Goal: Information Seeking & Learning: Learn about a topic

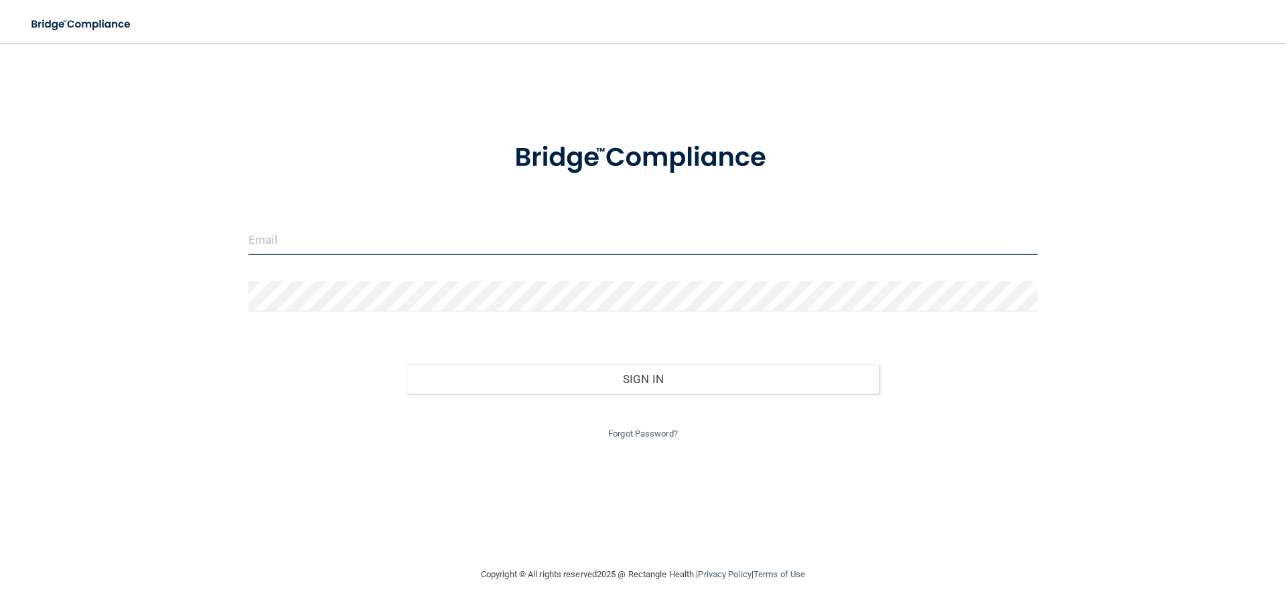
click at [615, 230] on input "email" at bounding box center [642, 240] width 789 height 30
type input "[EMAIL_ADDRESS][DOMAIN_NAME]"
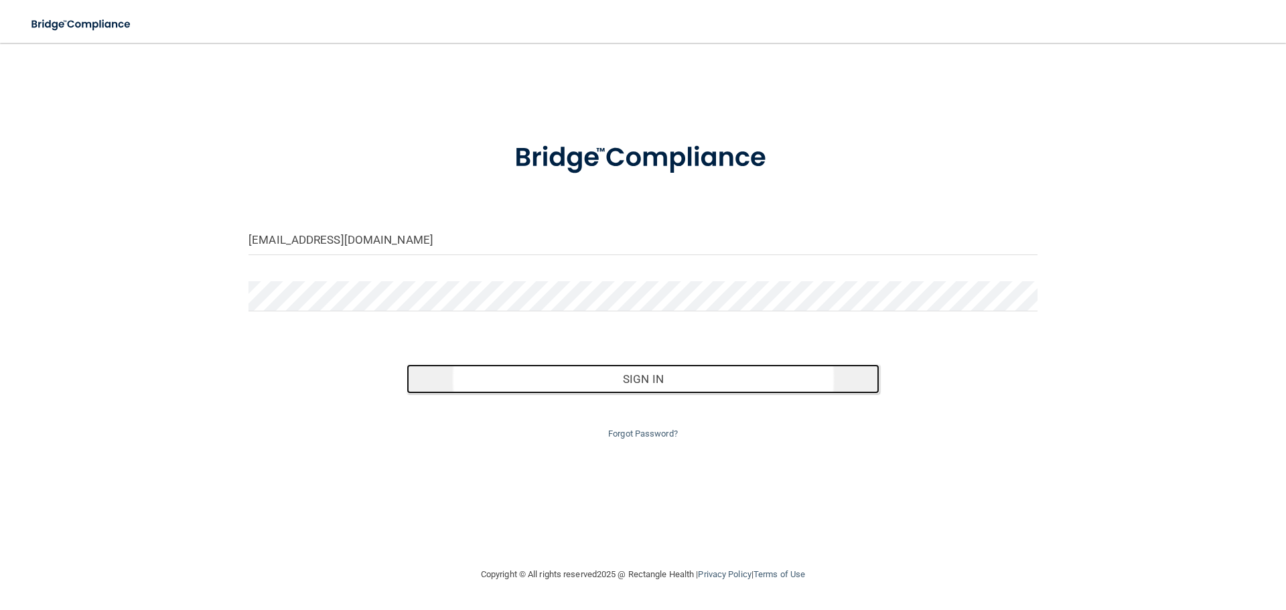
click at [664, 384] on button "Sign In" at bounding box center [643, 378] width 473 height 29
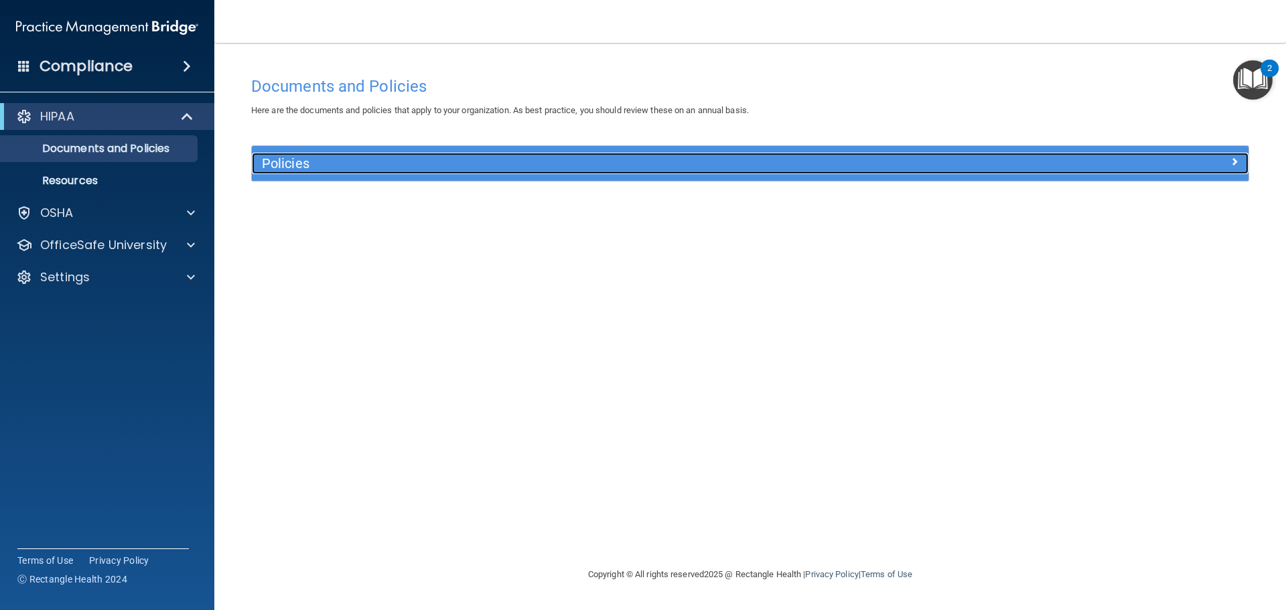
click at [1234, 159] on span at bounding box center [1234, 161] width 8 height 16
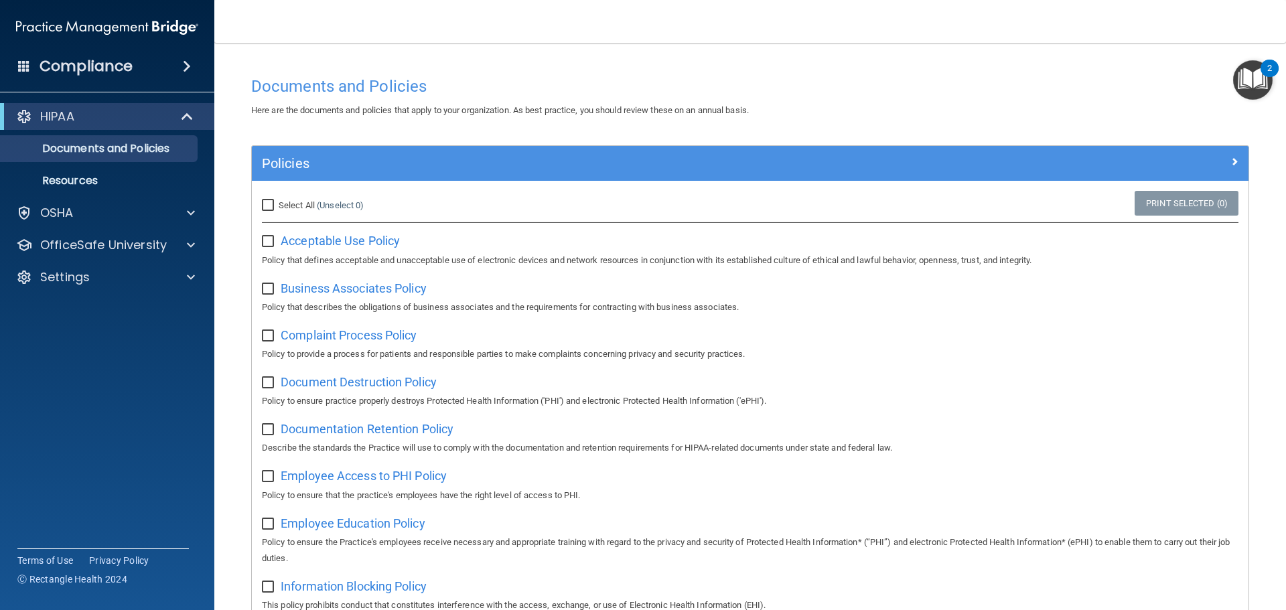
click at [270, 205] on input "Select All (Unselect 0) Unselect All" at bounding box center [269, 205] width 15 height 11
checkbox input "true"
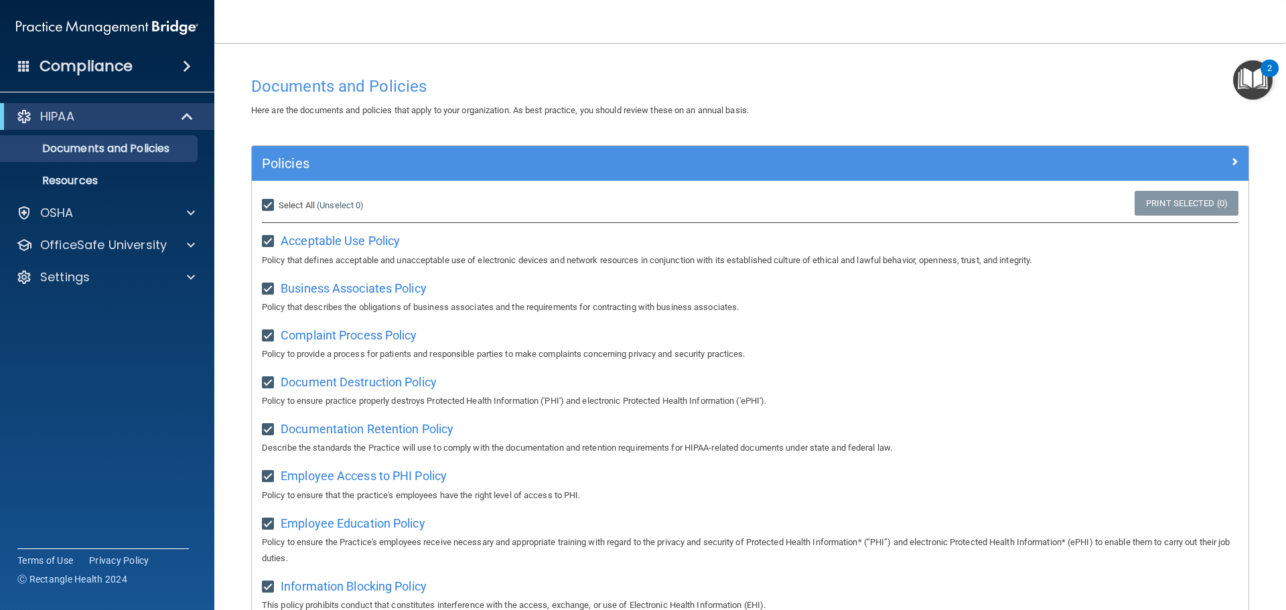
checkbox input "true"
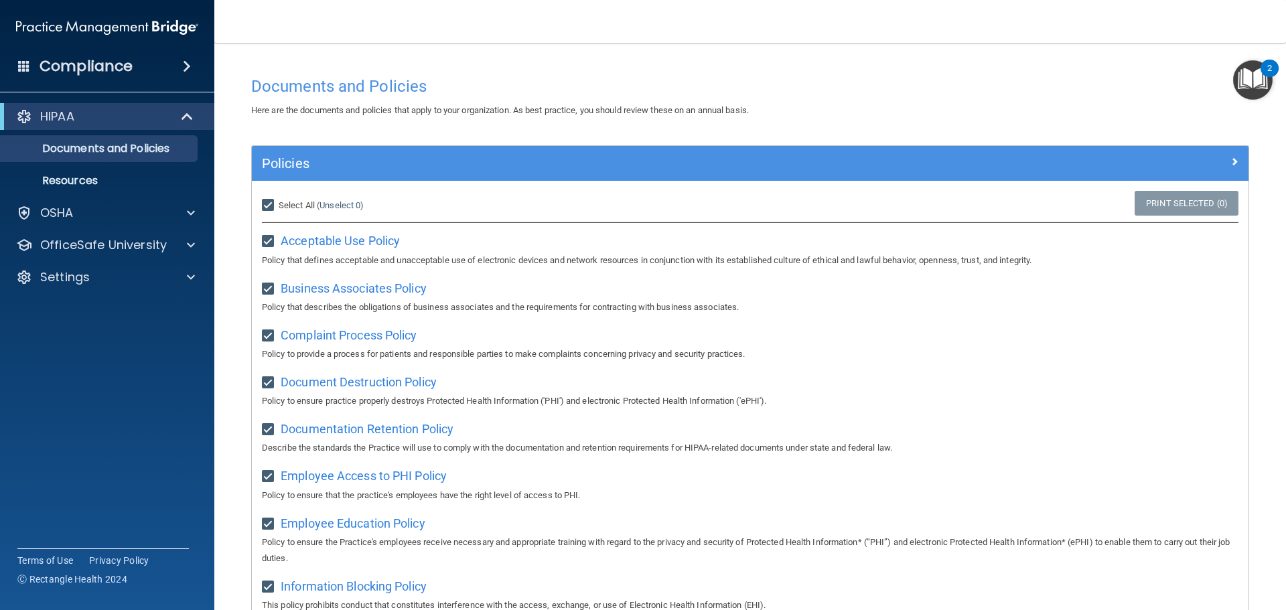
checkbox input "true"
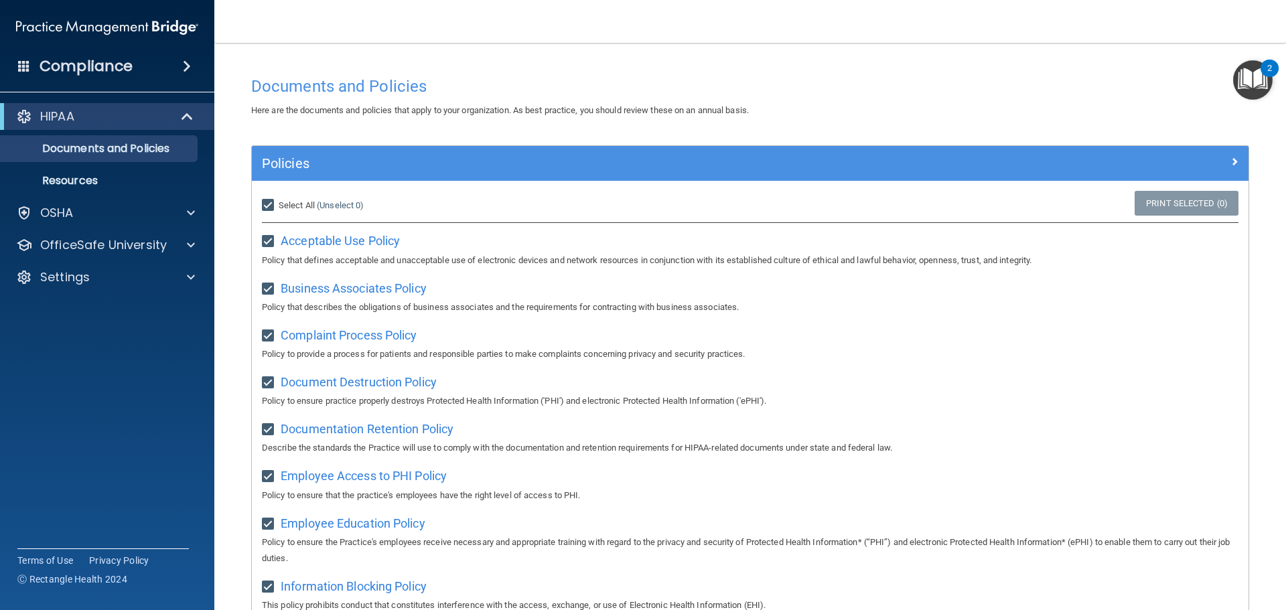
checkbox input "true"
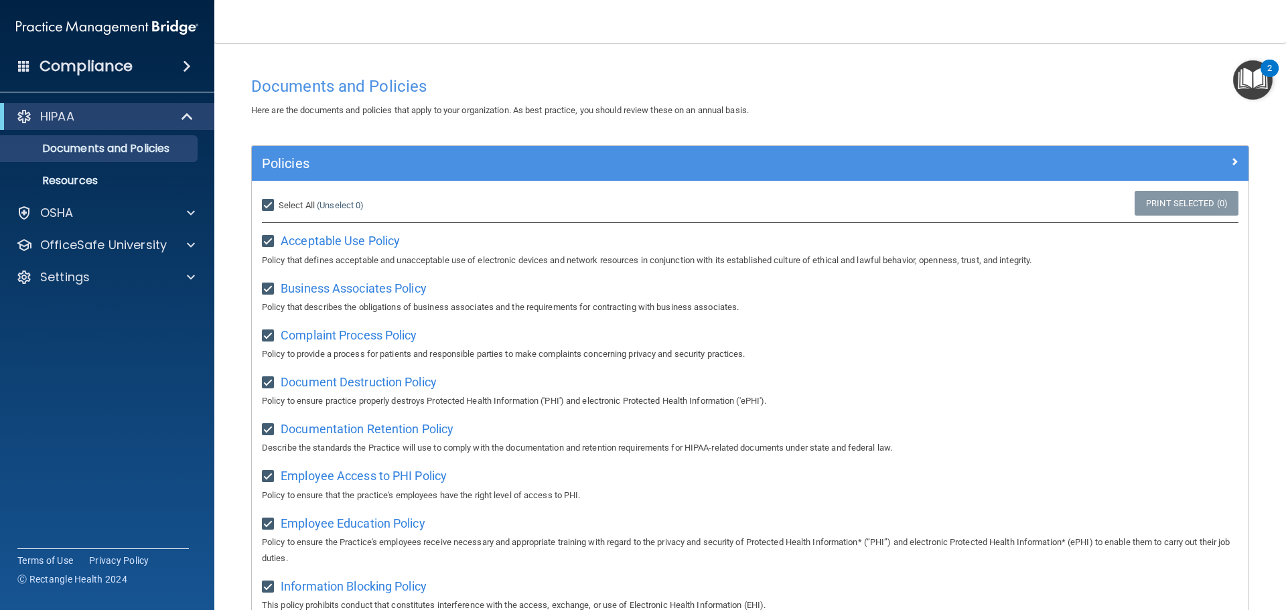
checkbox input "true"
click at [273, 205] on input "Select All (Unselect 21) Unselect All" at bounding box center [269, 205] width 15 height 11
checkbox input "false"
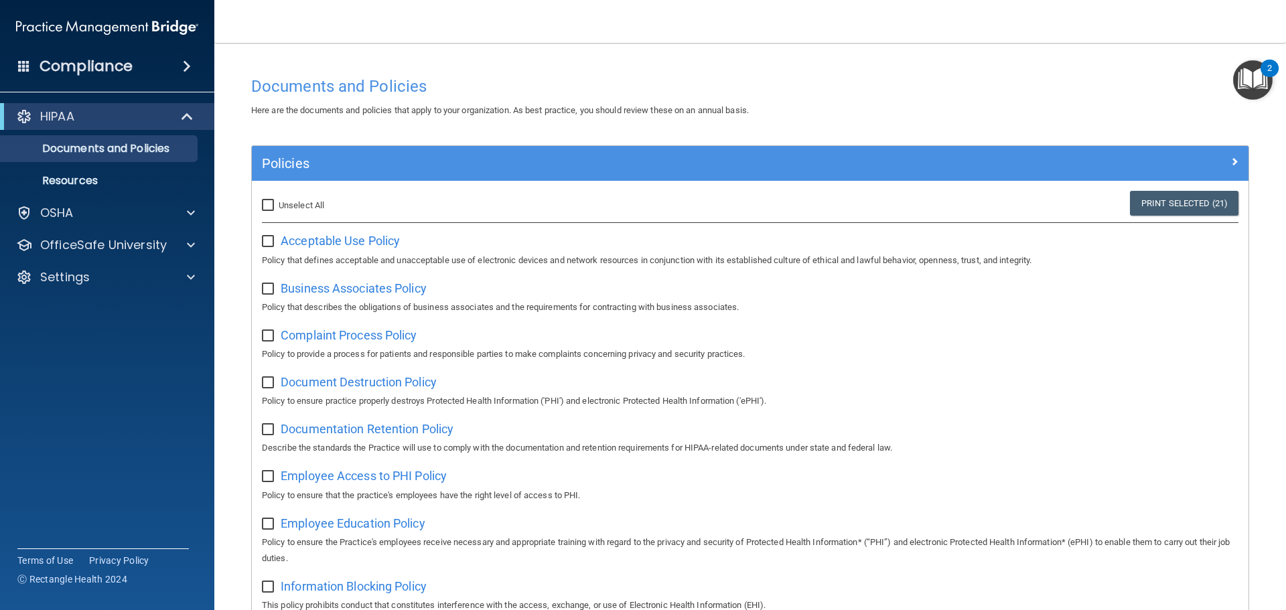
checkbox input "false"
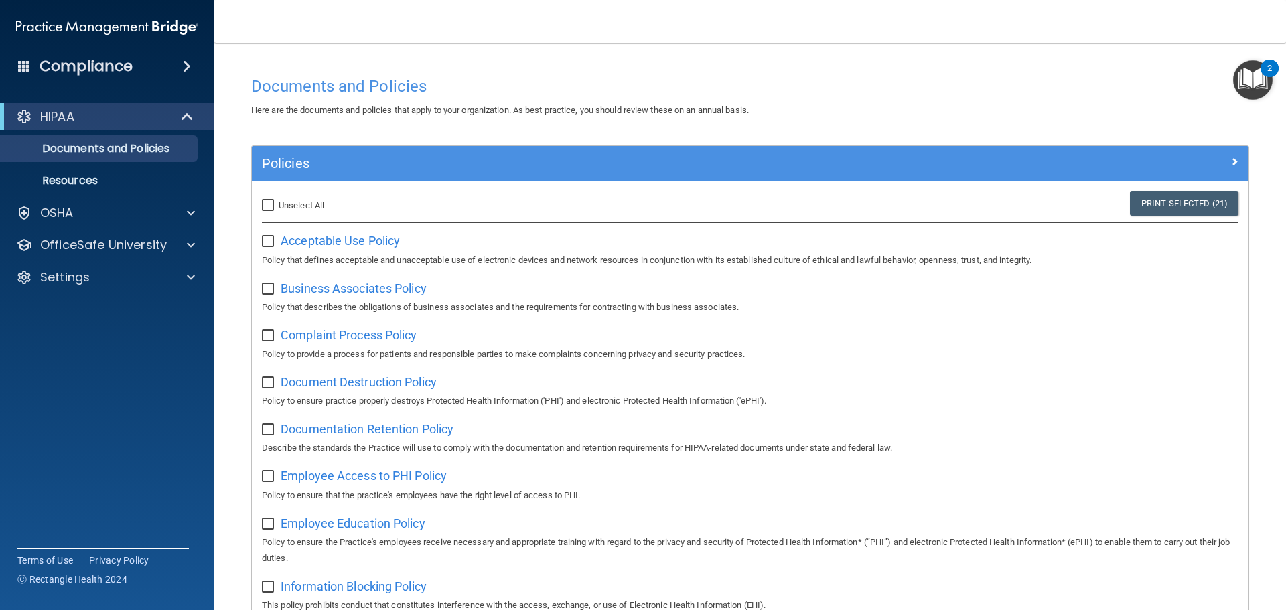
checkbox input "false"
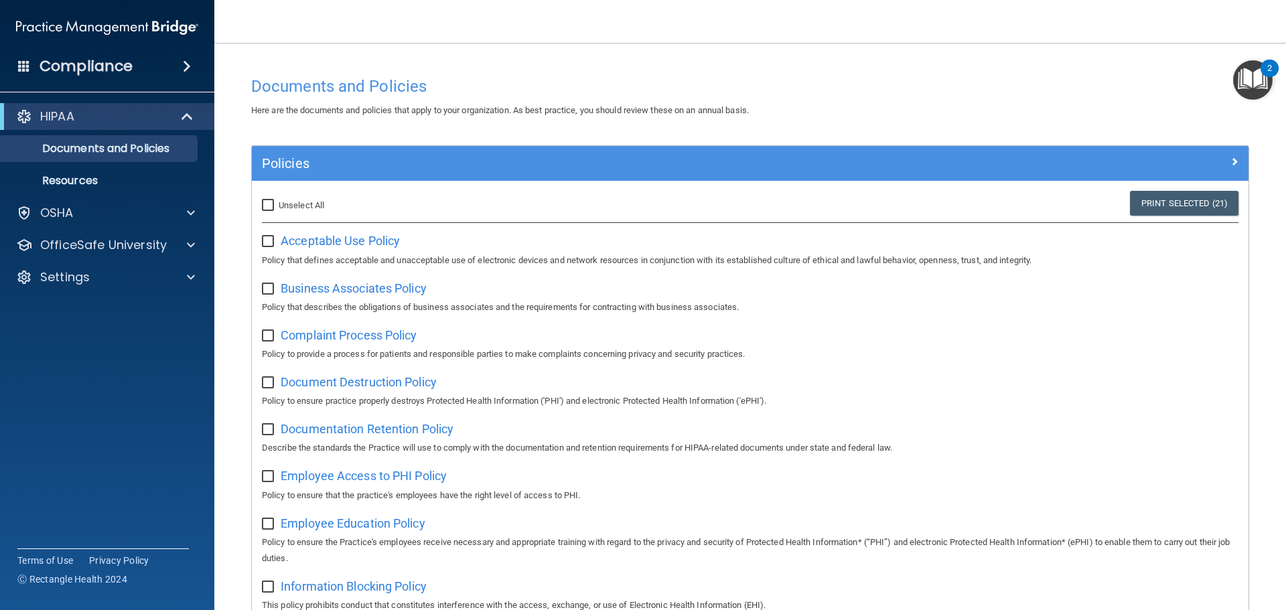
checkbox input "false"
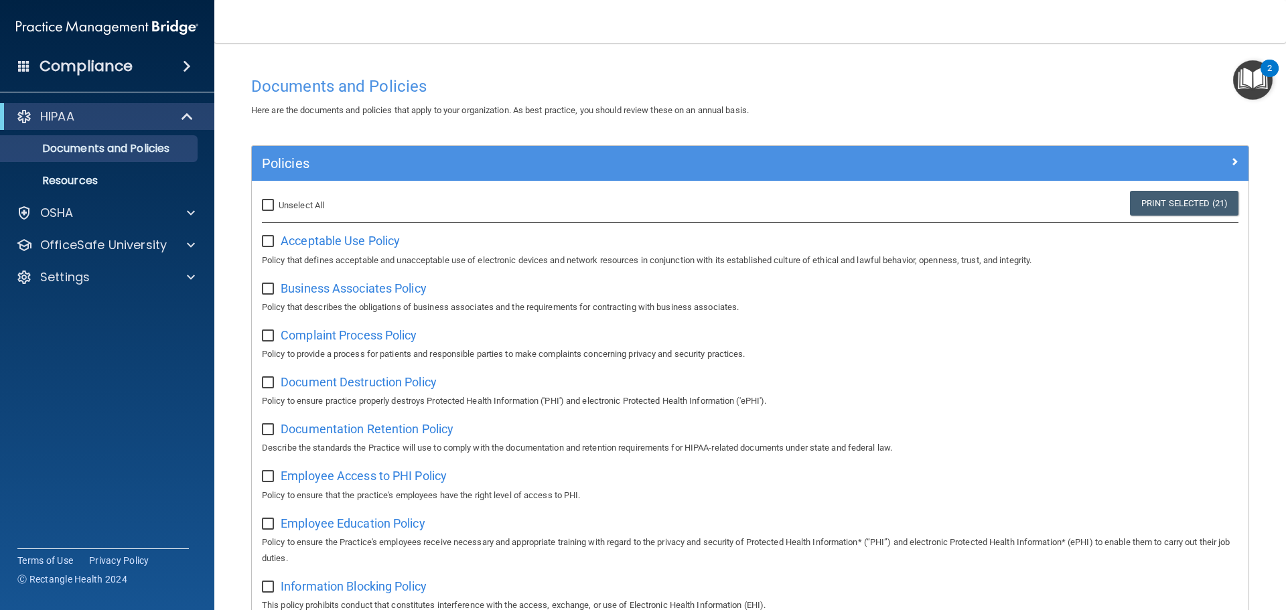
checkbox input "false"
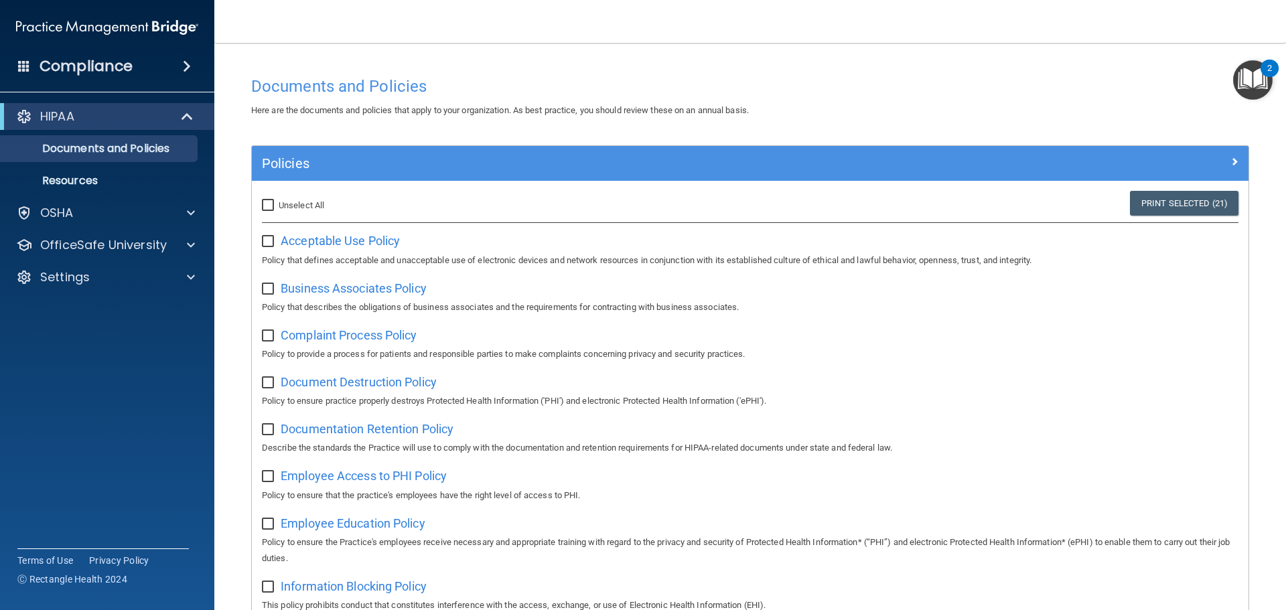
checkbox input "false"
click at [327, 239] on span "Acceptable Use Policy" at bounding box center [340, 241] width 119 height 14
click at [271, 244] on input "checkbox" at bounding box center [269, 241] width 15 height 11
checkbox input "true"
click at [309, 290] on span "Business Associates Policy" at bounding box center [354, 288] width 146 height 14
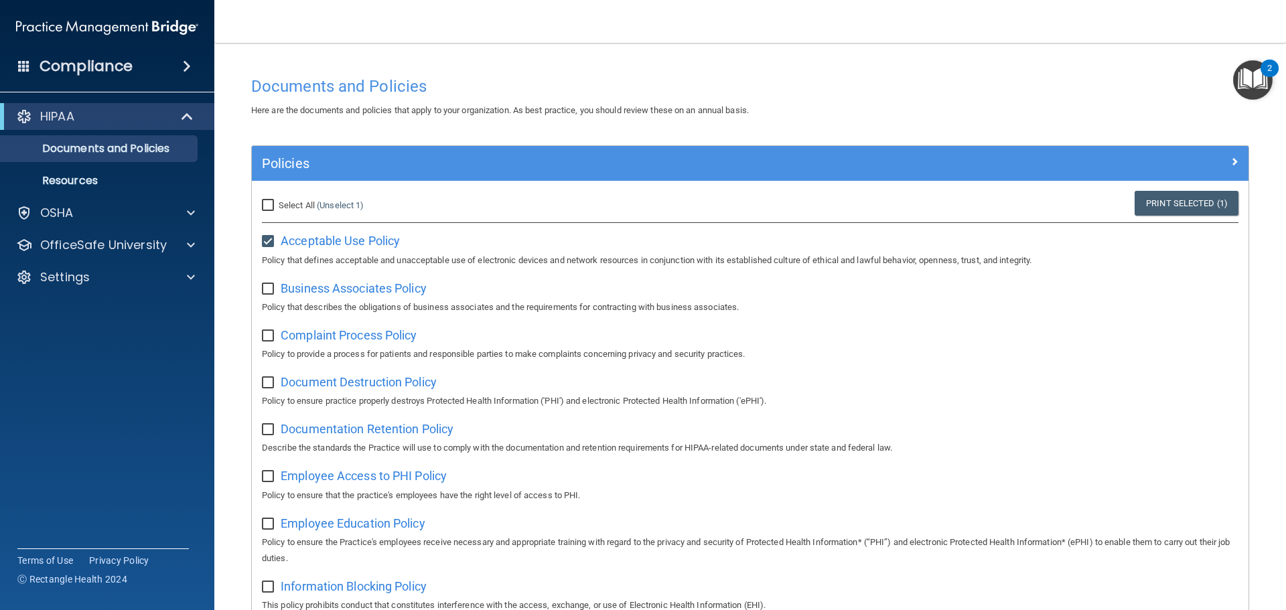
click at [267, 288] on input "checkbox" at bounding box center [269, 289] width 15 height 11
checkbox input "true"
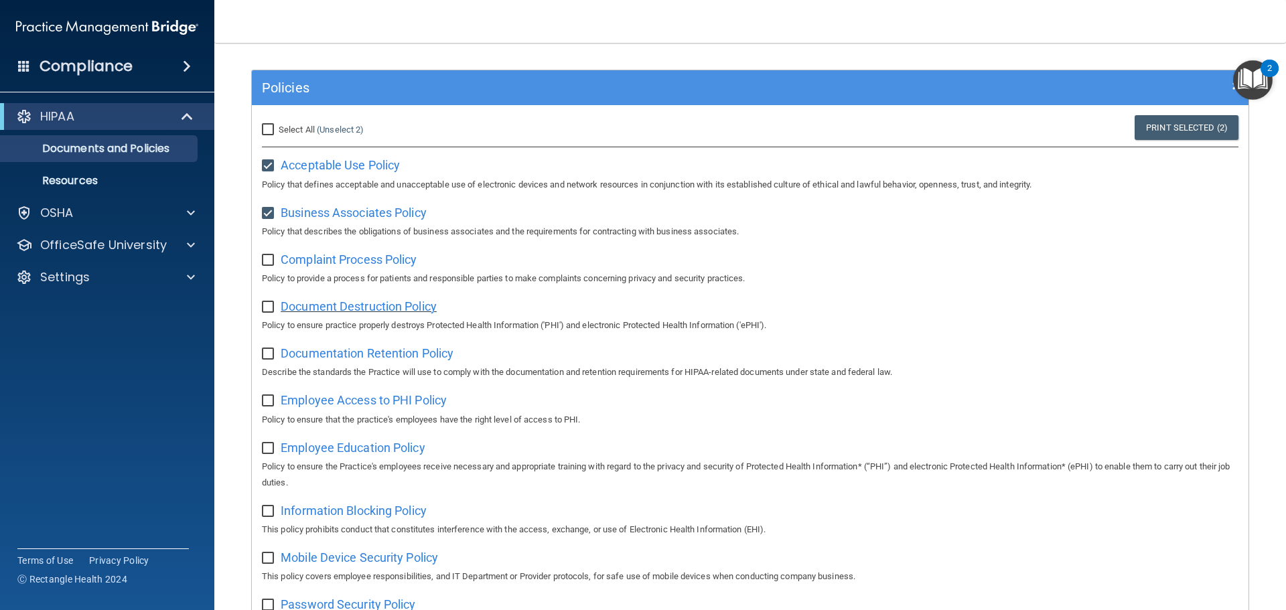
scroll to position [134, 0]
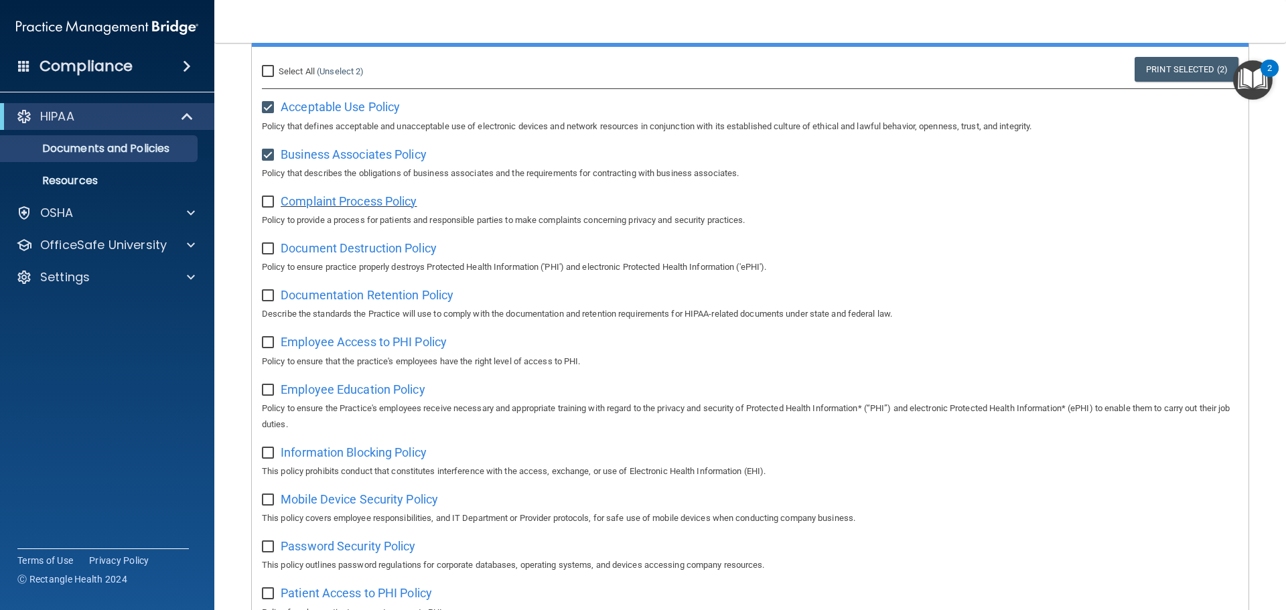
click at [350, 200] on span "Complaint Process Policy" at bounding box center [349, 201] width 136 height 14
click at [264, 199] on input "checkbox" at bounding box center [269, 202] width 15 height 11
checkbox input "true"
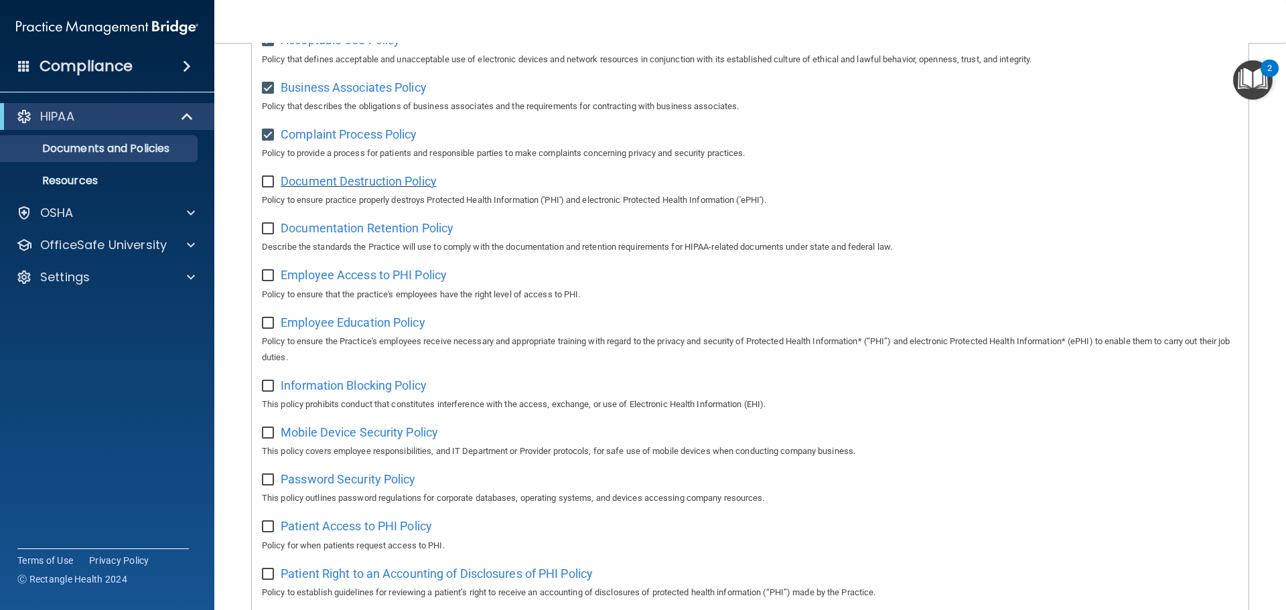
click at [393, 188] on span "Document Destruction Policy" at bounding box center [359, 181] width 156 height 14
click at [270, 181] on input "checkbox" at bounding box center [269, 182] width 15 height 11
checkbox input "true"
click at [315, 232] on span "Documentation Retention Policy" at bounding box center [367, 228] width 173 height 14
click at [265, 223] on label at bounding box center [270, 224] width 17 height 15
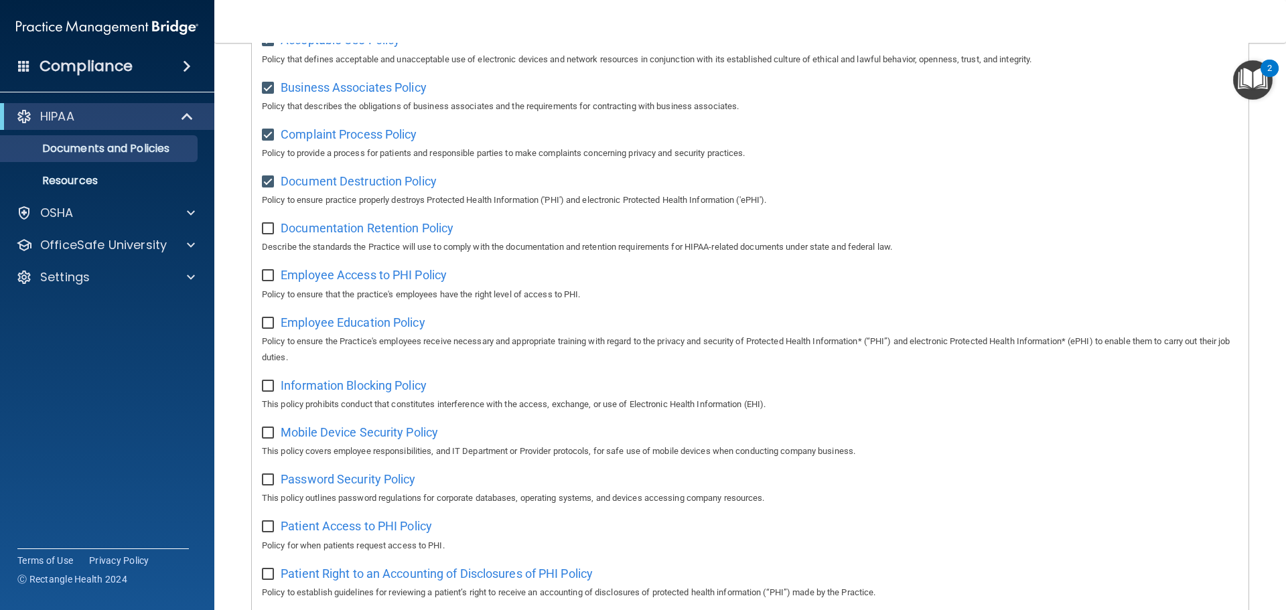
click at [265, 224] on input "checkbox" at bounding box center [269, 229] width 15 height 11
checkbox input "true"
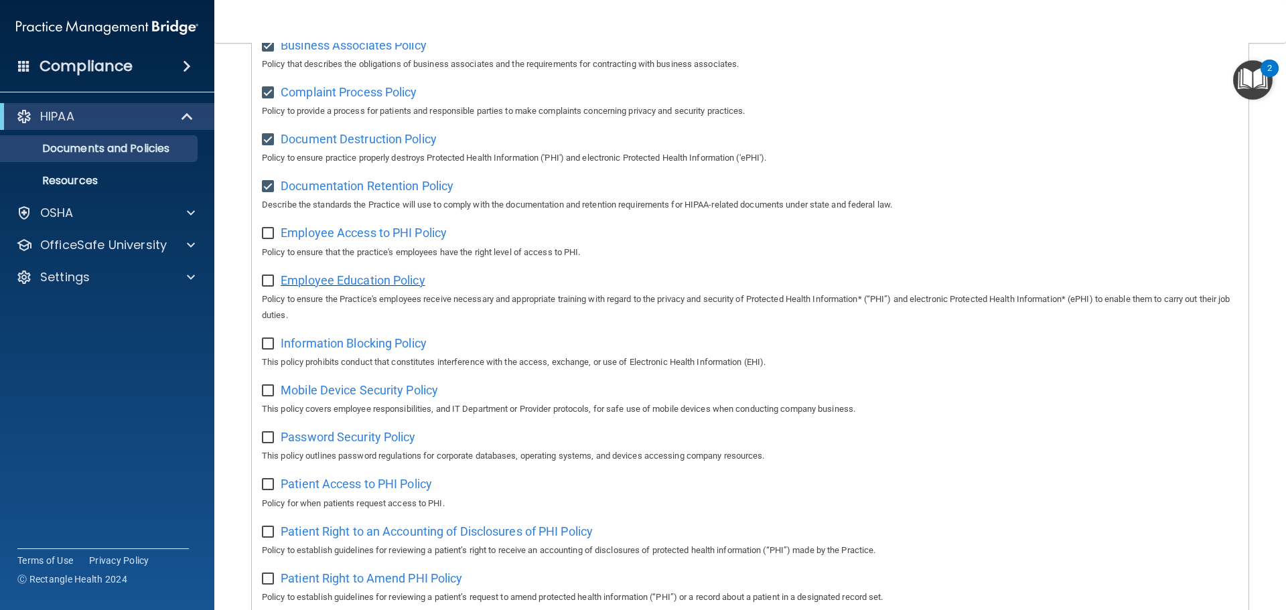
scroll to position [335, 0]
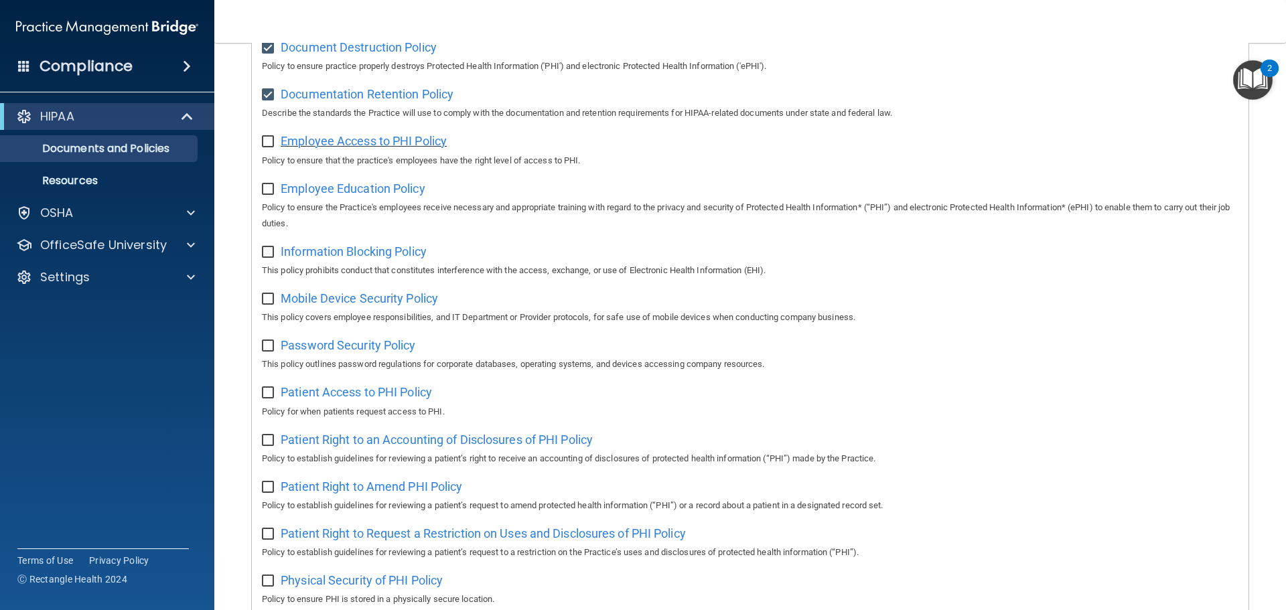
click at [398, 148] on span "Employee Access to PHI Policy" at bounding box center [364, 141] width 166 height 14
click at [273, 147] on input "checkbox" at bounding box center [269, 142] width 15 height 11
checkbox input "true"
click at [275, 191] on input "checkbox" at bounding box center [269, 189] width 15 height 11
checkbox input "true"
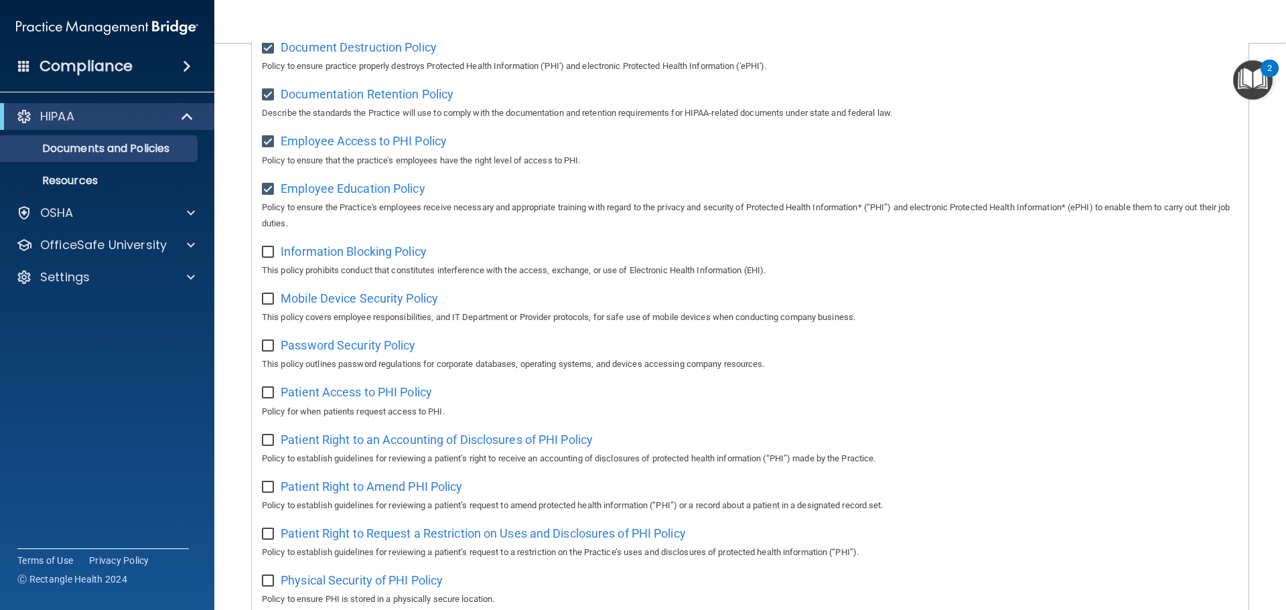
click at [272, 258] on input "checkbox" at bounding box center [269, 252] width 15 height 11
checkbox input "true"
click at [269, 305] on input "checkbox" at bounding box center [269, 299] width 15 height 11
checkbox input "true"
click at [271, 352] on input "checkbox" at bounding box center [269, 346] width 15 height 11
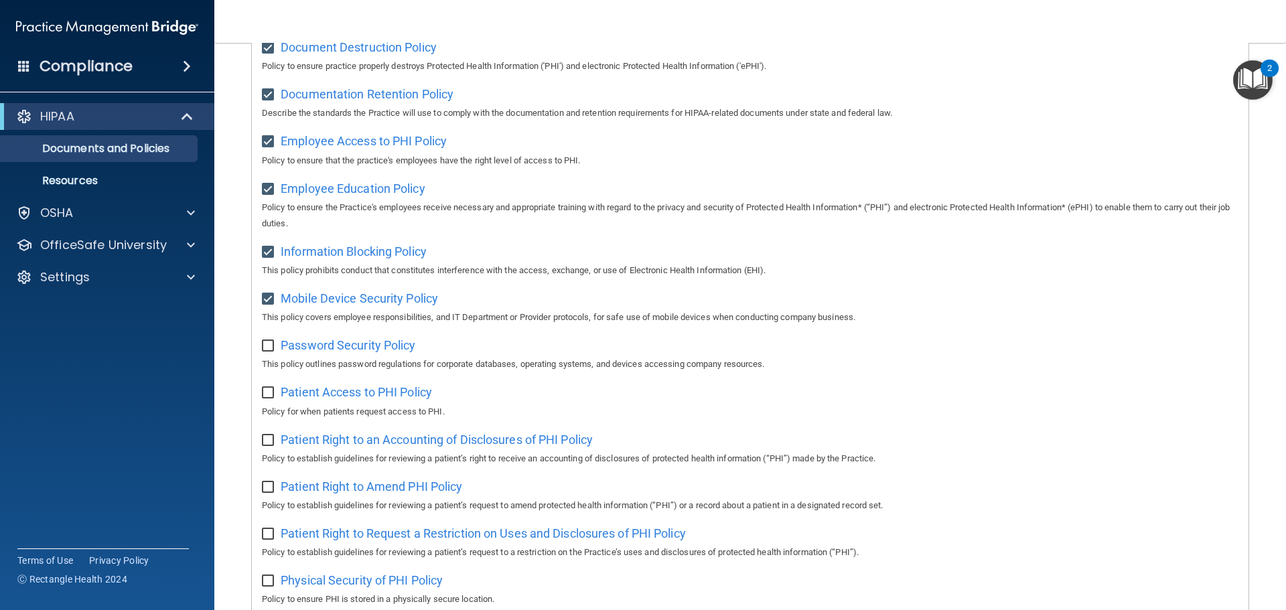
checkbox input "true"
click at [273, 398] on input "checkbox" at bounding box center [269, 393] width 15 height 11
checkbox input "true"
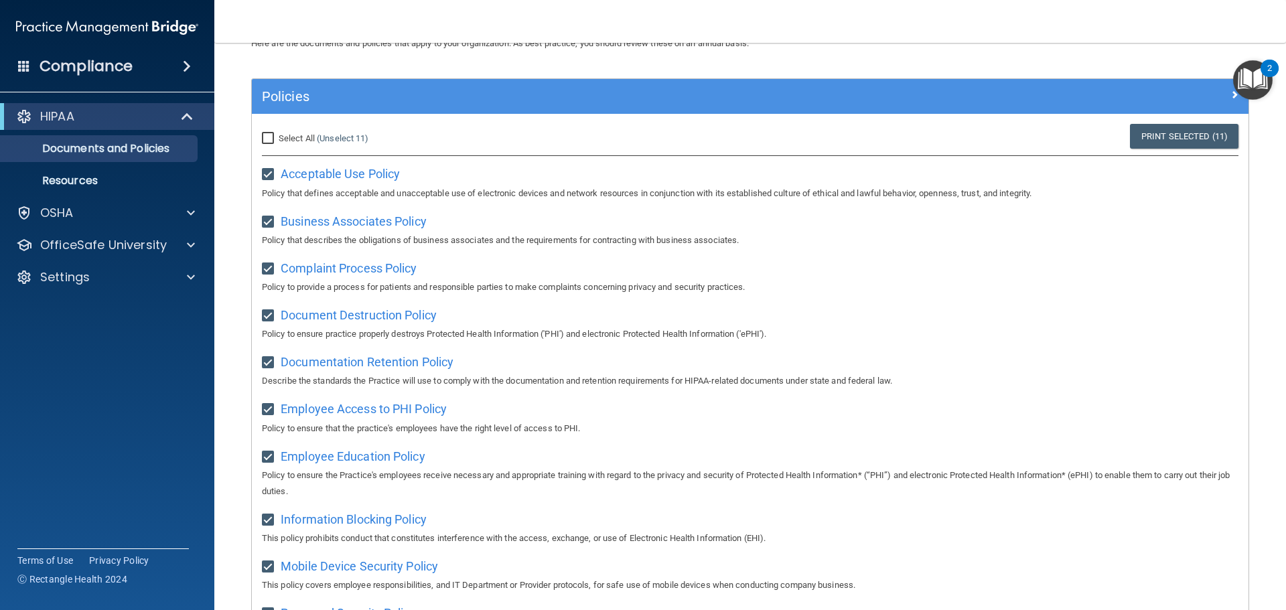
scroll to position [0, 0]
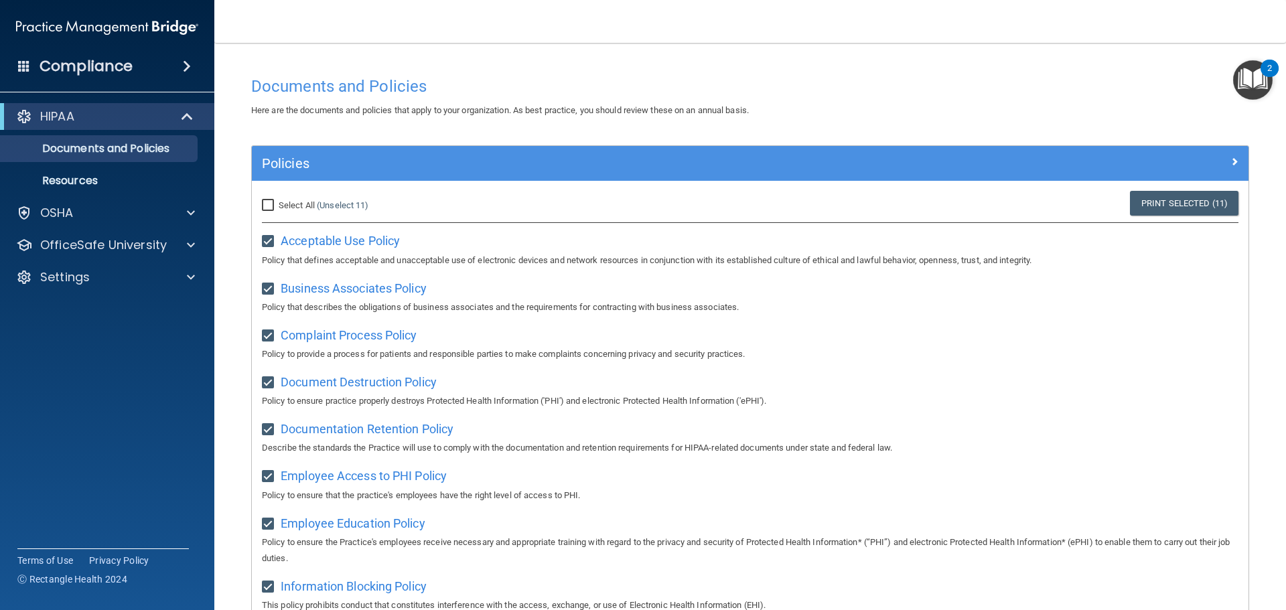
click at [261, 212] on div "Select All (Unselect 11) Unselect All" at bounding box center [418, 205] width 332 height 29
click at [265, 209] on input "Select All (Unselect 11) Unselect All" at bounding box center [269, 205] width 15 height 11
checkbox input "true"
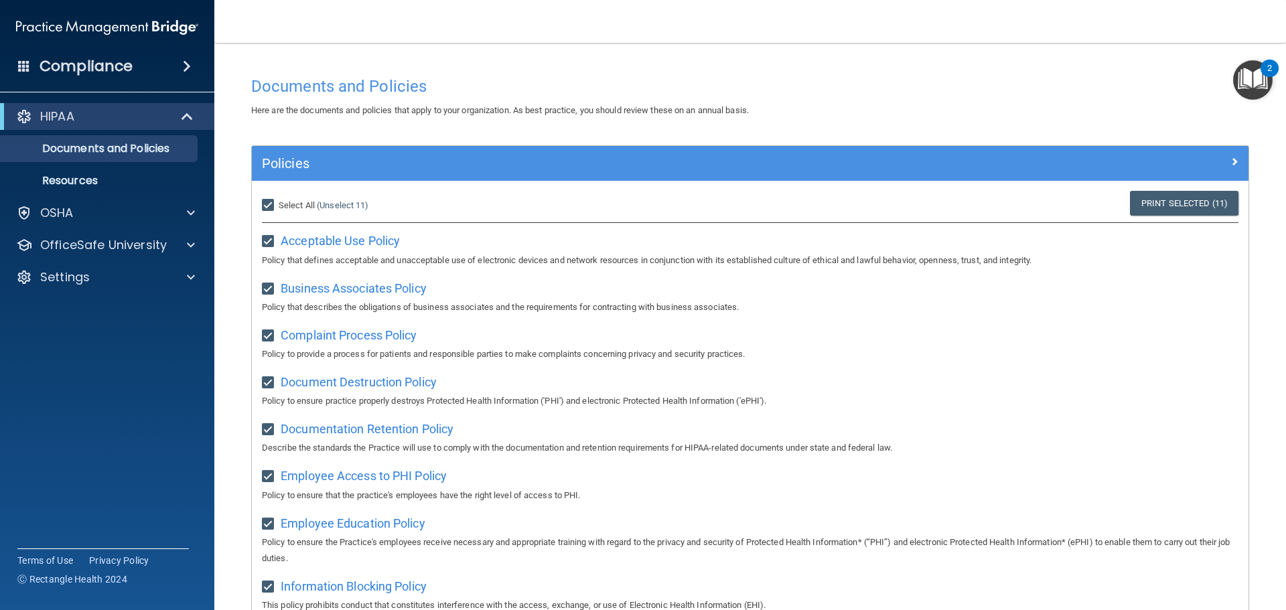
checkbox input "true"
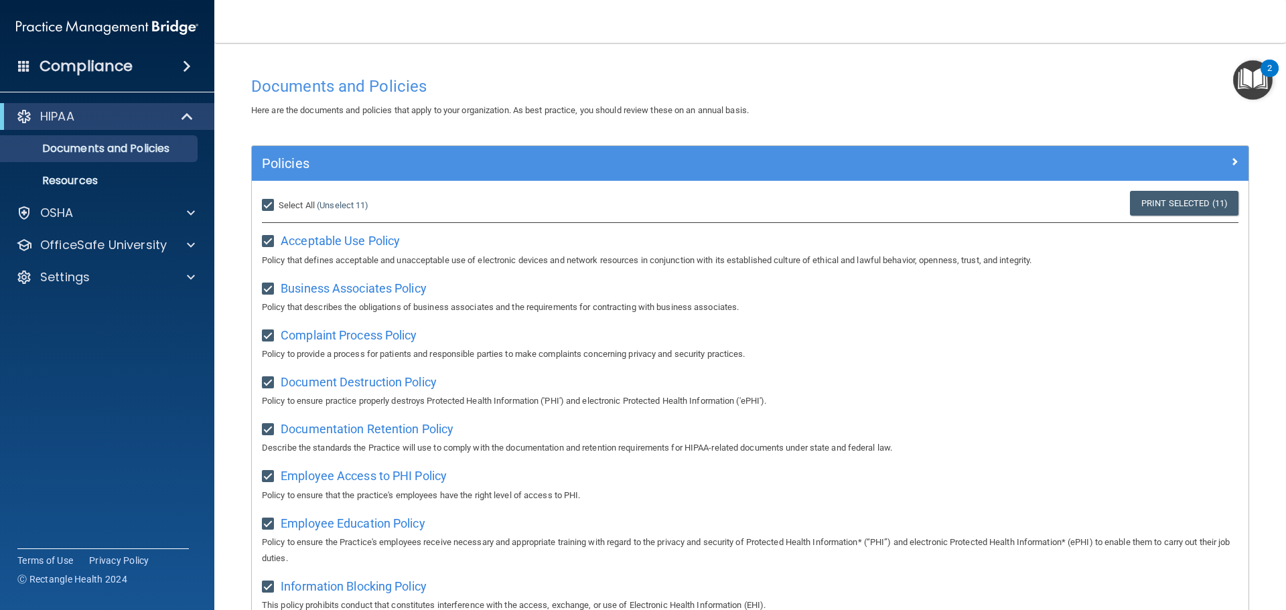
checkbox input "true"
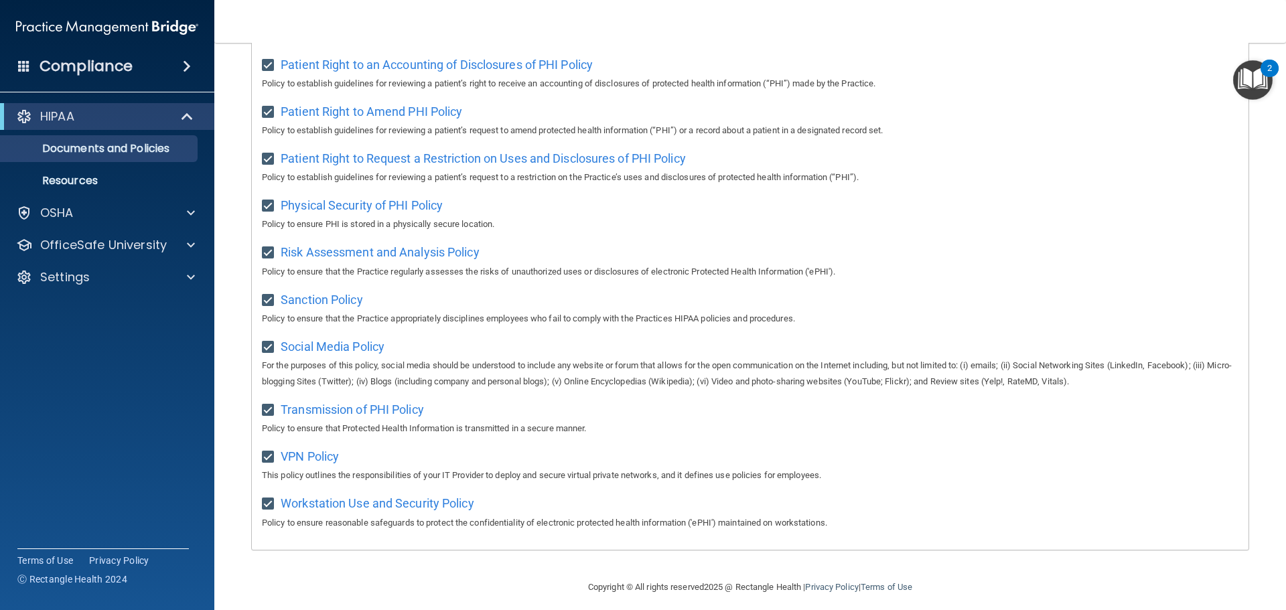
scroll to position [733, 0]
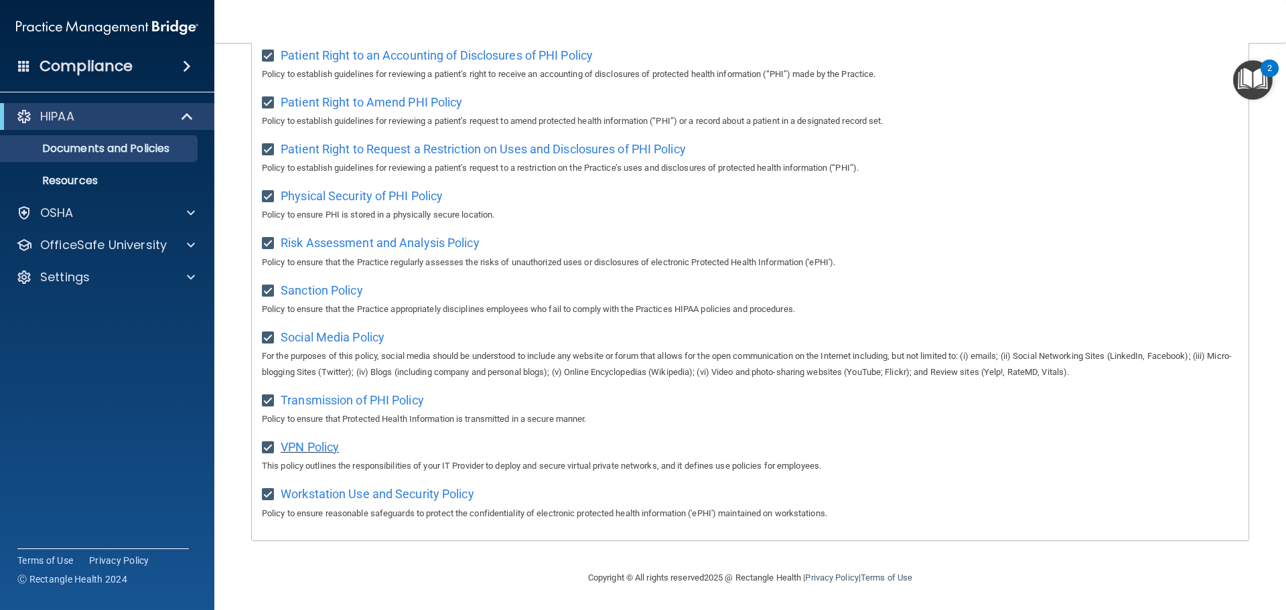
click at [310, 447] on span "VPN Policy" at bounding box center [310, 447] width 58 height 14
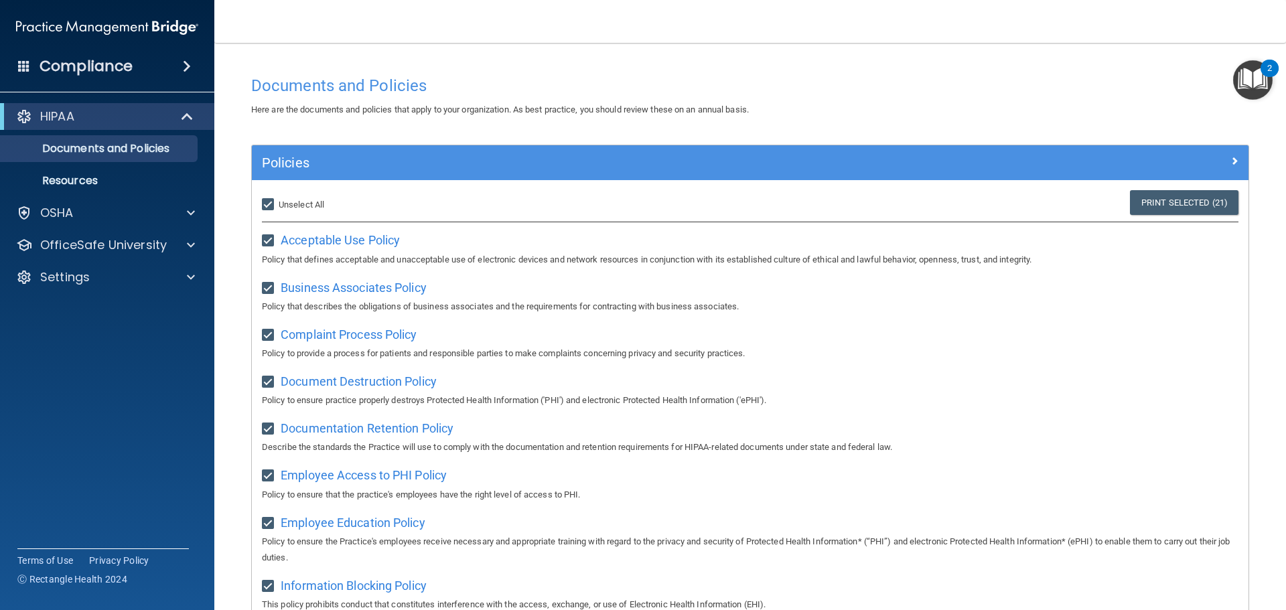
scroll to position [0, 0]
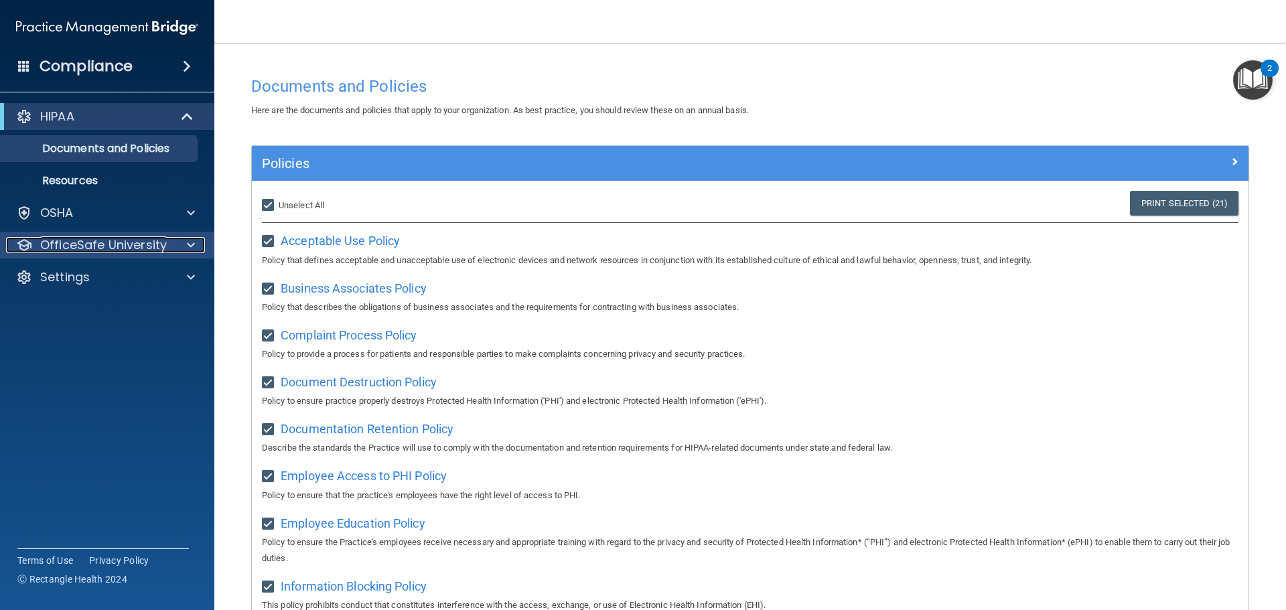
click at [190, 245] on span at bounding box center [191, 245] width 8 height 16
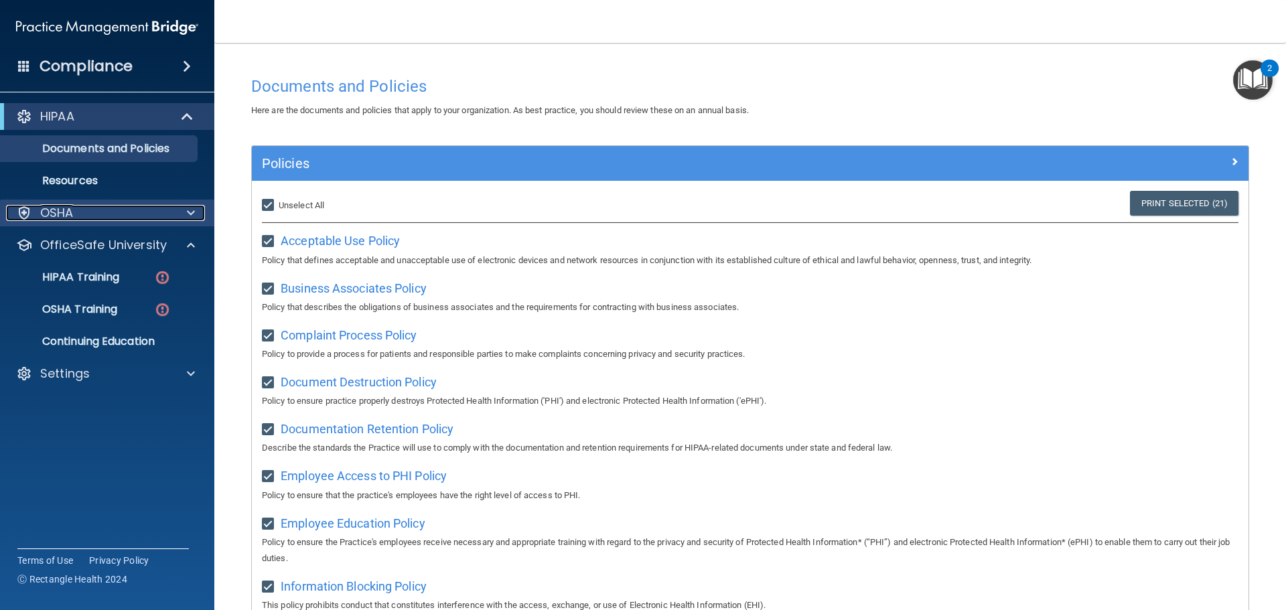
click at [181, 217] on div at bounding box center [188, 213] width 33 height 16
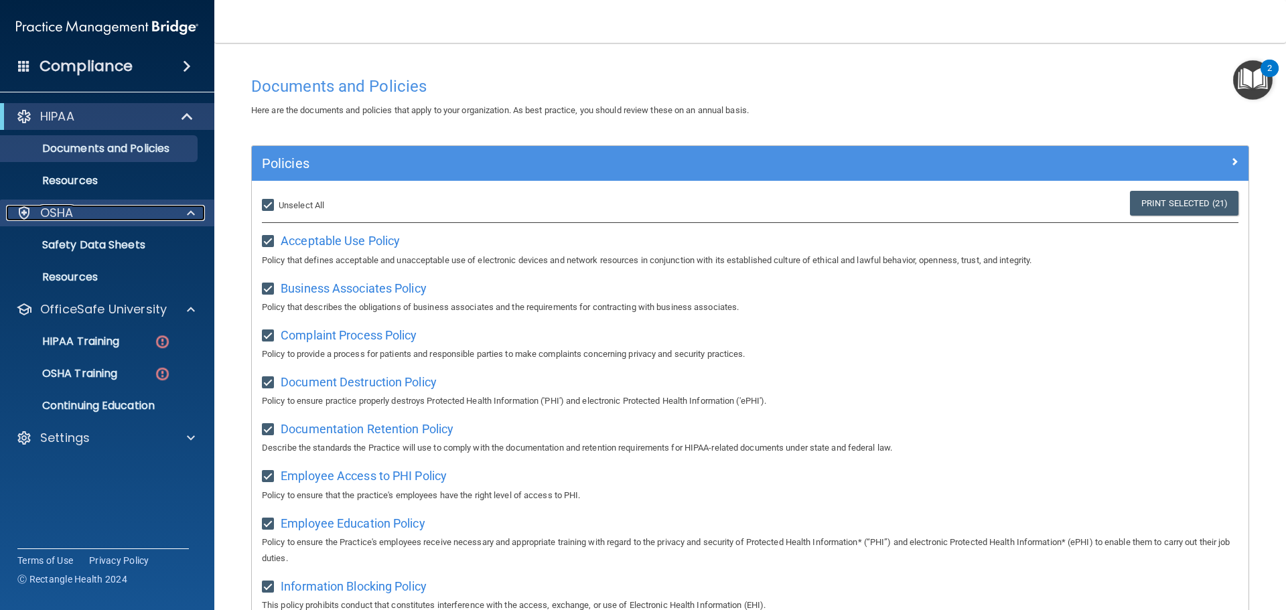
click at [183, 215] on div at bounding box center [188, 213] width 33 height 16
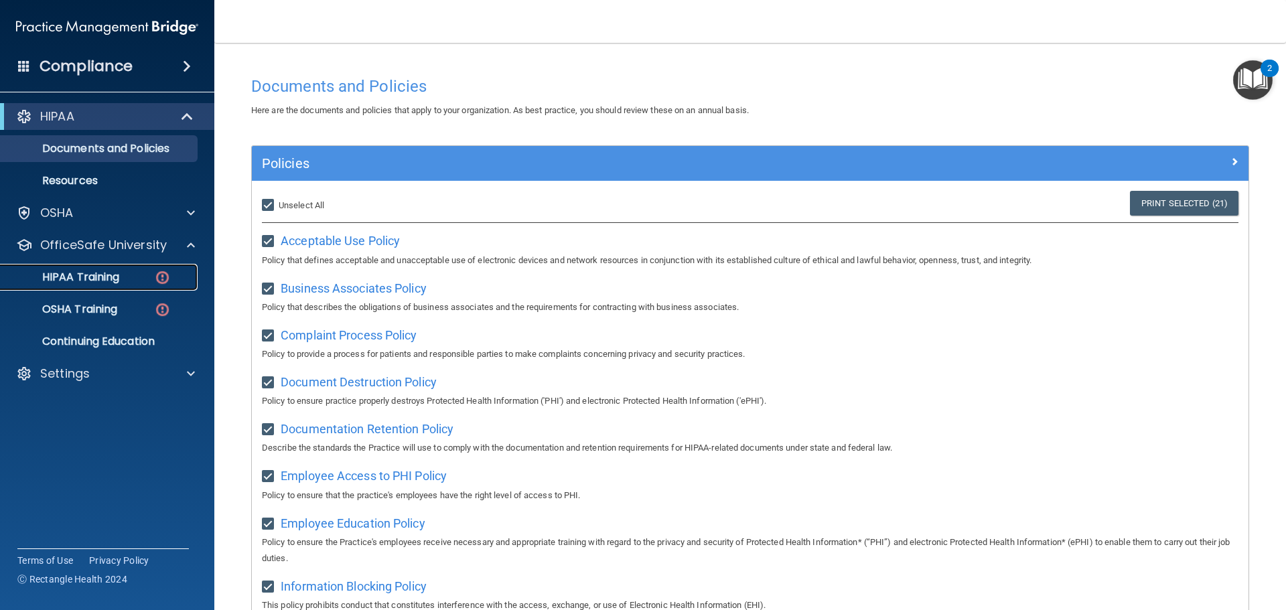
click at [128, 280] on div "HIPAA Training" at bounding box center [100, 277] width 183 height 13
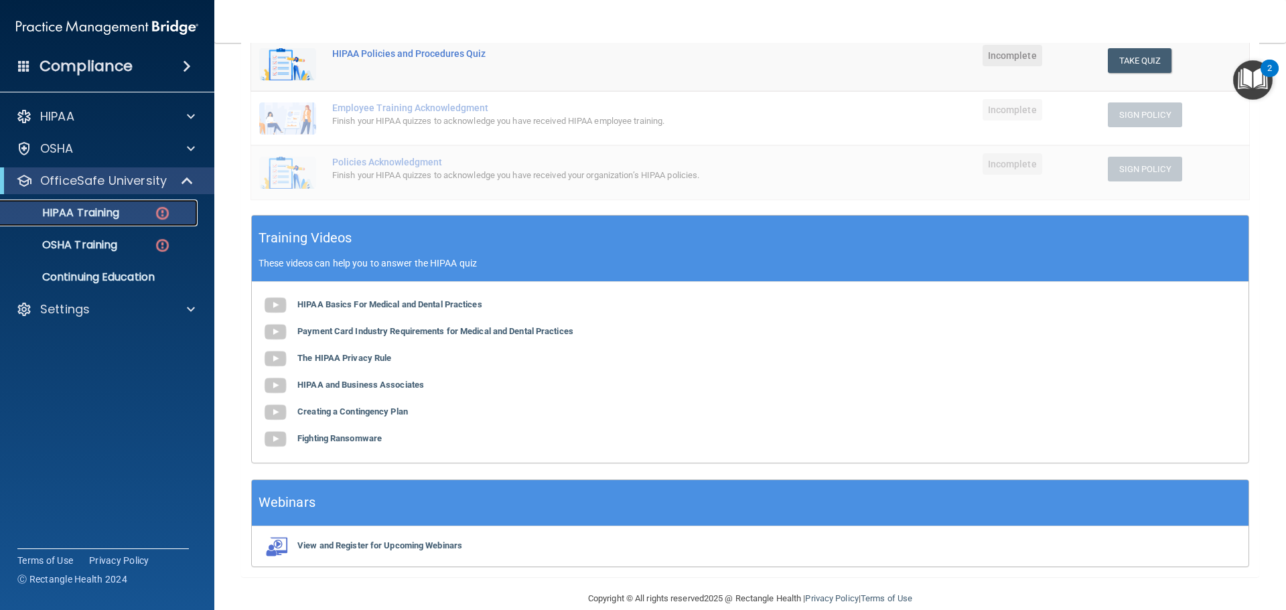
scroll to position [328, 0]
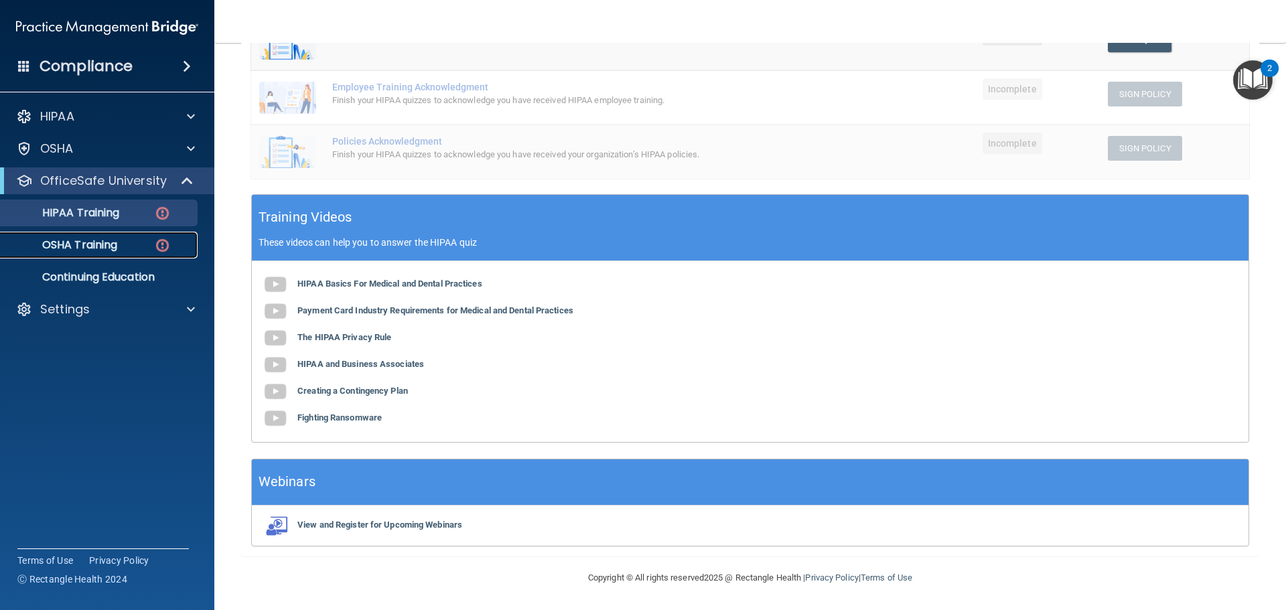
click at [129, 241] on div "OSHA Training" at bounding box center [100, 244] width 183 height 13
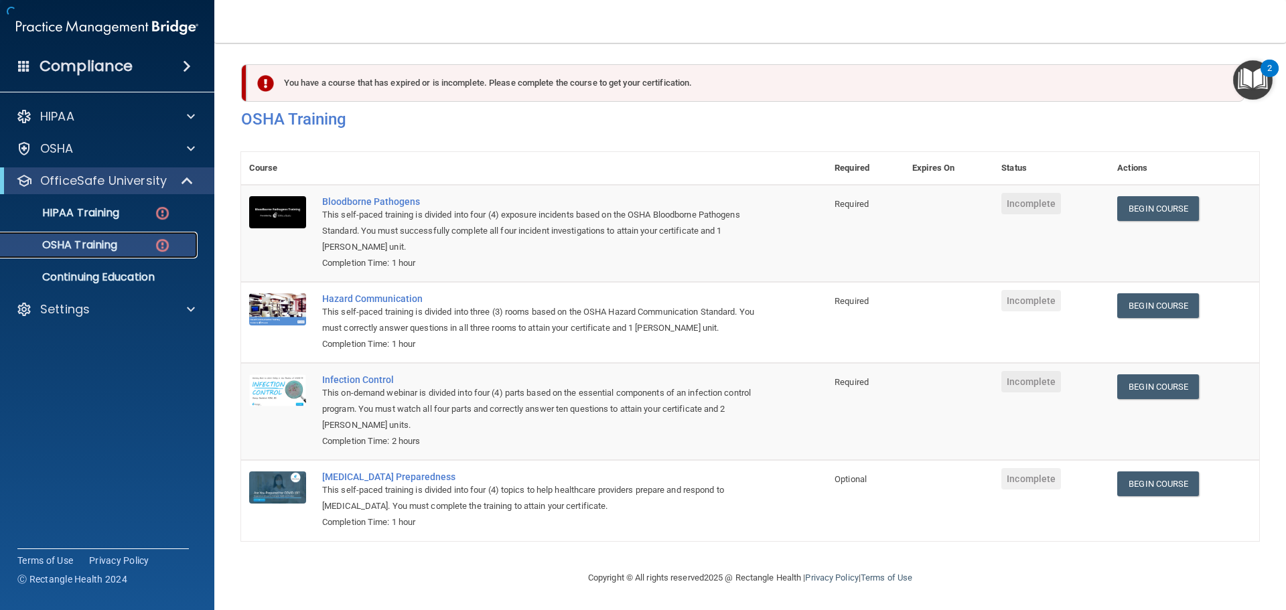
scroll to position [22, 0]
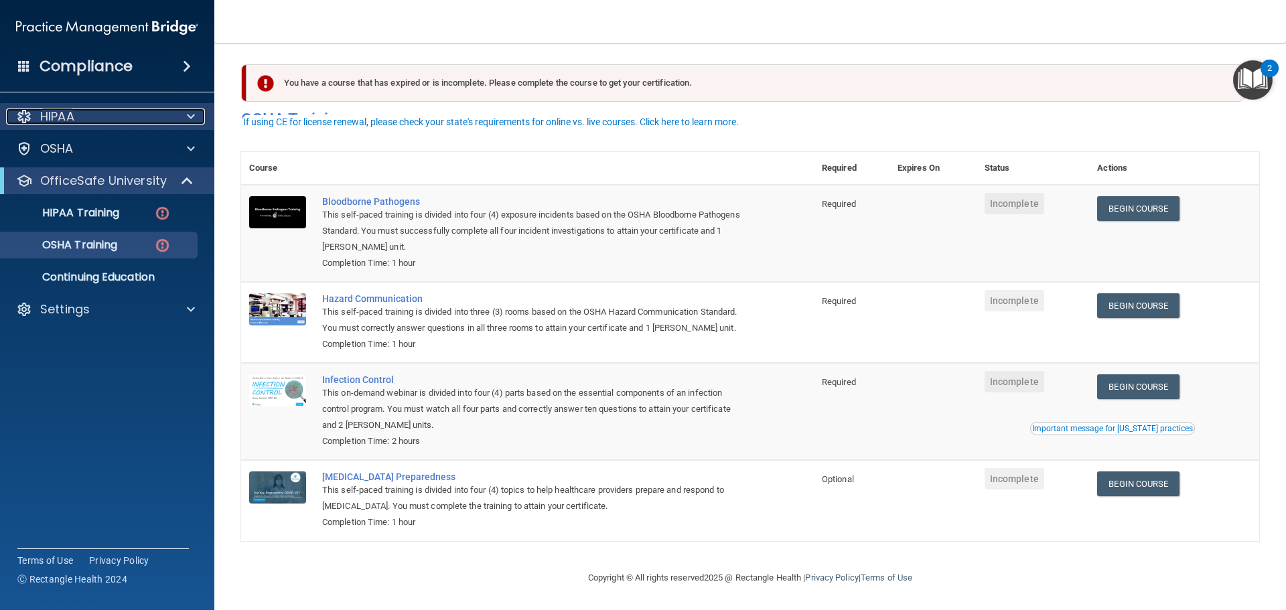
click at [194, 117] on span at bounding box center [191, 116] width 8 height 16
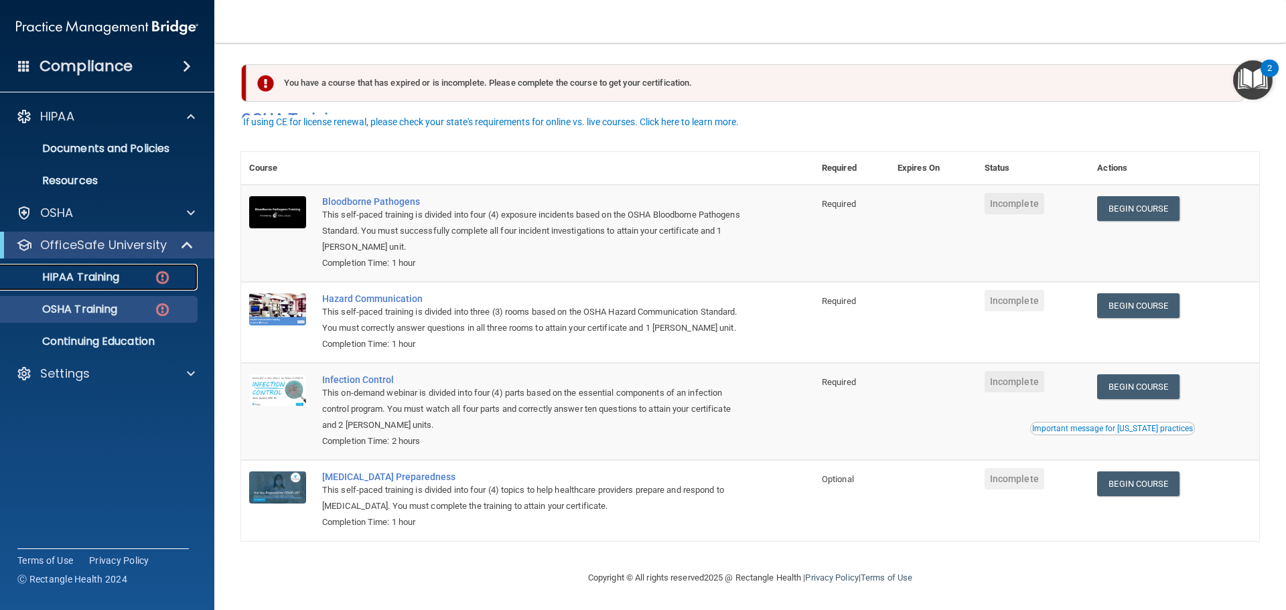
click at [108, 277] on p "HIPAA Training" at bounding box center [64, 277] width 111 height 13
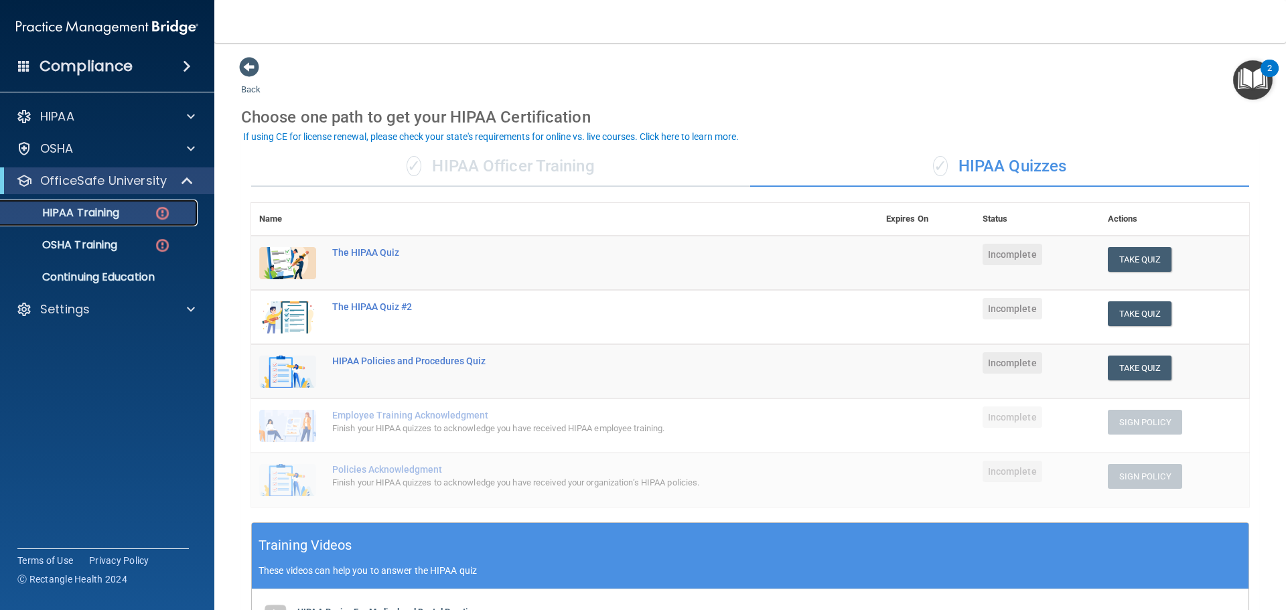
click at [119, 218] on p "HIPAA Training" at bounding box center [64, 212] width 111 height 13
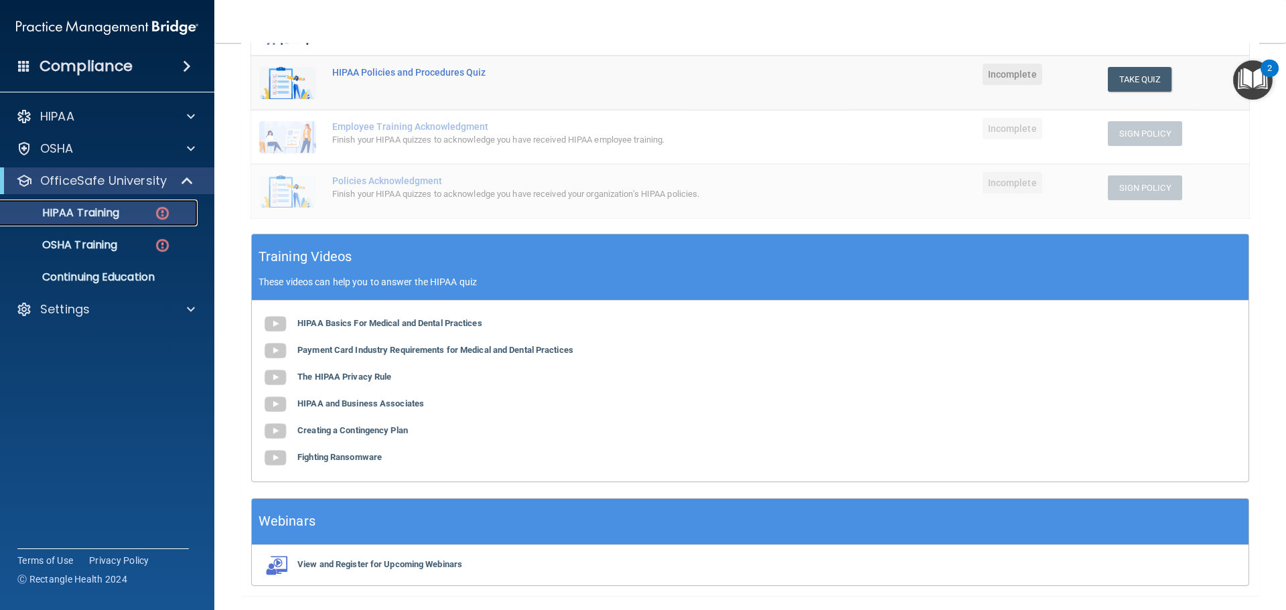
scroll to position [328, 0]
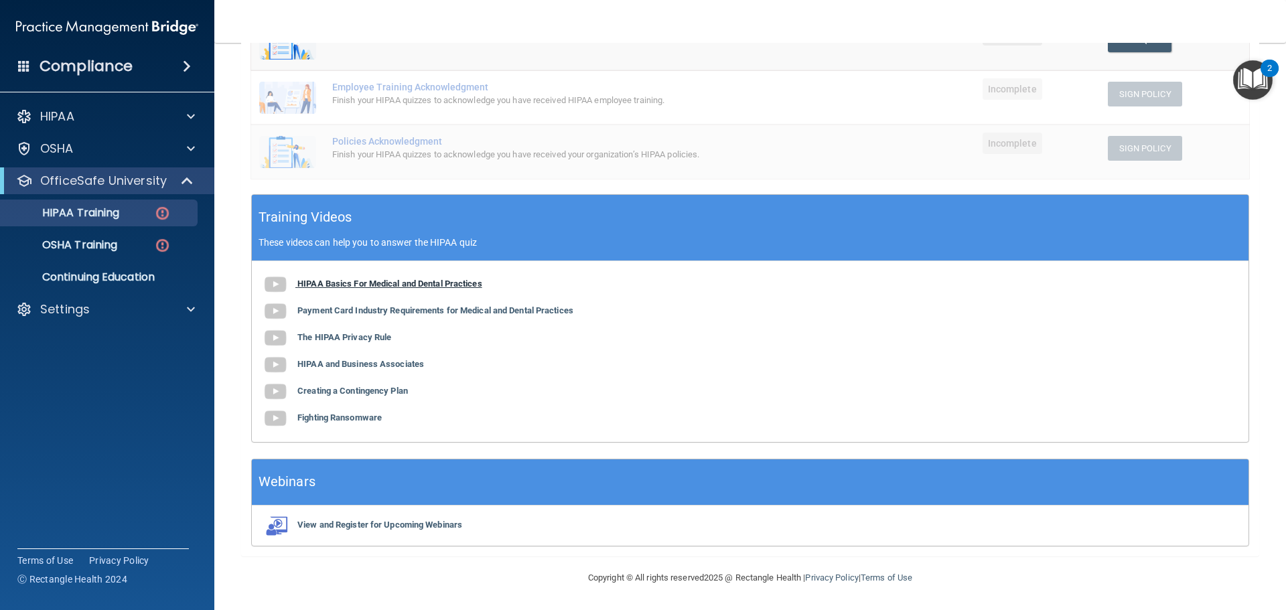
click at [374, 282] on b "HIPAA Basics For Medical and Dental Practices" at bounding box center [389, 284] width 185 height 10
click at [113, 212] on p "HIPAA Training" at bounding box center [64, 212] width 111 height 13
click at [423, 309] on b "Payment Card Industry Requirements for Medical and Dental Practices" at bounding box center [435, 310] width 276 height 10
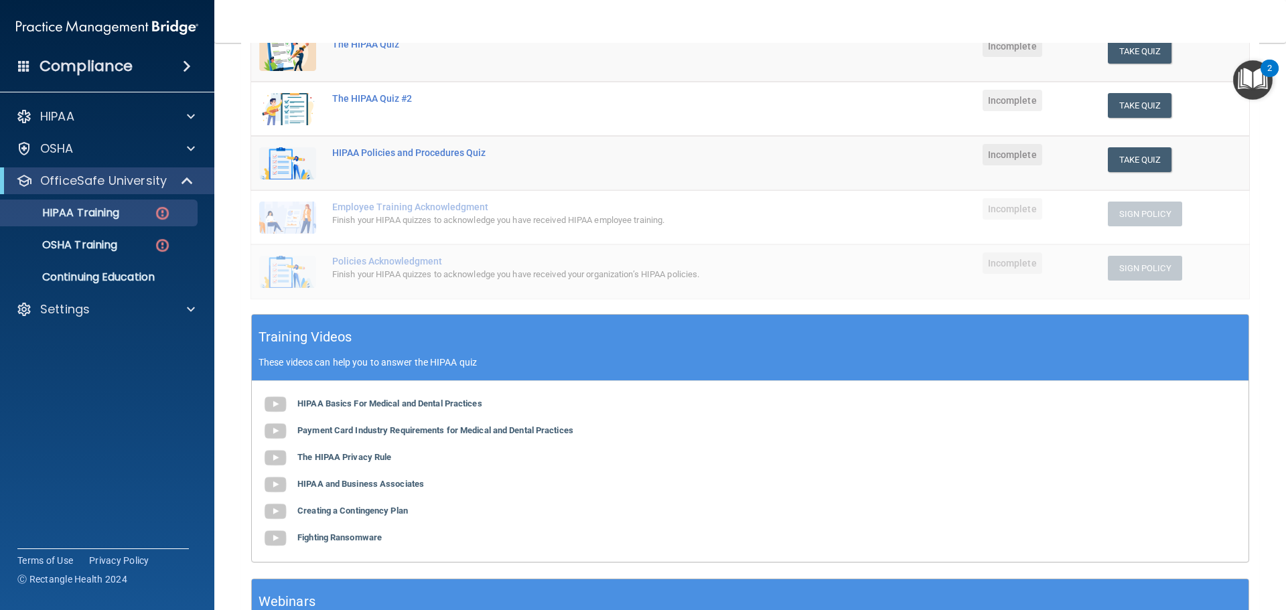
scroll to position [0, 0]
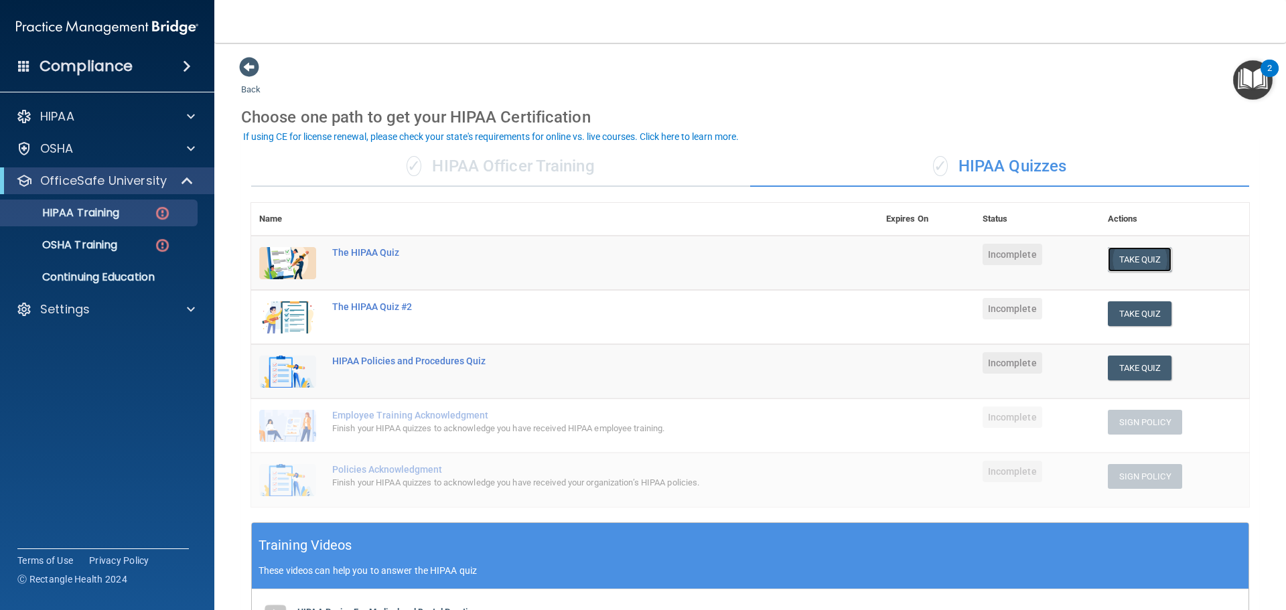
click at [1151, 267] on button "Take Quiz" at bounding box center [1140, 259] width 64 height 25
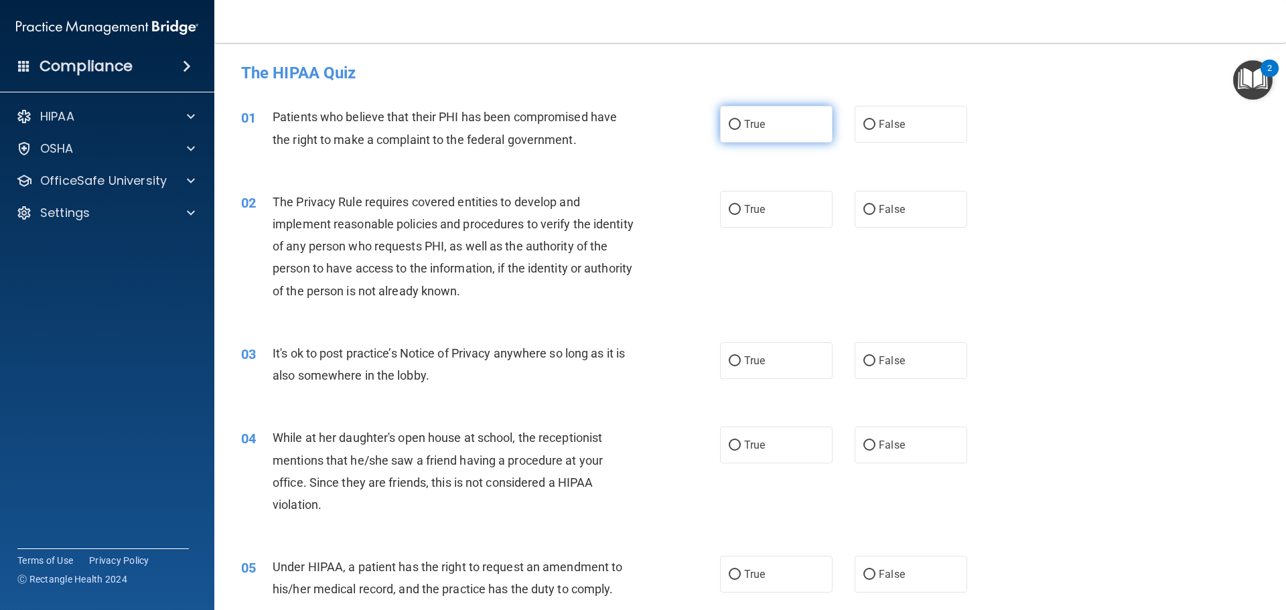
click at [767, 131] on label "True" at bounding box center [776, 124] width 113 height 37
click at [741, 130] on input "True" at bounding box center [735, 125] width 12 height 10
radio input "true"
click at [750, 224] on label "True" at bounding box center [776, 209] width 113 height 37
click at [741, 215] on input "True" at bounding box center [735, 210] width 12 height 10
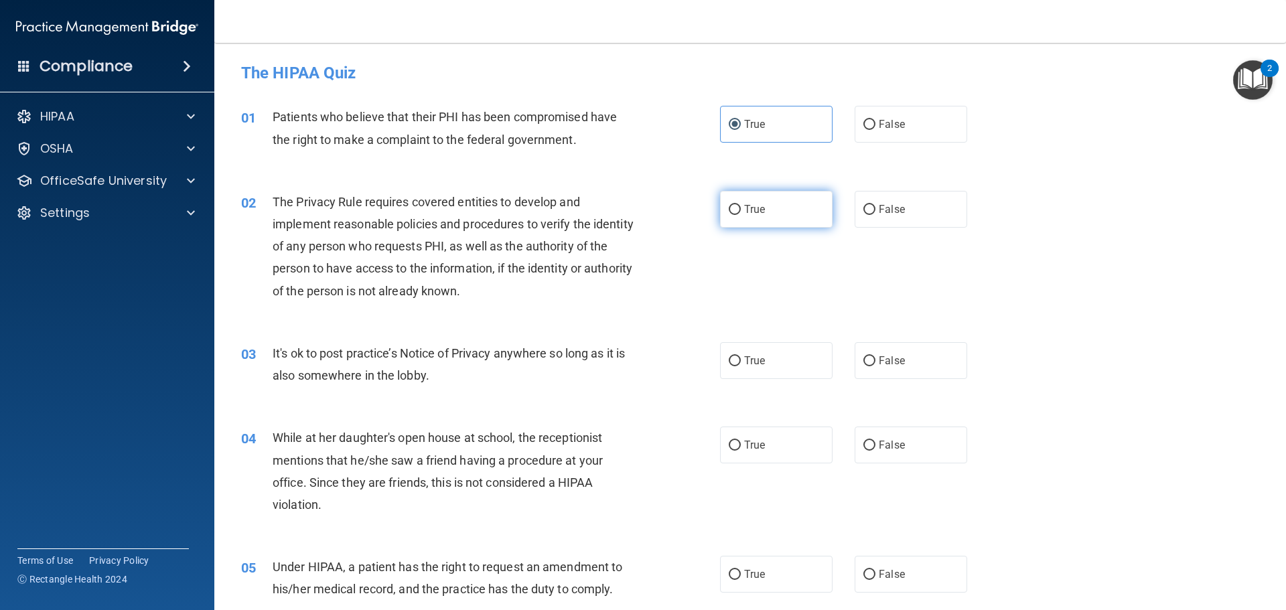
radio input "true"
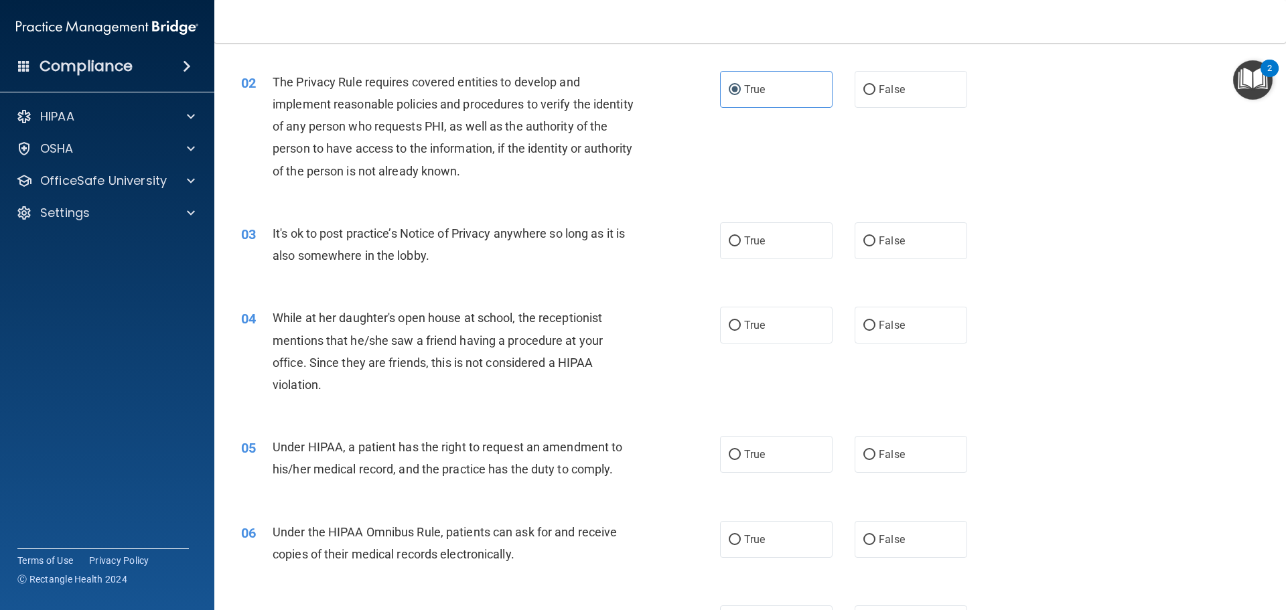
scroll to position [134, 0]
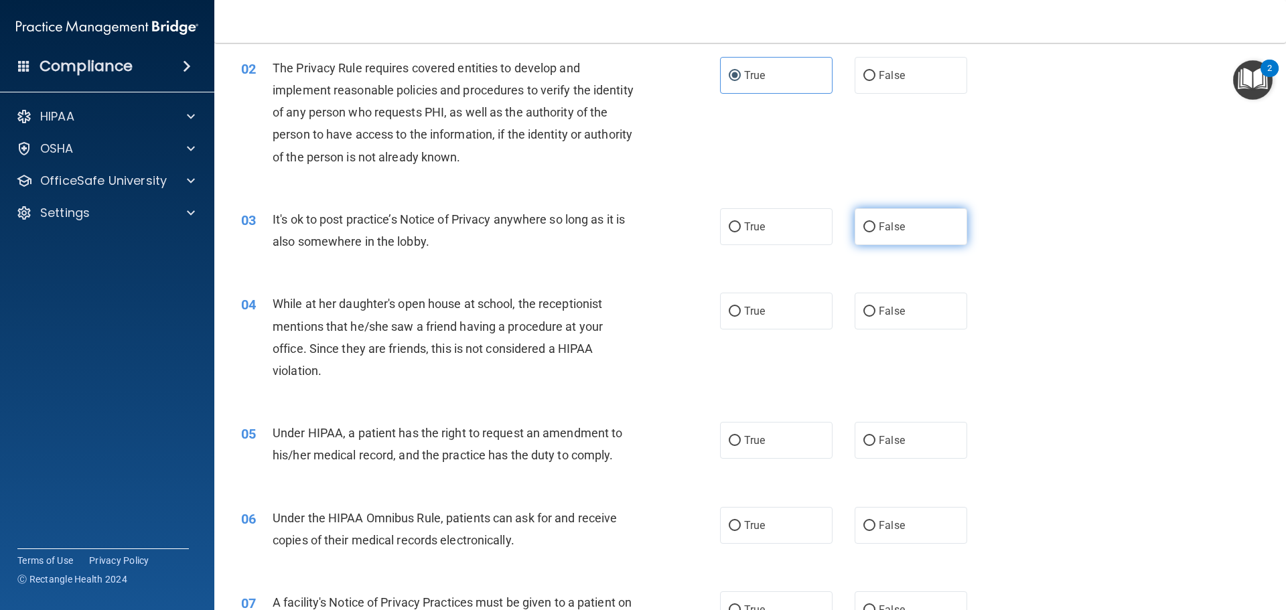
click at [920, 236] on label "False" at bounding box center [911, 226] width 113 height 37
click at [875, 232] on input "False" at bounding box center [869, 227] width 12 height 10
radio input "true"
click at [949, 313] on label "False" at bounding box center [911, 311] width 113 height 37
click at [875, 313] on input "False" at bounding box center [869, 312] width 12 height 10
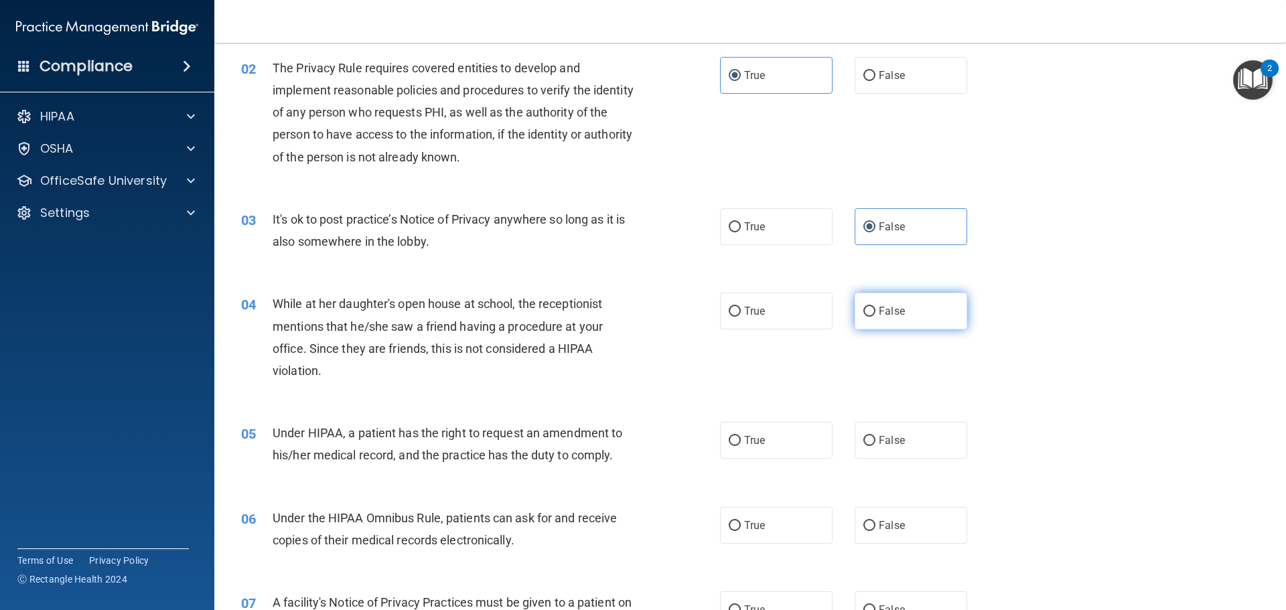
radio input "true"
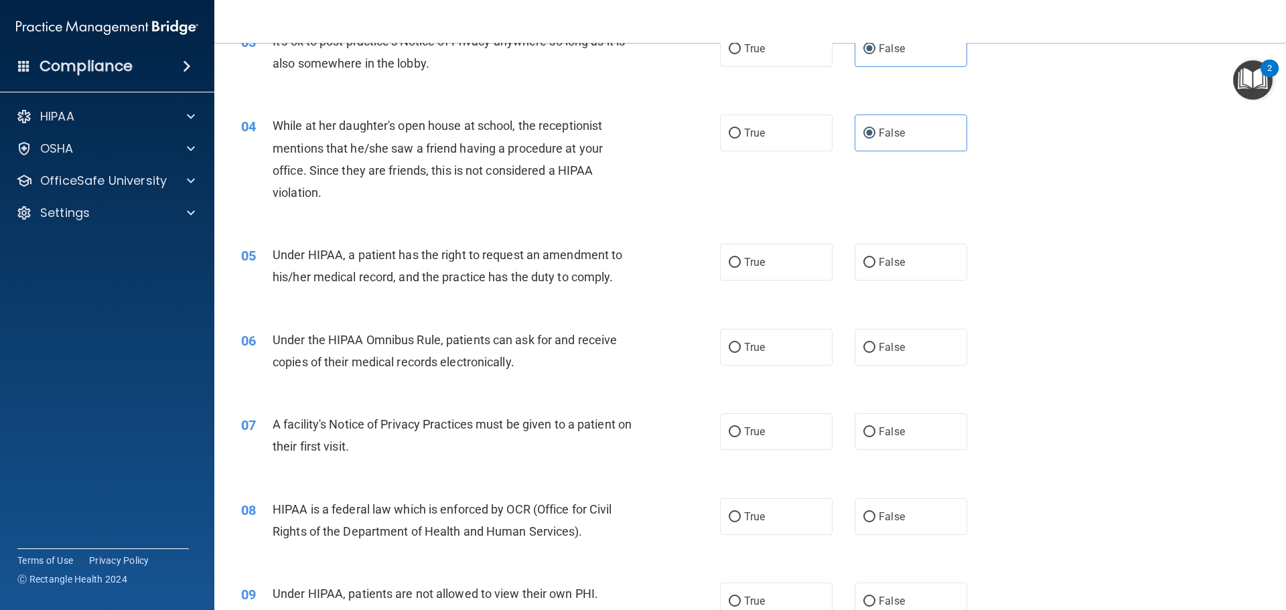
scroll to position [335, 0]
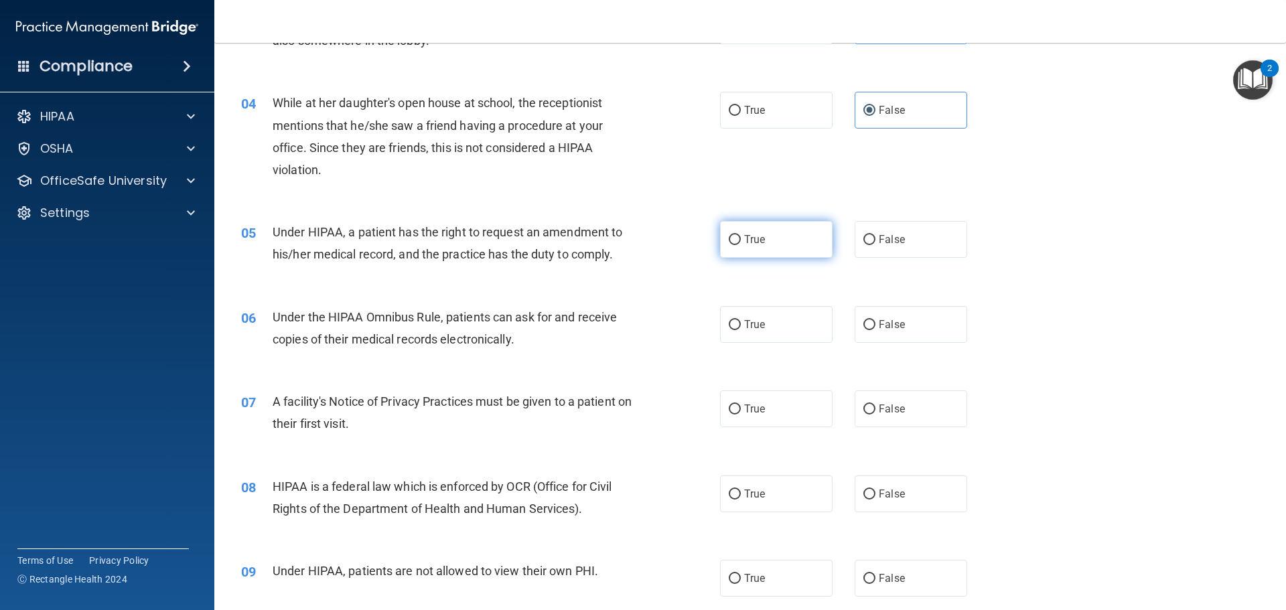
click at [744, 240] on span "True" at bounding box center [754, 239] width 21 height 13
click at [741, 240] on input "True" at bounding box center [735, 240] width 12 height 10
radio input "true"
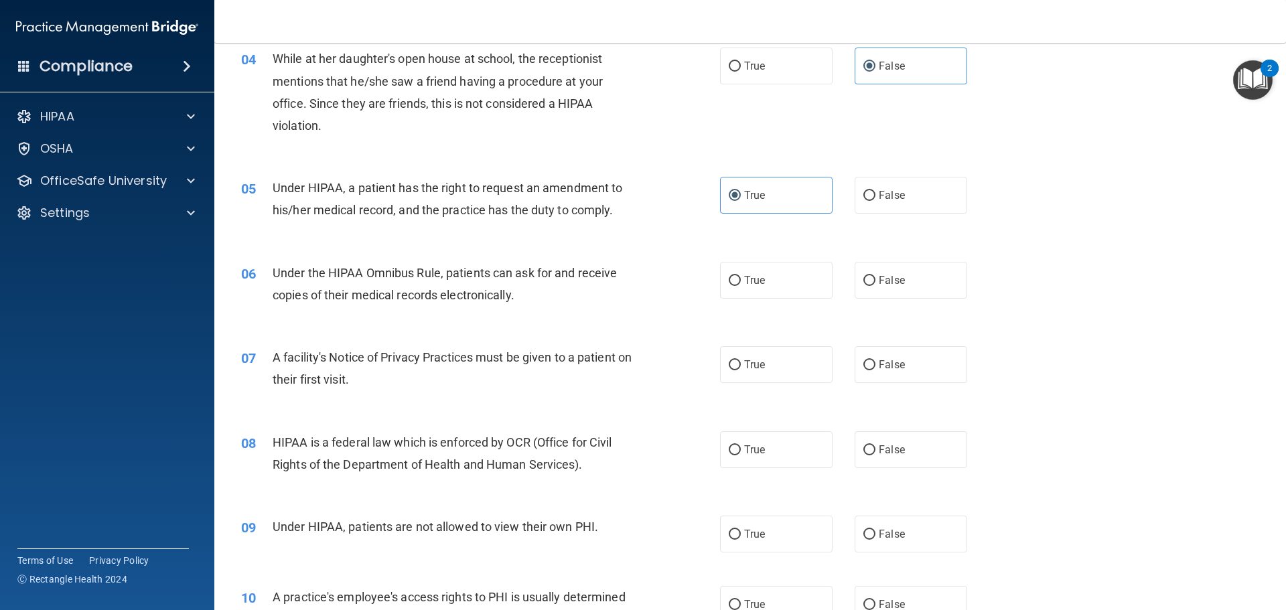
scroll to position [402, 0]
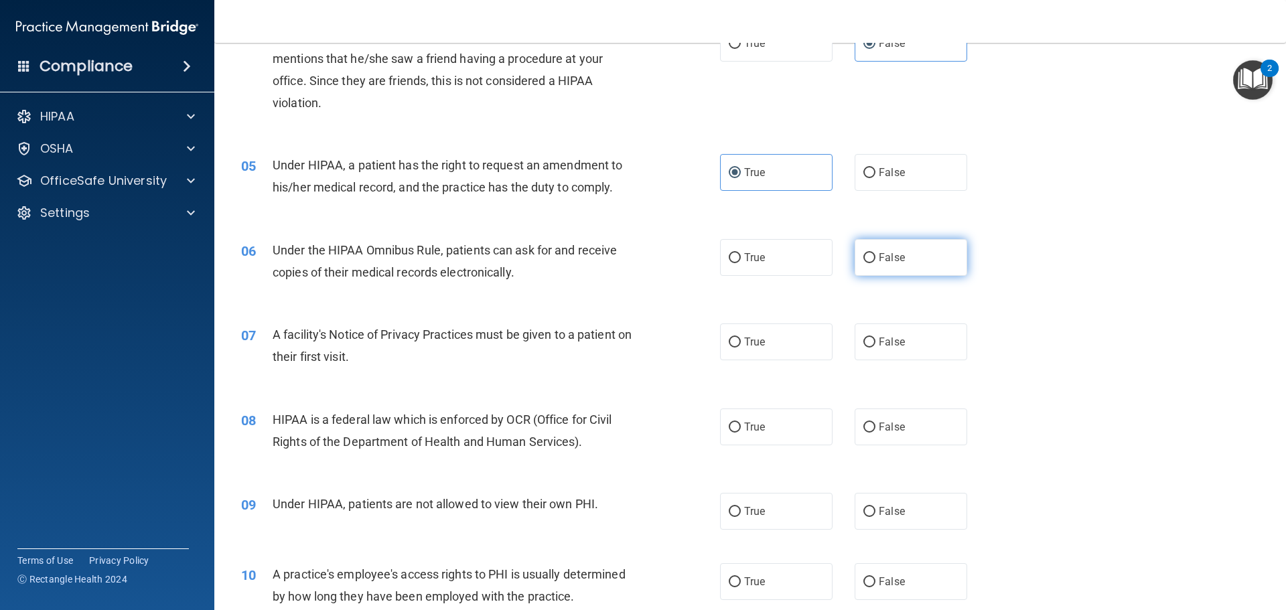
click at [940, 254] on label "False" at bounding box center [911, 257] width 113 height 37
click at [875, 254] on input "False" at bounding box center [869, 258] width 12 height 10
radio input "true"
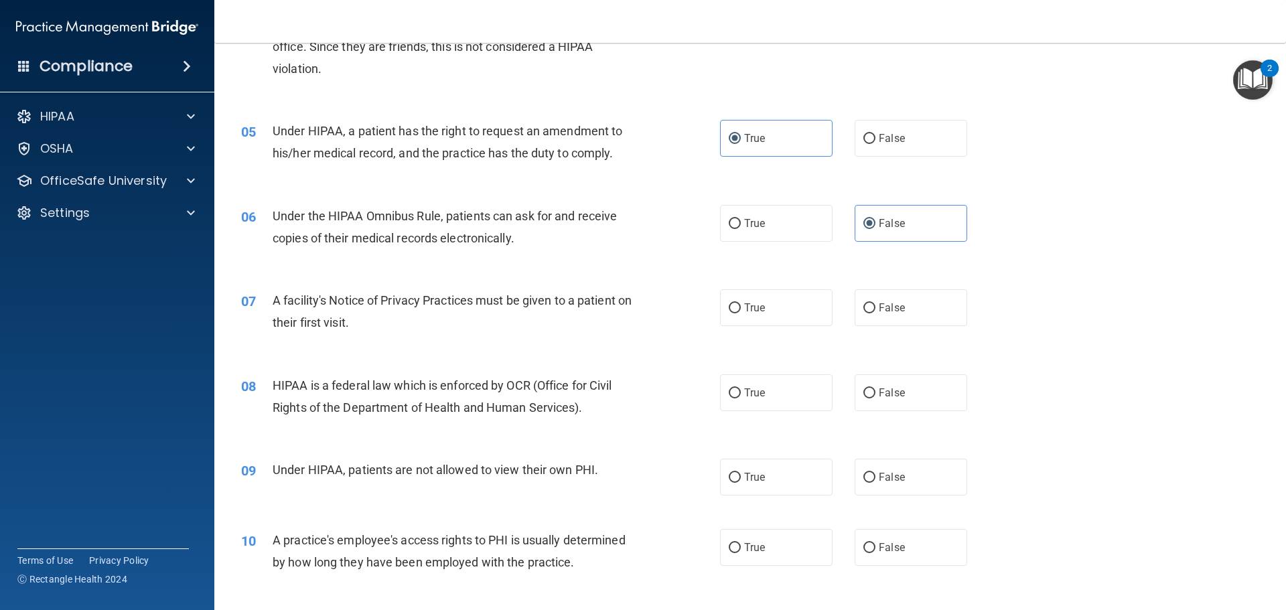
scroll to position [469, 0]
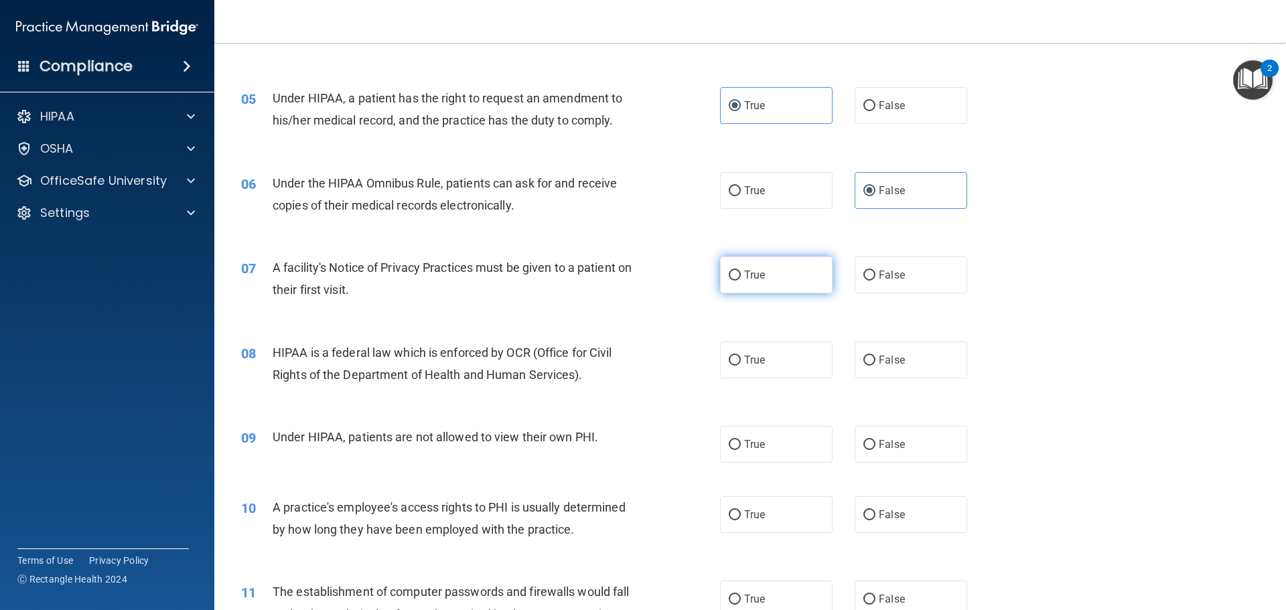
click at [749, 273] on span "True" at bounding box center [754, 275] width 21 height 13
click at [741, 273] on input "True" at bounding box center [735, 276] width 12 height 10
radio input "true"
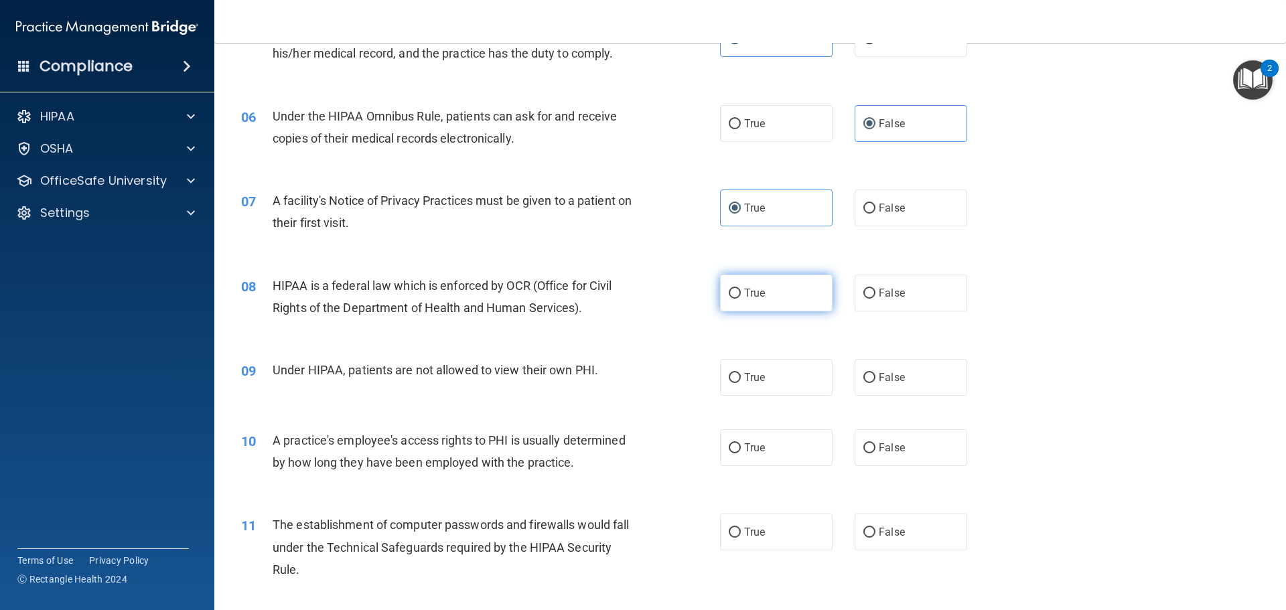
click at [735, 294] on input "True" at bounding box center [735, 294] width 12 height 10
radio input "true"
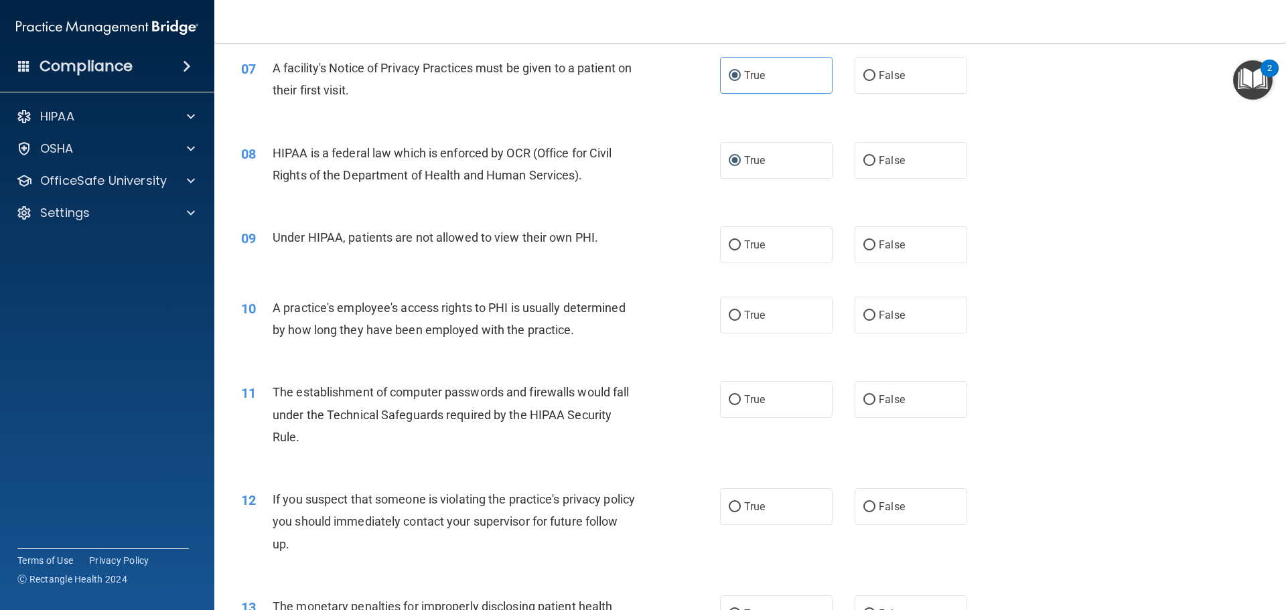
scroll to position [670, 0]
click at [900, 236] on label "False" at bounding box center [911, 243] width 113 height 37
click at [875, 239] on input "False" at bounding box center [869, 244] width 12 height 10
radio input "true"
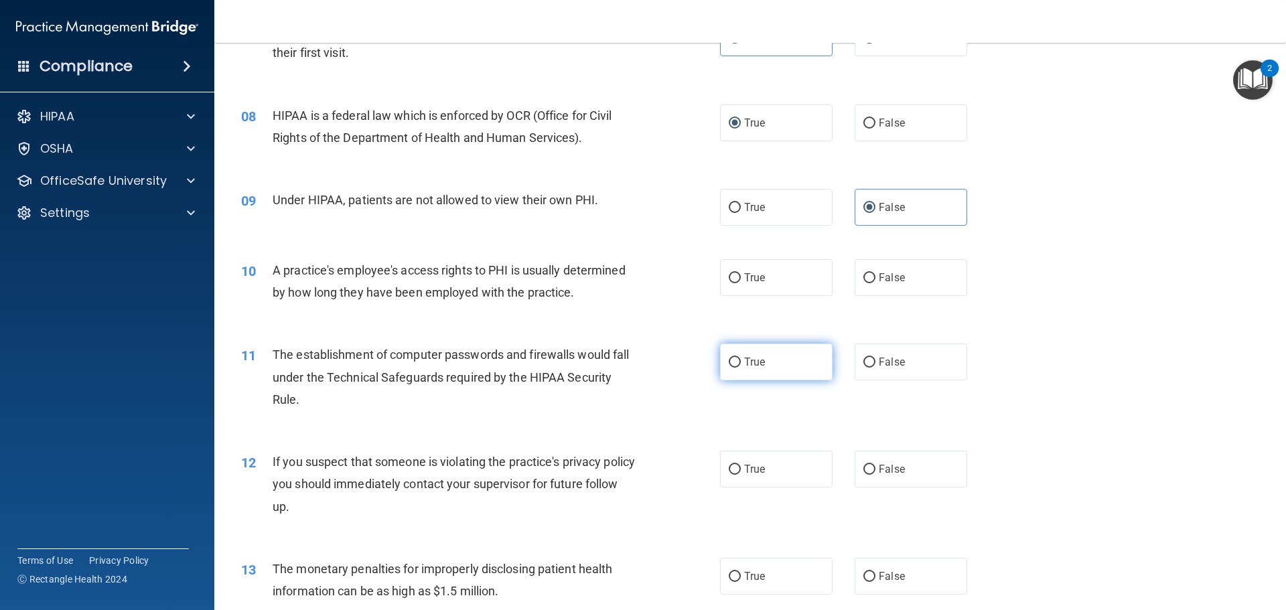
scroll to position [737, 0]
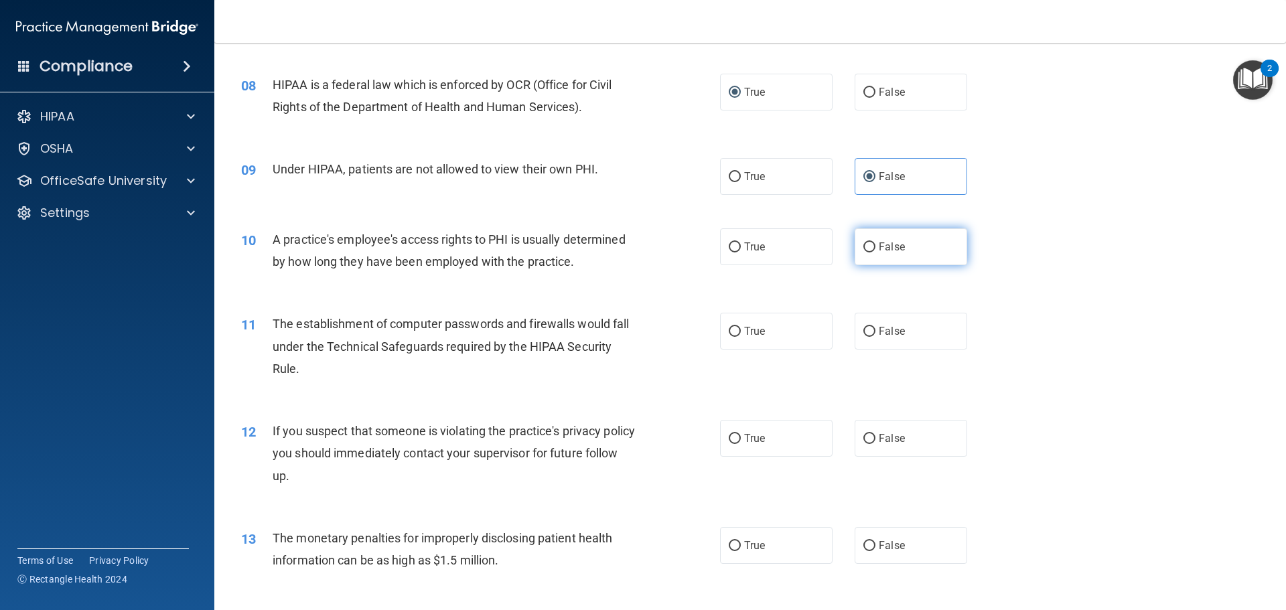
click at [887, 246] on span "False" at bounding box center [892, 246] width 26 height 13
click at [875, 246] on input "False" at bounding box center [869, 247] width 12 height 10
radio input "true"
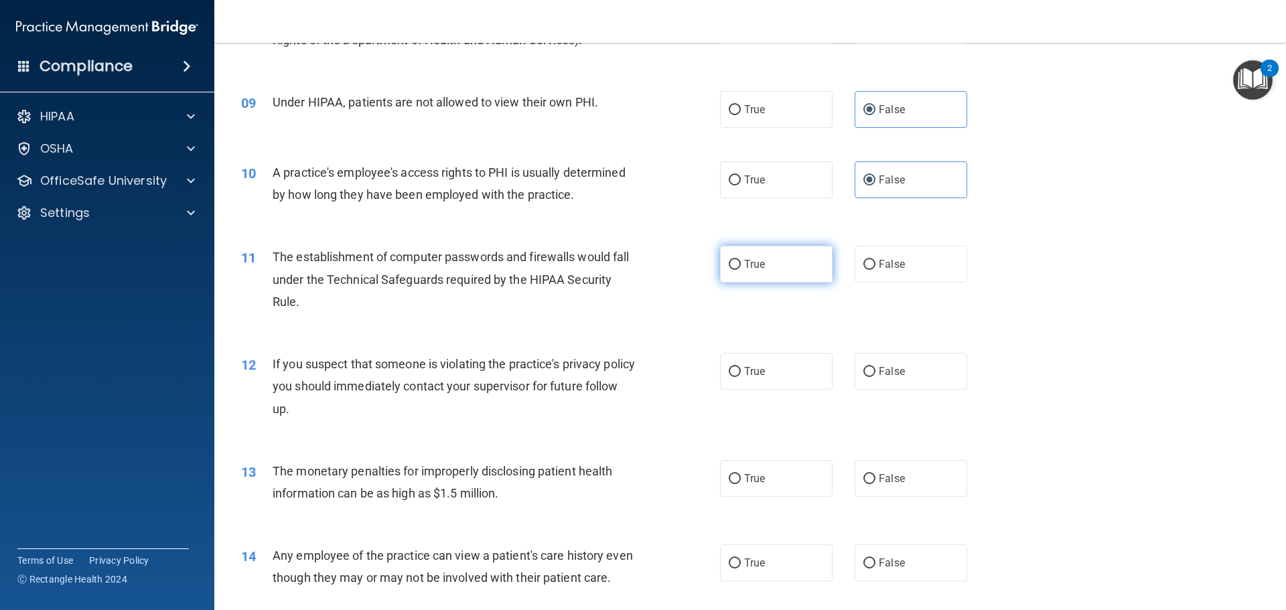
click at [778, 258] on label "True" at bounding box center [776, 264] width 113 height 37
click at [741, 260] on input "True" at bounding box center [735, 265] width 12 height 10
radio input "true"
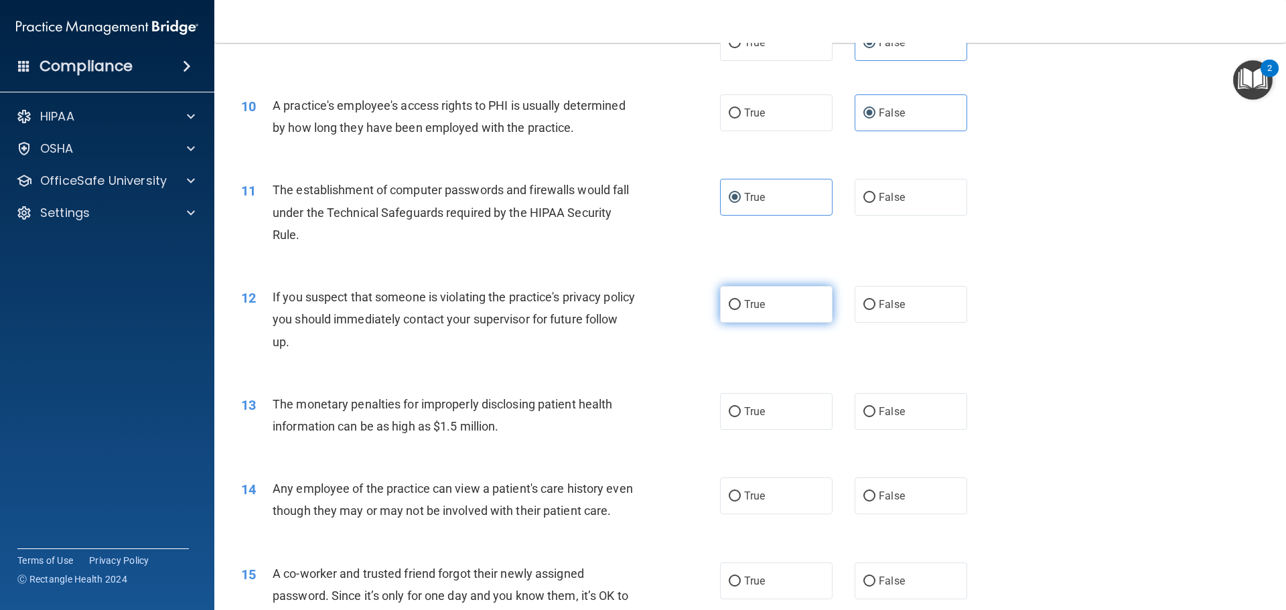
click at [745, 303] on span "True" at bounding box center [754, 304] width 21 height 13
click at [741, 303] on input "True" at bounding box center [735, 305] width 12 height 10
radio input "true"
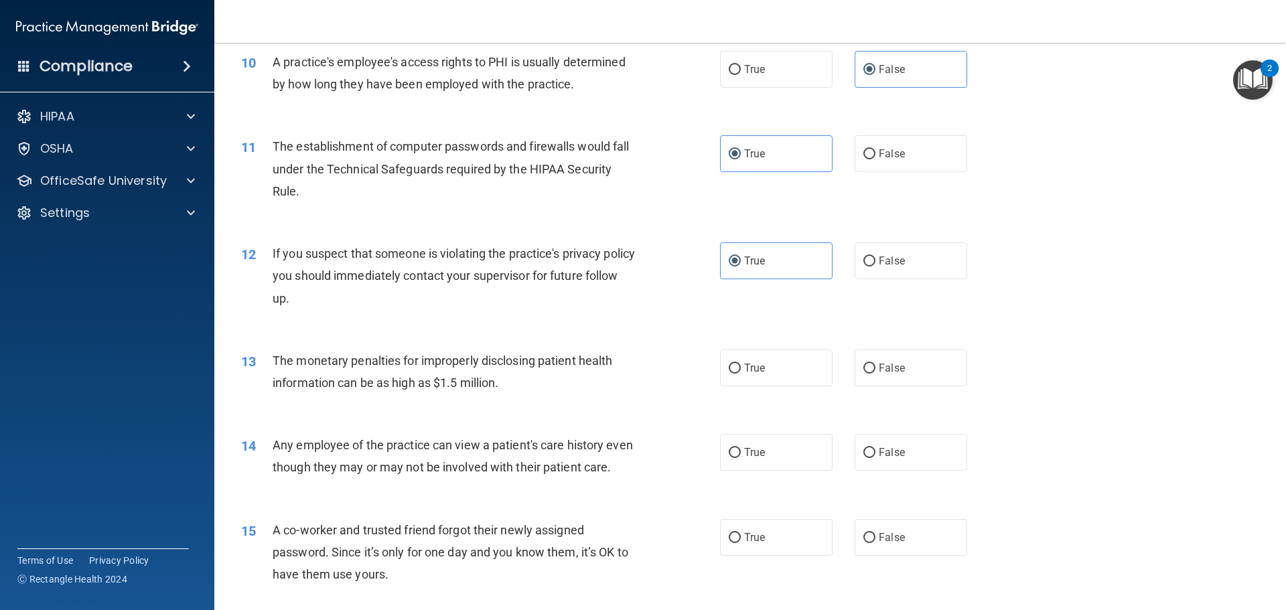
scroll to position [938, 0]
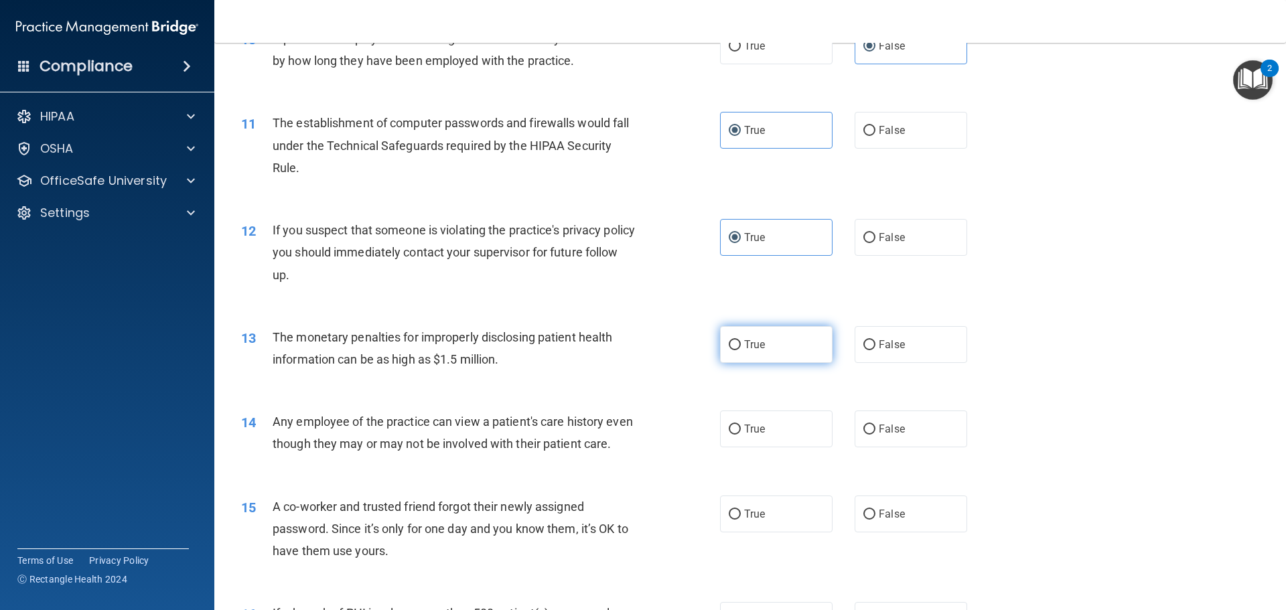
click at [755, 346] on span "True" at bounding box center [754, 344] width 21 height 13
click at [741, 346] on input "True" at bounding box center [735, 345] width 12 height 10
radio input "true"
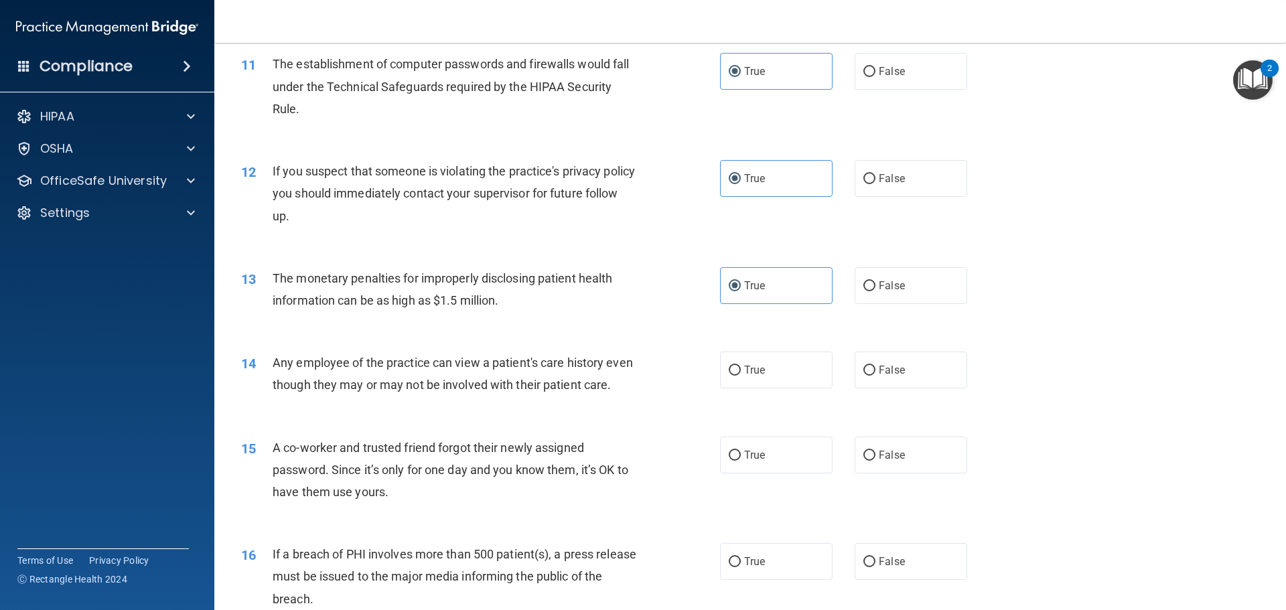
scroll to position [1072, 0]
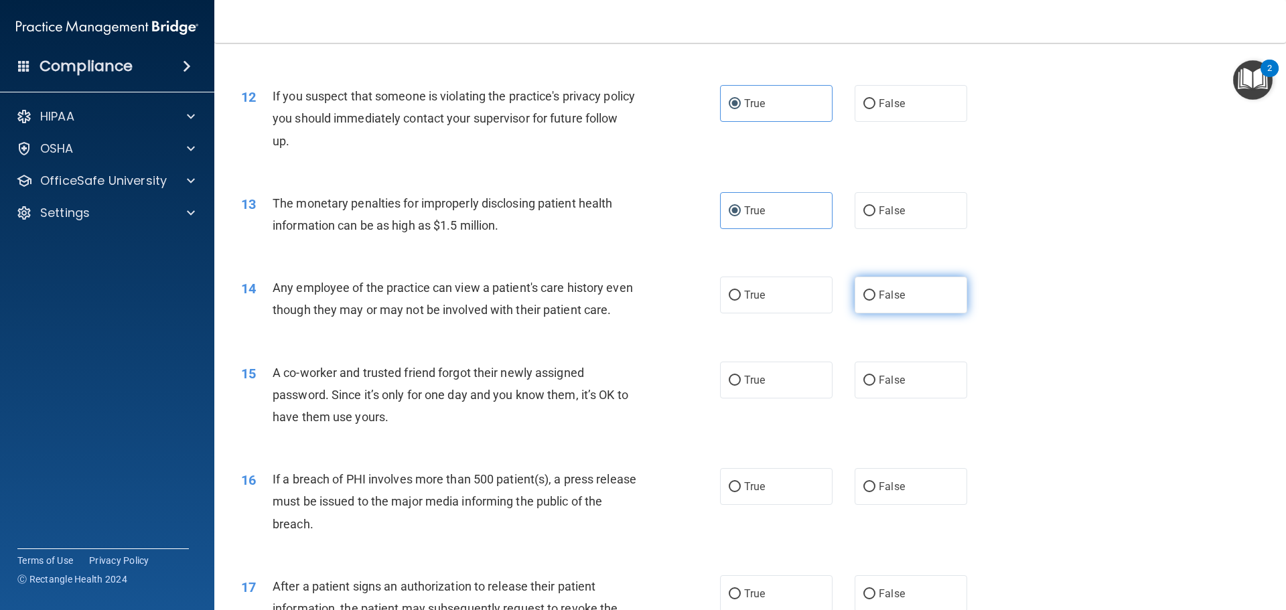
click at [907, 287] on label "False" at bounding box center [911, 295] width 113 height 37
click at [875, 291] on input "False" at bounding box center [869, 296] width 12 height 10
radio input "true"
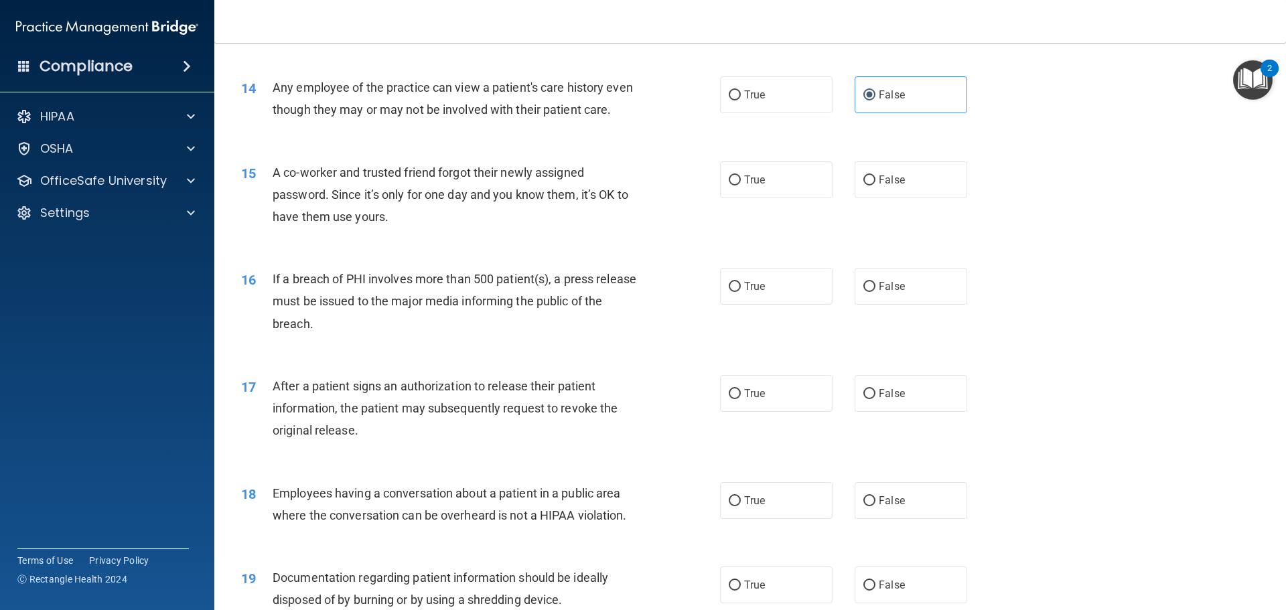
scroll to position [1272, 0]
click at [919, 198] on label "False" at bounding box center [911, 179] width 113 height 37
click at [875, 185] on input "False" at bounding box center [869, 180] width 12 height 10
radio input "true"
click at [899, 304] on label "False" at bounding box center [911, 285] width 113 height 37
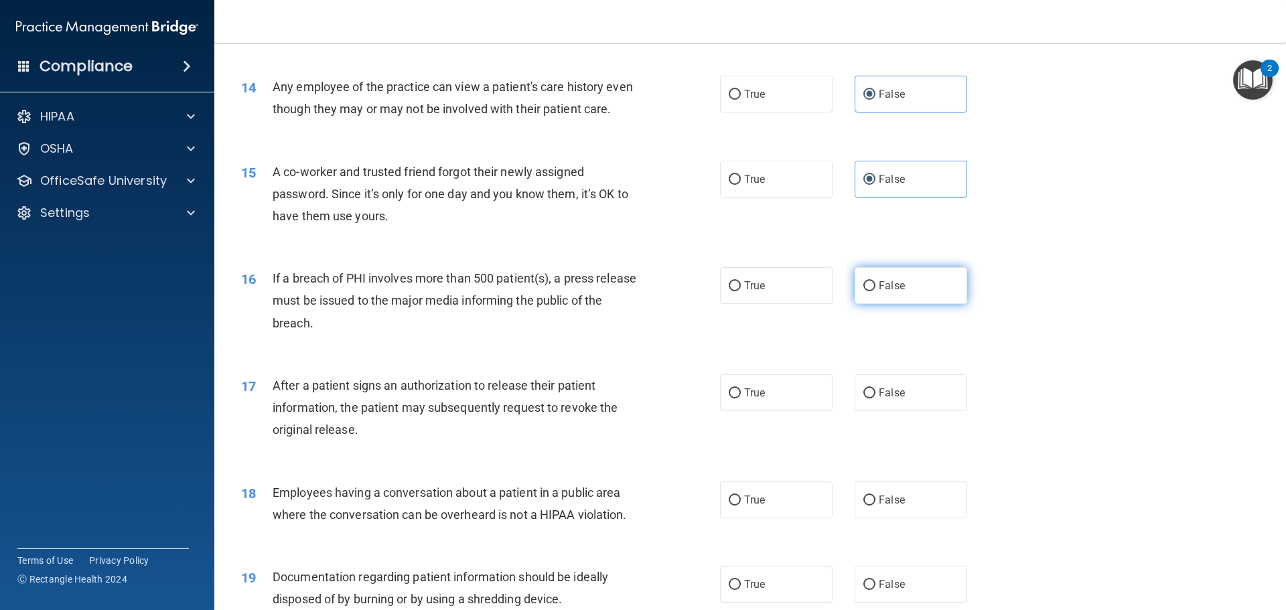
click at [875, 291] on input "False" at bounding box center [869, 286] width 12 height 10
radio input "true"
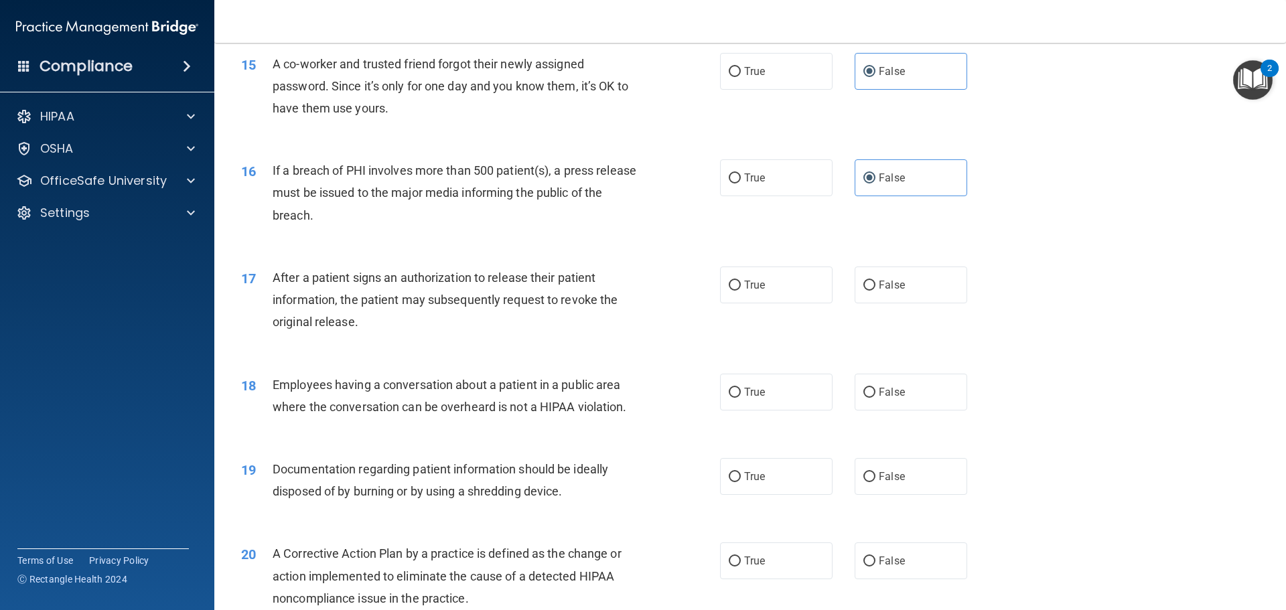
scroll to position [1406, 0]
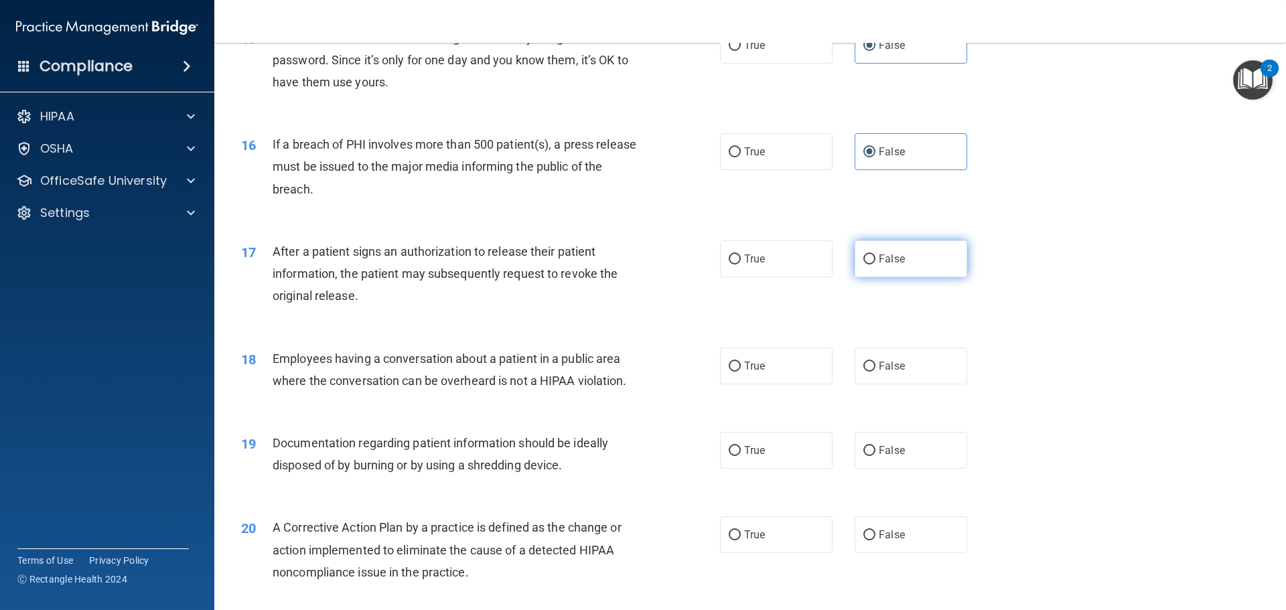
click at [934, 277] on label "False" at bounding box center [911, 258] width 113 height 37
click at [875, 265] on input "False" at bounding box center [869, 259] width 12 height 10
radio input "true"
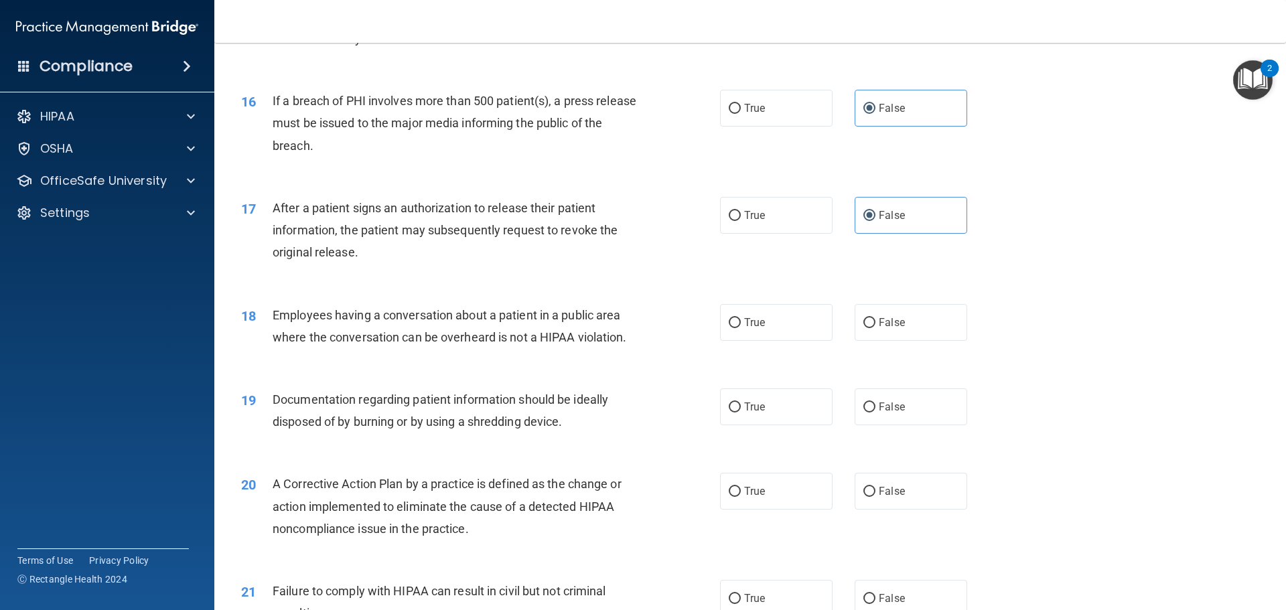
scroll to position [1473, 0]
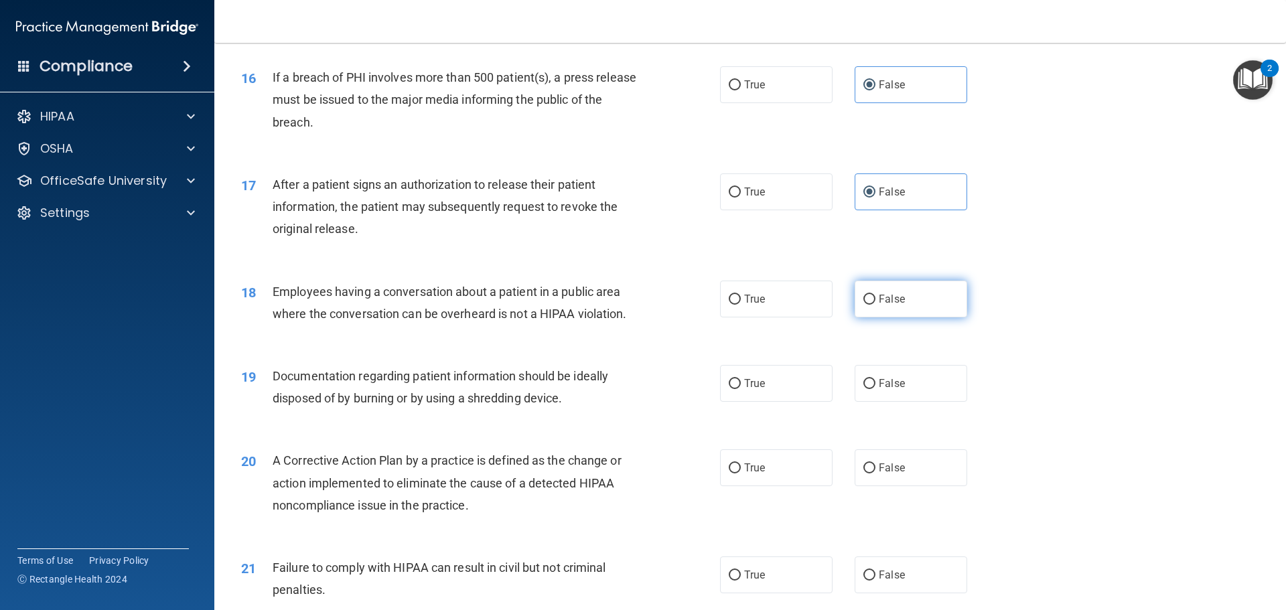
click at [898, 317] on label "False" at bounding box center [911, 299] width 113 height 37
click at [875, 305] on input "False" at bounding box center [869, 300] width 12 height 10
radio input "true"
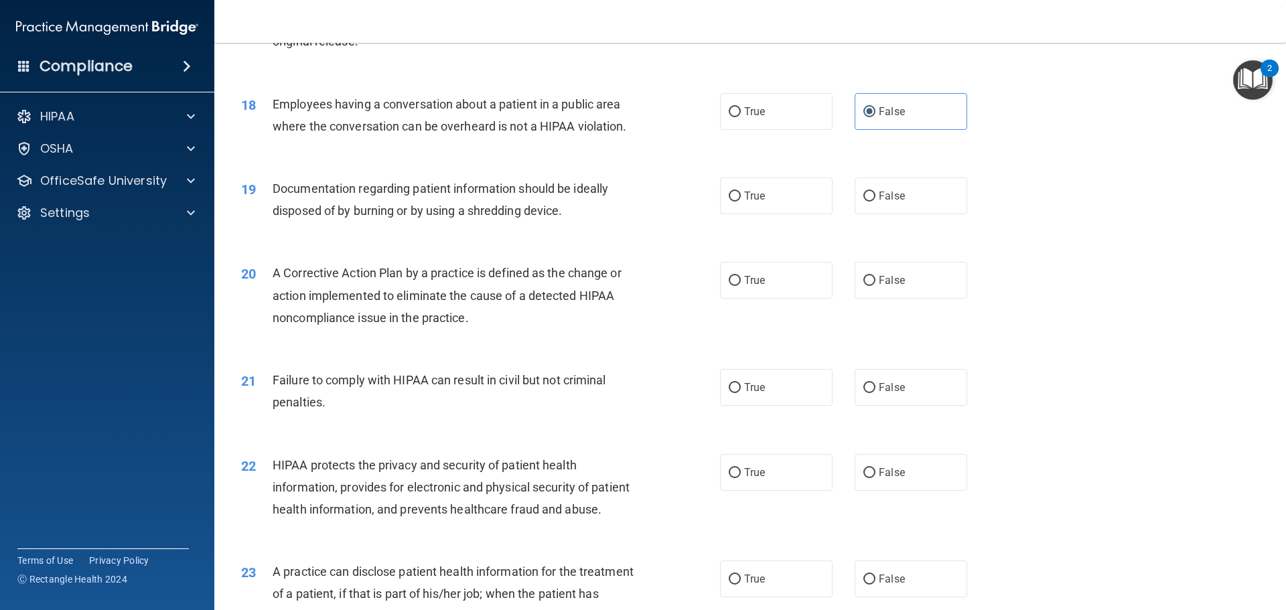
scroll to position [1674, 0]
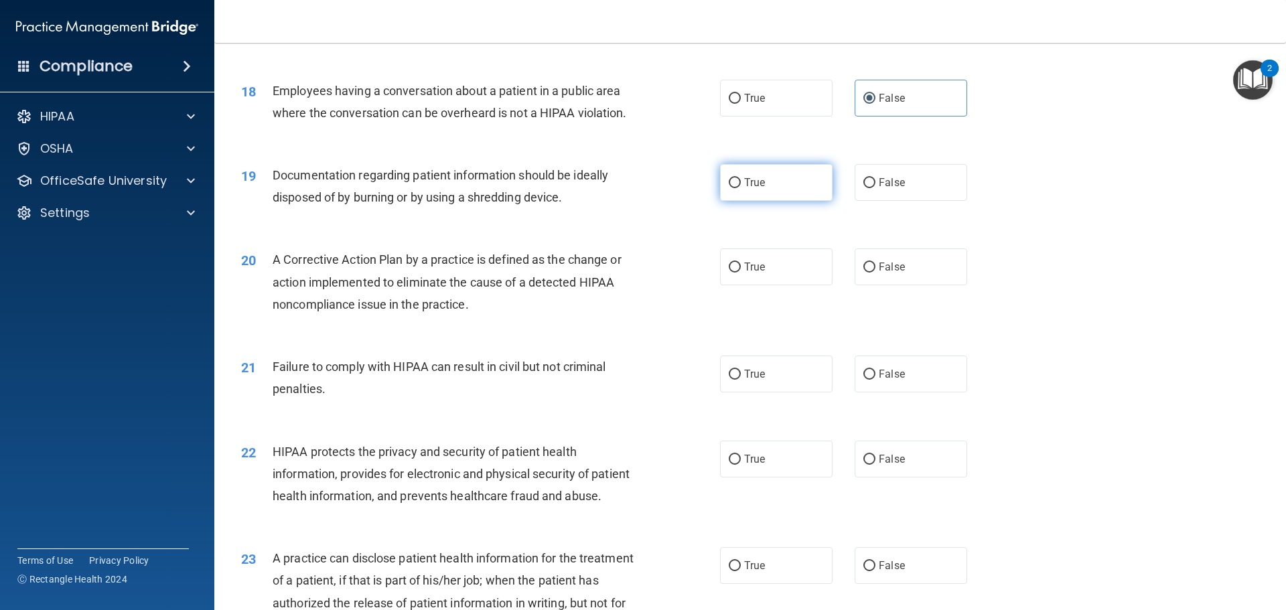
click at [771, 201] on label "True" at bounding box center [776, 182] width 113 height 37
click at [741, 188] on input "True" at bounding box center [735, 183] width 12 height 10
radio input "true"
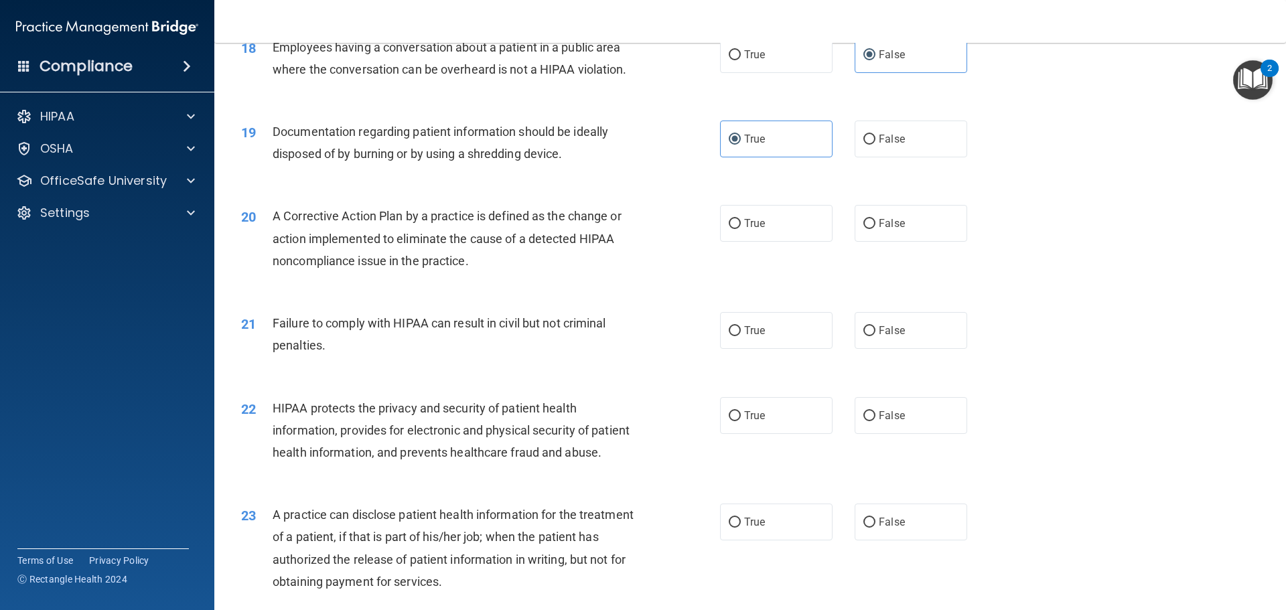
scroll to position [1741, 0]
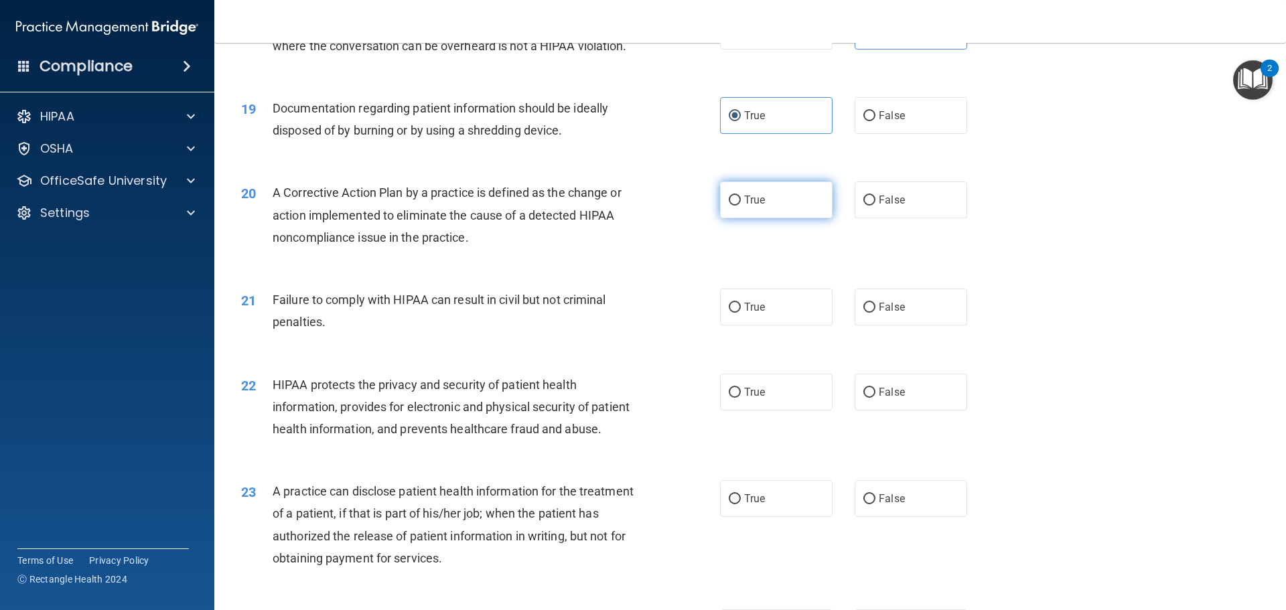
click at [744, 206] on span "True" at bounding box center [754, 200] width 21 height 13
click at [740, 206] on input "True" at bounding box center [735, 201] width 12 height 10
radio input "true"
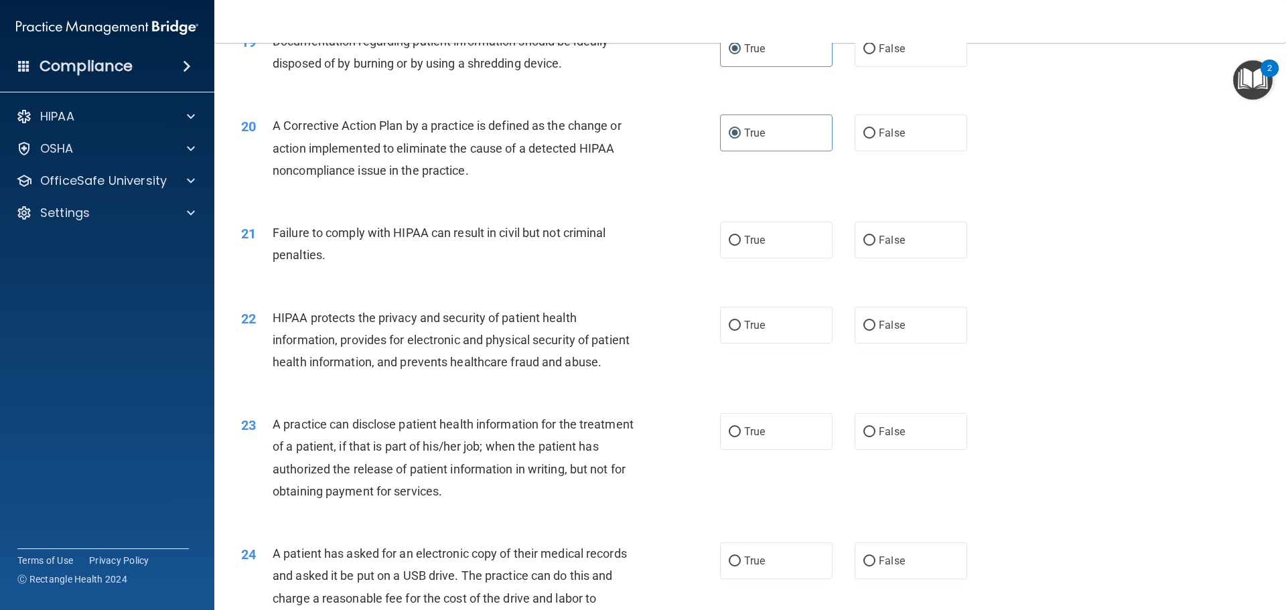
scroll to position [1875, 0]
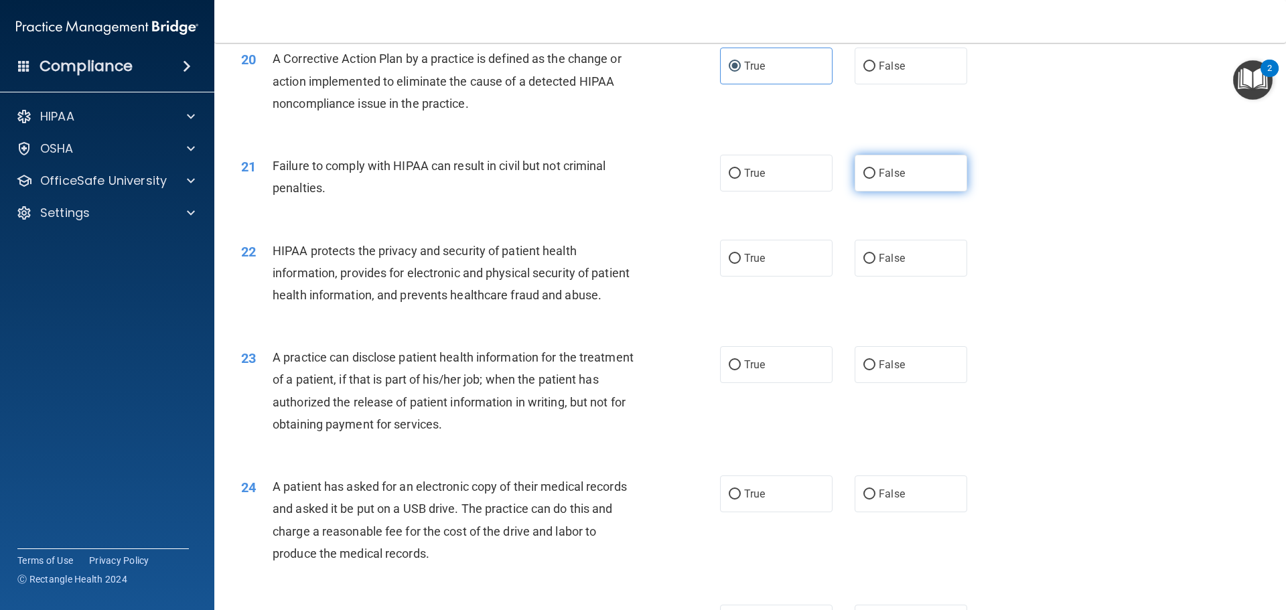
click at [891, 179] on span "False" at bounding box center [892, 173] width 26 height 13
click at [875, 179] on input "False" at bounding box center [869, 174] width 12 height 10
radio input "true"
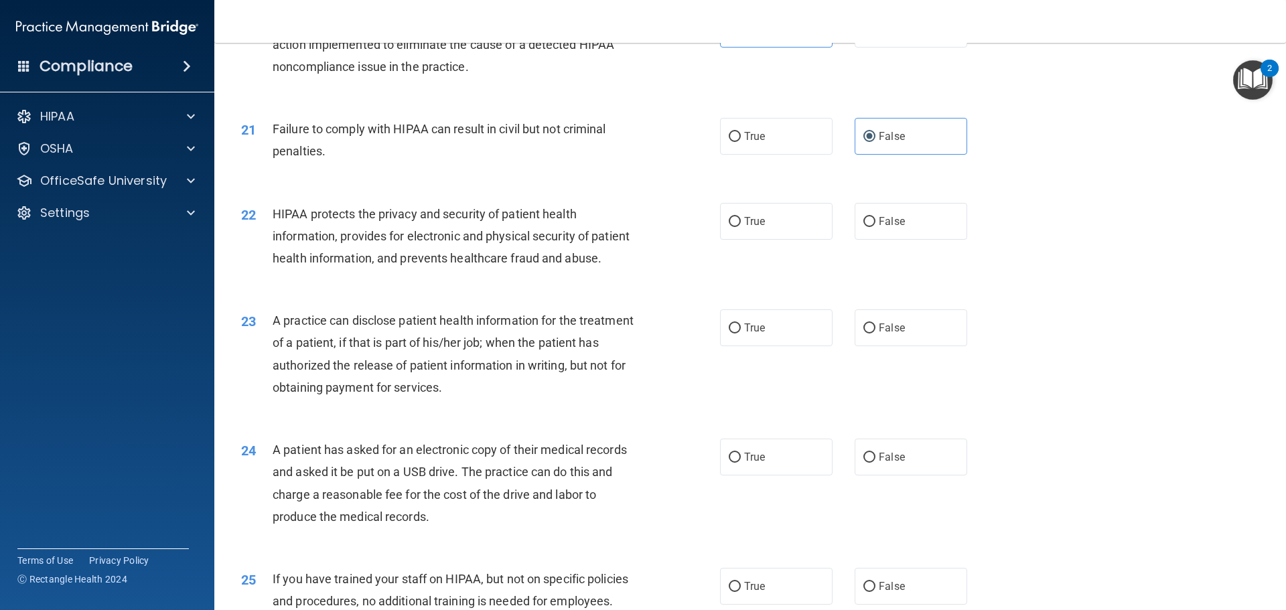
scroll to position [1942, 0]
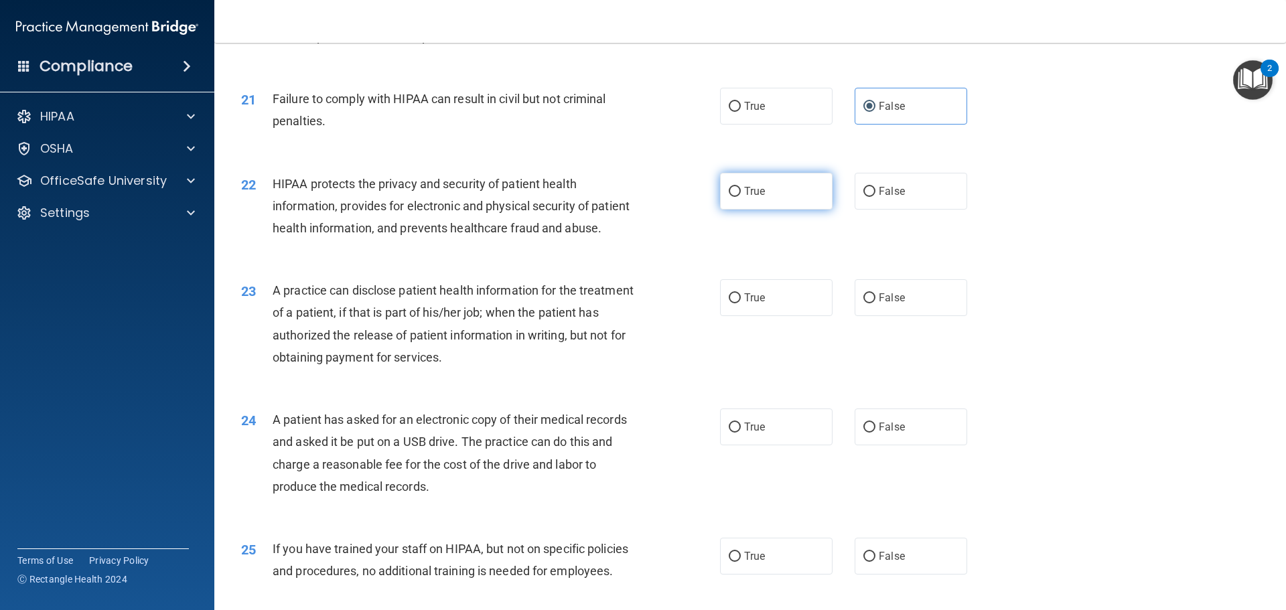
click at [725, 210] on label "True" at bounding box center [776, 191] width 113 height 37
click at [729, 197] on input "True" at bounding box center [735, 192] width 12 height 10
radio input "true"
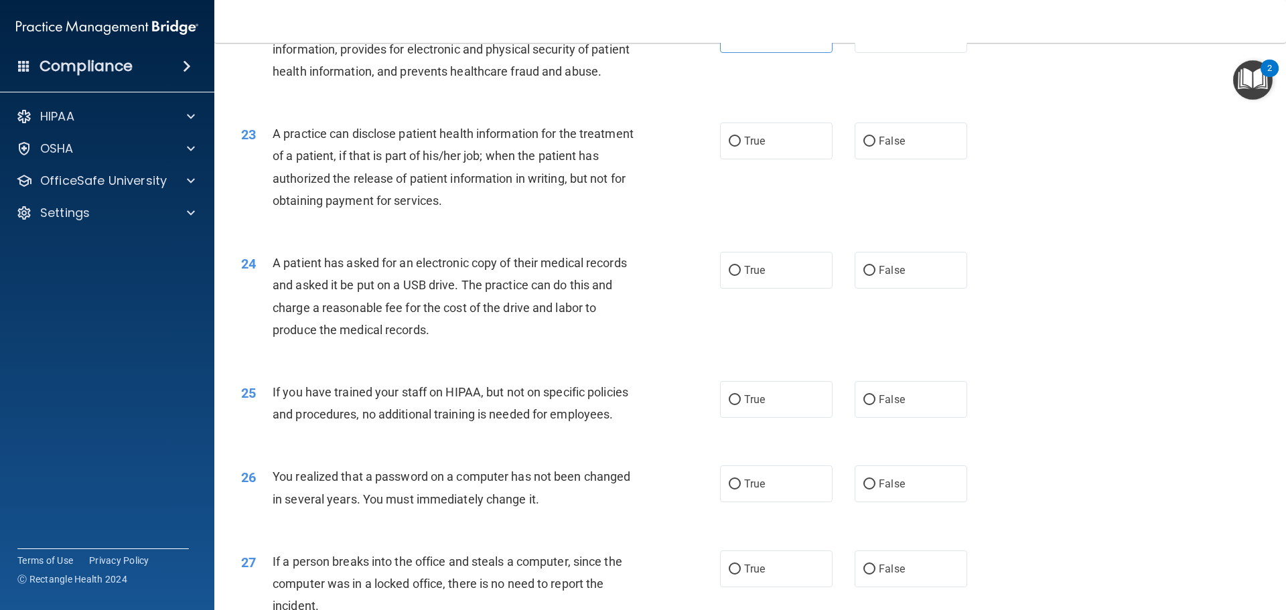
scroll to position [2143, 0]
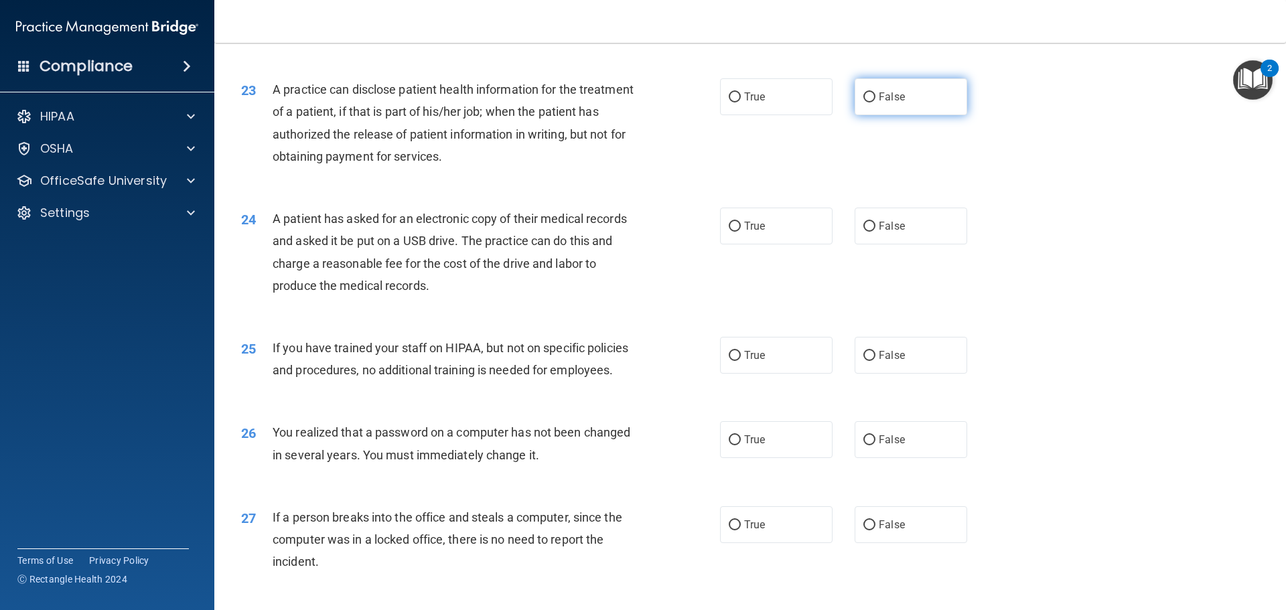
click at [871, 115] on label "False" at bounding box center [911, 96] width 113 height 37
click at [871, 102] on input "False" at bounding box center [869, 97] width 12 height 10
radio input "true"
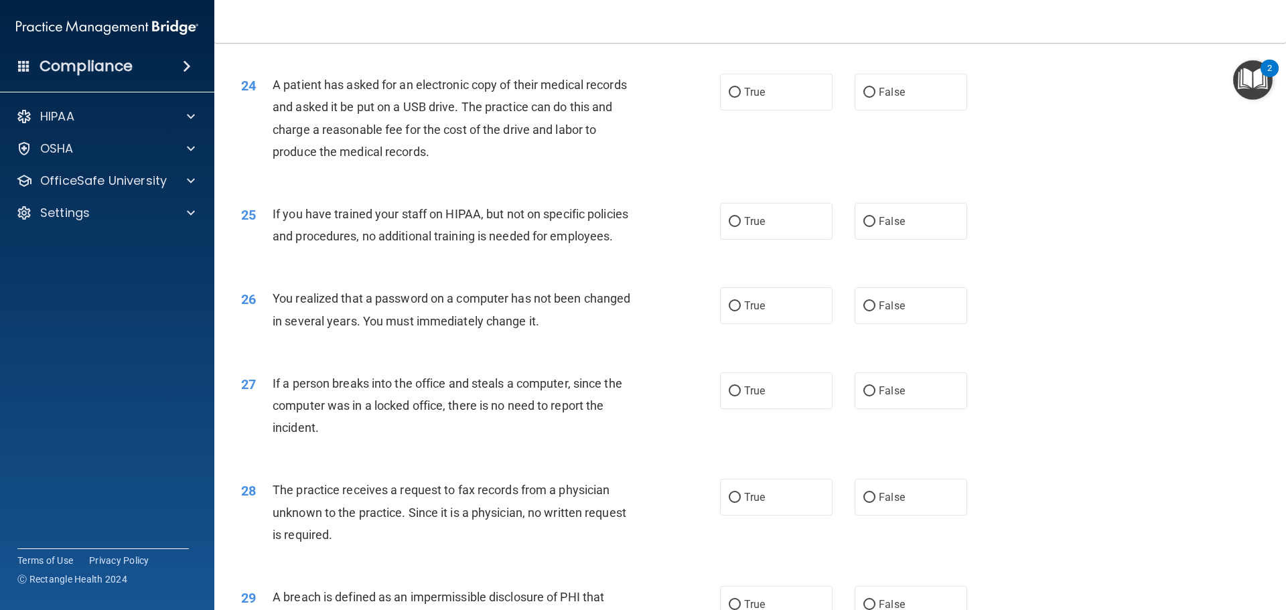
scroll to position [2344, 0]
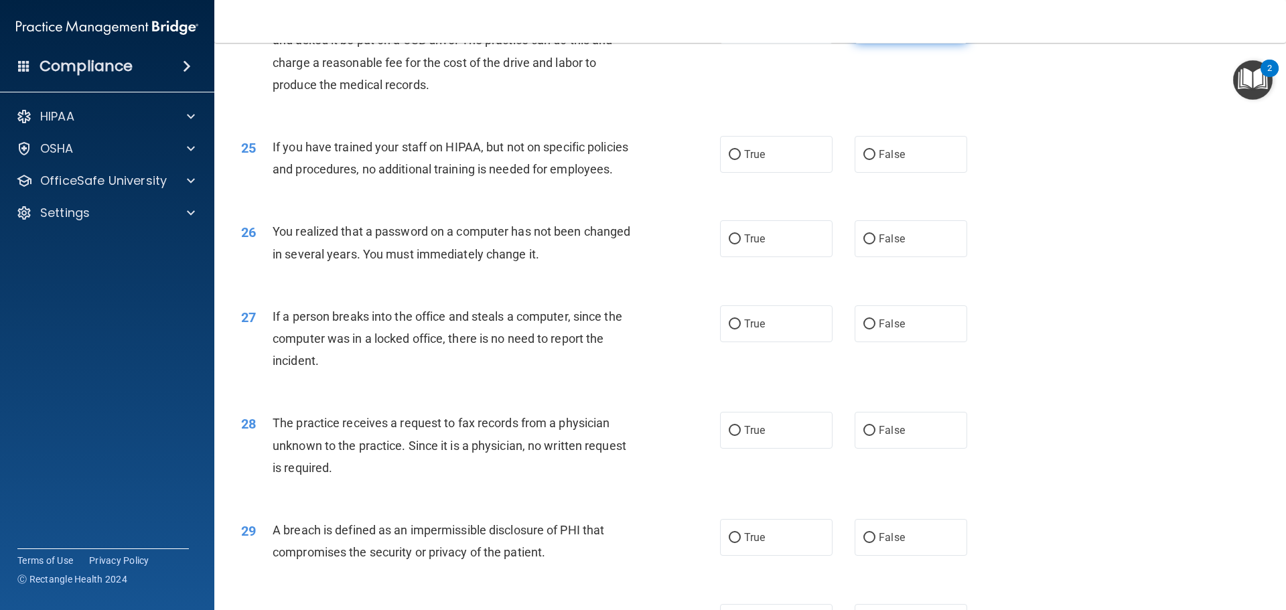
click at [879, 31] on span "False" at bounding box center [892, 25] width 26 height 13
click at [873, 31] on input "False" at bounding box center [869, 26] width 12 height 10
radio input "true"
click at [909, 173] on label "False" at bounding box center [911, 154] width 113 height 37
click at [875, 160] on input "False" at bounding box center [869, 155] width 12 height 10
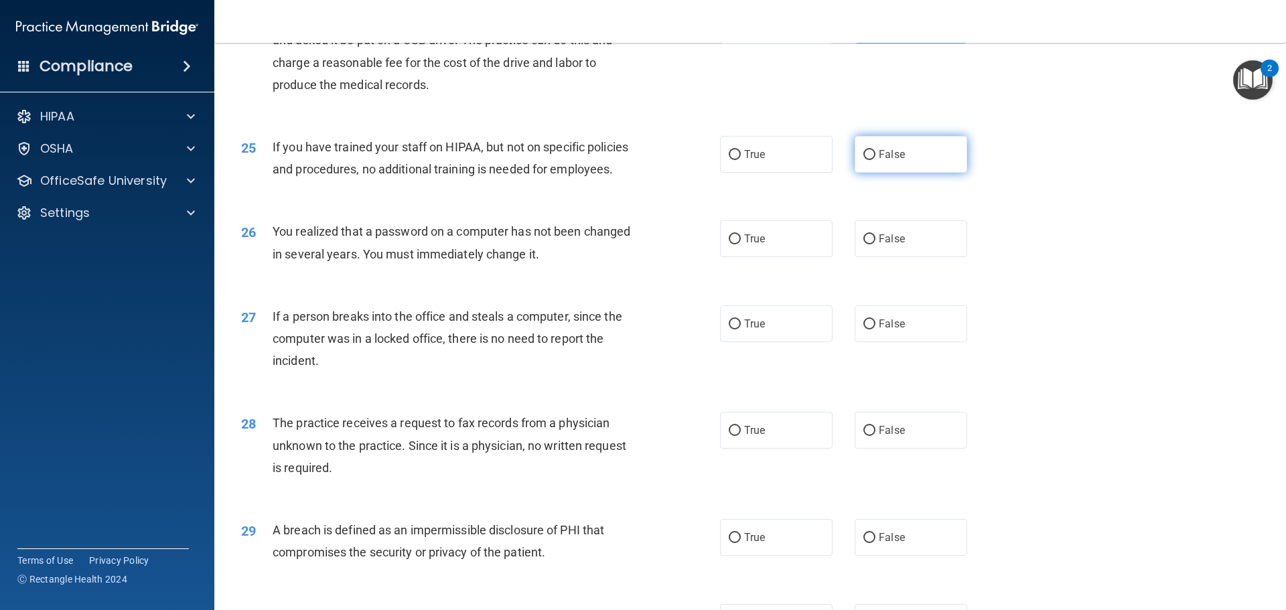
radio input "true"
click at [774, 257] on label "True" at bounding box center [776, 238] width 113 height 37
click at [741, 244] on input "True" at bounding box center [735, 239] width 12 height 10
radio input "true"
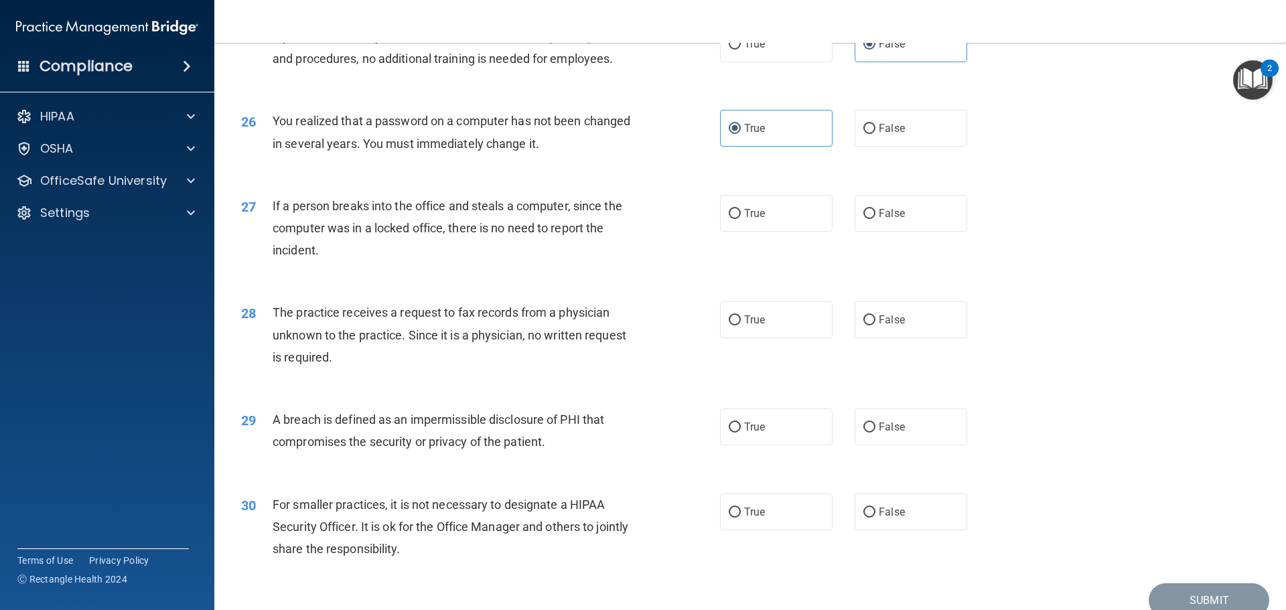
scroll to position [2478, 0]
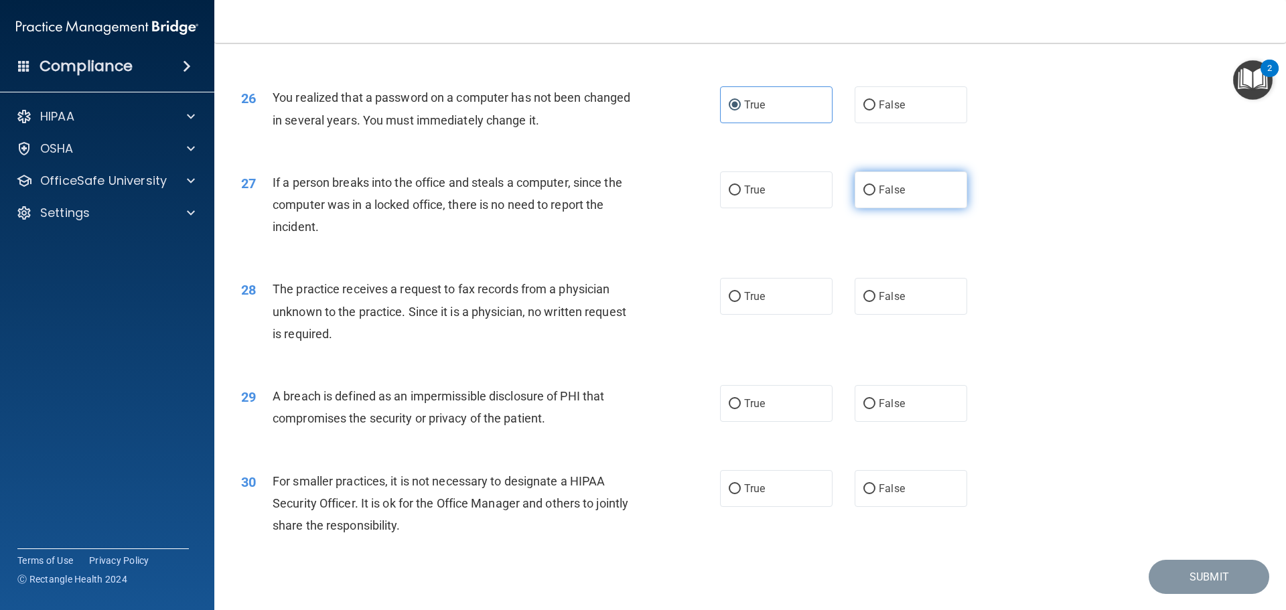
click at [883, 208] on label "False" at bounding box center [911, 189] width 113 height 37
click at [875, 196] on input "False" at bounding box center [869, 191] width 12 height 10
radio input "true"
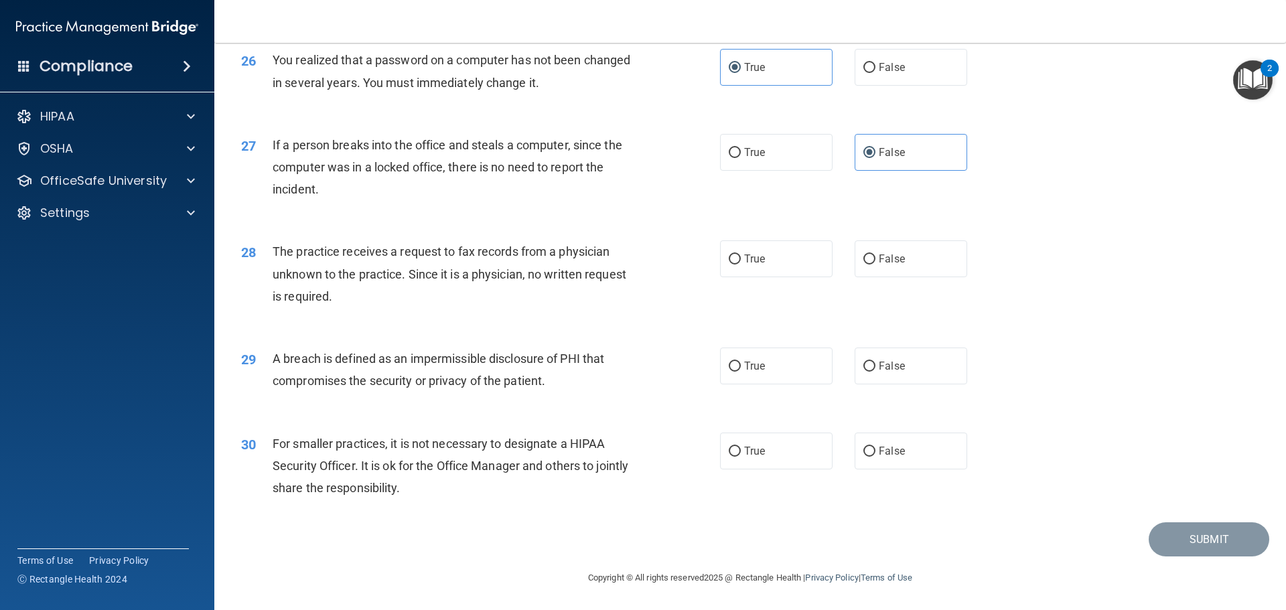
scroll to position [2560, 0]
click at [930, 250] on label "False" at bounding box center [911, 258] width 113 height 37
click at [875, 254] on input "False" at bounding box center [869, 259] width 12 height 10
radio input "true"
click at [727, 374] on label "True" at bounding box center [776, 366] width 113 height 37
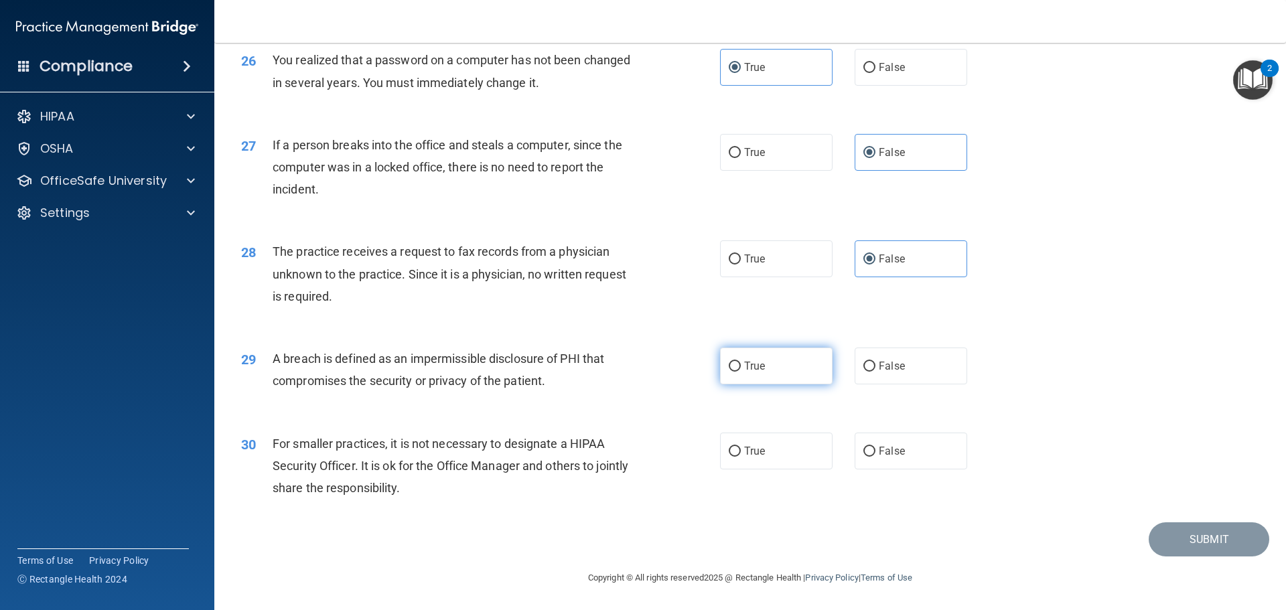
click at [729, 372] on input "True" at bounding box center [735, 367] width 12 height 10
radio input "true"
click at [924, 454] on label "False" at bounding box center [911, 451] width 113 height 37
click at [875, 454] on input "False" at bounding box center [869, 452] width 12 height 10
radio input "true"
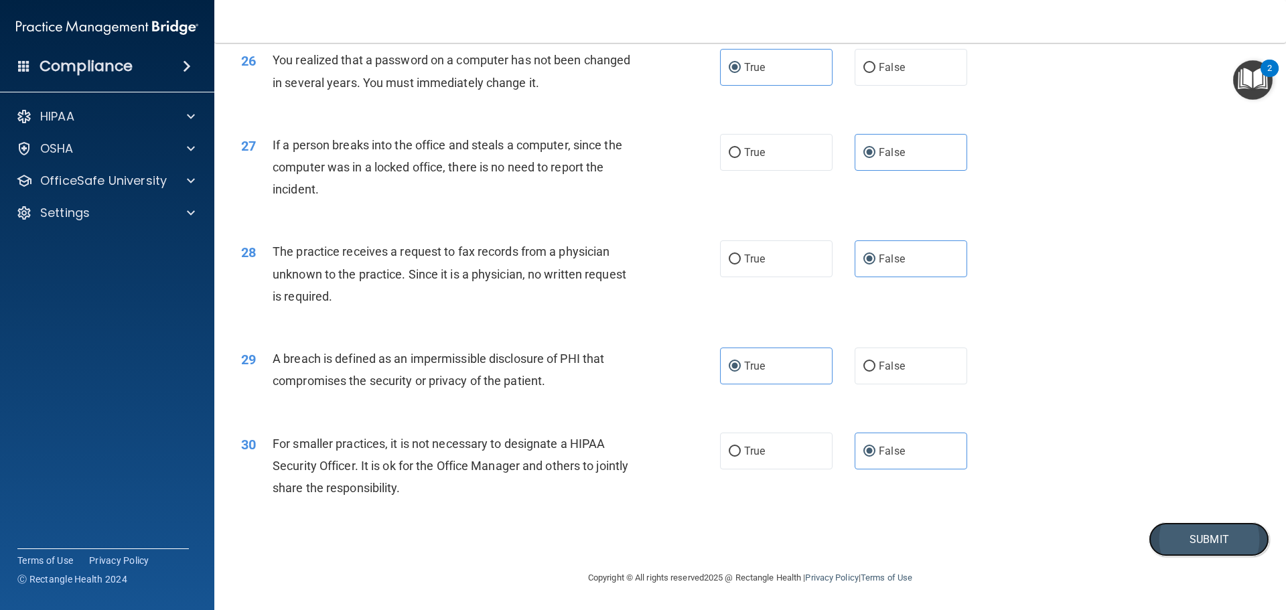
click at [1166, 551] on button "Submit" at bounding box center [1209, 539] width 121 height 34
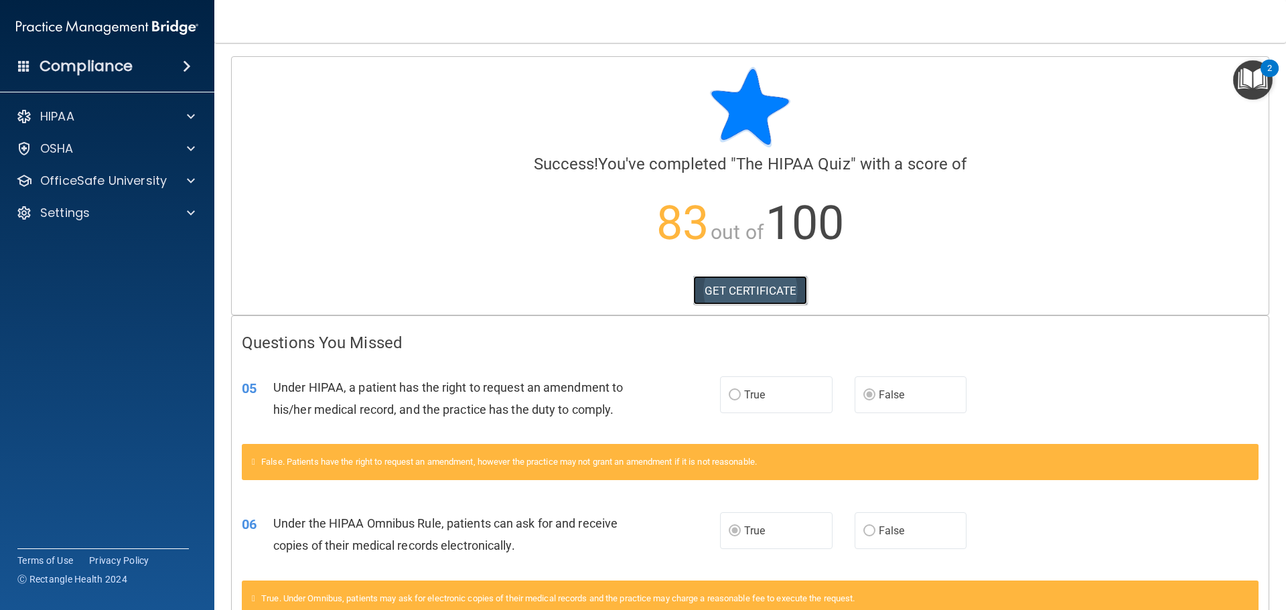
click at [719, 293] on link "GET CERTIFICATE" at bounding box center [750, 290] width 115 height 29
click at [187, 115] on span at bounding box center [191, 116] width 8 height 16
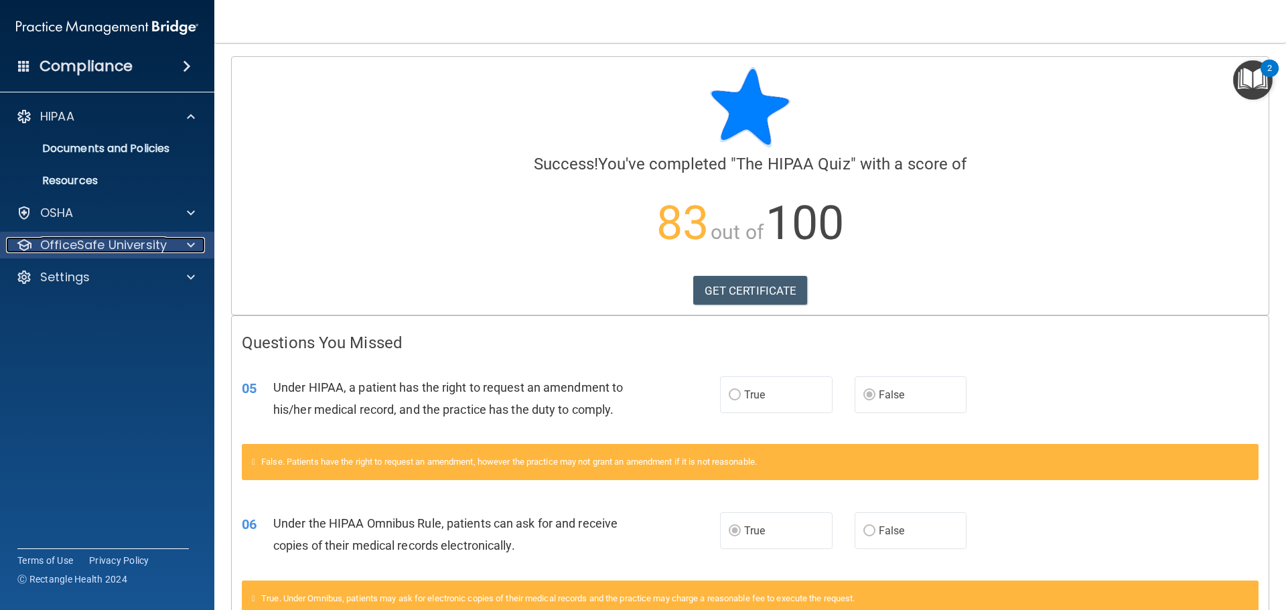
click at [185, 244] on div at bounding box center [188, 245] width 33 height 16
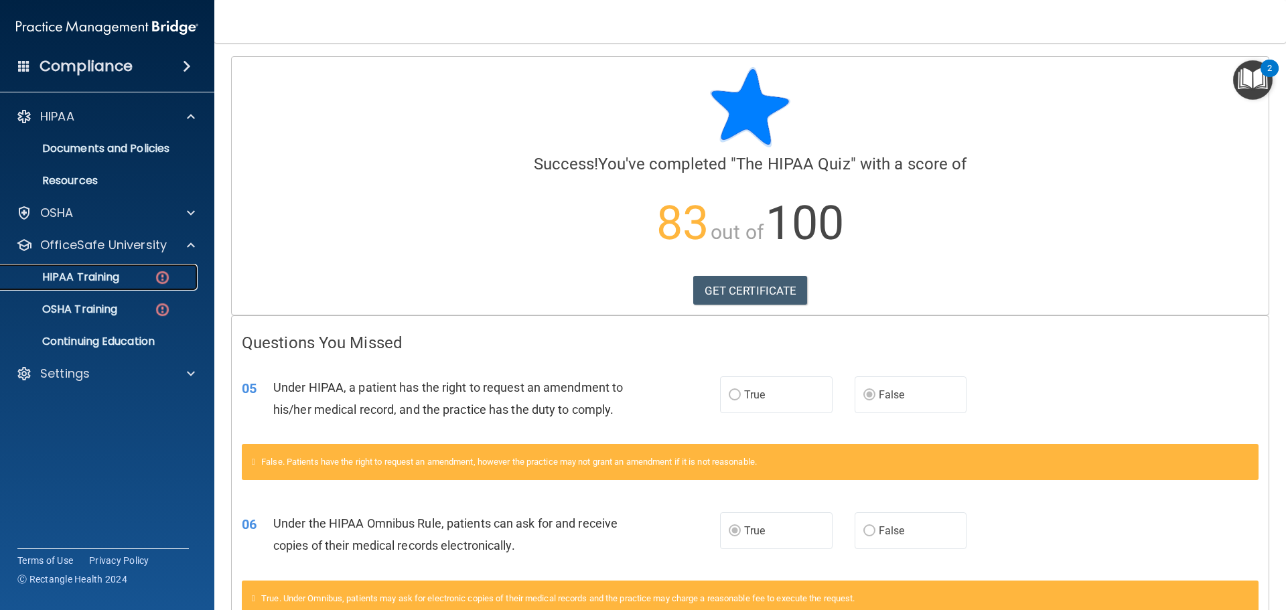
click at [111, 274] on p "HIPAA Training" at bounding box center [64, 277] width 111 height 13
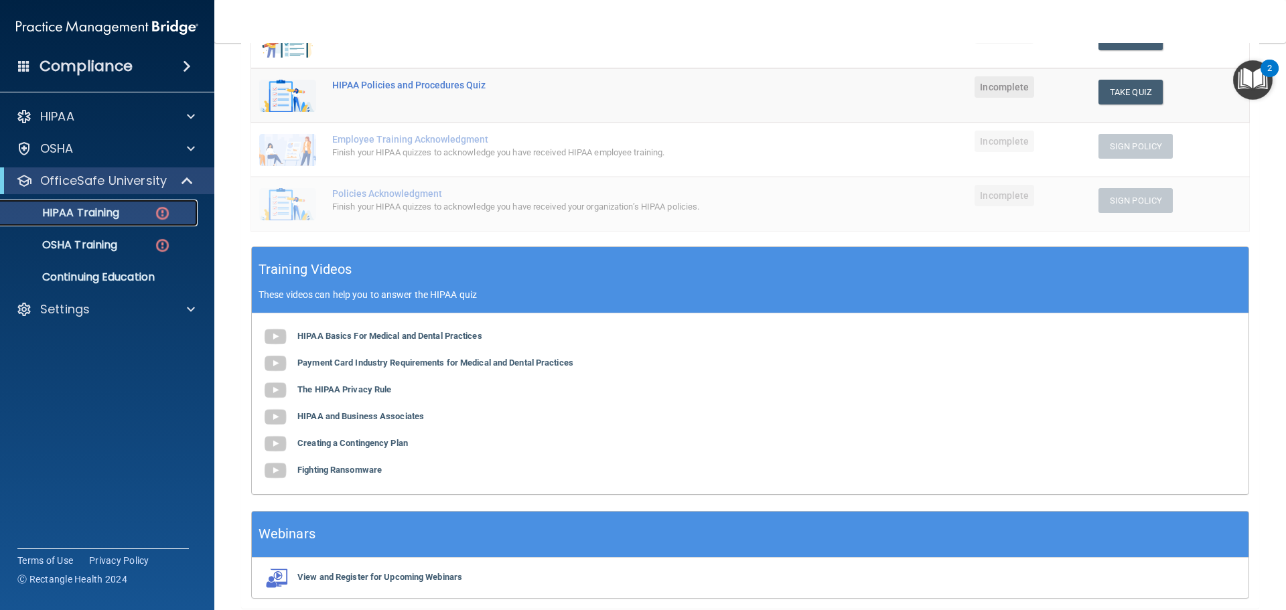
scroll to position [335, 0]
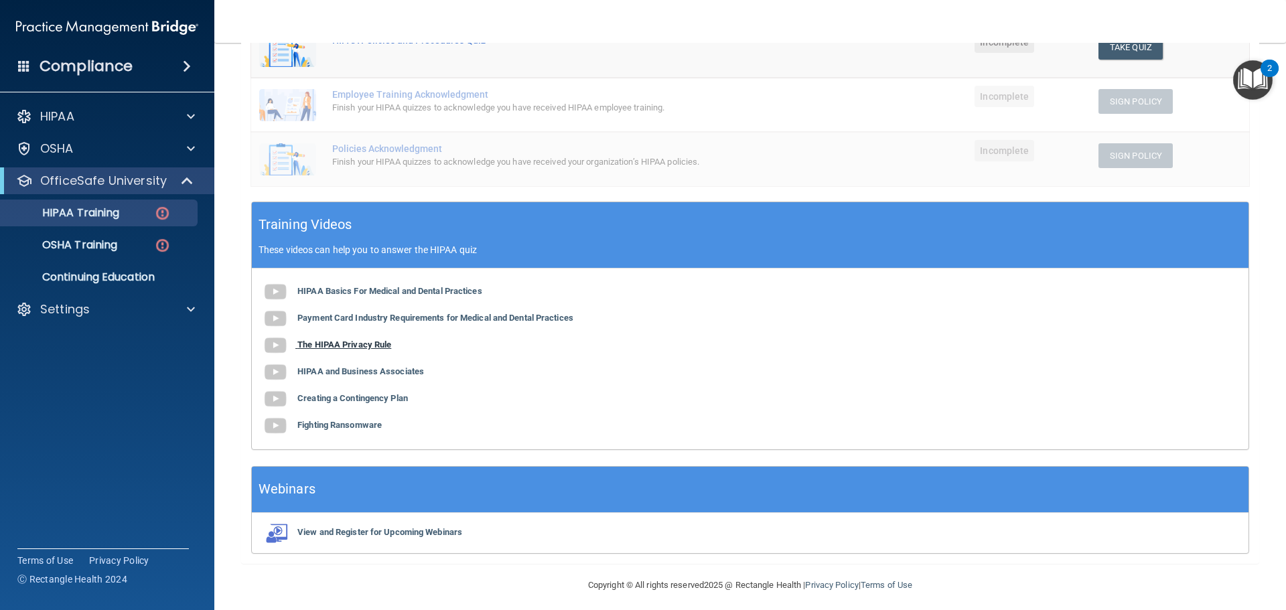
click at [364, 348] on b "The HIPAA Privacy Rule" at bounding box center [344, 345] width 94 height 10
click at [352, 373] on b "HIPAA and Business Associates" at bounding box center [360, 371] width 127 height 10
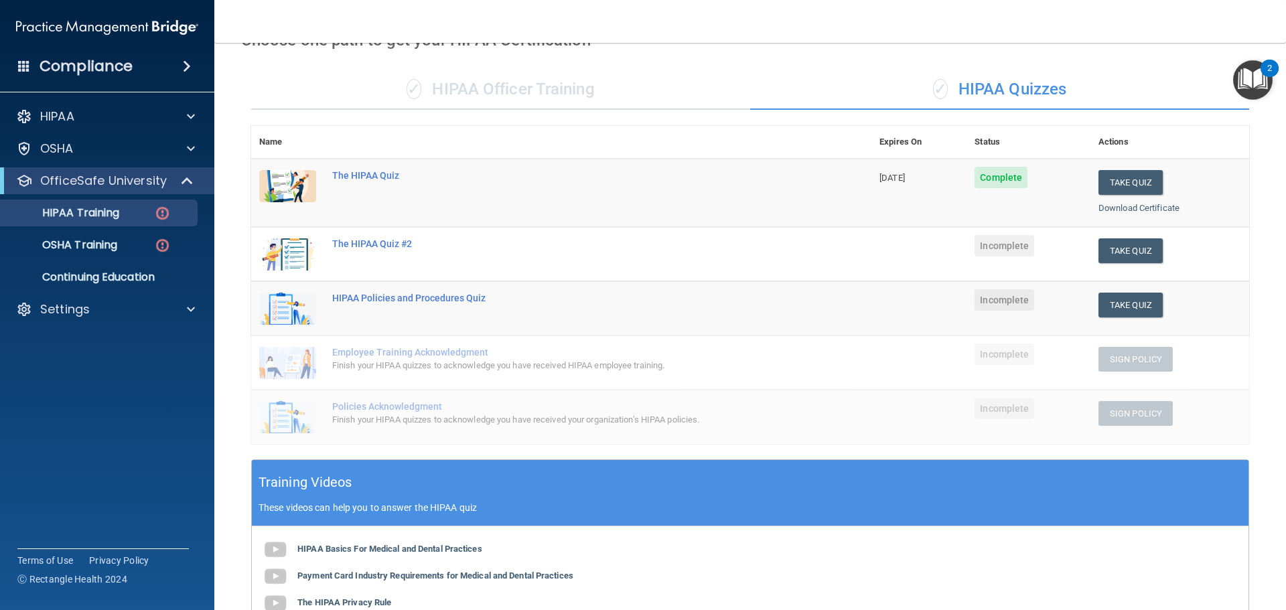
scroll to position [67, 0]
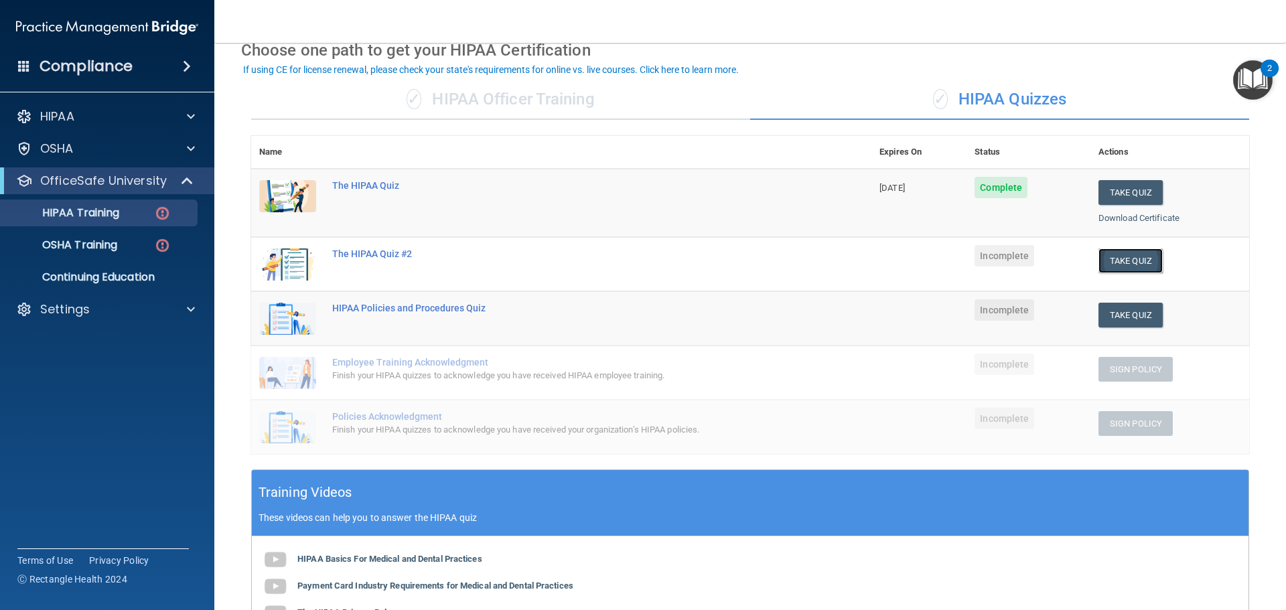
click at [1129, 256] on button "Take Quiz" at bounding box center [1130, 260] width 64 height 25
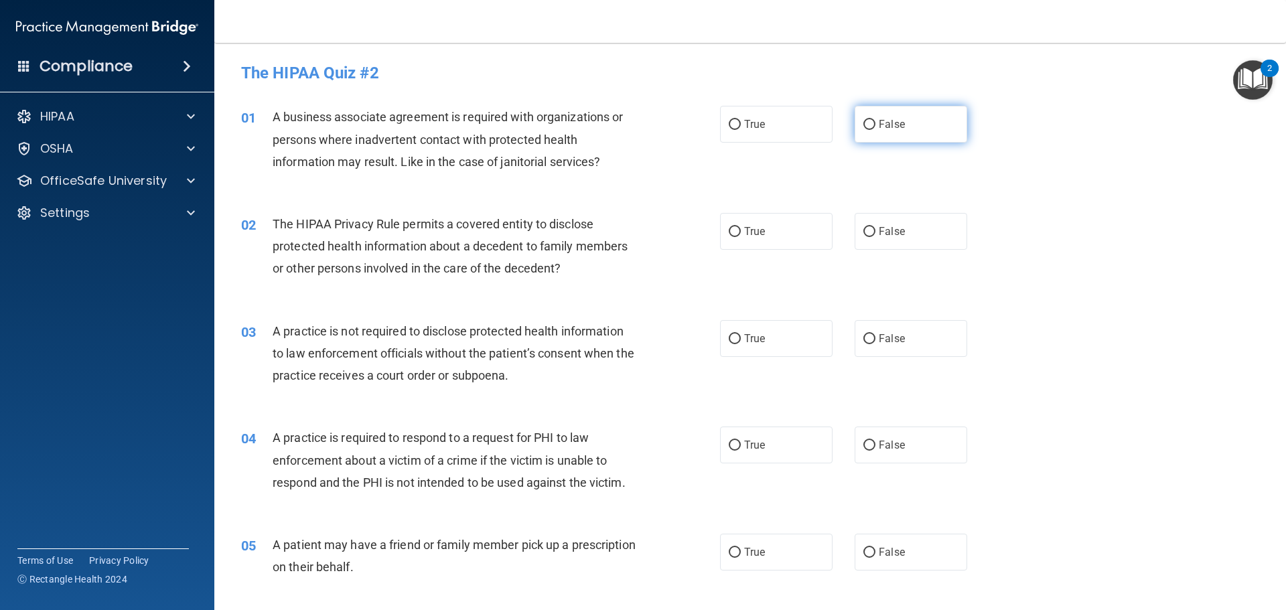
click at [863, 124] on input "False" at bounding box center [869, 125] width 12 height 10
radio input "true"
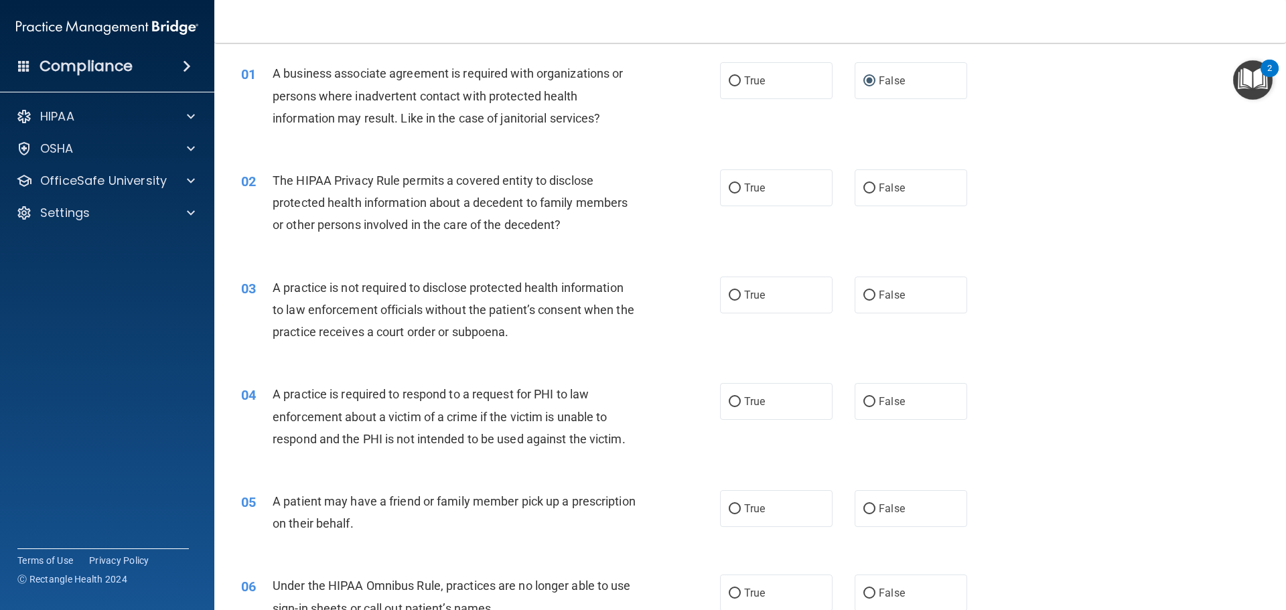
scroll to position [67, 0]
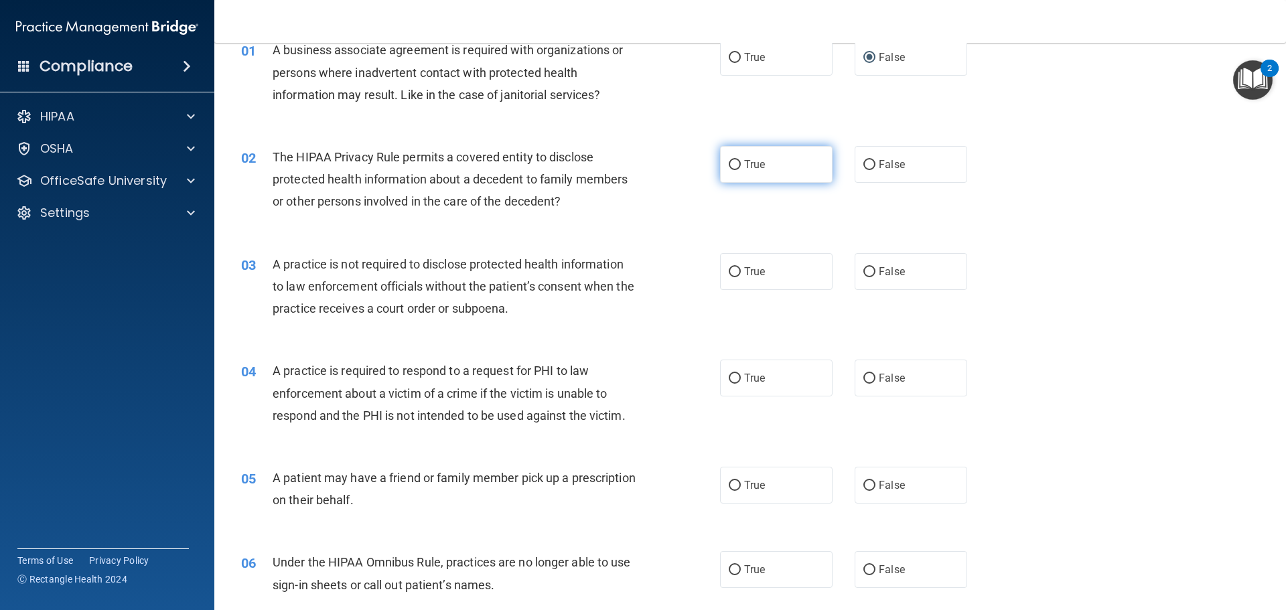
click at [793, 161] on label "True" at bounding box center [776, 164] width 113 height 37
click at [741, 161] on input "True" at bounding box center [735, 165] width 12 height 10
radio input "true"
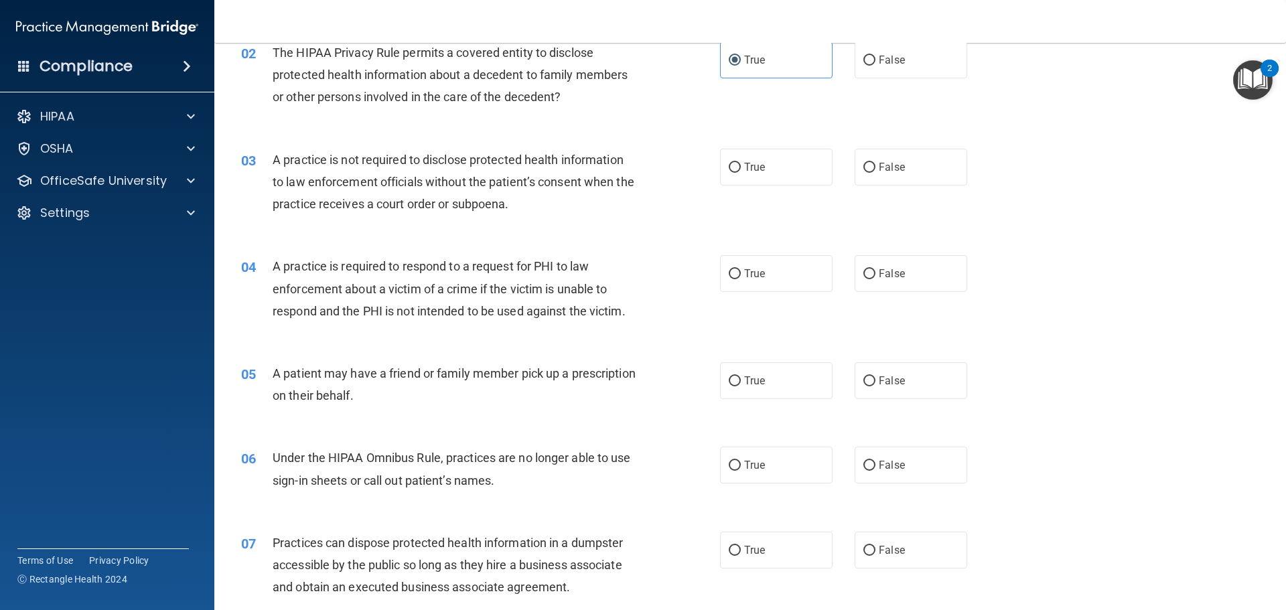
scroll to position [201, 0]
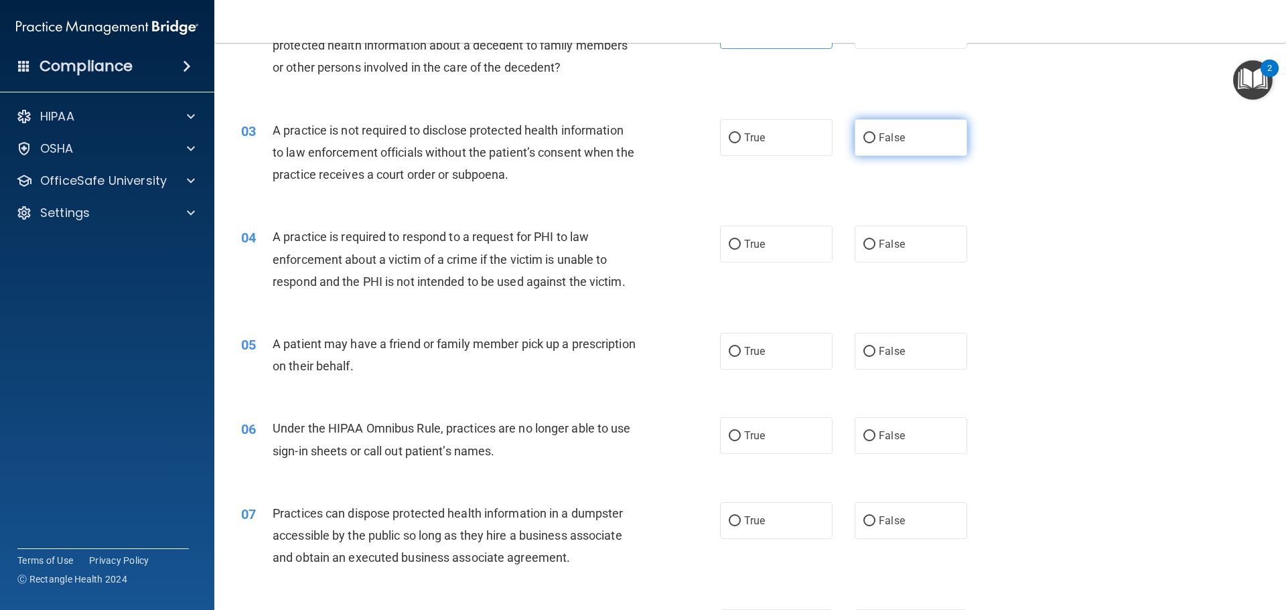
click at [901, 148] on label "False" at bounding box center [911, 137] width 113 height 37
click at [875, 143] on input "False" at bounding box center [869, 138] width 12 height 10
radio input "true"
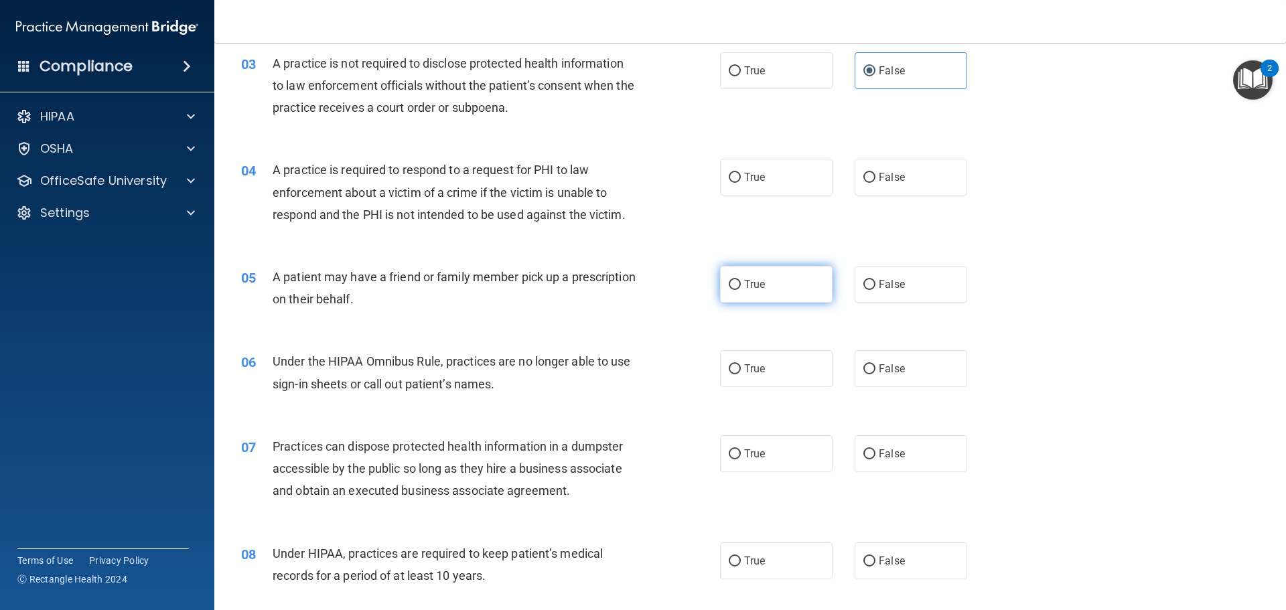
click at [772, 287] on label "True" at bounding box center [776, 284] width 113 height 37
click at [741, 287] on input "True" at bounding box center [735, 285] width 12 height 10
radio input "true"
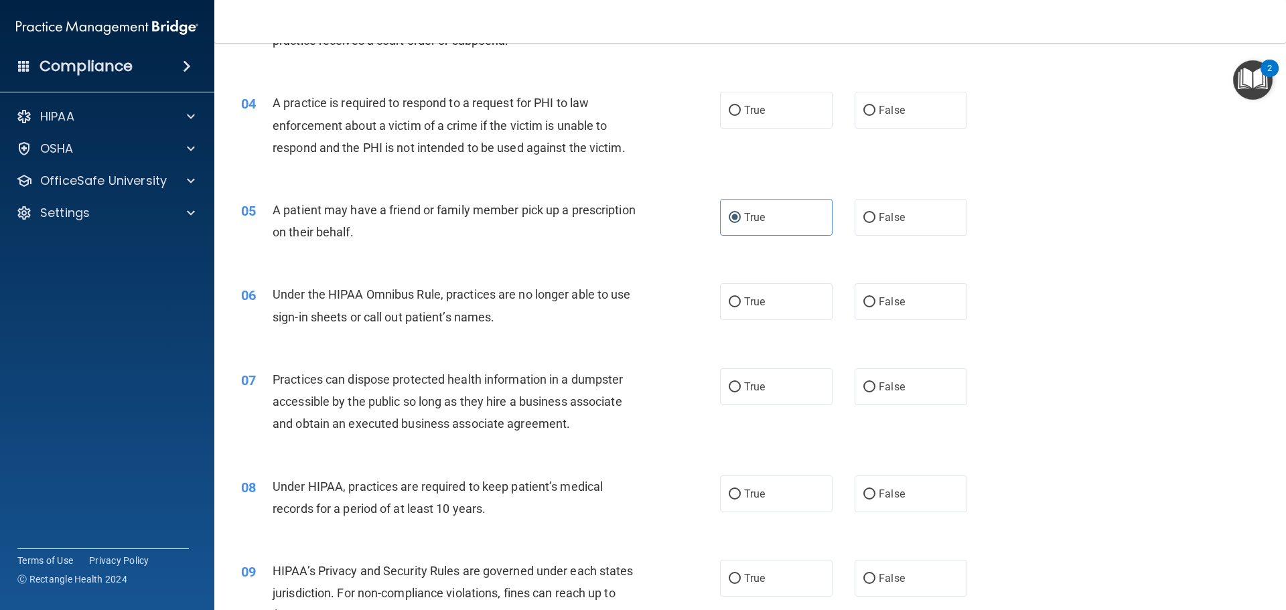
scroll to position [402, 0]
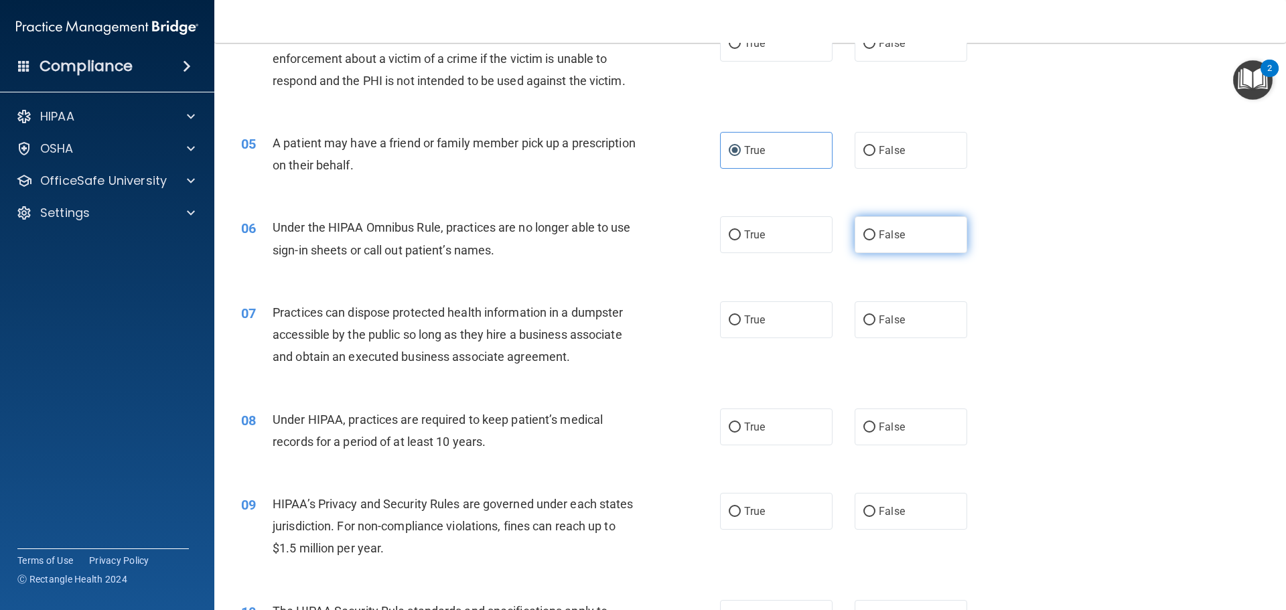
click at [940, 250] on label "False" at bounding box center [911, 234] width 113 height 37
click at [875, 240] on input "False" at bounding box center [869, 235] width 12 height 10
radio input "true"
click at [870, 423] on label "False" at bounding box center [911, 427] width 113 height 37
click at [870, 423] on input "False" at bounding box center [869, 428] width 12 height 10
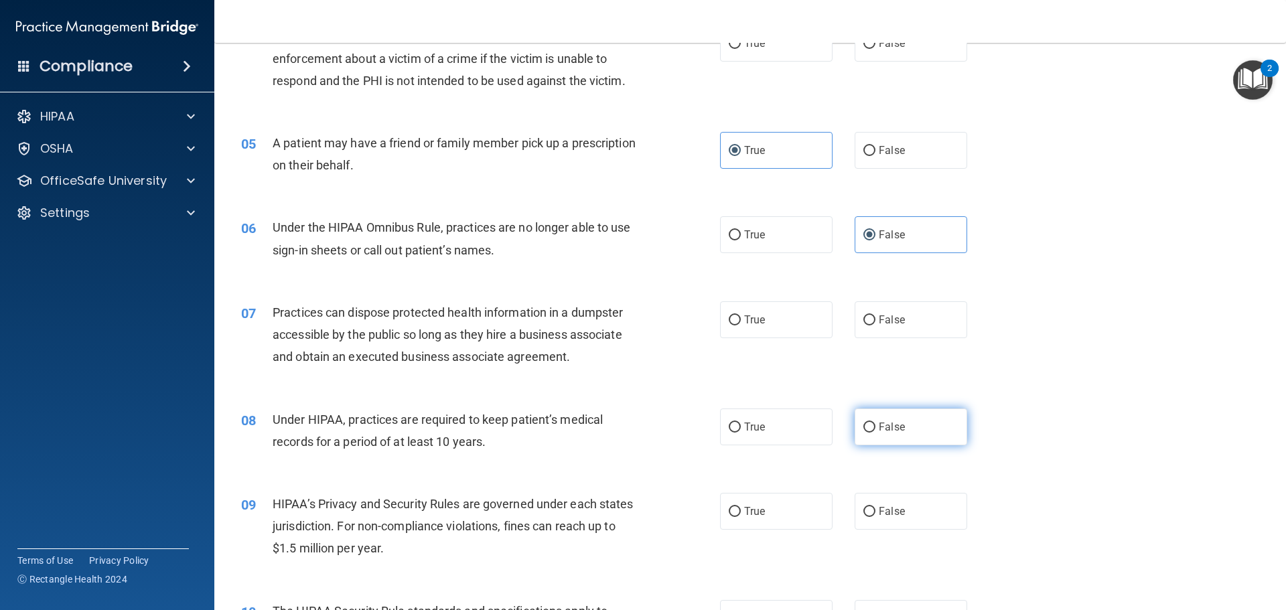
radio input "true"
click at [909, 320] on label "False" at bounding box center [911, 319] width 113 height 37
click at [875, 320] on input "False" at bounding box center [869, 320] width 12 height 10
radio input "true"
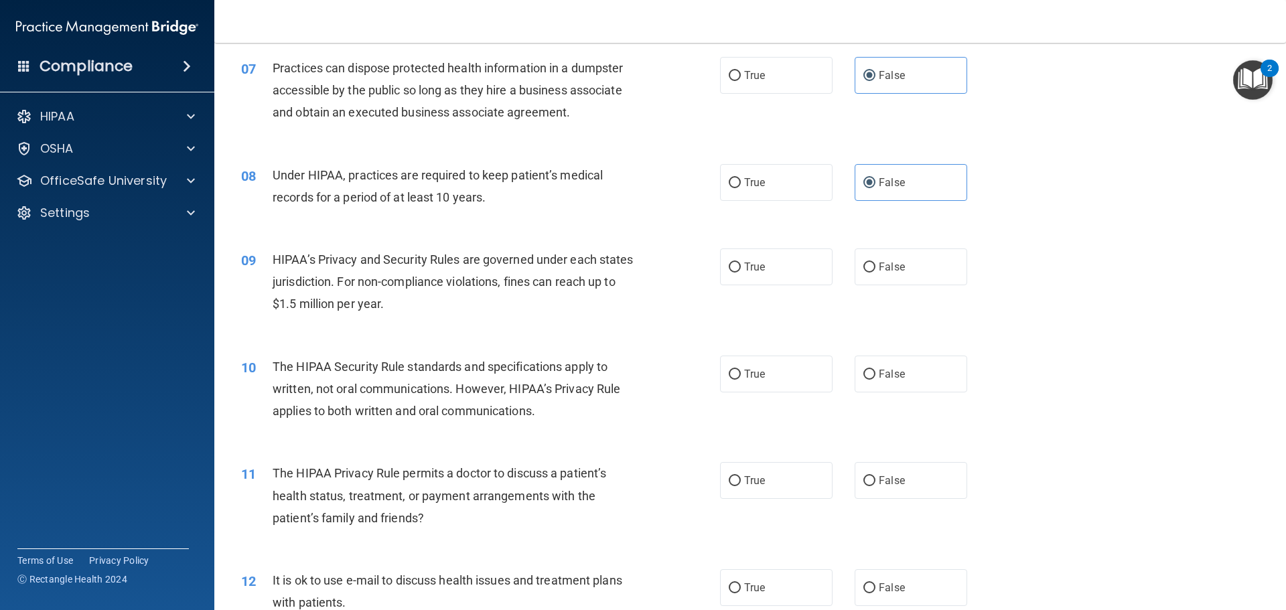
scroll to position [670, 0]
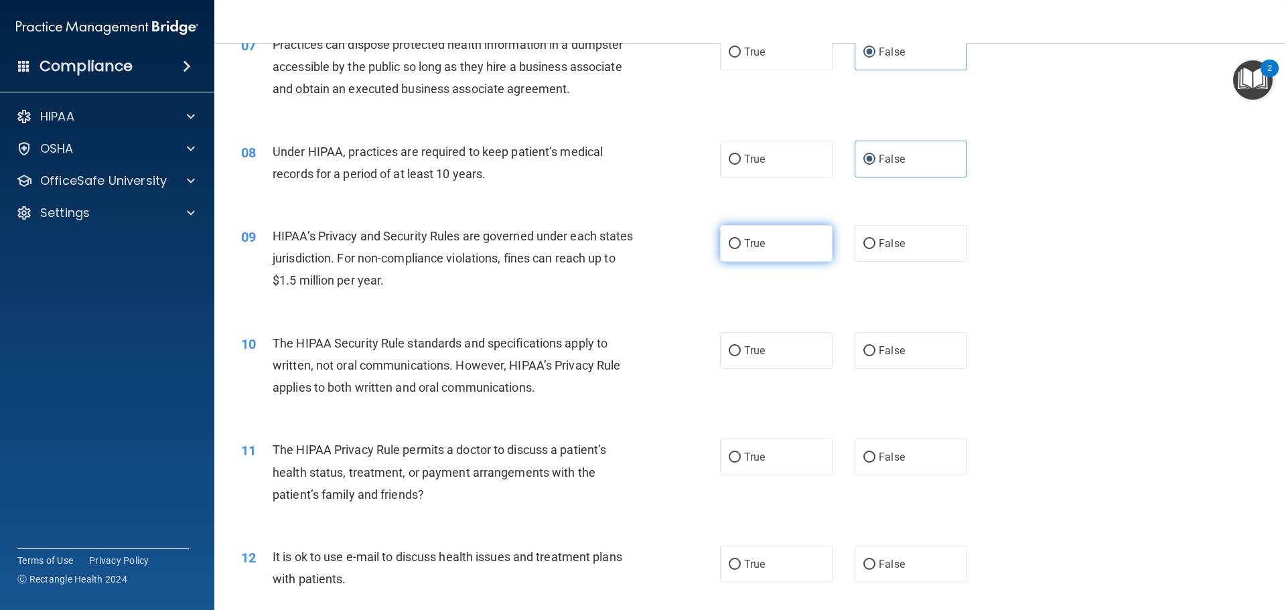
click at [805, 248] on label "True" at bounding box center [776, 243] width 113 height 37
click at [741, 248] on input "True" at bounding box center [735, 244] width 12 height 10
radio input "true"
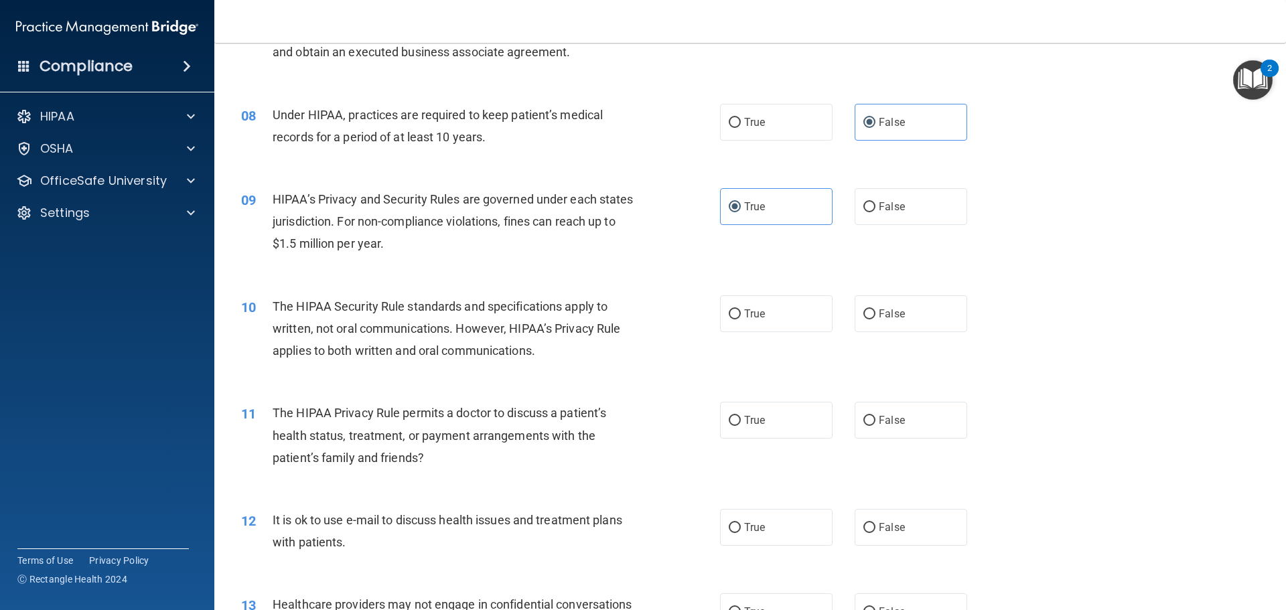
scroll to position [737, 0]
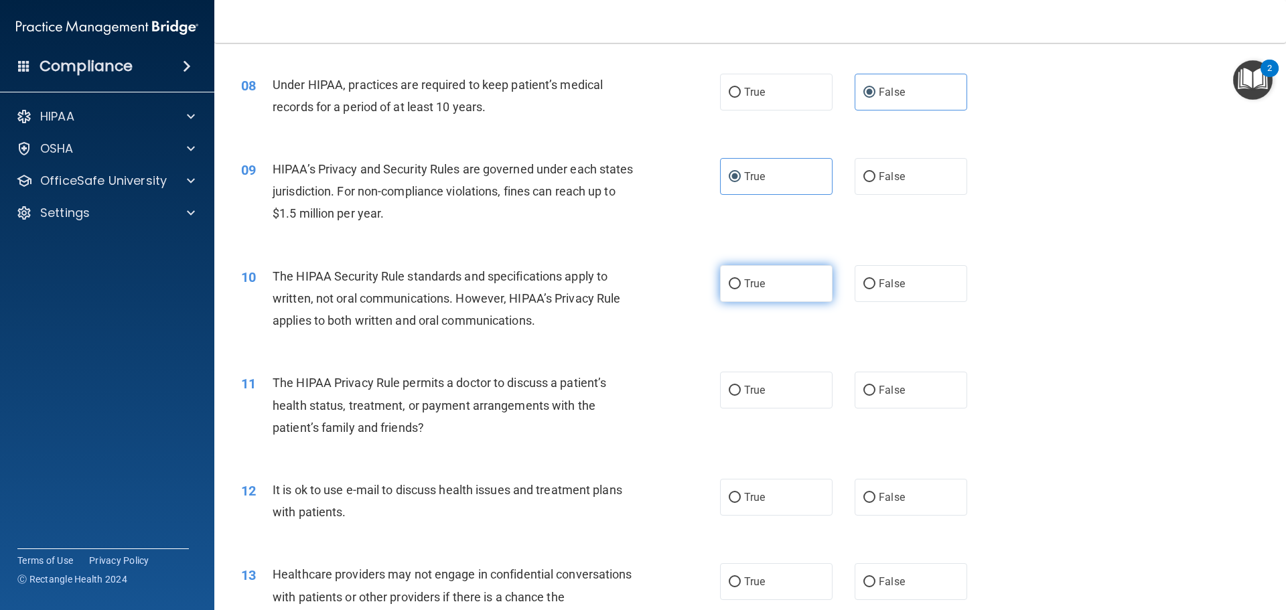
click at [755, 299] on label "True" at bounding box center [776, 283] width 113 height 37
click at [741, 289] on input "True" at bounding box center [735, 284] width 12 height 10
radio input "true"
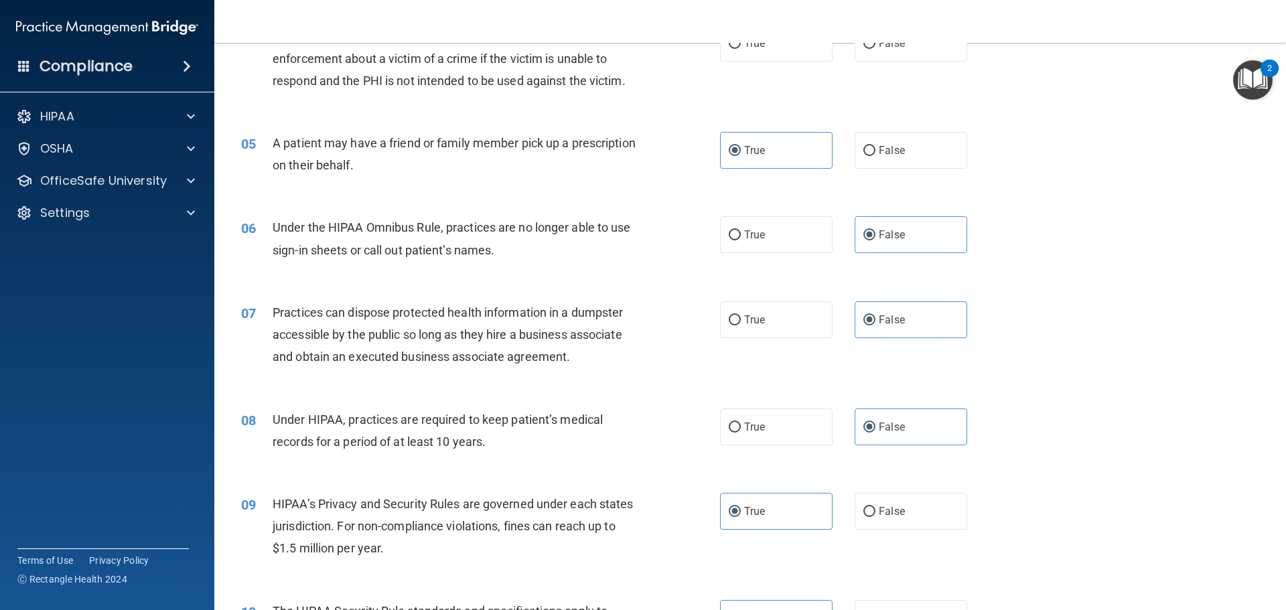
scroll to position [335, 0]
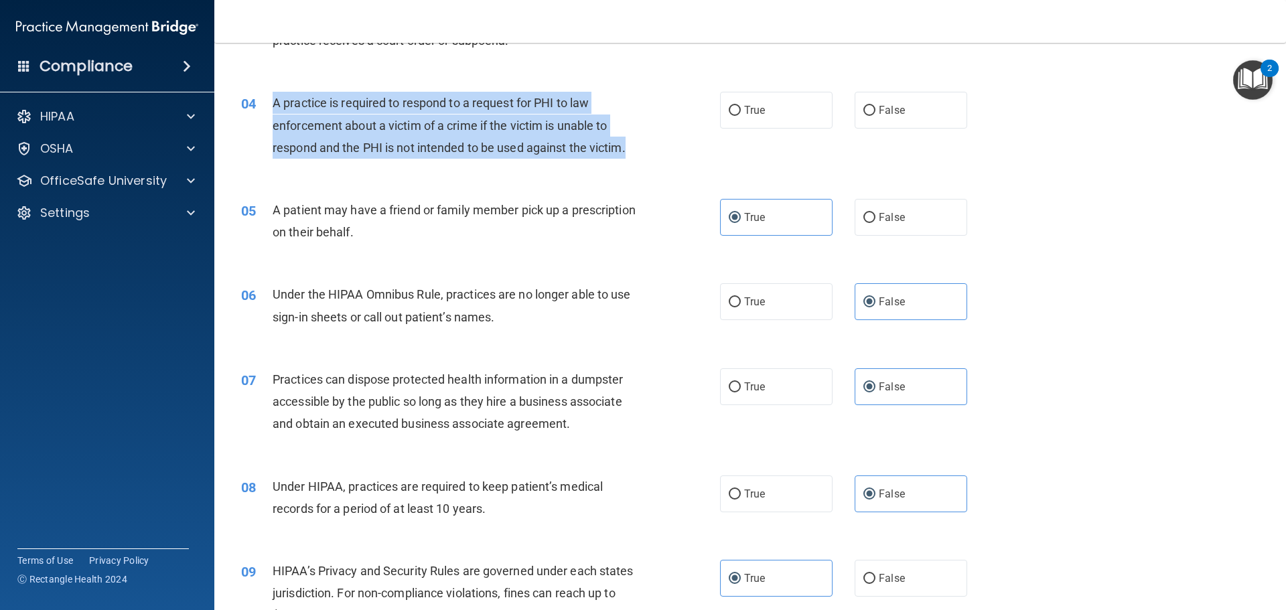
drag, startPoint x: 327, startPoint y: 105, endPoint x: 636, endPoint y: 153, distance: 312.4
click at [636, 153] on div "A practice is required to respond to a request for PHI to law enforcement about…" at bounding box center [460, 125] width 374 height 67
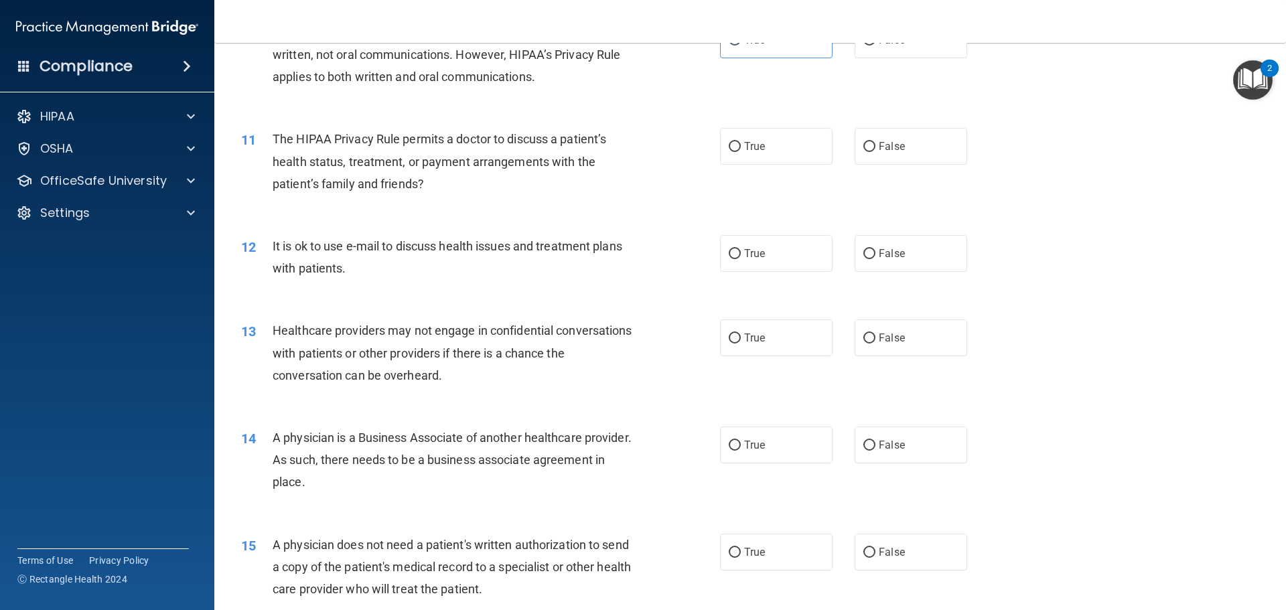
scroll to position [1005, 0]
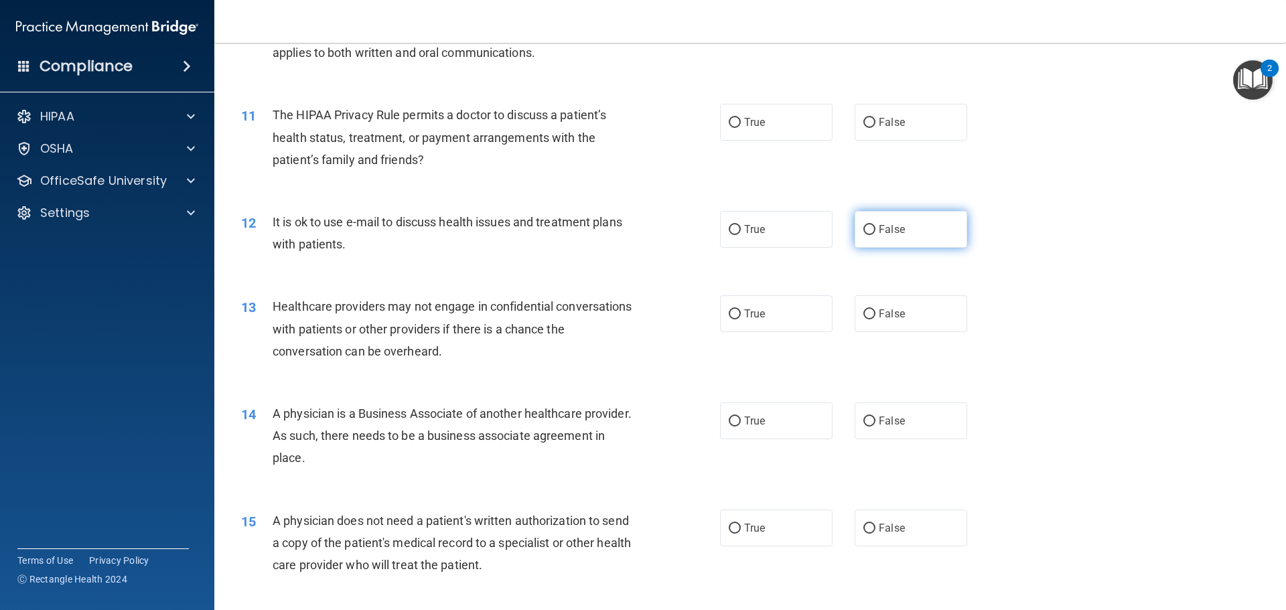
drag, startPoint x: 891, startPoint y: 232, endPoint x: 922, endPoint y: 228, distance: 31.0
click at [891, 231] on span "False" at bounding box center [892, 229] width 26 height 13
click at [875, 231] on input "False" at bounding box center [869, 230] width 12 height 10
radio input "true"
click at [774, 126] on label "True" at bounding box center [776, 122] width 113 height 37
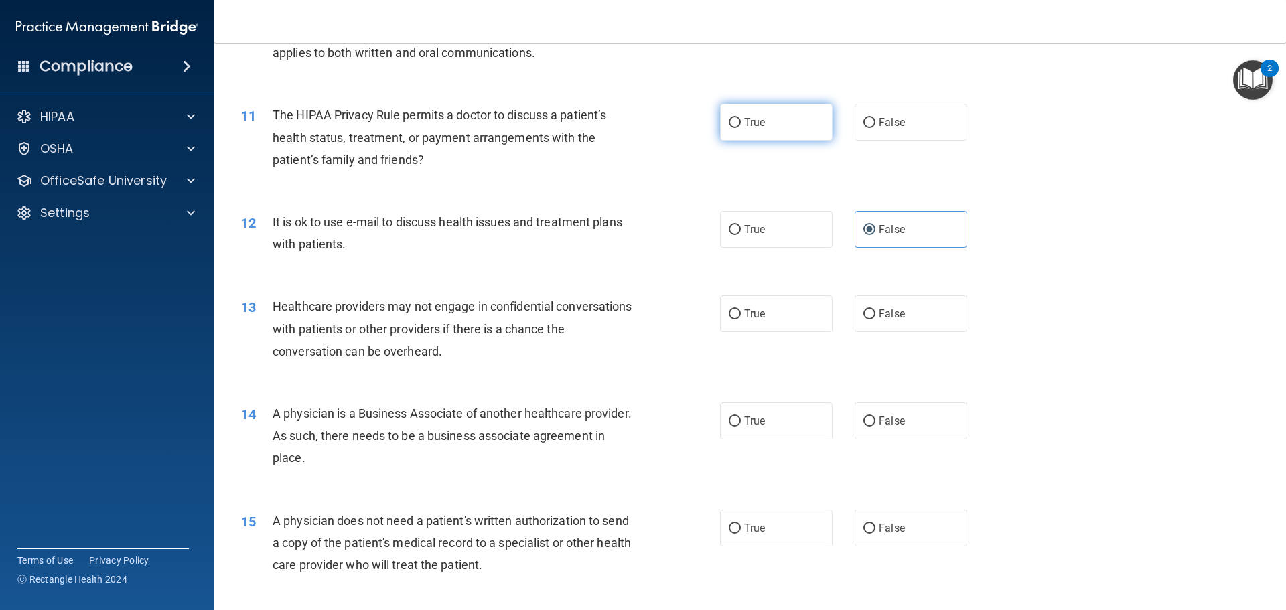
click at [741, 126] on input "True" at bounding box center [735, 123] width 12 height 10
radio input "true"
click at [746, 307] on span "True" at bounding box center [754, 313] width 21 height 13
click at [741, 309] on input "True" at bounding box center [735, 314] width 12 height 10
radio input "true"
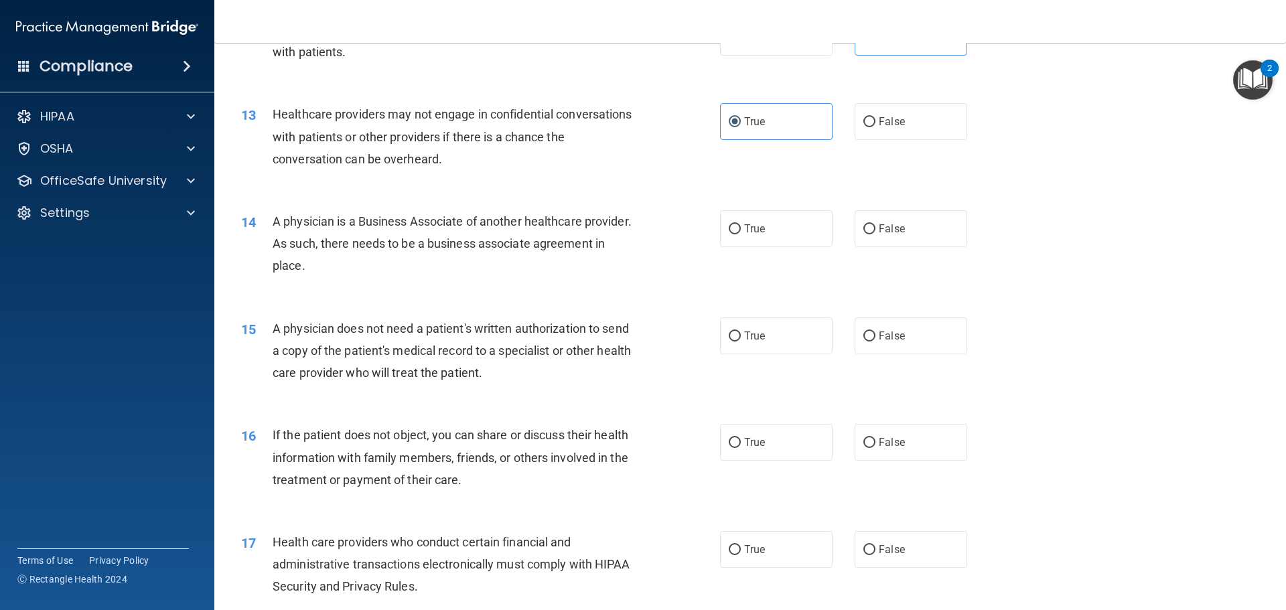
scroll to position [1205, 0]
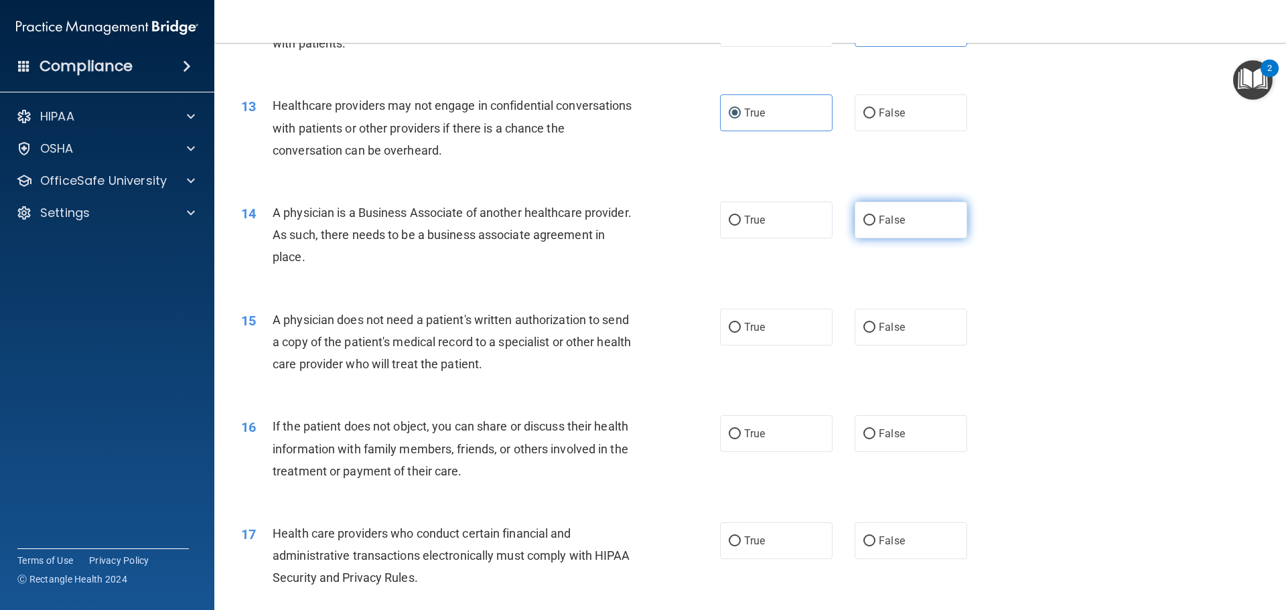
click at [907, 233] on label "False" at bounding box center [911, 220] width 113 height 37
click at [875, 226] on input "False" at bounding box center [869, 221] width 12 height 10
radio input "true"
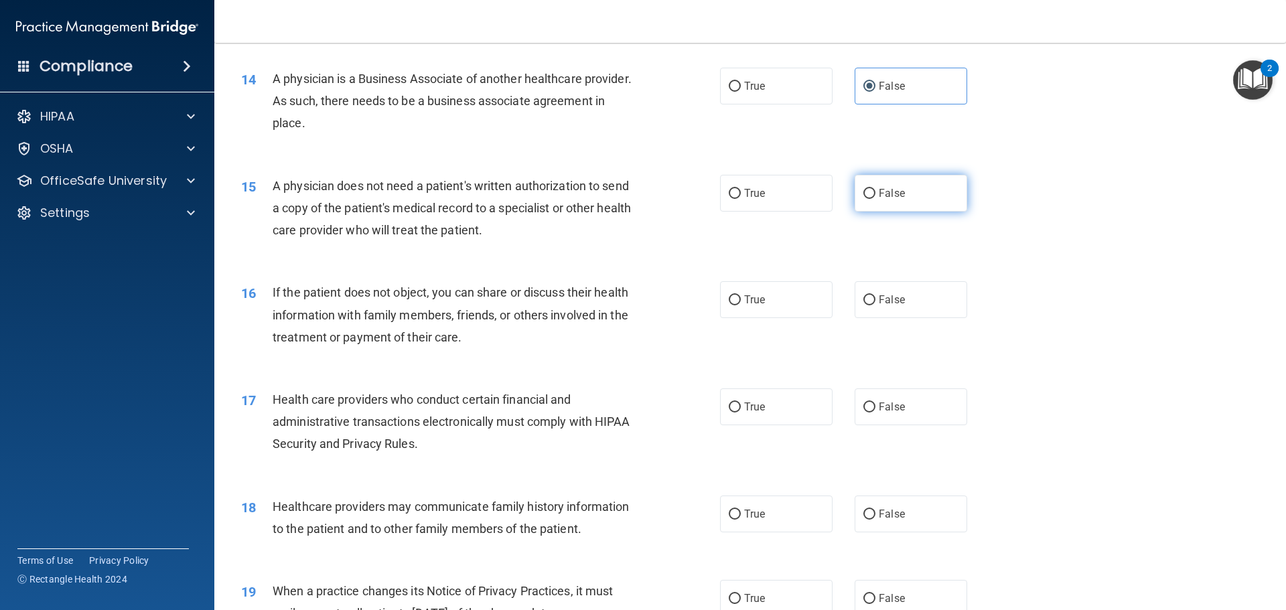
click at [895, 199] on span "False" at bounding box center [892, 193] width 26 height 13
click at [875, 199] on input "False" at bounding box center [869, 194] width 12 height 10
radio input "true"
click at [724, 186] on label "True" at bounding box center [776, 193] width 113 height 37
click at [729, 189] on input "True" at bounding box center [735, 194] width 12 height 10
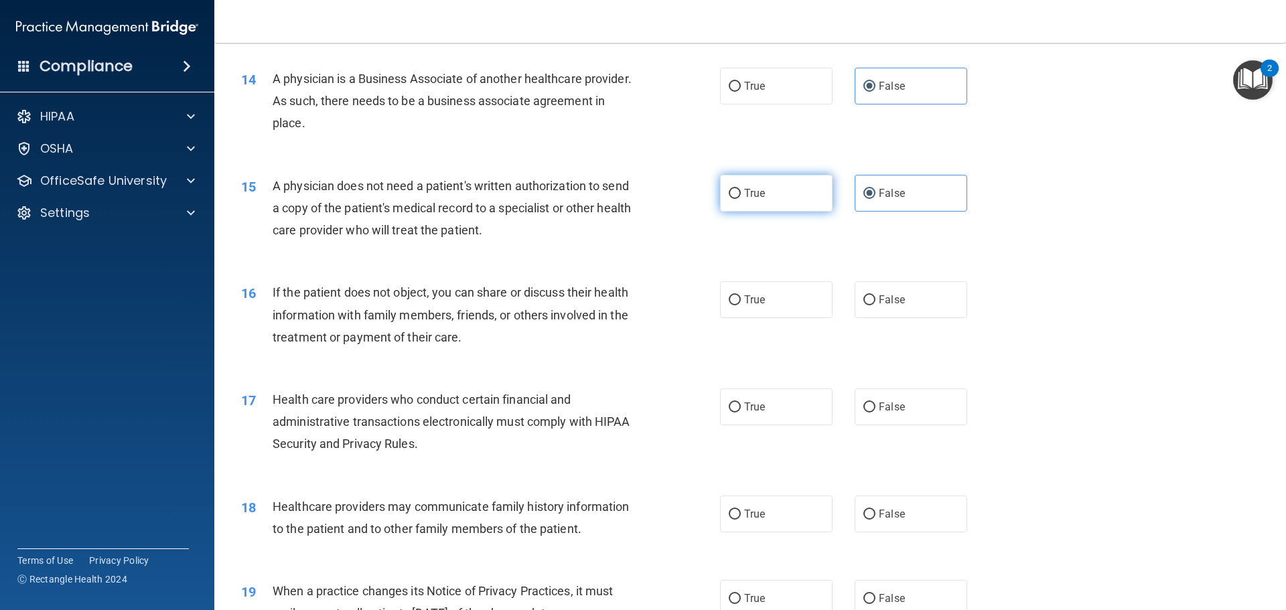
radio input "true"
click at [909, 203] on label "False" at bounding box center [911, 193] width 113 height 37
click at [875, 199] on input "False" at bounding box center [869, 194] width 12 height 10
radio input "true"
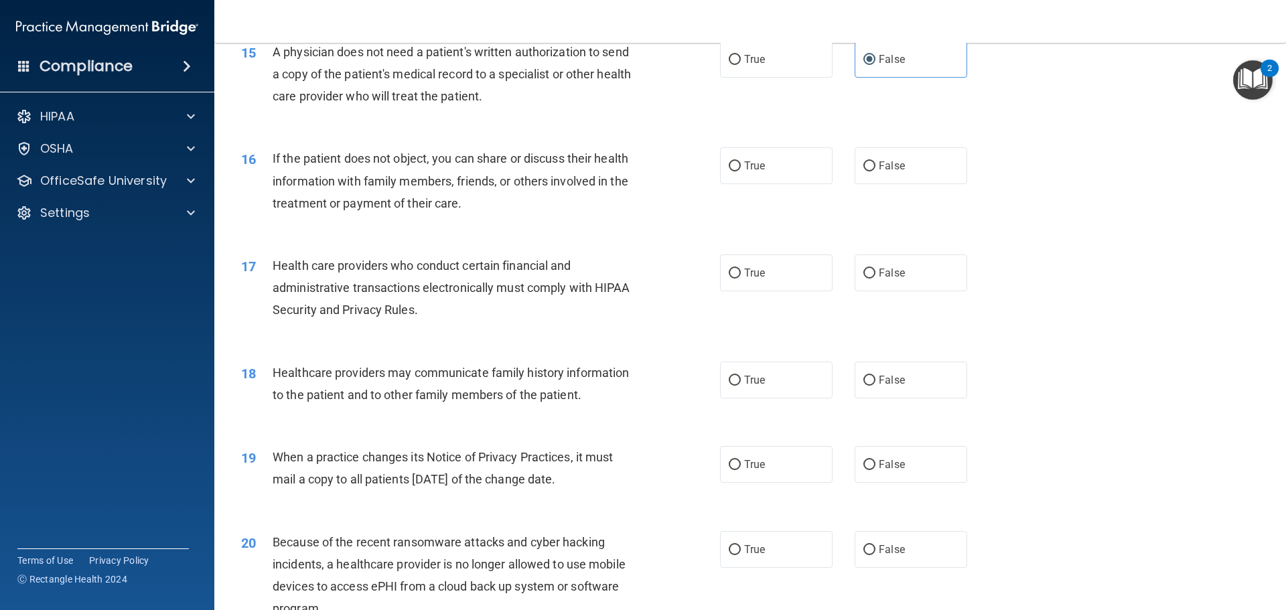
scroll to position [1406, 0]
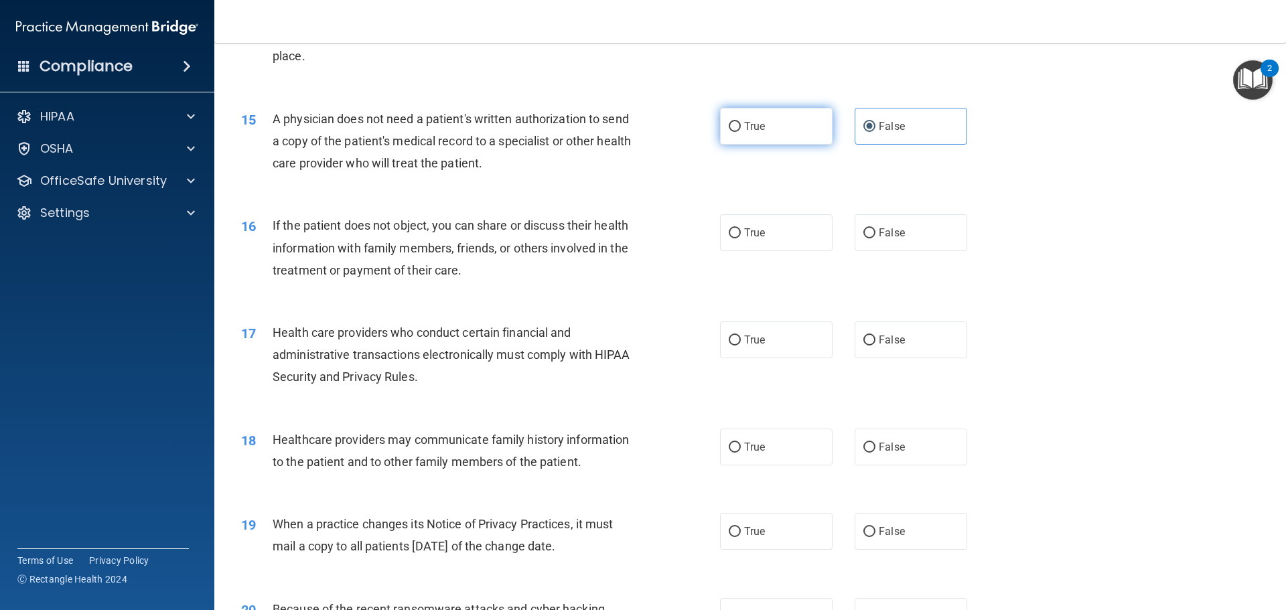
click at [763, 126] on label "True" at bounding box center [776, 126] width 113 height 37
click at [741, 126] on input "True" at bounding box center [735, 127] width 12 height 10
radio input "true"
radio input "false"
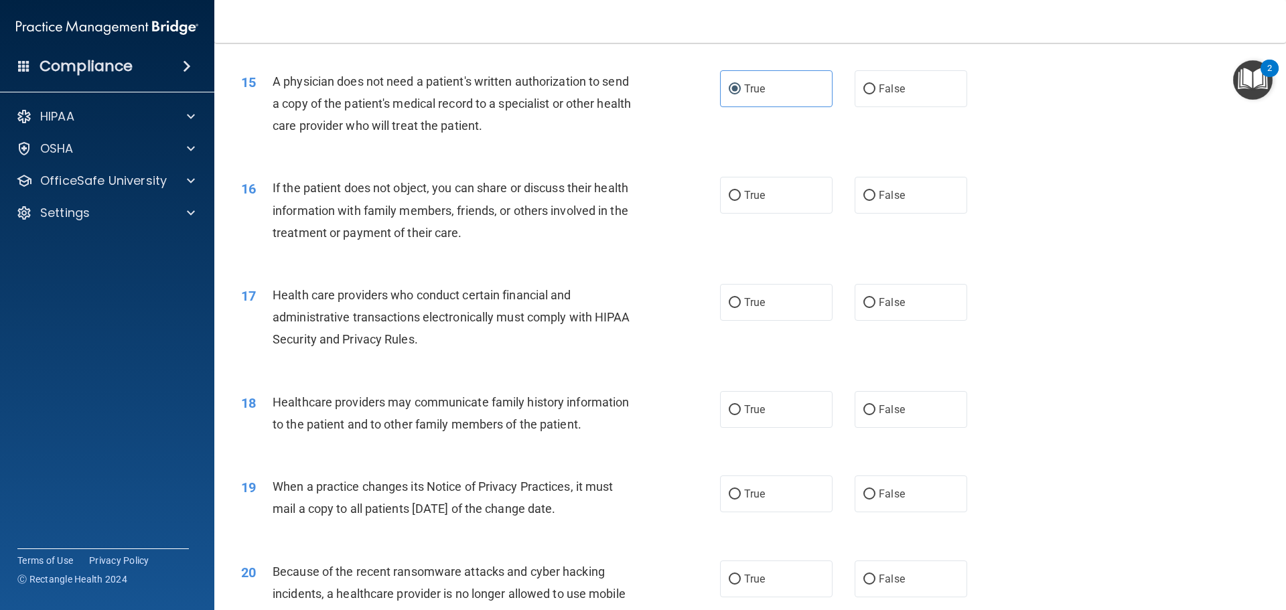
scroll to position [1473, 0]
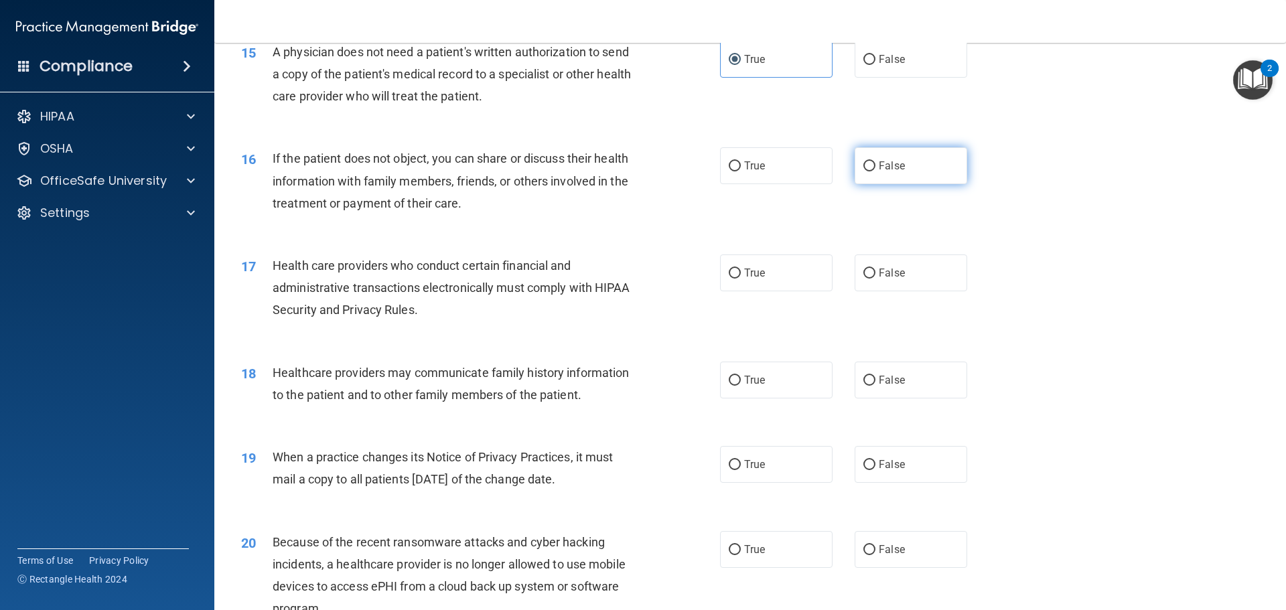
click at [879, 164] on span "False" at bounding box center [892, 165] width 26 height 13
click at [874, 164] on input "False" at bounding box center [869, 166] width 12 height 10
radio input "true"
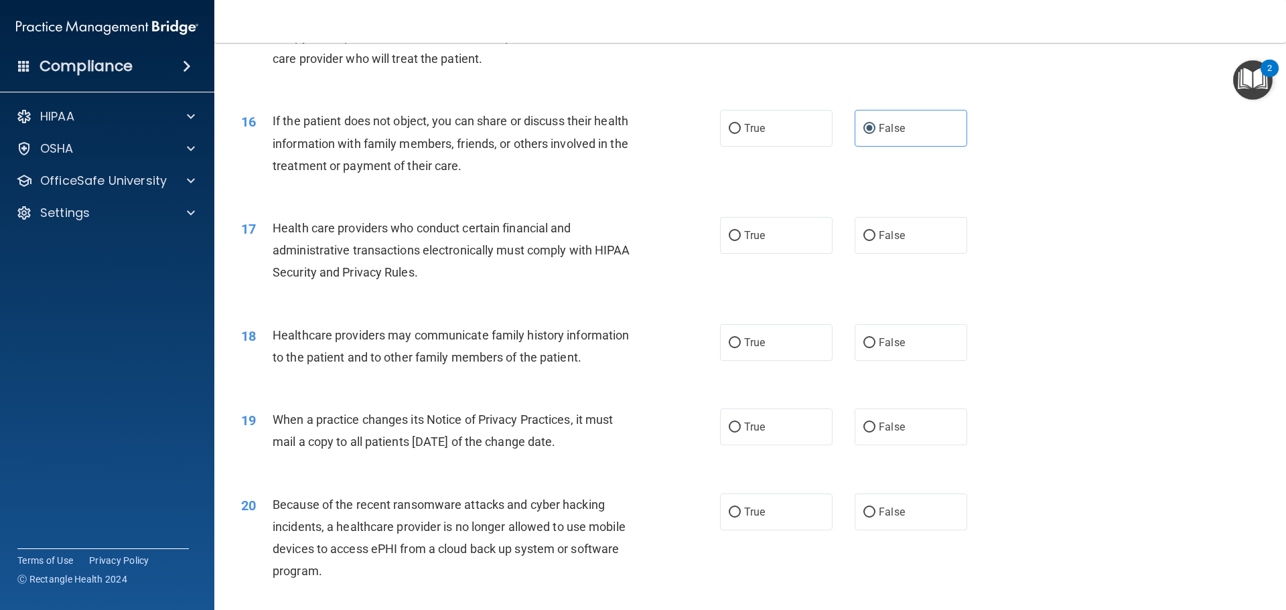
scroll to position [1607, 0]
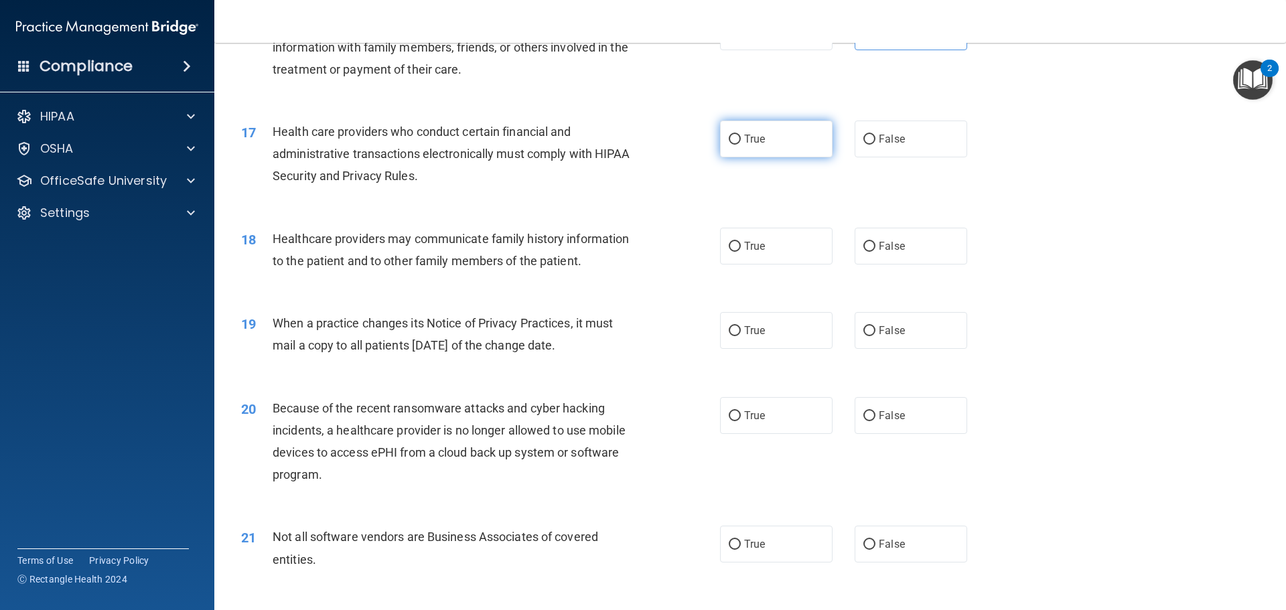
click at [737, 129] on label "True" at bounding box center [776, 139] width 113 height 37
click at [737, 135] on input "True" at bounding box center [735, 140] width 12 height 10
radio input "true"
click at [880, 259] on label "False" at bounding box center [911, 246] width 113 height 37
click at [875, 252] on input "False" at bounding box center [869, 247] width 12 height 10
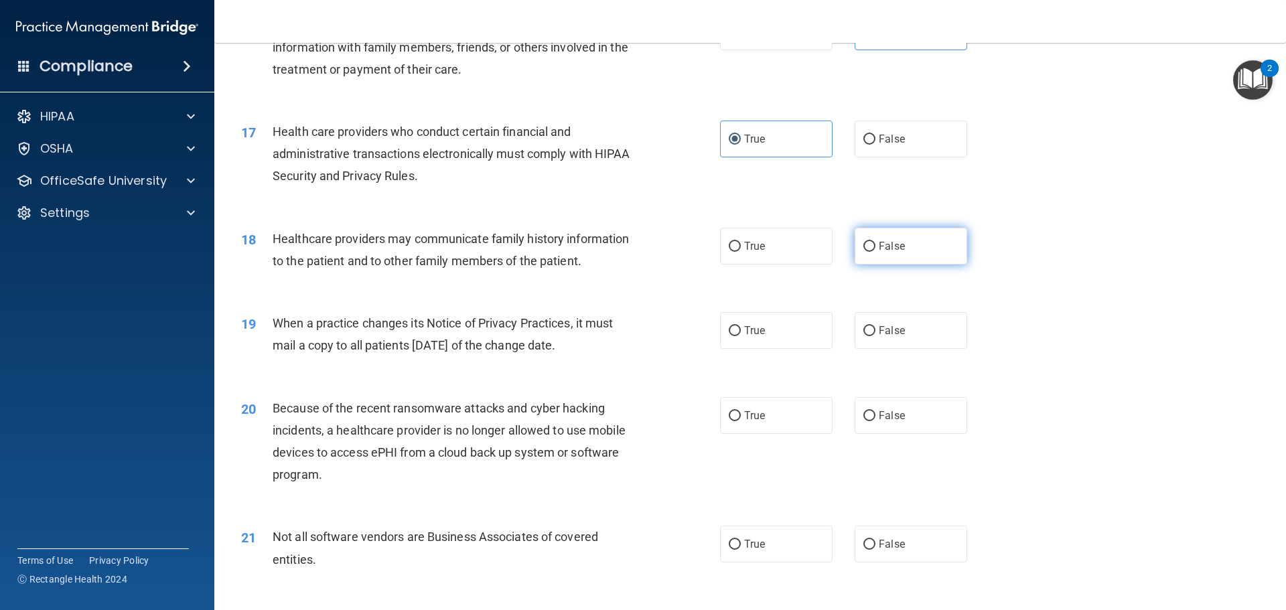
radio input "true"
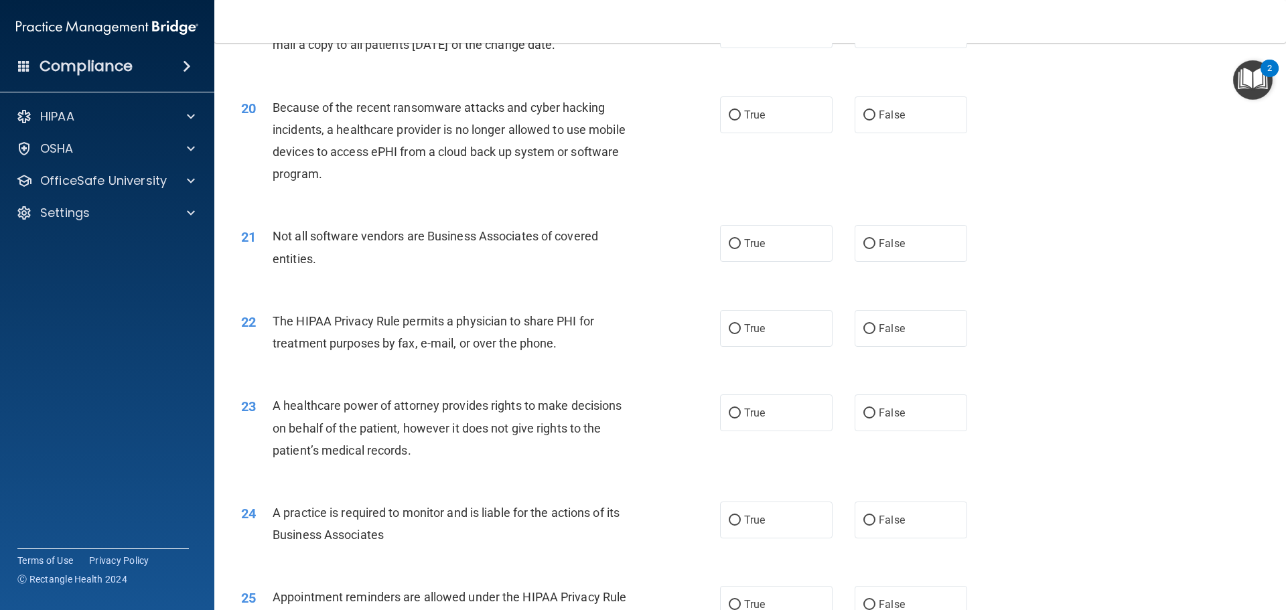
scroll to position [1875, 0]
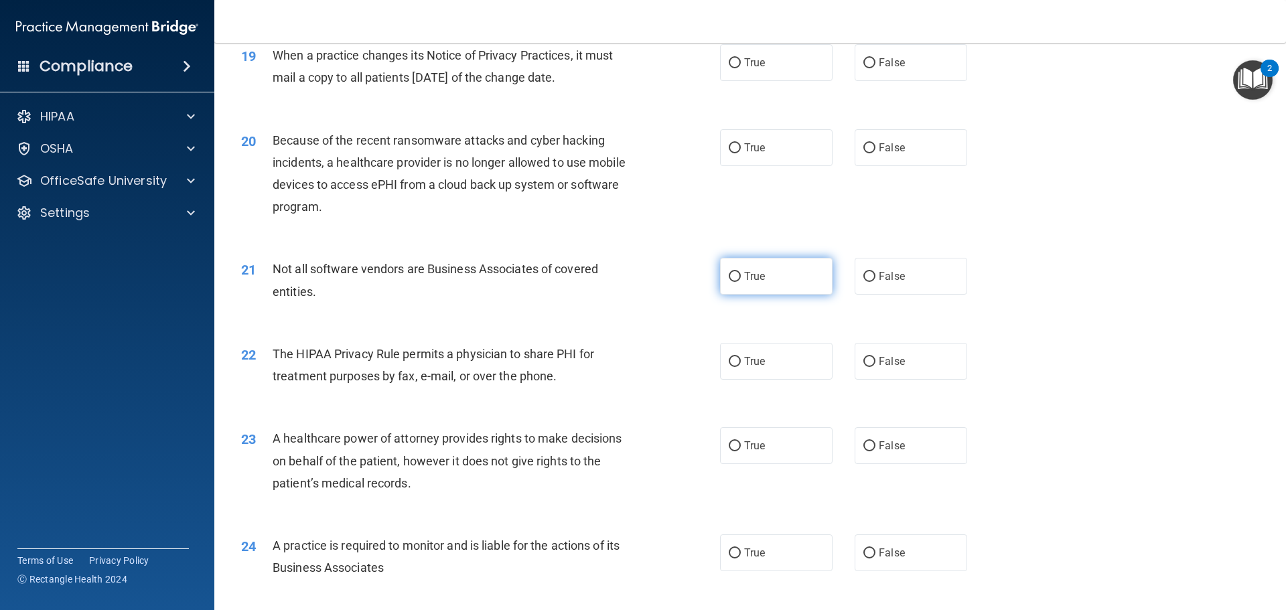
click at [780, 279] on label "True" at bounding box center [776, 276] width 113 height 37
click at [741, 279] on input "True" at bounding box center [735, 277] width 12 height 10
radio input "true"
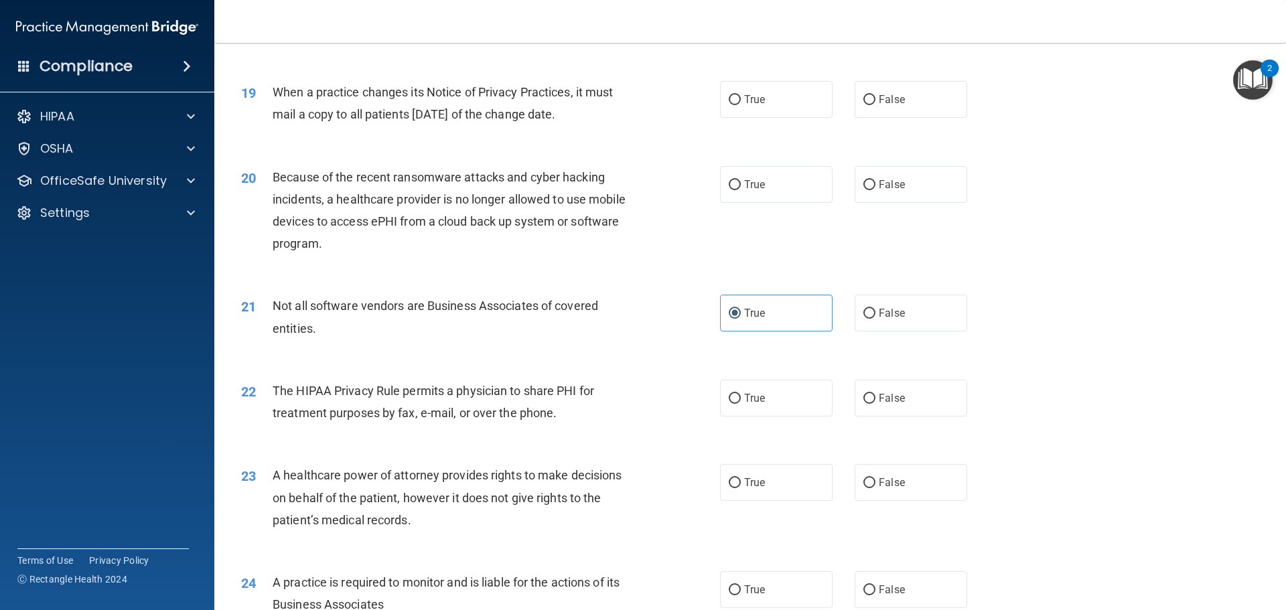
scroll to position [1808, 0]
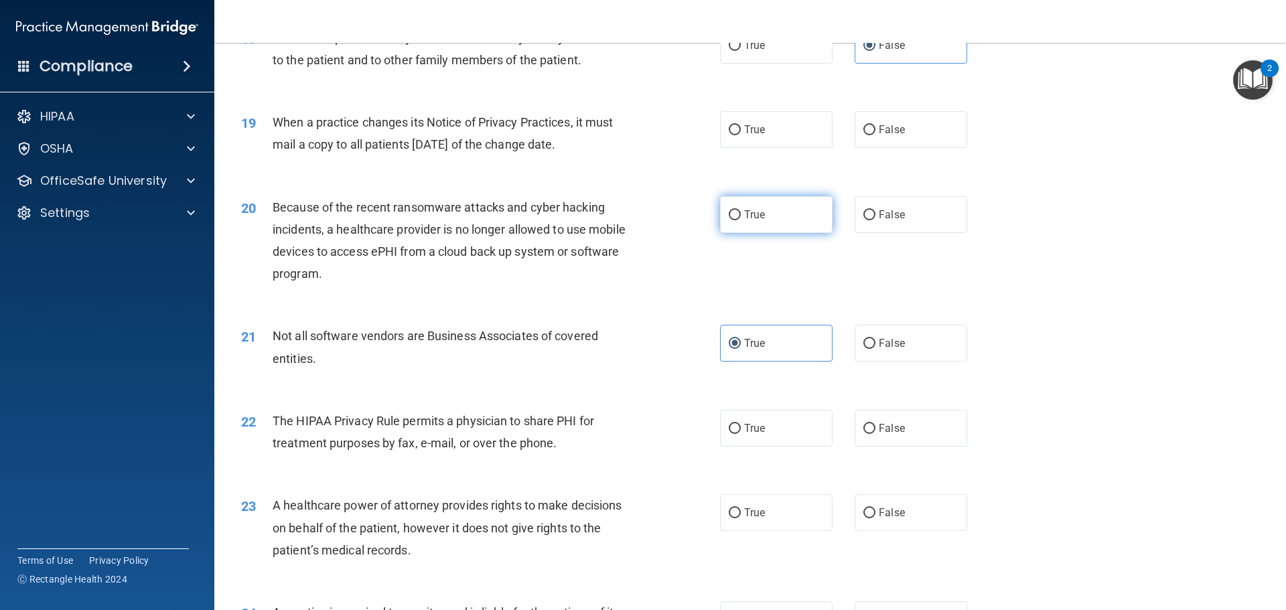
click at [761, 228] on label "True" at bounding box center [776, 214] width 113 height 37
click at [741, 220] on input "True" at bounding box center [735, 215] width 12 height 10
radio input "true"
click at [755, 131] on span "True" at bounding box center [754, 129] width 21 height 13
click at [741, 131] on input "True" at bounding box center [735, 130] width 12 height 10
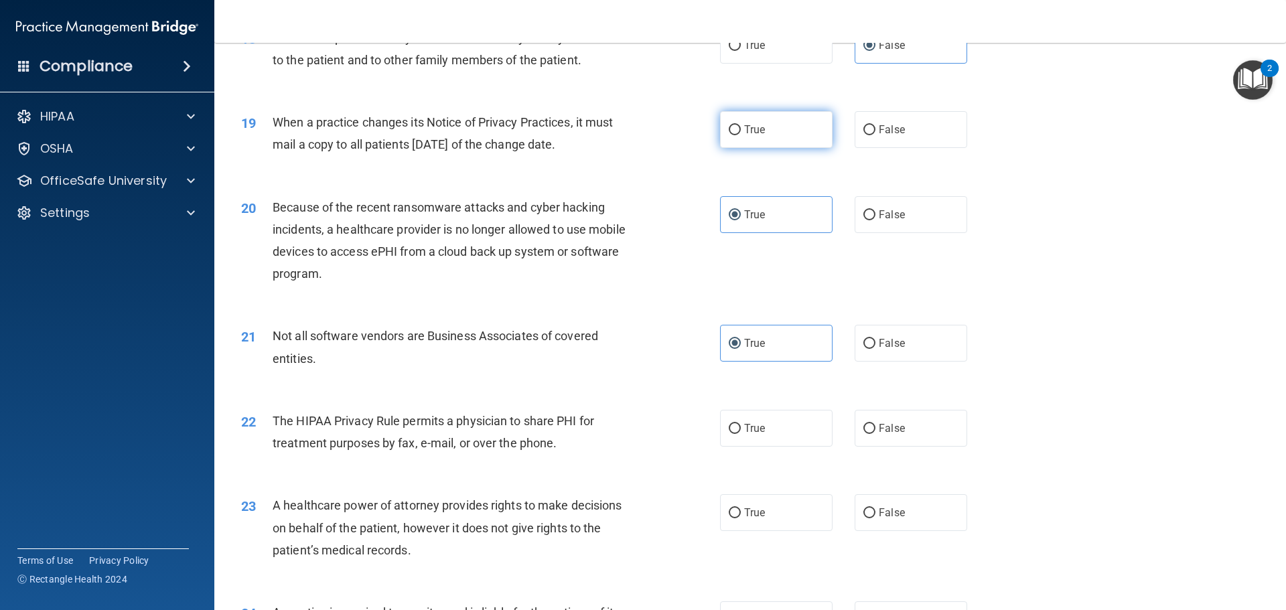
radio input "true"
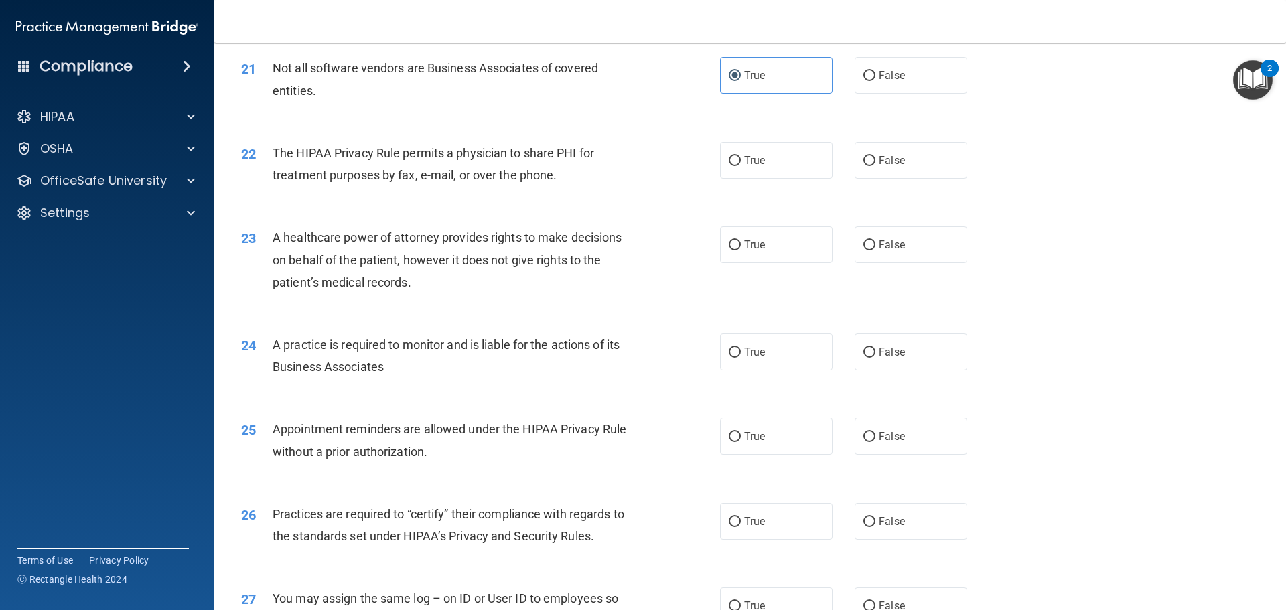
scroll to position [2143, 0]
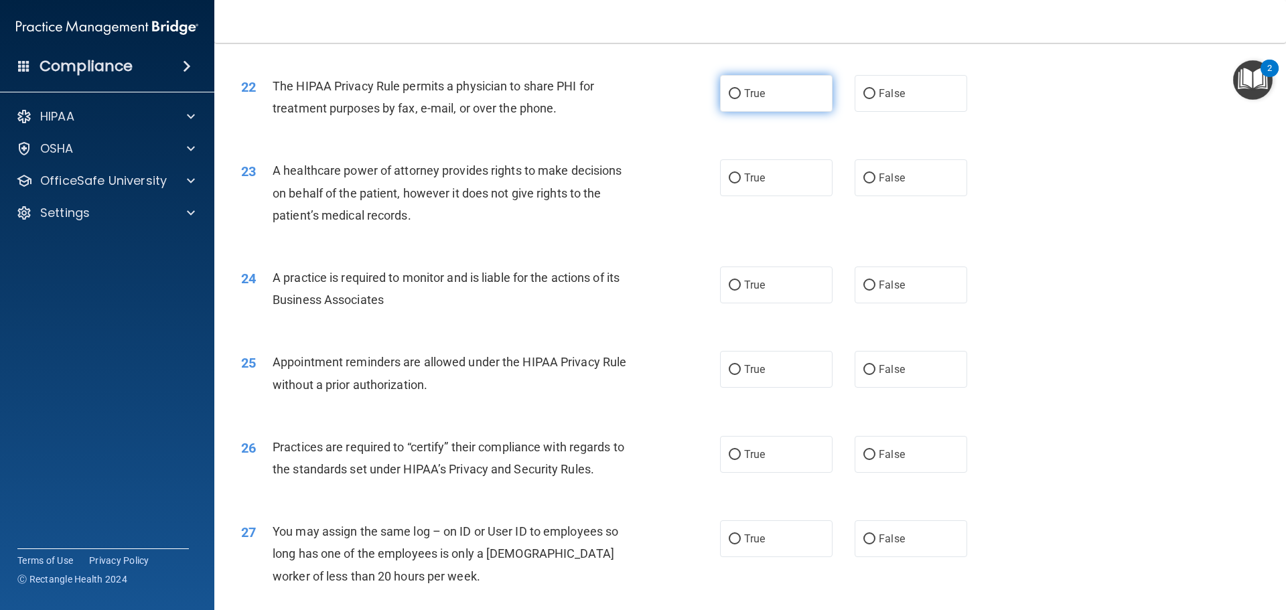
click at [785, 88] on label "True" at bounding box center [776, 93] width 113 height 37
click at [741, 89] on input "True" at bounding box center [735, 94] width 12 height 10
radio input "true"
click at [810, 177] on label "True" at bounding box center [776, 177] width 113 height 37
click at [741, 177] on input "True" at bounding box center [735, 178] width 12 height 10
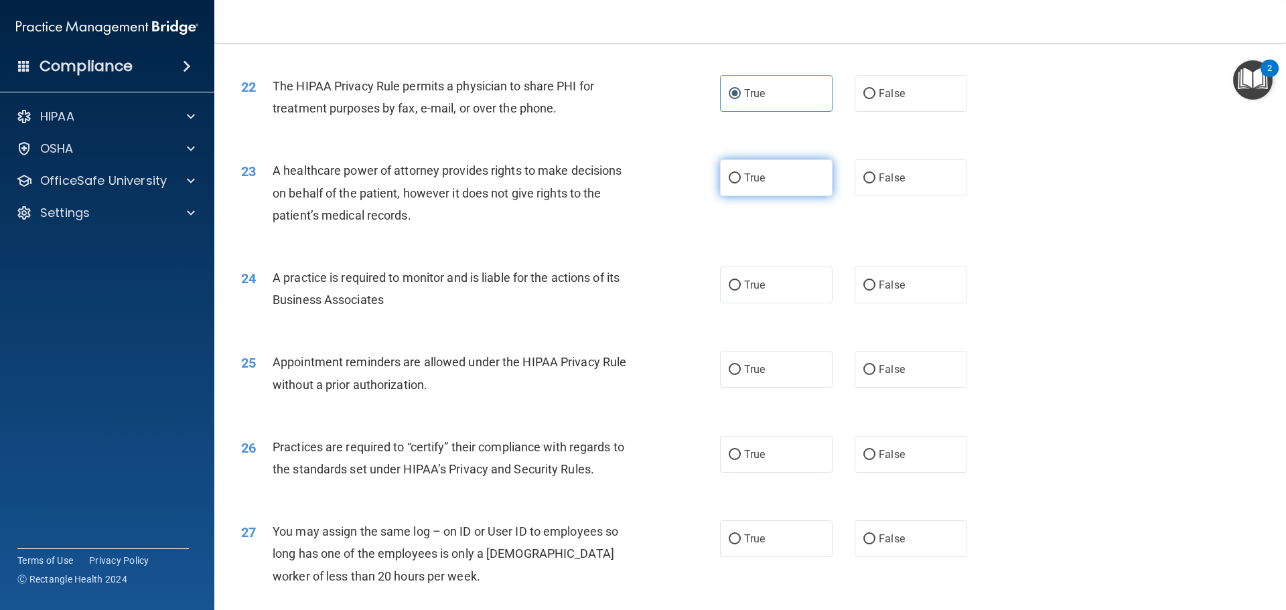
radio input "true"
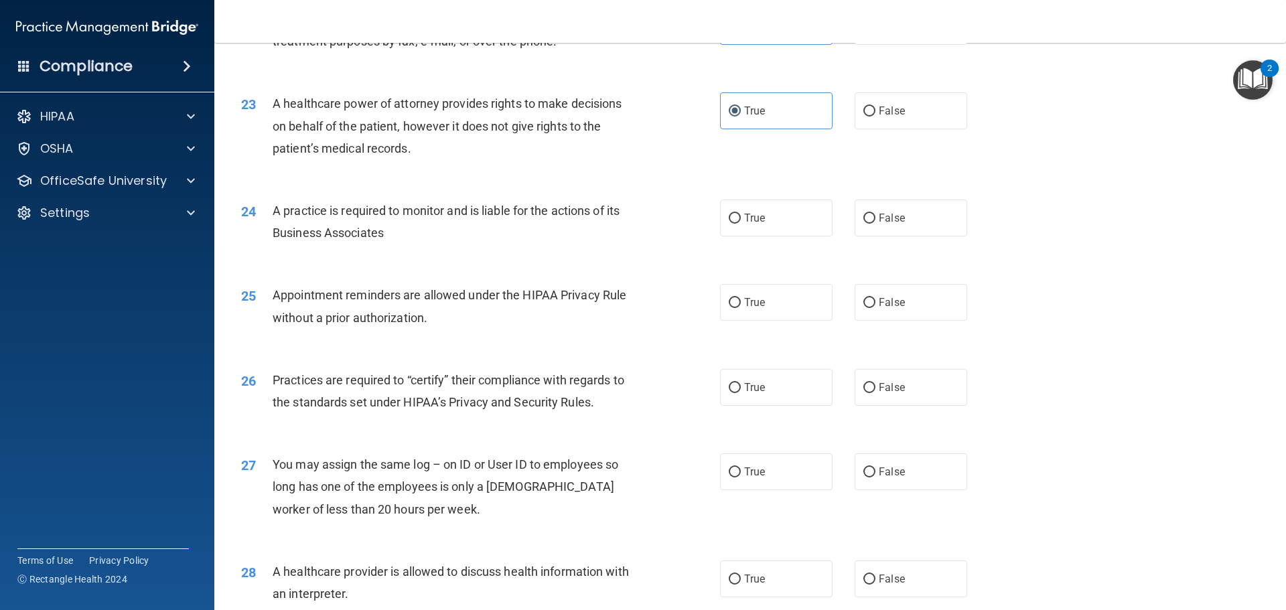
scroll to position [2277, 0]
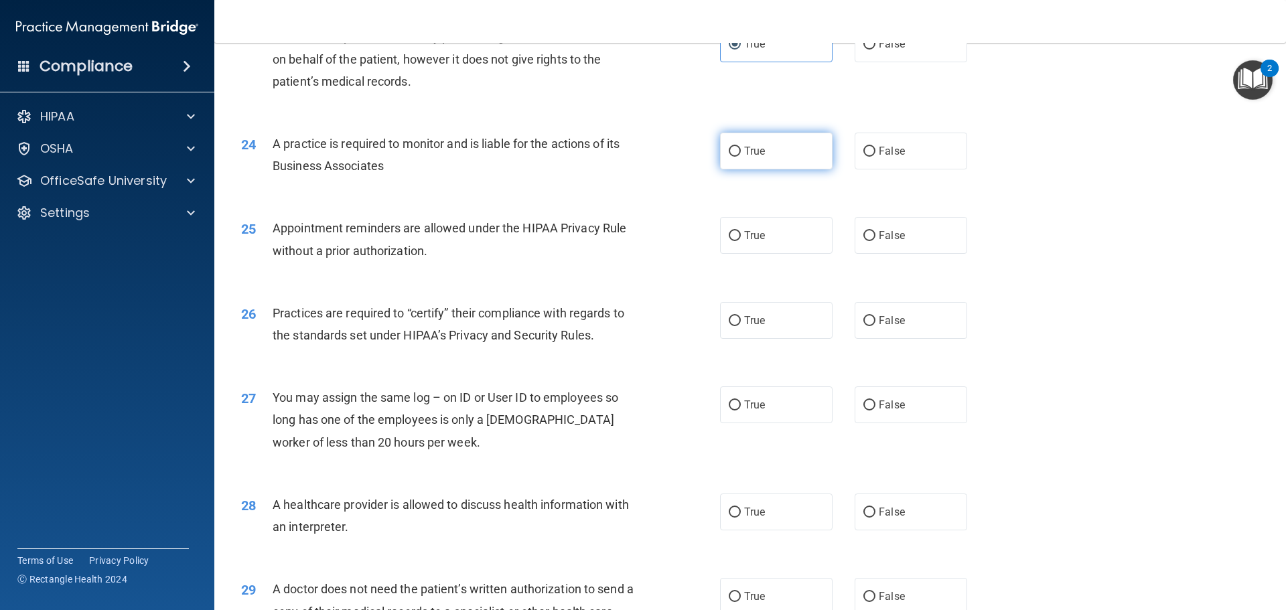
drag, startPoint x: 790, startPoint y: 161, endPoint x: 781, endPoint y: 170, distance: 13.3
click at [790, 161] on label "True" at bounding box center [776, 151] width 113 height 37
click at [741, 157] on input "True" at bounding box center [735, 152] width 12 height 10
radio input "true"
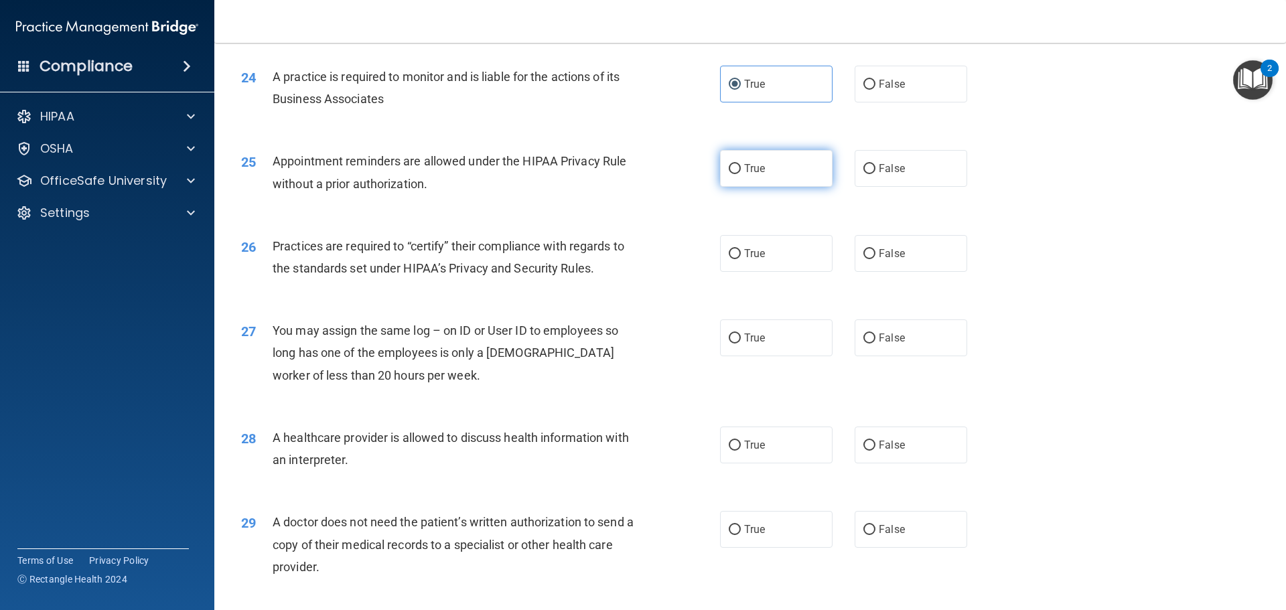
click at [782, 177] on label "True" at bounding box center [776, 168] width 113 height 37
click at [741, 174] on input "True" at bounding box center [735, 169] width 12 height 10
radio input "true"
click at [737, 250] on label "True" at bounding box center [776, 253] width 113 height 37
click at [737, 250] on input "True" at bounding box center [735, 254] width 12 height 10
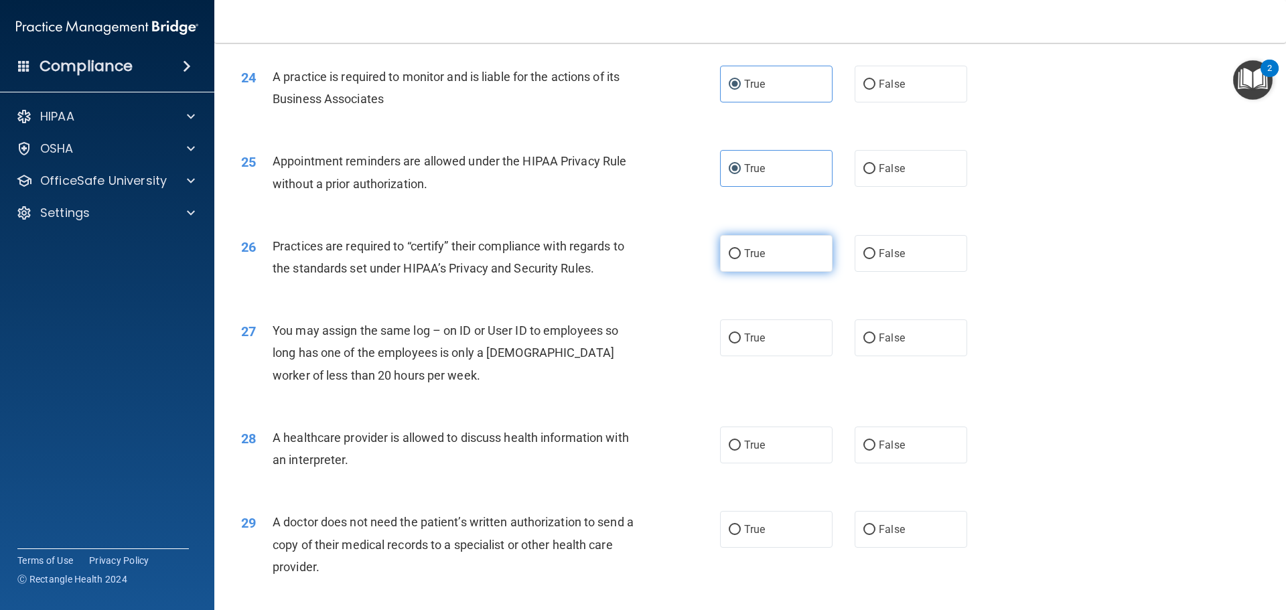
radio input "true"
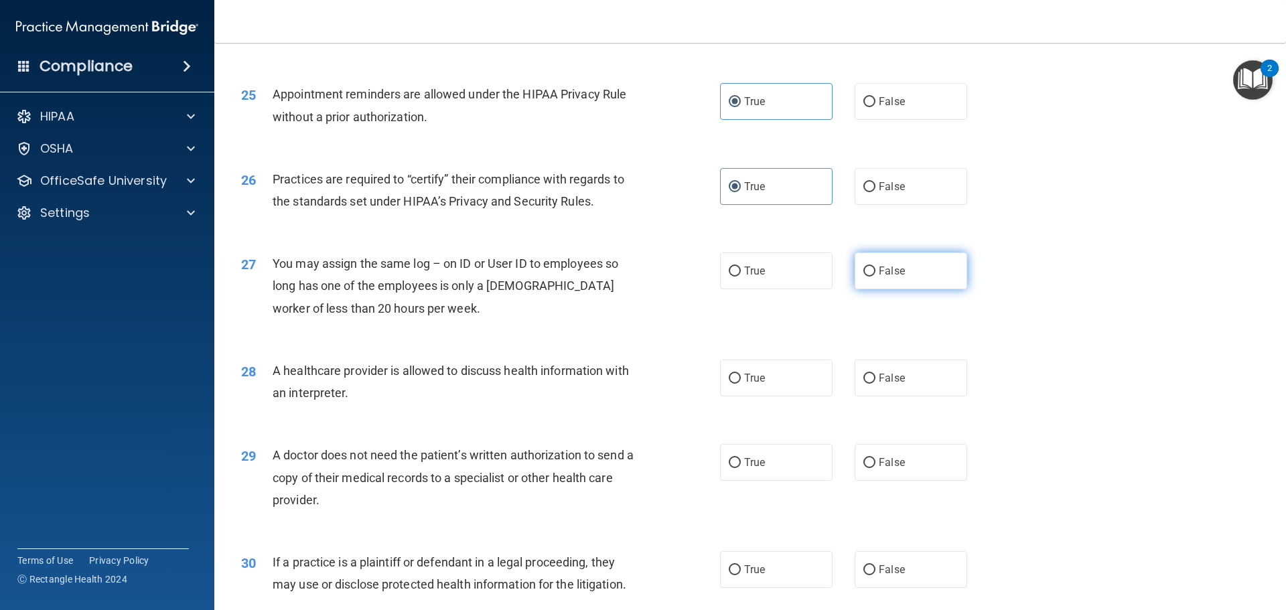
click at [891, 273] on span "False" at bounding box center [892, 271] width 26 height 13
click at [875, 273] on input "False" at bounding box center [869, 272] width 12 height 10
radio input "true"
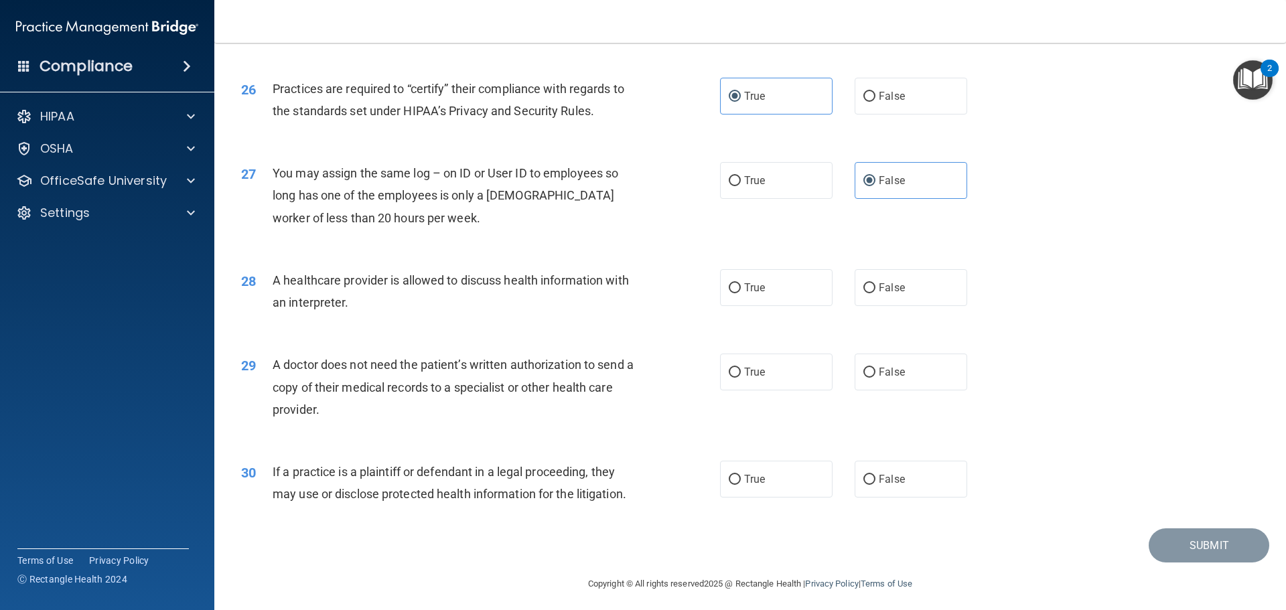
scroll to position [2507, 0]
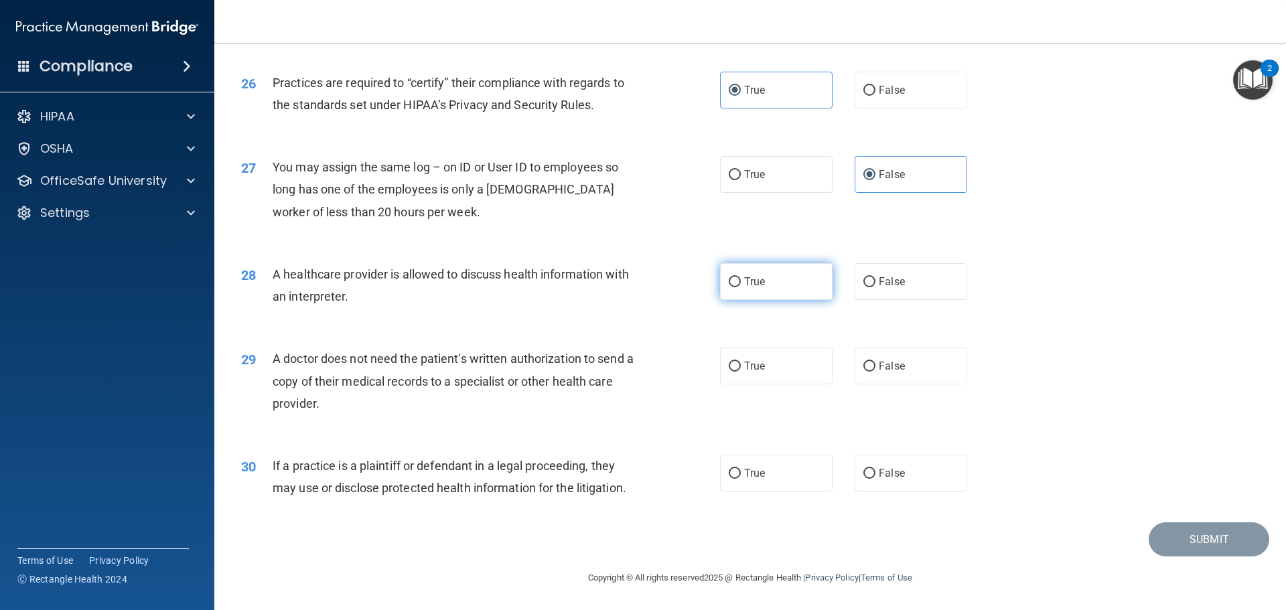
click at [739, 276] on label "True" at bounding box center [776, 281] width 113 height 37
click at [739, 277] on input "True" at bounding box center [735, 282] width 12 height 10
radio input "true"
click at [900, 372] on label "False" at bounding box center [911, 366] width 113 height 37
click at [875, 372] on input "False" at bounding box center [869, 367] width 12 height 10
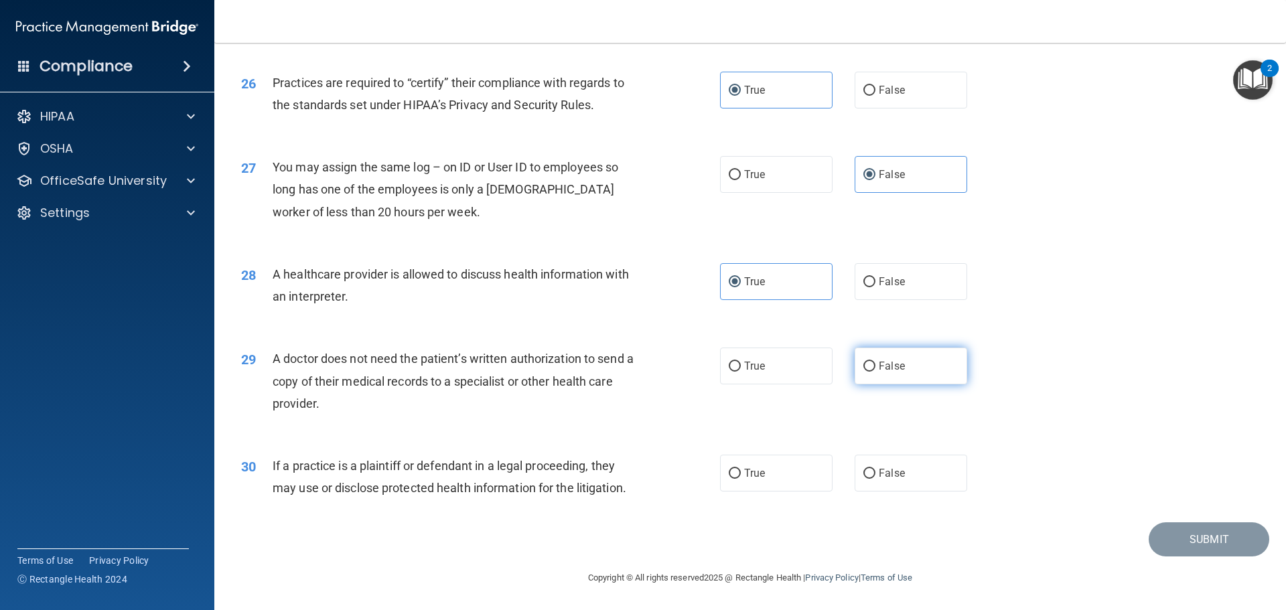
radio input "true"
click at [782, 470] on label "True" at bounding box center [776, 473] width 113 height 37
click at [741, 470] on input "True" at bounding box center [735, 474] width 12 height 10
radio input "true"
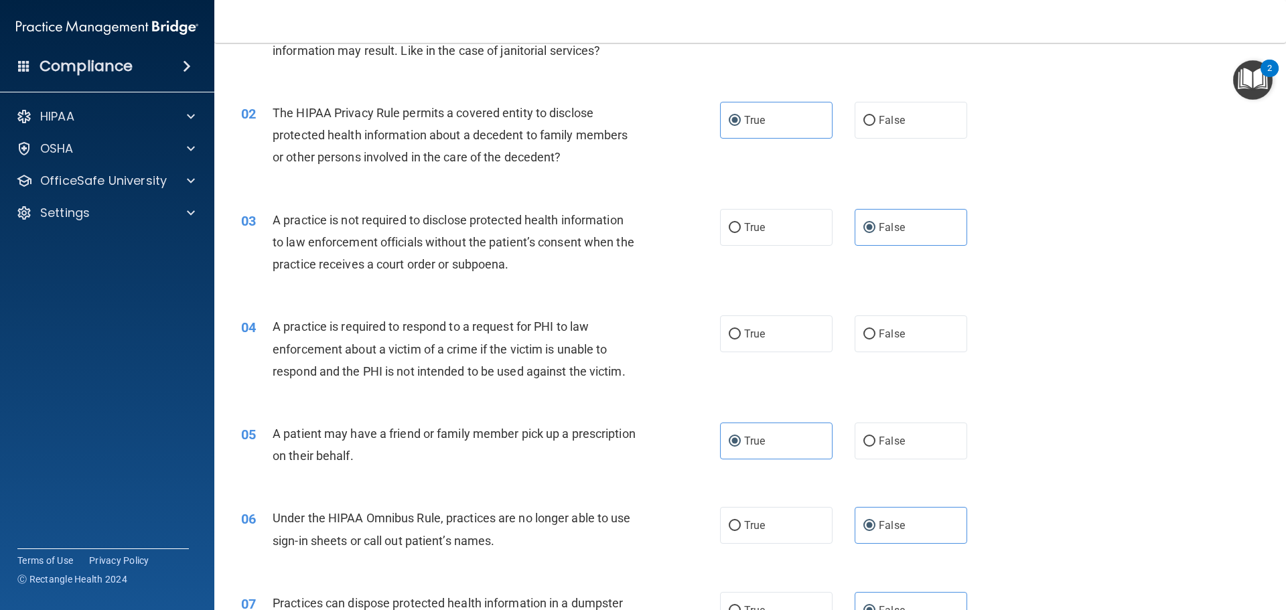
scroll to position [96, 0]
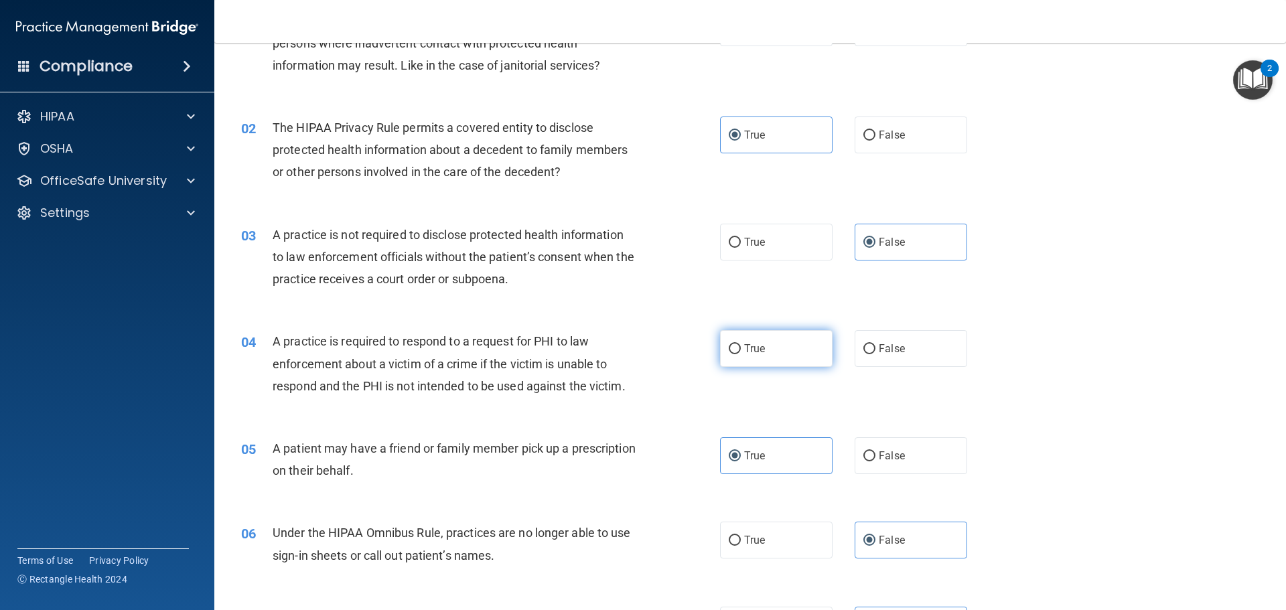
click at [797, 351] on label "True" at bounding box center [776, 348] width 113 height 37
click at [741, 351] on input "True" at bounding box center [735, 349] width 12 height 10
radio input "true"
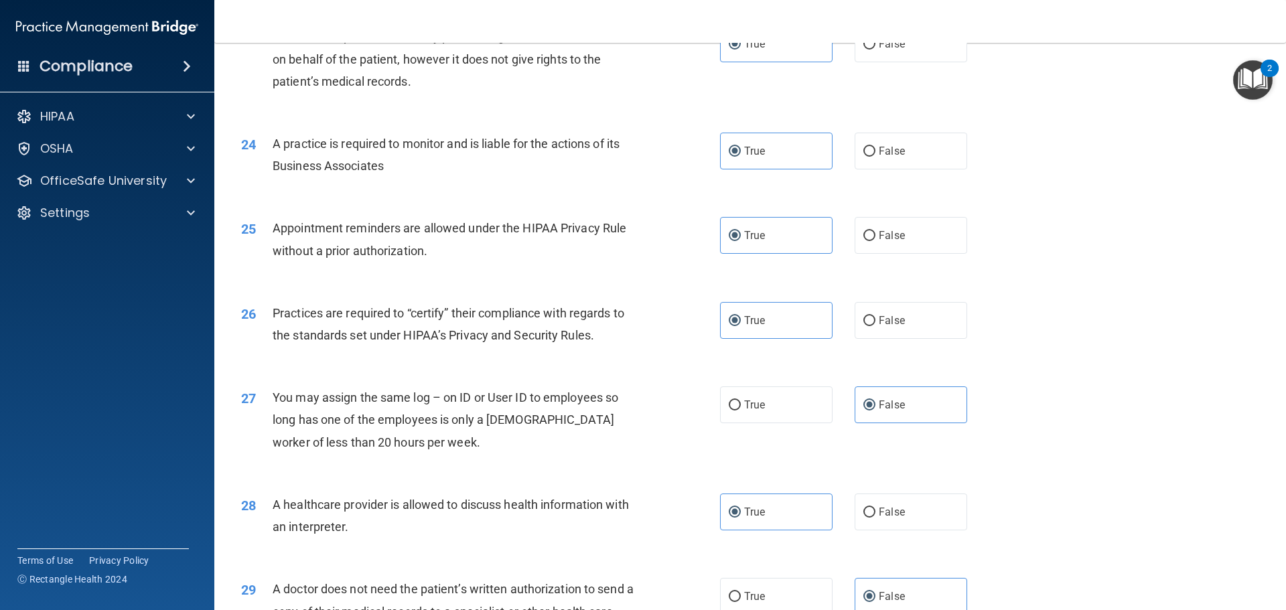
scroll to position [2507, 0]
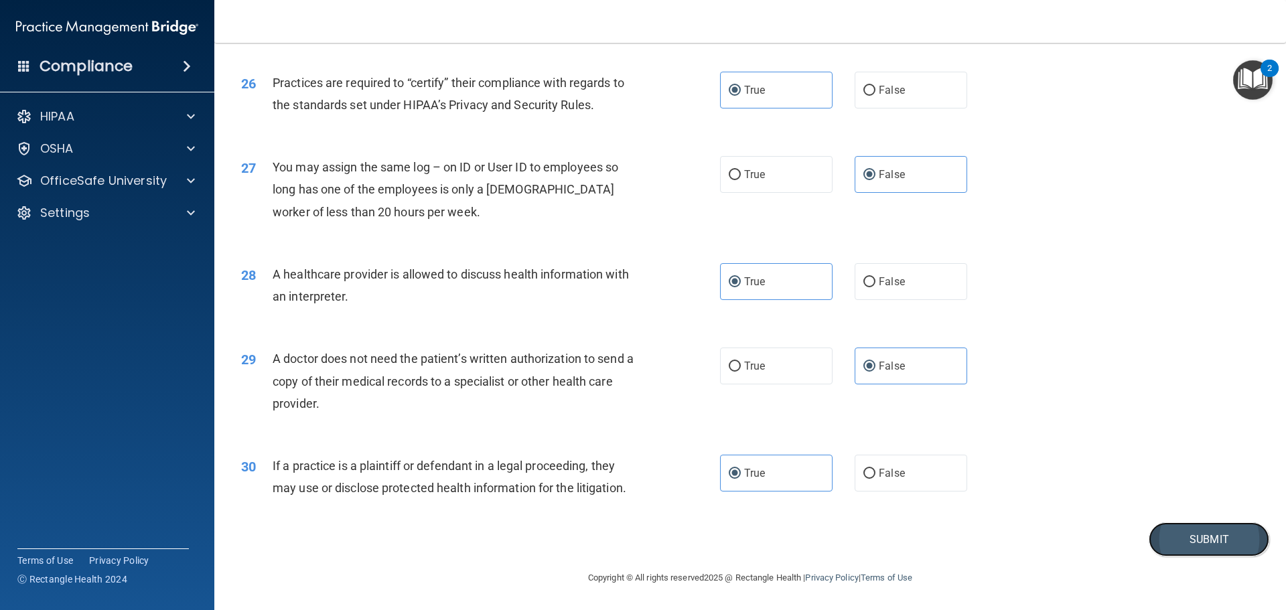
click at [1170, 546] on button "Submit" at bounding box center [1209, 539] width 121 height 34
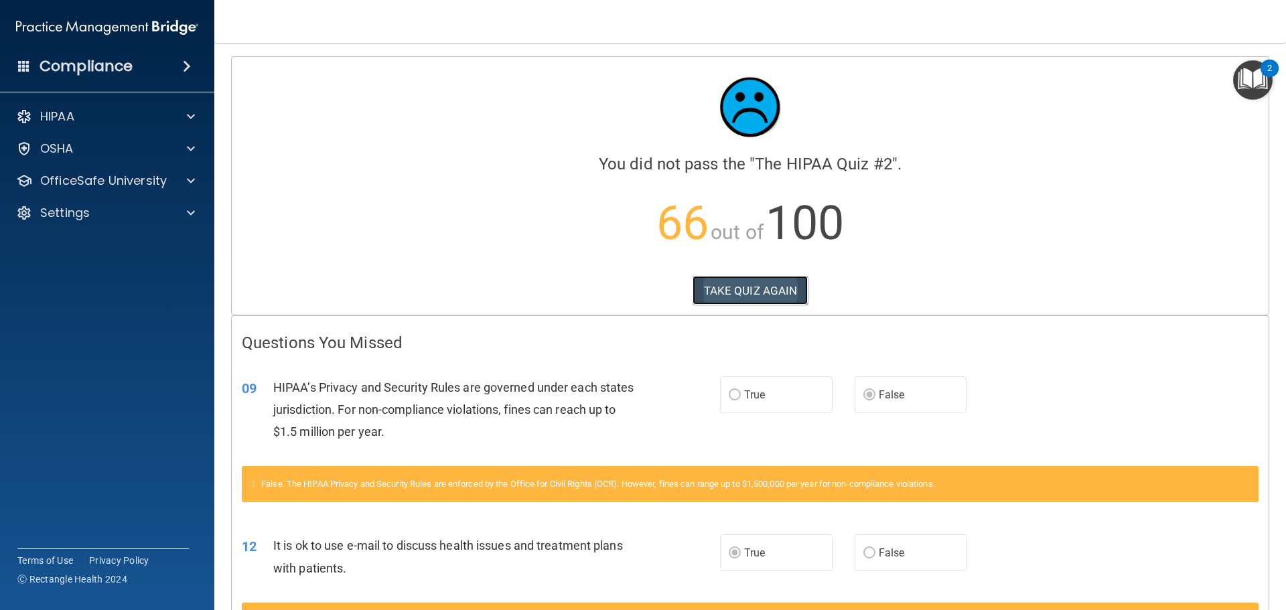
click at [741, 283] on button "TAKE QUIZ AGAIN" at bounding box center [750, 290] width 116 height 29
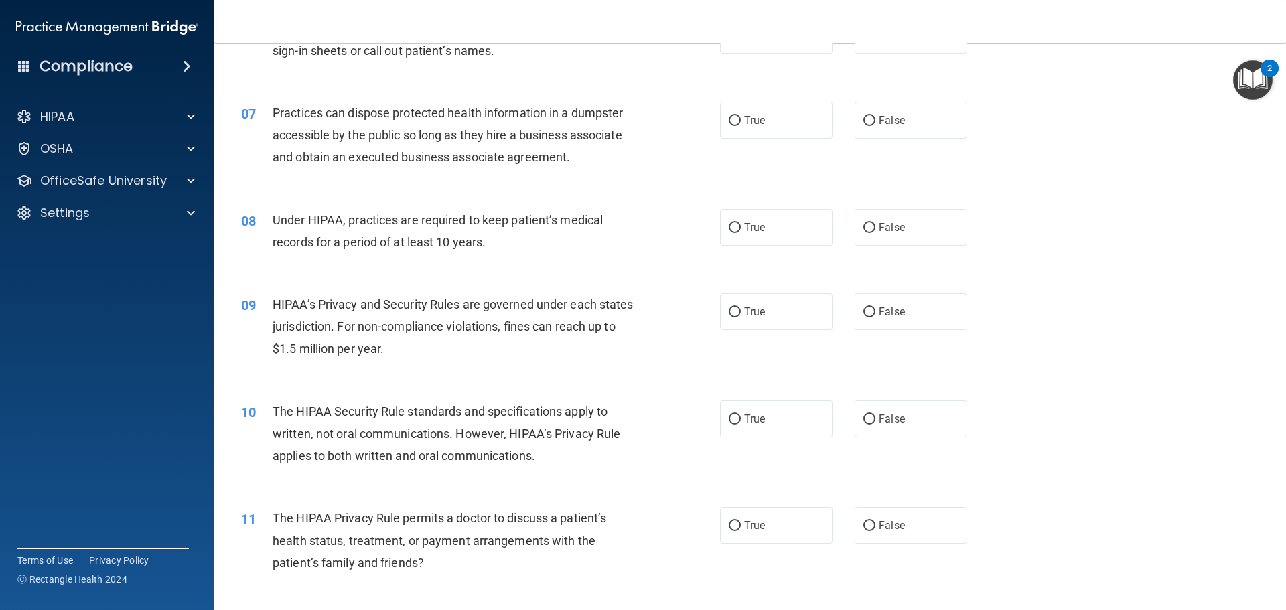
scroll to position [603, 0]
click at [863, 315] on input "False" at bounding box center [869, 311] width 12 height 10
radio input "true"
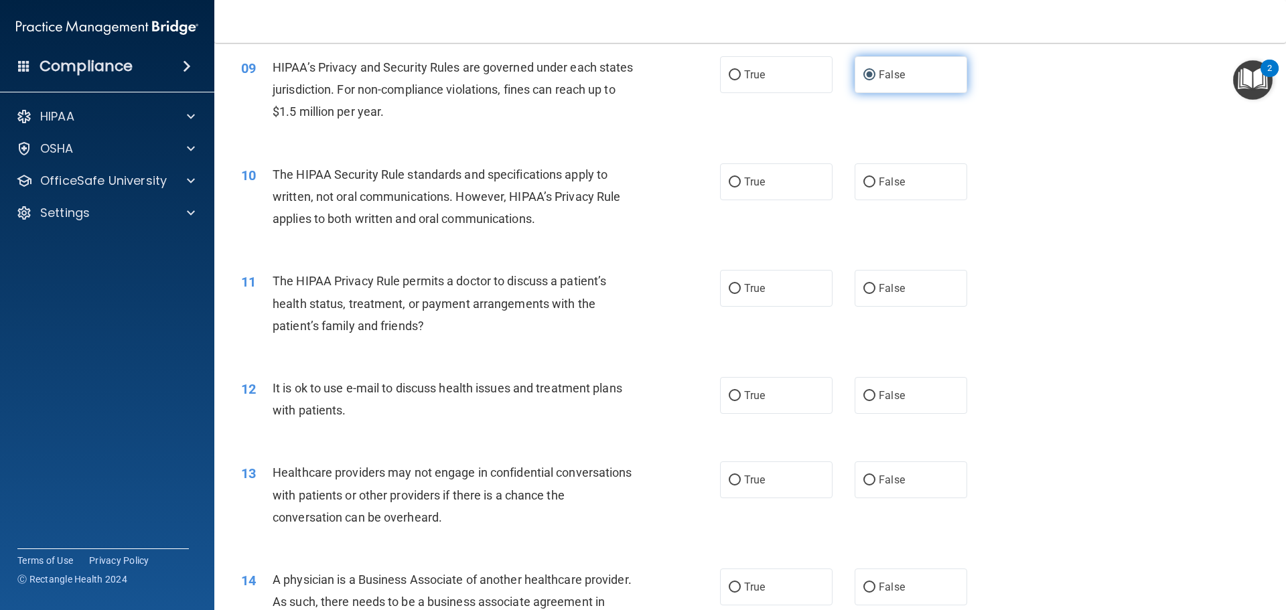
scroll to position [871, 0]
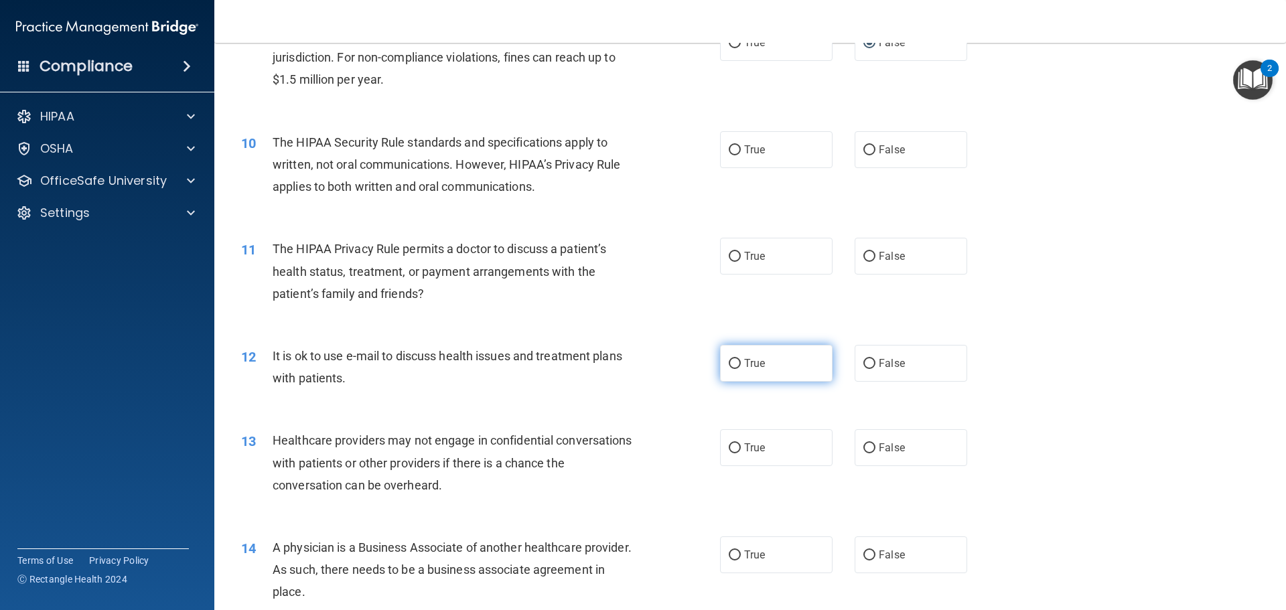
click at [737, 364] on label "True" at bounding box center [776, 363] width 113 height 37
click at [737, 364] on input "True" at bounding box center [735, 364] width 12 height 10
radio input "true"
click at [879, 443] on span "False" at bounding box center [892, 447] width 26 height 13
click at [874, 443] on input "False" at bounding box center [869, 448] width 12 height 10
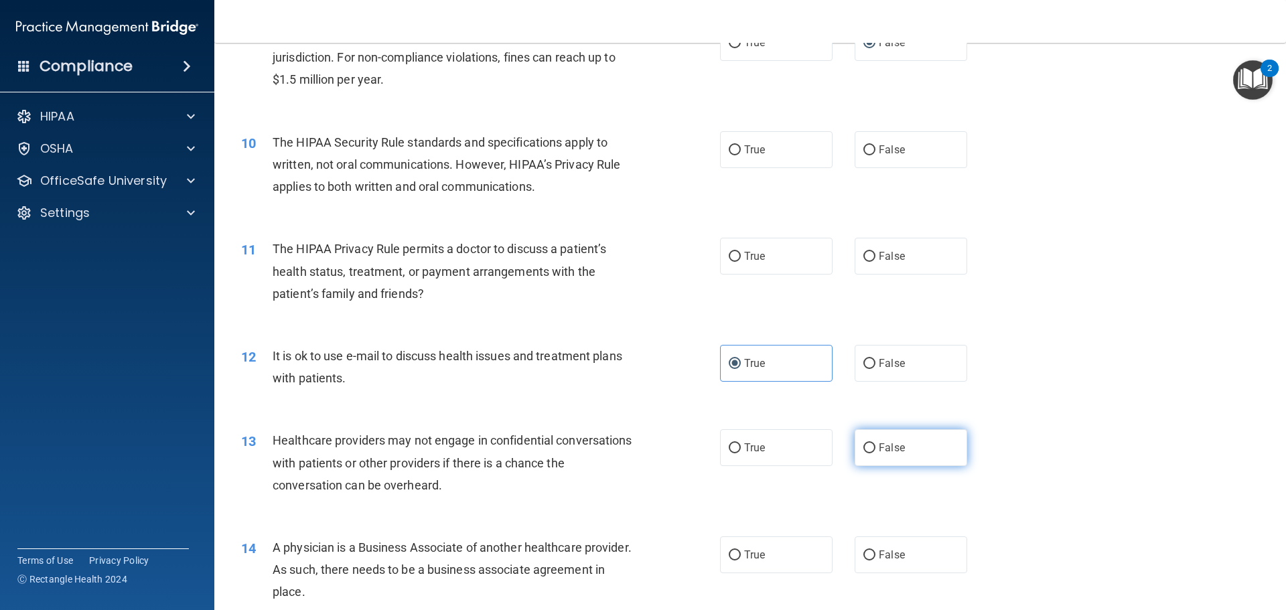
radio input "true"
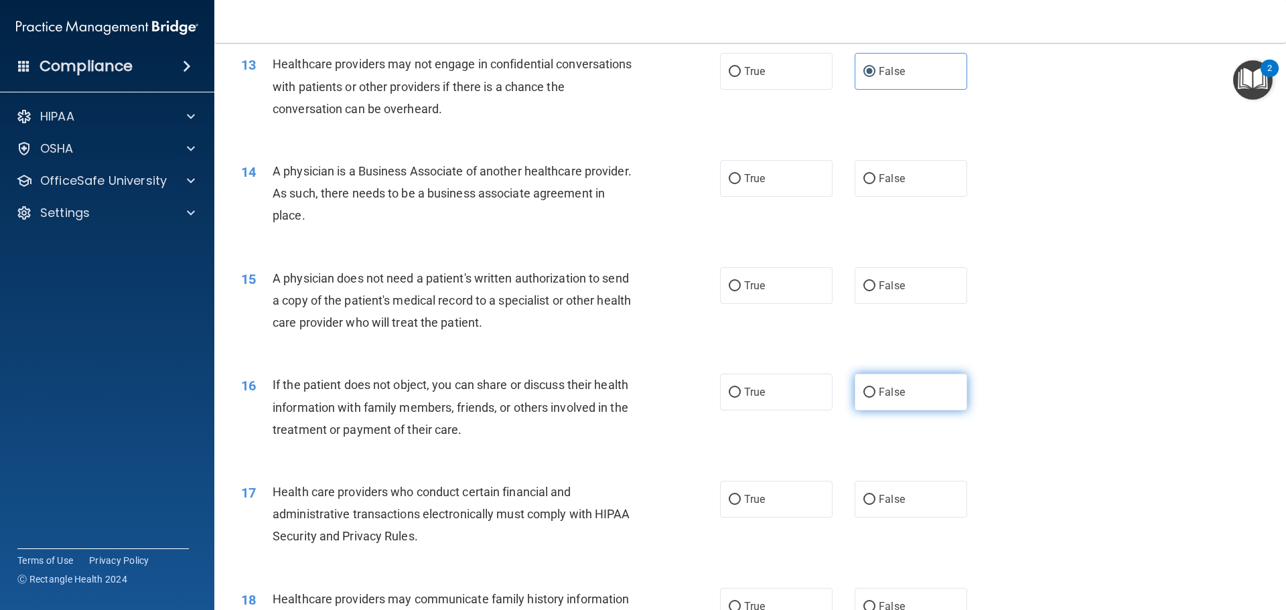
scroll to position [1272, 0]
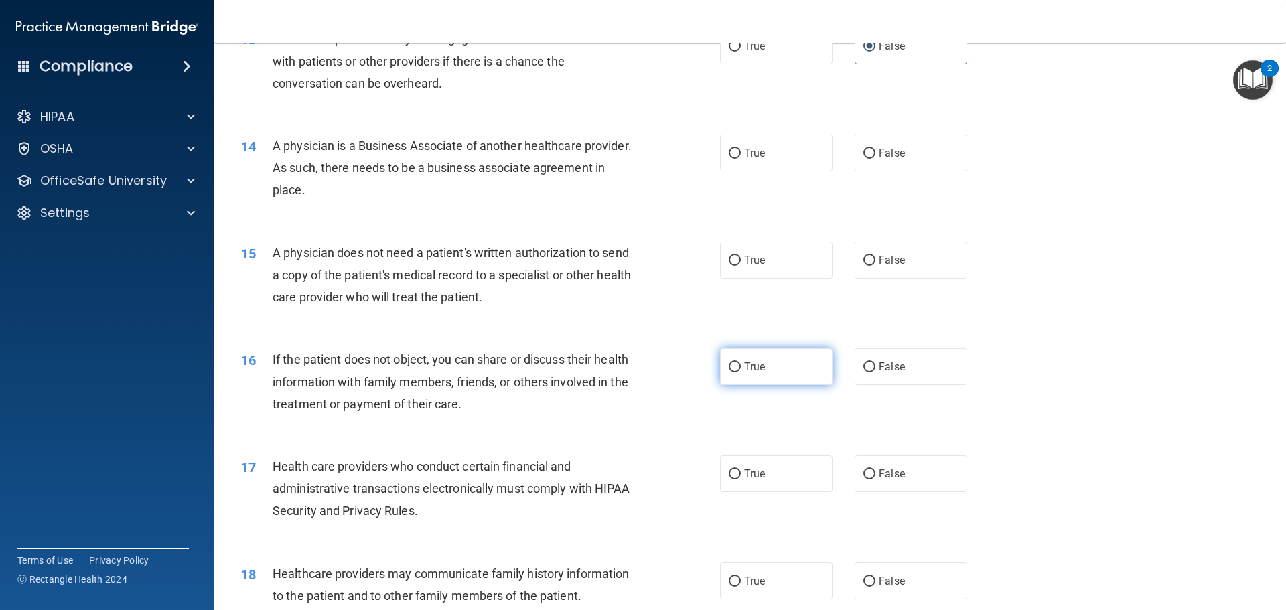
click at [773, 377] on label "True" at bounding box center [776, 366] width 113 height 37
click at [741, 372] on input "True" at bounding box center [735, 367] width 12 height 10
radio input "true"
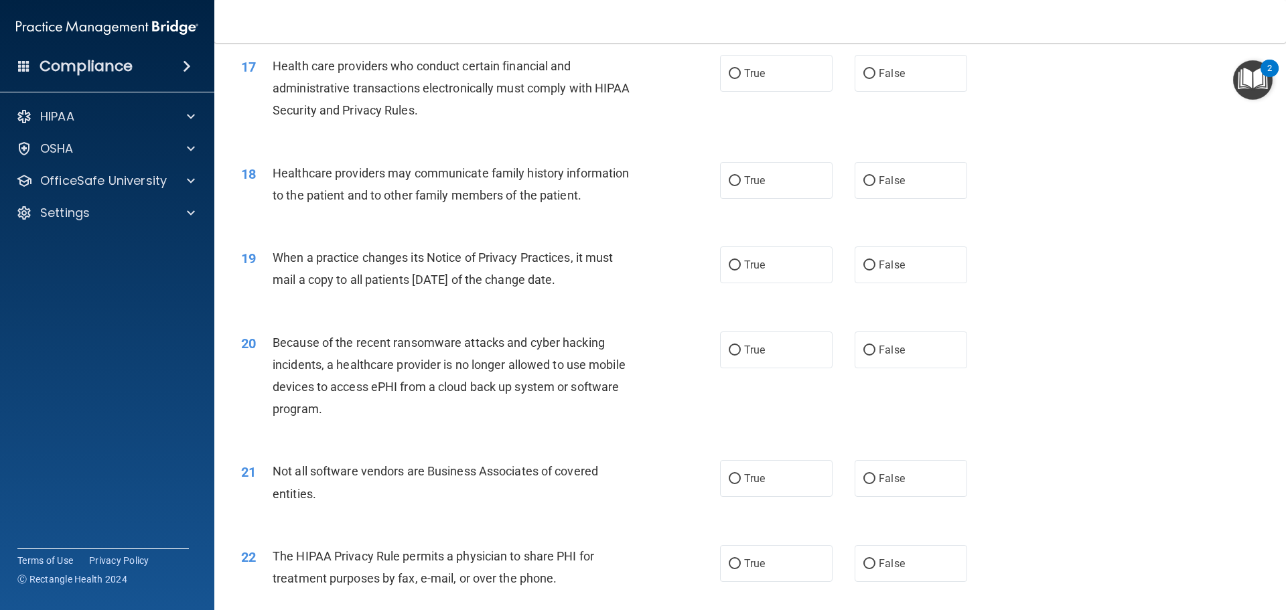
scroll to position [1674, 0]
click at [866, 269] on input "False" at bounding box center [869, 264] width 12 height 10
radio input "true"
click at [883, 347] on span "False" at bounding box center [892, 348] width 26 height 13
click at [875, 347] on input "False" at bounding box center [869, 349] width 12 height 10
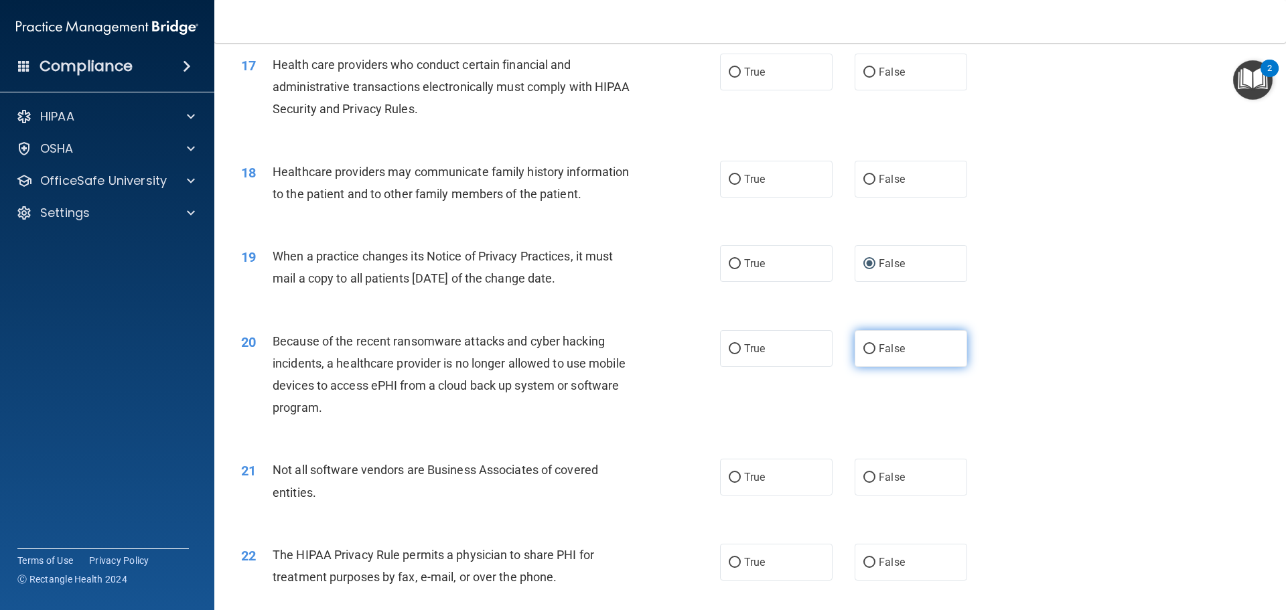
radio input "true"
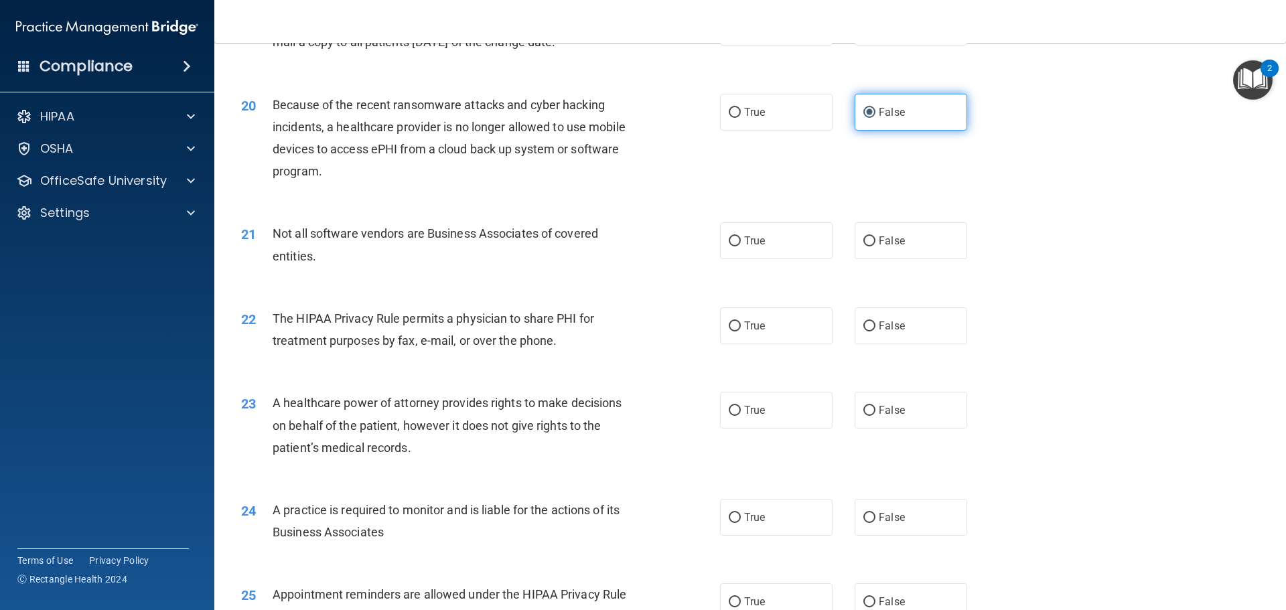
scroll to position [1942, 0]
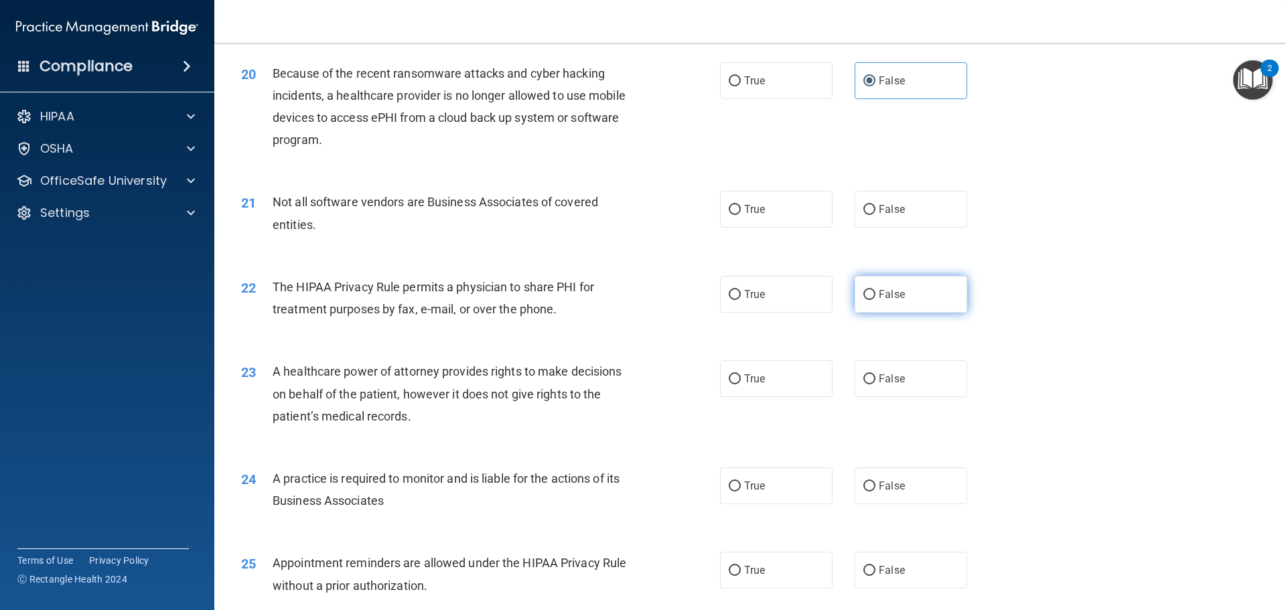
click at [882, 303] on label "False" at bounding box center [911, 294] width 113 height 37
click at [875, 300] on input "False" at bounding box center [869, 295] width 12 height 10
radio input "true"
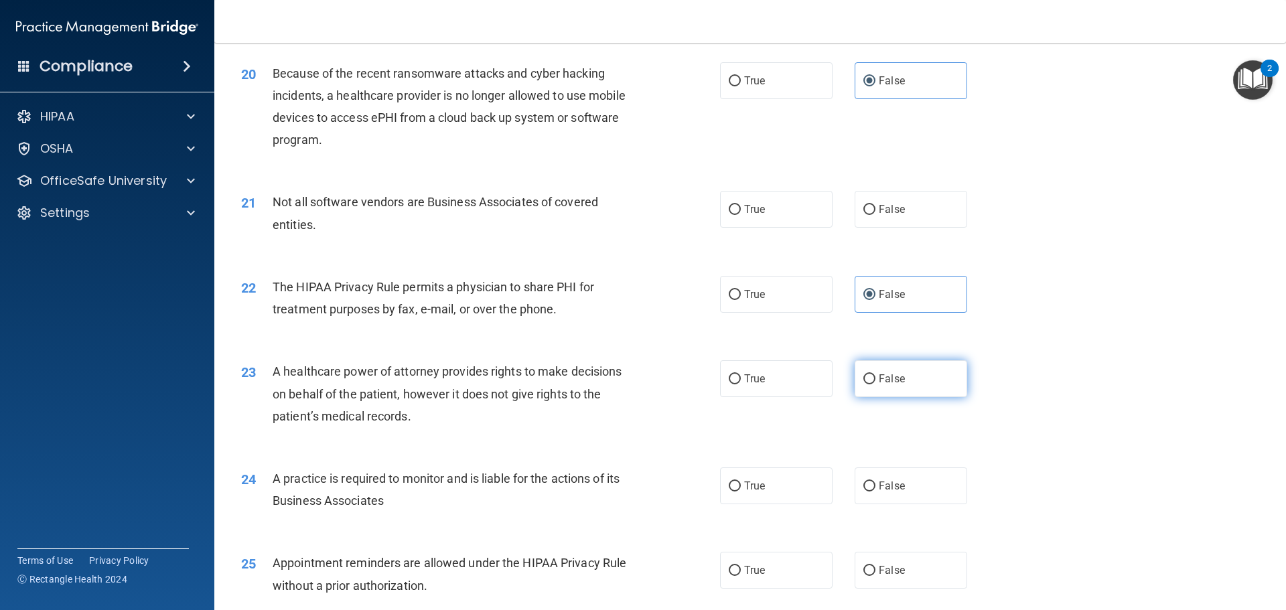
click at [890, 372] on label "False" at bounding box center [911, 378] width 113 height 37
click at [875, 374] on input "False" at bounding box center [869, 379] width 12 height 10
radio input "true"
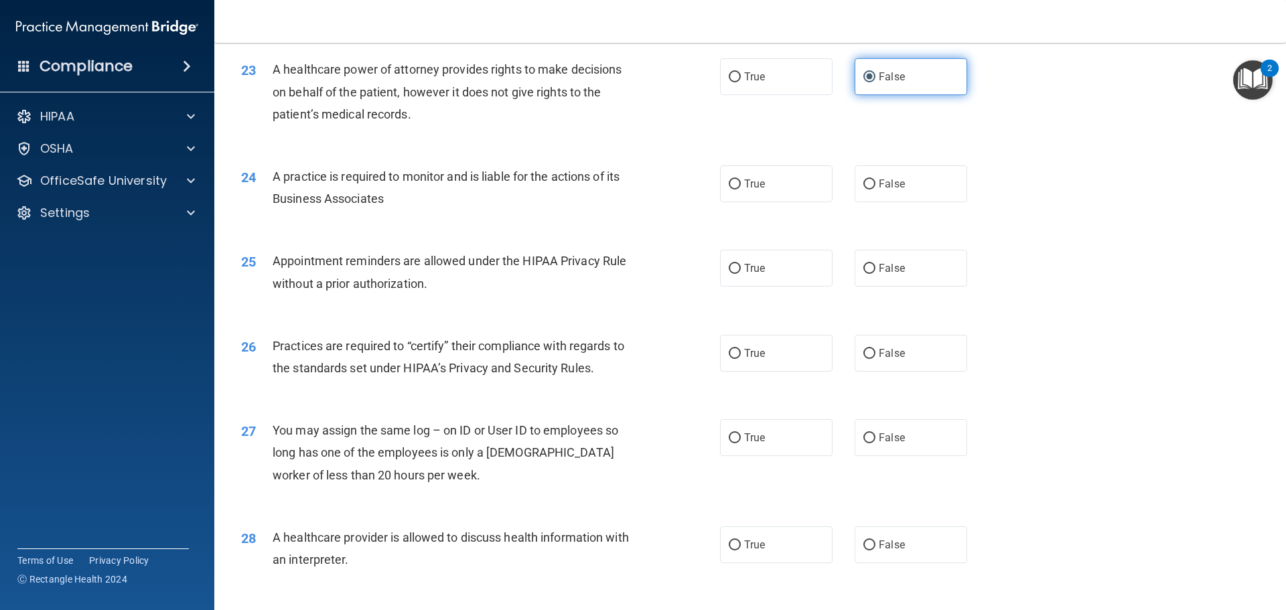
scroll to position [2277, 0]
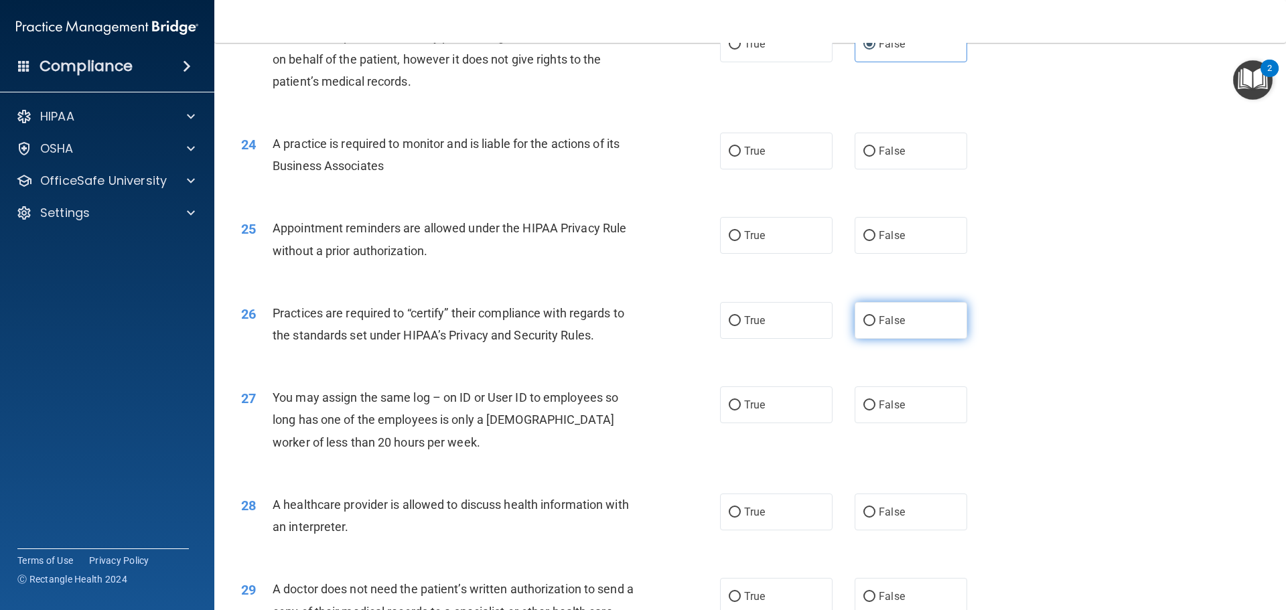
click at [899, 330] on label "False" at bounding box center [911, 320] width 113 height 37
click at [875, 326] on input "False" at bounding box center [869, 321] width 12 height 10
radio input "true"
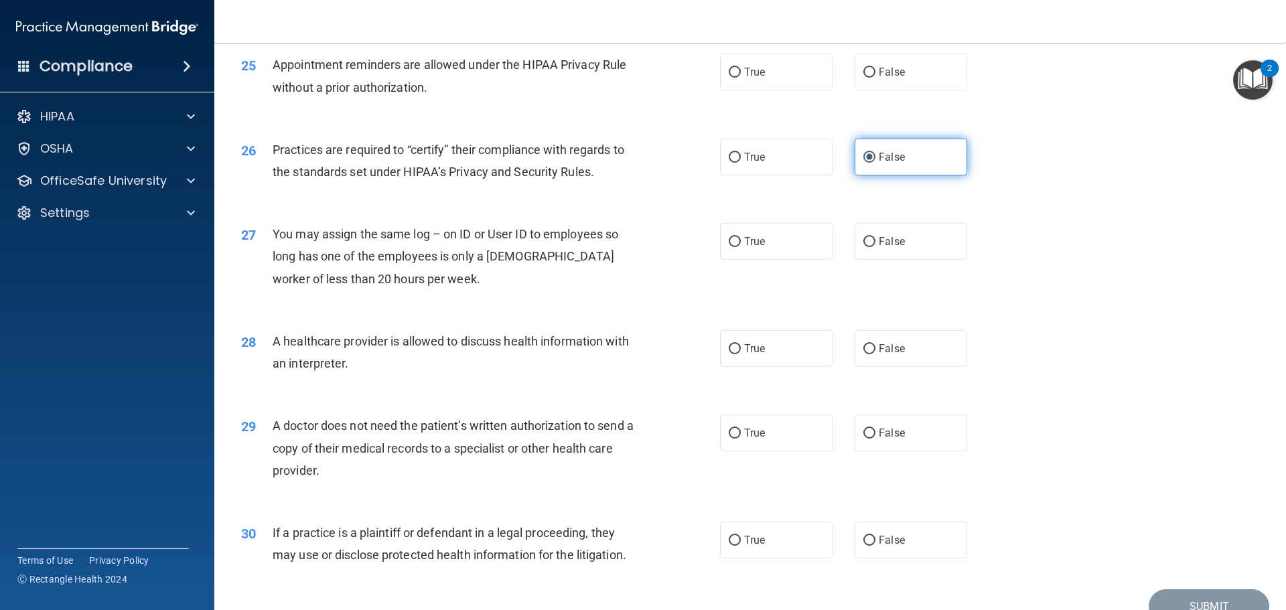
scroll to position [2478, 0]
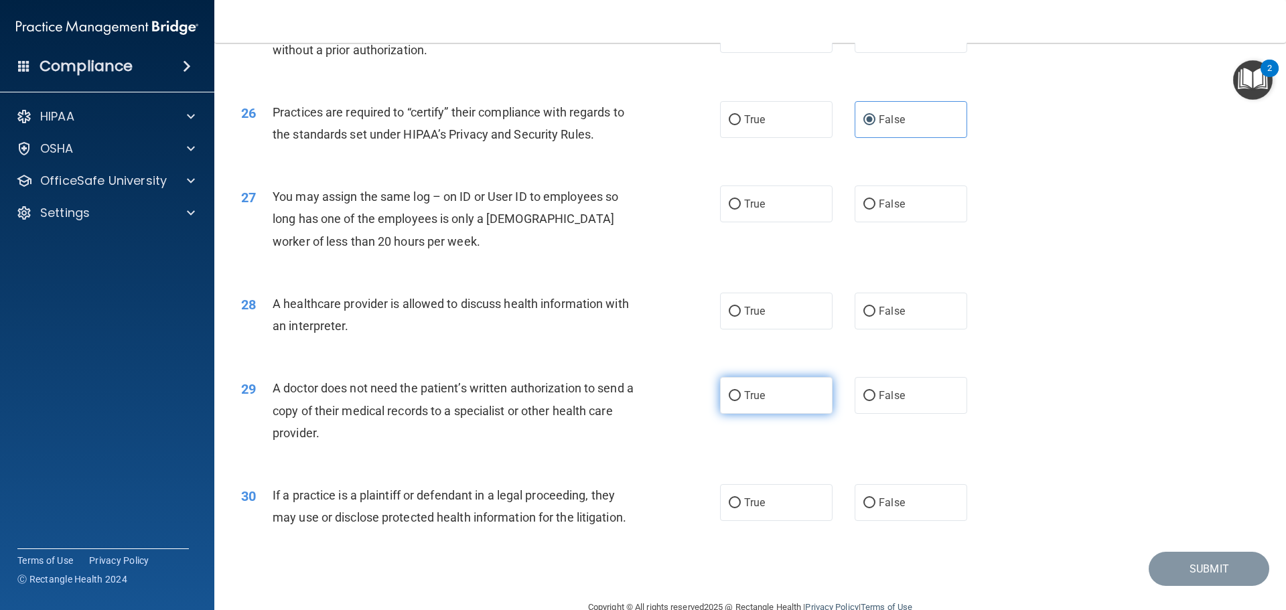
click at [796, 396] on label "True" at bounding box center [776, 395] width 113 height 37
click at [741, 396] on input "True" at bounding box center [735, 396] width 12 height 10
radio input "true"
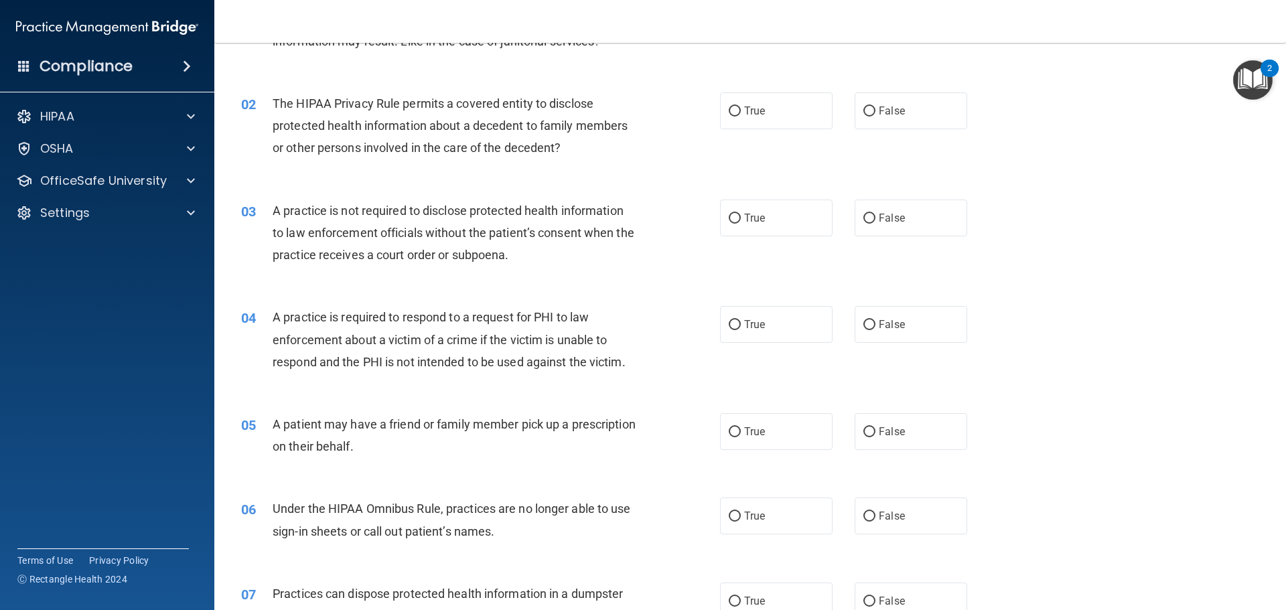
scroll to position [0, 0]
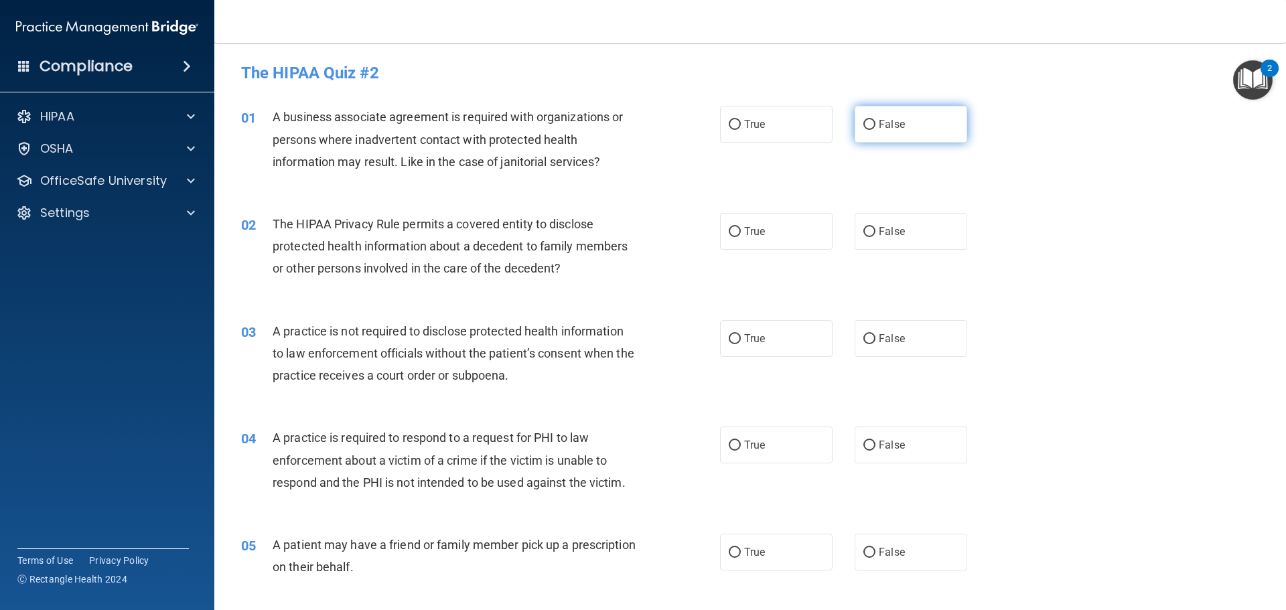
click at [922, 131] on label "False" at bounding box center [911, 124] width 113 height 37
click at [875, 130] on input "False" at bounding box center [869, 125] width 12 height 10
radio input "true"
click at [738, 240] on label "True" at bounding box center [776, 231] width 113 height 37
click at [738, 237] on input "True" at bounding box center [735, 232] width 12 height 10
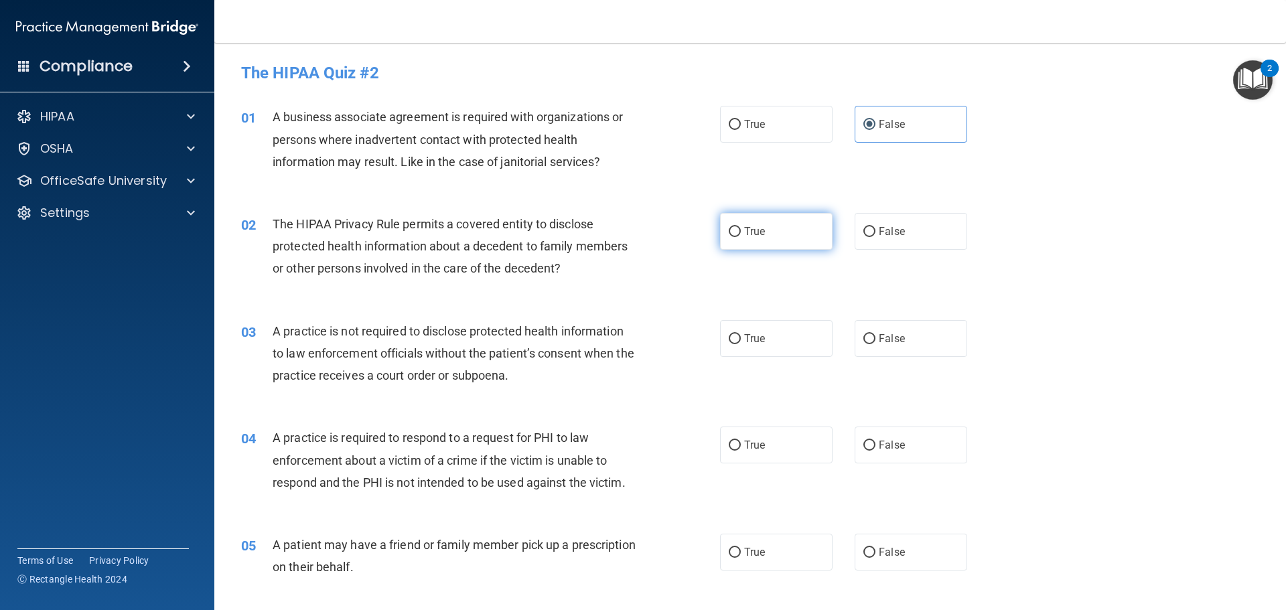
radio input "true"
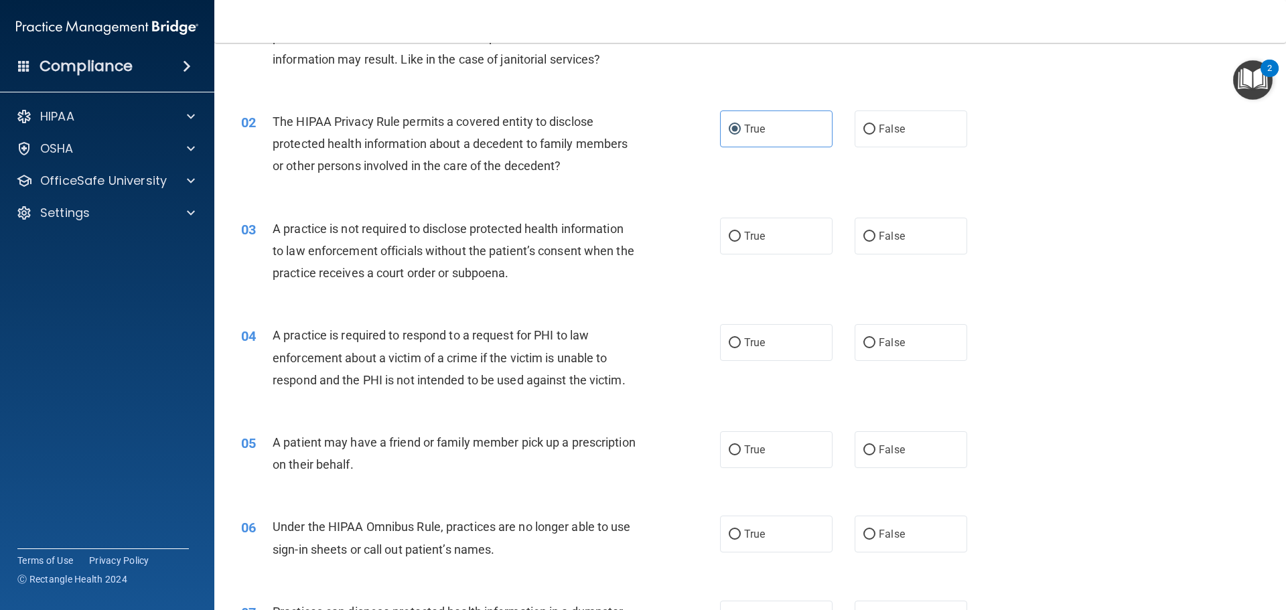
scroll to position [134, 0]
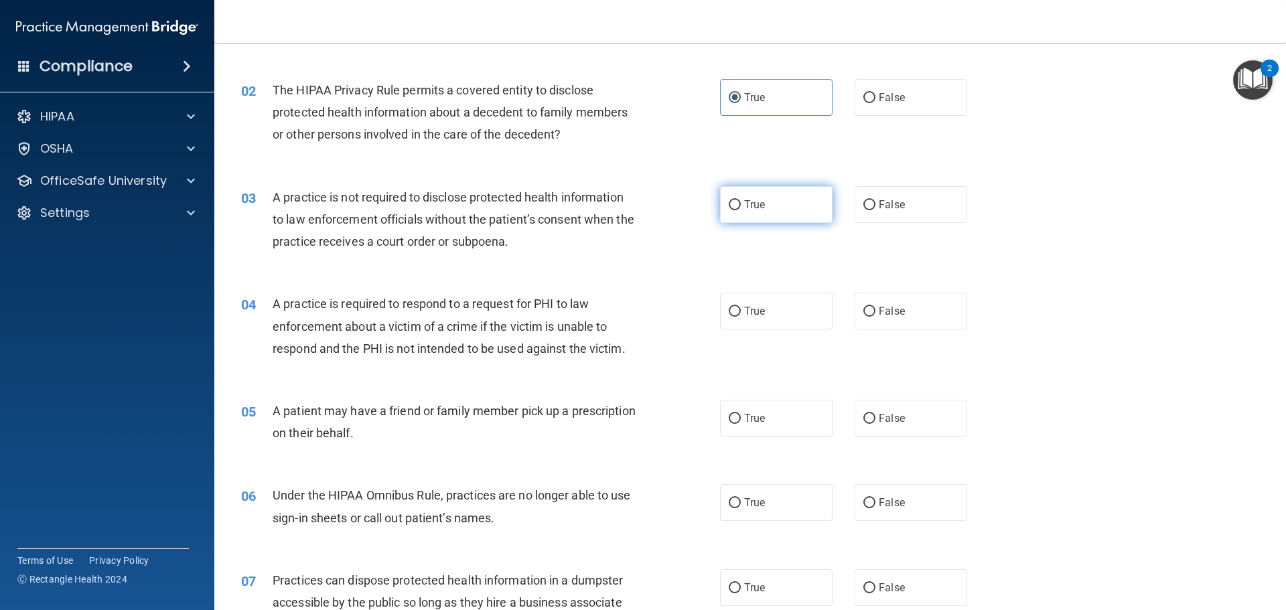
click at [762, 202] on label "True" at bounding box center [776, 204] width 113 height 37
click at [741, 202] on input "True" at bounding box center [735, 205] width 12 height 10
radio input "true"
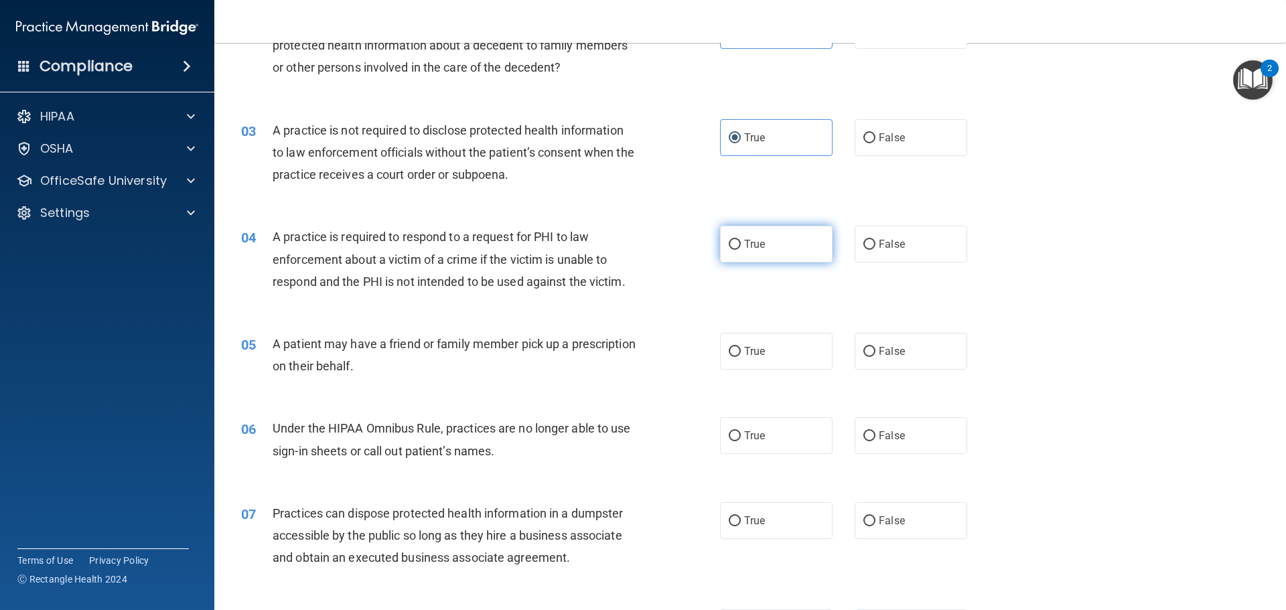
click at [751, 250] on label "True" at bounding box center [776, 244] width 113 height 37
click at [741, 250] on input "True" at bounding box center [735, 245] width 12 height 10
radio input "true"
click at [757, 344] on label "True" at bounding box center [776, 351] width 113 height 37
click at [741, 347] on input "True" at bounding box center [735, 352] width 12 height 10
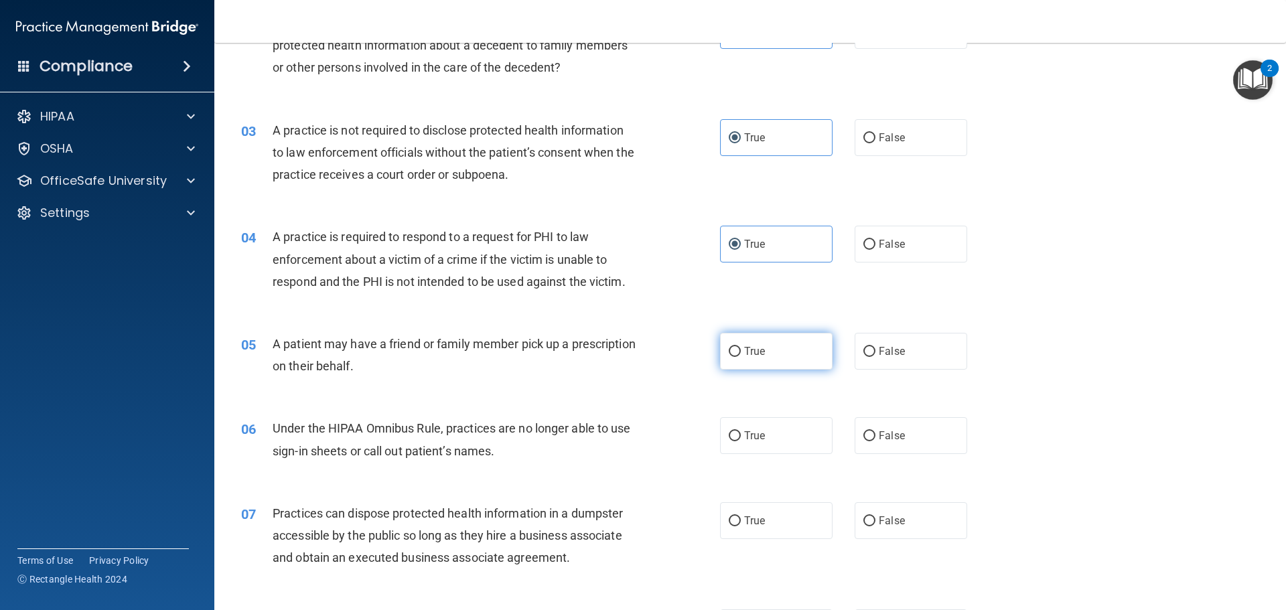
radio input "true"
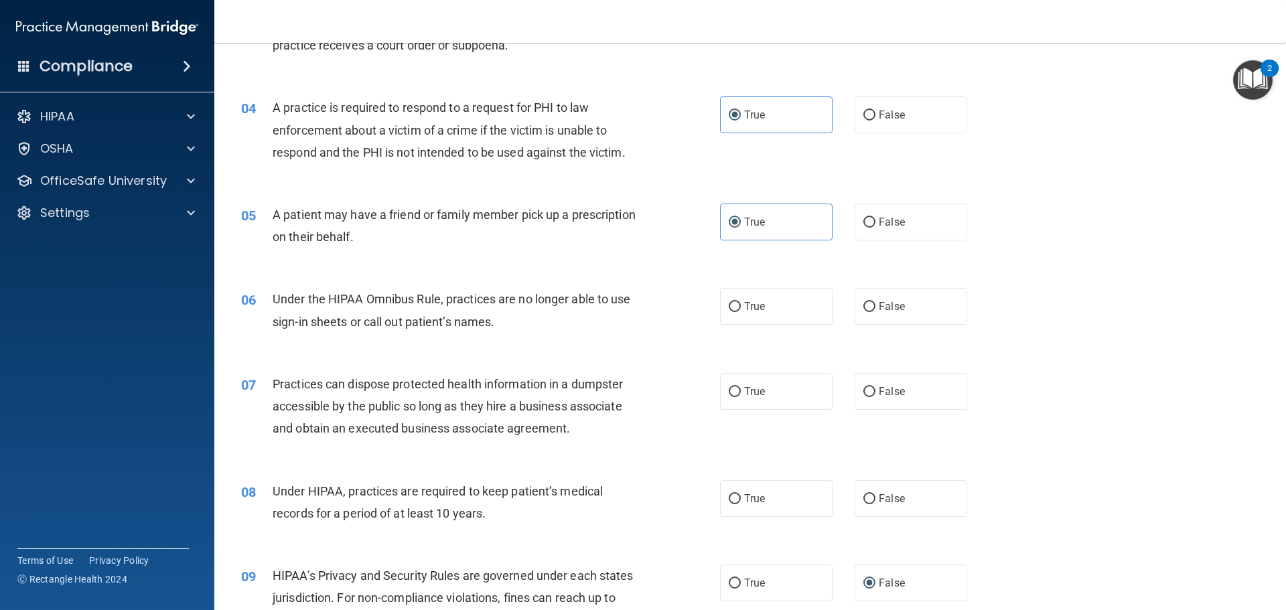
scroll to position [335, 0]
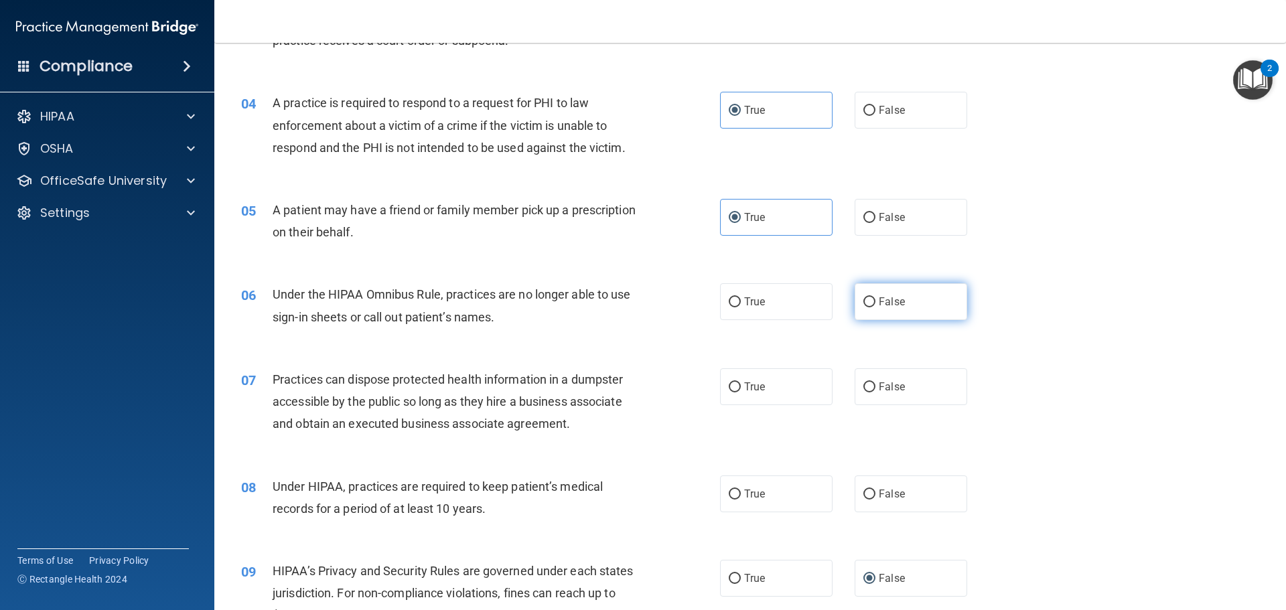
click at [875, 313] on label "False" at bounding box center [911, 301] width 113 height 37
click at [875, 307] on input "False" at bounding box center [869, 302] width 12 height 10
radio input "true"
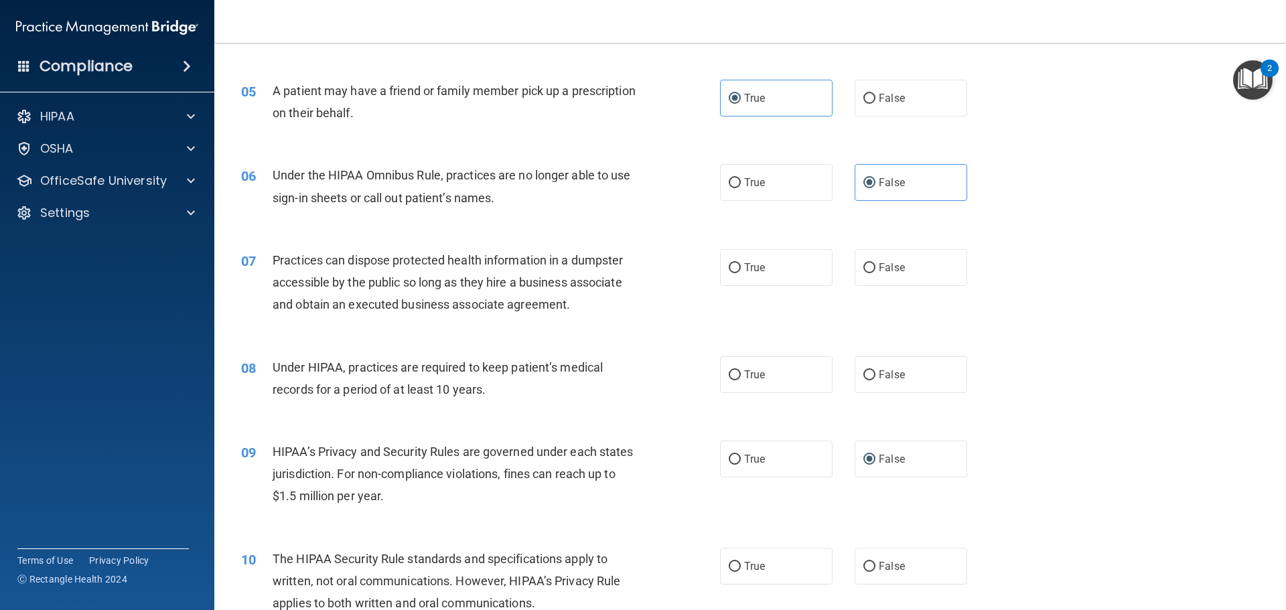
scroll to position [469, 0]
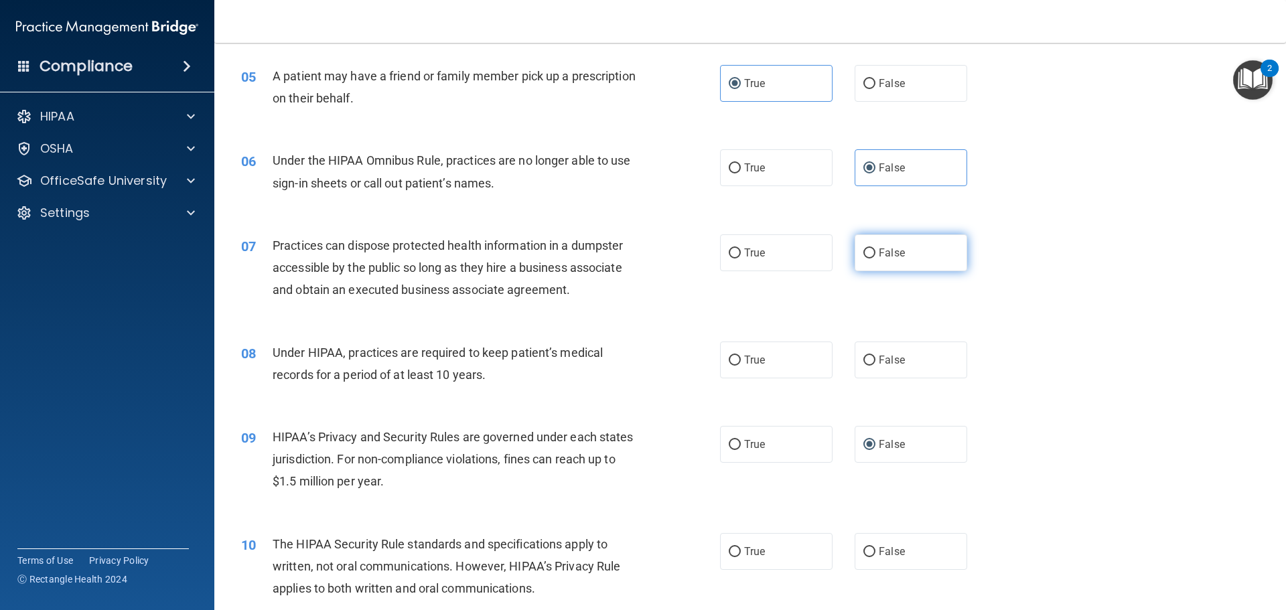
click at [865, 260] on label "False" at bounding box center [911, 252] width 113 height 37
click at [865, 259] on input "False" at bounding box center [869, 253] width 12 height 10
radio input "true"
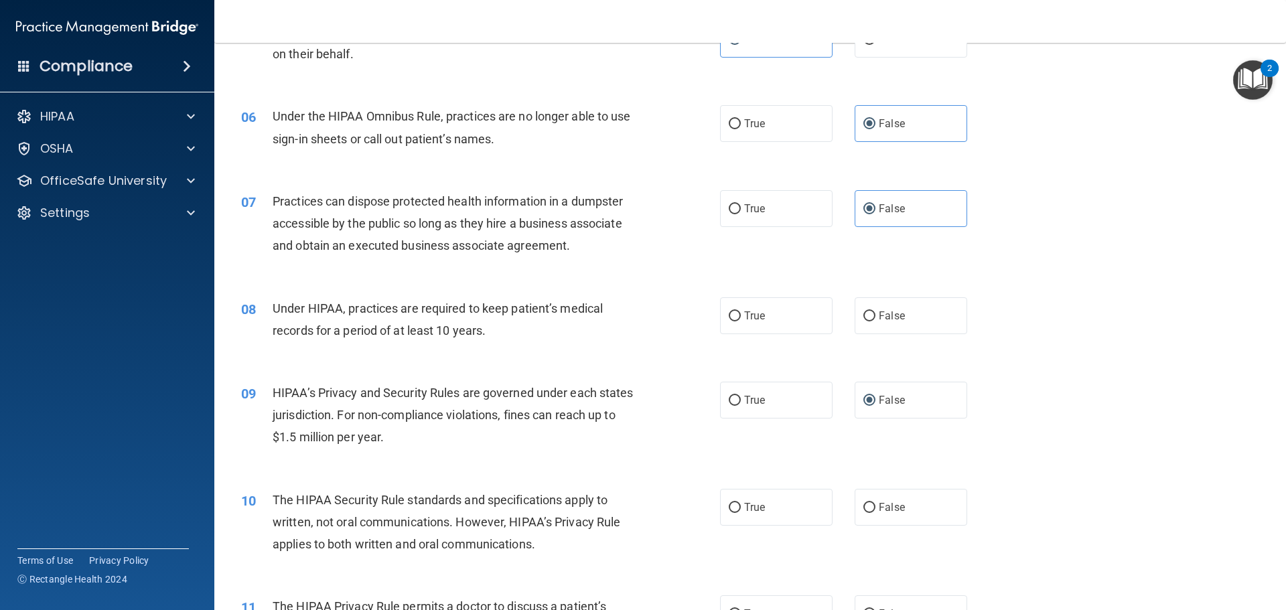
scroll to position [603, 0]
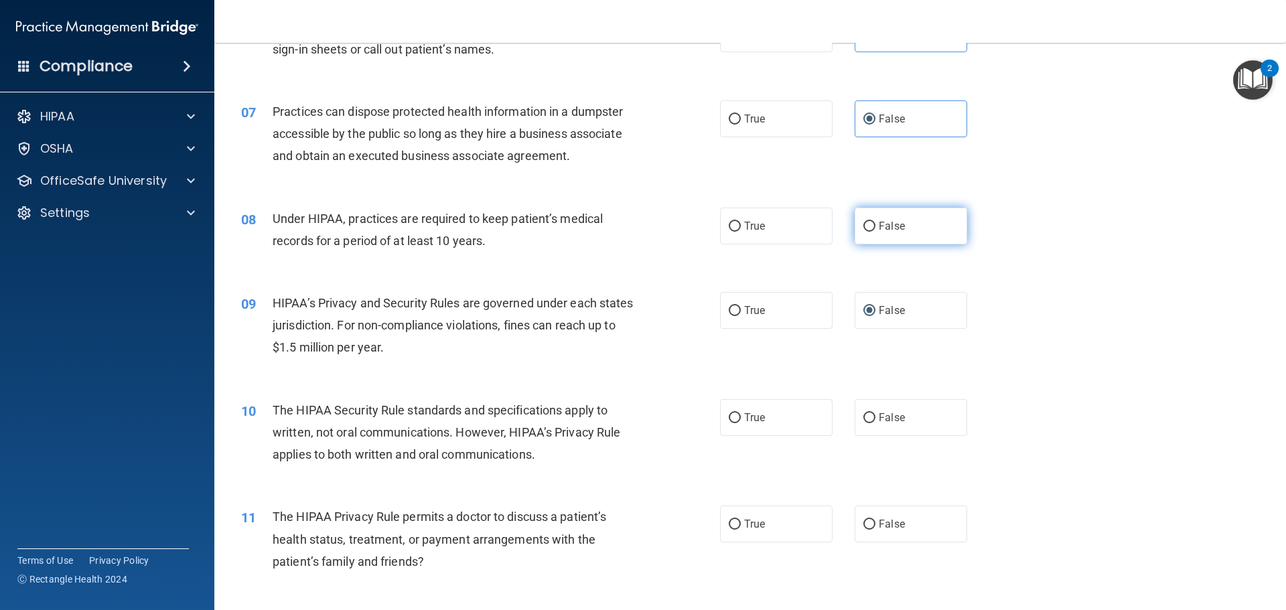
click at [883, 234] on label "False" at bounding box center [911, 226] width 113 height 37
click at [875, 232] on input "False" at bounding box center [869, 227] width 12 height 10
radio input "true"
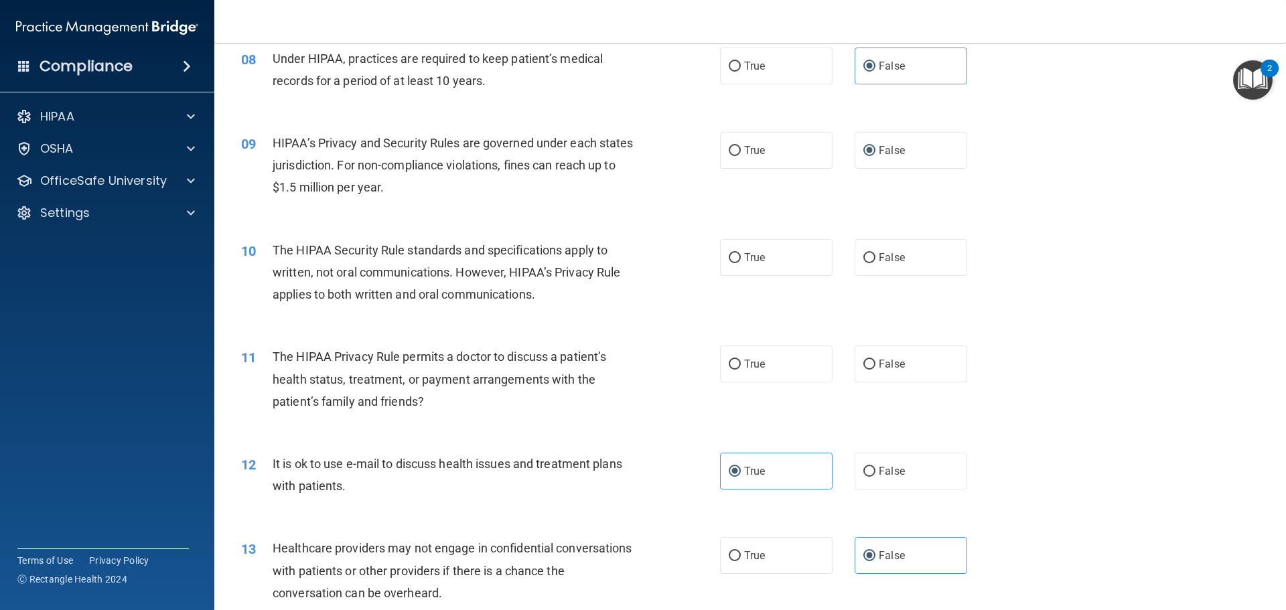
scroll to position [804, 0]
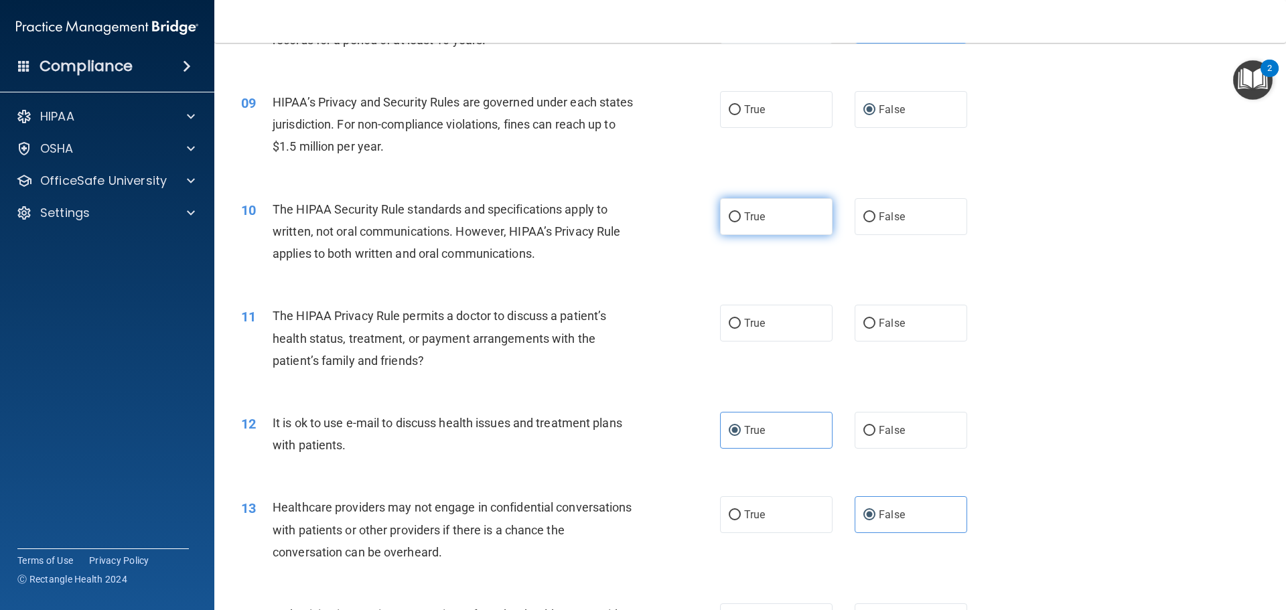
click at [783, 209] on label "True" at bounding box center [776, 216] width 113 height 37
click at [741, 212] on input "True" at bounding box center [735, 217] width 12 height 10
radio input "true"
click at [788, 329] on label "True" at bounding box center [776, 323] width 113 height 37
click at [741, 329] on input "True" at bounding box center [735, 324] width 12 height 10
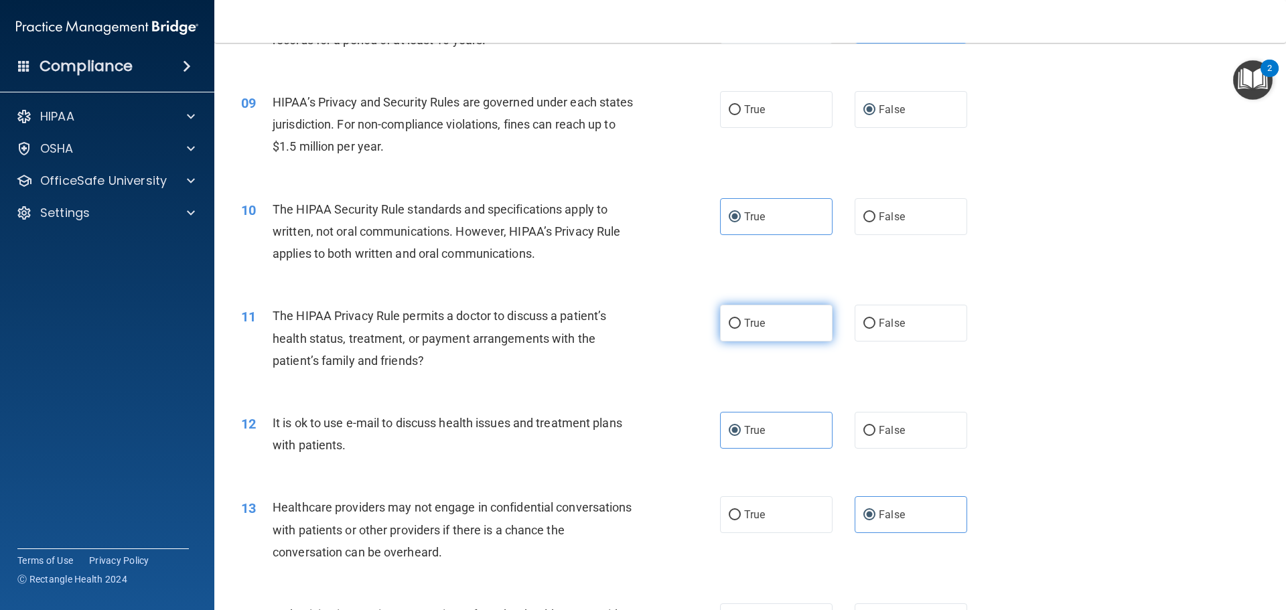
radio input "true"
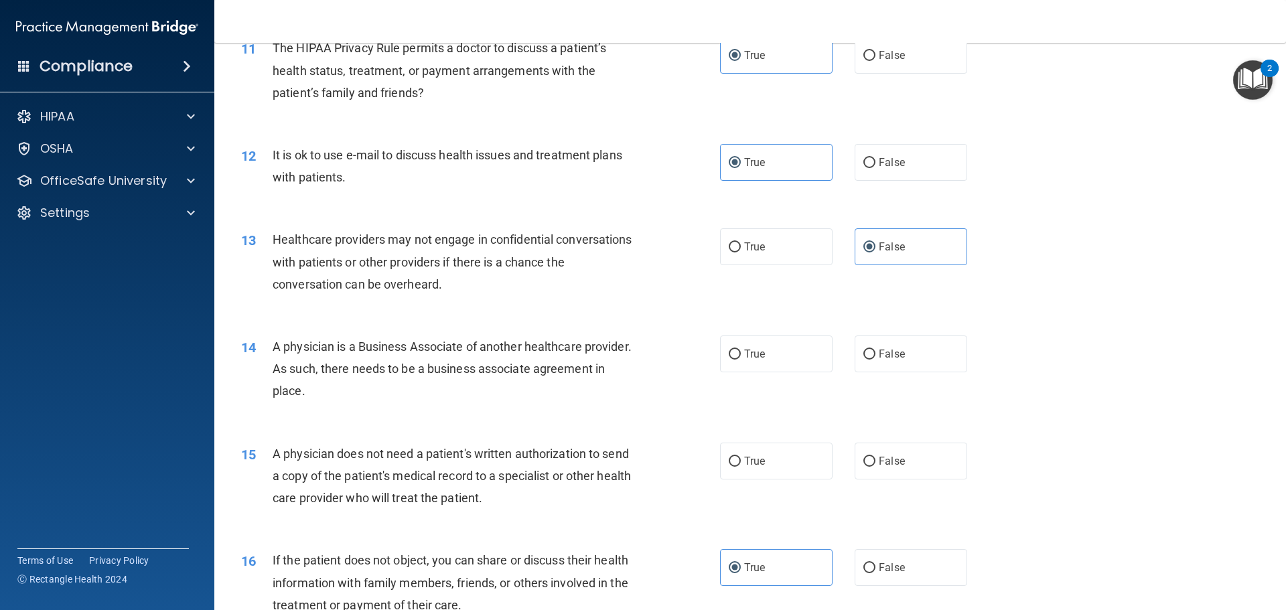
scroll to position [1205, 0]
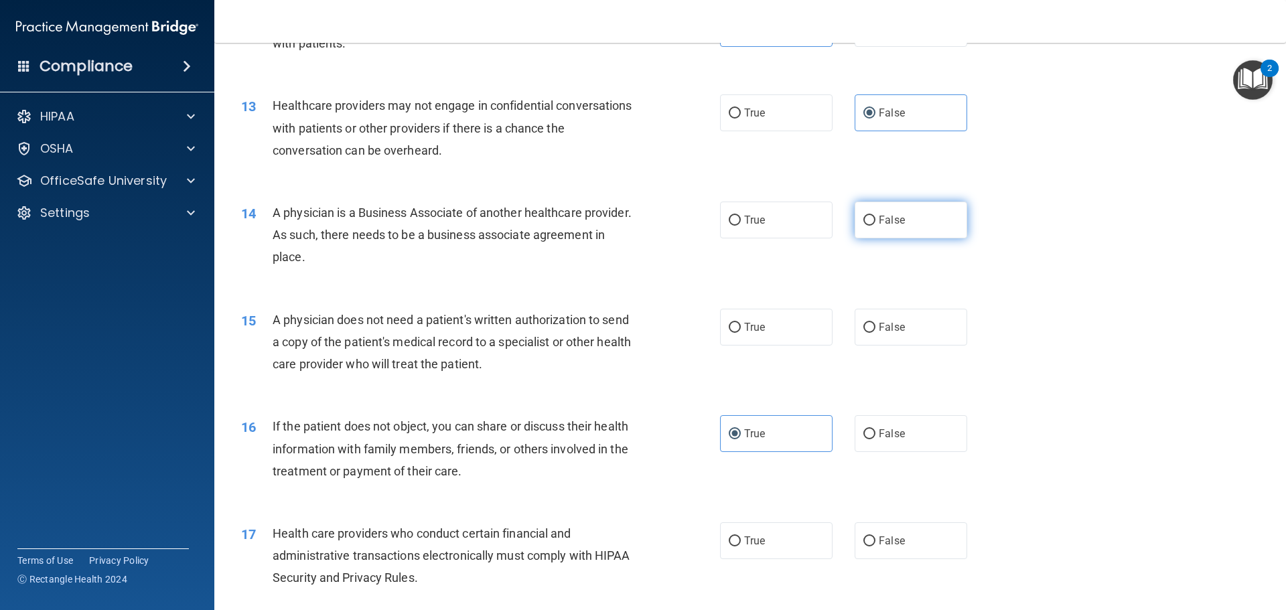
click at [900, 230] on label "False" at bounding box center [911, 220] width 113 height 37
click at [875, 226] on input "False" at bounding box center [869, 221] width 12 height 10
radio input "true"
click at [770, 336] on label "True" at bounding box center [776, 327] width 113 height 37
click at [741, 333] on input "True" at bounding box center [735, 328] width 12 height 10
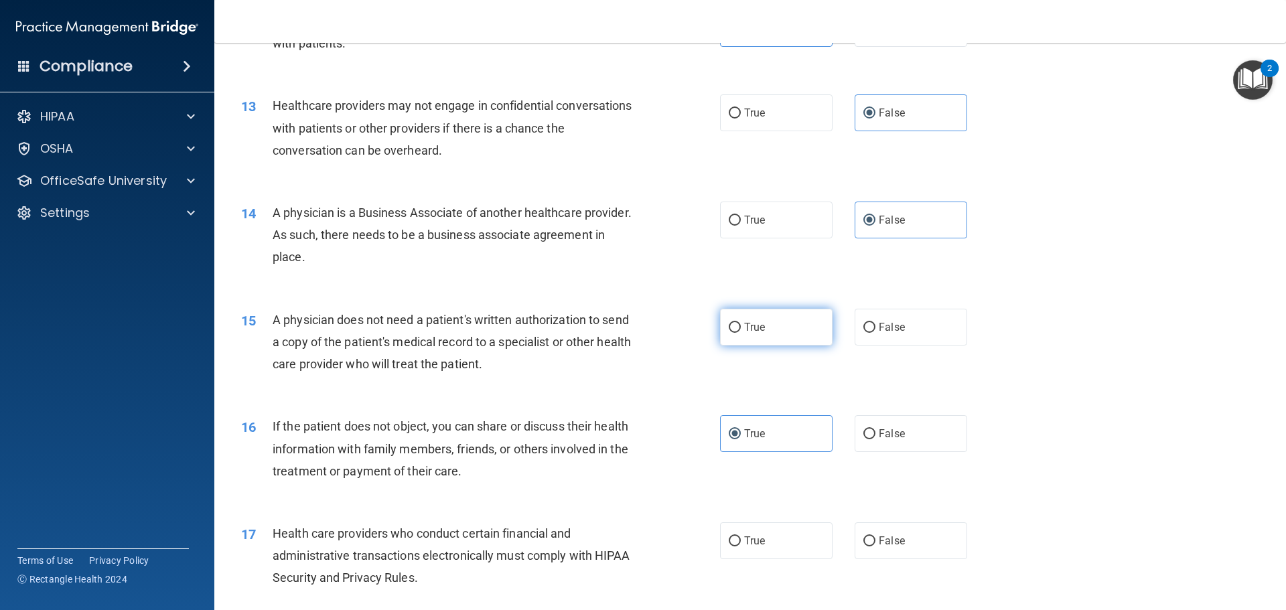
radio input "true"
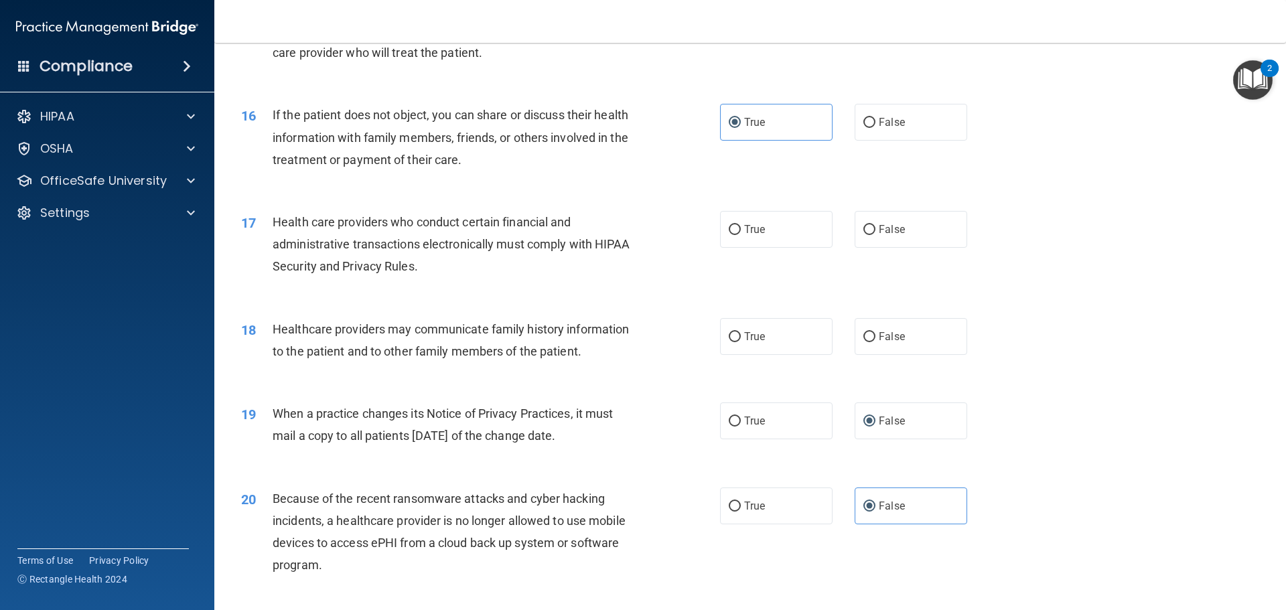
scroll to position [1540, 0]
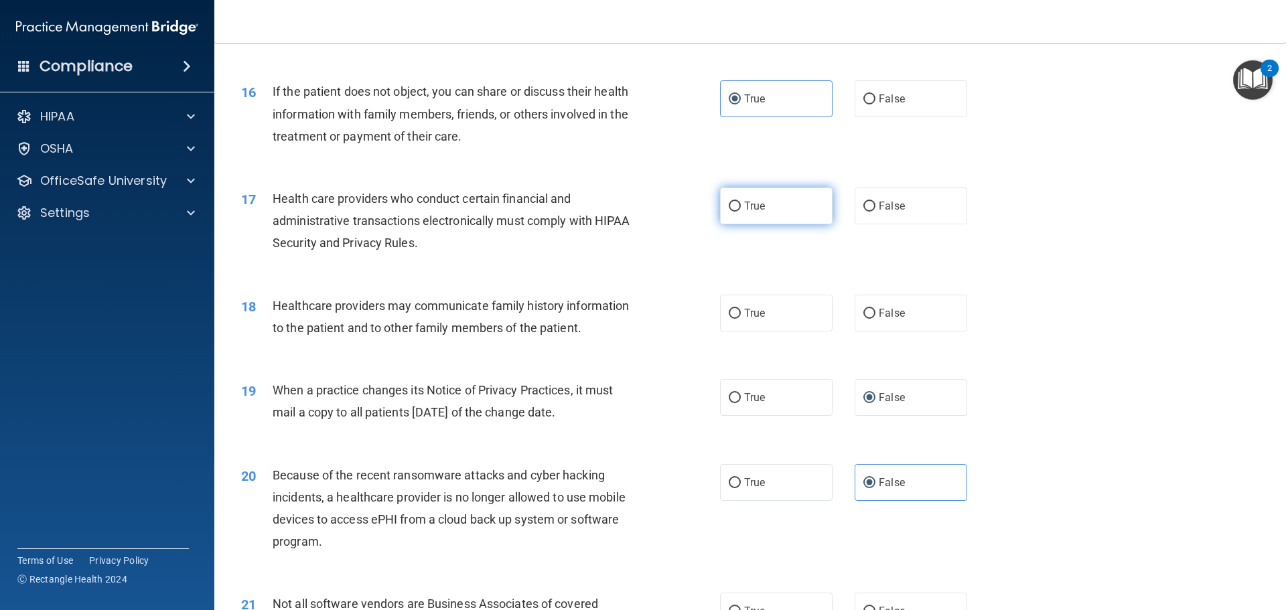
click at [747, 195] on label "True" at bounding box center [776, 206] width 113 height 37
click at [741, 202] on input "True" at bounding box center [735, 207] width 12 height 10
radio input "true"
click at [911, 305] on label "False" at bounding box center [911, 313] width 113 height 37
click at [875, 309] on input "False" at bounding box center [869, 314] width 12 height 10
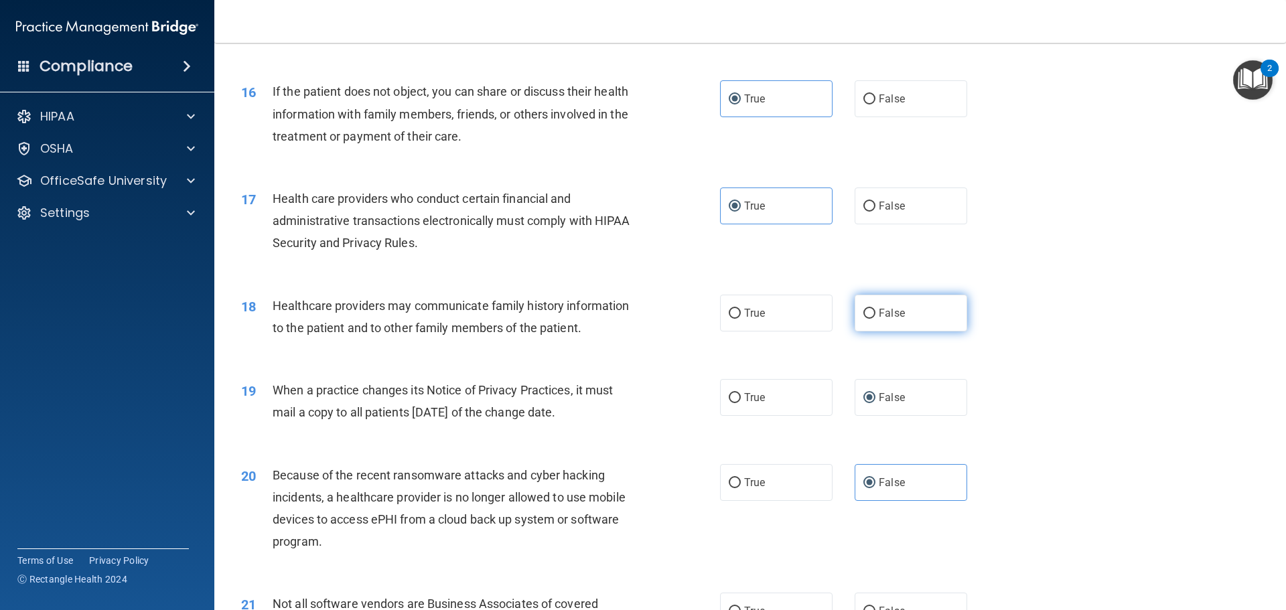
radio input "true"
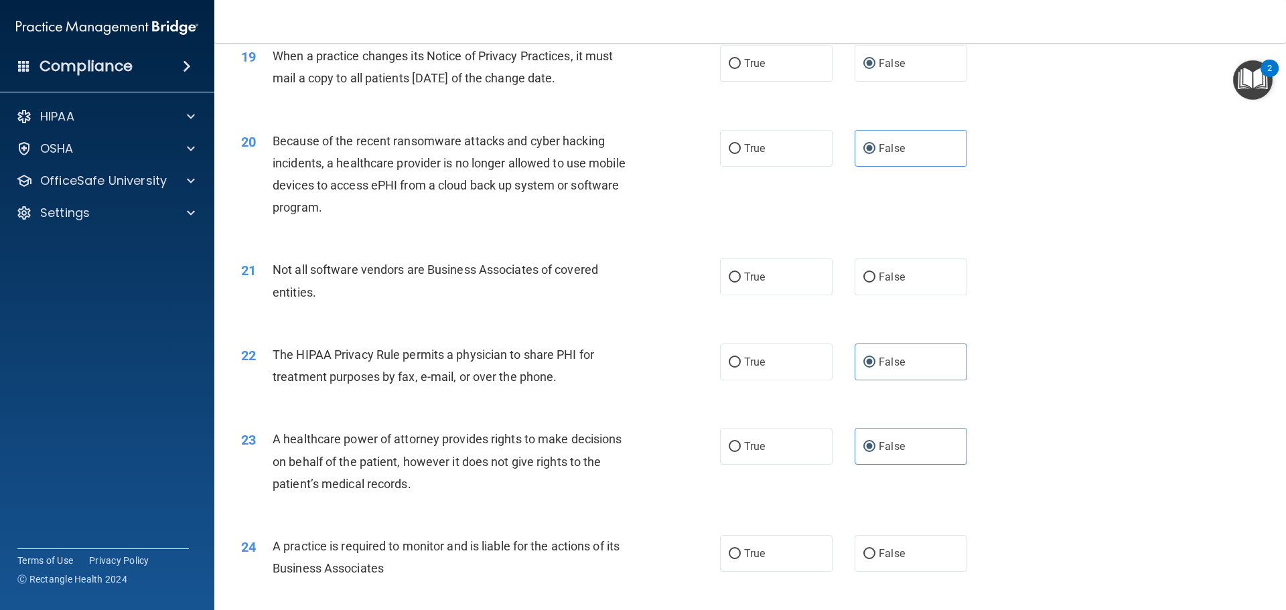
scroll to position [1875, 0]
click at [782, 271] on label "True" at bounding box center [776, 276] width 113 height 37
click at [741, 272] on input "True" at bounding box center [735, 277] width 12 height 10
radio input "true"
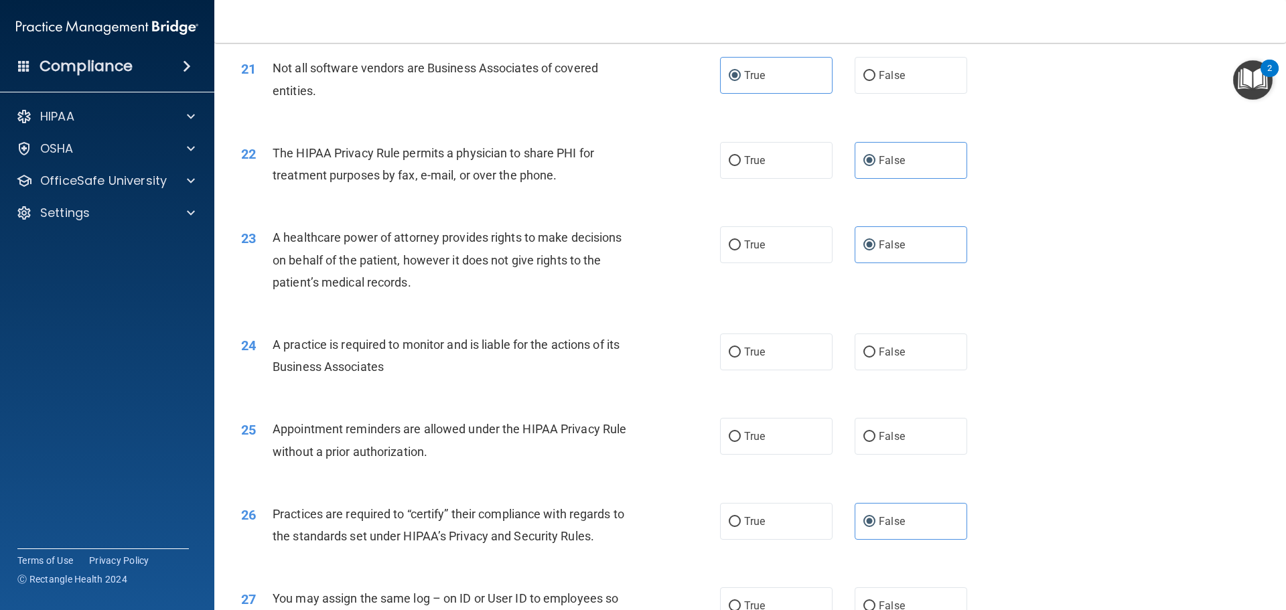
scroll to position [2143, 0]
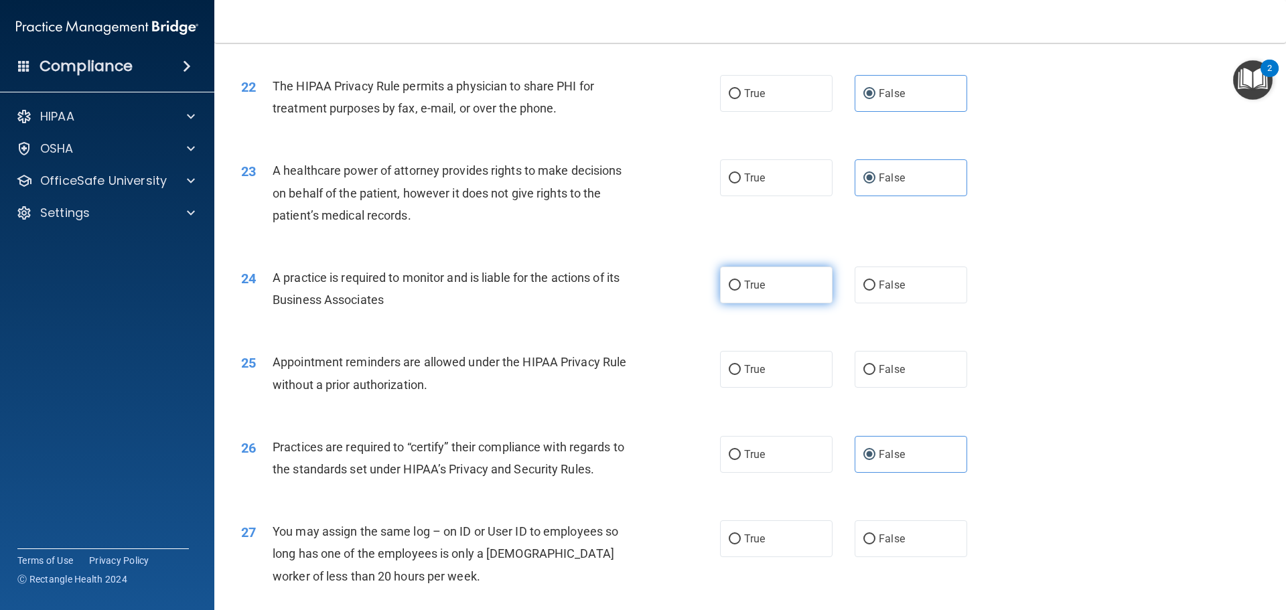
click at [824, 279] on label "True" at bounding box center [776, 285] width 113 height 37
click at [741, 281] on input "True" at bounding box center [735, 286] width 12 height 10
radio input "true"
click at [820, 366] on label "True" at bounding box center [776, 369] width 113 height 37
click at [741, 366] on input "True" at bounding box center [735, 370] width 12 height 10
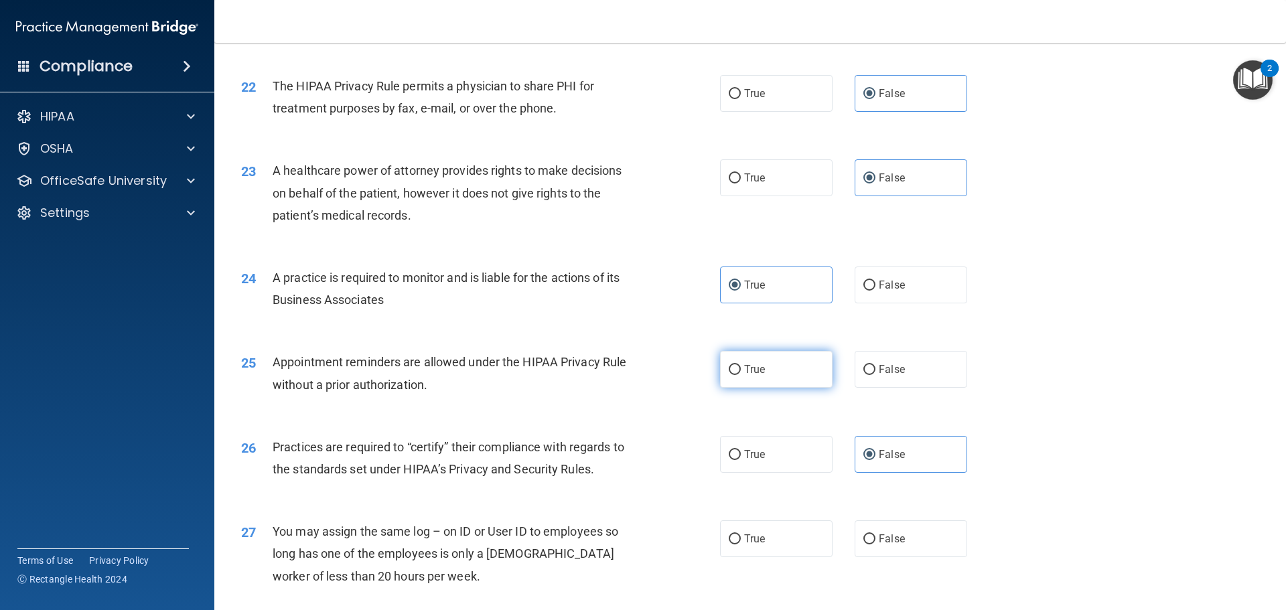
radio input "true"
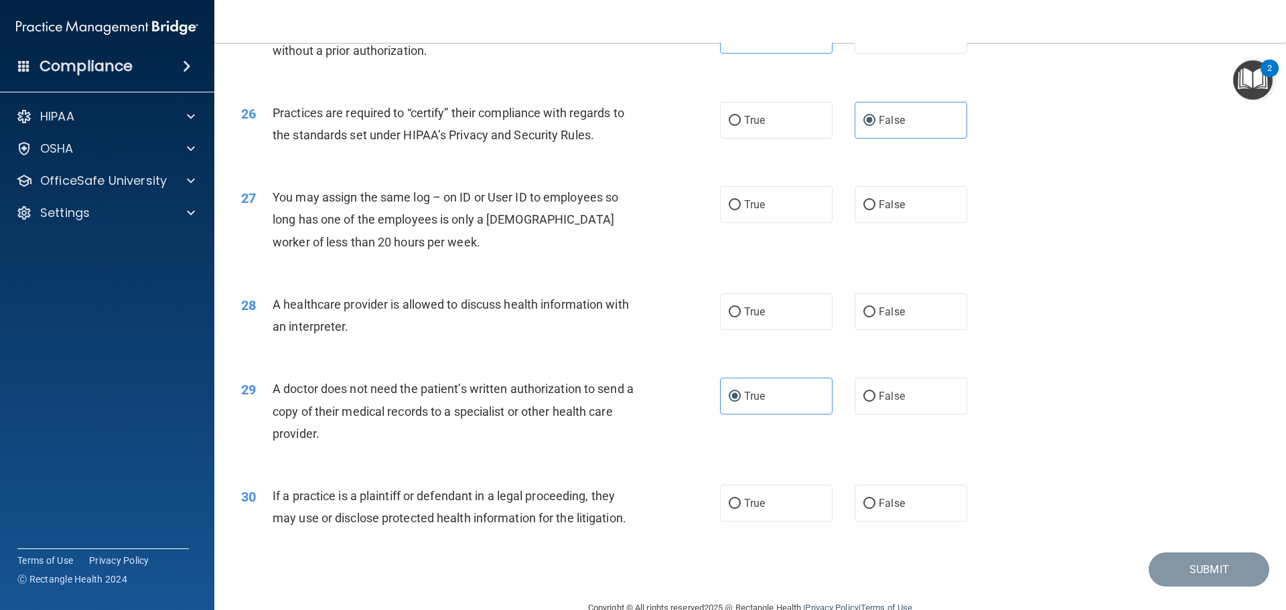
scroll to position [2478, 0]
click at [888, 209] on span "False" at bounding box center [892, 204] width 26 height 13
click at [875, 209] on input "False" at bounding box center [869, 205] width 12 height 10
radio input "true"
click at [819, 325] on label "True" at bounding box center [776, 311] width 113 height 37
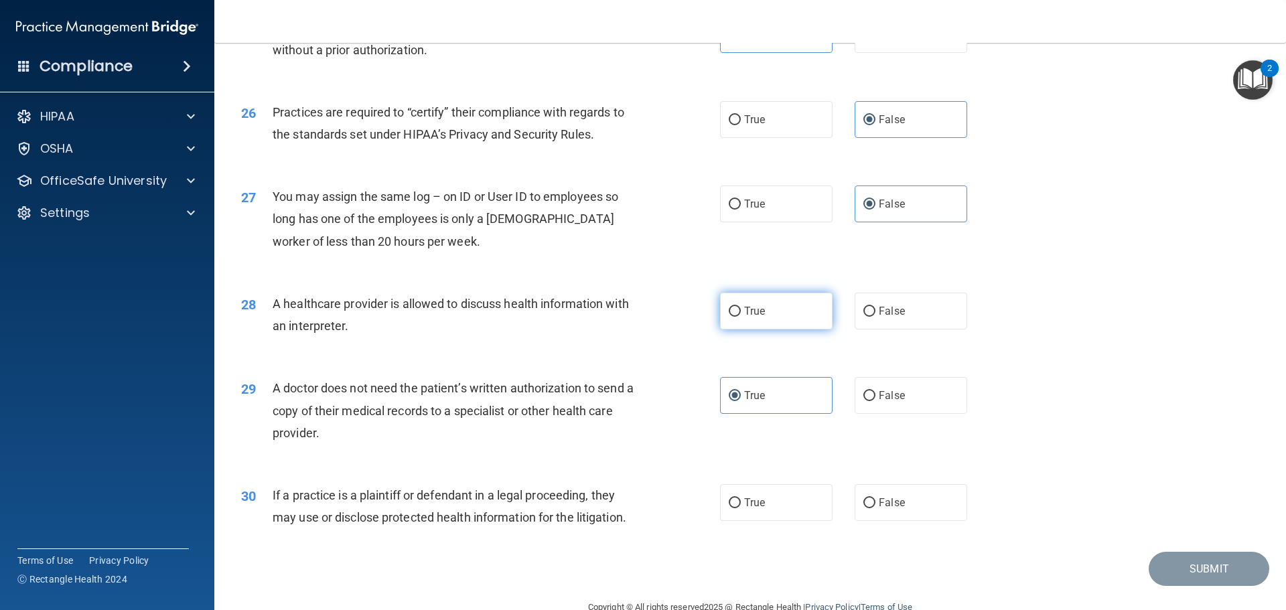
click at [741, 317] on input "True" at bounding box center [735, 312] width 12 height 10
radio input "true"
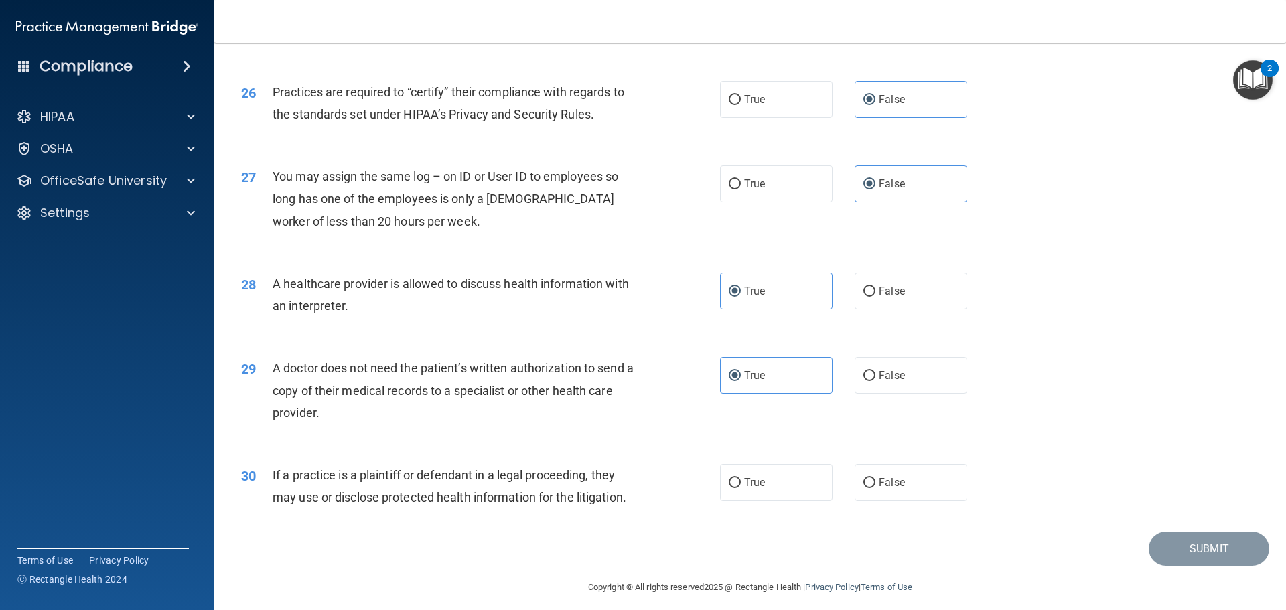
scroll to position [2507, 0]
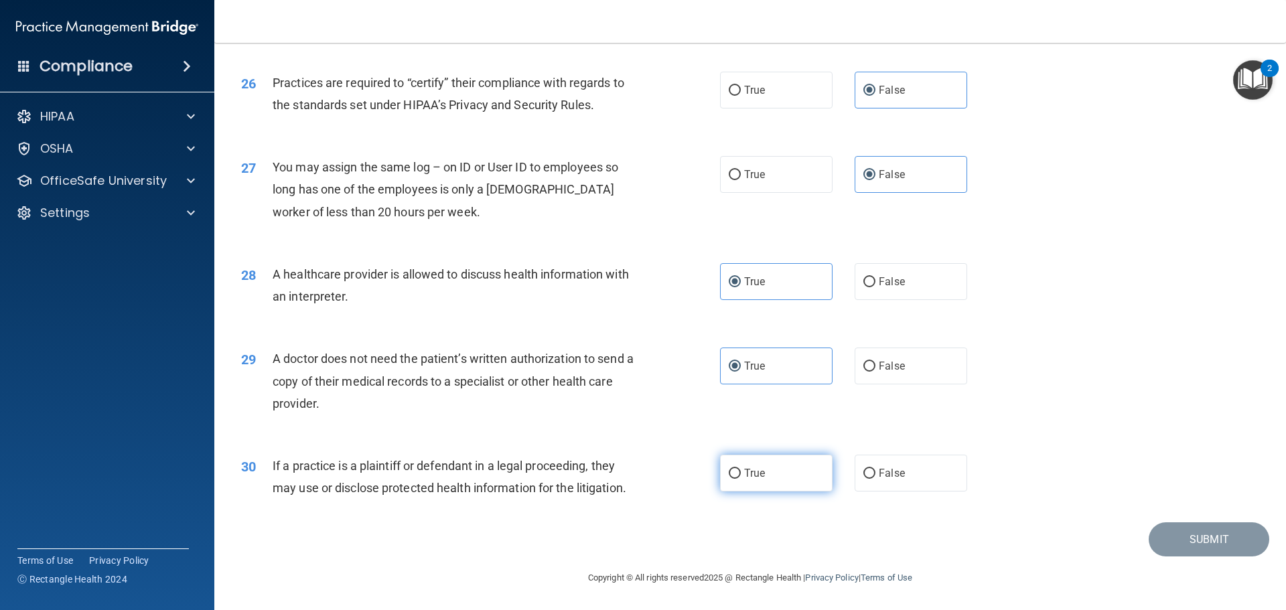
click at [751, 473] on span "True" at bounding box center [754, 473] width 21 height 13
click at [741, 473] on input "True" at bounding box center [735, 474] width 12 height 10
radio input "true"
click at [1167, 533] on button "Submit" at bounding box center [1209, 539] width 121 height 34
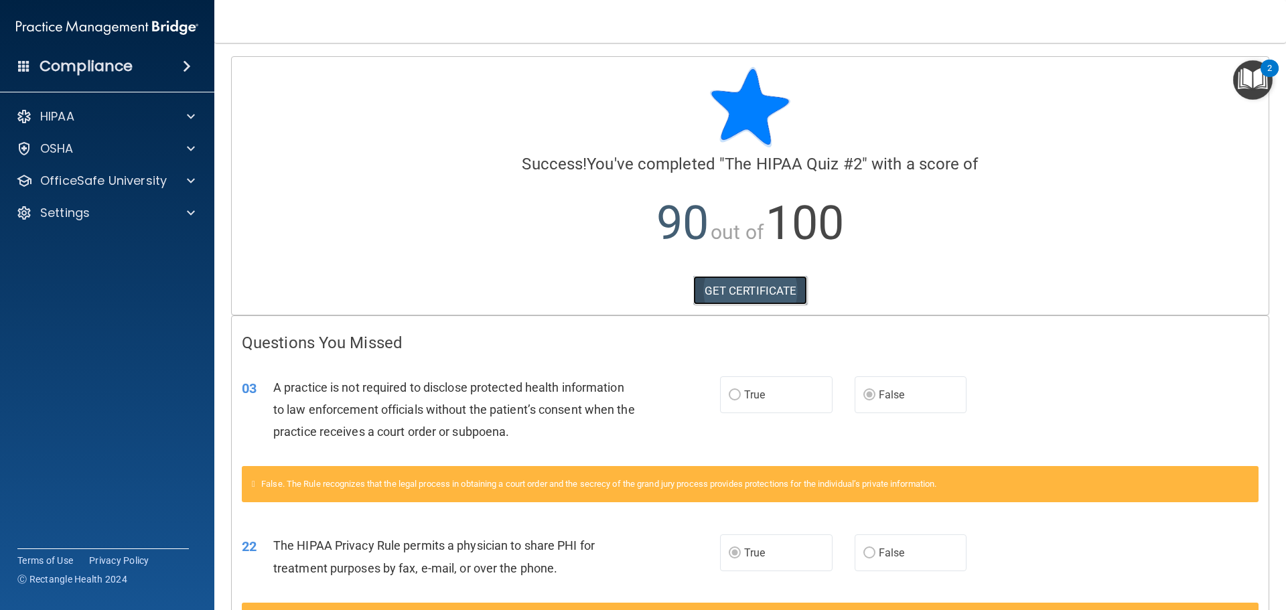
click at [764, 297] on link "GET CERTIFICATE" at bounding box center [750, 290] width 115 height 29
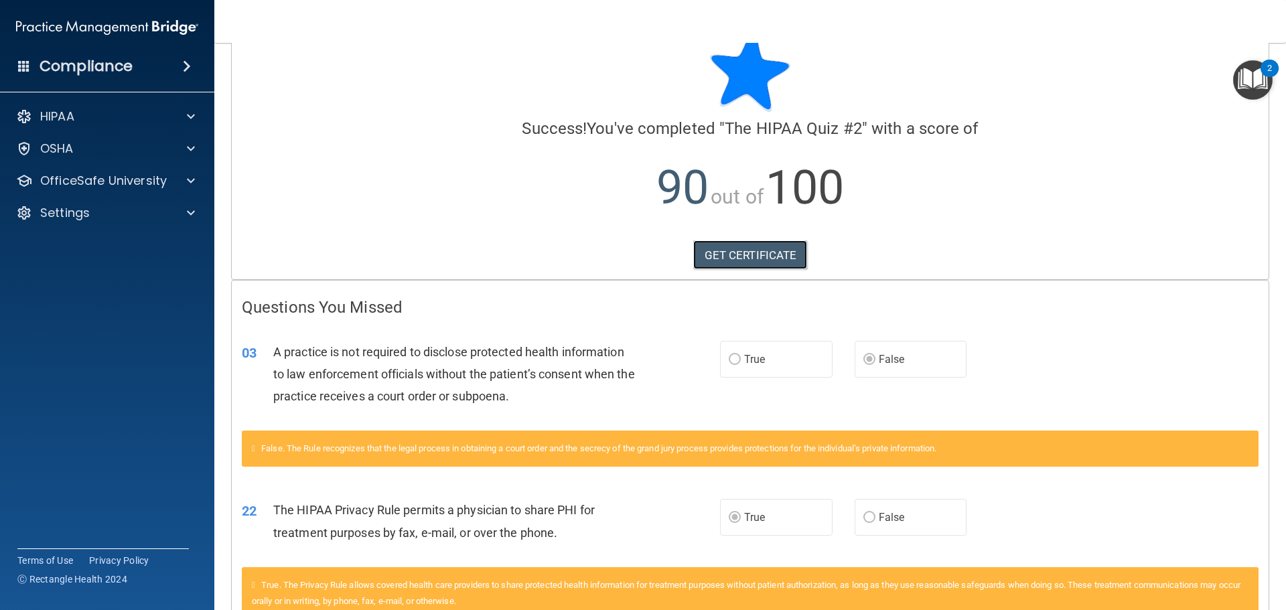
scroll to position [67, 0]
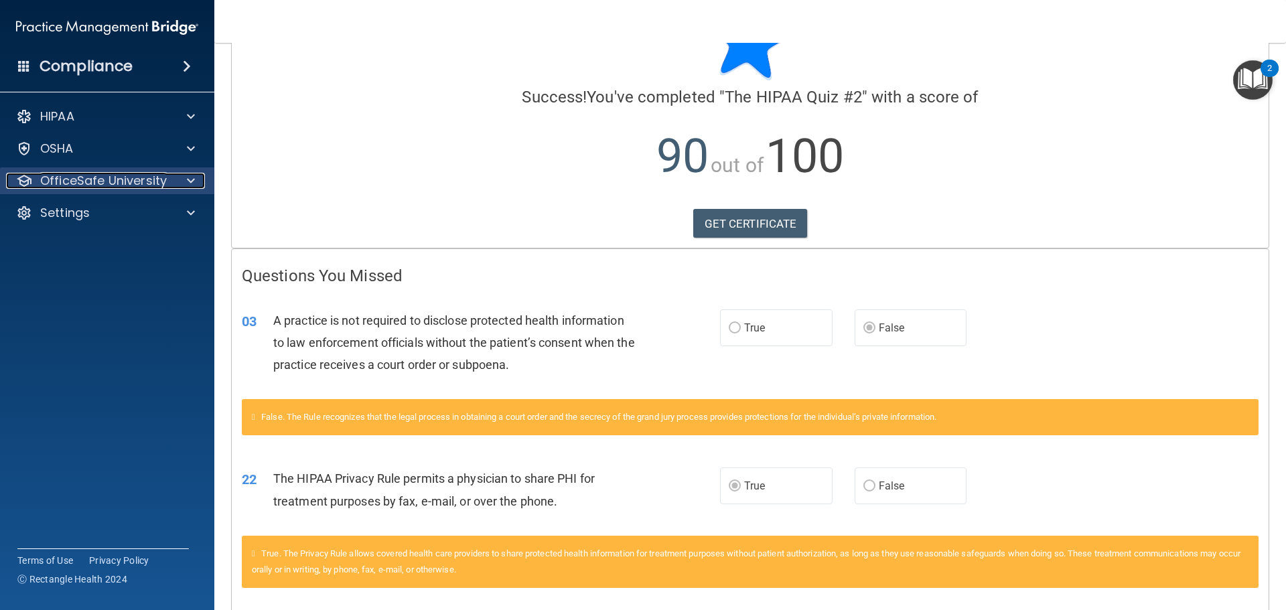
click at [192, 183] on span at bounding box center [191, 181] width 8 height 16
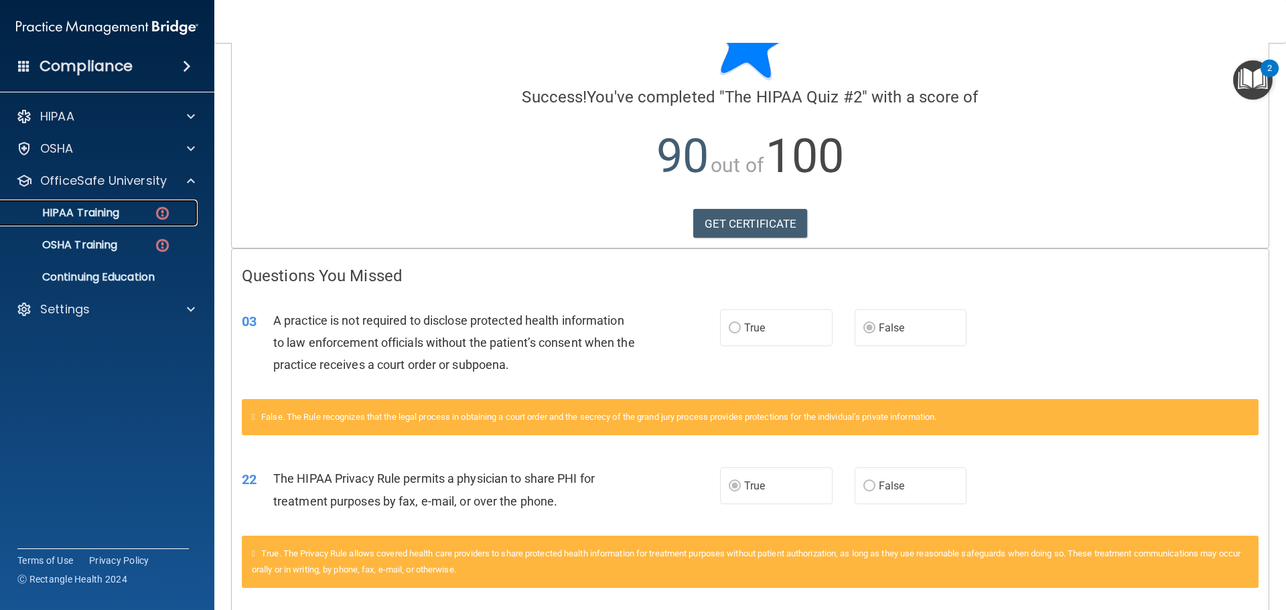
click at [164, 210] on img at bounding box center [162, 213] width 17 height 17
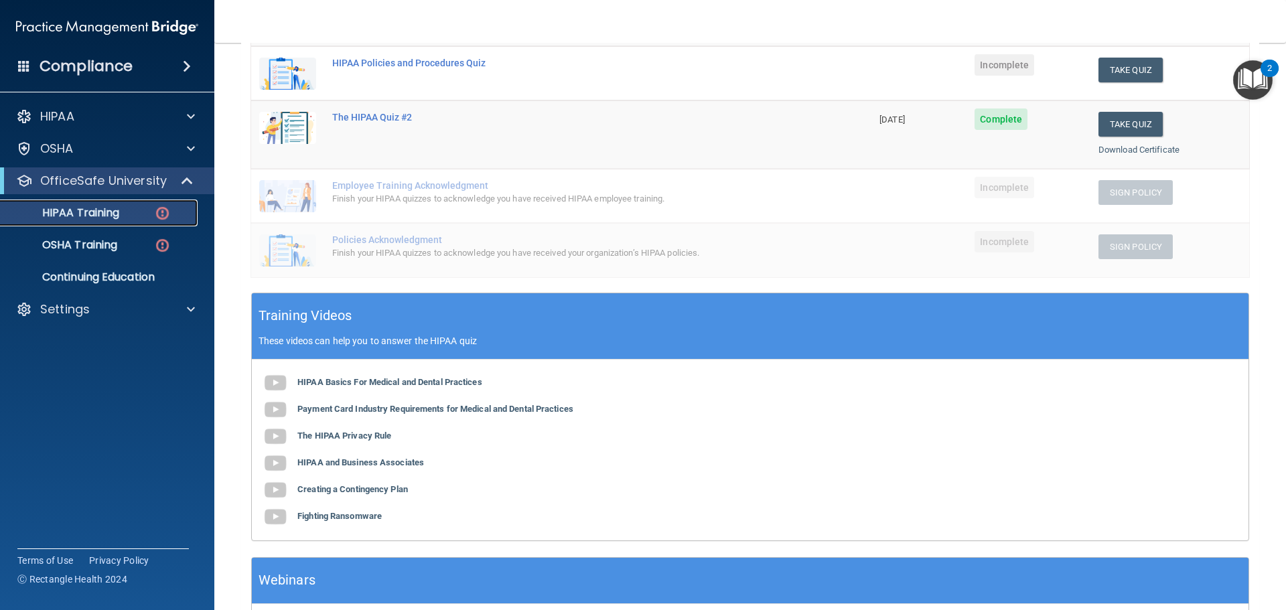
scroll to position [356, 0]
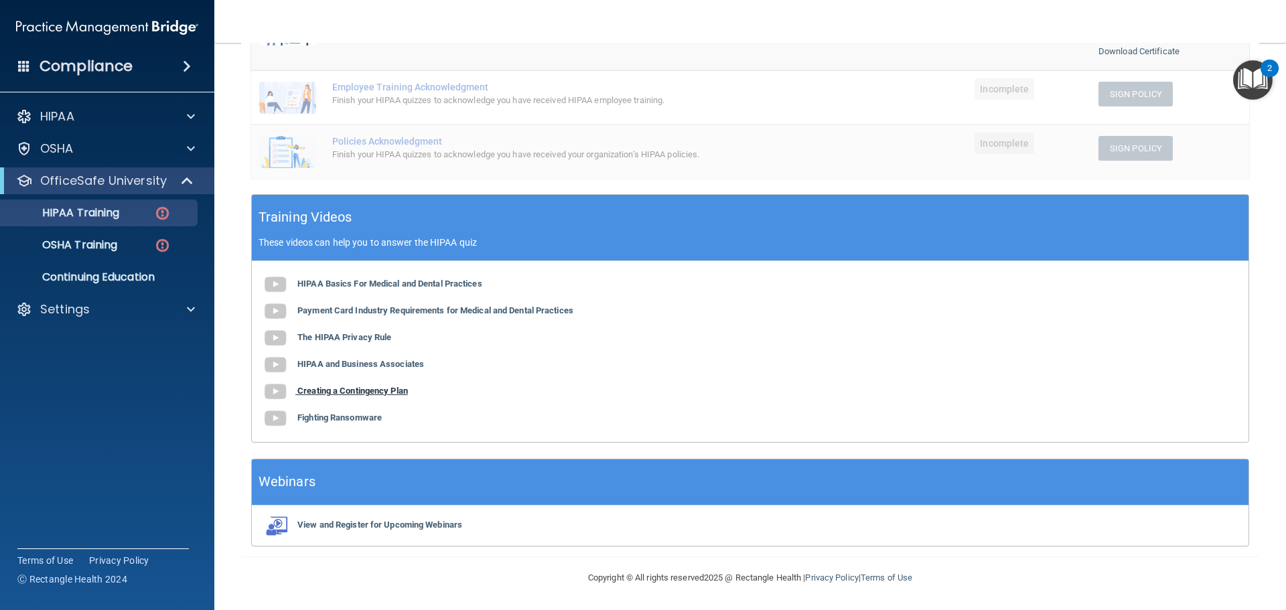
click at [370, 393] on b "Creating a Contingency Plan" at bounding box center [352, 391] width 111 height 10
click at [373, 417] on b "Fighting Ransomware" at bounding box center [339, 418] width 84 height 10
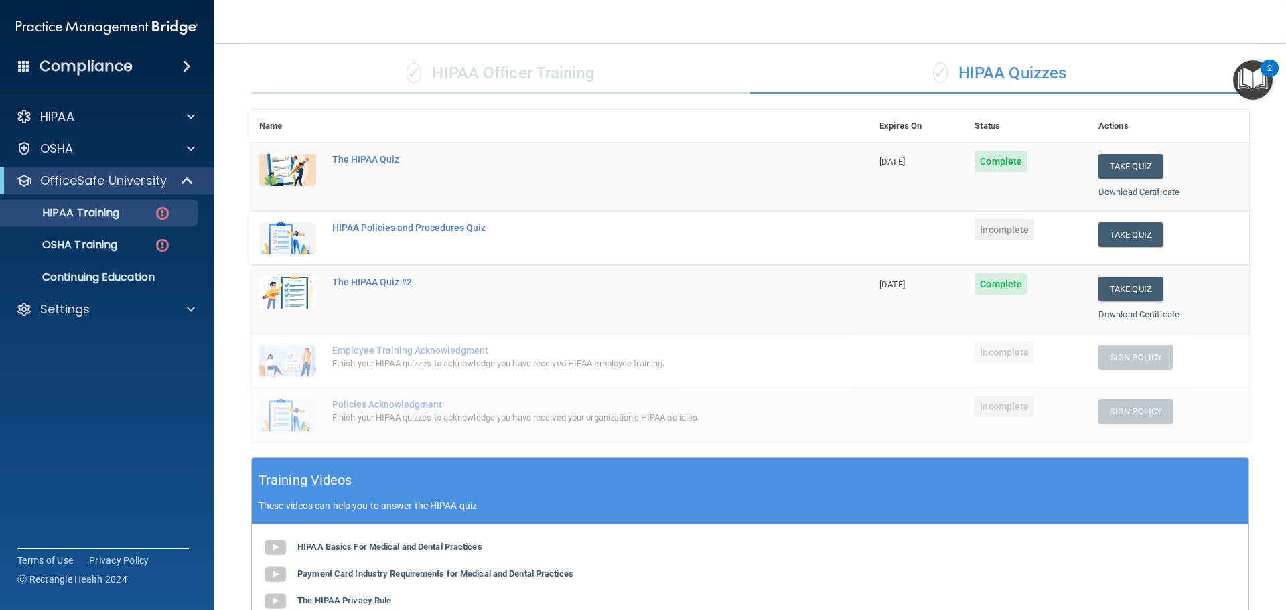
scroll to position [88, 0]
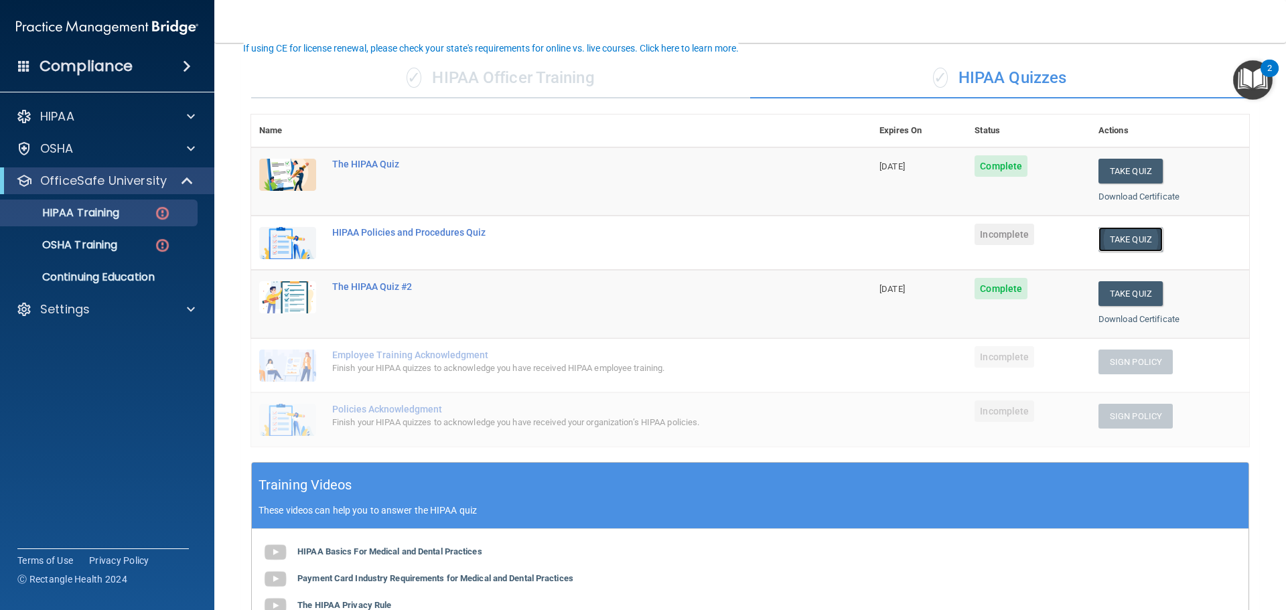
click at [1116, 248] on button "Take Quiz" at bounding box center [1130, 239] width 64 height 25
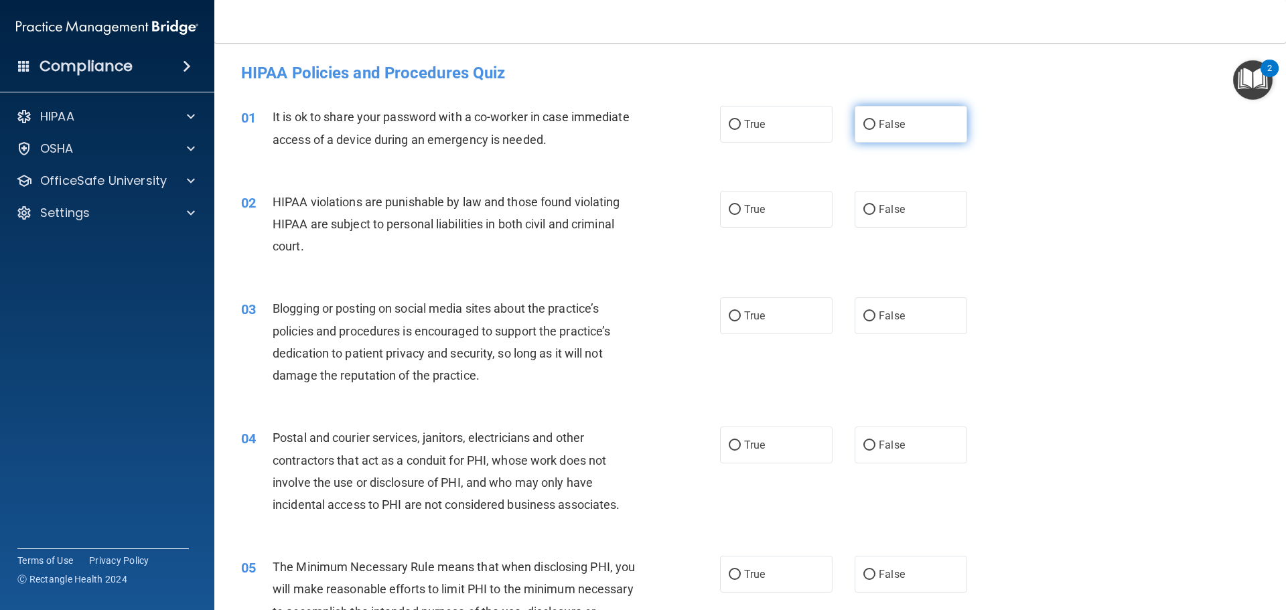
click at [944, 135] on label "False" at bounding box center [911, 124] width 113 height 37
click at [875, 130] on input "False" at bounding box center [869, 125] width 12 height 10
radio input "true"
click at [773, 214] on label "True" at bounding box center [776, 209] width 113 height 37
click at [741, 214] on input "True" at bounding box center [735, 210] width 12 height 10
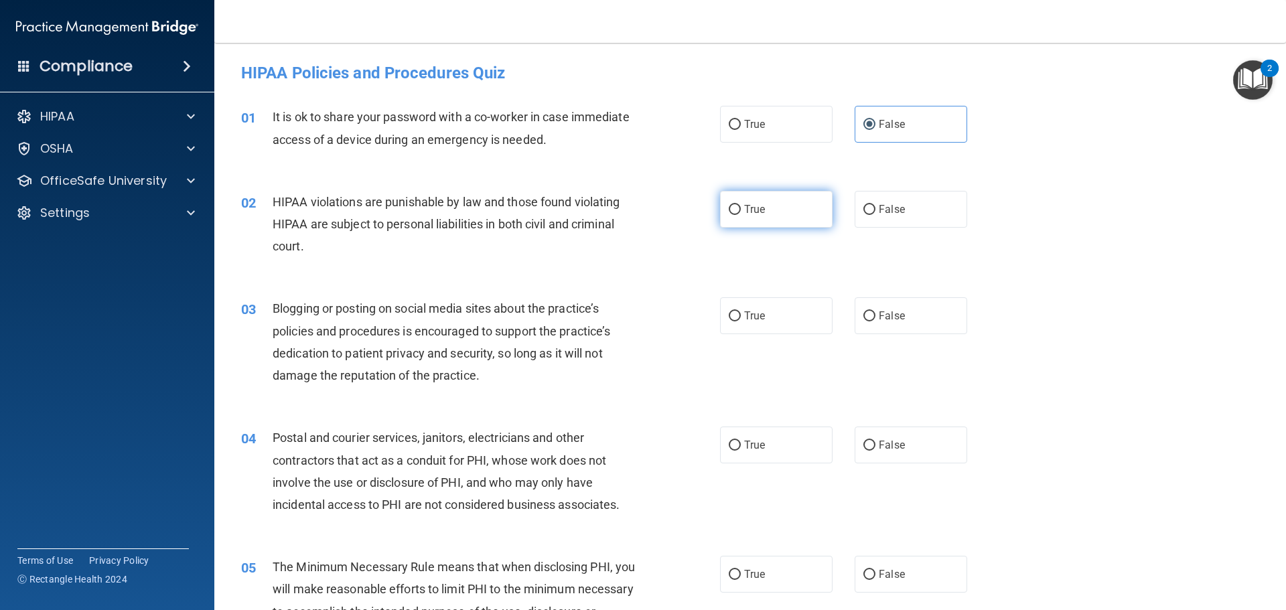
radio input "true"
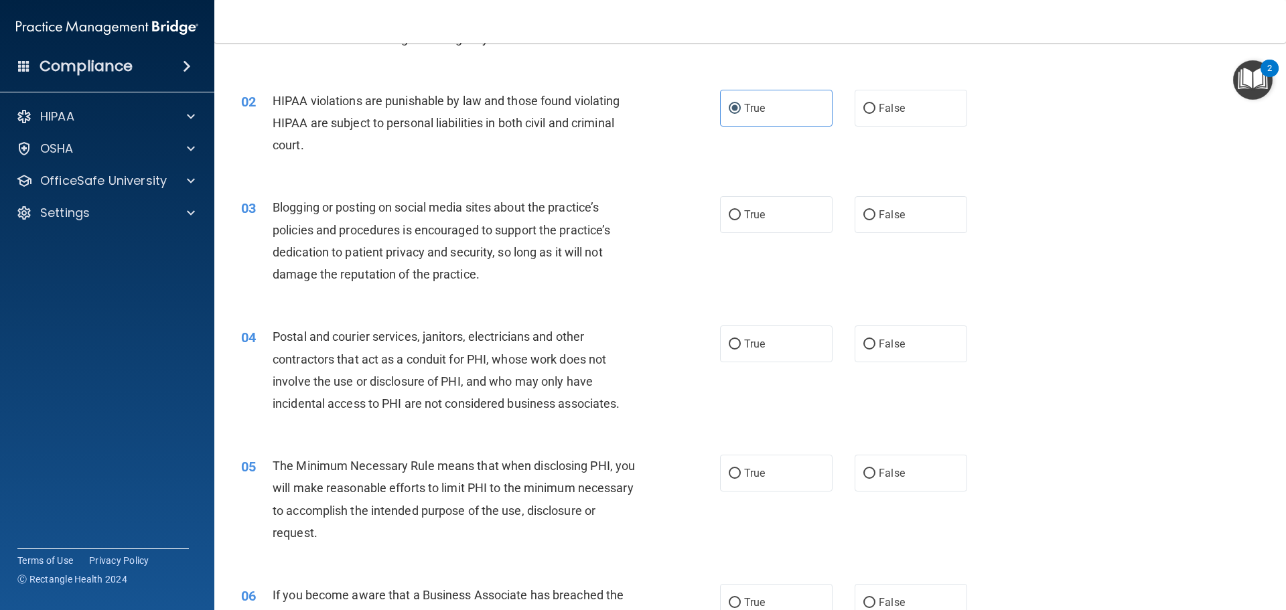
scroll to position [134, 0]
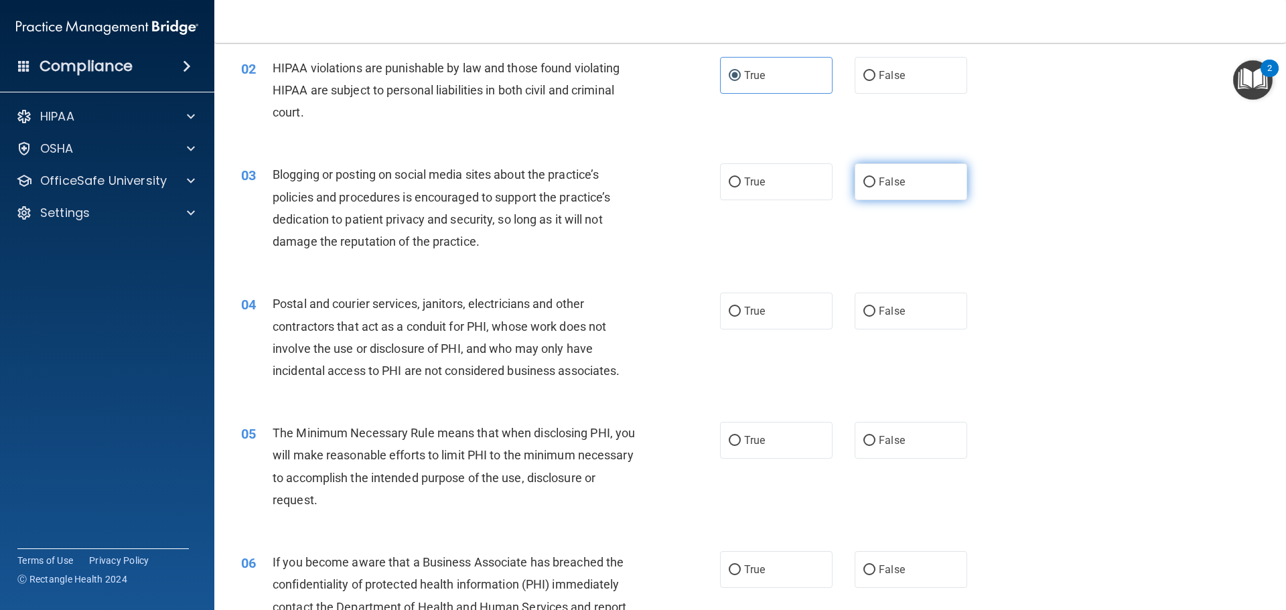
click at [901, 185] on label "False" at bounding box center [911, 181] width 113 height 37
click at [875, 185] on input "False" at bounding box center [869, 182] width 12 height 10
radio input "true"
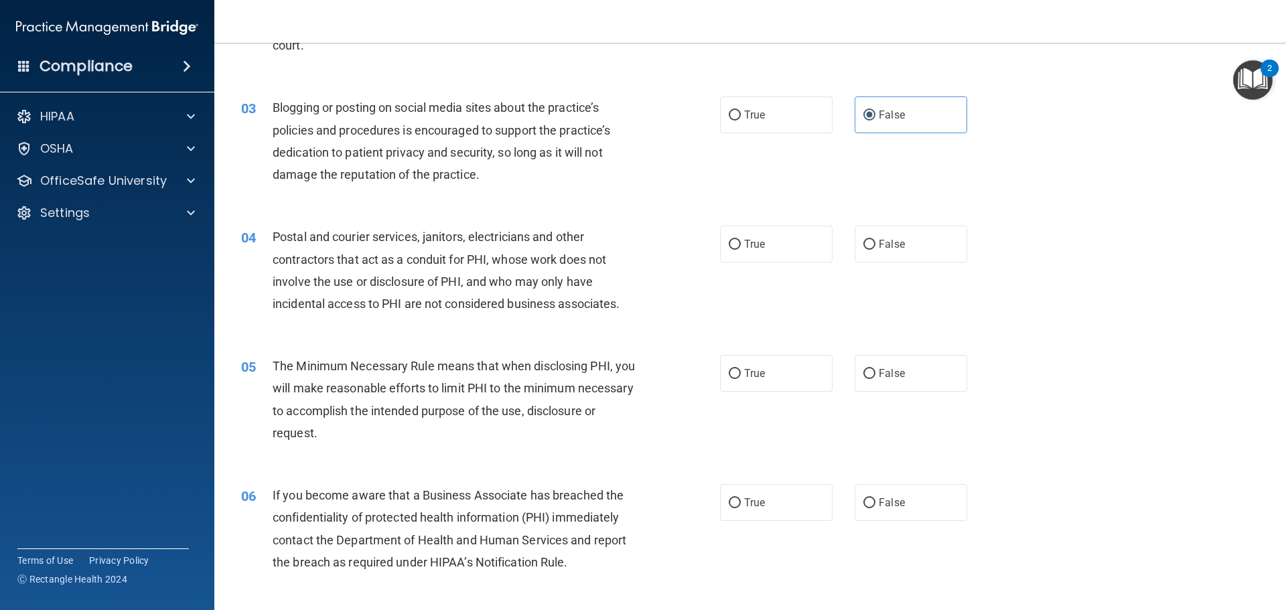
scroll to position [268, 0]
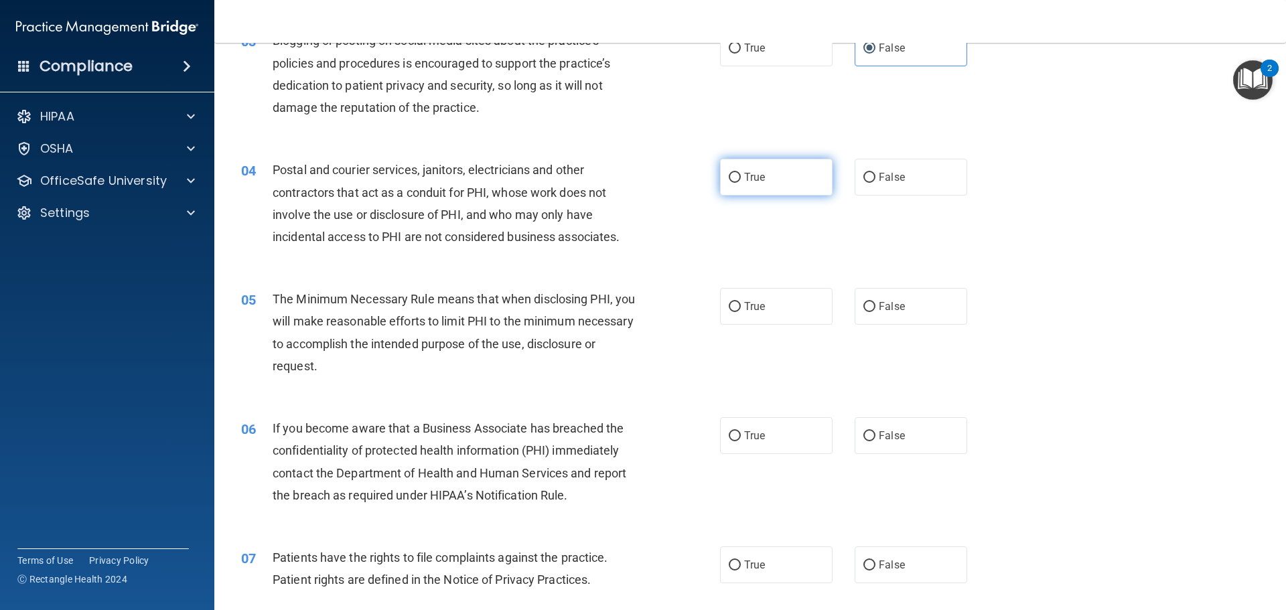
click at [781, 183] on label "True" at bounding box center [776, 177] width 113 height 37
click at [741, 183] on input "True" at bounding box center [735, 178] width 12 height 10
radio input "true"
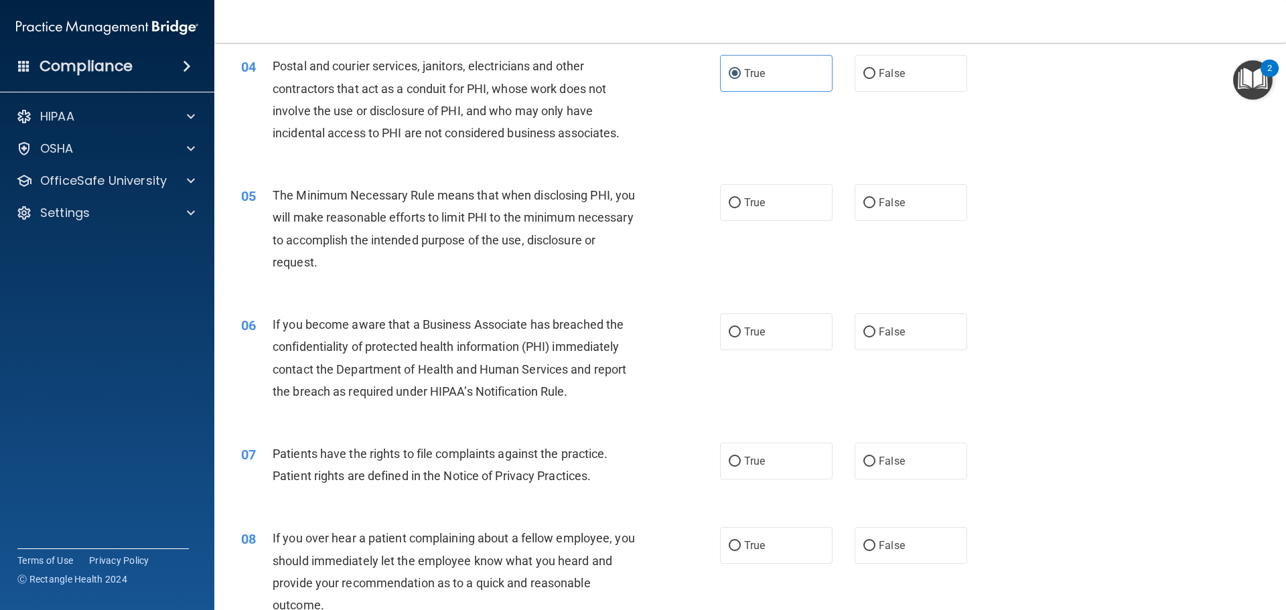
scroll to position [402, 0]
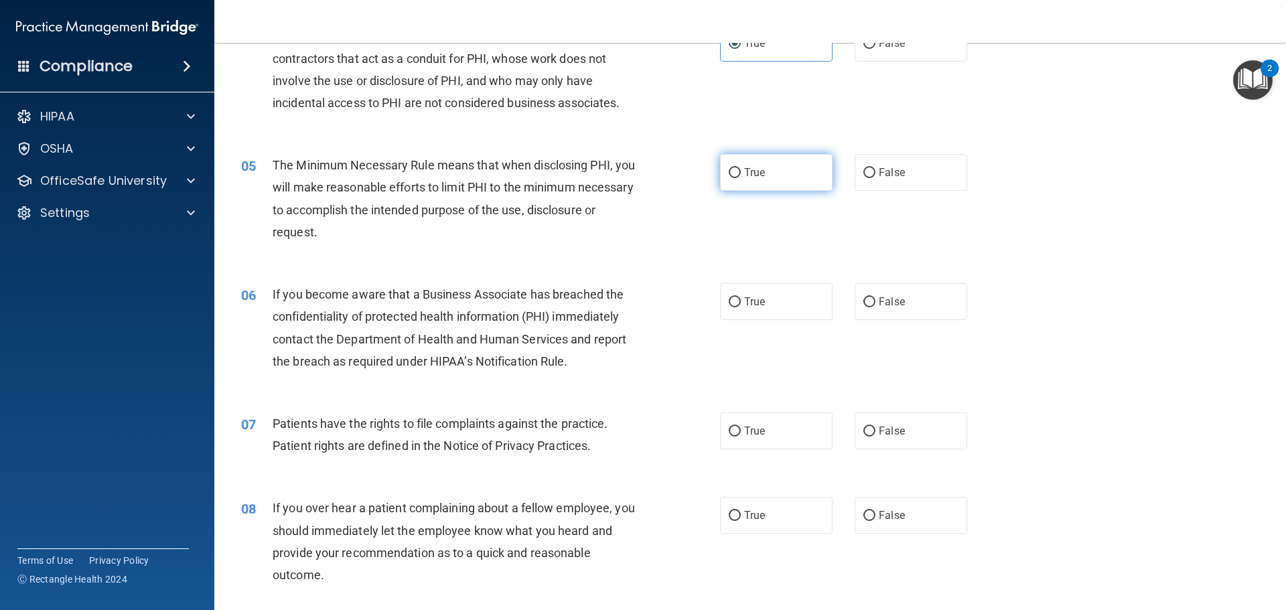
click at [755, 171] on span "True" at bounding box center [754, 172] width 21 height 13
click at [741, 171] on input "True" at bounding box center [735, 173] width 12 height 10
radio input "true"
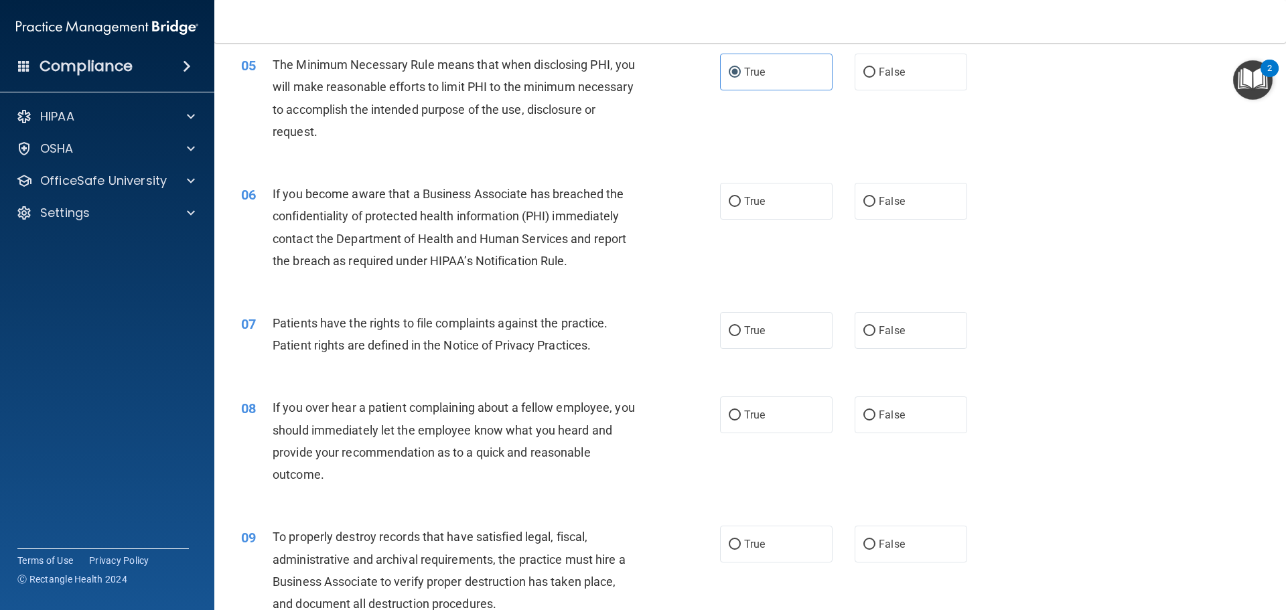
scroll to position [536, 0]
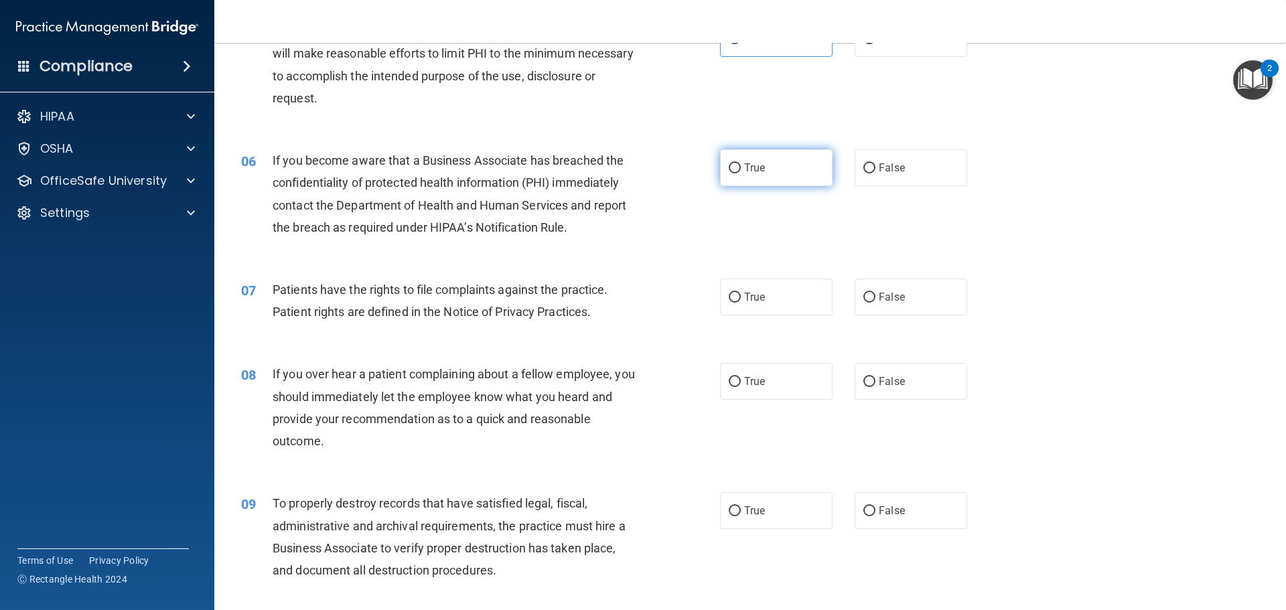
click at [748, 169] on span "True" at bounding box center [754, 167] width 21 height 13
click at [741, 169] on input "True" at bounding box center [735, 168] width 12 height 10
radio input "true"
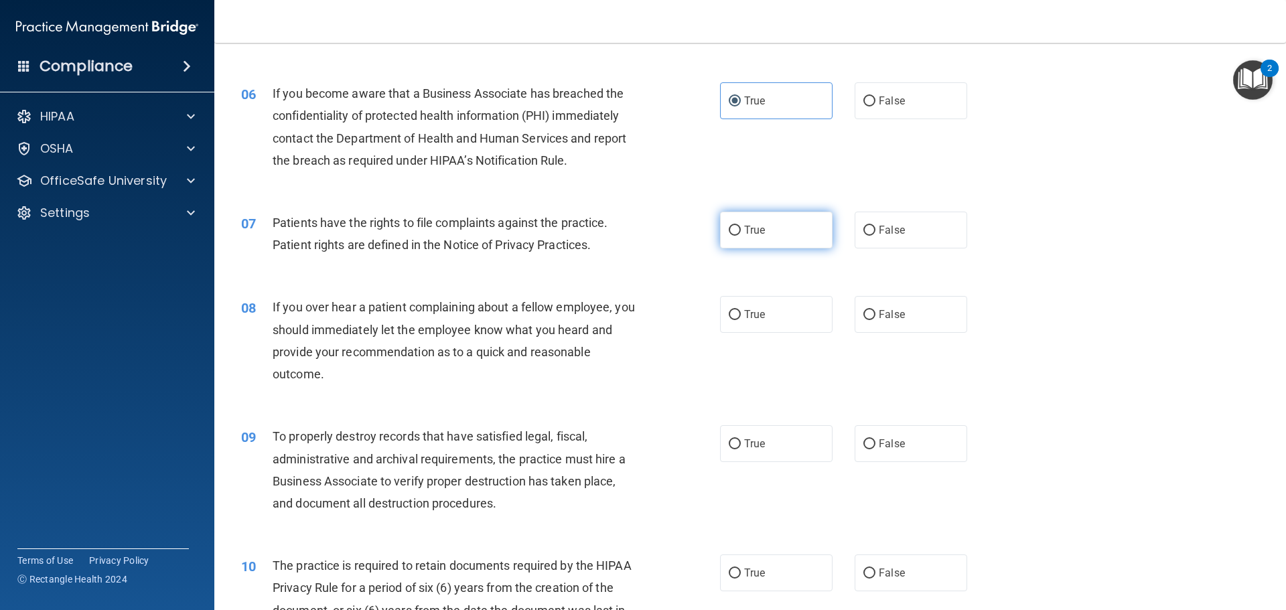
click at [768, 222] on label "True" at bounding box center [776, 230] width 113 height 37
click at [741, 226] on input "True" at bounding box center [735, 231] width 12 height 10
radio input "true"
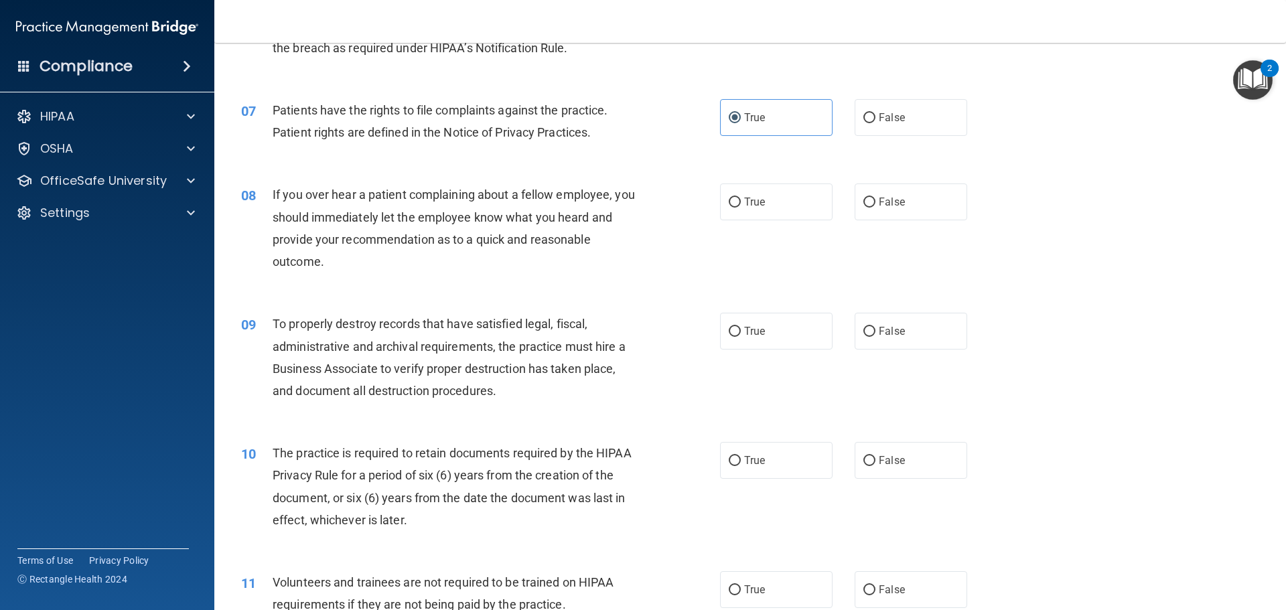
scroll to position [737, 0]
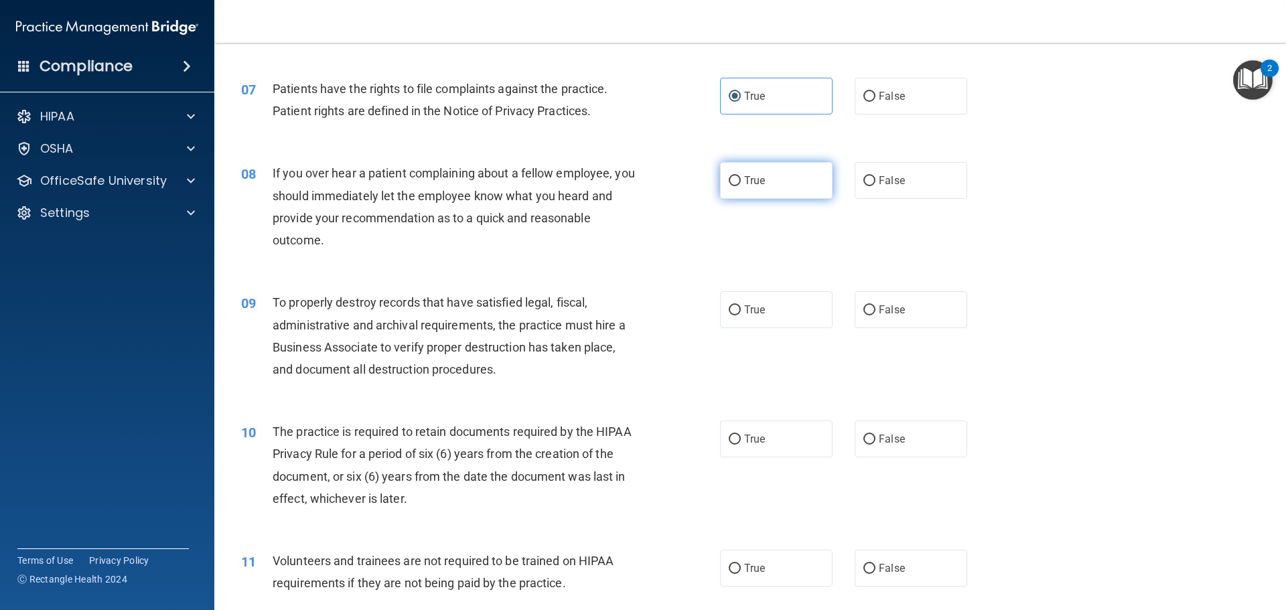
click at [816, 186] on label "True" at bounding box center [776, 180] width 113 height 37
click at [741, 186] on input "True" at bounding box center [735, 181] width 12 height 10
radio input "true"
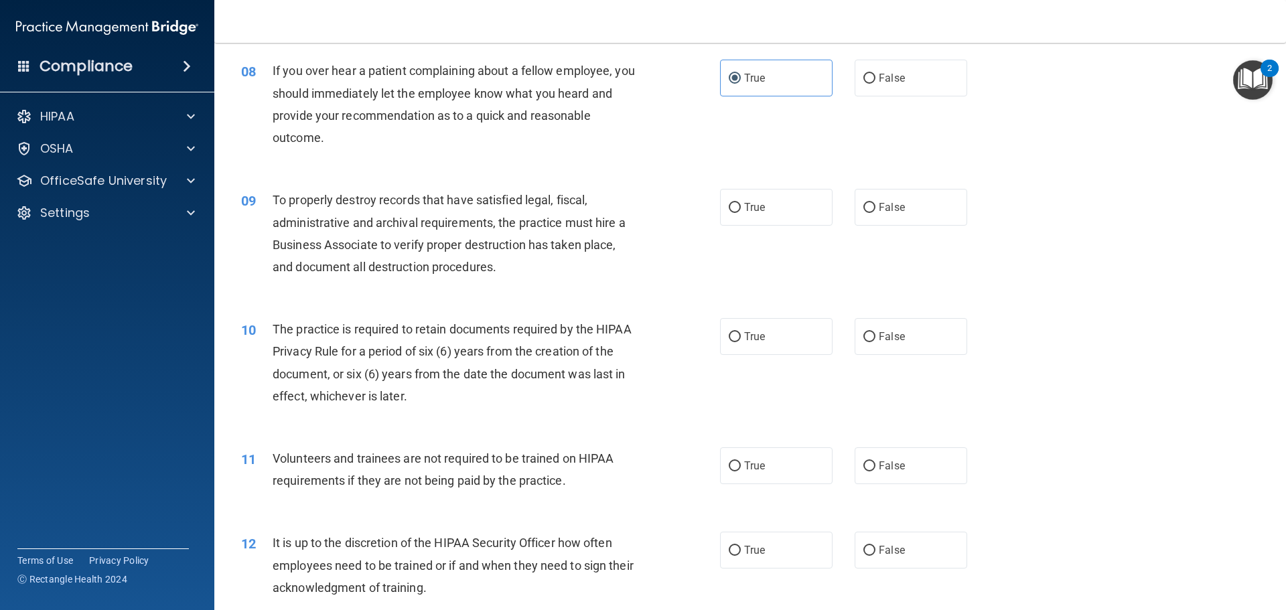
scroll to position [871, 0]
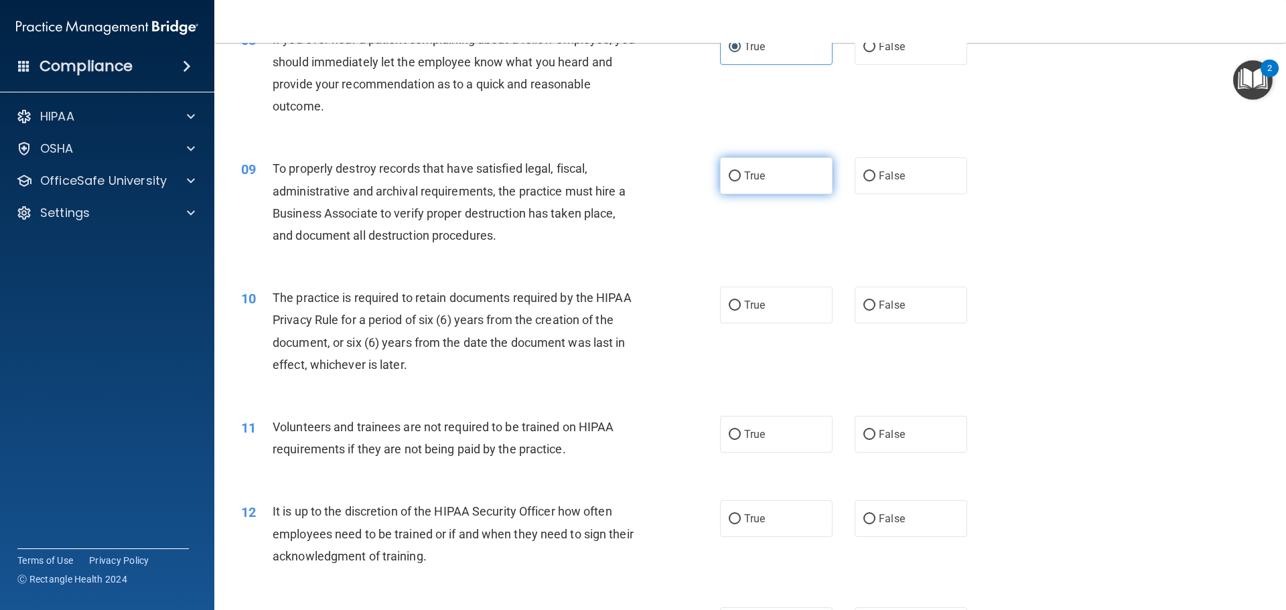
click at [767, 175] on label "True" at bounding box center [776, 175] width 113 height 37
click at [741, 175] on input "True" at bounding box center [735, 176] width 12 height 10
radio input "true"
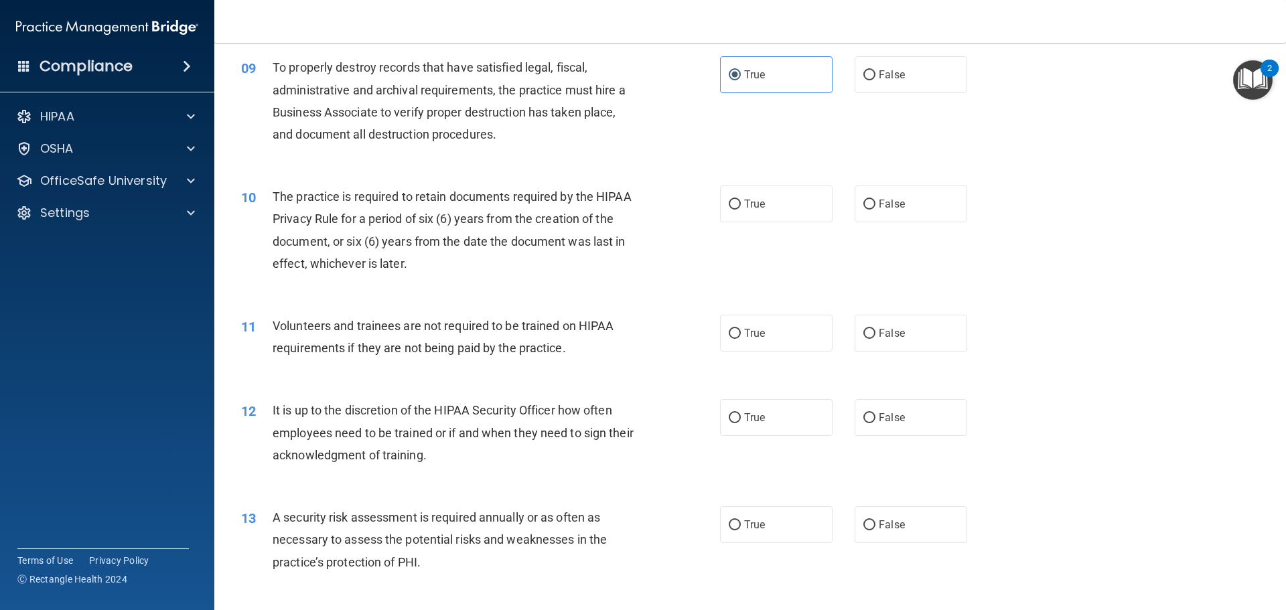
scroll to position [1005, 0]
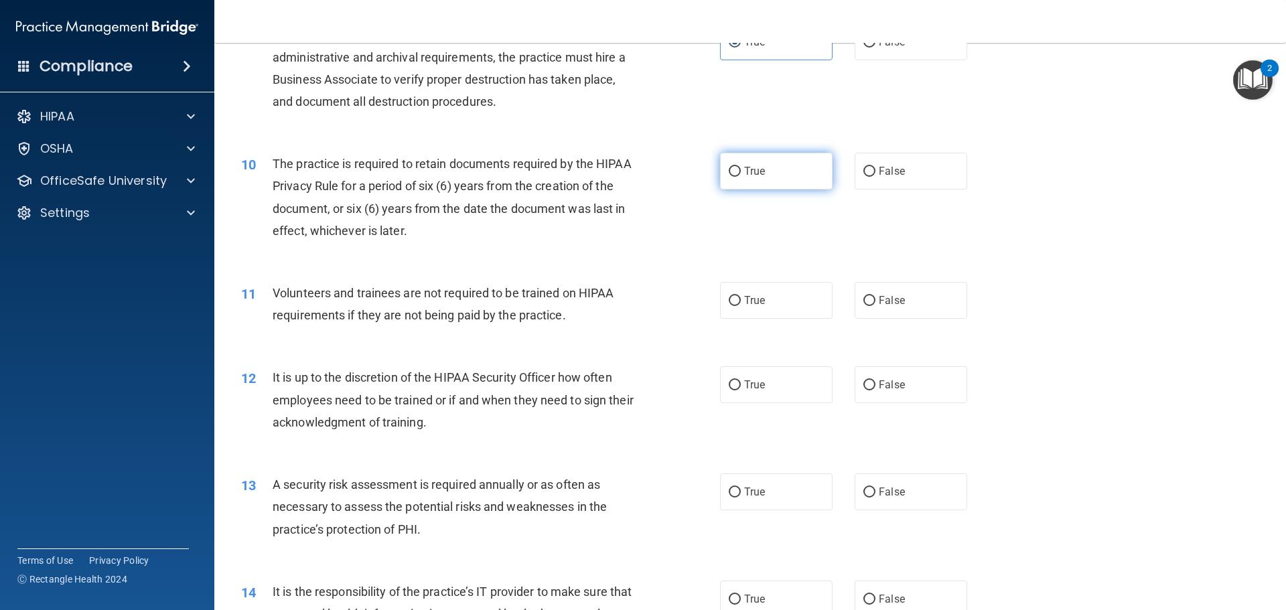
click at [729, 174] on input "True" at bounding box center [735, 172] width 12 height 10
radio input "true"
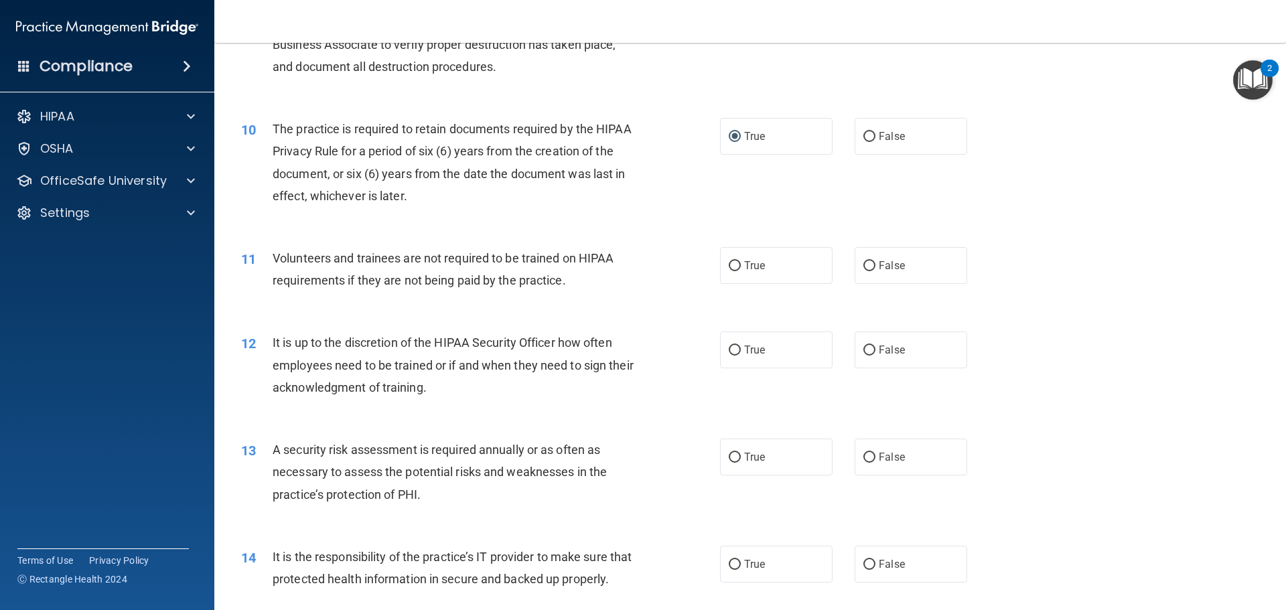
scroll to position [1072, 0]
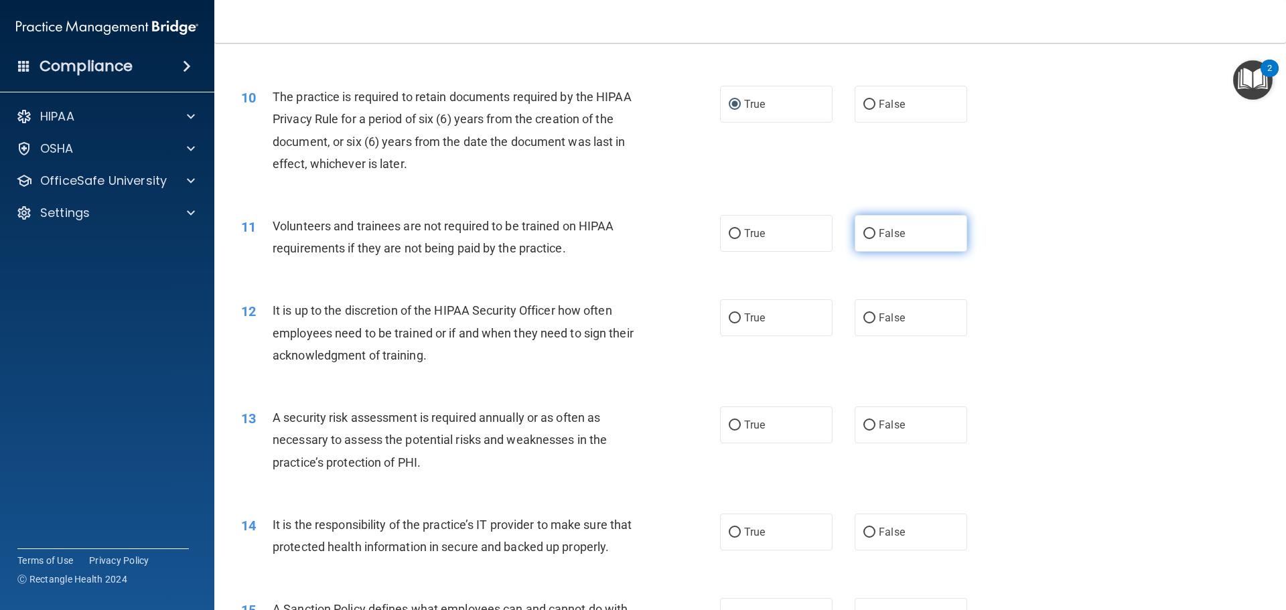
click at [945, 228] on label "False" at bounding box center [911, 233] width 113 height 37
click at [875, 229] on input "False" at bounding box center [869, 234] width 12 height 10
radio input "true"
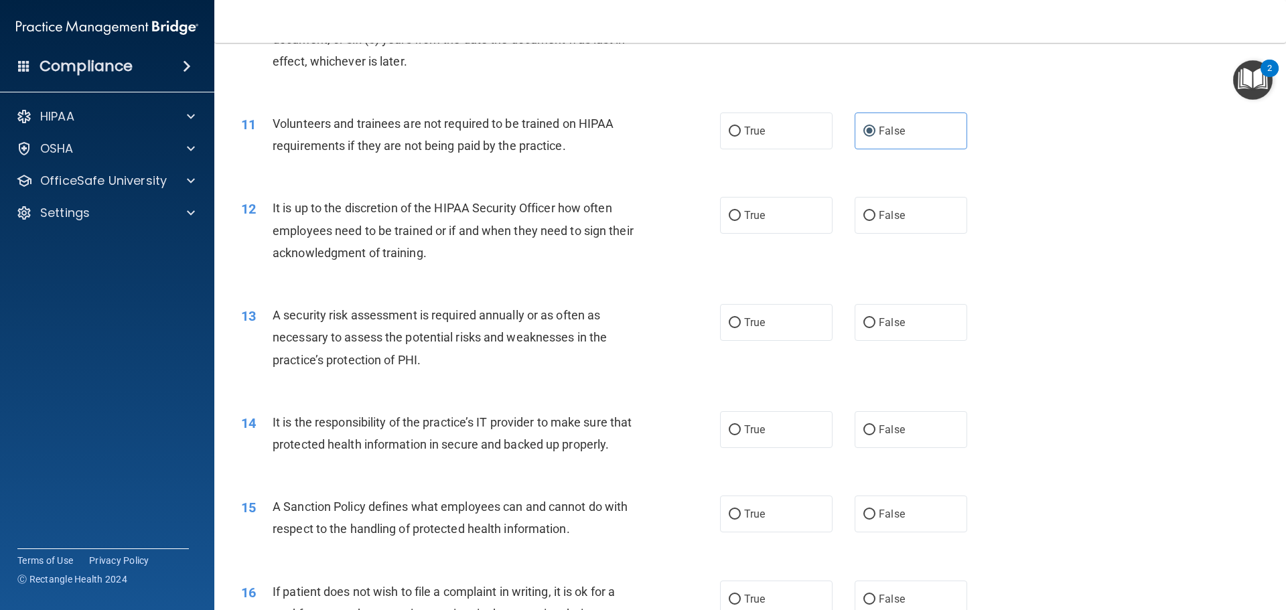
scroll to position [1205, 0]
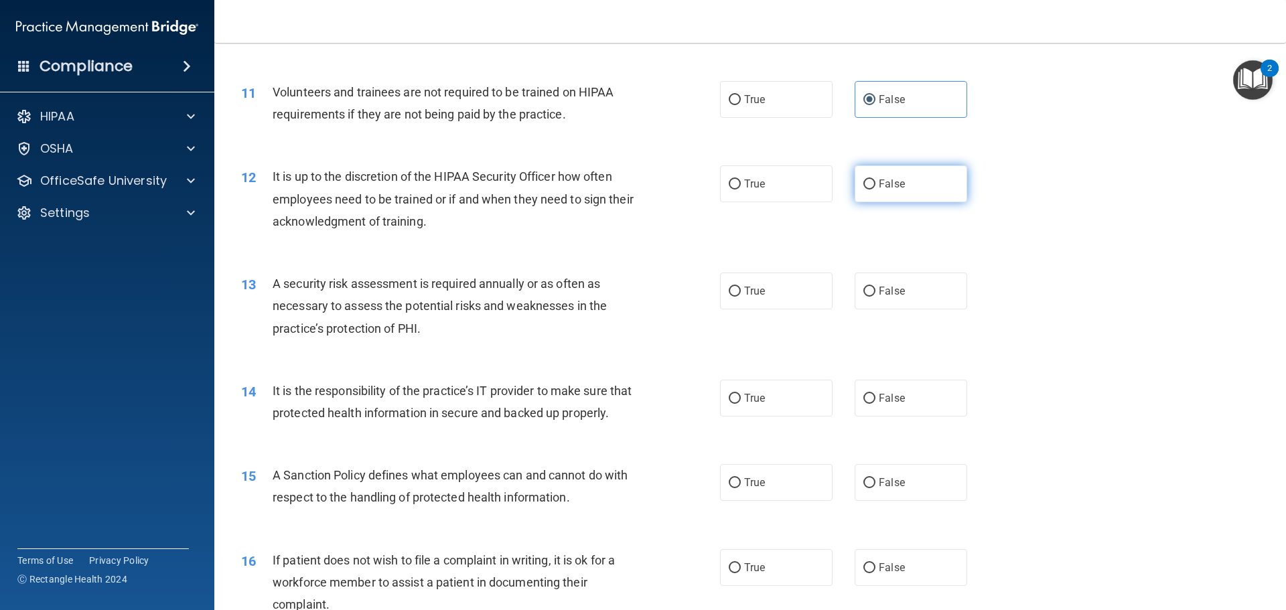
click at [888, 175] on label "False" at bounding box center [911, 183] width 113 height 37
click at [875, 179] on input "False" at bounding box center [869, 184] width 12 height 10
radio input "true"
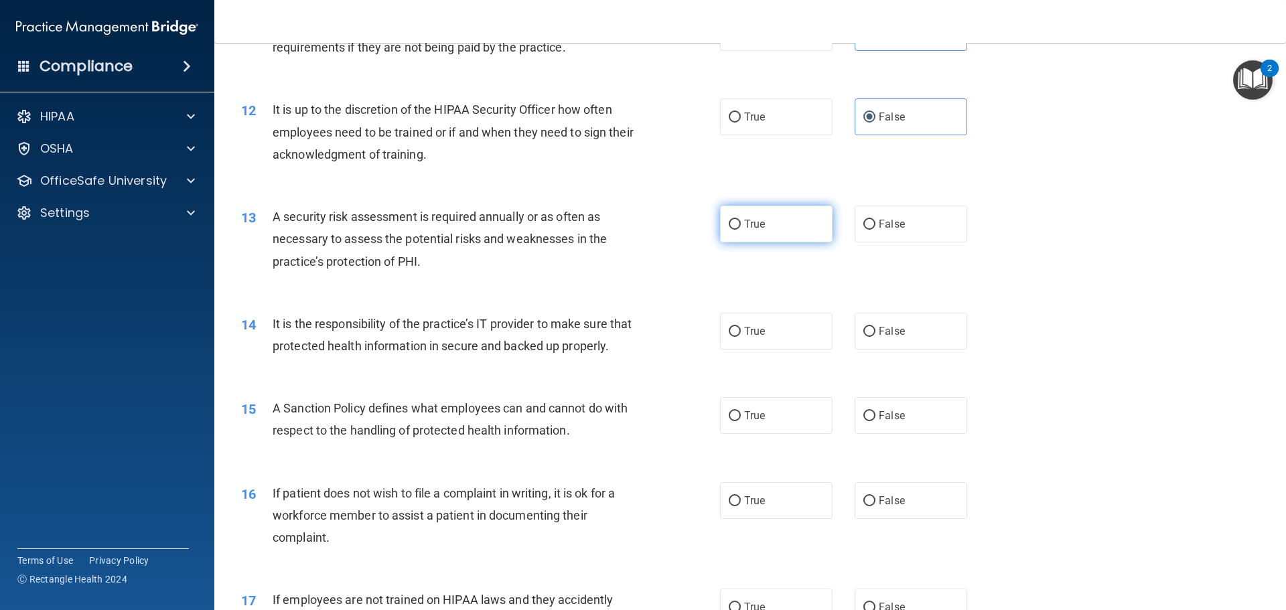
scroll to position [1339, 0]
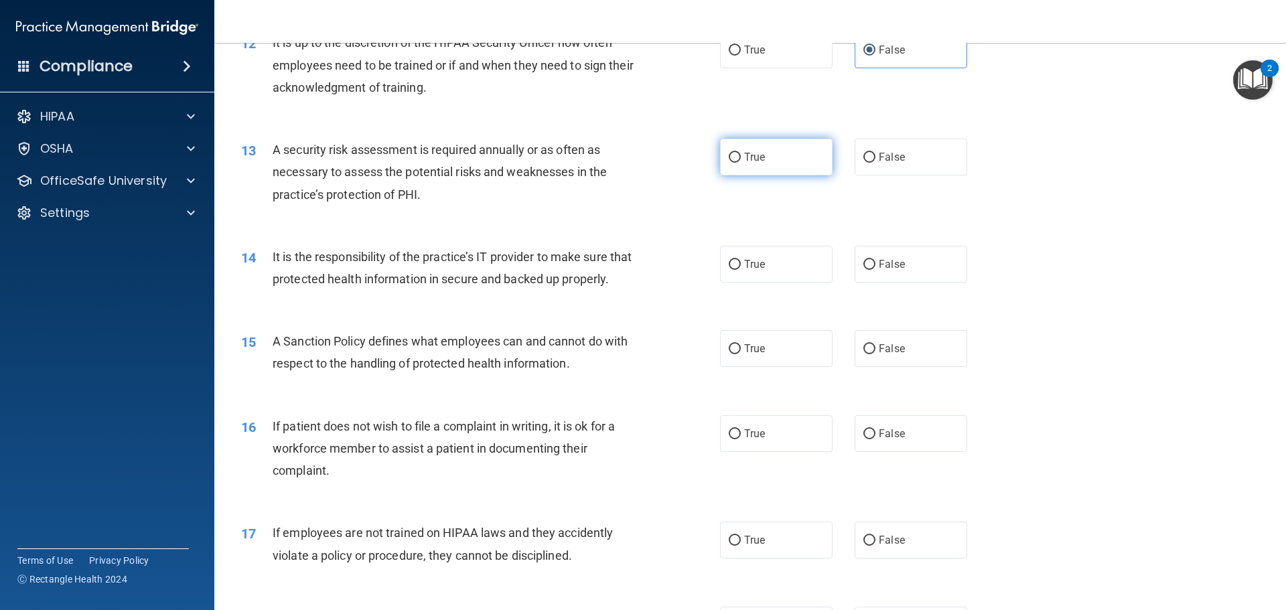
click at [751, 166] on label "True" at bounding box center [776, 157] width 113 height 37
click at [741, 163] on input "True" at bounding box center [735, 158] width 12 height 10
radio input "true"
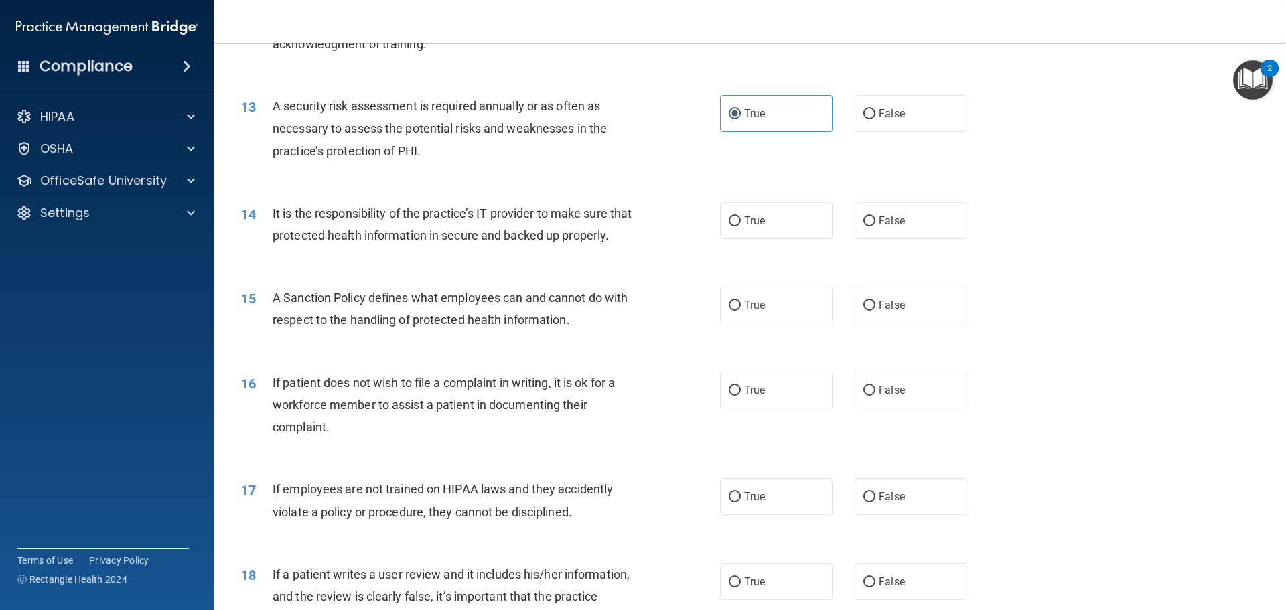
scroll to position [1406, 0]
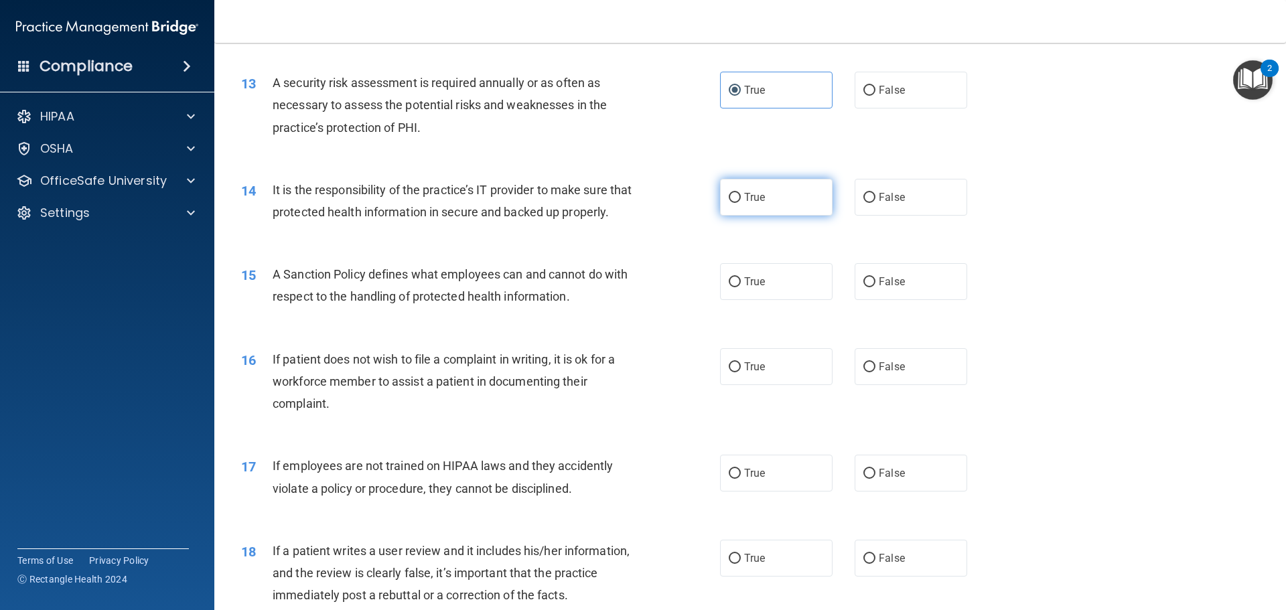
click at [723, 202] on label "True" at bounding box center [776, 197] width 113 height 37
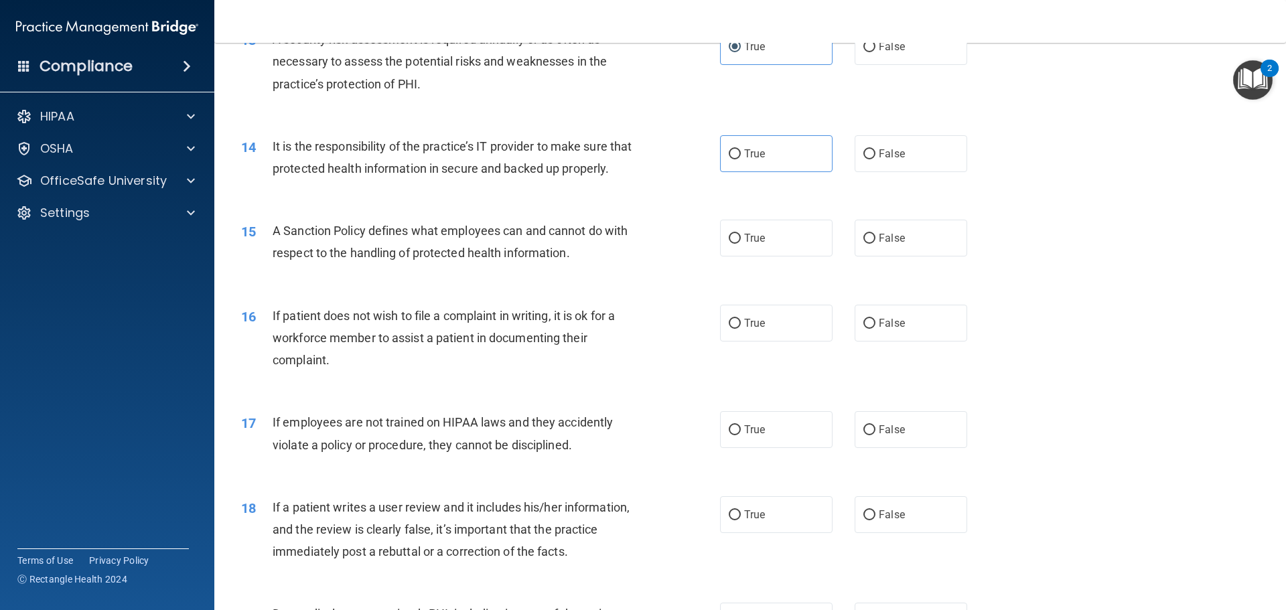
scroll to position [1473, 0]
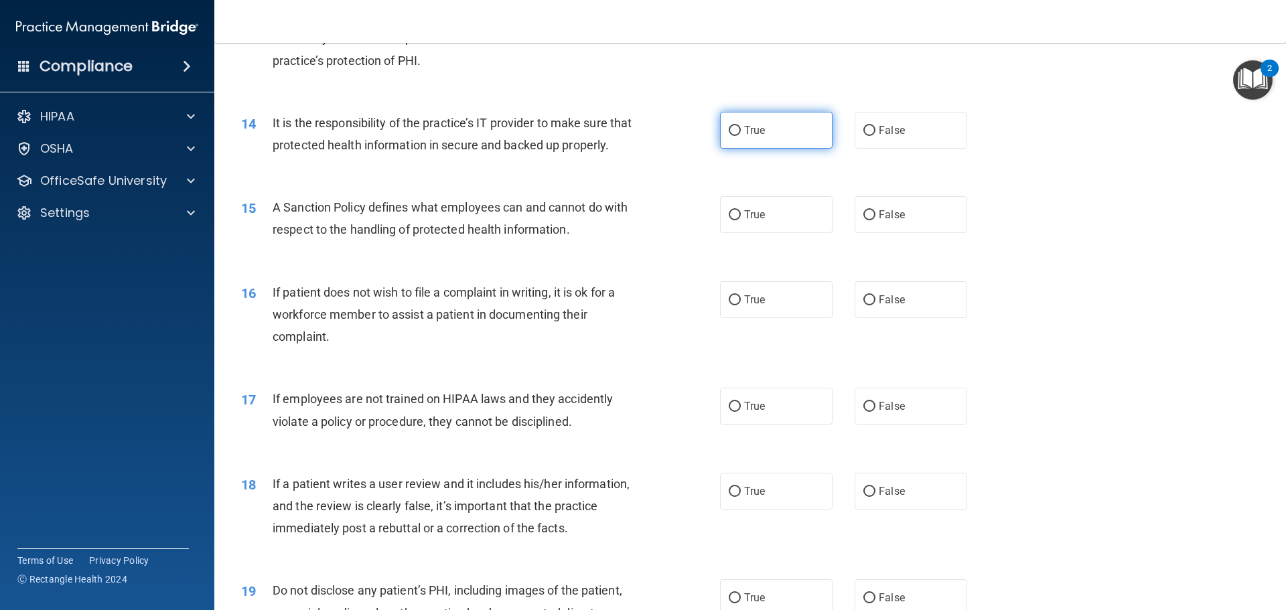
click at [770, 138] on label "True" at bounding box center [776, 130] width 113 height 37
click at [741, 136] on input "True" at bounding box center [735, 131] width 12 height 10
radio input "true"
click at [744, 221] on span "True" at bounding box center [754, 214] width 21 height 13
click at [741, 220] on input "True" at bounding box center [735, 215] width 12 height 10
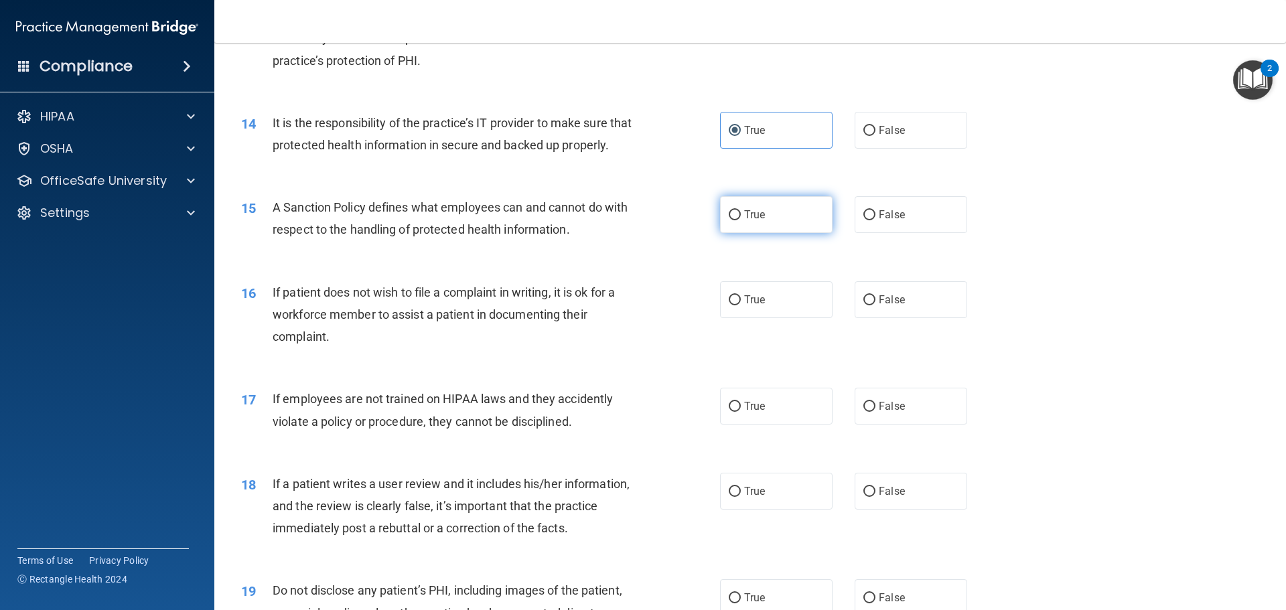
radio input "true"
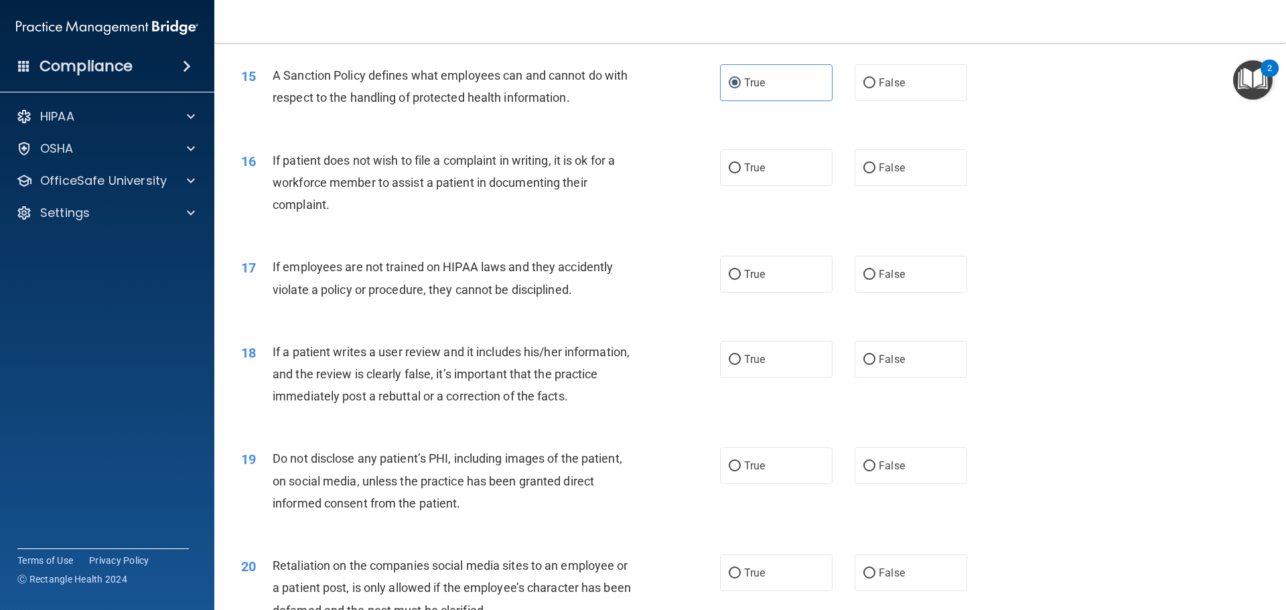
scroll to position [1607, 0]
click at [729, 171] on input "True" at bounding box center [735, 166] width 12 height 10
radio input "true"
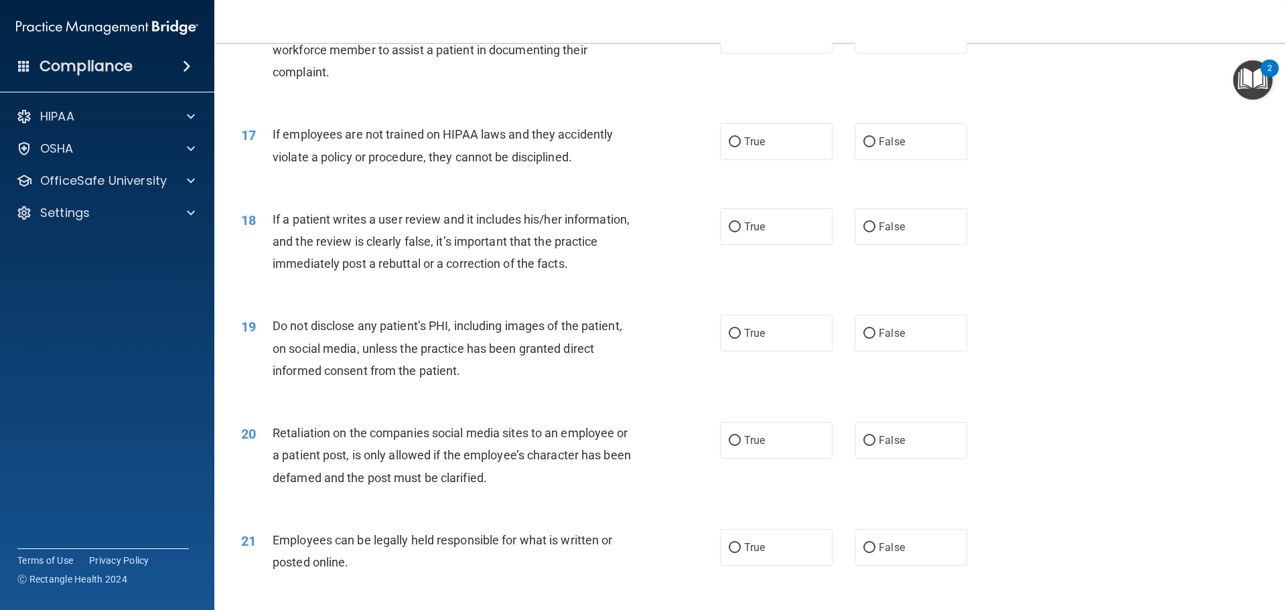
scroll to position [1741, 0]
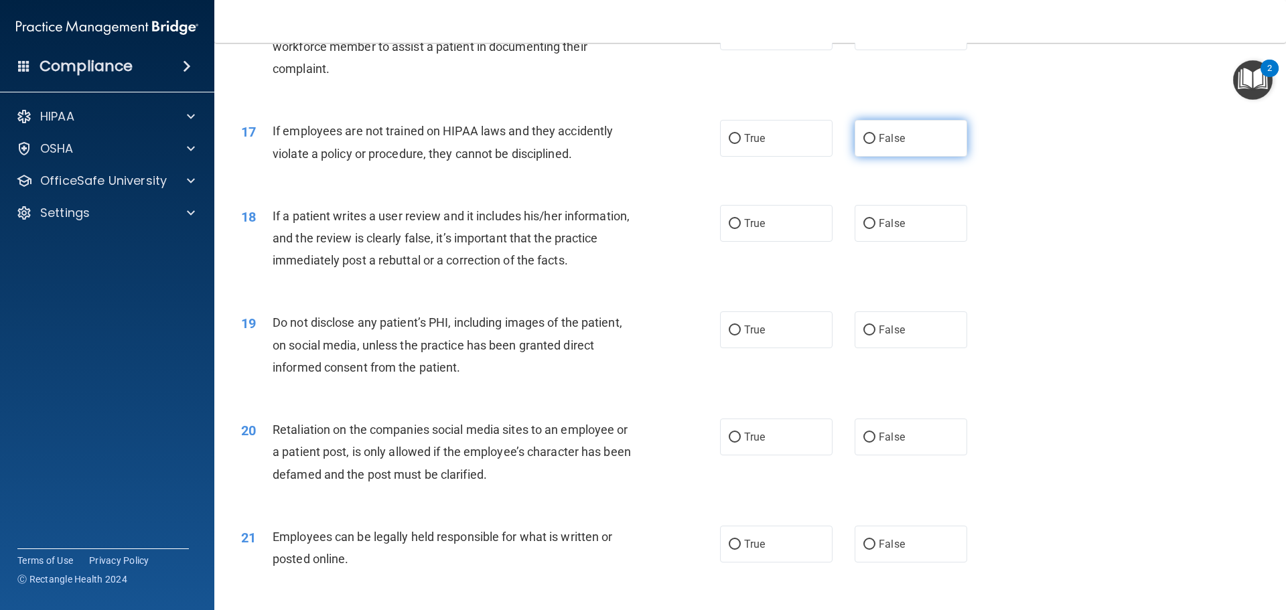
click at [888, 145] on span "False" at bounding box center [892, 138] width 26 height 13
click at [875, 144] on input "False" at bounding box center [869, 139] width 12 height 10
radio input "true"
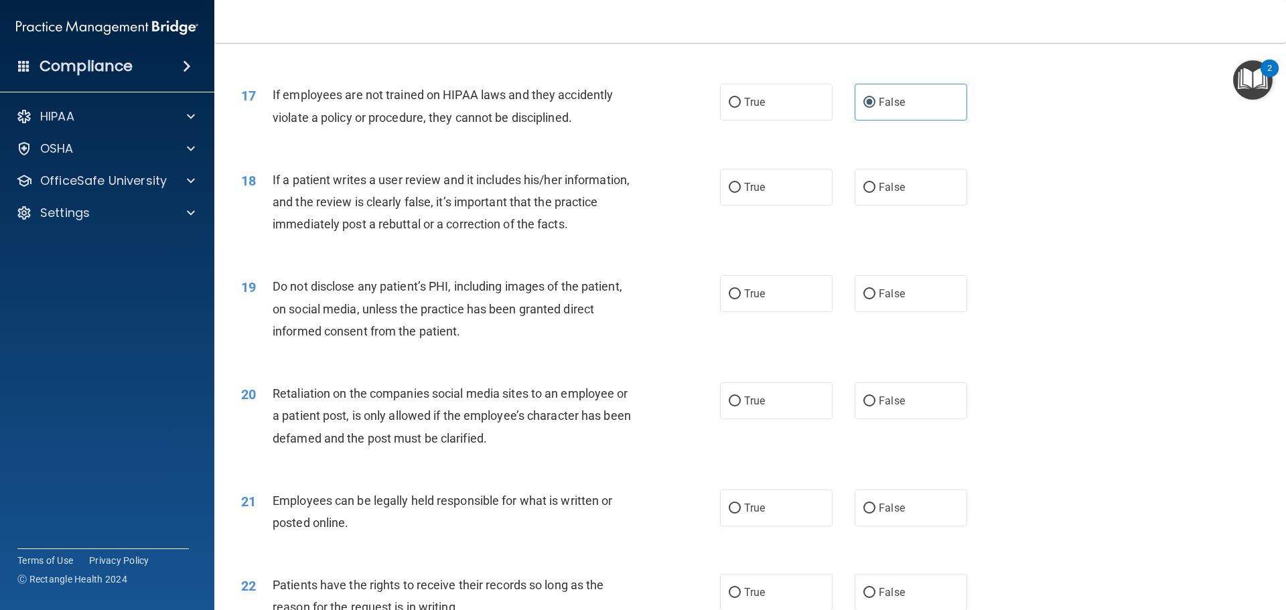
scroll to position [1808, 0]
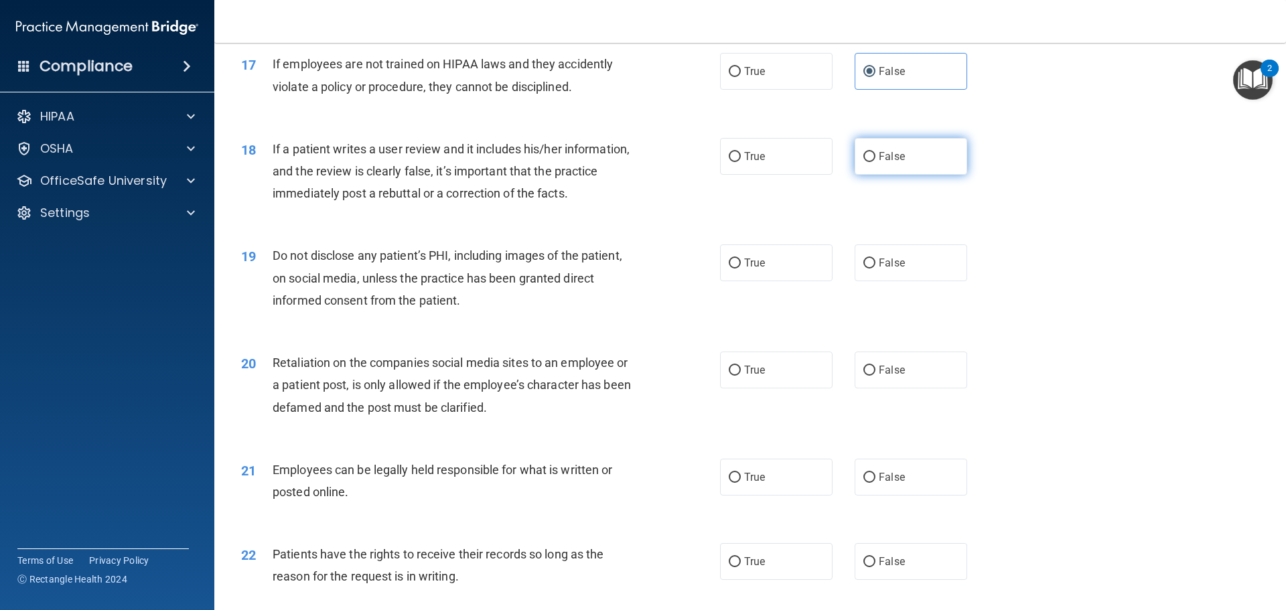
click at [879, 163] on span "False" at bounding box center [892, 156] width 26 height 13
click at [875, 162] on input "False" at bounding box center [869, 157] width 12 height 10
radio input "true"
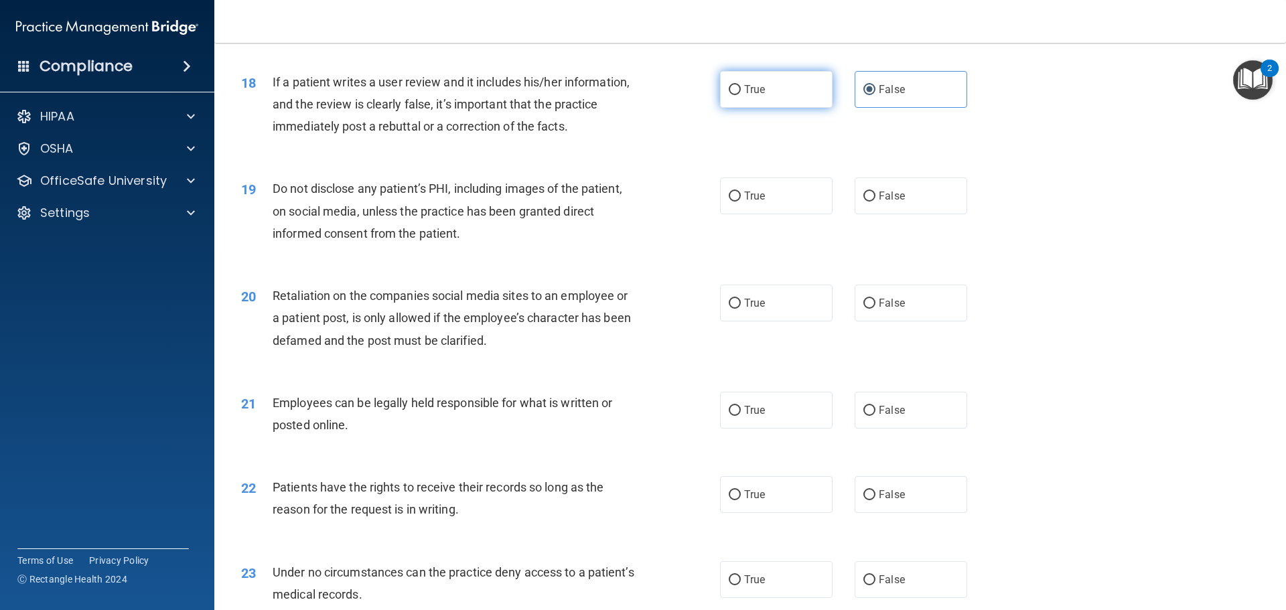
click at [765, 108] on label "True" at bounding box center [776, 89] width 113 height 37
click at [741, 95] on input "True" at bounding box center [735, 90] width 12 height 10
radio input "true"
radio input "false"
click at [737, 429] on label "True" at bounding box center [776, 410] width 113 height 37
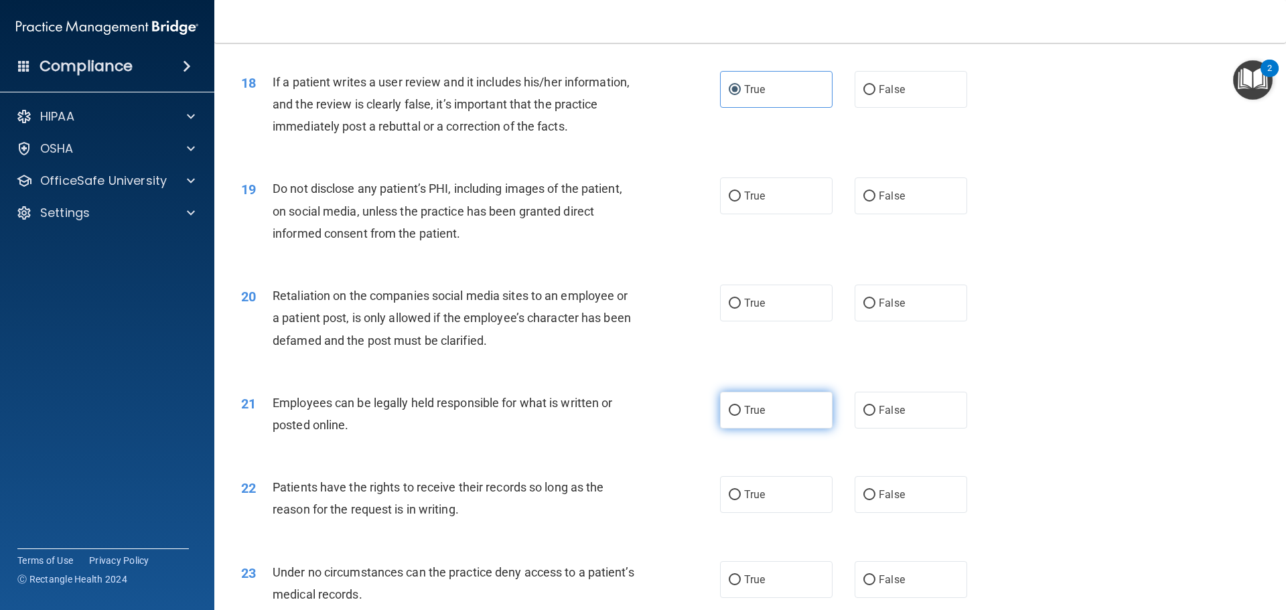
click at [737, 416] on input "True" at bounding box center [735, 411] width 12 height 10
radio input "true"
click at [879, 309] on span "False" at bounding box center [892, 303] width 26 height 13
click at [874, 309] on input "False" at bounding box center [869, 304] width 12 height 10
radio input "true"
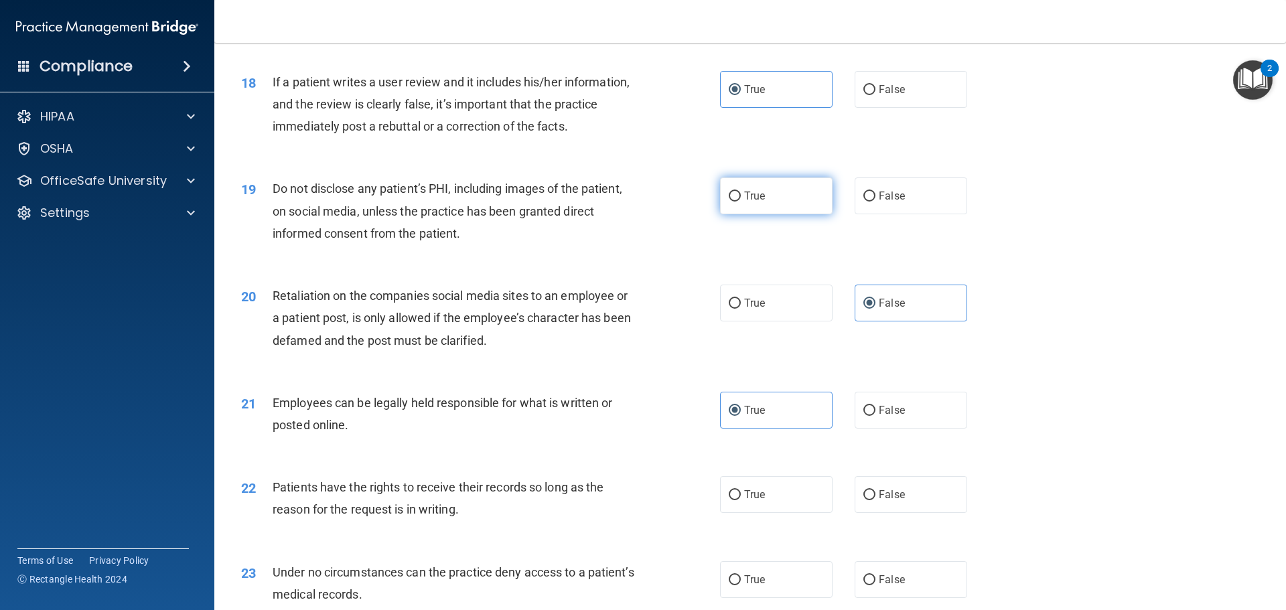
click at [736, 201] on label "True" at bounding box center [776, 195] width 113 height 37
click at [736, 201] on input "True" at bounding box center [735, 197] width 12 height 10
radio input "true"
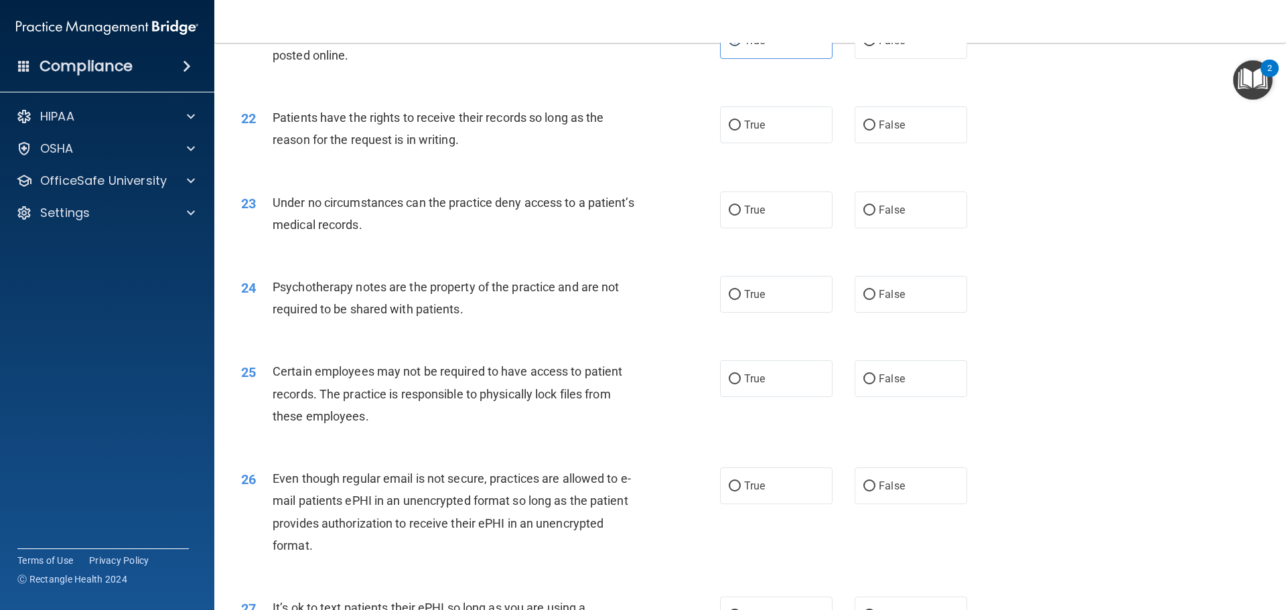
scroll to position [2277, 0]
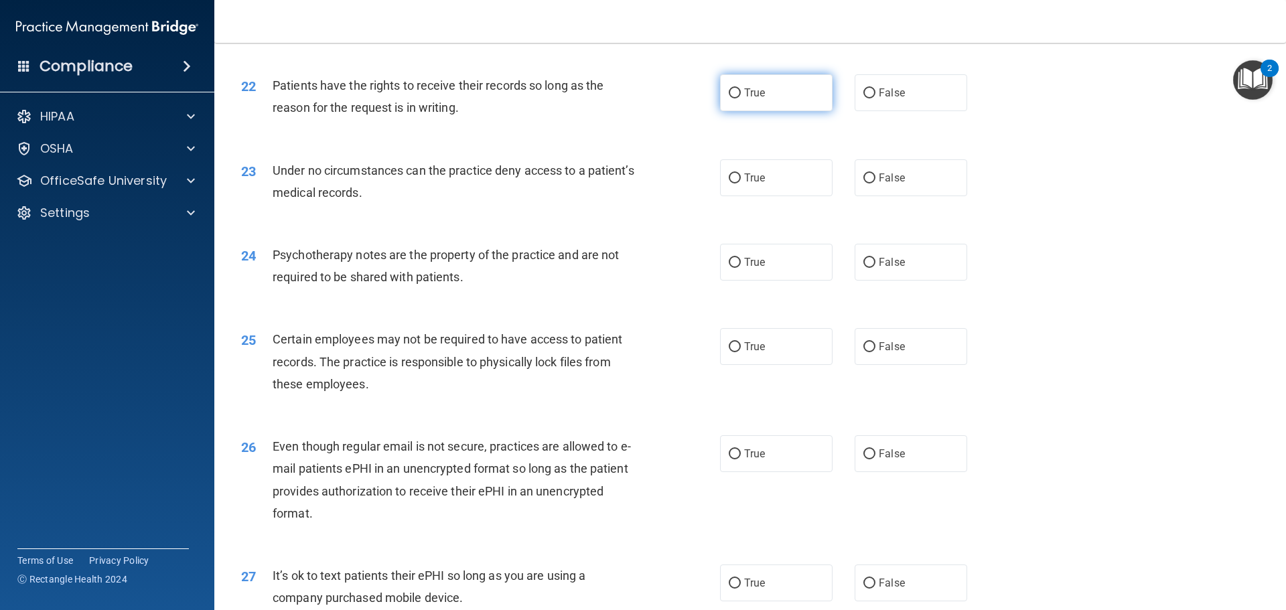
click at [748, 99] on span "True" at bounding box center [754, 92] width 21 height 13
click at [741, 98] on input "True" at bounding box center [735, 93] width 12 height 10
radio input "true"
click at [894, 196] on label "False" at bounding box center [911, 177] width 113 height 37
click at [875, 183] on input "False" at bounding box center [869, 178] width 12 height 10
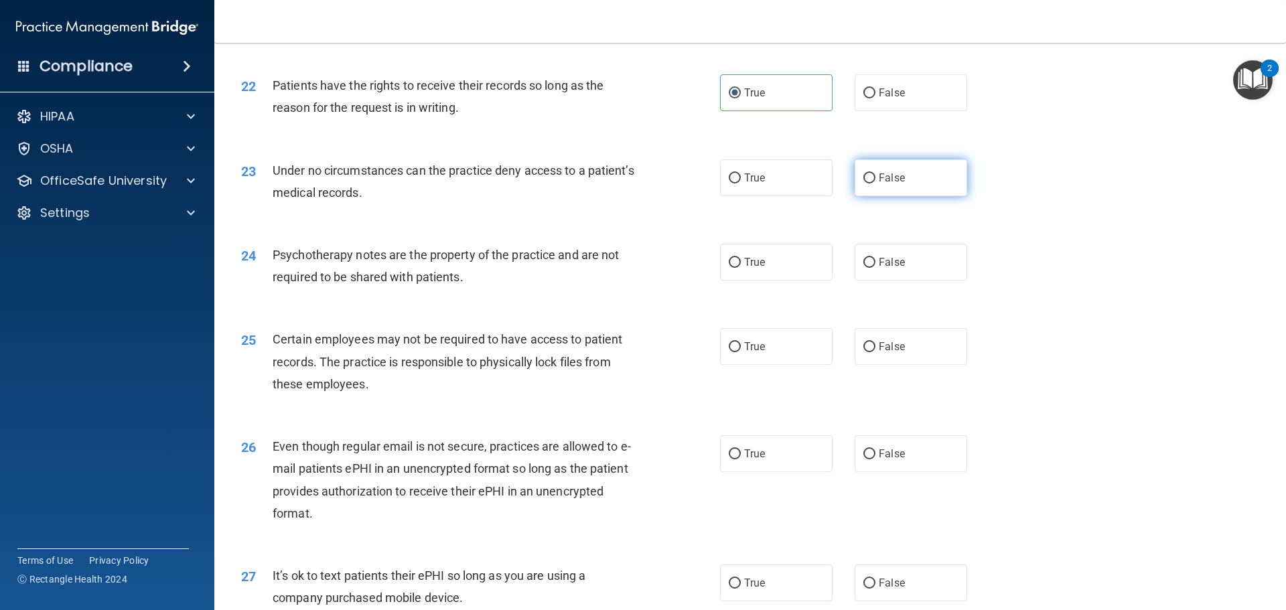
radio input "true"
click at [804, 196] on label "True" at bounding box center [776, 177] width 113 height 37
click at [741, 183] on input "True" at bounding box center [735, 178] width 12 height 10
radio input "true"
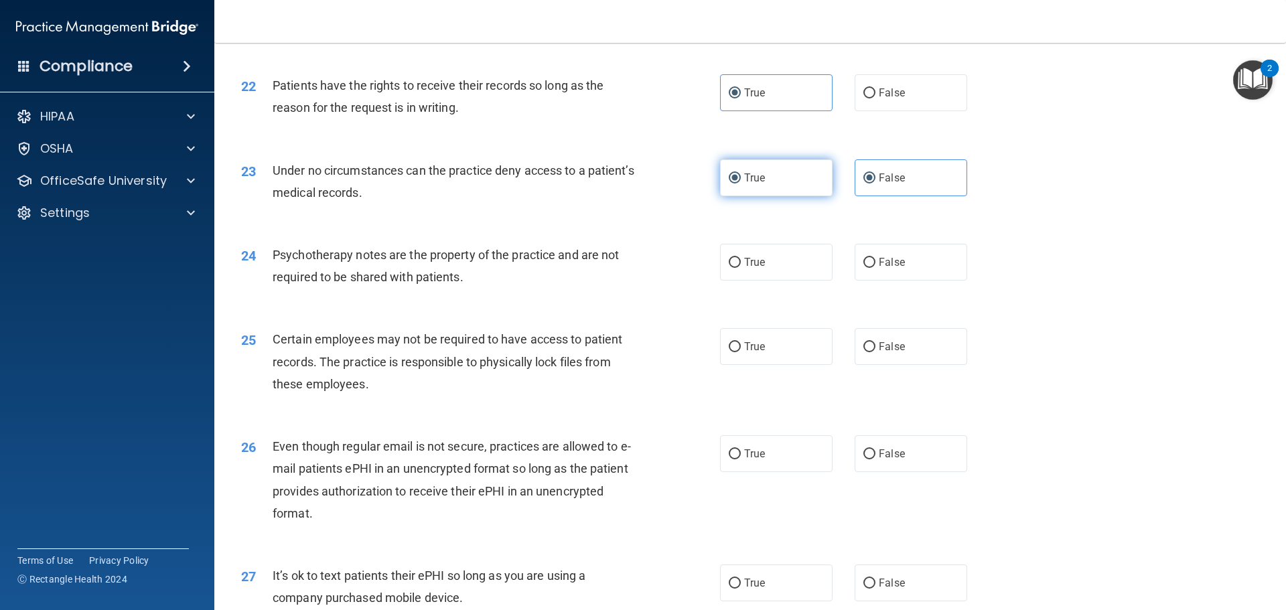
radio input "false"
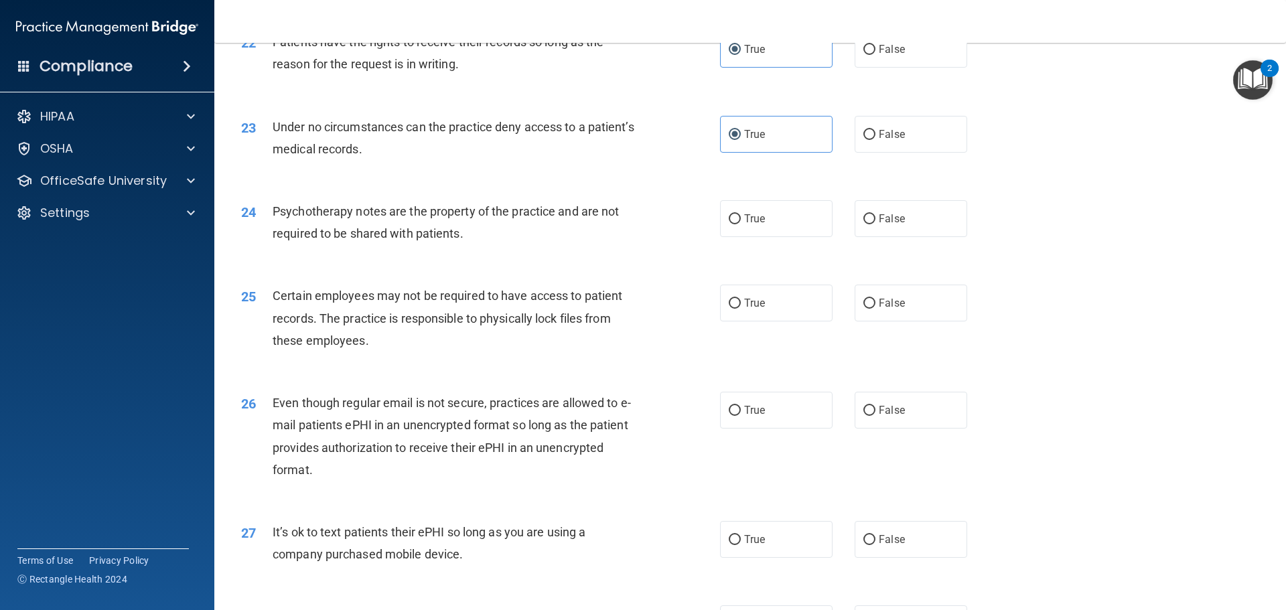
scroll to position [2344, 0]
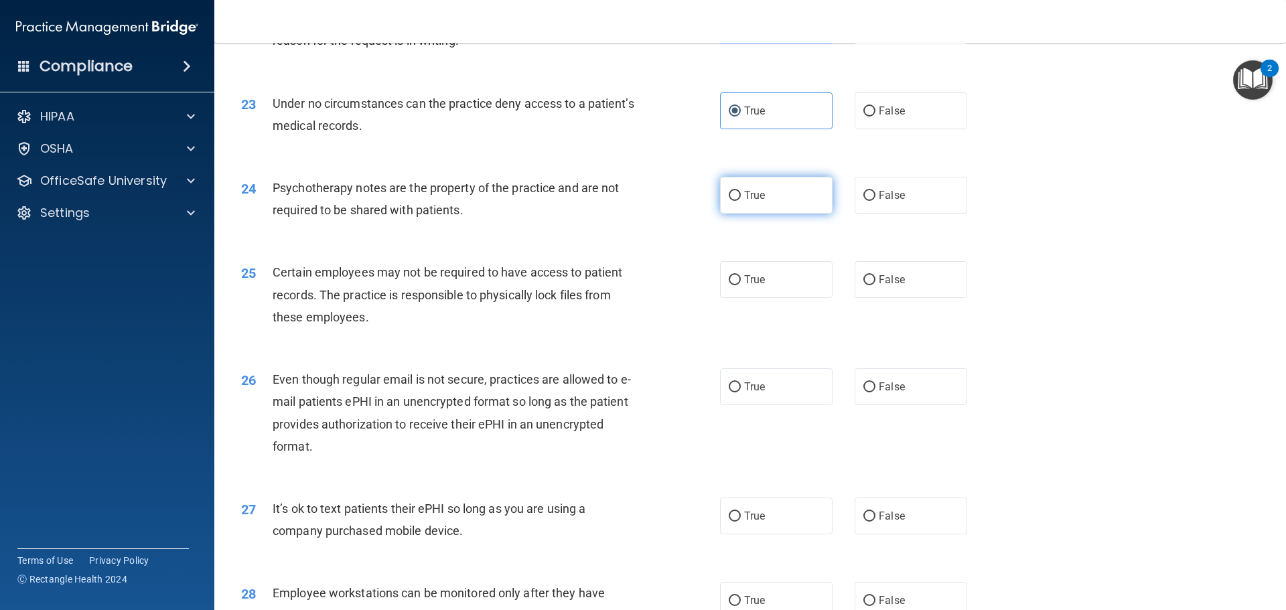
click at [780, 214] on label "True" at bounding box center [776, 195] width 113 height 37
click at [741, 201] on input "True" at bounding box center [735, 196] width 12 height 10
radio input "true"
click at [802, 298] on label "True" at bounding box center [776, 279] width 113 height 37
click at [741, 285] on input "True" at bounding box center [735, 280] width 12 height 10
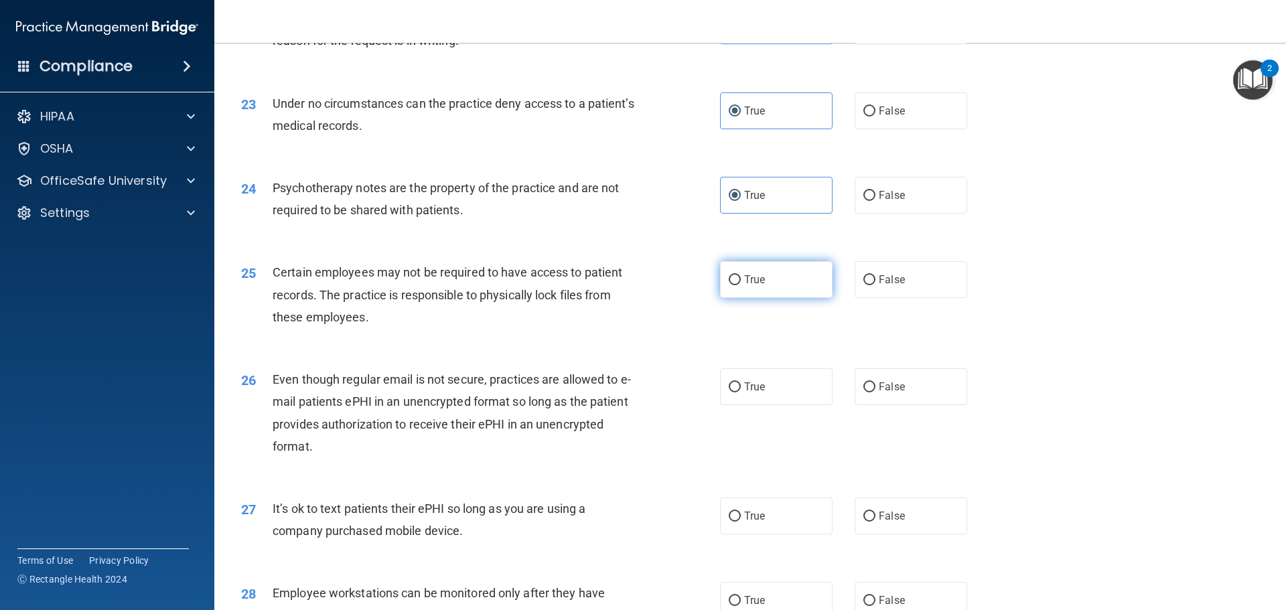
radio input "true"
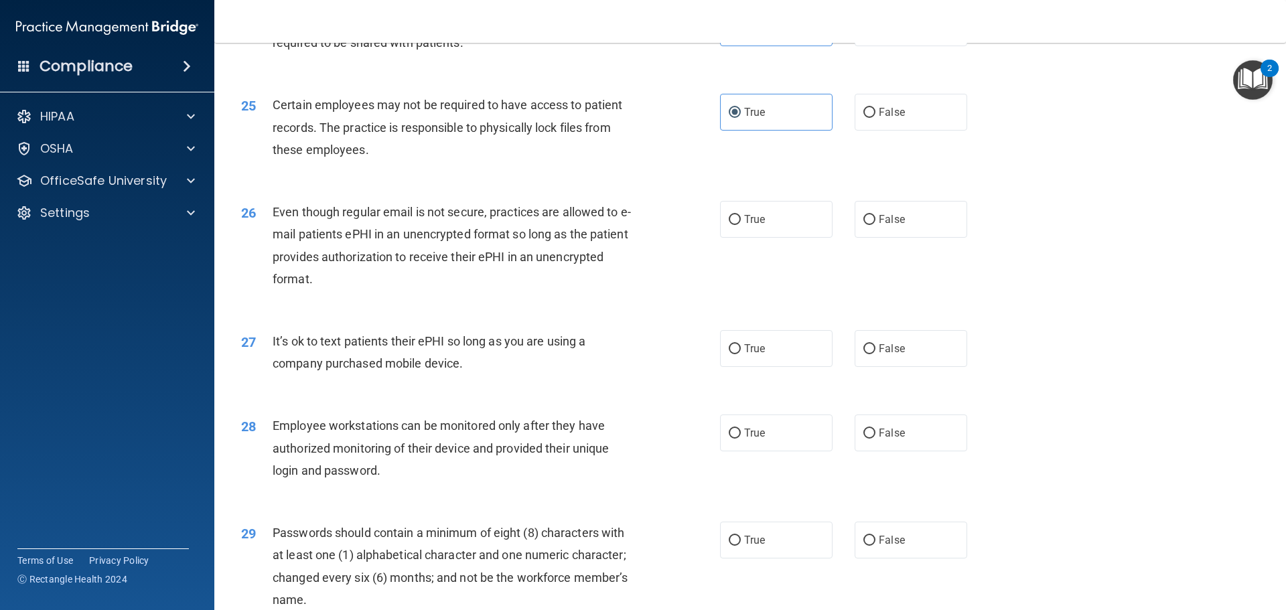
scroll to position [2545, 0]
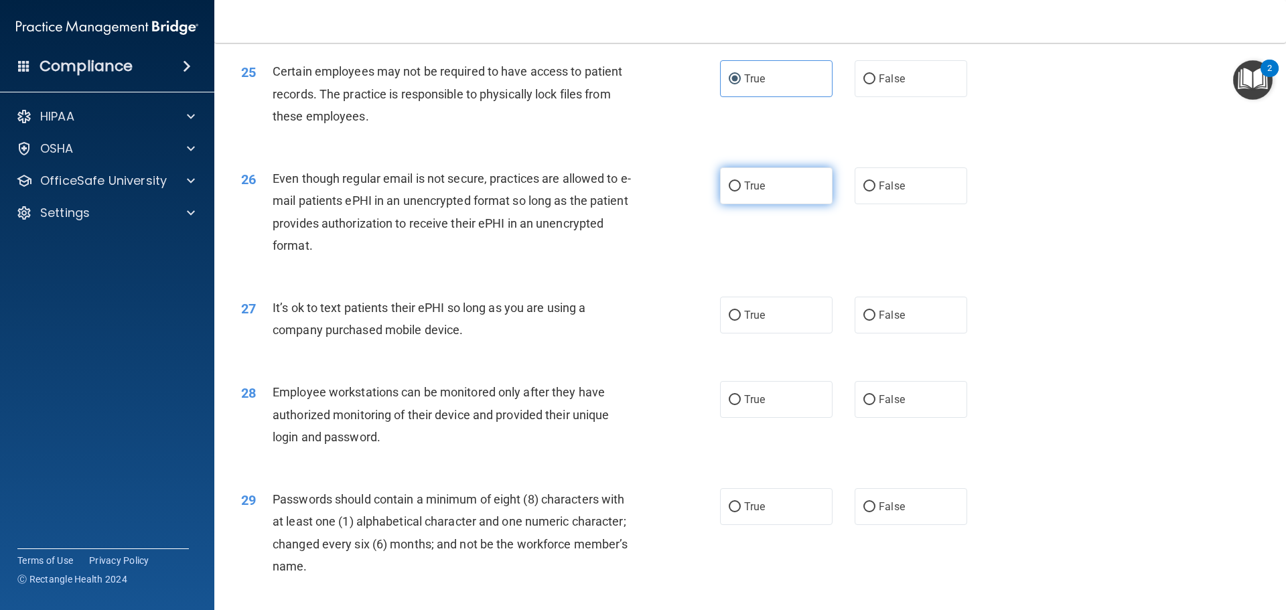
click at [729, 192] on input "True" at bounding box center [735, 186] width 12 height 10
radio input "true"
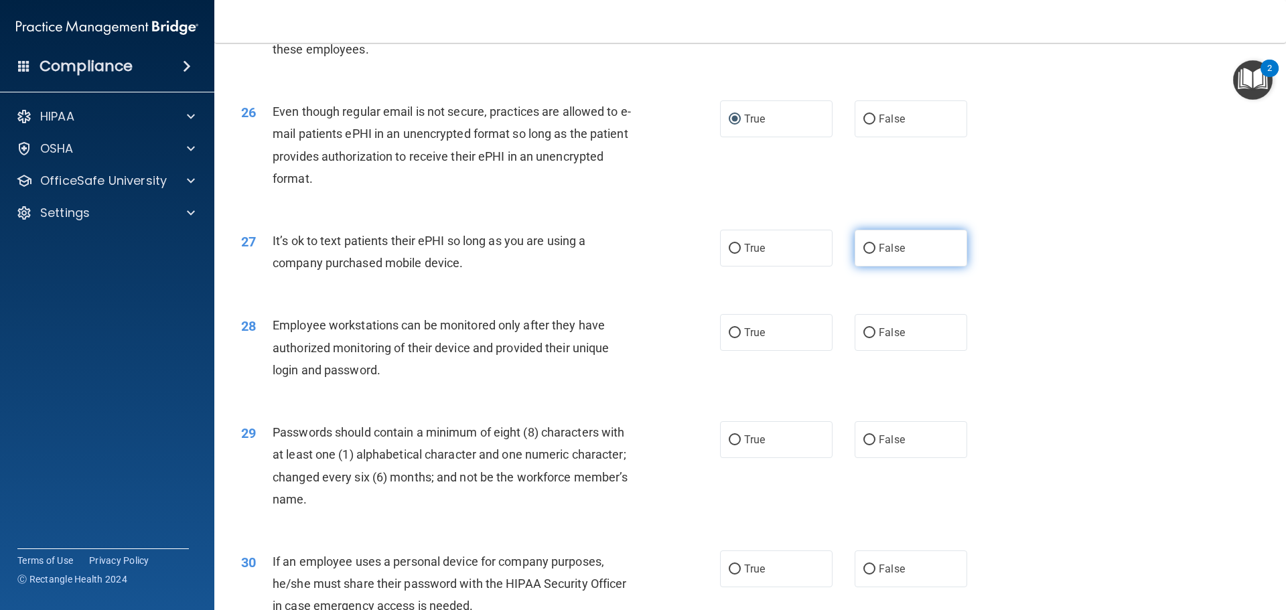
click at [855, 267] on label "False" at bounding box center [911, 248] width 113 height 37
click at [863, 254] on input "False" at bounding box center [869, 249] width 12 height 10
radio input "true"
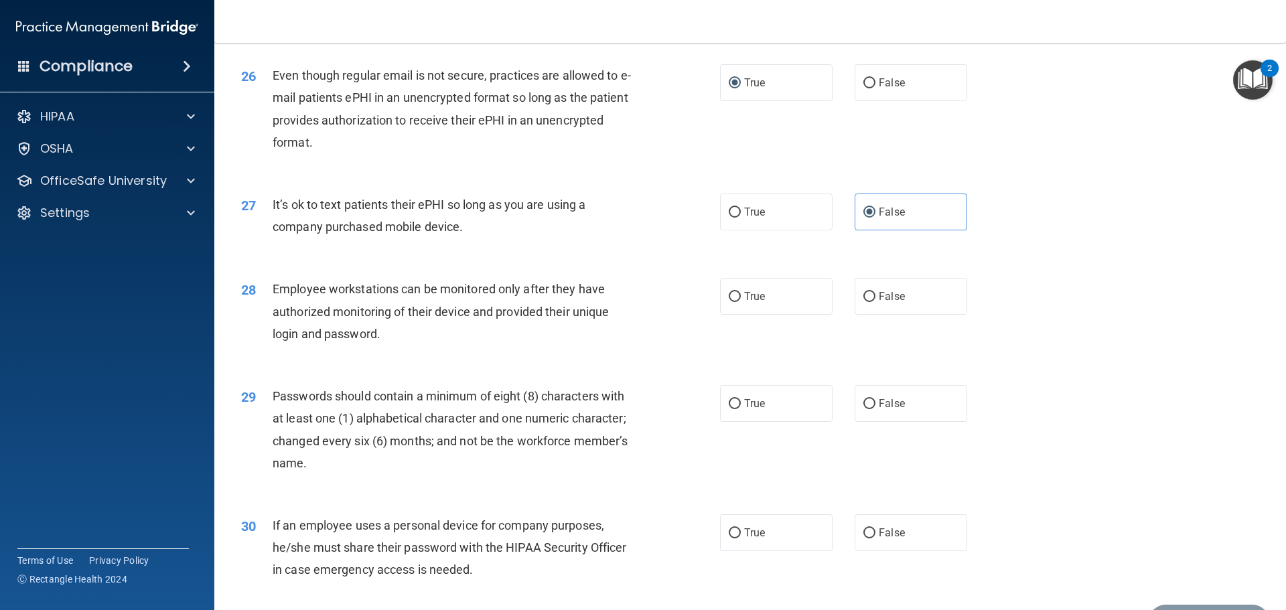
scroll to position [2752, 0]
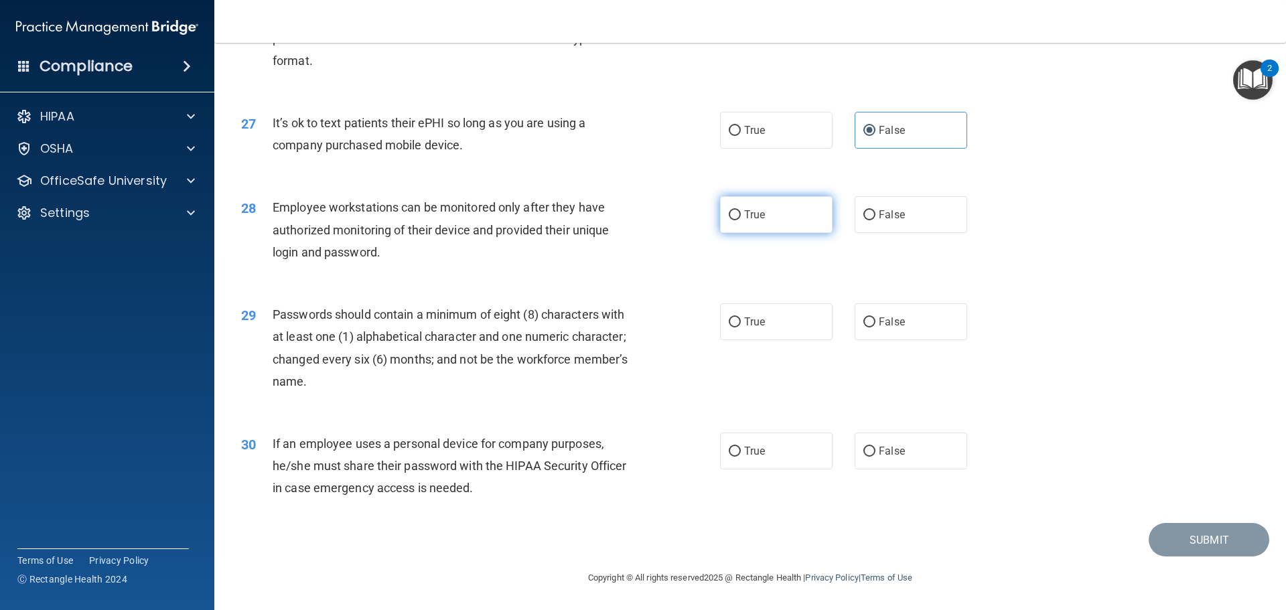
click at [760, 208] on label "True" at bounding box center [776, 214] width 113 height 37
click at [741, 210] on input "True" at bounding box center [735, 215] width 12 height 10
radio input "true"
click at [744, 319] on span "True" at bounding box center [754, 321] width 21 height 13
click at [741, 319] on input "True" at bounding box center [735, 322] width 12 height 10
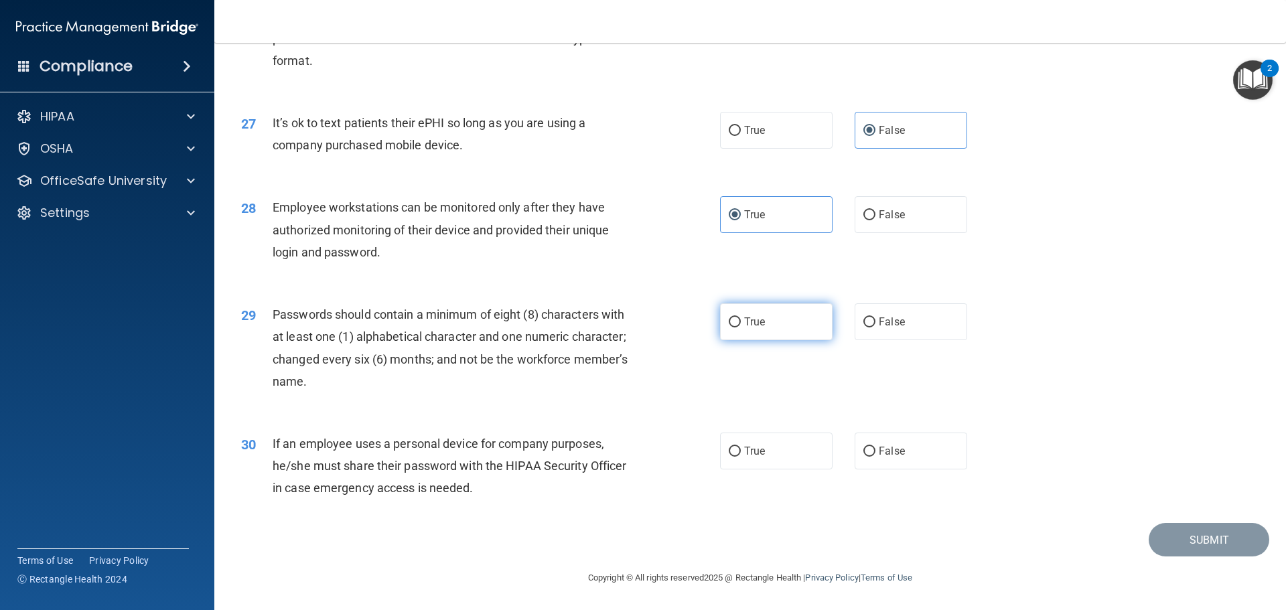
radio input "true"
click at [879, 456] on span "False" at bounding box center [892, 451] width 26 height 13
click at [875, 456] on input "False" at bounding box center [869, 452] width 12 height 10
radio input "true"
click at [1193, 538] on button "Submit" at bounding box center [1209, 540] width 121 height 34
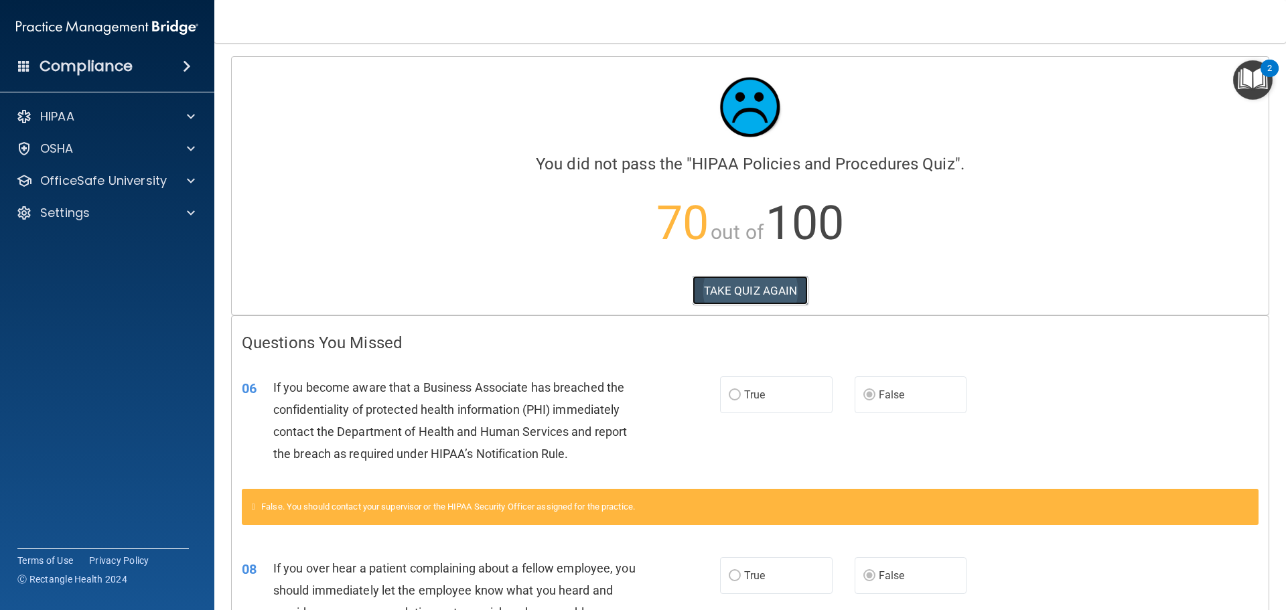
click at [738, 283] on button "TAKE QUIZ AGAIN" at bounding box center [750, 290] width 116 height 29
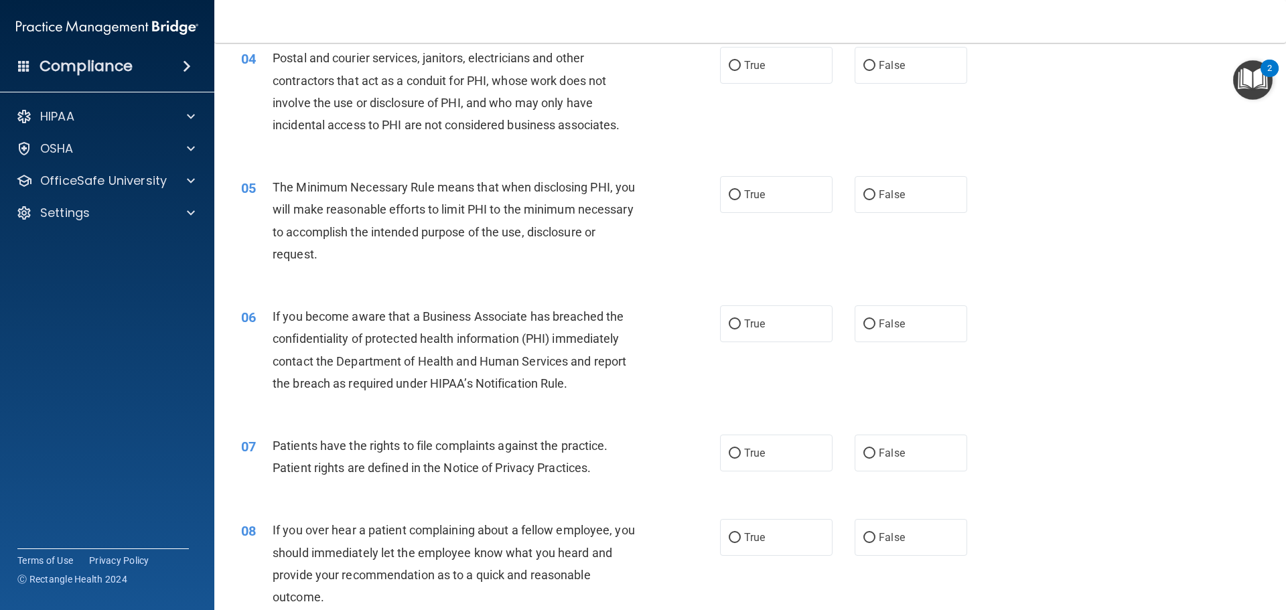
scroll to position [469, 0]
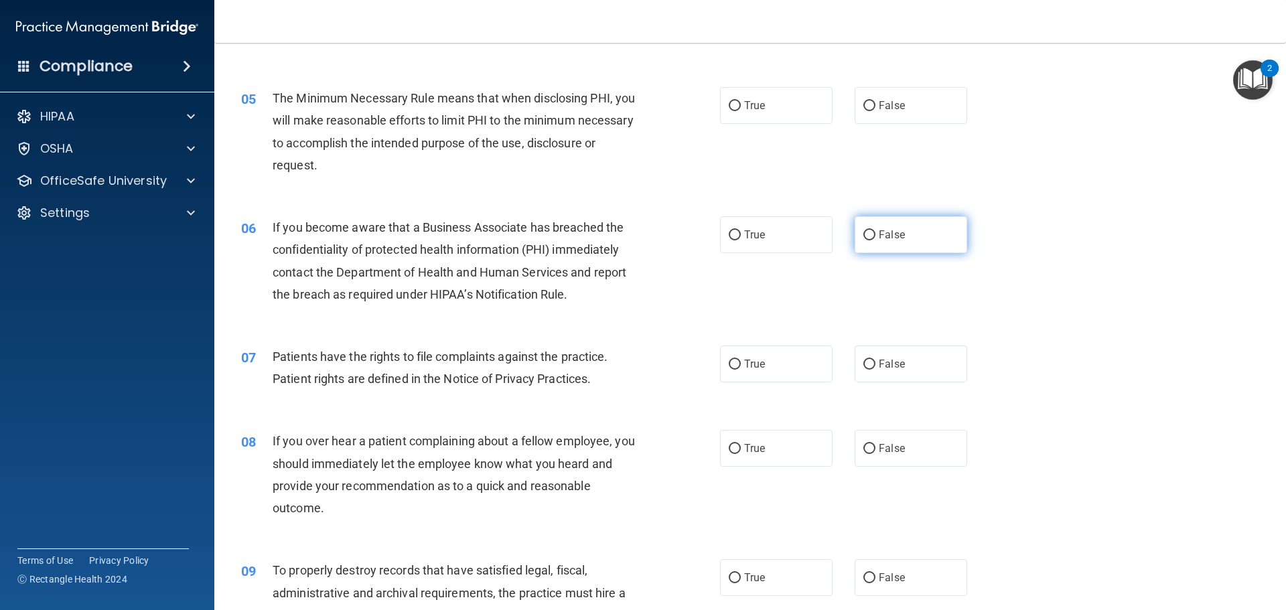
click at [885, 240] on span "False" at bounding box center [892, 234] width 26 height 13
click at [875, 240] on input "False" at bounding box center [869, 235] width 12 height 10
radio input "true"
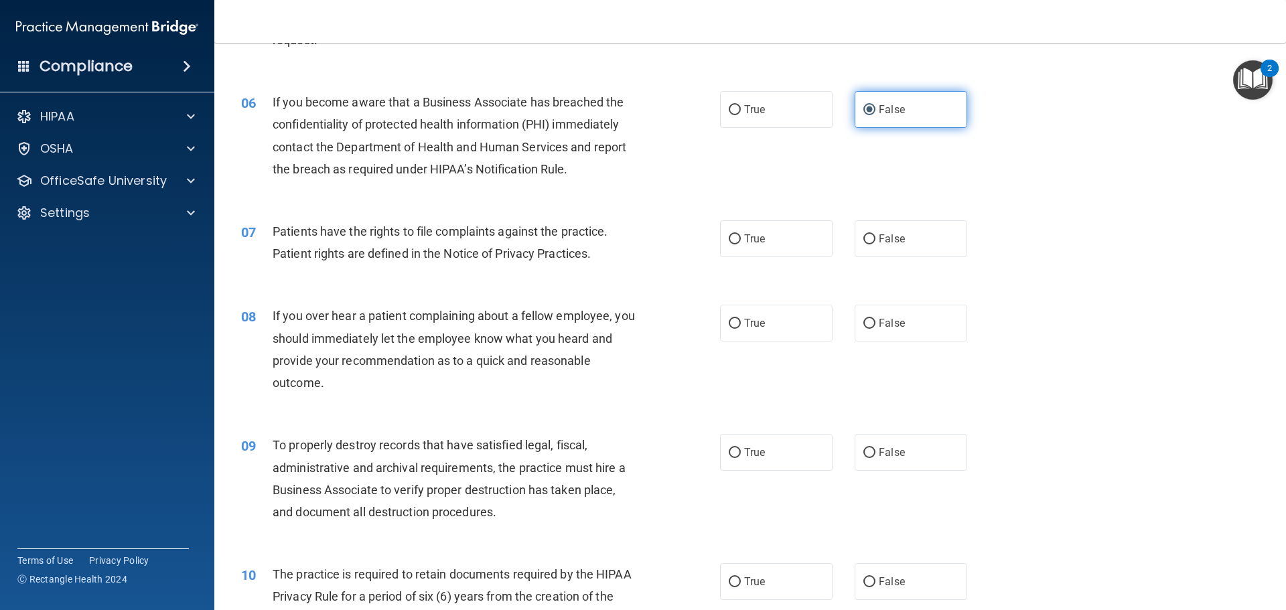
scroll to position [603, 0]
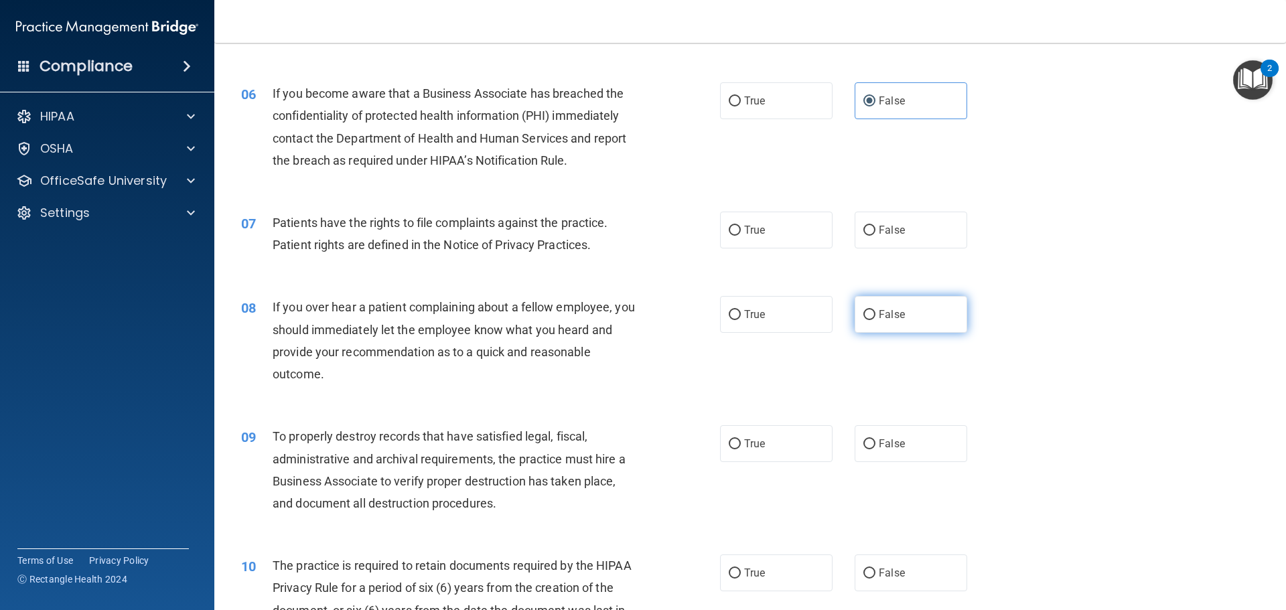
click at [879, 298] on label "False" at bounding box center [911, 314] width 113 height 37
click at [875, 310] on input "False" at bounding box center [869, 315] width 12 height 10
radio input "true"
click at [897, 447] on span "False" at bounding box center [892, 443] width 26 height 13
click at [875, 447] on input "False" at bounding box center [869, 444] width 12 height 10
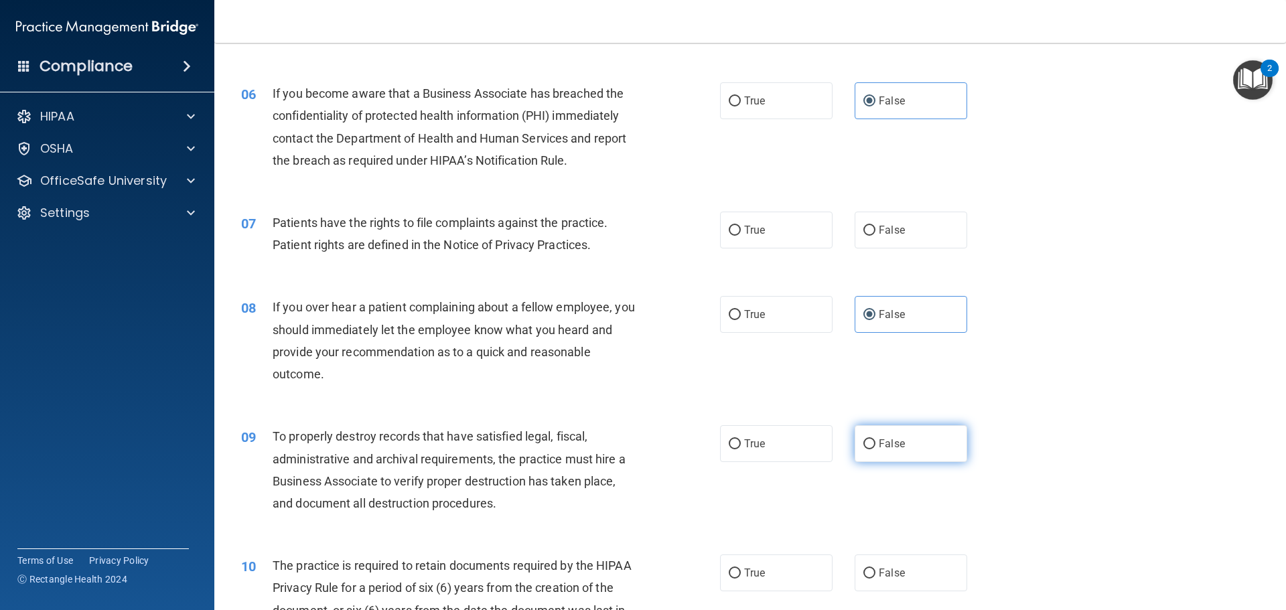
radio input "true"
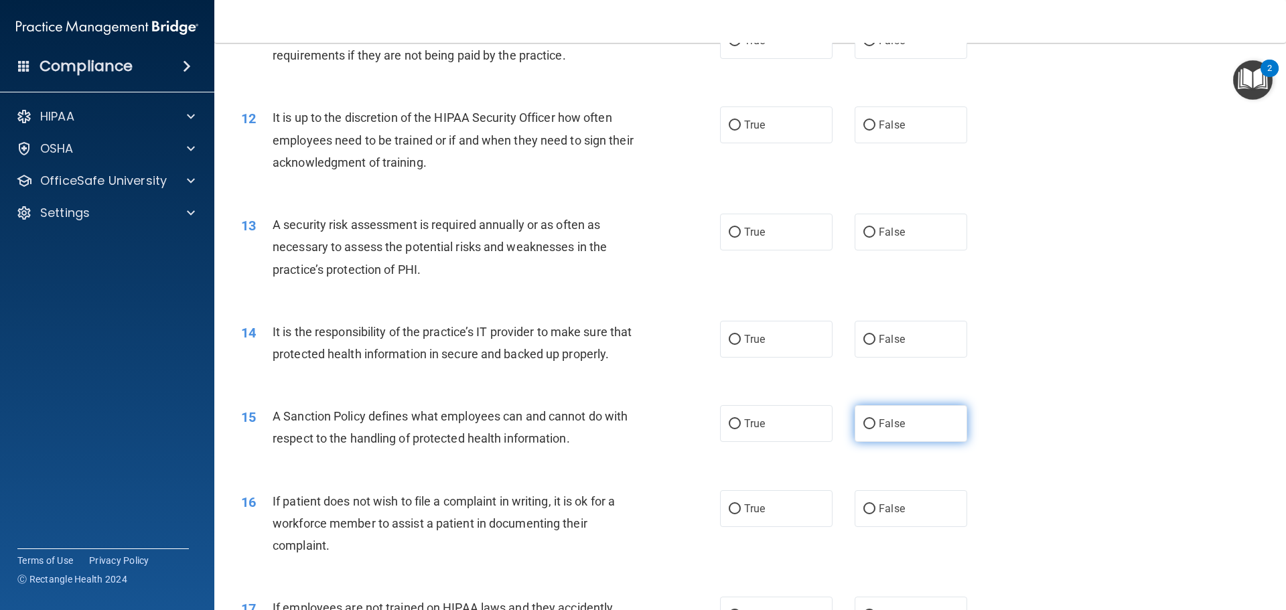
scroll to position [1272, 0]
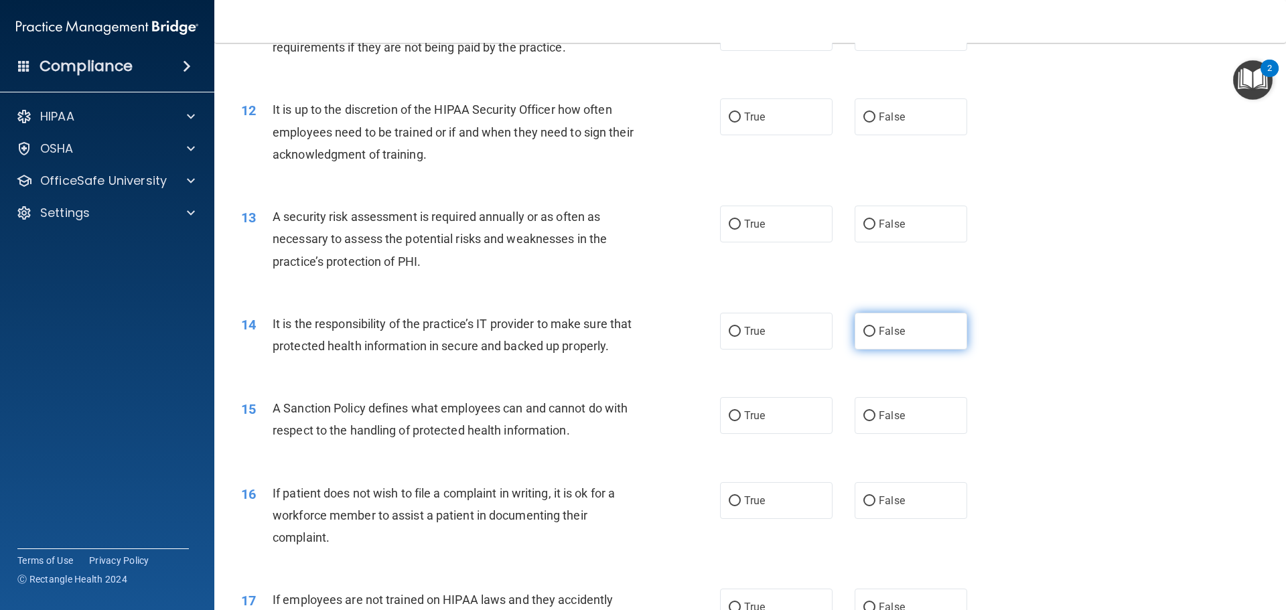
click at [888, 326] on span "False" at bounding box center [892, 331] width 26 height 13
click at [875, 327] on input "False" at bounding box center [869, 332] width 12 height 10
radio input "true"
click at [899, 433] on label "False" at bounding box center [911, 415] width 113 height 37
click at [875, 421] on input "False" at bounding box center [869, 416] width 12 height 10
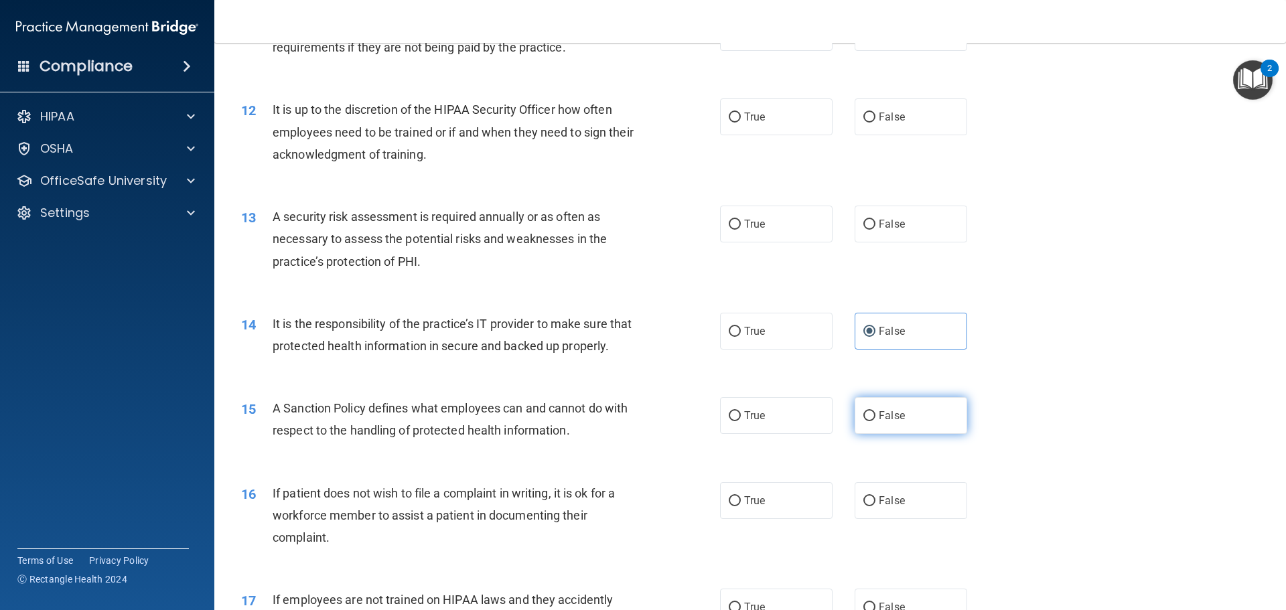
radio input "true"
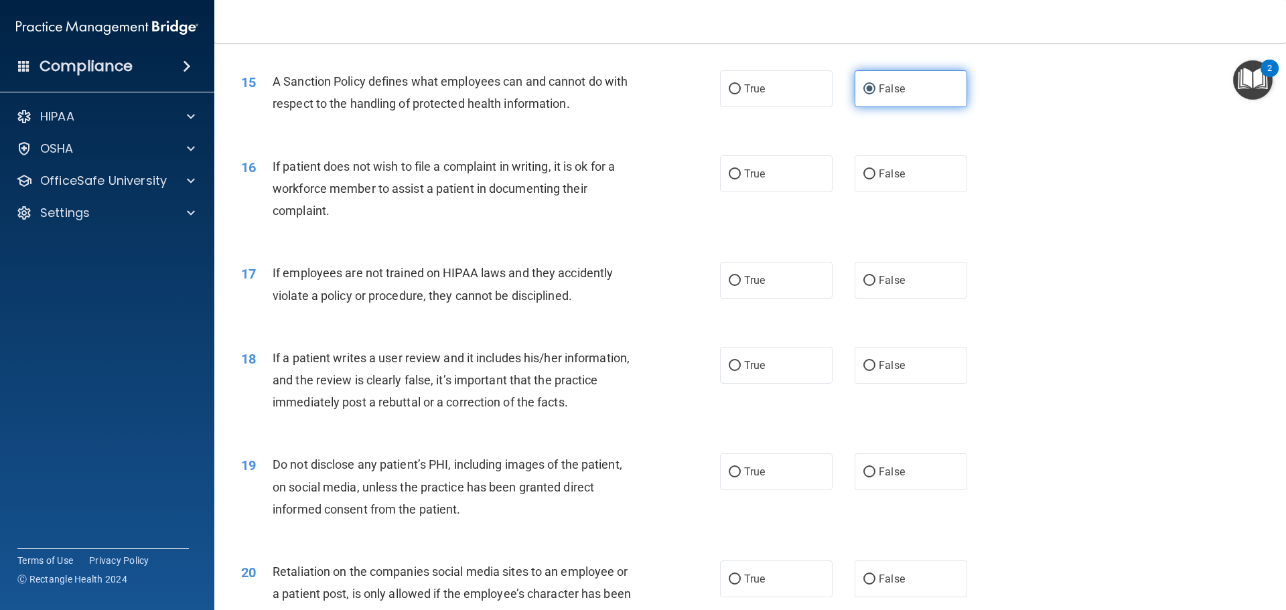
scroll to position [1607, 0]
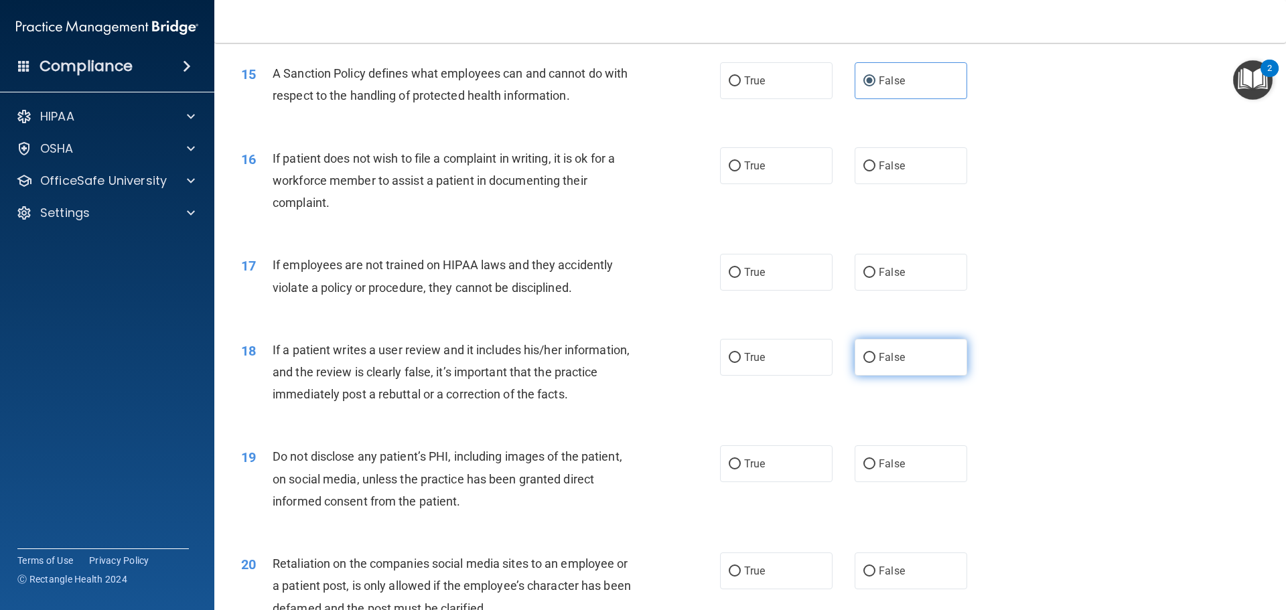
click at [919, 374] on label "False" at bounding box center [911, 357] width 113 height 37
click at [875, 363] on input "False" at bounding box center [869, 358] width 12 height 10
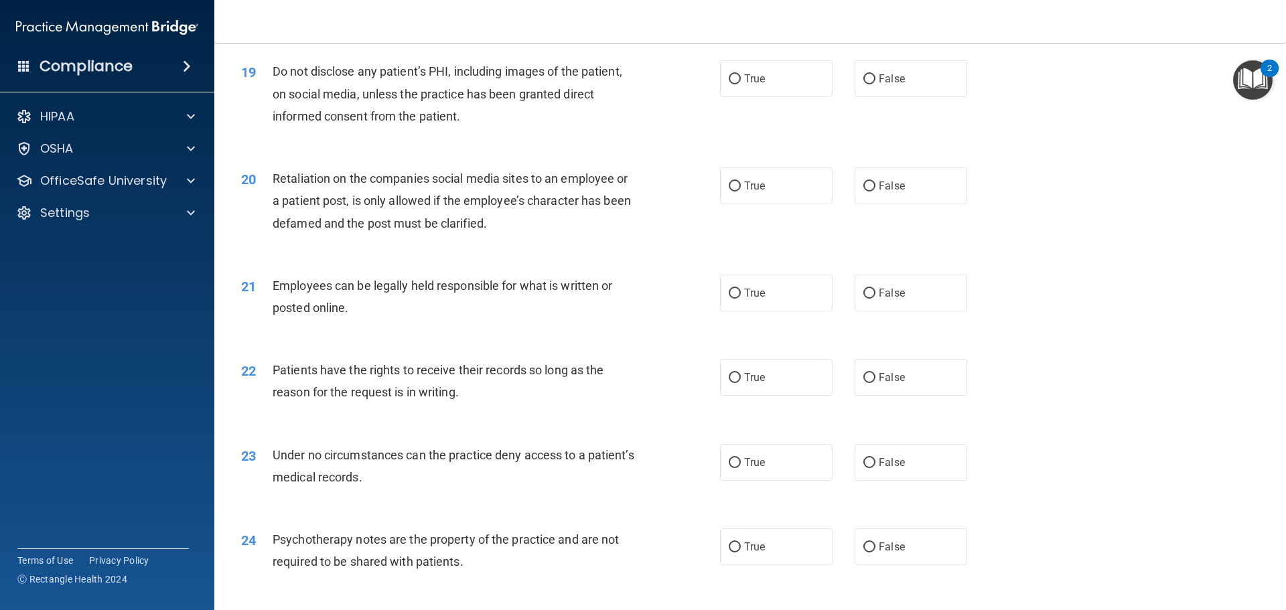
scroll to position [2076, 0]
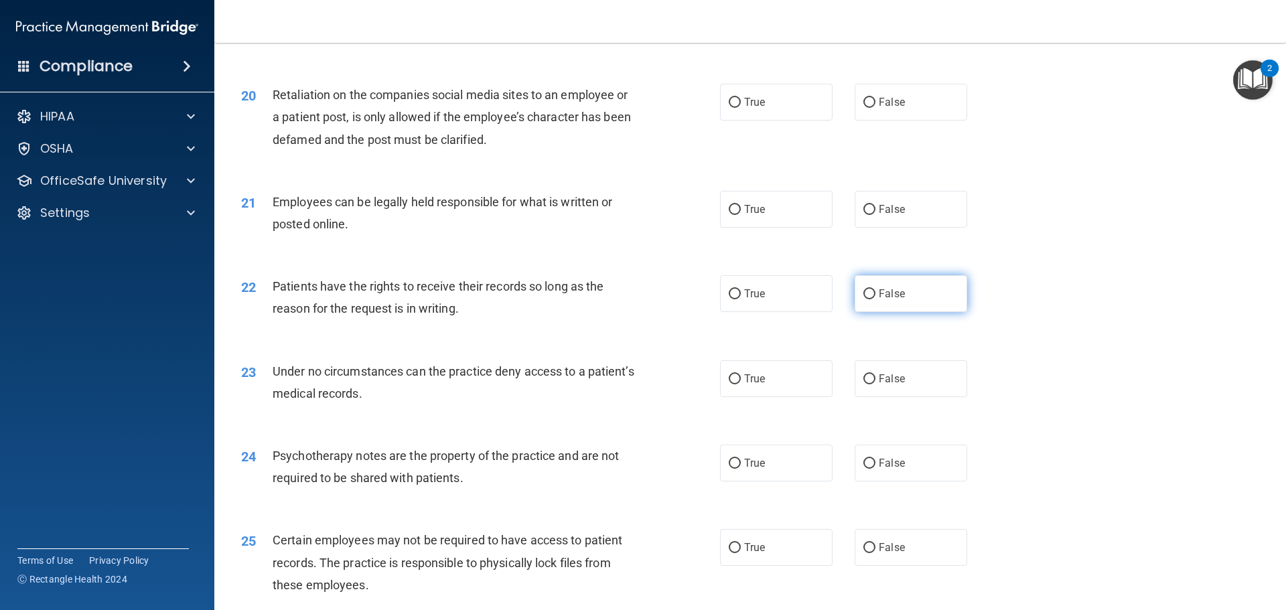
click at [915, 312] on label "False" at bounding box center [911, 293] width 113 height 37
click at [875, 299] on input "False" at bounding box center [869, 294] width 12 height 10
click at [919, 397] on label "False" at bounding box center [911, 378] width 113 height 37
click at [875, 384] on input "False" at bounding box center [869, 379] width 12 height 10
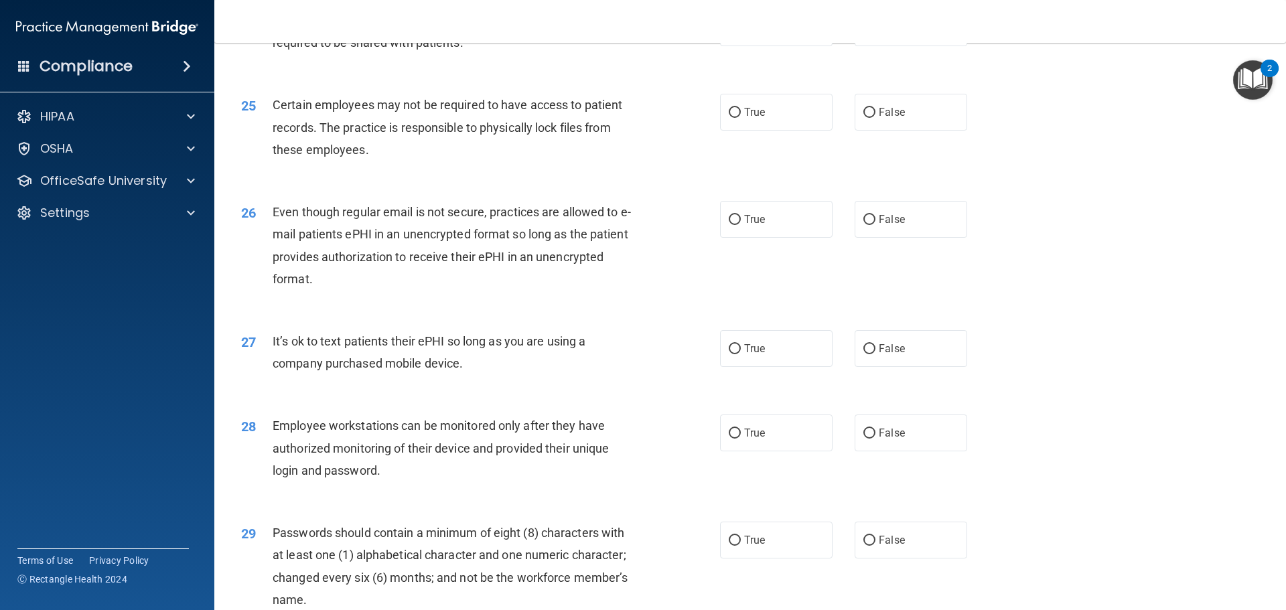
scroll to position [2612, 0]
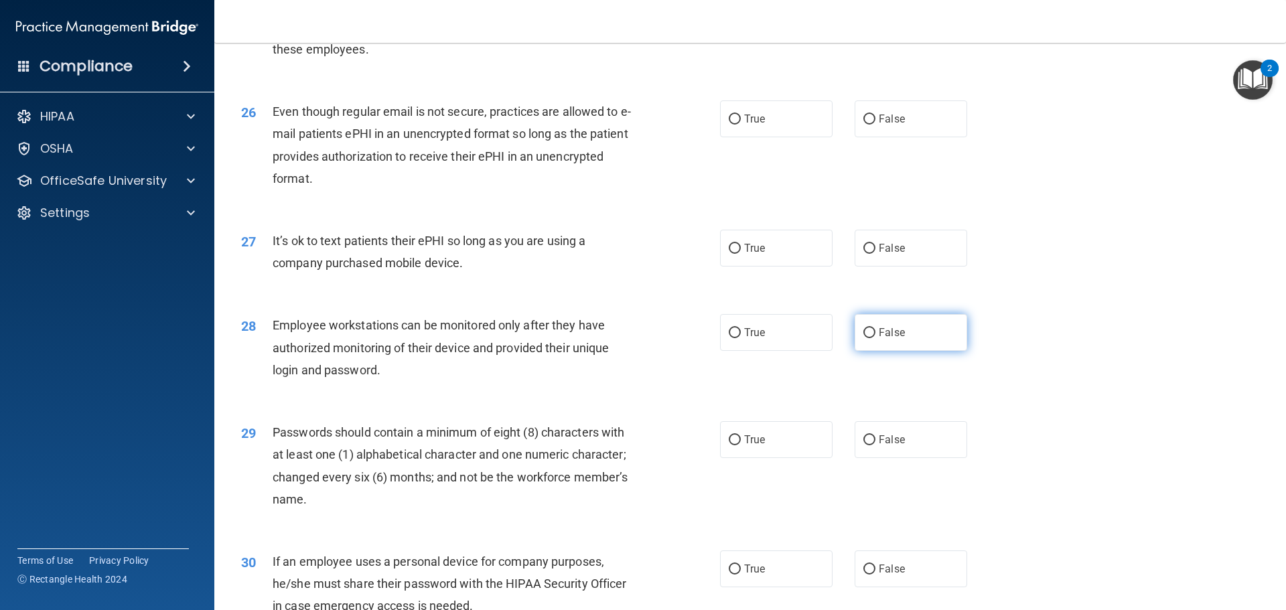
click at [907, 348] on label "False" at bounding box center [911, 332] width 113 height 37
click at [875, 338] on input "False" at bounding box center [869, 333] width 12 height 10
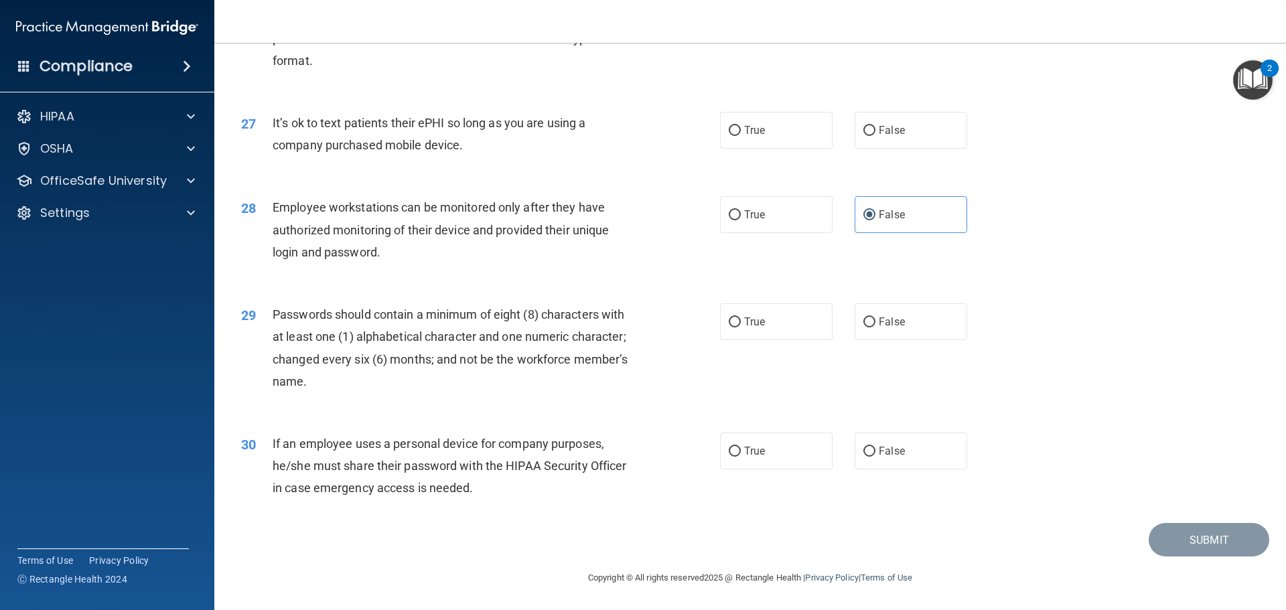
scroll to position [2752, 0]
click at [763, 323] on label "True" at bounding box center [776, 321] width 113 height 37
click at [741, 323] on input "True" at bounding box center [735, 322] width 12 height 10
click at [934, 459] on label "False" at bounding box center [911, 451] width 113 height 37
click at [875, 457] on input "False" at bounding box center [869, 452] width 12 height 10
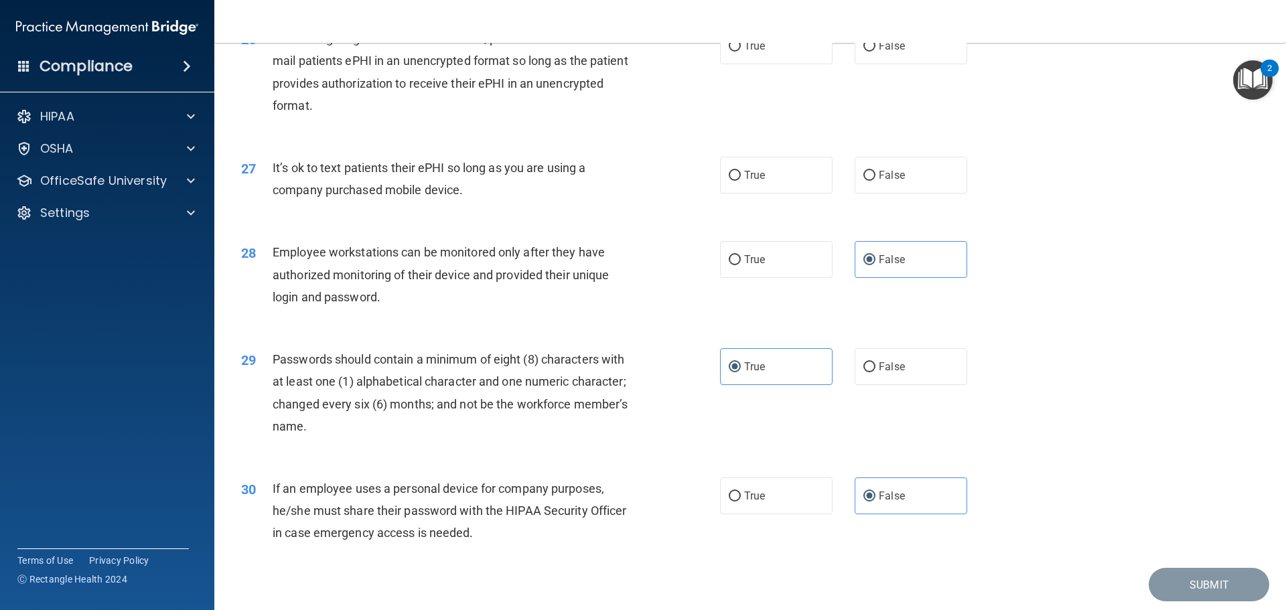
scroll to position [2618, 0]
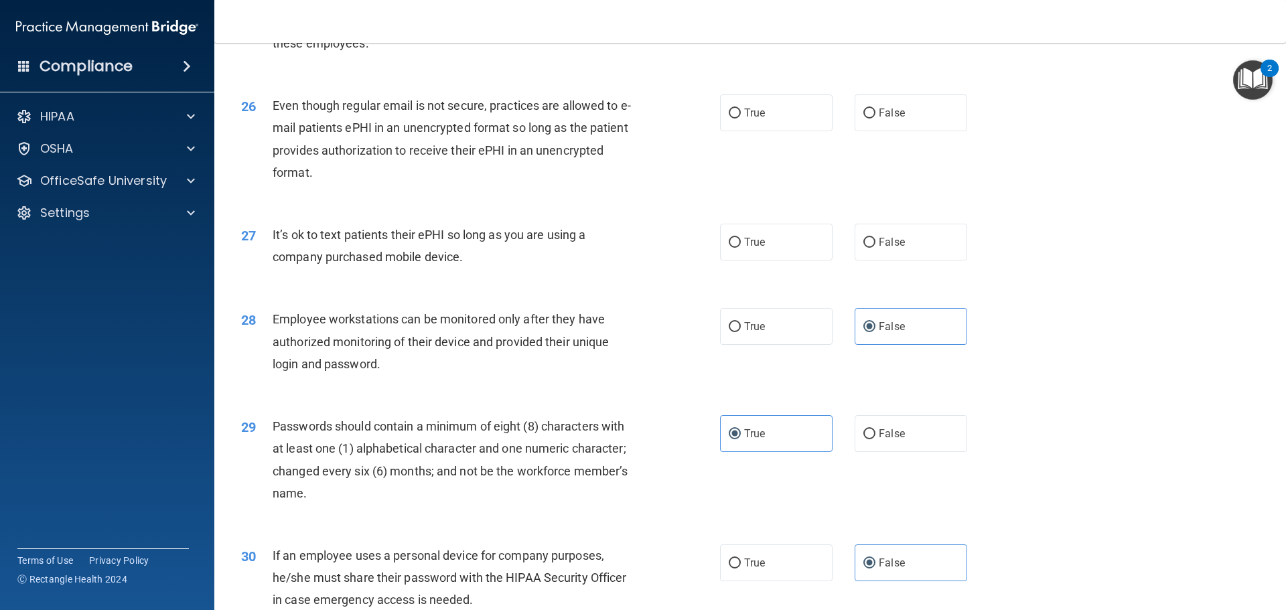
click at [915, 287] on div "27 It’s ok to text patients their ePHI so long as you are using a company purch…" at bounding box center [750, 249] width 1038 height 84
click at [915, 285] on div "27 It’s ok to text patients their ePHI so long as you are using a company purch…" at bounding box center [750, 249] width 1038 height 84
click at [915, 261] on label "False" at bounding box center [911, 242] width 113 height 37
click at [875, 248] on input "False" at bounding box center [869, 243] width 12 height 10
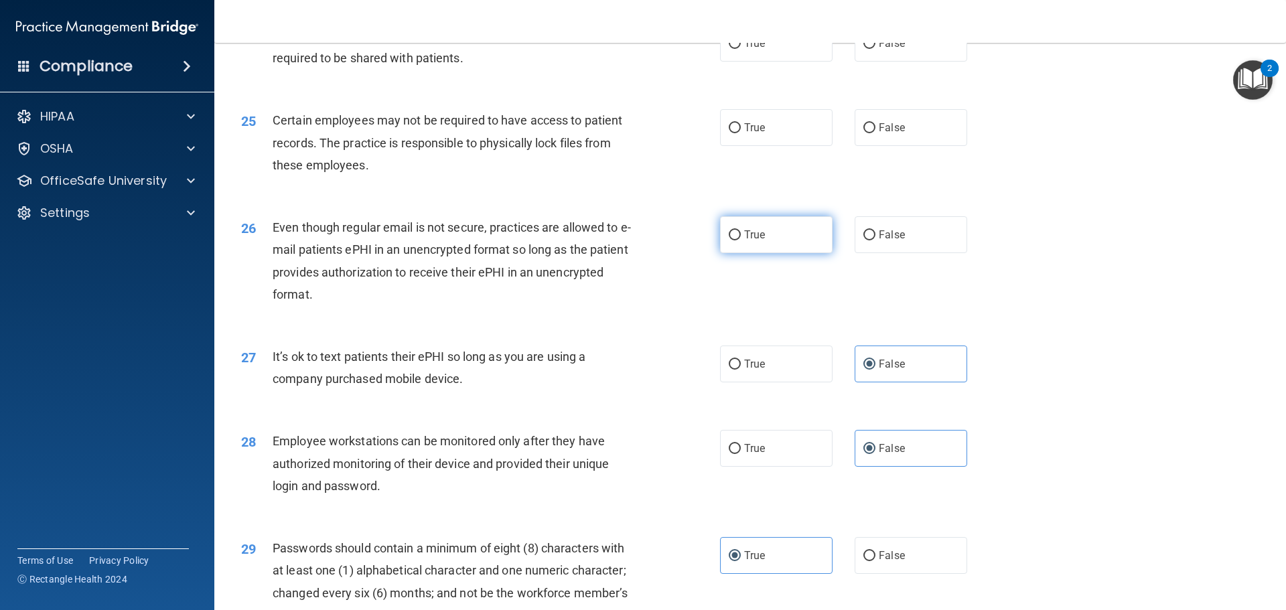
scroll to position [2484, 0]
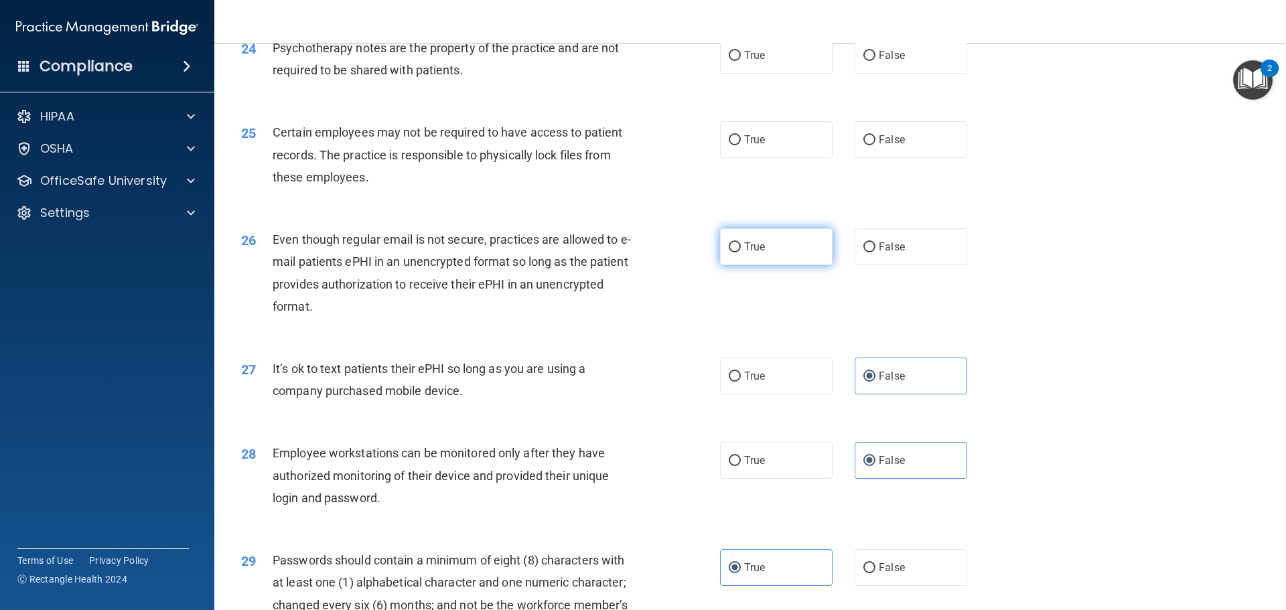
click at [724, 264] on label "True" at bounding box center [776, 246] width 113 height 37
click at [729, 252] on input "True" at bounding box center [735, 247] width 12 height 10
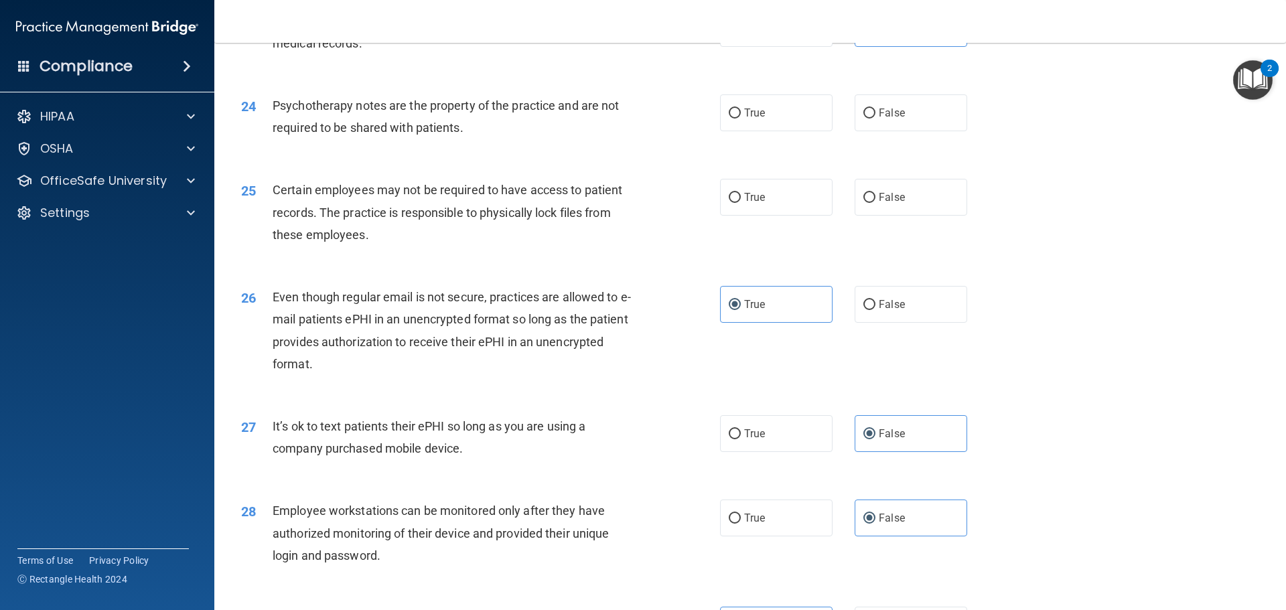
scroll to position [2350, 0]
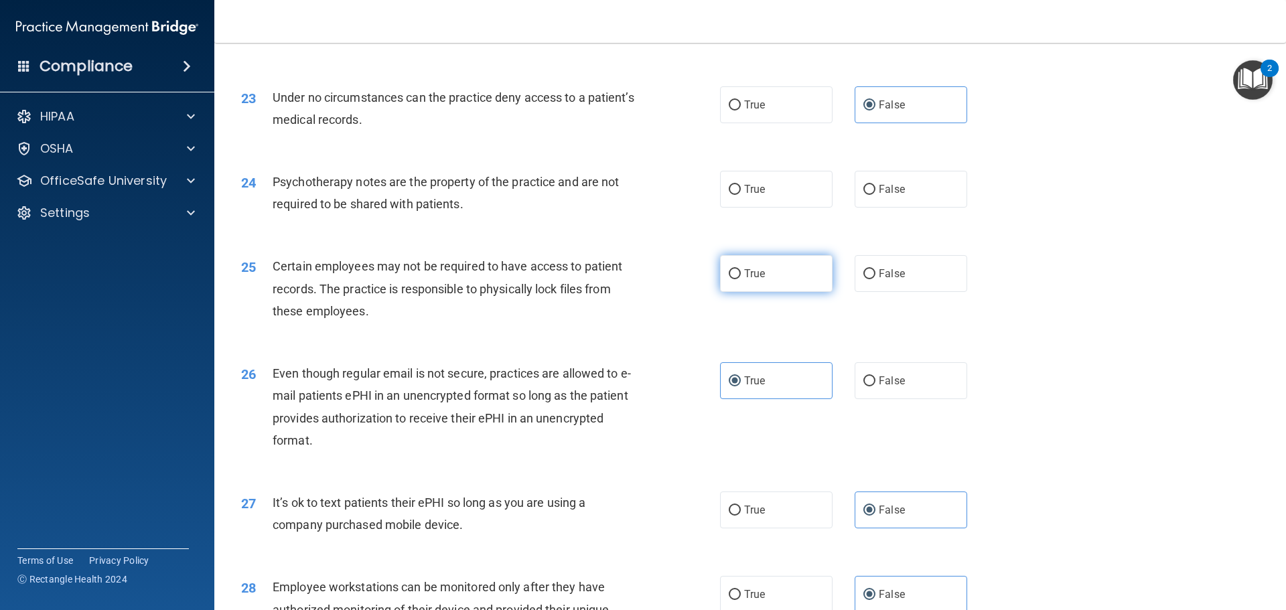
click at [764, 292] on label "True" at bounding box center [776, 273] width 113 height 37
click at [741, 279] on input "True" at bounding box center [735, 274] width 12 height 10
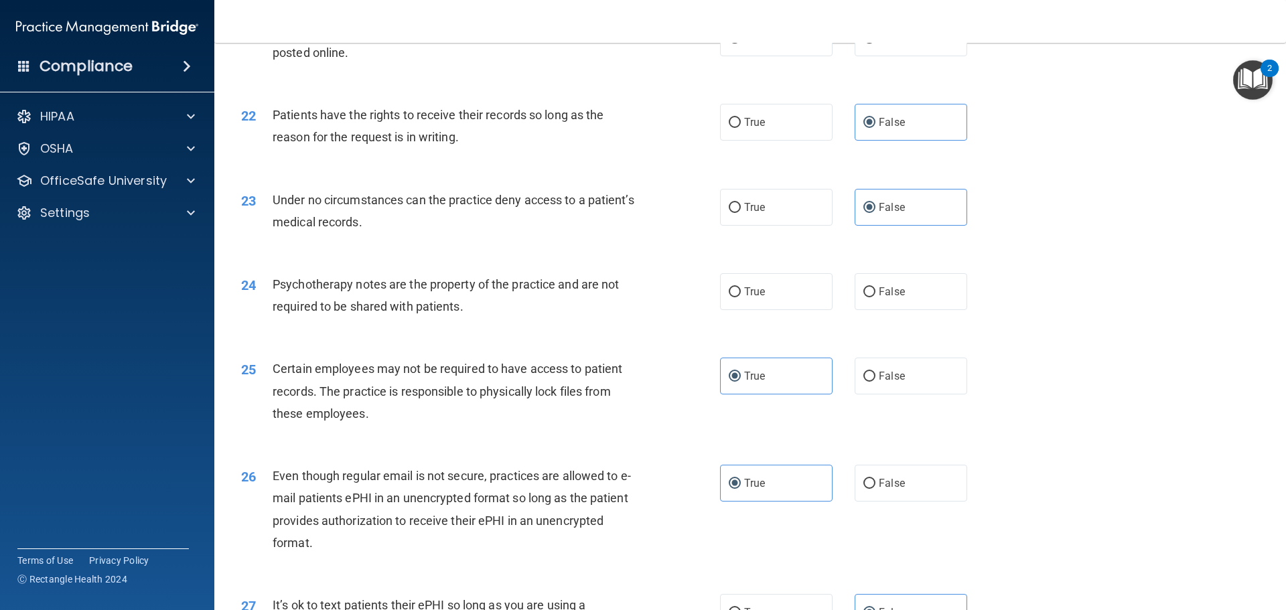
scroll to position [2216, 0]
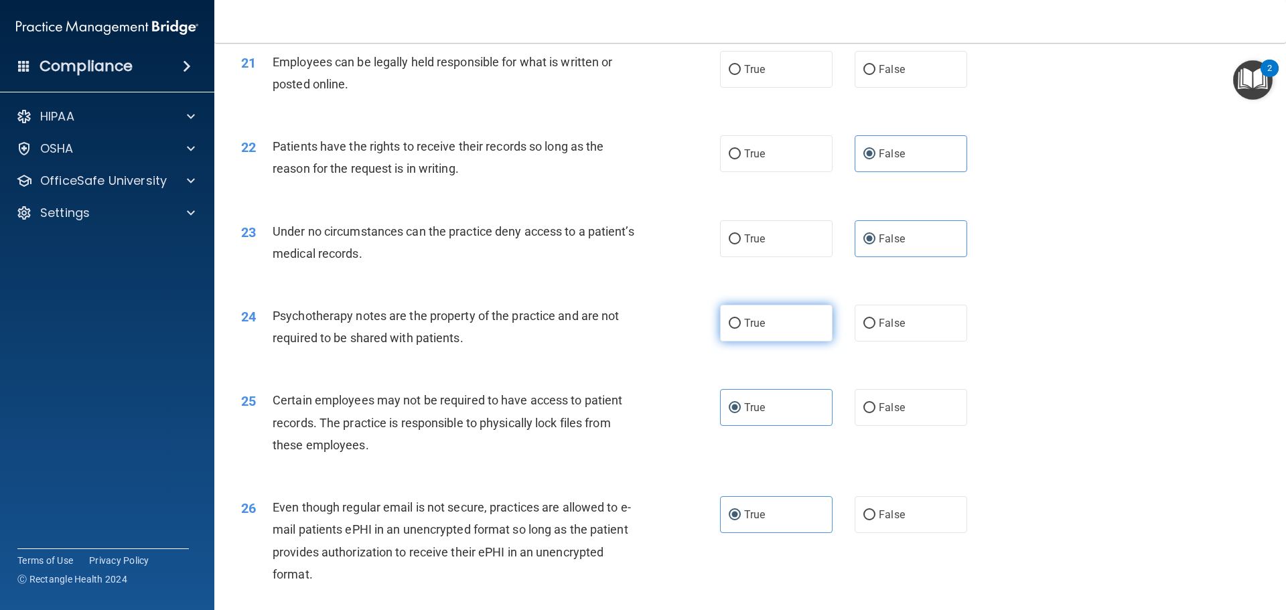
click at [788, 342] on label "True" at bounding box center [776, 323] width 113 height 37
click at [741, 329] on input "True" at bounding box center [735, 324] width 12 height 10
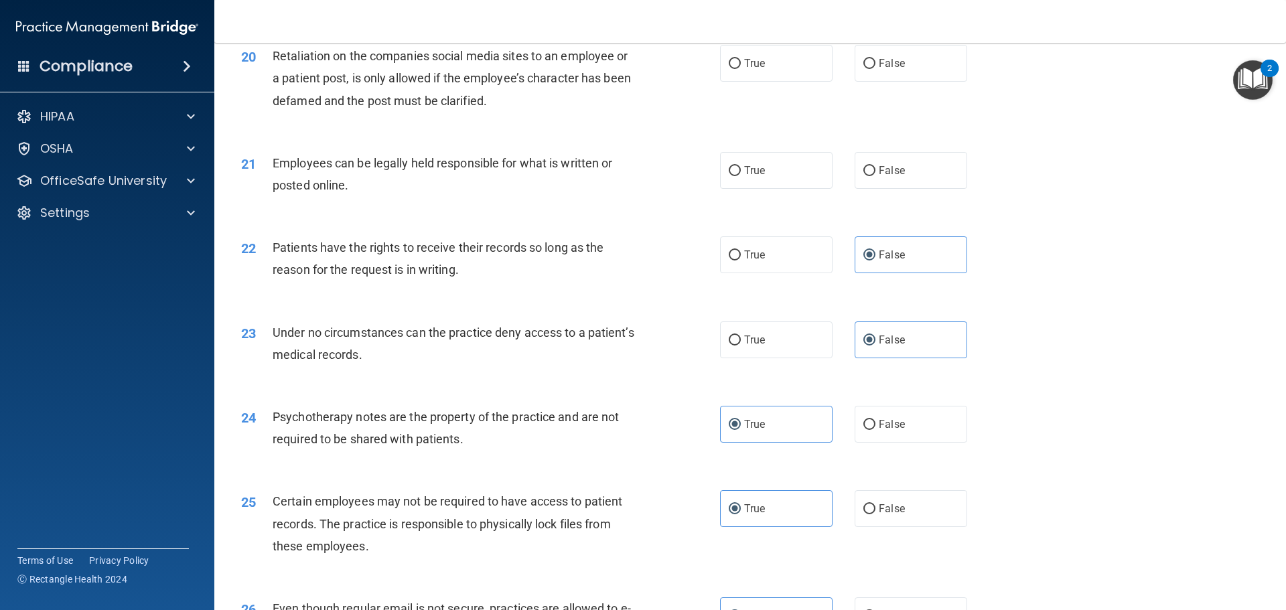
scroll to position [2082, 0]
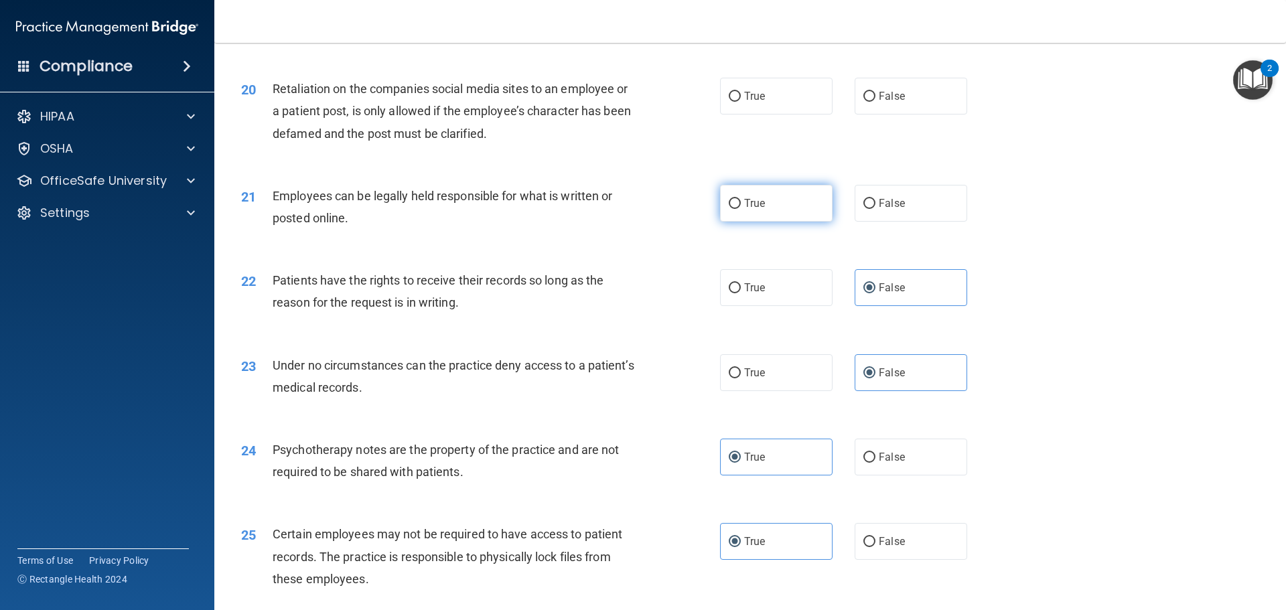
click at [747, 210] on span "True" at bounding box center [754, 203] width 21 height 13
click at [741, 209] on input "True" at bounding box center [735, 204] width 12 height 10
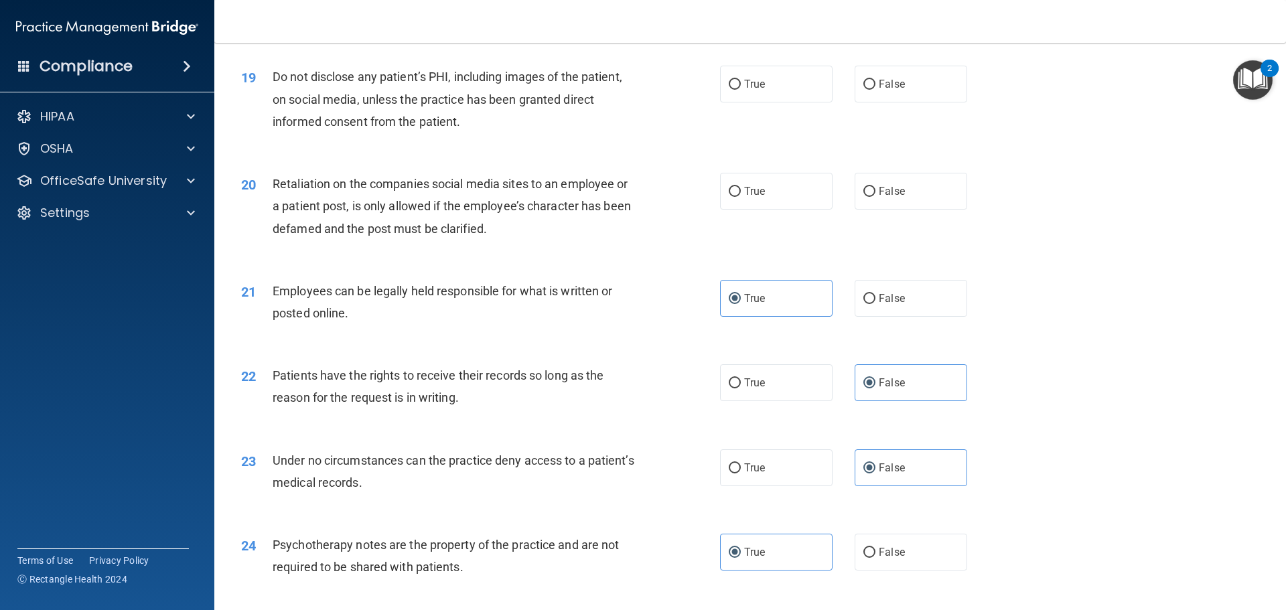
scroll to position [1948, 0]
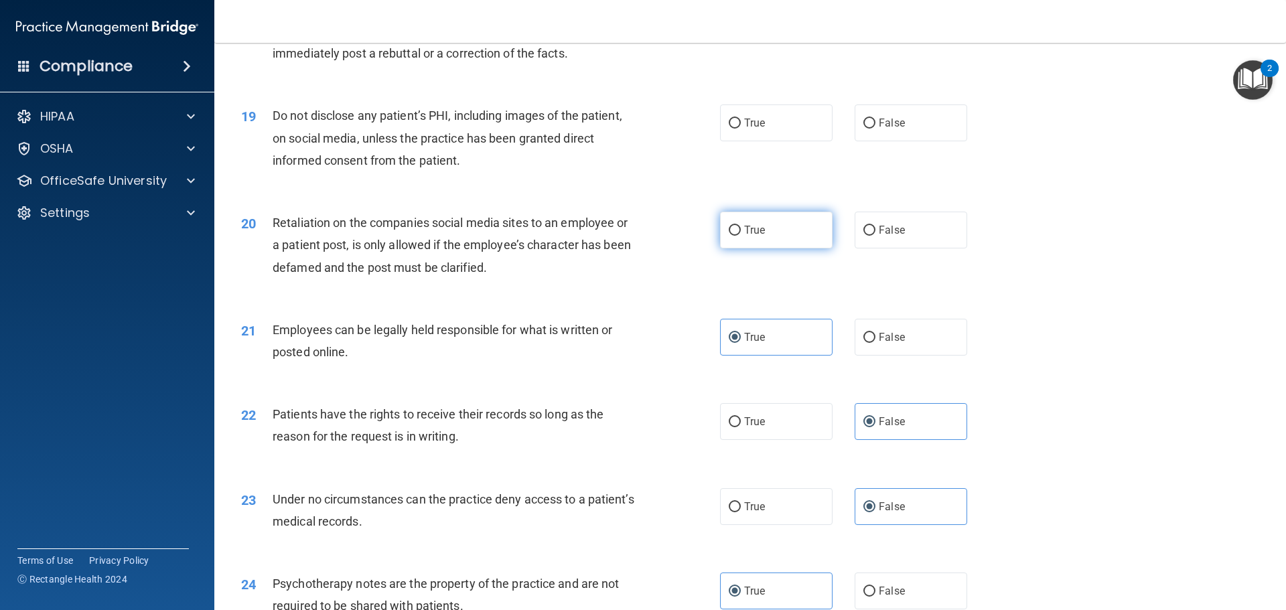
click at [745, 245] on label "True" at bounding box center [776, 230] width 113 height 37
click at [741, 236] on input "True" at bounding box center [735, 231] width 12 height 10
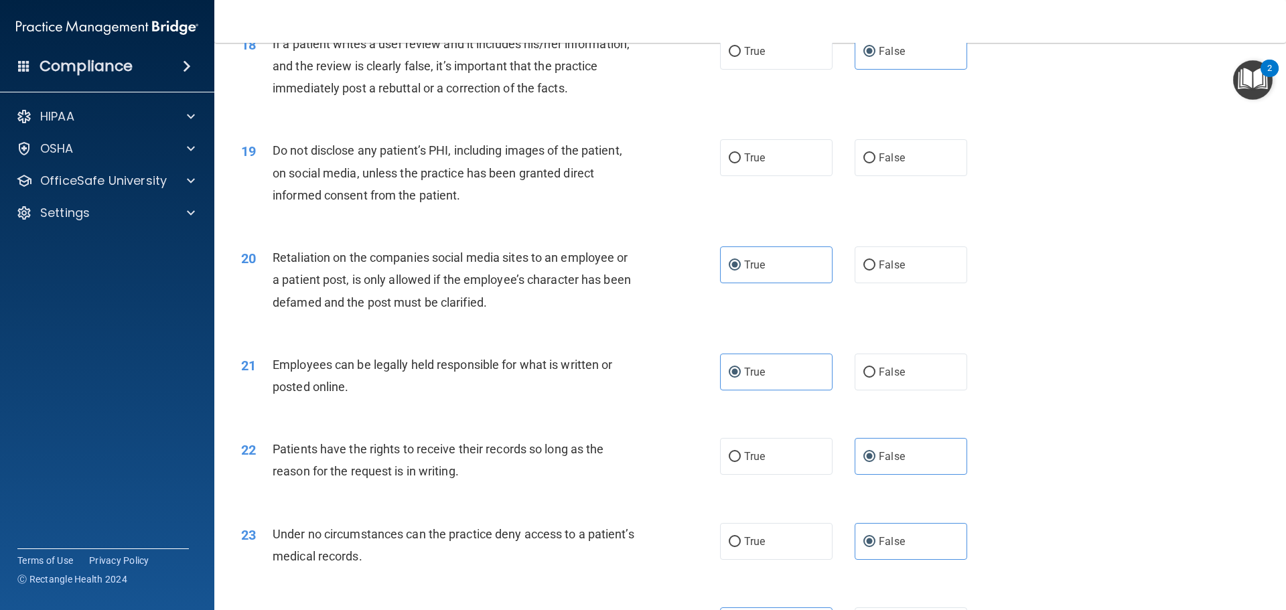
scroll to position [1881, 0]
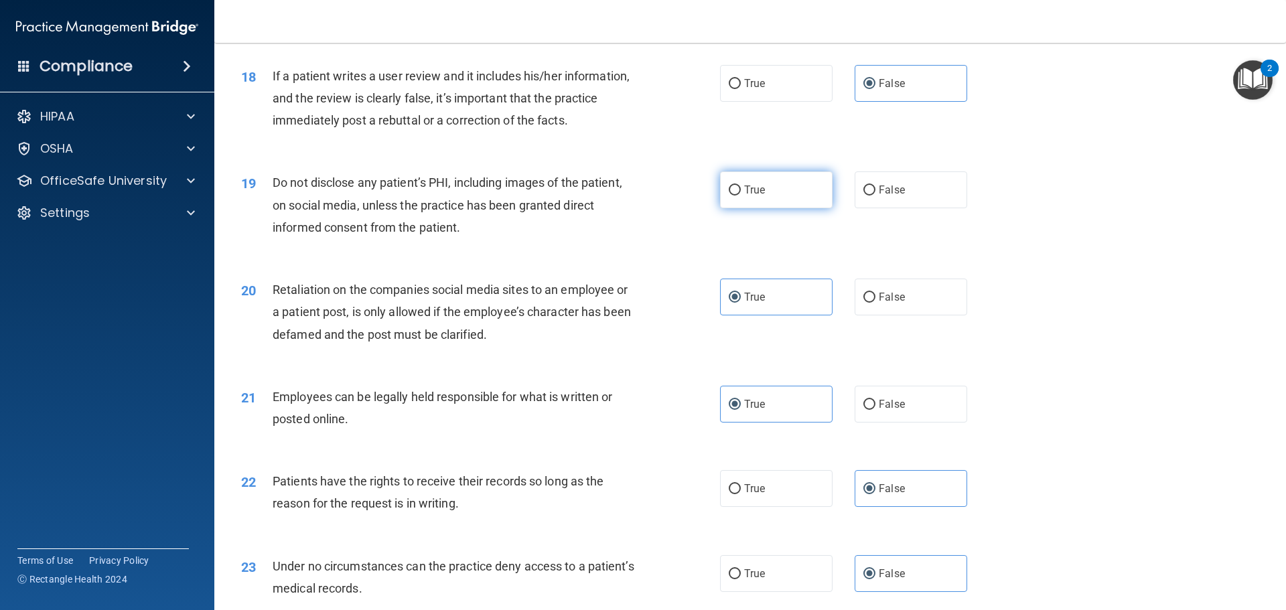
click at [734, 196] on input "True" at bounding box center [735, 191] width 12 height 10
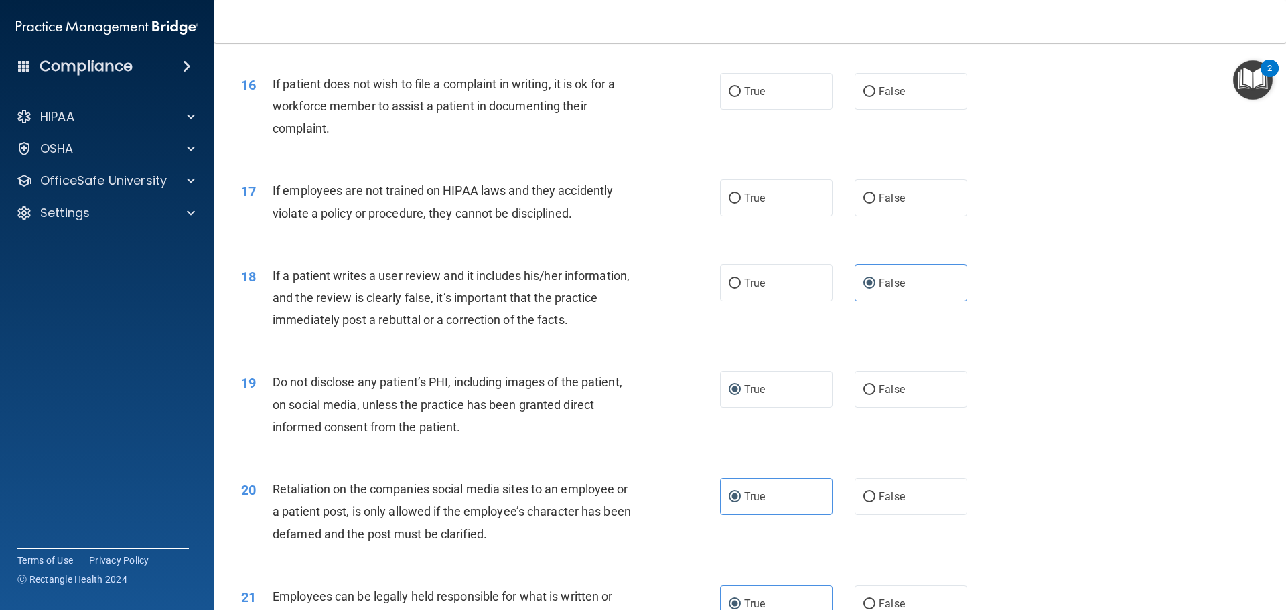
scroll to position [1680, 0]
click at [867, 205] on input "False" at bounding box center [869, 200] width 12 height 10
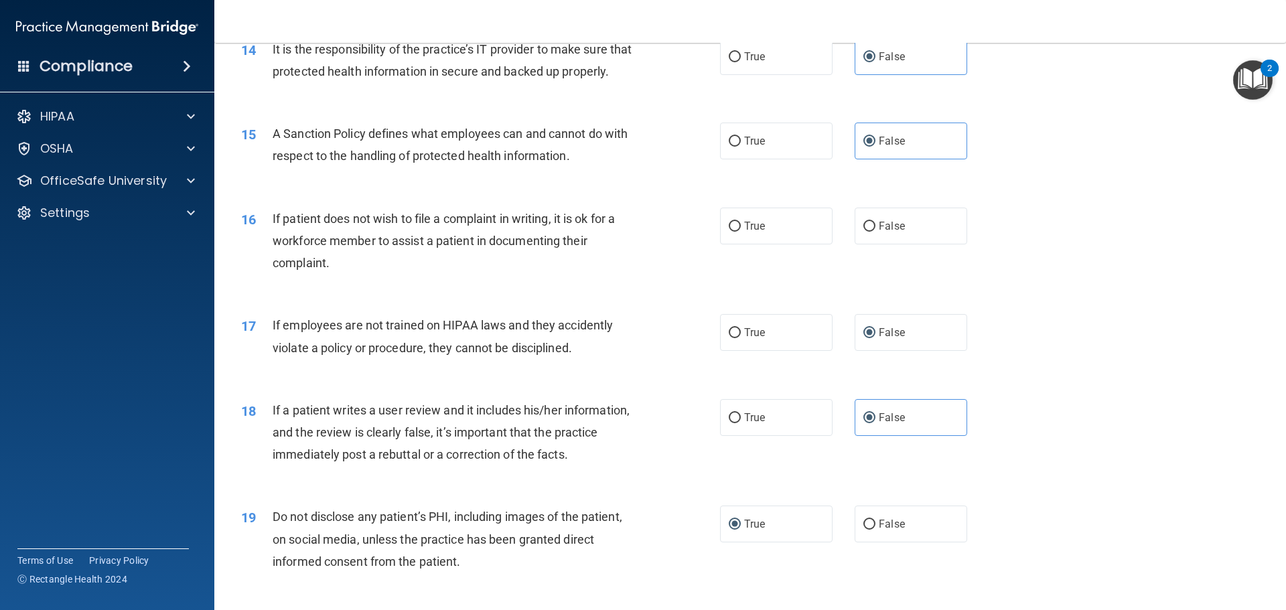
scroll to position [1546, 0]
click at [737, 245] on label "True" at bounding box center [776, 226] width 113 height 37
click at [737, 232] on input "True" at bounding box center [735, 227] width 12 height 10
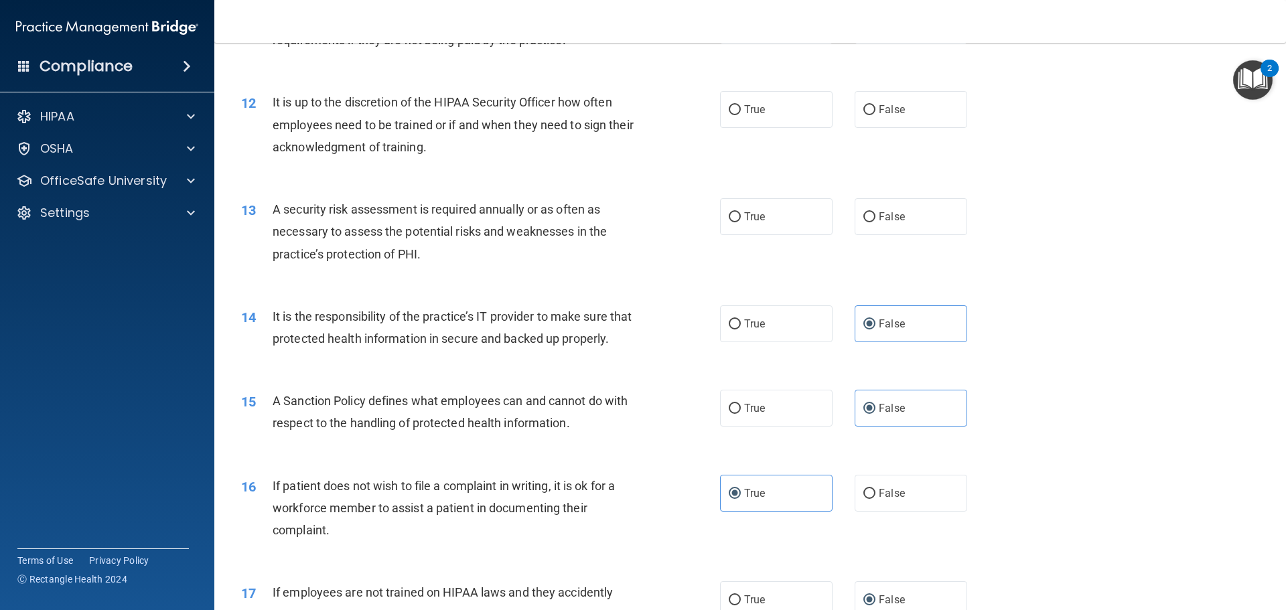
scroll to position [1278, 0]
click at [744, 215] on span "True" at bounding box center [754, 218] width 21 height 13
click at [740, 215] on input "True" at bounding box center [735, 219] width 12 height 10
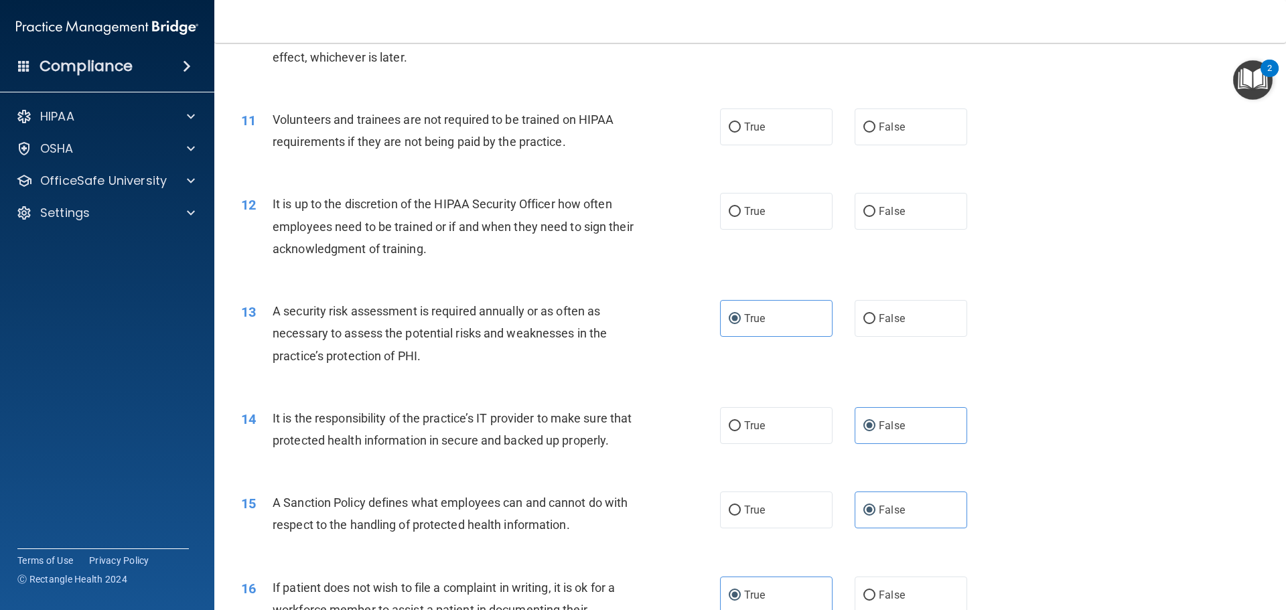
scroll to position [1145, 0]
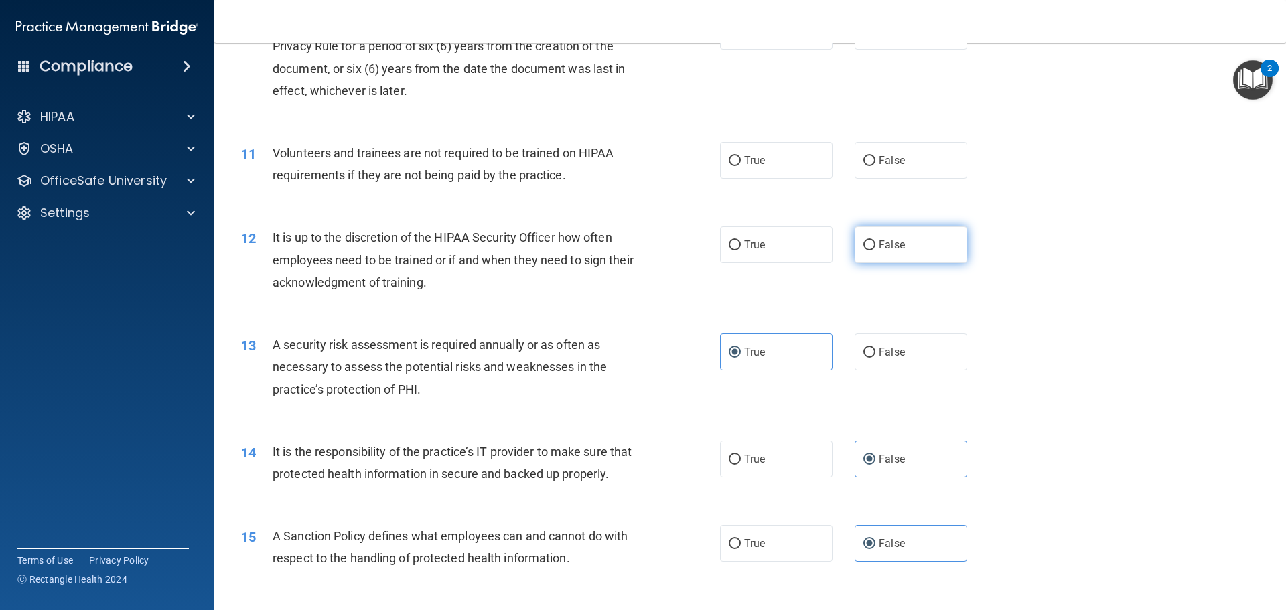
click at [885, 253] on label "False" at bounding box center [911, 244] width 113 height 37
click at [875, 250] on input "False" at bounding box center [869, 245] width 12 height 10
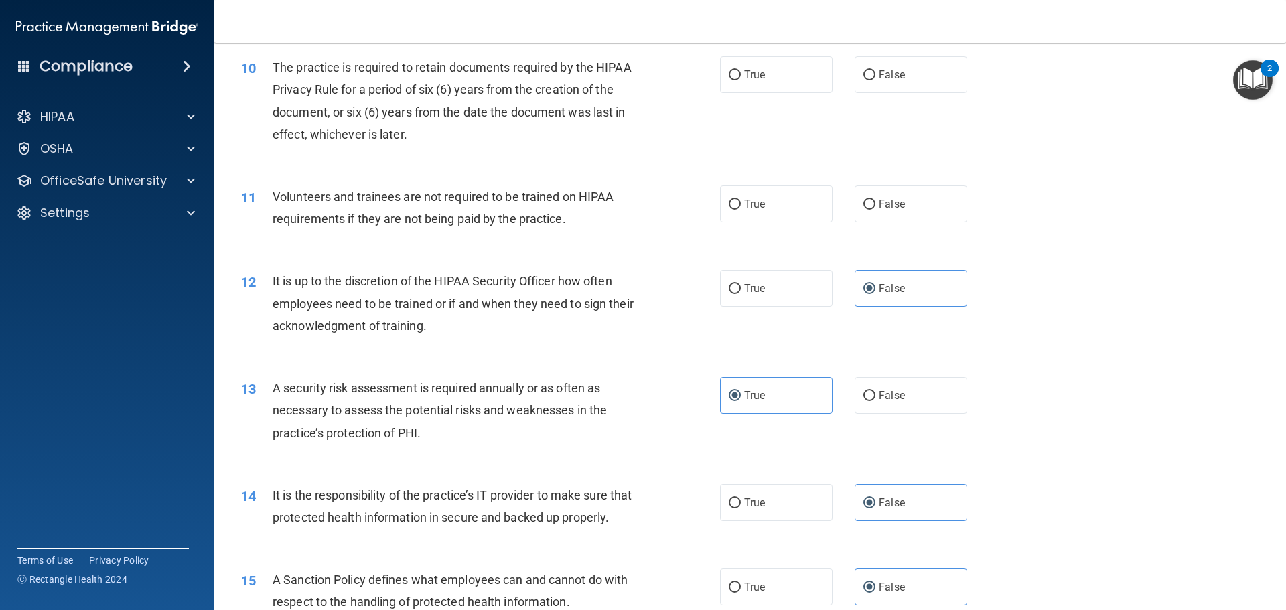
scroll to position [1078, 0]
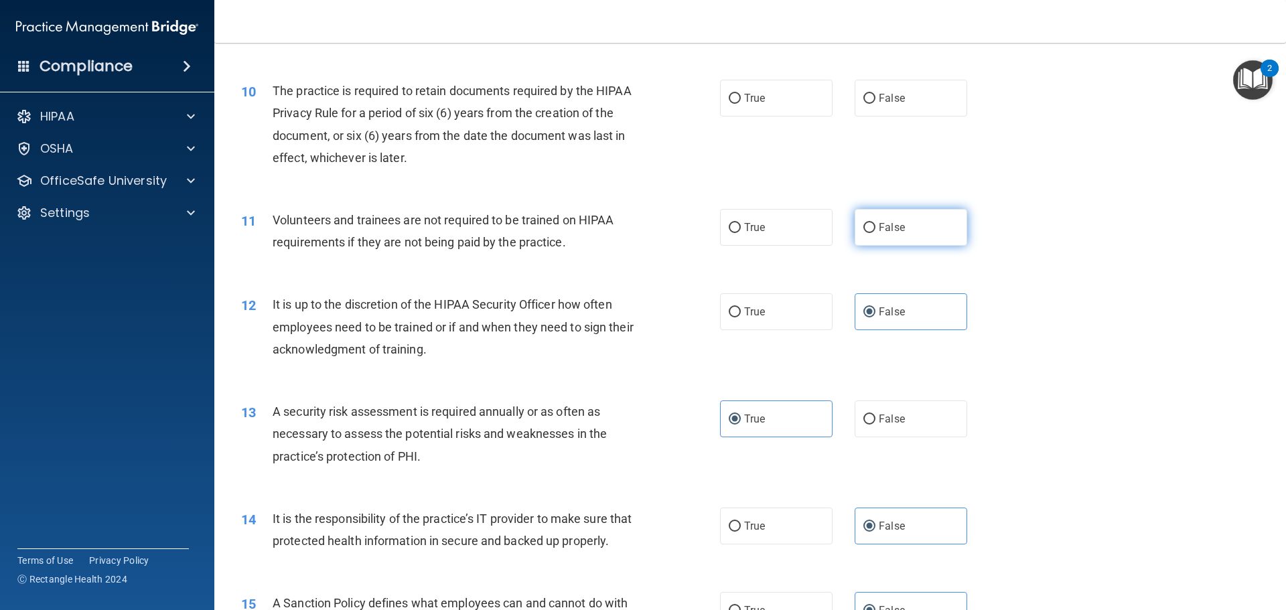
click at [893, 224] on span "False" at bounding box center [892, 227] width 26 height 13
click at [875, 224] on input "False" at bounding box center [869, 228] width 12 height 10
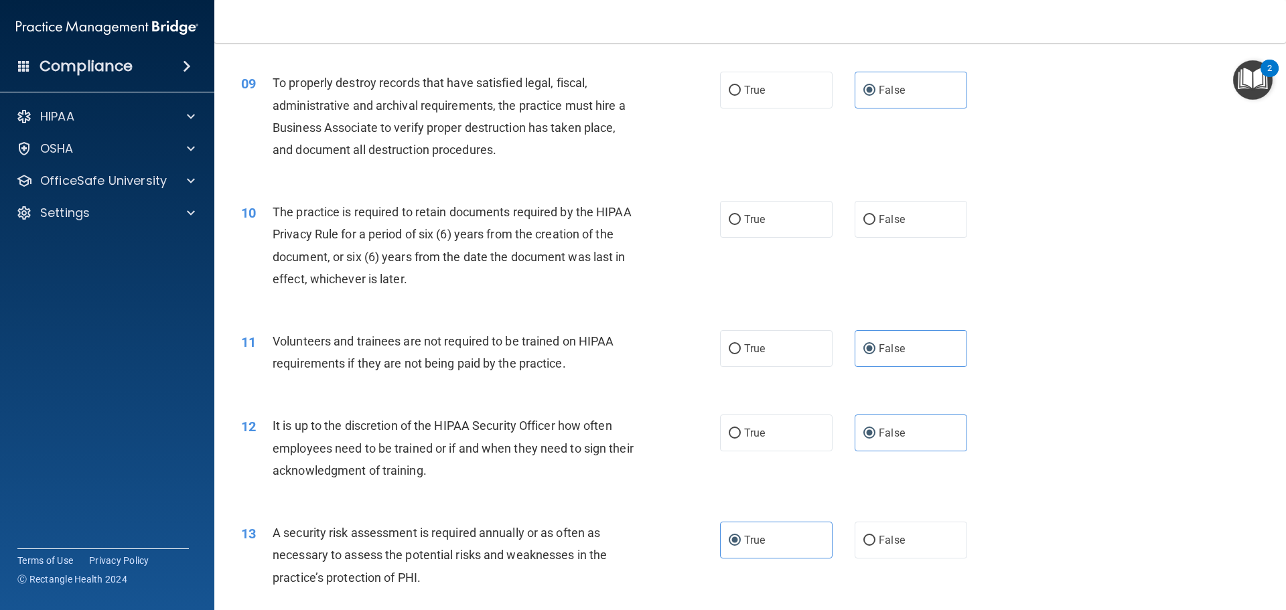
scroll to position [944, 0]
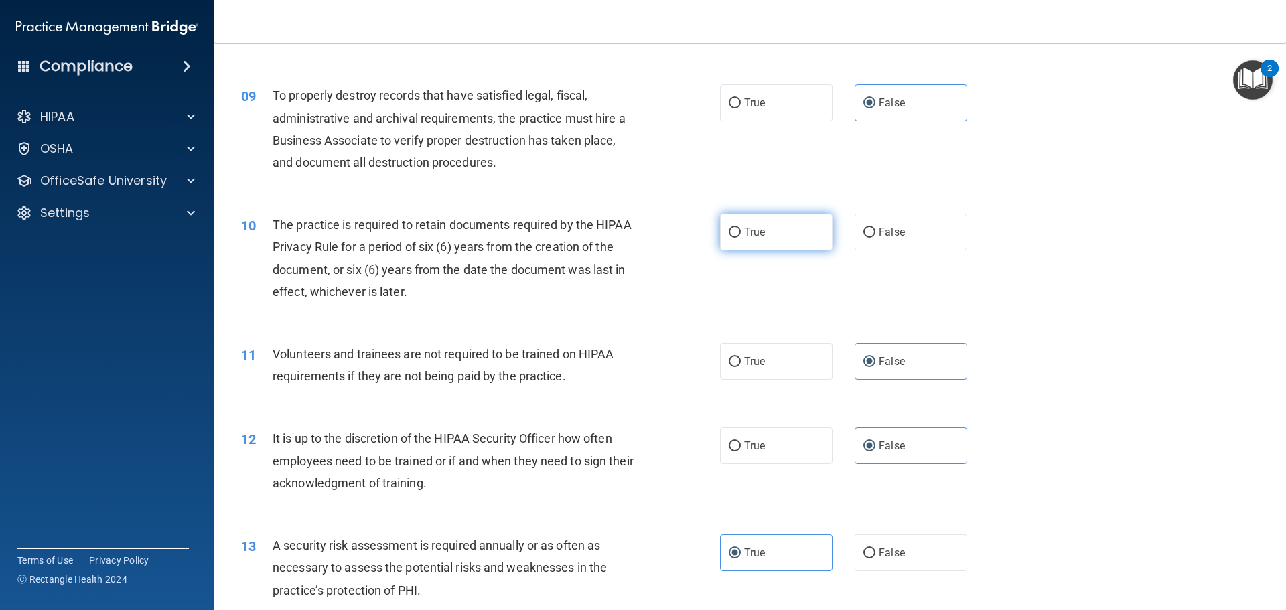
click at [733, 236] on input "True" at bounding box center [735, 233] width 12 height 10
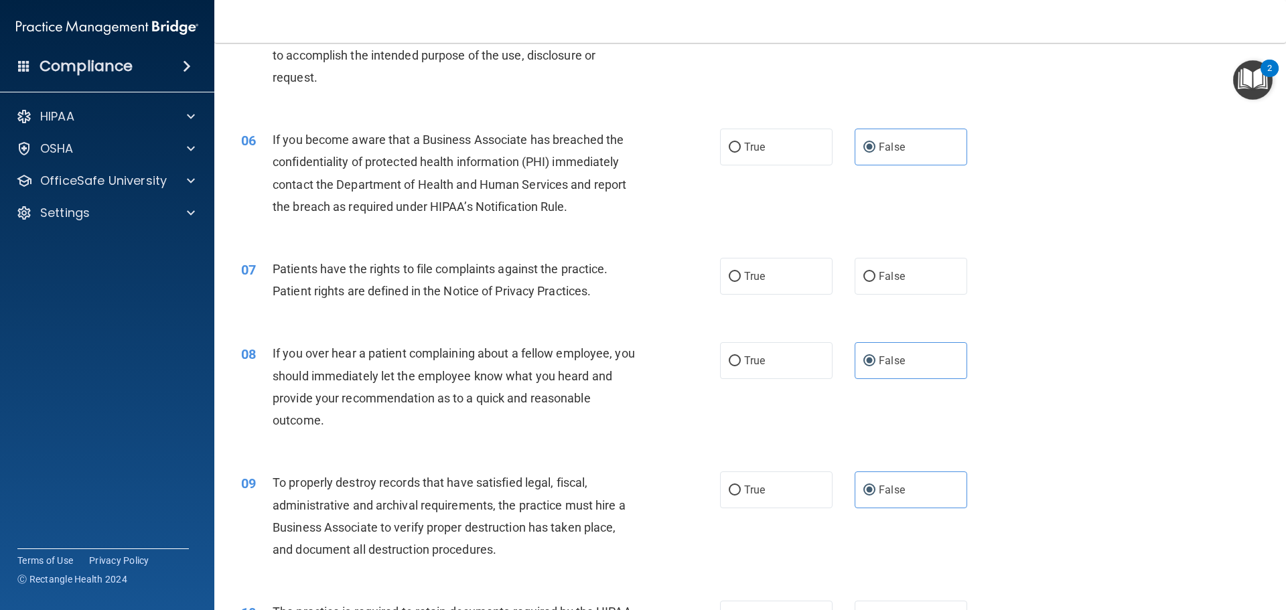
scroll to position [542, 0]
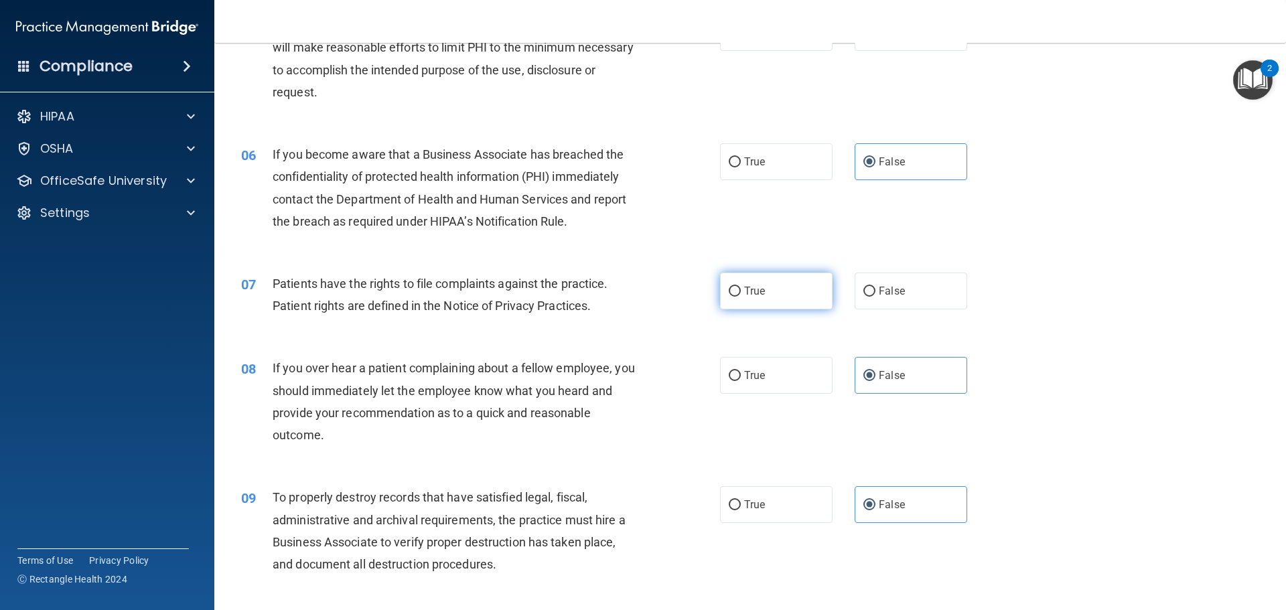
click at [777, 291] on label "True" at bounding box center [776, 291] width 113 height 37
click at [741, 291] on input "True" at bounding box center [735, 292] width 12 height 10
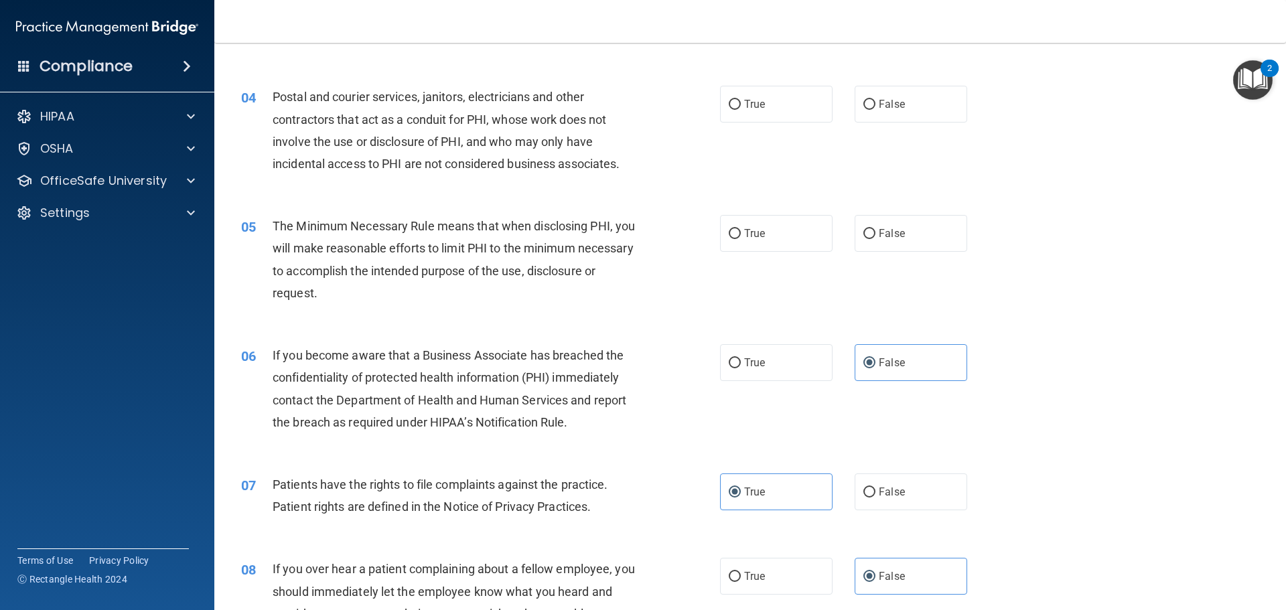
scroll to position [274, 0]
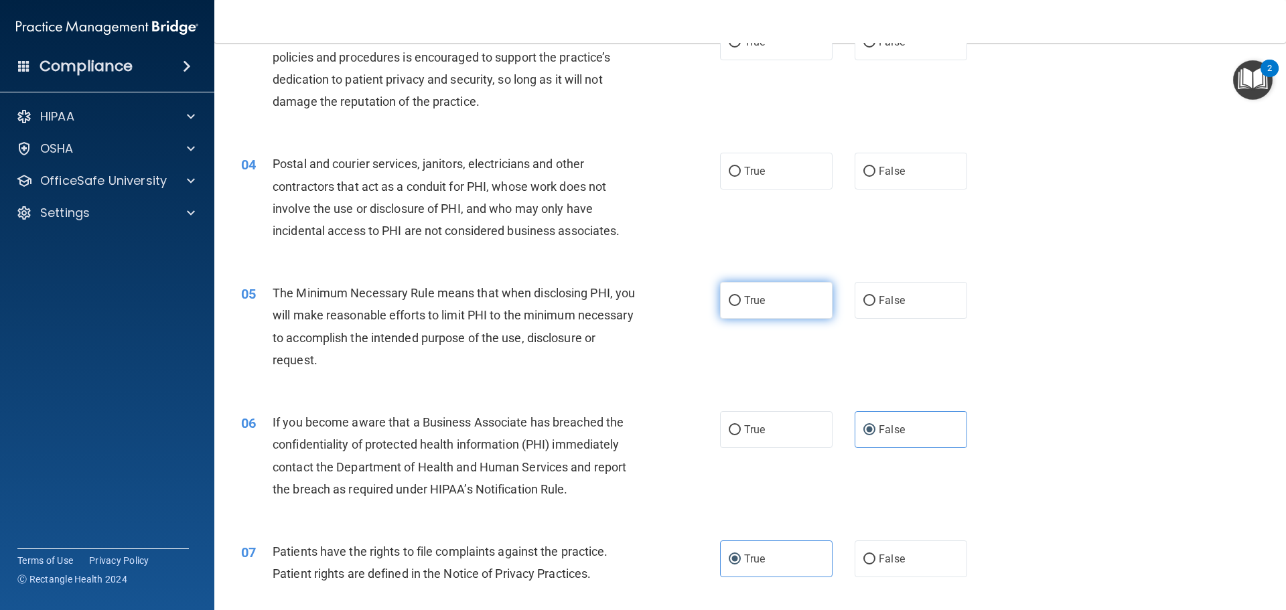
click at [745, 313] on label "True" at bounding box center [776, 300] width 113 height 37
click at [741, 306] on input "True" at bounding box center [735, 301] width 12 height 10
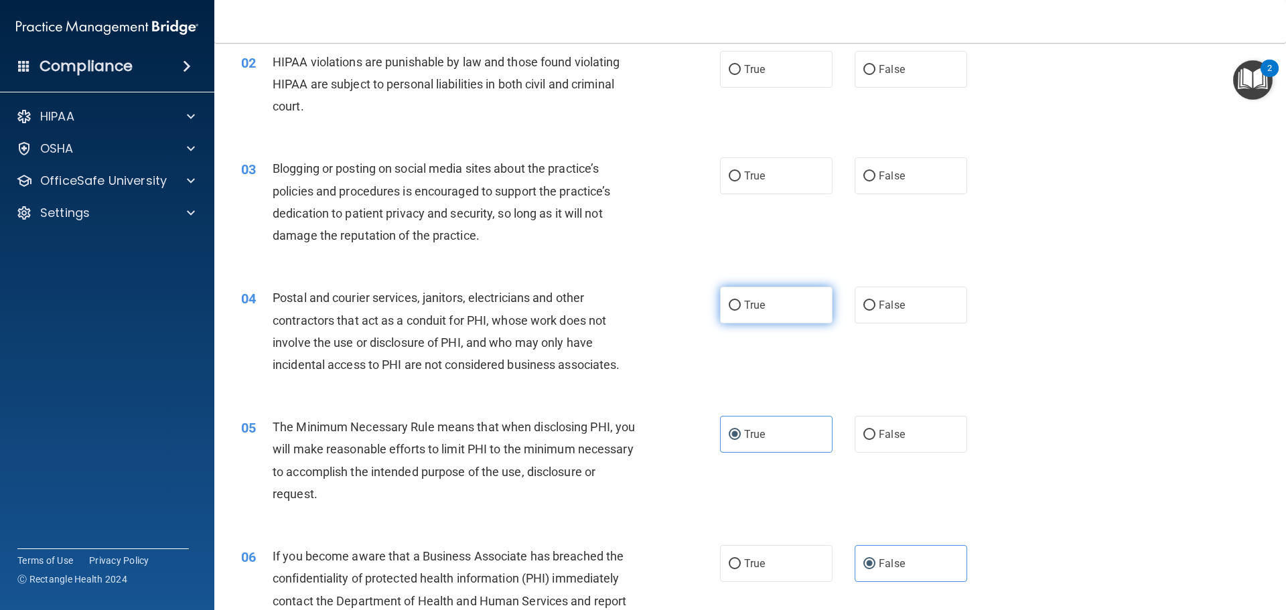
click at [750, 304] on span "True" at bounding box center [754, 305] width 21 height 13
click at [741, 304] on input "True" at bounding box center [735, 306] width 12 height 10
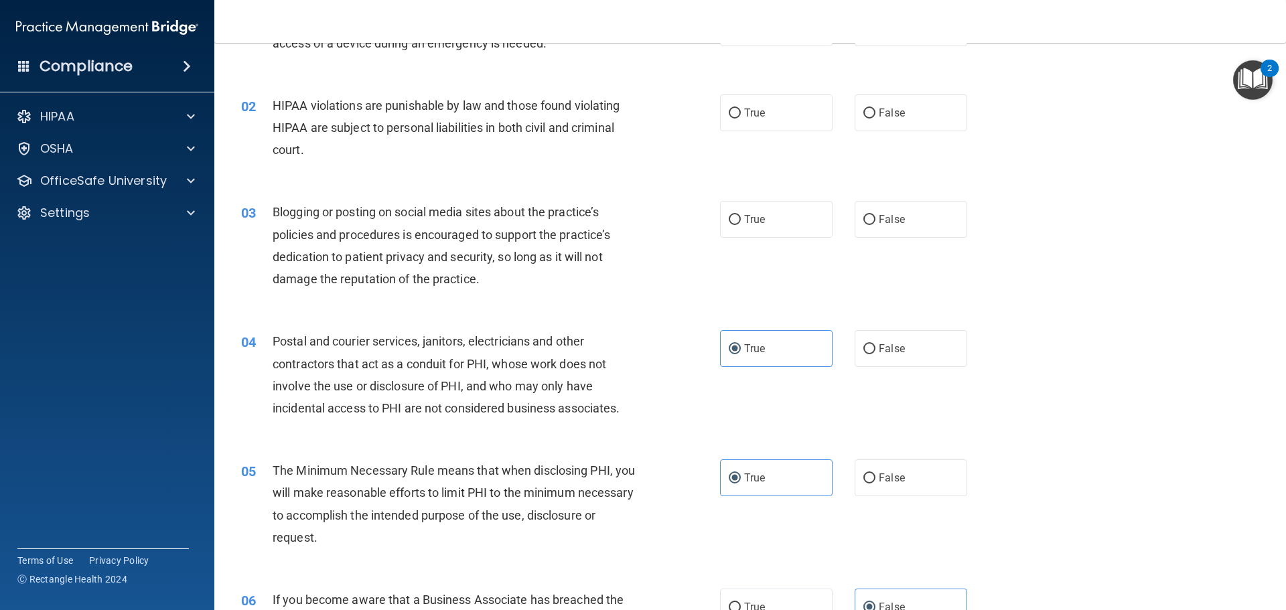
scroll to position [73, 0]
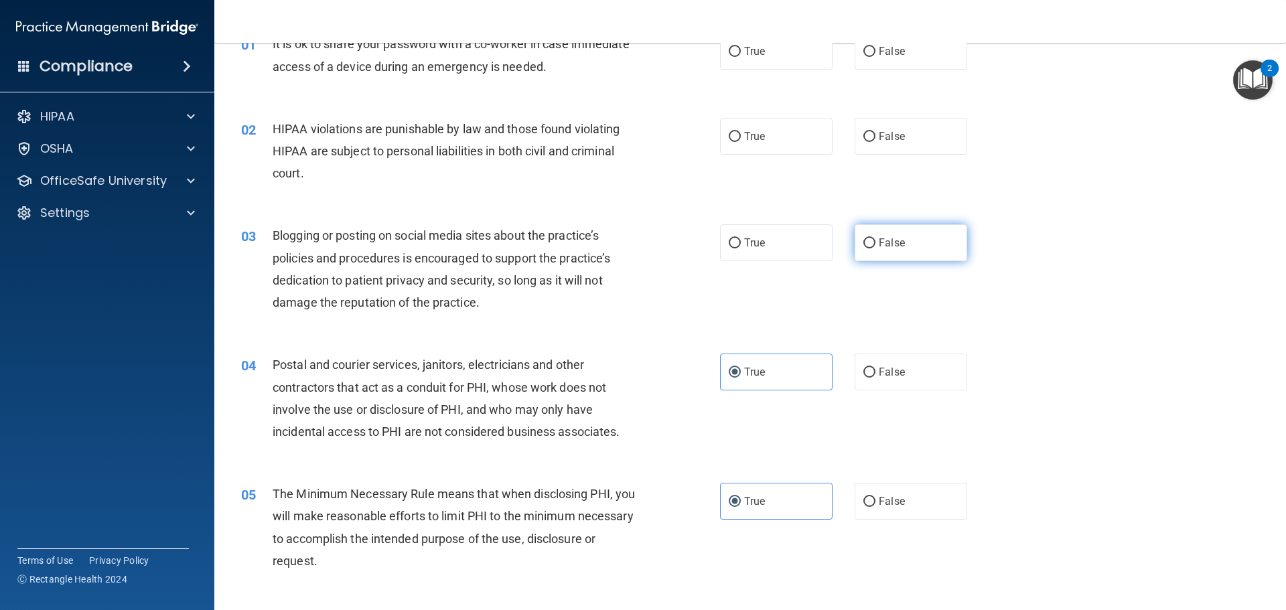
click at [865, 234] on label "False" at bounding box center [911, 242] width 113 height 37
click at [865, 238] on input "False" at bounding box center [869, 243] width 12 height 10
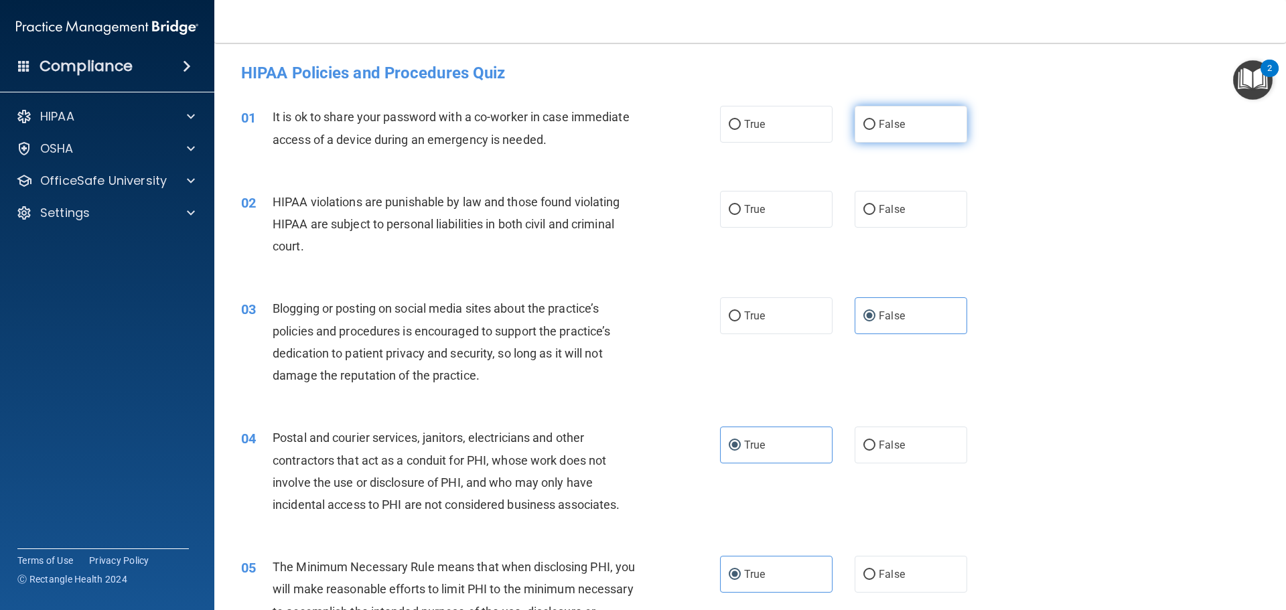
click at [905, 125] on label "False" at bounding box center [911, 124] width 113 height 37
click at [875, 125] on input "False" at bounding box center [869, 125] width 12 height 10
click at [740, 227] on label "True" at bounding box center [776, 209] width 113 height 37
click at [740, 215] on input "True" at bounding box center [735, 210] width 12 height 10
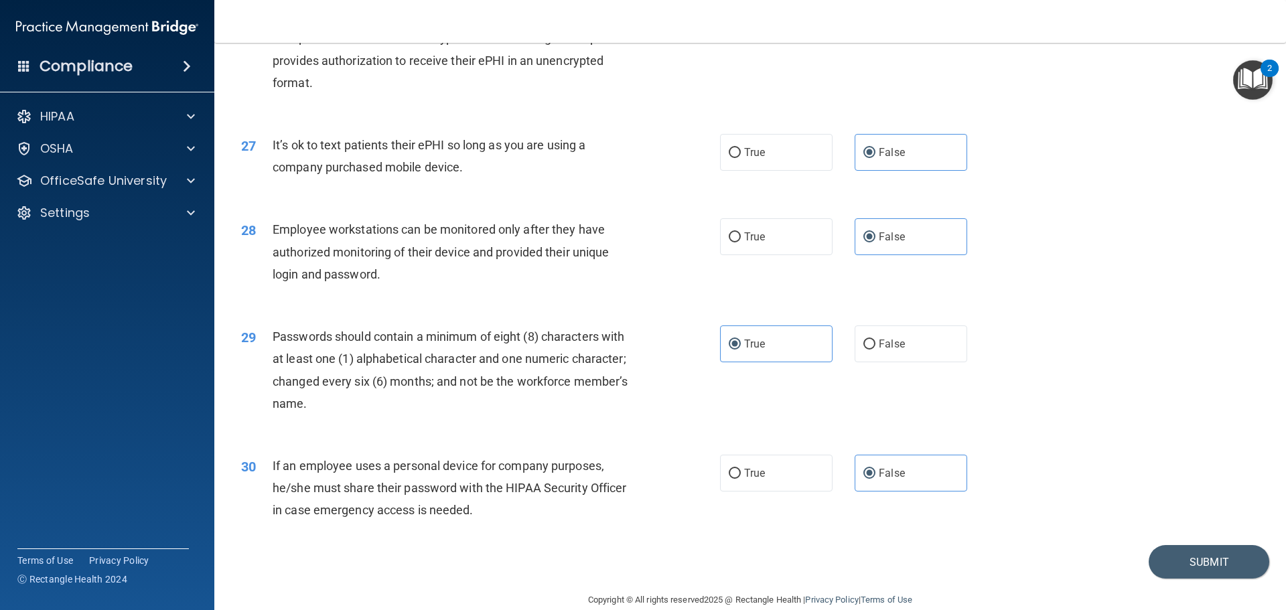
scroll to position [2752, 0]
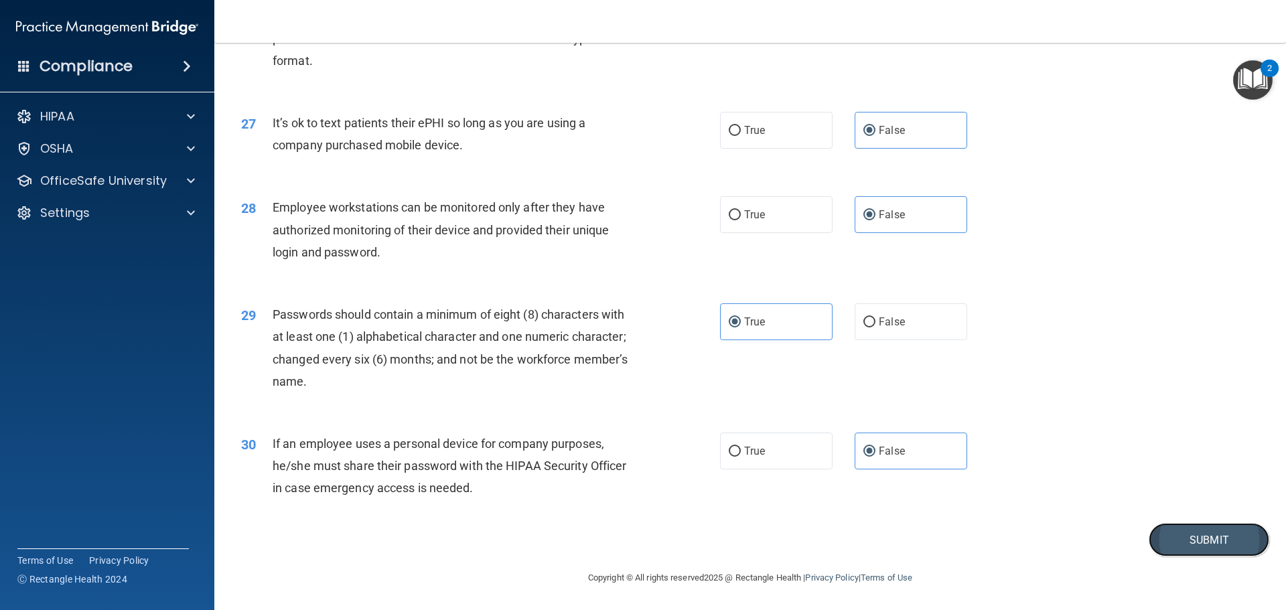
click at [1179, 543] on button "Submit" at bounding box center [1209, 540] width 121 height 34
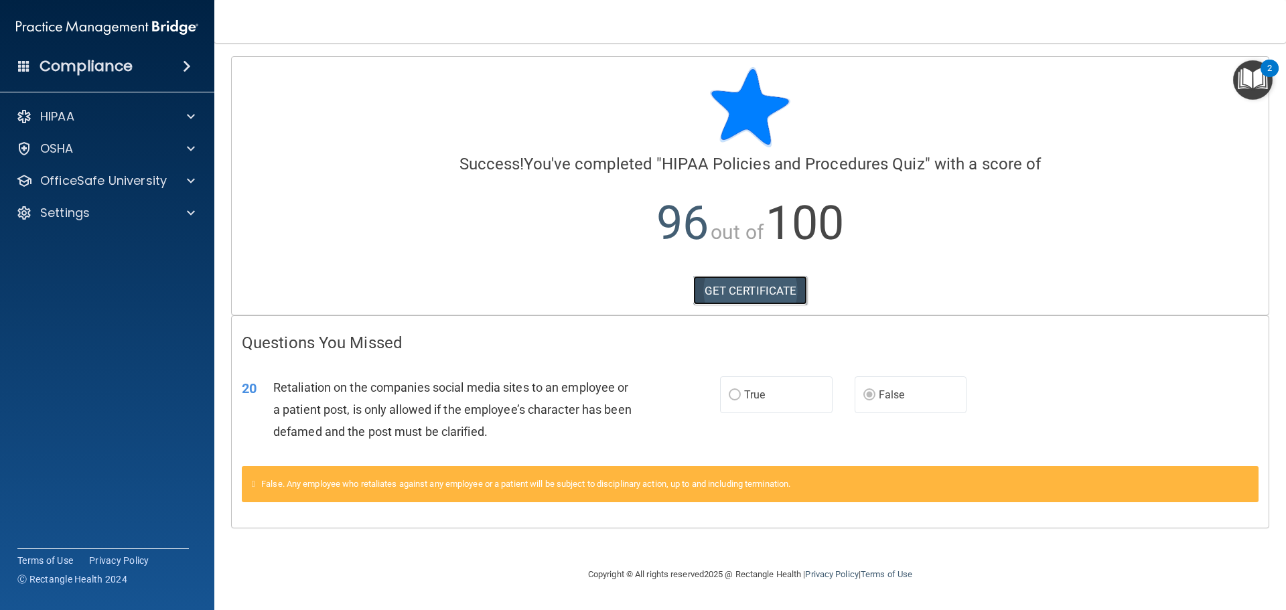
click at [740, 288] on link "GET CERTIFICATE" at bounding box center [750, 290] width 115 height 29
click at [196, 181] on div at bounding box center [188, 181] width 33 height 16
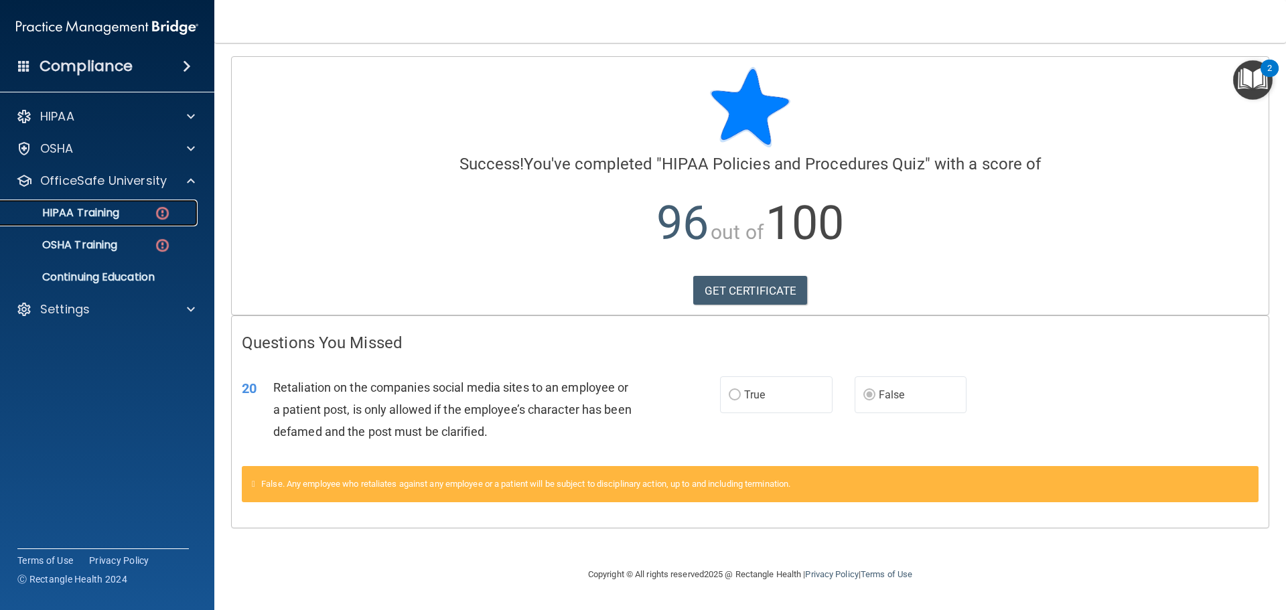
click at [155, 214] on img at bounding box center [162, 213] width 17 height 17
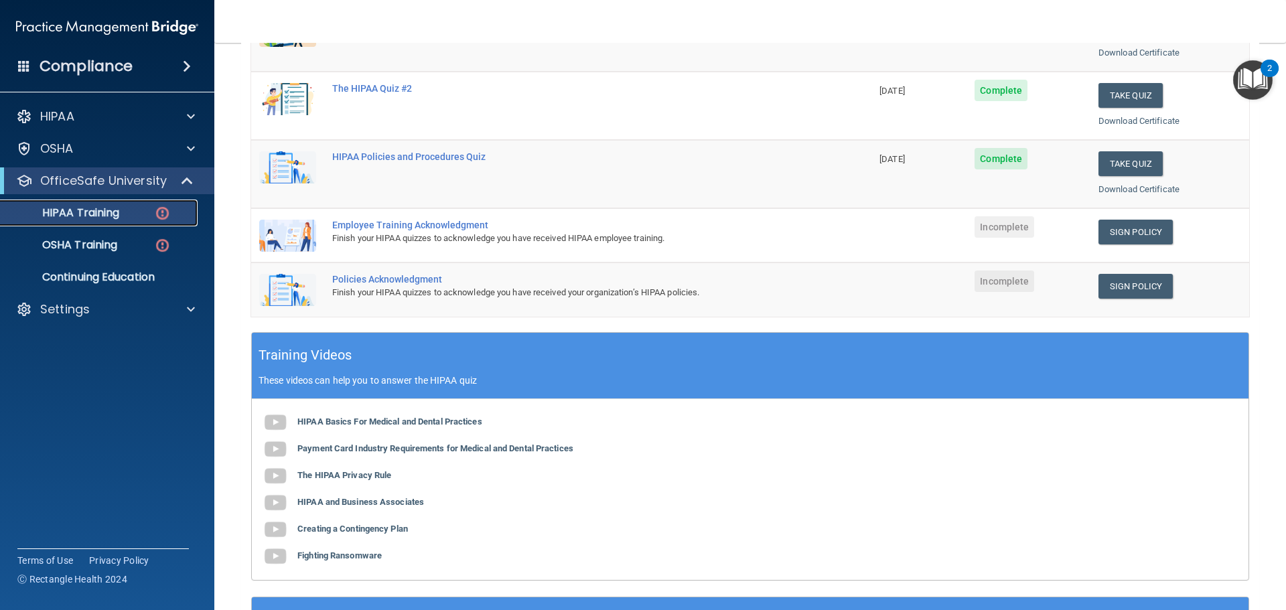
scroll to position [201, 0]
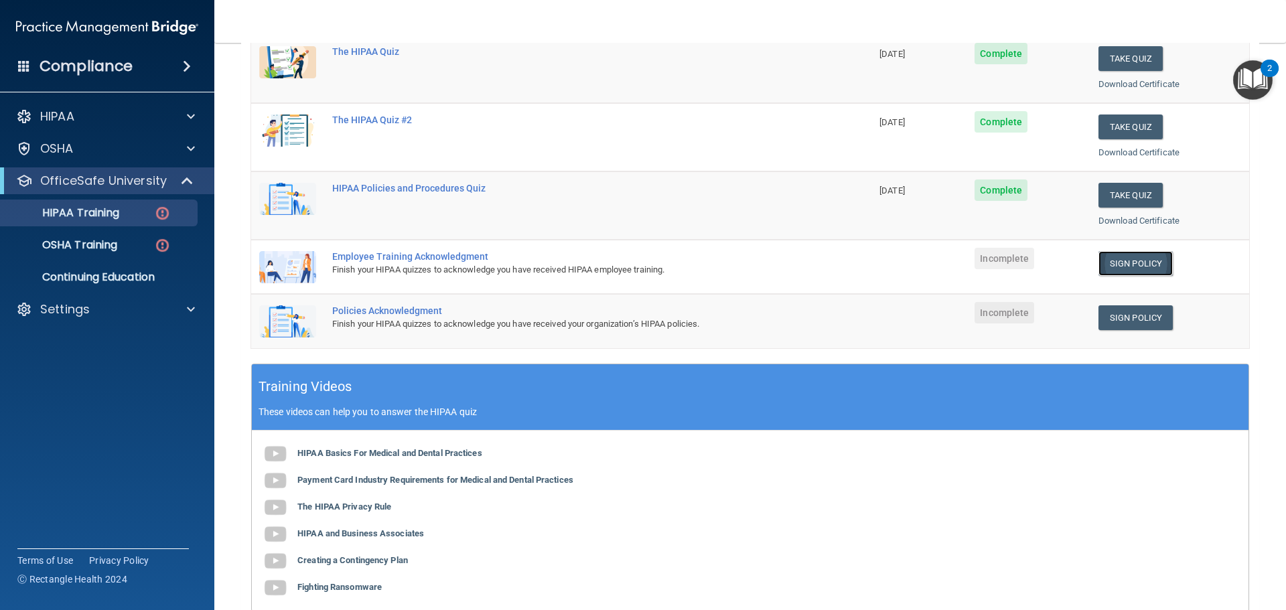
click at [1117, 262] on link "Sign Policy" at bounding box center [1135, 263] width 74 height 25
click at [129, 208] on div "HIPAA Training" at bounding box center [100, 212] width 183 height 13
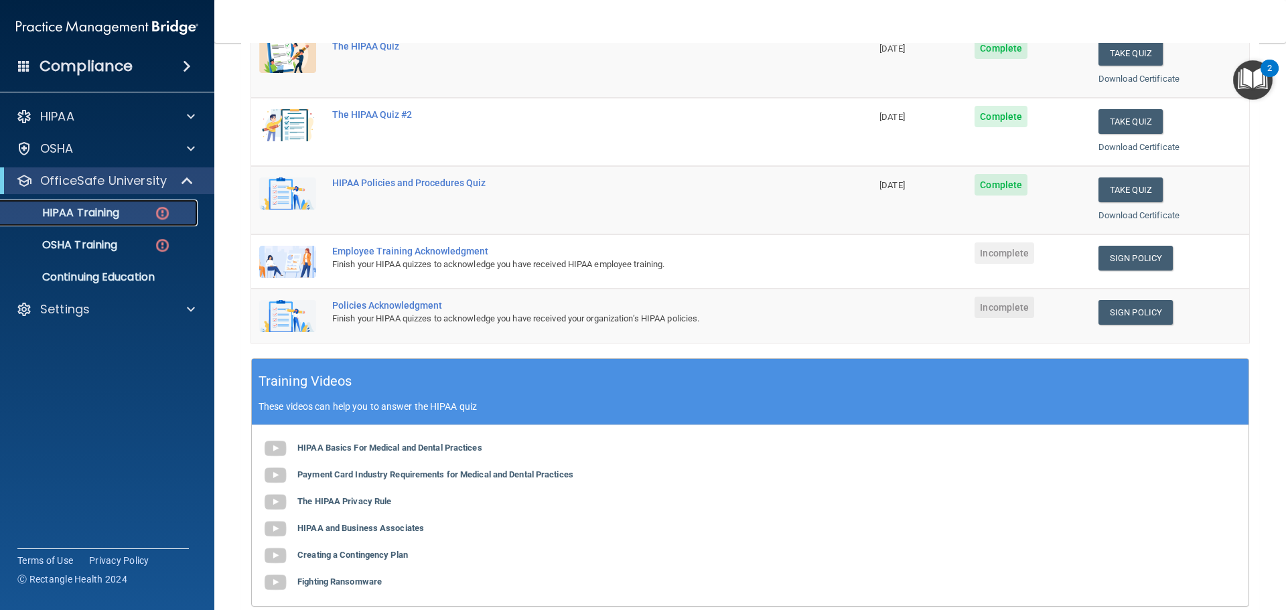
scroll to position [268, 0]
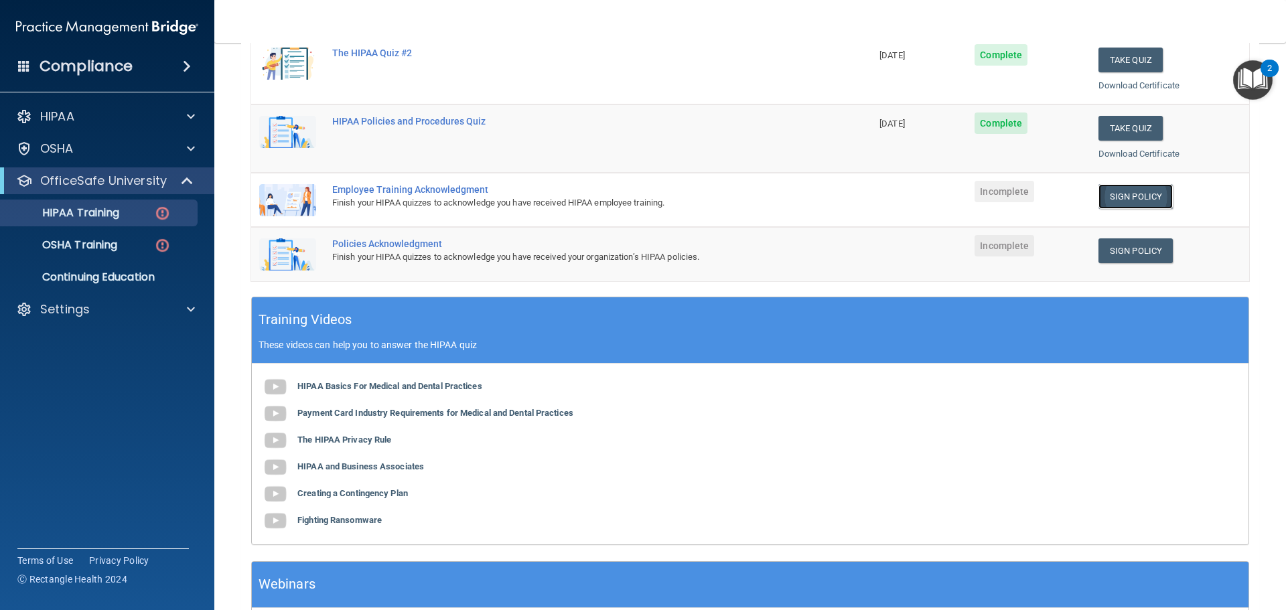
click at [1108, 190] on link "Sign Policy" at bounding box center [1135, 196] width 74 height 25
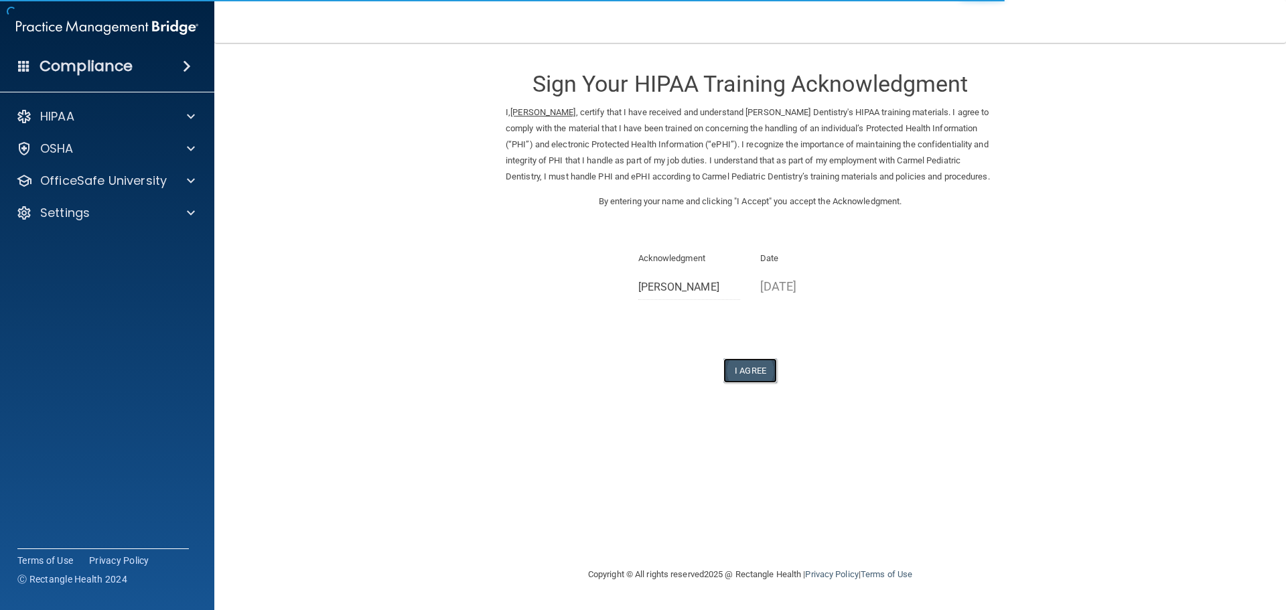
click at [772, 383] on button "I Agree" at bounding box center [750, 370] width 54 height 25
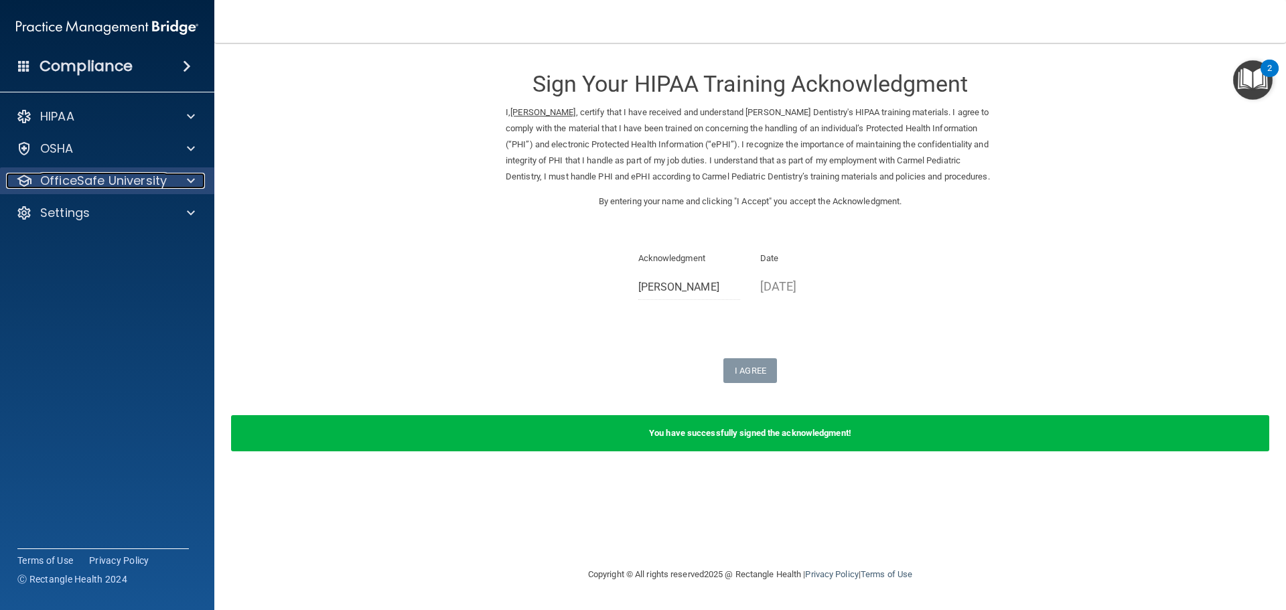
click at [194, 179] on span at bounding box center [191, 181] width 8 height 16
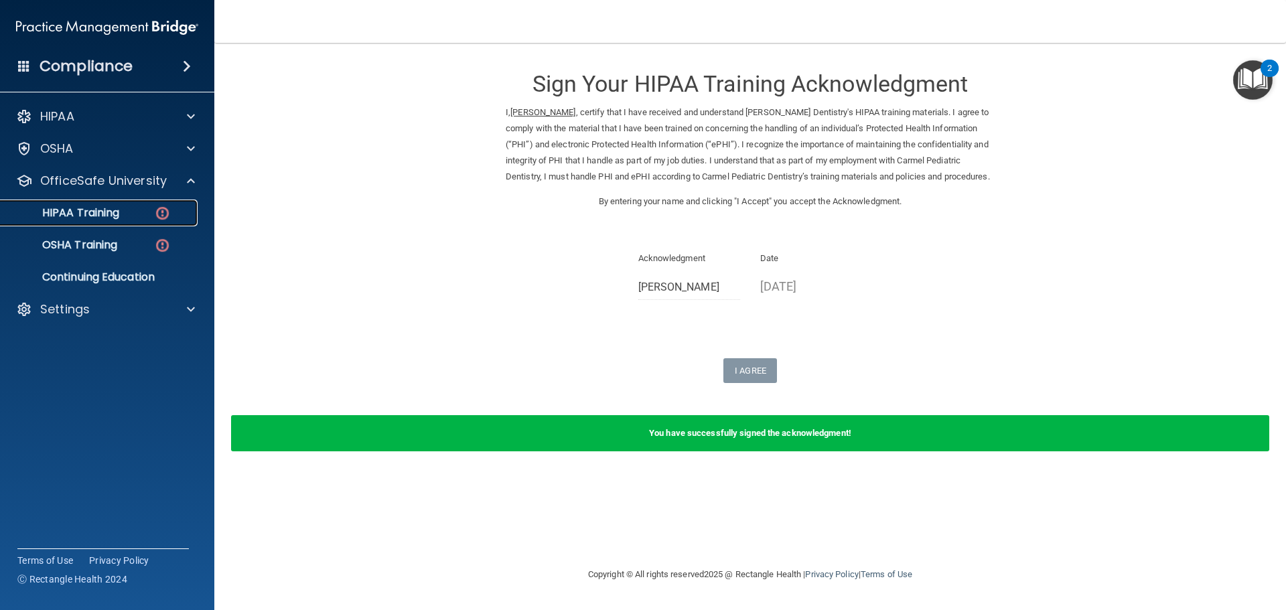
click at [167, 209] on img at bounding box center [162, 213] width 17 height 17
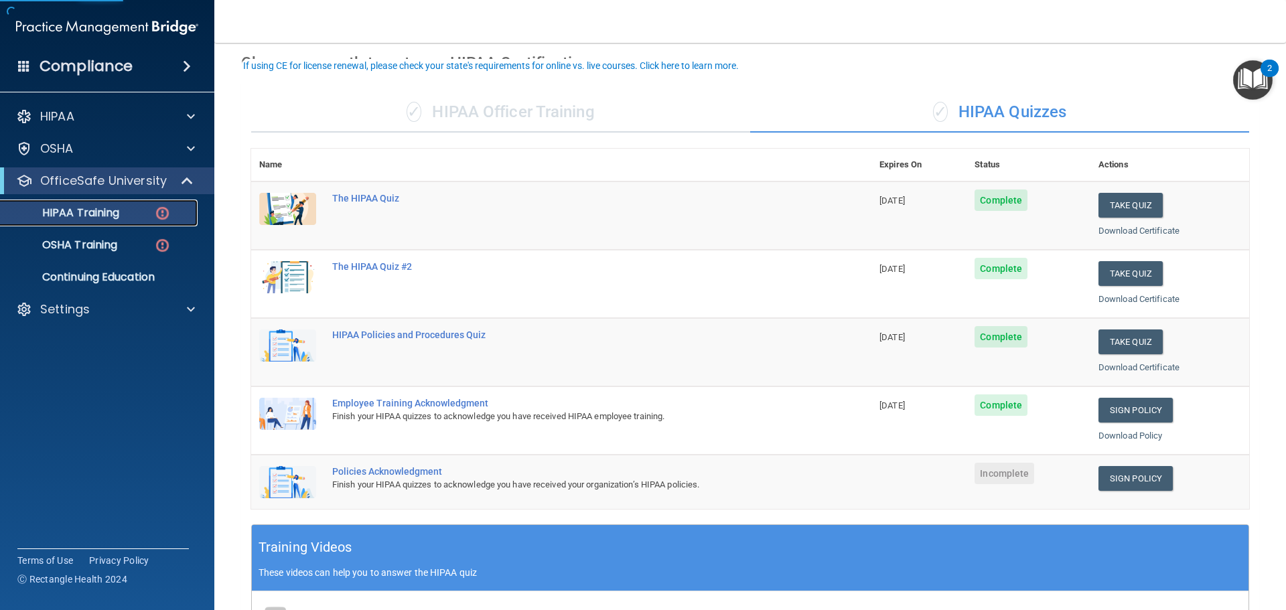
scroll to position [134, 0]
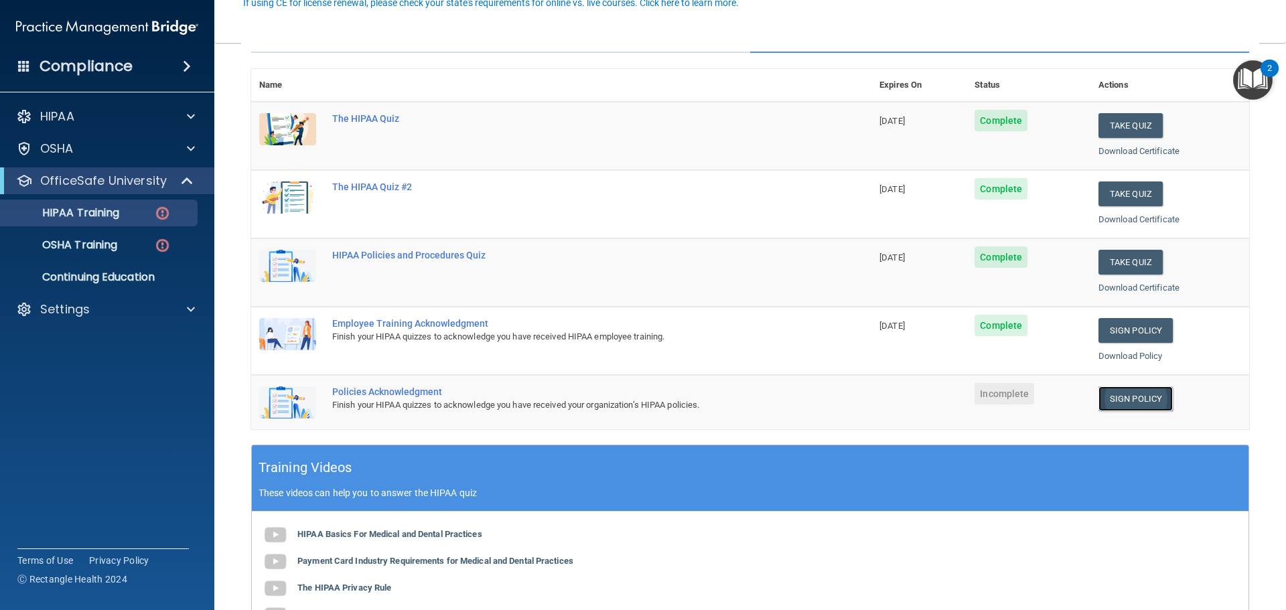
click at [1108, 397] on link "Sign Policy" at bounding box center [1135, 398] width 74 height 25
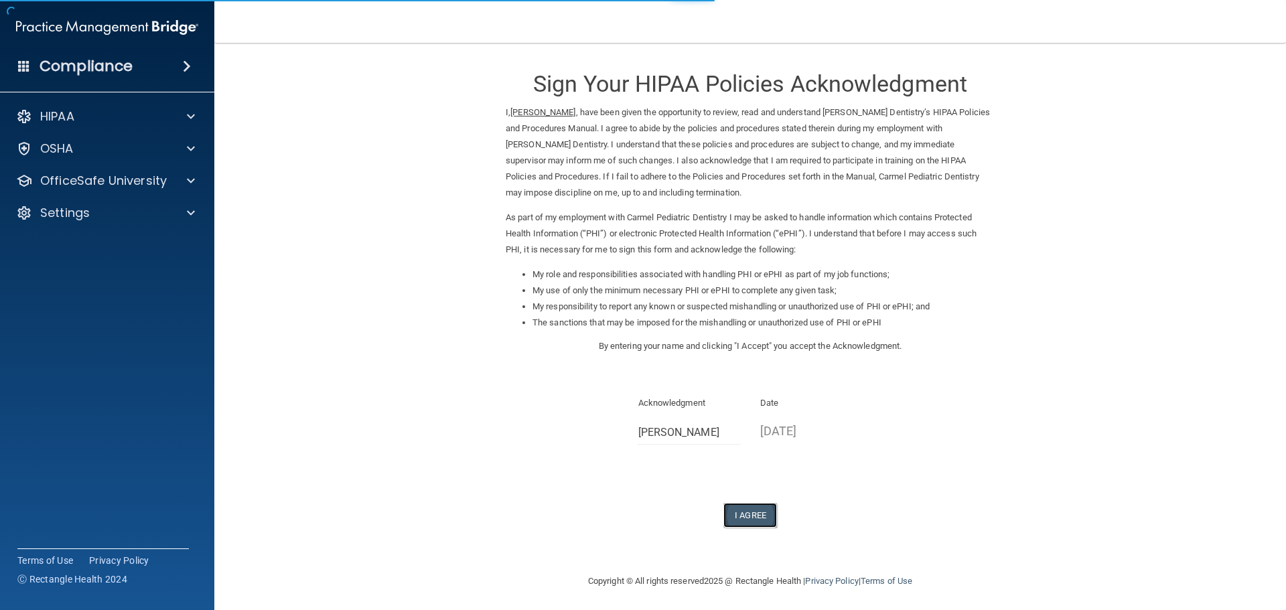
click at [743, 510] on button "I Agree" at bounding box center [750, 515] width 54 height 25
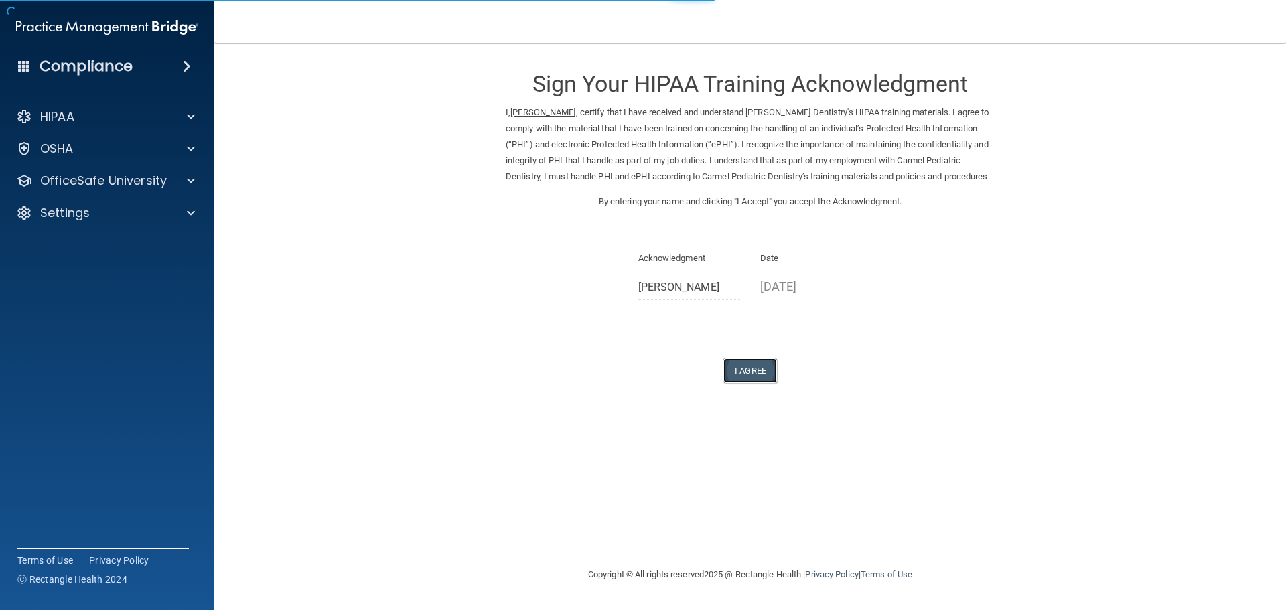
click at [757, 383] on button "I Agree" at bounding box center [750, 370] width 54 height 25
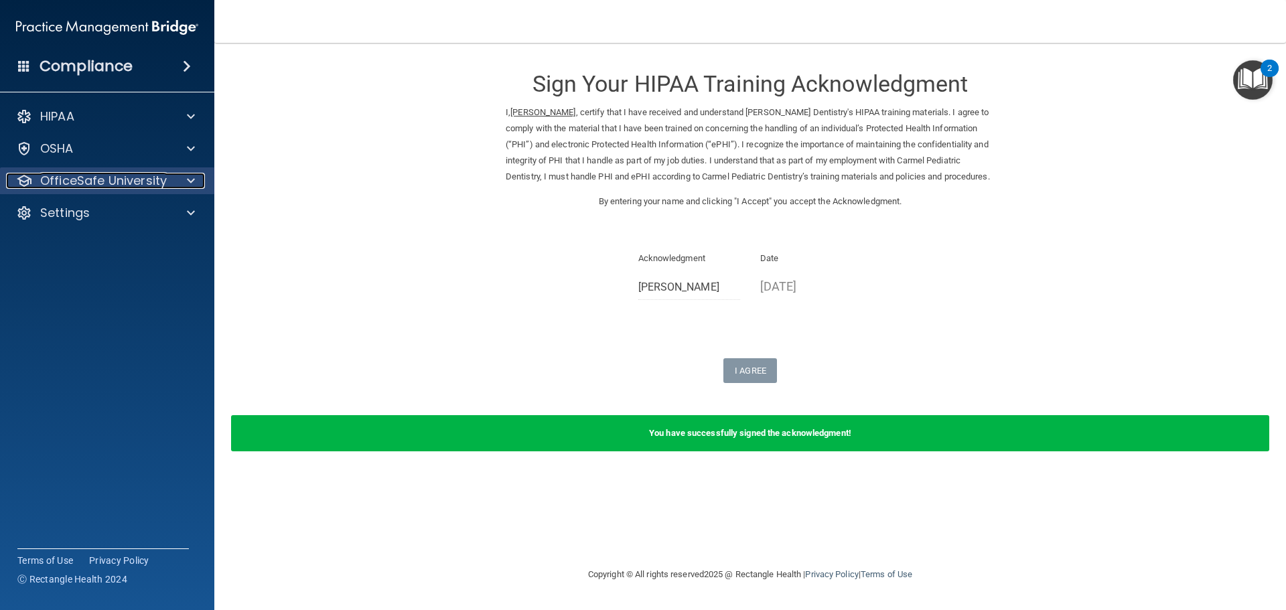
click at [114, 174] on p "OfficeSafe University" at bounding box center [103, 181] width 127 height 16
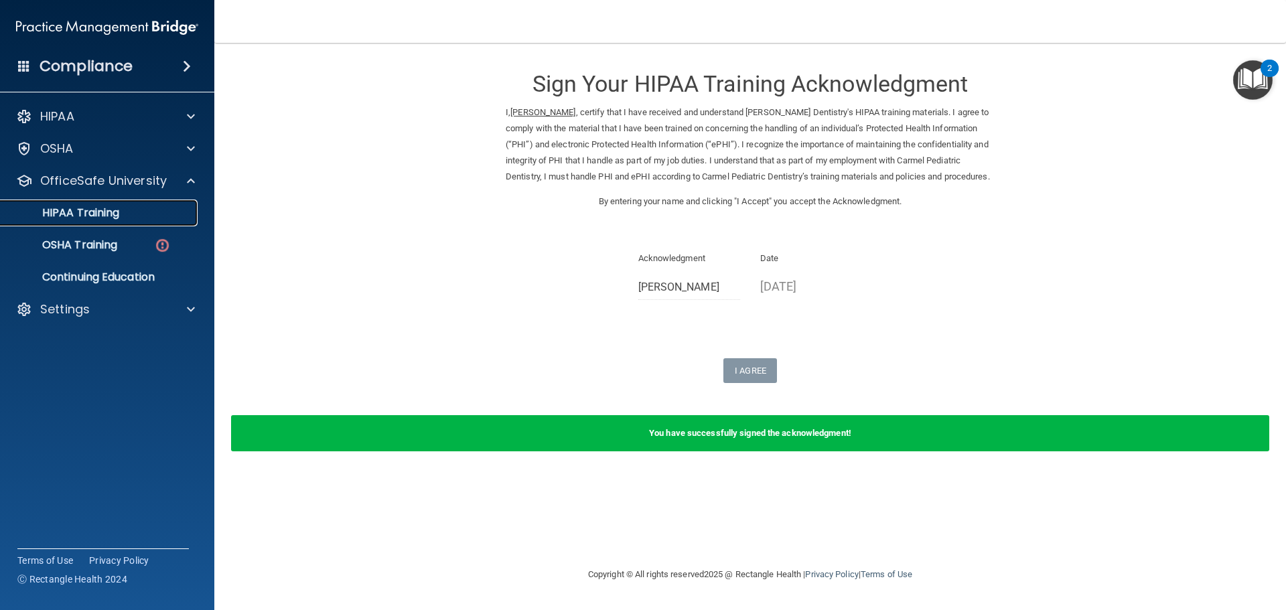
click at [149, 208] on div "HIPAA Training" at bounding box center [100, 212] width 183 height 13
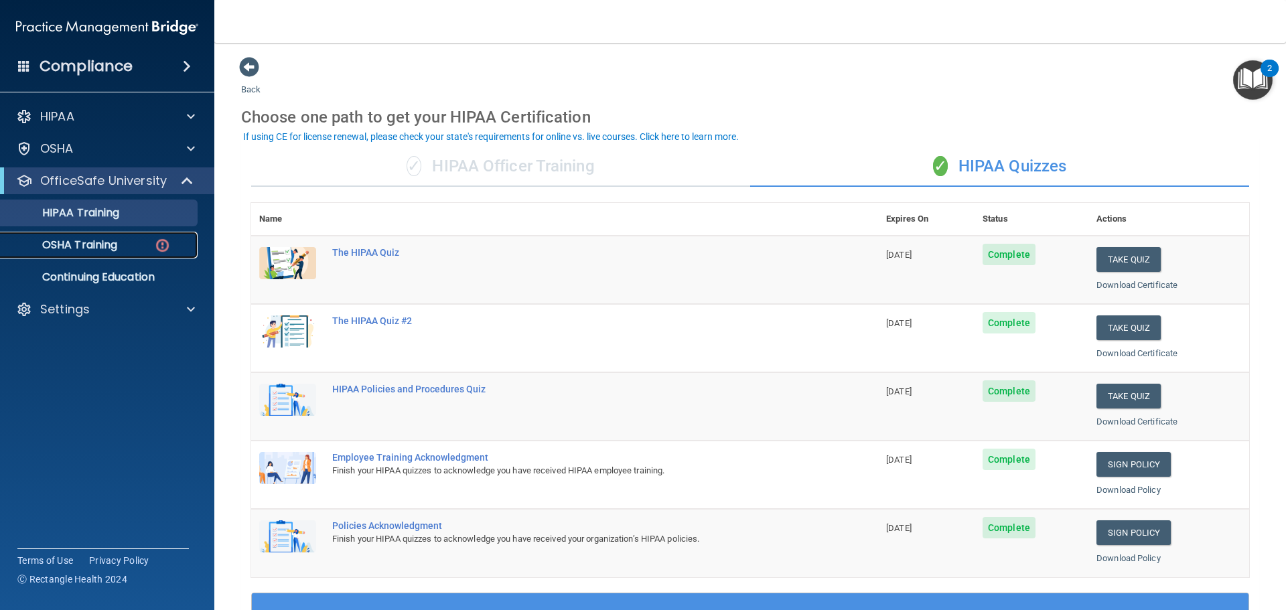
click at [124, 232] on link "OSHA Training" at bounding box center [92, 245] width 211 height 27
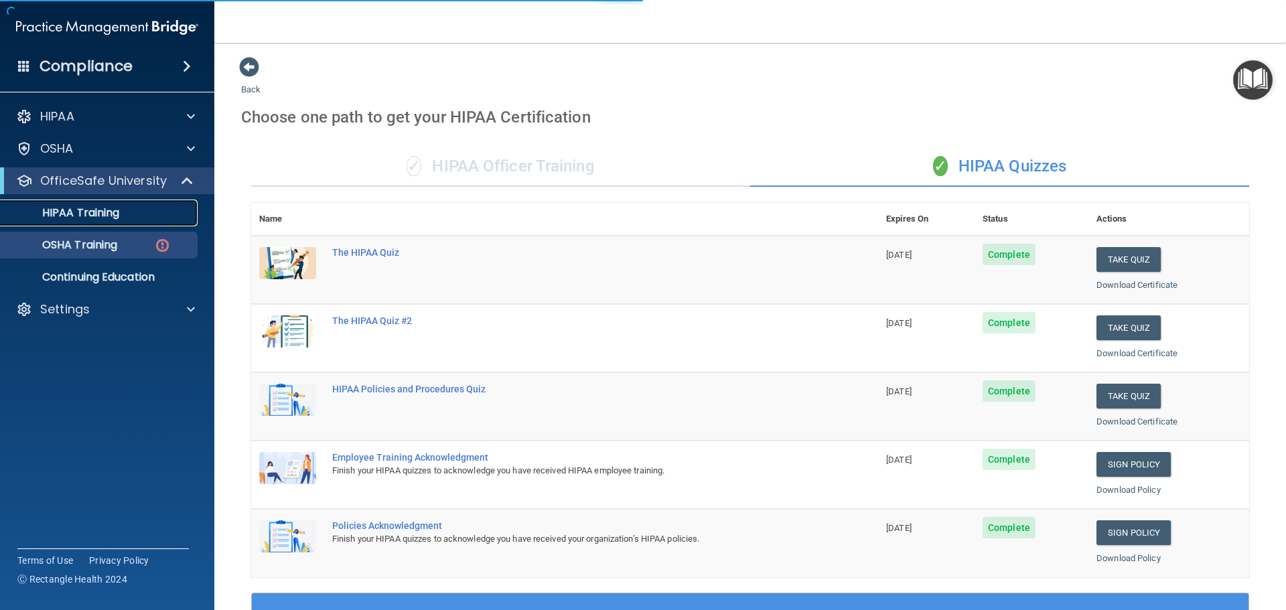
click at [126, 220] on link "HIPAA Training" at bounding box center [92, 213] width 211 height 27
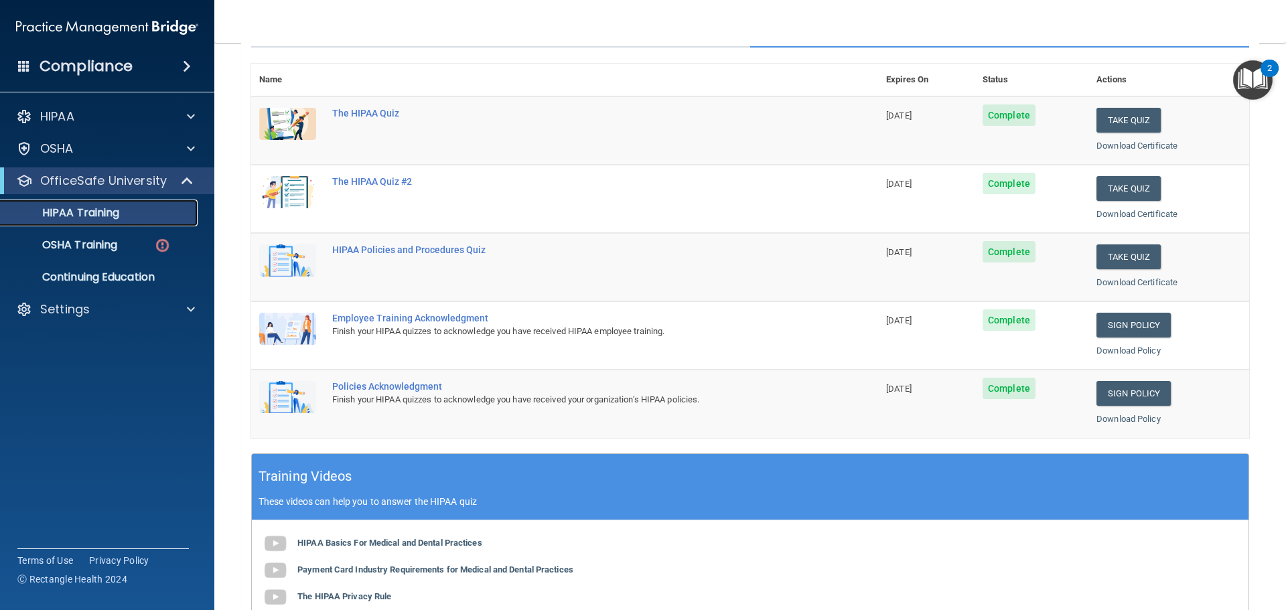
scroll to position [134, 0]
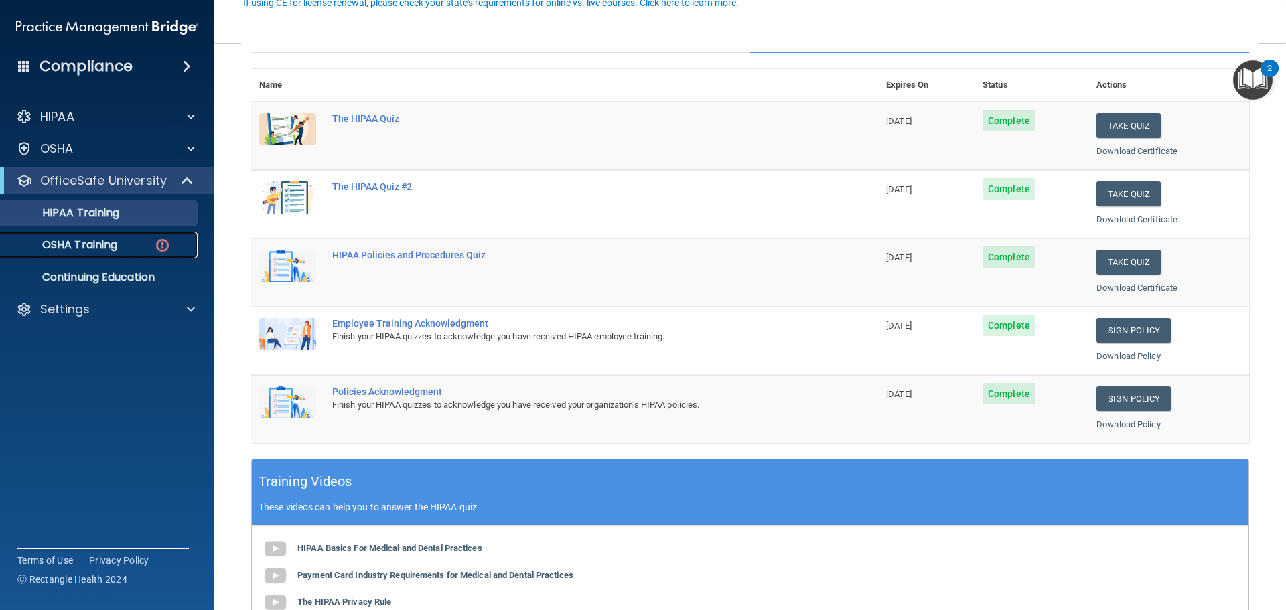
click at [117, 248] on p "OSHA Training" at bounding box center [63, 244] width 108 height 13
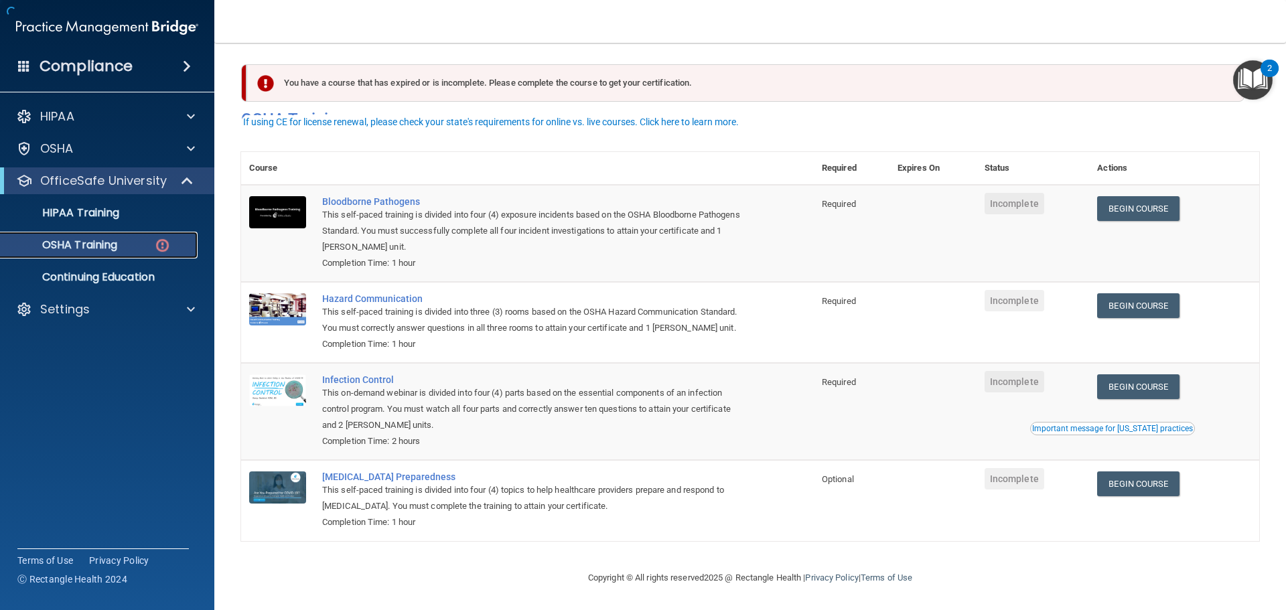
scroll to position [22, 0]
click at [1144, 196] on link "Begin Course" at bounding box center [1138, 208] width 82 height 25
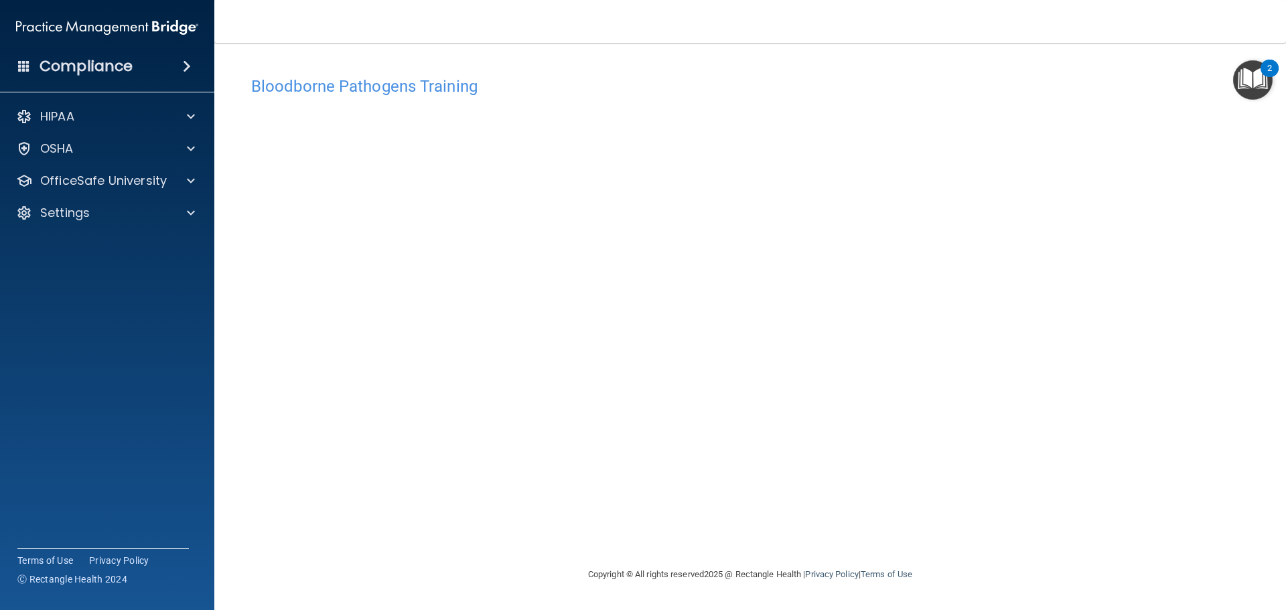
click at [935, 533] on div "Bloodborne Pathogens Training This course doesn’t expire until . Are you sure y…" at bounding box center [750, 318] width 1018 height 497
click at [984, 522] on div "Bloodborne Pathogens Training This course doesn’t expire until . Are you sure y…" at bounding box center [750, 318] width 1018 height 497
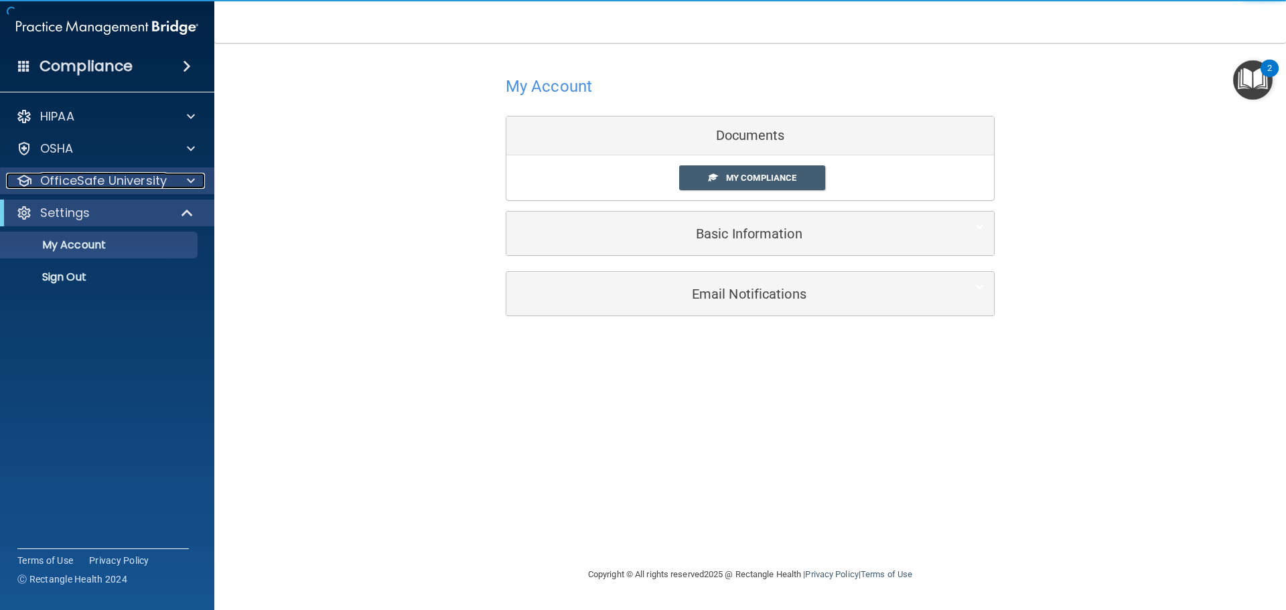
click at [152, 176] on p "OfficeSafe University" at bounding box center [103, 181] width 127 height 16
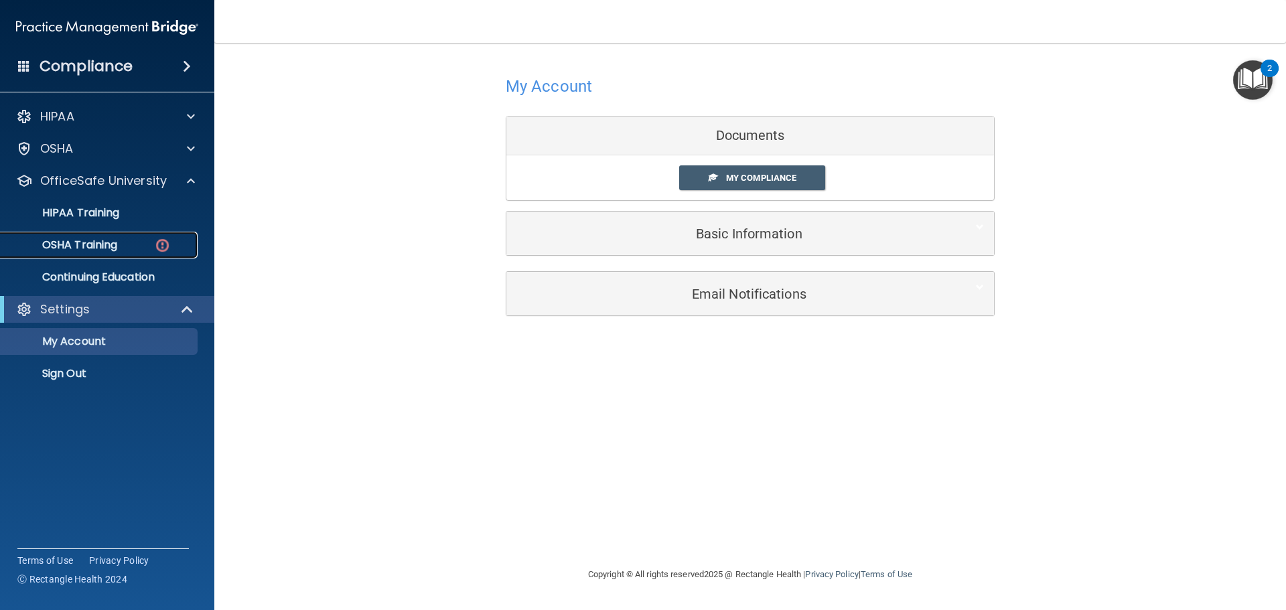
click at [146, 237] on link "OSHA Training" at bounding box center [92, 245] width 211 height 27
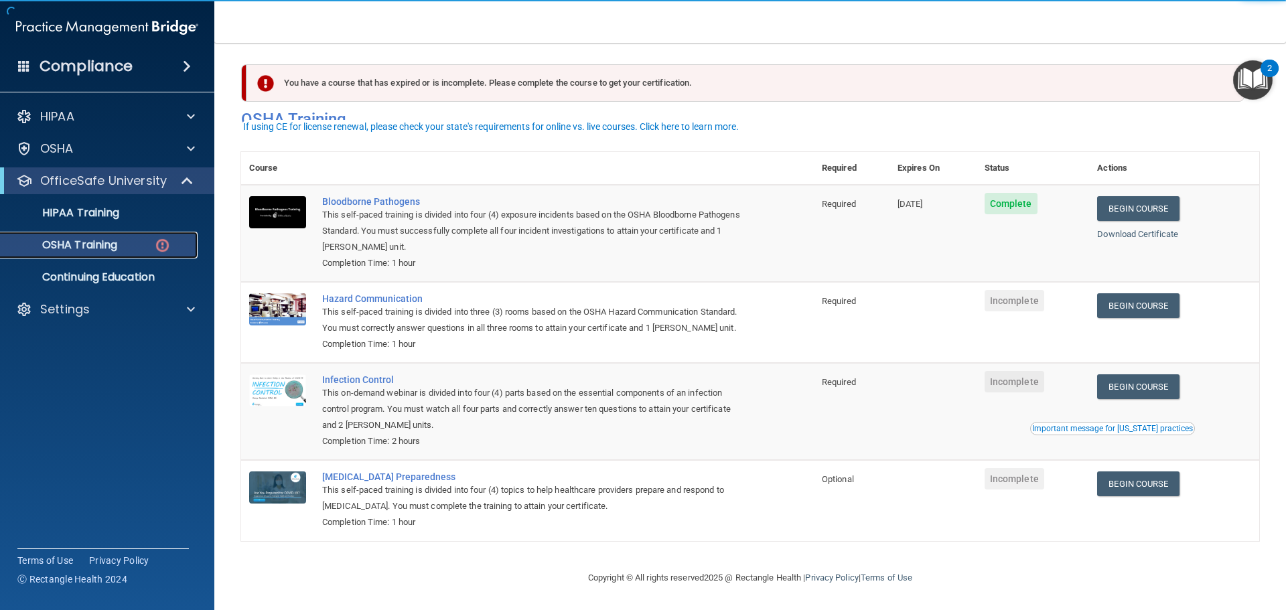
scroll to position [22, 0]
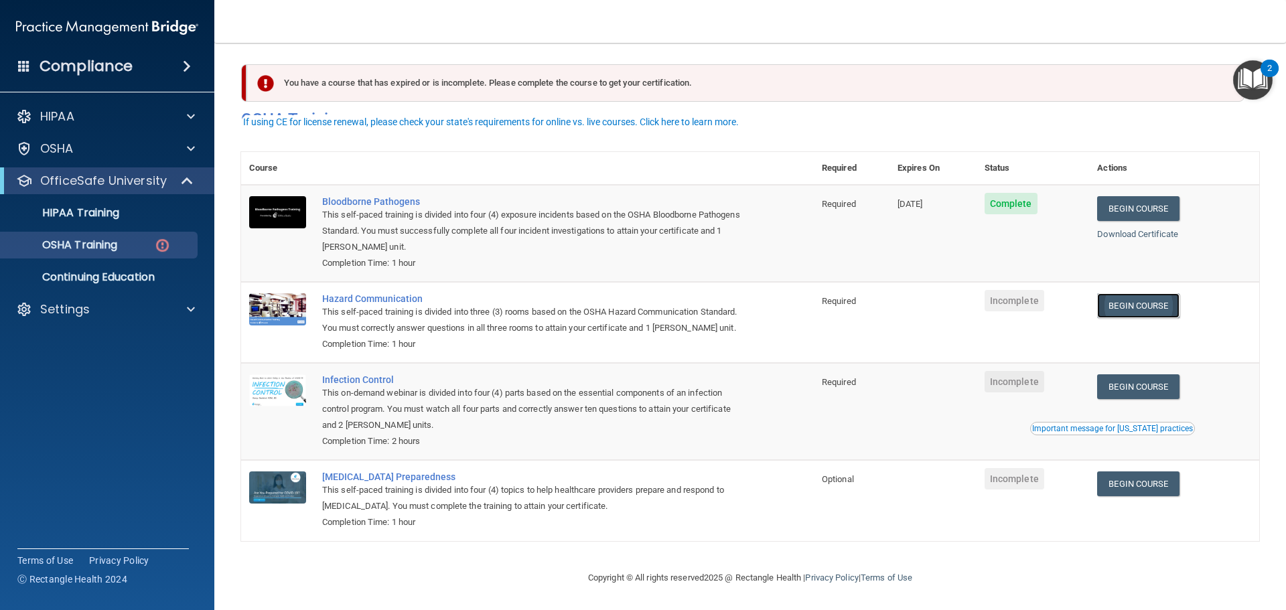
click at [1138, 293] on link "Begin Course" at bounding box center [1138, 305] width 82 height 25
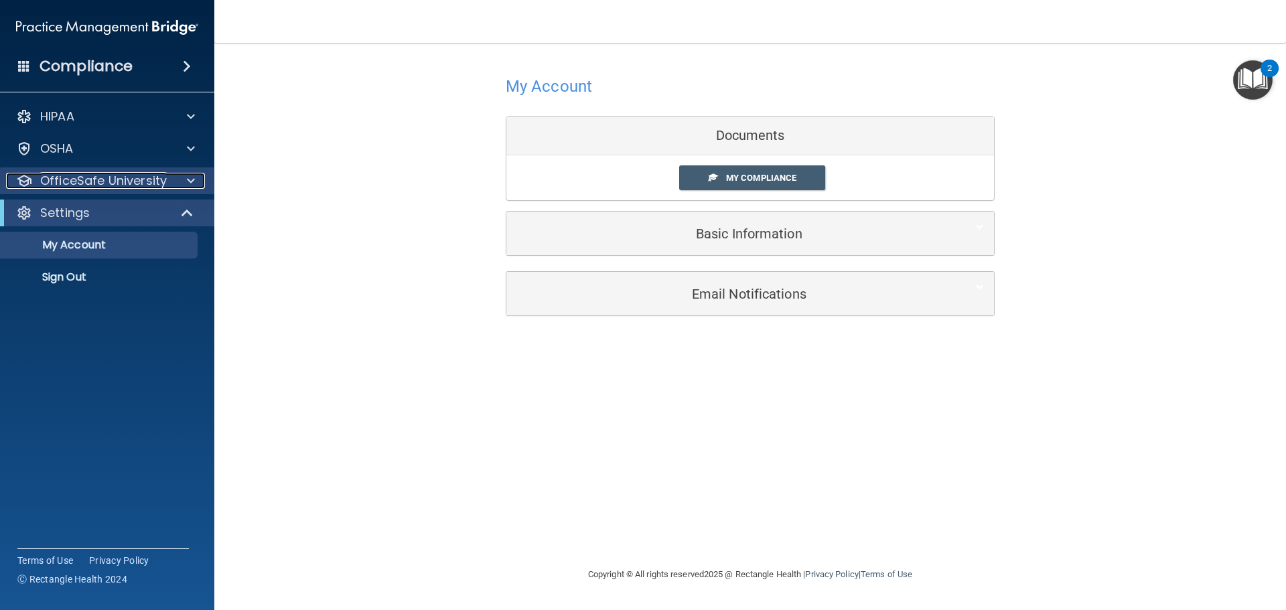
click at [185, 177] on div at bounding box center [188, 181] width 33 height 16
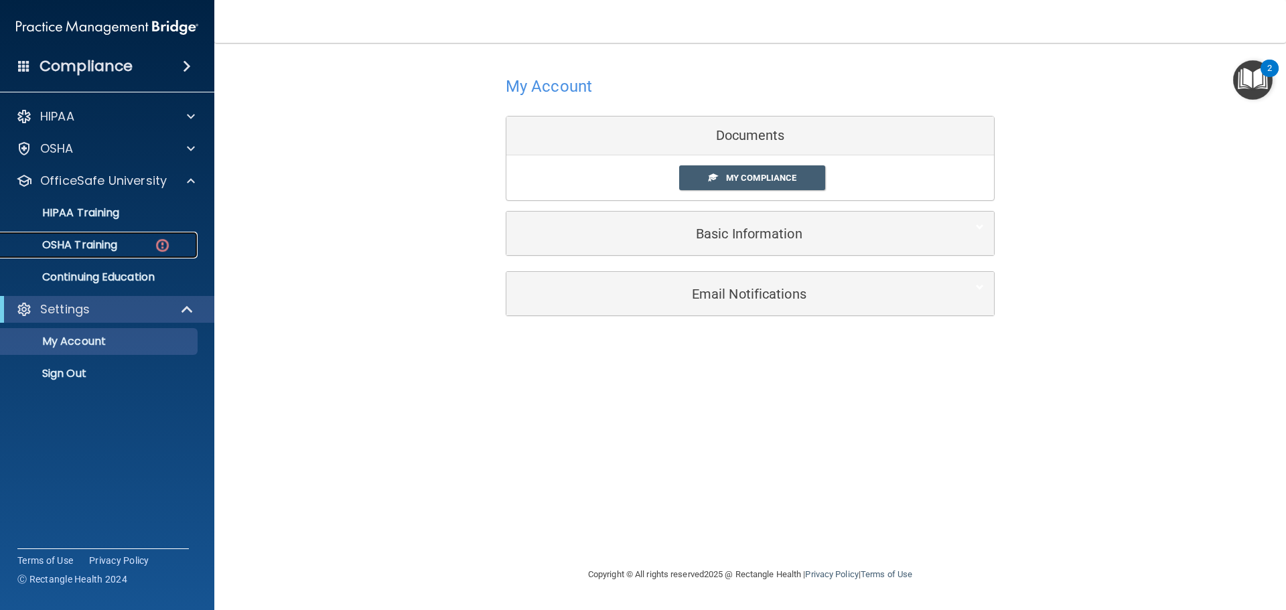
click at [167, 252] on img at bounding box center [162, 245] width 17 height 17
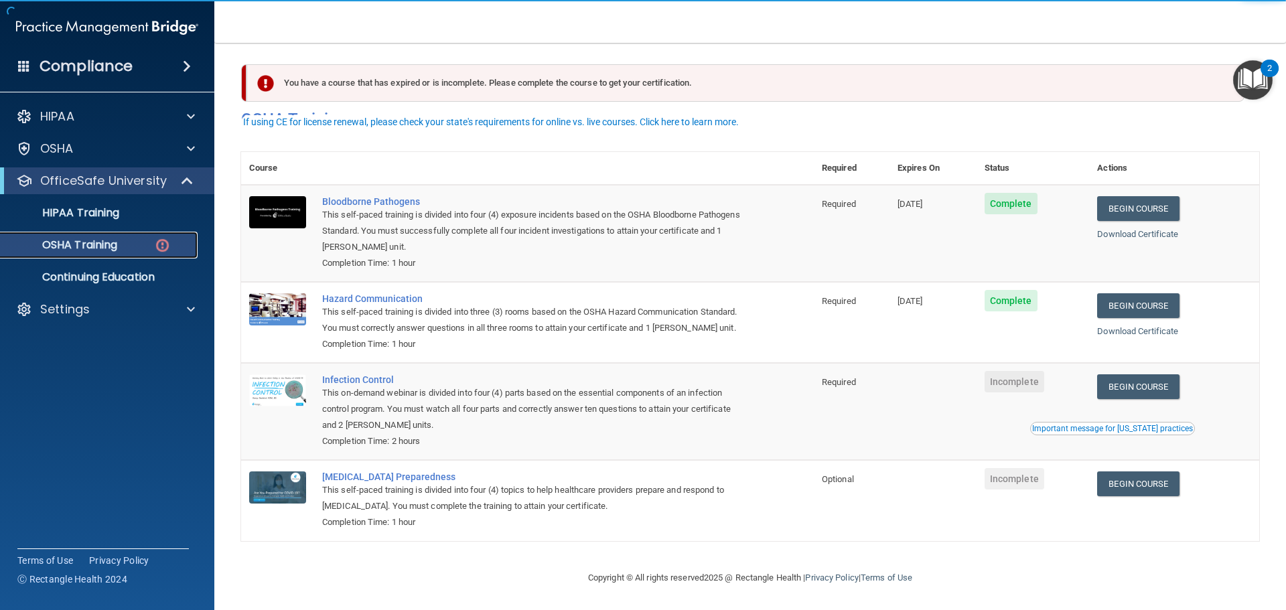
scroll to position [22, 0]
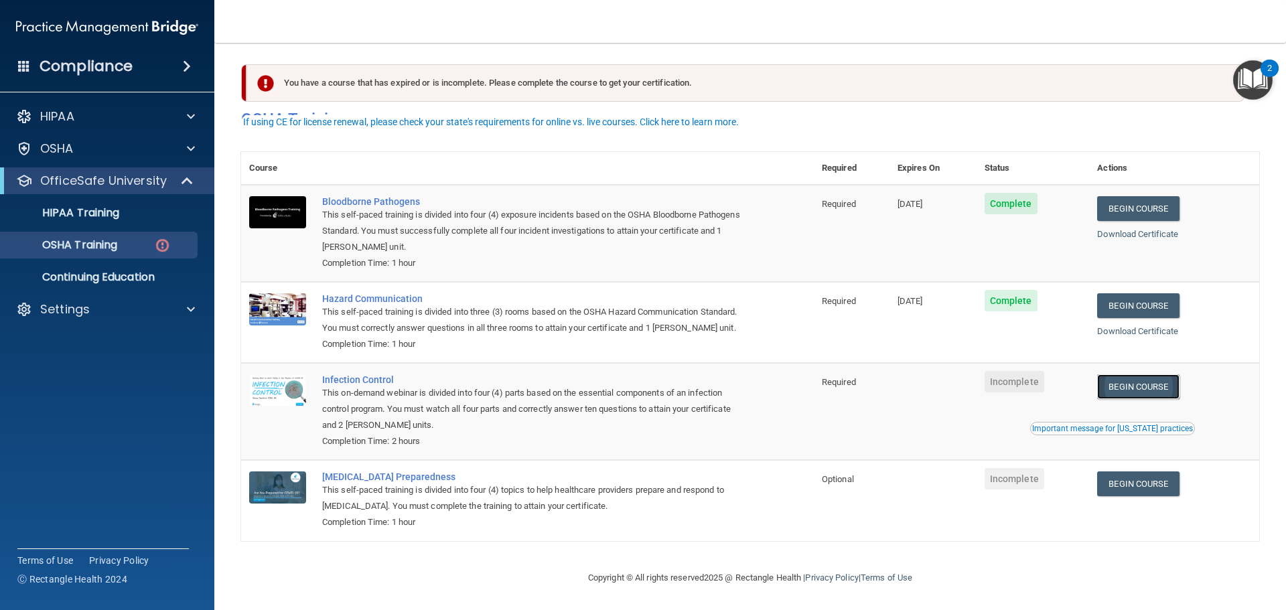
click at [1136, 387] on link "Begin Course" at bounding box center [1138, 386] width 82 height 25
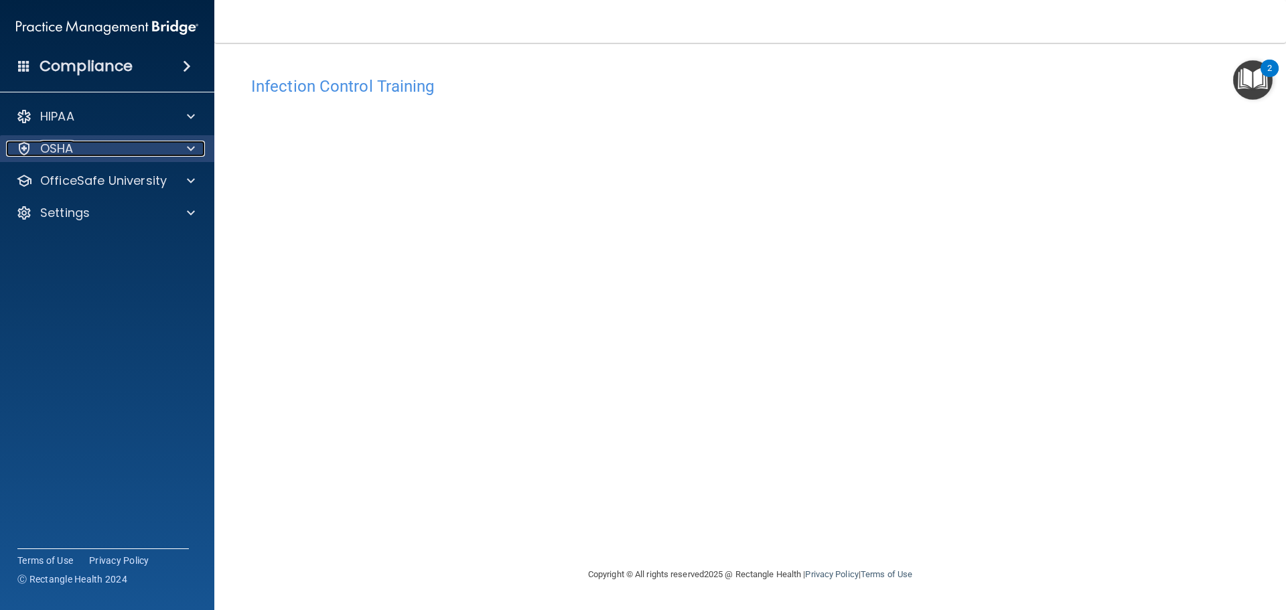
click at [194, 151] on span at bounding box center [191, 149] width 8 height 16
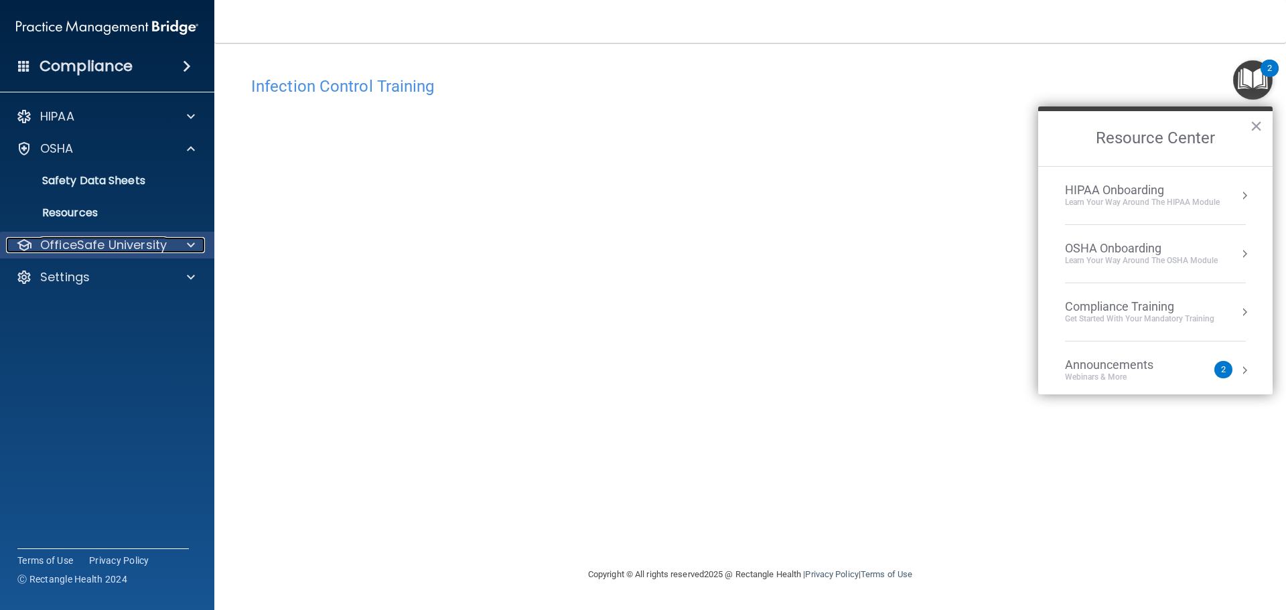
click at [187, 238] on span at bounding box center [191, 245] width 8 height 16
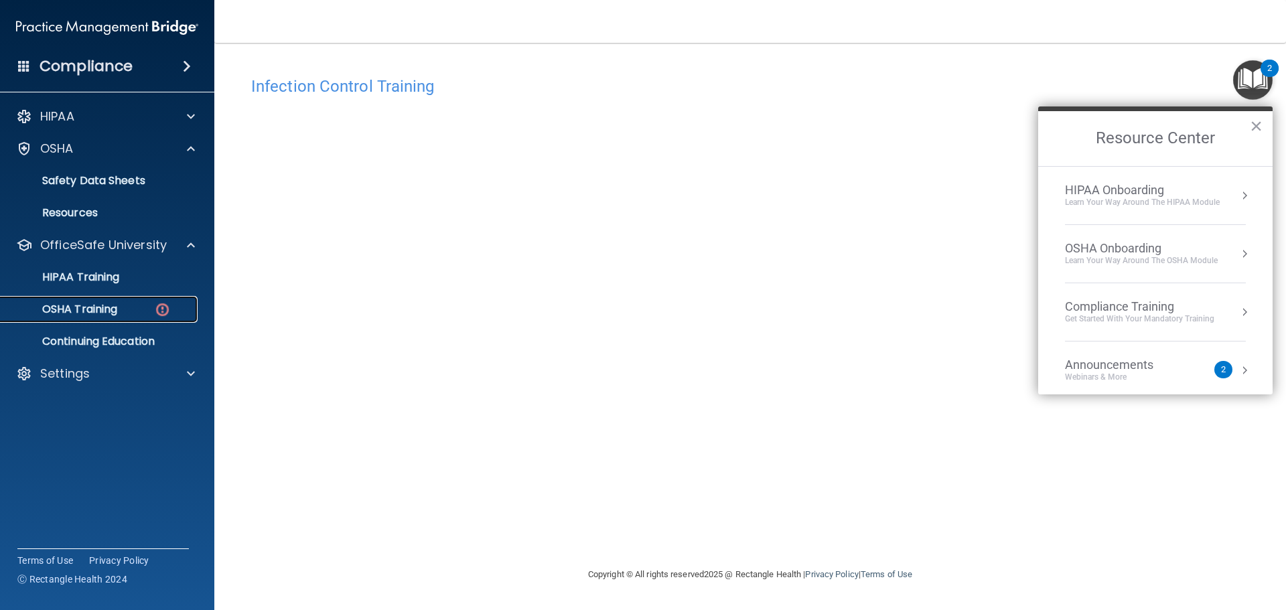
click at [142, 297] on link "OSHA Training" at bounding box center [92, 309] width 211 height 27
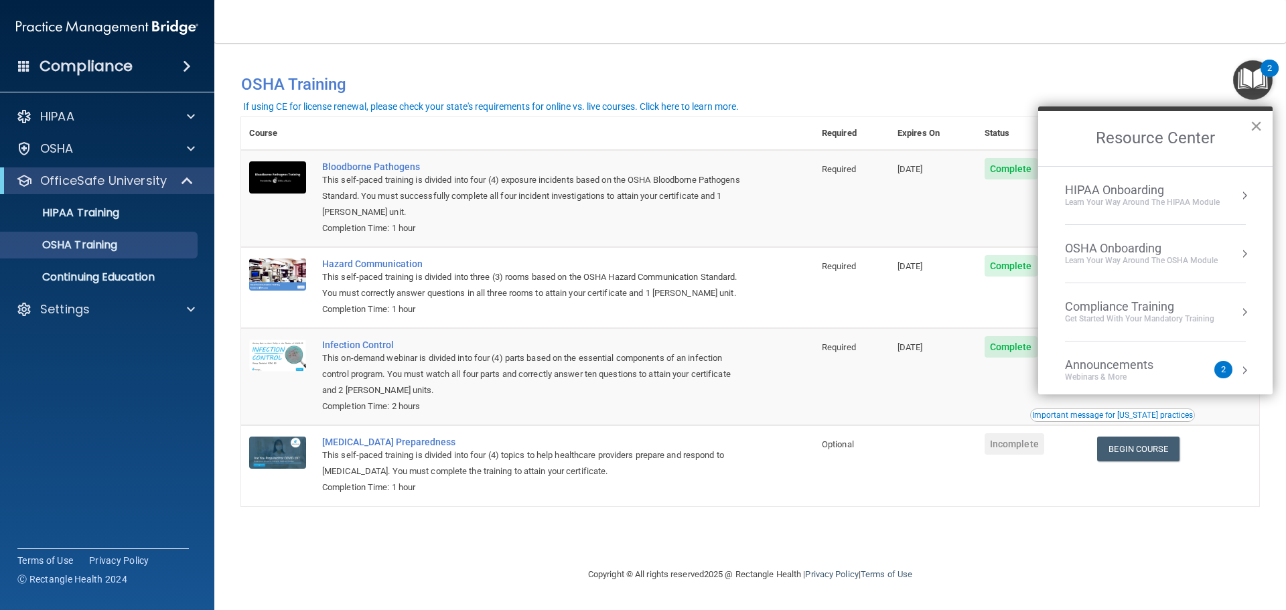
click at [1259, 124] on button "×" at bounding box center [1256, 125] width 13 height 21
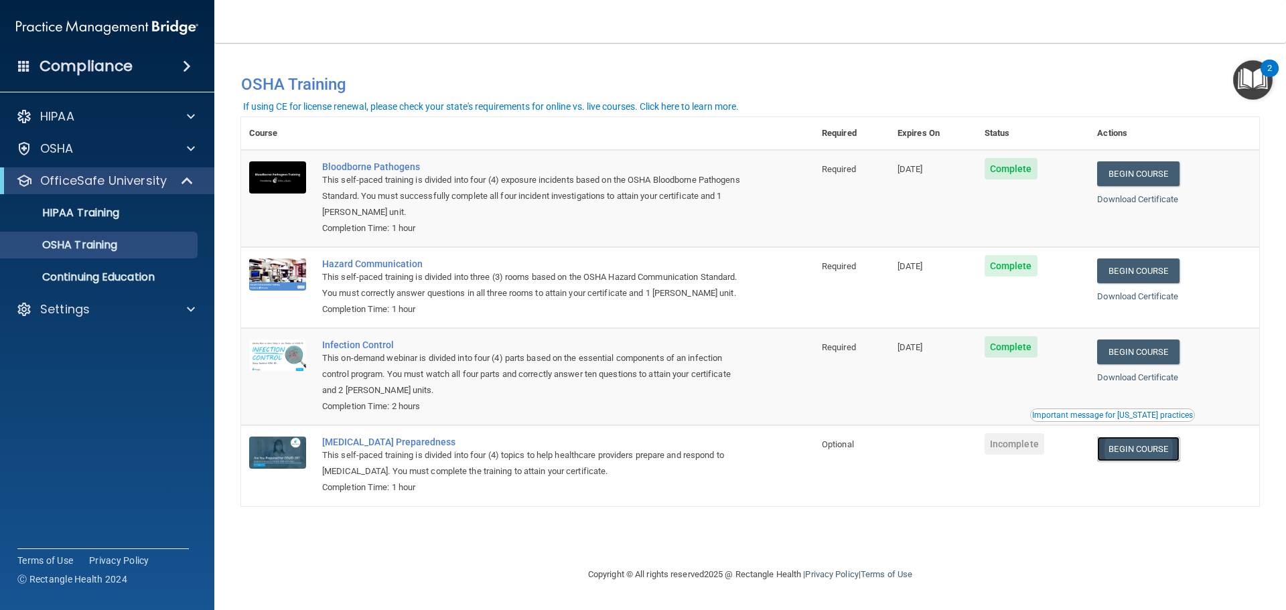
click at [1155, 451] on link "Begin Course" at bounding box center [1138, 449] width 82 height 25
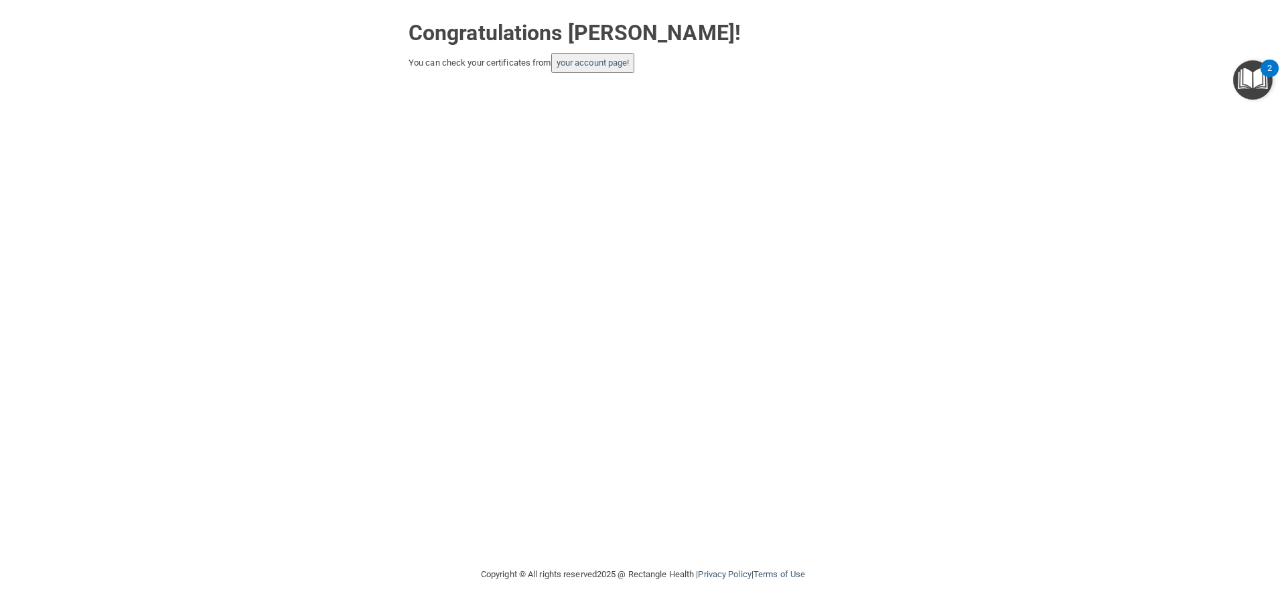
click at [1259, 75] on img "Open Resource Center, 2 new notifications" at bounding box center [1253, 80] width 40 height 40
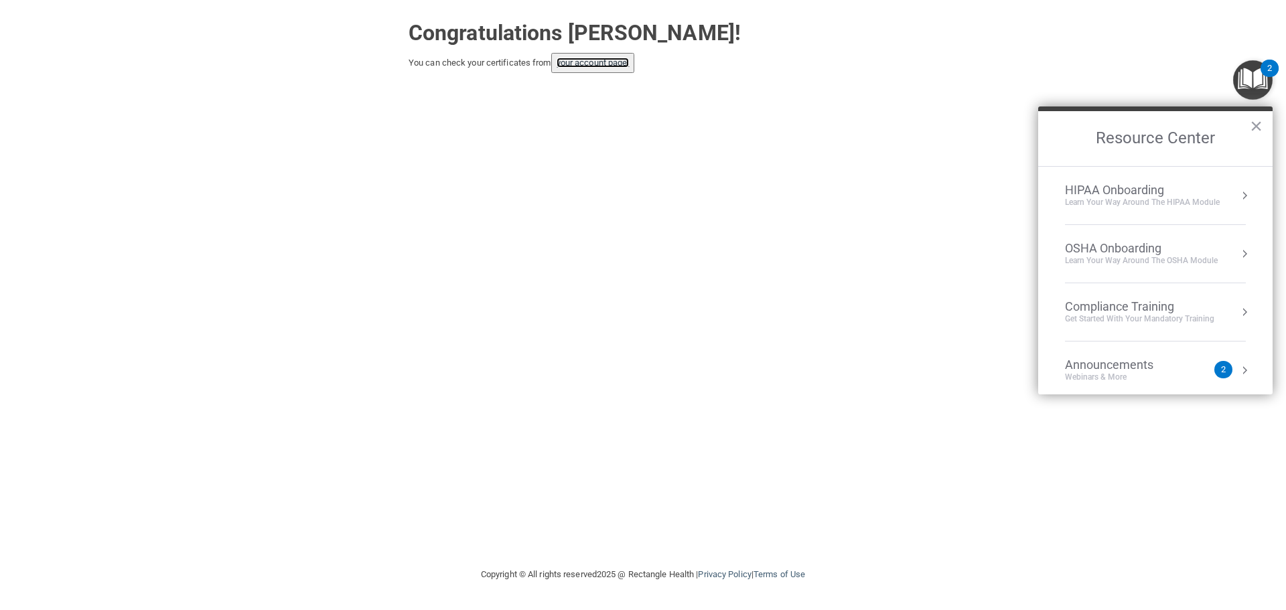
click at [592, 58] on link "your account page!" at bounding box center [593, 63] width 73 height 10
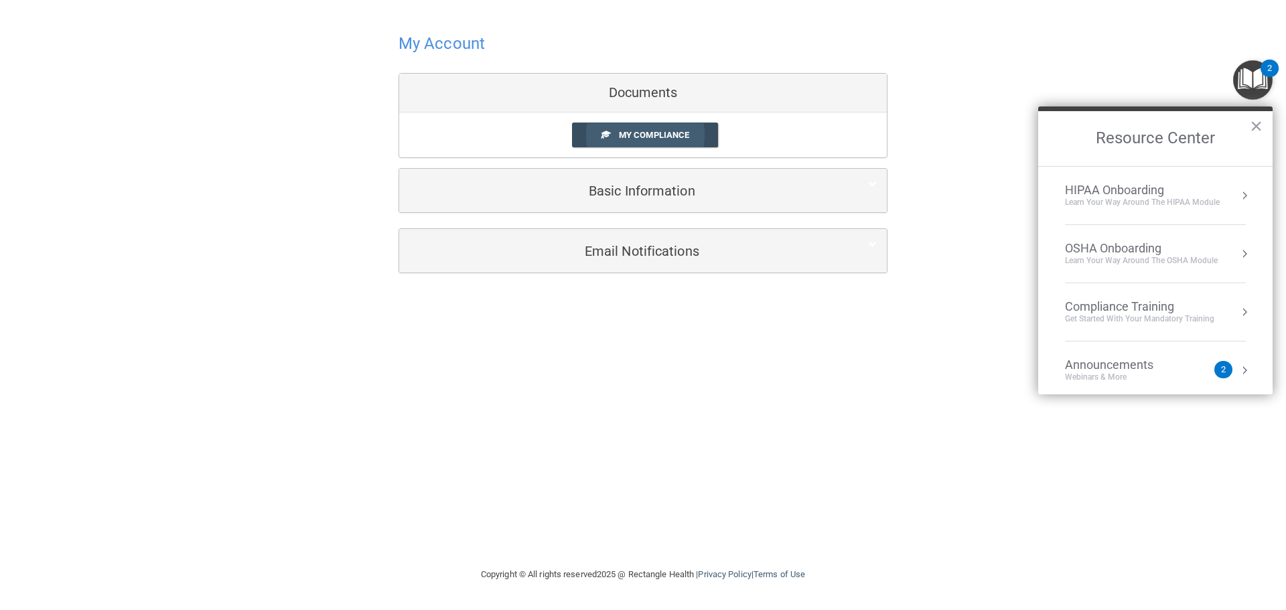
click at [630, 128] on link "My Compliance" at bounding box center [645, 135] width 147 height 25
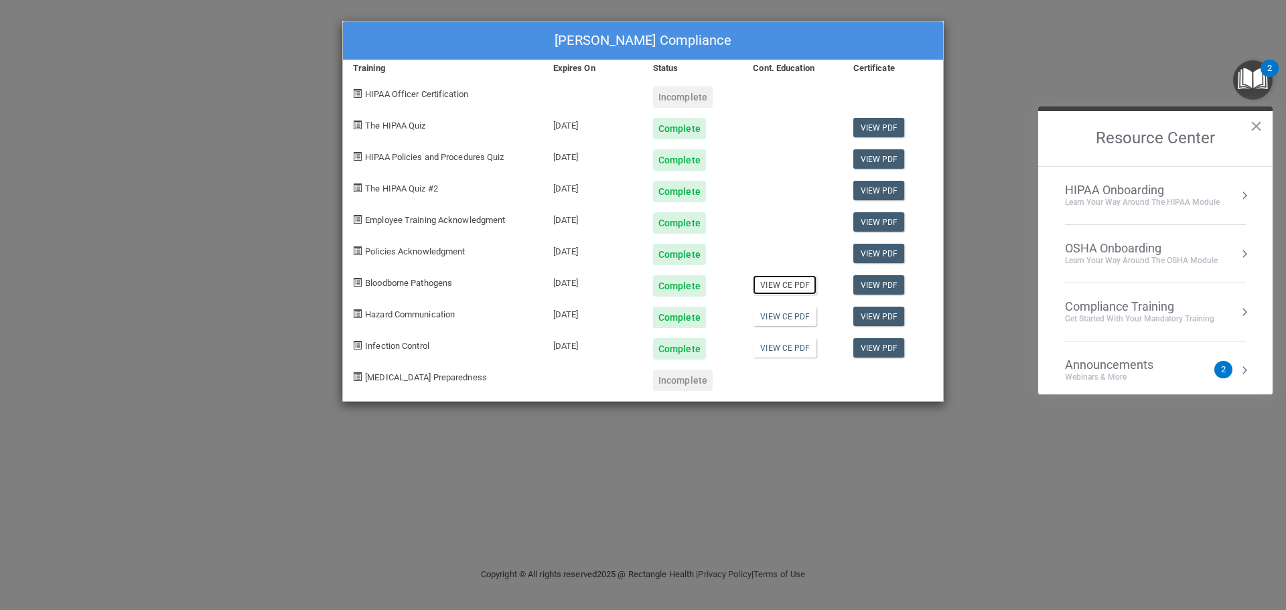
click at [784, 292] on link "View CE PDF" at bounding box center [785, 284] width 64 height 19
click at [780, 317] on link "View CE PDF" at bounding box center [785, 316] width 64 height 19
click at [780, 351] on link "View CE PDF" at bounding box center [785, 347] width 64 height 19
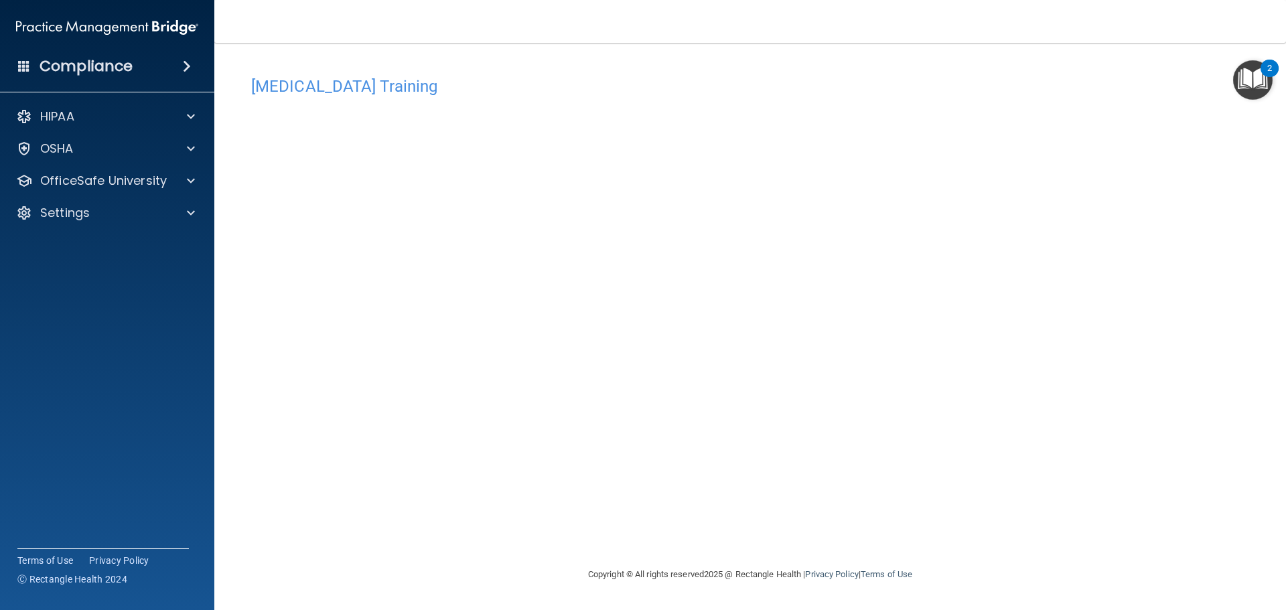
click at [924, 540] on div "[MEDICAL_DATA] Training This course doesn’t expire until . Are you sure you wan…" at bounding box center [750, 318] width 1018 height 497
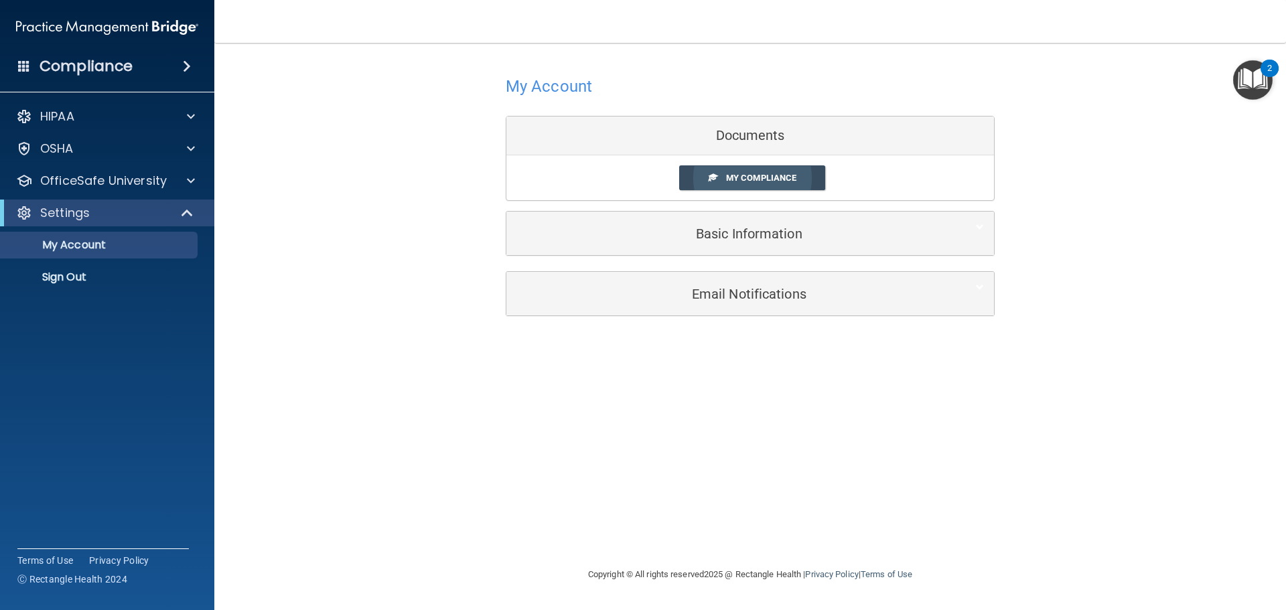
click at [711, 181] on span at bounding box center [713, 177] width 9 height 9
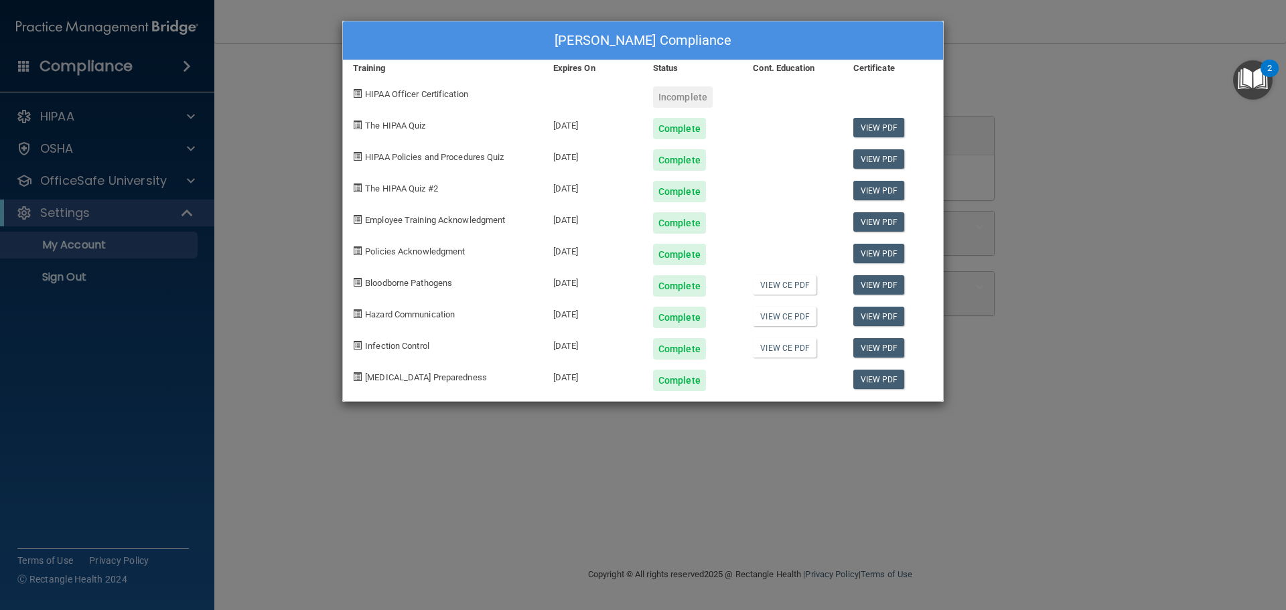
click at [1088, 106] on div "[PERSON_NAME] Compliance Training Expires On Status Cont. Education Certificate…" at bounding box center [643, 305] width 1286 height 610
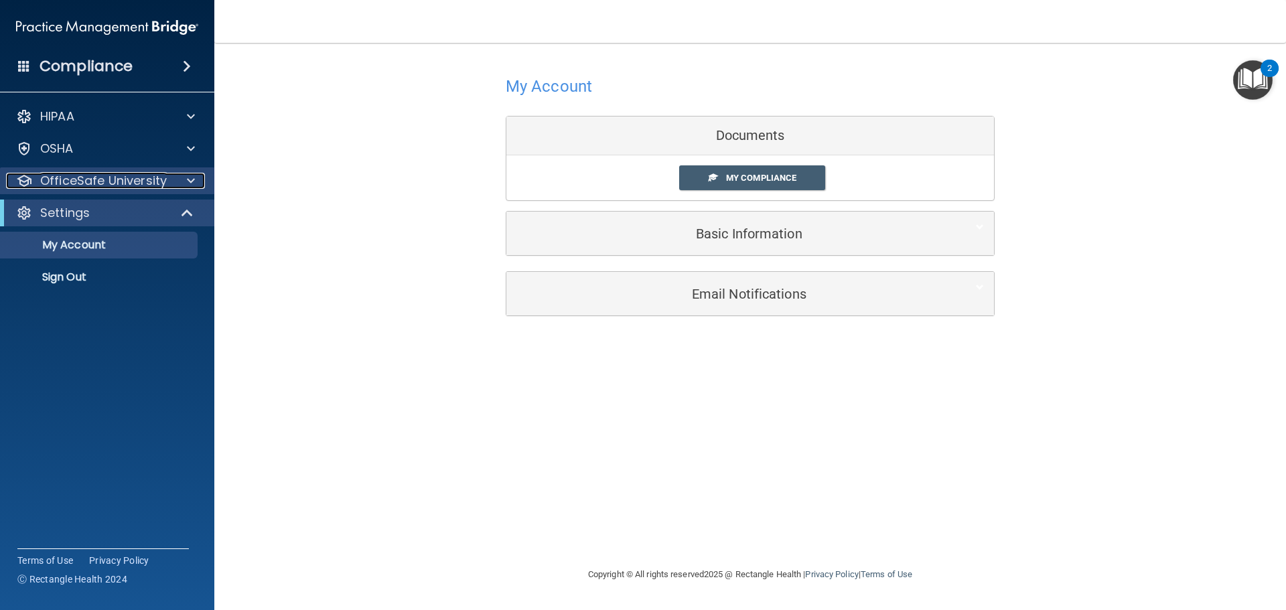
click at [70, 183] on p "OfficeSafe University" at bounding box center [103, 181] width 127 height 16
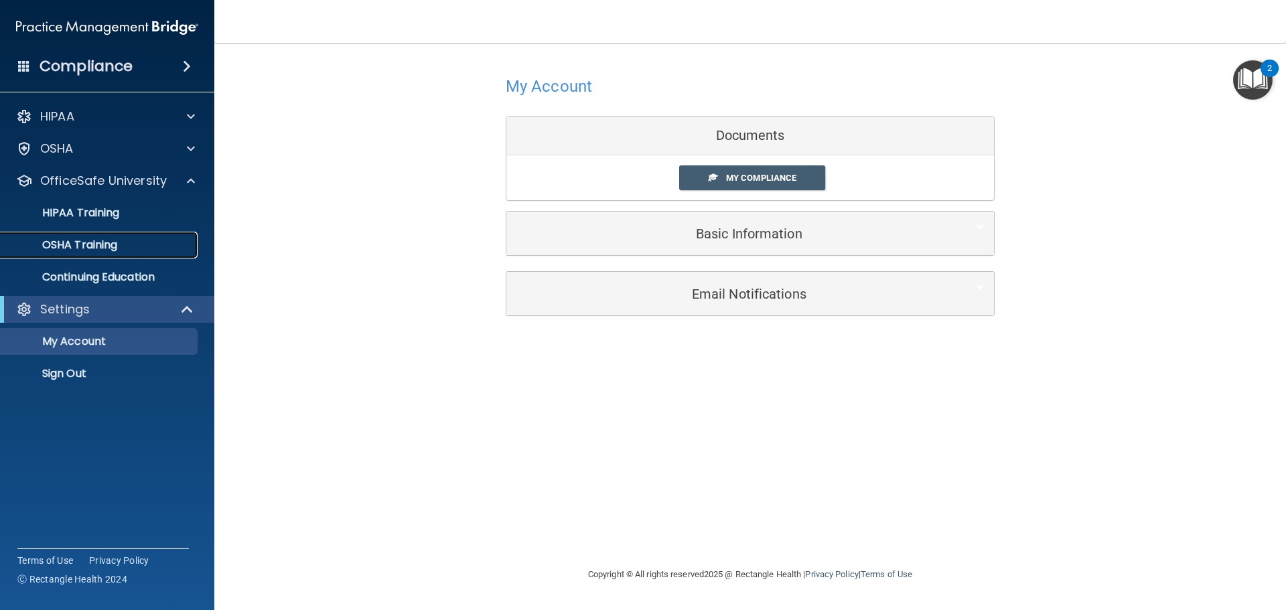
click at [90, 249] on p "OSHA Training" at bounding box center [63, 244] width 108 height 13
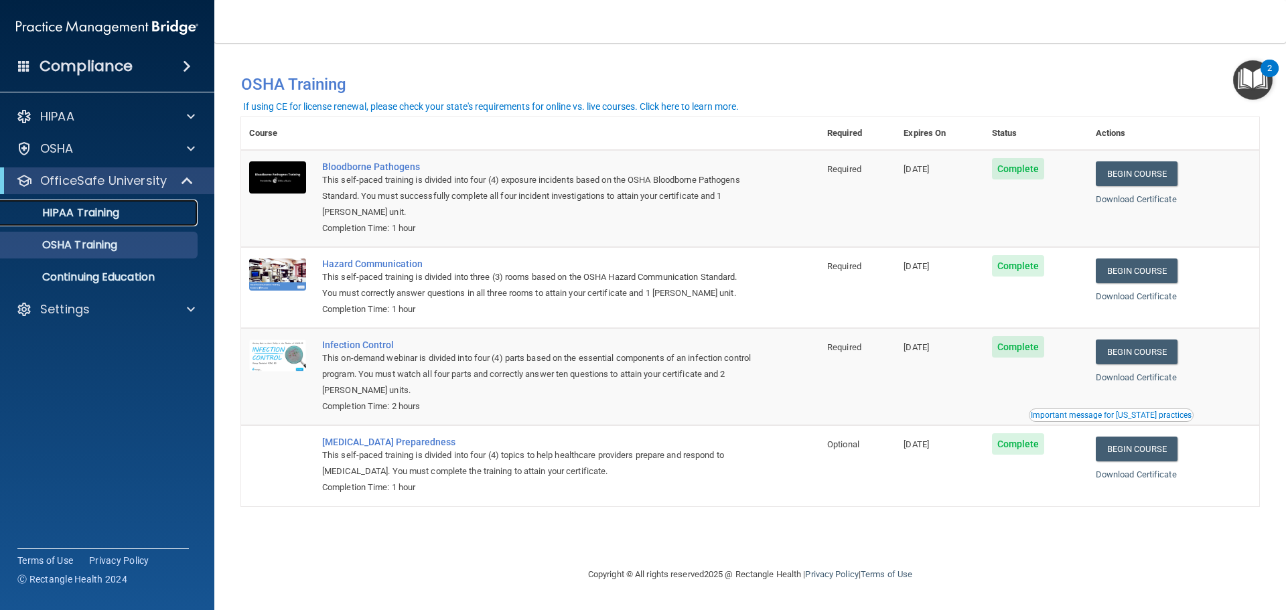
click at [153, 220] on link "HIPAA Training" at bounding box center [92, 213] width 211 height 27
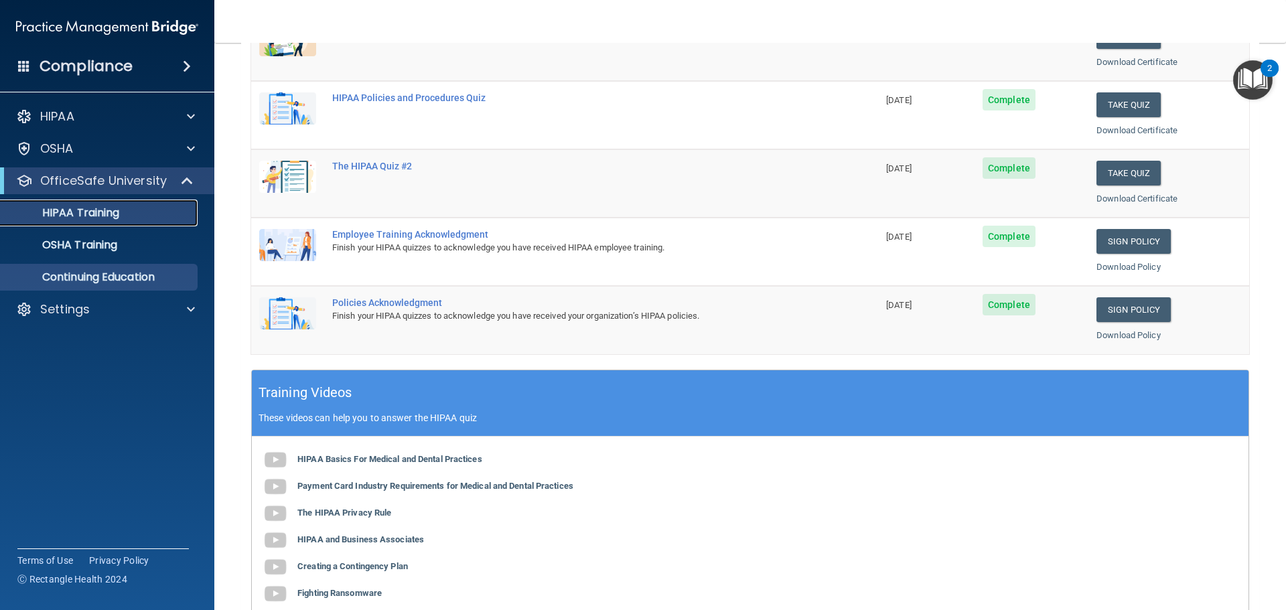
scroll to position [131, 0]
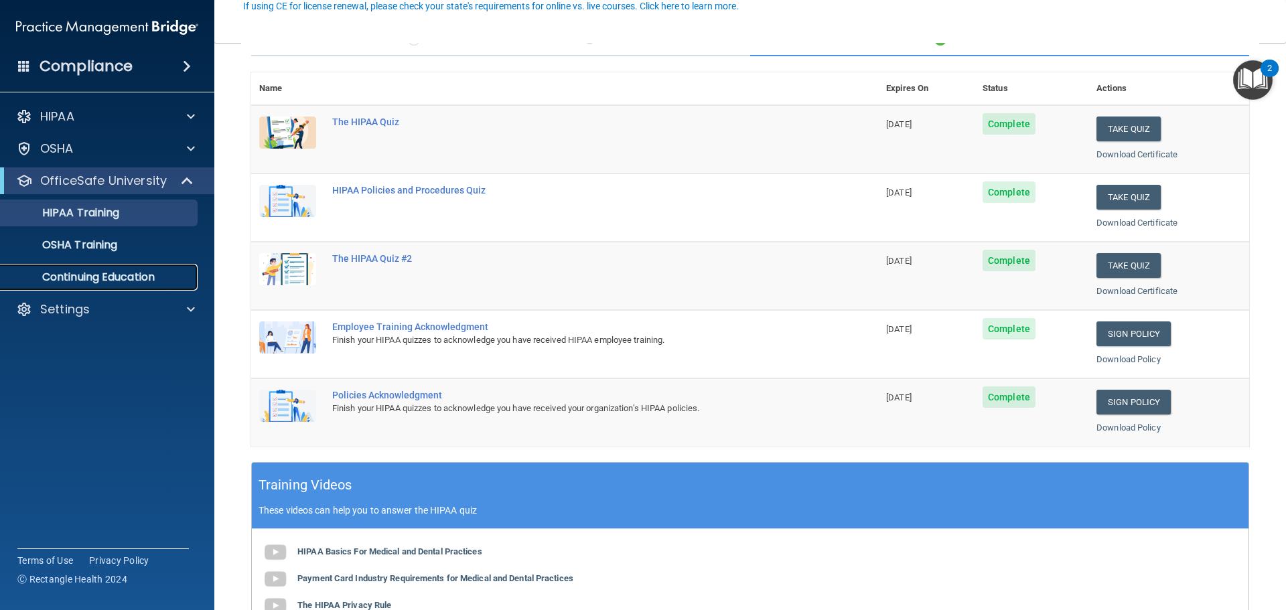
click at [131, 284] on p "Continuing Education" at bounding box center [100, 277] width 183 height 13
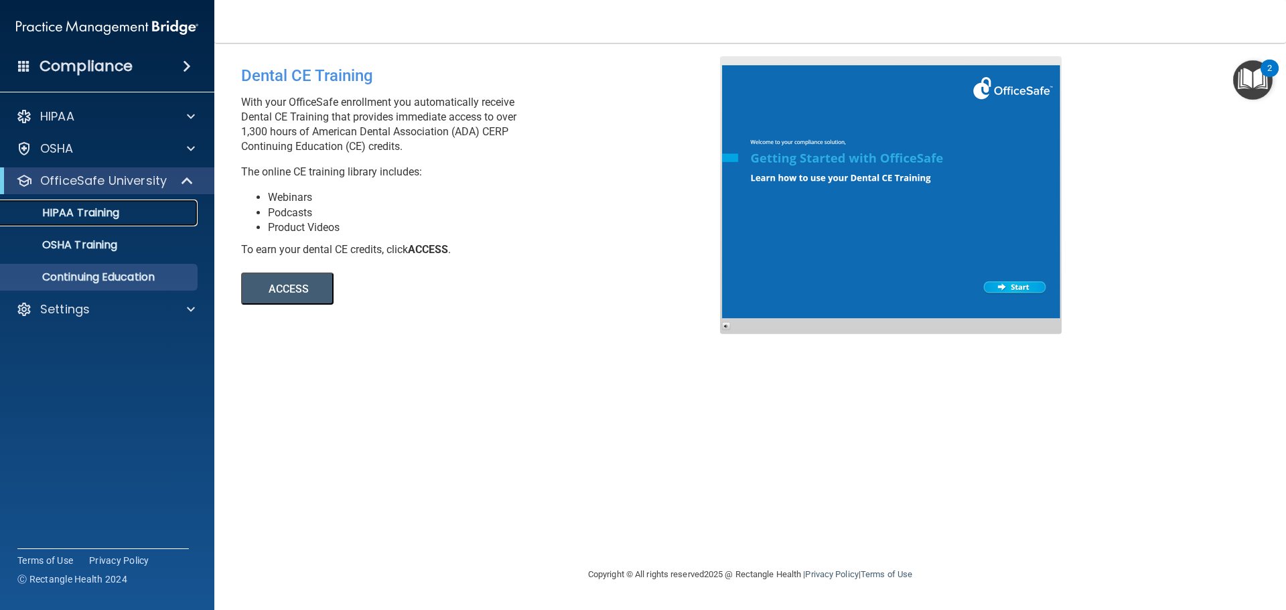
click at [123, 218] on div "HIPAA Training" at bounding box center [100, 212] width 183 height 13
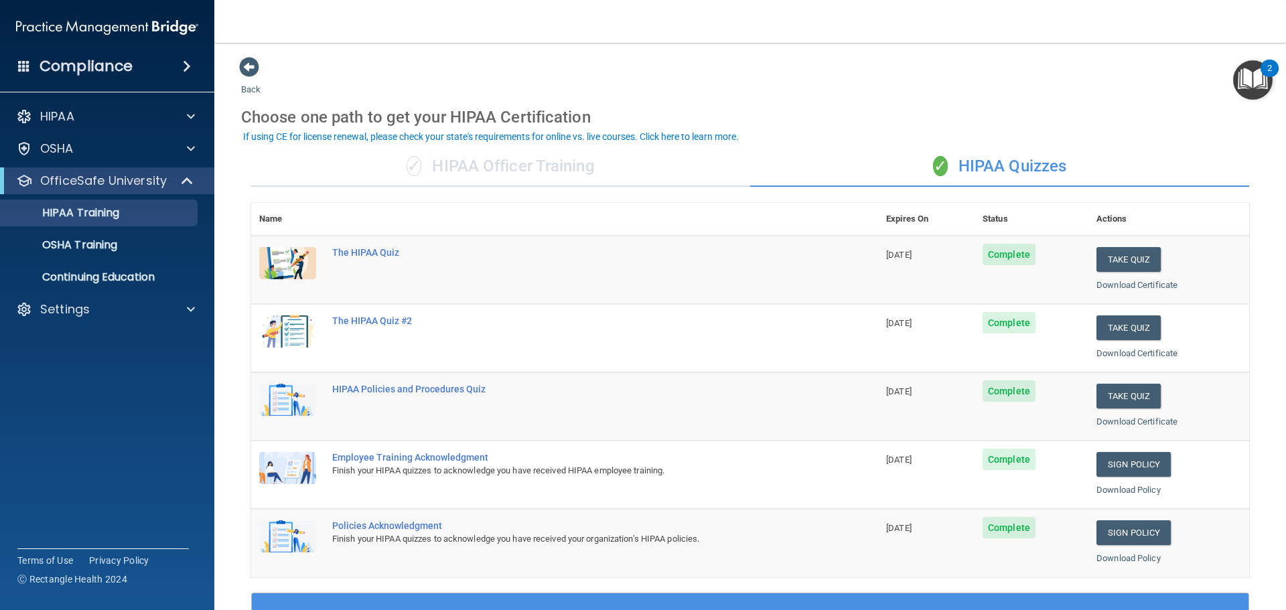
click at [183, 64] on span at bounding box center [187, 66] width 8 height 16
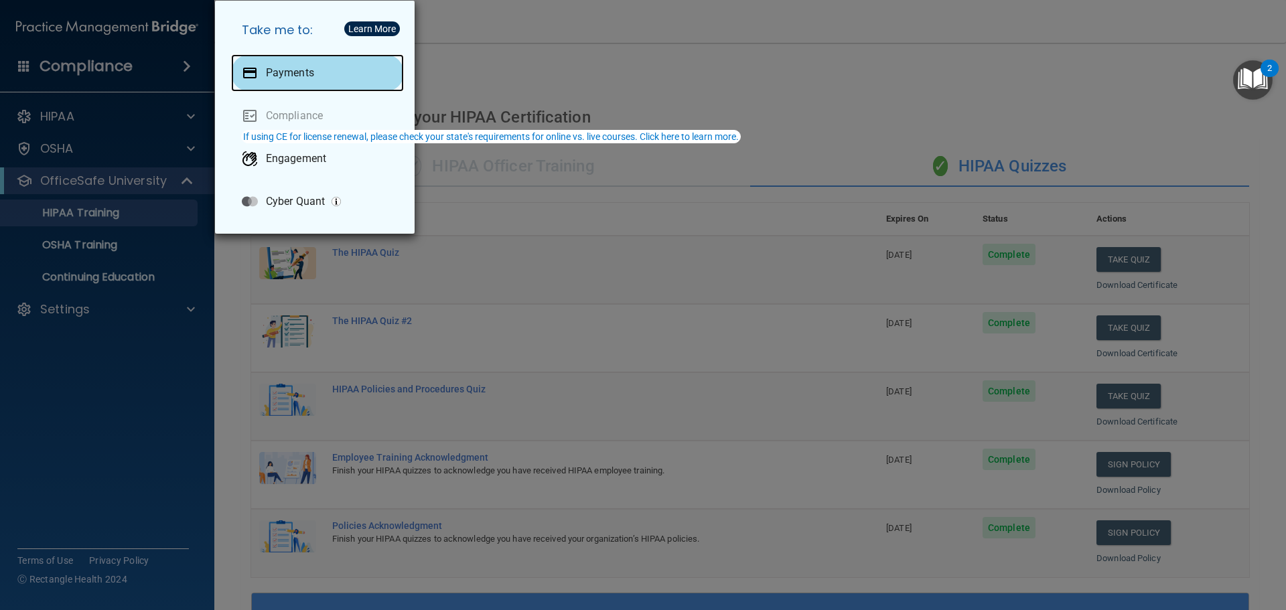
click at [296, 79] on p "Payments" at bounding box center [290, 72] width 48 height 13
click at [80, 377] on div "Take me to: Payments Compliance Engagement Cyber Quant" at bounding box center [643, 305] width 1286 height 610
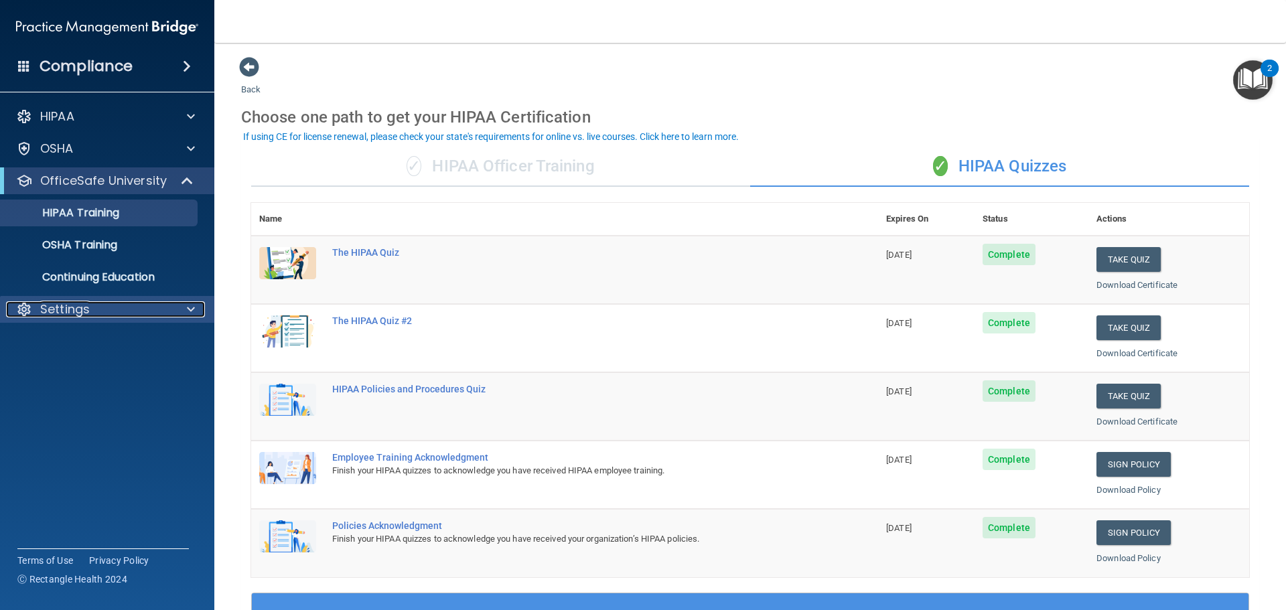
click at [200, 313] on div at bounding box center [188, 309] width 33 height 16
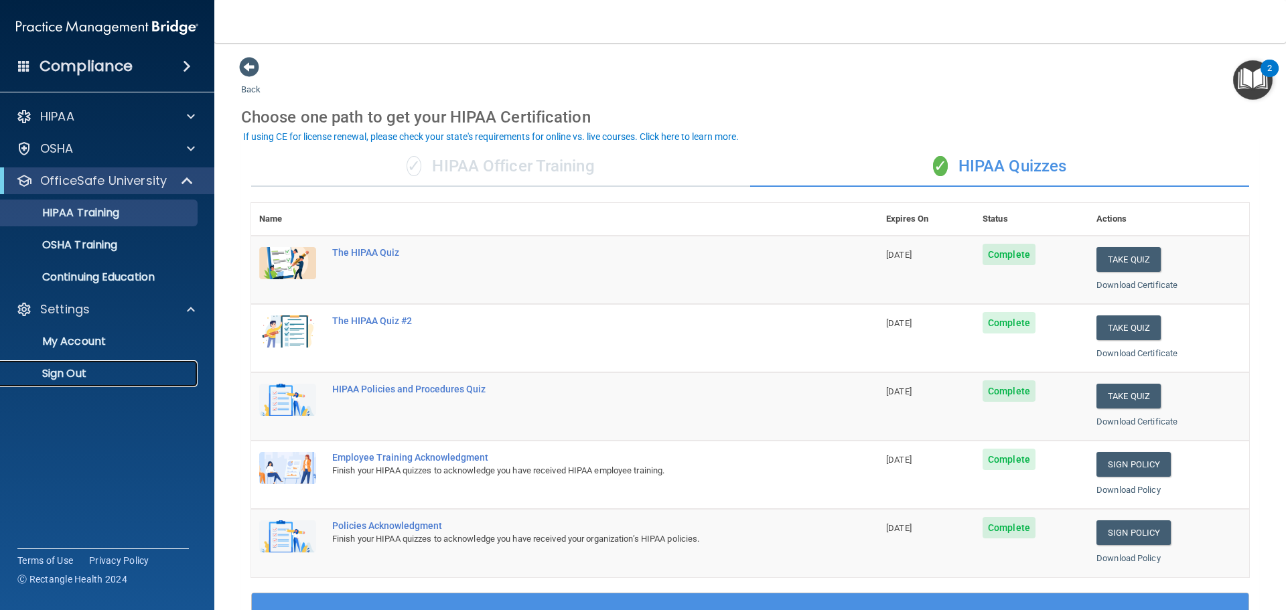
click at [70, 372] on p "Sign Out" at bounding box center [100, 373] width 183 height 13
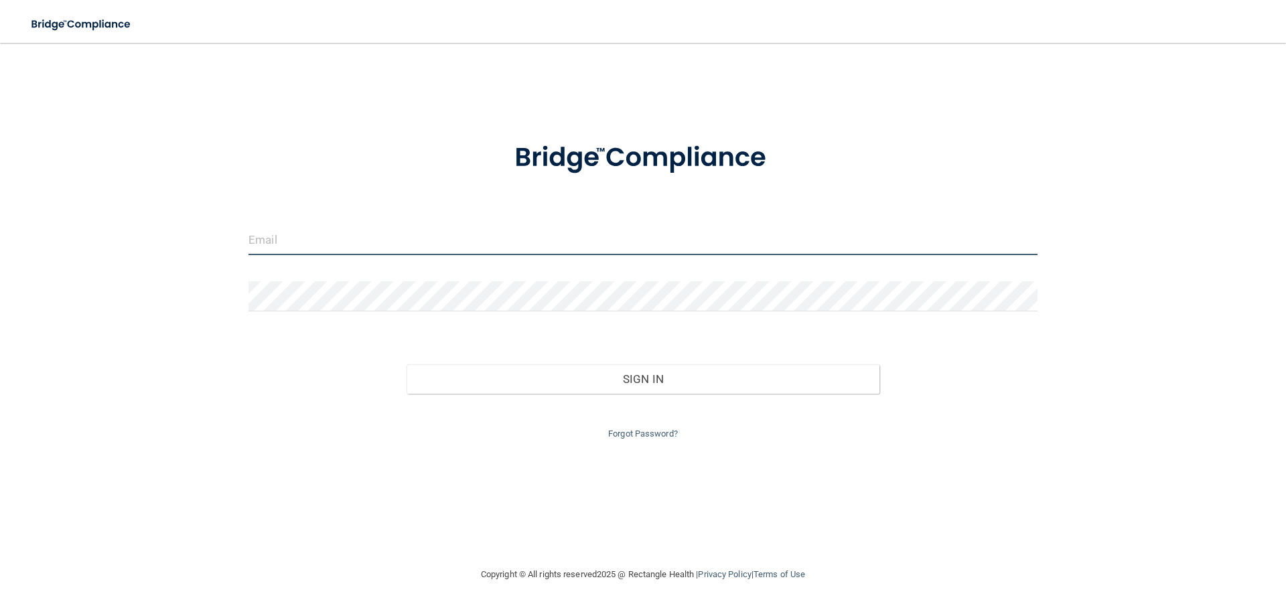
click at [634, 249] on input "email" at bounding box center [642, 240] width 789 height 30
type input "[EMAIL_ADDRESS][DOMAIN_NAME]"
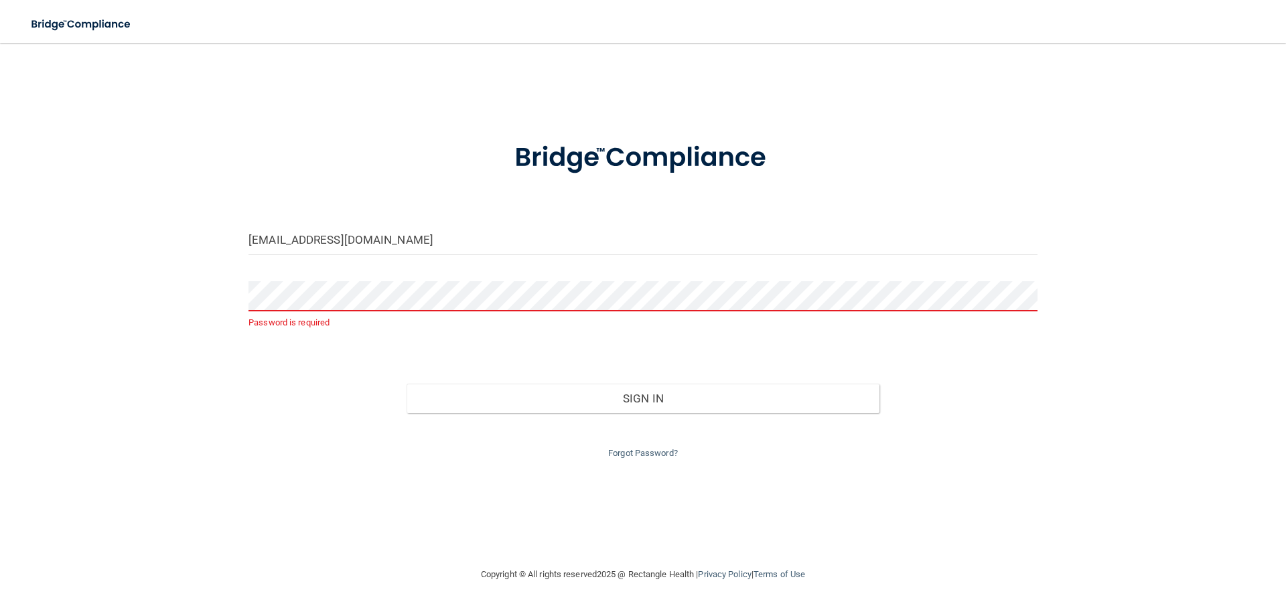
click at [554, 266] on form "karleyarion@yahoo.com Password is required Invalid email/password. You don't ha…" at bounding box center [642, 292] width 789 height 338
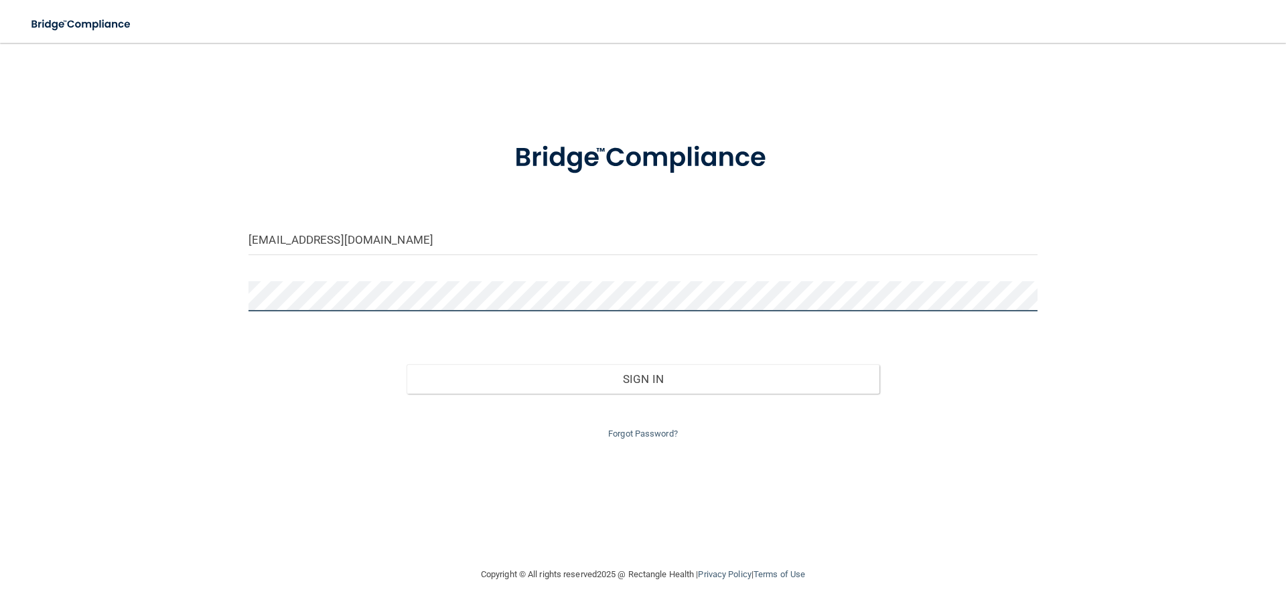
click at [407, 364] on button "Sign In" at bounding box center [643, 378] width 473 height 29
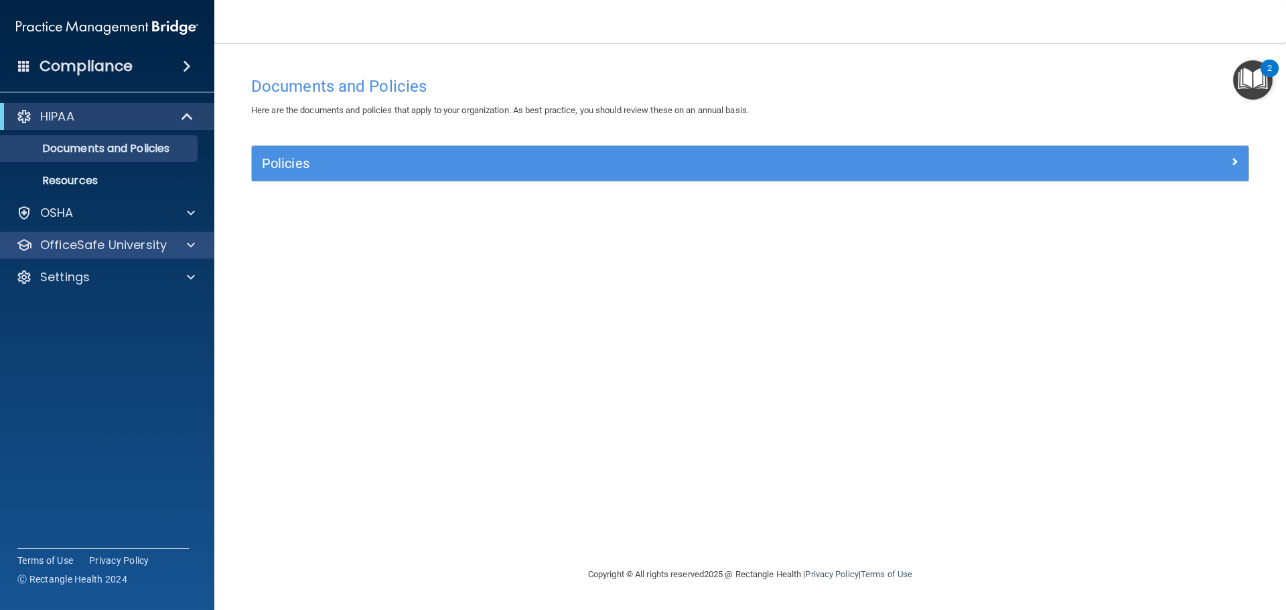
click at [186, 255] on div "OfficeSafe University" at bounding box center [107, 245] width 215 height 27
click at [180, 240] on div at bounding box center [188, 245] width 33 height 16
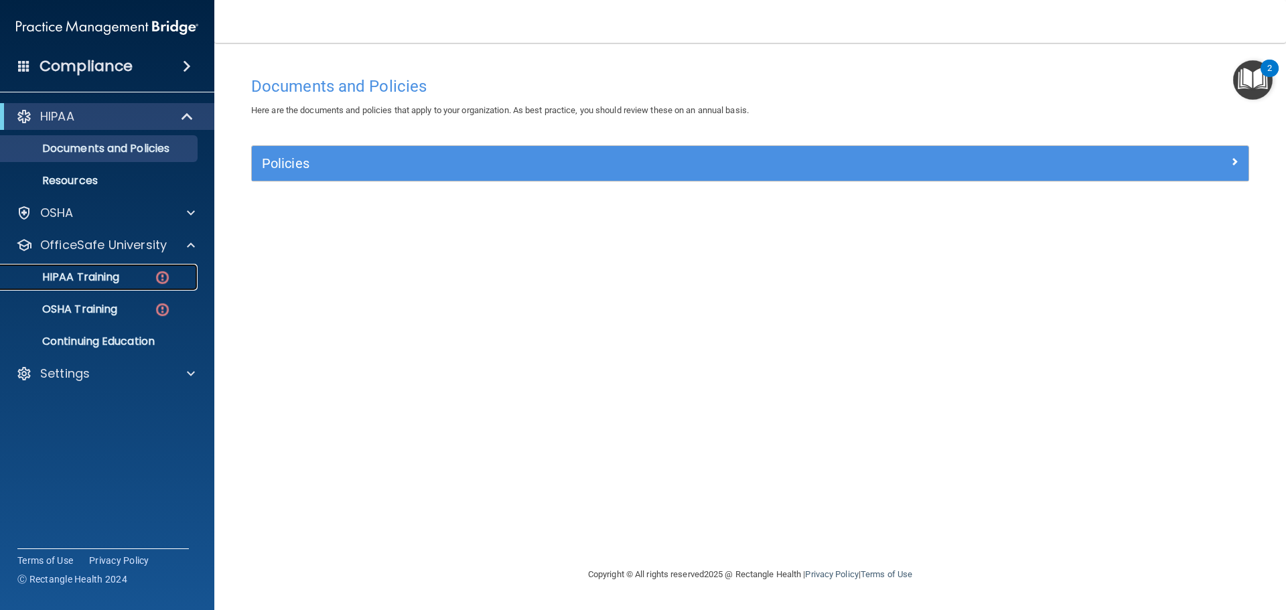
click at [129, 274] on div "HIPAA Training" at bounding box center [100, 277] width 183 height 13
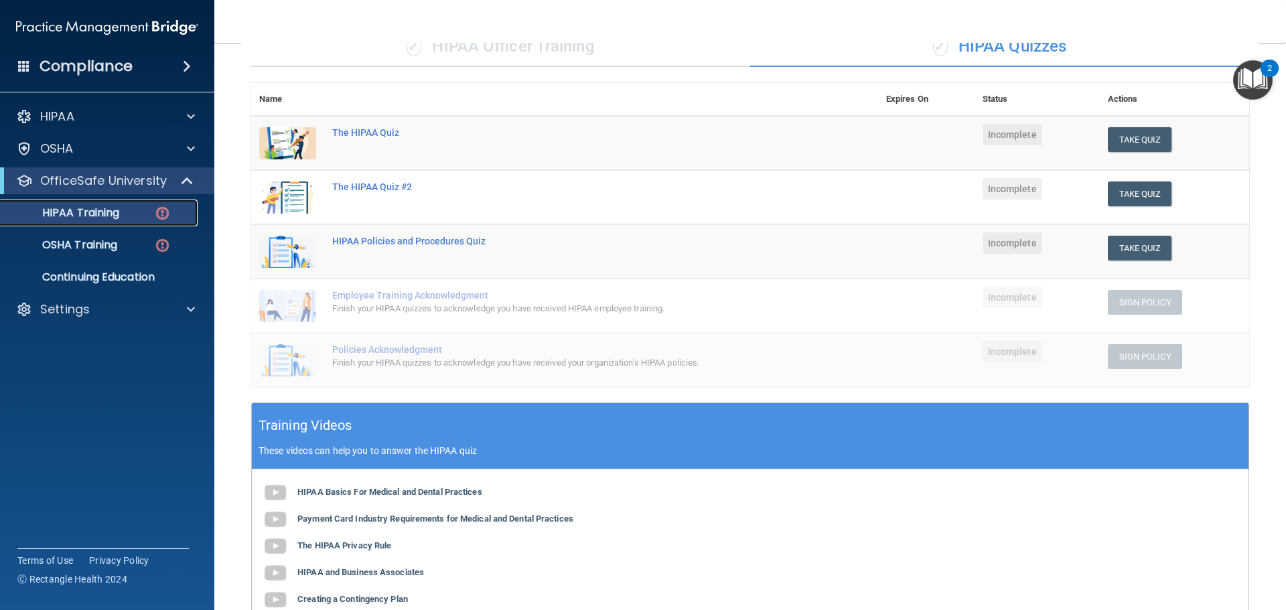
scroll to position [201, 0]
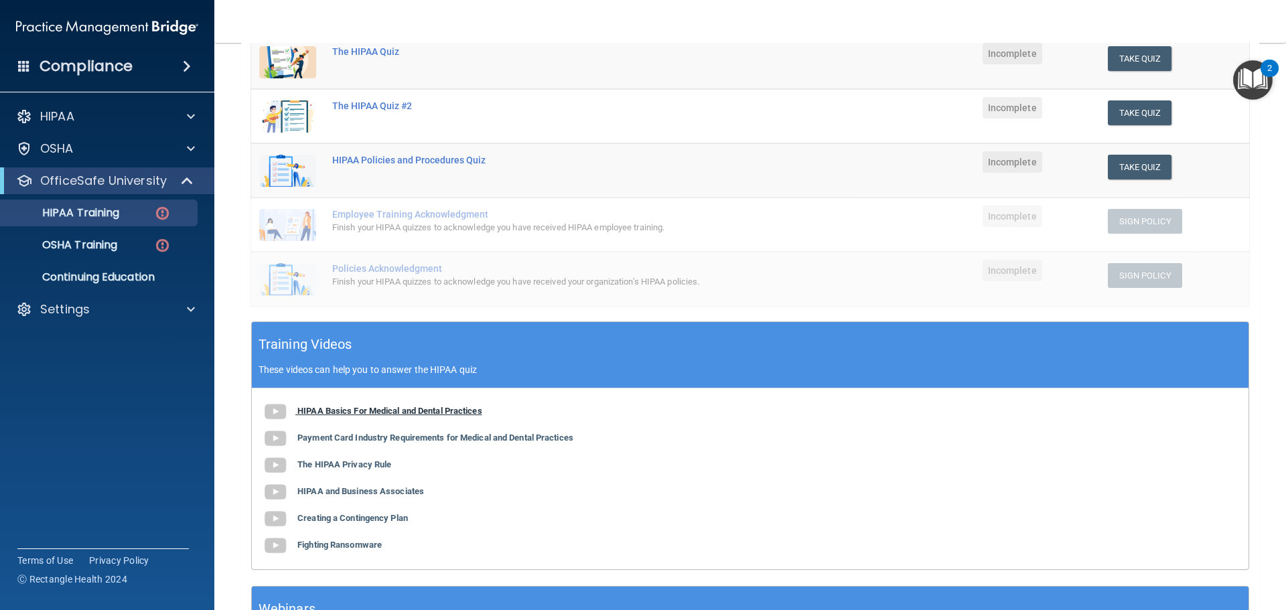
click at [455, 410] on b "HIPAA Basics For Medical and Dental Practices" at bounding box center [389, 411] width 185 height 10
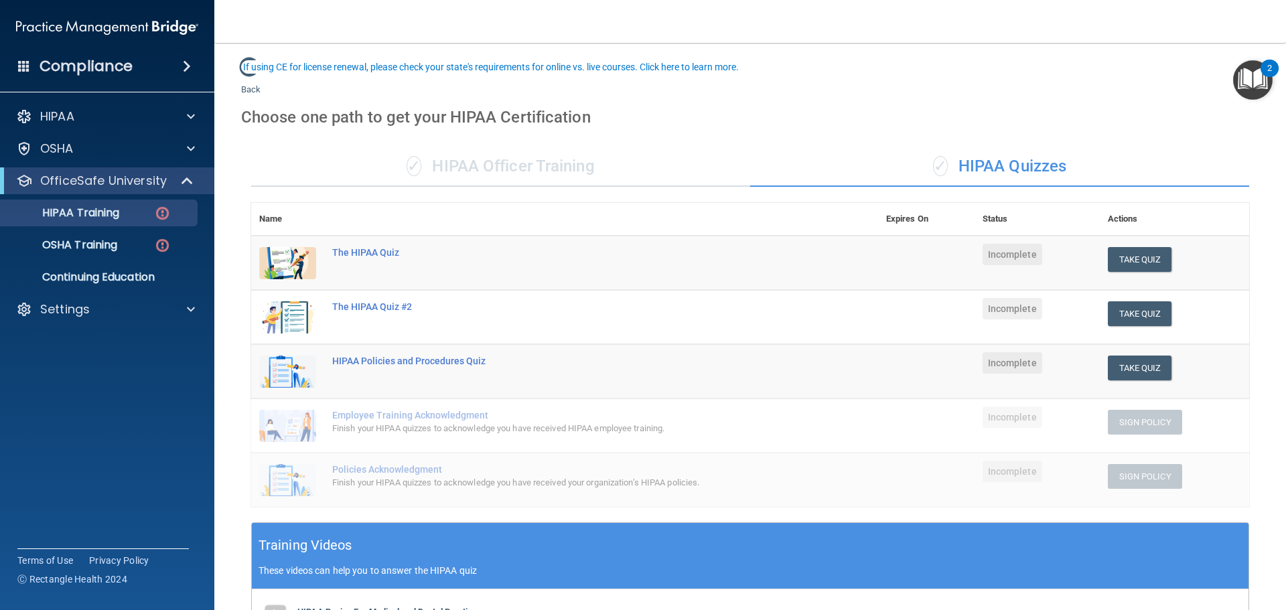
scroll to position [268, 0]
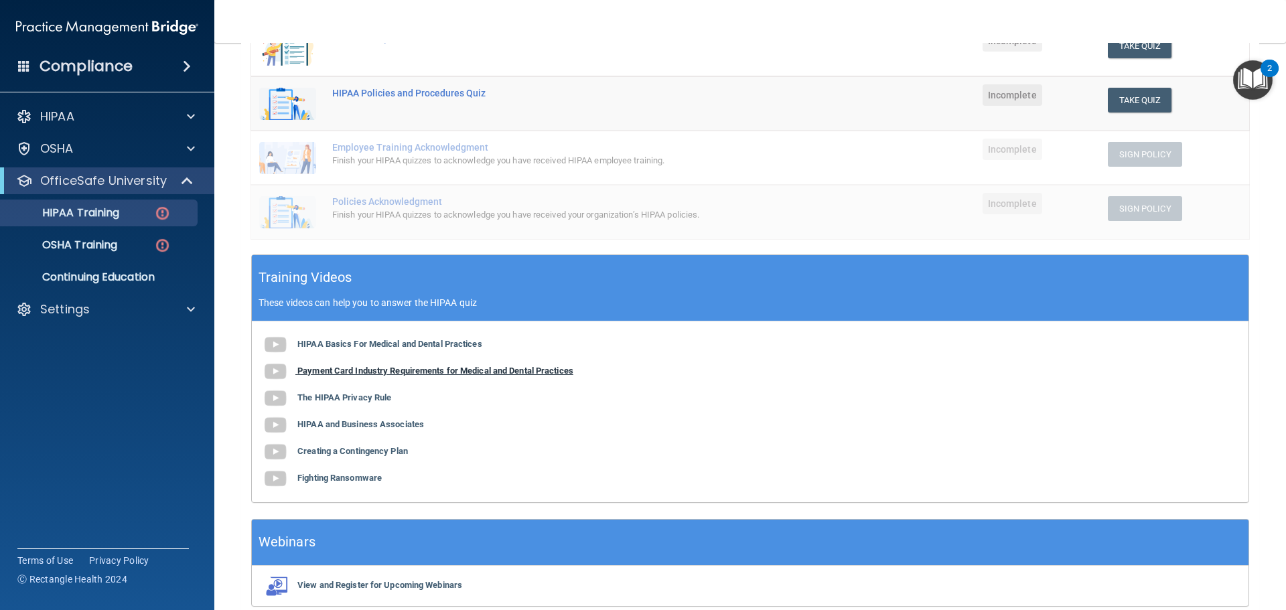
click at [405, 368] on b "Payment Card Industry Requirements for Medical and Dental Practices" at bounding box center [435, 371] width 276 height 10
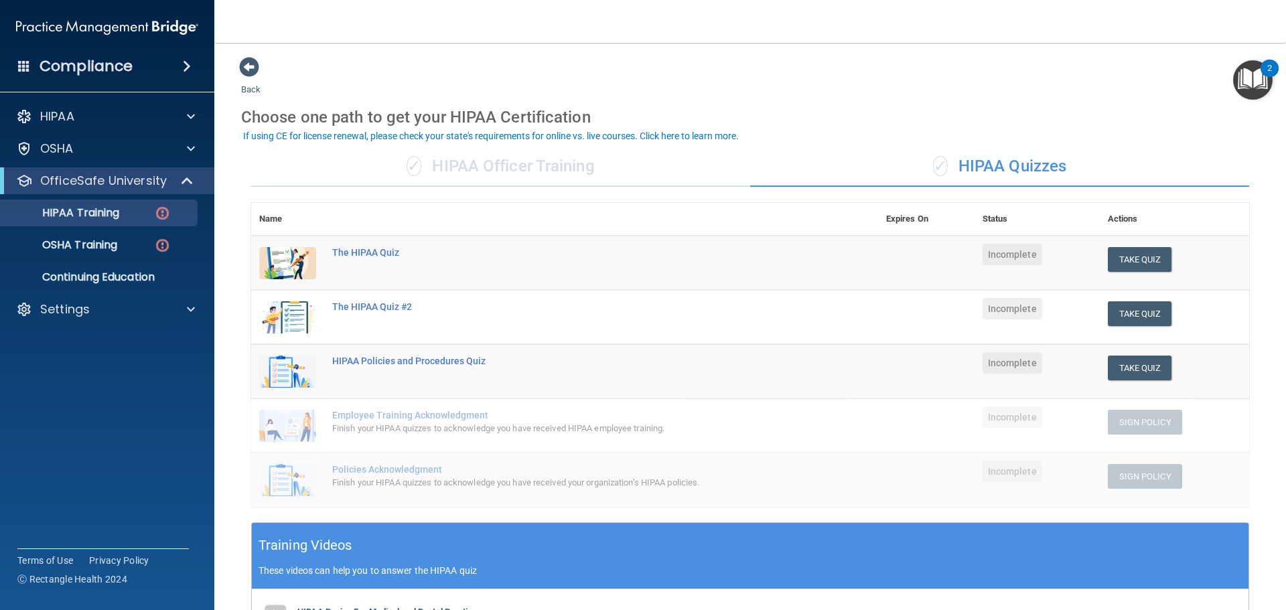
scroll to position [134, 0]
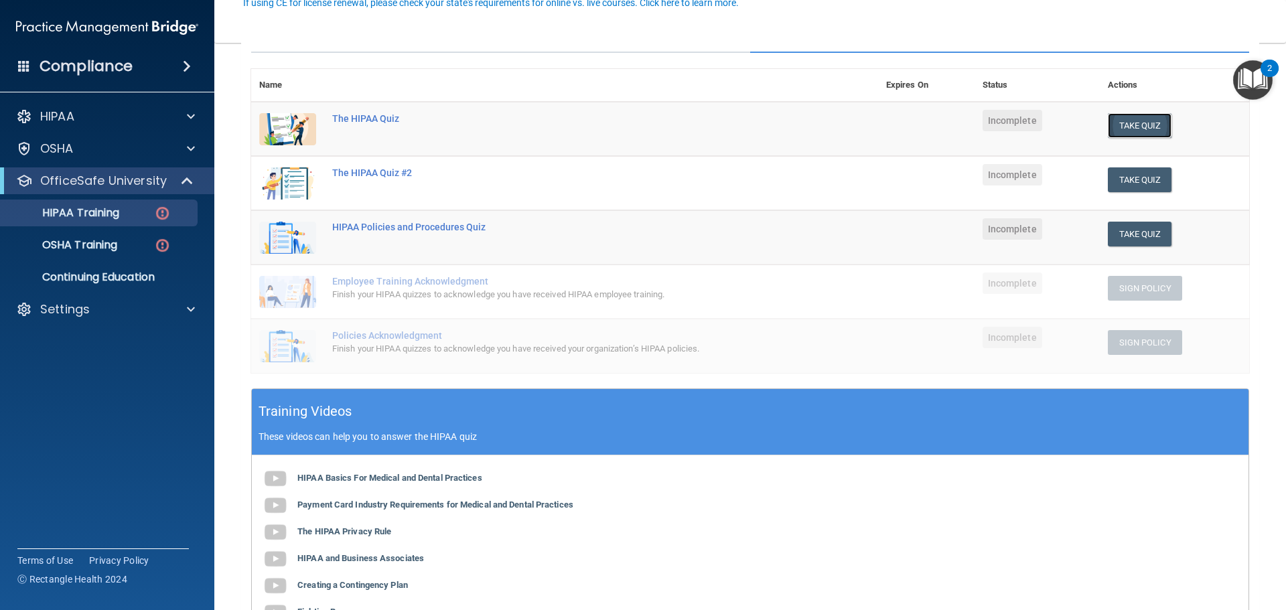
click at [1118, 117] on button "Take Quiz" at bounding box center [1140, 125] width 64 height 25
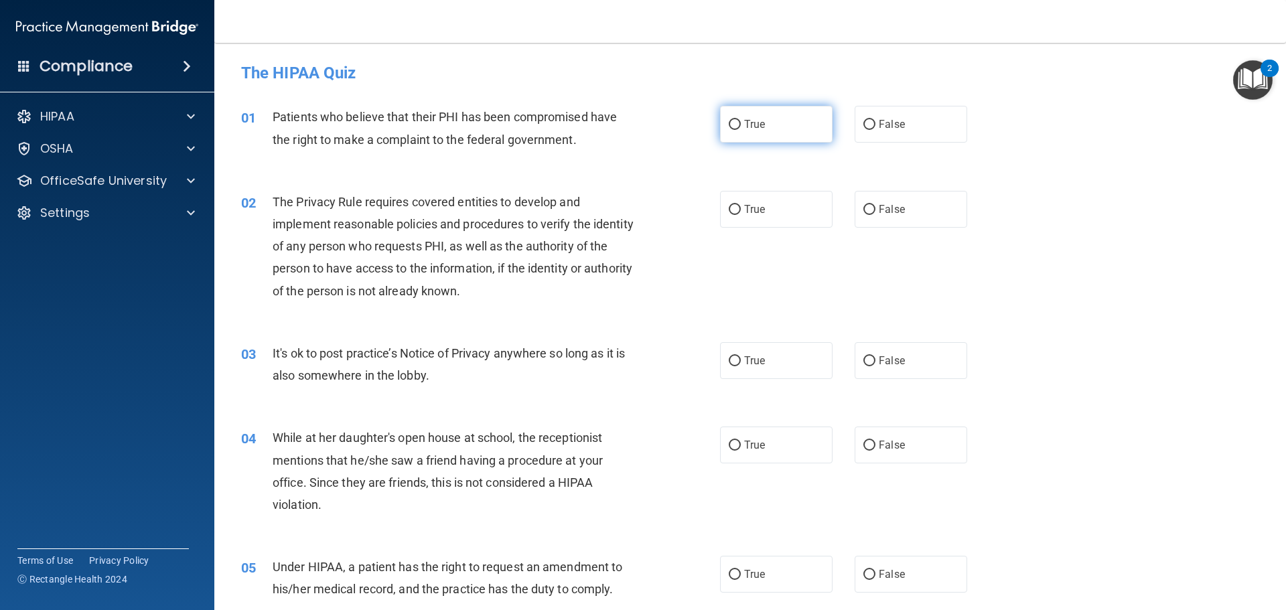
click at [747, 110] on label "True" at bounding box center [776, 124] width 113 height 37
click at [741, 120] on input "True" at bounding box center [735, 125] width 12 height 10
radio input "true"
click at [733, 214] on input "True" at bounding box center [735, 210] width 12 height 10
radio input "true"
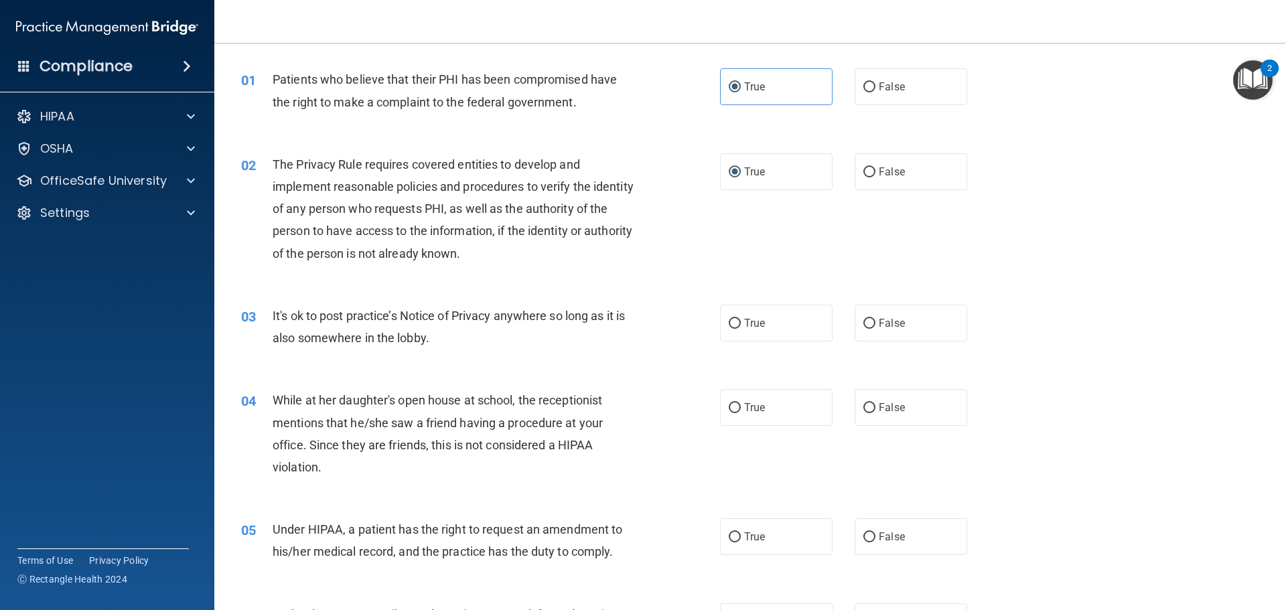
scroll to position [134, 0]
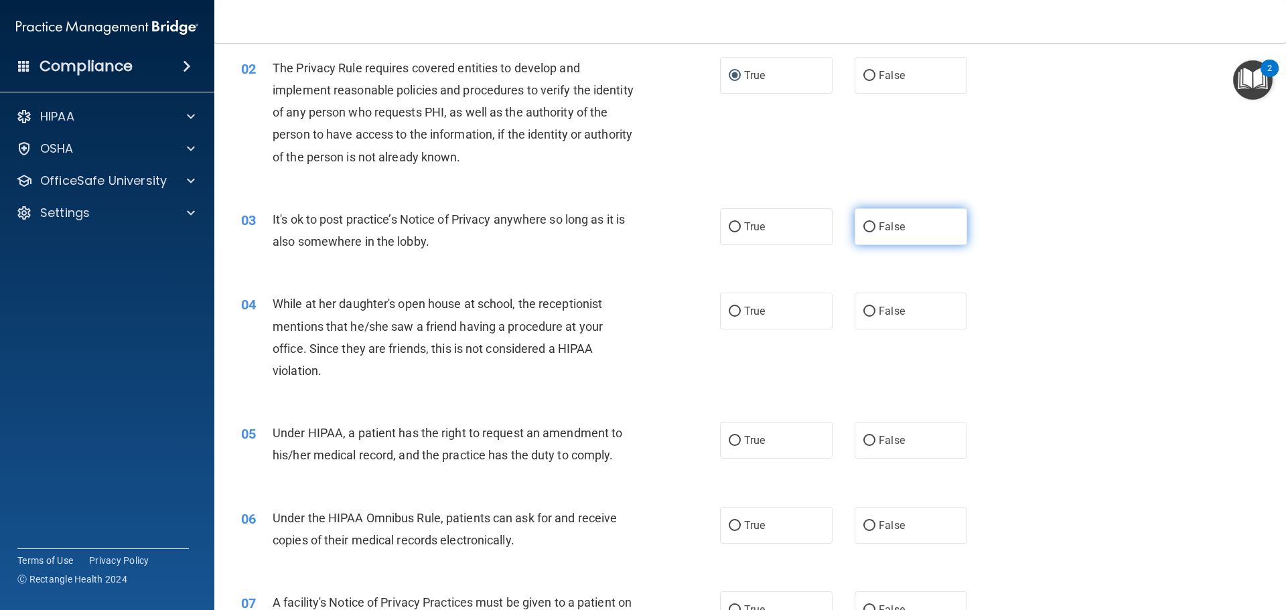
click at [883, 228] on span "False" at bounding box center [892, 226] width 26 height 13
click at [875, 228] on input "False" at bounding box center [869, 227] width 12 height 10
radio input "true"
click at [867, 316] on input "False" at bounding box center [869, 312] width 12 height 10
radio input "true"
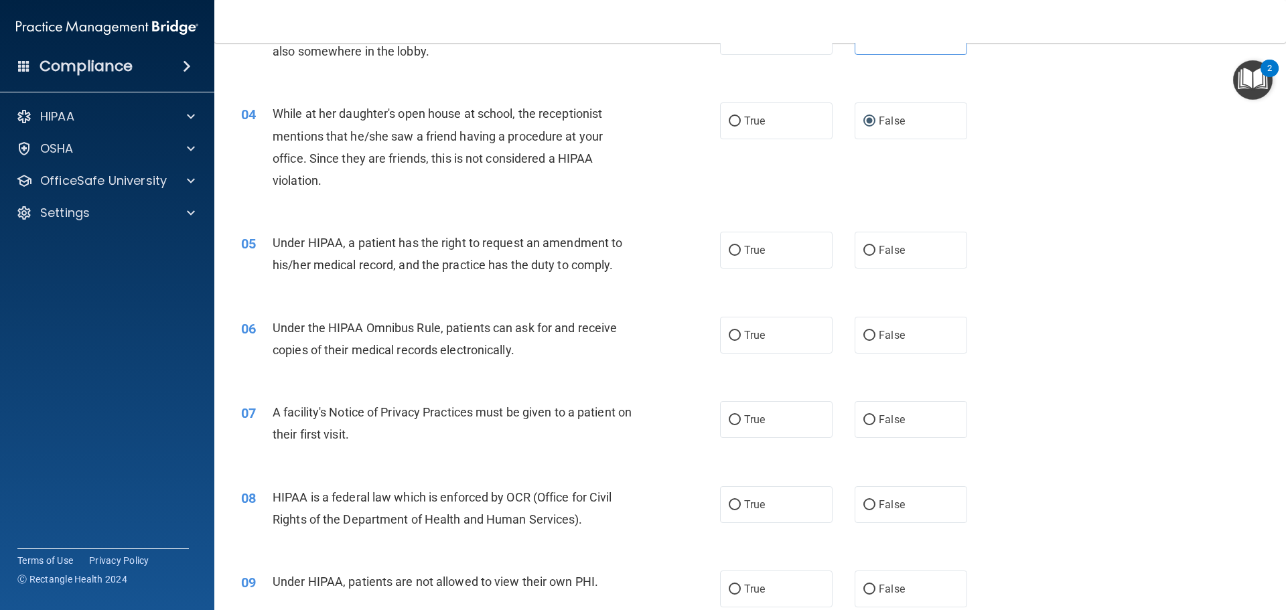
scroll to position [335, 0]
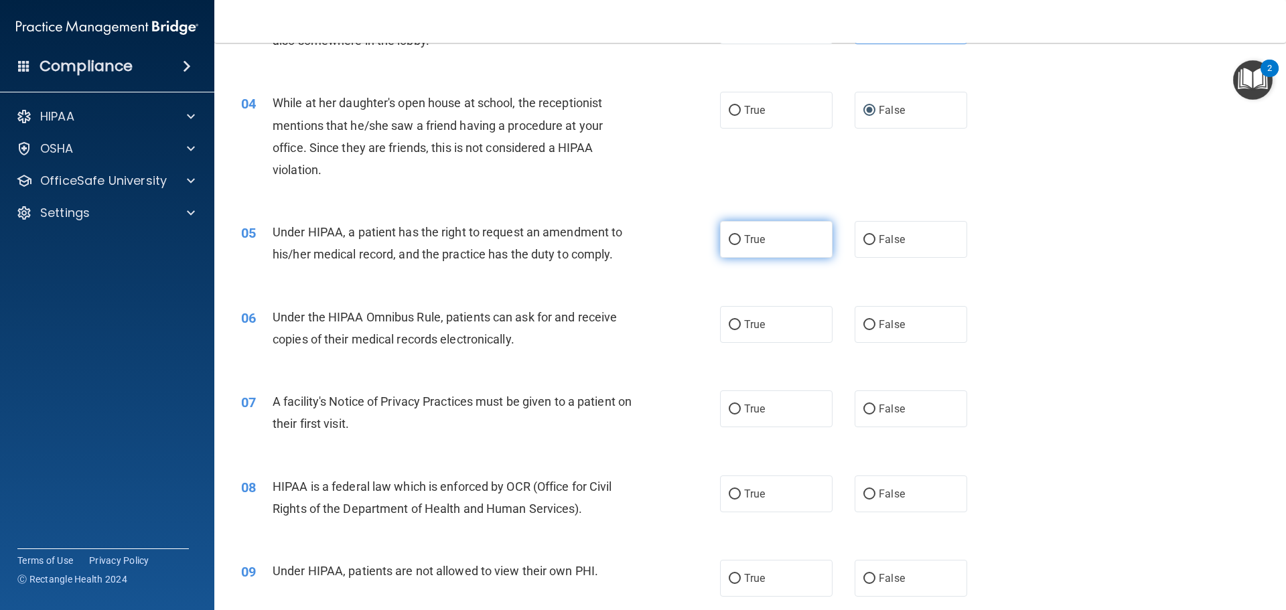
click at [735, 240] on input "True" at bounding box center [735, 240] width 12 height 10
radio input "true"
click at [732, 313] on label "True" at bounding box center [776, 324] width 113 height 37
click at [732, 320] on input "True" at bounding box center [735, 325] width 12 height 10
radio input "true"
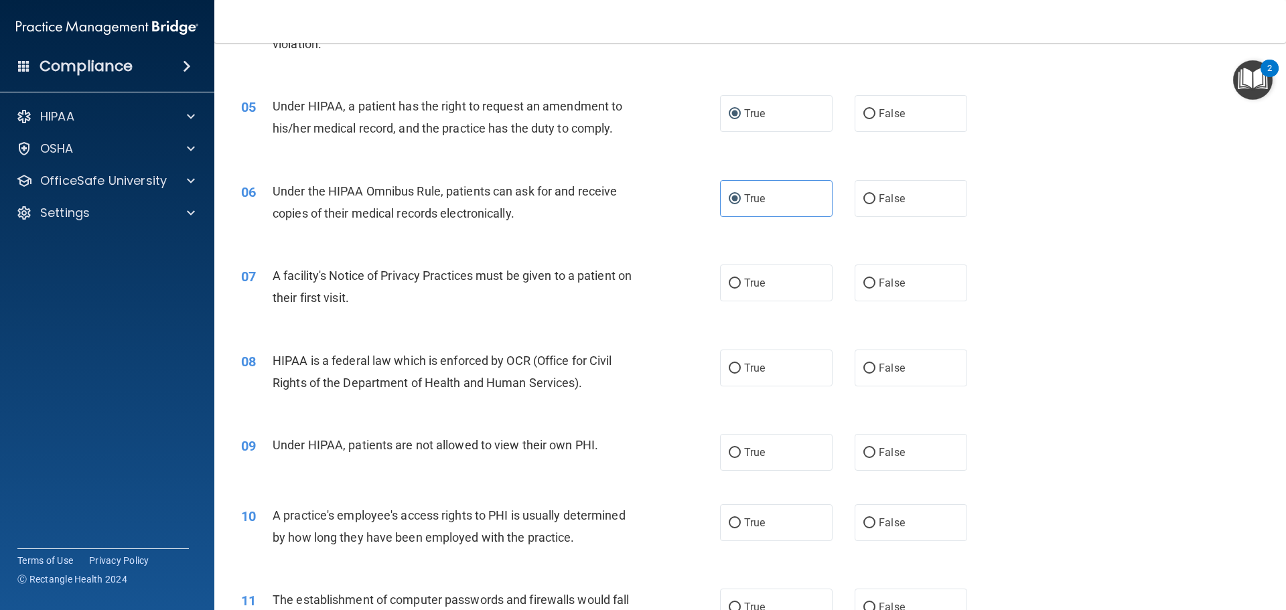
scroll to position [469, 0]
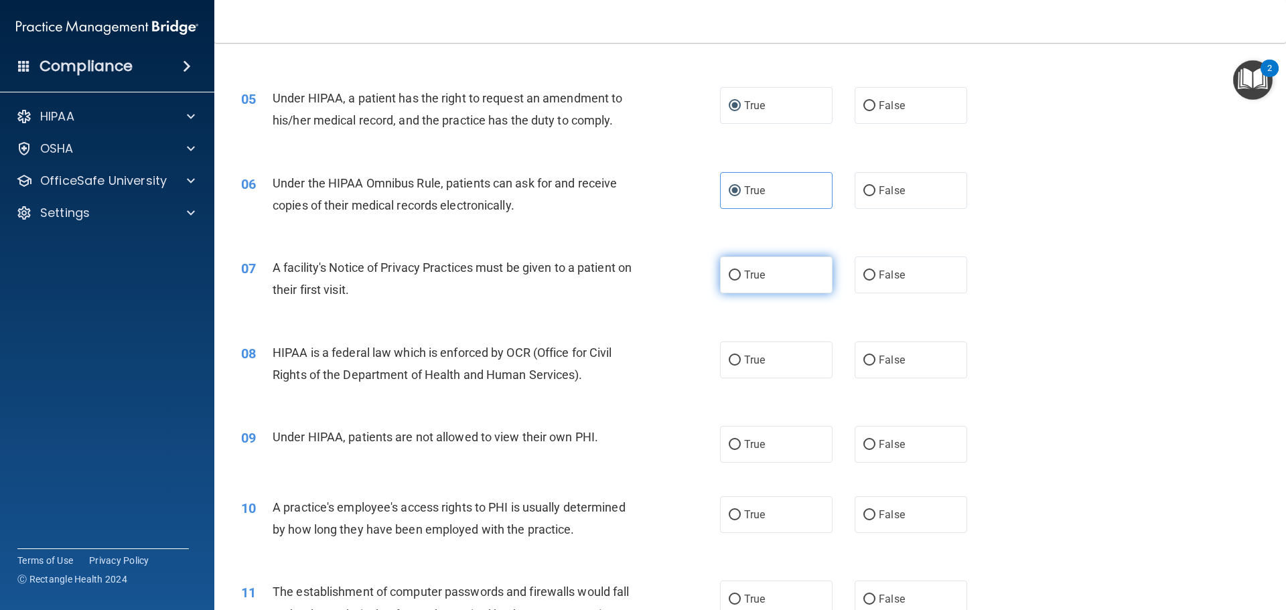
click at [734, 277] on input "True" at bounding box center [735, 276] width 12 height 10
radio input "true"
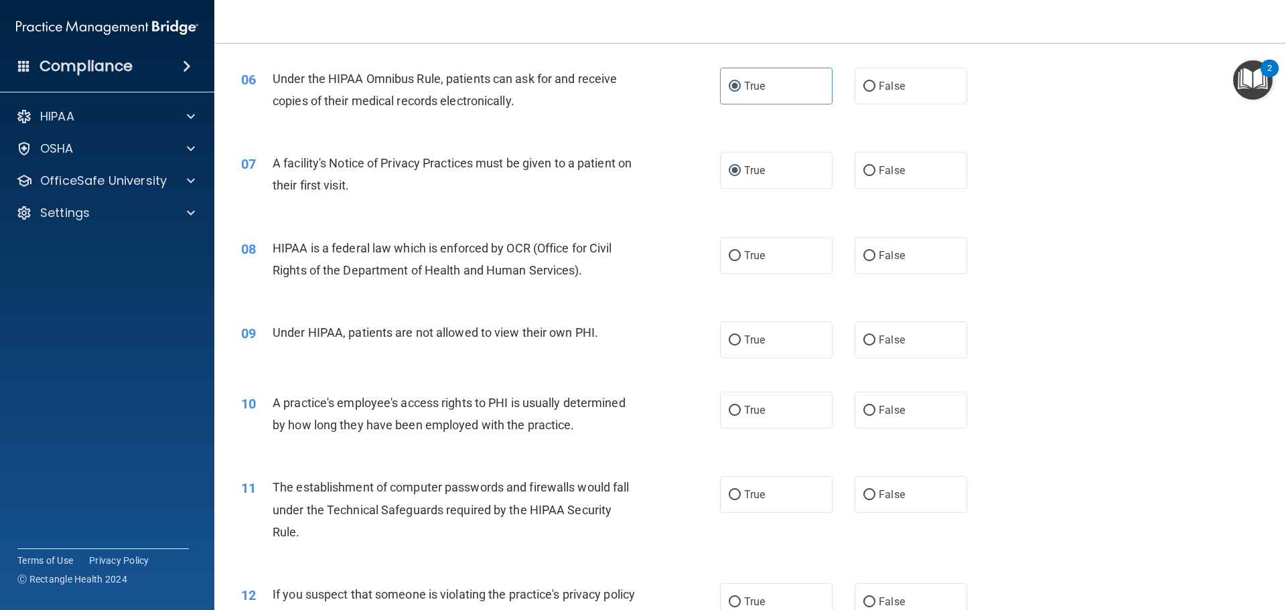
scroll to position [603, 0]
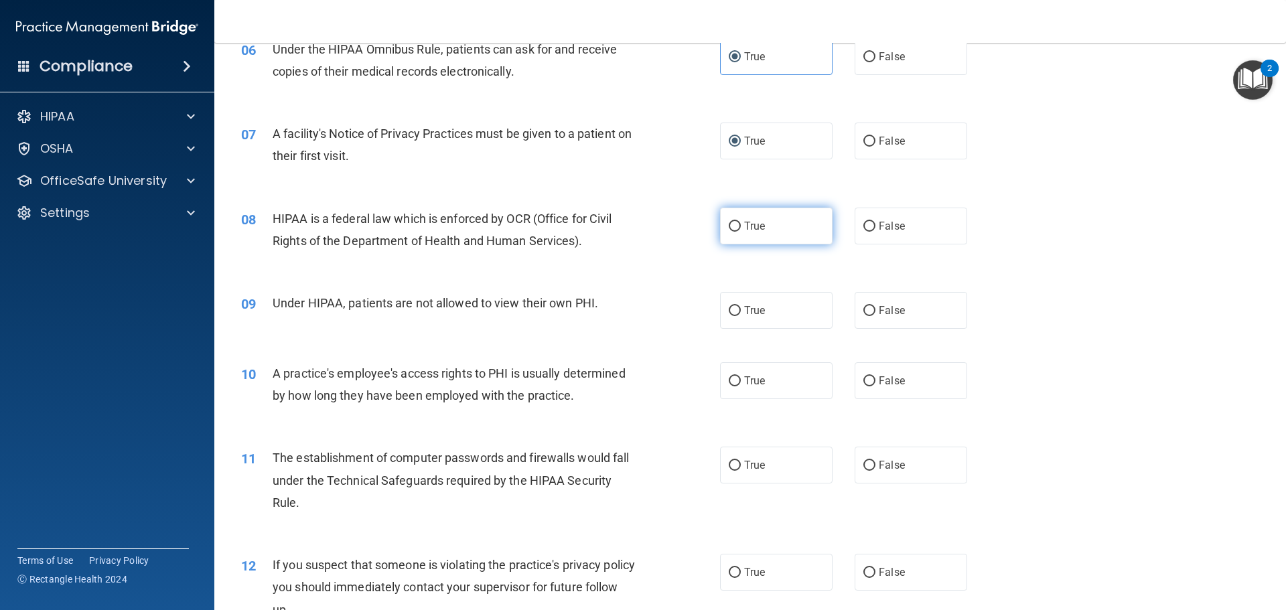
click at [741, 234] on label "True" at bounding box center [776, 226] width 113 height 37
click at [741, 232] on input "True" at bounding box center [735, 227] width 12 height 10
radio input "true"
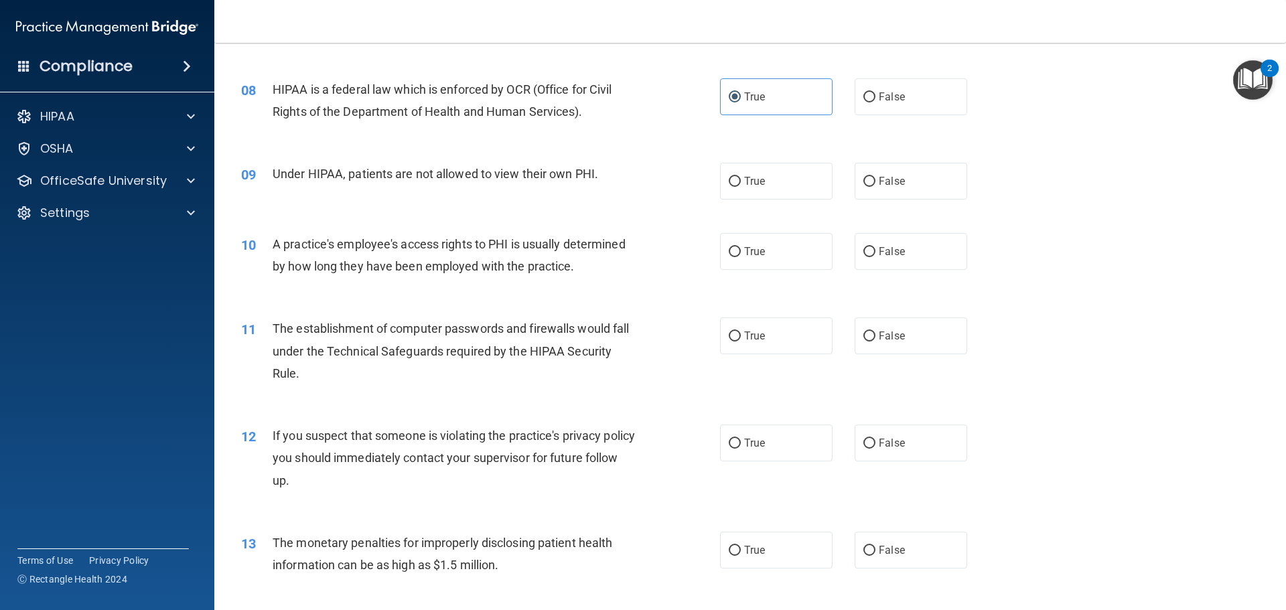
scroll to position [737, 0]
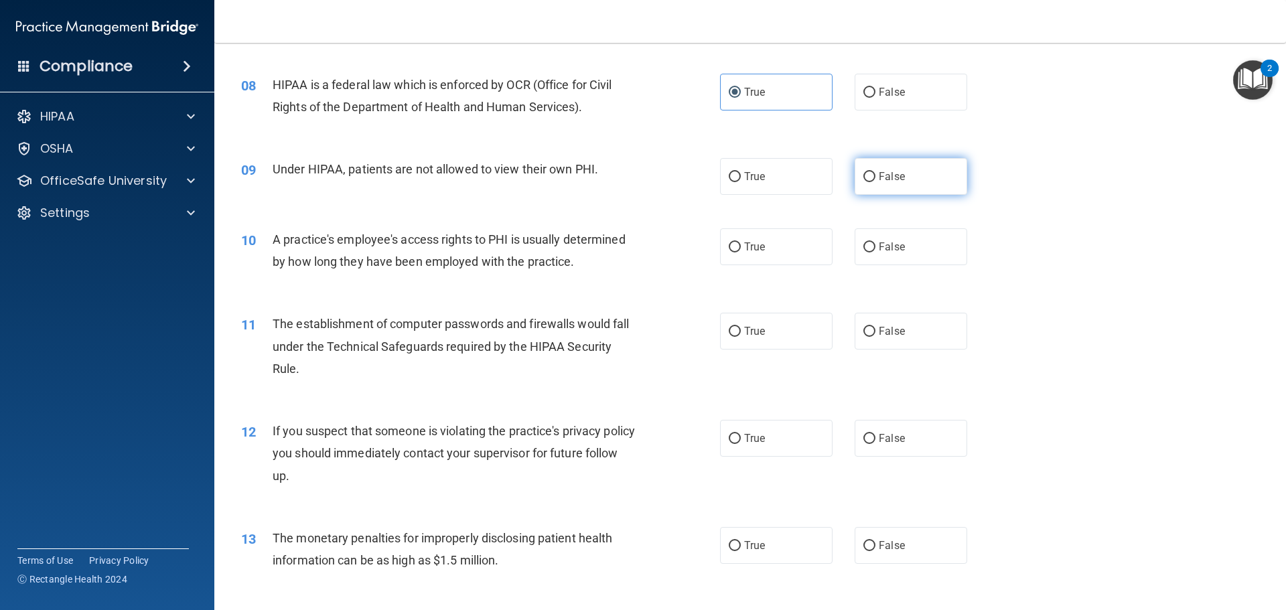
click at [872, 184] on label "False" at bounding box center [911, 176] width 113 height 37
click at [872, 182] on input "False" at bounding box center [869, 177] width 12 height 10
radio input "true"
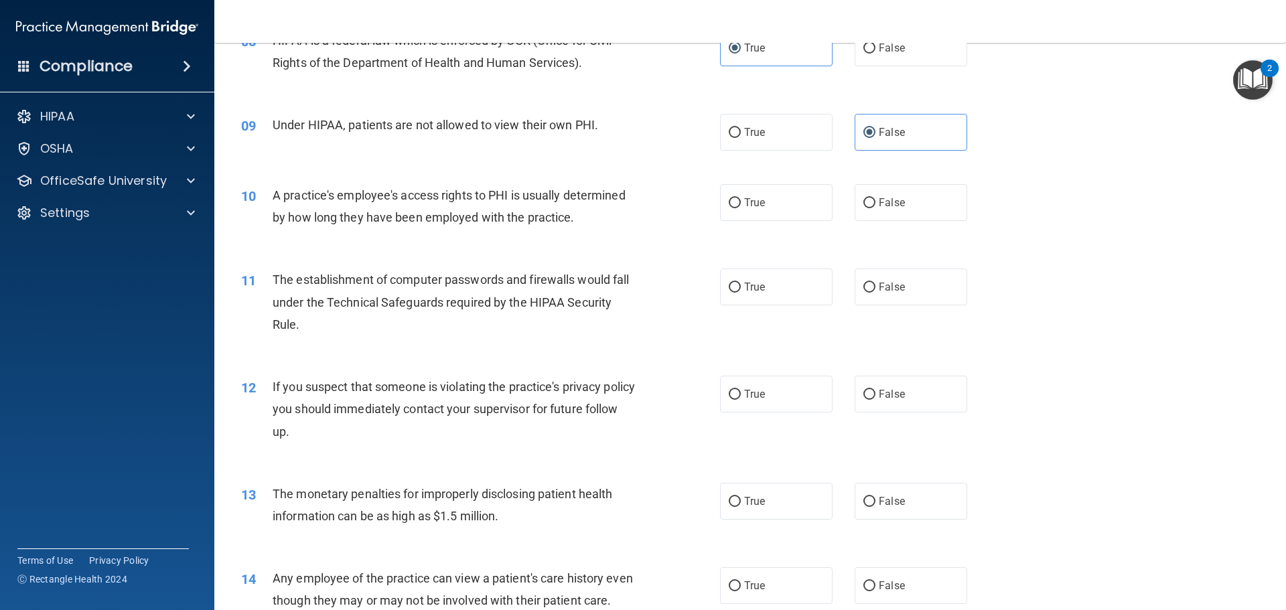
scroll to position [804, 0]
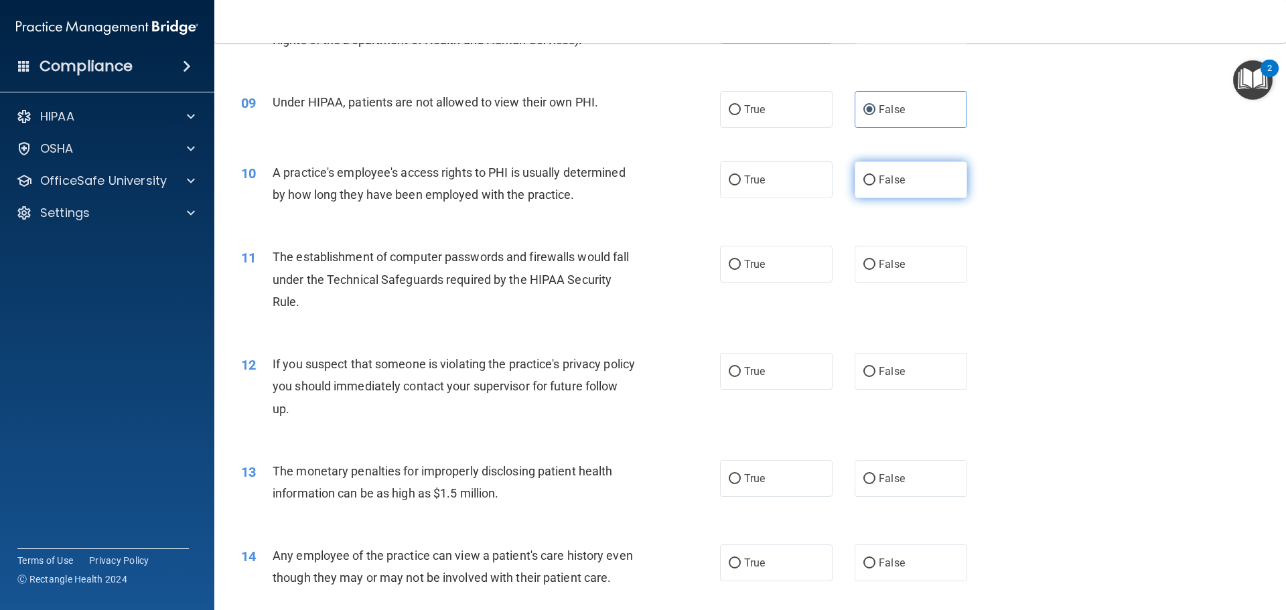
click at [877, 191] on label "False" at bounding box center [911, 179] width 113 height 37
click at [875, 186] on input "False" at bounding box center [869, 180] width 12 height 10
radio input "true"
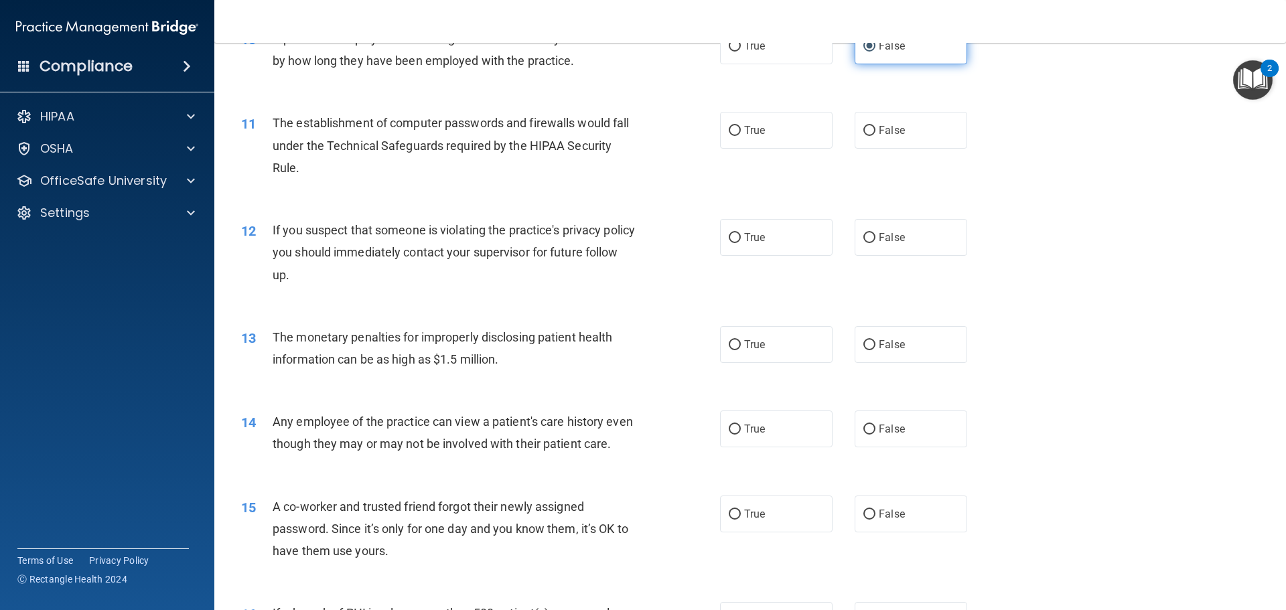
scroll to position [871, 0]
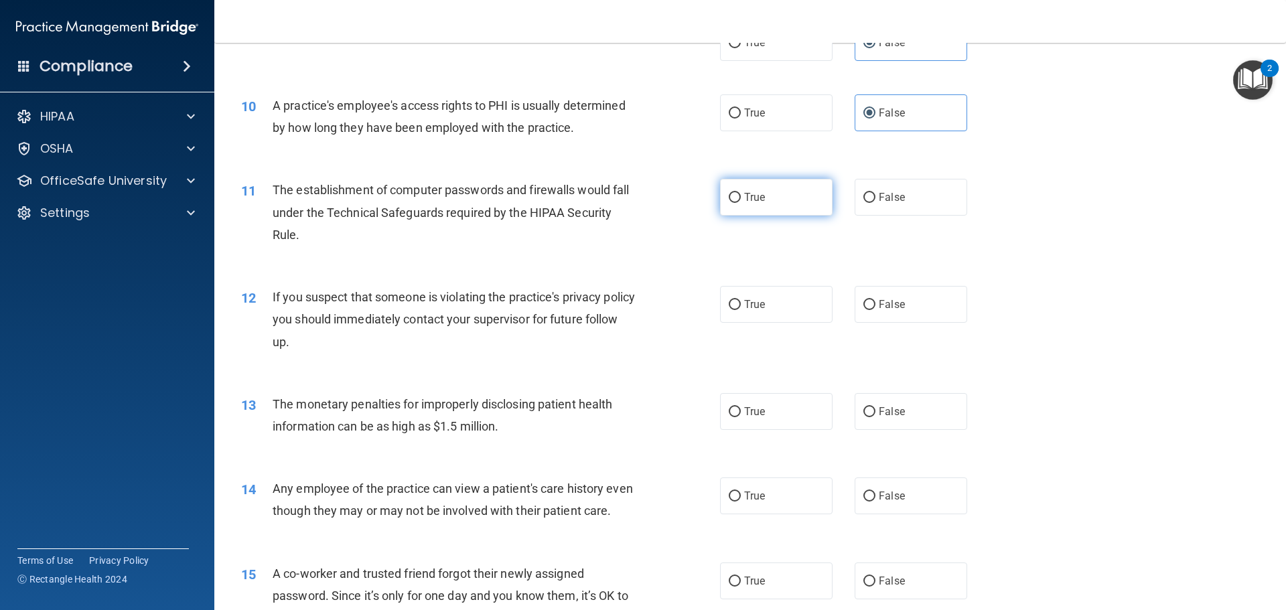
click at [721, 200] on label "True" at bounding box center [776, 197] width 113 height 37
click at [729, 200] on input "True" at bounding box center [735, 198] width 12 height 10
radio input "true"
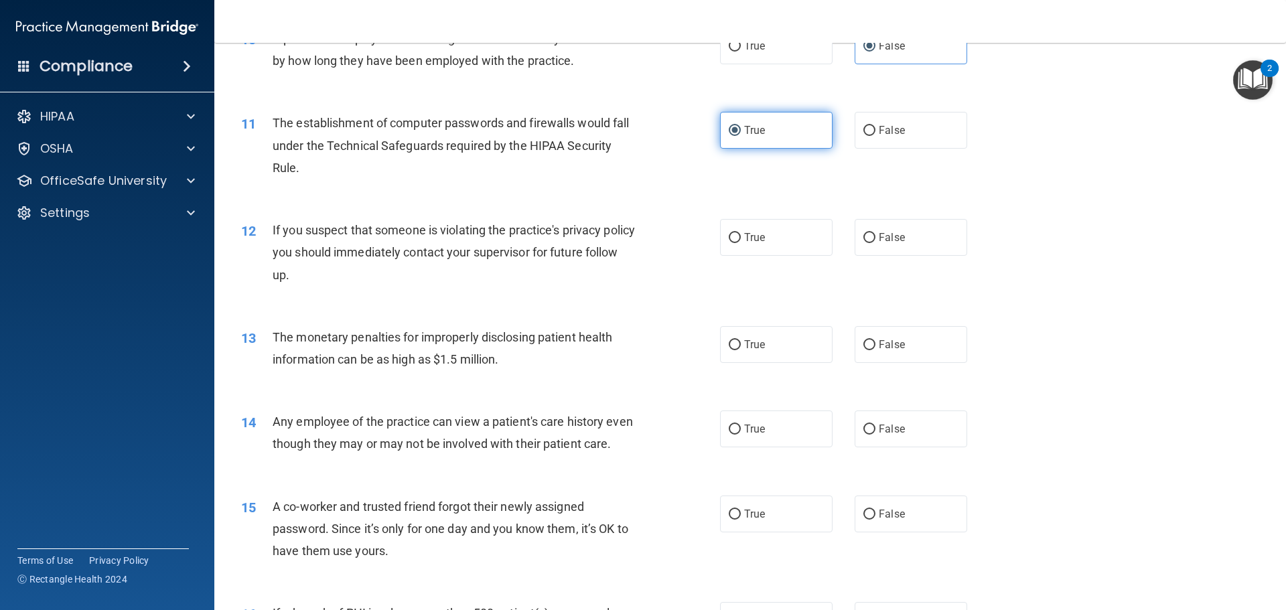
scroll to position [1005, 0]
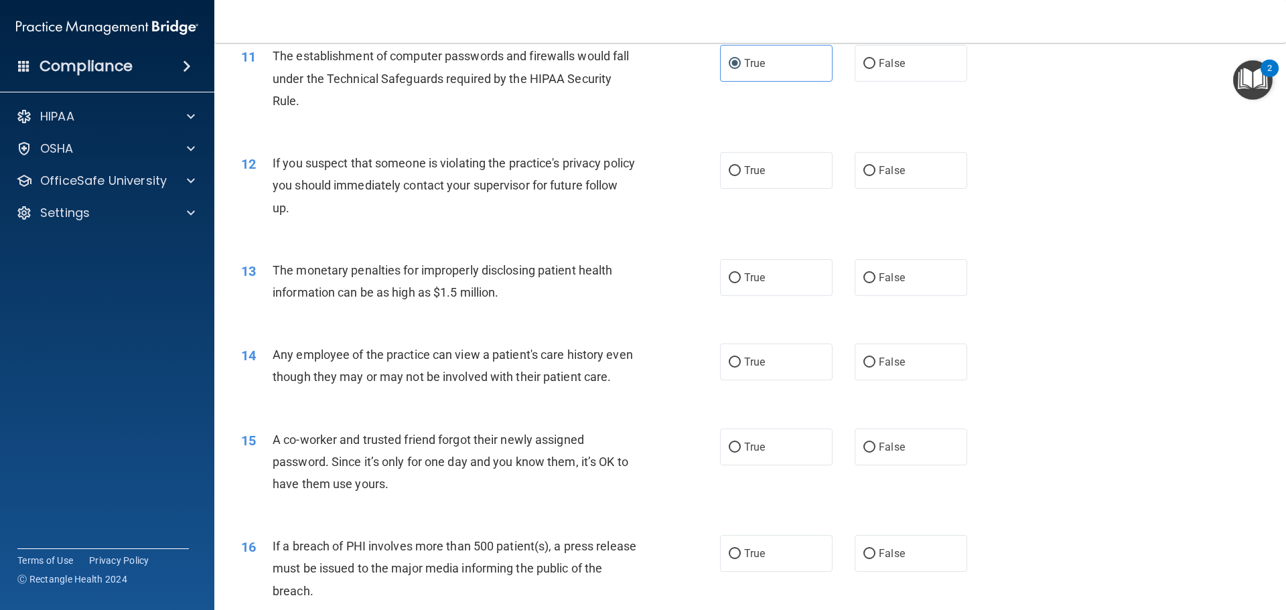
click at [726, 190] on div "12 If you suspect that someone is violating the practice's privacy policy you s…" at bounding box center [480, 189] width 519 height 74
click at [729, 173] on input "True" at bounding box center [735, 171] width 12 height 10
radio input "true"
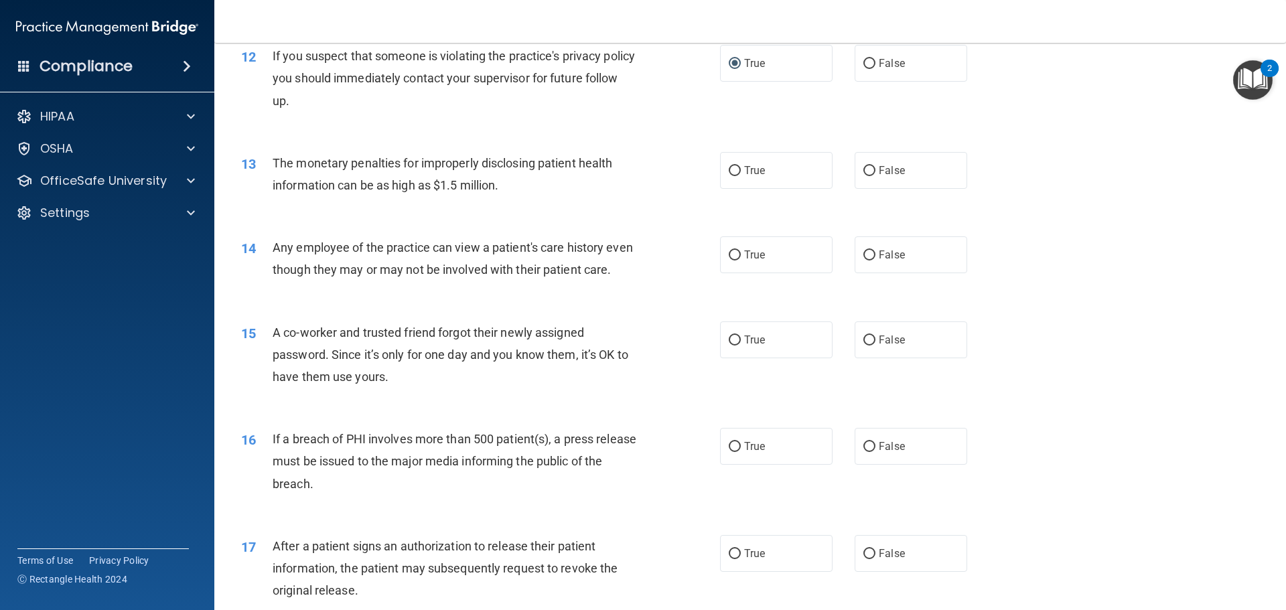
scroll to position [1138, 0]
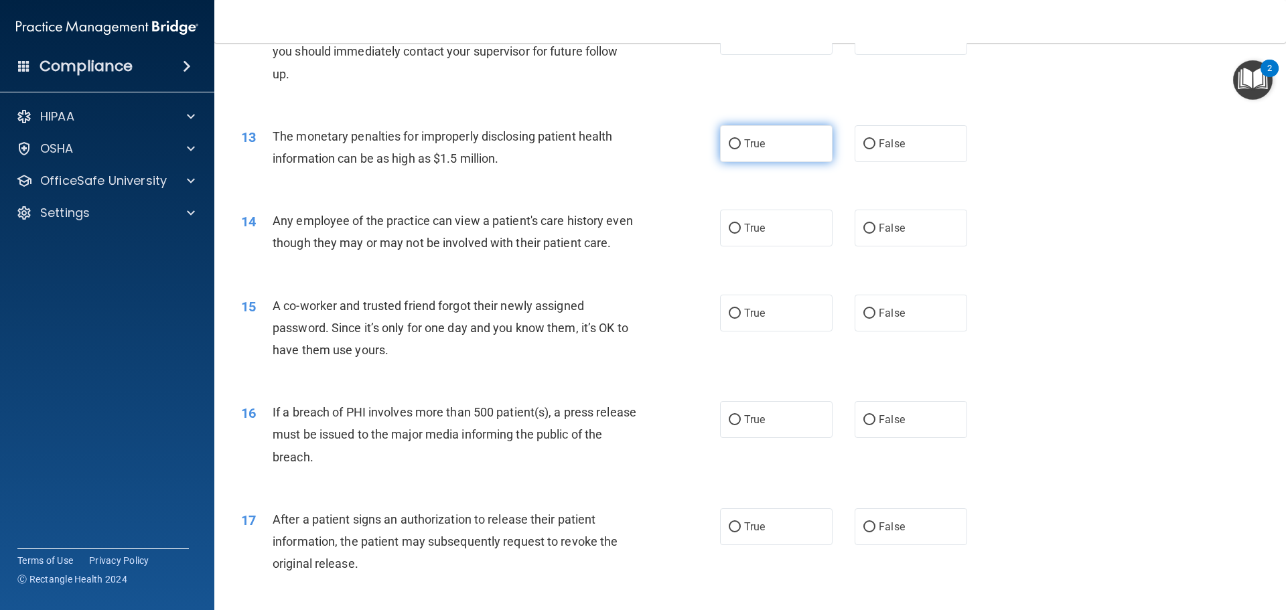
click at [765, 148] on label "True" at bounding box center [776, 143] width 113 height 37
click at [741, 148] on input "True" at bounding box center [735, 144] width 12 height 10
radio input "true"
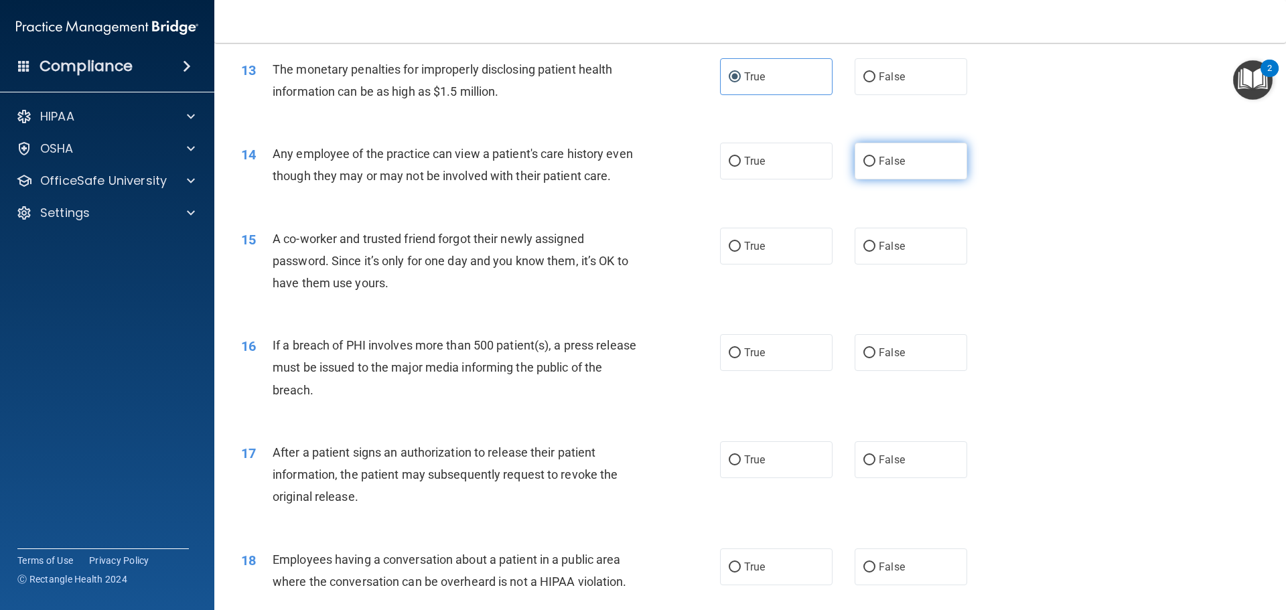
click at [860, 169] on label "False" at bounding box center [911, 161] width 113 height 37
click at [863, 167] on input "False" at bounding box center [869, 162] width 12 height 10
radio input "true"
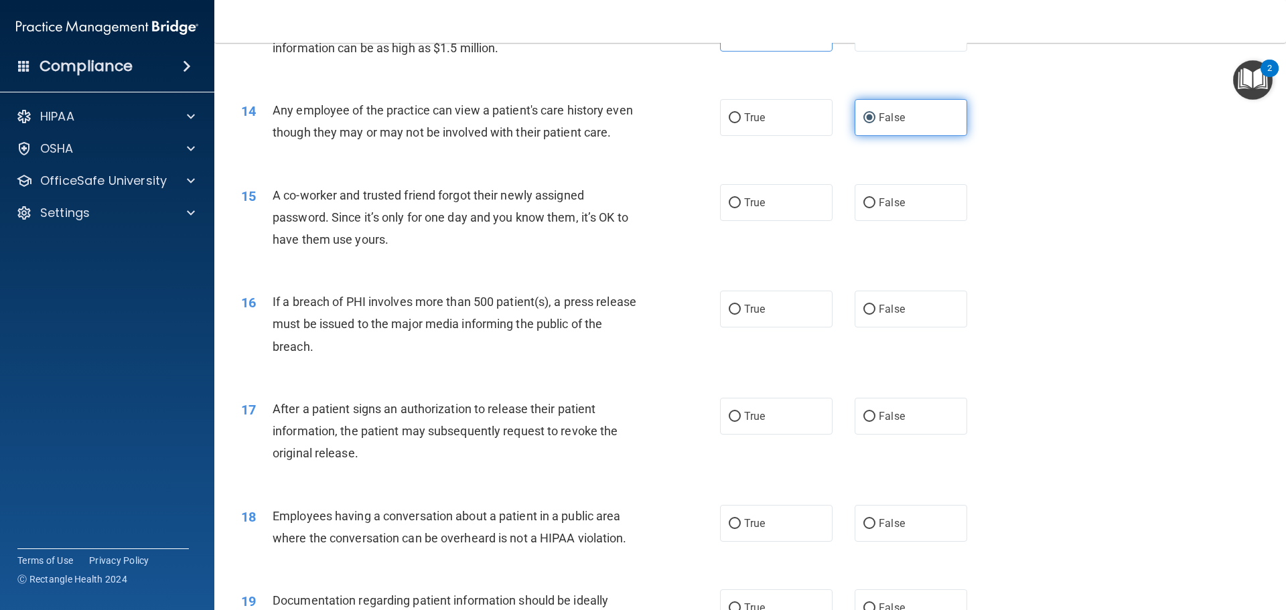
scroll to position [1272, 0]
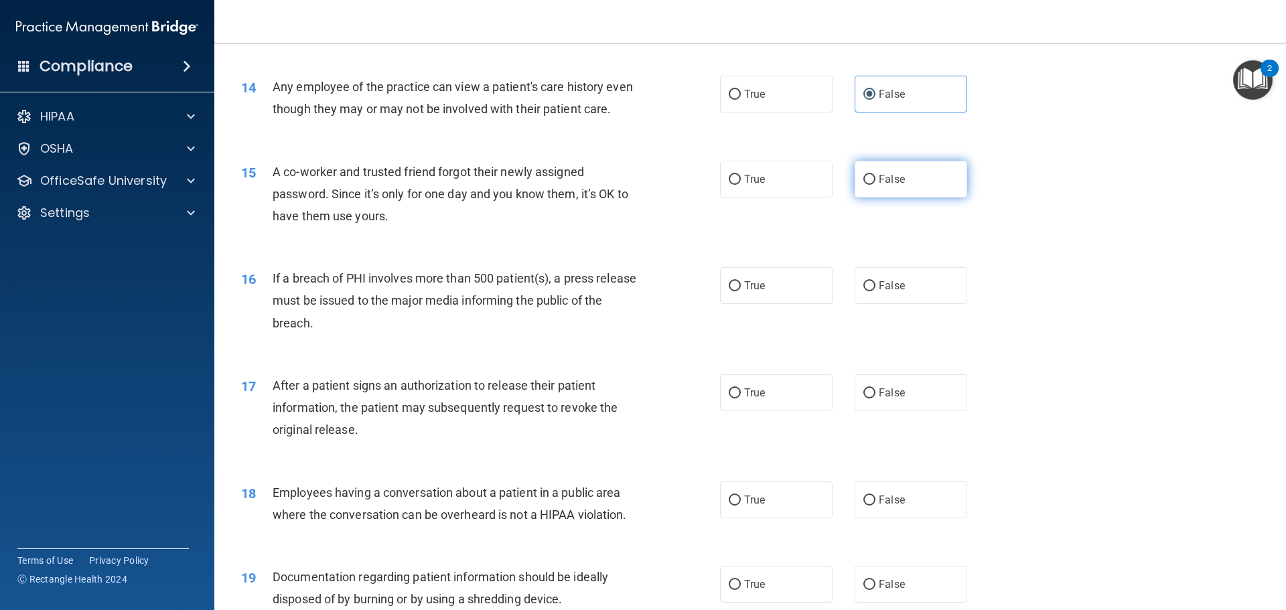
click at [883, 186] on span "False" at bounding box center [892, 179] width 26 height 13
click at [875, 185] on input "False" at bounding box center [869, 180] width 12 height 10
radio input "true"
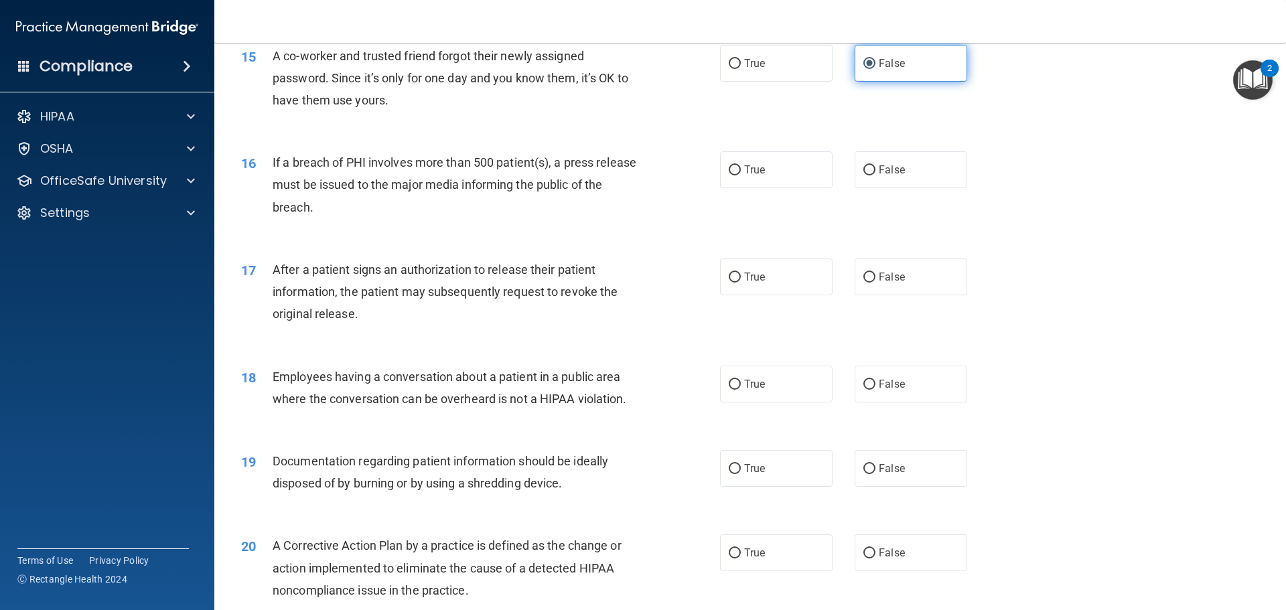
scroll to position [1406, 0]
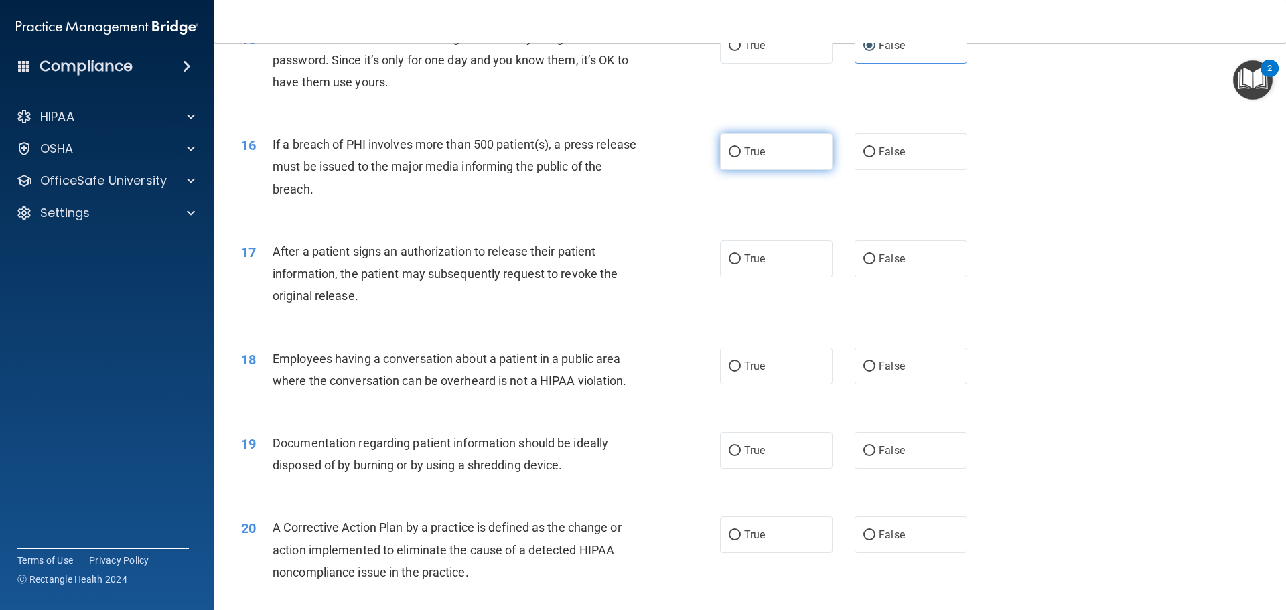
click at [736, 170] on label "True" at bounding box center [776, 151] width 113 height 37
click at [736, 157] on input "True" at bounding box center [735, 152] width 12 height 10
radio input "true"
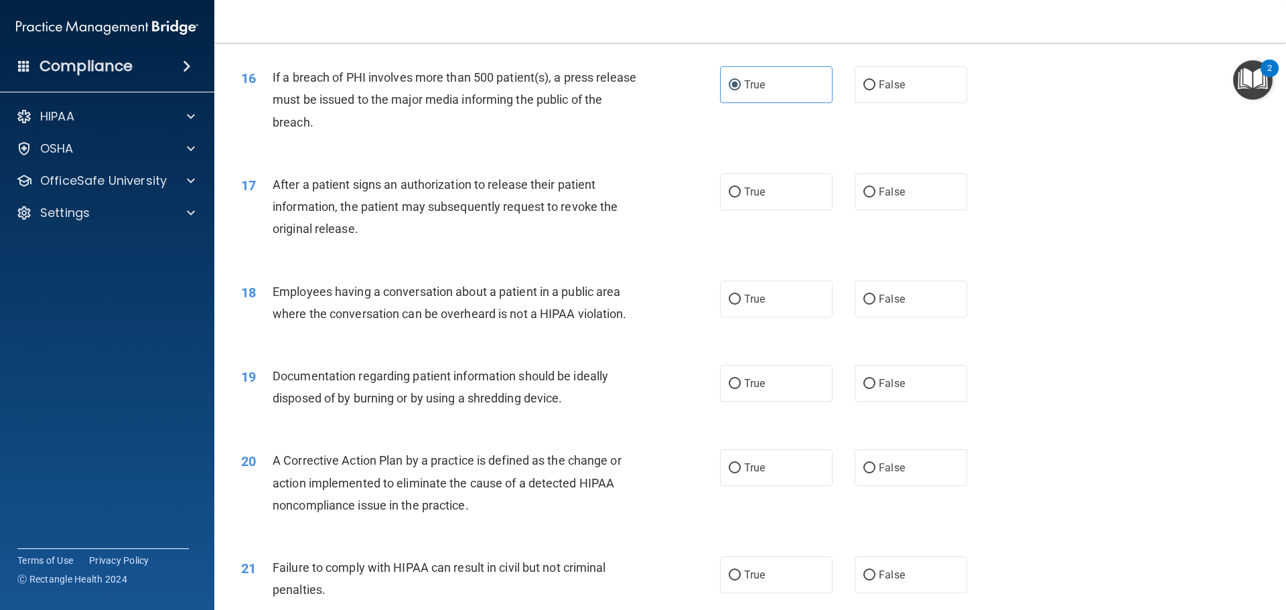
scroll to position [1540, 0]
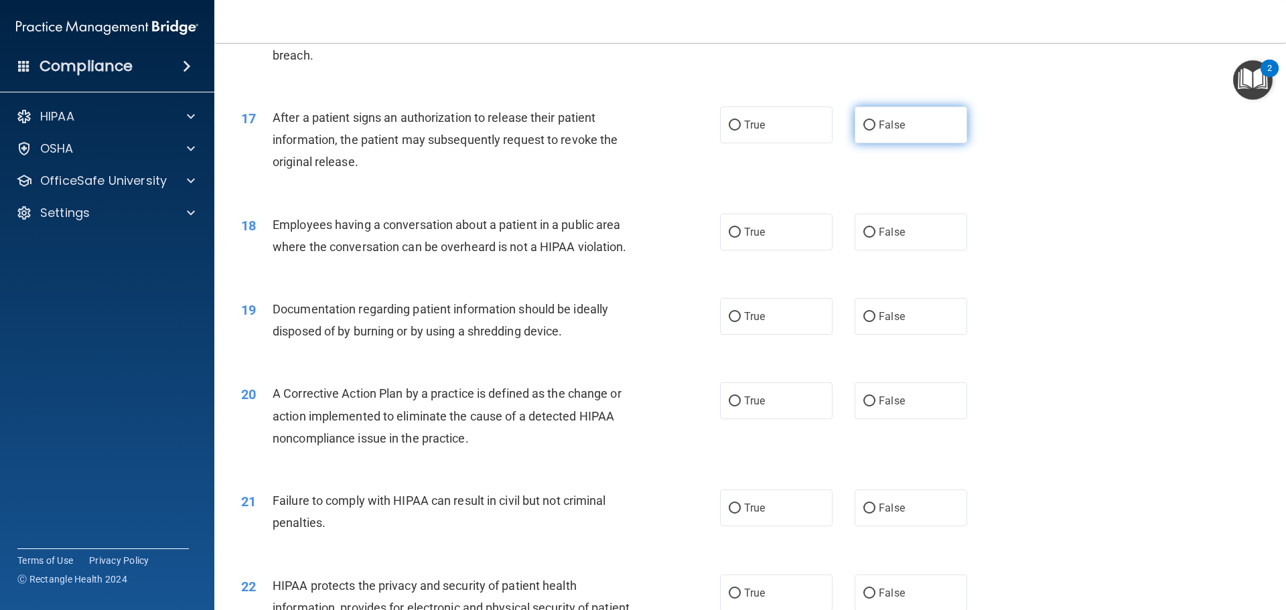
click at [863, 143] on label "False" at bounding box center [911, 124] width 113 height 37
click at [863, 131] on input "False" at bounding box center [869, 126] width 12 height 10
radio input "true"
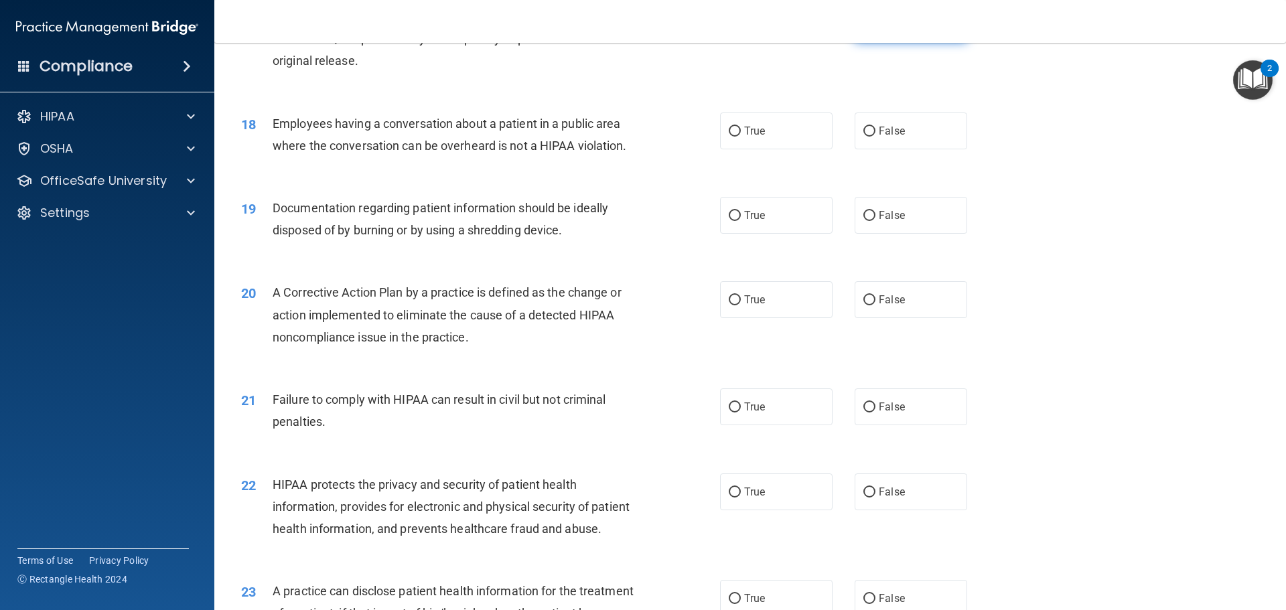
scroll to position [1674, 0]
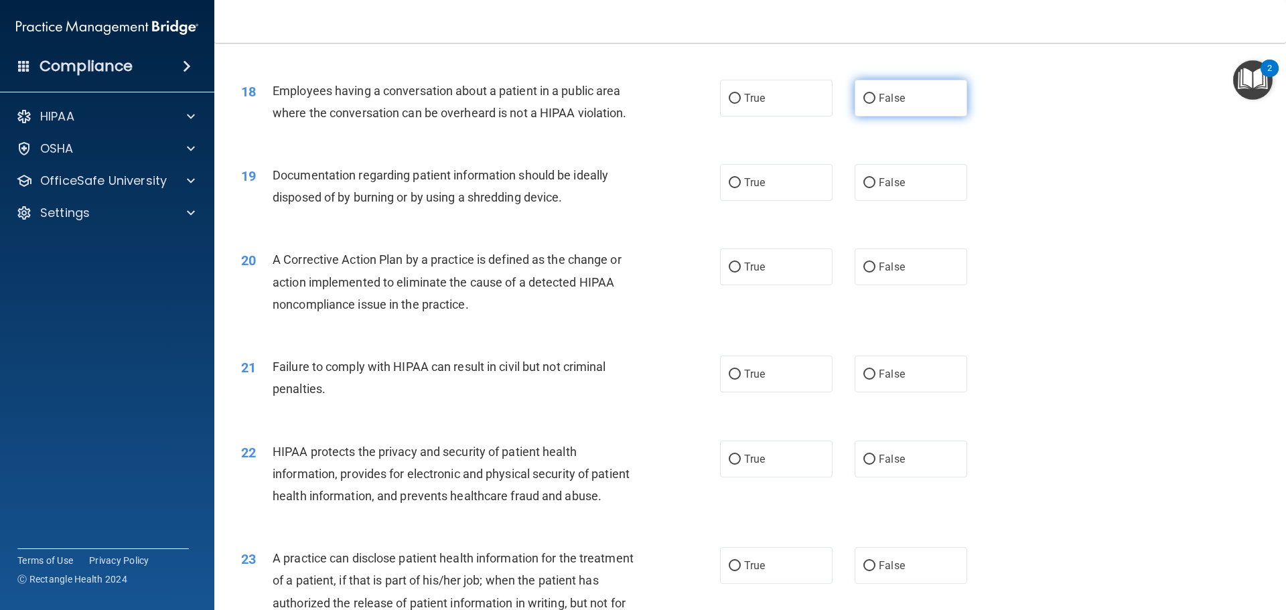
click at [889, 104] on span "False" at bounding box center [892, 98] width 26 height 13
click at [875, 104] on input "False" at bounding box center [869, 99] width 12 height 10
radio input "true"
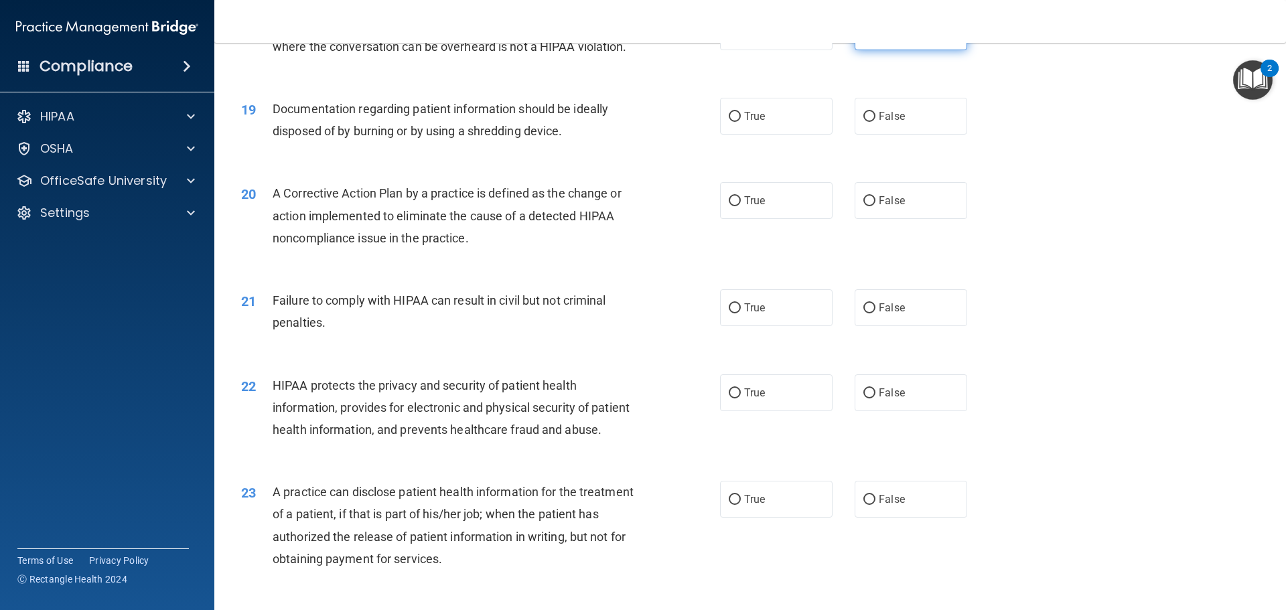
scroll to position [1741, 0]
click at [770, 134] on label "True" at bounding box center [776, 115] width 113 height 37
click at [741, 121] on input "True" at bounding box center [735, 116] width 12 height 10
radio input "true"
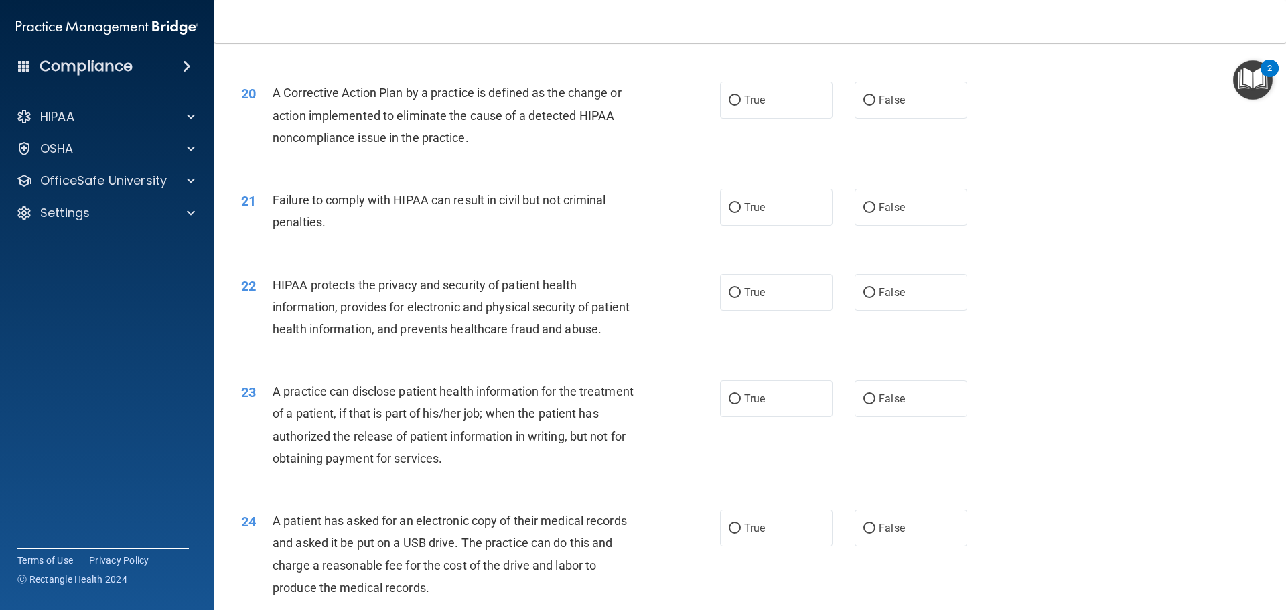
scroll to position [1808, 0]
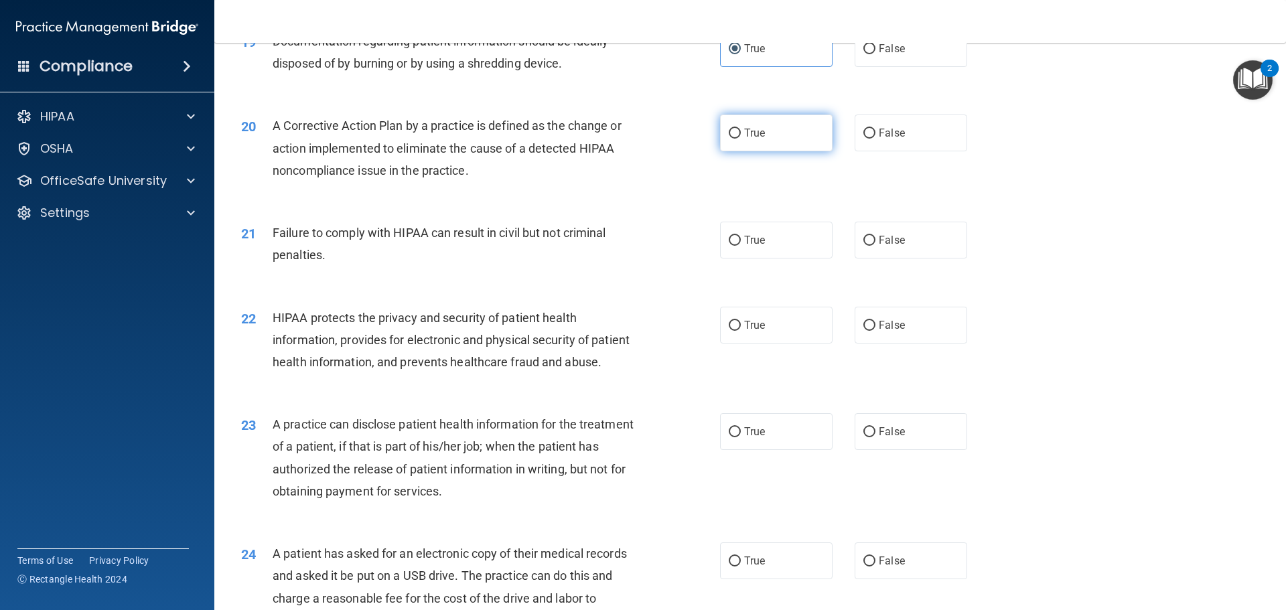
click at [768, 143] on label "True" at bounding box center [776, 133] width 113 height 37
click at [741, 139] on input "True" at bounding box center [735, 134] width 12 height 10
radio input "true"
click at [863, 246] on input "False" at bounding box center [869, 241] width 12 height 10
radio input "true"
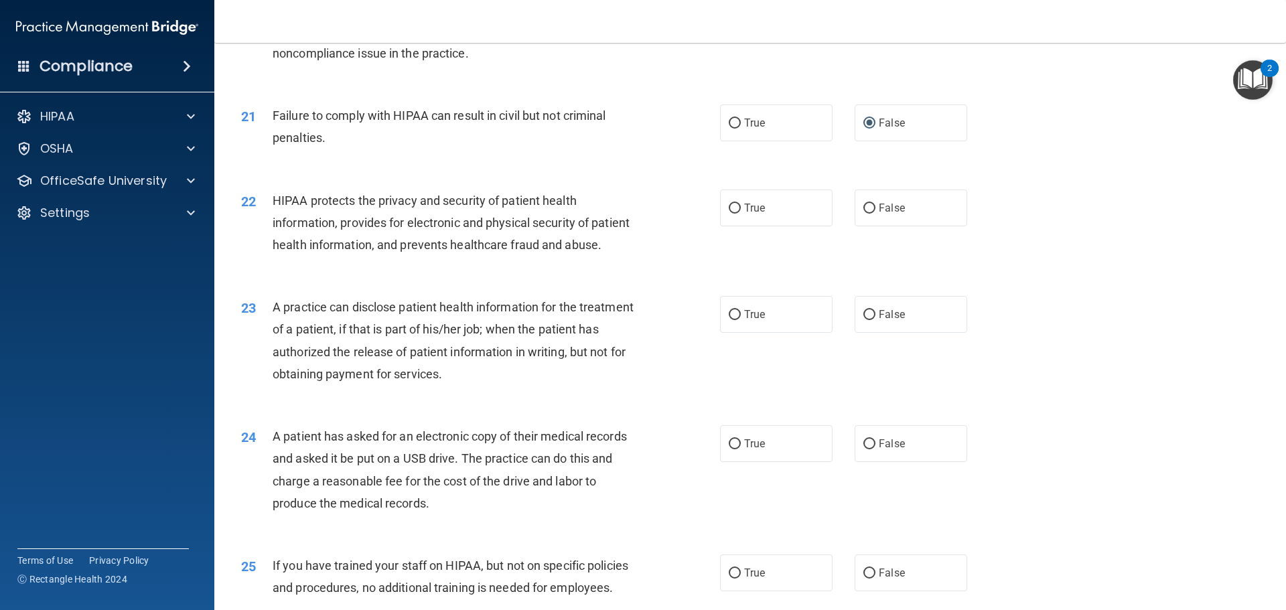
scroll to position [1942, 0]
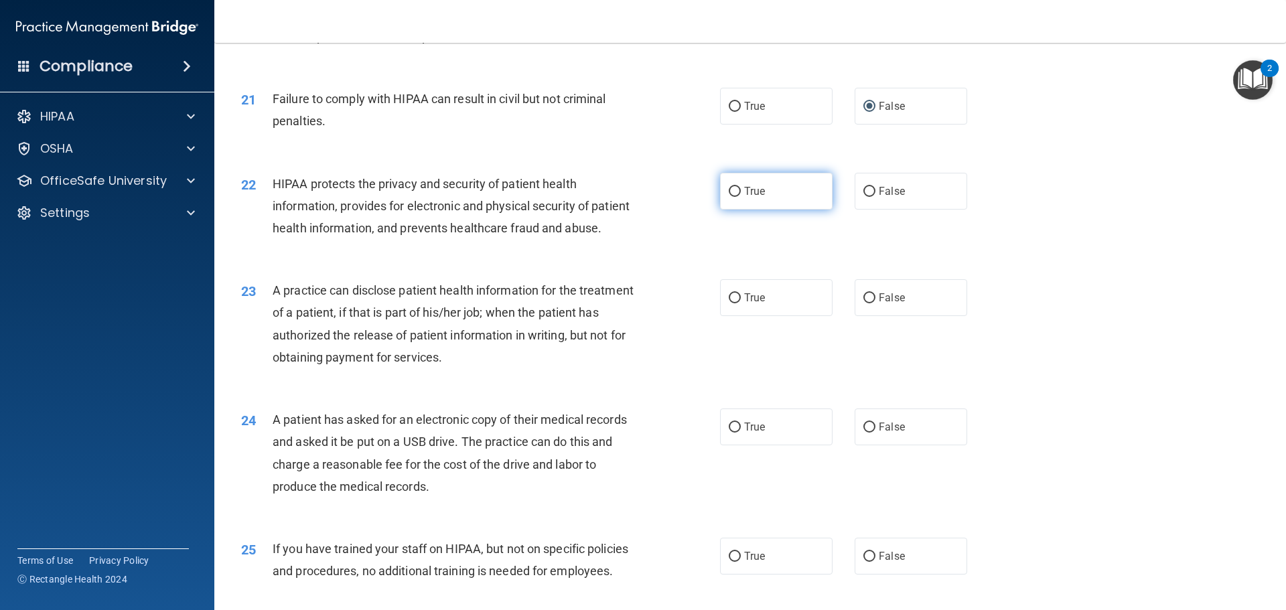
click at [733, 197] on input "True" at bounding box center [735, 192] width 12 height 10
radio input "true"
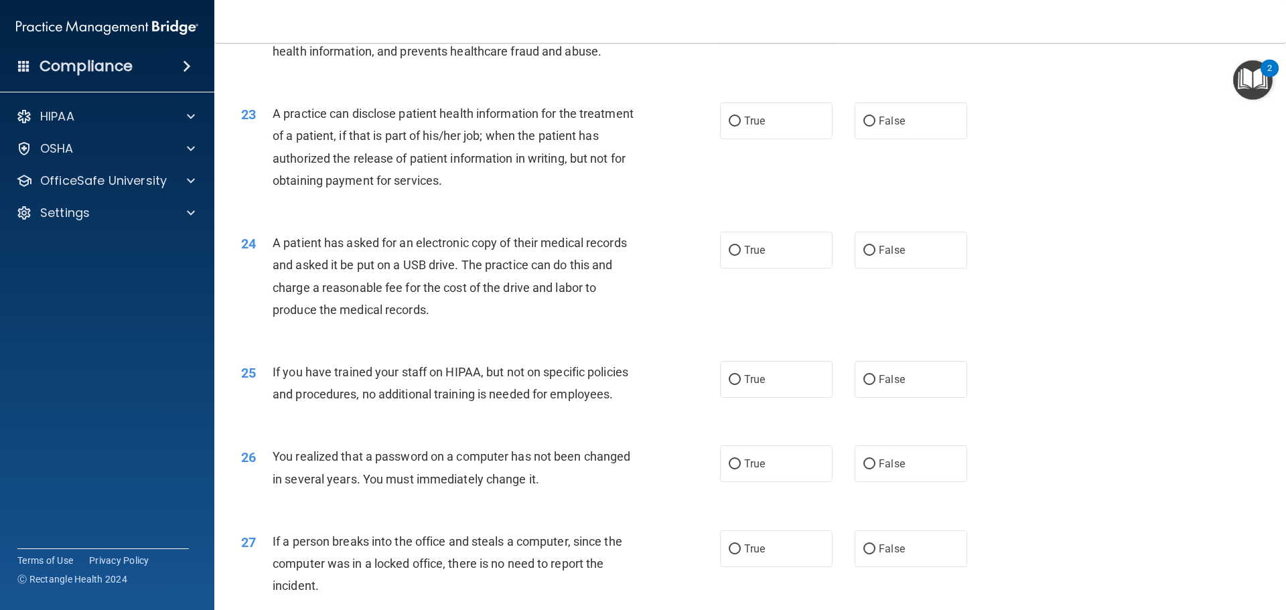
scroll to position [2143, 0]
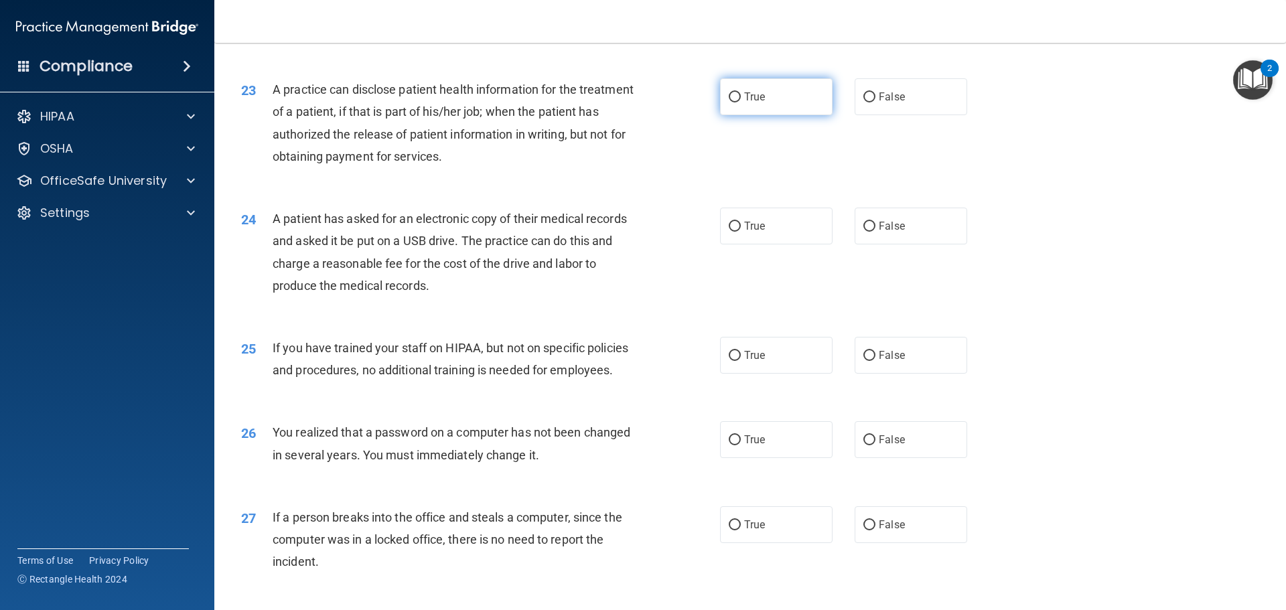
click at [763, 115] on label "True" at bounding box center [776, 96] width 113 height 37
click at [741, 102] on input "True" at bounding box center [735, 97] width 12 height 10
radio input "true"
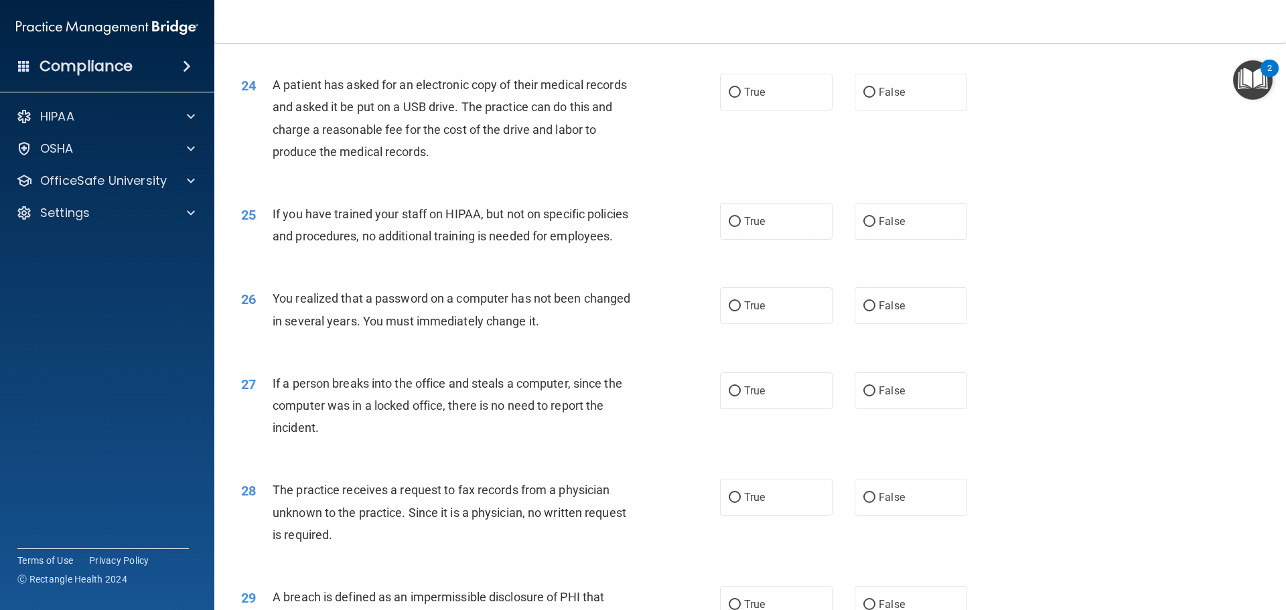
scroll to position [2344, 0]
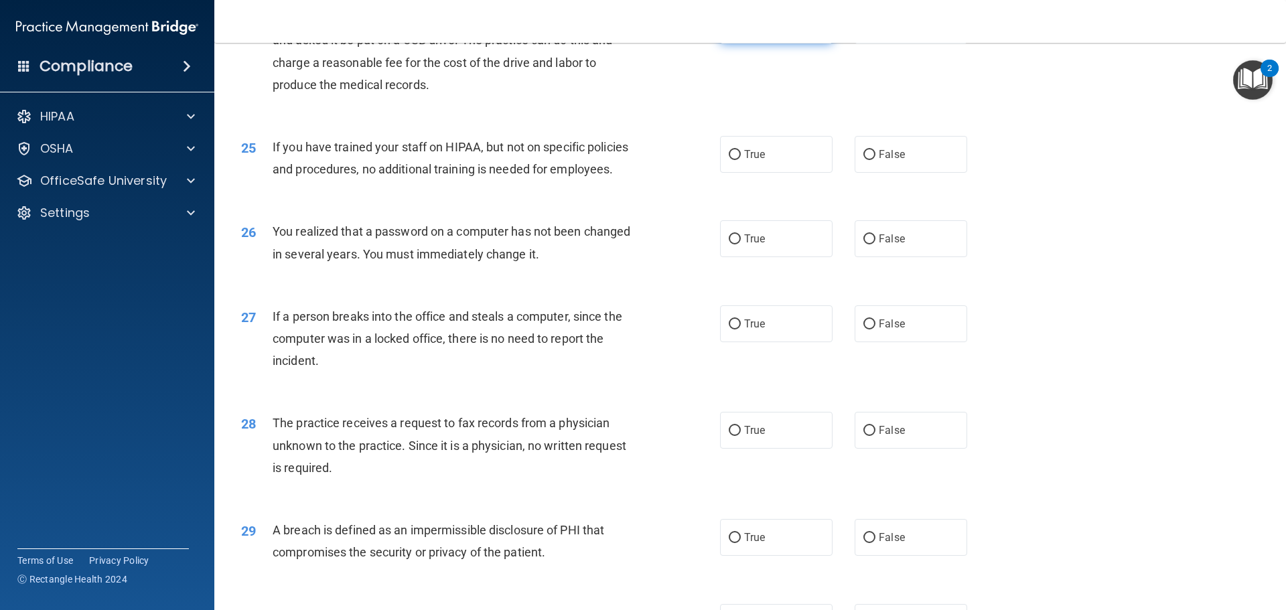
click at [801, 44] on label "True" at bounding box center [776, 25] width 113 height 37
click at [741, 31] on input "True" at bounding box center [735, 26] width 12 height 10
radio input "true"
click at [867, 160] on input "False" at bounding box center [869, 155] width 12 height 10
radio input "true"
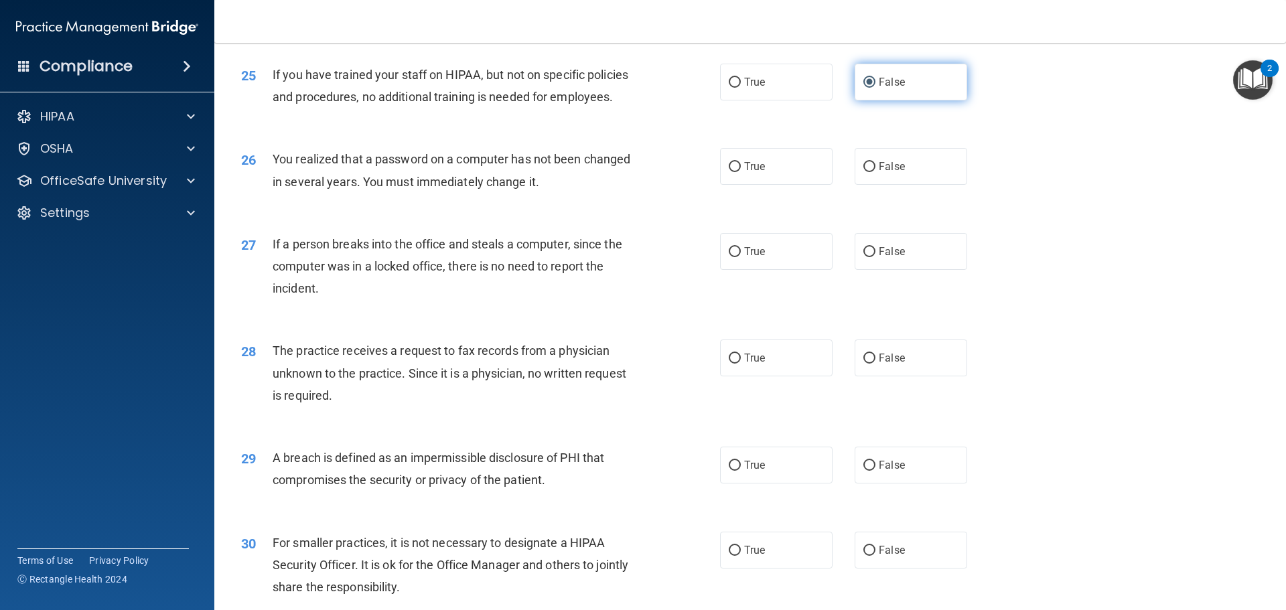
scroll to position [2478, 0]
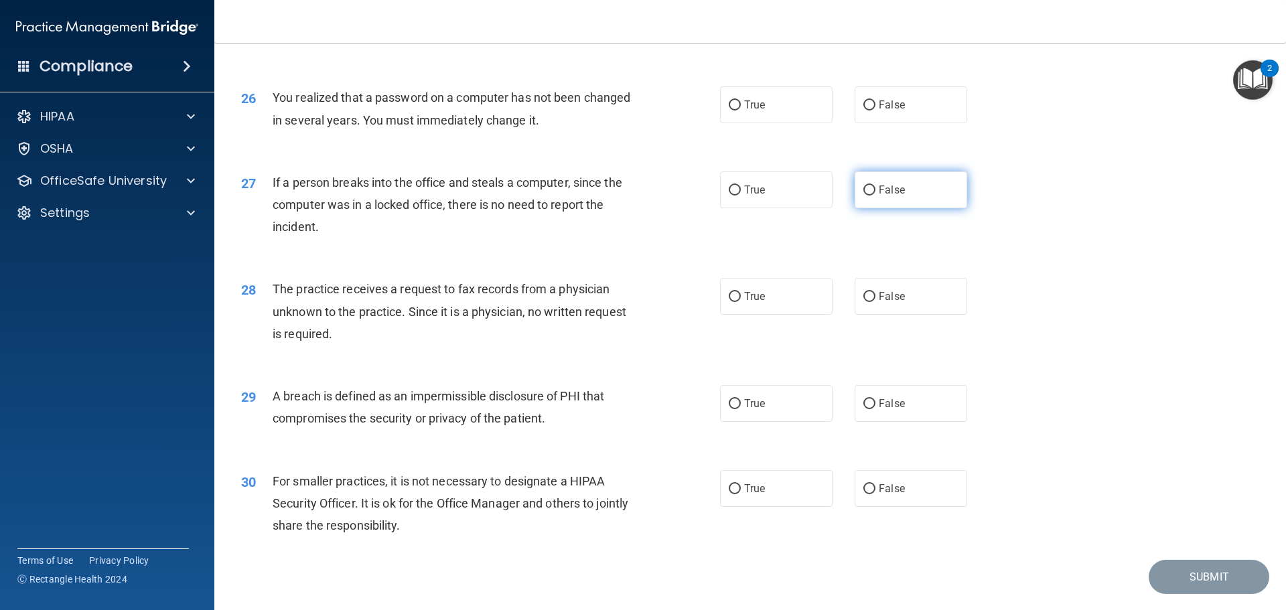
click at [919, 208] on label "False" at bounding box center [911, 189] width 113 height 37
click at [875, 196] on input "False" at bounding box center [869, 191] width 12 height 10
radio input "true"
click at [916, 315] on label "False" at bounding box center [911, 296] width 113 height 37
click at [875, 302] on input "False" at bounding box center [869, 297] width 12 height 10
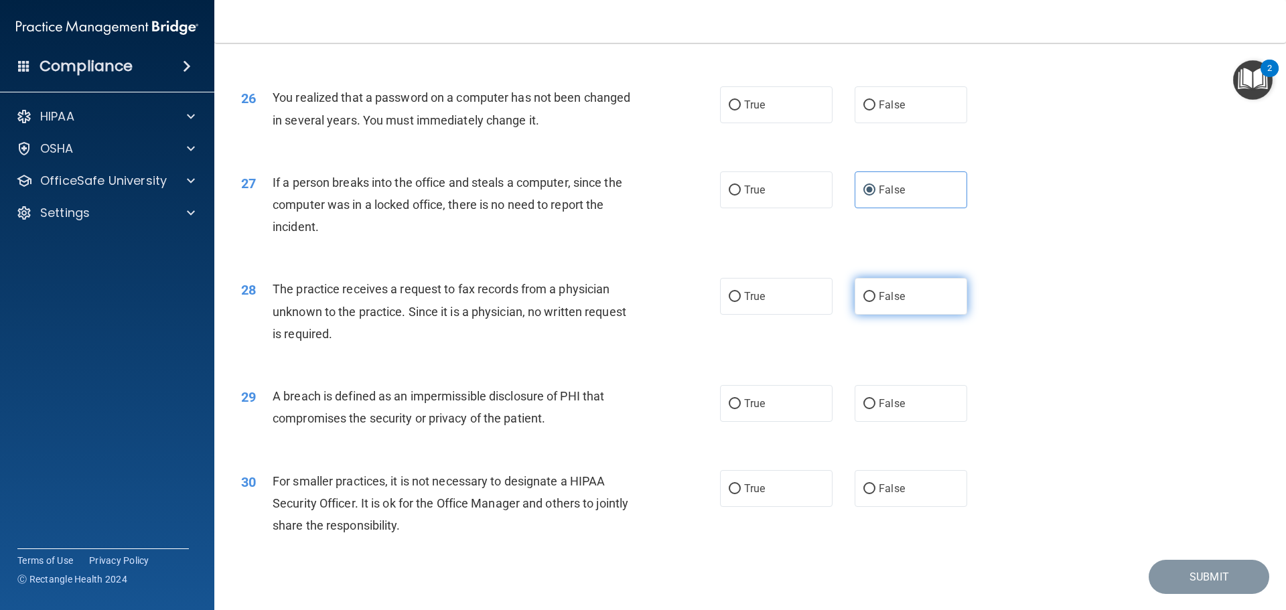
radio input "true"
click at [767, 123] on label "True" at bounding box center [776, 104] width 113 height 37
click at [741, 111] on input "True" at bounding box center [735, 105] width 12 height 10
radio input "true"
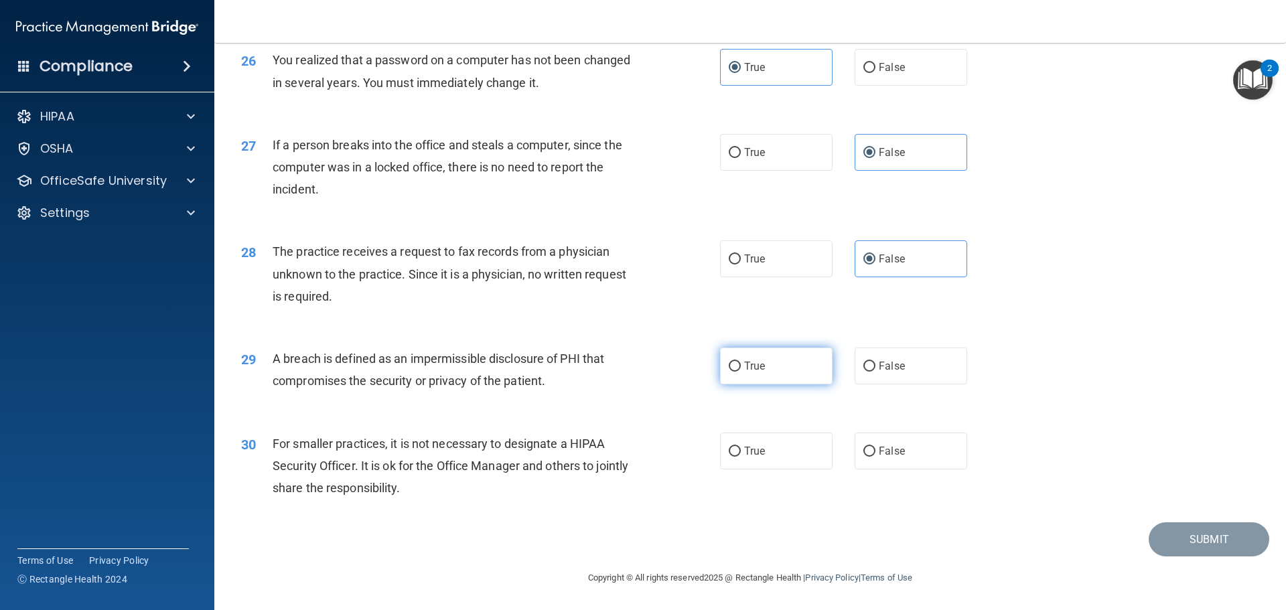
click at [731, 366] on input "True" at bounding box center [735, 367] width 12 height 10
radio input "true"
click at [759, 462] on label "True" at bounding box center [776, 451] width 113 height 37
click at [741, 457] on input "True" at bounding box center [735, 452] width 12 height 10
radio input "true"
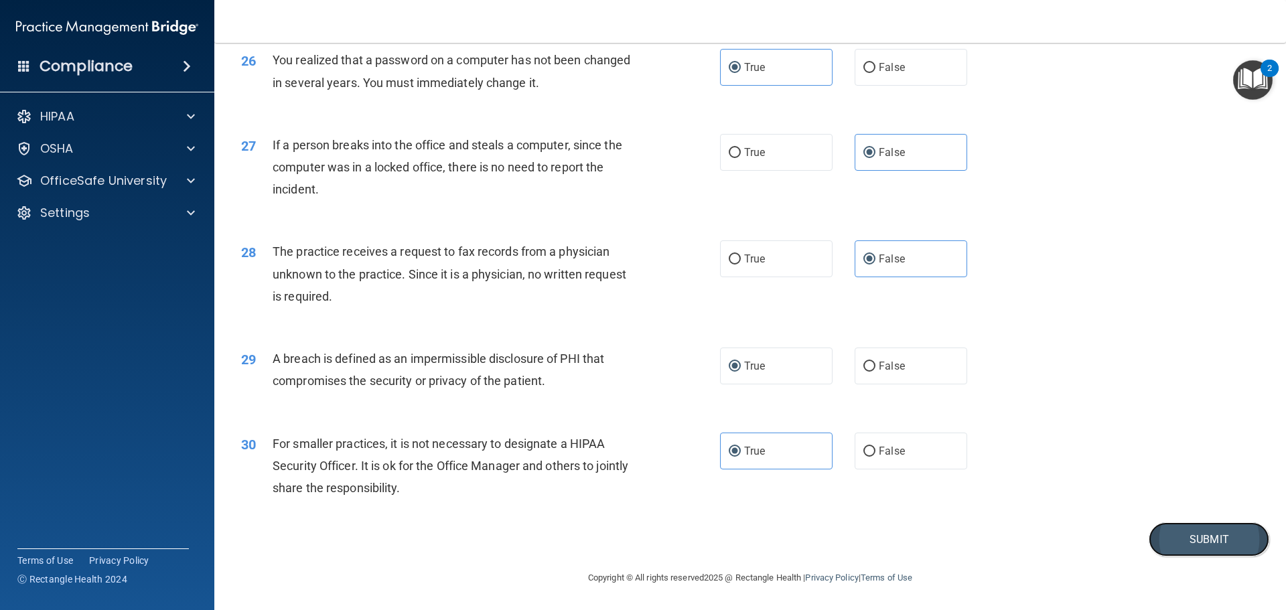
click at [1176, 544] on button "Submit" at bounding box center [1209, 539] width 121 height 34
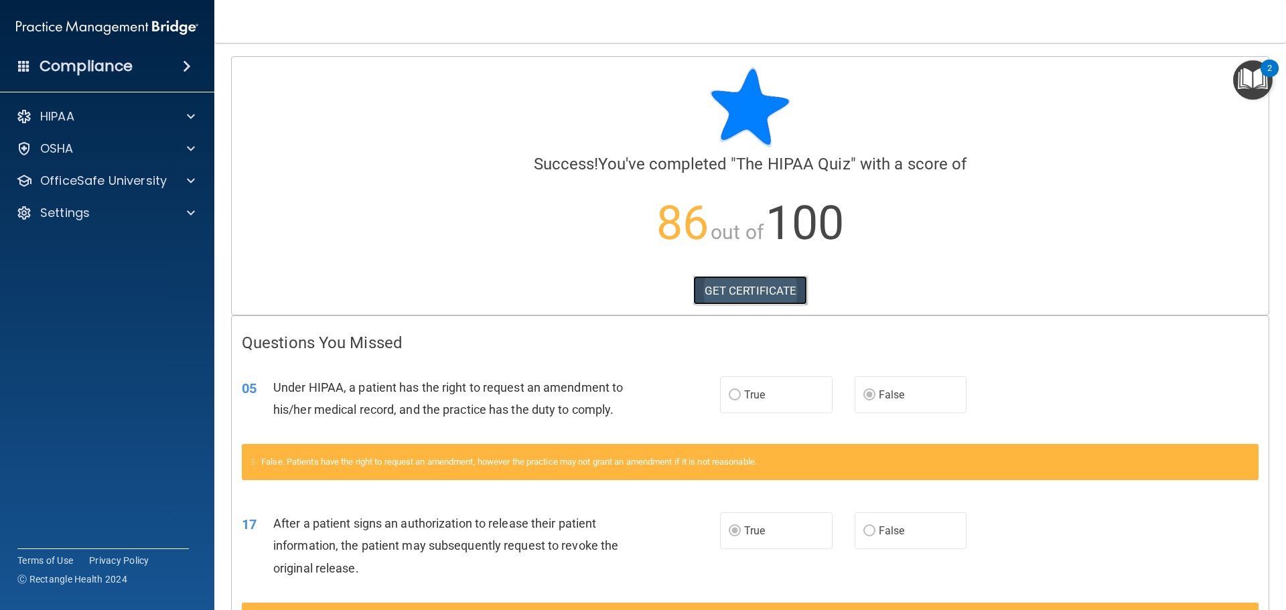
click at [777, 289] on link "GET CERTIFICATE" at bounding box center [750, 290] width 115 height 29
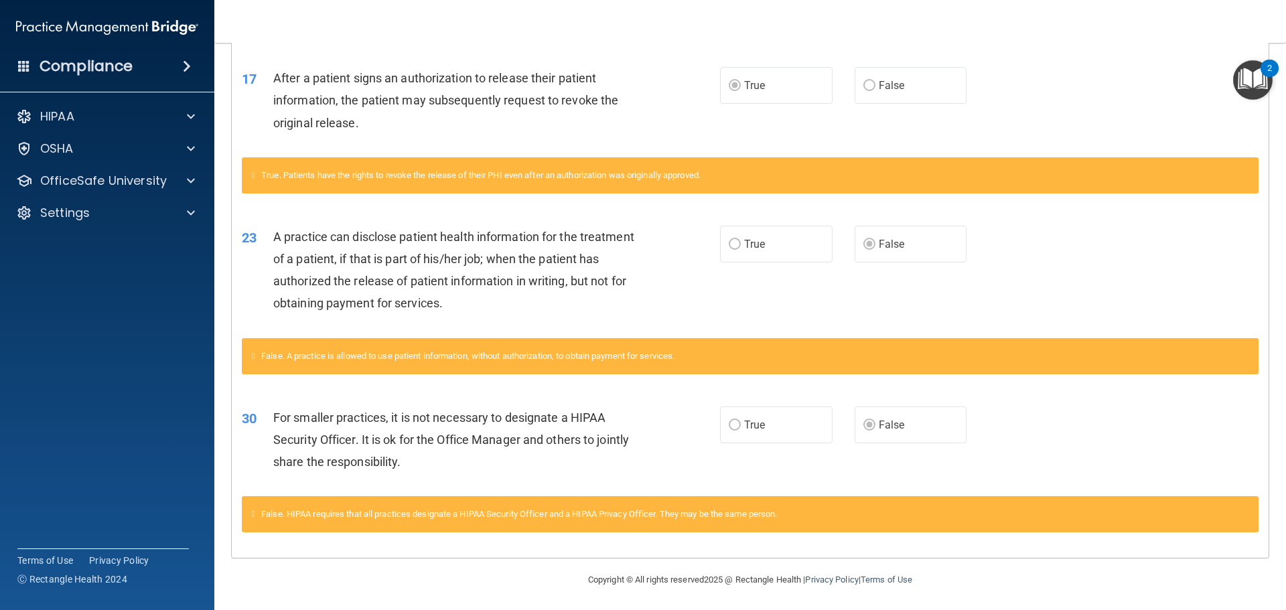
scroll to position [447, 0]
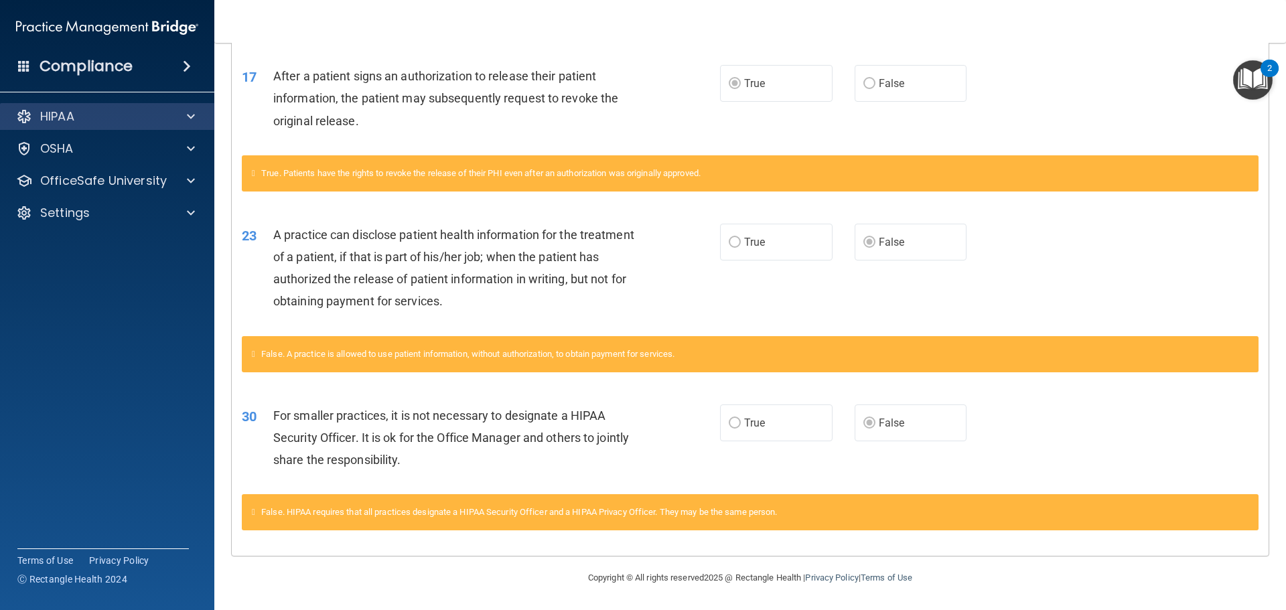
click at [173, 125] on div "HIPAA" at bounding box center [107, 116] width 215 height 27
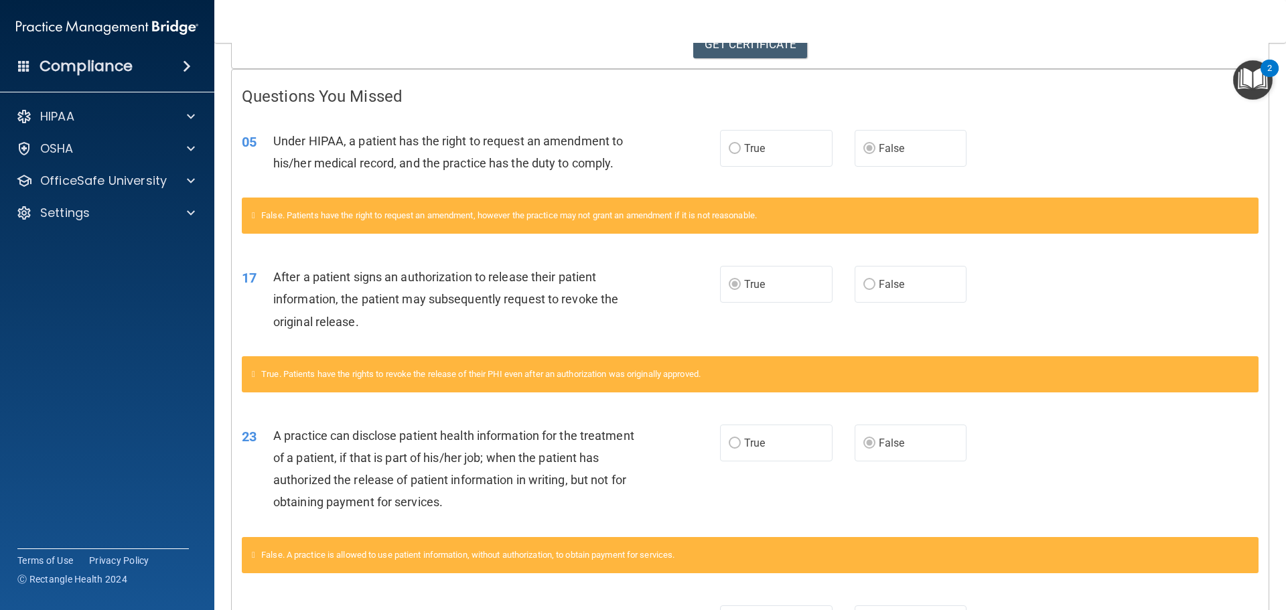
scroll to position [0, 0]
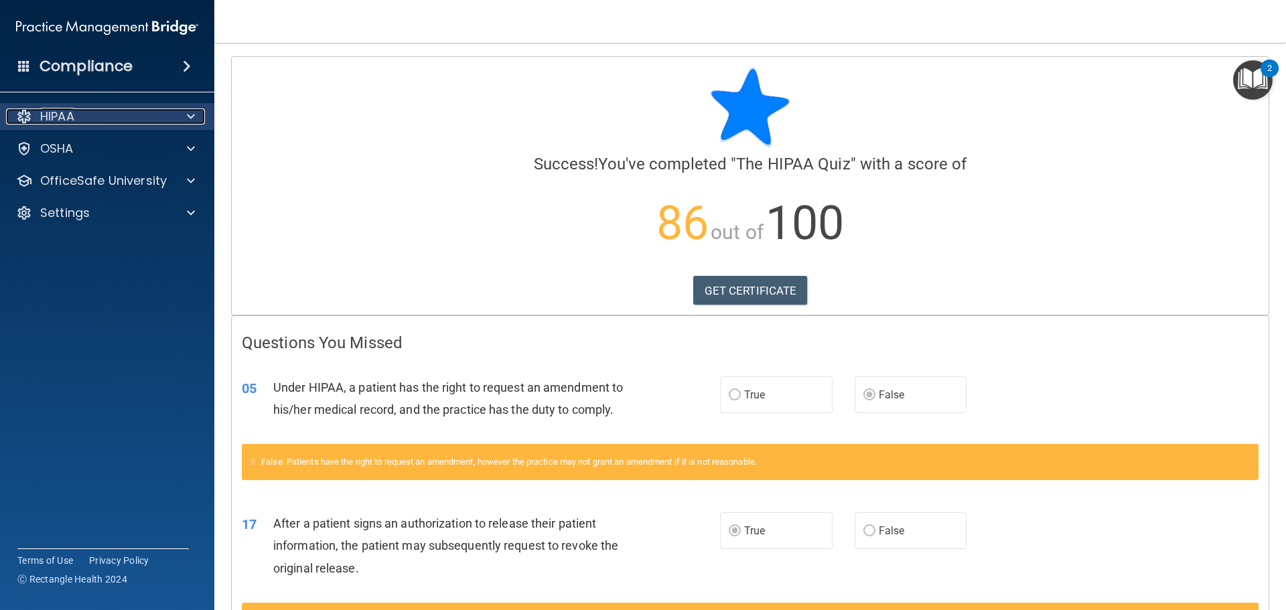
click at [198, 115] on div at bounding box center [188, 116] width 33 height 16
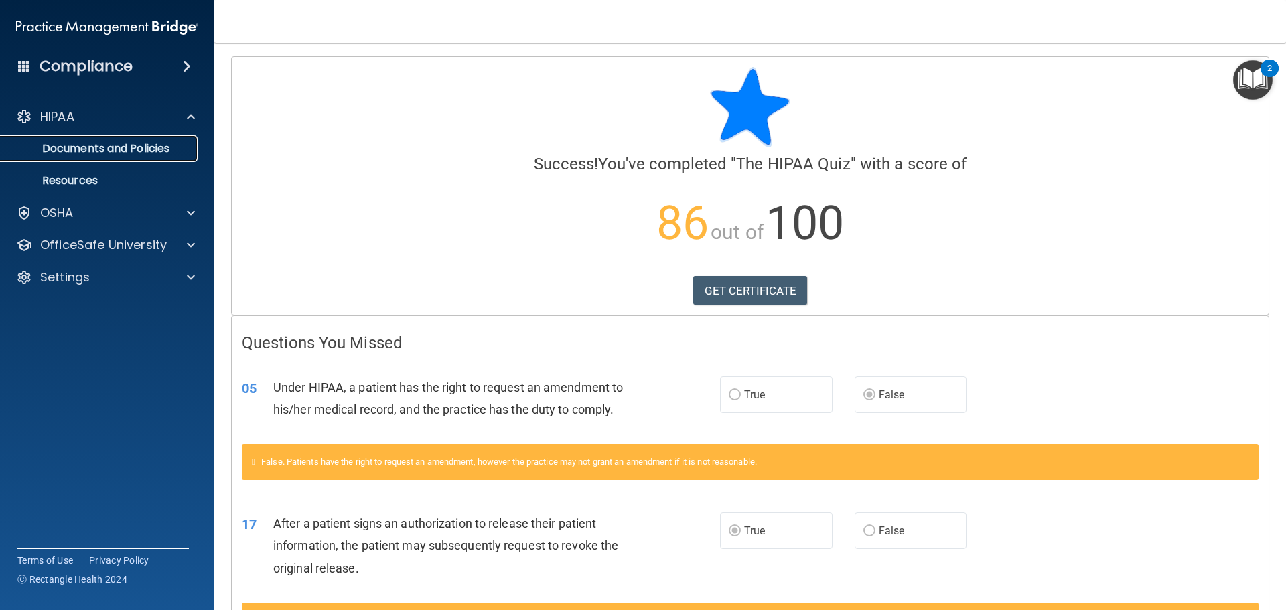
click at [155, 147] on p "Documents and Policies" at bounding box center [100, 148] width 183 height 13
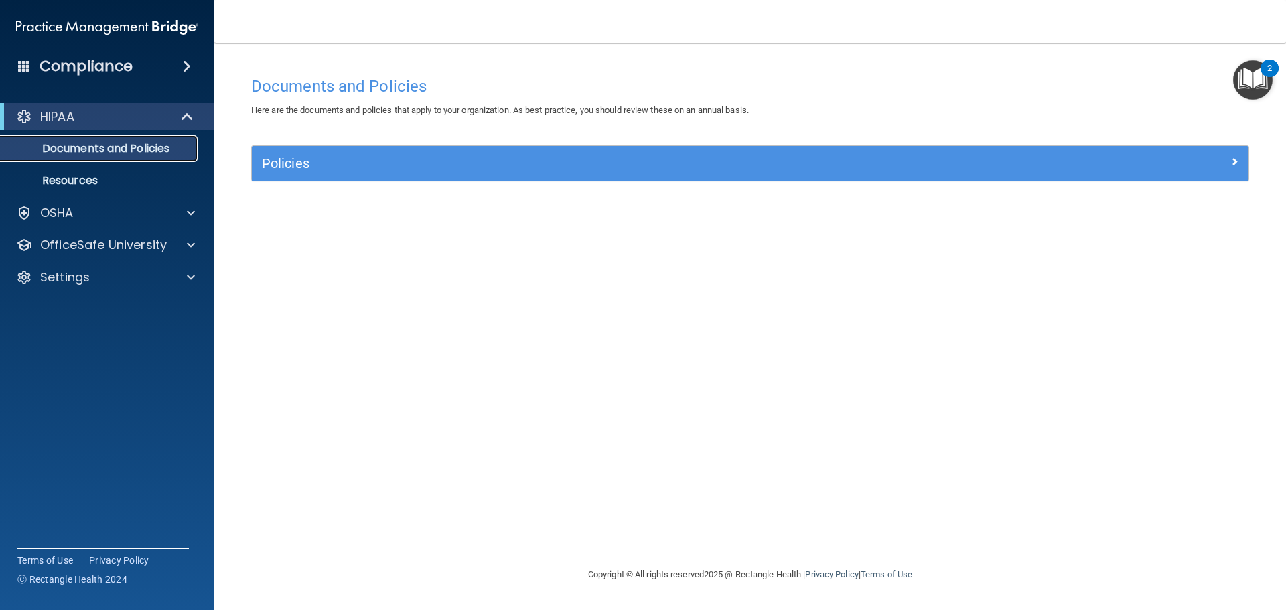
click at [134, 148] on p "Documents and Policies" at bounding box center [100, 148] width 183 height 13
click at [82, 171] on link "Resources" at bounding box center [92, 180] width 211 height 27
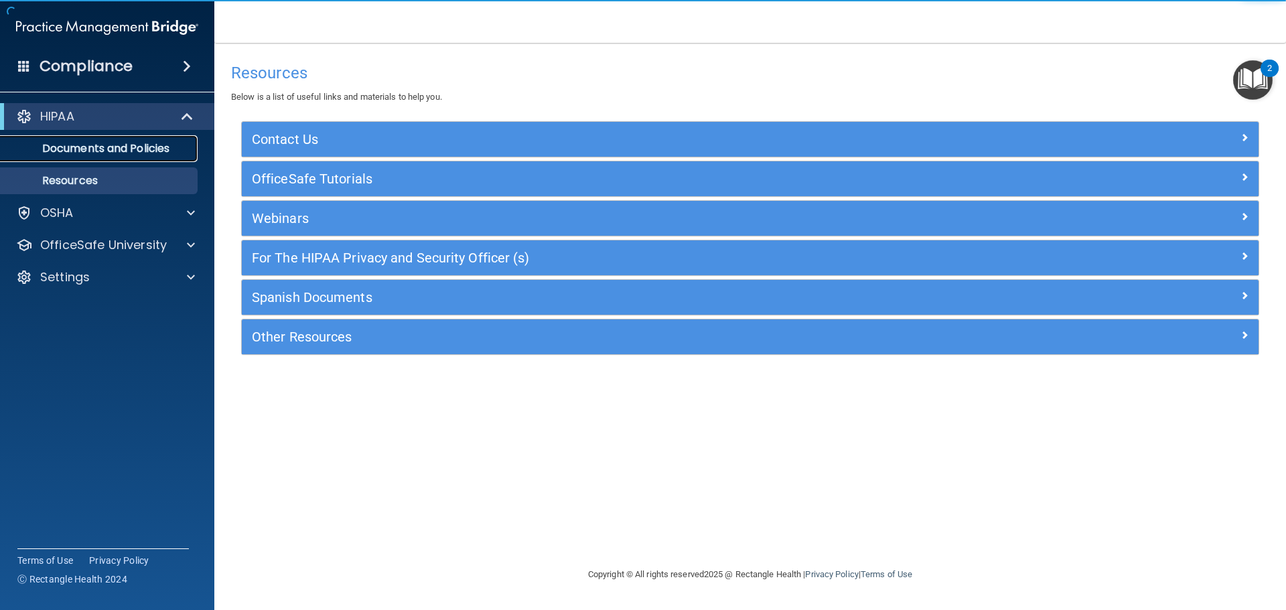
click at [100, 151] on p "Documents and Policies" at bounding box center [100, 148] width 183 height 13
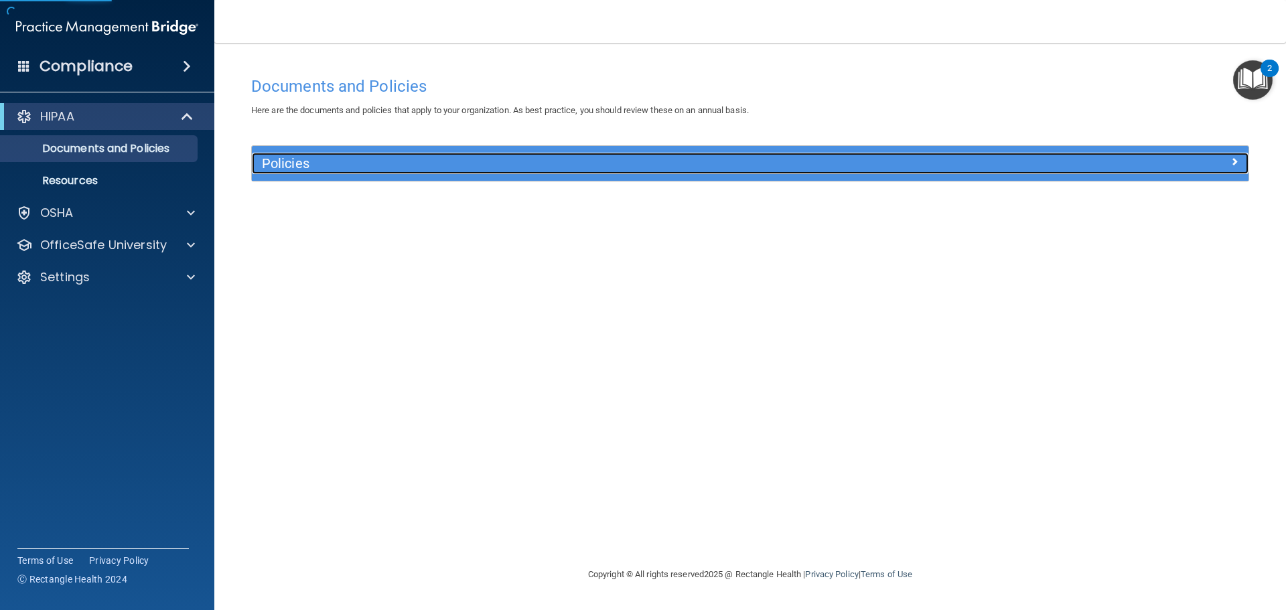
click at [297, 163] on h5 "Policies" at bounding box center [625, 163] width 727 height 15
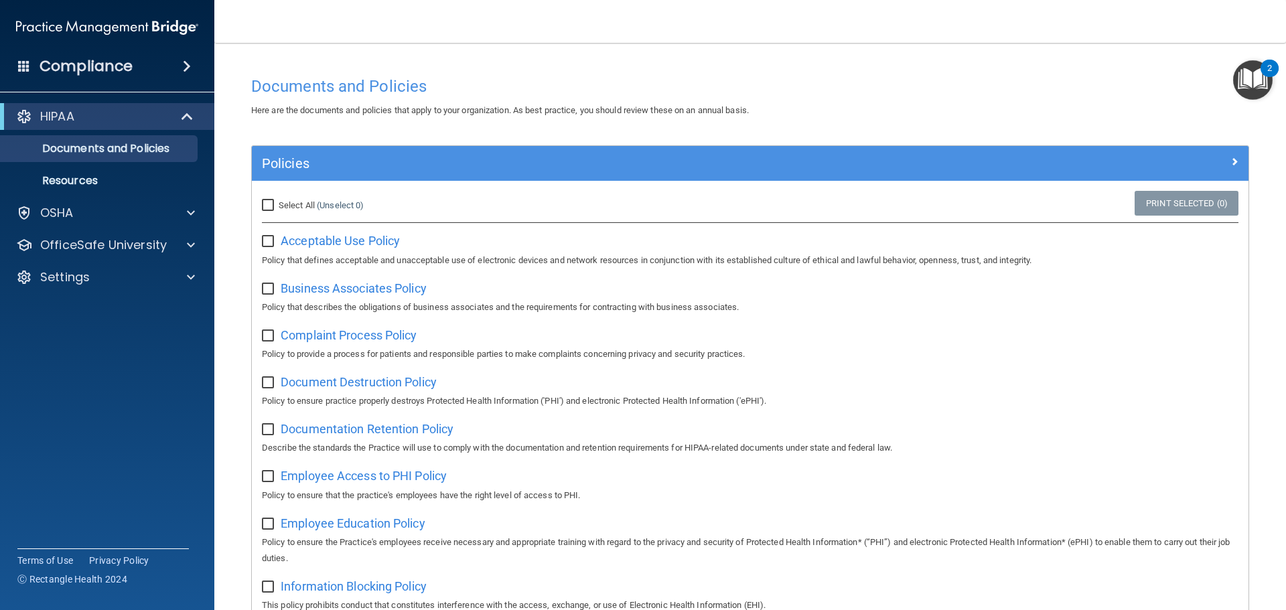
click at [128, 108] on div "HIPAA" at bounding box center [107, 116] width 214 height 27
click at [35, 115] on div "HIPAA" at bounding box center [88, 116] width 165 height 16
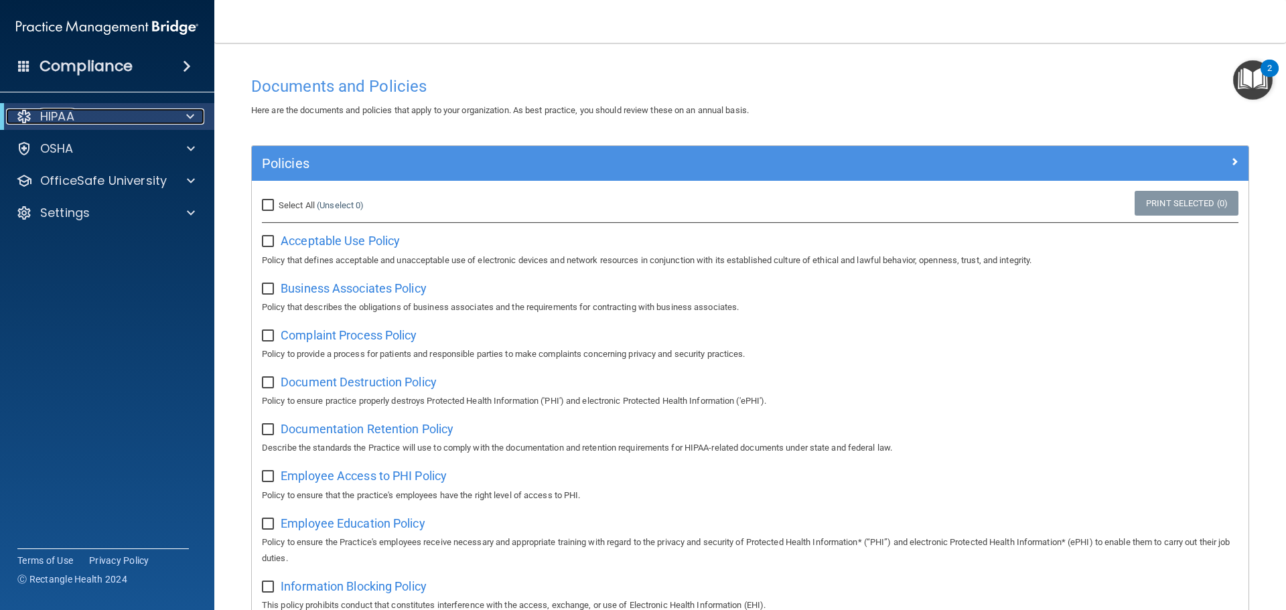
click at [11, 115] on div "HIPAA" at bounding box center [88, 116] width 165 height 16
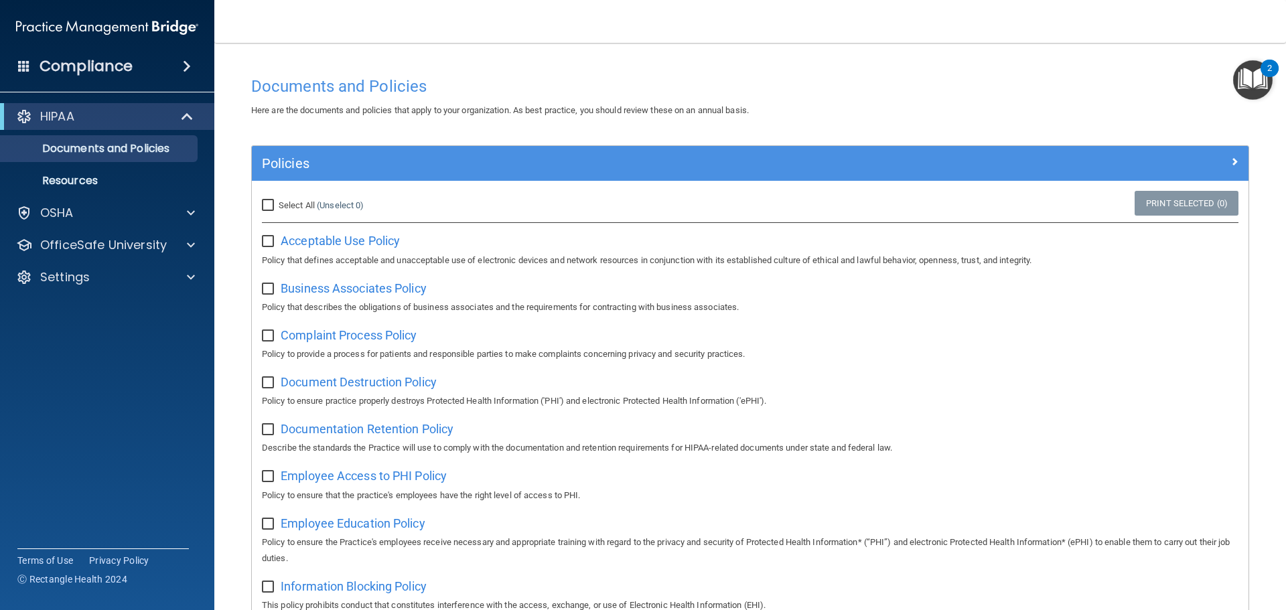
click at [138, 67] on div "Compliance" at bounding box center [107, 66] width 214 height 29
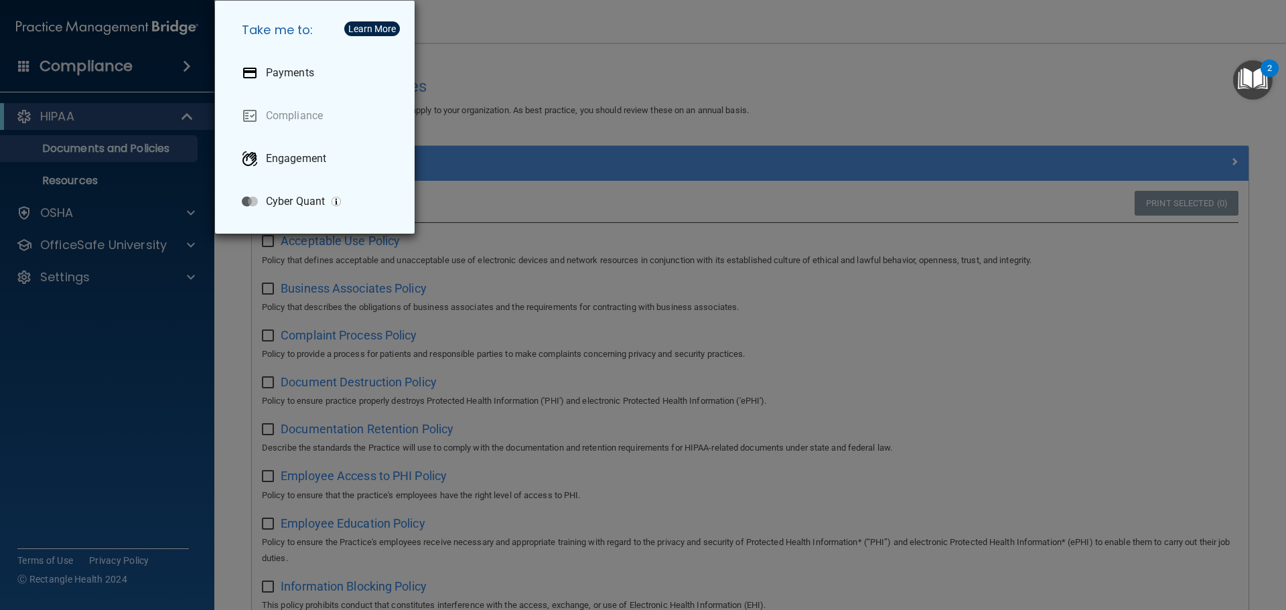
click at [124, 64] on div "Take me to: Payments Compliance Engagement Cyber Quant" at bounding box center [643, 305] width 1286 height 610
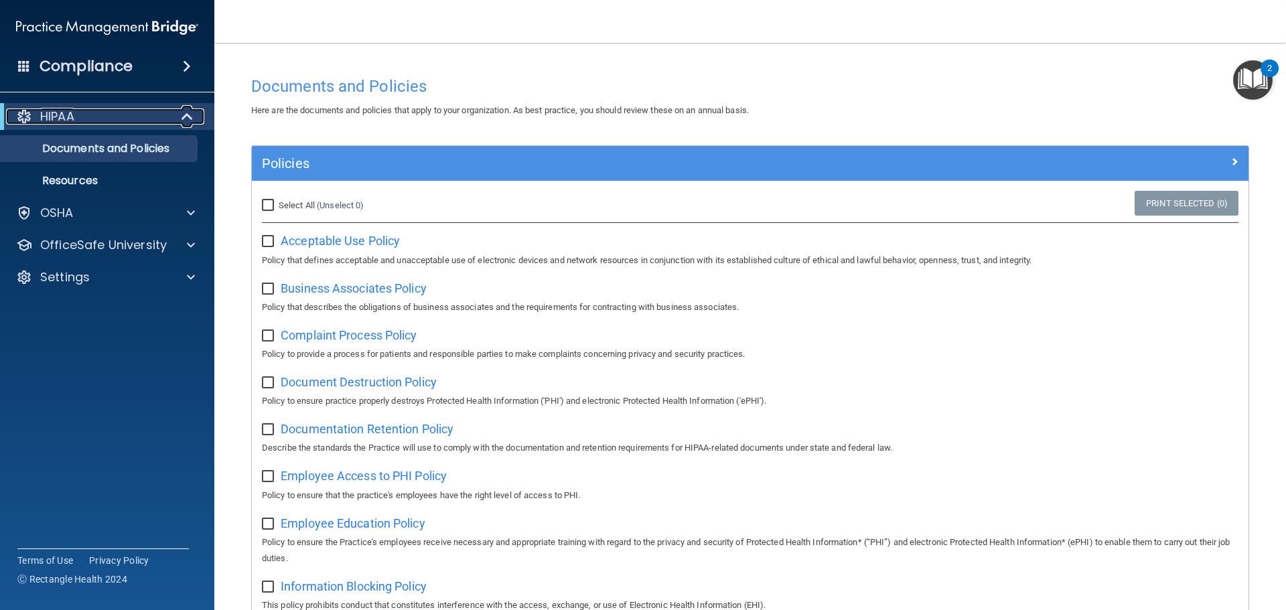
click at [86, 113] on div "HIPAA" at bounding box center [88, 116] width 165 height 16
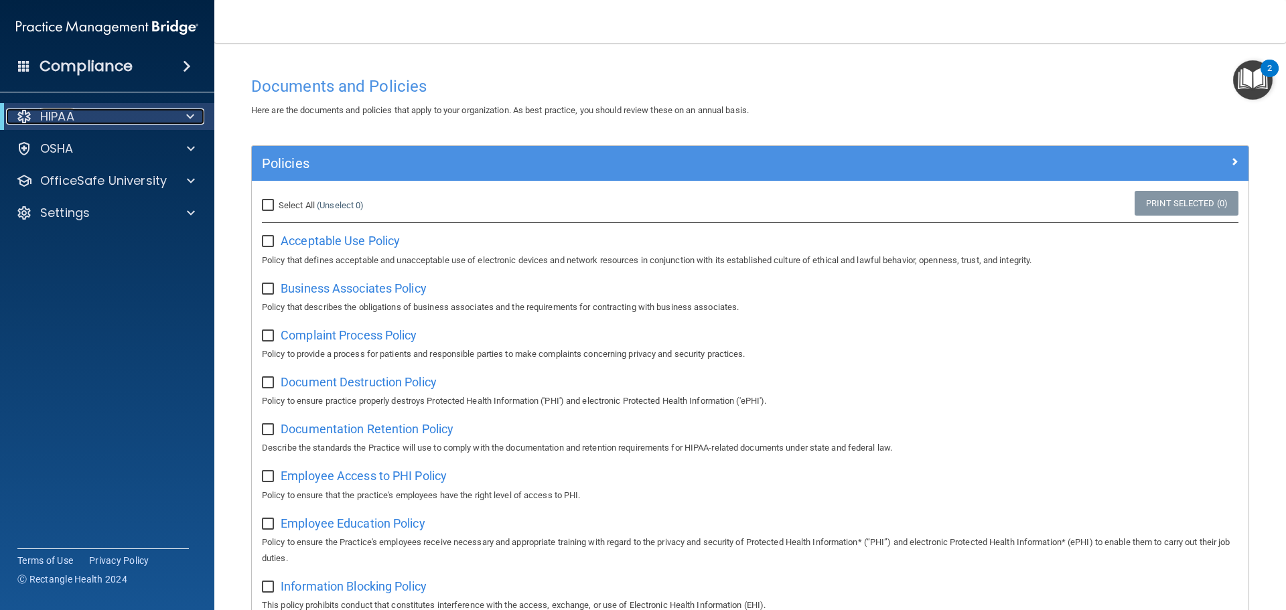
click at [179, 115] on div at bounding box center [187, 116] width 33 height 16
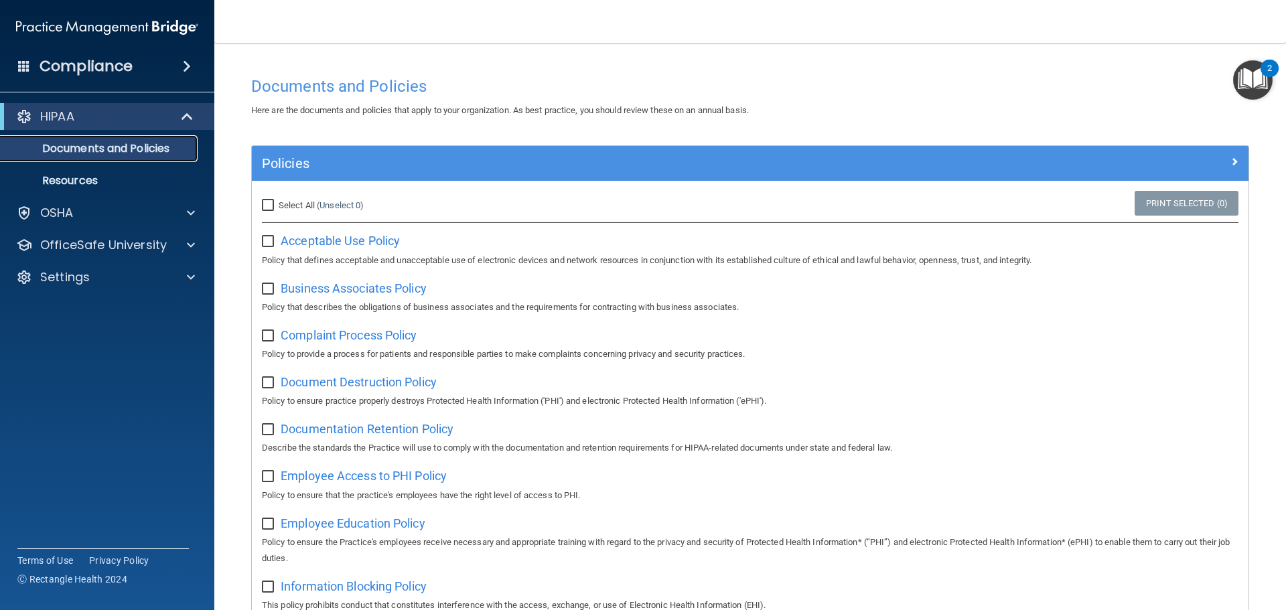
click at [98, 152] on p "Documents and Policies" at bounding box center [100, 148] width 183 height 13
click at [135, 249] on p "OfficeSafe University" at bounding box center [103, 245] width 127 height 16
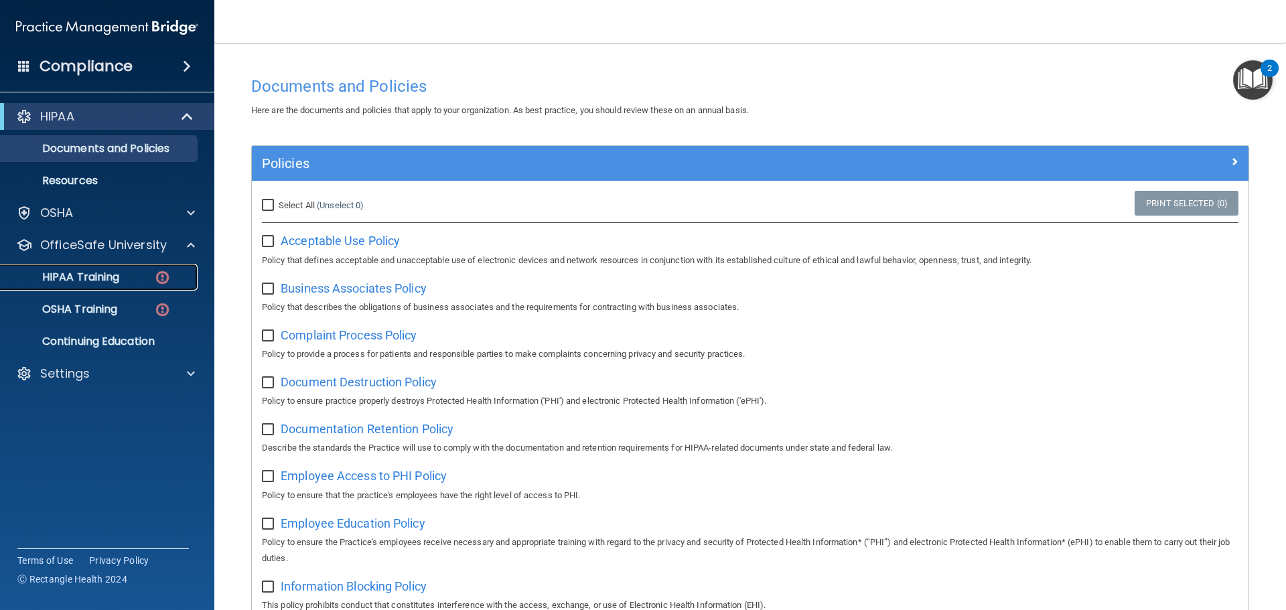
click at [123, 274] on div "HIPAA Training" at bounding box center [100, 277] width 183 height 13
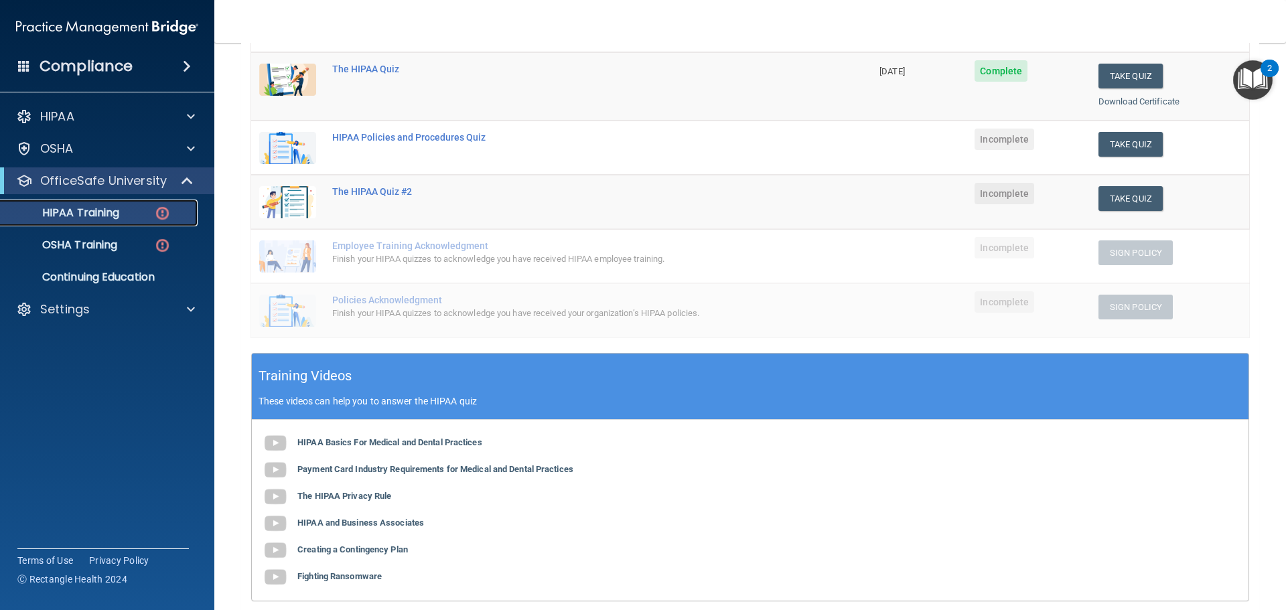
scroll to position [201, 0]
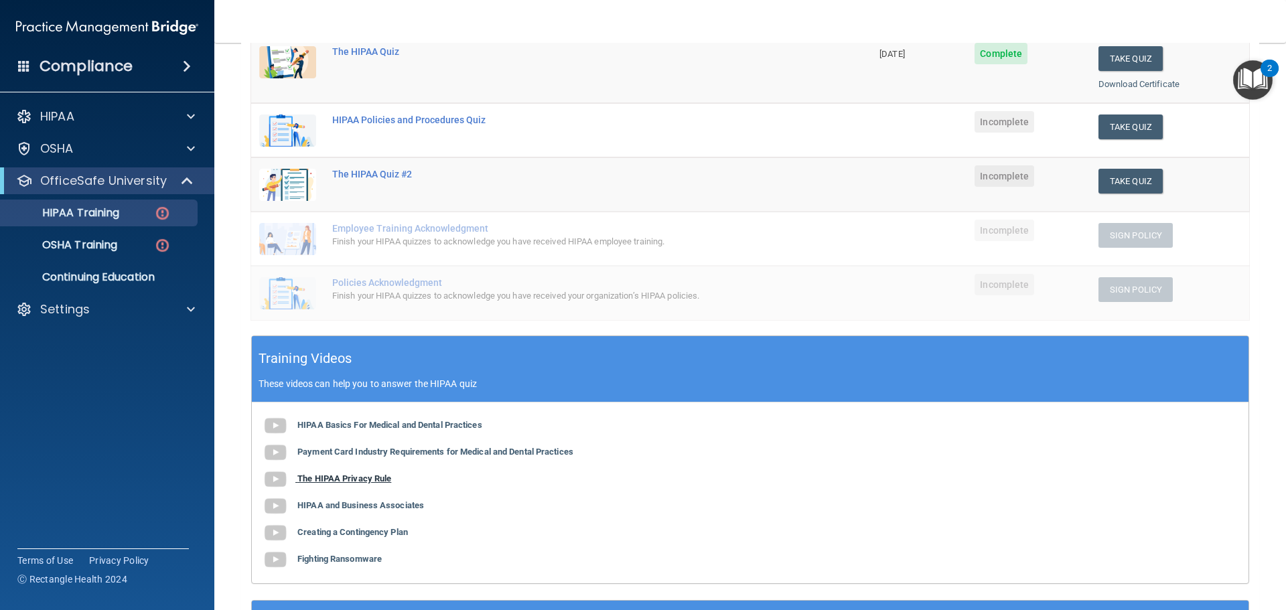
click at [368, 474] on b "The HIPAA Privacy Rule" at bounding box center [344, 478] width 94 height 10
click at [350, 508] on b "HIPAA and Business Associates" at bounding box center [360, 505] width 127 height 10
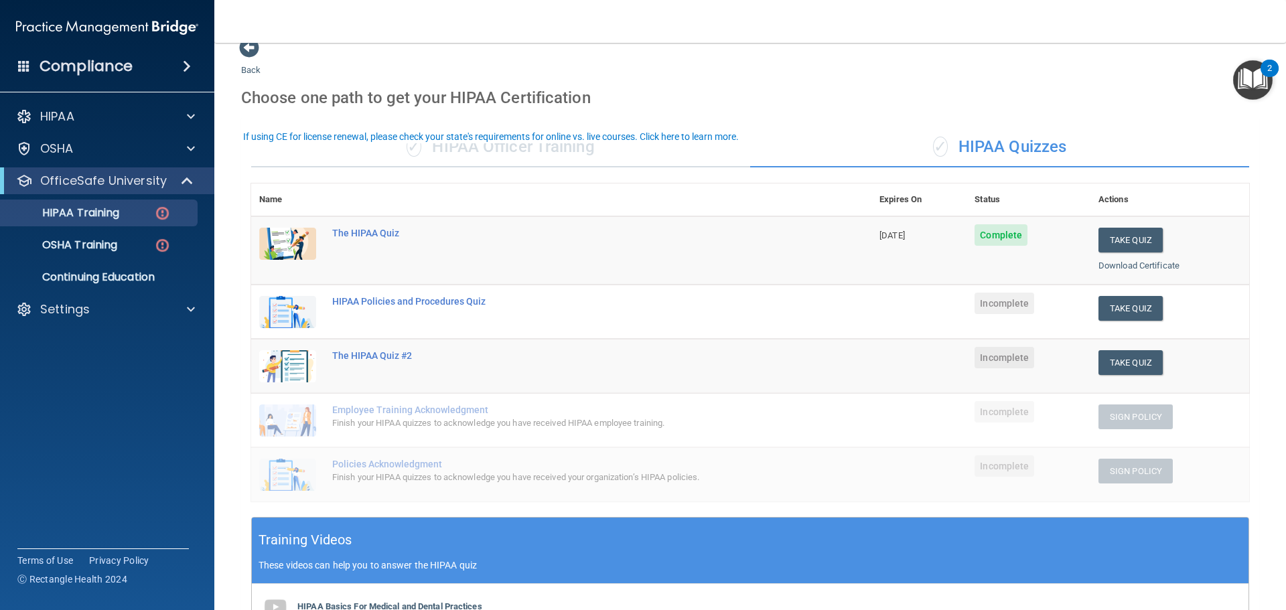
scroll to position [0, 0]
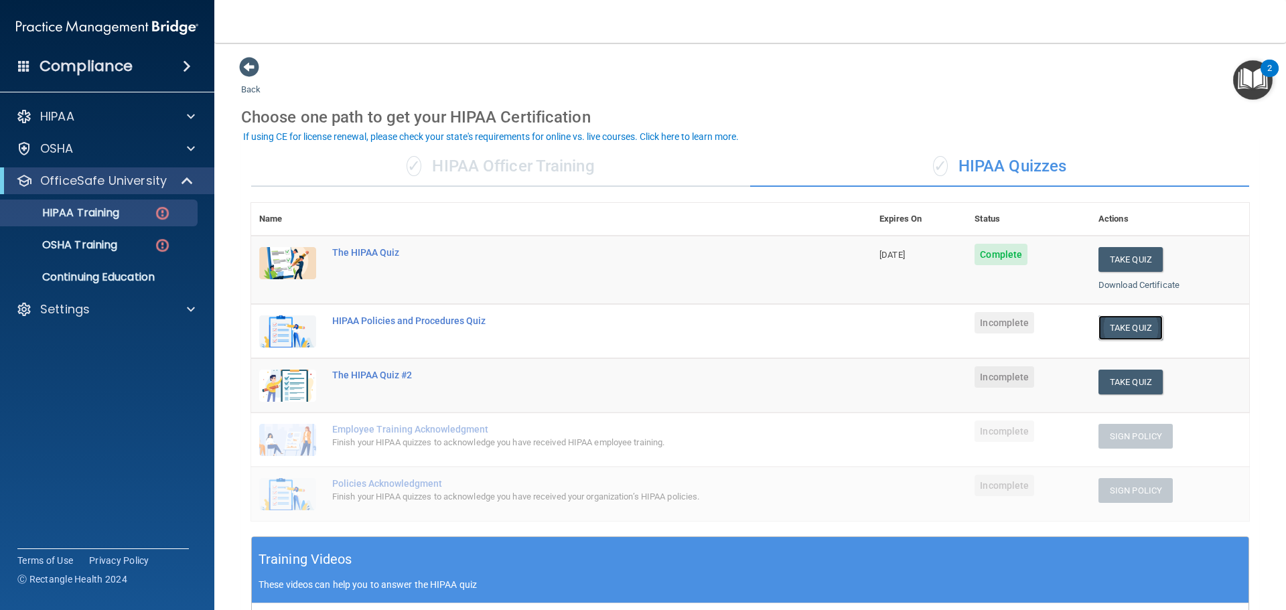
click at [1121, 333] on button "Take Quiz" at bounding box center [1130, 327] width 64 height 25
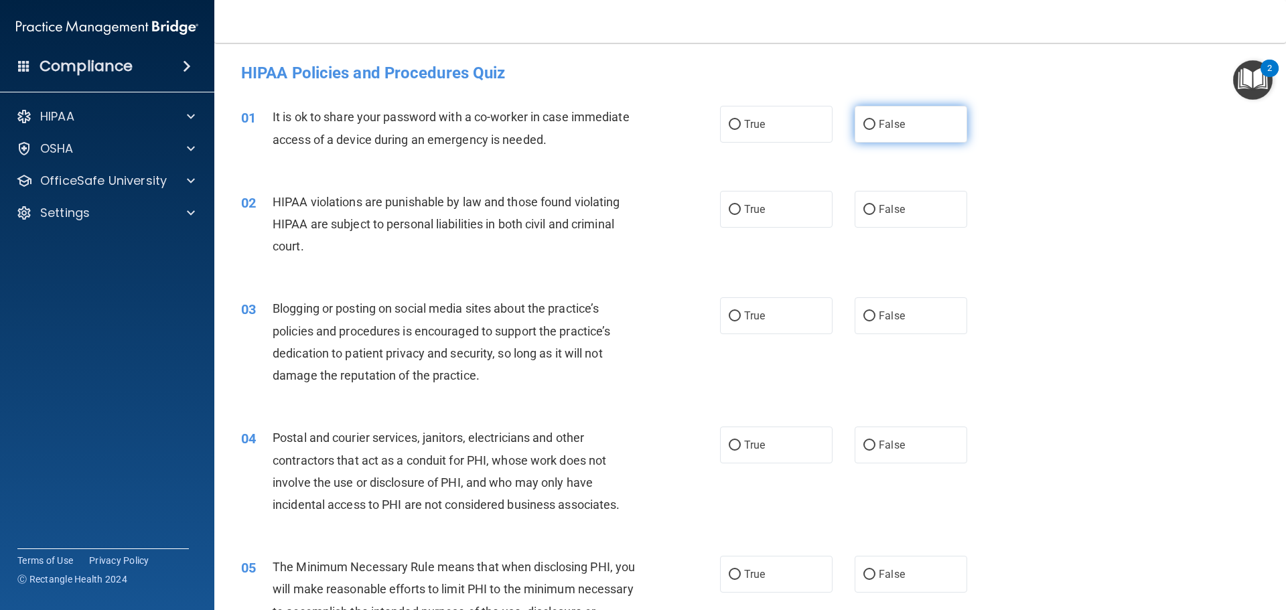
click at [888, 126] on span "False" at bounding box center [892, 124] width 26 height 13
click at [875, 126] on input "False" at bounding box center [869, 125] width 12 height 10
radio input "true"
click at [767, 224] on label "True" at bounding box center [776, 209] width 113 height 37
click at [741, 215] on input "True" at bounding box center [735, 210] width 12 height 10
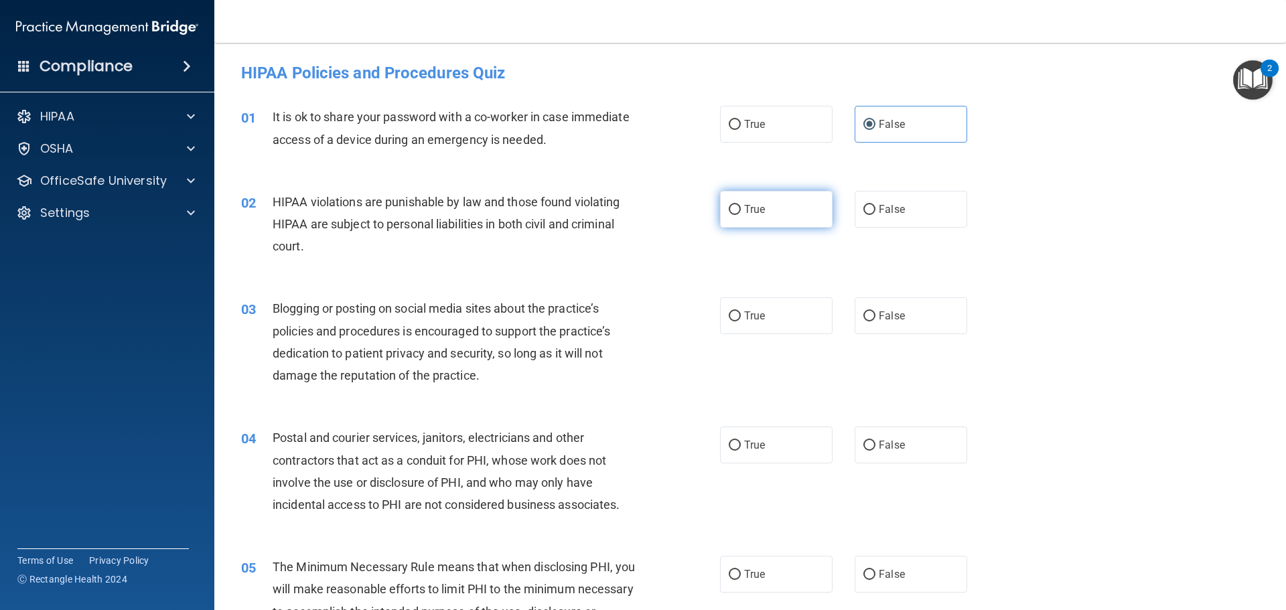
radio input "true"
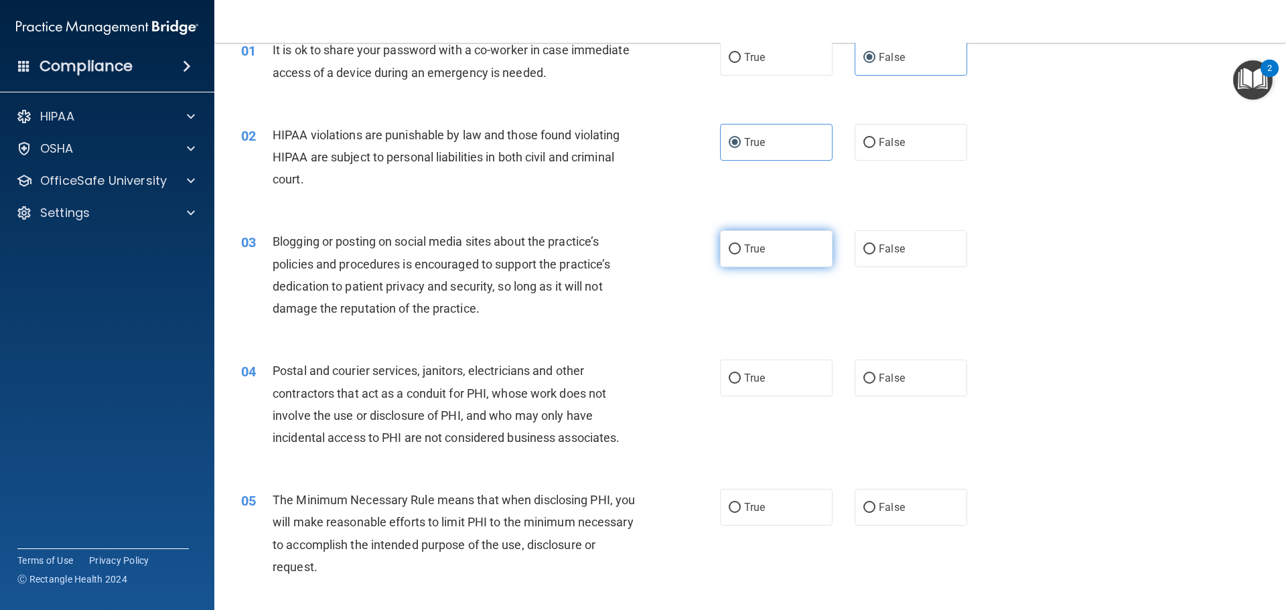
click at [729, 247] on input "True" at bounding box center [735, 249] width 12 height 10
radio input "true"
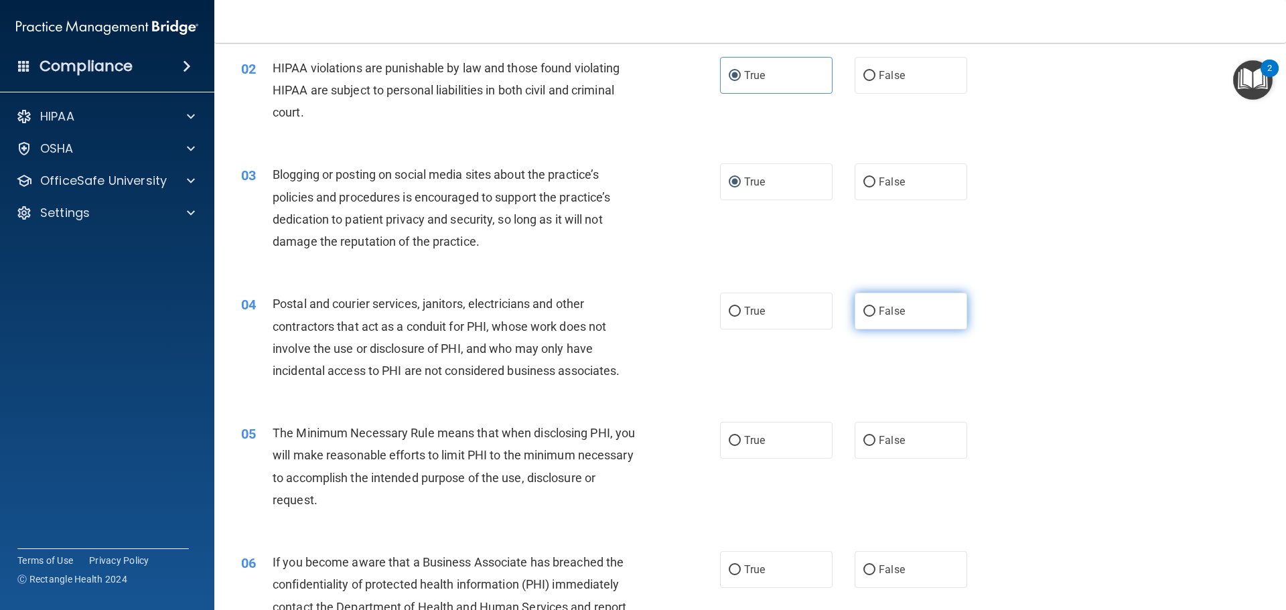
click at [879, 307] on span "False" at bounding box center [892, 311] width 26 height 13
click at [875, 307] on input "False" at bounding box center [869, 312] width 12 height 10
radio input "true"
click at [800, 315] on label "True" at bounding box center [776, 311] width 113 height 37
click at [741, 315] on input "True" at bounding box center [735, 312] width 12 height 10
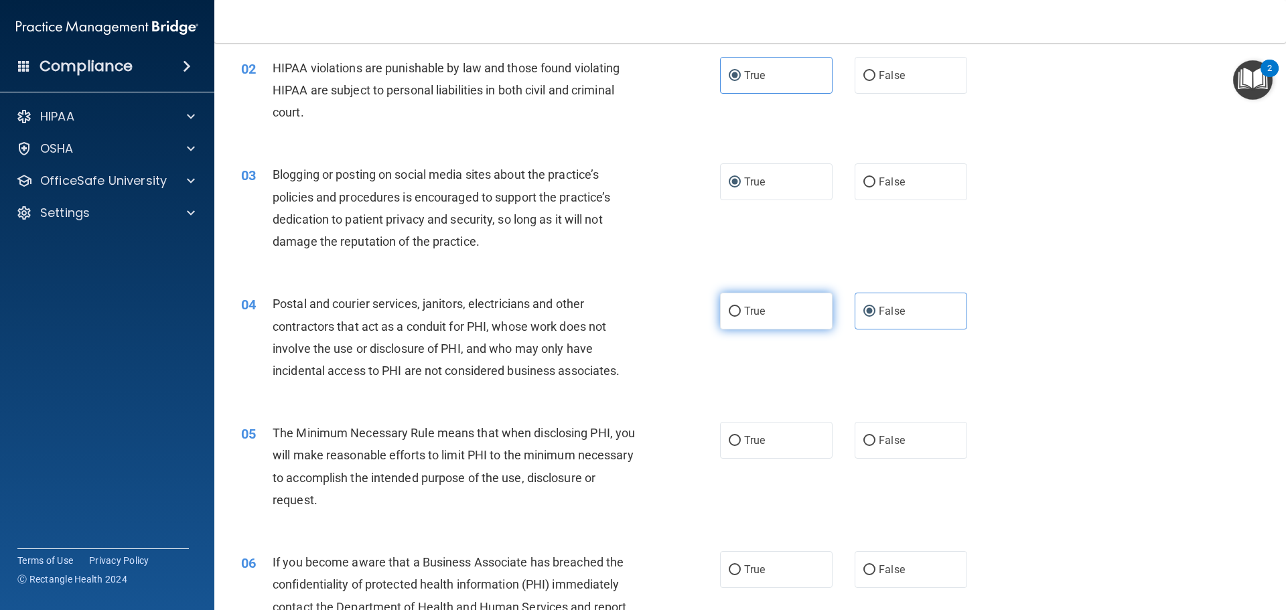
radio input "true"
radio input "false"
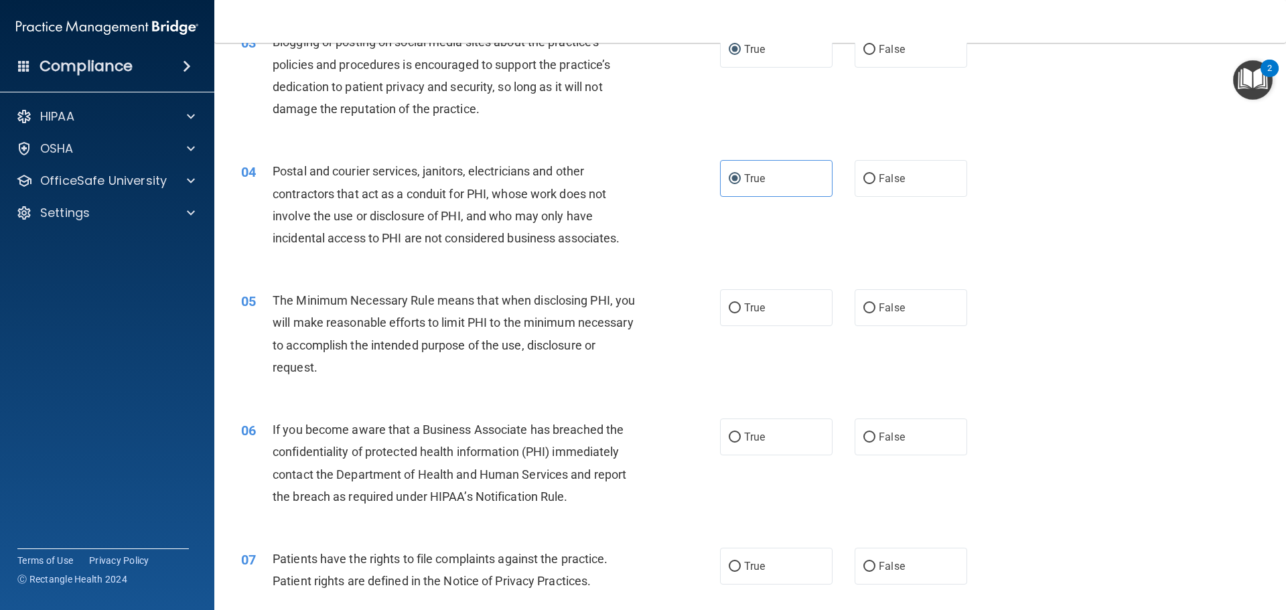
scroll to position [268, 0]
click at [713, 299] on div "05 The Minimum Necessary Rule means that when disclosing PHI, you will make rea…" at bounding box center [480, 336] width 519 height 96
click at [739, 322] on label "True" at bounding box center [776, 306] width 113 height 37
click at [739, 312] on input "True" at bounding box center [735, 307] width 12 height 10
radio input "true"
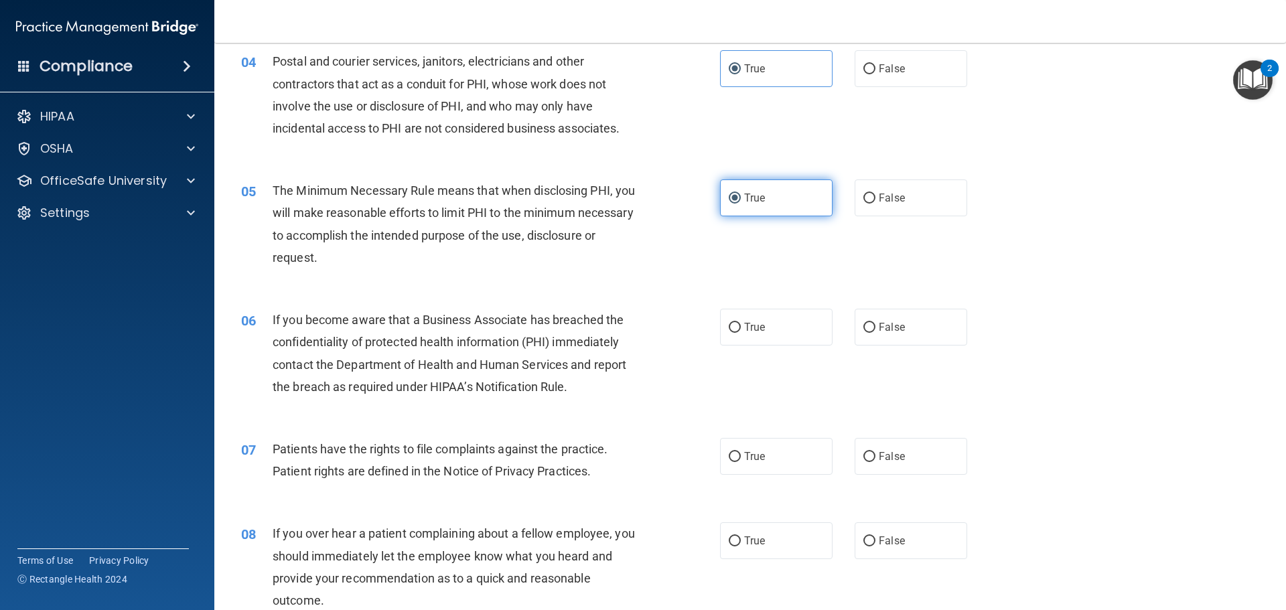
scroll to position [402, 0]
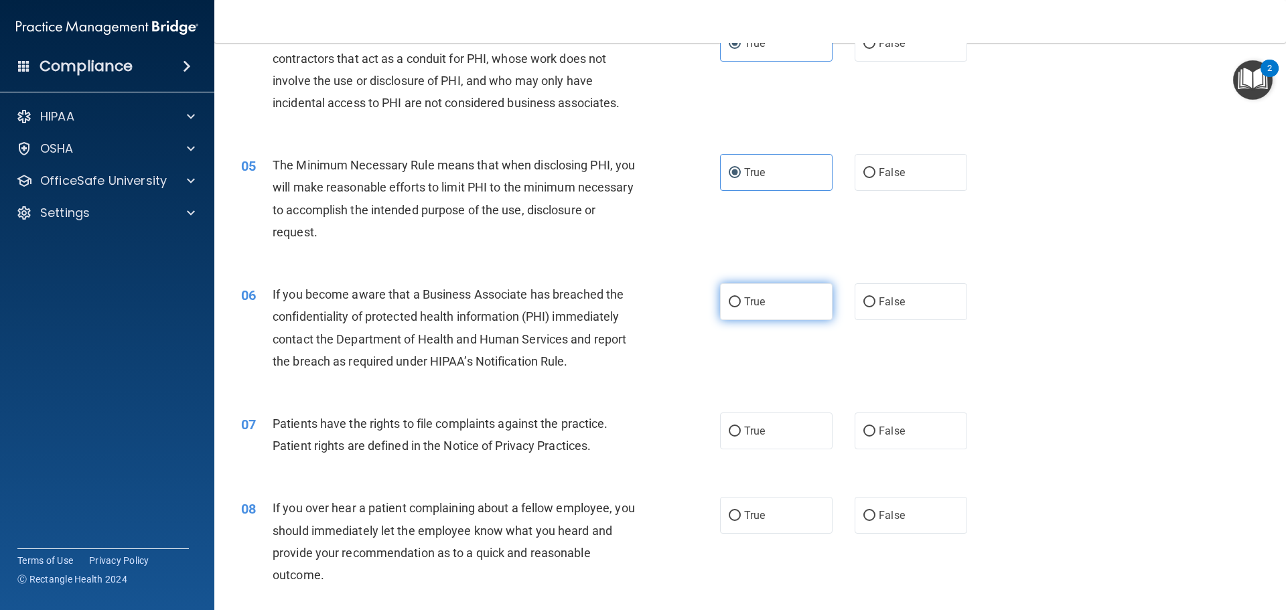
click at [733, 313] on label "True" at bounding box center [776, 301] width 113 height 37
click at [733, 307] on input "True" at bounding box center [735, 302] width 12 height 10
radio input "true"
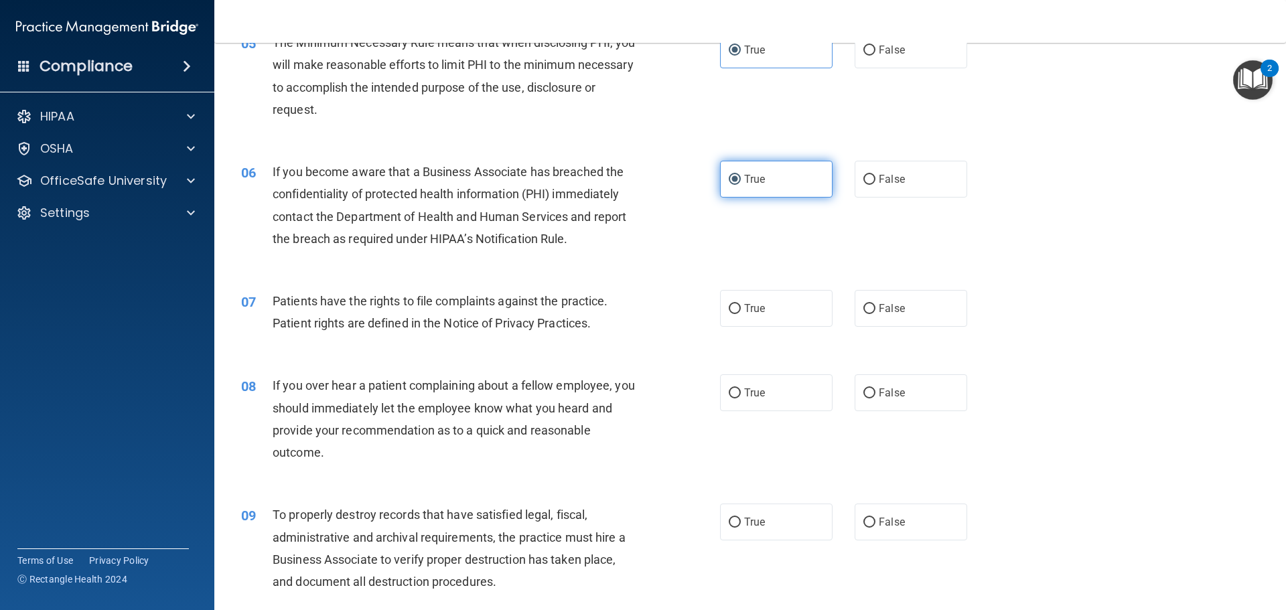
scroll to position [536, 0]
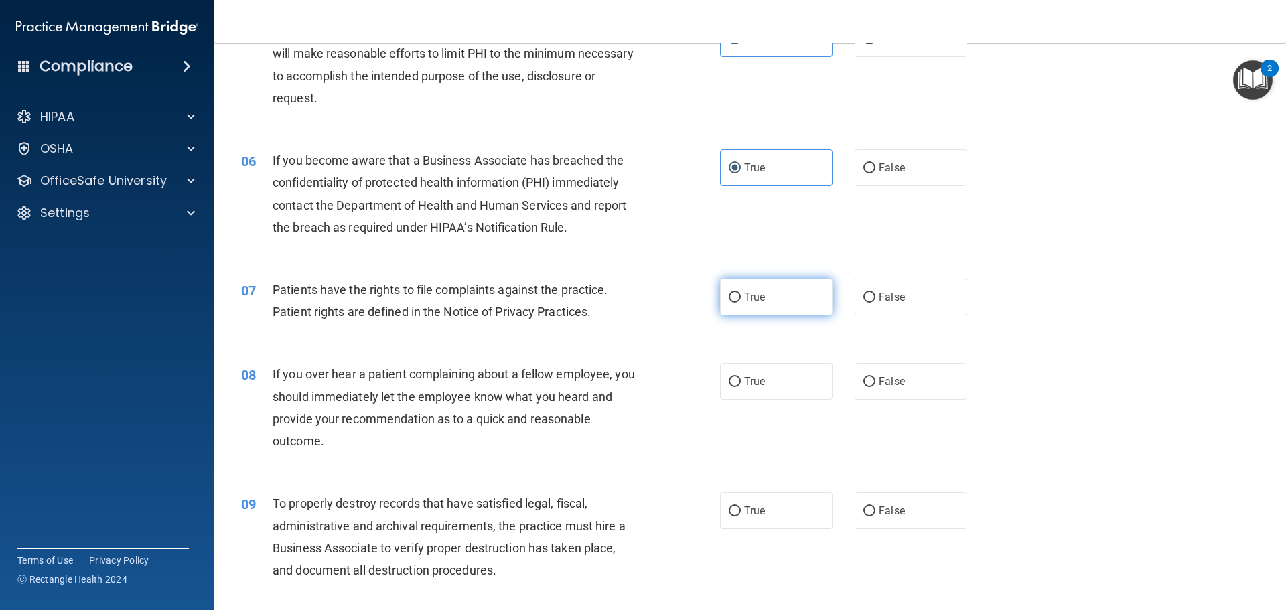
click at [720, 287] on label "True" at bounding box center [776, 297] width 113 height 37
click at [729, 293] on input "True" at bounding box center [735, 298] width 12 height 10
radio input "true"
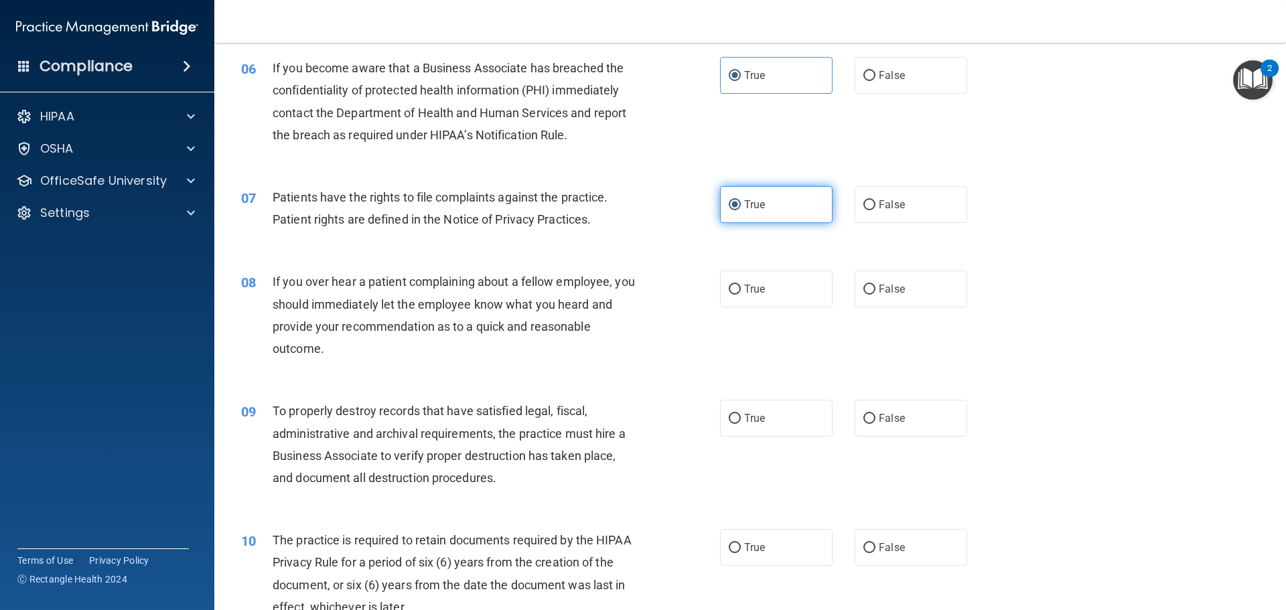
scroll to position [670, 0]
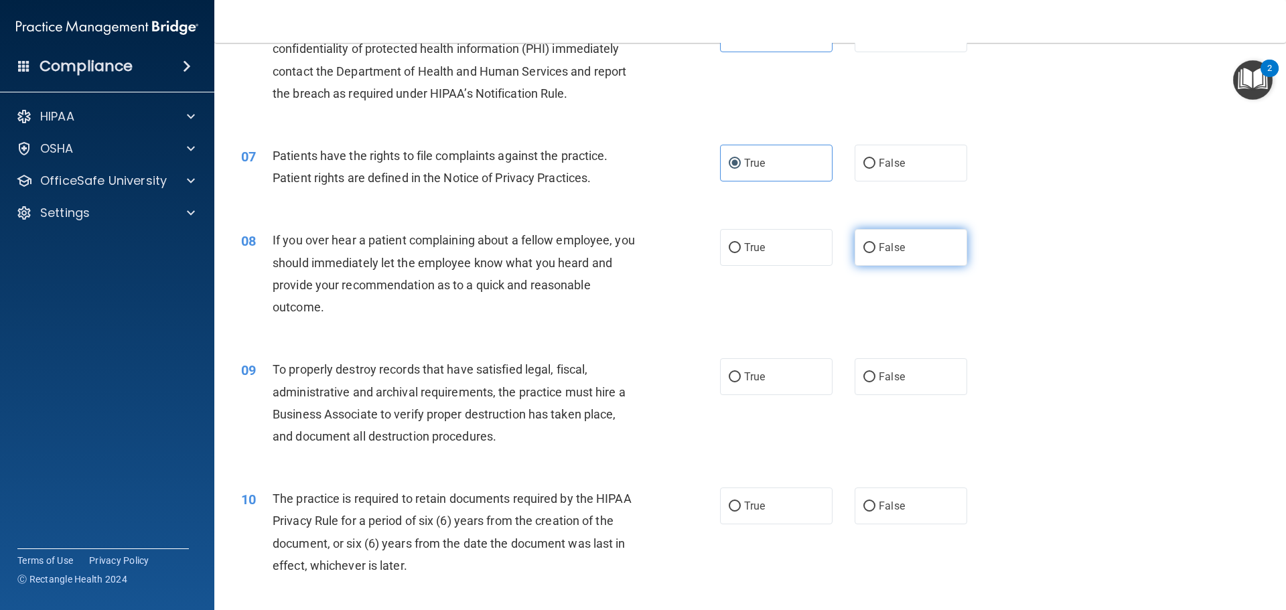
click at [881, 240] on label "False" at bounding box center [911, 247] width 113 height 37
click at [875, 243] on input "False" at bounding box center [869, 248] width 12 height 10
radio input "true"
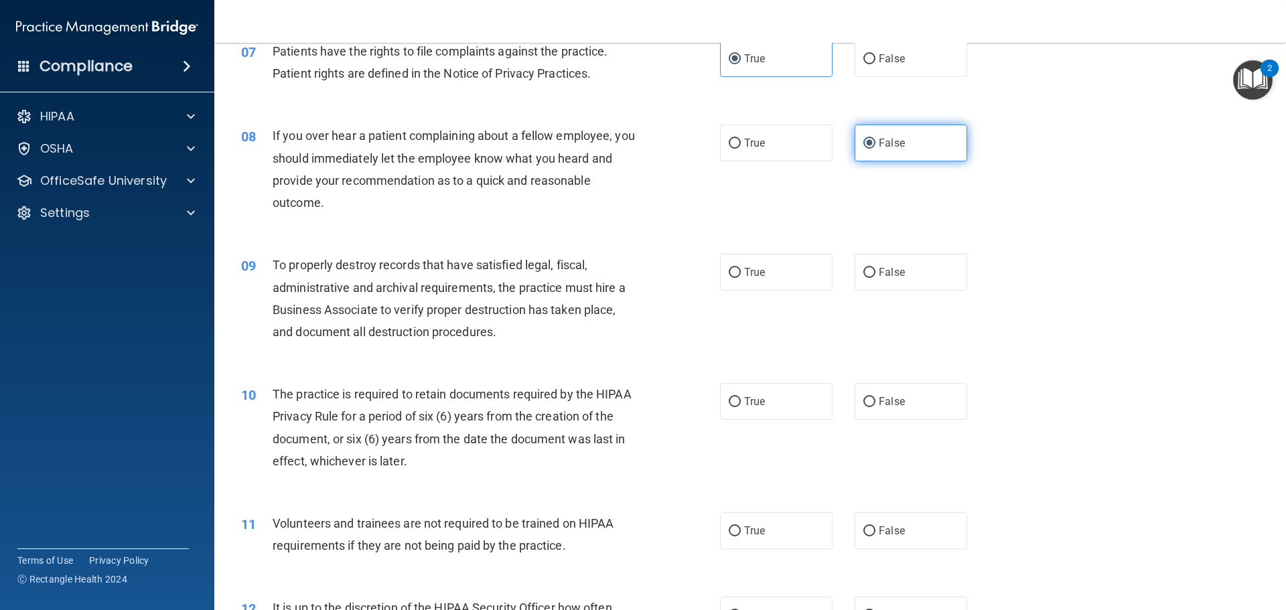
scroll to position [871, 0]
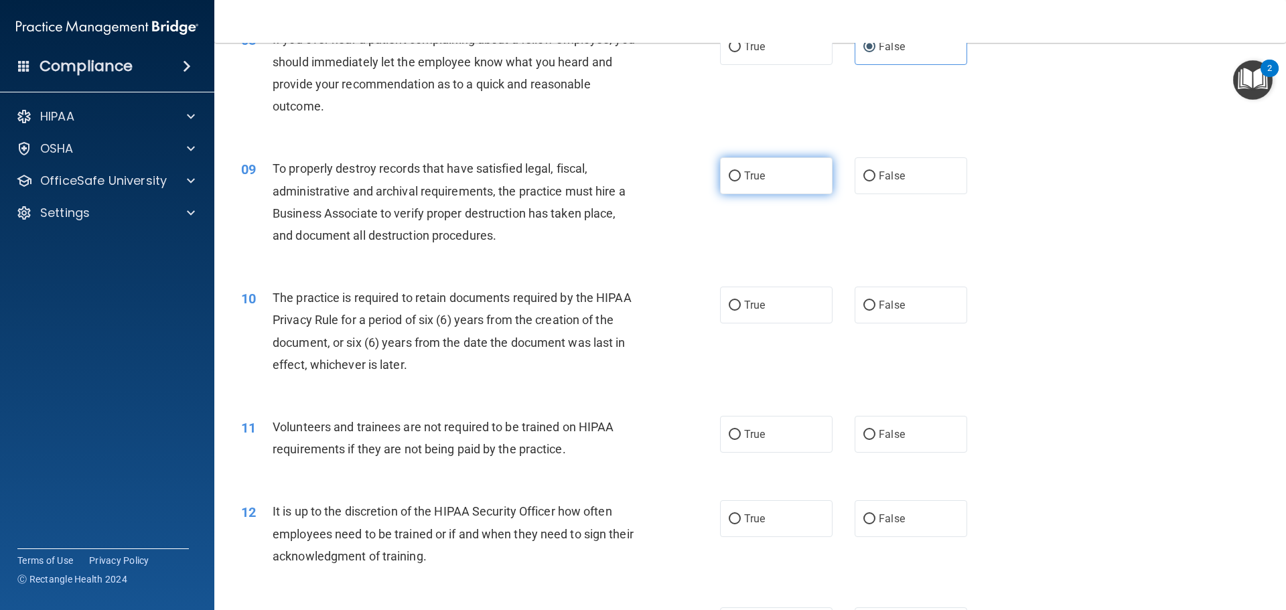
click at [745, 183] on label "True" at bounding box center [776, 175] width 113 height 37
click at [741, 181] on input "True" at bounding box center [735, 176] width 12 height 10
radio input "true"
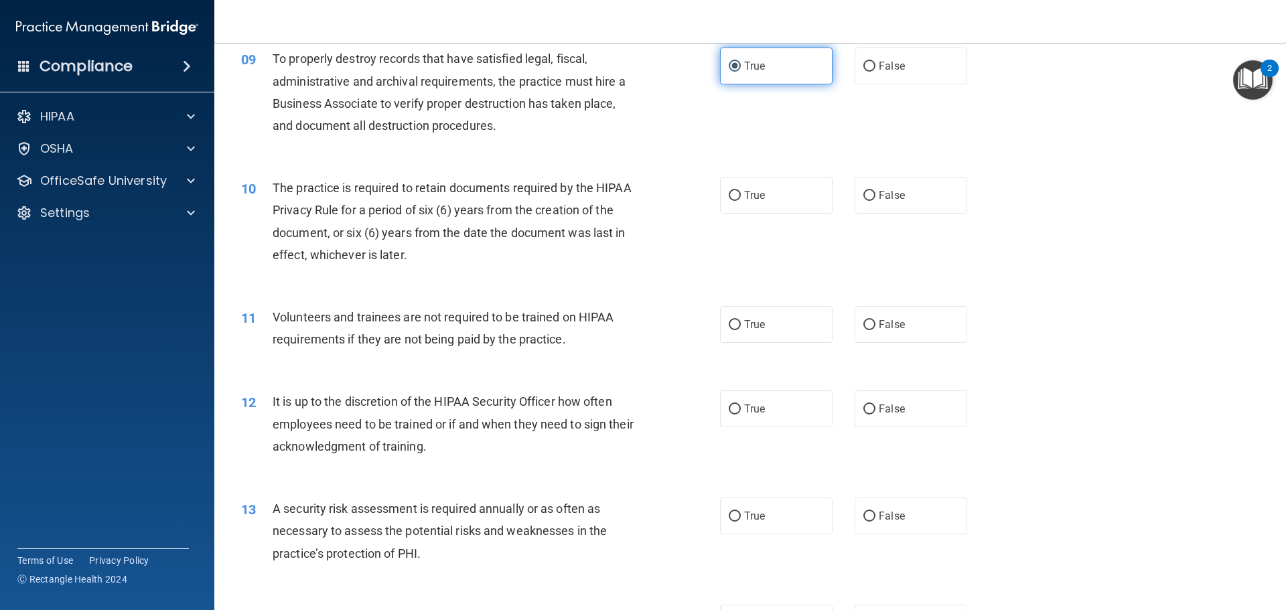
scroll to position [1005, 0]
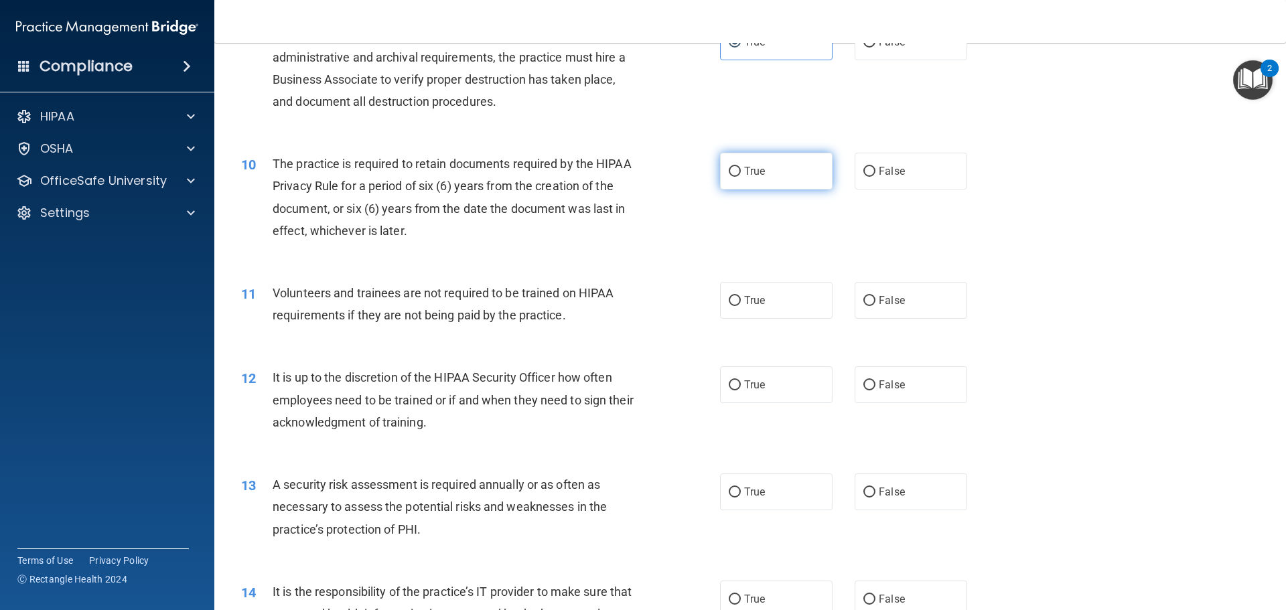
click at [763, 165] on label "True" at bounding box center [776, 171] width 113 height 37
click at [741, 167] on input "True" at bounding box center [735, 172] width 12 height 10
radio input "true"
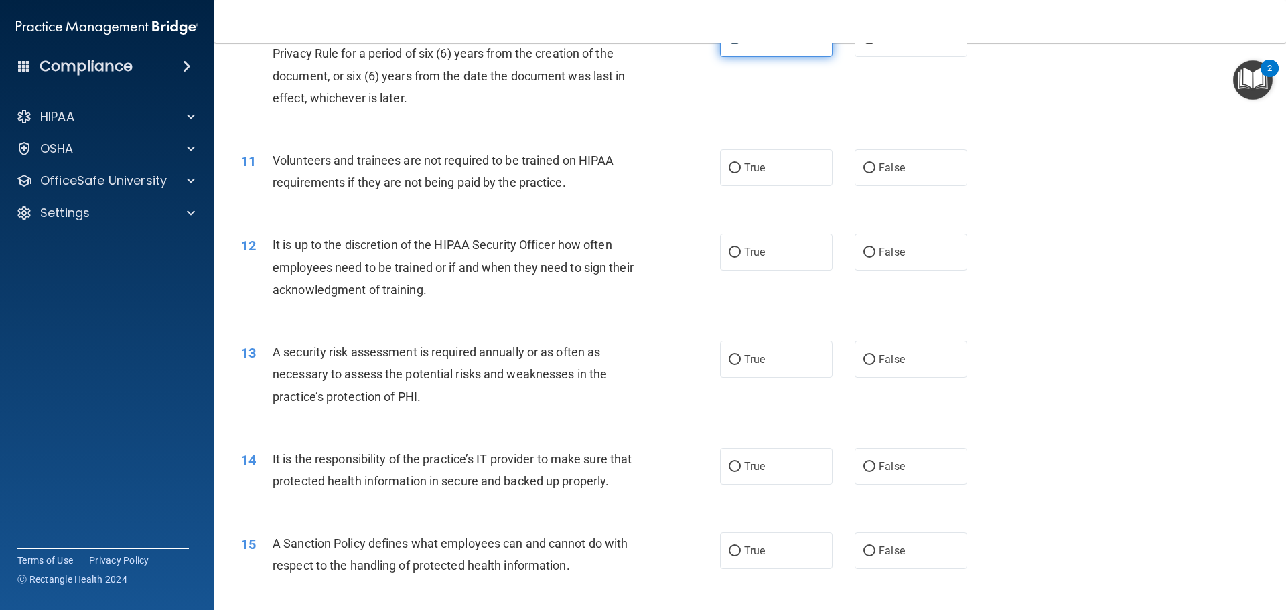
scroll to position [1138, 0]
click at [777, 173] on label "True" at bounding box center [776, 166] width 113 height 37
click at [741, 172] on input "True" at bounding box center [735, 167] width 12 height 10
radio input "true"
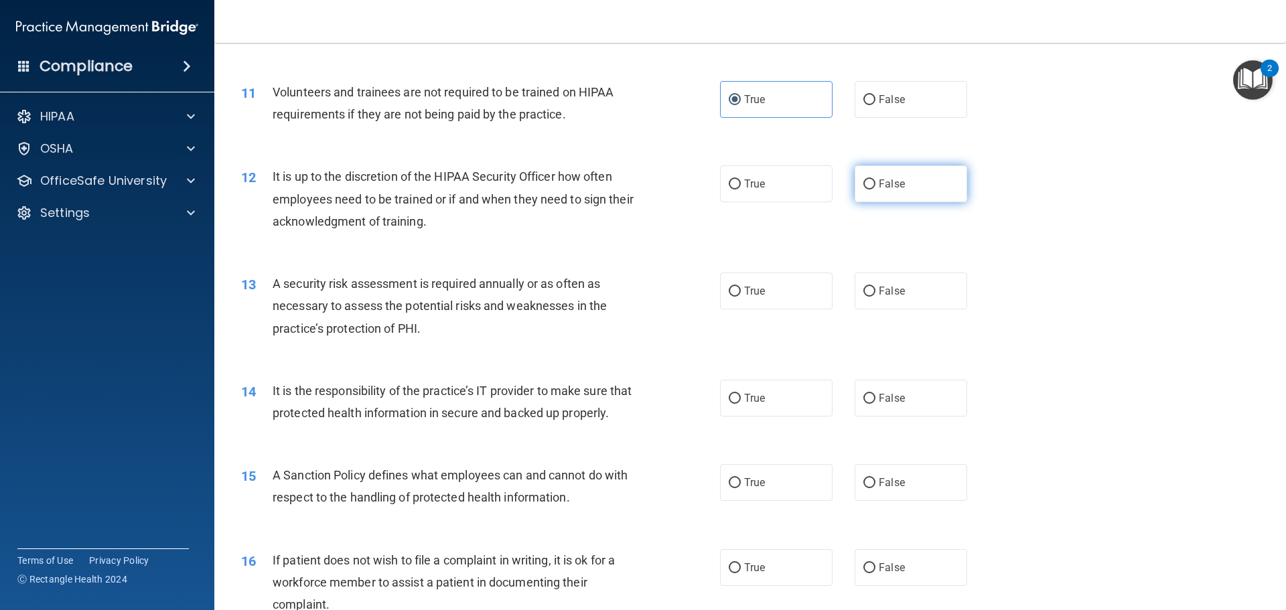
click at [863, 189] on input "False" at bounding box center [869, 184] width 12 height 10
radio input "true"
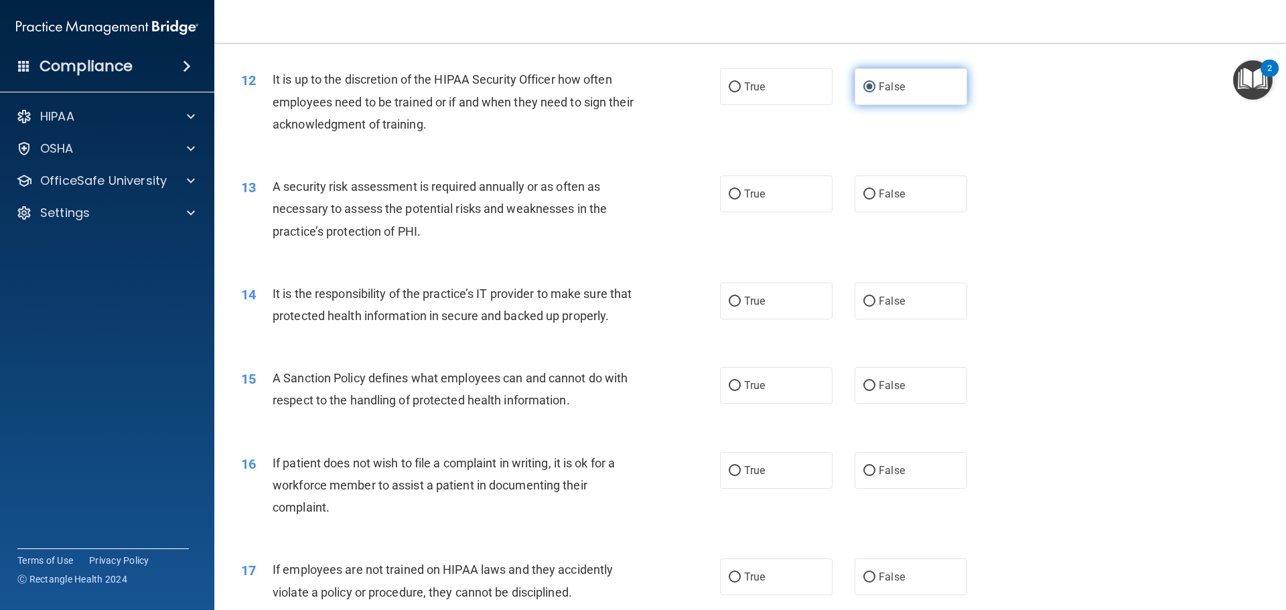
scroll to position [1339, 0]
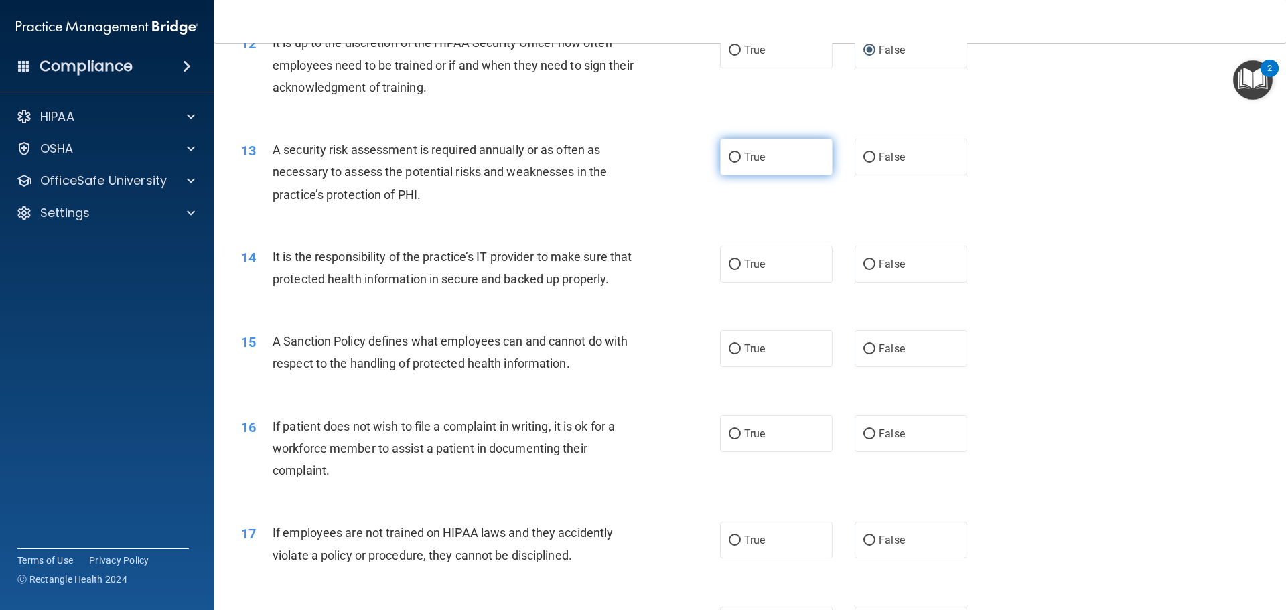
click at [744, 164] on label "True" at bounding box center [776, 157] width 113 height 37
click at [741, 163] on input "True" at bounding box center [735, 158] width 12 height 10
radio input "true"
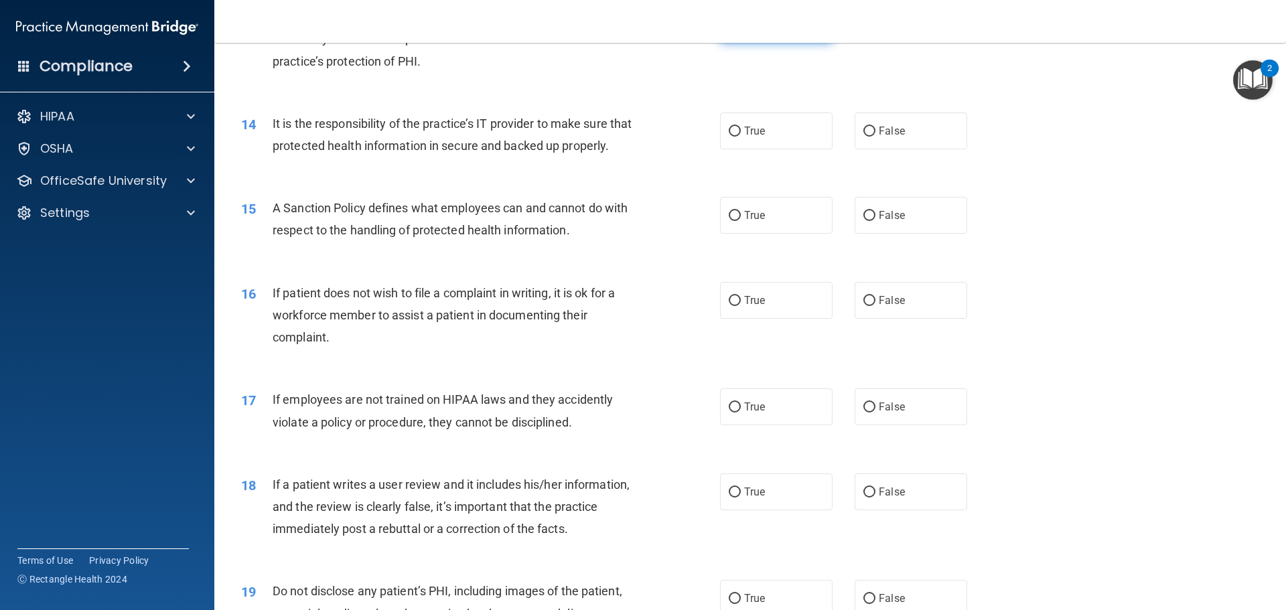
scroll to position [1473, 0]
click at [731, 133] on input "True" at bounding box center [735, 131] width 12 height 10
radio input "true"
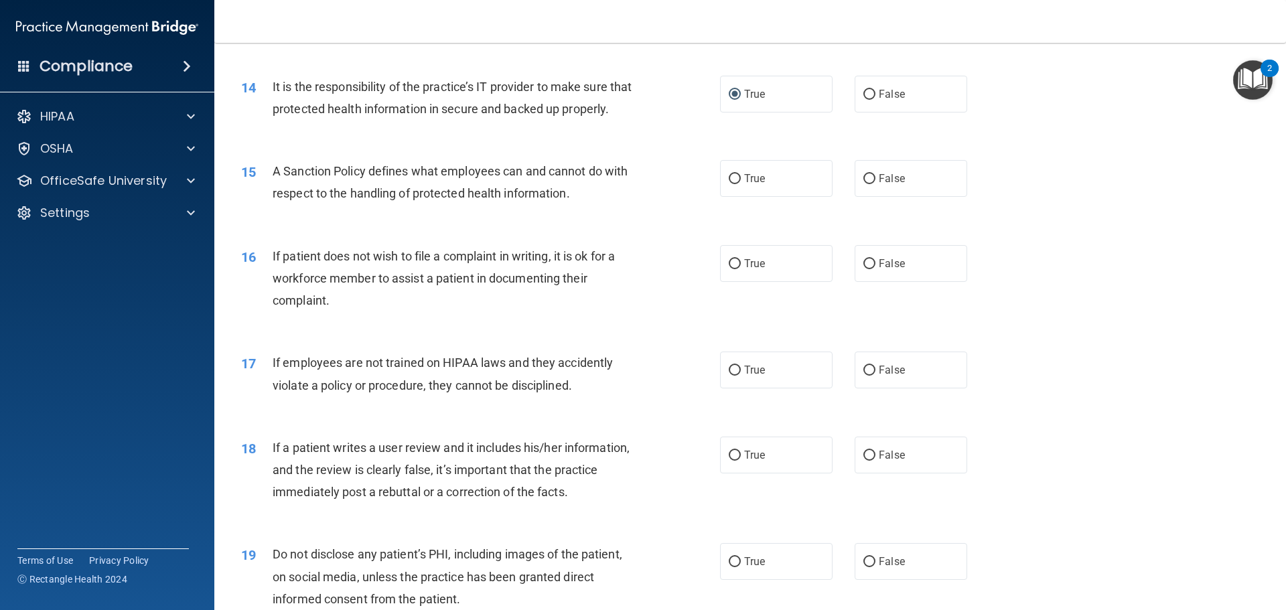
scroll to position [1540, 0]
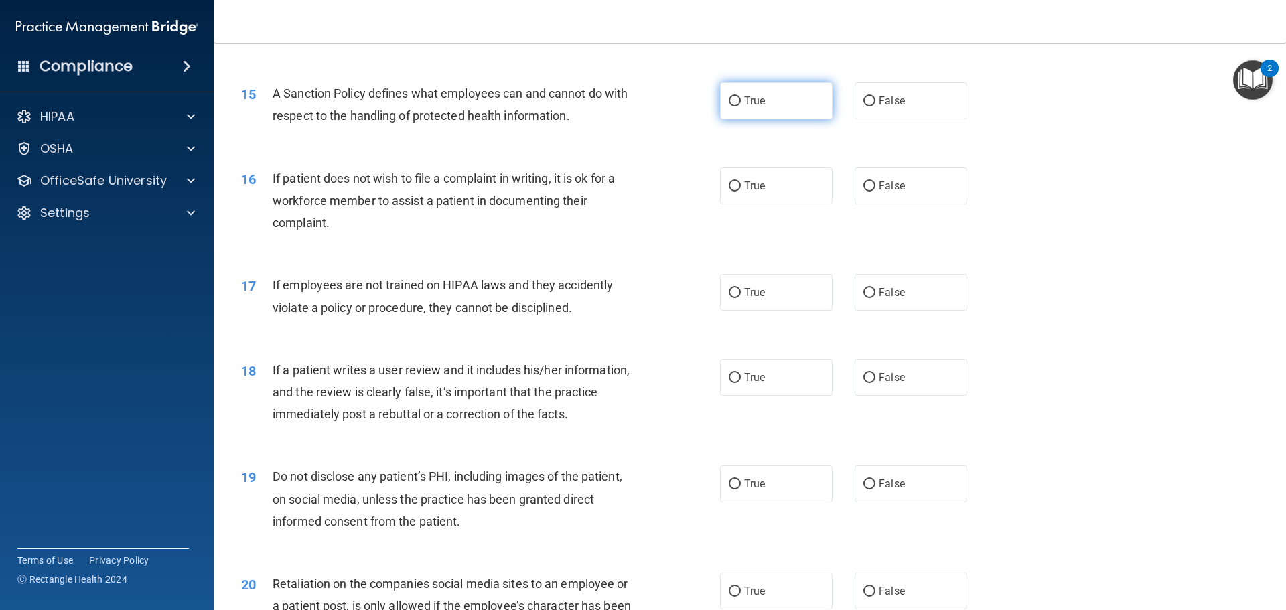
click at [765, 167] on div "01 It is ok to share your password with a co-worker in case immediate access of…" at bounding box center [750, 83] width 1038 height 3163
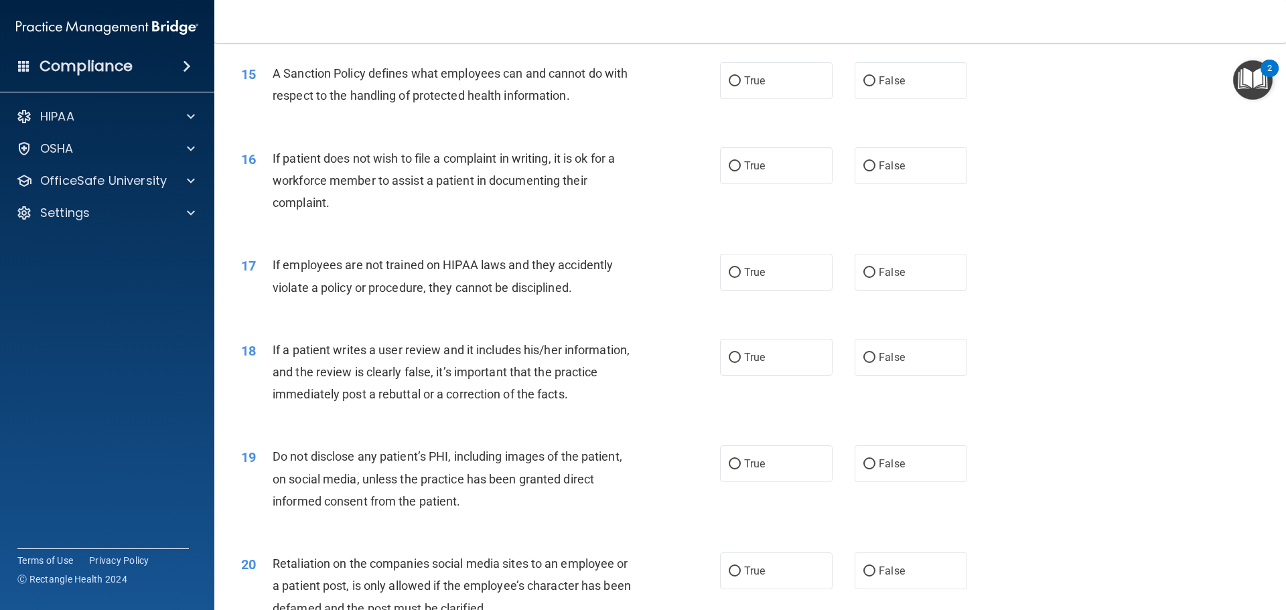
click at [755, 123] on div "15 A Sanction Policy defines what employees can and cannot do with respect to t…" at bounding box center [750, 88] width 1038 height 84
click at [753, 99] on label "True" at bounding box center [776, 80] width 113 height 37
click at [741, 86] on input "True" at bounding box center [735, 81] width 12 height 10
radio input "true"
click at [857, 184] on label "False" at bounding box center [911, 165] width 113 height 37
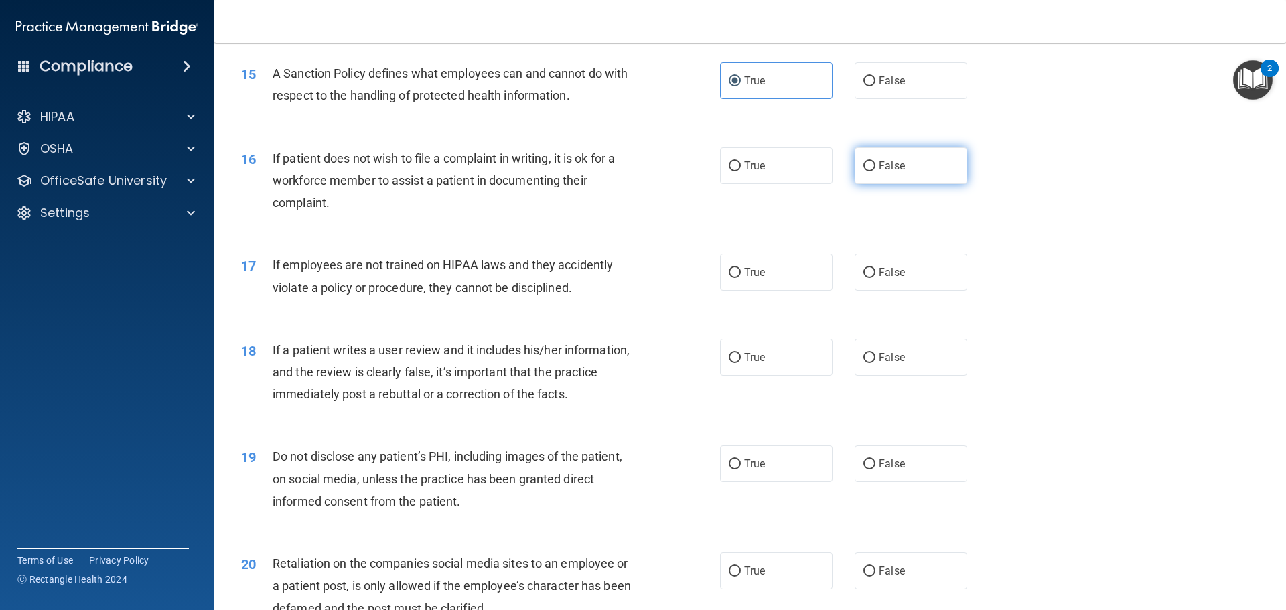
click at [863, 171] on input "False" at bounding box center [869, 166] width 12 height 10
radio input "true"
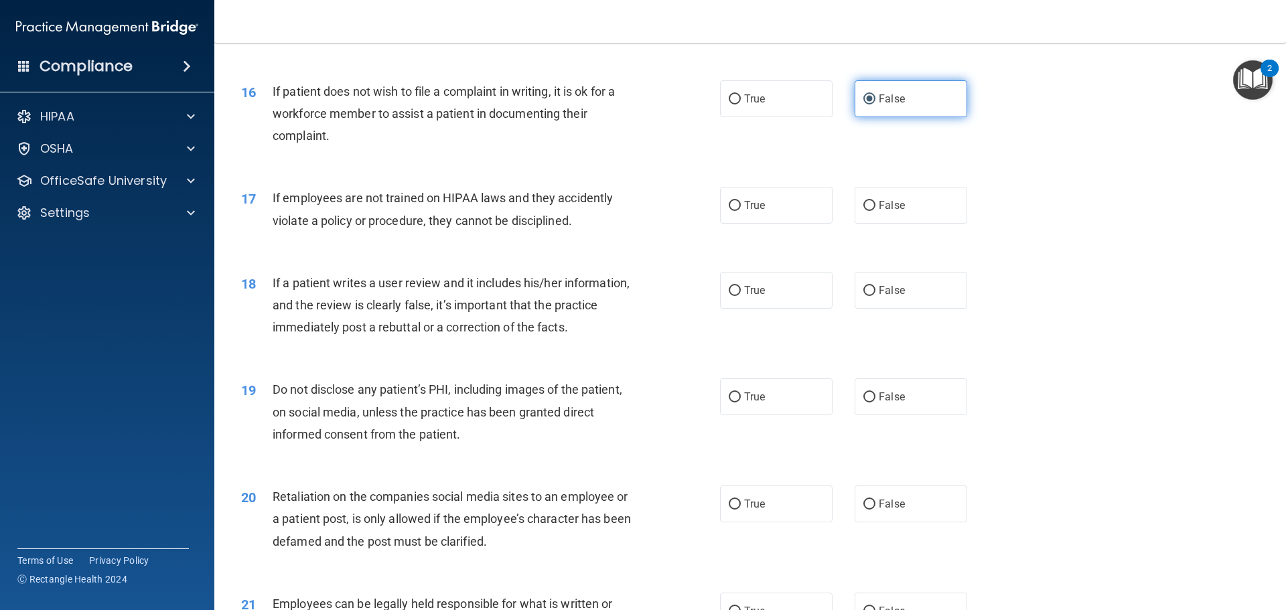
scroll to position [1741, 0]
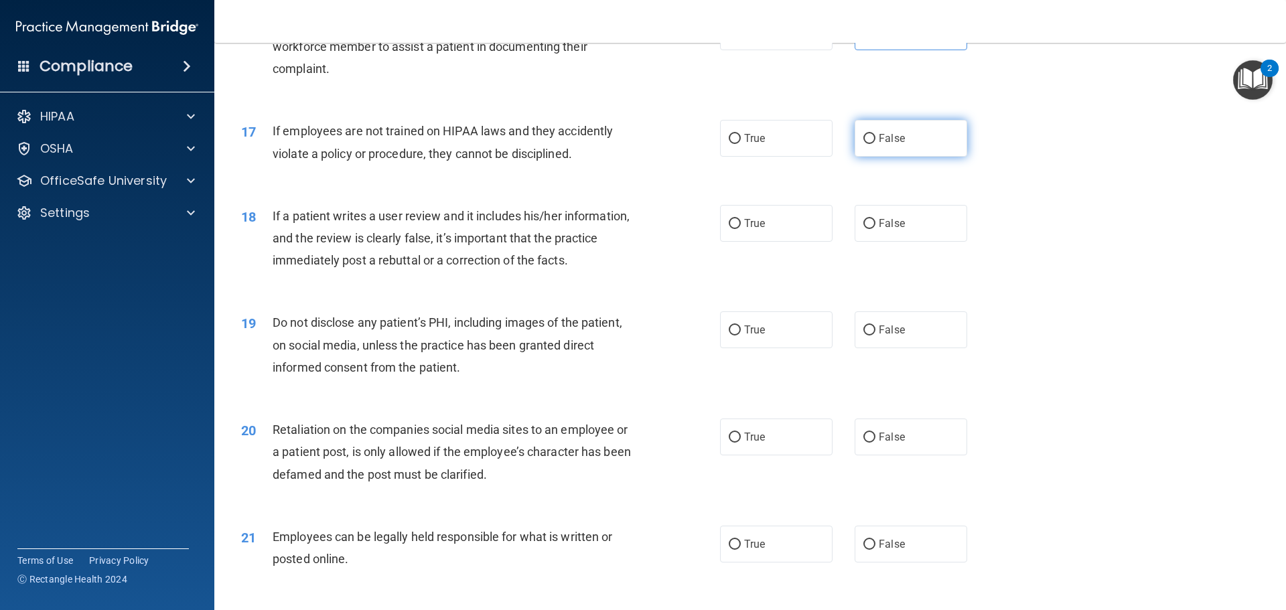
click at [878, 154] on label "False" at bounding box center [911, 138] width 113 height 37
click at [875, 144] on input "False" at bounding box center [869, 139] width 12 height 10
radio input "true"
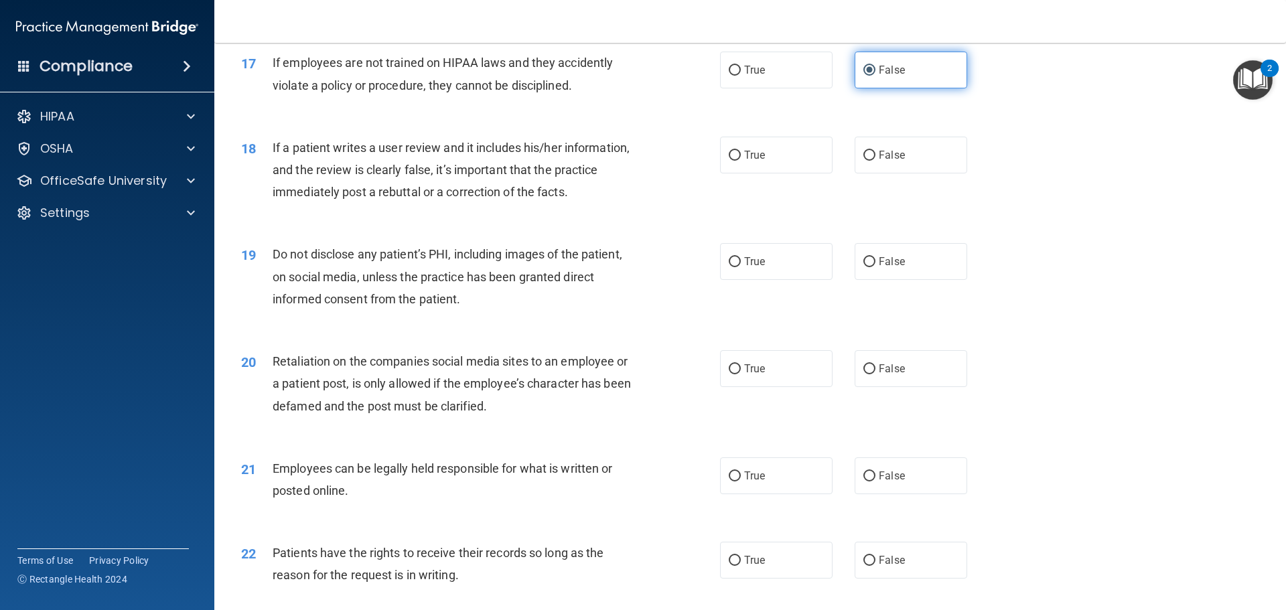
scroll to position [1875, 0]
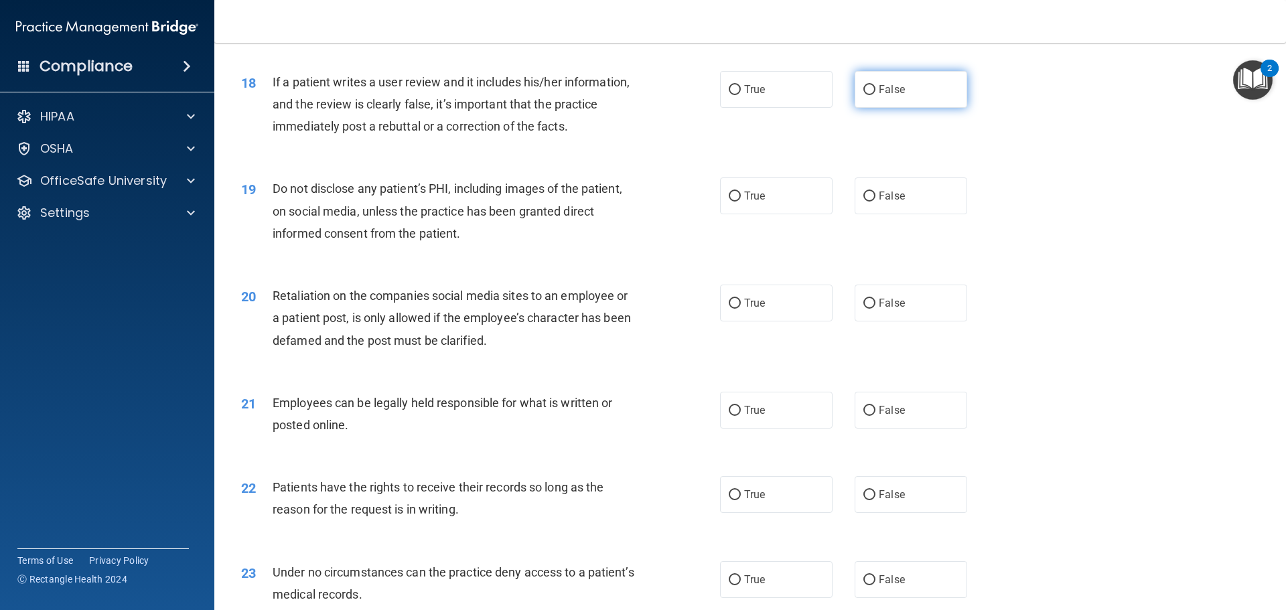
click at [913, 105] on label "False" at bounding box center [911, 89] width 113 height 37
click at [875, 95] on input "False" at bounding box center [869, 90] width 12 height 10
radio input "true"
click at [790, 214] on label "True" at bounding box center [776, 195] width 113 height 37
click at [741, 202] on input "True" at bounding box center [735, 197] width 12 height 10
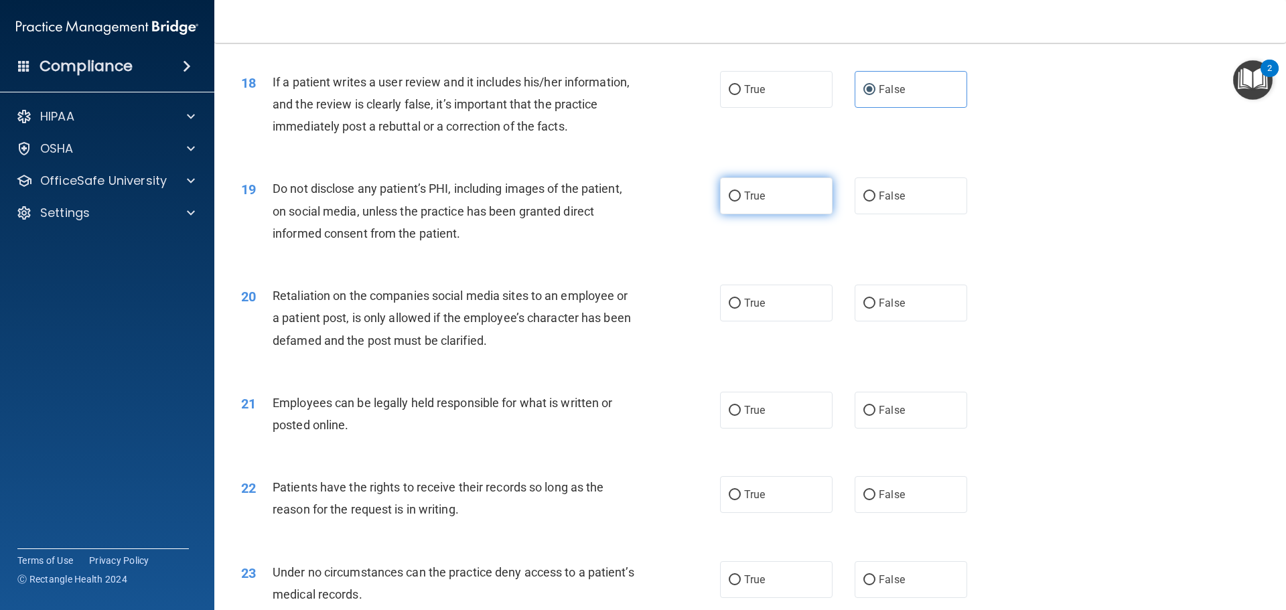
radio input "true"
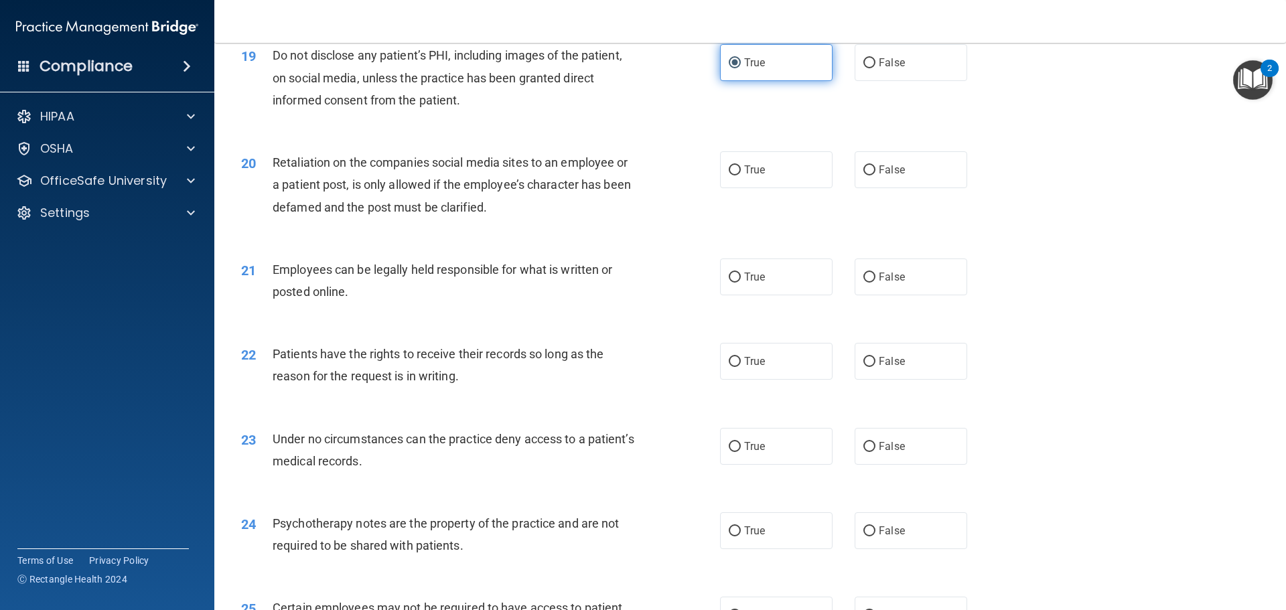
scroll to position [2009, 0]
click at [867, 175] on input "False" at bounding box center [869, 170] width 12 height 10
radio input "true"
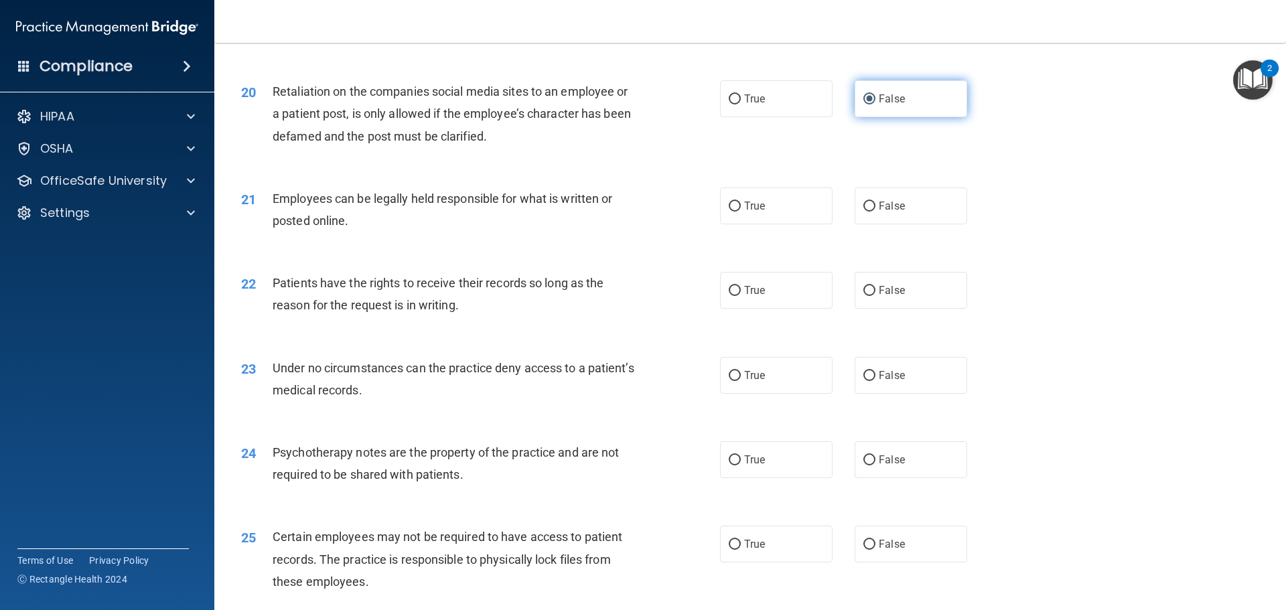
scroll to position [2143, 0]
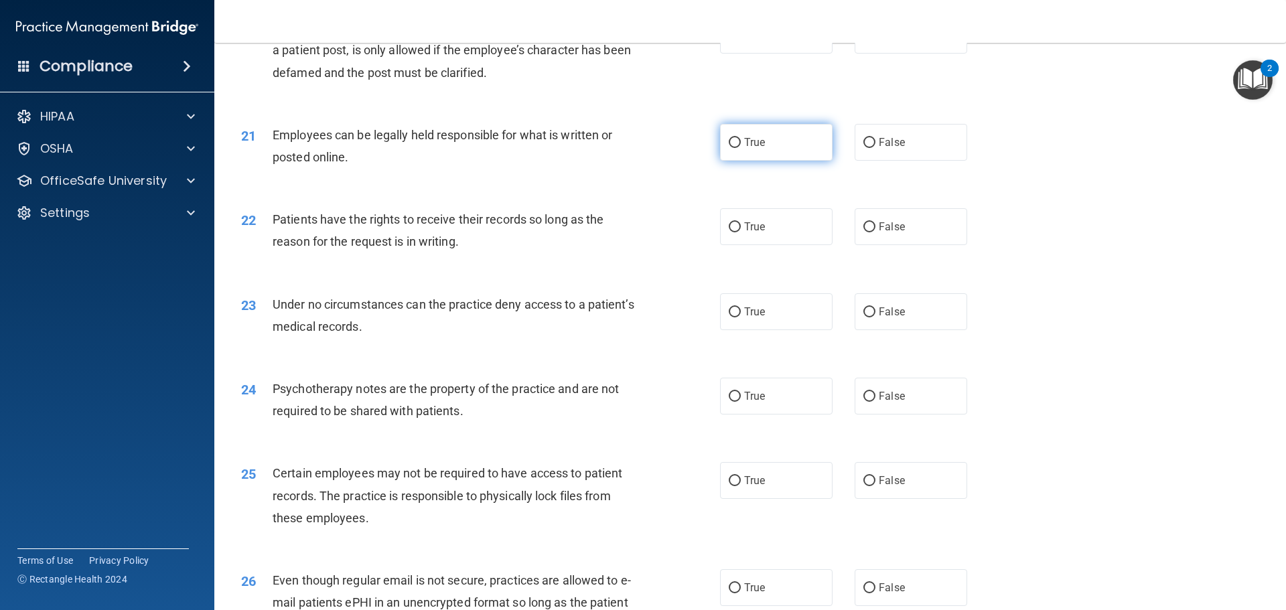
click at [743, 161] on label "True" at bounding box center [776, 142] width 113 height 37
click at [741, 148] on input "True" at bounding box center [735, 143] width 12 height 10
radio input "true"
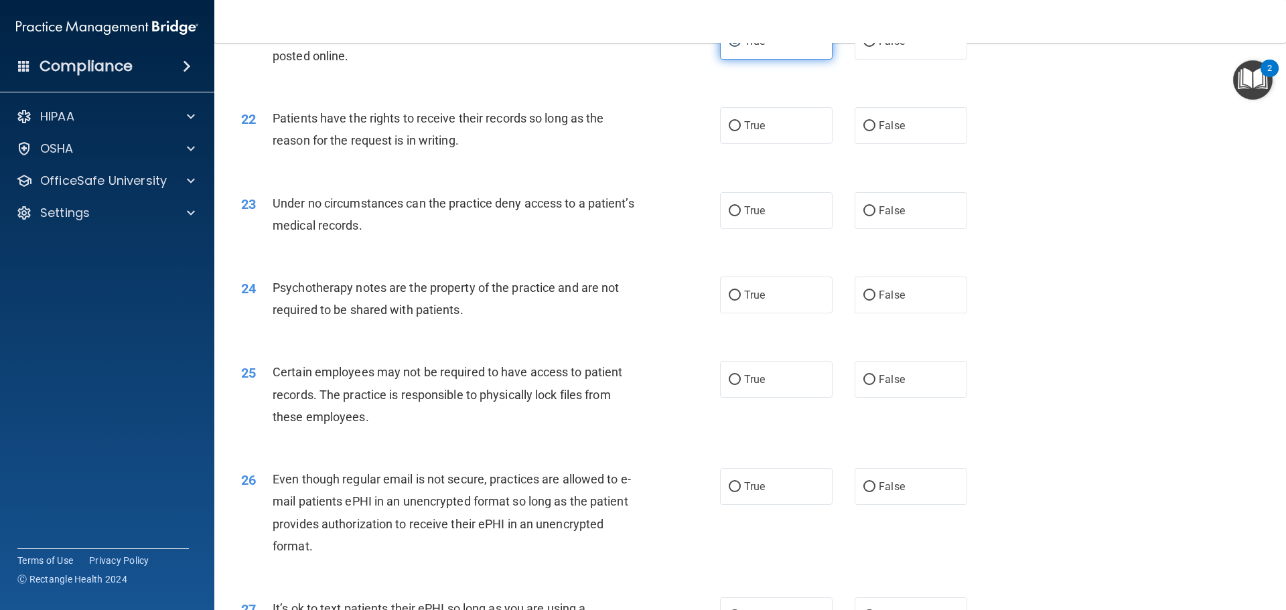
scroll to position [2277, 0]
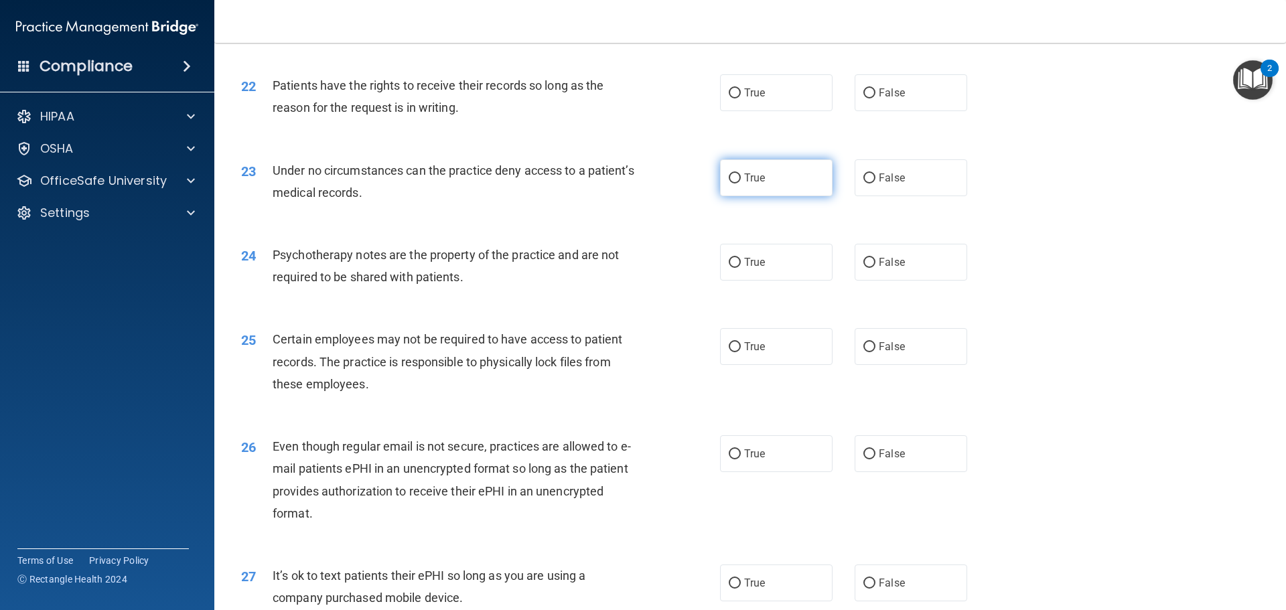
click at [819, 196] on label "True" at bounding box center [776, 177] width 113 height 37
click at [741, 183] on input "True" at bounding box center [735, 178] width 12 height 10
radio input "true"
click at [905, 111] on label "False" at bounding box center [911, 92] width 113 height 37
click at [875, 98] on input "False" at bounding box center [869, 93] width 12 height 10
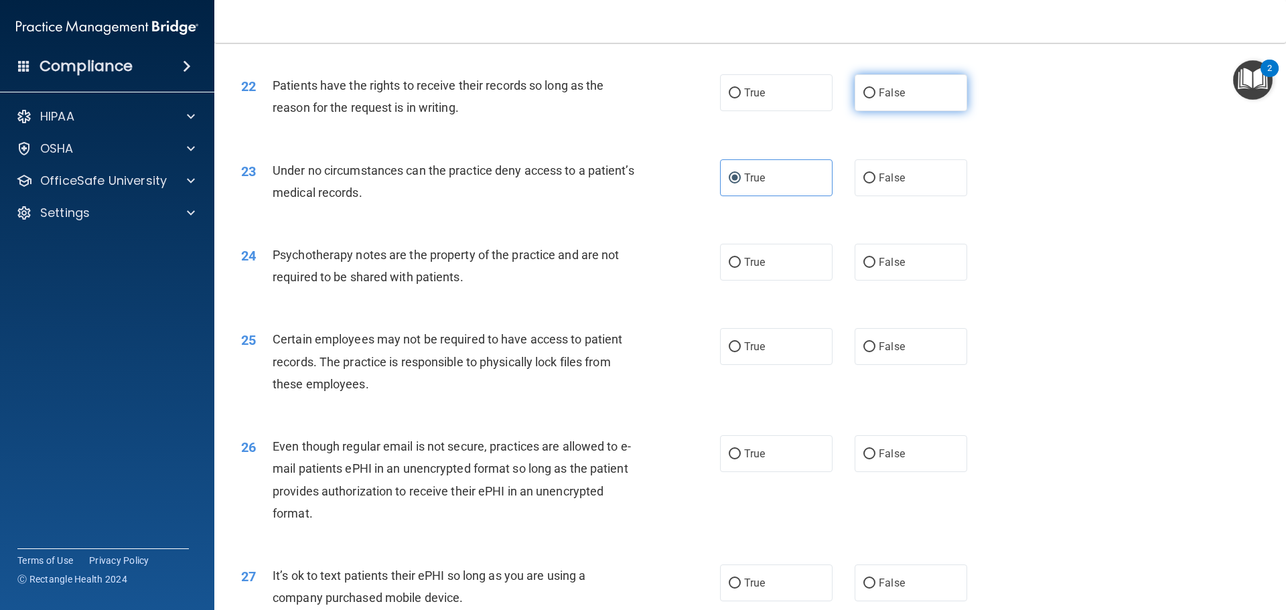
radio input "true"
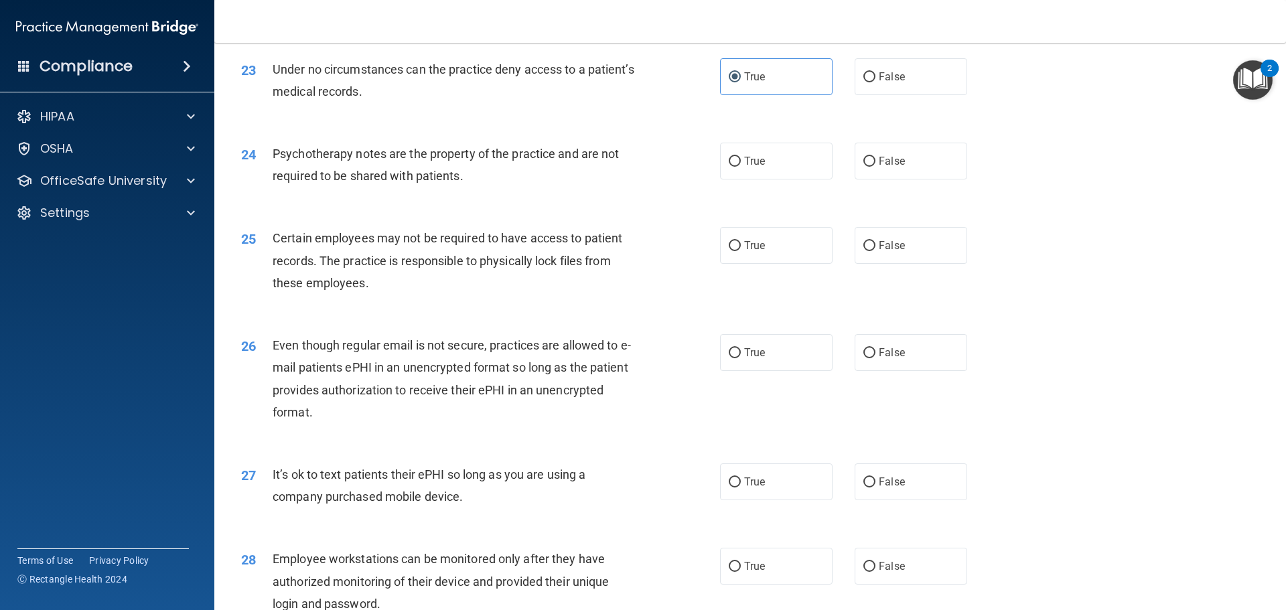
scroll to position [2411, 0]
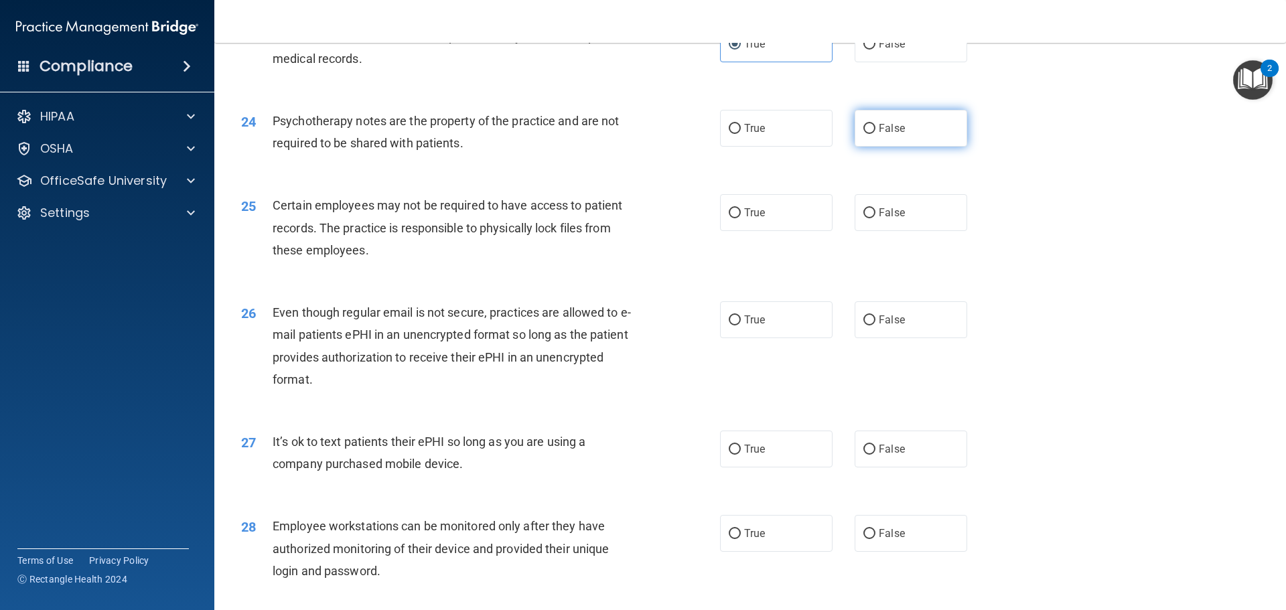
click at [911, 147] on label "False" at bounding box center [911, 128] width 113 height 37
click at [875, 134] on input "False" at bounding box center [869, 129] width 12 height 10
radio input "true"
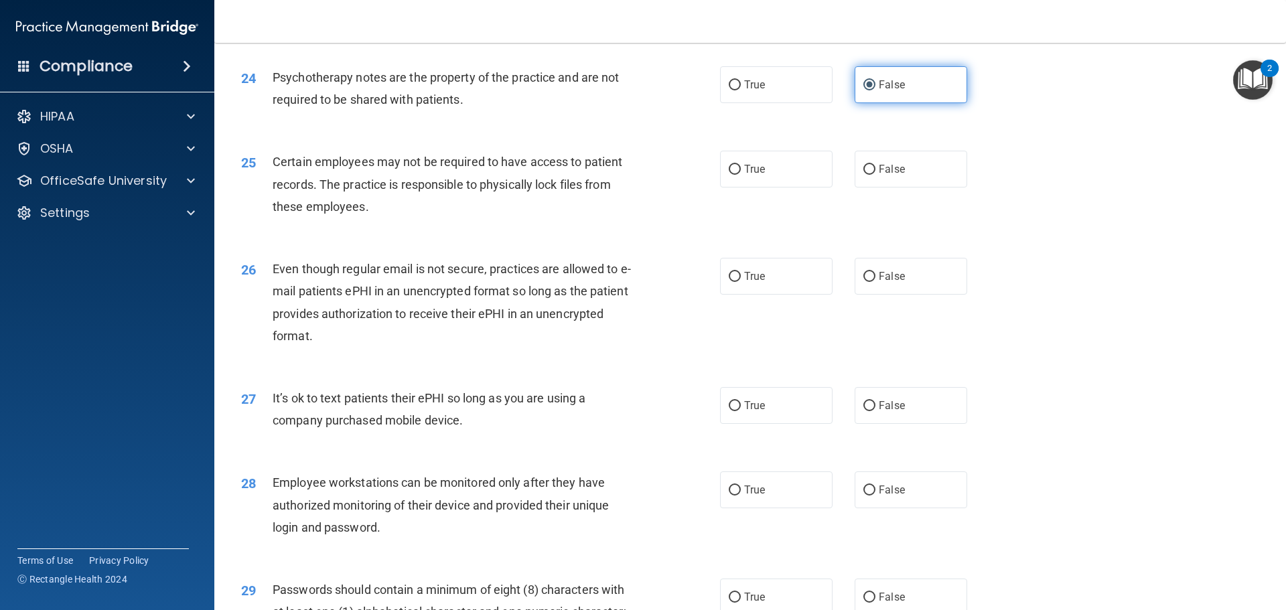
scroll to position [2478, 0]
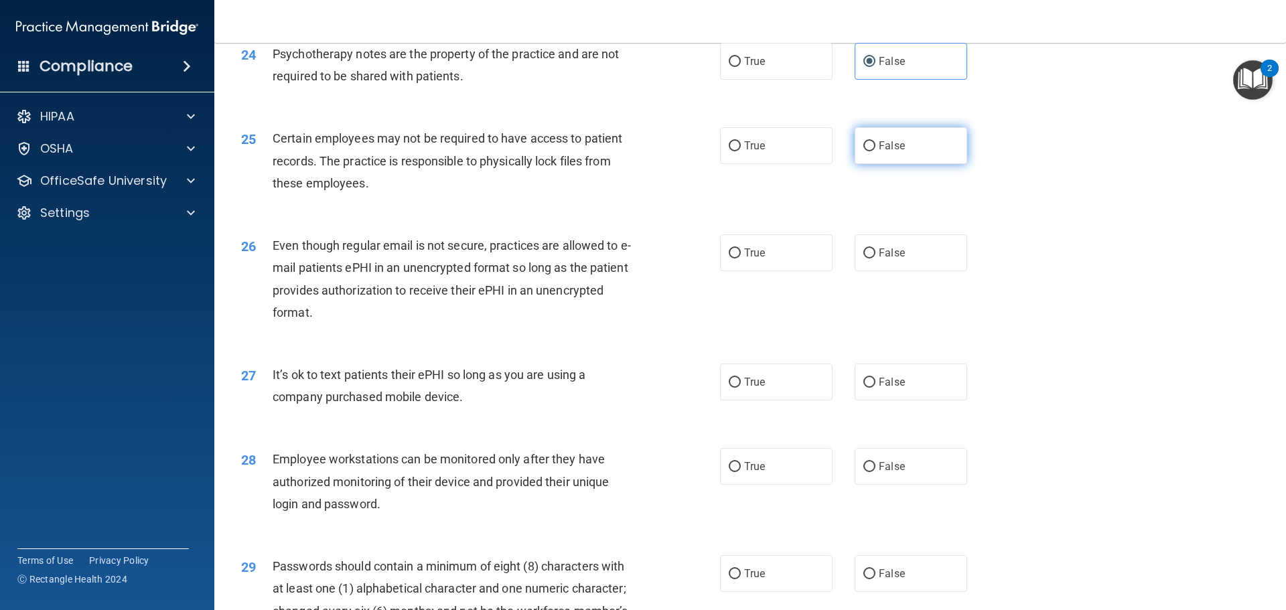
click at [863, 151] on input "False" at bounding box center [869, 146] width 12 height 10
radio input "true"
click at [766, 267] on label "True" at bounding box center [776, 252] width 113 height 37
click at [741, 259] on input "True" at bounding box center [735, 253] width 12 height 10
radio input "true"
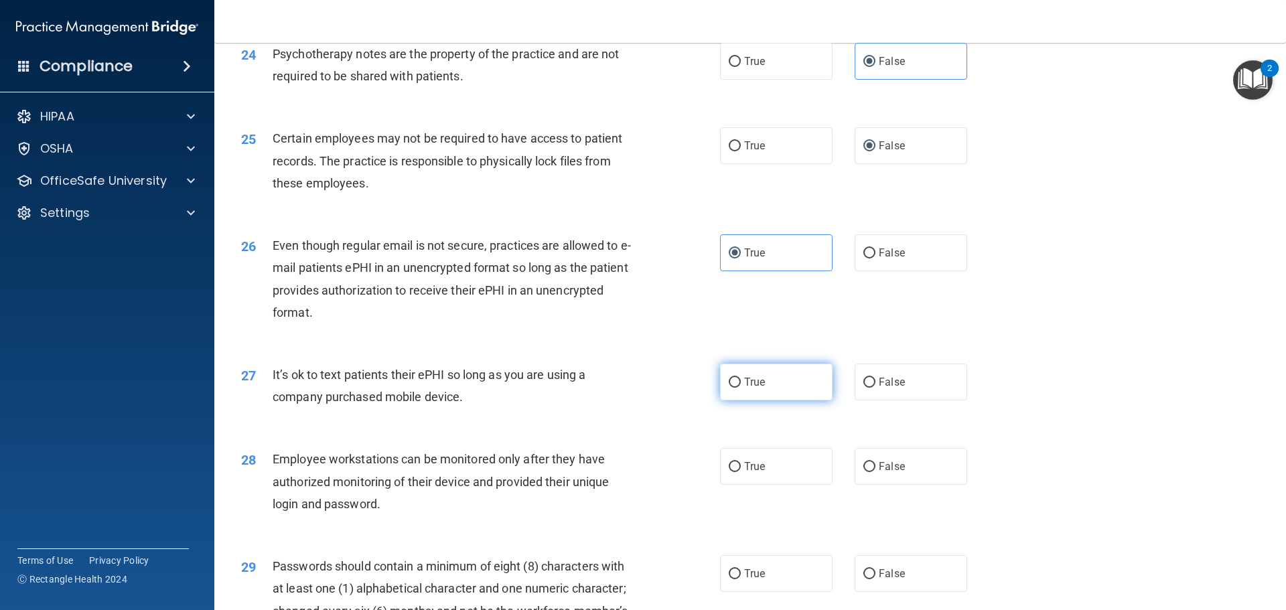
click at [723, 398] on label "True" at bounding box center [776, 382] width 113 height 37
click at [729, 388] on input "True" at bounding box center [735, 383] width 12 height 10
radio input "true"
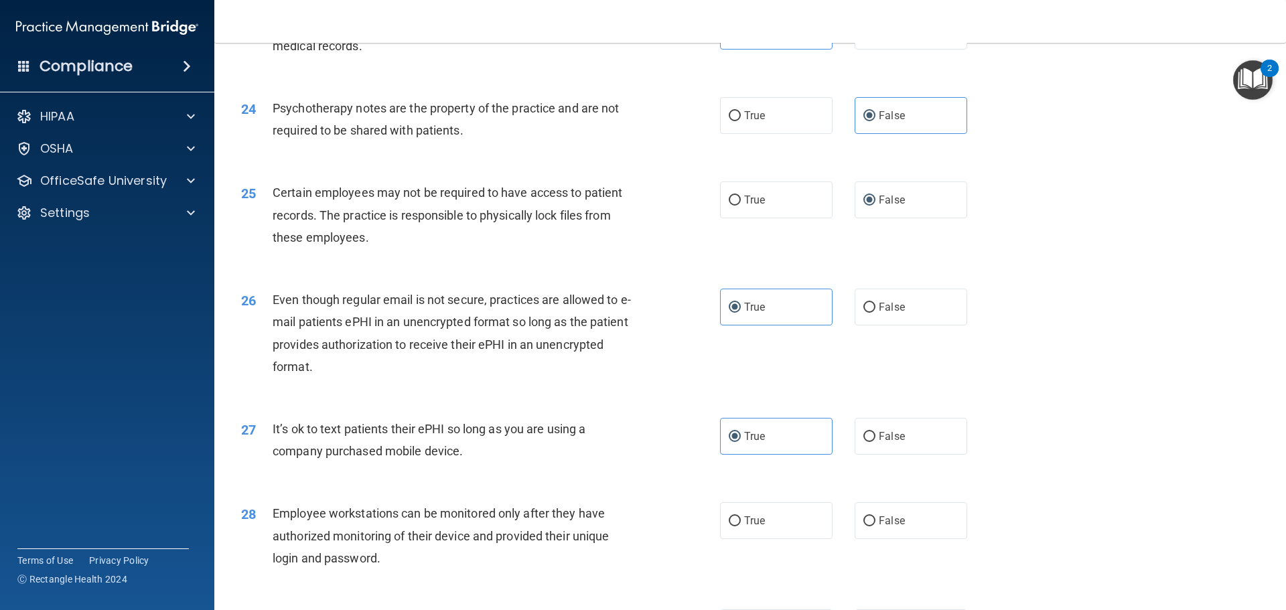
scroll to position [2277, 0]
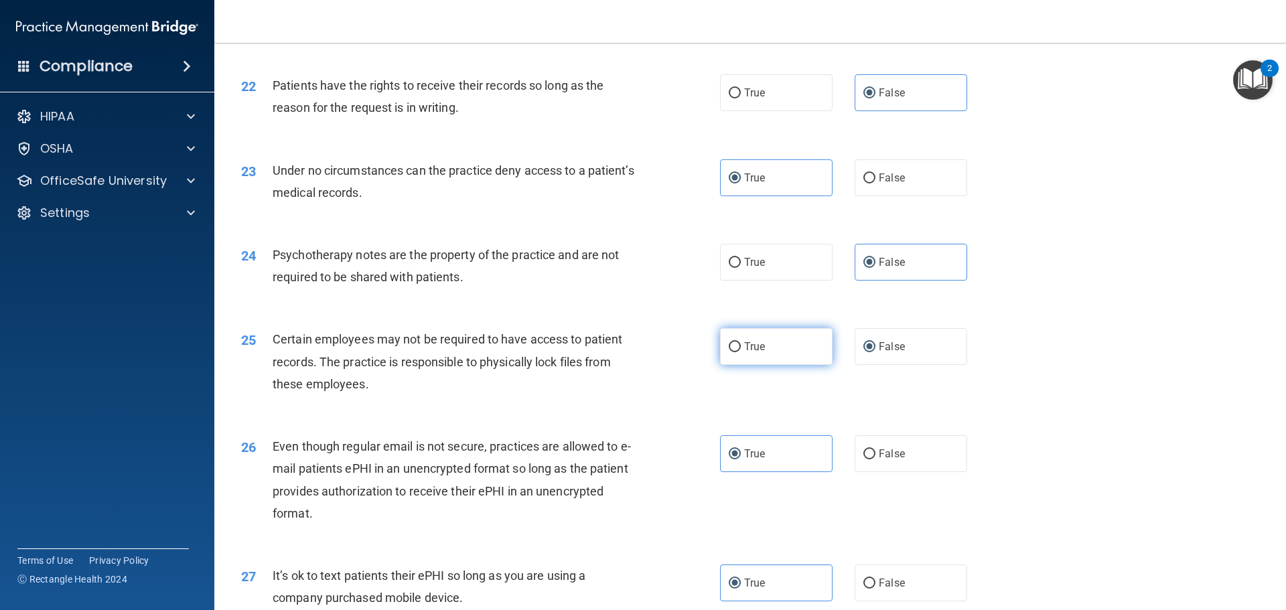
click at [812, 365] on label "True" at bounding box center [776, 346] width 113 height 37
click at [741, 352] on input "True" at bounding box center [735, 347] width 12 height 10
radio input "true"
radio input "false"
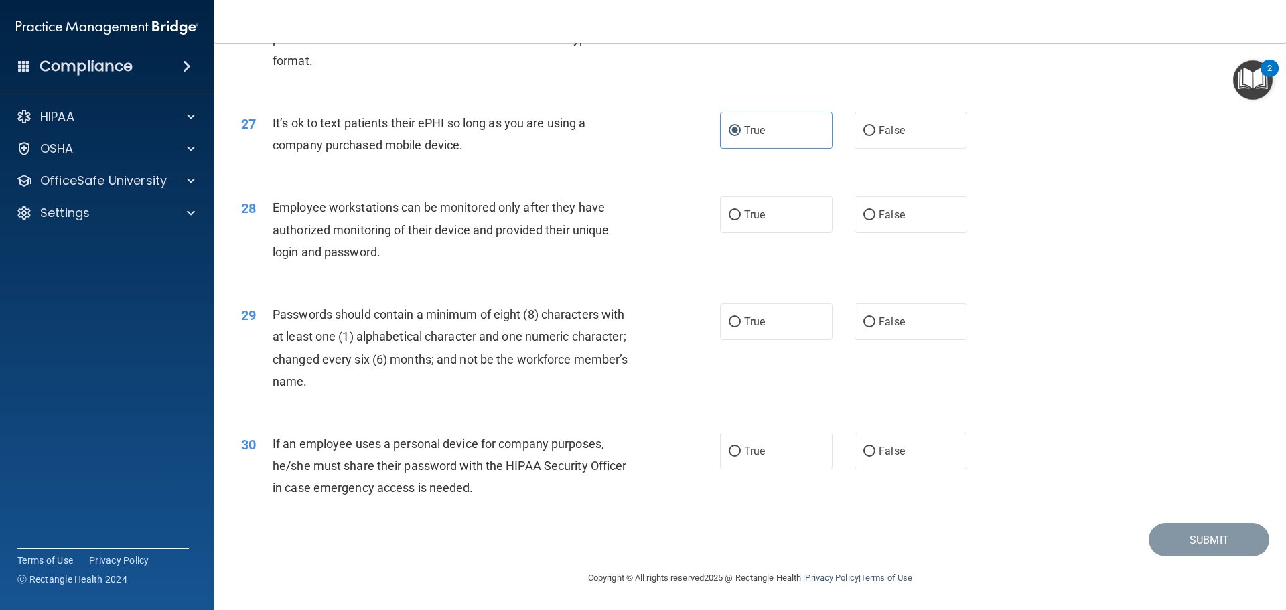
scroll to position [2752, 0]
click at [734, 221] on label "True" at bounding box center [776, 214] width 113 height 37
click at [734, 220] on input "True" at bounding box center [735, 215] width 12 height 10
radio input "true"
click at [755, 329] on label "True" at bounding box center [776, 321] width 113 height 37
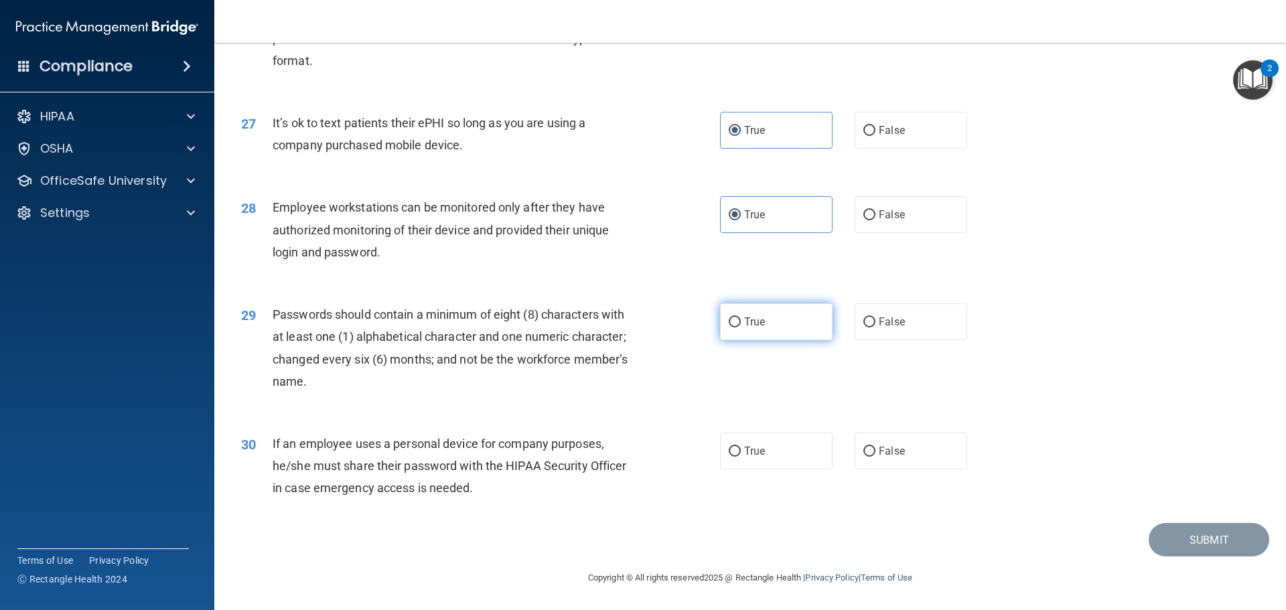
click at [741, 327] on input "True" at bounding box center [735, 322] width 12 height 10
radio input "true"
click at [784, 449] on label "True" at bounding box center [776, 451] width 113 height 37
click at [741, 449] on input "True" at bounding box center [735, 452] width 12 height 10
radio input "true"
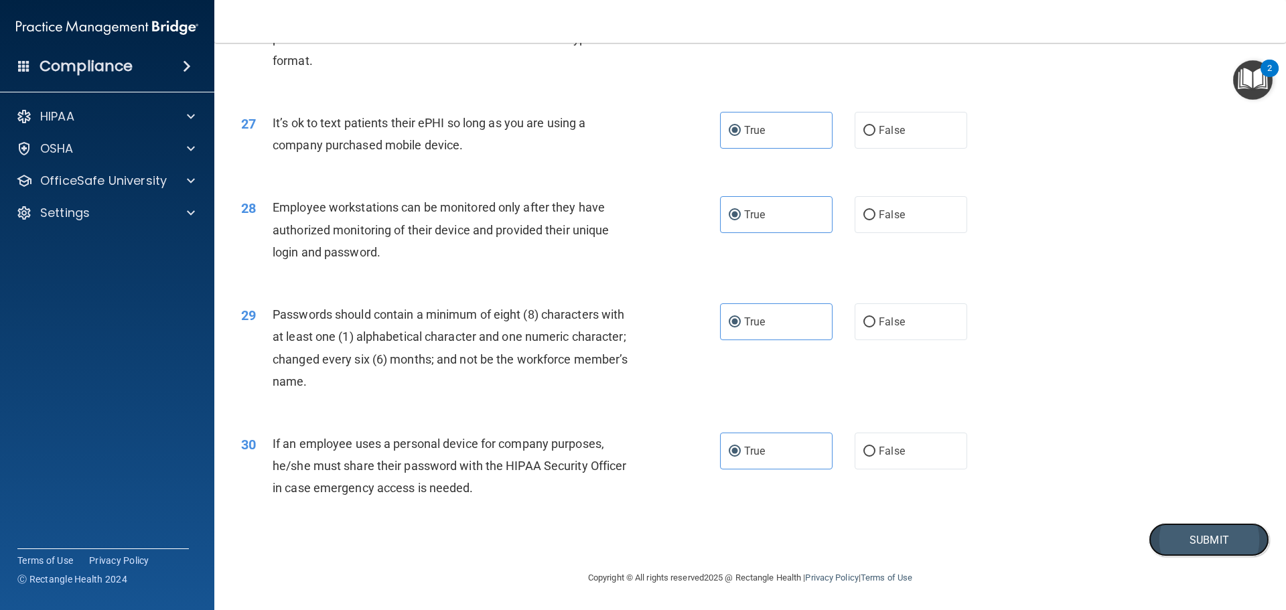
click at [1185, 537] on button "Submit" at bounding box center [1209, 540] width 121 height 34
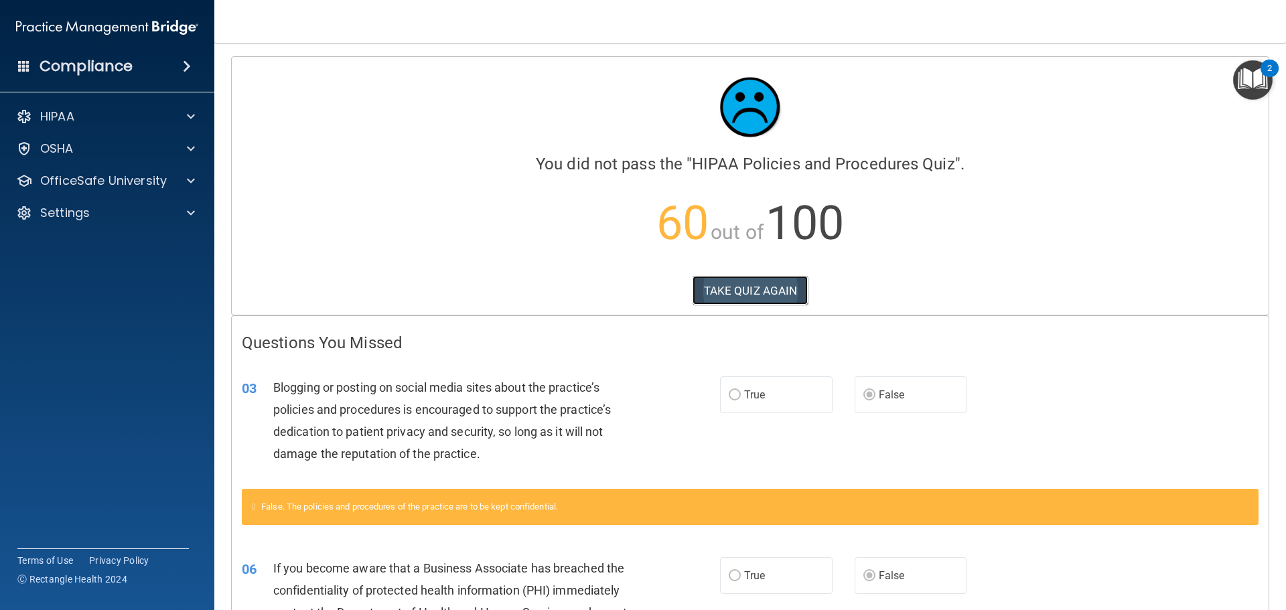
click at [781, 292] on button "TAKE QUIZ AGAIN" at bounding box center [750, 290] width 116 height 29
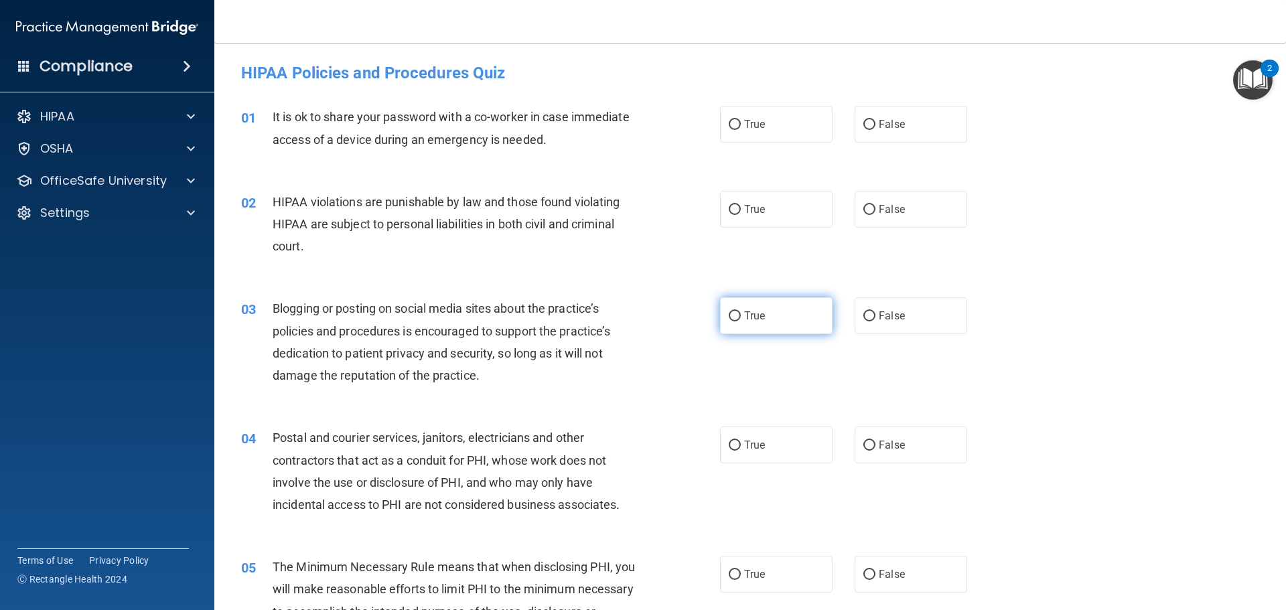
click at [741, 323] on label "True" at bounding box center [776, 315] width 113 height 37
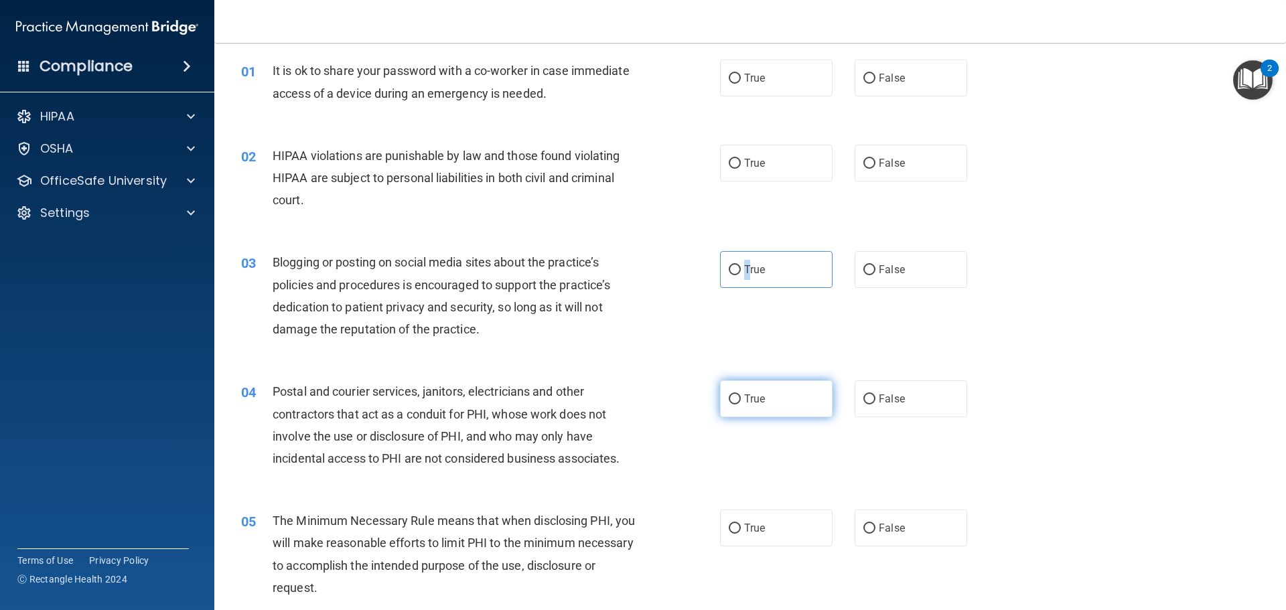
scroll to position [134, 0]
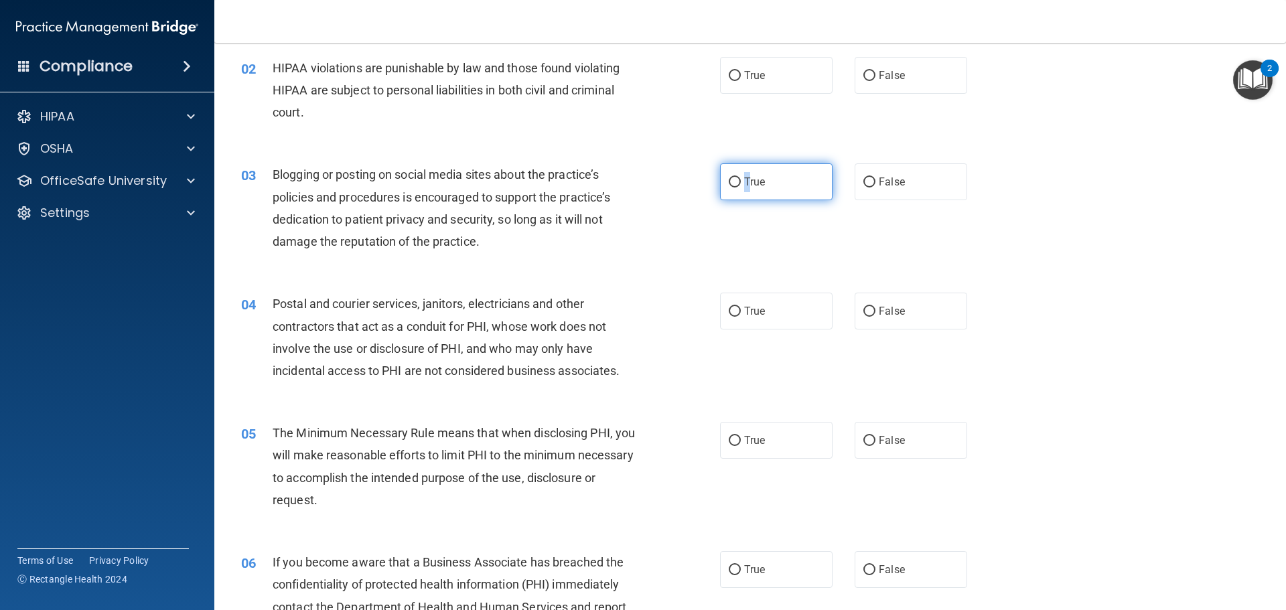
click at [729, 190] on label "True" at bounding box center [776, 181] width 113 height 37
click at [729, 188] on input "True" at bounding box center [735, 182] width 12 height 10
radio input "true"
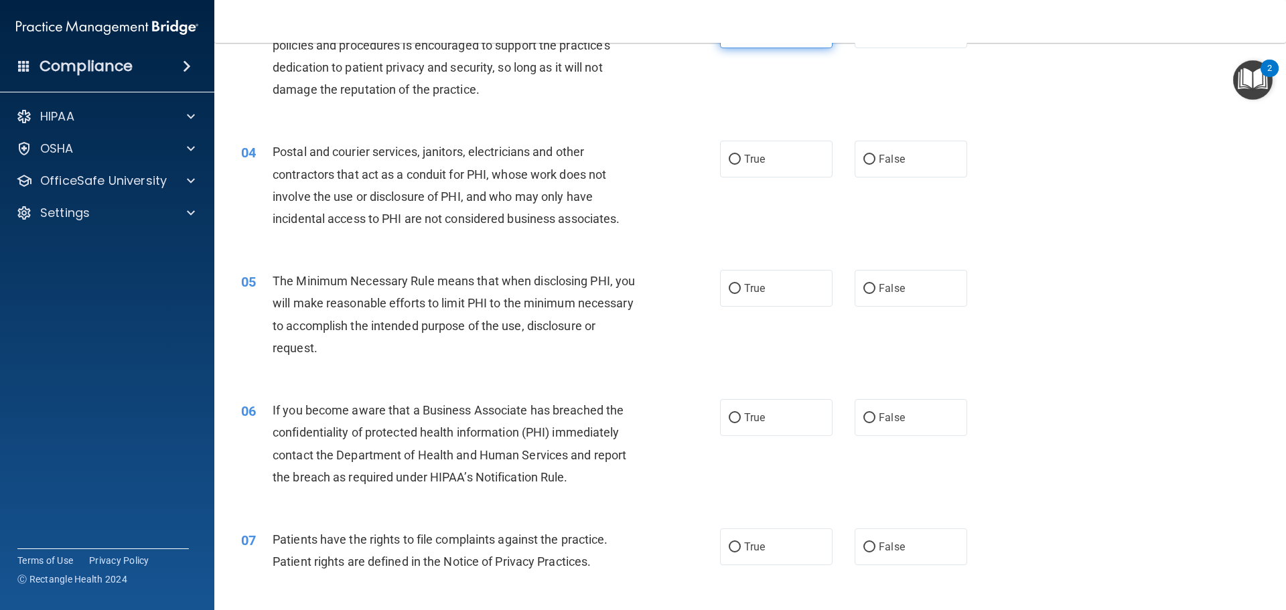
scroll to position [402, 0]
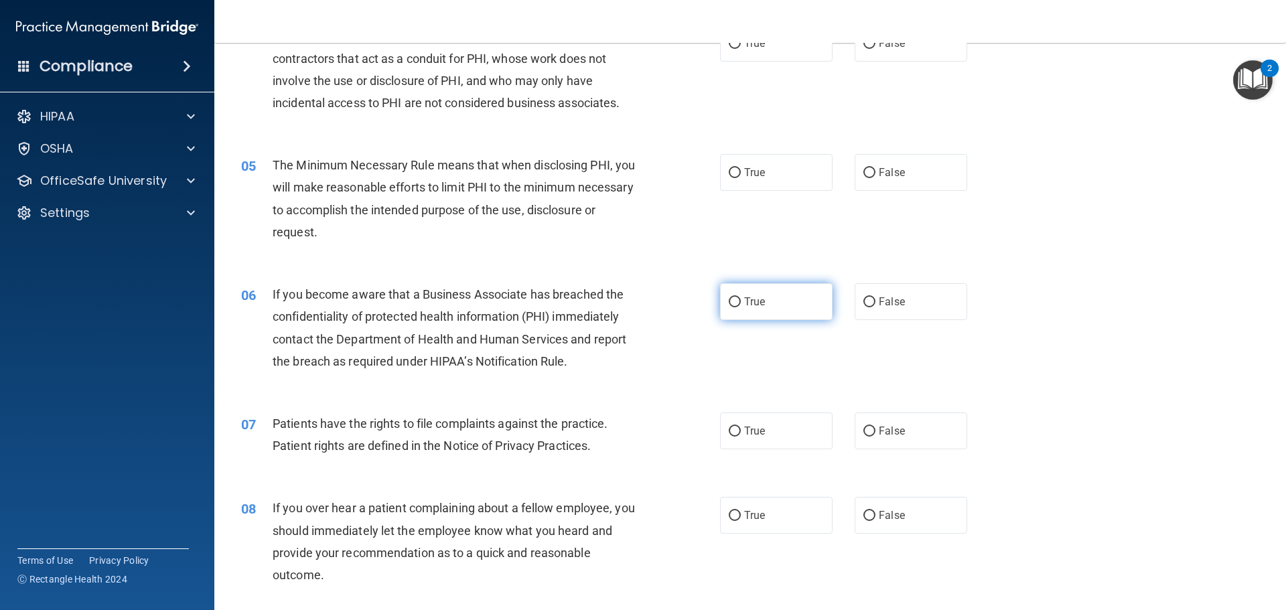
click at [729, 300] on input "True" at bounding box center [735, 302] width 12 height 10
radio input "true"
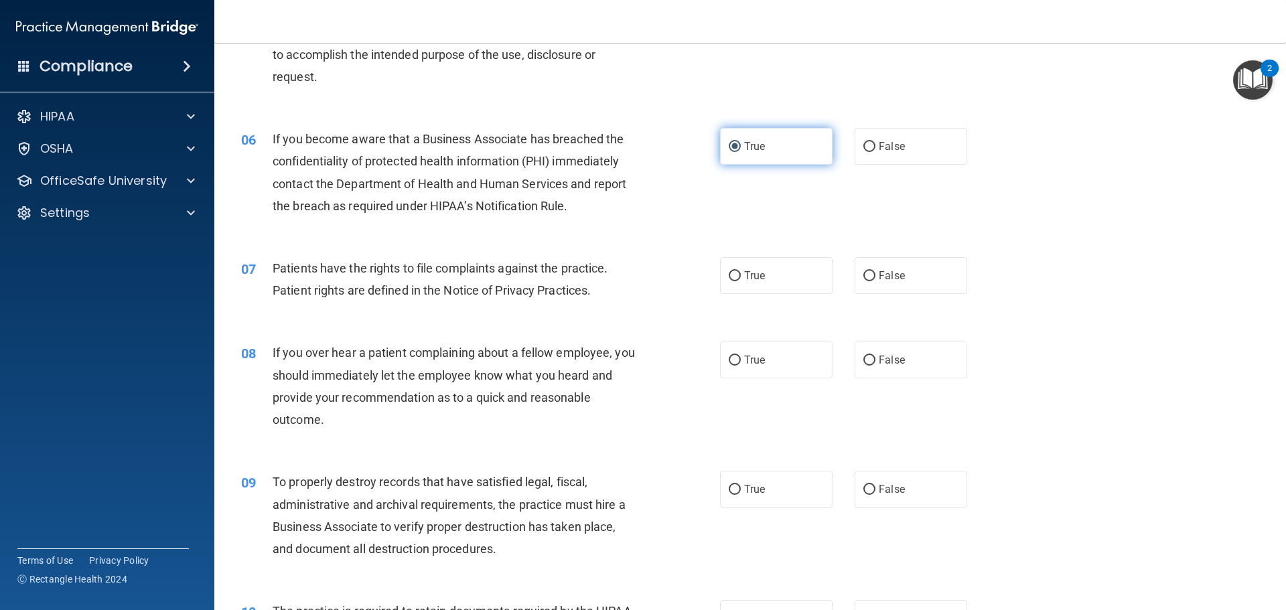
scroll to position [603, 0]
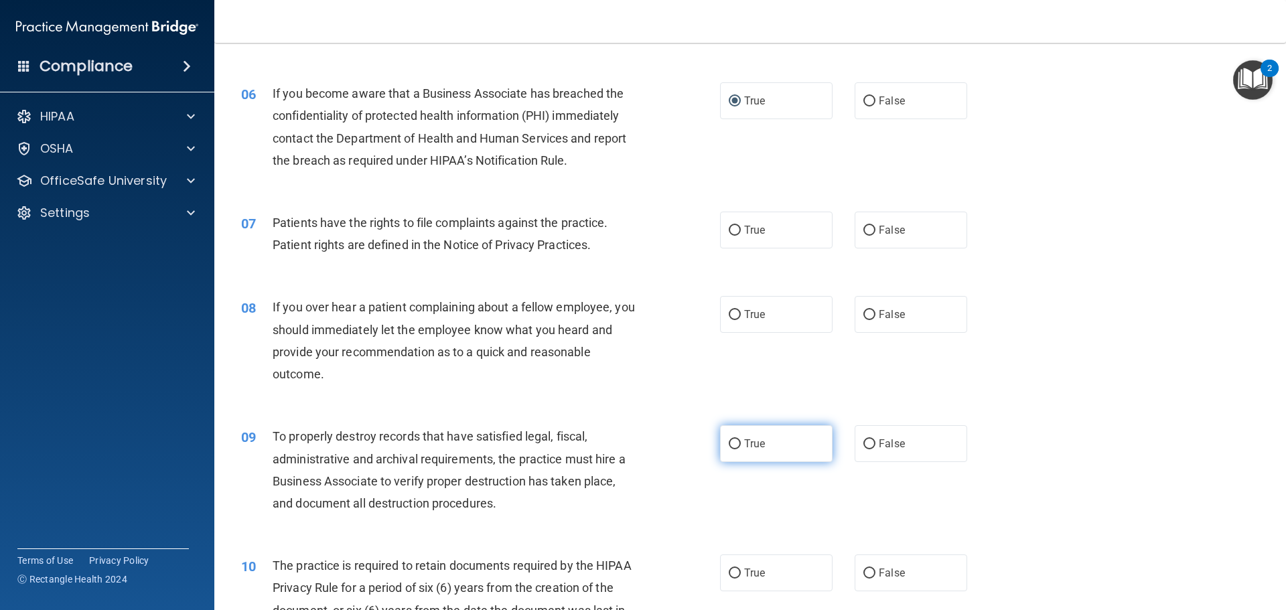
click at [731, 442] on input "True" at bounding box center [735, 444] width 12 height 10
radio input "true"
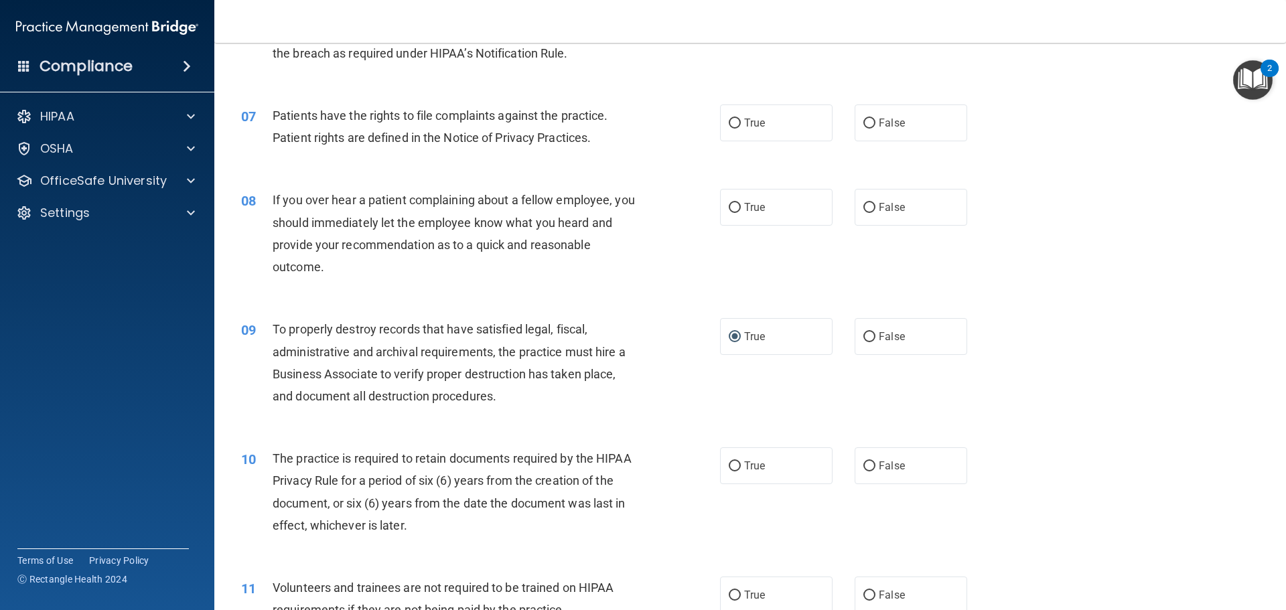
scroll to position [804, 0]
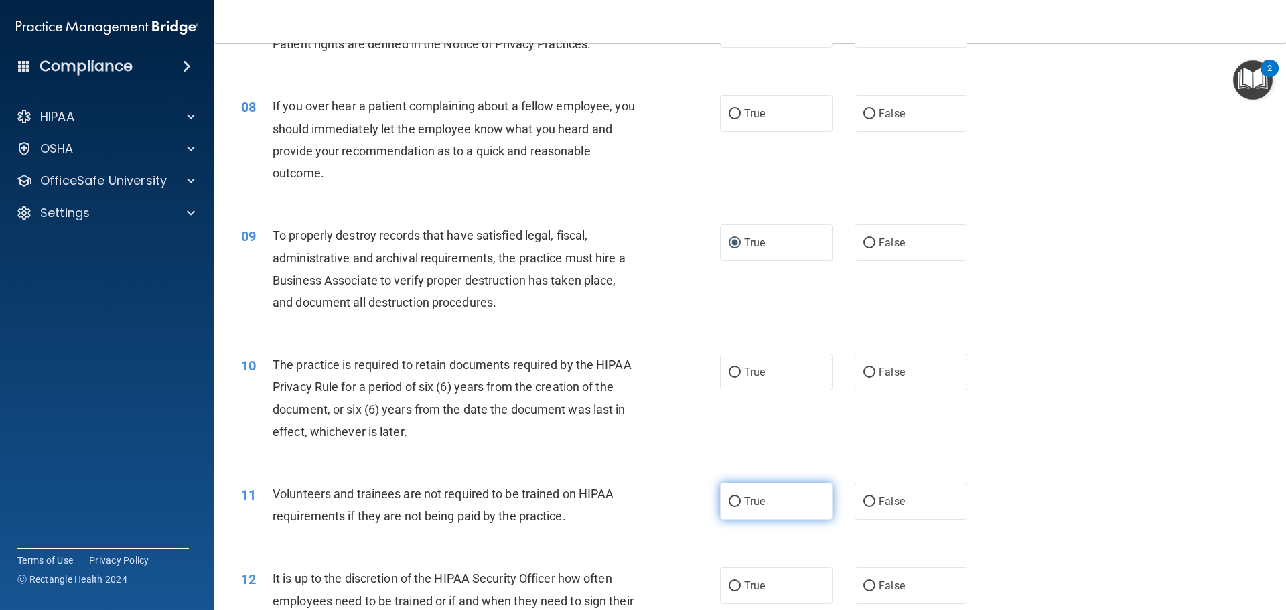
click at [737, 503] on label "True" at bounding box center [776, 501] width 113 height 37
click at [737, 503] on input "True" at bounding box center [735, 502] width 12 height 10
radio input "true"
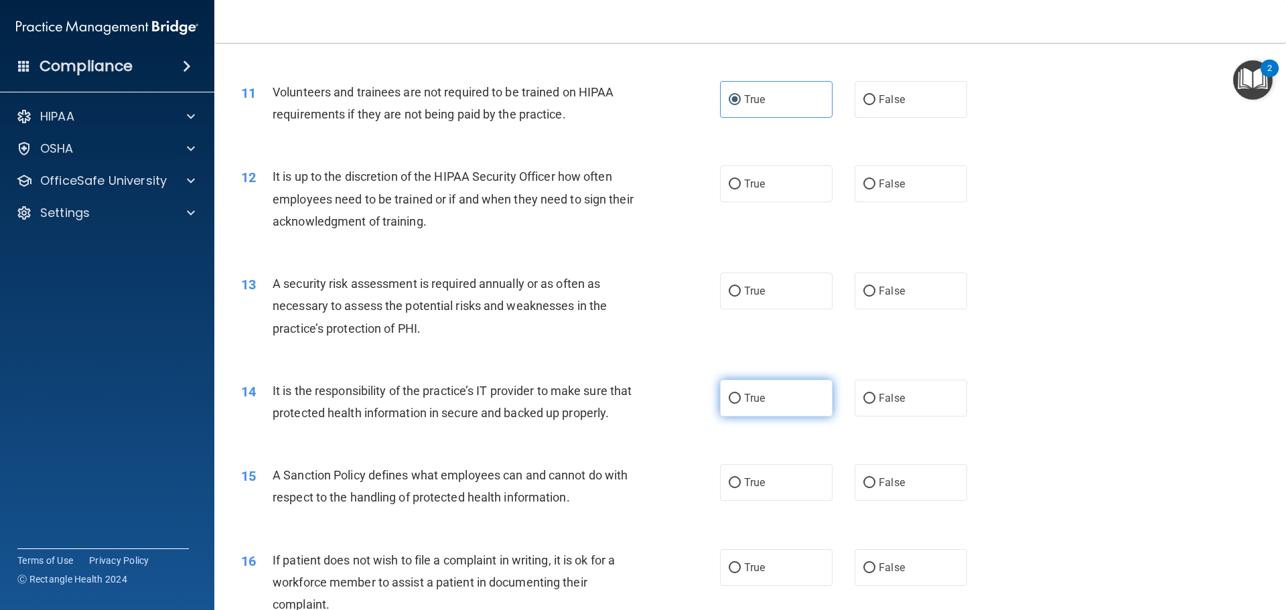
click at [749, 405] on label "True" at bounding box center [776, 398] width 113 height 37
click at [741, 404] on input "True" at bounding box center [735, 399] width 12 height 10
radio input "true"
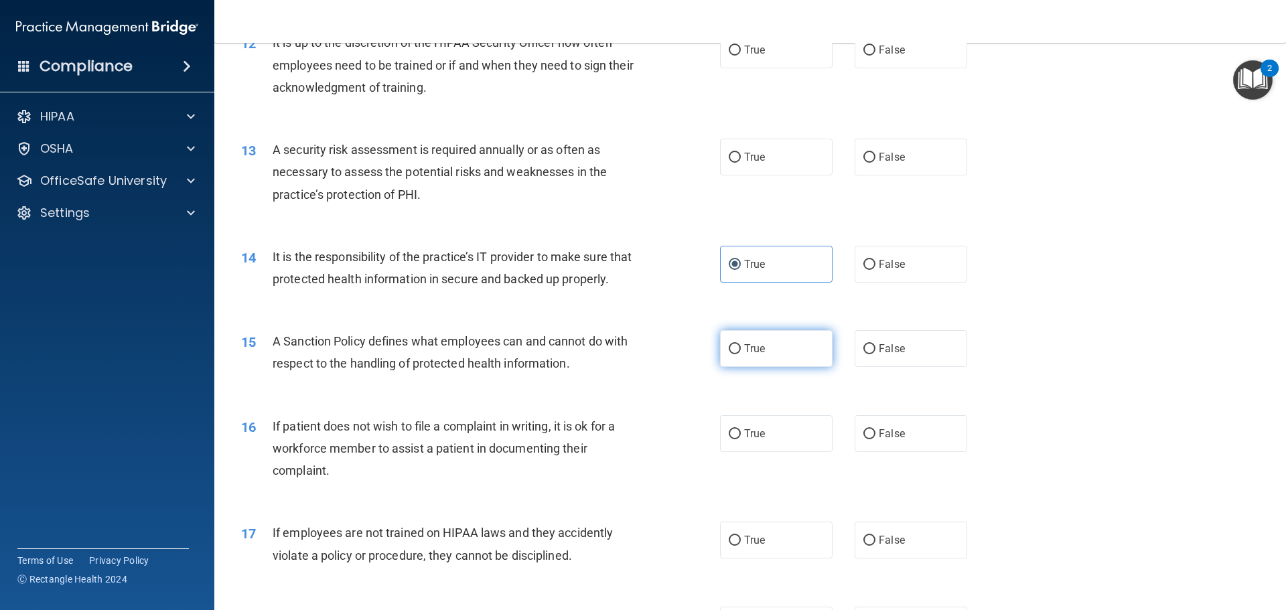
click at [735, 354] on input "True" at bounding box center [735, 349] width 12 height 10
radio input "true"
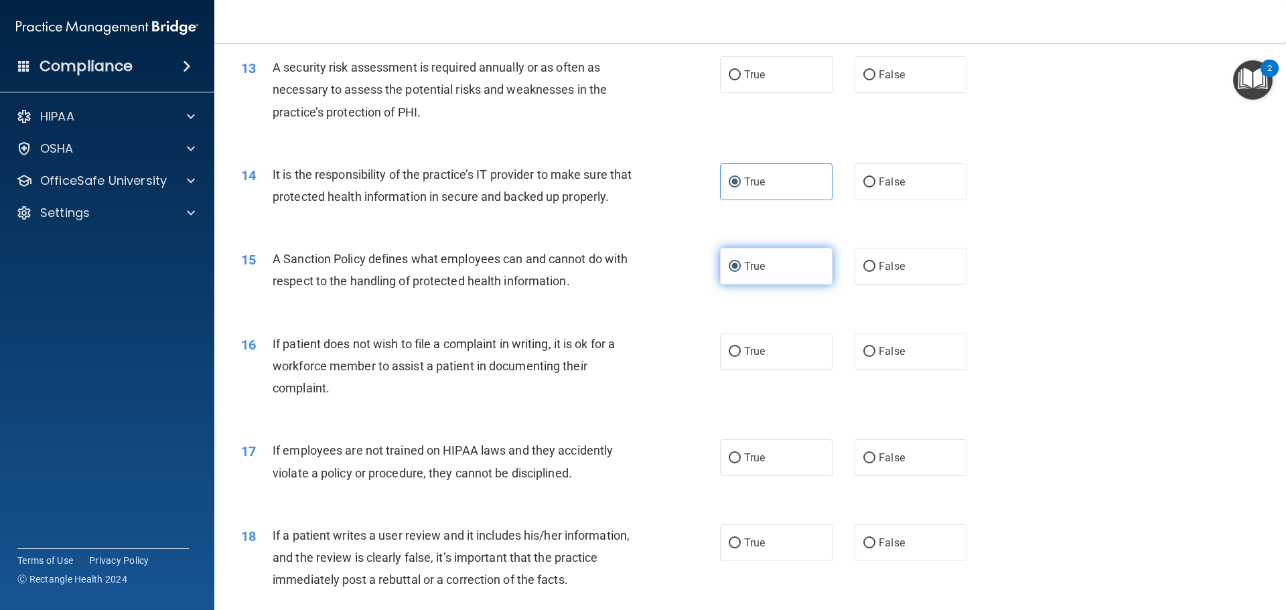
scroll to position [1473, 0]
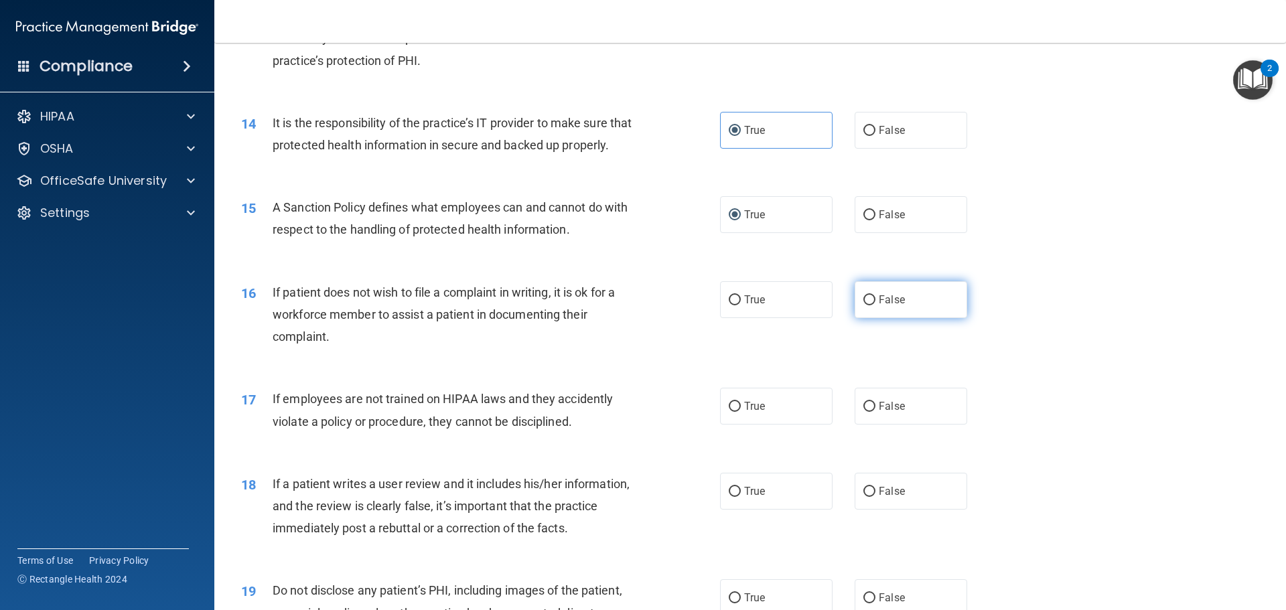
click at [863, 318] on label "False" at bounding box center [911, 299] width 113 height 37
click at [863, 305] on input "False" at bounding box center [869, 300] width 12 height 10
radio input "true"
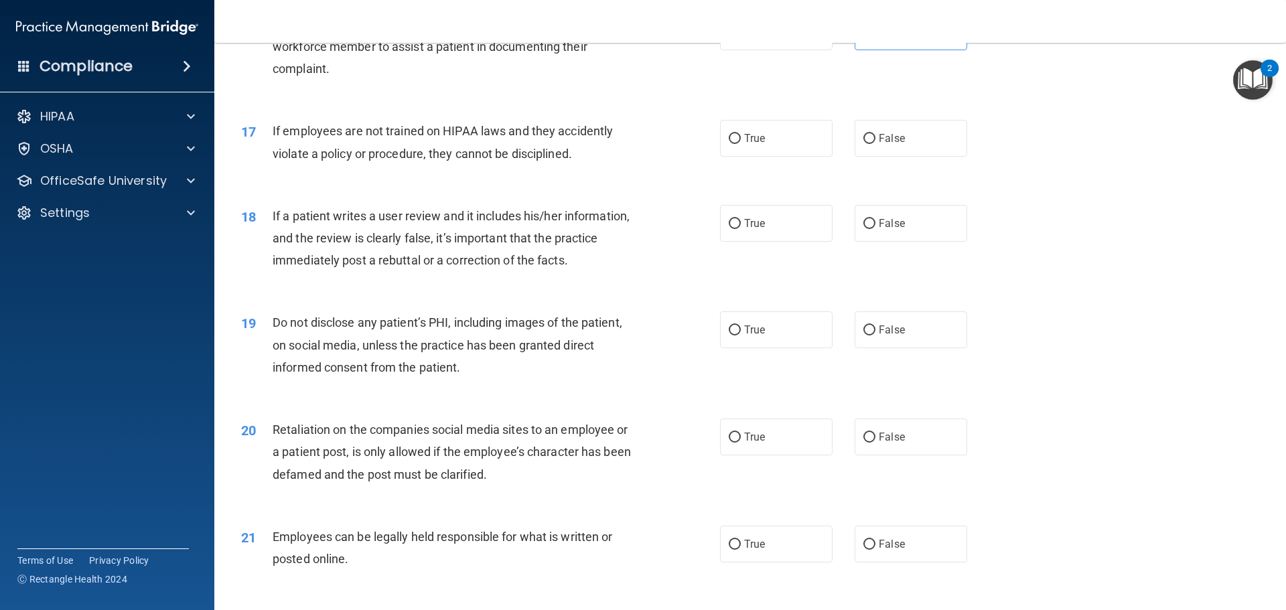
scroll to position [2009, 0]
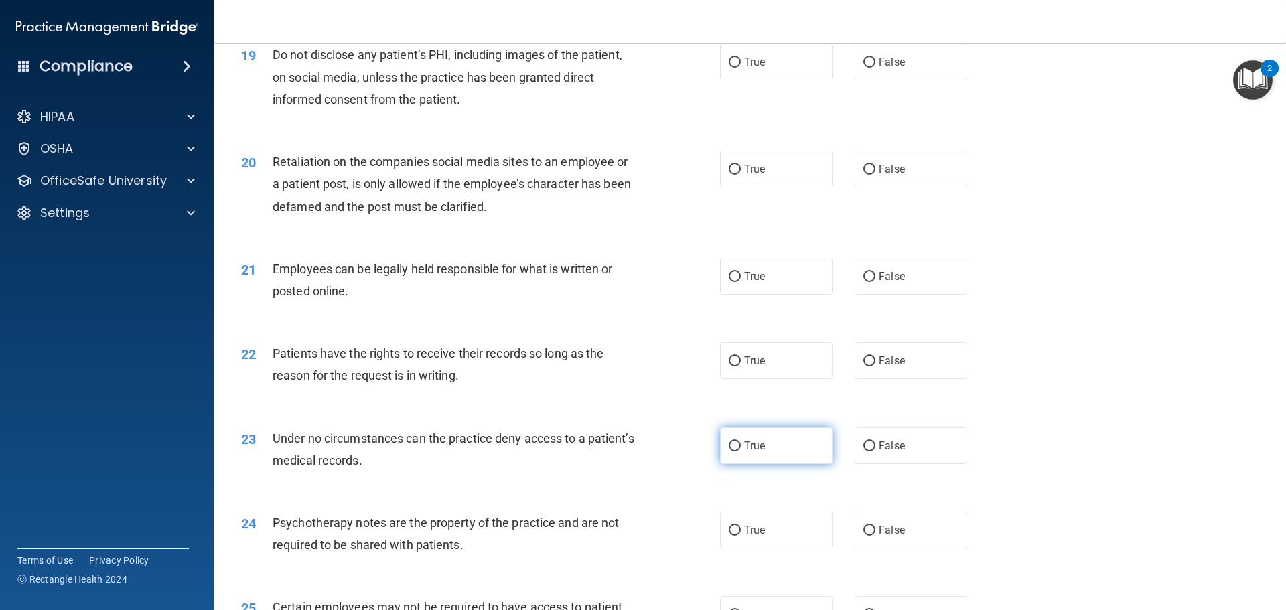
click at [761, 458] on label "True" at bounding box center [776, 445] width 113 height 37
click at [741, 451] on input "True" at bounding box center [735, 446] width 12 height 10
radio input "true"
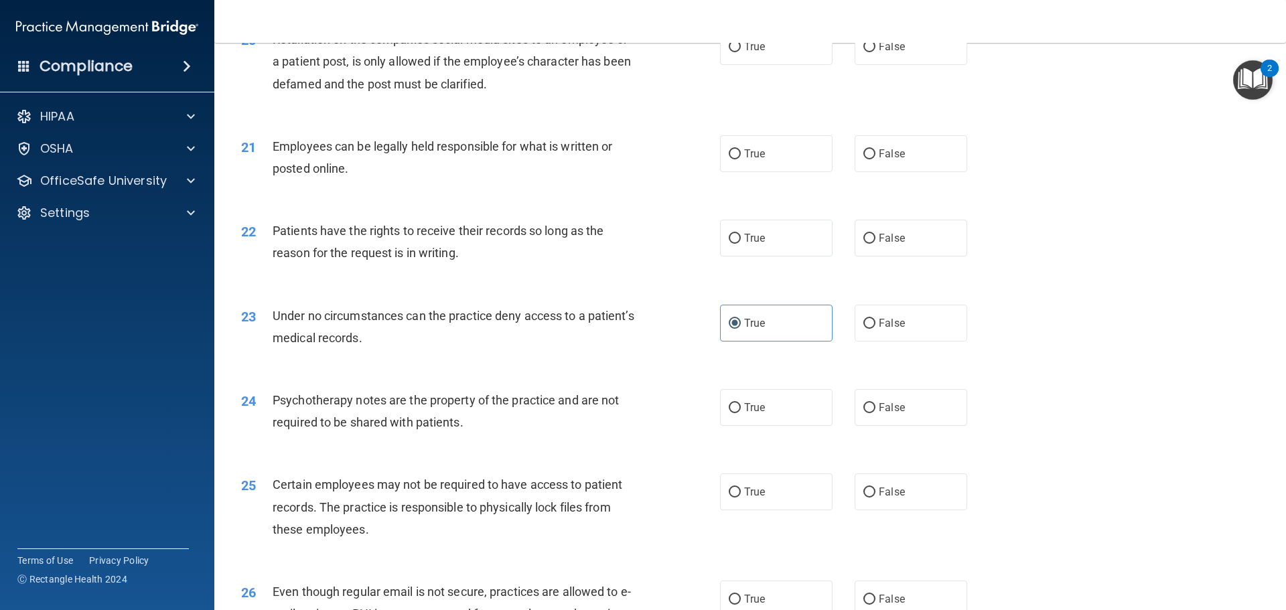
scroll to position [2143, 0]
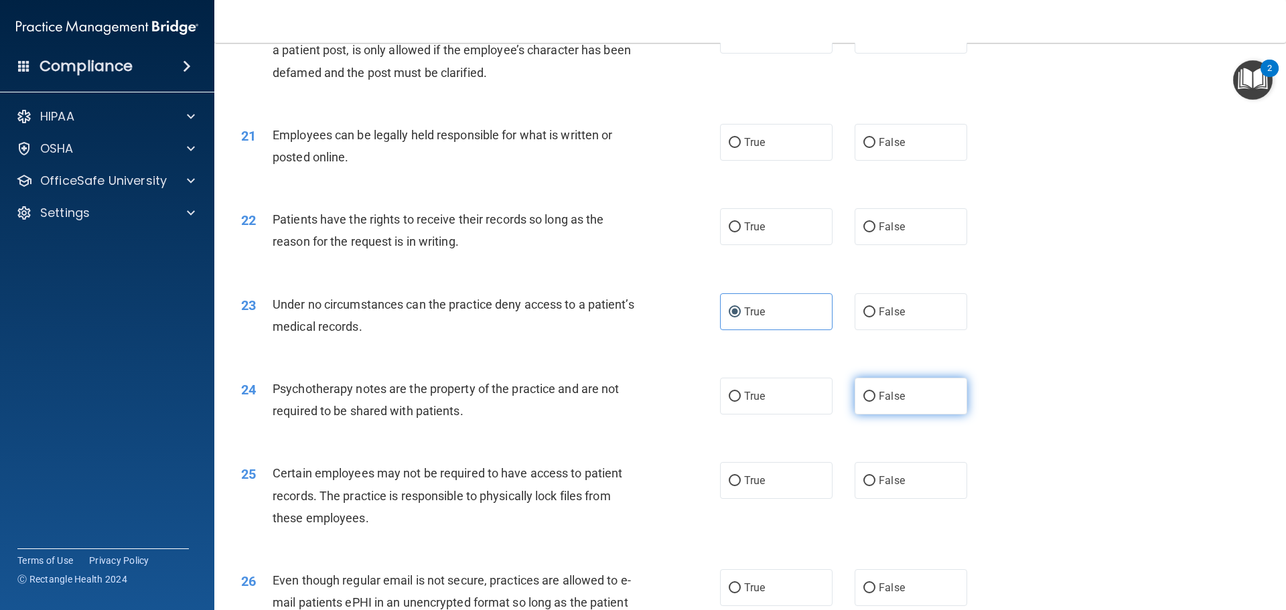
click at [919, 409] on label "False" at bounding box center [911, 396] width 113 height 37
click at [875, 402] on input "False" at bounding box center [869, 397] width 12 height 10
radio input "true"
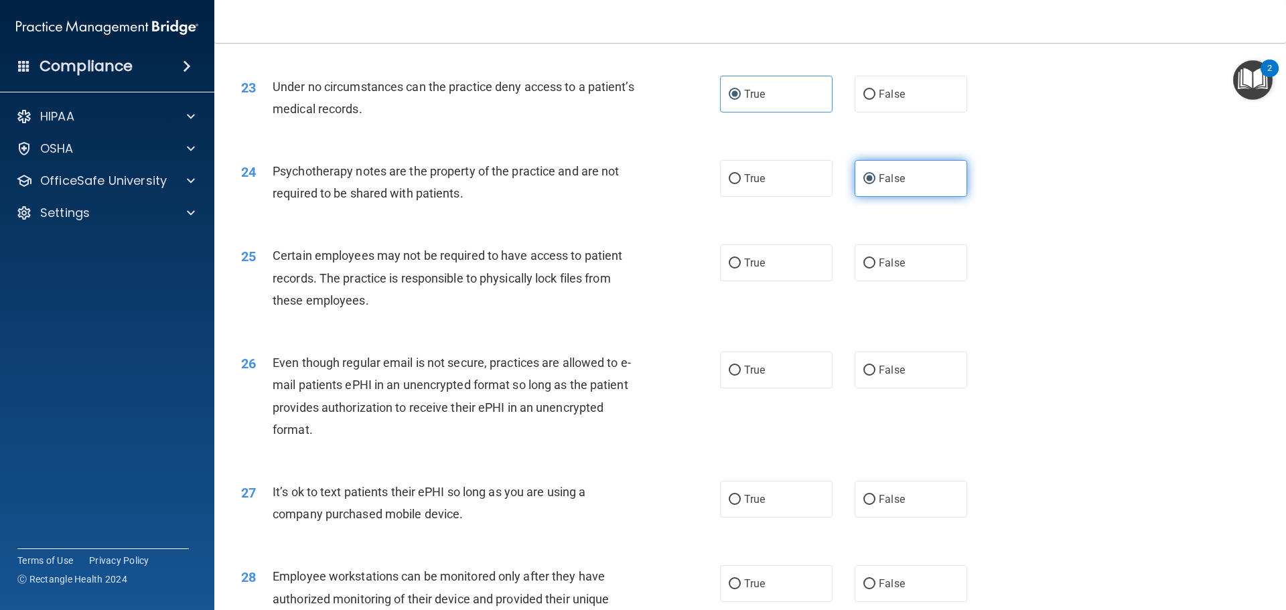
scroll to position [2411, 0]
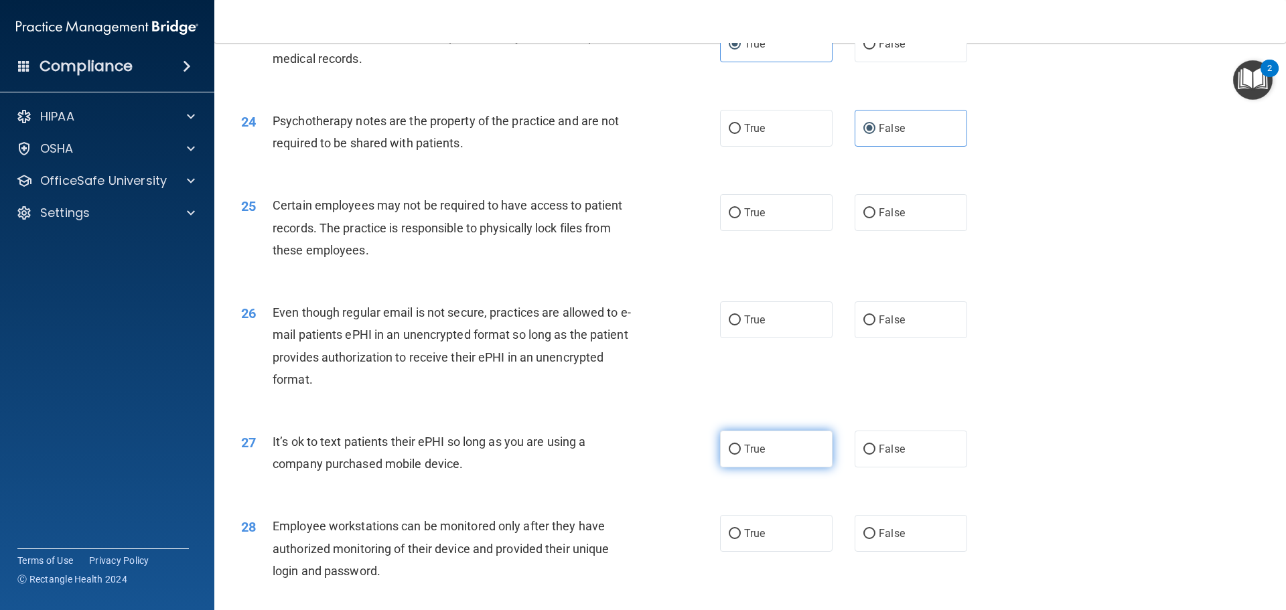
click at [785, 461] on label "True" at bounding box center [776, 449] width 113 height 37
click at [741, 455] on input "True" at bounding box center [735, 450] width 12 height 10
radio input "true"
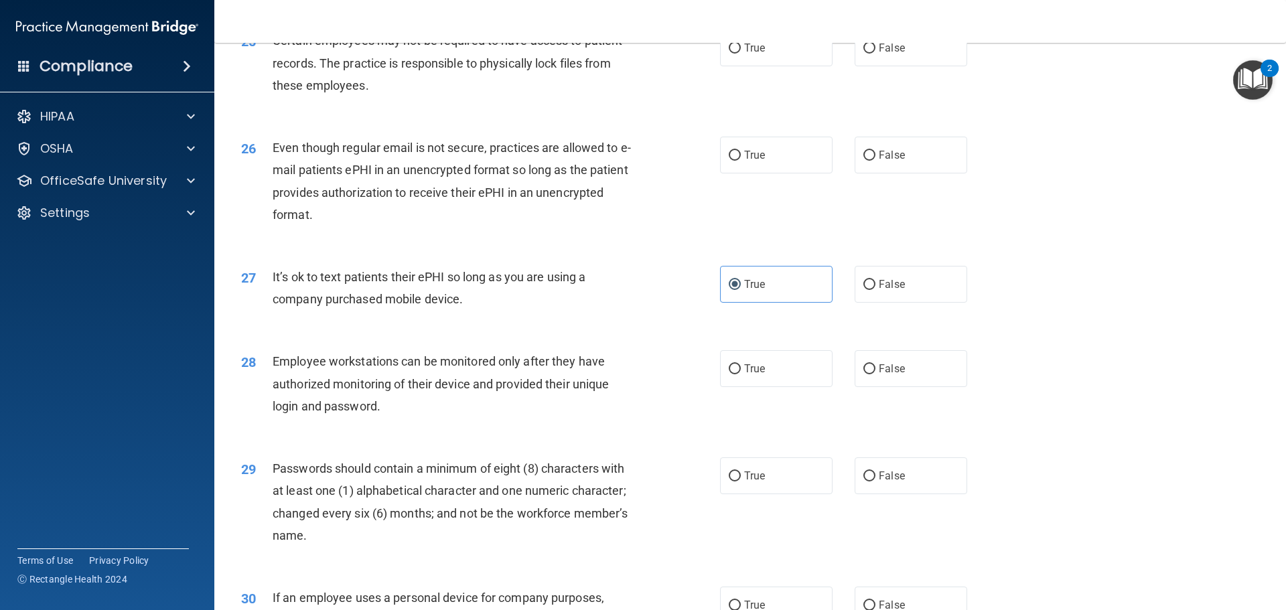
scroll to position [2746, 0]
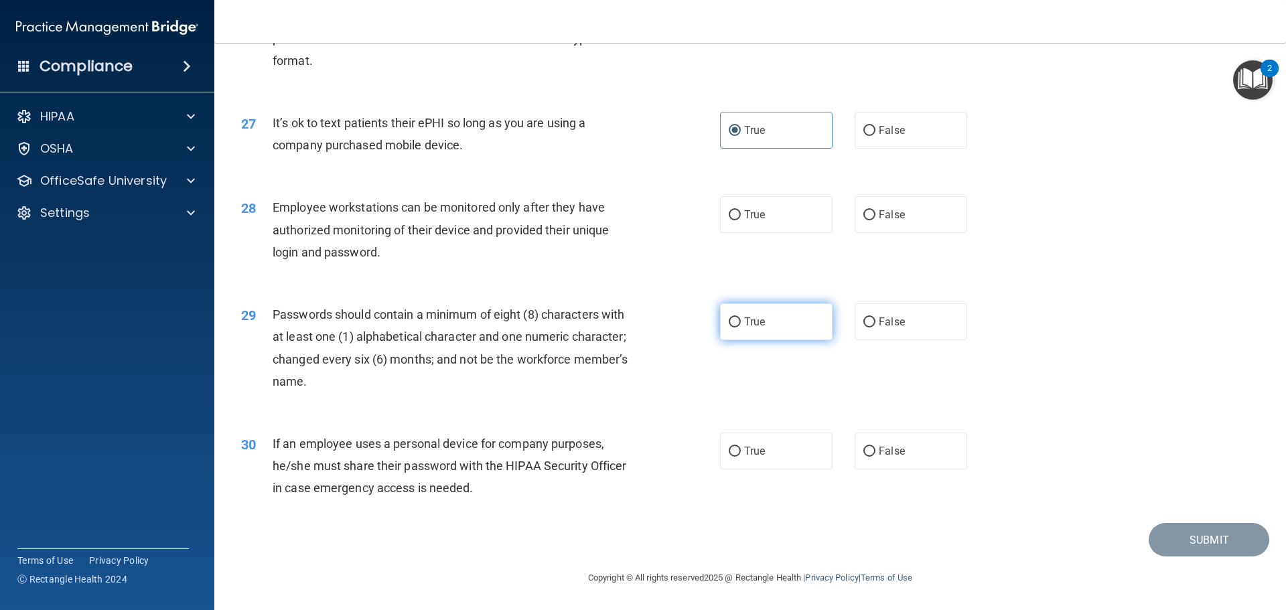
click at [765, 340] on label "True" at bounding box center [776, 321] width 113 height 37
click at [741, 327] on input "True" at bounding box center [735, 322] width 12 height 10
radio input "true"
click at [748, 448] on label "True" at bounding box center [776, 451] width 113 height 37
click at [741, 448] on input "True" at bounding box center [735, 452] width 12 height 10
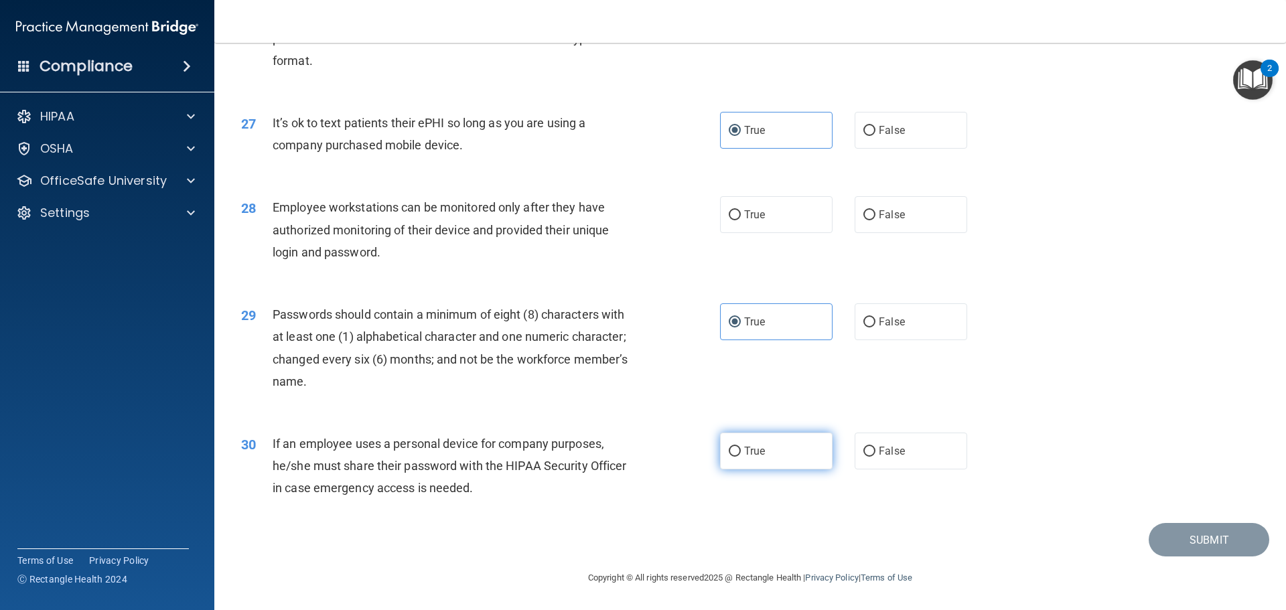
radio input "true"
click at [754, 221] on span "True" at bounding box center [754, 214] width 21 height 13
click at [741, 220] on input "True" at bounding box center [735, 215] width 12 height 10
radio input "true"
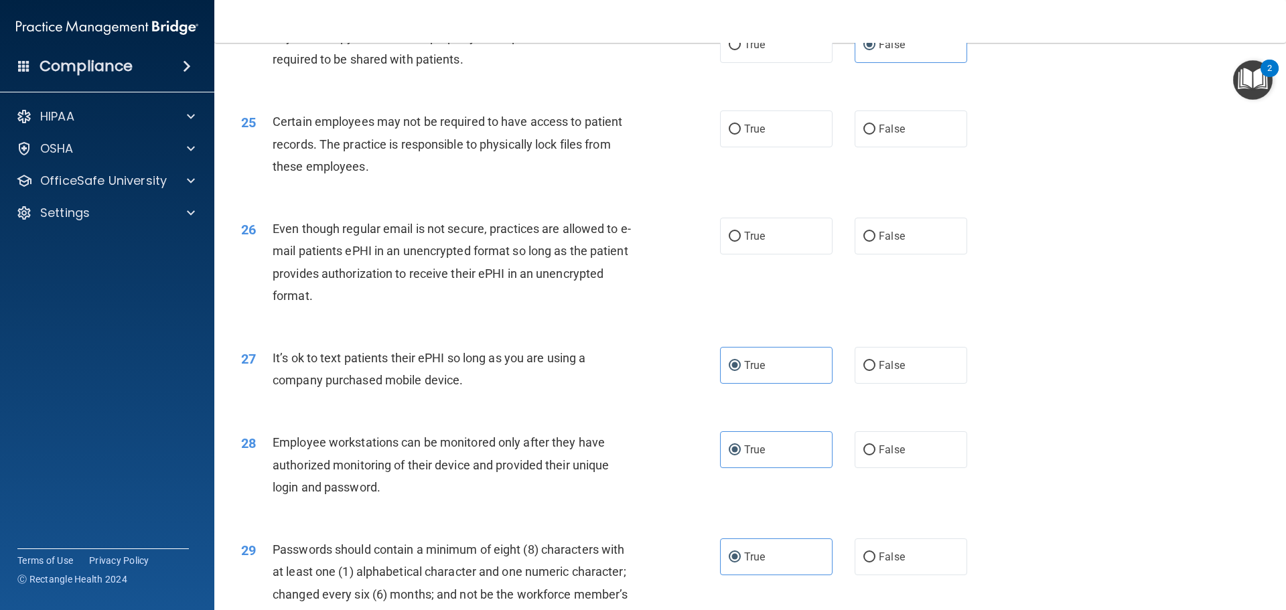
scroll to position [2478, 0]
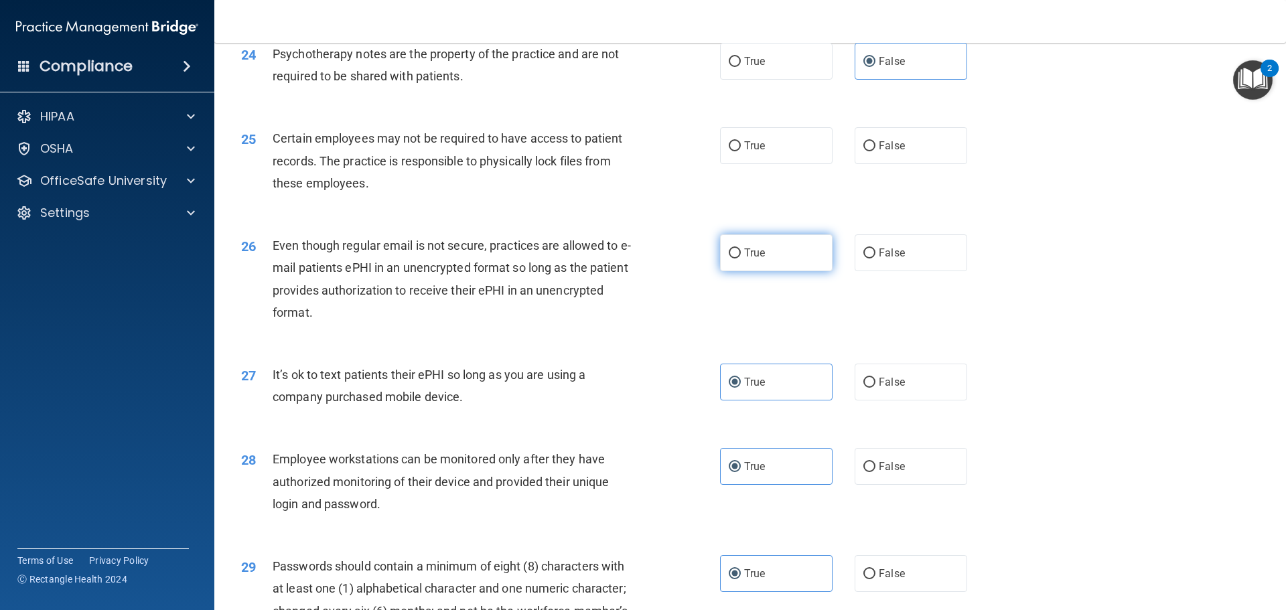
click at [786, 271] on label "True" at bounding box center [776, 252] width 113 height 37
click at [741, 259] on input "True" at bounding box center [735, 253] width 12 height 10
radio input "true"
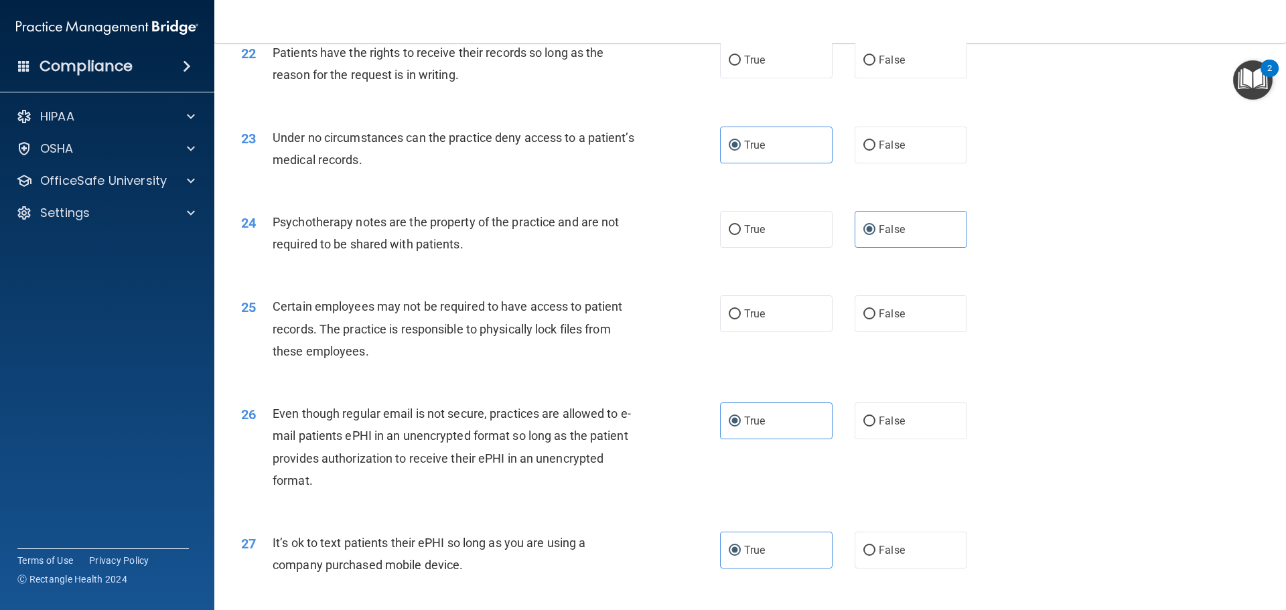
scroll to position [2277, 0]
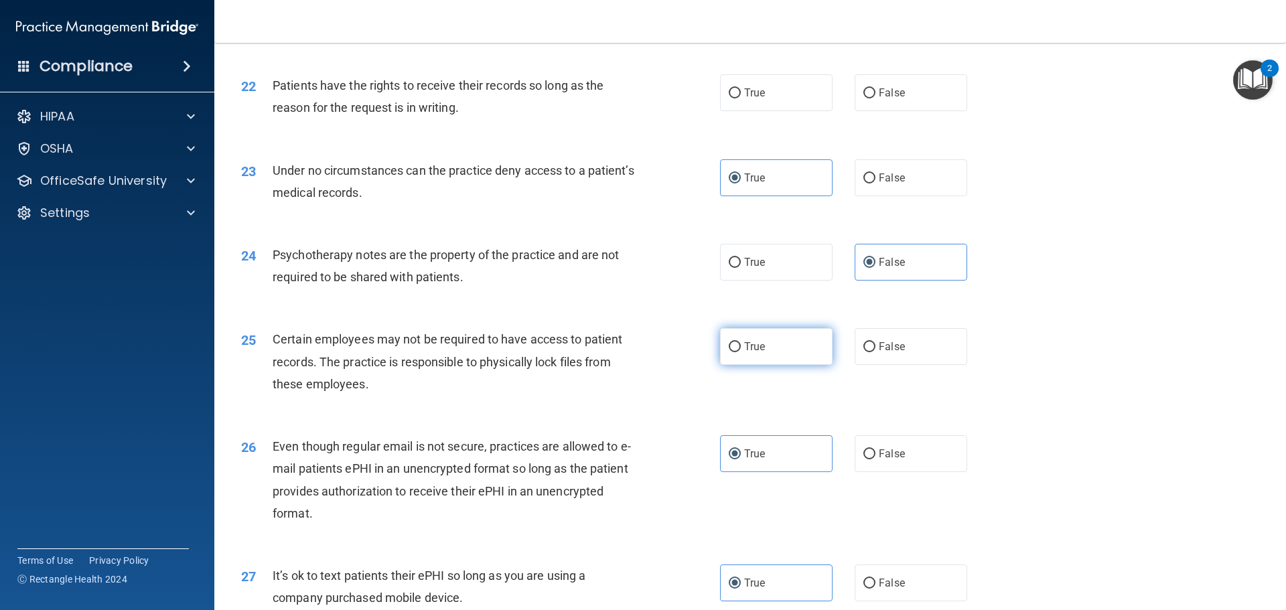
click at [744, 353] on span "True" at bounding box center [754, 346] width 21 height 13
click at [741, 352] on input "True" at bounding box center [735, 347] width 12 height 10
radio input "true"
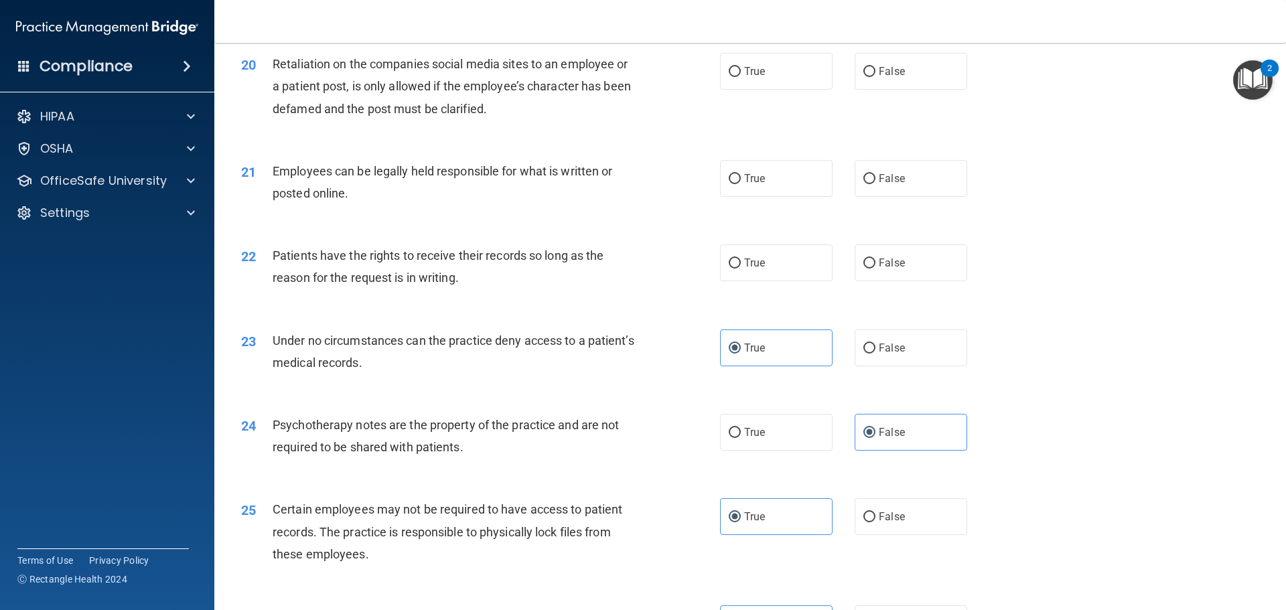
scroll to position [2076, 0]
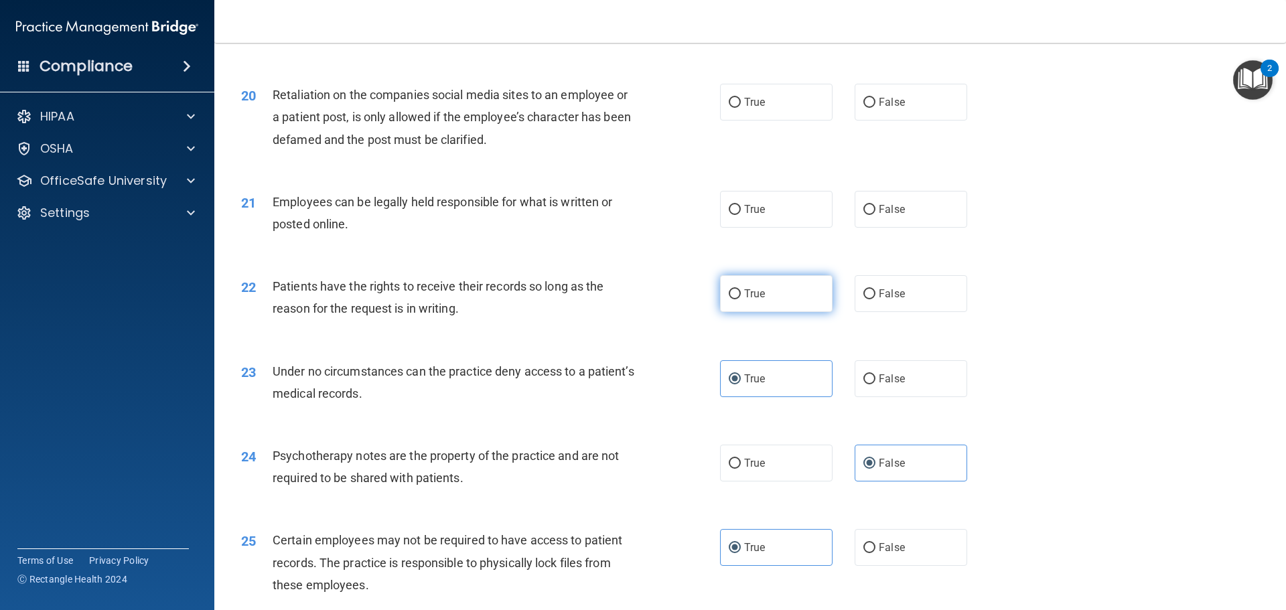
click at [725, 312] on label "True" at bounding box center [776, 293] width 113 height 37
click at [729, 299] on input "True" at bounding box center [735, 294] width 12 height 10
radio input "true"
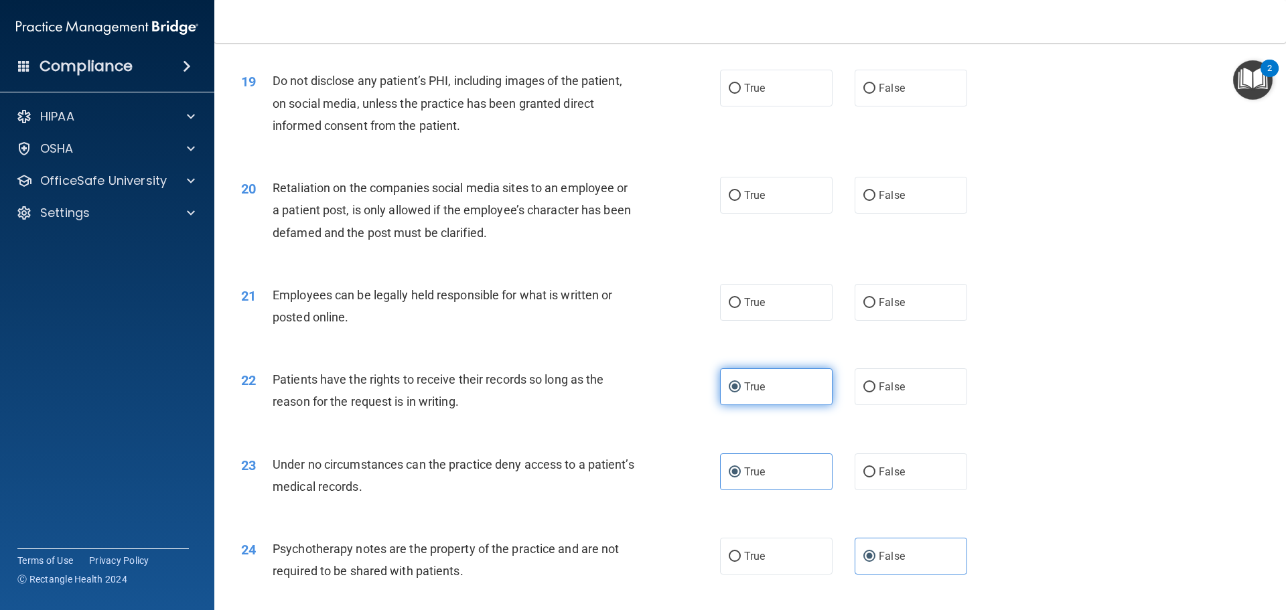
scroll to position [1942, 0]
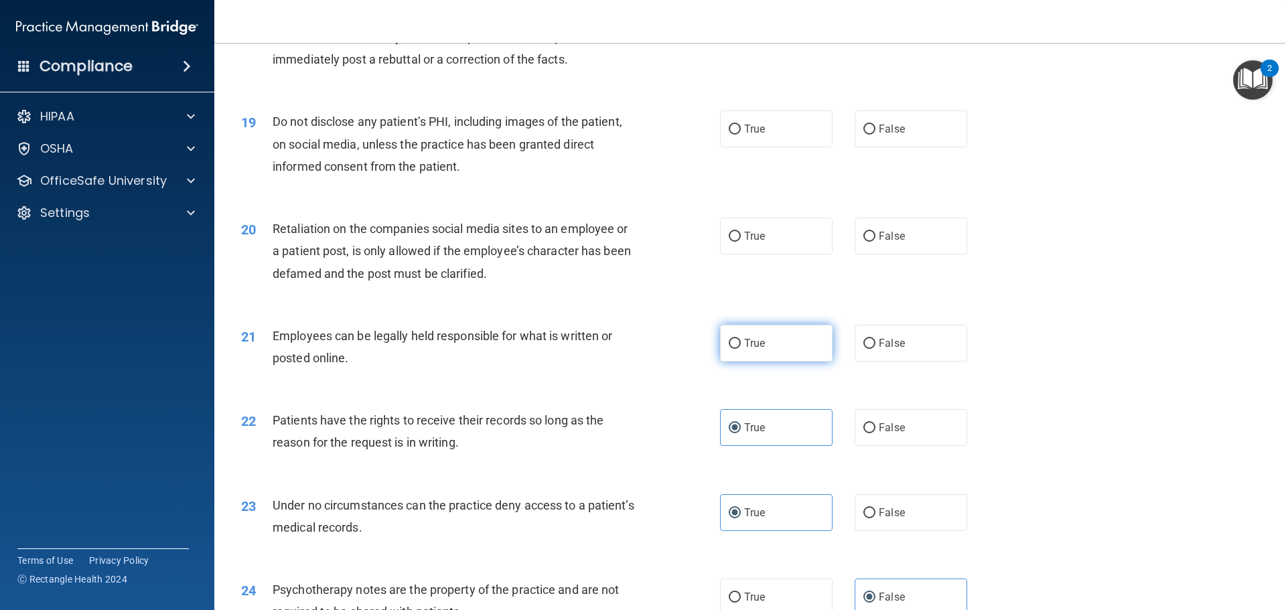
click at [753, 350] on span "True" at bounding box center [754, 343] width 21 height 13
click at [741, 349] on input "True" at bounding box center [735, 344] width 12 height 10
radio input "true"
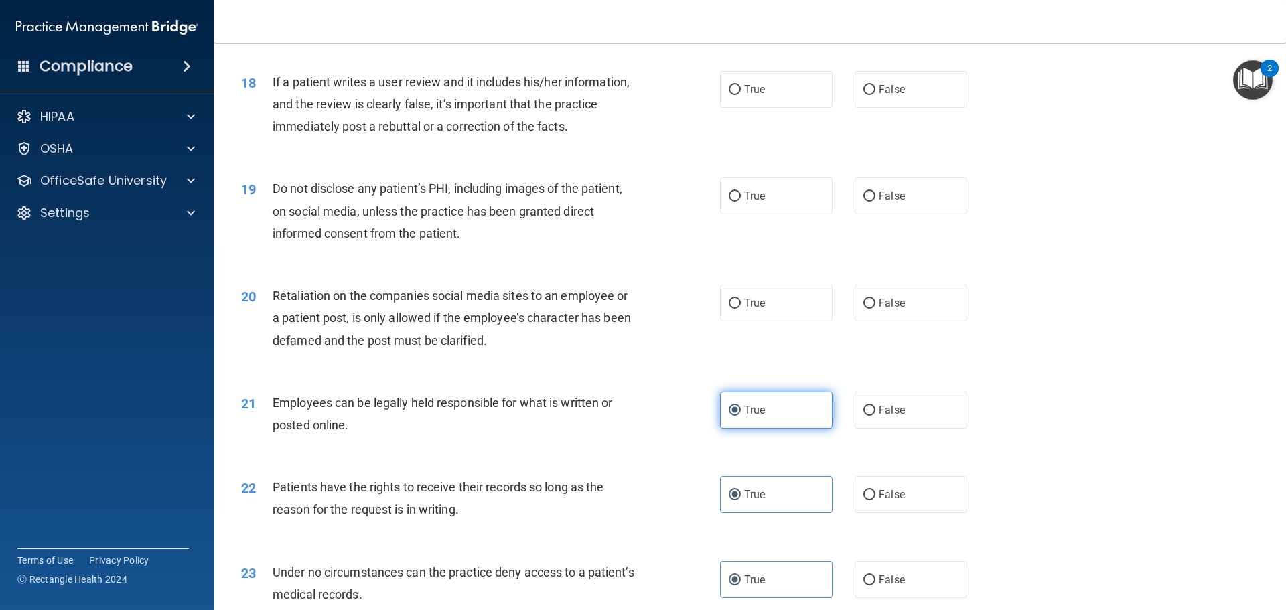
scroll to position [1808, 0]
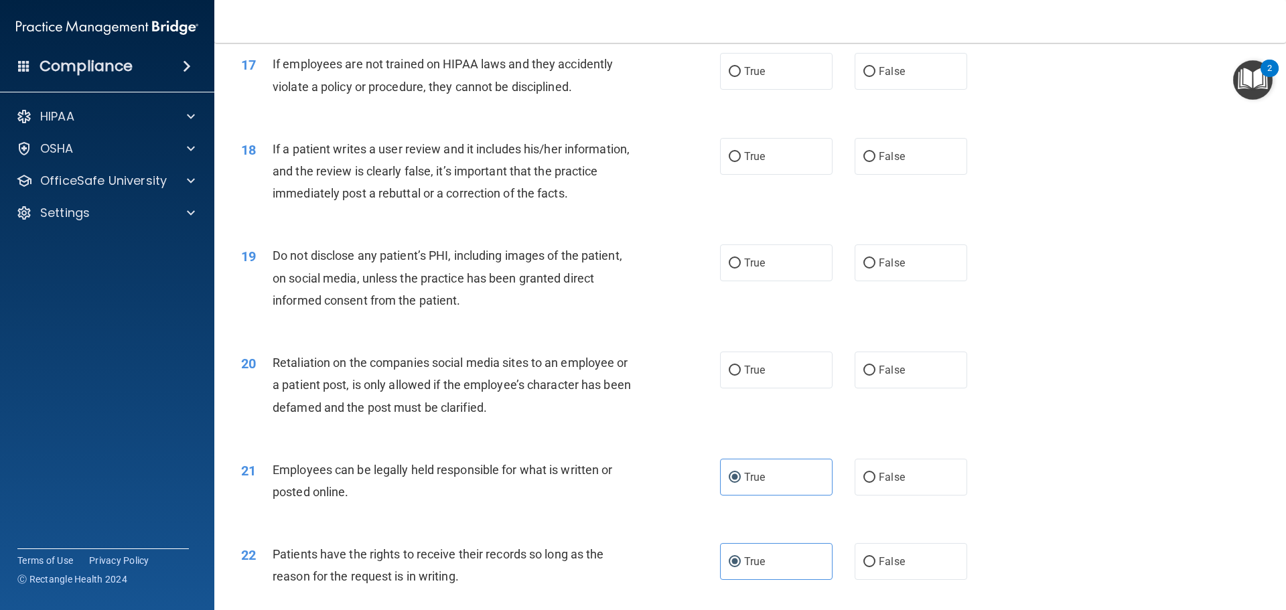
click at [844, 382] on div "True False" at bounding box center [855, 370] width 270 height 37
click at [856, 388] on label "False" at bounding box center [911, 370] width 113 height 37
click at [863, 376] on input "False" at bounding box center [869, 371] width 12 height 10
radio input "true"
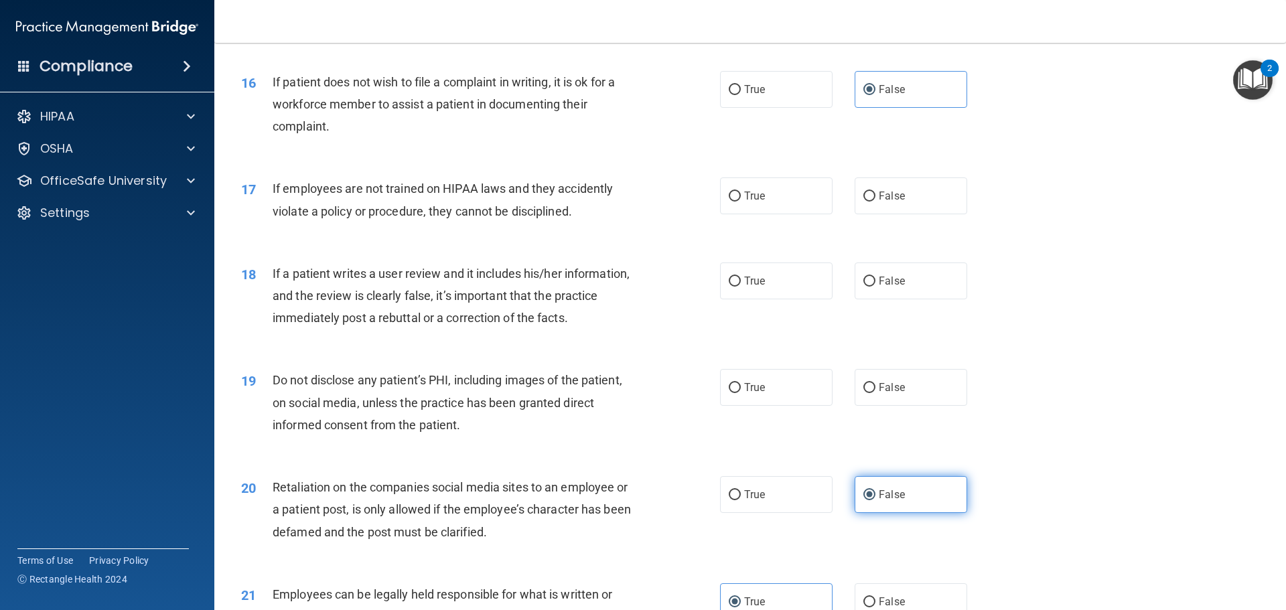
scroll to position [1674, 0]
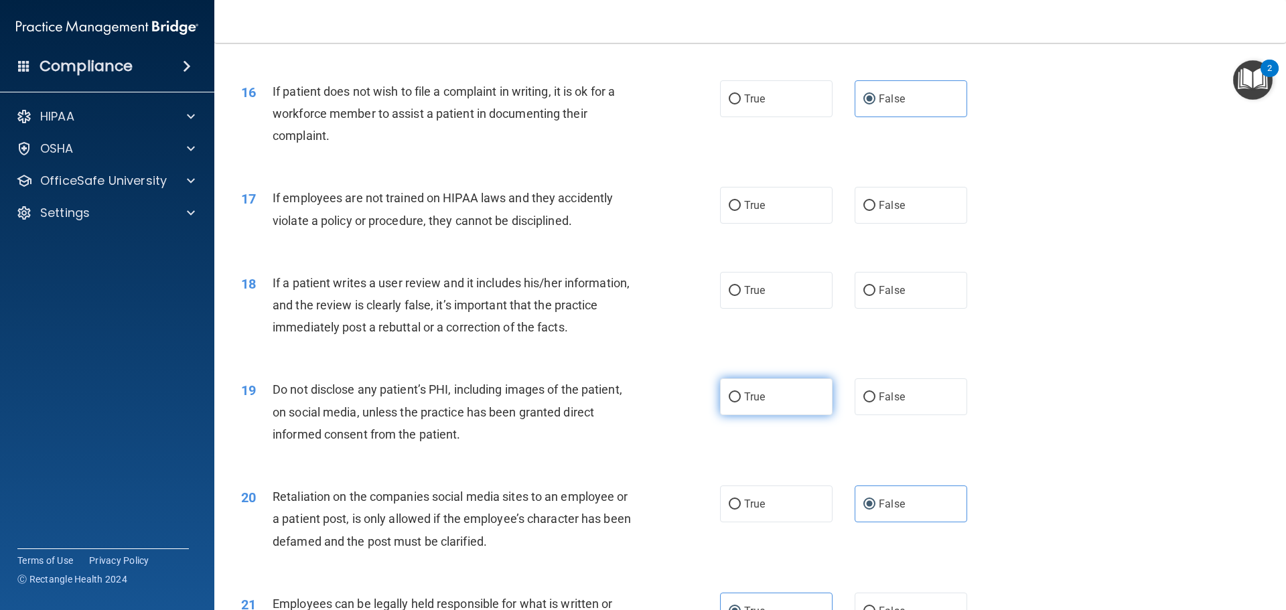
click at [757, 407] on label "True" at bounding box center [776, 396] width 113 height 37
click at [741, 402] on input "True" at bounding box center [735, 397] width 12 height 10
radio input "true"
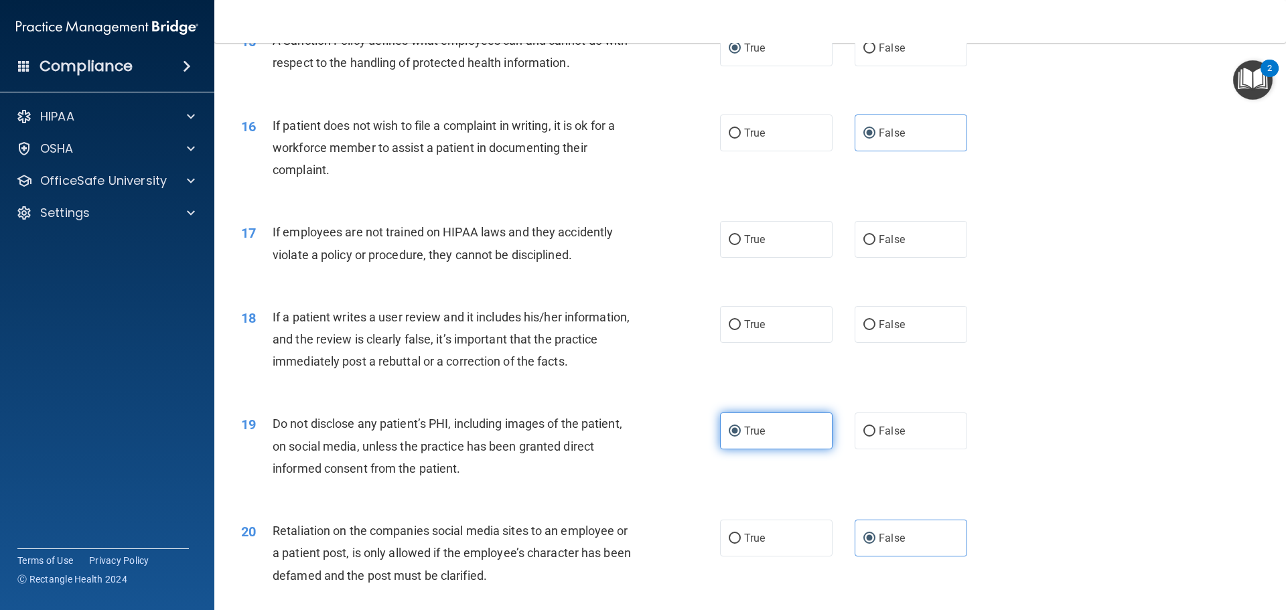
scroll to position [1607, 0]
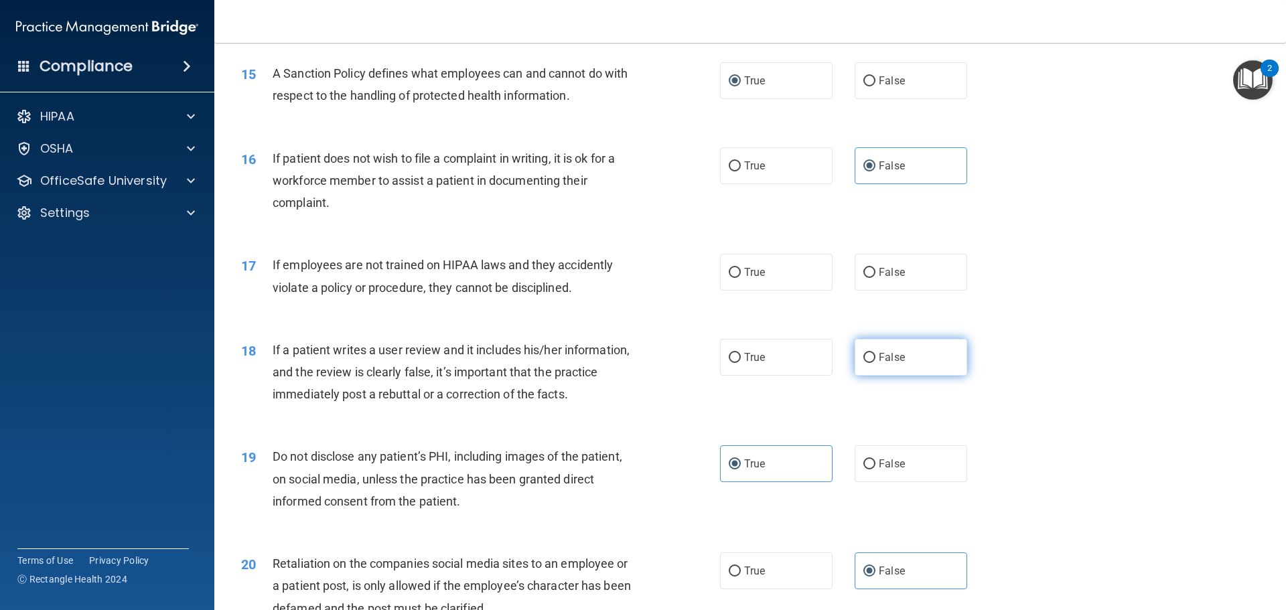
click at [900, 376] on label "False" at bounding box center [911, 357] width 113 height 37
click at [875, 363] on input "False" at bounding box center [869, 358] width 12 height 10
radio input "true"
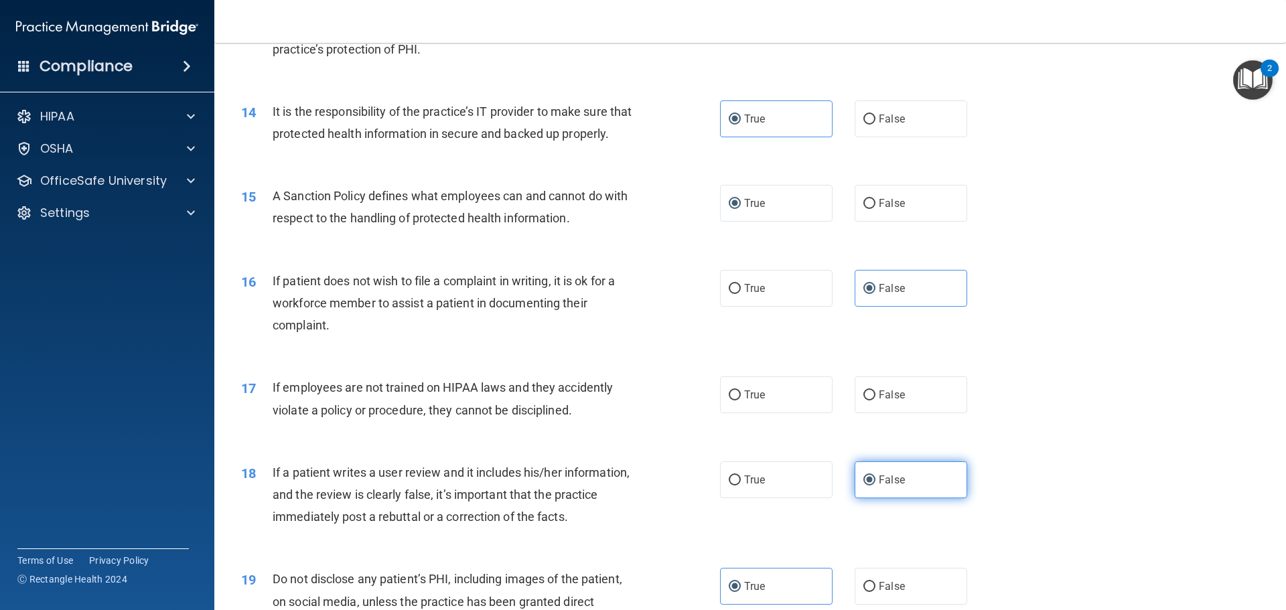
scroll to position [1473, 0]
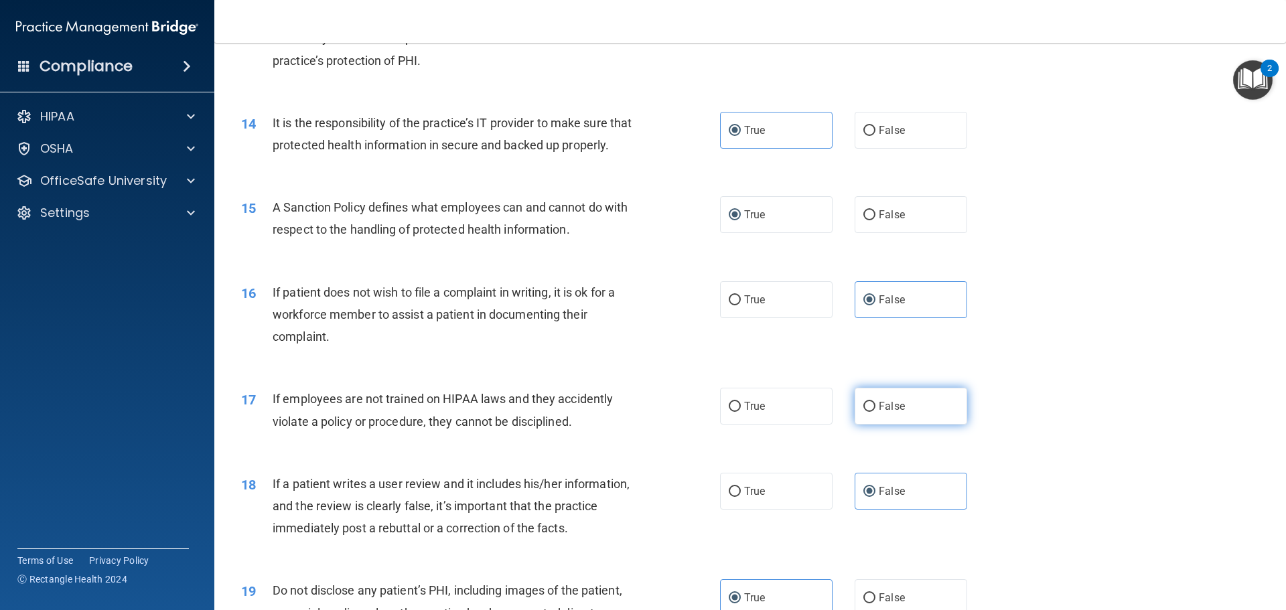
click at [895, 413] on span "False" at bounding box center [892, 406] width 26 height 13
click at [875, 412] on input "False" at bounding box center [869, 407] width 12 height 10
radio input "true"
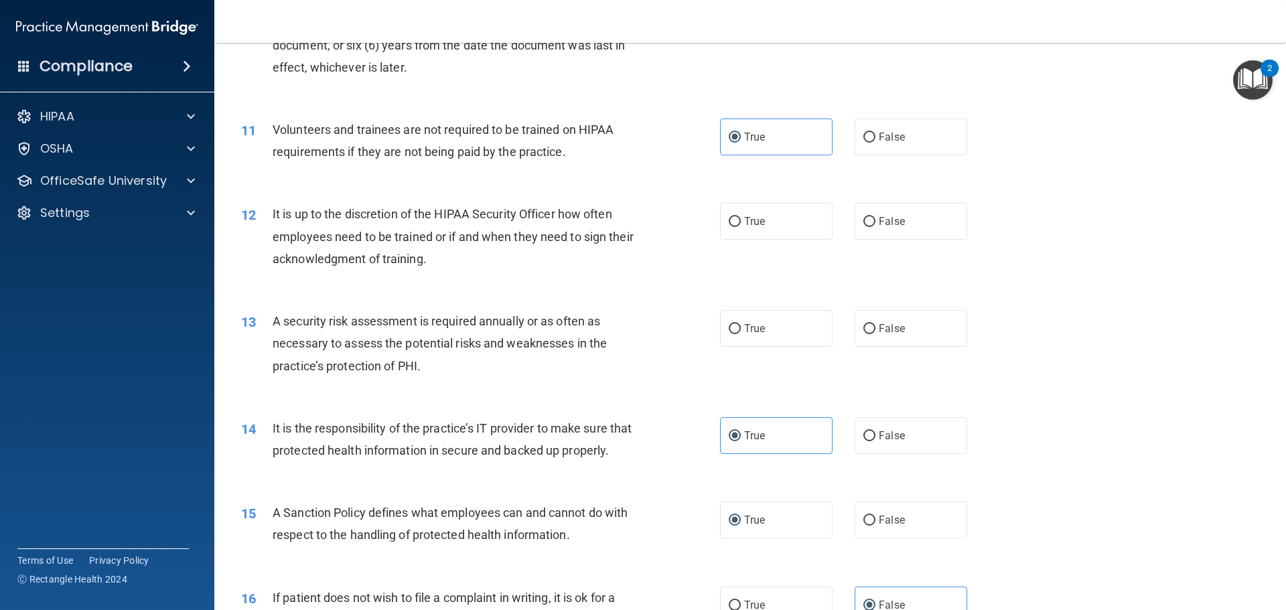
scroll to position [1138, 0]
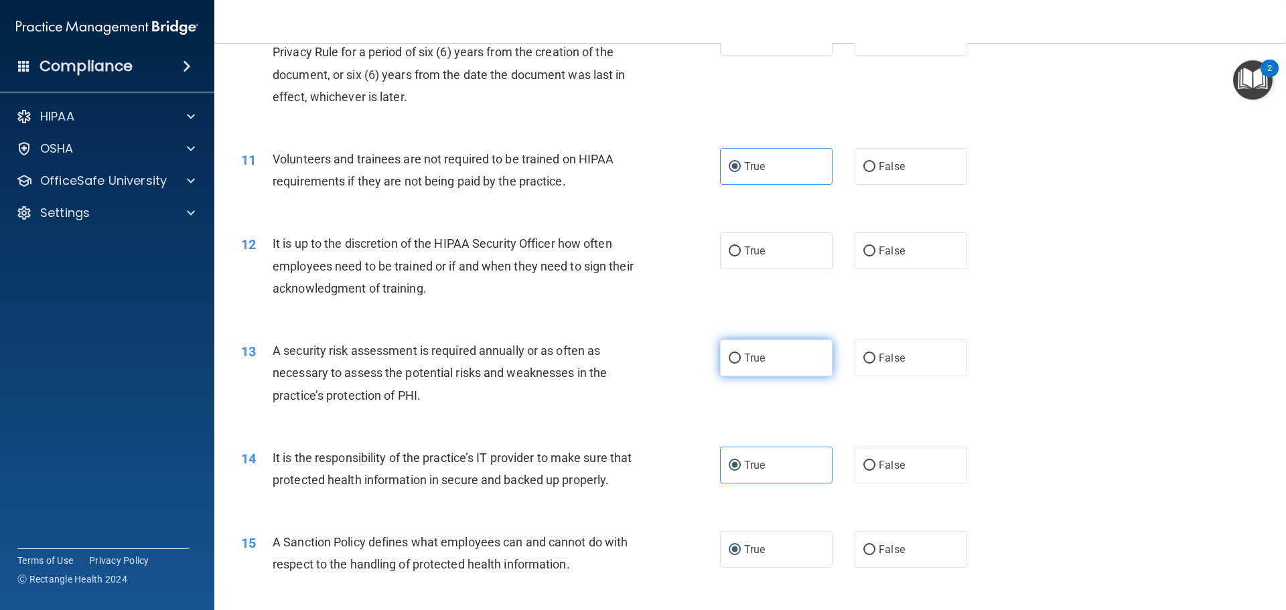
click at [771, 343] on label "True" at bounding box center [776, 358] width 113 height 37
click at [741, 354] on input "True" at bounding box center [735, 359] width 12 height 10
radio input "true"
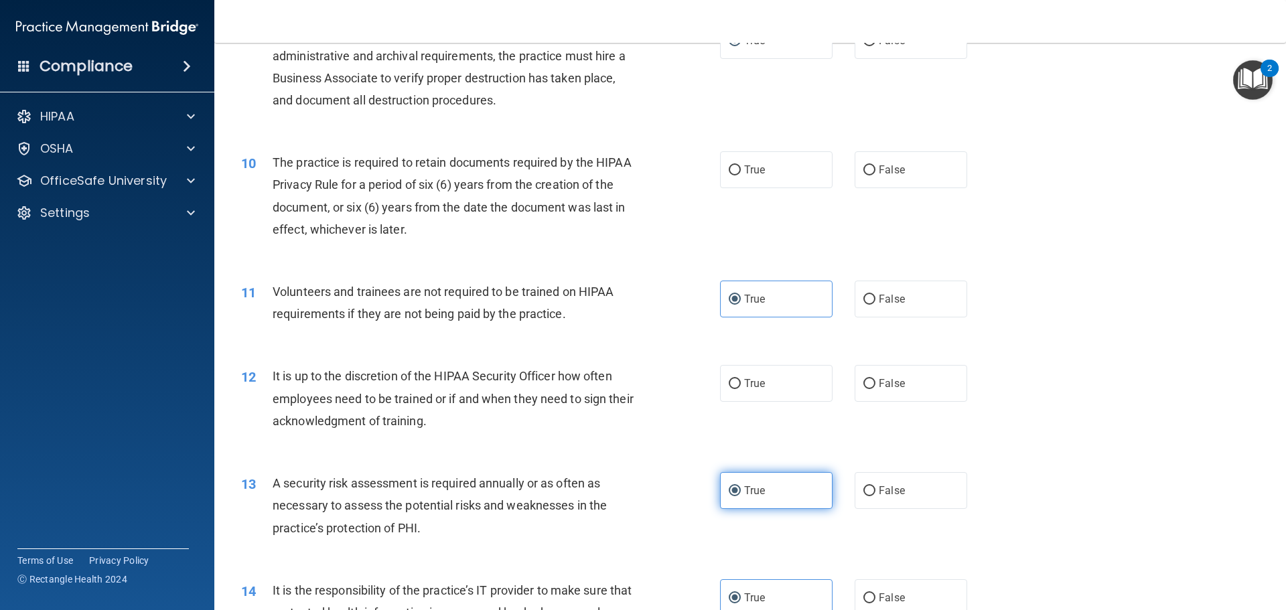
scroll to position [1005, 0]
click at [792, 388] on label "True" at bounding box center [776, 384] width 113 height 37
click at [741, 388] on input "True" at bounding box center [735, 385] width 12 height 10
radio input "true"
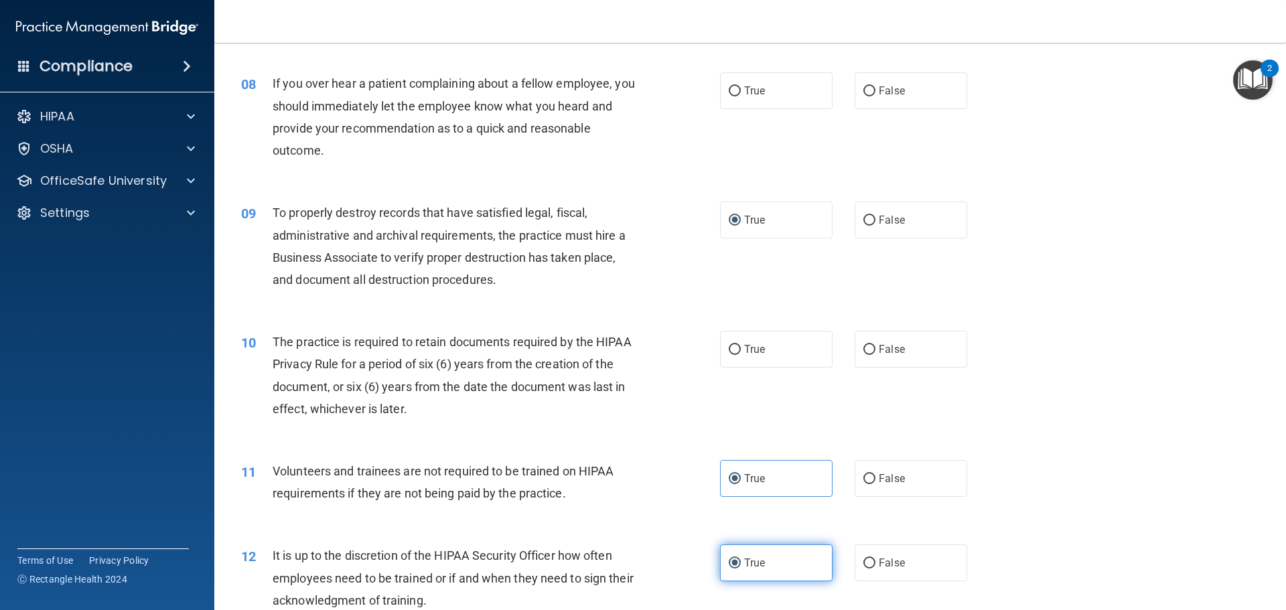
scroll to position [804, 0]
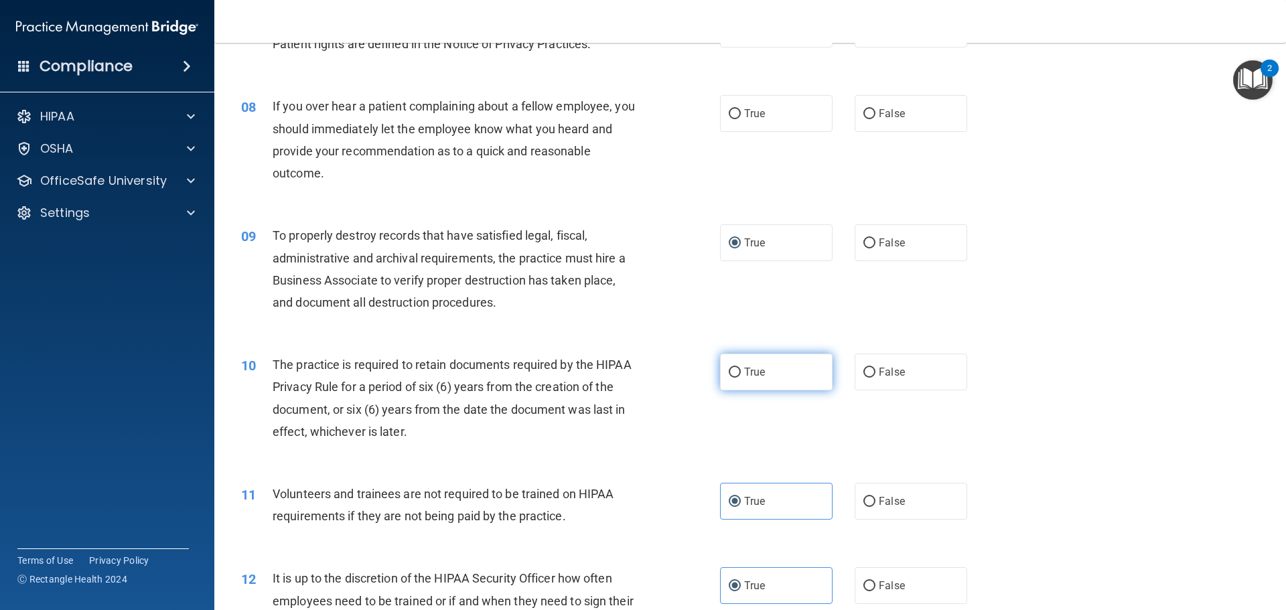
click at [738, 380] on label "True" at bounding box center [776, 372] width 113 height 37
click at [738, 378] on input "True" at bounding box center [735, 373] width 12 height 10
radio input "true"
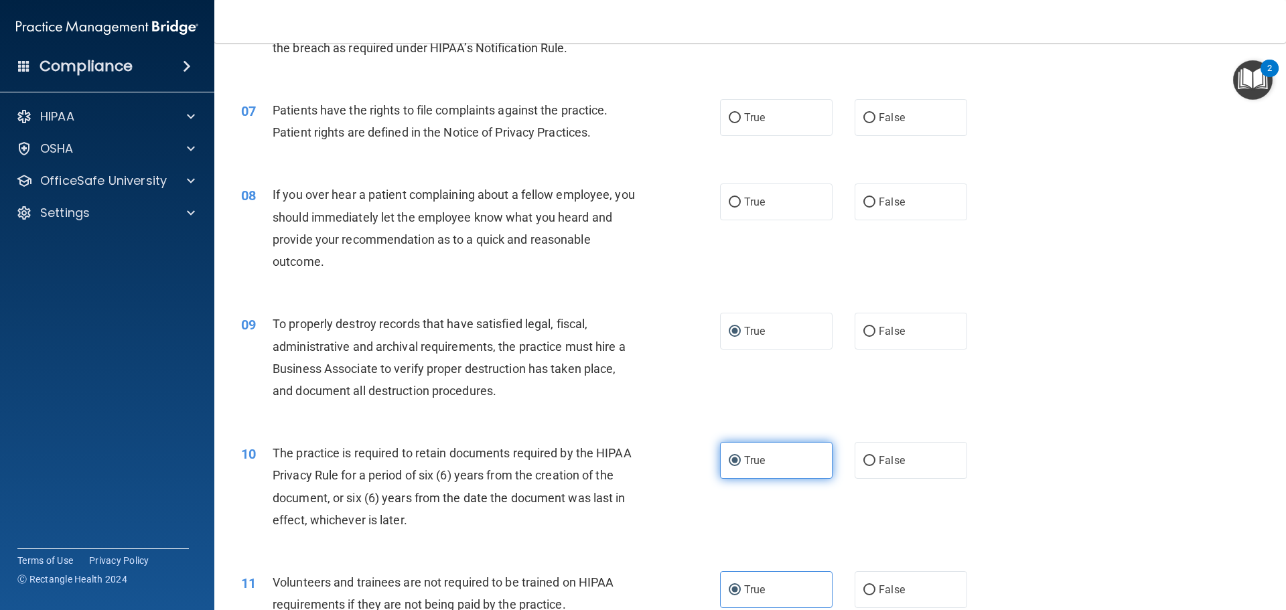
scroll to position [603, 0]
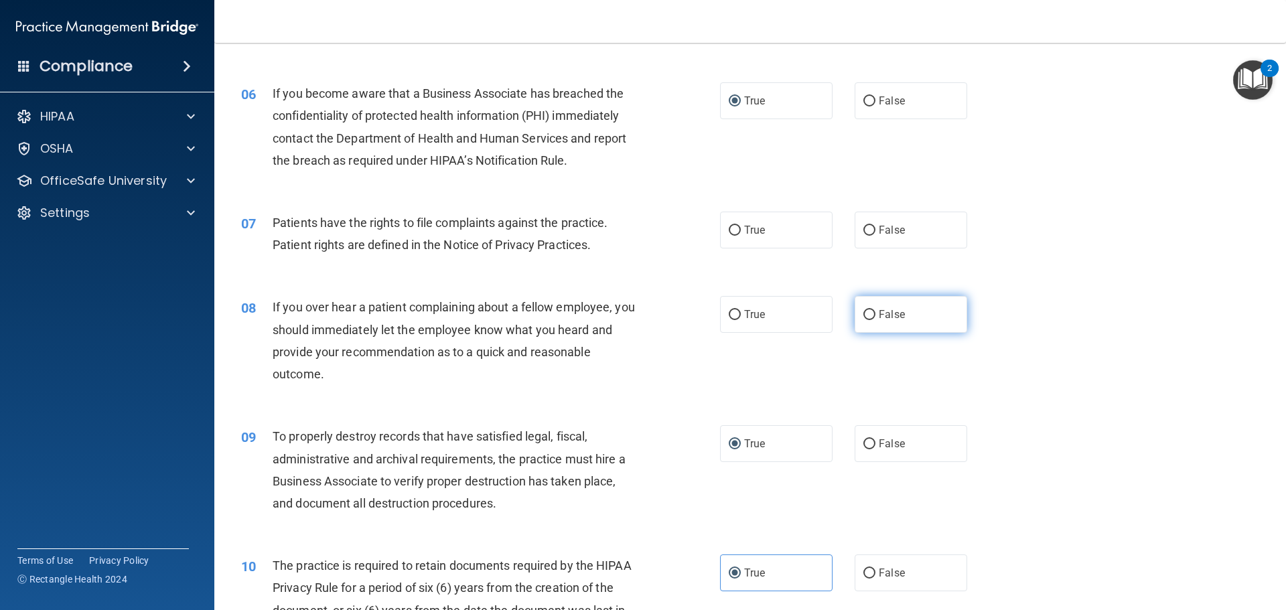
click at [925, 307] on label "False" at bounding box center [911, 314] width 113 height 37
click at [875, 310] on input "False" at bounding box center [869, 315] width 12 height 10
radio input "true"
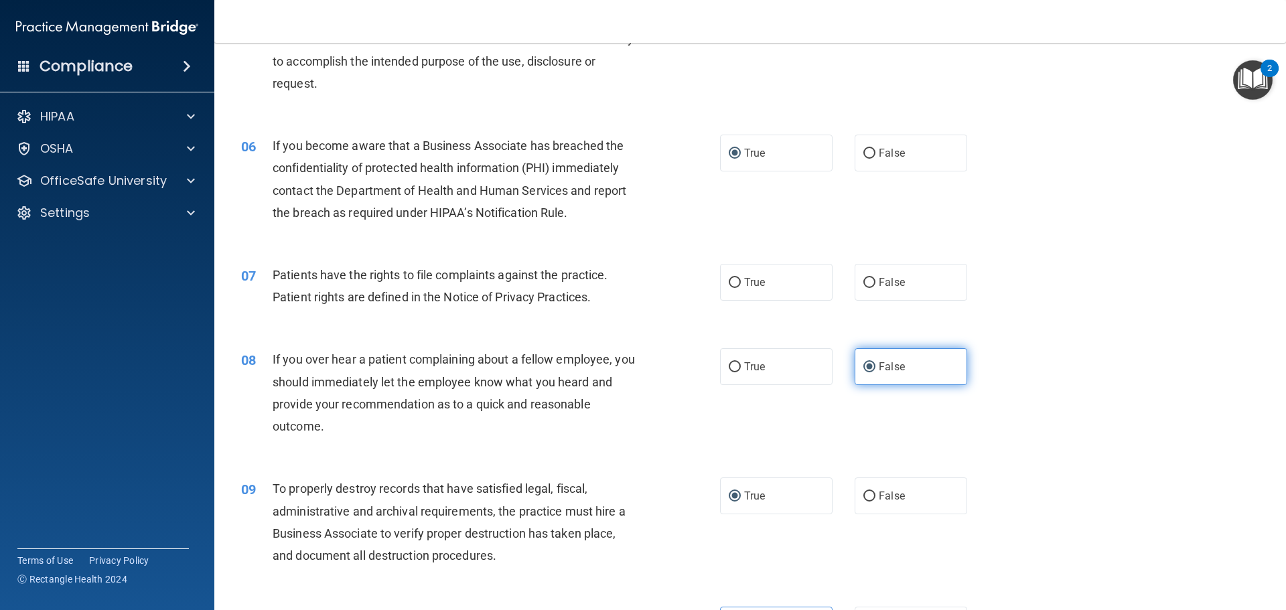
scroll to position [469, 0]
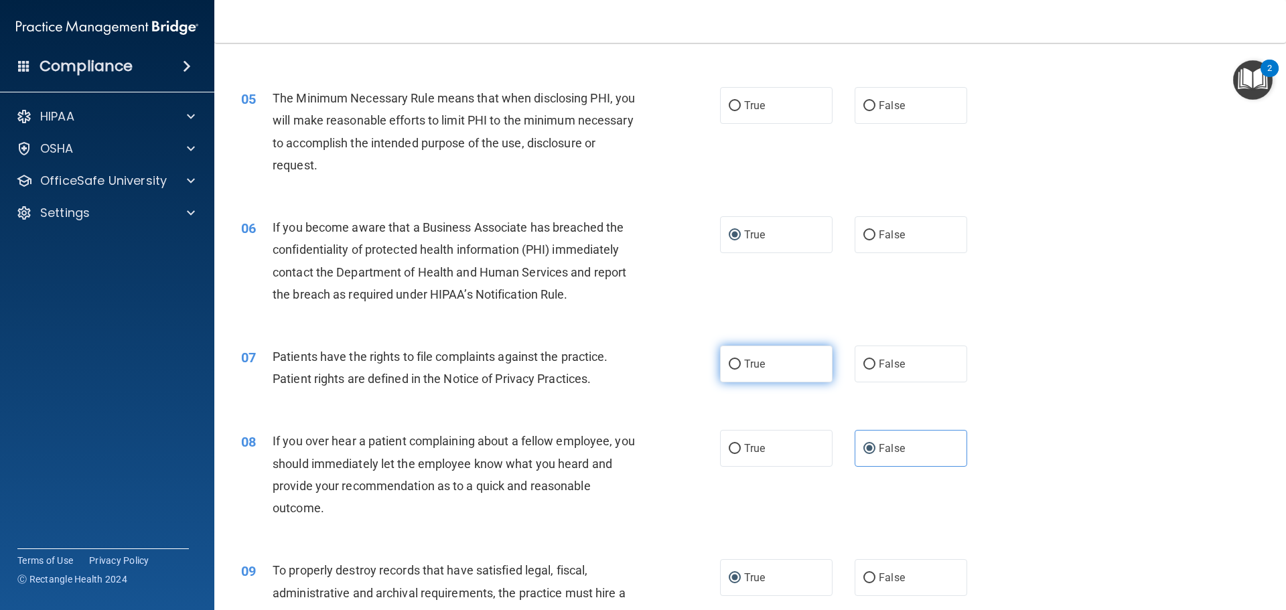
click at [752, 361] on span "True" at bounding box center [754, 364] width 21 height 13
click at [741, 361] on input "True" at bounding box center [735, 365] width 12 height 10
radio input "true"
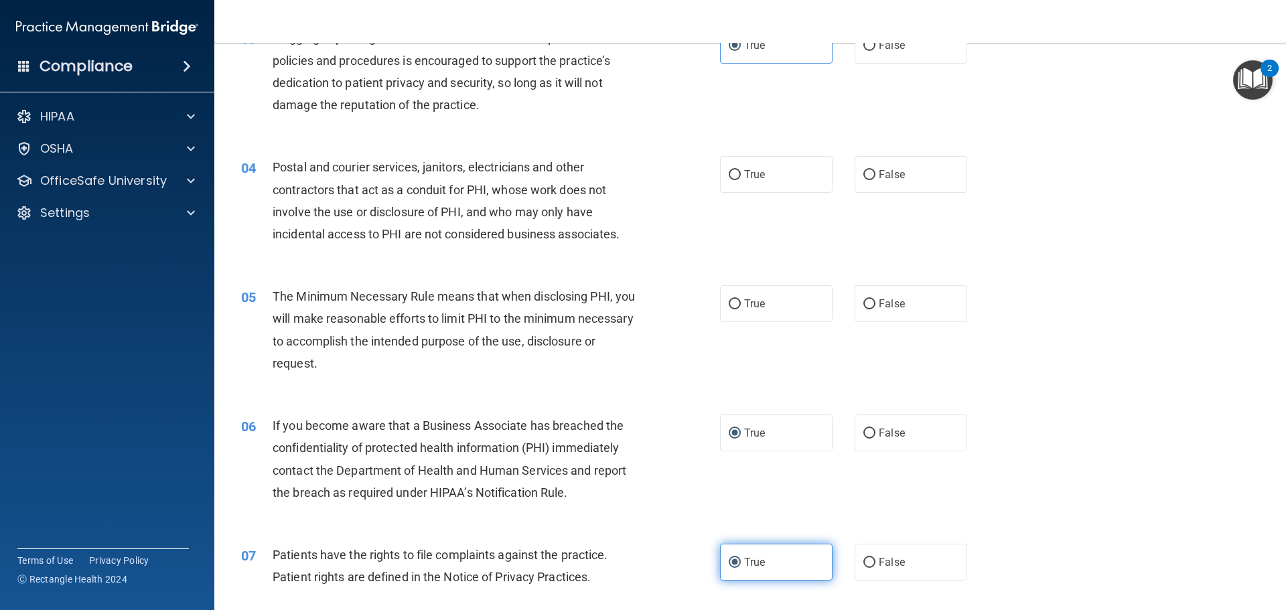
scroll to position [268, 0]
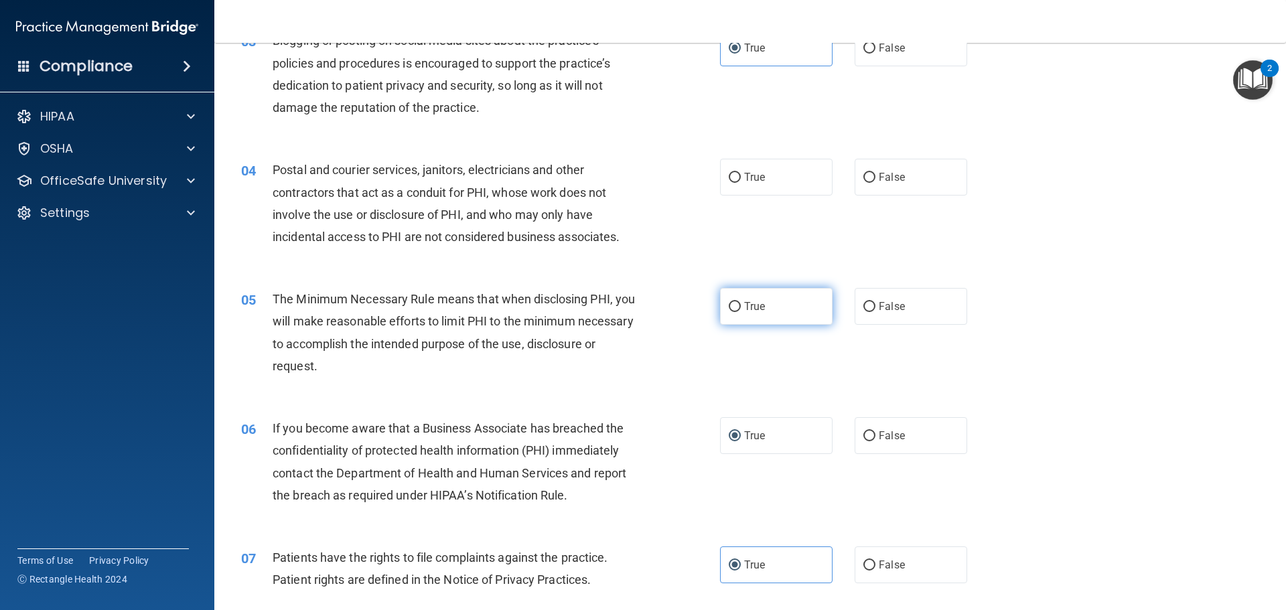
click at [737, 313] on label "True" at bounding box center [776, 306] width 113 height 37
click at [737, 312] on input "True" at bounding box center [735, 307] width 12 height 10
radio input "true"
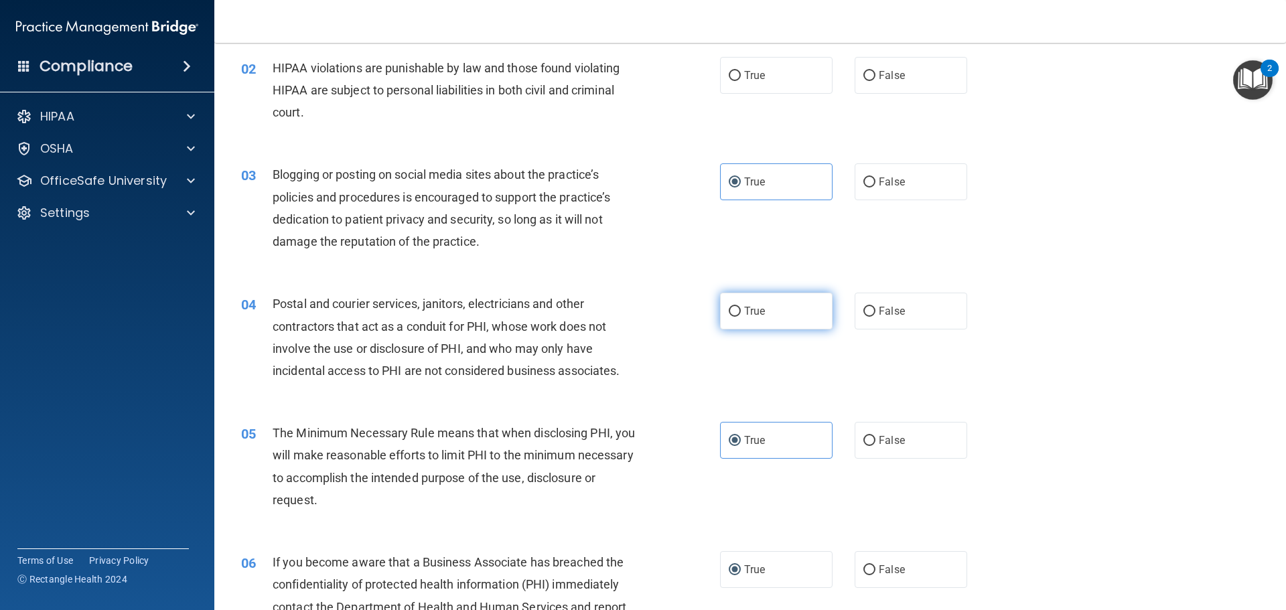
click at [720, 299] on label "True" at bounding box center [776, 311] width 113 height 37
click at [729, 307] on input "True" at bounding box center [735, 312] width 12 height 10
radio input "true"
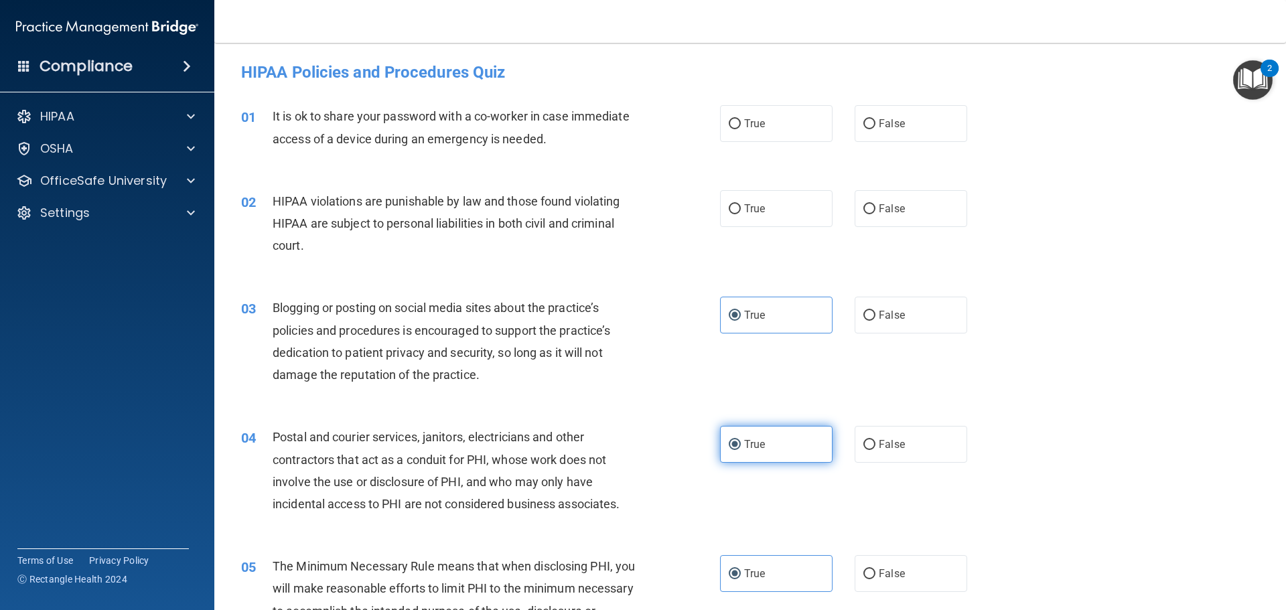
scroll to position [0, 0]
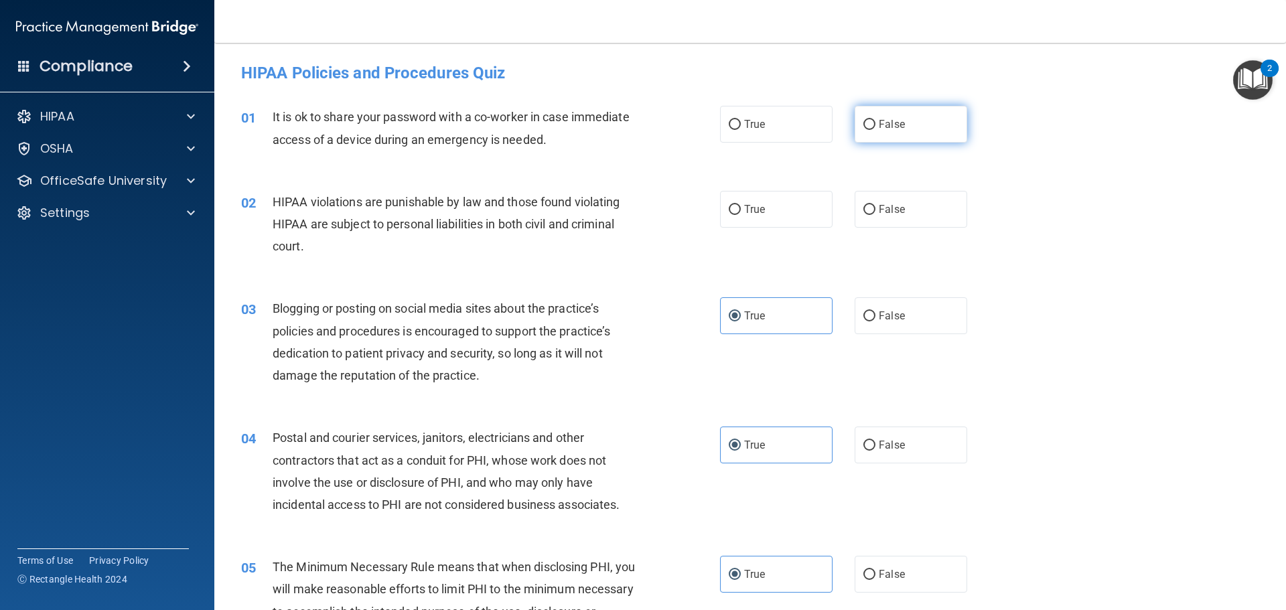
click at [889, 127] on span "False" at bounding box center [892, 124] width 26 height 13
click at [875, 127] on input "False" at bounding box center [869, 125] width 12 height 10
radio input "true"
click at [748, 211] on span "True" at bounding box center [754, 209] width 21 height 13
click at [741, 211] on input "True" at bounding box center [735, 210] width 12 height 10
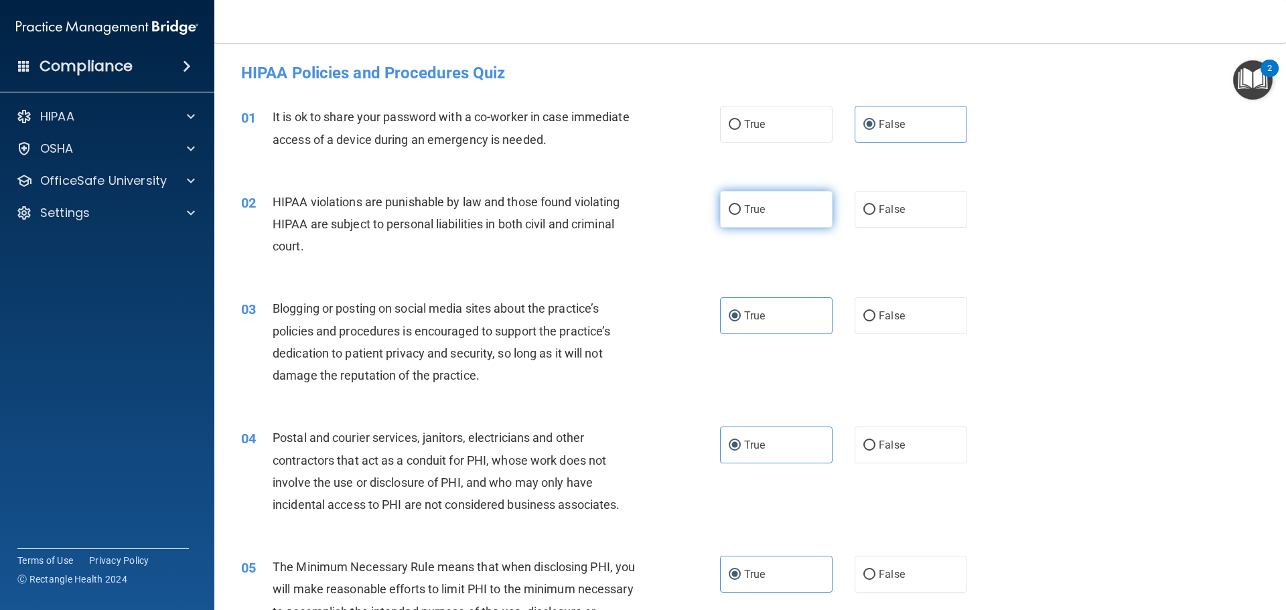
radio input "true"
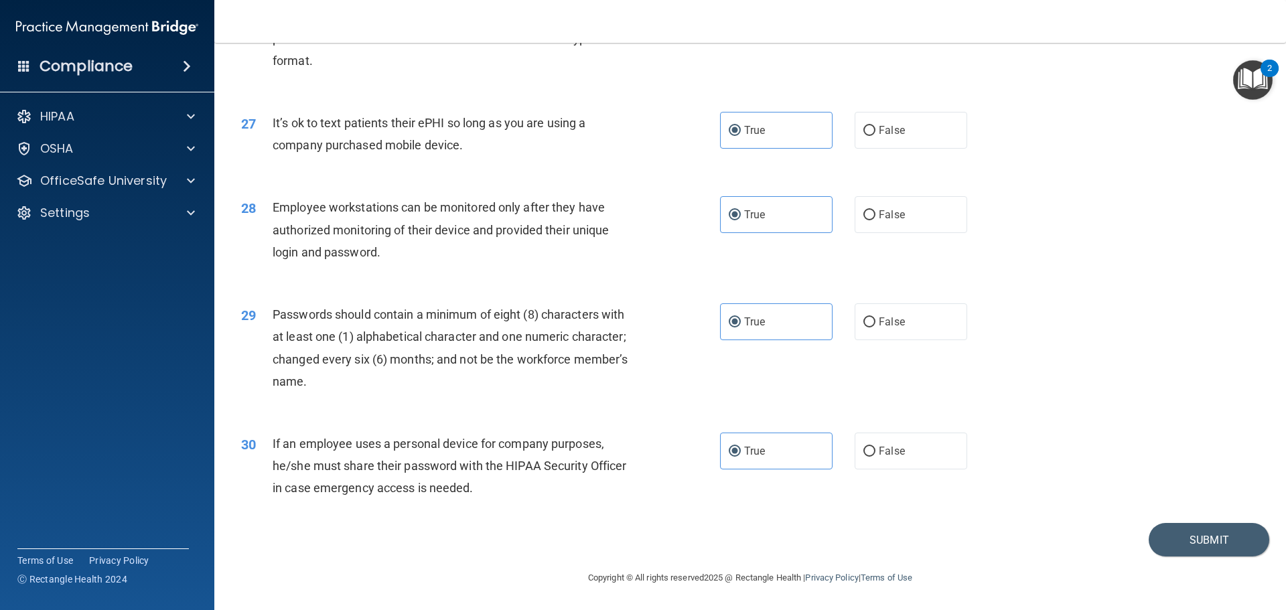
scroll to position [2752, 0]
click at [1189, 530] on button "Submit" at bounding box center [1209, 540] width 121 height 34
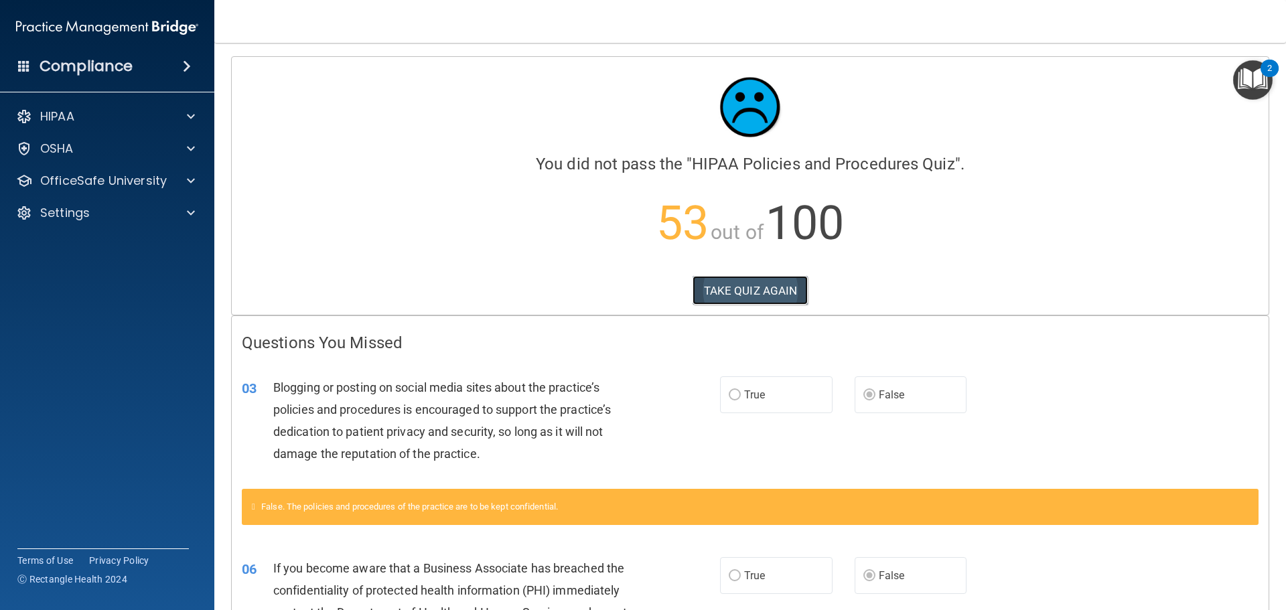
click at [755, 284] on button "TAKE QUIZ AGAIN" at bounding box center [750, 290] width 116 height 29
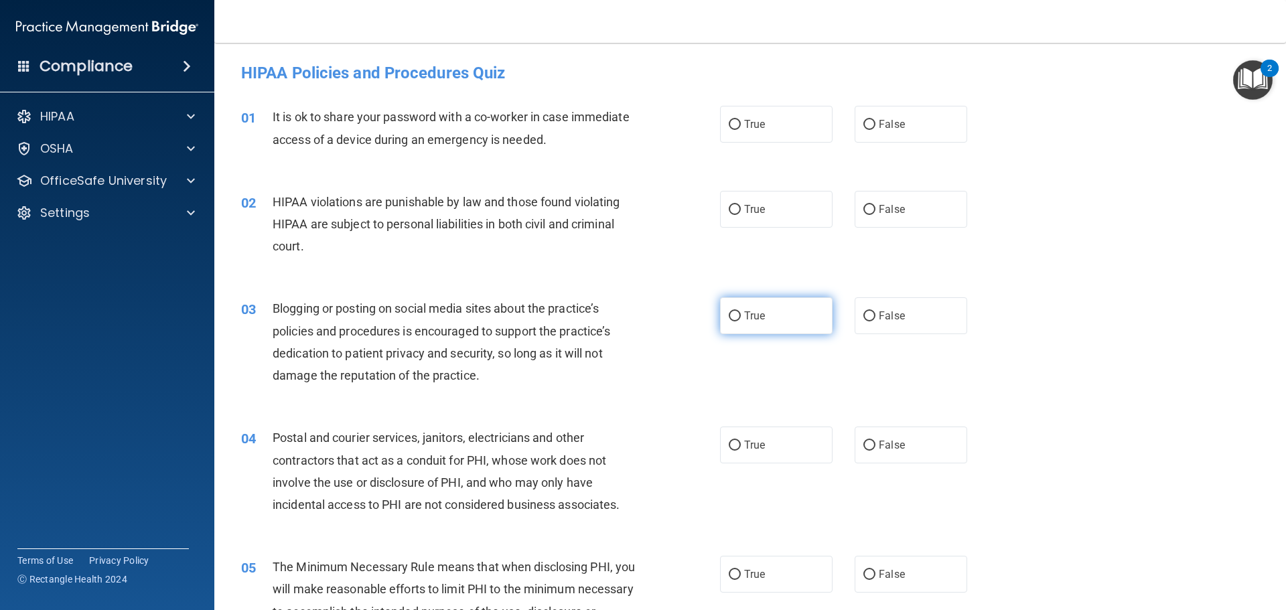
click at [735, 318] on input "True" at bounding box center [735, 316] width 12 height 10
radio input "true"
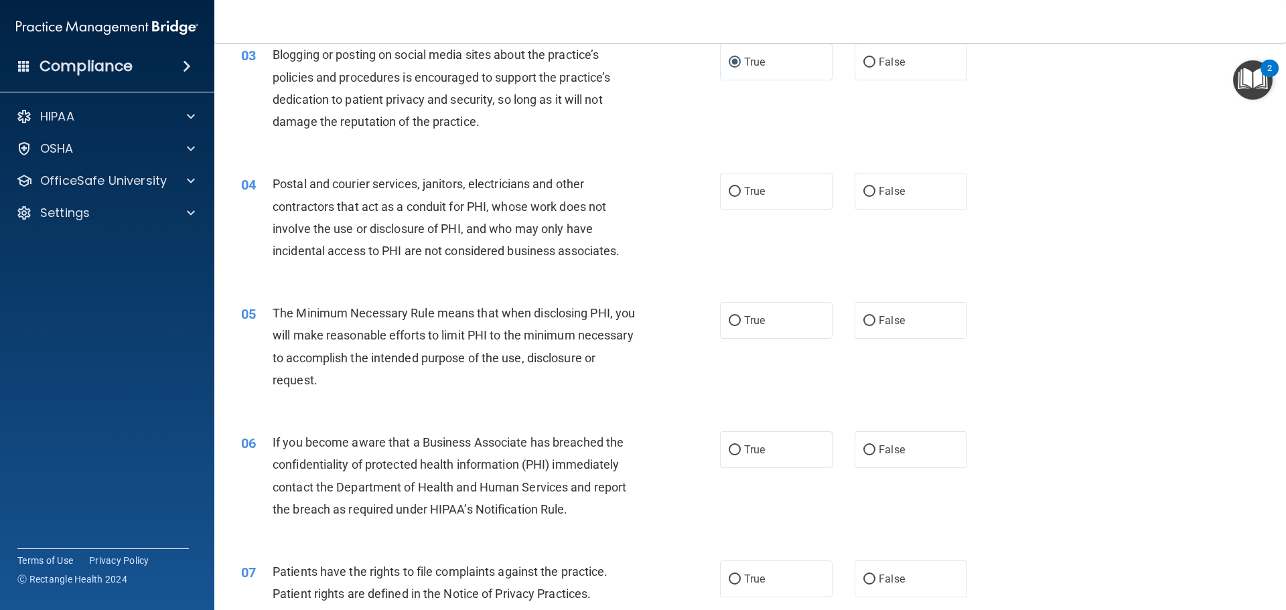
scroll to position [335, 0]
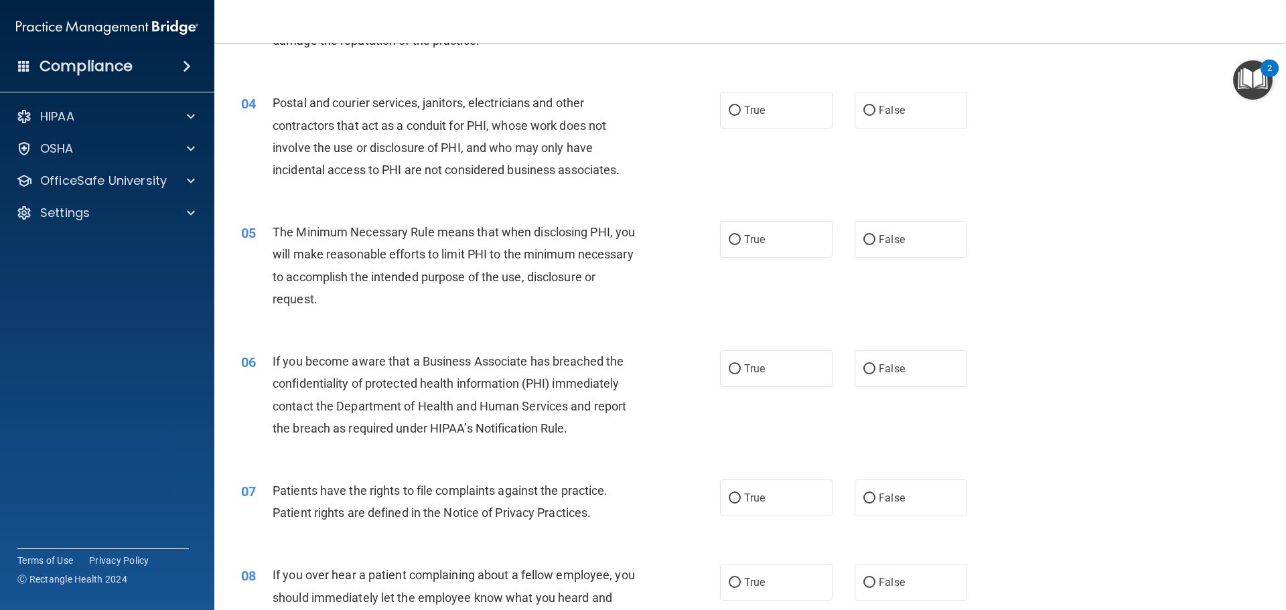
click at [871, 391] on div "06 If you become aware that a Business Associate has breached the confidentiali…" at bounding box center [750, 398] width 1038 height 129
click at [869, 372] on input "False" at bounding box center [869, 369] width 12 height 10
radio input "true"
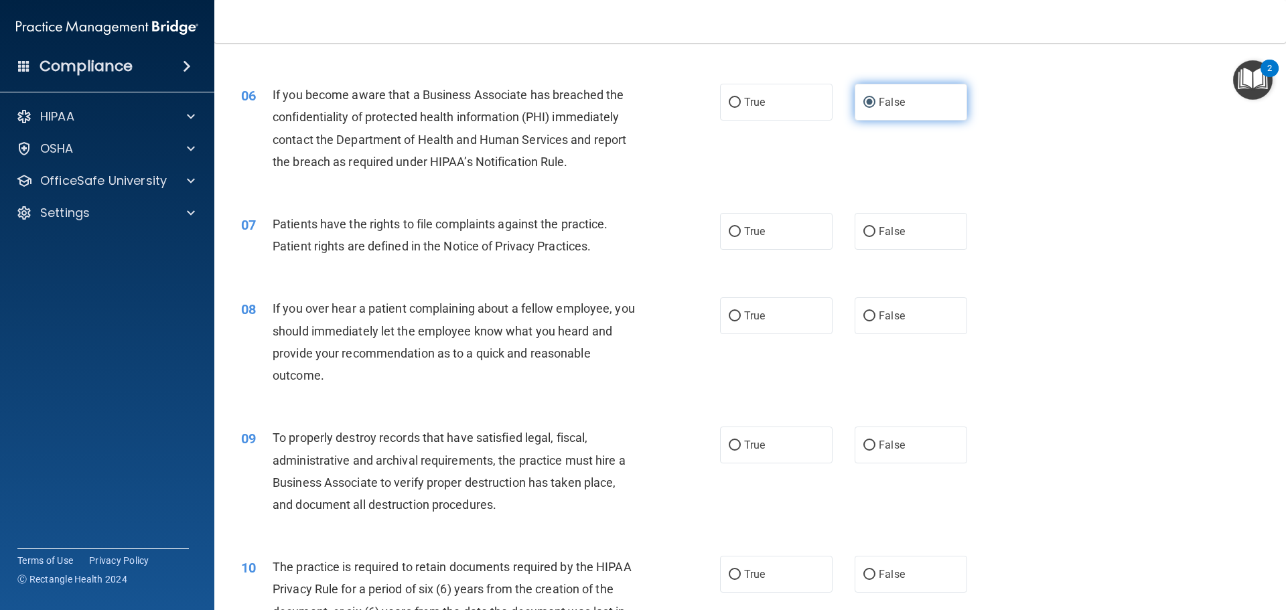
scroll to position [603, 0]
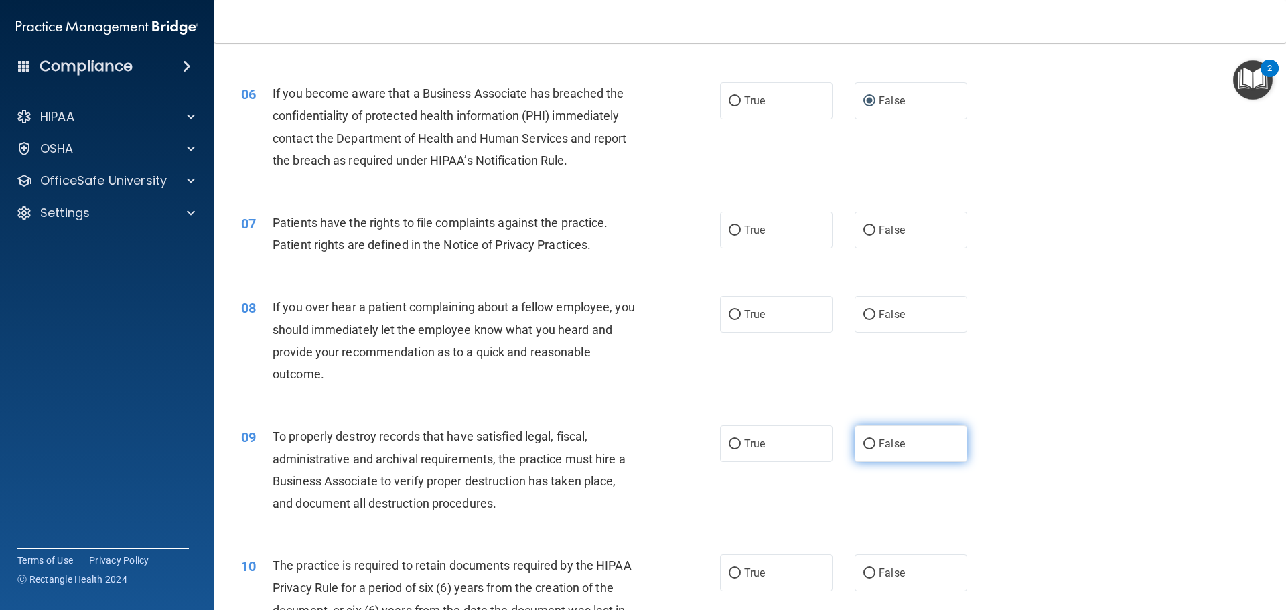
click at [881, 443] on span "False" at bounding box center [892, 443] width 26 height 13
click at [875, 443] on input "False" at bounding box center [869, 444] width 12 height 10
radio input "true"
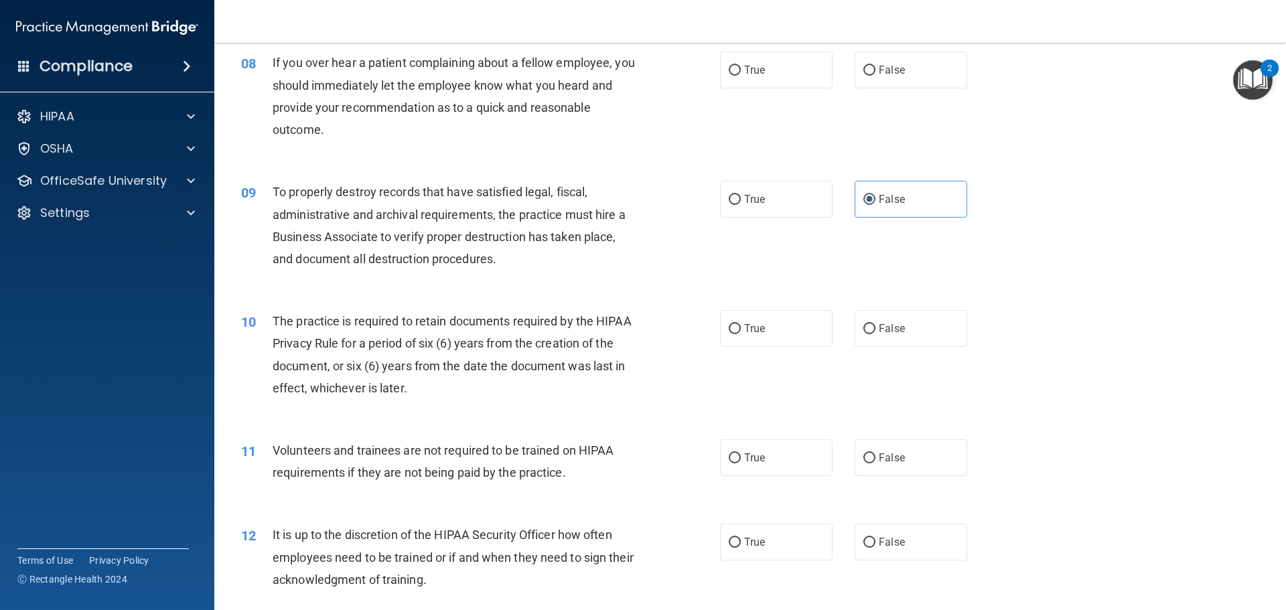
scroll to position [871, 0]
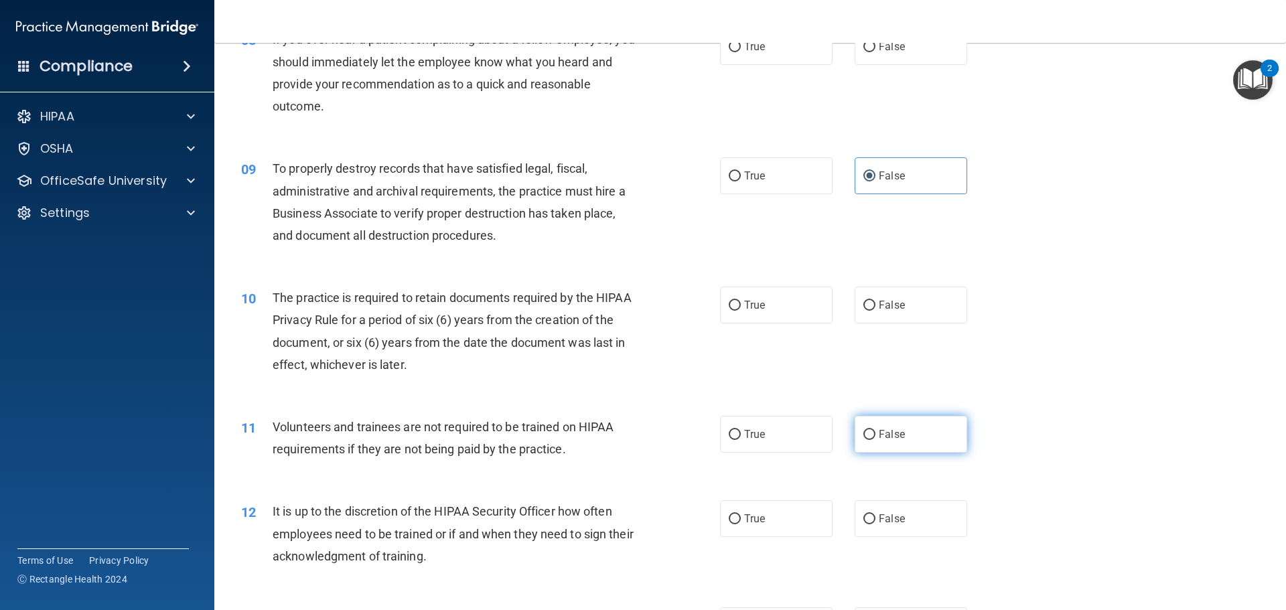
click at [881, 445] on label "False" at bounding box center [911, 434] width 113 height 37
click at [875, 440] on input "False" at bounding box center [869, 435] width 12 height 10
radio input "true"
click at [885, 489] on div "12 It is up to the discretion of the HIPAA Security Officer how often employees…" at bounding box center [750, 537] width 1038 height 107
click at [887, 506] on label "False" at bounding box center [911, 518] width 113 height 37
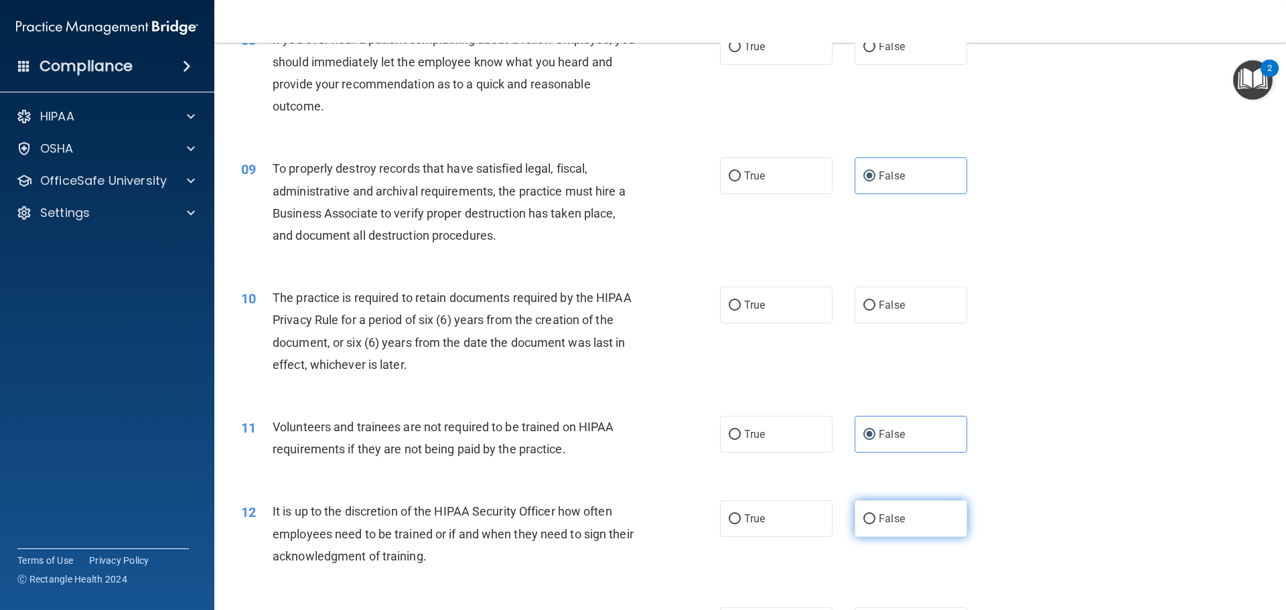
click at [875, 514] on input "False" at bounding box center [869, 519] width 12 height 10
radio input "true"
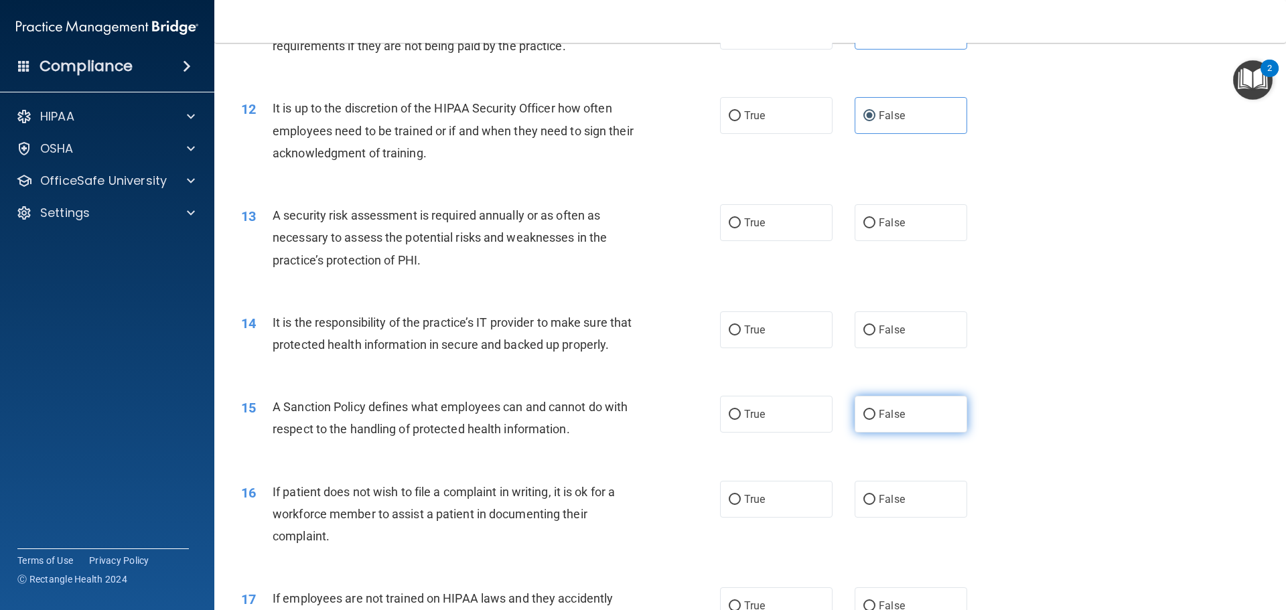
scroll to position [1339, 0]
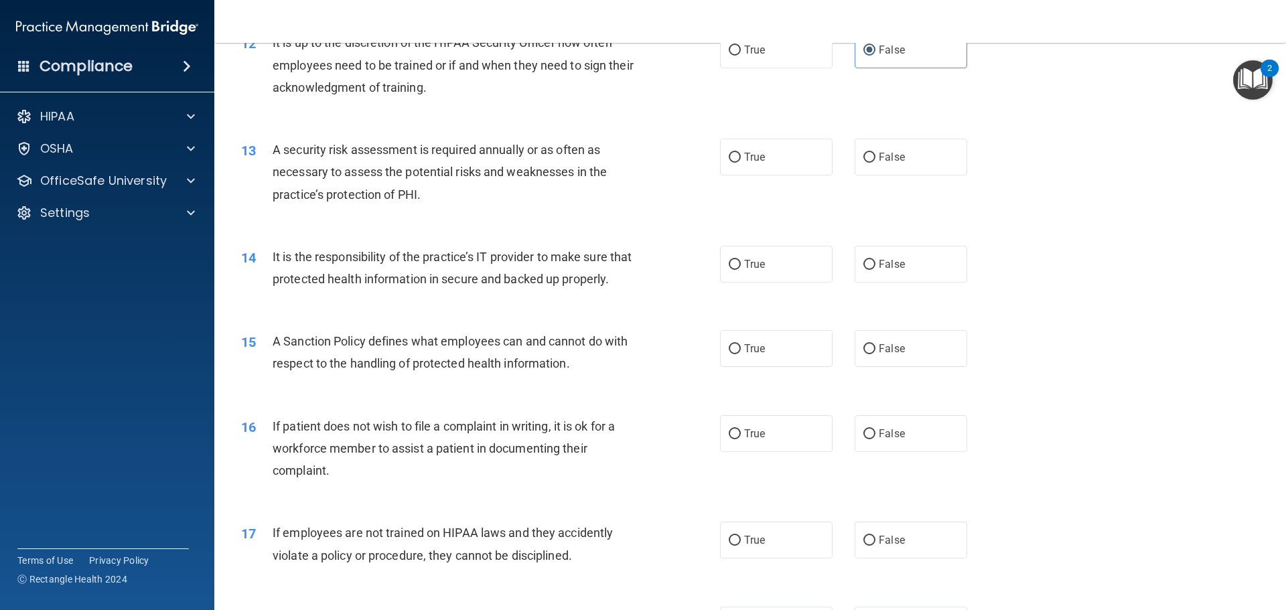
click at [905, 291] on div "14 It is the responsibility of the practice’s IT provider to make sure that pro…" at bounding box center [750, 271] width 1038 height 84
click at [897, 281] on label "False" at bounding box center [911, 264] width 113 height 37
click at [875, 270] on input "False" at bounding box center [869, 265] width 12 height 10
radio input "true"
click at [884, 355] on label "False" at bounding box center [911, 348] width 113 height 37
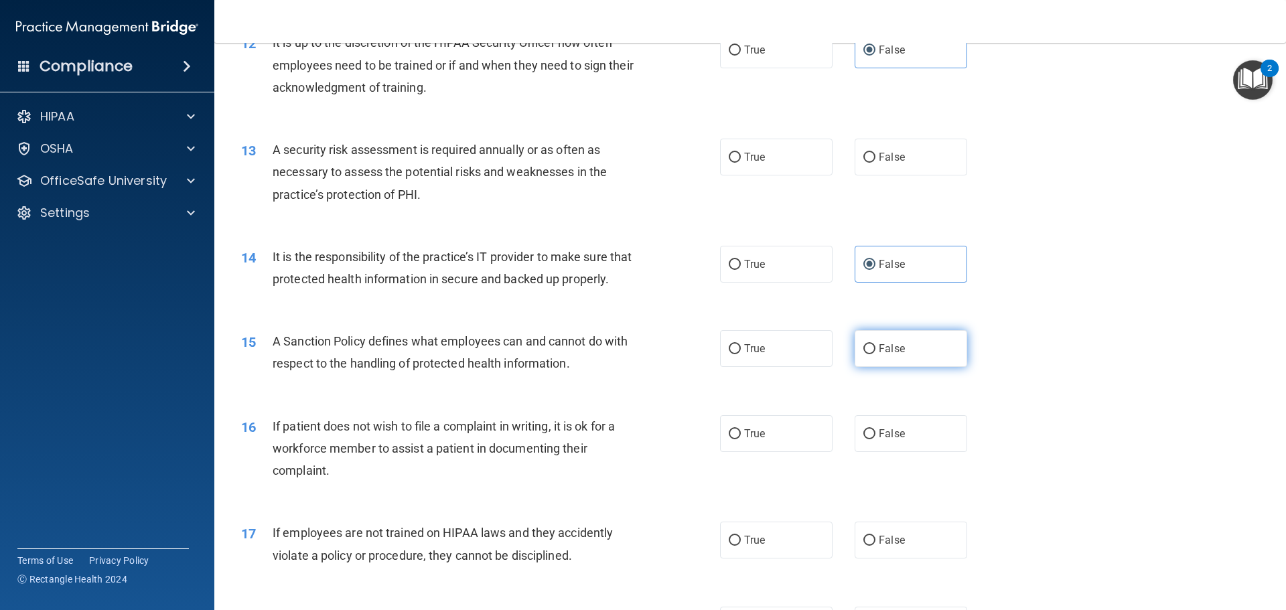
click at [875, 354] on input "False" at bounding box center [869, 349] width 12 height 10
radio input "true"
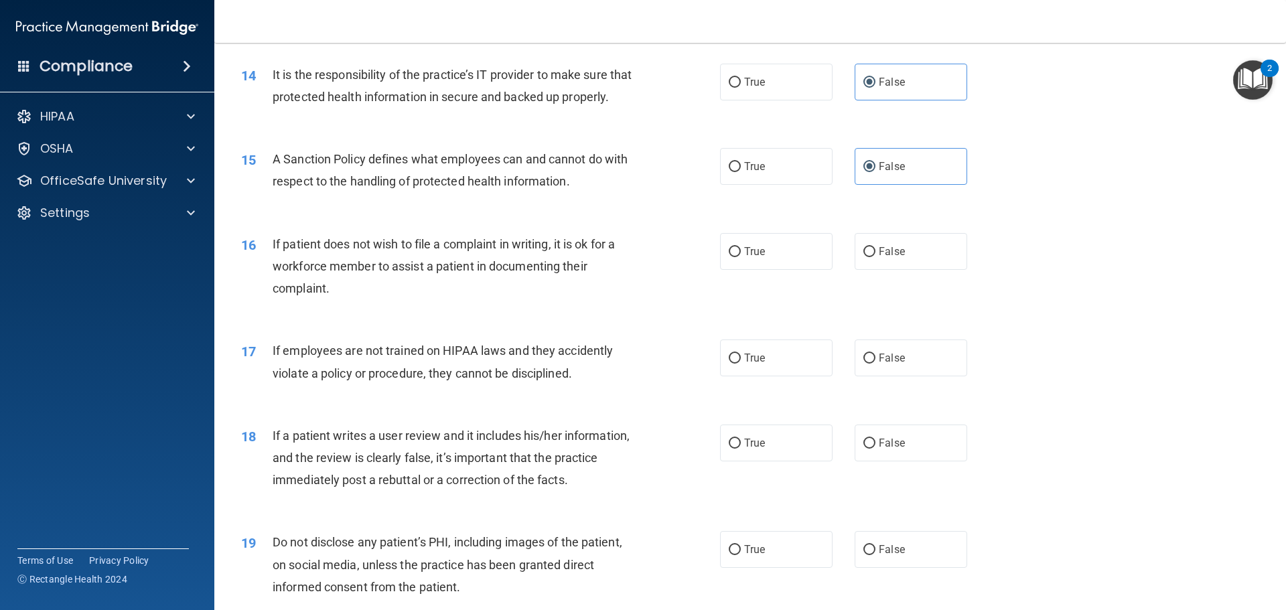
scroll to position [1540, 0]
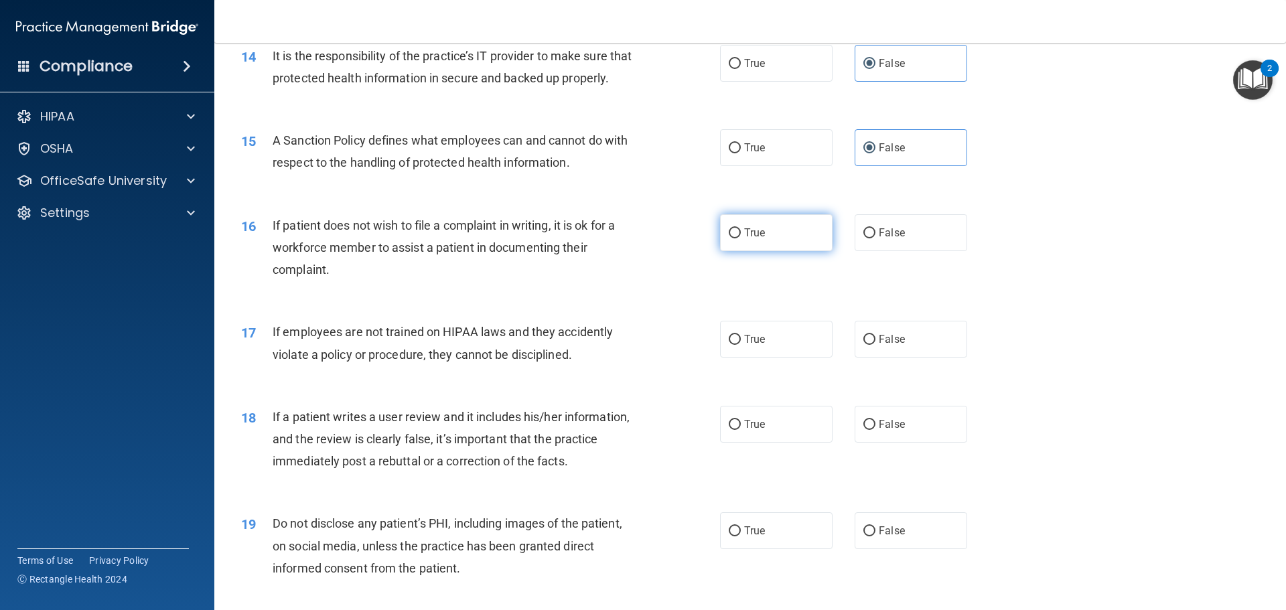
click at [816, 251] on label "True" at bounding box center [776, 232] width 113 height 37
click at [741, 238] on input "True" at bounding box center [735, 233] width 12 height 10
radio input "true"
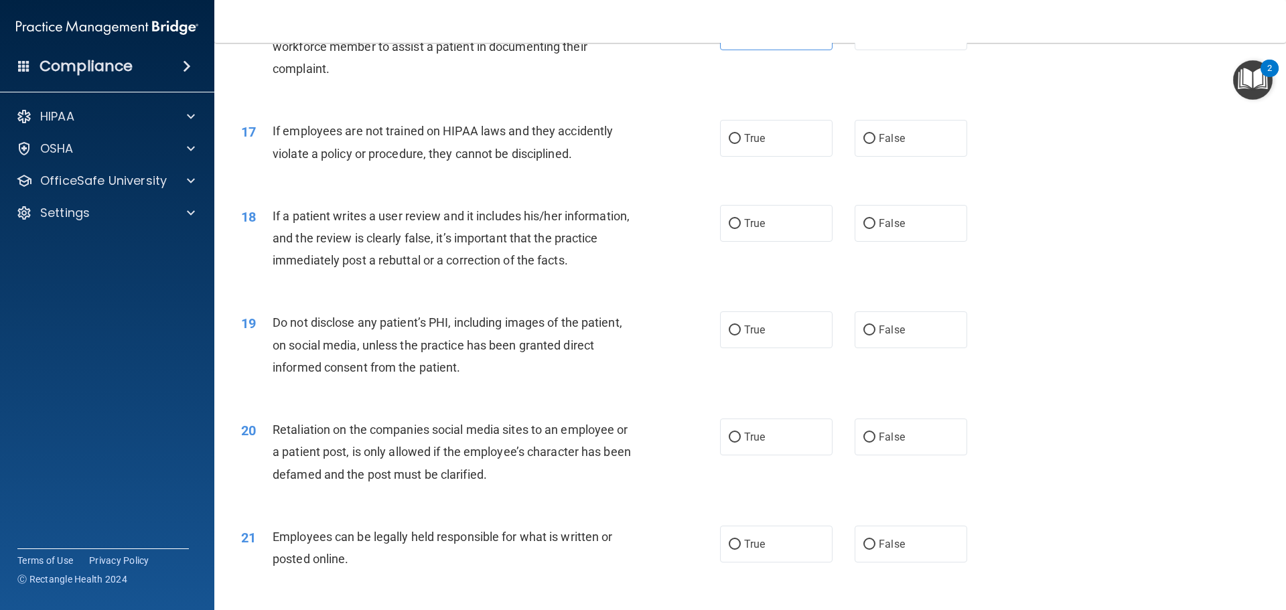
scroll to position [1942, 0]
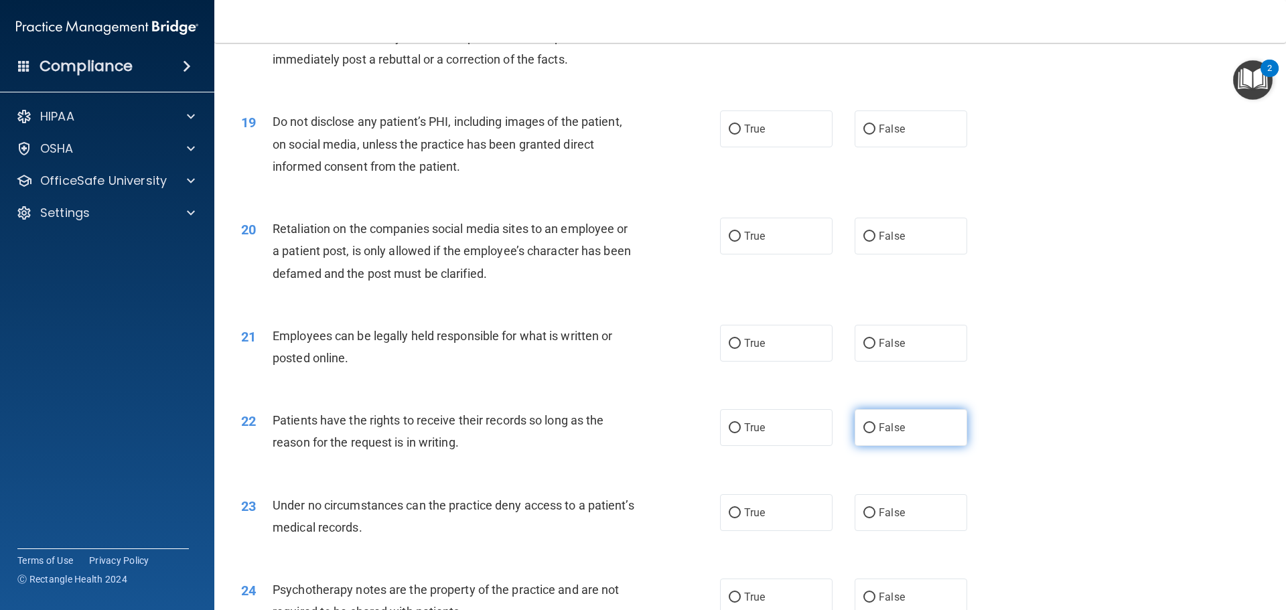
click at [890, 434] on span "False" at bounding box center [892, 427] width 26 height 13
click at [875, 433] on input "False" at bounding box center [869, 428] width 12 height 10
radio input "true"
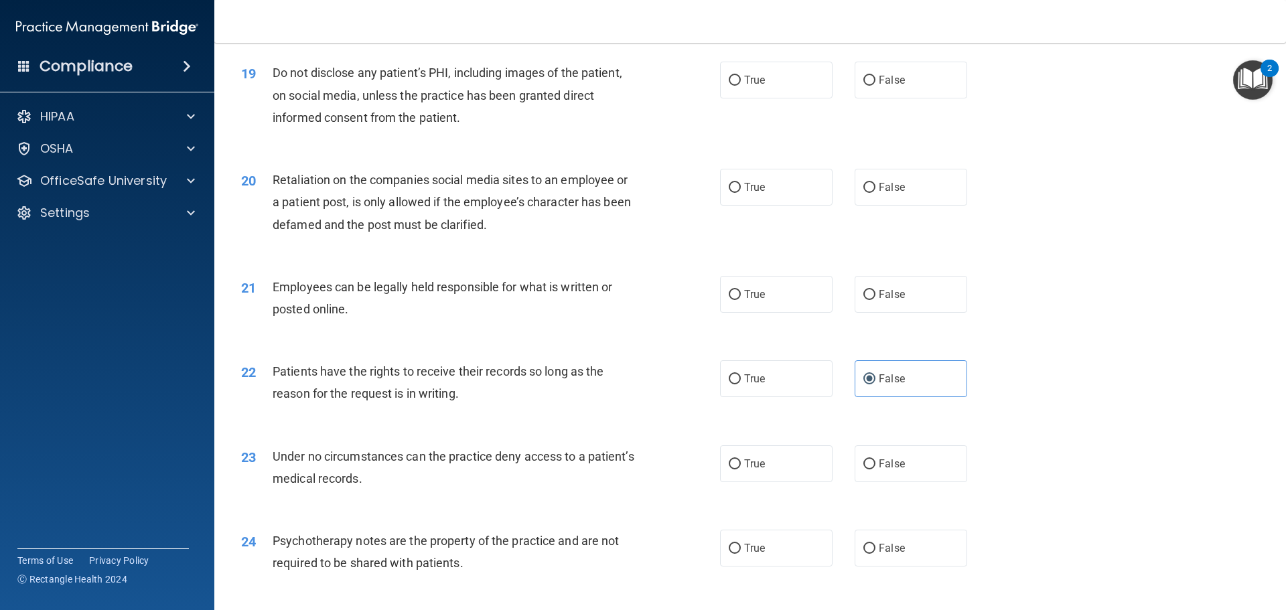
scroll to position [2076, 0]
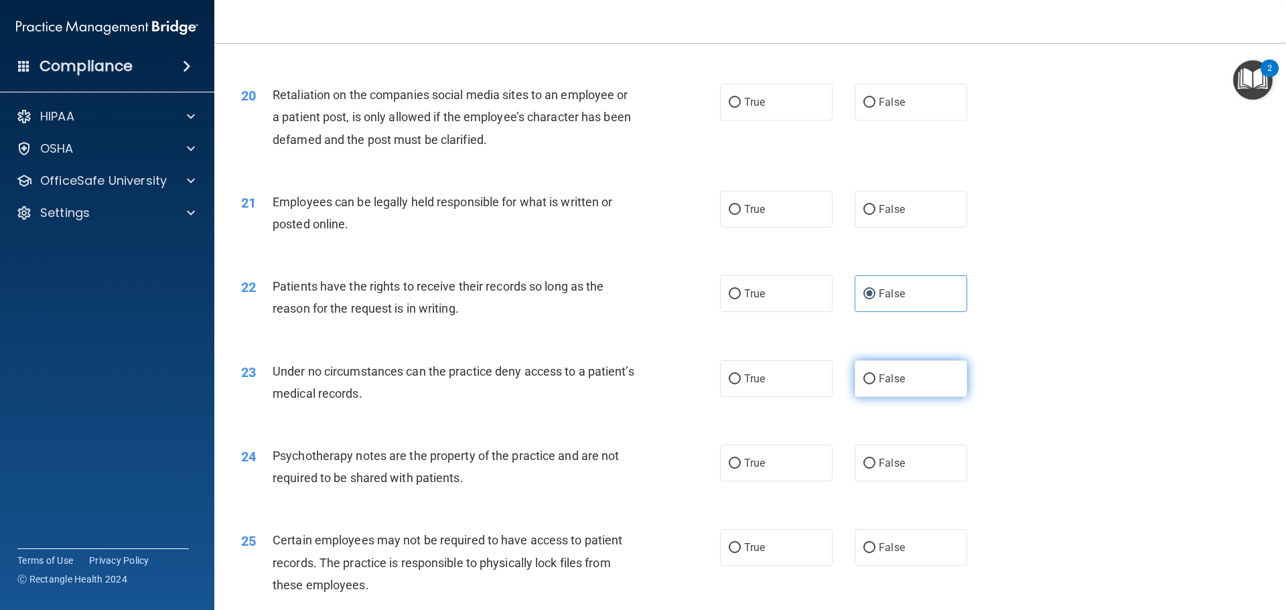
click at [931, 392] on label "False" at bounding box center [911, 378] width 113 height 37
click at [875, 384] on input "False" at bounding box center [869, 379] width 12 height 10
radio input "true"
click at [779, 477] on label "True" at bounding box center [776, 463] width 113 height 37
click at [741, 469] on input "True" at bounding box center [735, 464] width 12 height 10
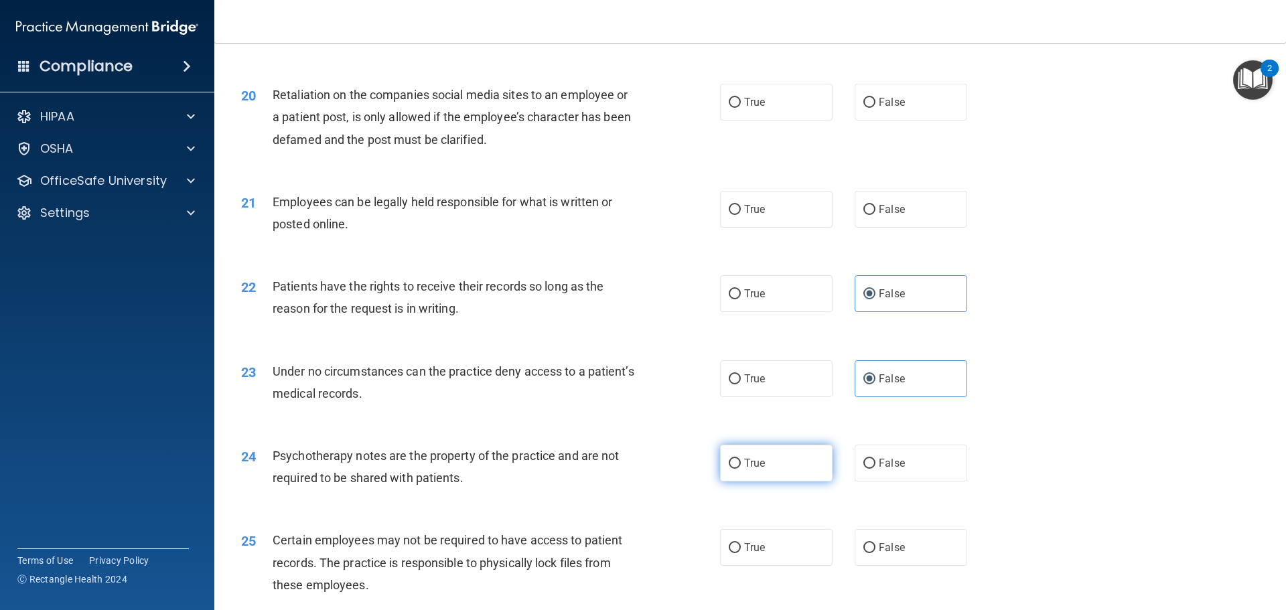
radio input "true"
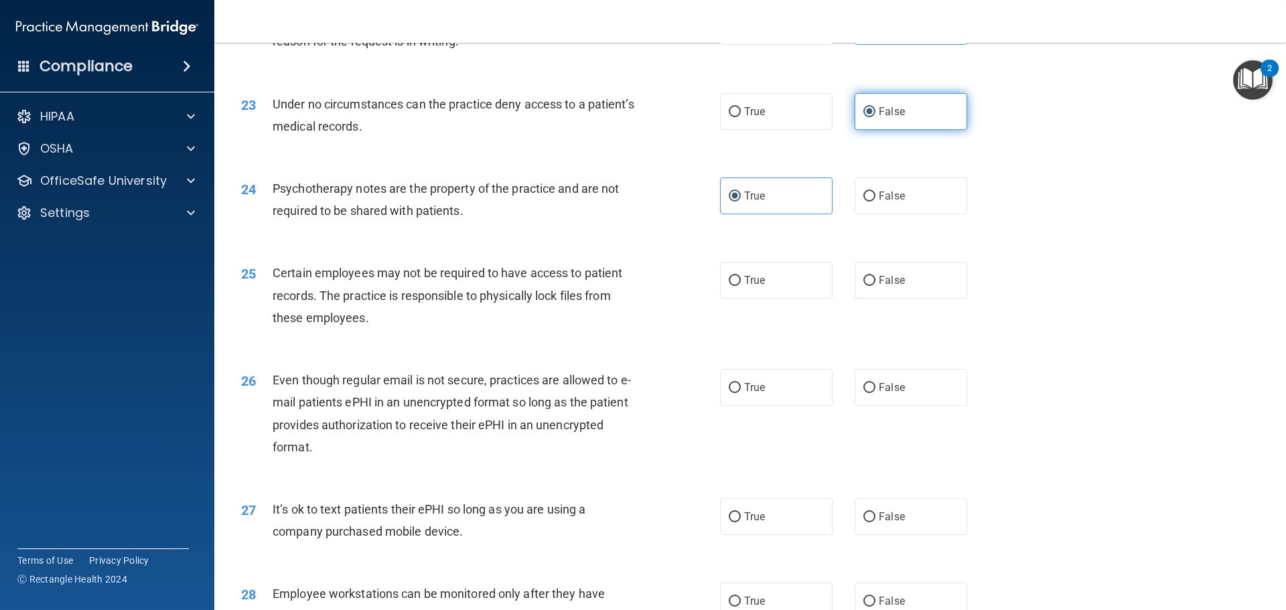
scroll to position [2344, 0]
click at [882, 529] on label "False" at bounding box center [911, 516] width 113 height 37
click at [875, 522] on input "False" at bounding box center [869, 517] width 12 height 10
radio input "true"
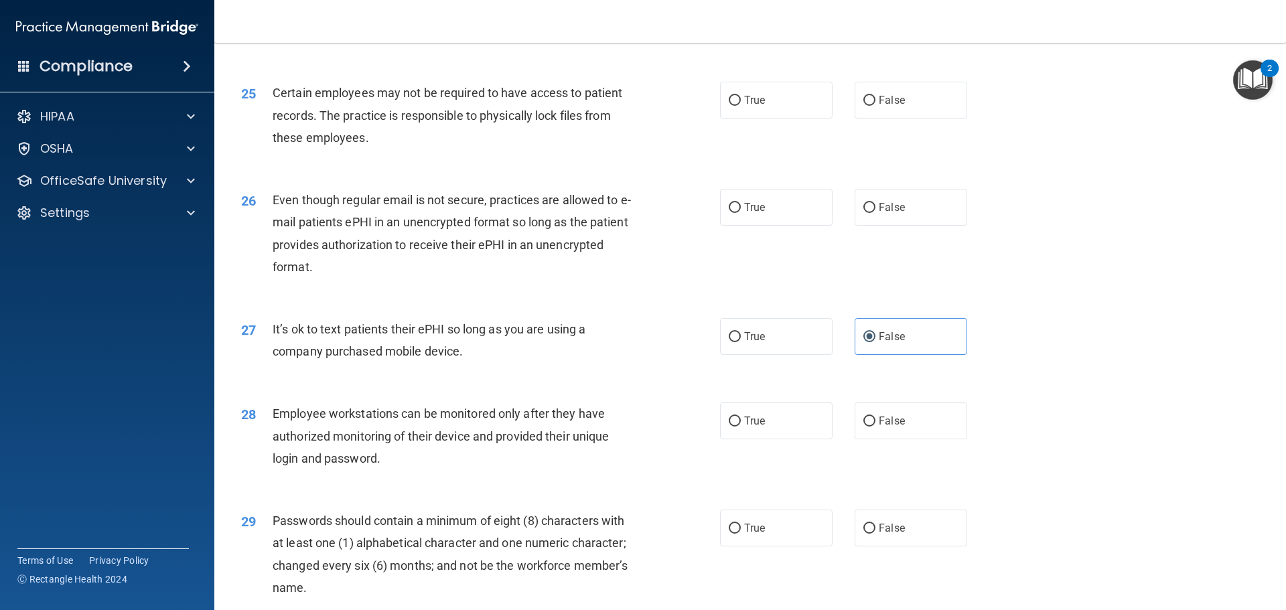
scroll to position [2679, 0]
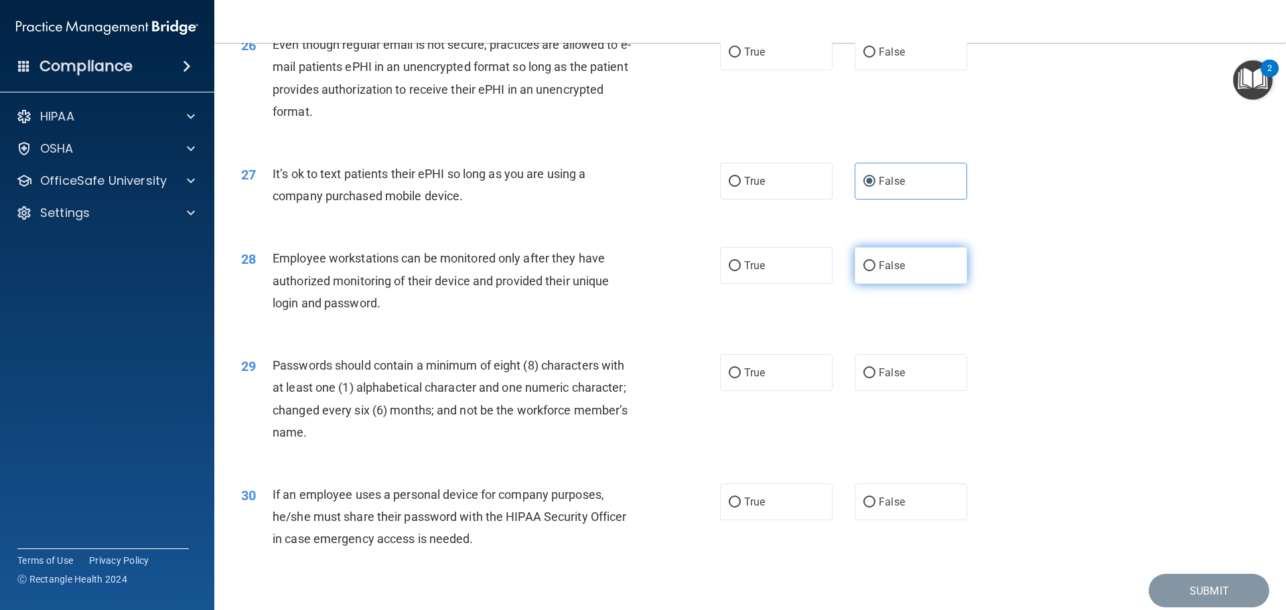
click at [901, 284] on label "False" at bounding box center [911, 265] width 113 height 37
click at [875, 271] on input "False" at bounding box center [869, 266] width 12 height 10
radio input "true"
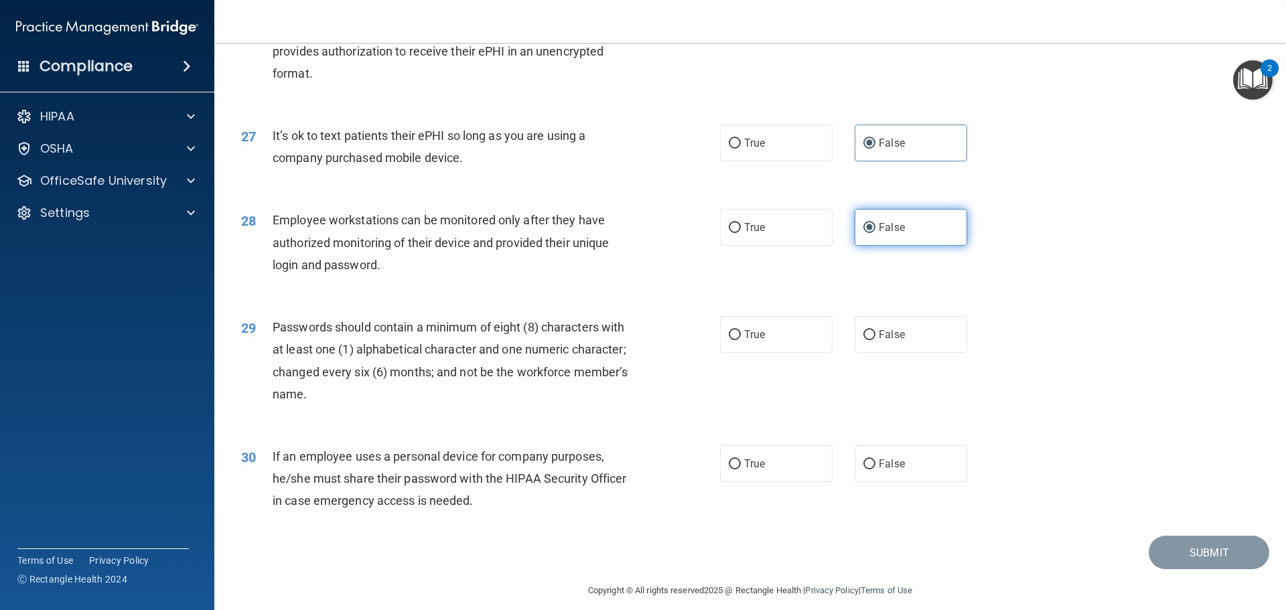
scroll to position [2752, 0]
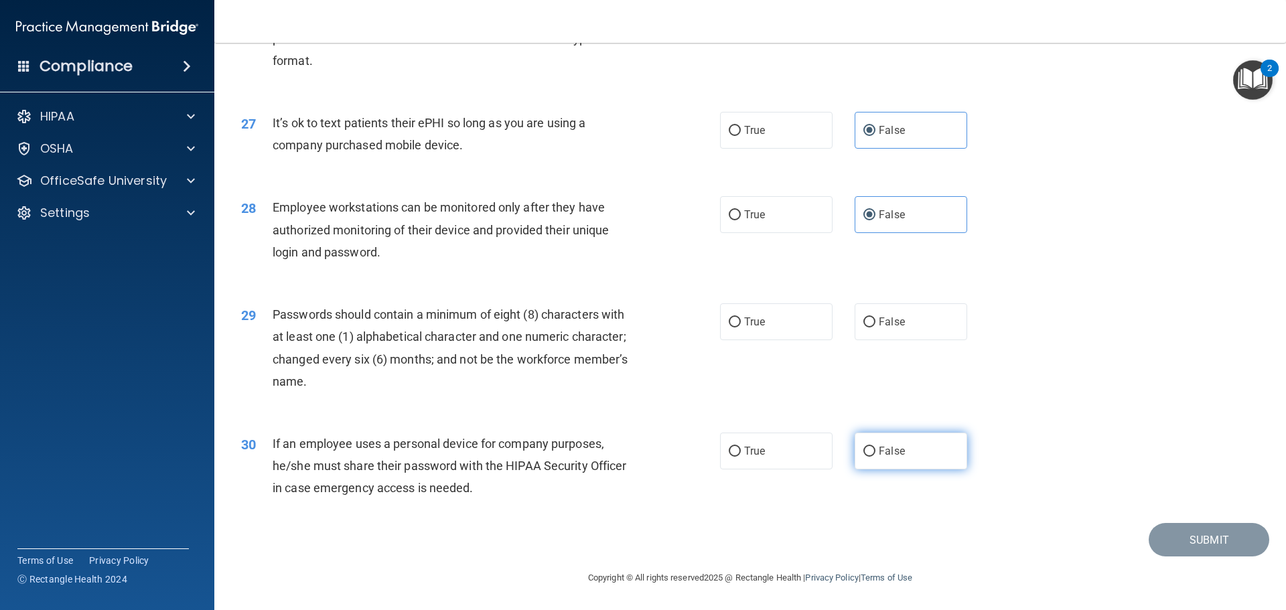
click at [903, 455] on label "False" at bounding box center [911, 451] width 113 height 37
click at [875, 455] on input "False" at bounding box center [869, 452] width 12 height 10
radio input "true"
click at [774, 323] on label "True" at bounding box center [776, 321] width 113 height 37
click at [741, 323] on input "True" at bounding box center [735, 322] width 12 height 10
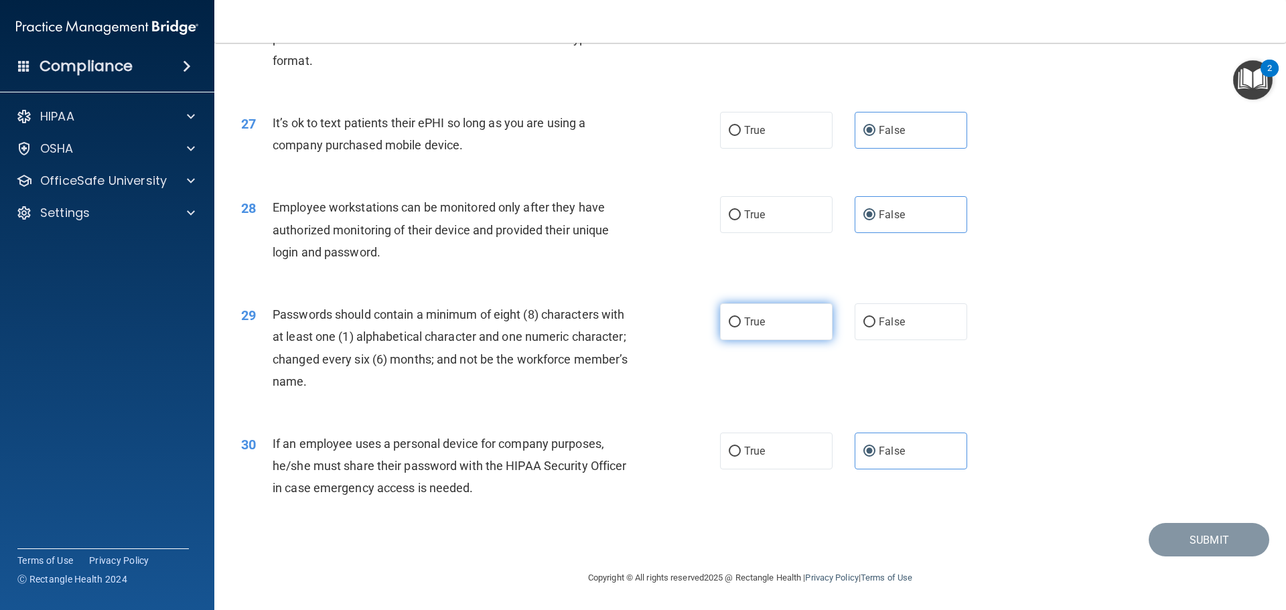
radio input "true"
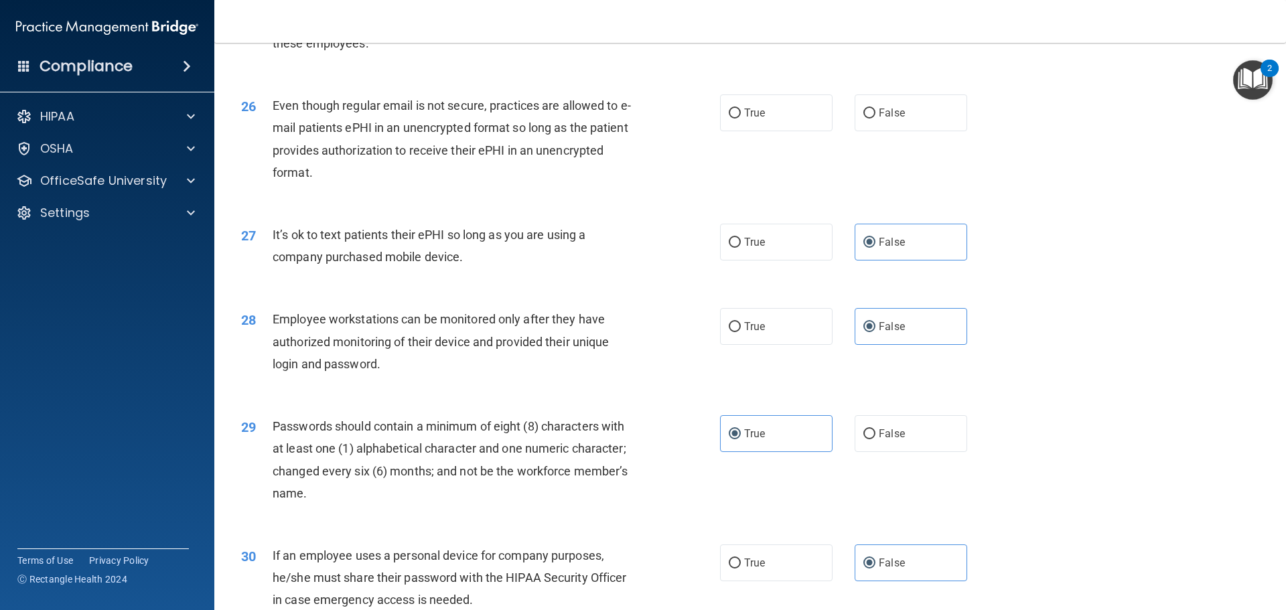
scroll to position [2484, 0]
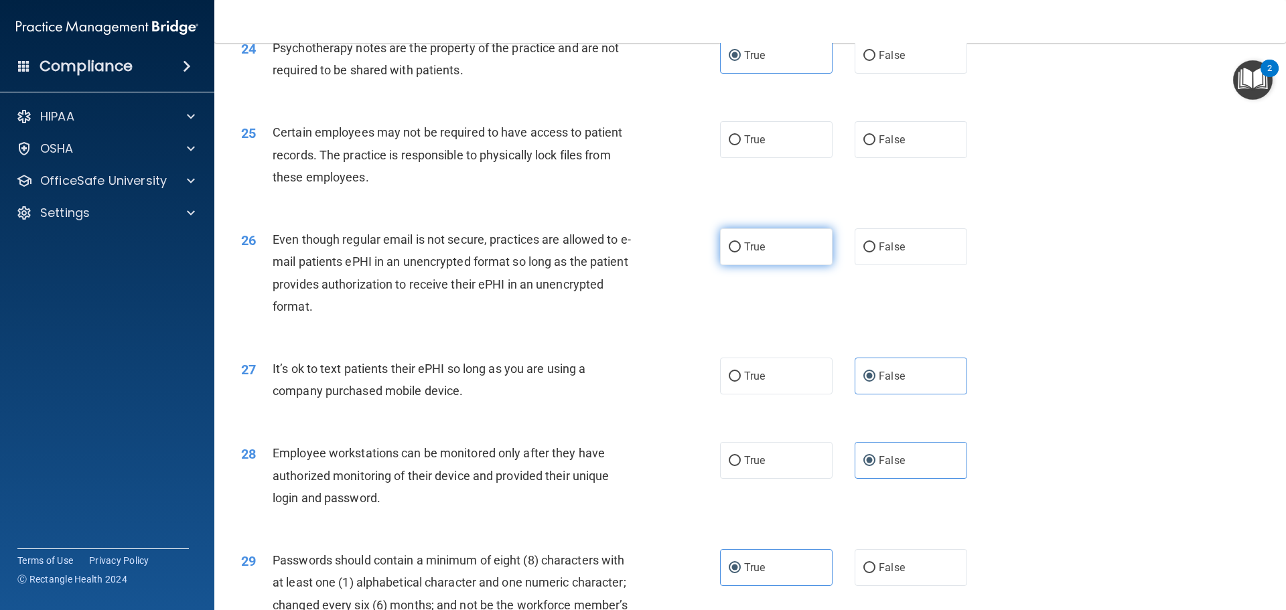
click at [767, 265] on label "True" at bounding box center [776, 246] width 113 height 37
click at [741, 252] on input "True" at bounding box center [735, 247] width 12 height 10
radio input "true"
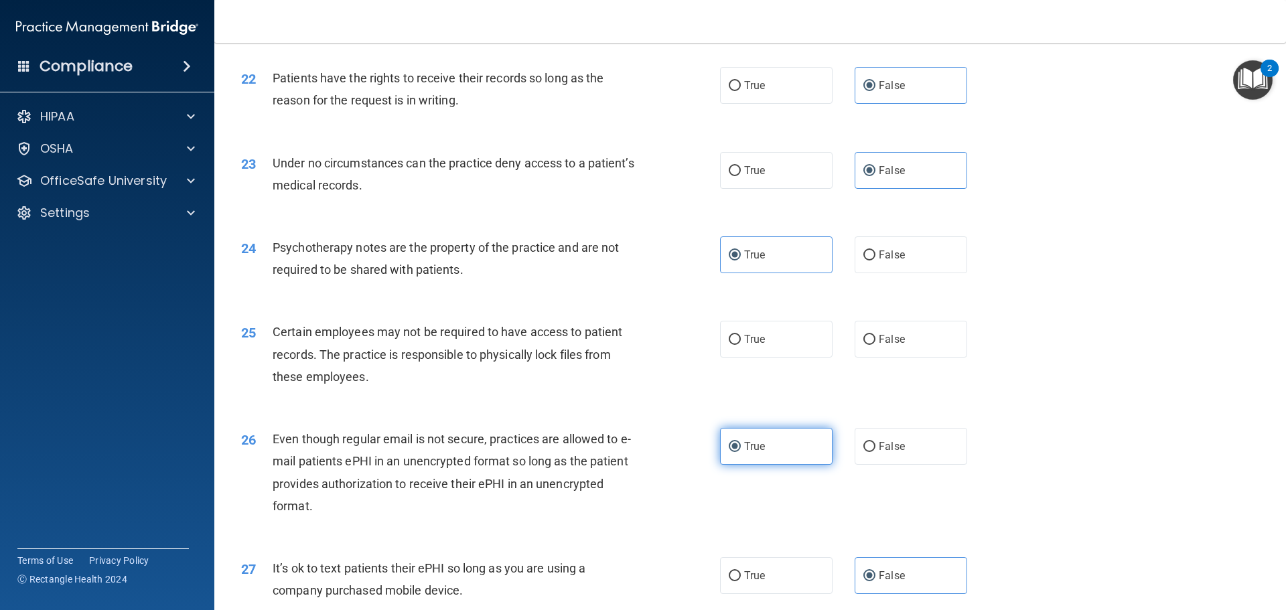
scroll to position [2283, 0]
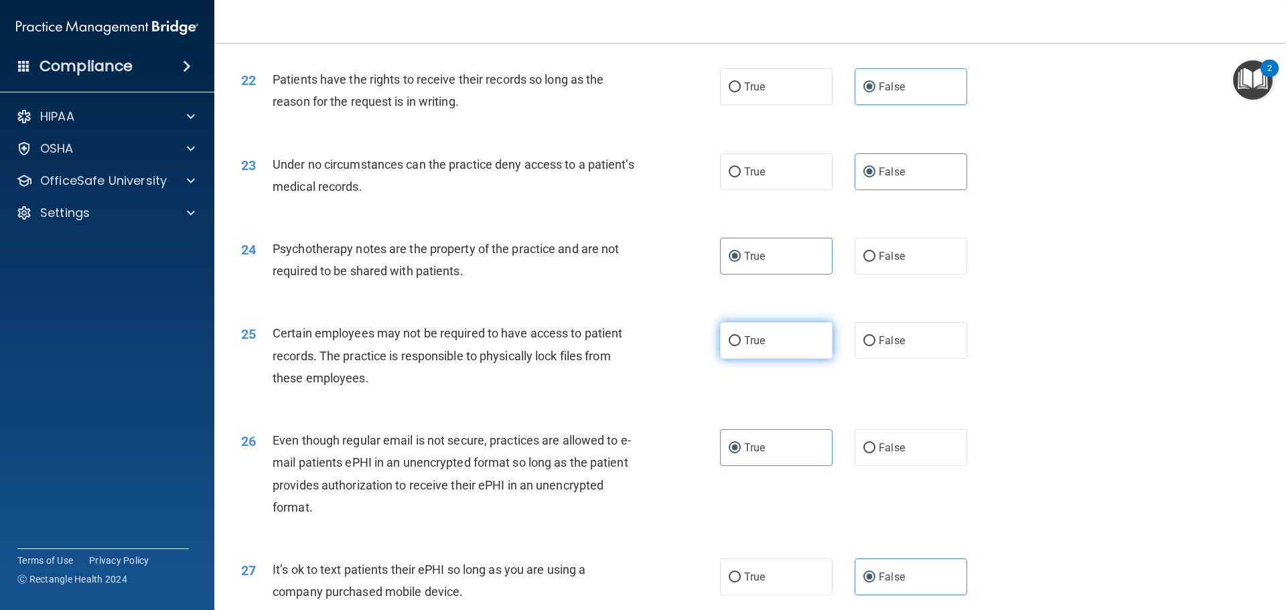
click at [745, 359] on label "True" at bounding box center [776, 340] width 113 height 37
click at [741, 346] on input "True" at bounding box center [735, 341] width 12 height 10
radio input "true"
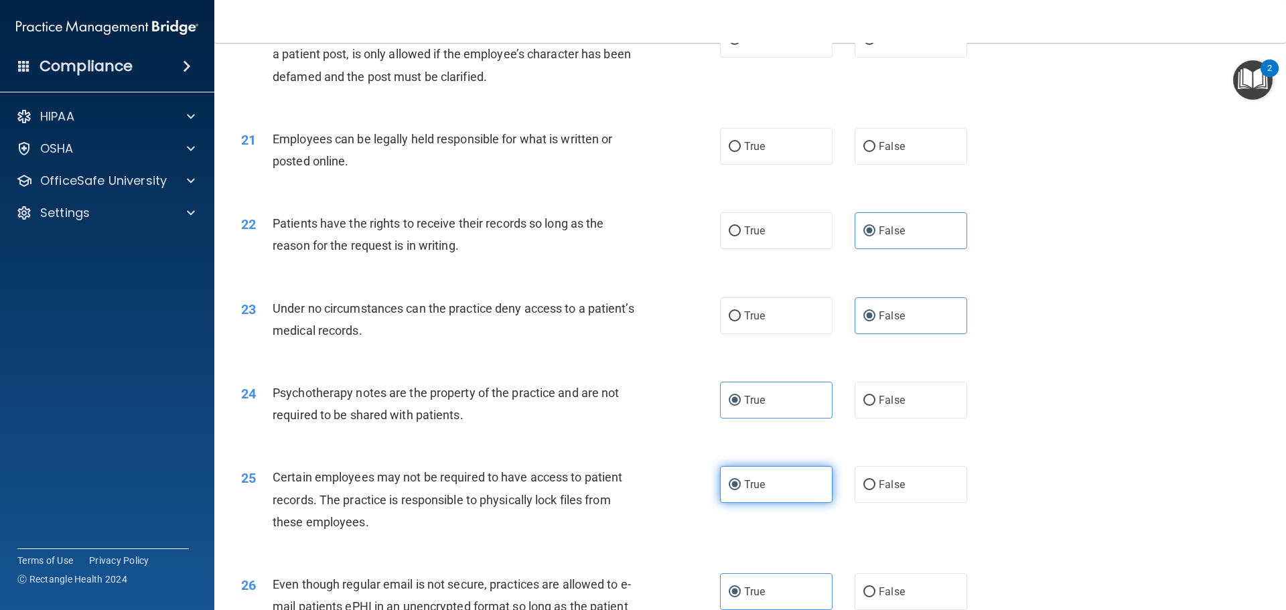
scroll to position [2082, 0]
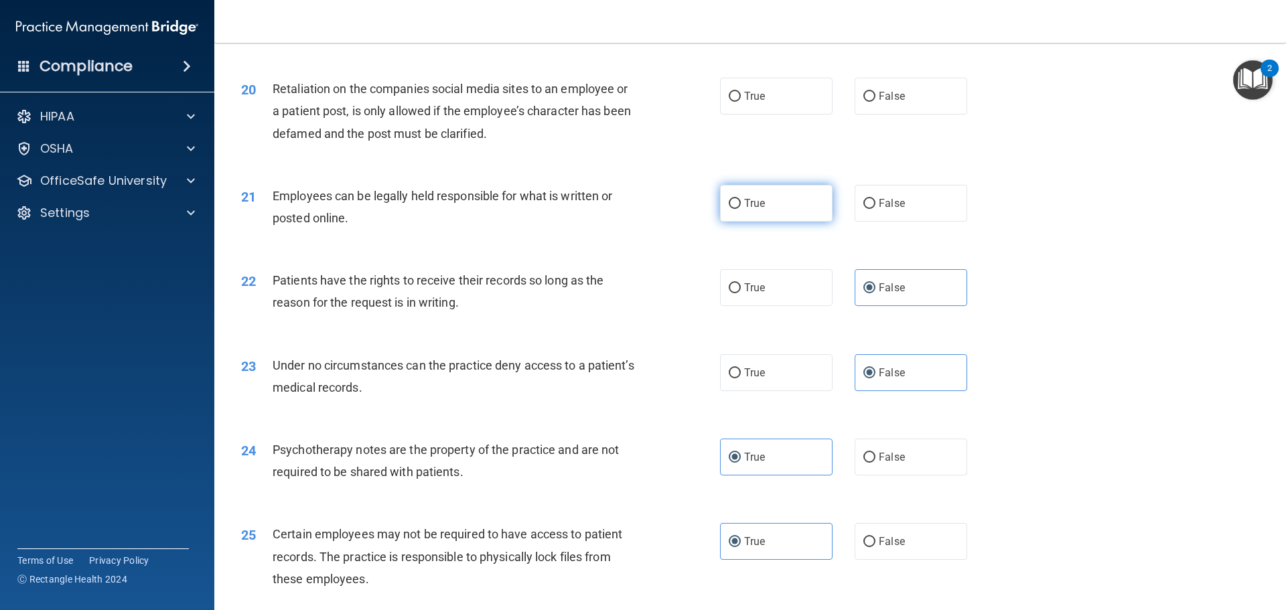
click at [776, 222] on label "True" at bounding box center [776, 203] width 113 height 37
click at [741, 209] on input "True" at bounding box center [735, 204] width 12 height 10
radio input "true"
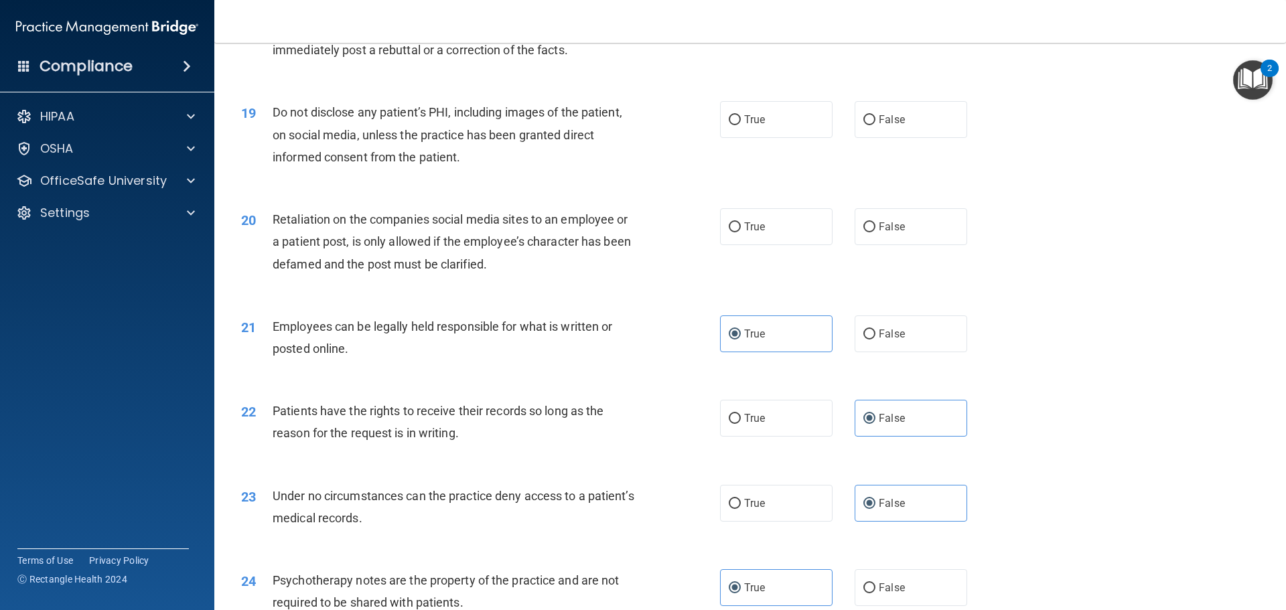
scroll to position [1948, 0]
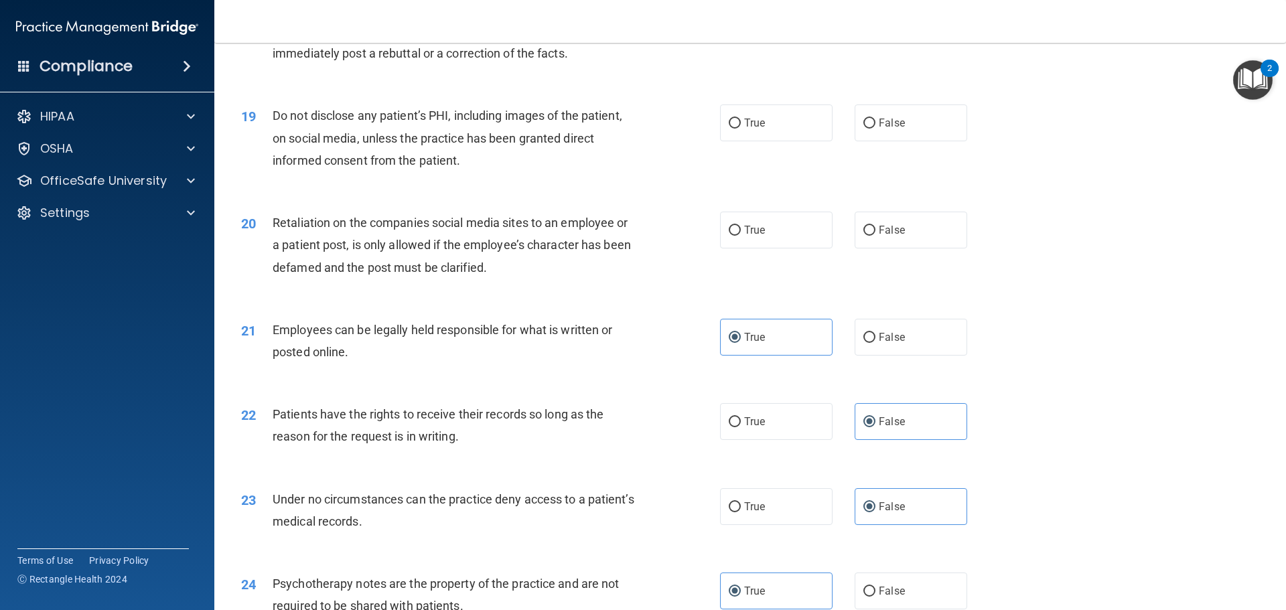
click at [857, 271] on div "20 Retaliation on the companies social media sites to an employee or a patient …" at bounding box center [750, 248] width 1038 height 107
click at [884, 236] on span "False" at bounding box center [892, 230] width 26 height 13
click at [875, 236] on input "False" at bounding box center [869, 231] width 12 height 10
radio input "true"
click at [777, 141] on label "True" at bounding box center [776, 122] width 113 height 37
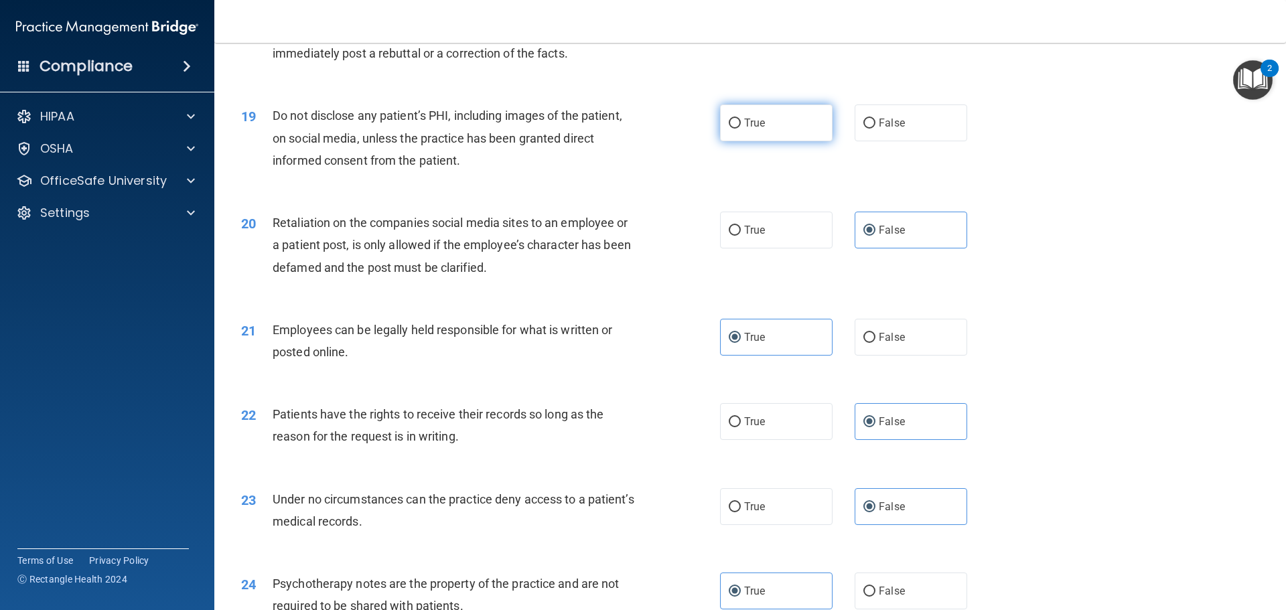
click at [741, 129] on input "True" at bounding box center [735, 124] width 12 height 10
radio input "true"
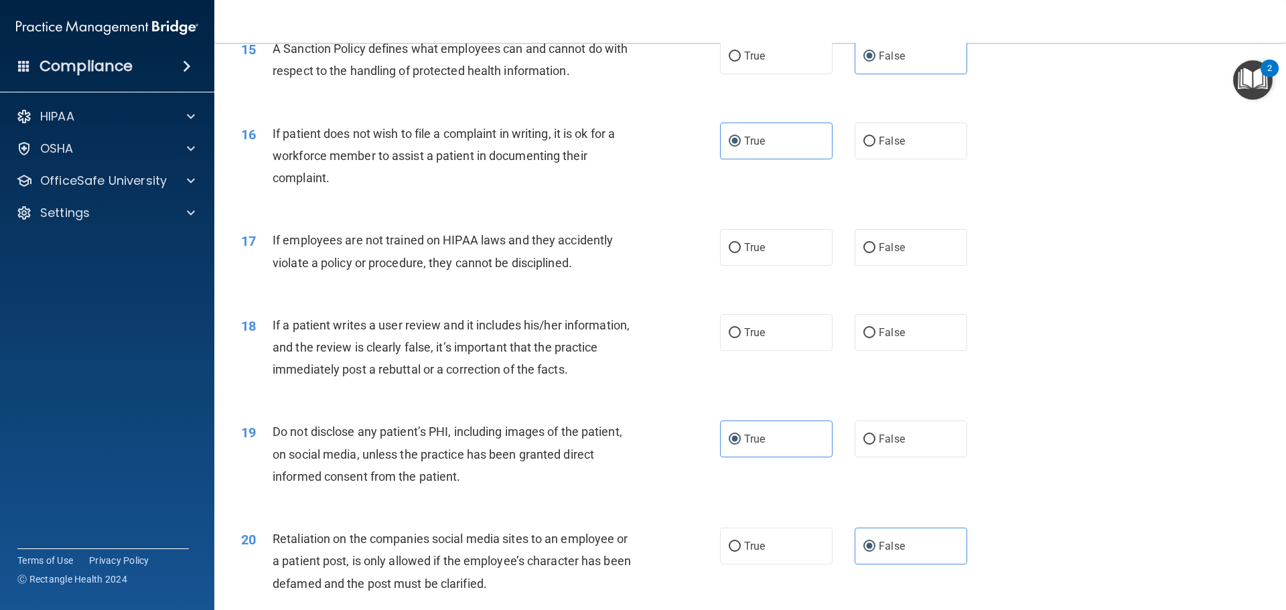
scroll to position [1613, 0]
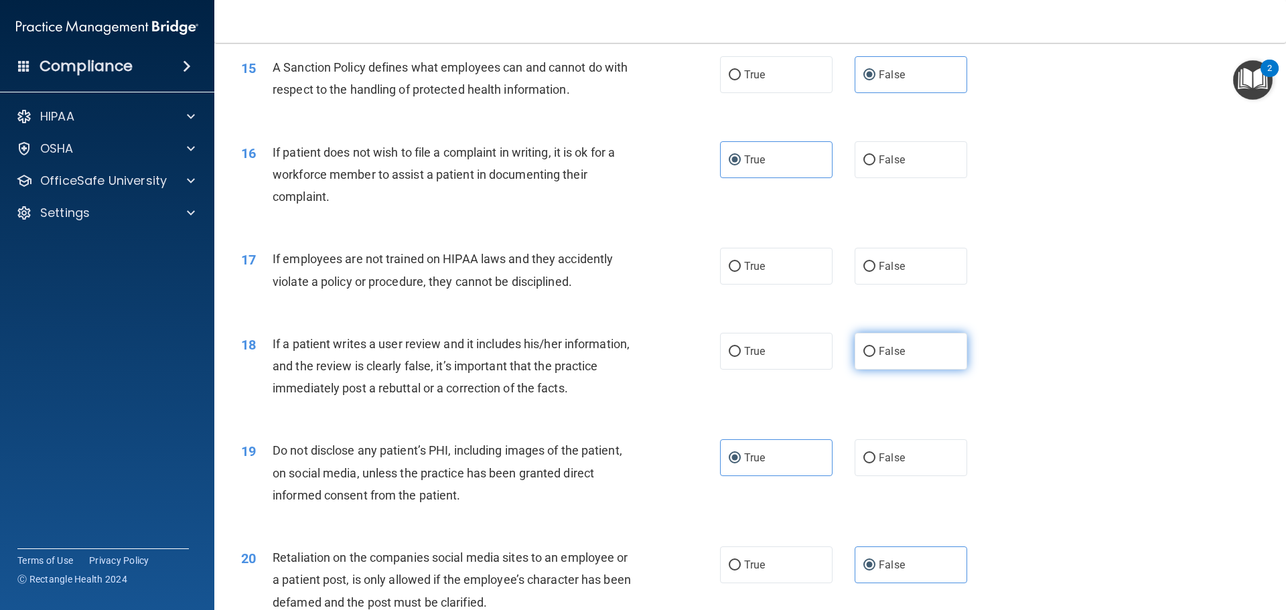
click at [879, 358] on span "False" at bounding box center [892, 351] width 26 height 13
click at [875, 357] on input "False" at bounding box center [869, 352] width 12 height 10
radio input "true"
click at [895, 273] on span "False" at bounding box center [892, 266] width 26 height 13
click at [875, 272] on input "False" at bounding box center [869, 267] width 12 height 10
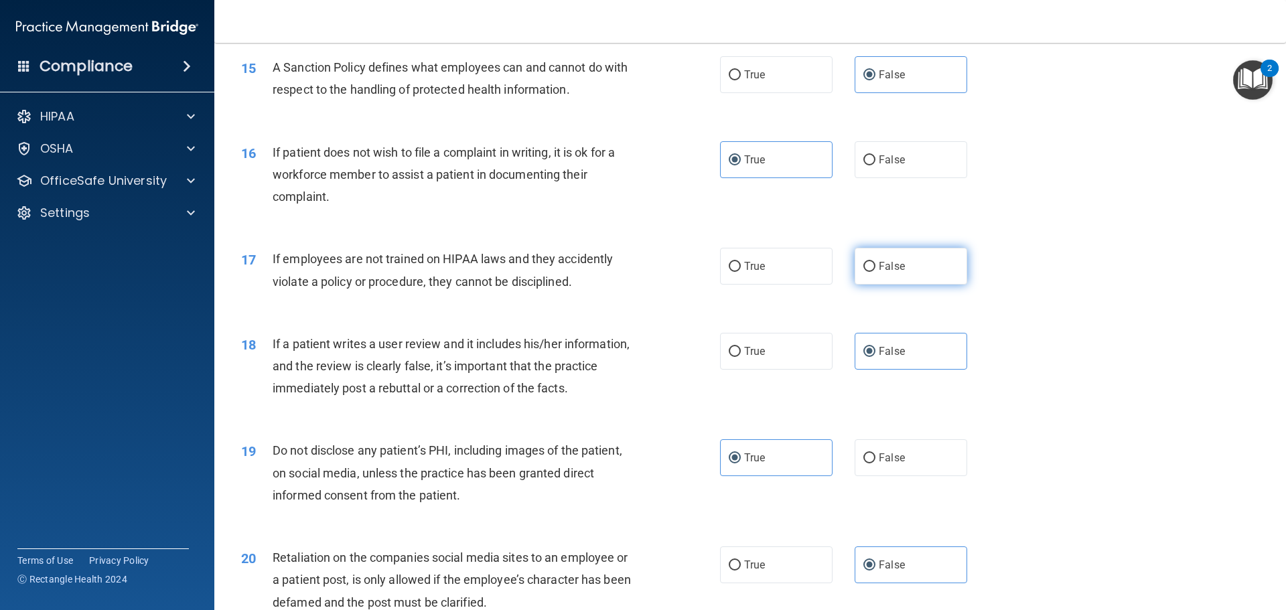
radio input "true"
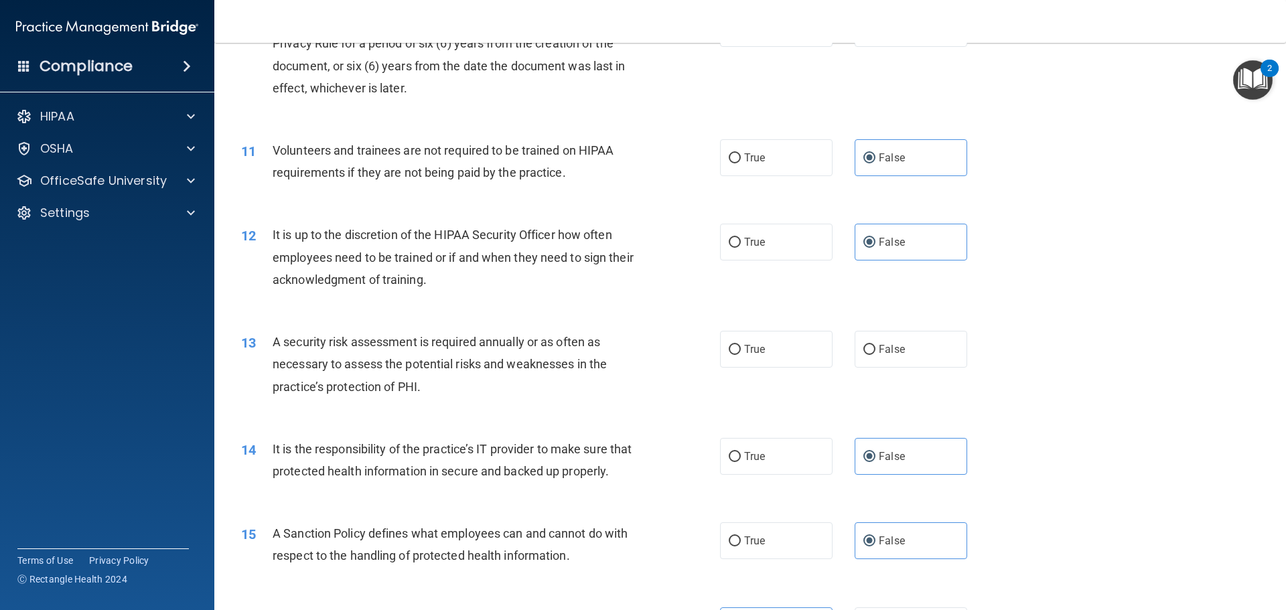
scroll to position [1145, 0]
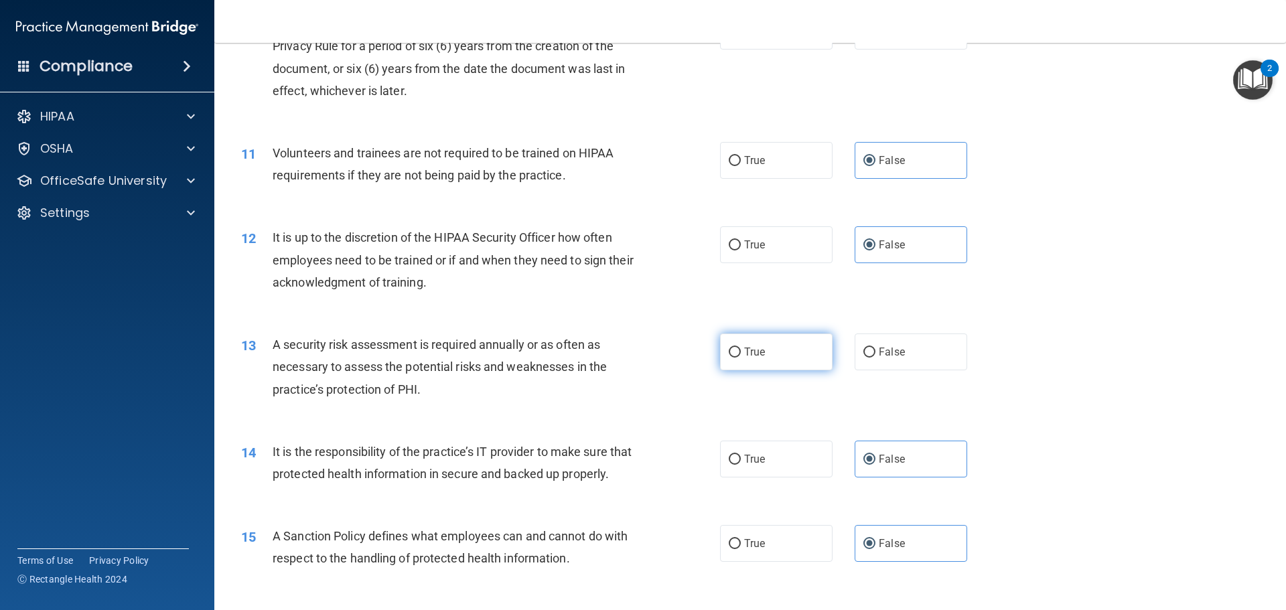
click at [787, 358] on label "True" at bounding box center [776, 352] width 113 height 37
click at [741, 358] on input "True" at bounding box center [735, 353] width 12 height 10
radio input "true"
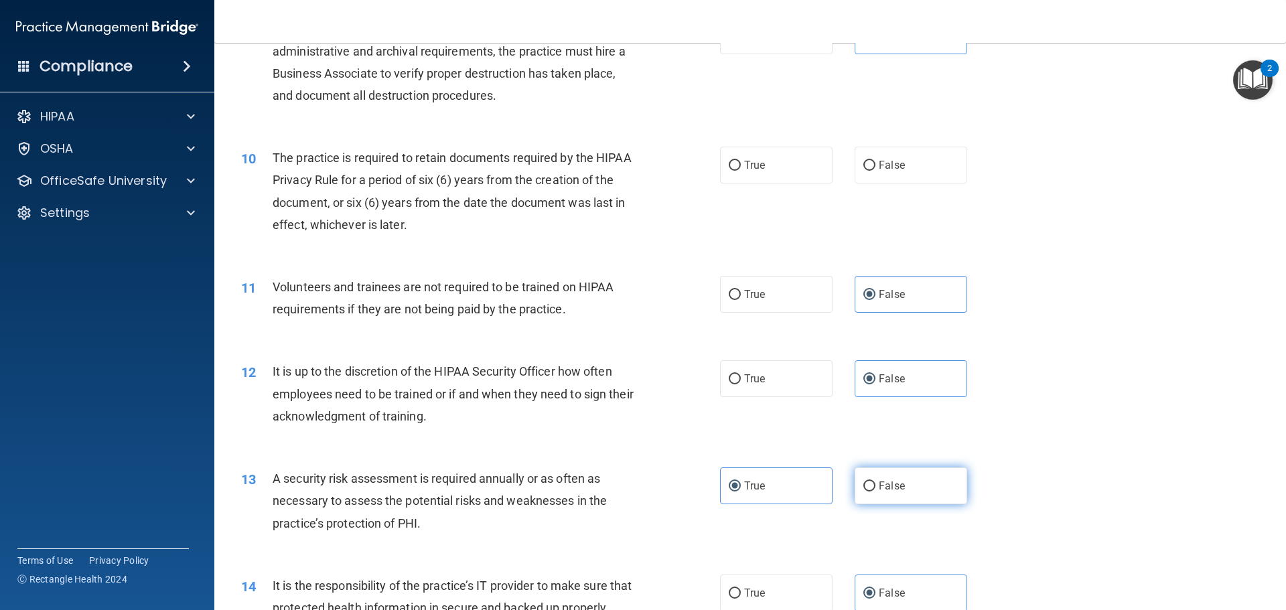
scroll to position [810, 0]
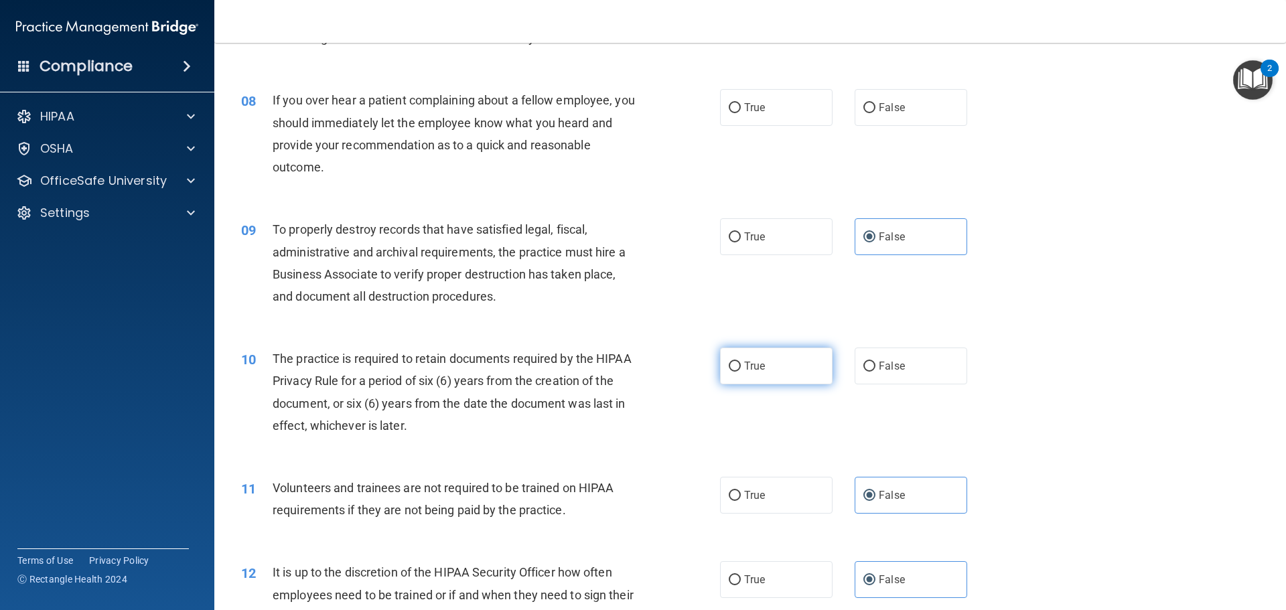
click at [778, 361] on label "True" at bounding box center [776, 366] width 113 height 37
click at [741, 362] on input "True" at bounding box center [735, 367] width 12 height 10
radio input "true"
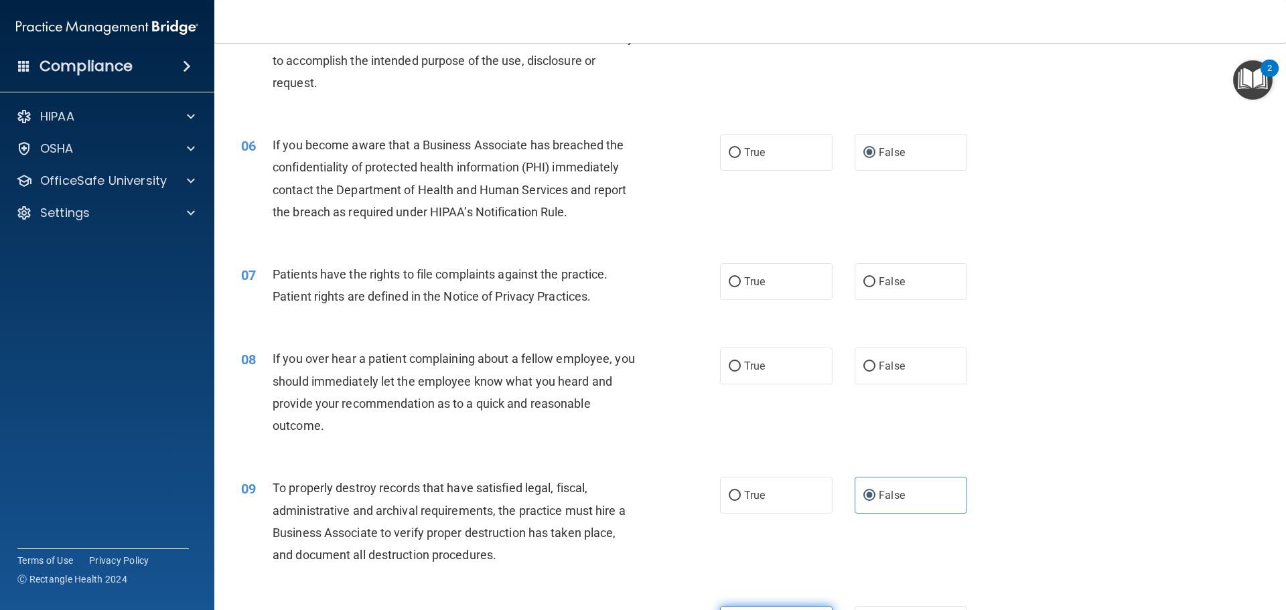
scroll to position [542, 0]
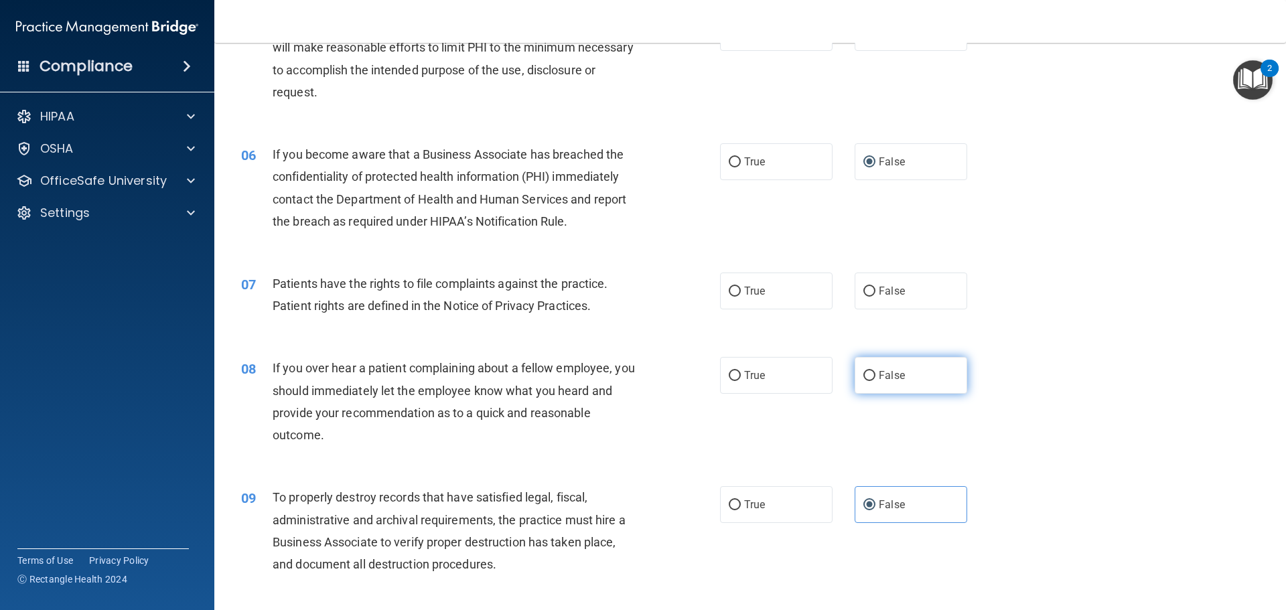
click at [863, 374] on input "False" at bounding box center [869, 376] width 12 height 10
radio input "true"
click at [741, 299] on label "True" at bounding box center [776, 291] width 113 height 37
click at [741, 297] on input "True" at bounding box center [735, 292] width 12 height 10
radio input "true"
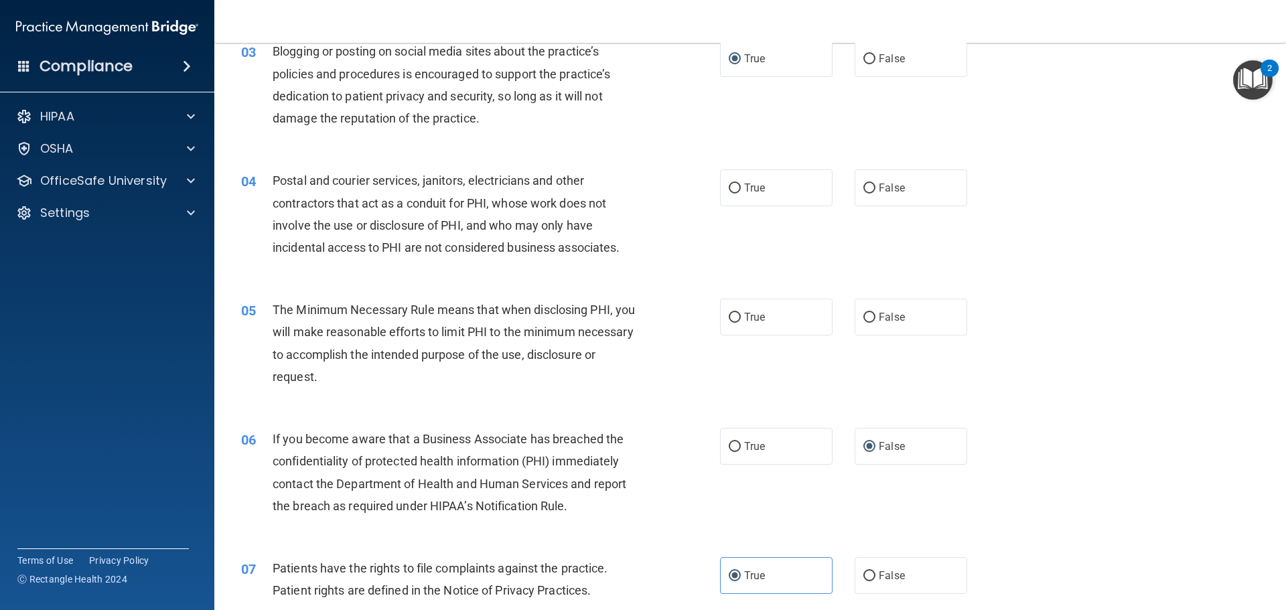
scroll to position [207, 0]
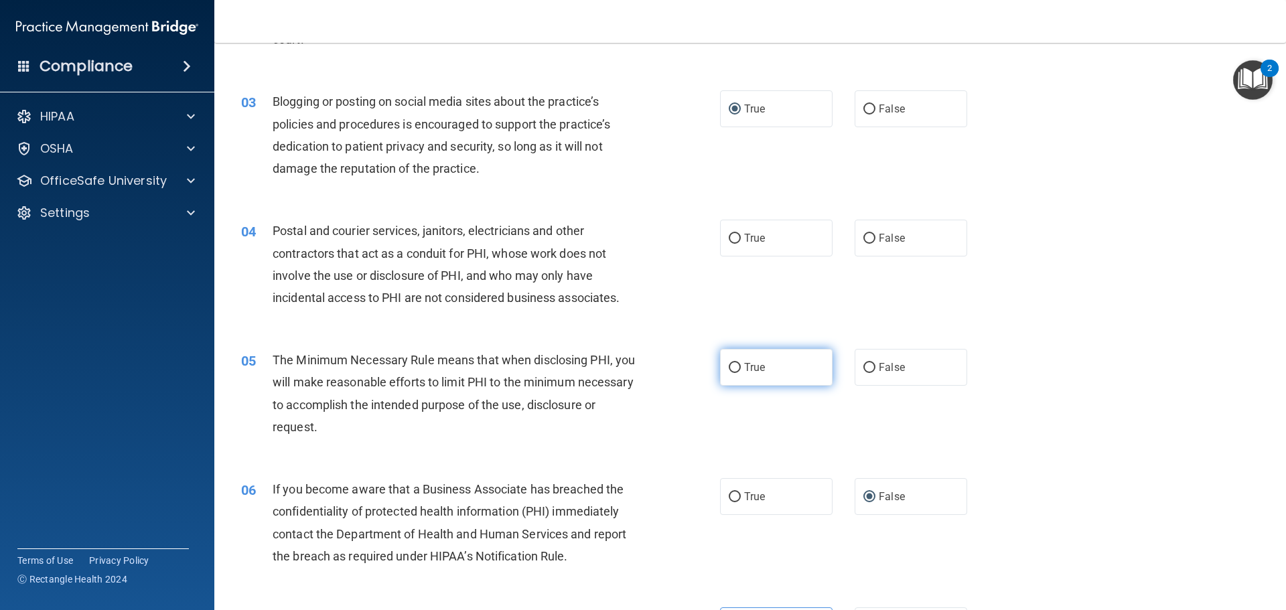
click at [720, 369] on label "True" at bounding box center [776, 367] width 113 height 37
click at [729, 369] on input "True" at bounding box center [735, 368] width 12 height 10
radio input "true"
click at [757, 248] on label "True" at bounding box center [776, 238] width 113 height 37
click at [741, 244] on input "True" at bounding box center [735, 239] width 12 height 10
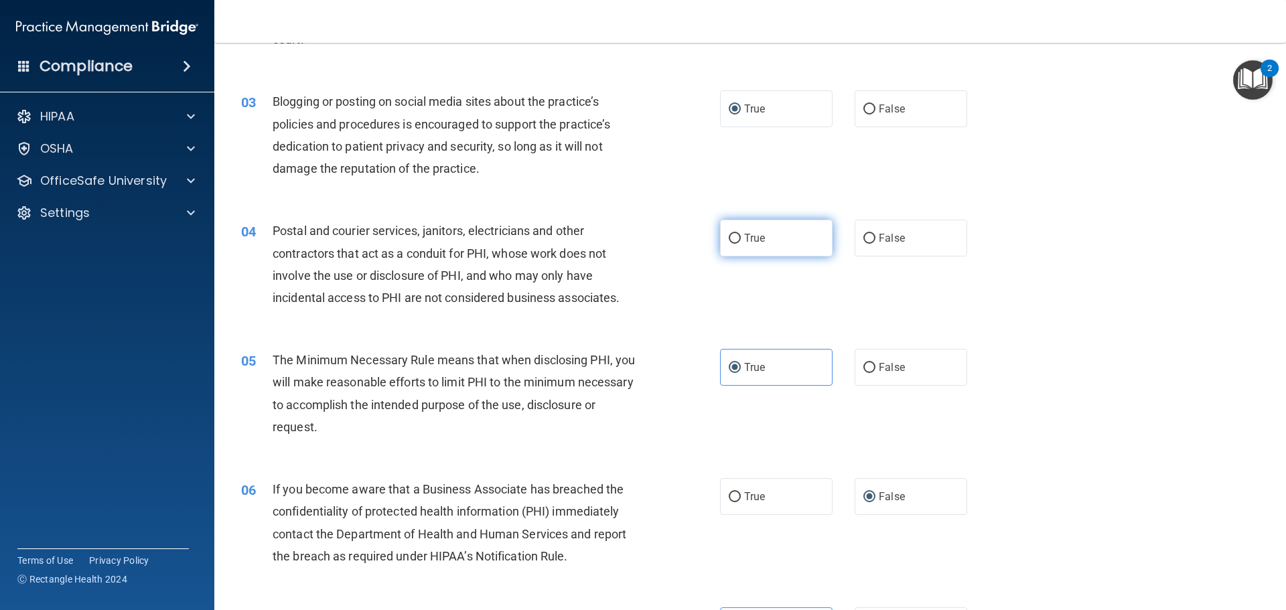
radio input "true"
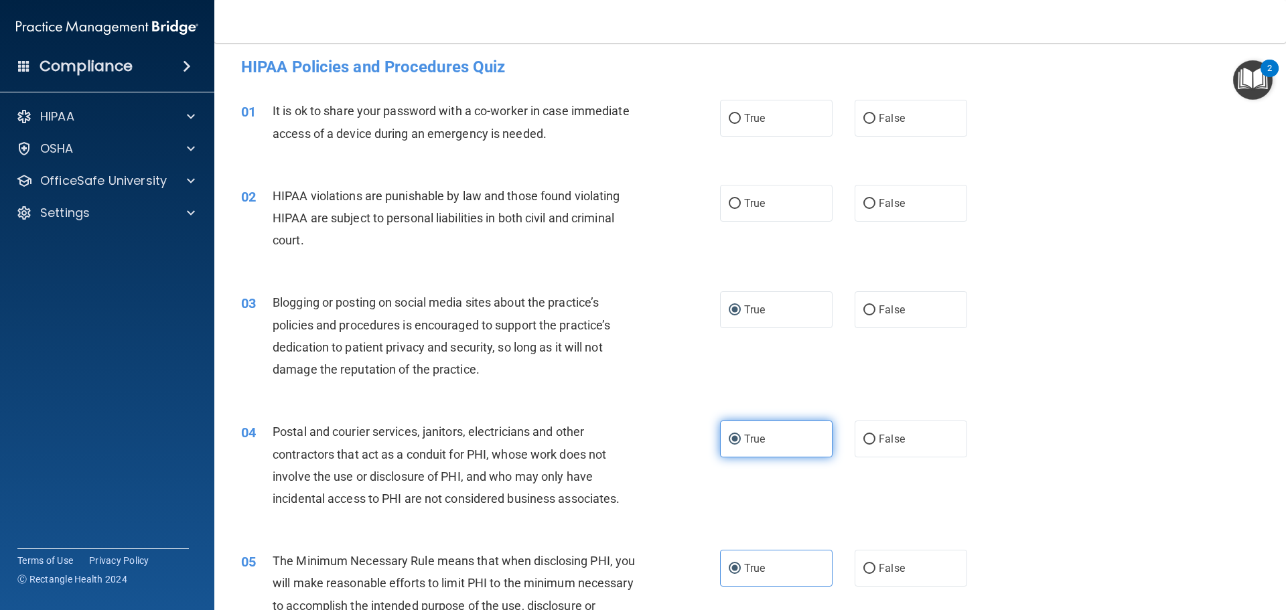
scroll to position [0, 0]
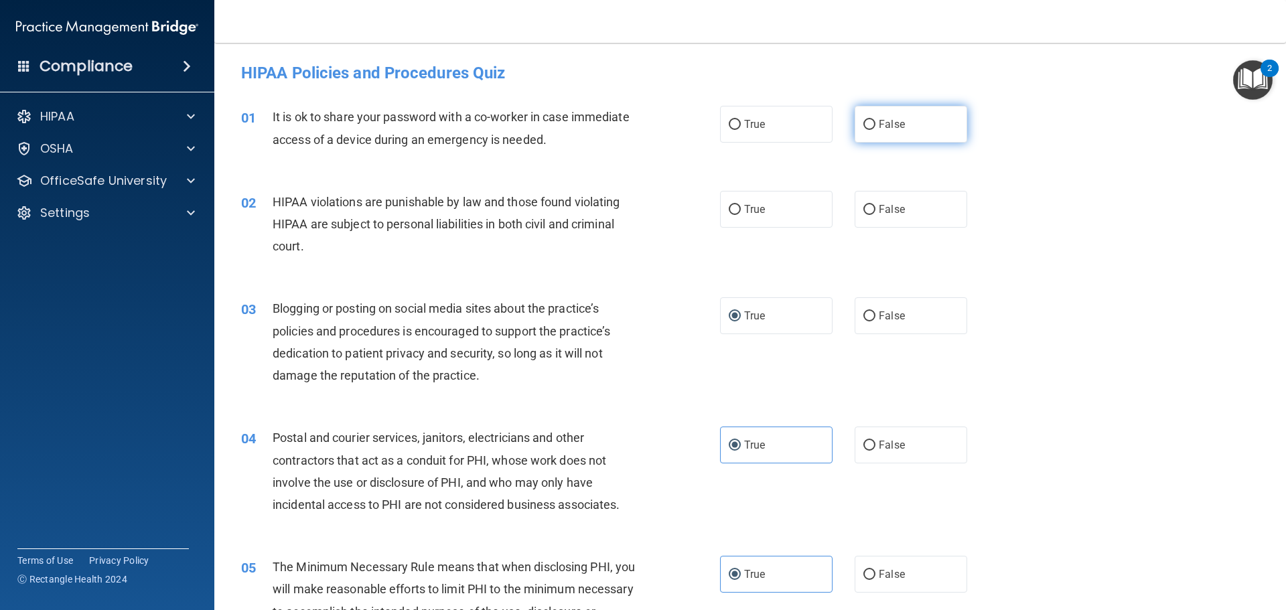
click at [857, 137] on label "False" at bounding box center [911, 124] width 113 height 37
click at [863, 130] on input "False" at bounding box center [869, 125] width 12 height 10
radio input "true"
click at [763, 209] on label "True" at bounding box center [776, 209] width 113 height 37
click at [741, 209] on input "True" at bounding box center [735, 210] width 12 height 10
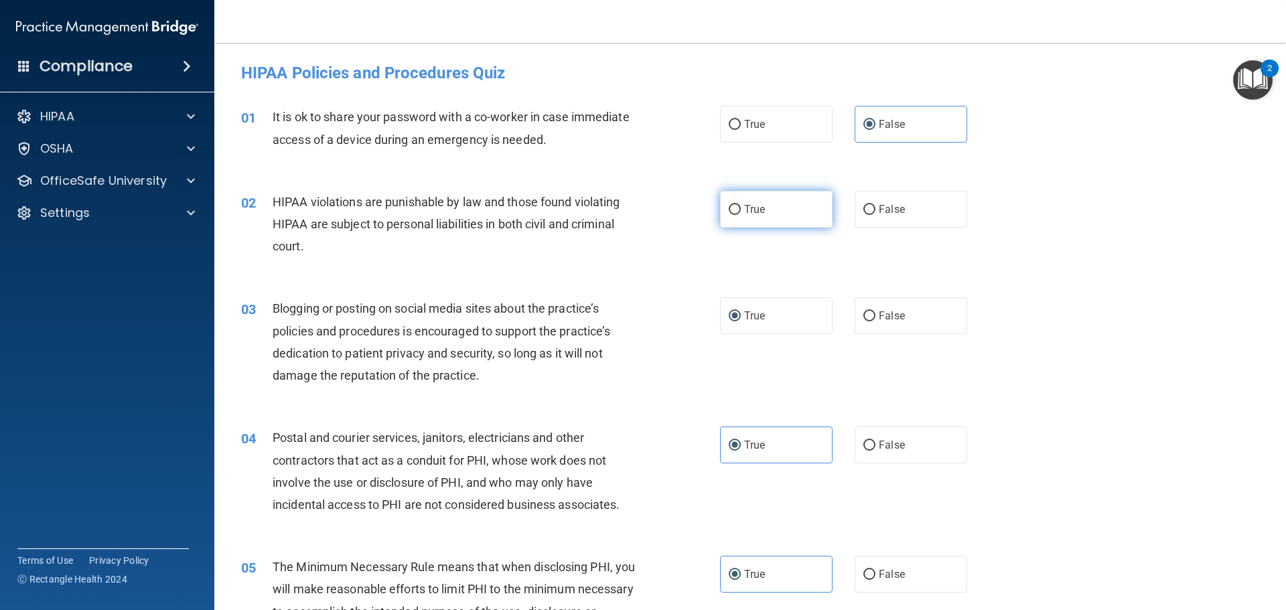
radio input "true"
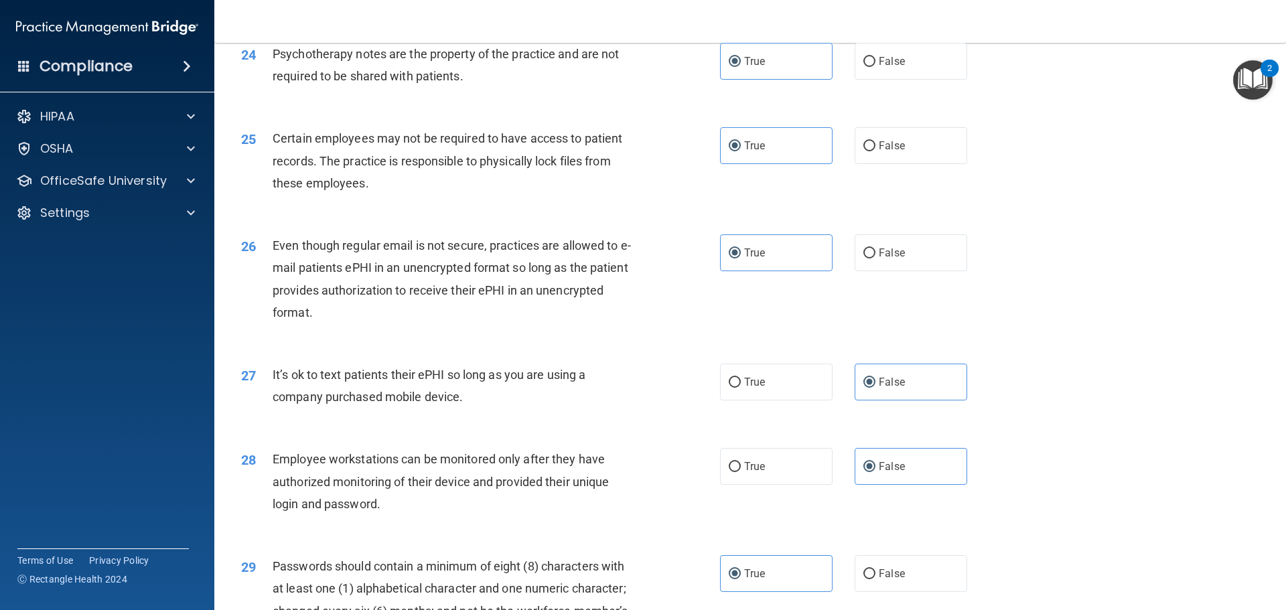
scroll to position [2752, 0]
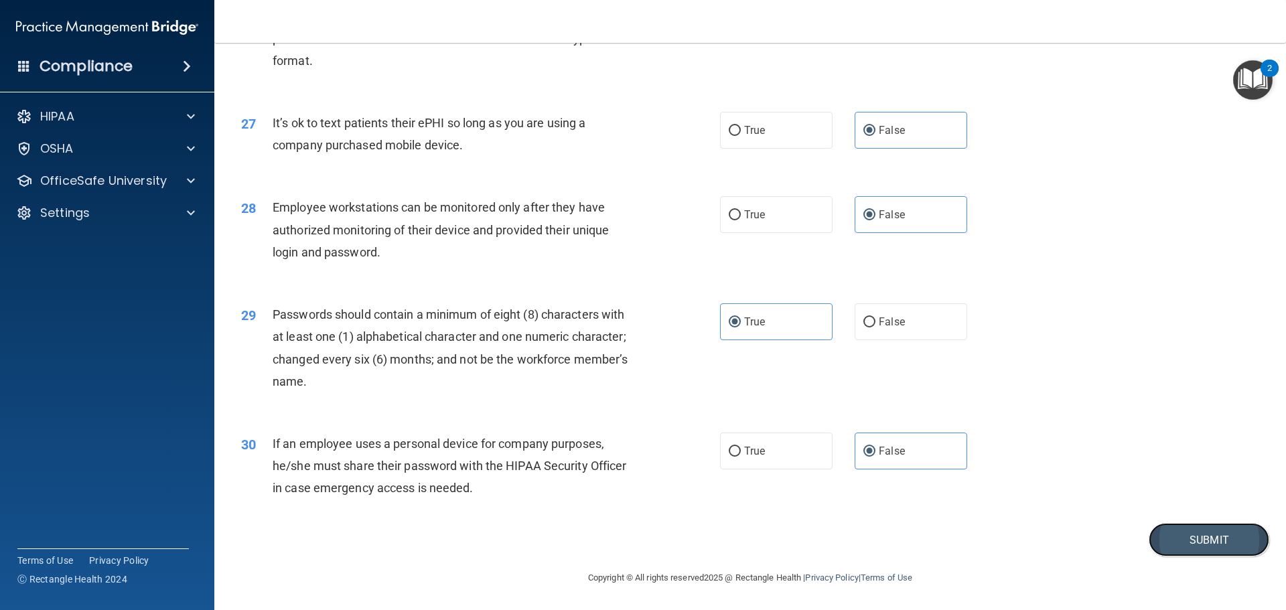
click at [1187, 541] on button "Submit" at bounding box center [1209, 540] width 121 height 34
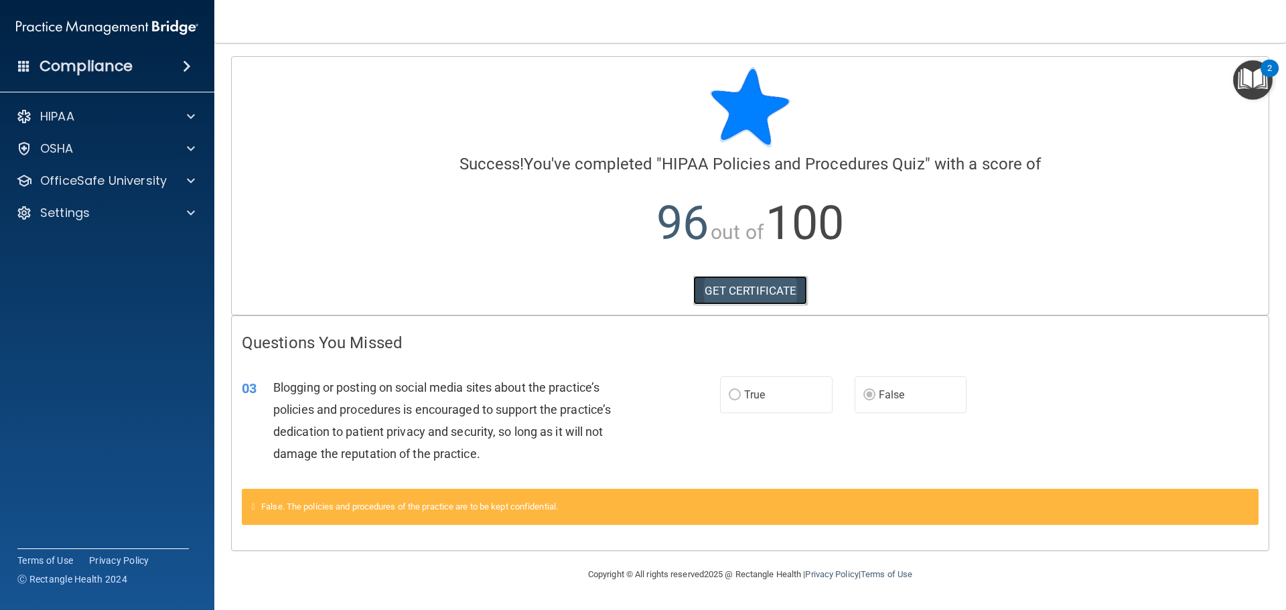
click at [771, 293] on link "GET CERTIFICATE" at bounding box center [750, 290] width 115 height 29
click at [90, 183] on p "OfficeSafe University" at bounding box center [103, 181] width 127 height 16
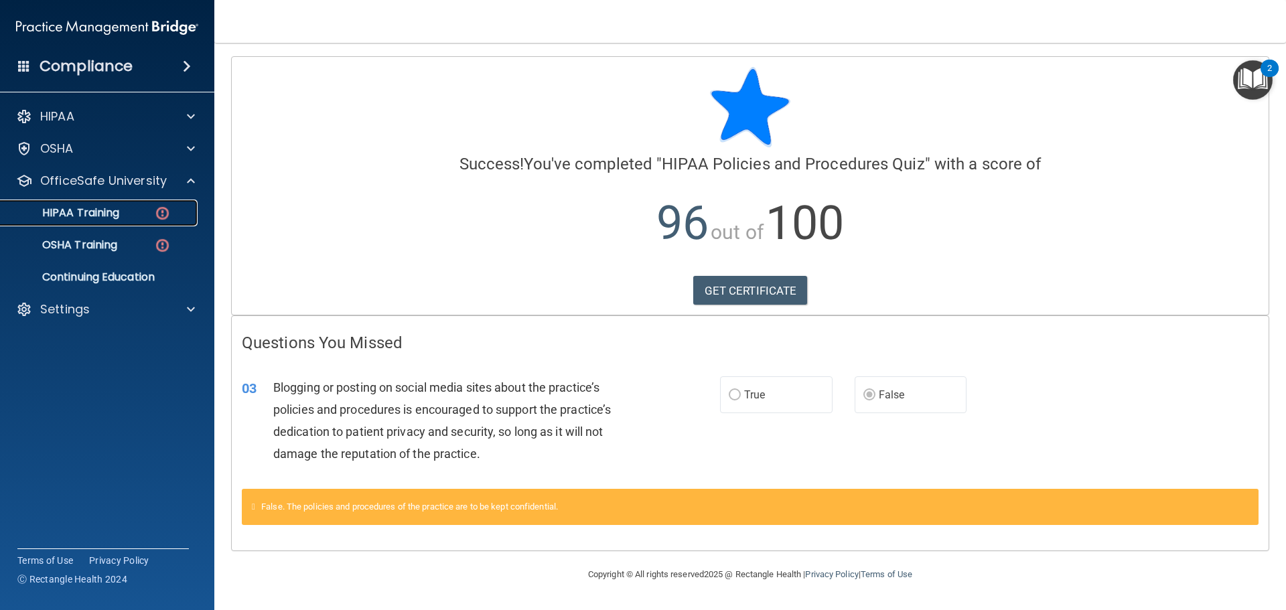
click at [105, 217] on p "HIPAA Training" at bounding box center [64, 212] width 111 height 13
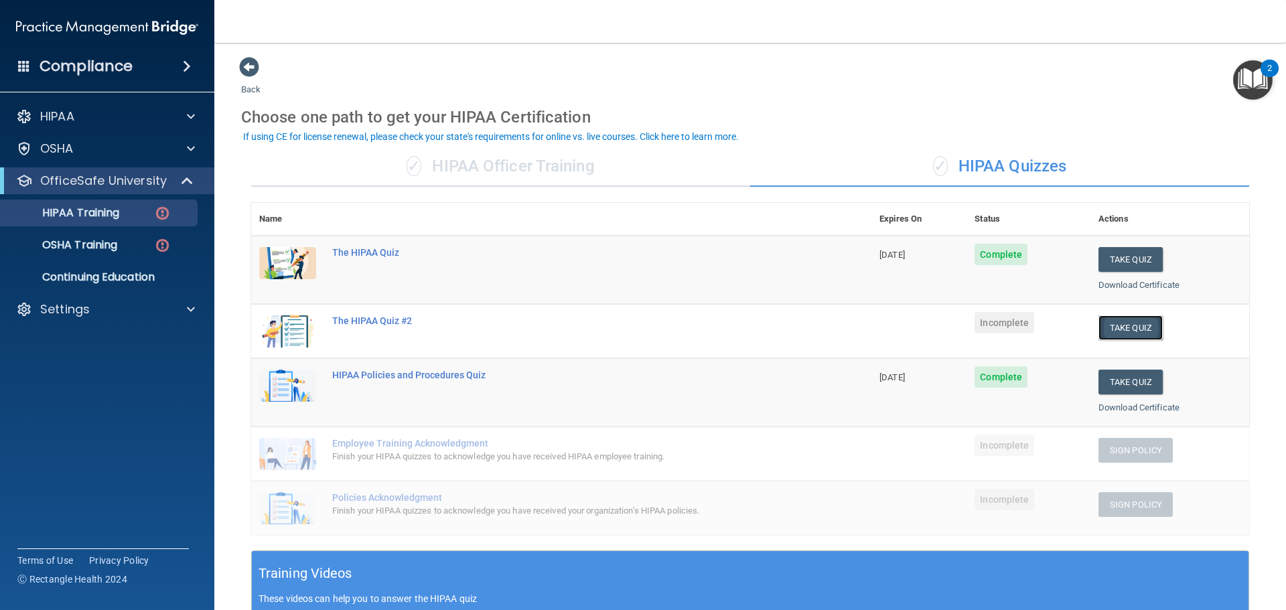
click at [1129, 328] on button "Take Quiz" at bounding box center [1130, 327] width 64 height 25
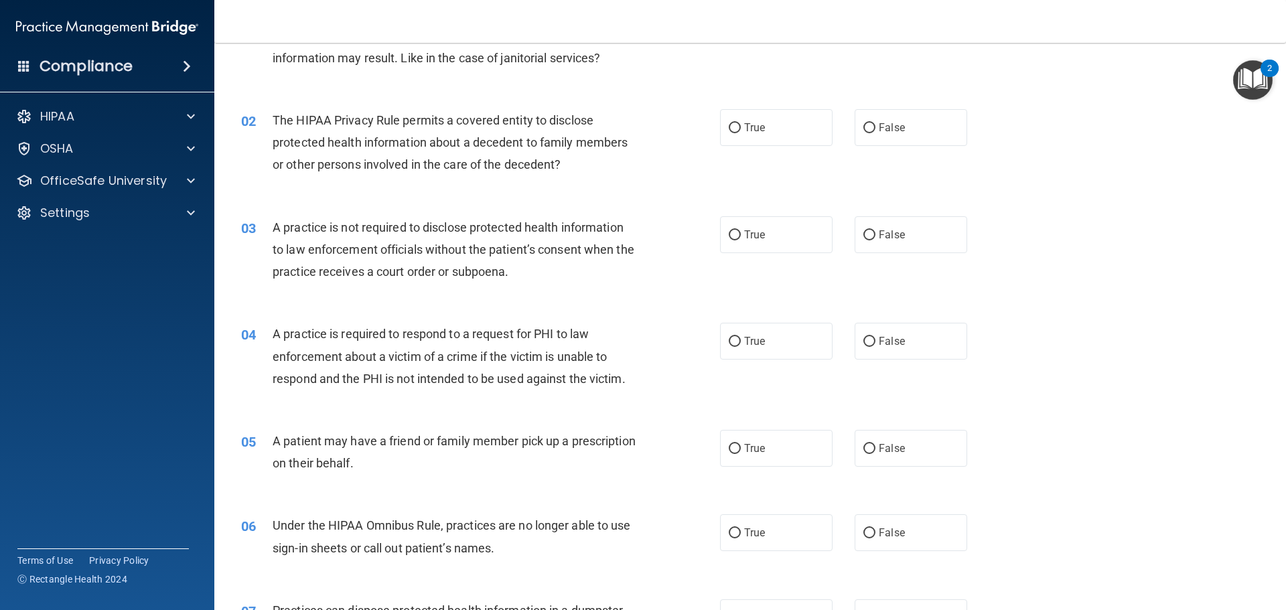
scroll to position [134, 0]
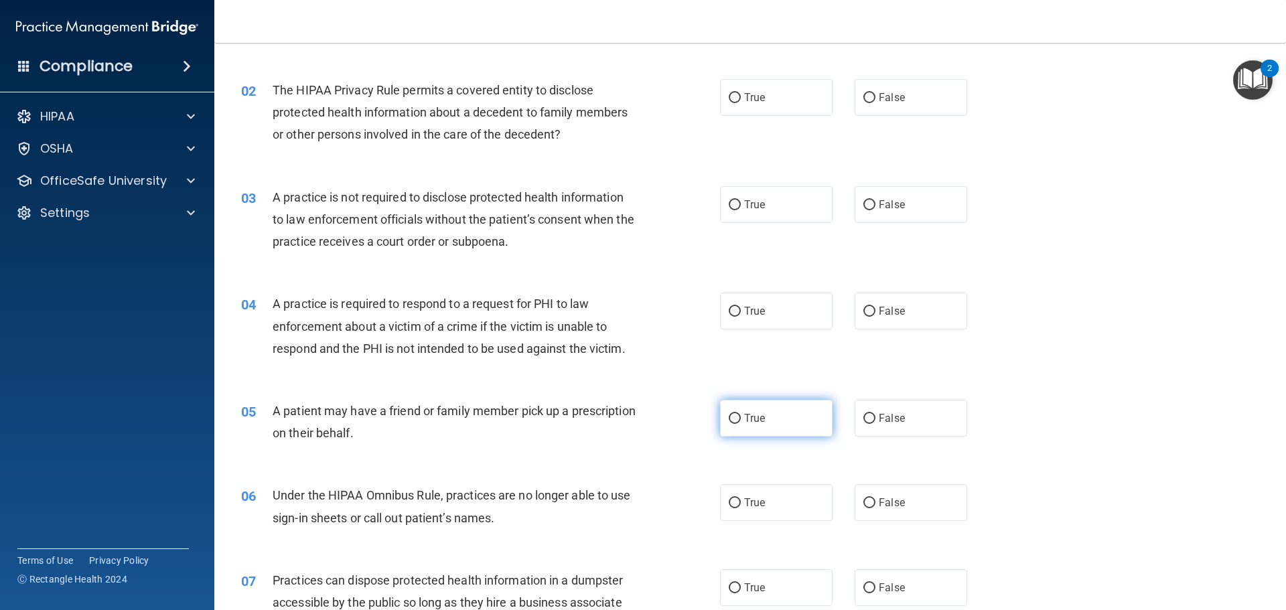
click at [738, 415] on label "True" at bounding box center [776, 418] width 113 height 37
click at [738, 415] on input "True" at bounding box center [735, 419] width 12 height 10
radio input "true"
click at [864, 307] on input "False" at bounding box center [869, 312] width 12 height 10
radio input "true"
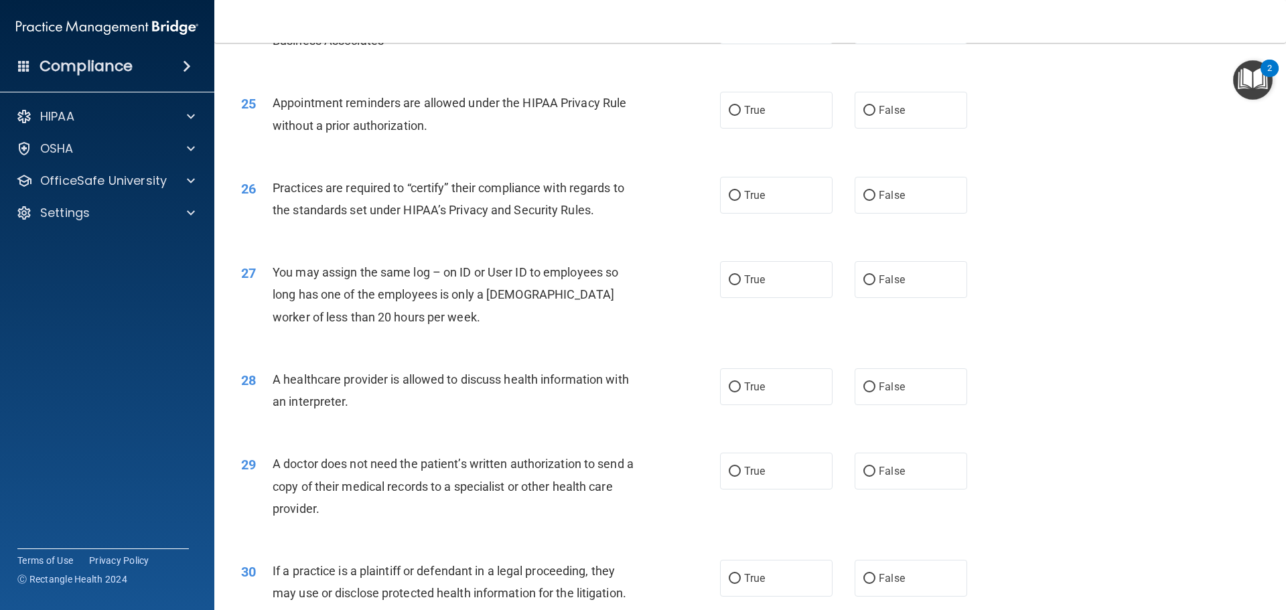
scroll to position [2507, 0]
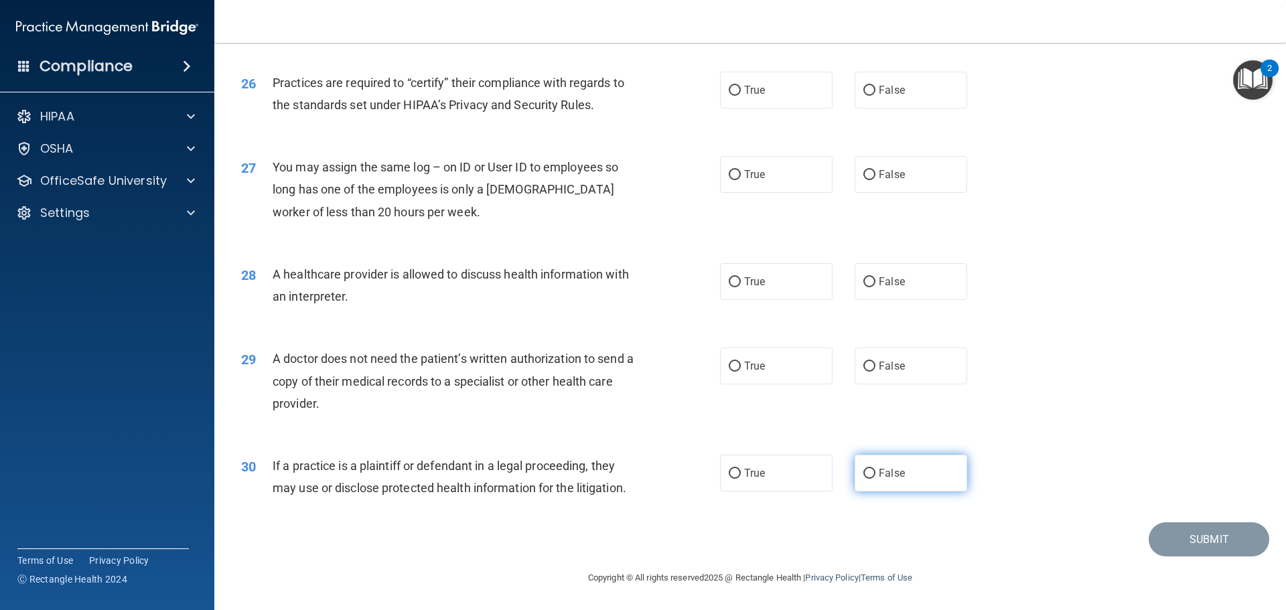
click at [881, 464] on label "False" at bounding box center [911, 473] width 113 height 37
click at [875, 469] on input "False" at bounding box center [869, 474] width 12 height 10
radio input "true"
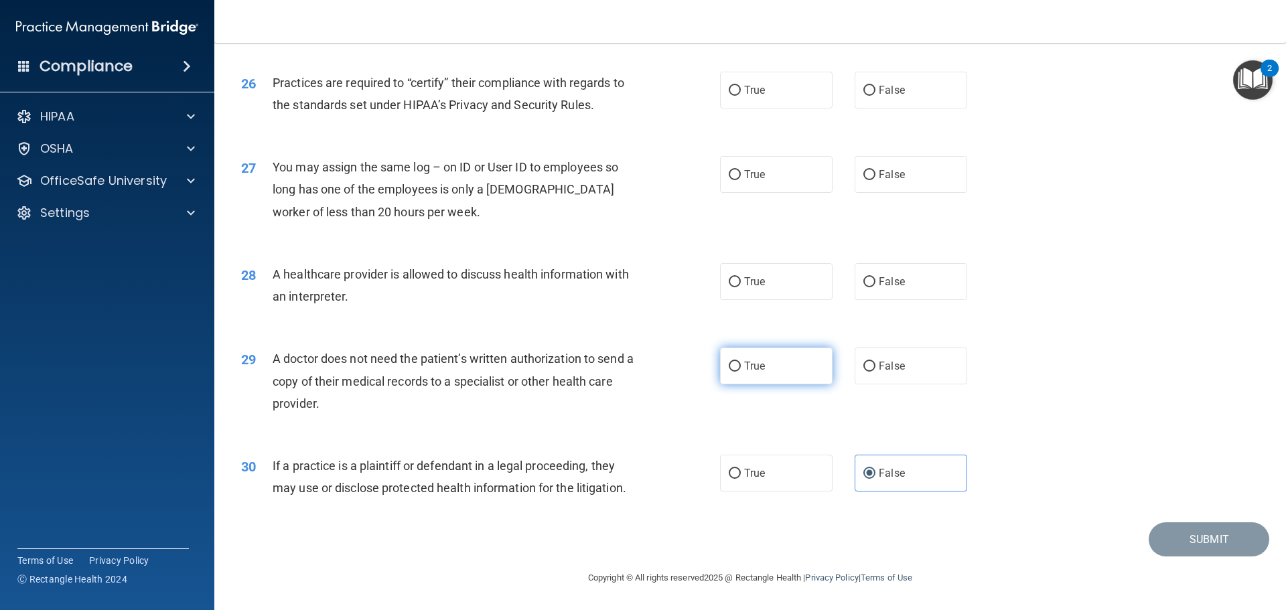
click at [818, 370] on label "True" at bounding box center [776, 366] width 113 height 37
click at [741, 370] on input "True" at bounding box center [735, 367] width 12 height 10
radio input "true"
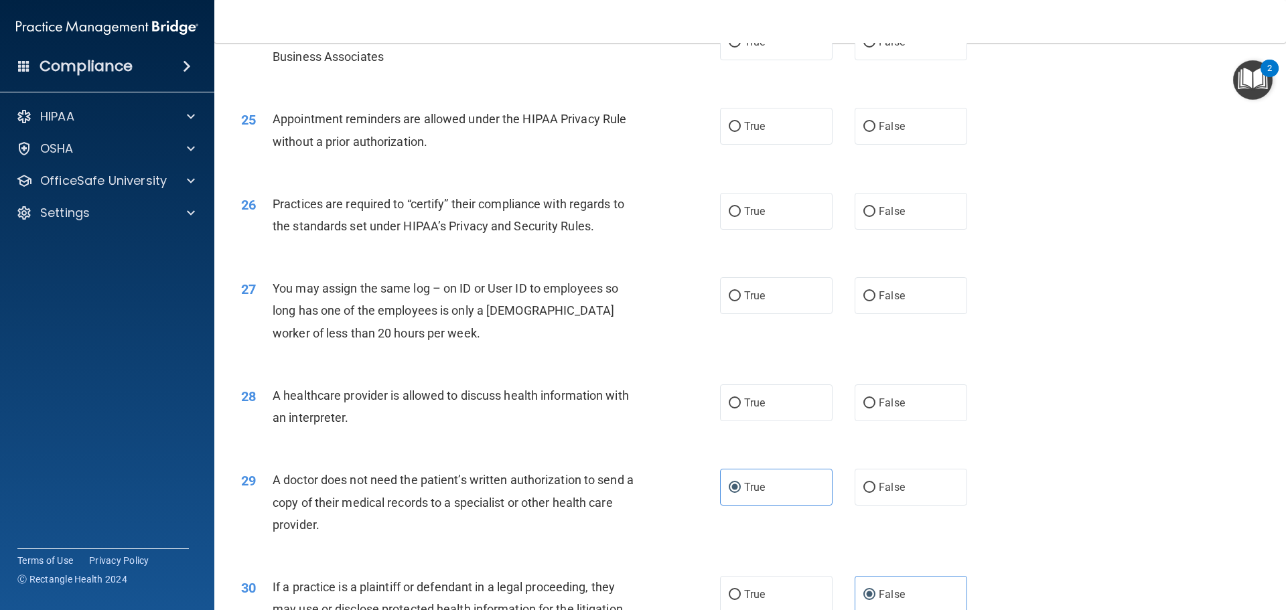
scroll to position [2306, 0]
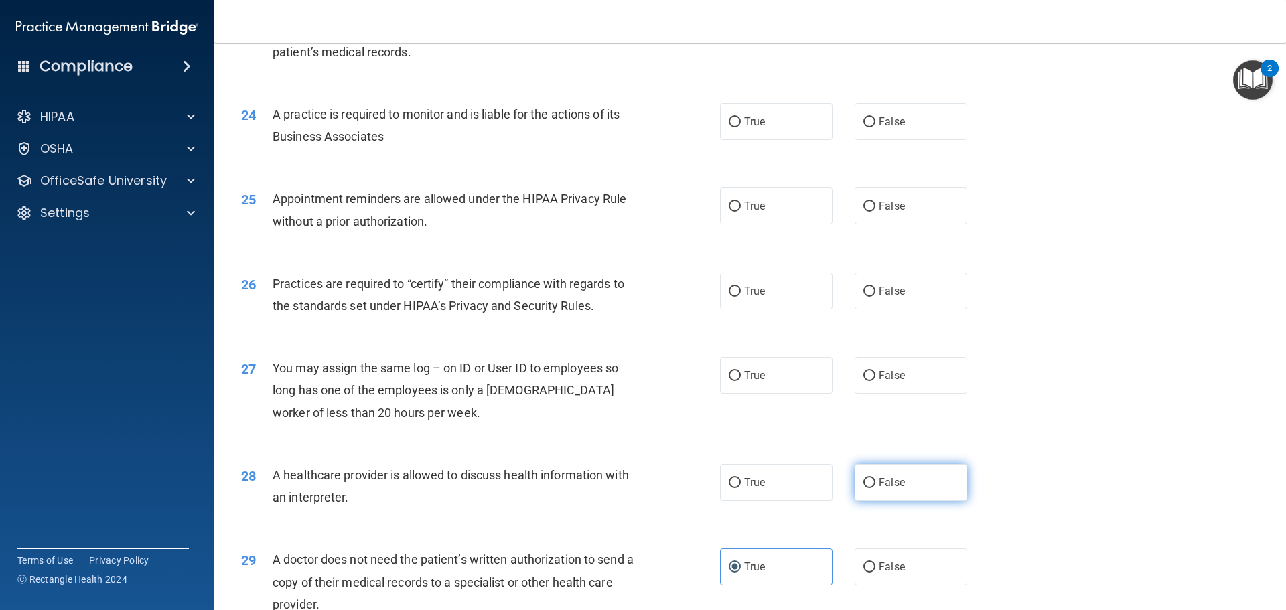
click at [879, 480] on span "False" at bounding box center [892, 482] width 26 height 13
click at [875, 480] on input "False" at bounding box center [869, 483] width 12 height 10
radio input "true"
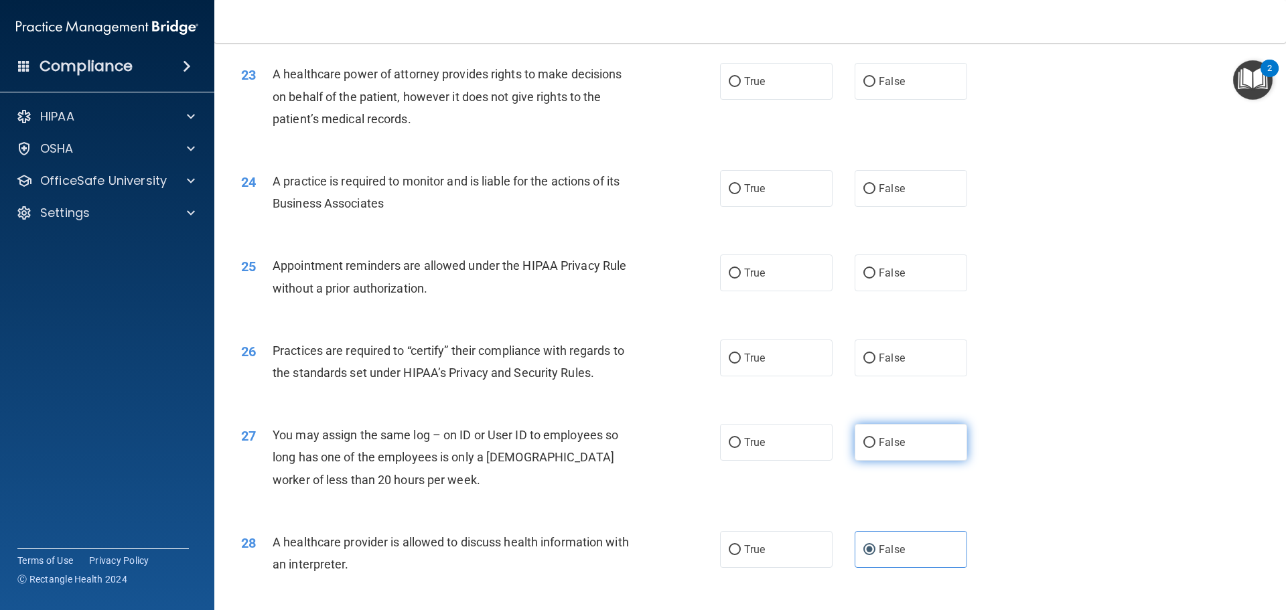
click at [934, 439] on label "False" at bounding box center [911, 442] width 113 height 37
click at [875, 439] on input "False" at bounding box center [869, 443] width 12 height 10
radio input "true"
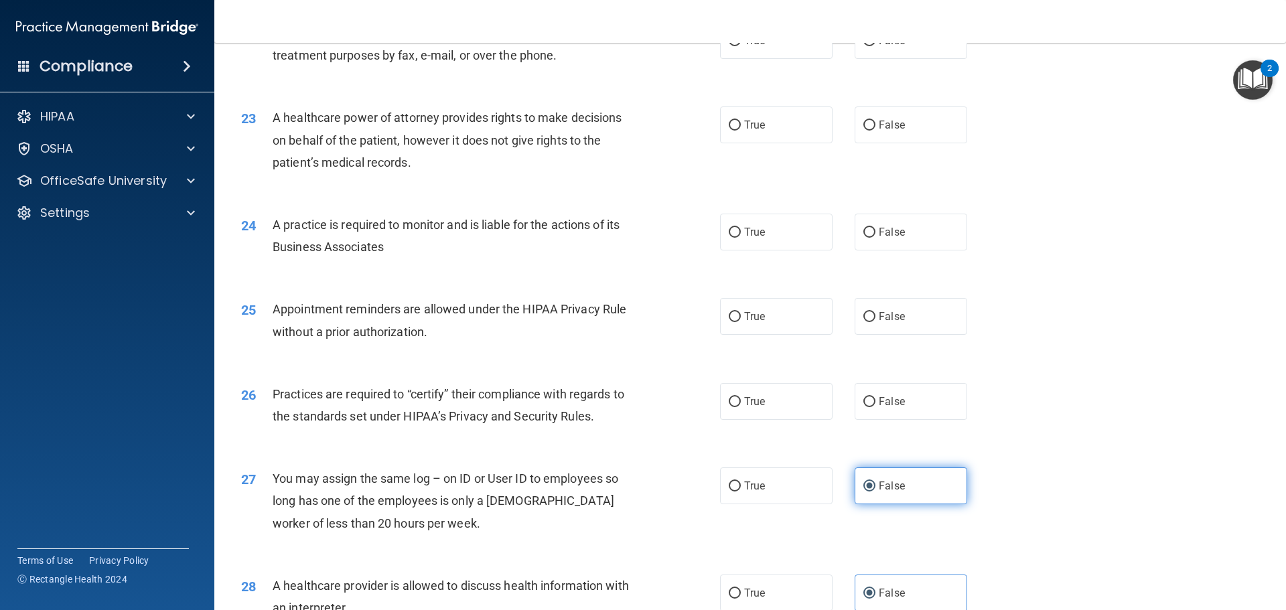
scroll to position [2172, 0]
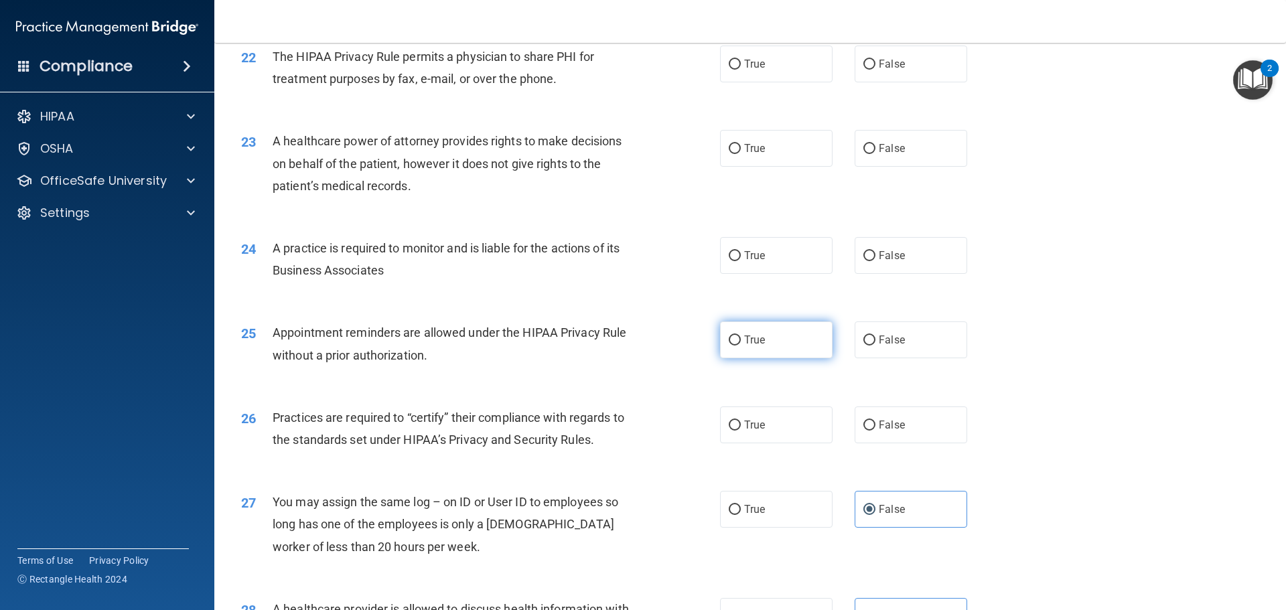
click at [818, 344] on label "True" at bounding box center [776, 339] width 113 height 37
click at [741, 344] on input "True" at bounding box center [735, 341] width 12 height 10
radio input "true"
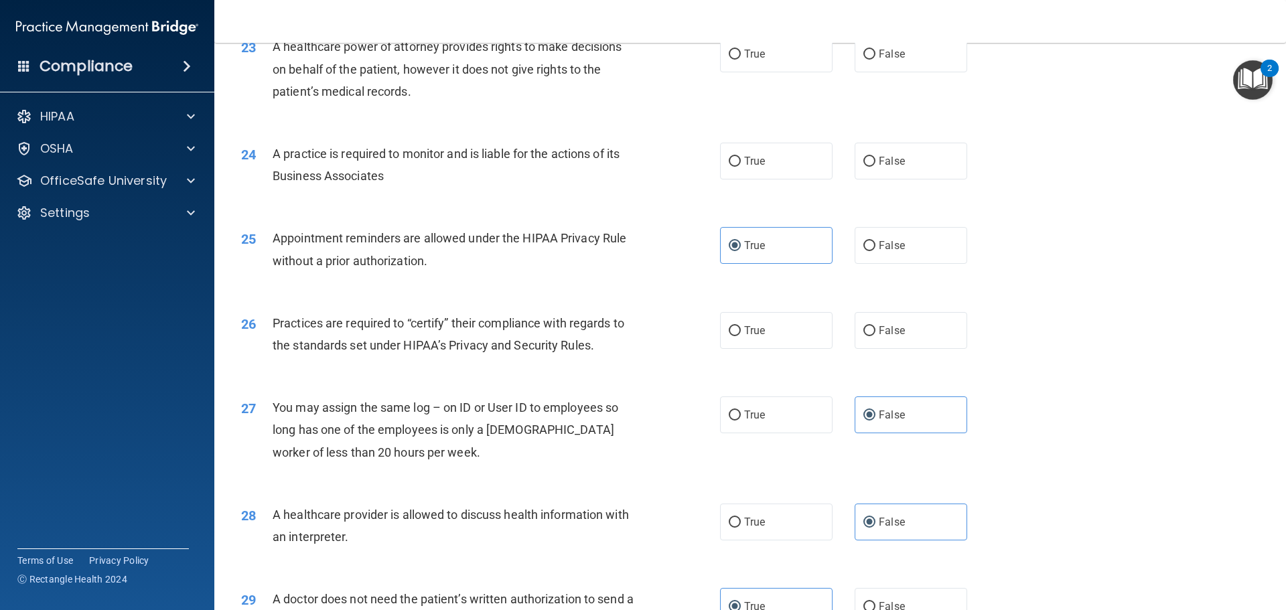
scroll to position [2239, 0]
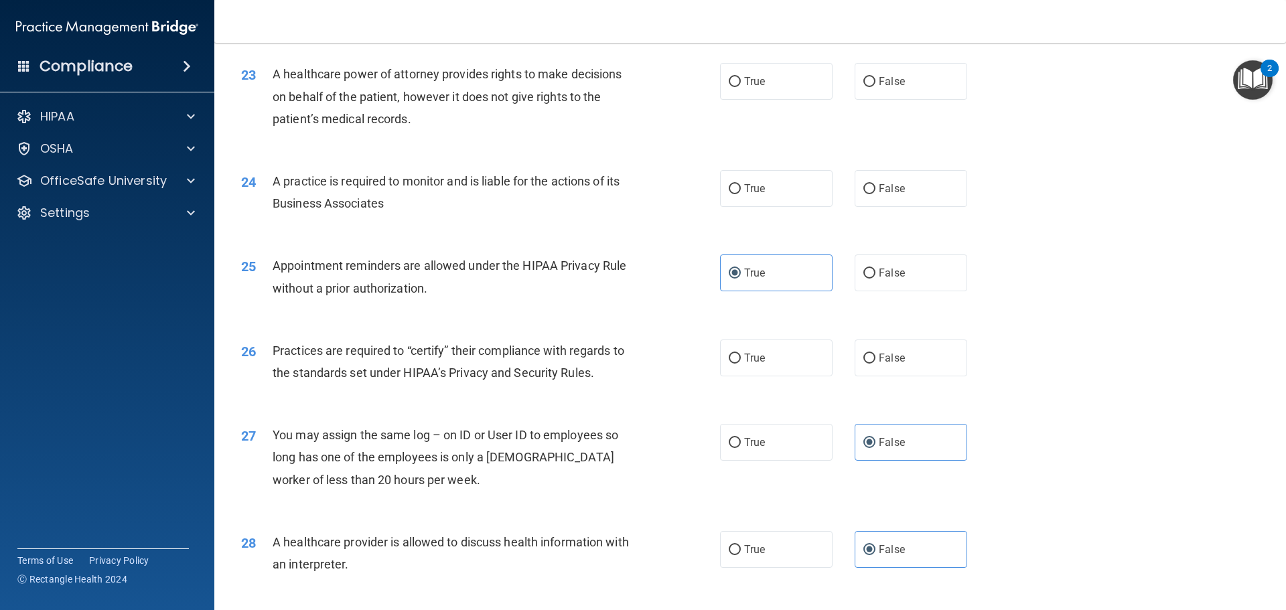
click at [709, 363] on div "26 Practices are required to “certify” their compliance with regards to the sta…" at bounding box center [480, 365] width 519 height 51
click at [729, 363] on input "True" at bounding box center [735, 359] width 12 height 10
radio input "true"
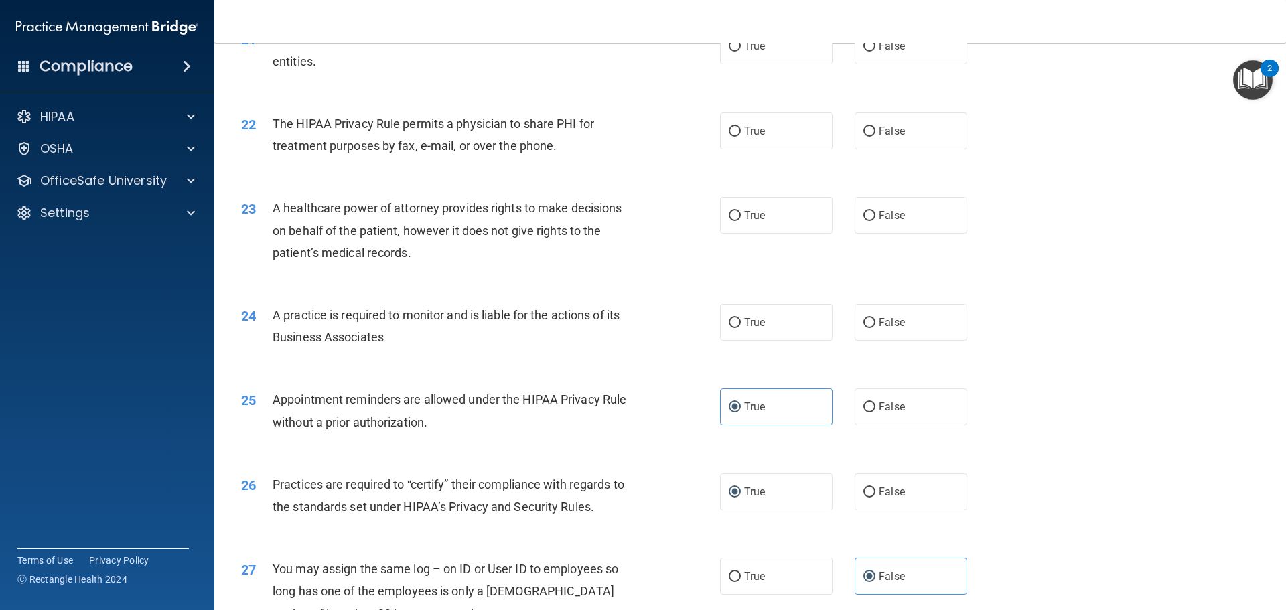
scroll to position [2039, 0]
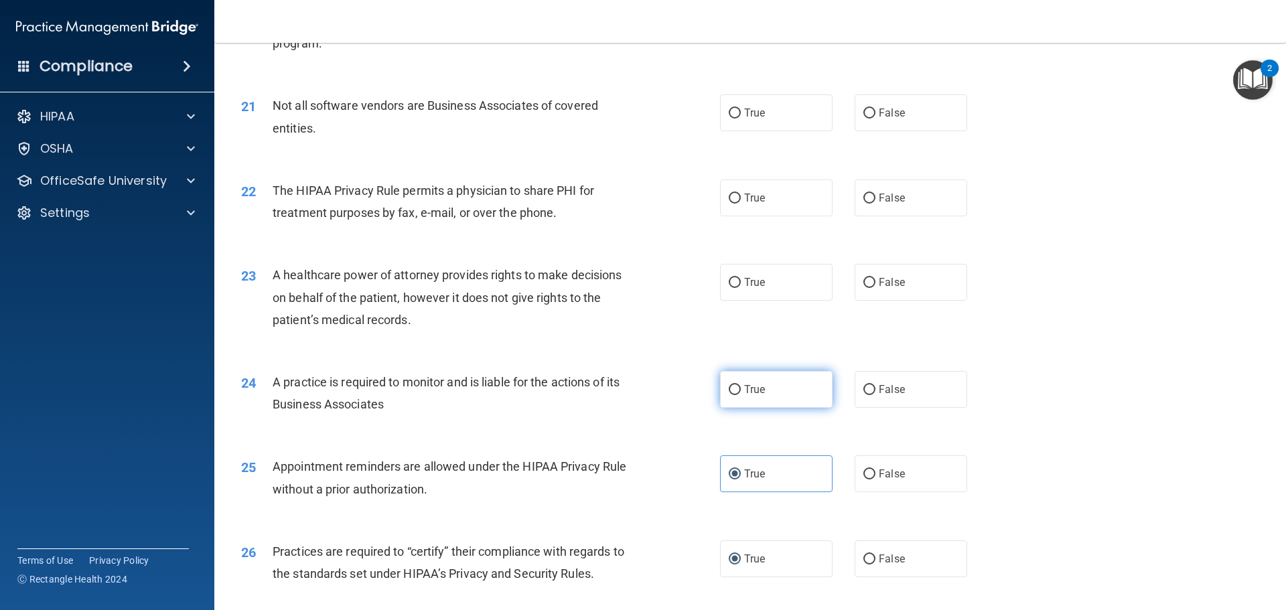
click at [744, 394] on span "True" at bounding box center [754, 389] width 21 height 13
click at [741, 394] on input "True" at bounding box center [735, 390] width 12 height 10
radio input "true"
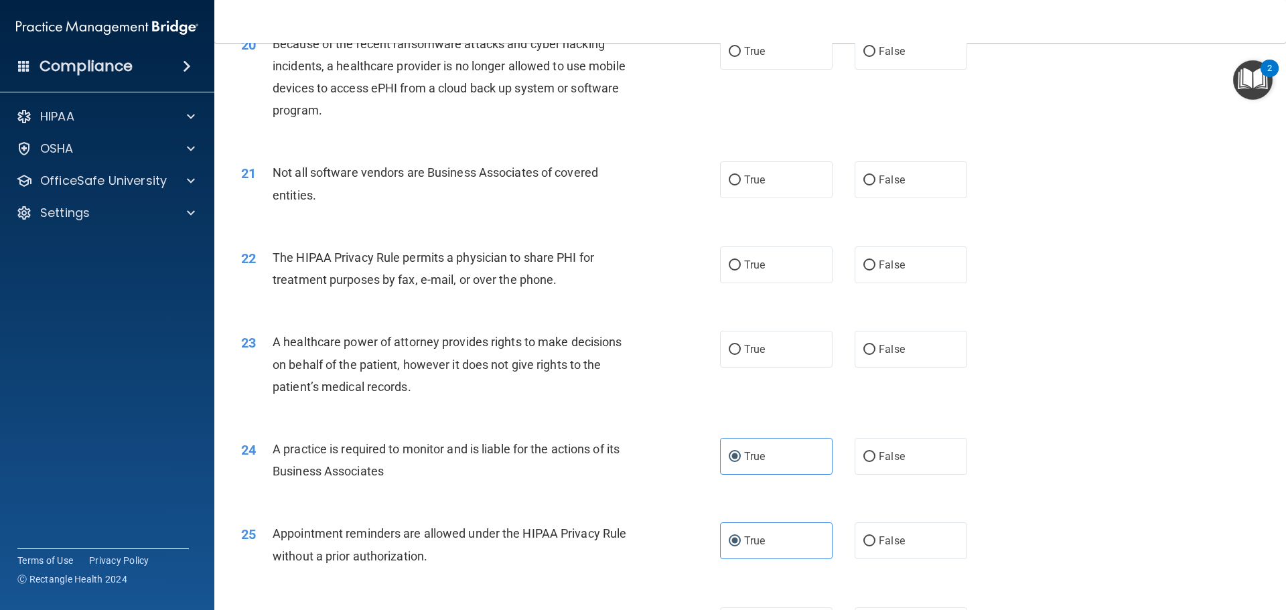
scroll to position [1905, 0]
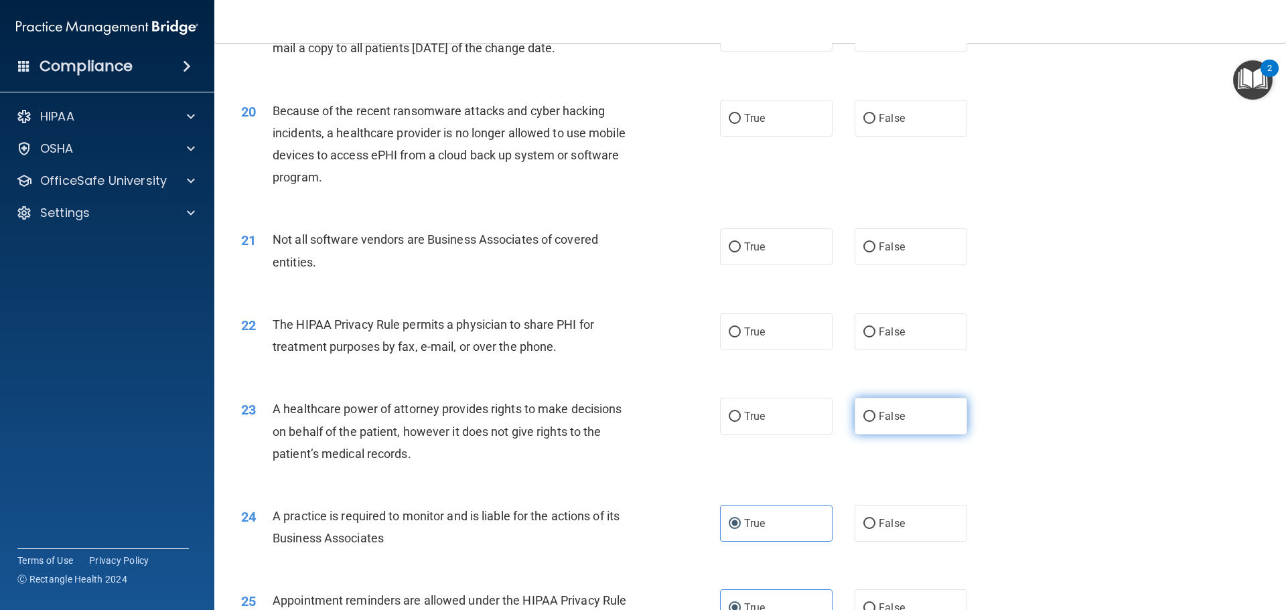
click at [889, 407] on label "False" at bounding box center [911, 416] width 113 height 37
click at [875, 412] on input "False" at bounding box center [869, 417] width 12 height 10
radio input "true"
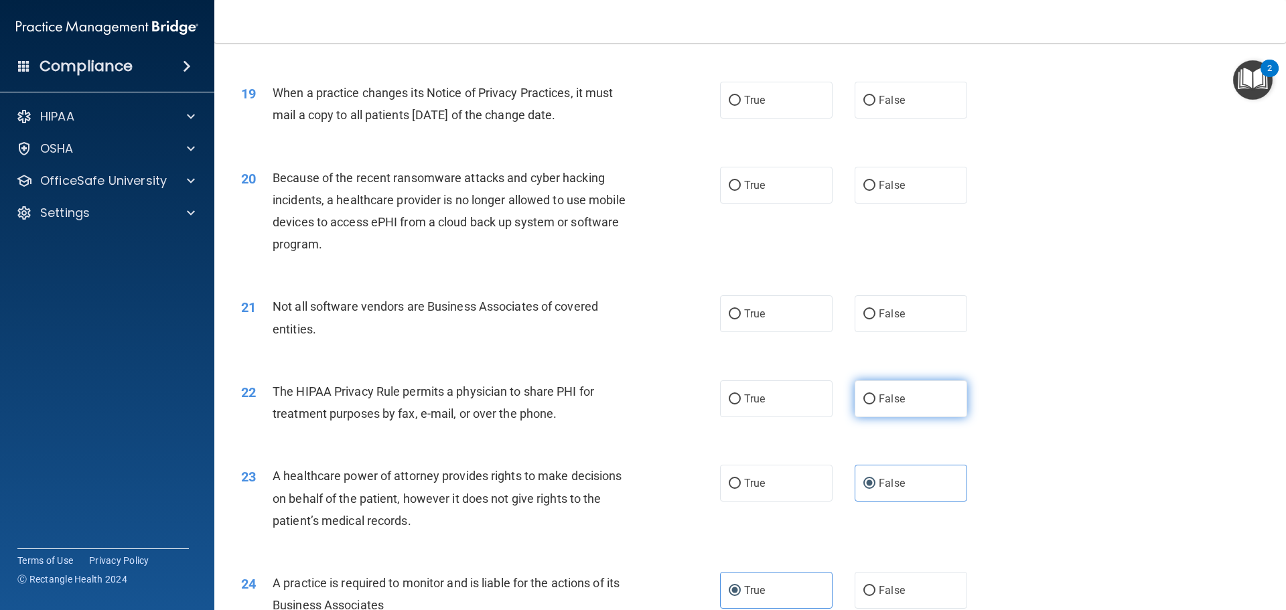
scroll to position [1771, 0]
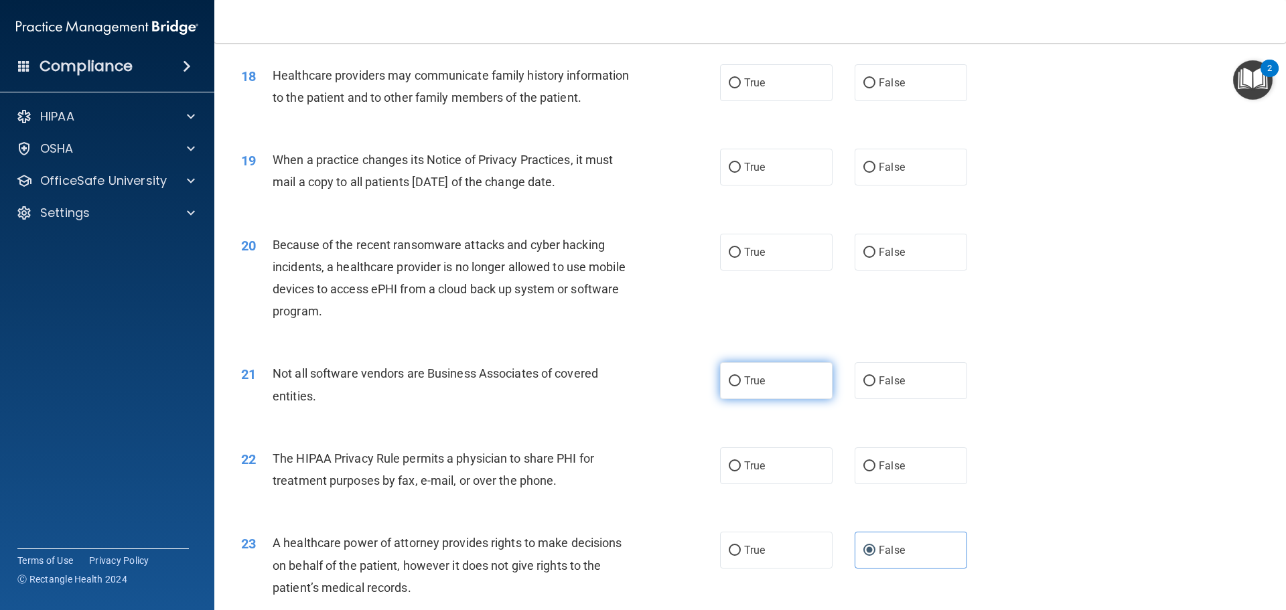
click at [787, 381] on label "True" at bounding box center [776, 380] width 113 height 37
click at [741, 381] on input "True" at bounding box center [735, 381] width 12 height 10
radio input "true"
click at [756, 464] on span "True" at bounding box center [754, 465] width 21 height 13
click at [741, 464] on input "True" at bounding box center [735, 466] width 12 height 10
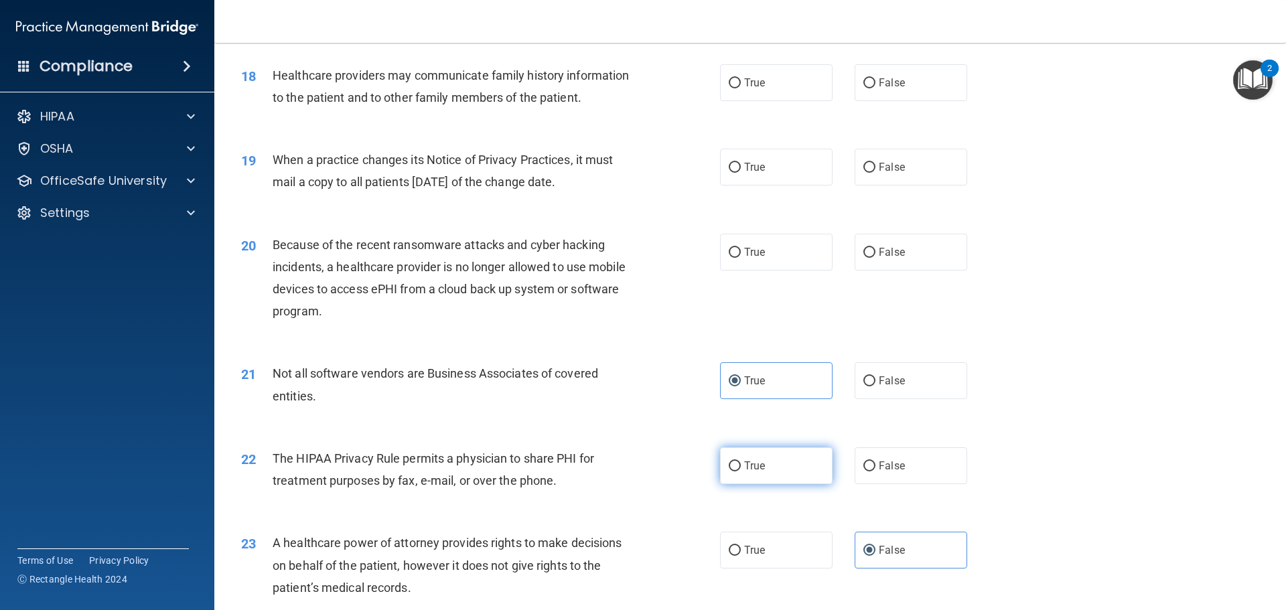
radio input "true"
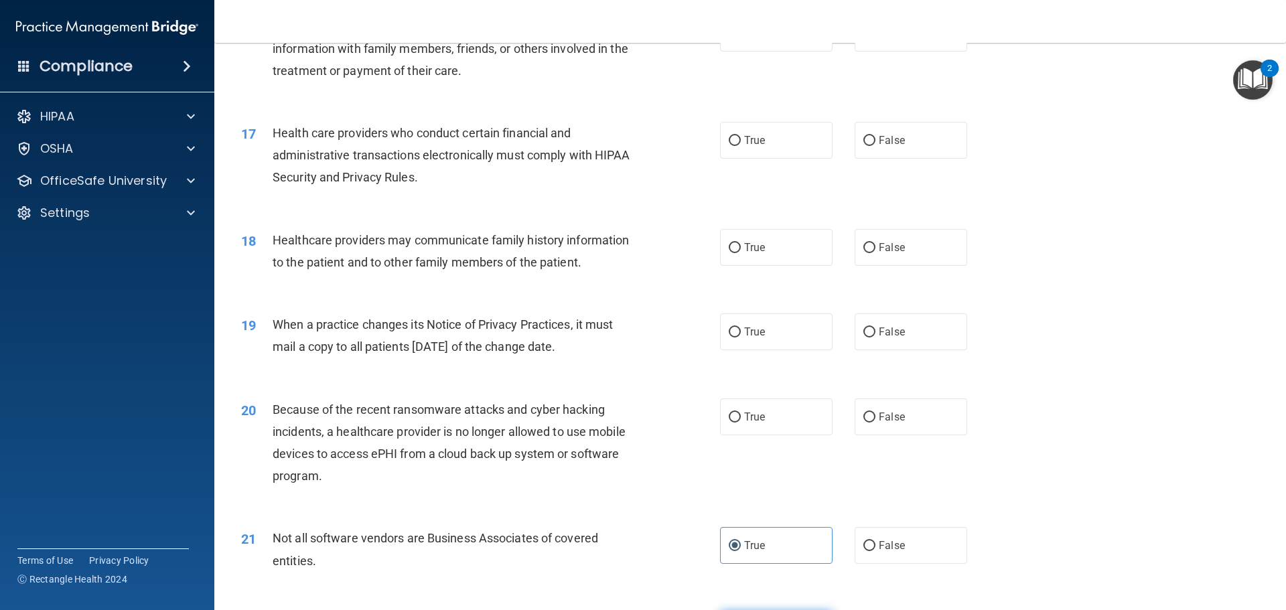
scroll to position [1570, 0]
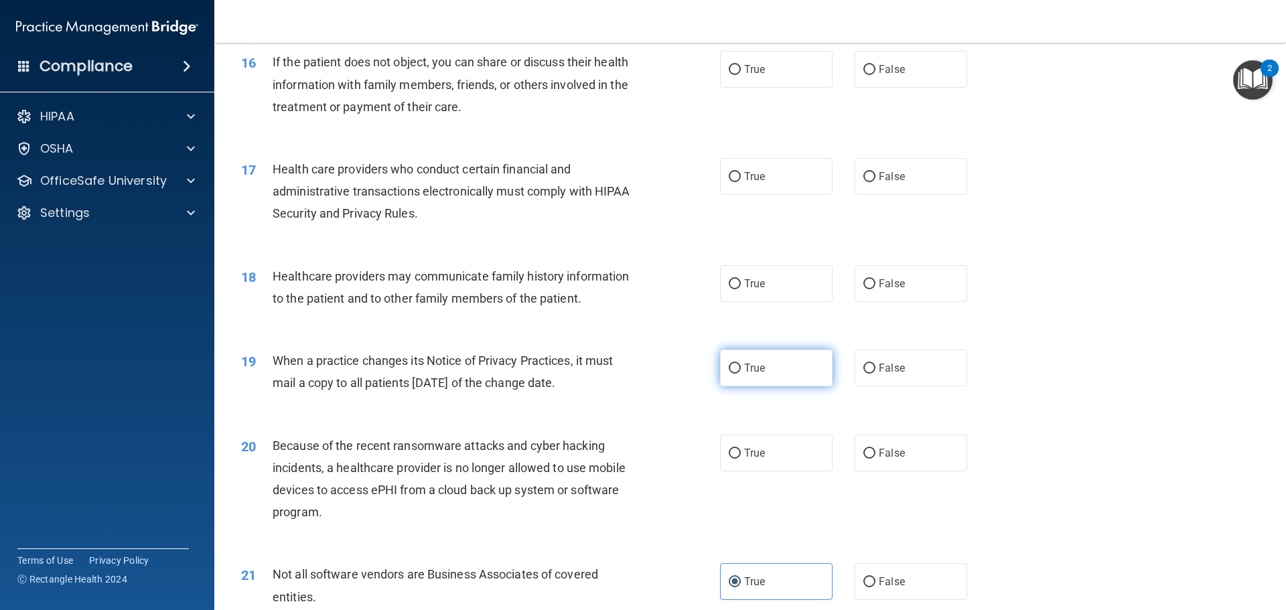
click at [771, 366] on label "True" at bounding box center [776, 368] width 113 height 37
click at [741, 366] on input "True" at bounding box center [735, 369] width 12 height 10
radio input "true"
click at [727, 470] on label "True" at bounding box center [776, 453] width 113 height 37
click at [729, 459] on input "True" at bounding box center [735, 454] width 12 height 10
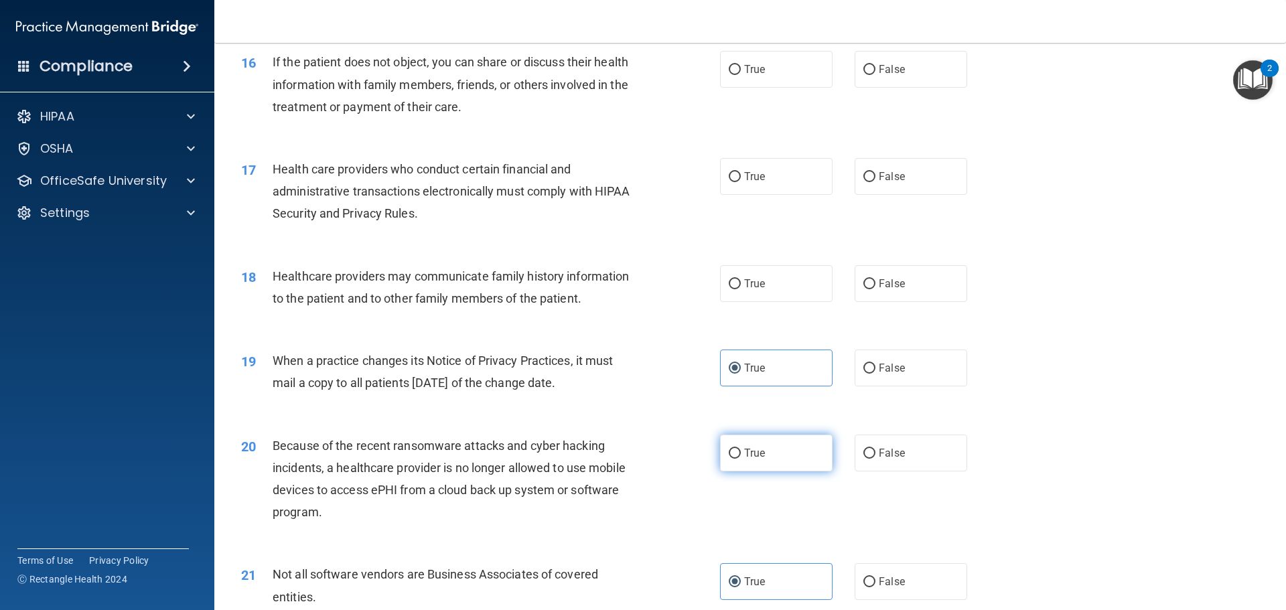
radio input "true"
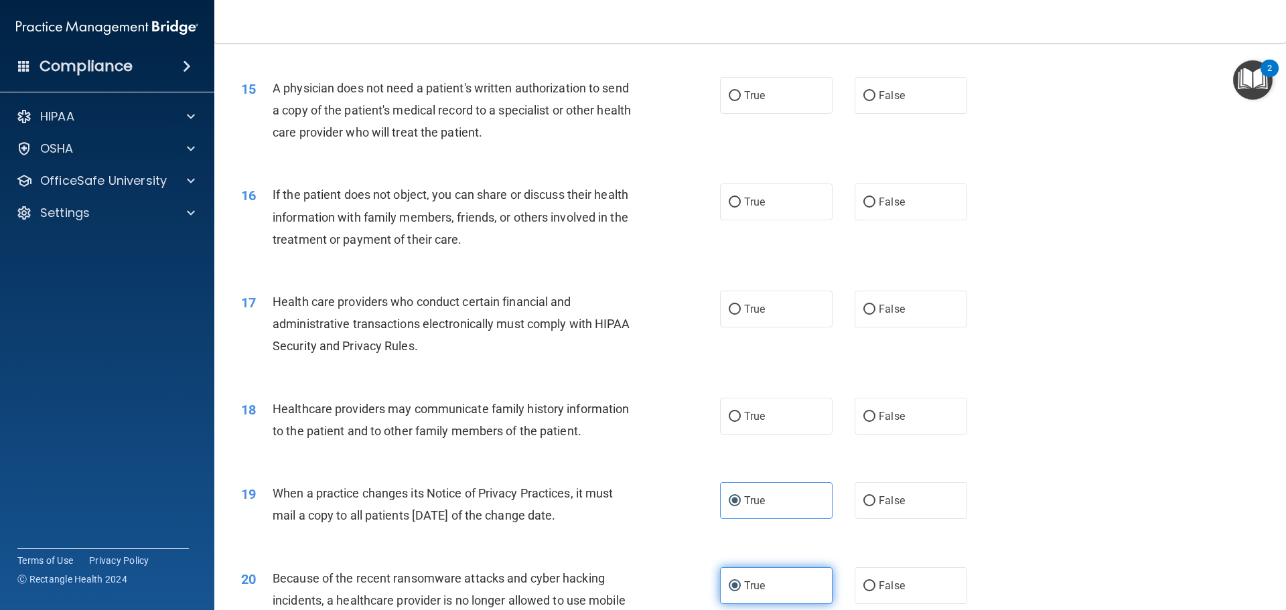
scroll to position [1436, 0]
click at [885, 426] on label "False" at bounding box center [911, 417] width 113 height 37
click at [875, 423] on input "False" at bounding box center [869, 418] width 12 height 10
radio input "true"
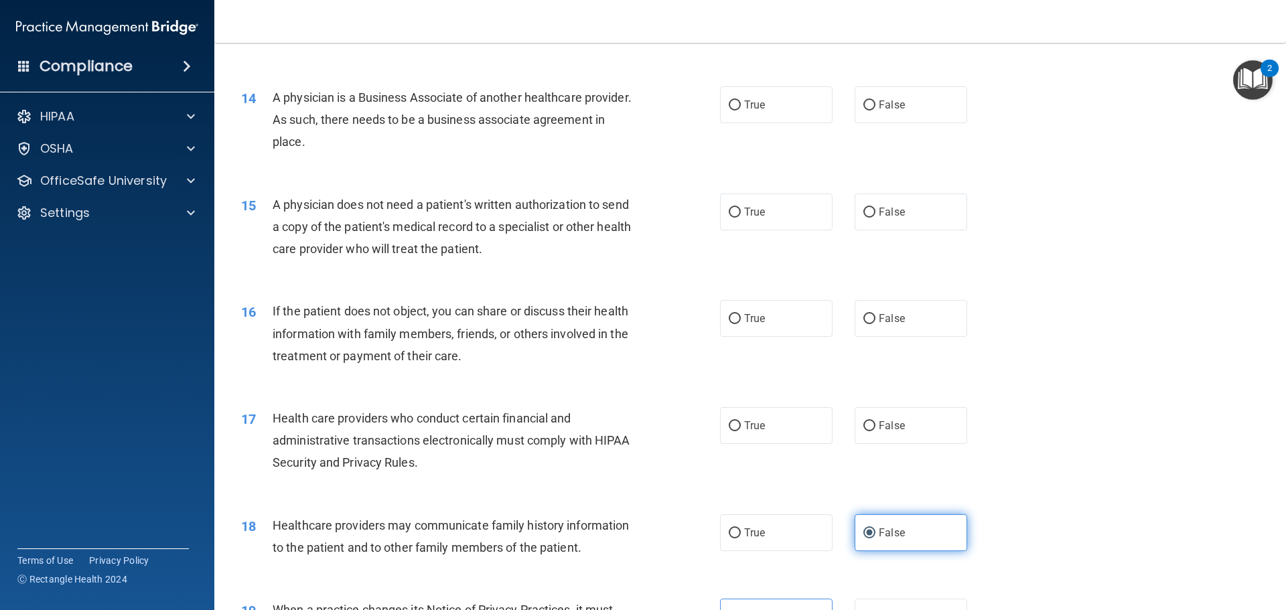
scroll to position [1302, 0]
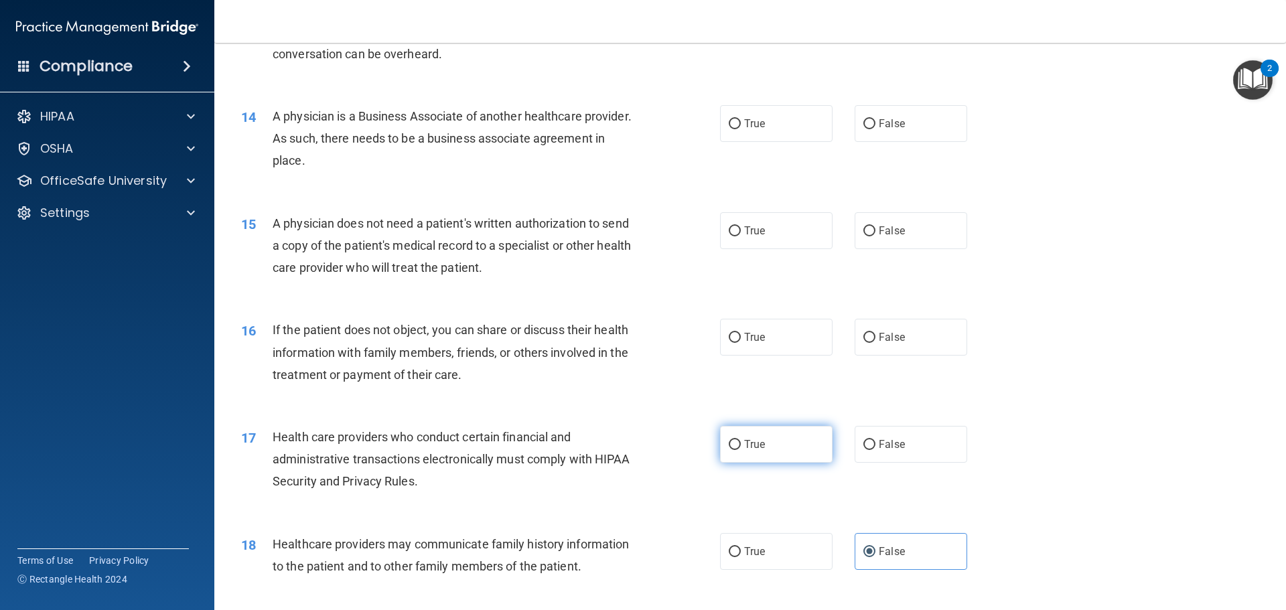
click at [729, 453] on label "True" at bounding box center [776, 444] width 113 height 37
click at [729, 450] on input "True" at bounding box center [735, 445] width 12 height 10
radio input "true"
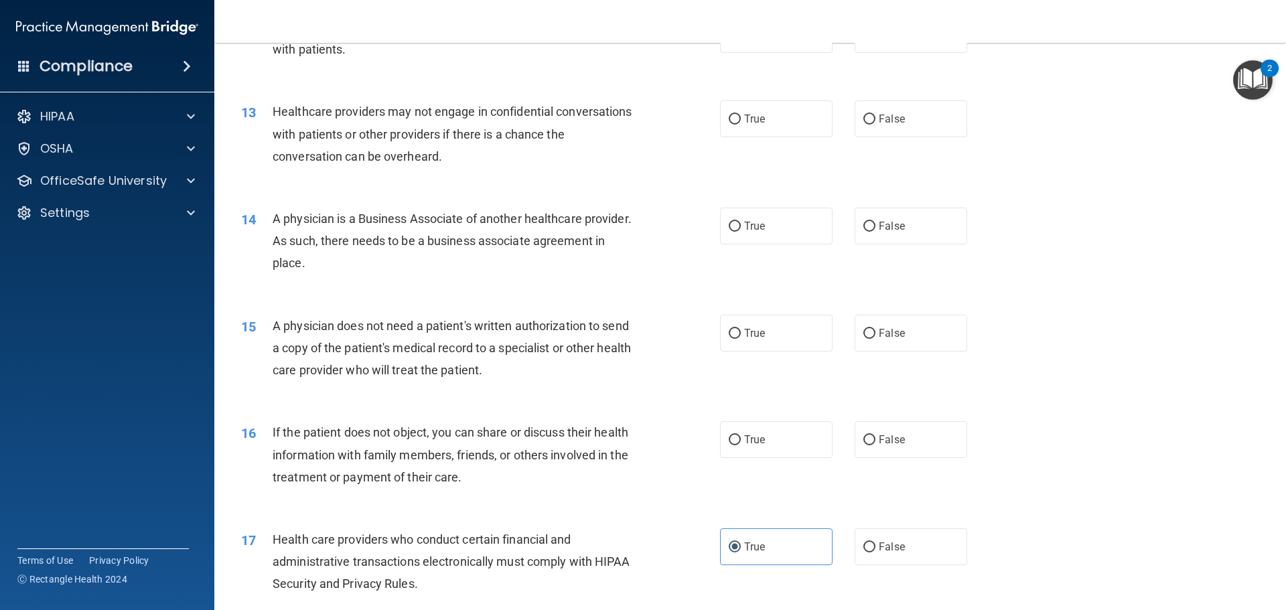
scroll to position [1168, 0]
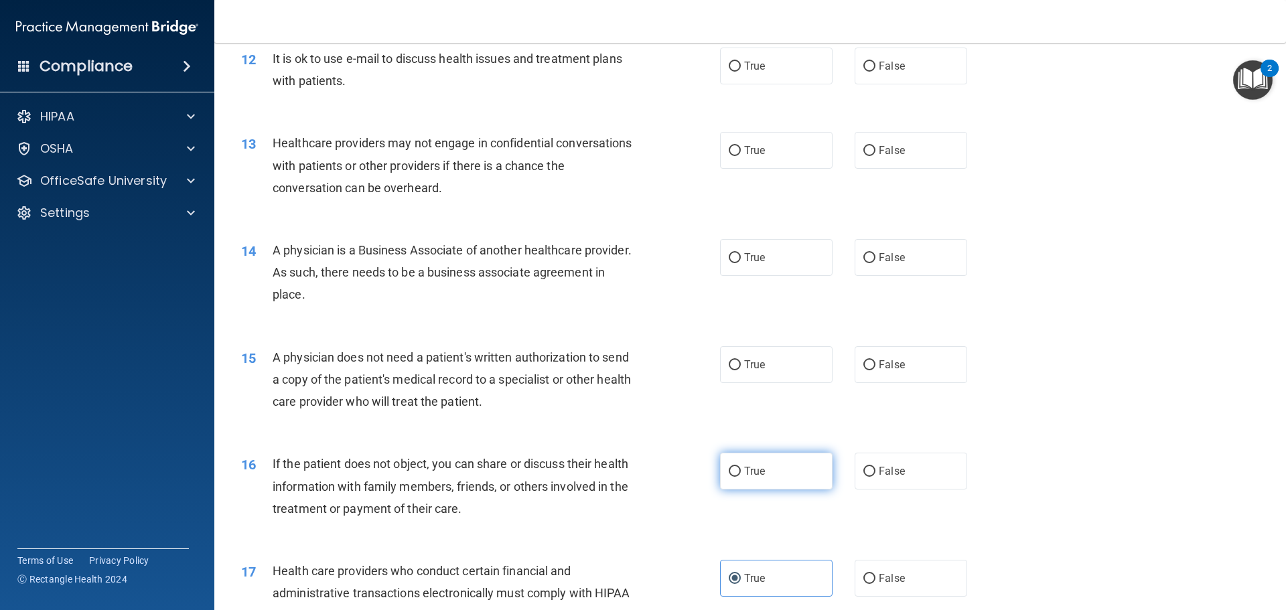
click at [750, 467] on span "True" at bounding box center [754, 471] width 21 height 13
click at [741, 467] on input "True" at bounding box center [735, 472] width 12 height 10
radio input "true"
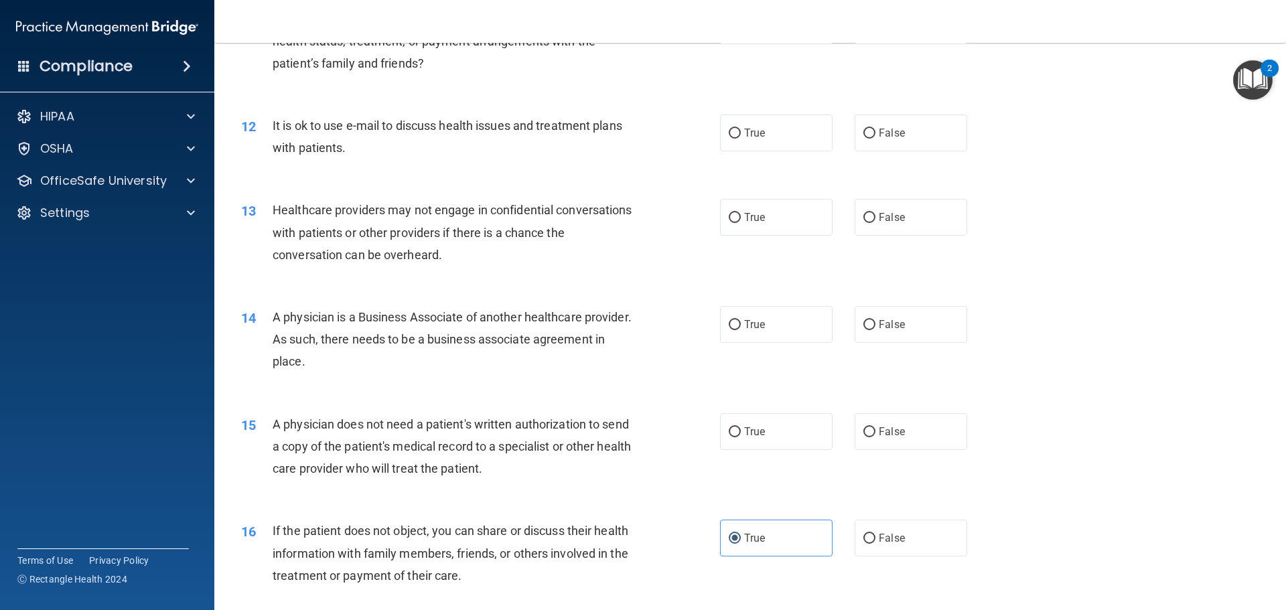
scroll to position [1034, 0]
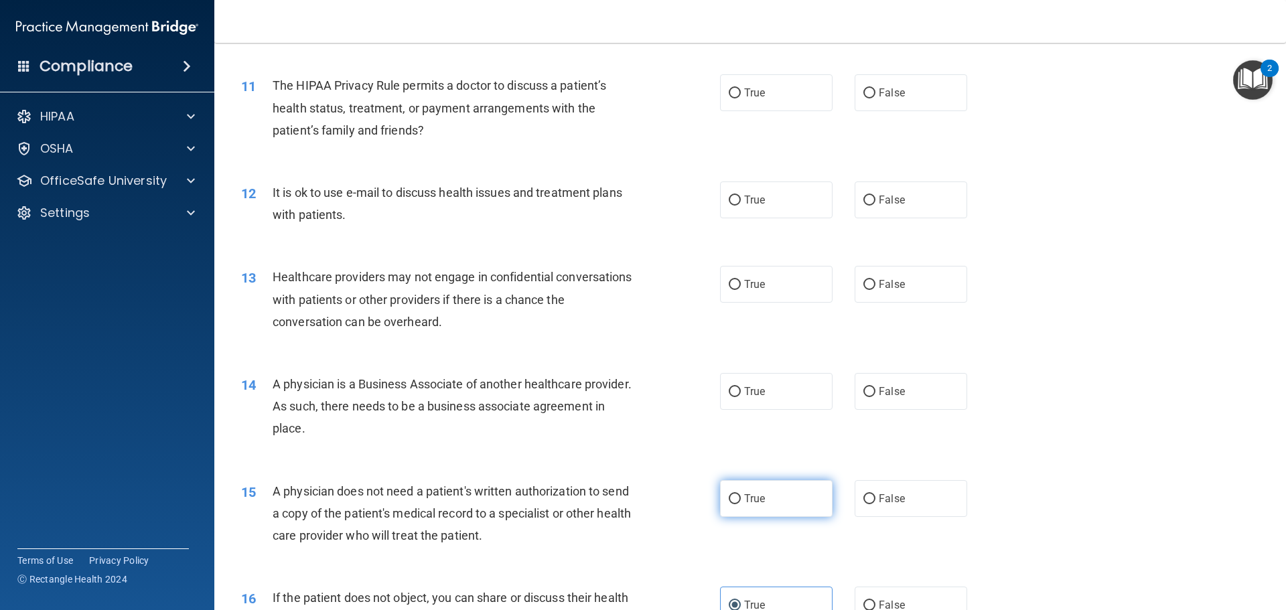
click at [725, 491] on label "True" at bounding box center [776, 498] width 113 height 37
click at [729, 494] on input "True" at bounding box center [735, 499] width 12 height 10
radio input "true"
click at [771, 391] on label "True" at bounding box center [776, 391] width 113 height 37
click at [741, 391] on input "True" at bounding box center [735, 392] width 12 height 10
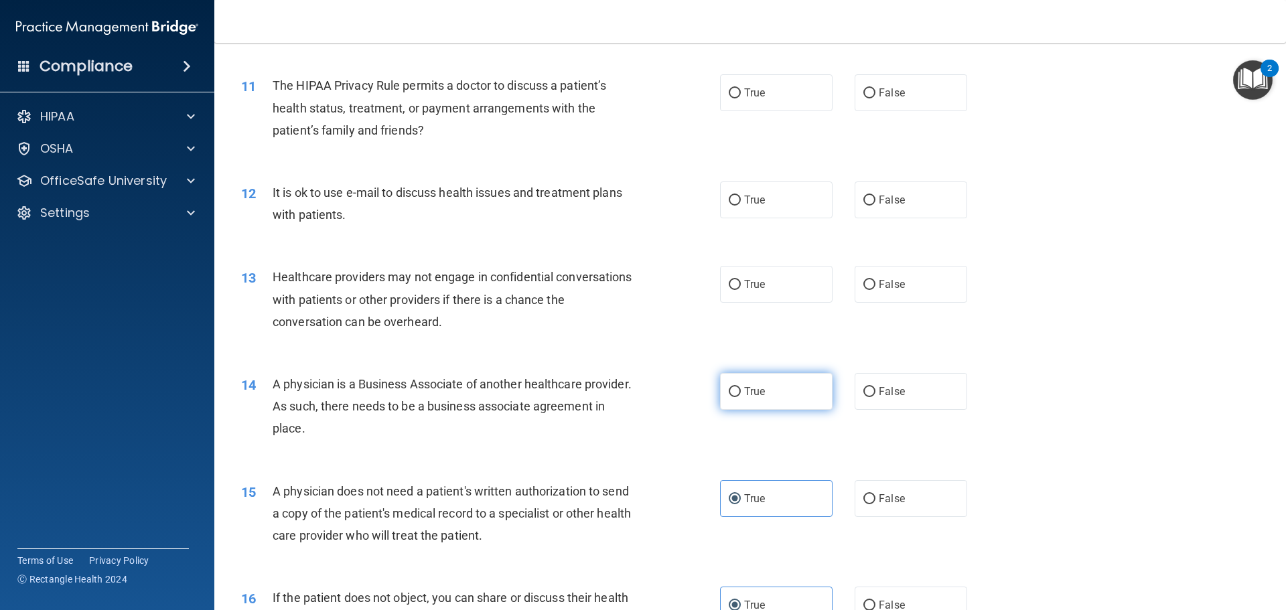
radio input "true"
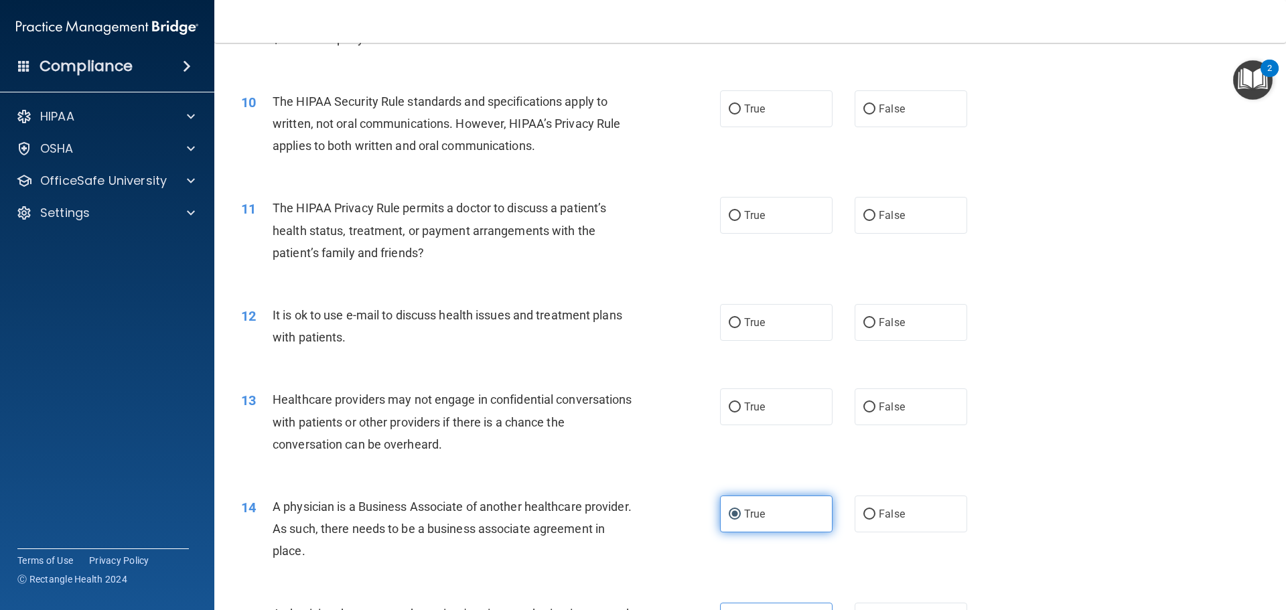
scroll to position [900, 0]
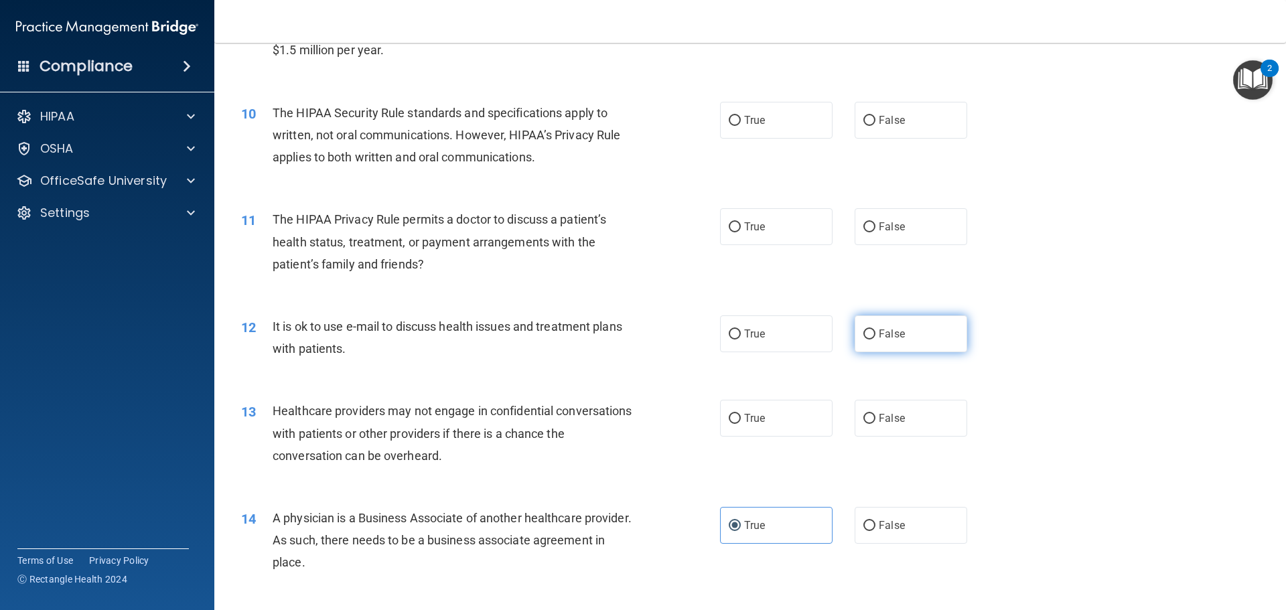
click at [885, 350] on label "False" at bounding box center [911, 333] width 113 height 37
click at [875, 340] on input "False" at bounding box center [869, 334] width 12 height 10
radio input "true"
click at [727, 427] on label "True" at bounding box center [776, 418] width 113 height 37
click at [729, 424] on input "True" at bounding box center [735, 419] width 12 height 10
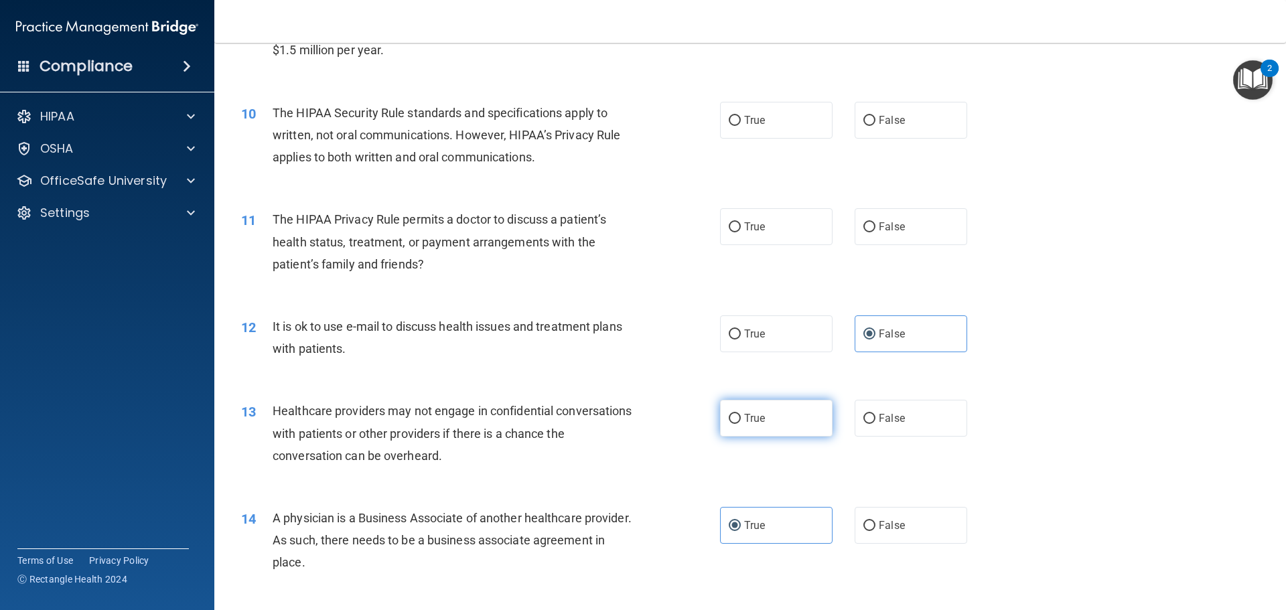
radio input "true"
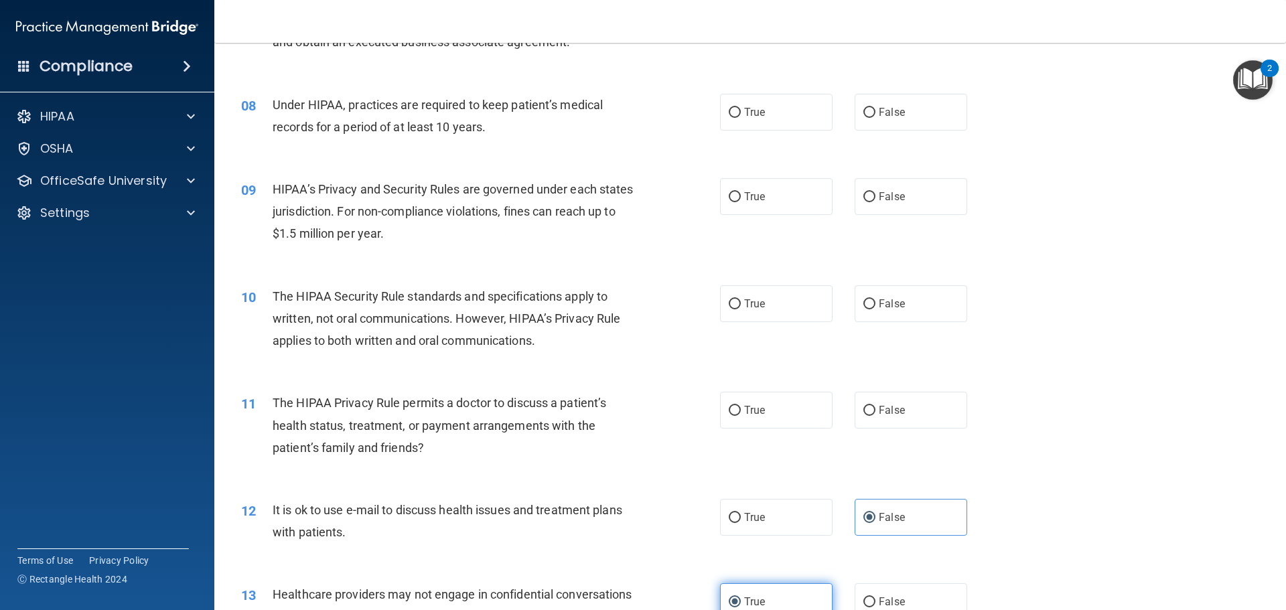
scroll to position [699, 0]
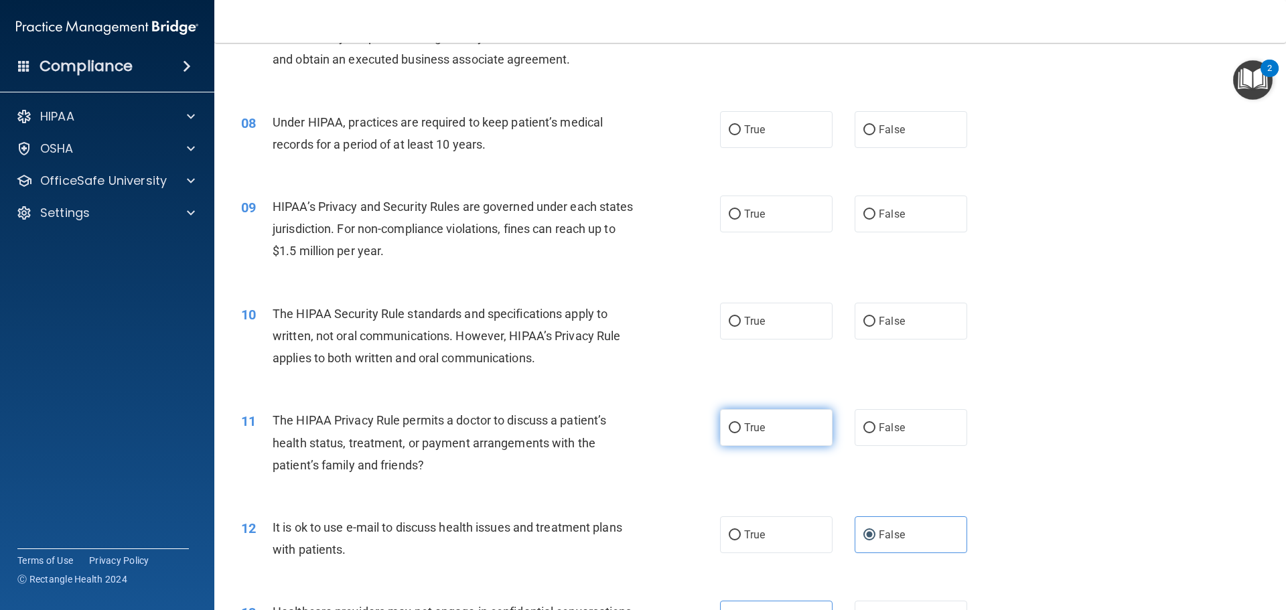
click at [765, 433] on label "True" at bounding box center [776, 427] width 113 height 37
click at [741, 433] on input "True" at bounding box center [735, 428] width 12 height 10
radio input "true"
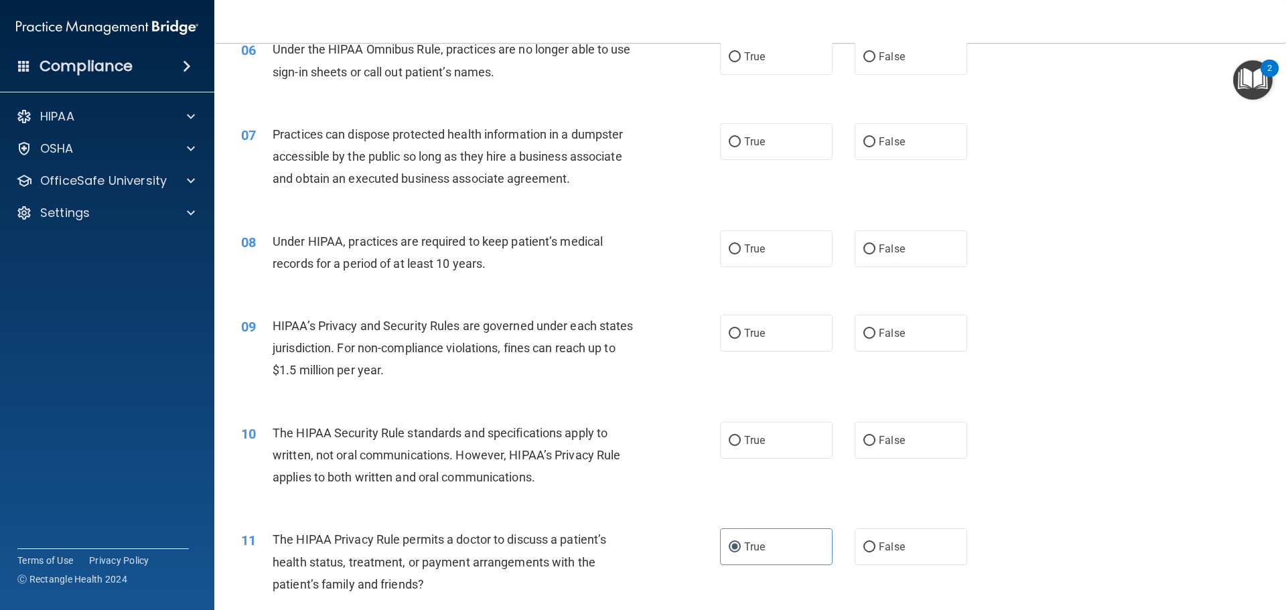
scroll to position [565, 0]
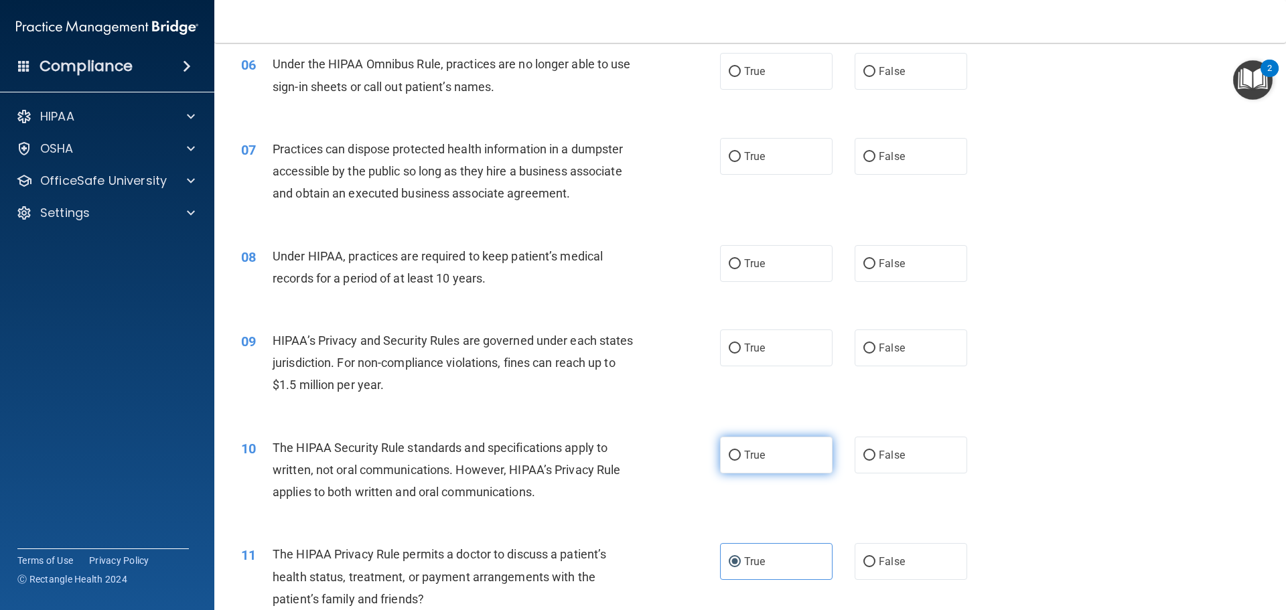
click at [753, 452] on span "True" at bounding box center [754, 455] width 21 height 13
click at [741, 452] on input "True" at bounding box center [735, 456] width 12 height 10
radio input "true"
click at [863, 451] on input "False" at bounding box center [869, 456] width 12 height 10
radio input "true"
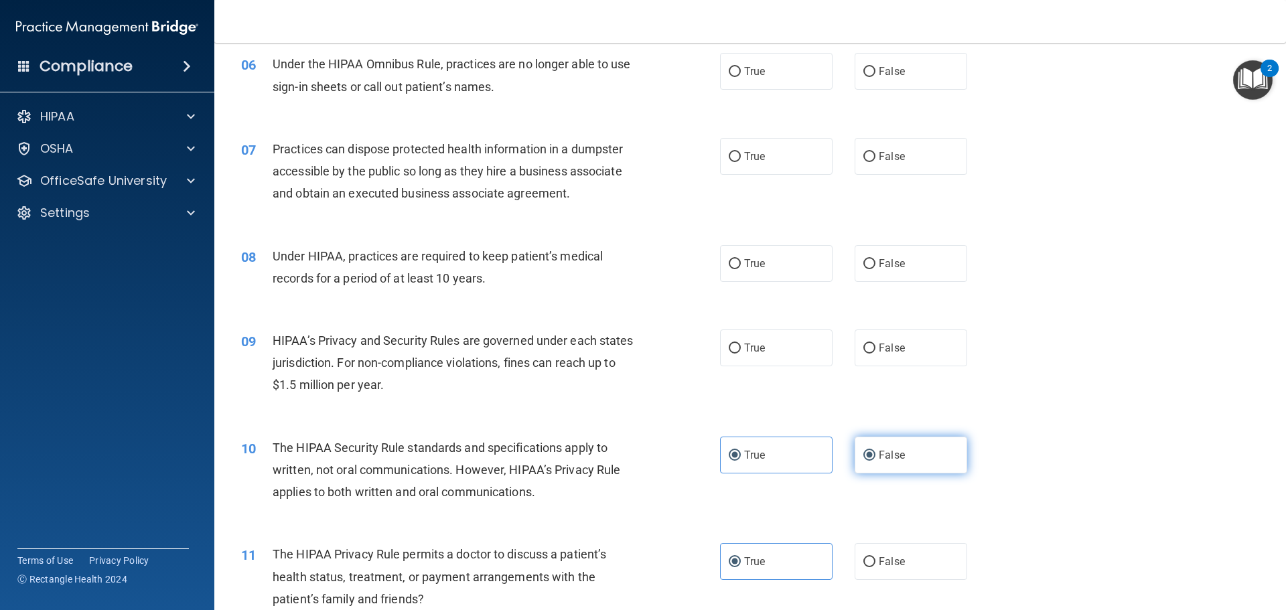
radio input "false"
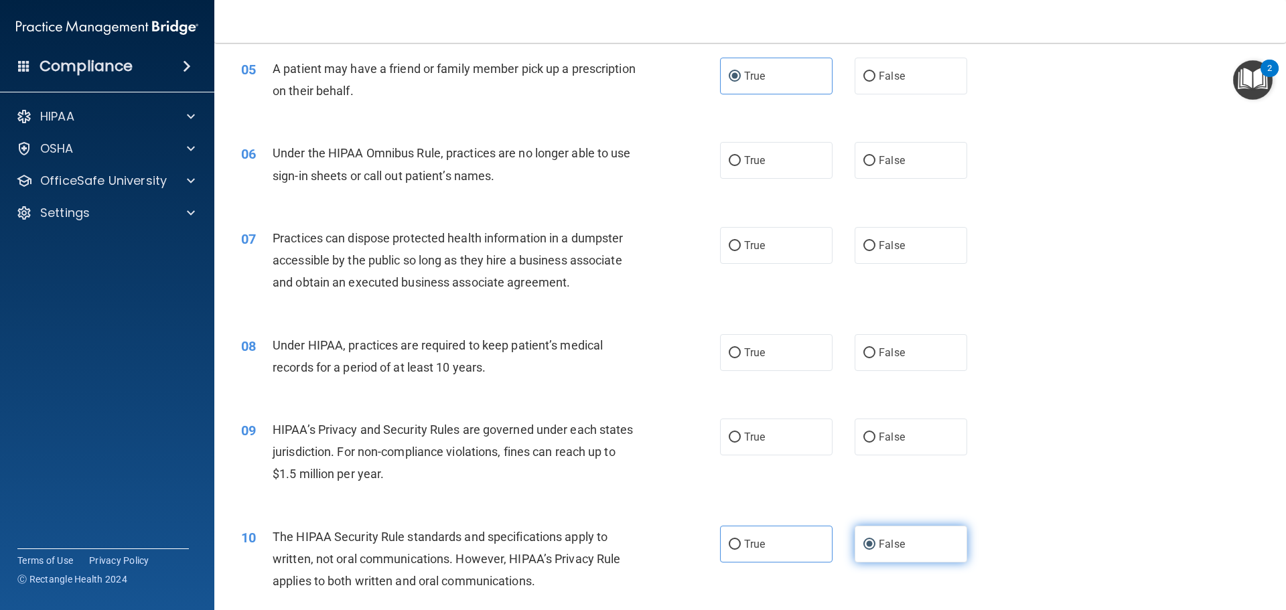
scroll to position [431, 0]
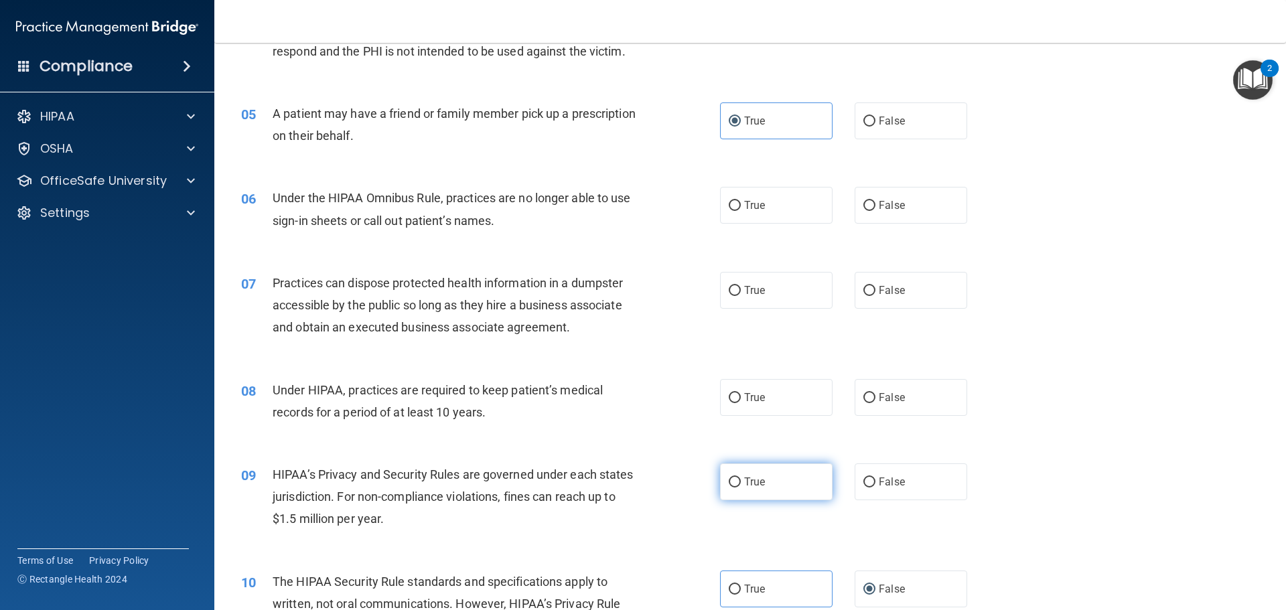
click at [804, 479] on label "True" at bounding box center [776, 481] width 113 height 37
click at [741, 479] on input "True" at bounding box center [735, 482] width 12 height 10
radio input "true"
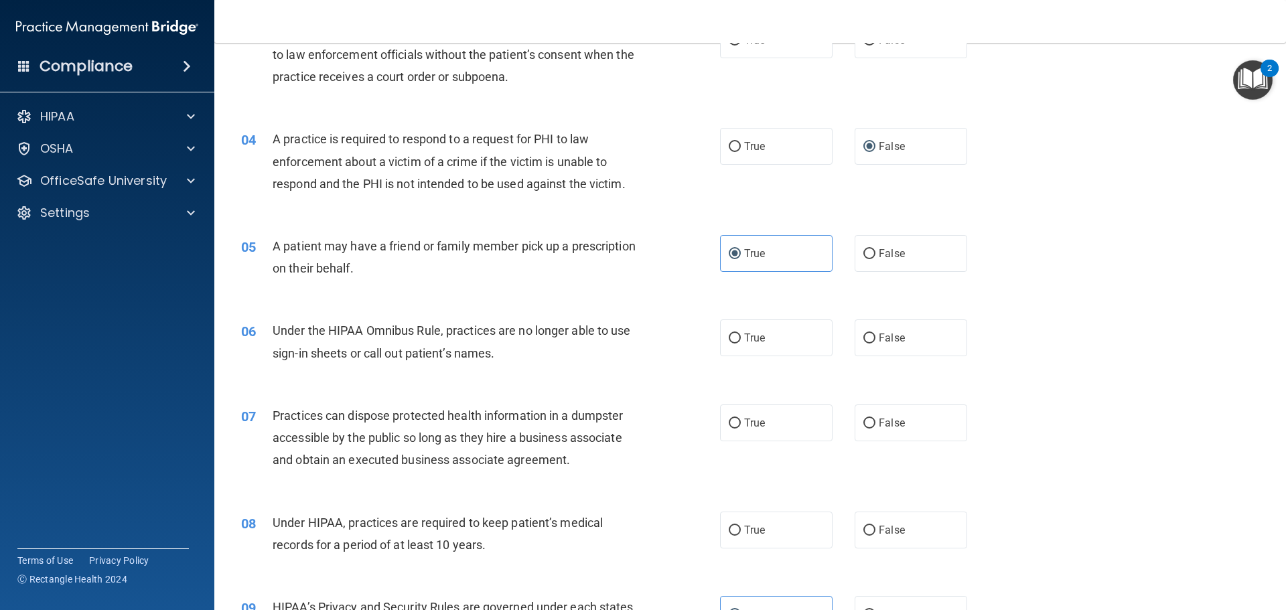
scroll to position [297, 0]
click at [757, 532] on span "True" at bounding box center [754, 531] width 21 height 13
click at [741, 532] on input "True" at bounding box center [735, 532] width 12 height 10
radio input "true"
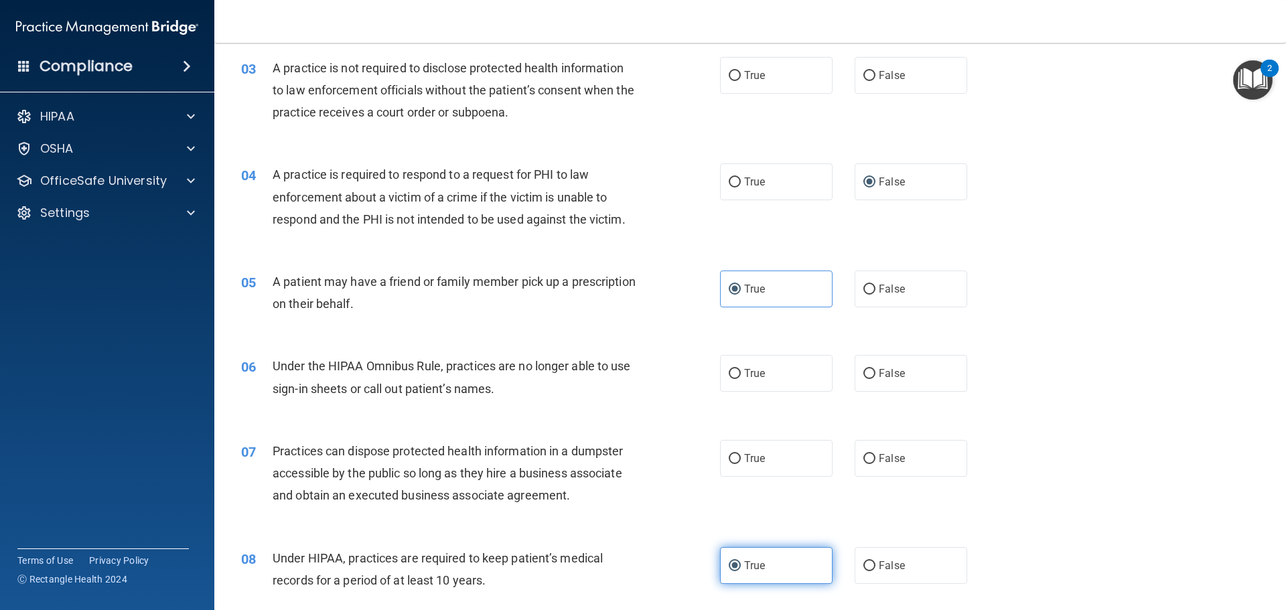
scroll to position [230, 0]
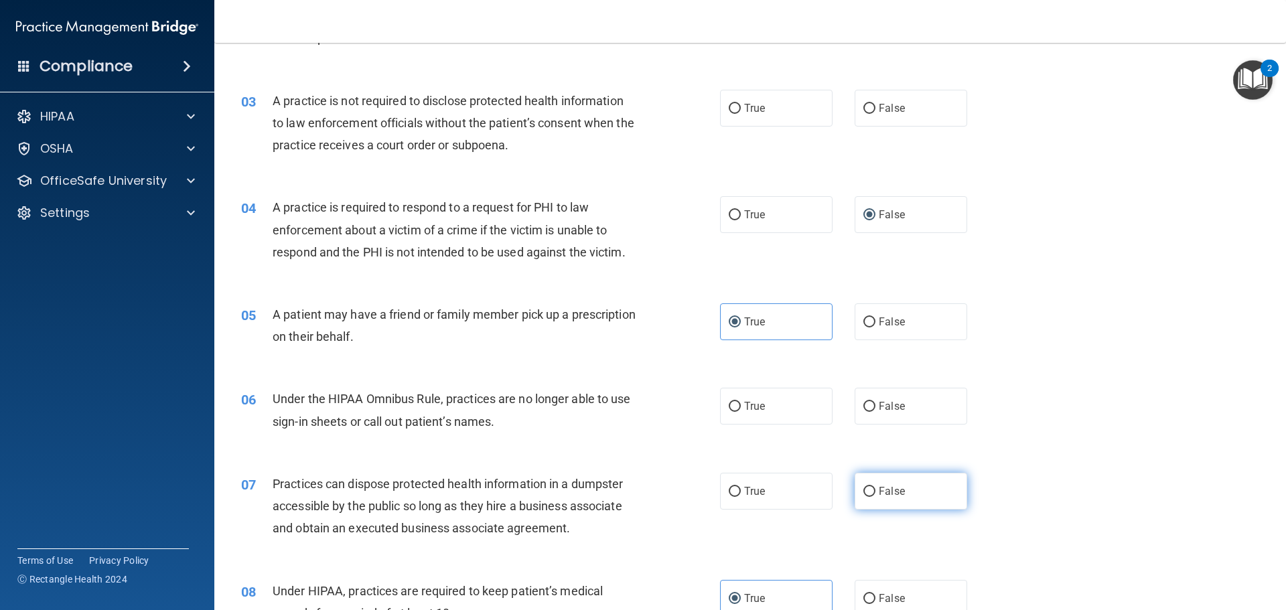
click at [869, 497] on label "False" at bounding box center [911, 491] width 113 height 37
click at [869, 497] on input "False" at bounding box center [869, 492] width 12 height 10
radio input "true"
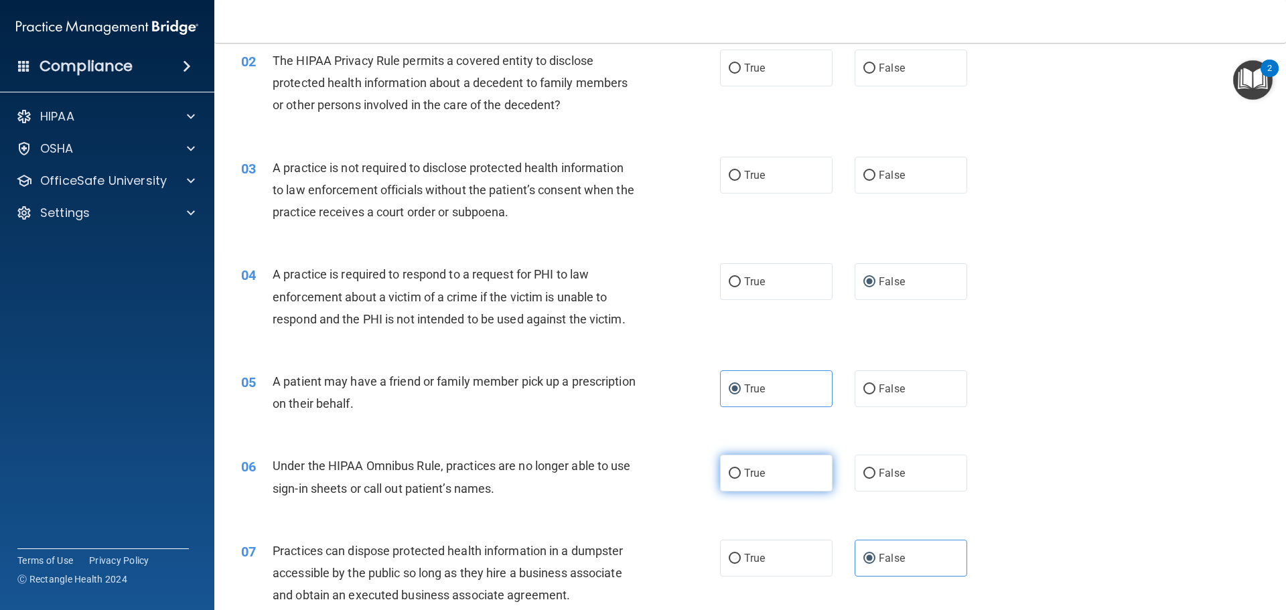
click at [763, 468] on label "True" at bounding box center [776, 473] width 113 height 37
click at [741, 469] on input "True" at bounding box center [735, 474] width 12 height 10
radio input "true"
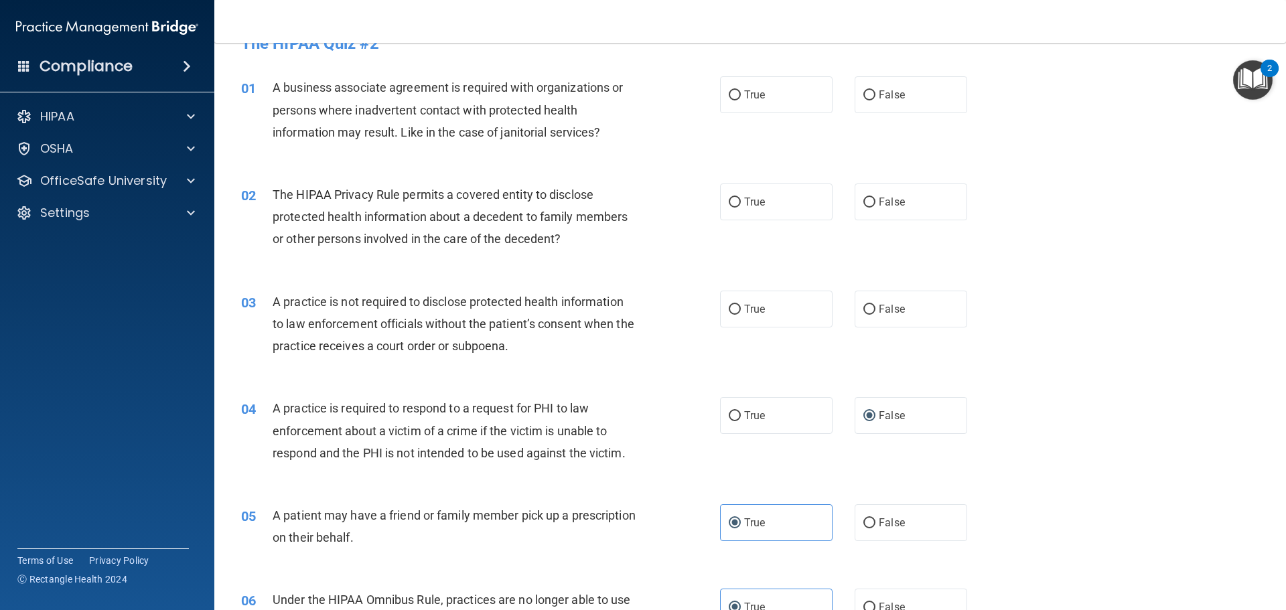
scroll to position [0, 0]
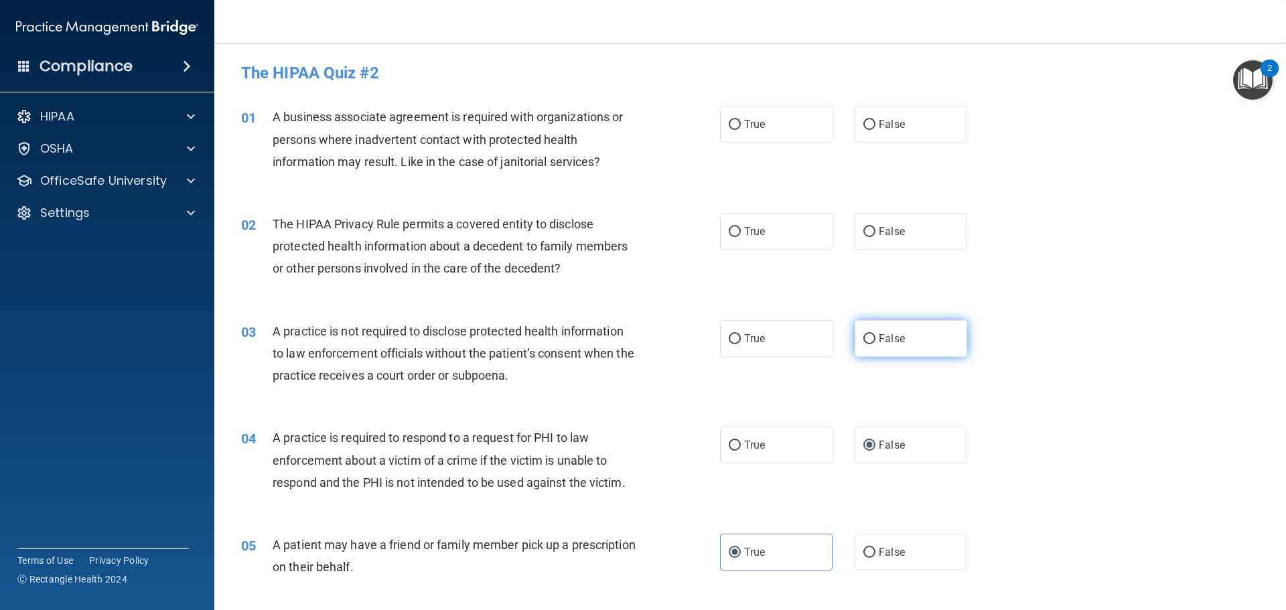
click at [934, 346] on label "False" at bounding box center [911, 338] width 113 height 37
click at [875, 344] on input "False" at bounding box center [869, 339] width 12 height 10
radio input "true"
click at [797, 228] on label "True" at bounding box center [776, 231] width 113 height 37
click at [741, 228] on input "True" at bounding box center [735, 232] width 12 height 10
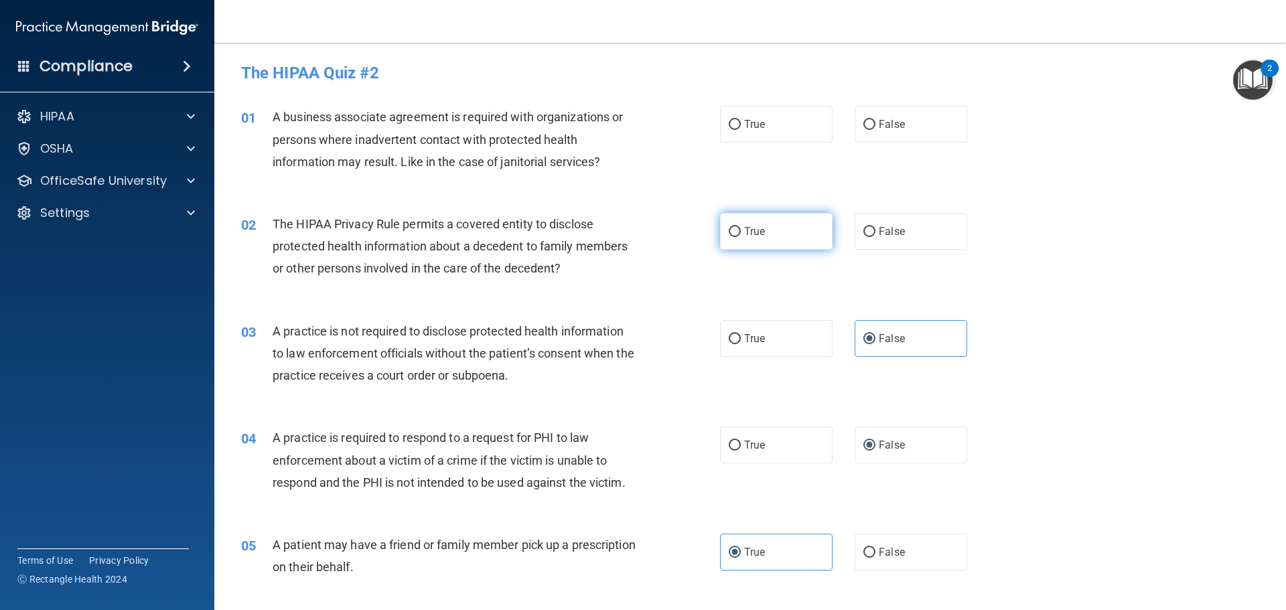
radio input "true"
click at [737, 122] on label "True" at bounding box center [776, 124] width 113 height 37
click at [737, 122] on input "True" at bounding box center [735, 125] width 12 height 10
radio input "true"
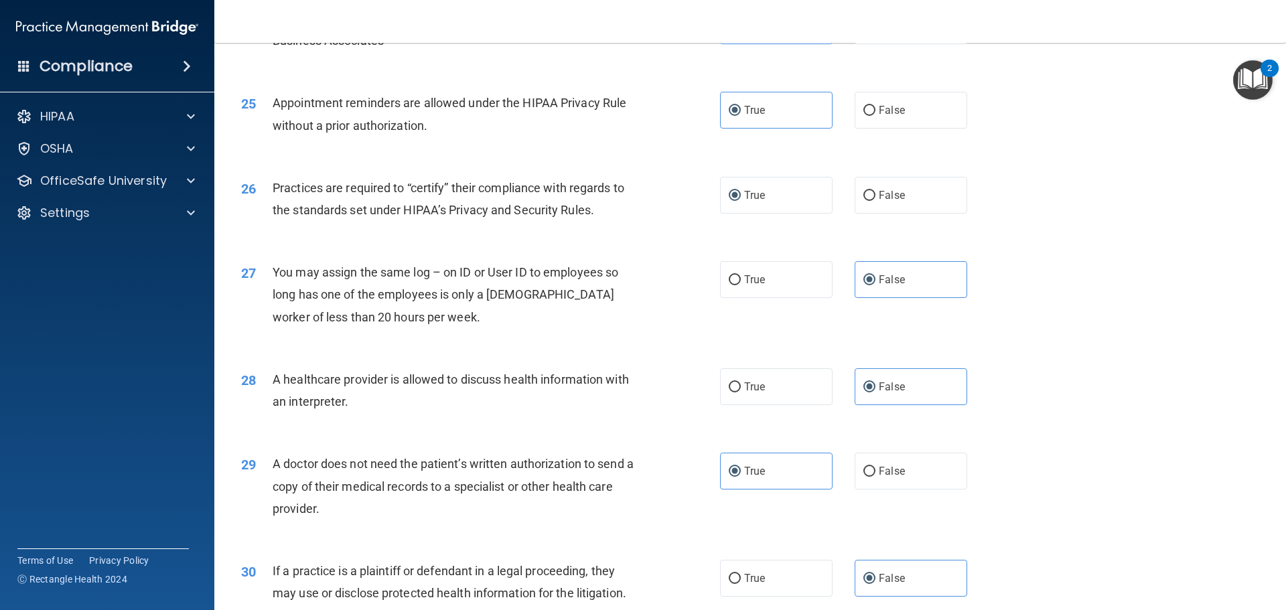
scroll to position [2507, 0]
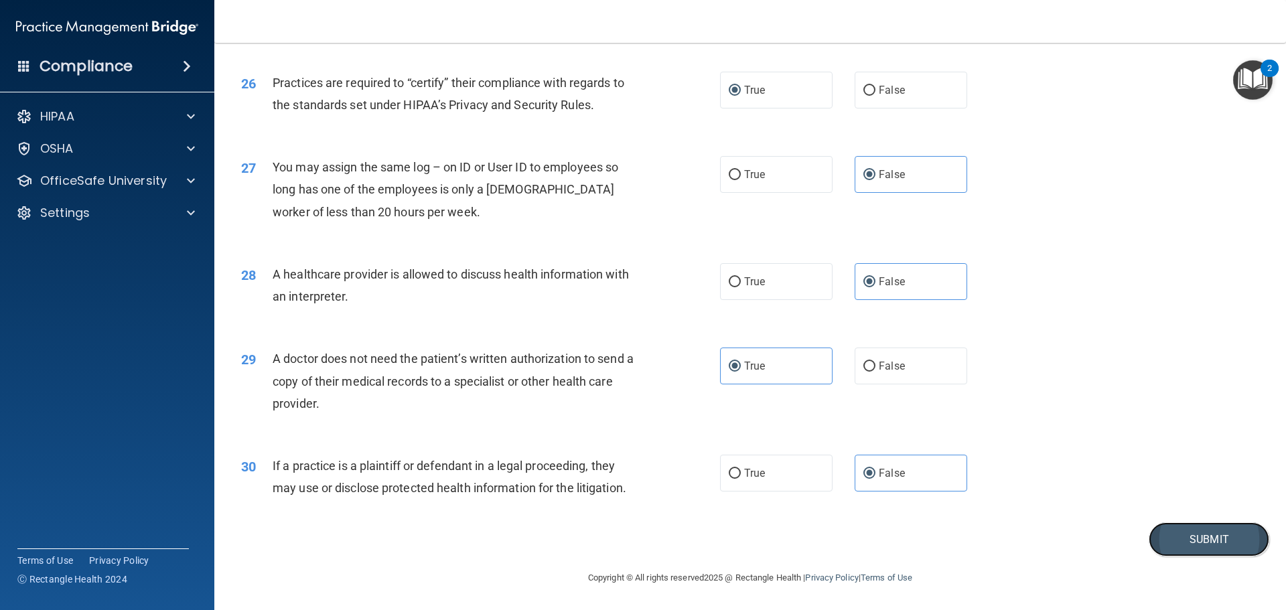
click at [1163, 536] on button "Submit" at bounding box center [1209, 539] width 121 height 34
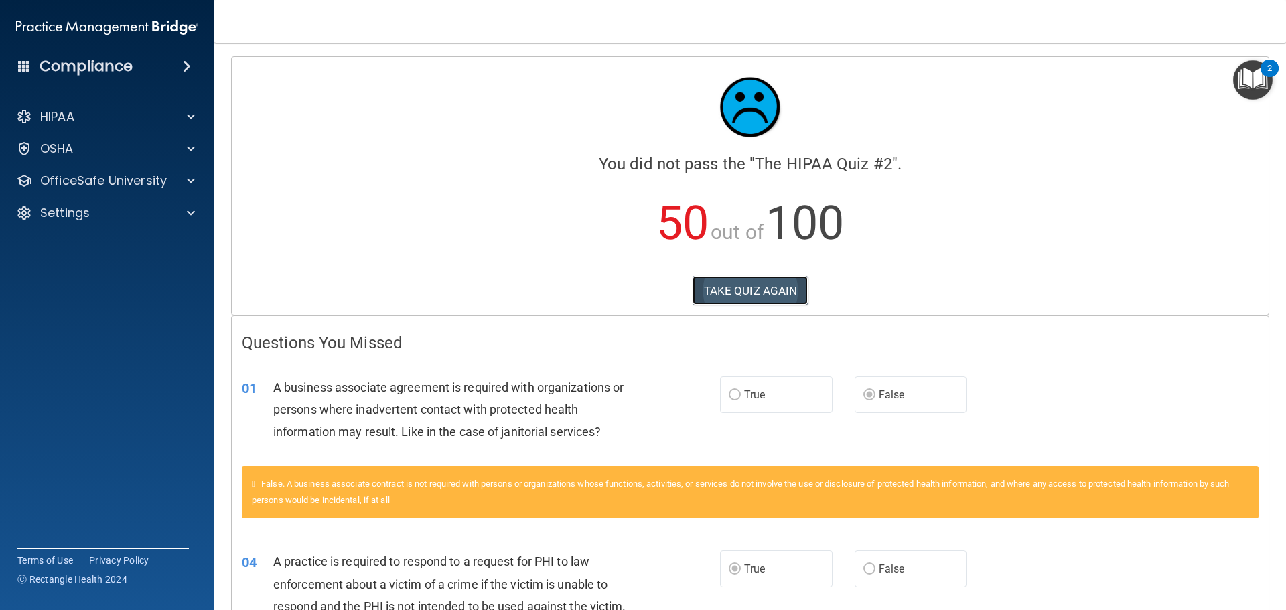
click at [782, 292] on button "TAKE QUIZ AGAIN" at bounding box center [750, 290] width 116 height 29
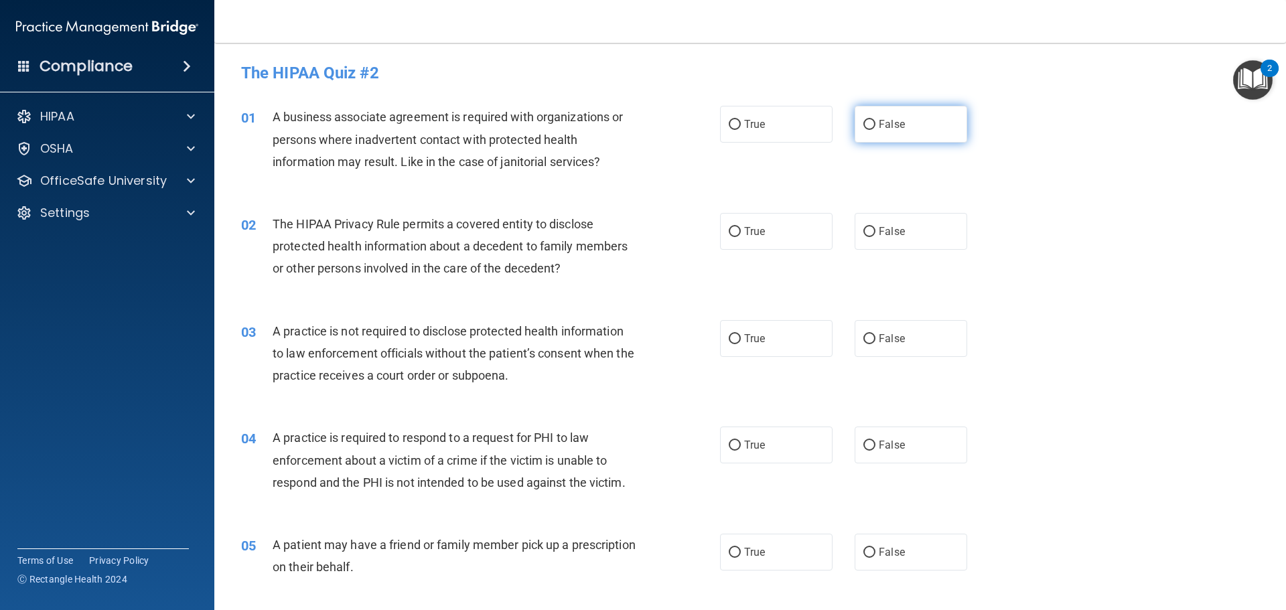
click at [901, 140] on label "False" at bounding box center [911, 124] width 113 height 37
click at [875, 130] on input "False" at bounding box center [869, 125] width 12 height 10
radio input "true"
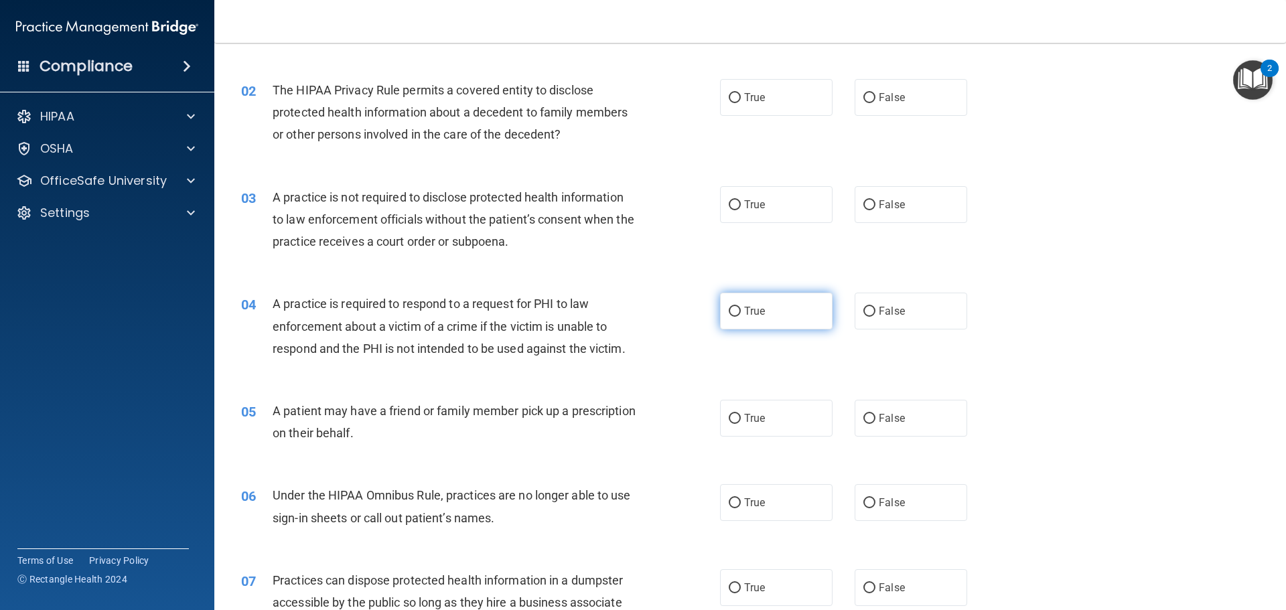
click at [728, 304] on label "True" at bounding box center [776, 311] width 113 height 37
click at [729, 307] on input "True" at bounding box center [735, 312] width 12 height 10
radio input "true"
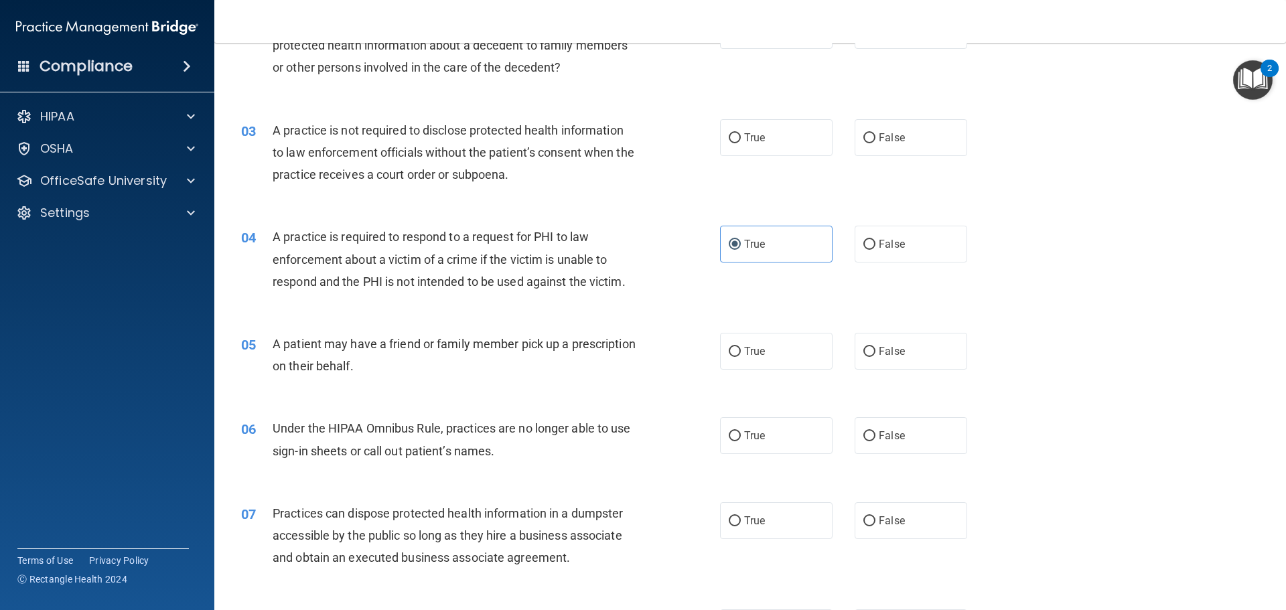
scroll to position [268, 0]
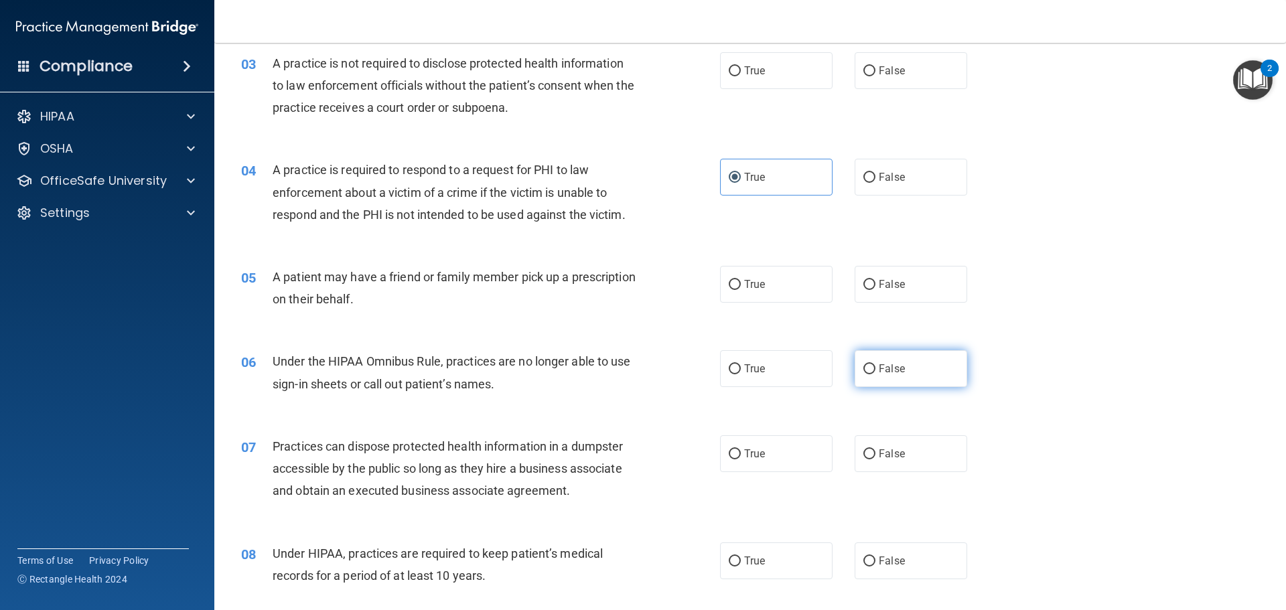
click at [895, 372] on span "False" at bounding box center [892, 368] width 26 height 13
click at [875, 372] on input "False" at bounding box center [869, 369] width 12 height 10
radio input "true"
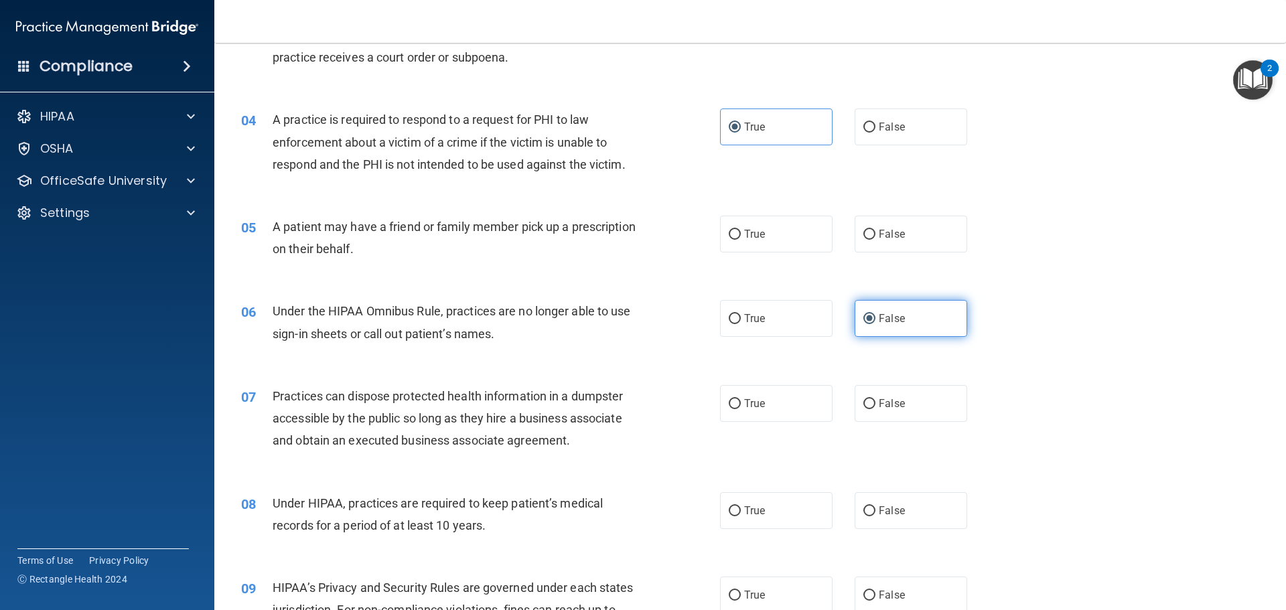
scroll to position [402, 0]
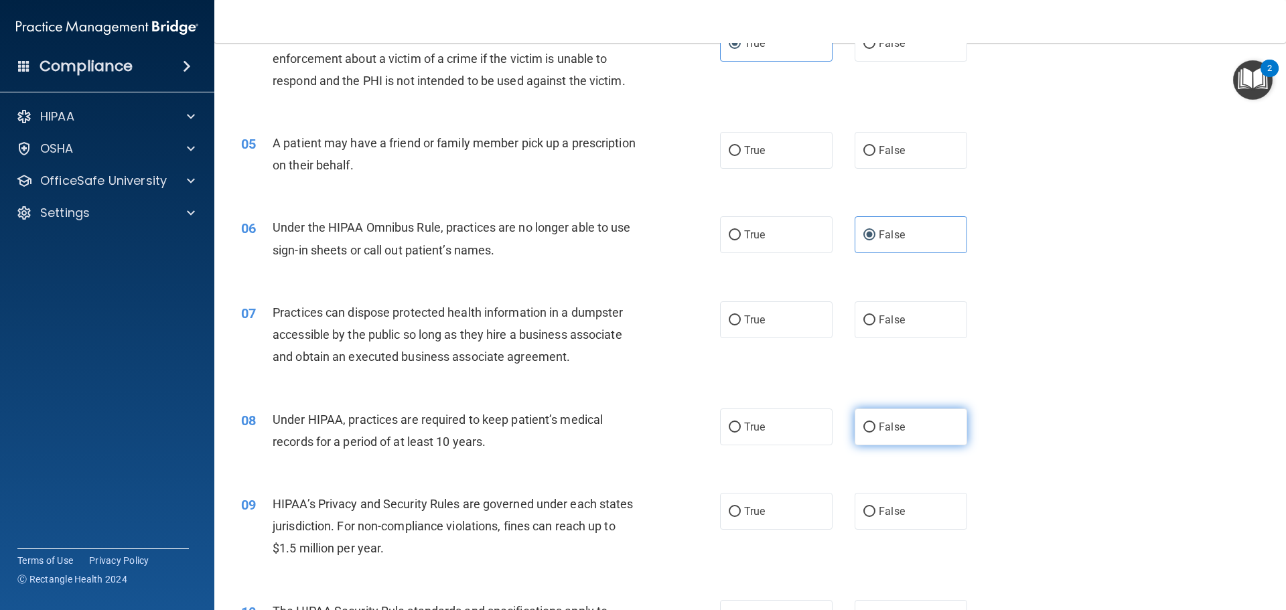
click at [863, 425] on input "False" at bounding box center [869, 428] width 12 height 10
radio input "true"
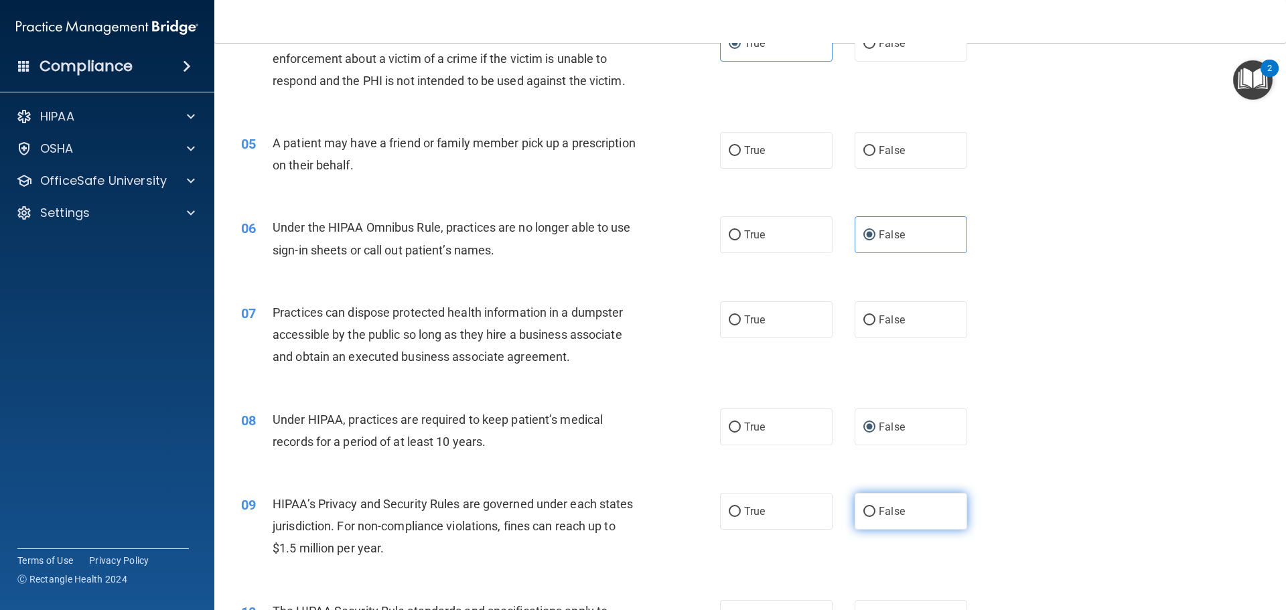
click at [899, 500] on label "False" at bounding box center [911, 511] width 113 height 37
click at [875, 507] on input "False" at bounding box center [869, 512] width 12 height 10
radio input "true"
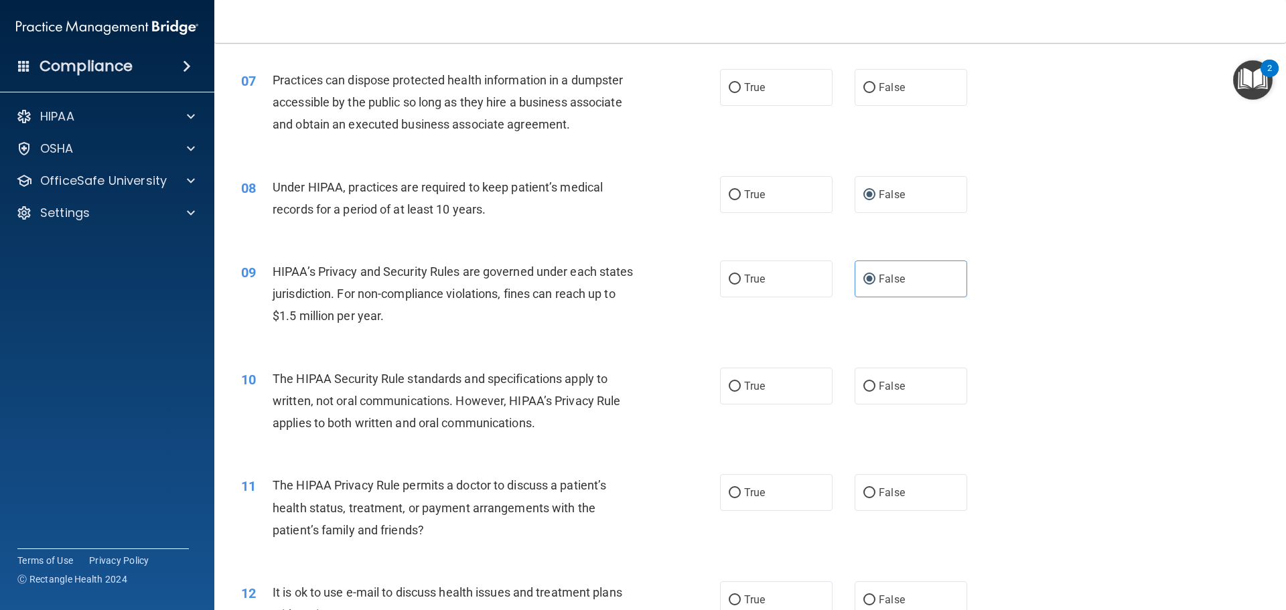
scroll to position [670, 0]
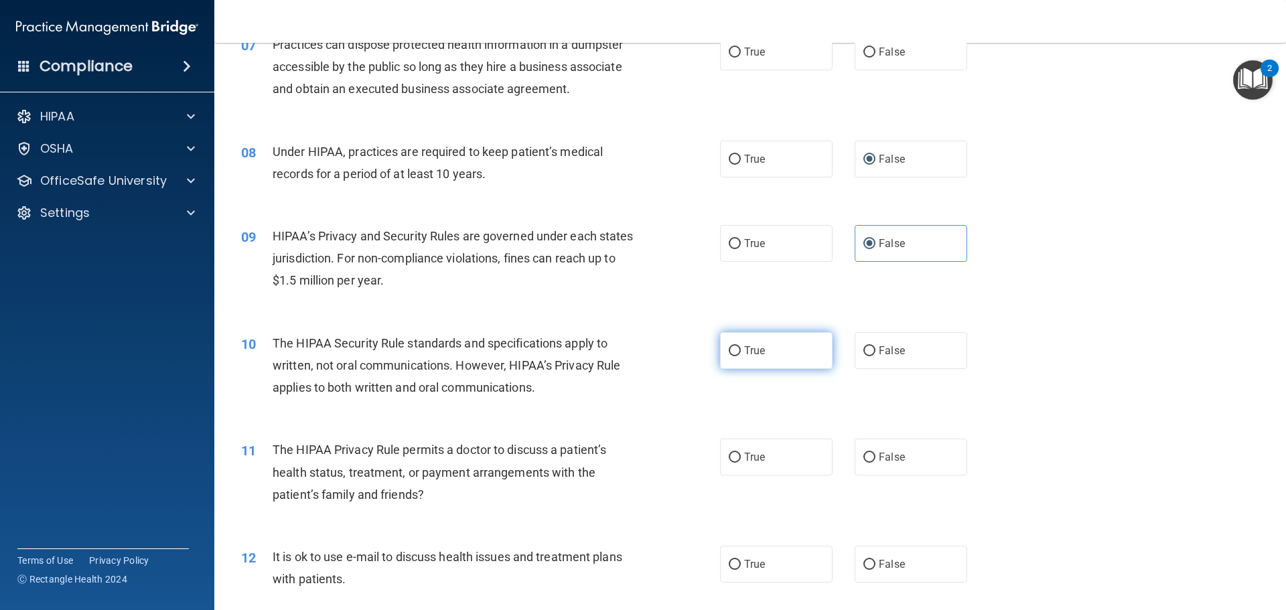
click at [771, 359] on label "True" at bounding box center [776, 350] width 113 height 37
click at [741, 356] on input "True" at bounding box center [735, 351] width 12 height 10
radio input "true"
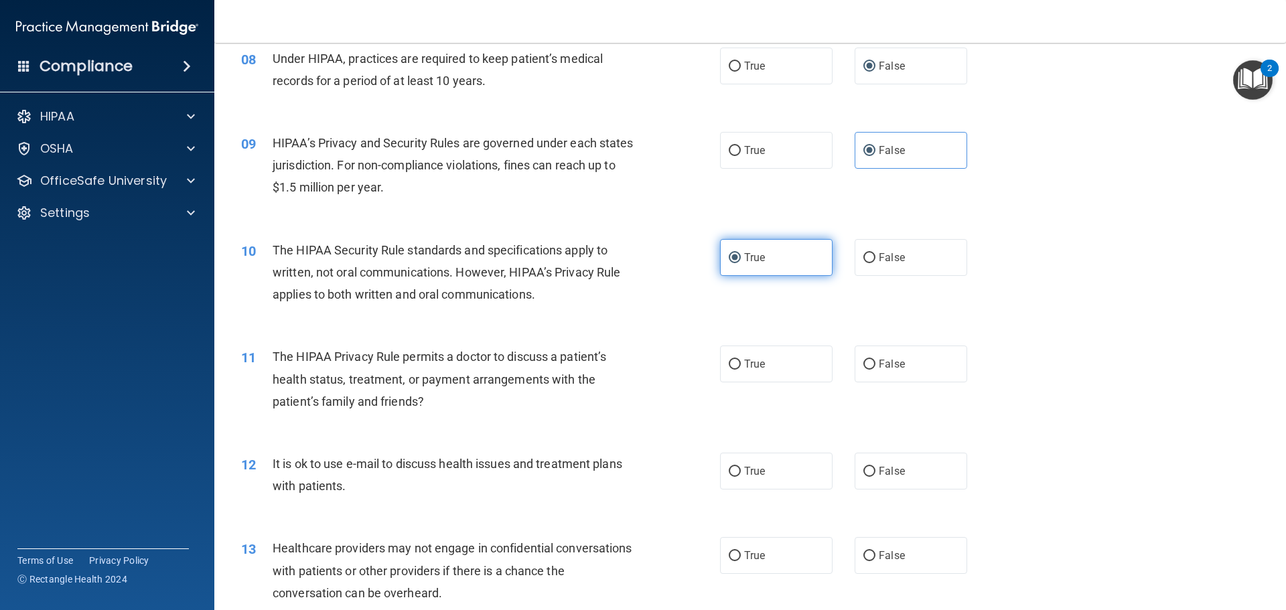
scroll to position [804, 0]
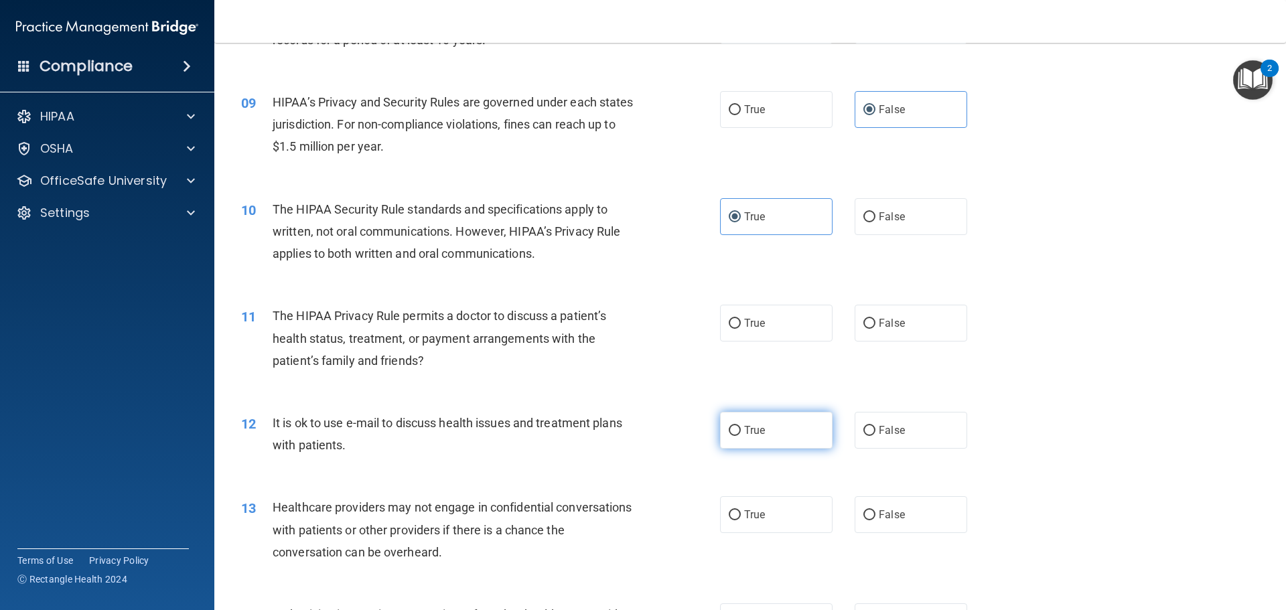
click at [756, 438] on label "True" at bounding box center [776, 430] width 113 height 37
click at [741, 436] on input "True" at bounding box center [735, 431] width 12 height 10
radio input "true"
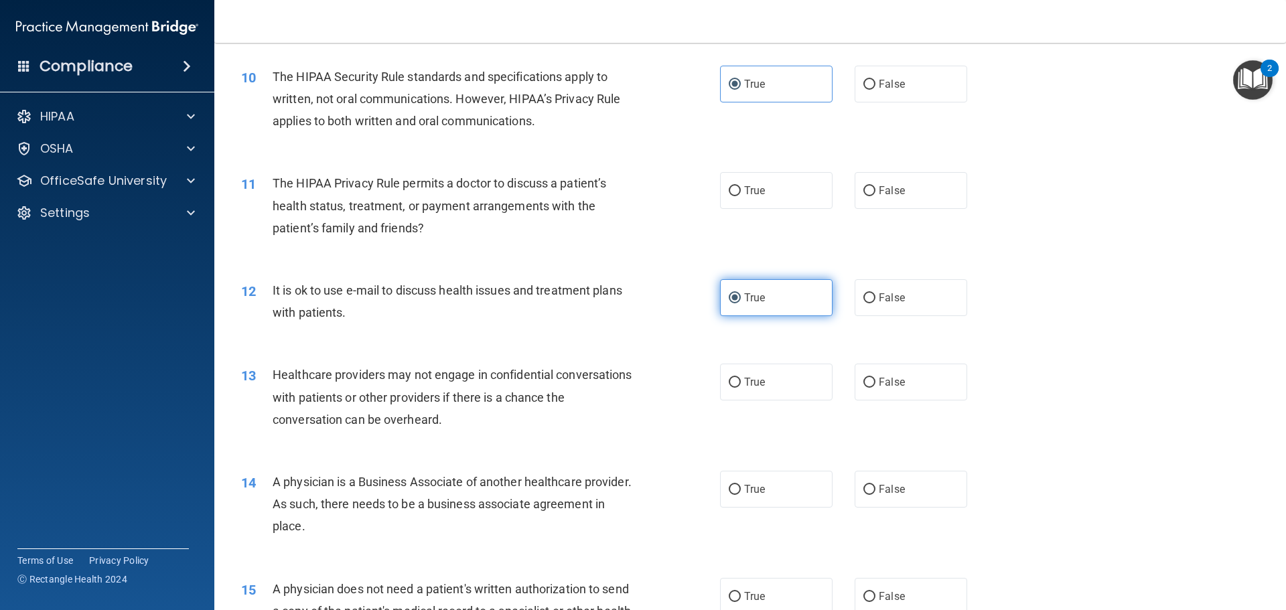
scroll to position [938, 0]
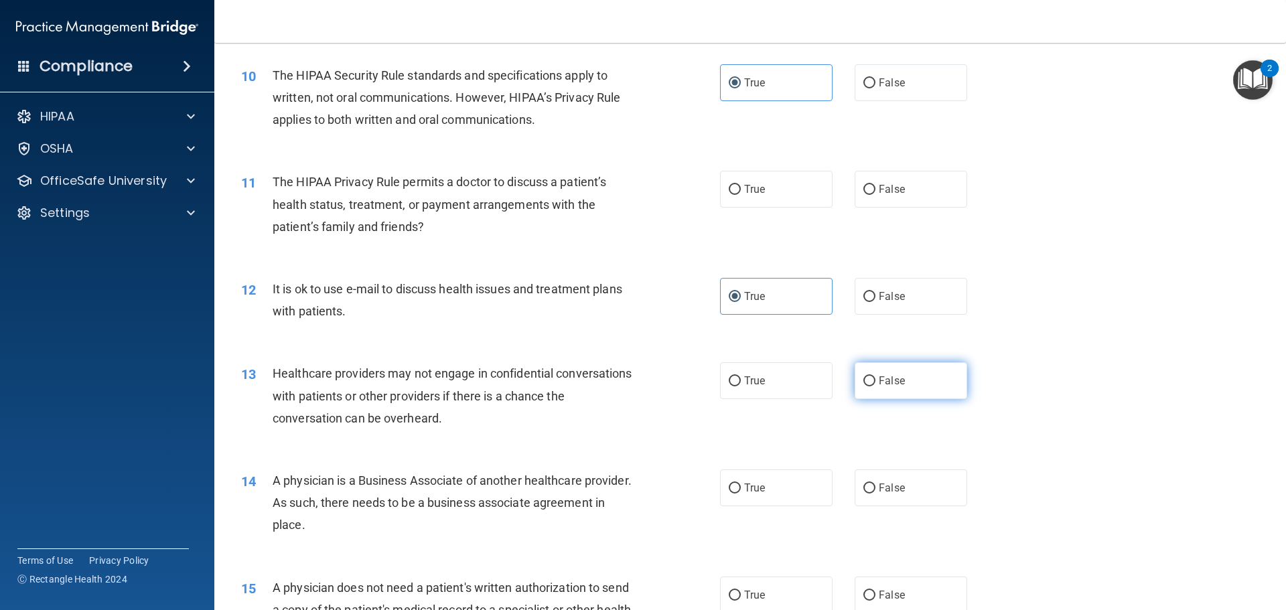
click at [865, 378] on input "False" at bounding box center [869, 381] width 12 height 10
radio input "true"
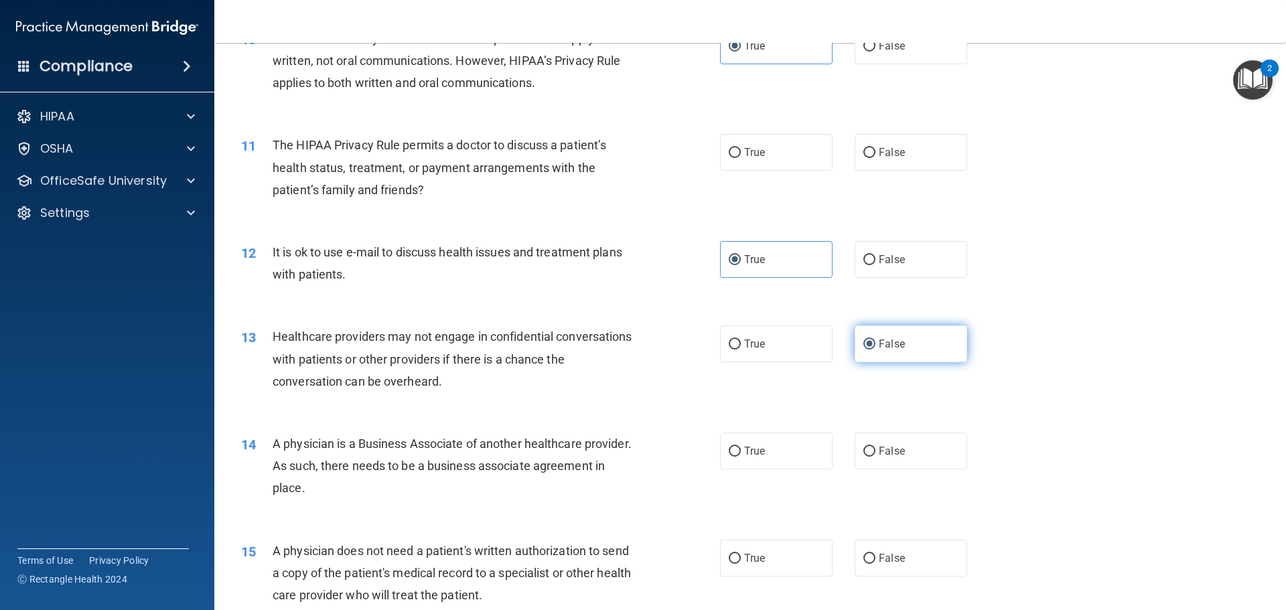
scroll to position [1005, 0]
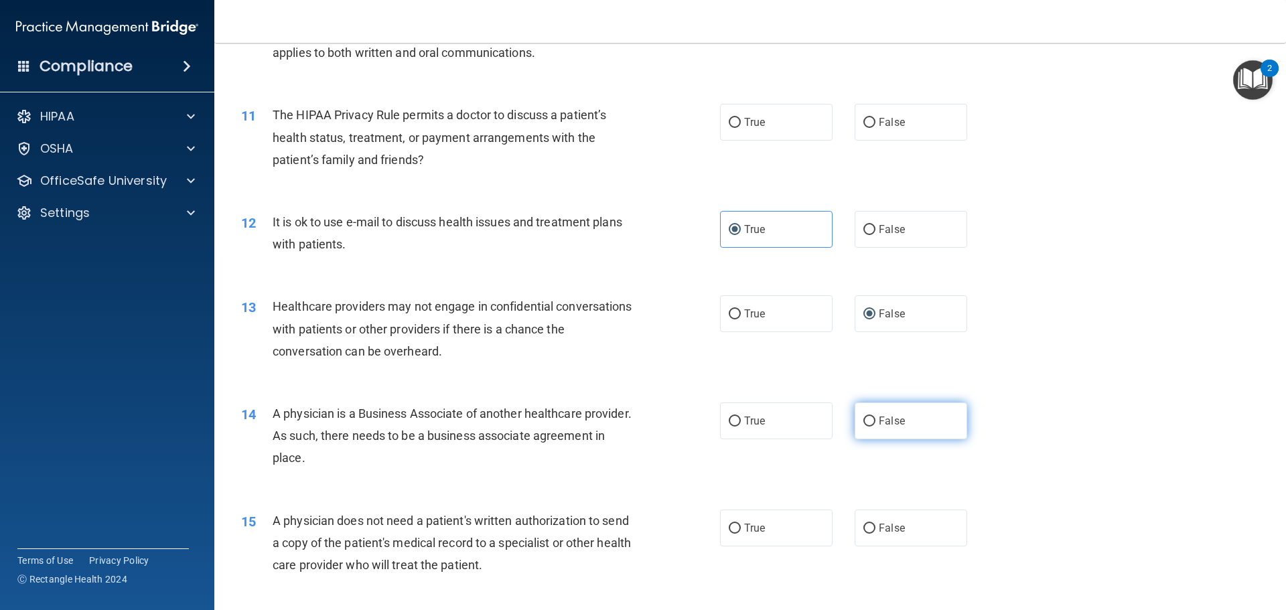
click at [912, 416] on label "False" at bounding box center [911, 420] width 113 height 37
click at [875, 417] on input "False" at bounding box center [869, 422] width 12 height 10
radio input "true"
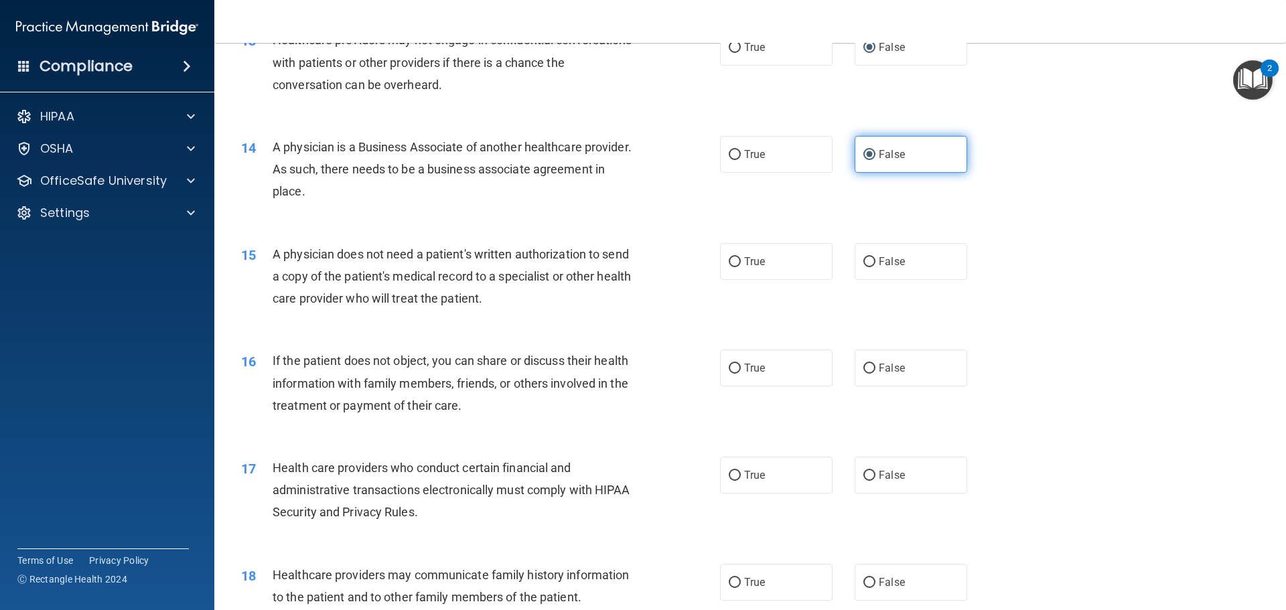
scroll to position [1406, 0]
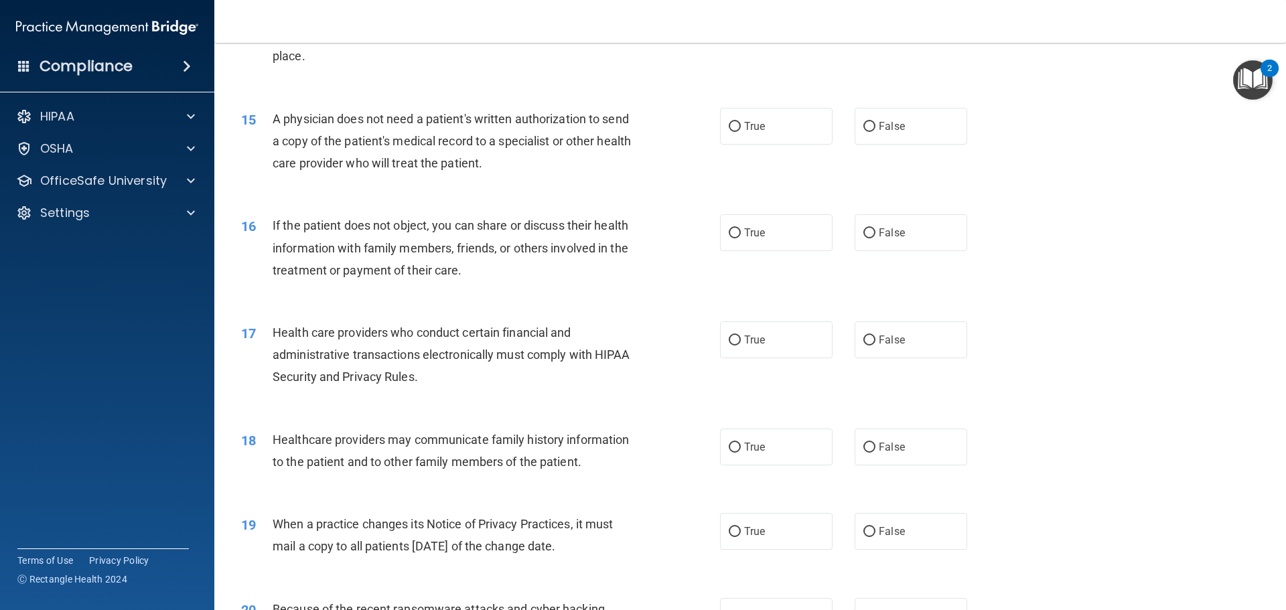
click at [882, 510] on div "19 When a practice changes its Notice of Privacy Practices, it must mail a copy…" at bounding box center [750, 538] width 1038 height 84
click at [882, 519] on label "False" at bounding box center [911, 531] width 113 height 37
click at [875, 527] on input "False" at bounding box center [869, 532] width 12 height 10
radio input "true"
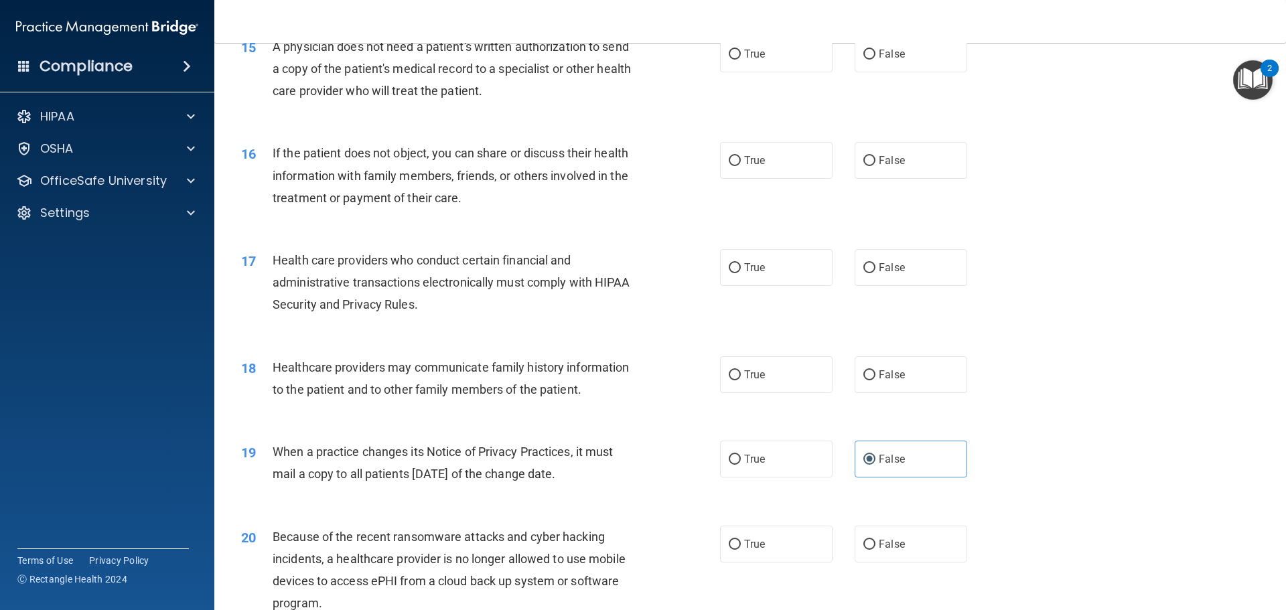
scroll to position [1540, 0]
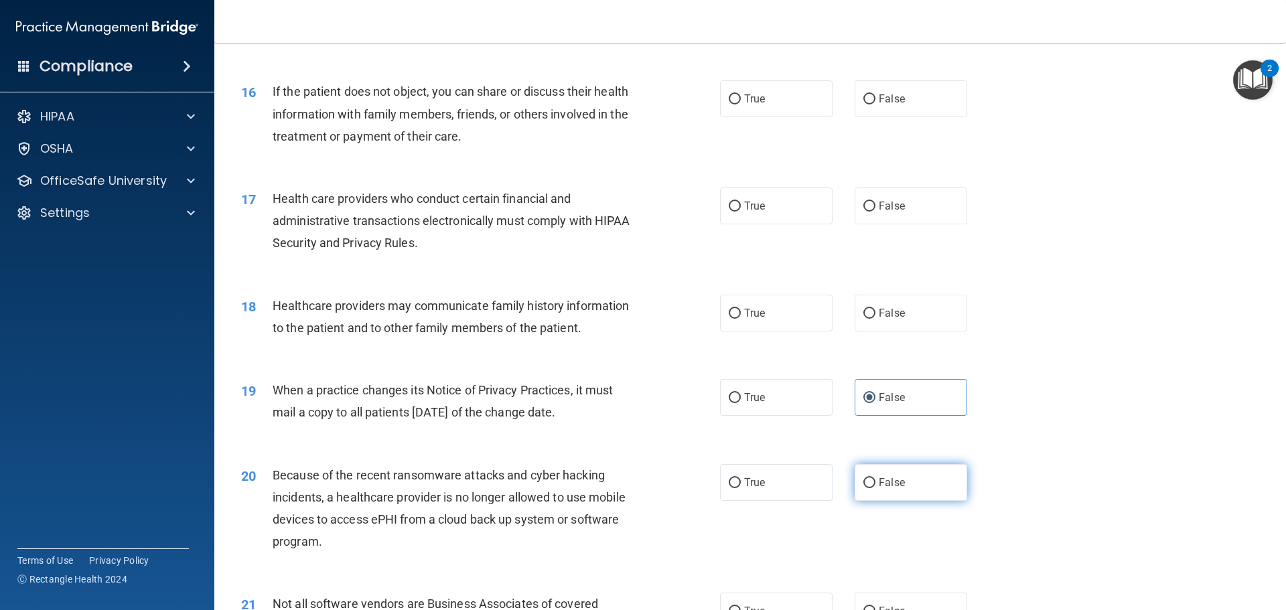
click at [881, 482] on span "False" at bounding box center [892, 482] width 26 height 13
click at [875, 482] on input "False" at bounding box center [869, 483] width 12 height 10
radio input "true"
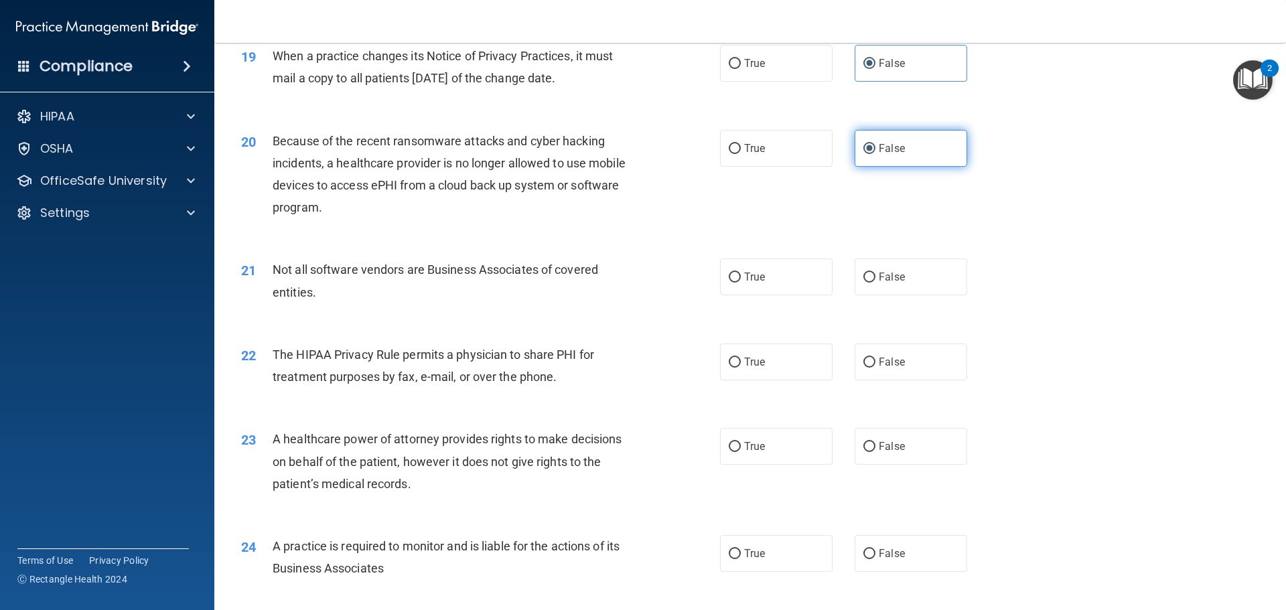
scroll to position [1875, 0]
click at [882, 555] on span "False" at bounding box center [892, 552] width 26 height 13
click at [875, 555] on input "False" at bounding box center [869, 553] width 12 height 10
radio input "true"
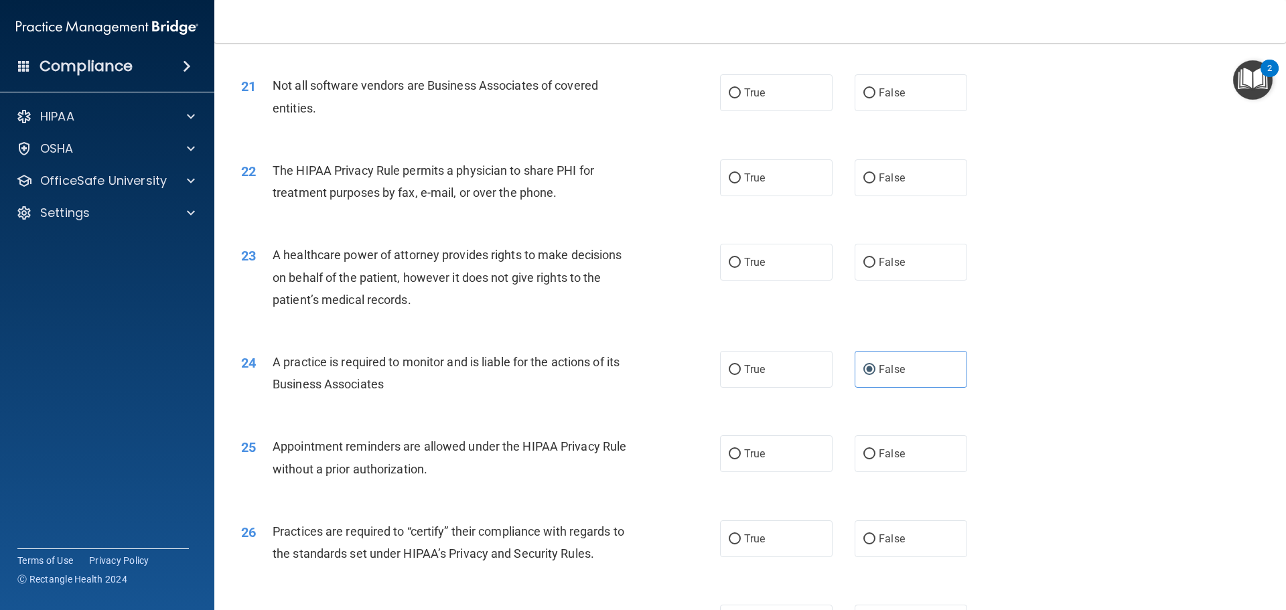
scroll to position [2076, 0]
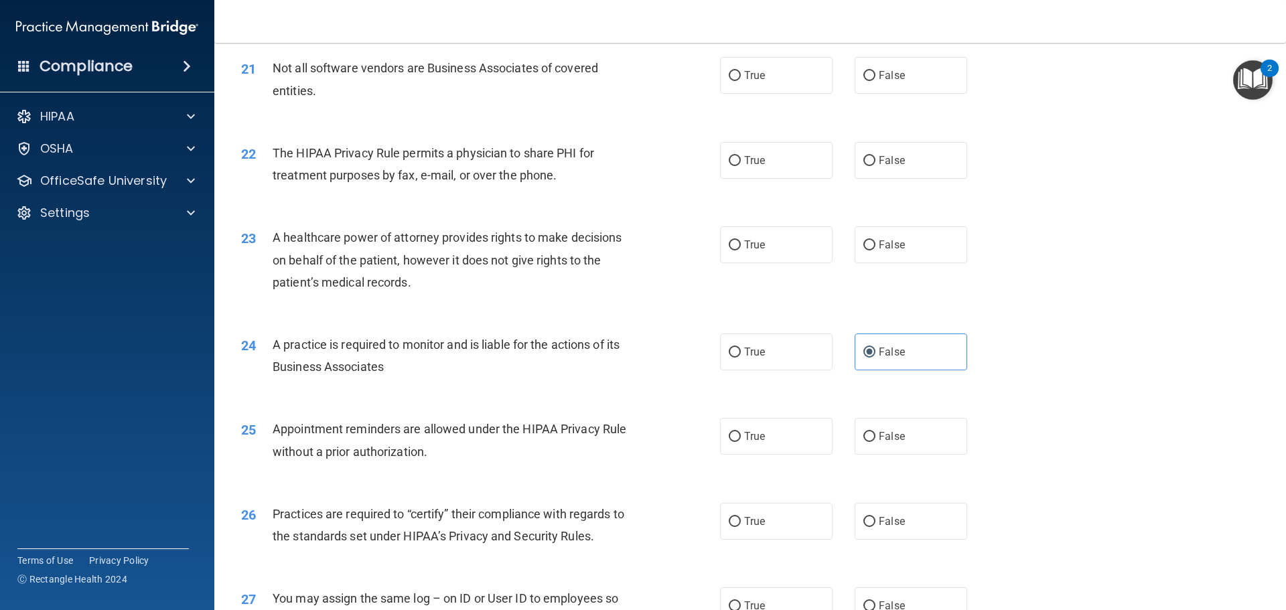
click at [893, 496] on div "26 Practices are required to “certify” their compliance with regards to the sta…" at bounding box center [750, 528] width 1038 height 84
click at [895, 518] on span "False" at bounding box center [892, 521] width 26 height 13
click at [875, 518] on input "False" at bounding box center [869, 522] width 12 height 10
radio input "true"
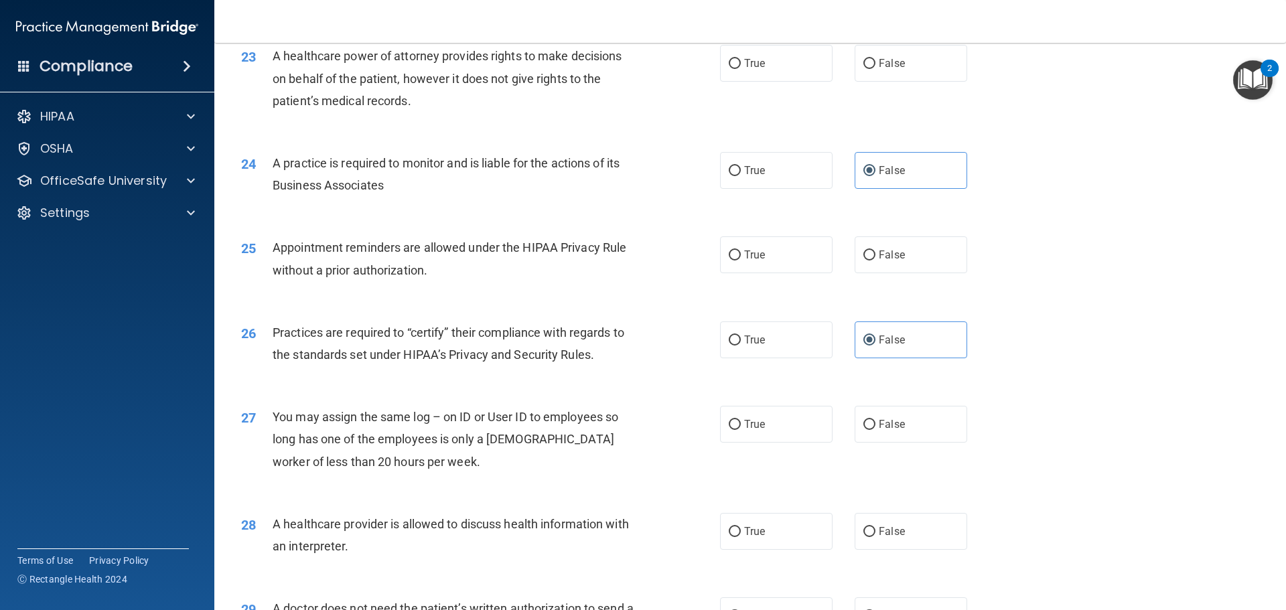
scroll to position [2277, 0]
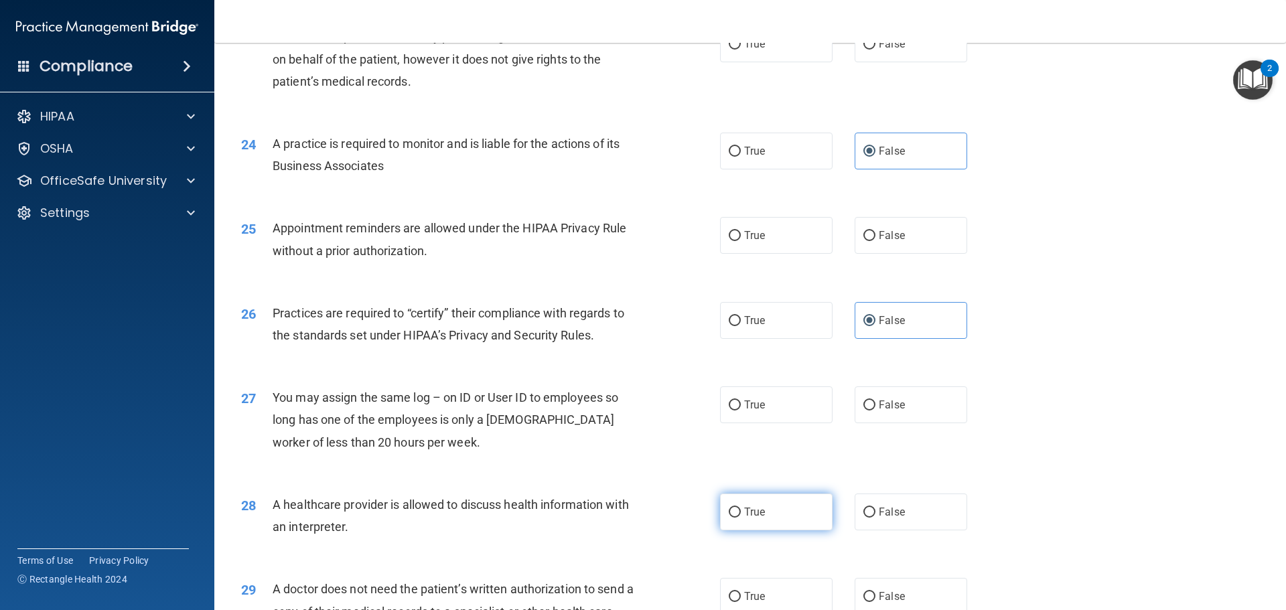
click at [803, 510] on label "True" at bounding box center [776, 512] width 113 height 37
click at [741, 510] on input "True" at bounding box center [735, 513] width 12 height 10
radio input "true"
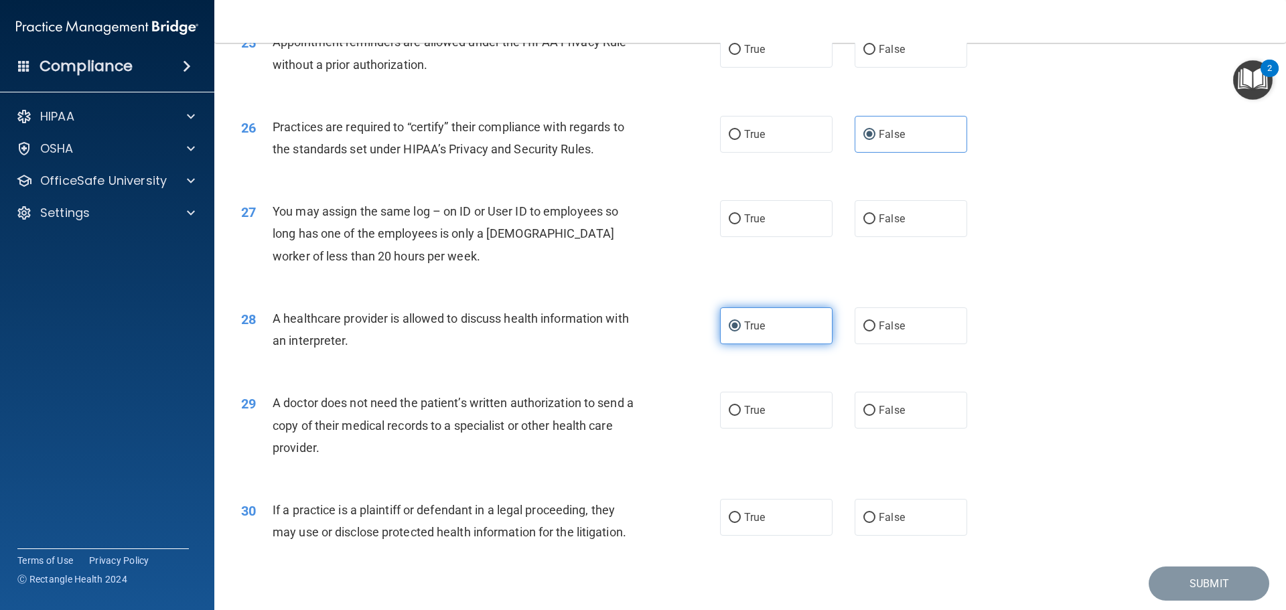
scroll to position [2507, 0]
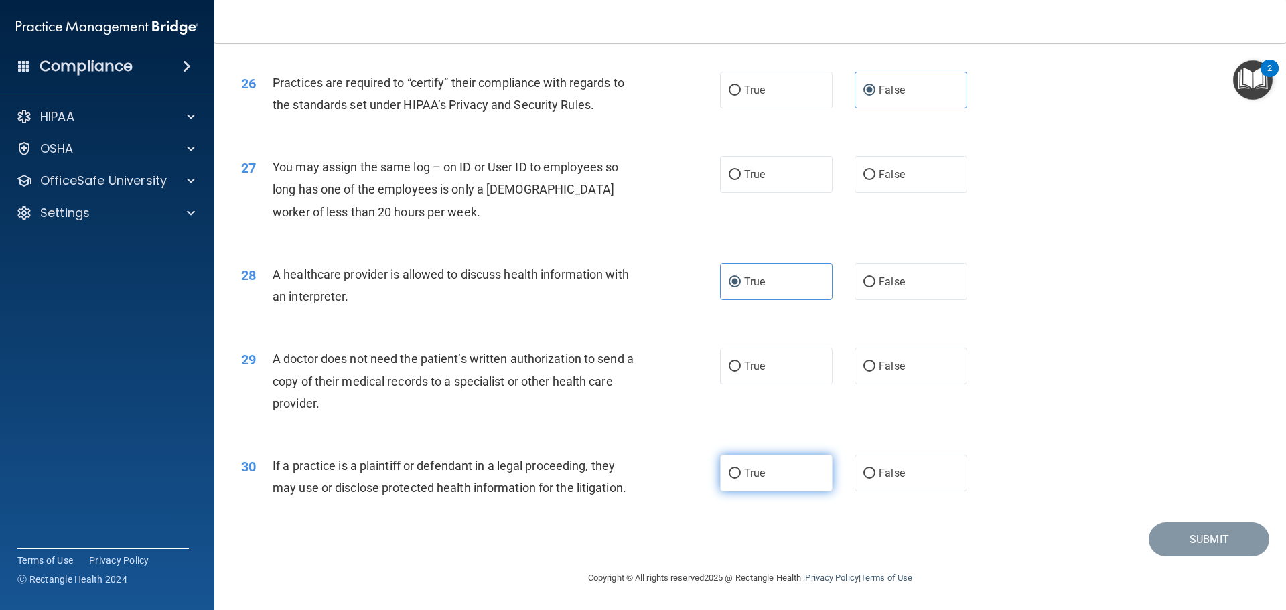
click at [788, 483] on label "True" at bounding box center [776, 473] width 113 height 37
click at [741, 479] on input "True" at bounding box center [735, 474] width 12 height 10
radio input "true"
click at [891, 349] on label "False" at bounding box center [911, 366] width 113 height 37
click at [875, 362] on input "False" at bounding box center [869, 367] width 12 height 10
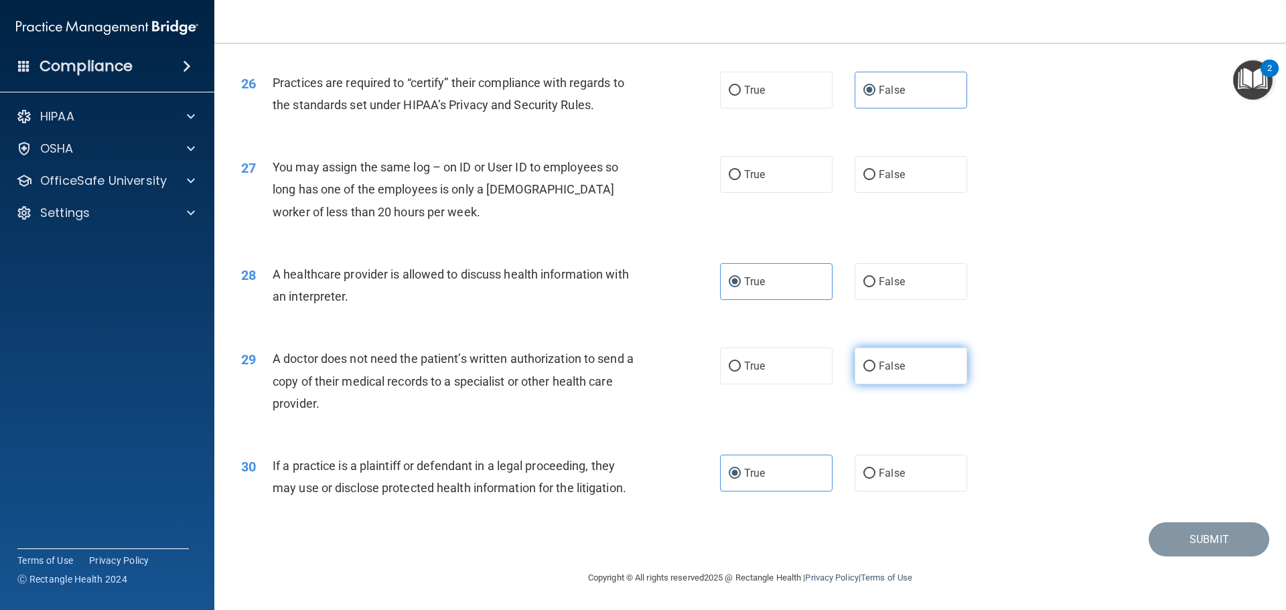
radio input "true"
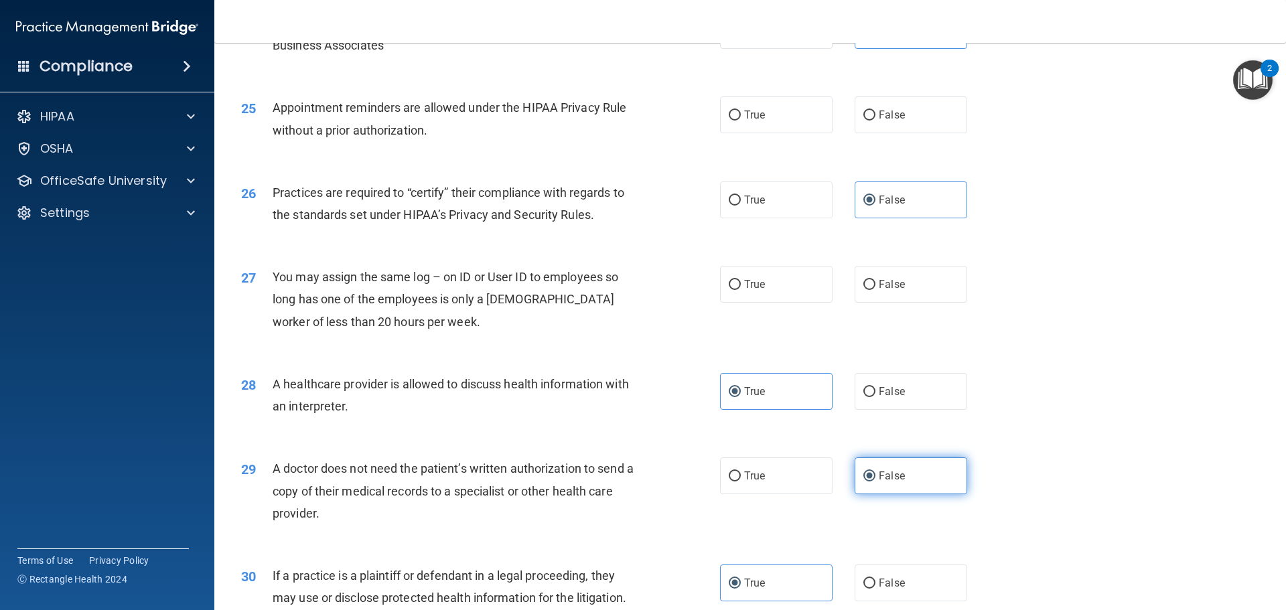
scroll to position [2373, 0]
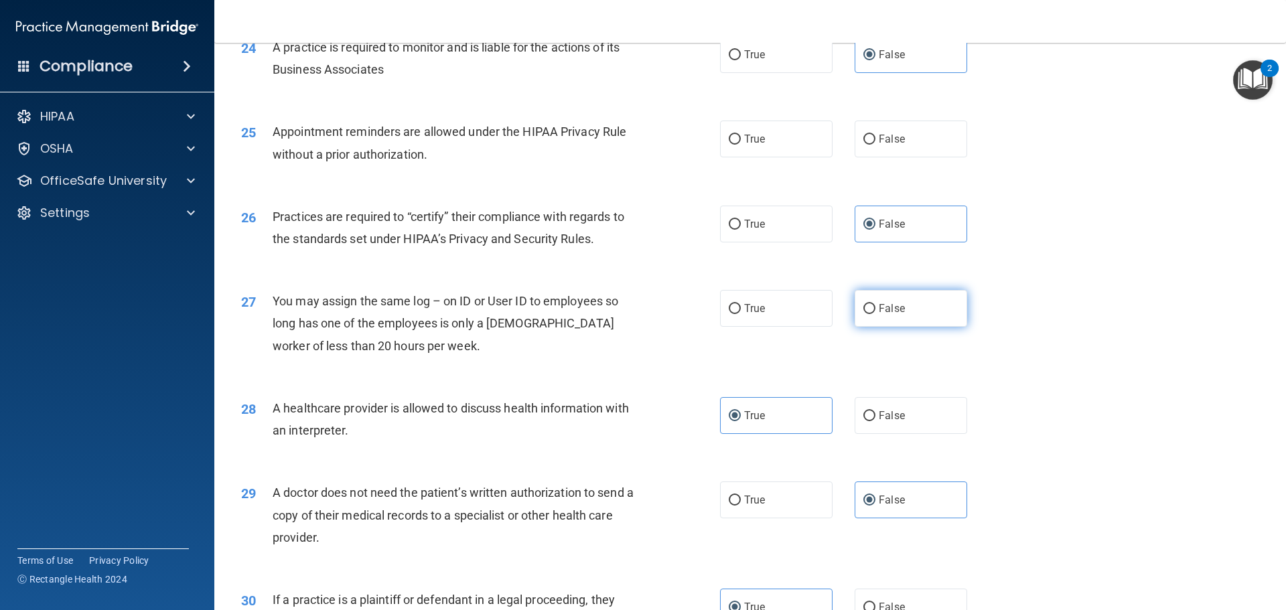
click at [903, 307] on label "False" at bounding box center [911, 308] width 113 height 37
click at [875, 307] on input "False" at bounding box center [869, 309] width 12 height 10
radio input "true"
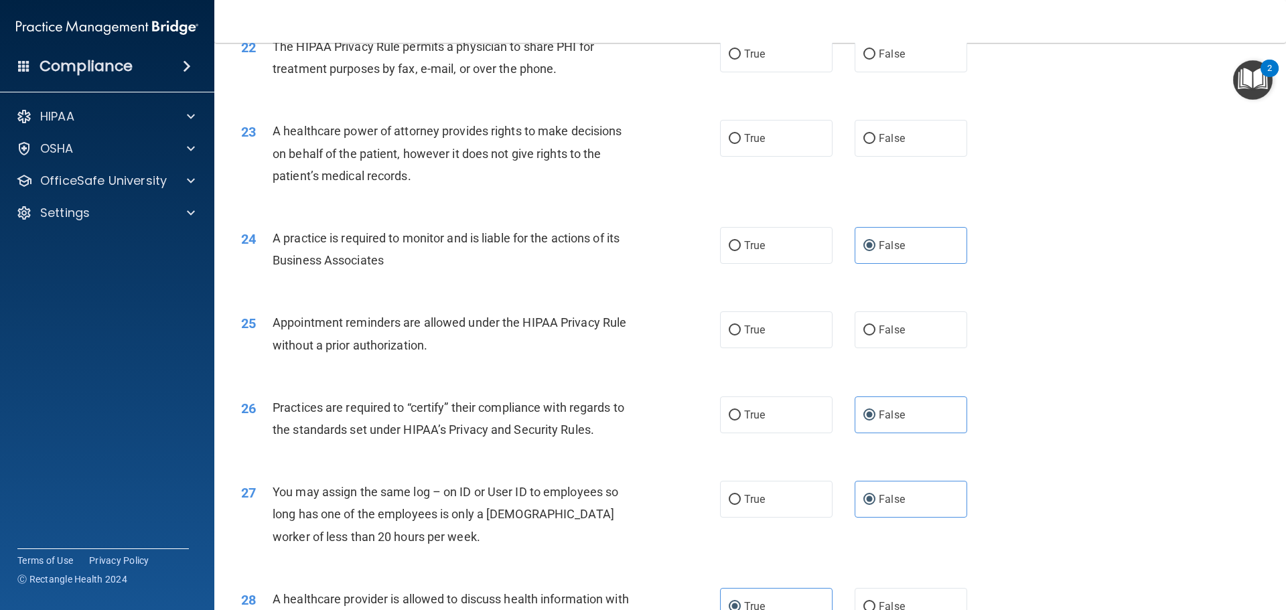
scroll to position [2172, 0]
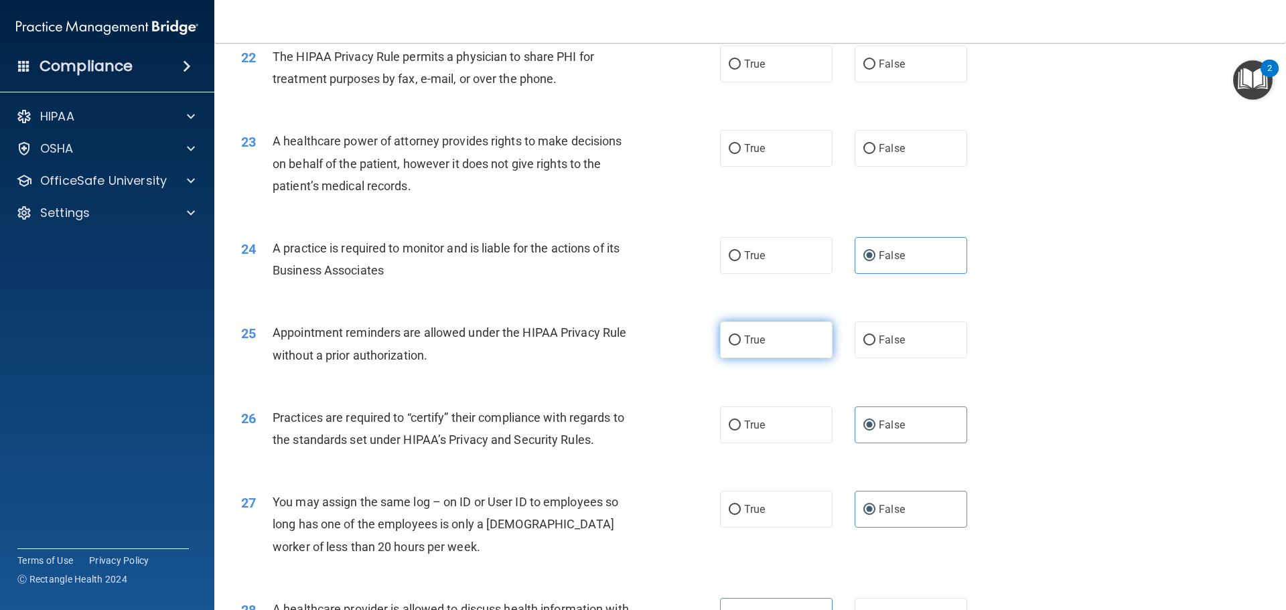
click at [746, 344] on span "True" at bounding box center [754, 340] width 21 height 13
click at [741, 344] on input "True" at bounding box center [735, 341] width 12 height 10
radio input "true"
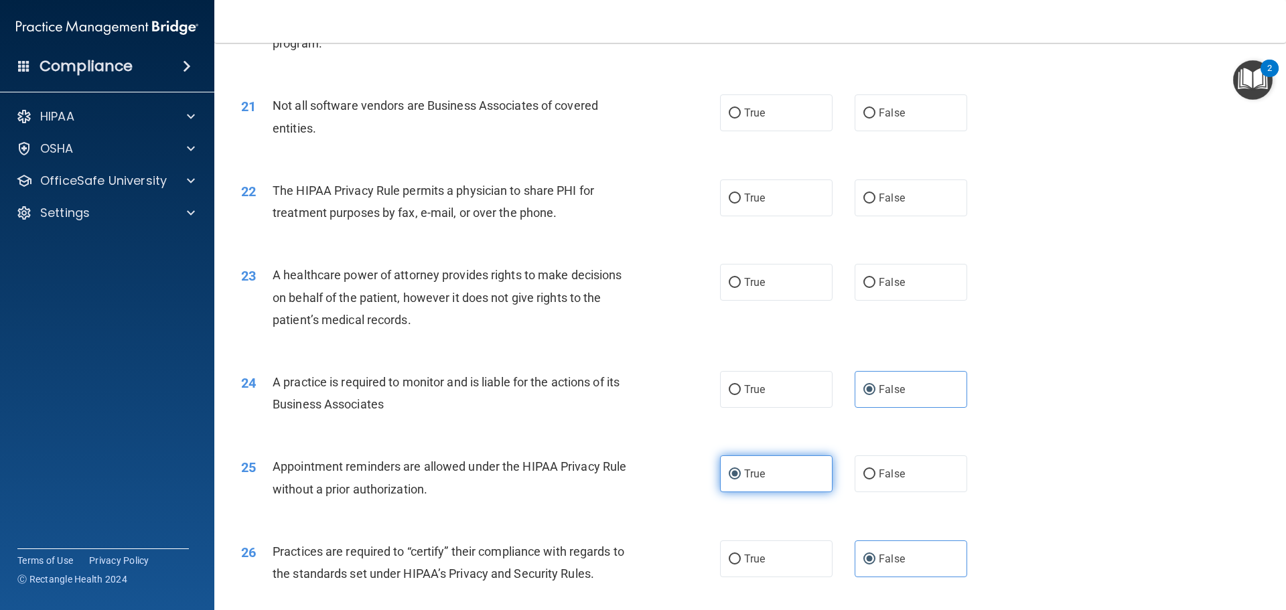
scroll to position [1972, 0]
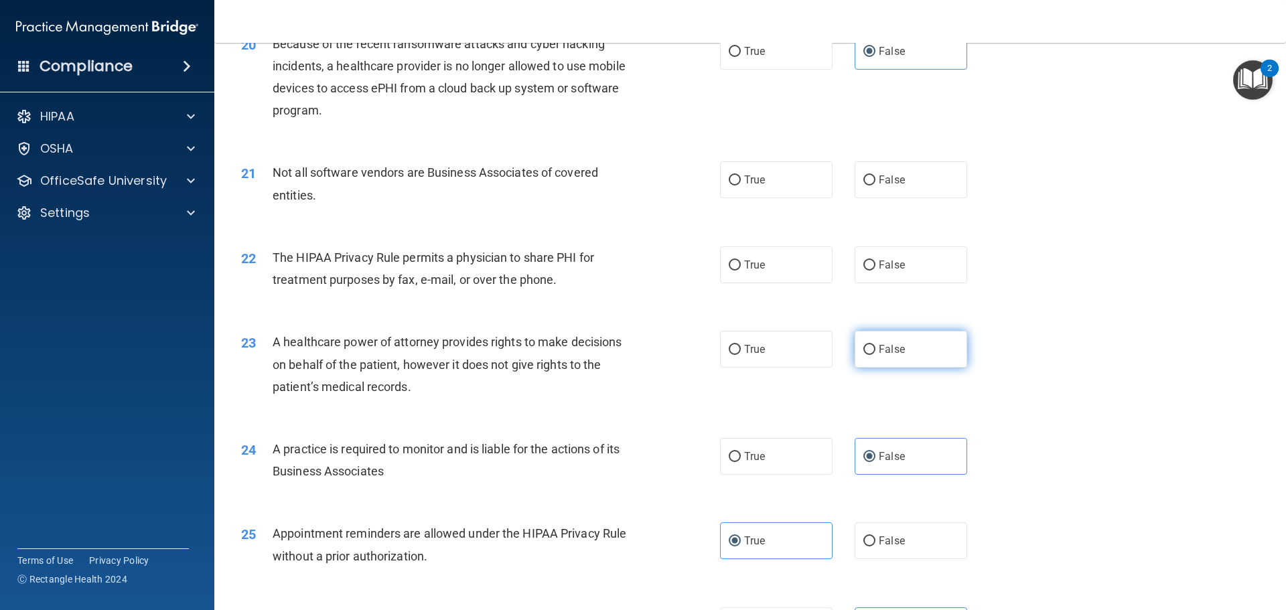
click at [867, 356] on label "False" at bounding box center [911, 349] width 113 height 37
click at [867, 355] on input "False" at bounding box center [869, 350] width 12 height 10
radio input "true"
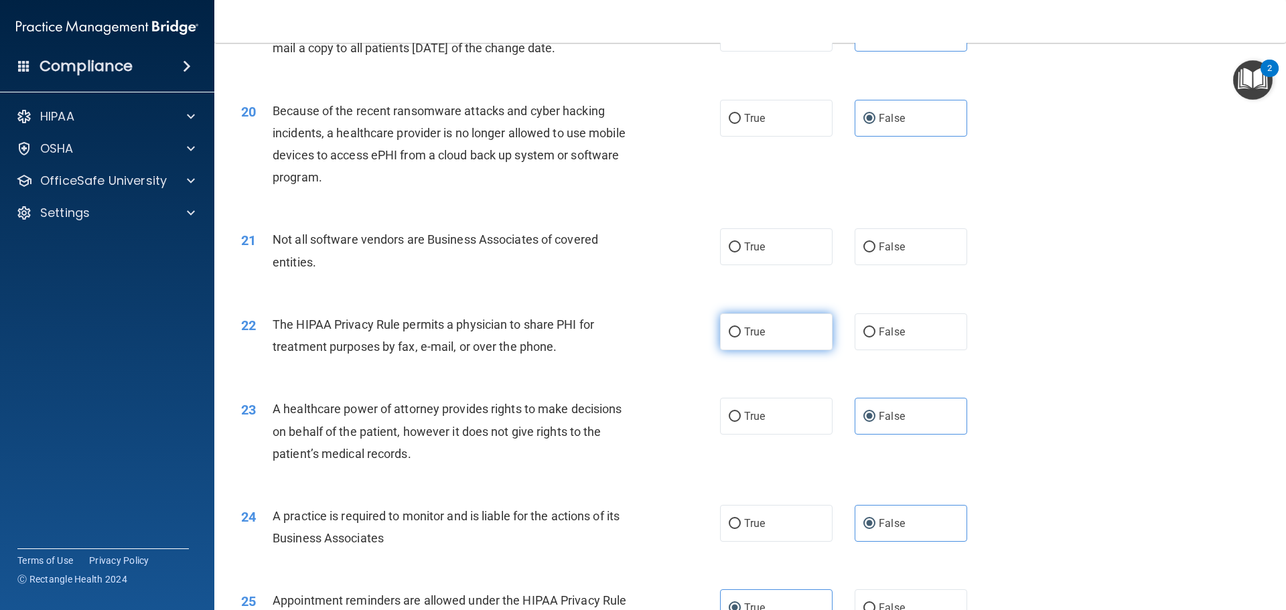
click at [749, 341] on label "True" at bounding box center [776, 331] width 113 height 37
click at [741, 338] on input "True" at bounding box center [735, 332] width 12 height 10
radio input "true"
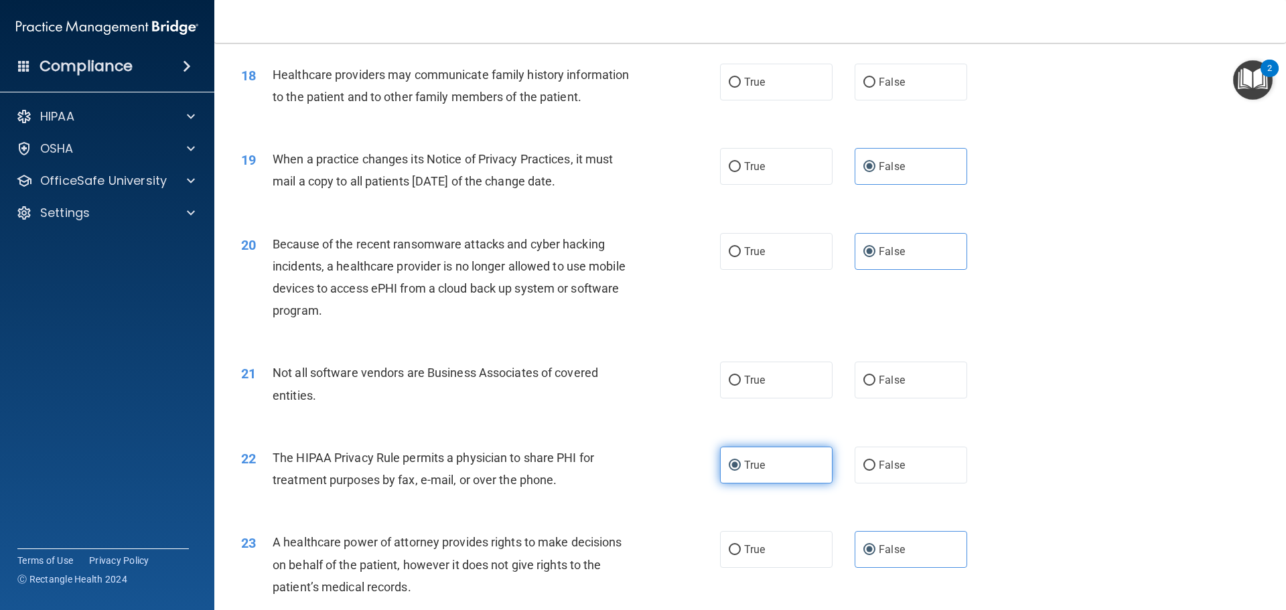
scroll to position [1771, 0]
click at [729, 378] on input "True" at bounding box center [735, 381] width 12 height 10
radio input "true"
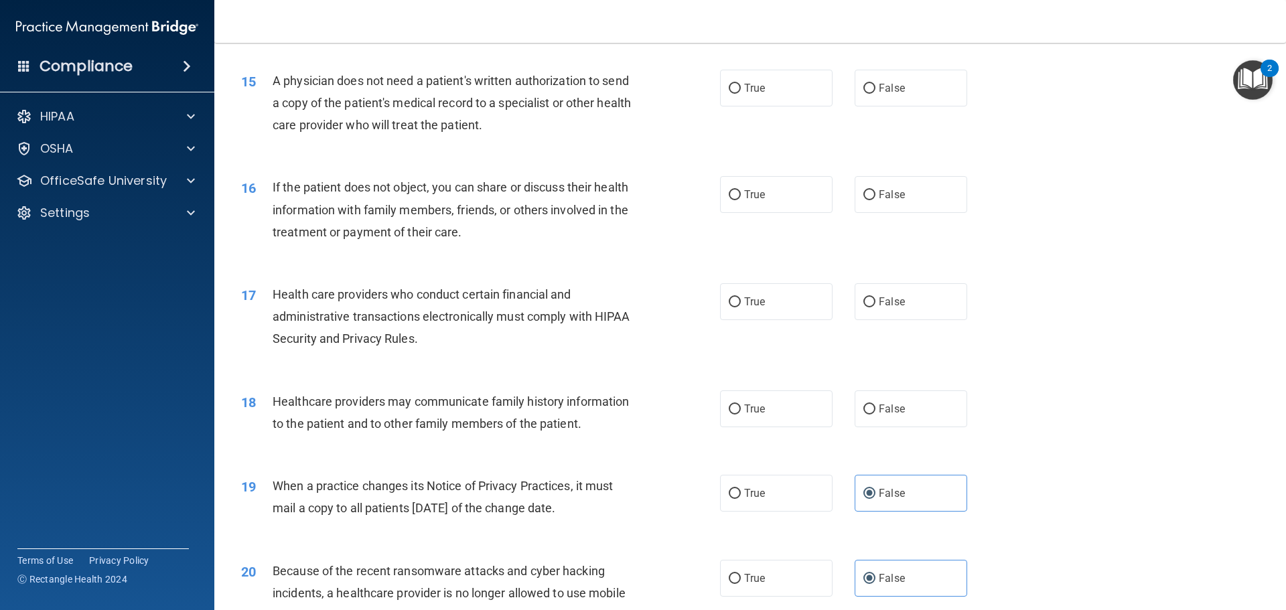
scroll to position [1436, 0]
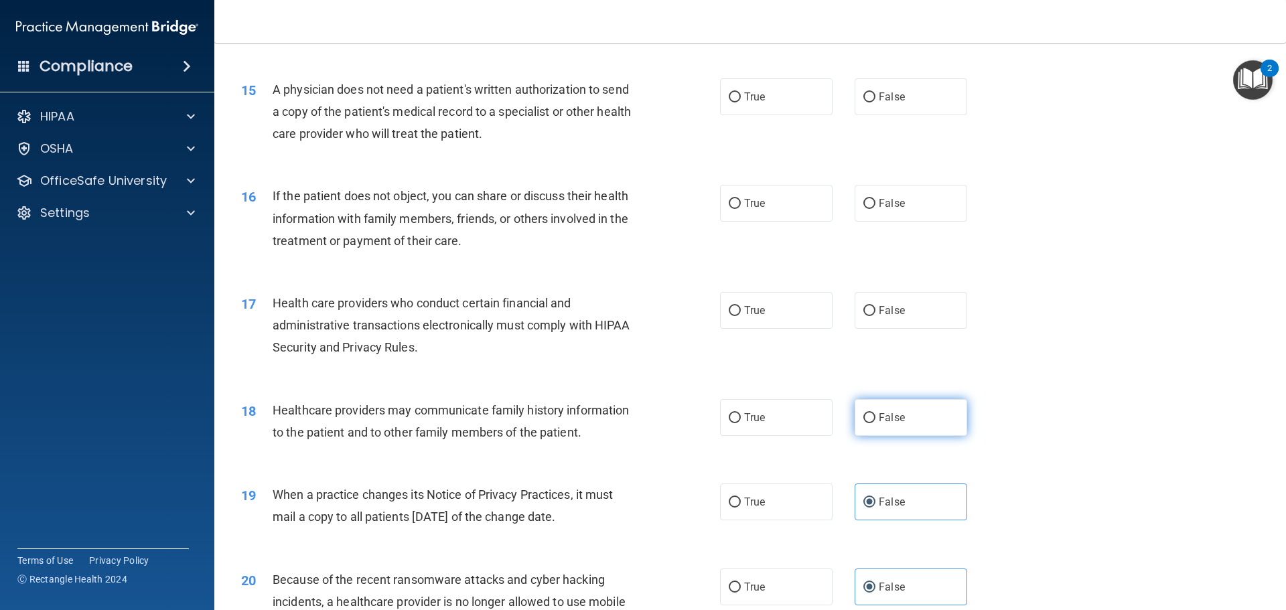
click at [855, 415] on label "False" at bounding box center [911, 417] width 113 height 37
click at [863, 415] on input "False" at bounding box center [869, 418] width 12 height 10
radio input "true"
click at [732, 332] on div "17 Health care providers who conduct certain financial and administrative trans…" at bounding box center [480, 329] width 519 height 74
click at [737, 321] on label "True" at bounding box center [776, 310] width 113 height 37
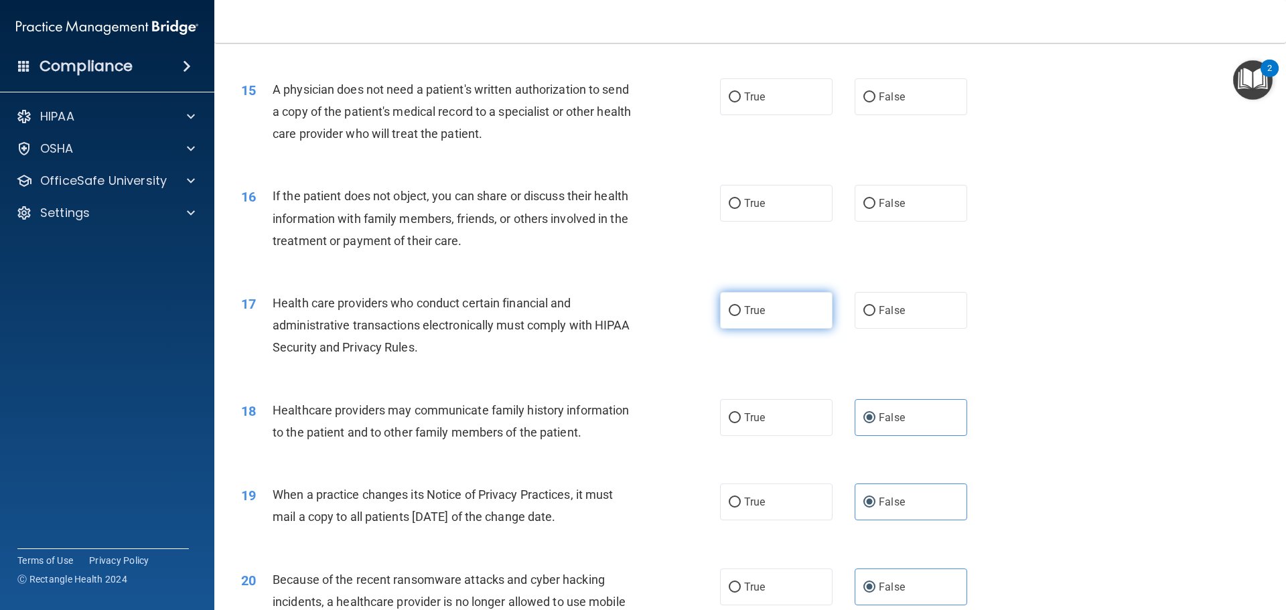
click at [737, 316] on input "True" at bounding box center [735, 311] width 12 height 10
radio input "true"
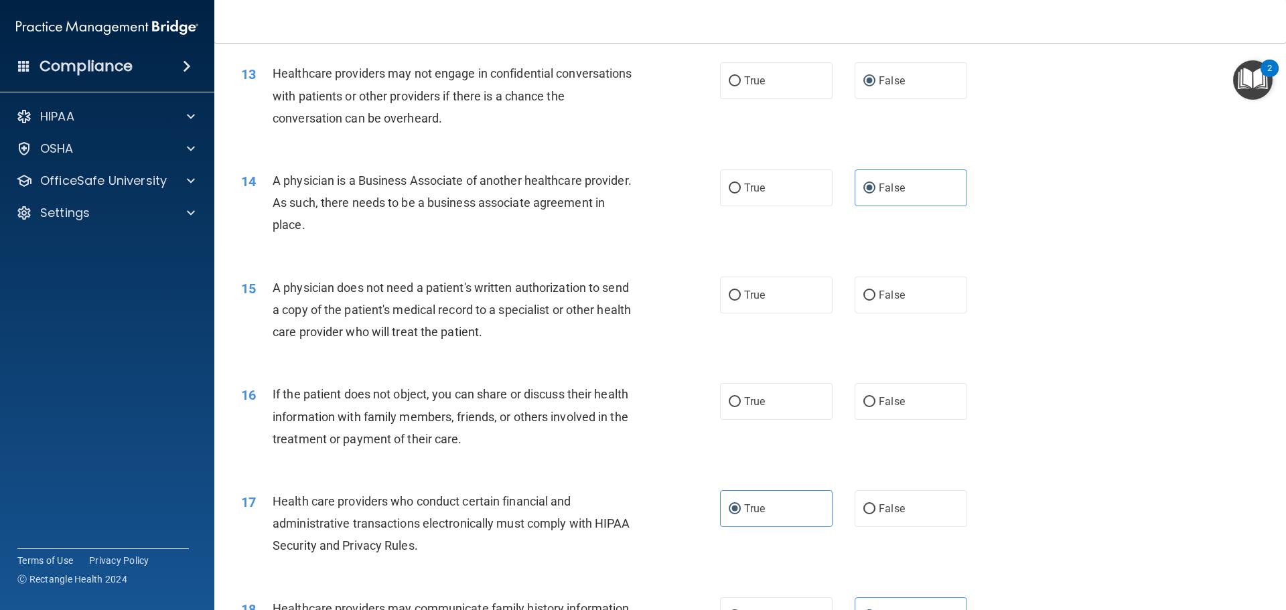
scroll to position [1235, 0]
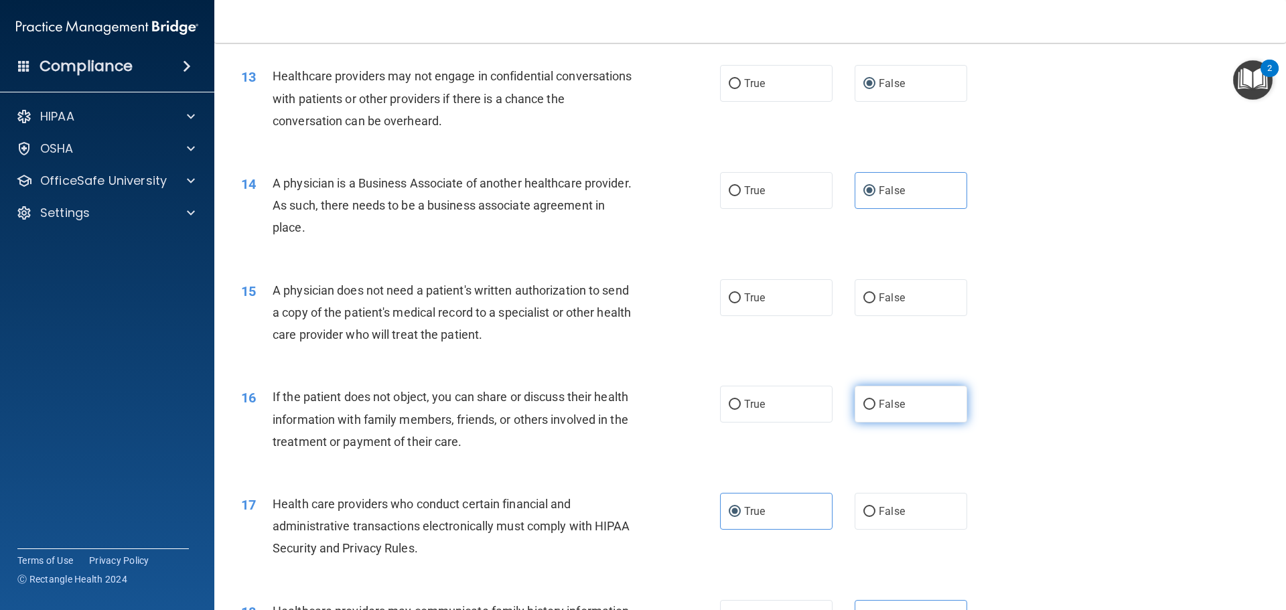
click at [877, 411] on label "False" at bounding box center [911, 404] width 113 height 37
click at [875, 410] on input "False" at bounding box center [869, 405] width 12 height 10
radio input "true"
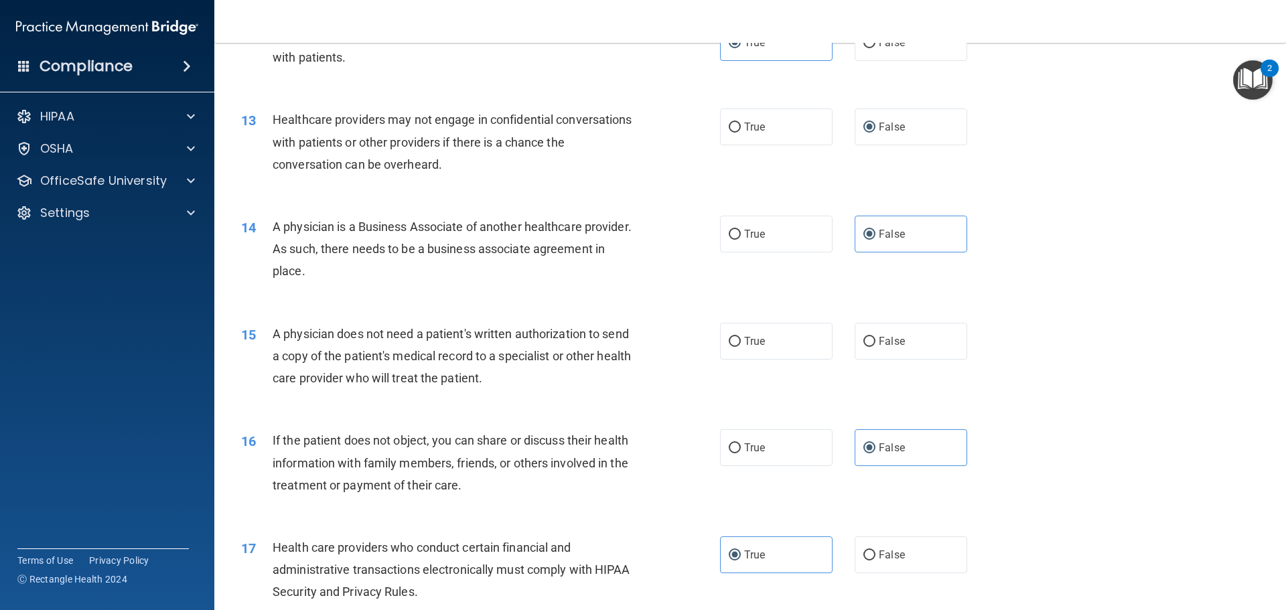
scroll to position [1168, 0]
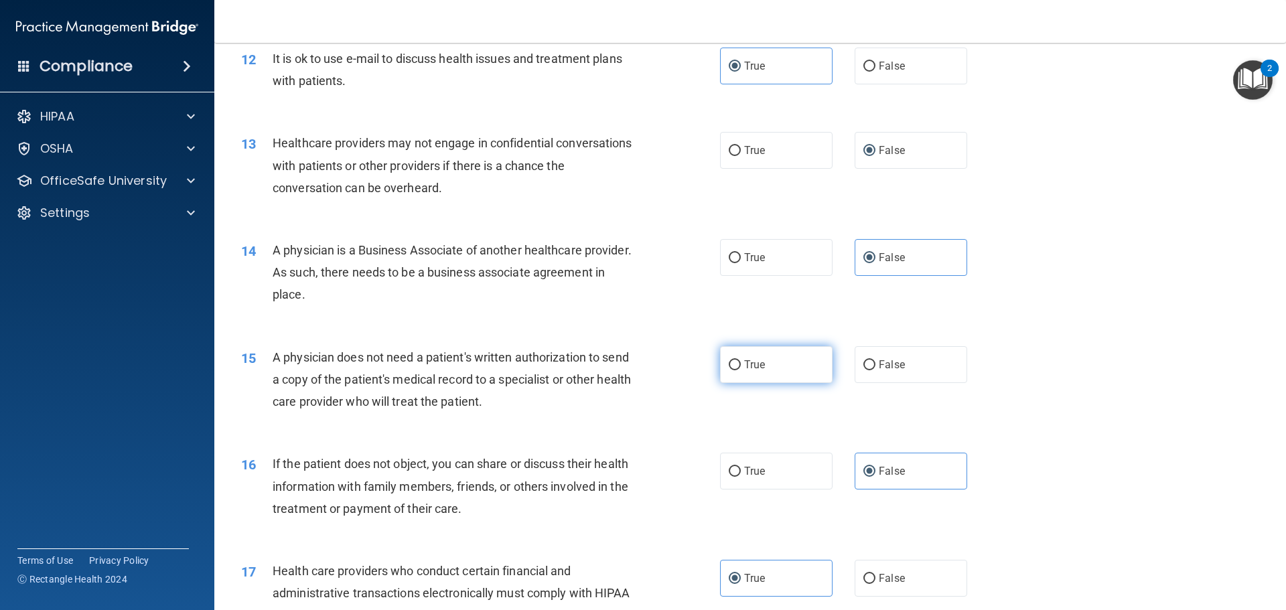
click at [720, 380] on label "True" at bounding box center [776, 364] width 113 height 37
click at [729, 370] on input "True" at bounding box center [735, 365] width 12 height 10
radio input "true"
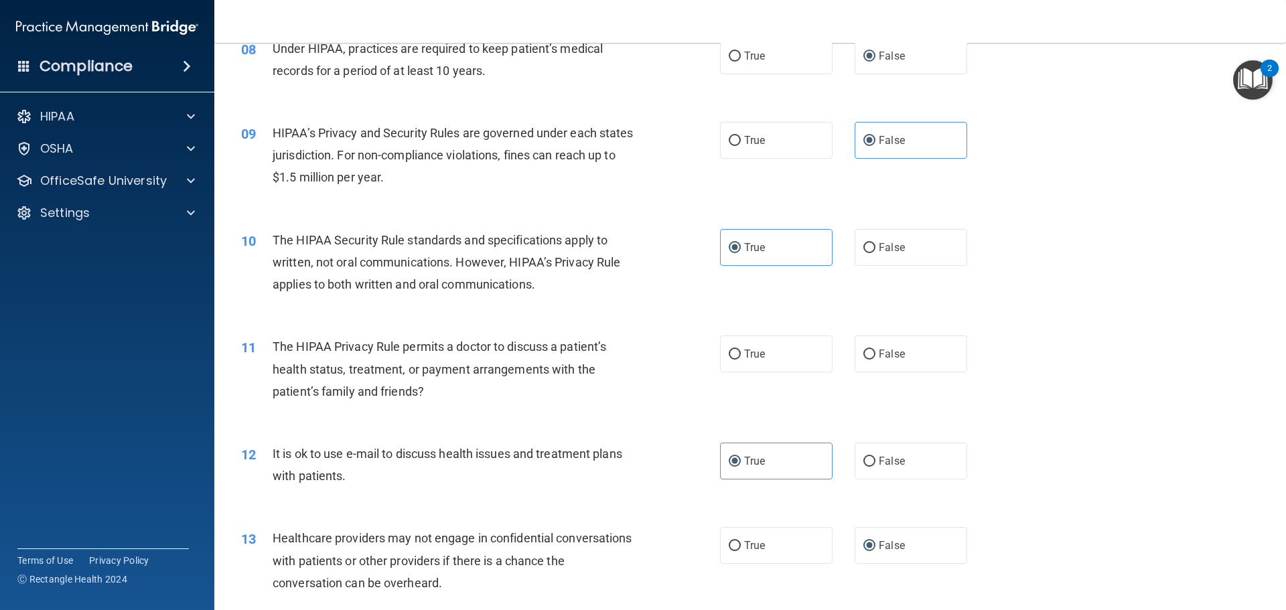
scroll to position [766, 0]
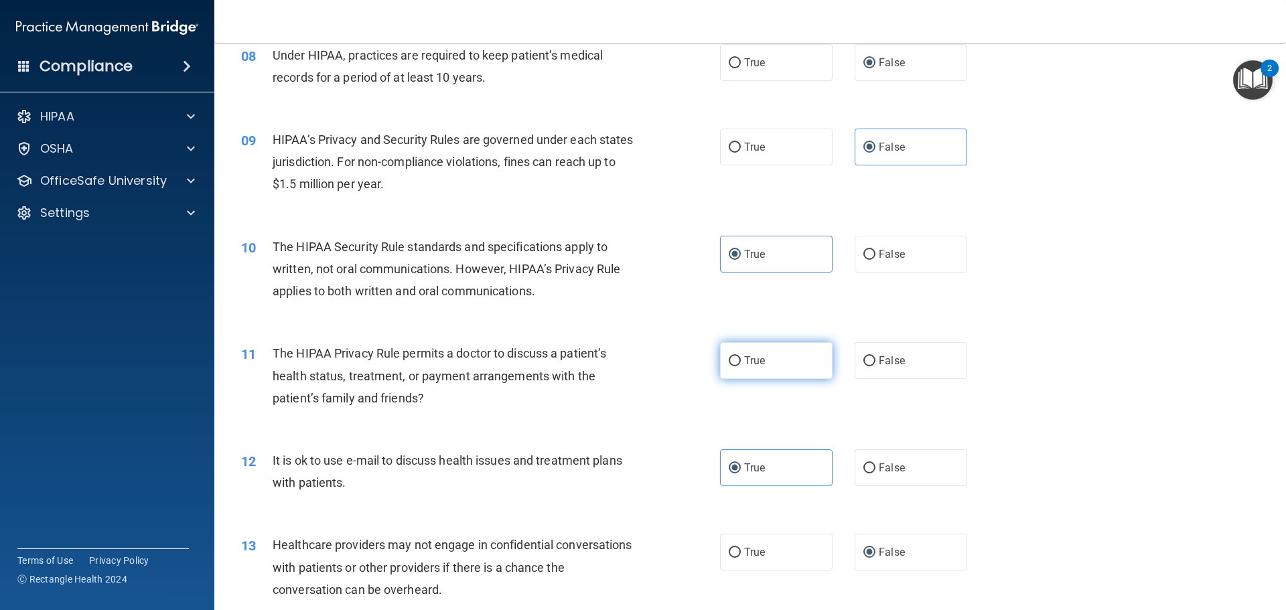
click at [721, 372] on label "True" at bounding box center [776, 360] width 113 height 37
click at [729, 366] on input "True" at bounding box center [735, 361] width 12 height 10
radio input "true"
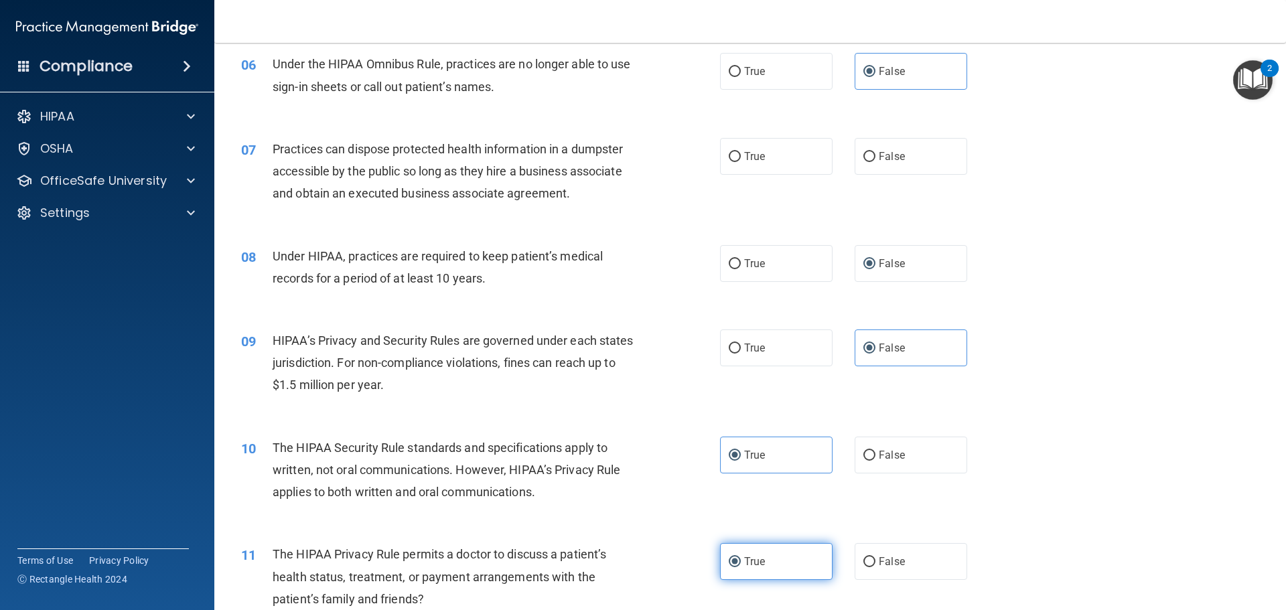
scroll to position [431, 0]
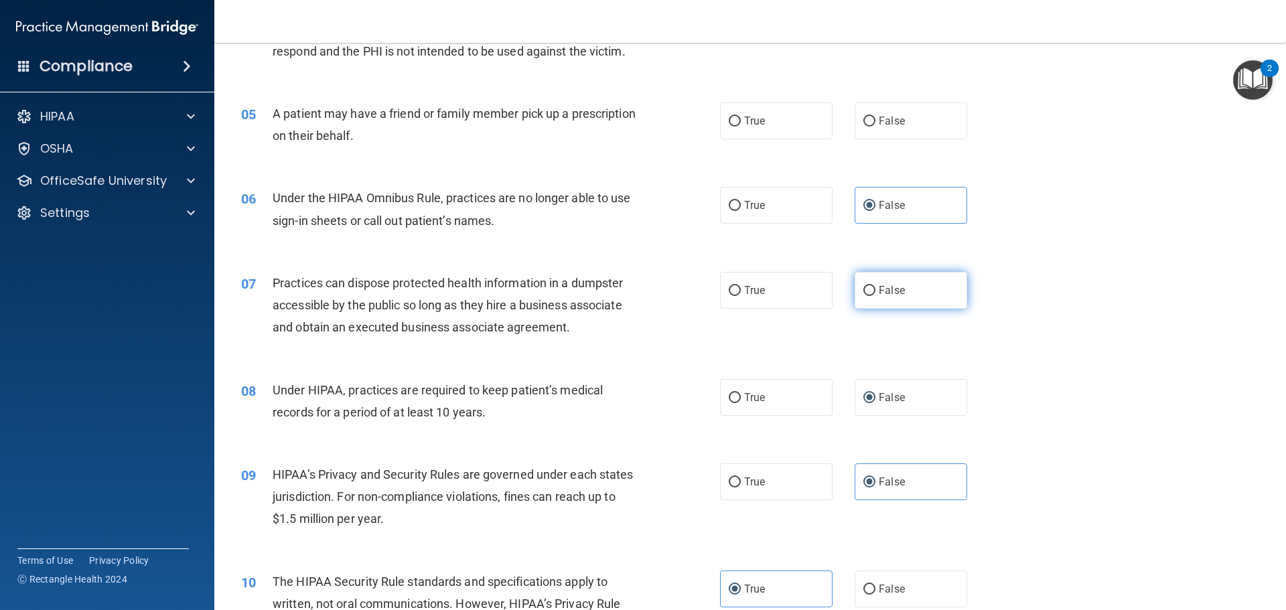
click at [867, 293] on input "False" at bounding box center [869, 291] width 12 height 10
radio input "true"
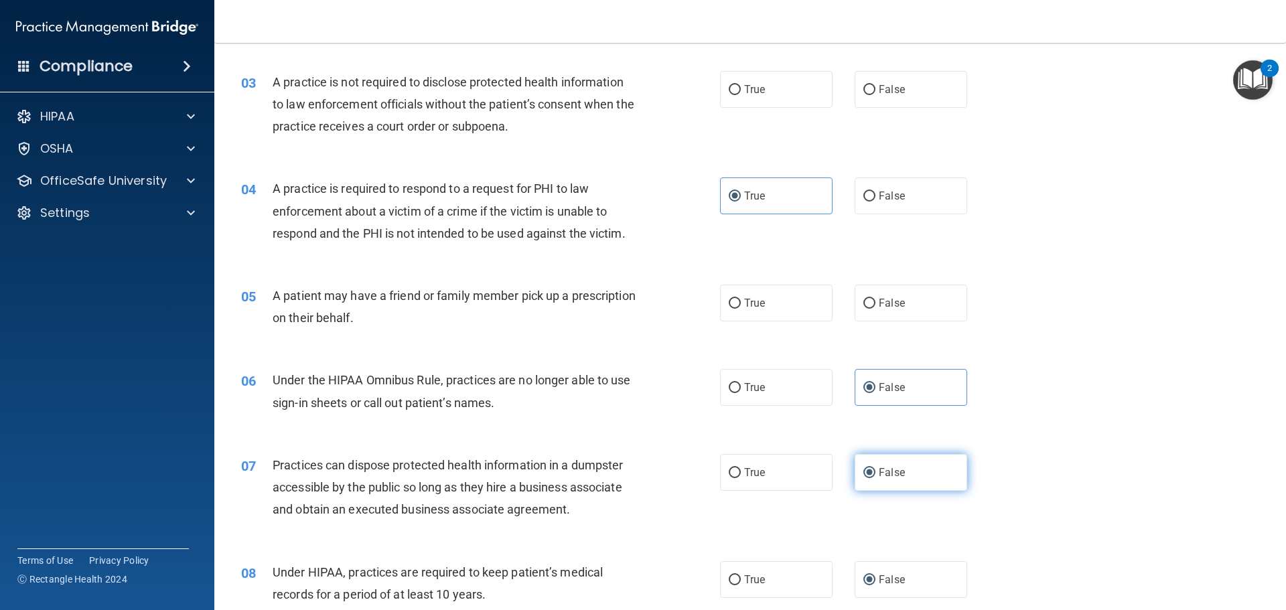
scroll to position [230, 0]
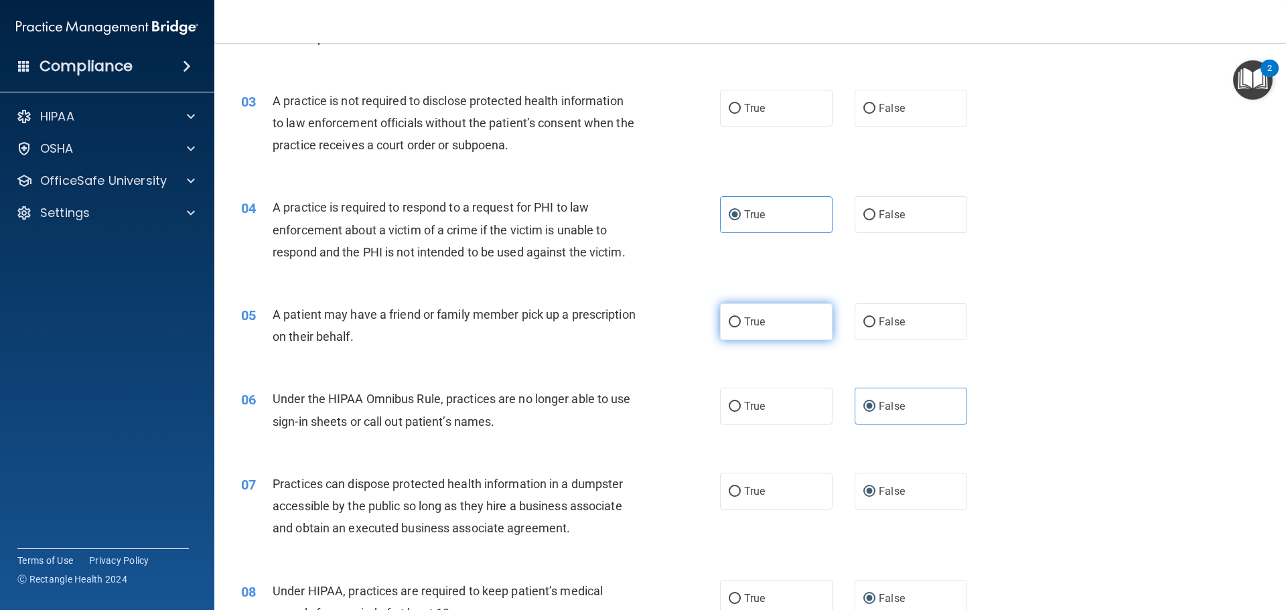
click at [746, 307] on label "True" at bounding box center [776, 321] width 113 height 37
click at [741, 317] on input "True" at bounding box center [735, 322] width 12 height 10
radio input "true"
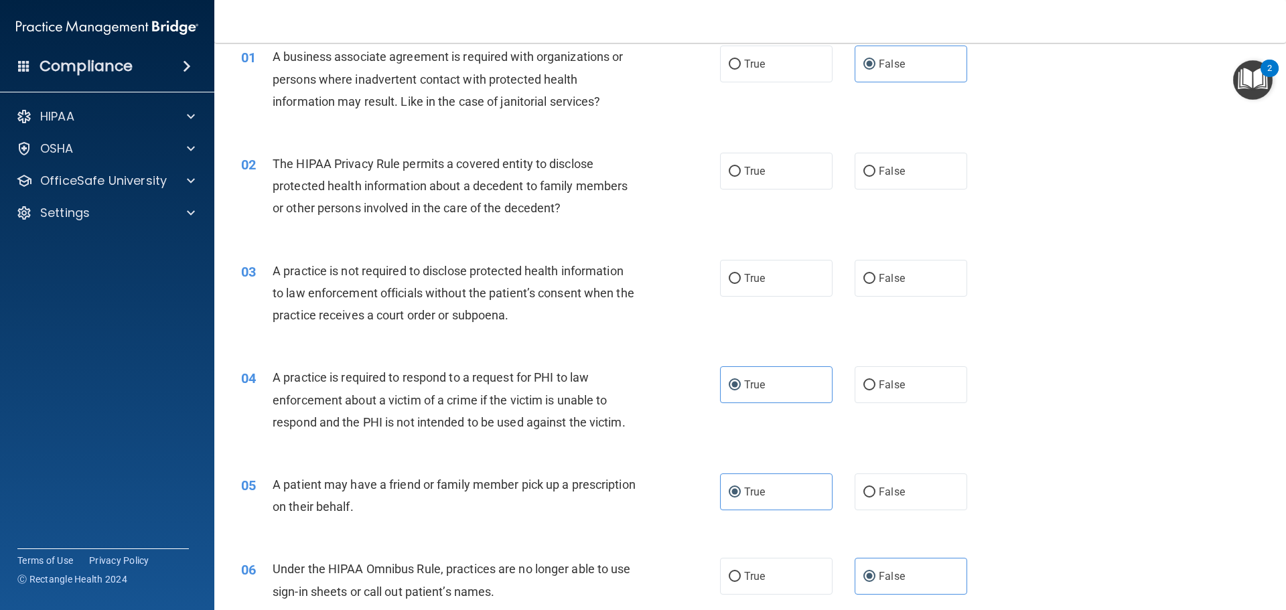
scroll to position [29, 0]
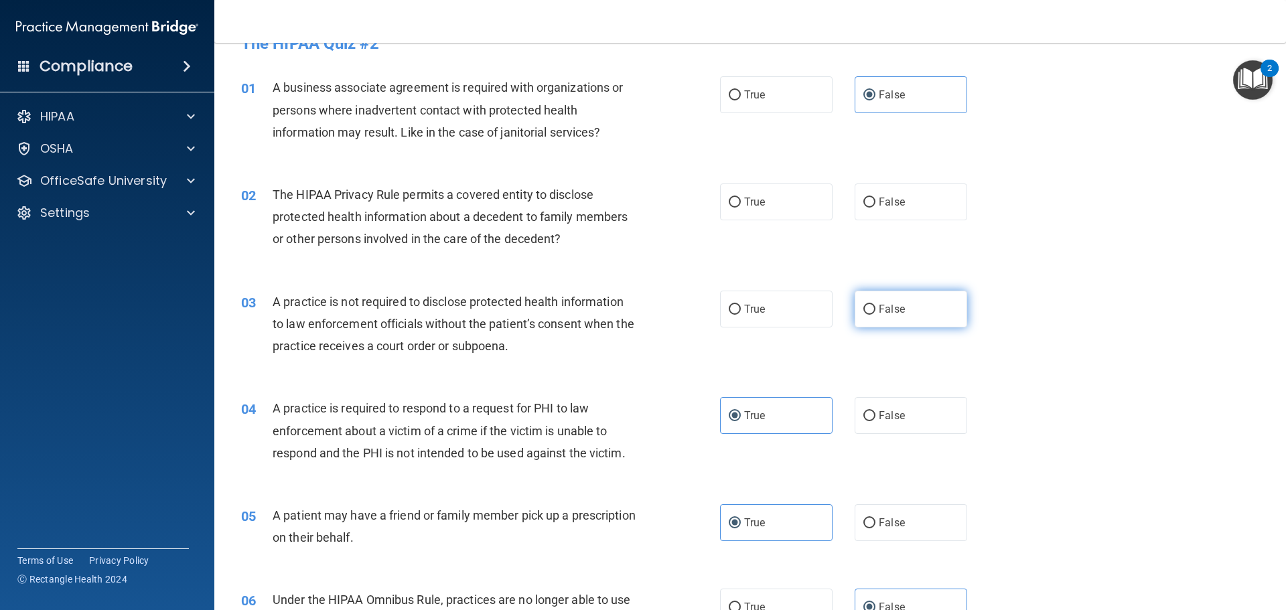
click at [905, 323] on label "False" at bounding box center [911, 309] width 113 height 37
click at [875, 315] on input "False" at bounding box center [869, 310] width 12 height 10
radio input "true"
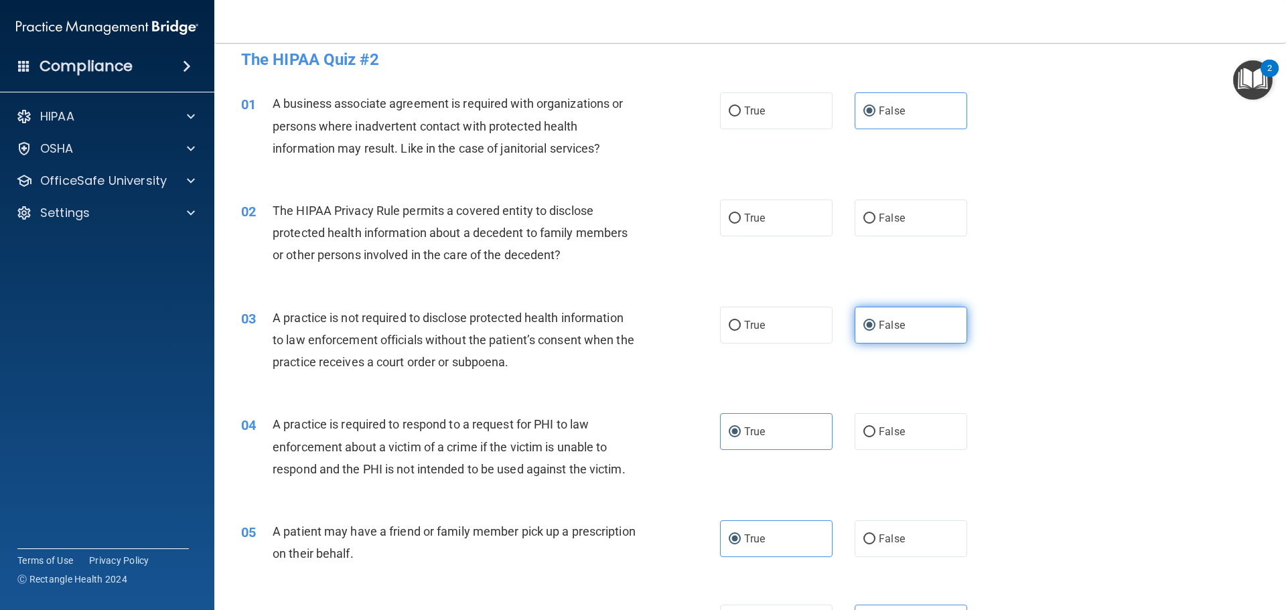
scroll to position [0, 0]
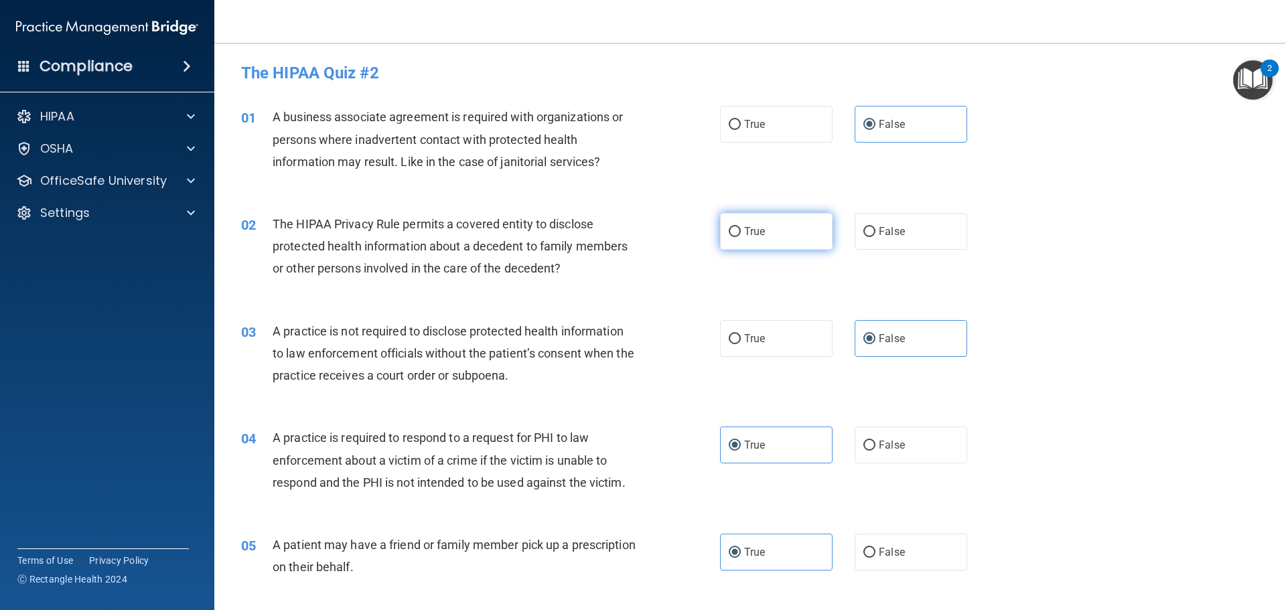
click at [763, 222] on label "True" at bounding box center [776, 231] width 113 height 37
click at [741, 227] on input "True" at bounding box center [735, 232] width 12 height 10
radio input "true"
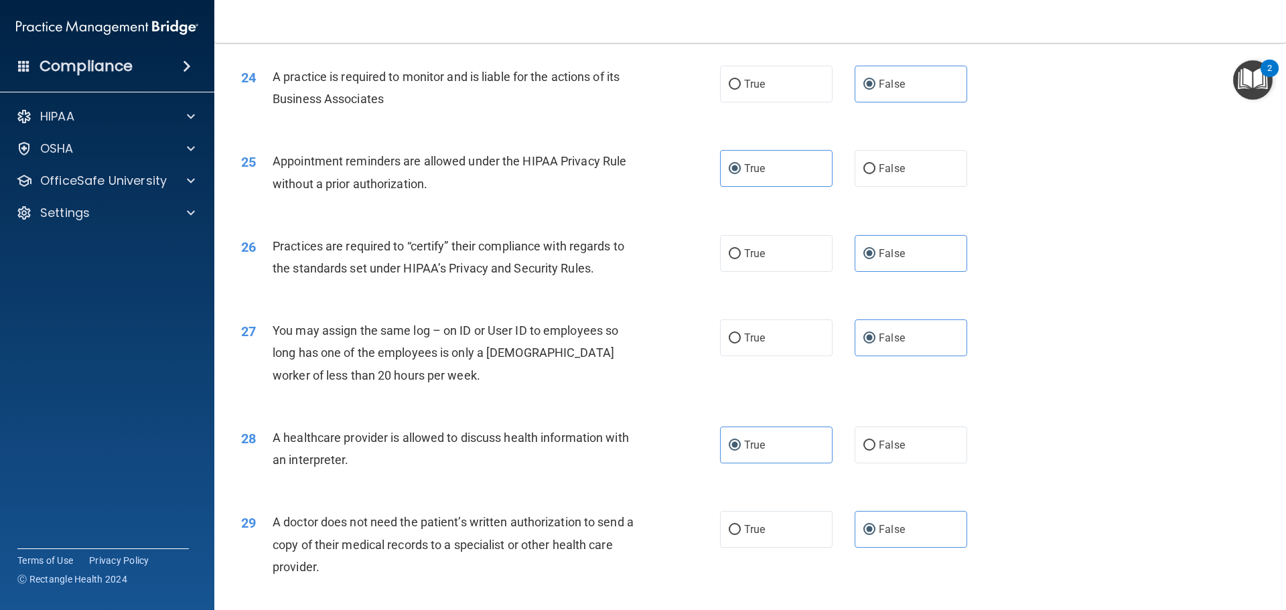
scroll to position [2507, 0]
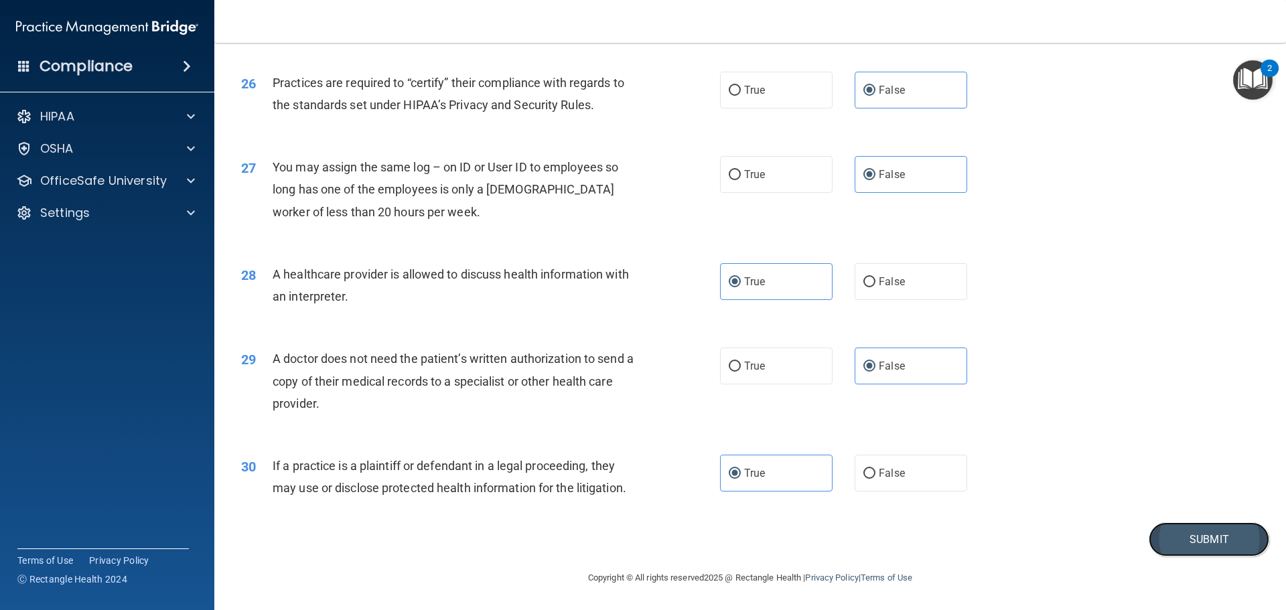
click at [1176, 532] on button "Submit" at bounding box center [1209, 539] width 121 height 34
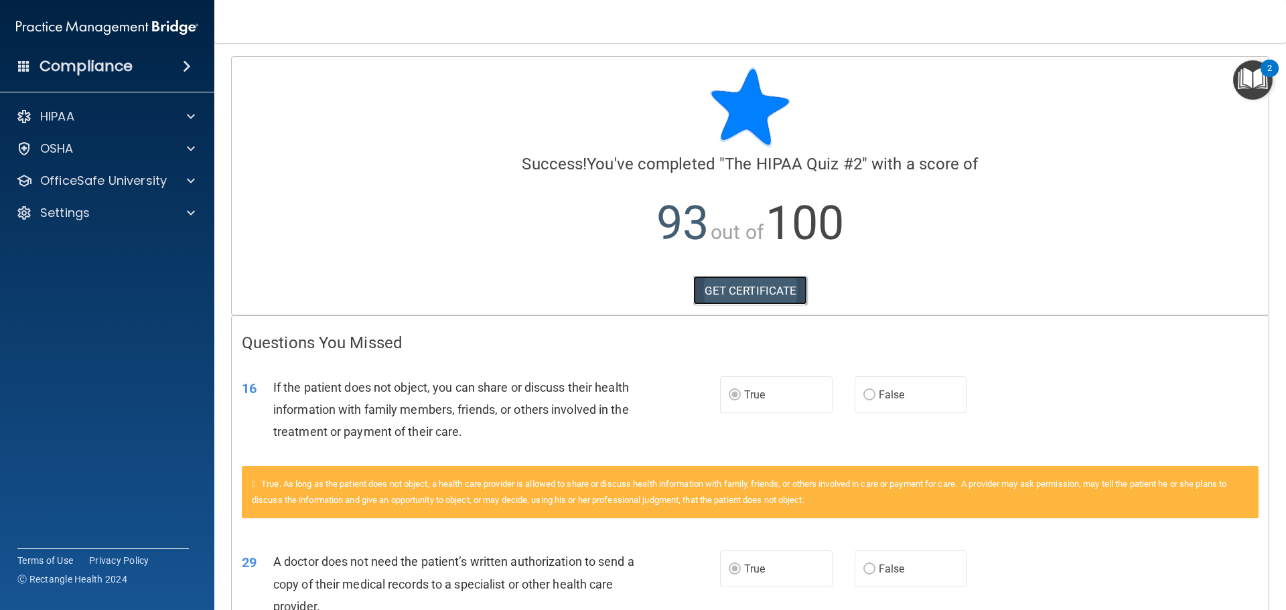
click at [721, 293] on link "GET CERTIFICATE" at bounding box center [750, 290] width 115 height 29
click at [134, 199] on div "HIPAA Documents and Policies Report an Incident Business Associates Emergency P…" at bounding box center [107, 167] width 215 height 139
click at [133, 192] on div "OfficeSafe University" at bounding box center [107, 180] width 215 height 27
click at [190, 183] on span at bounding box center [191, 181] width 8 height 16
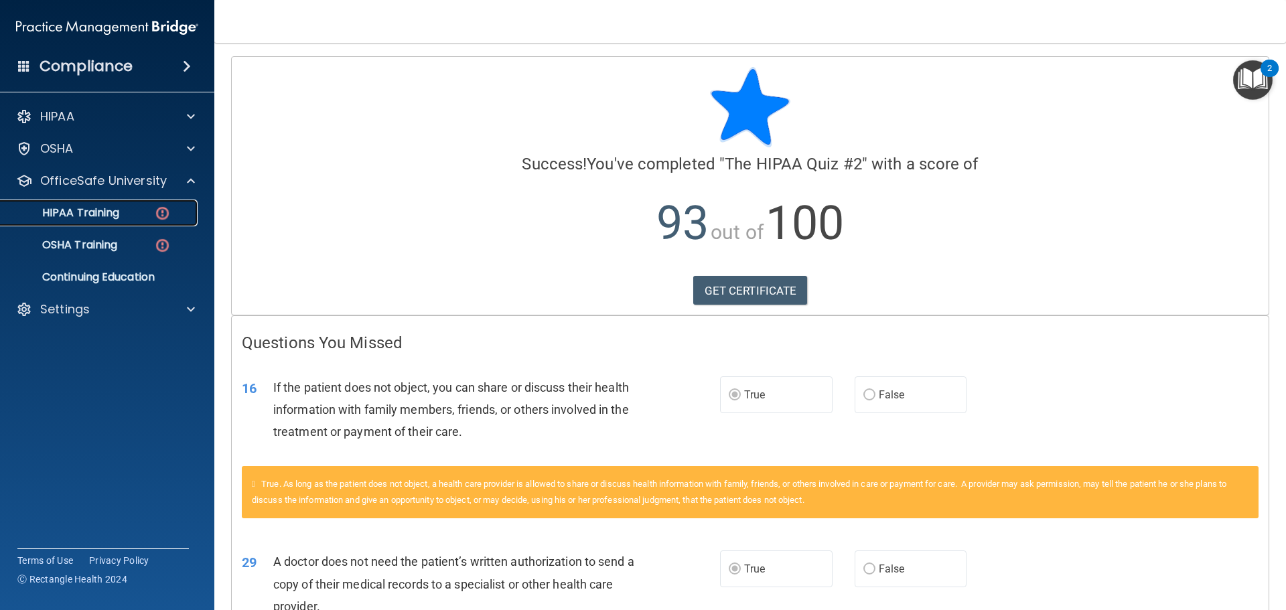
click at [132, 207] on div "HIPAA Training" at bounding box center [100, 212] width 183 height 13
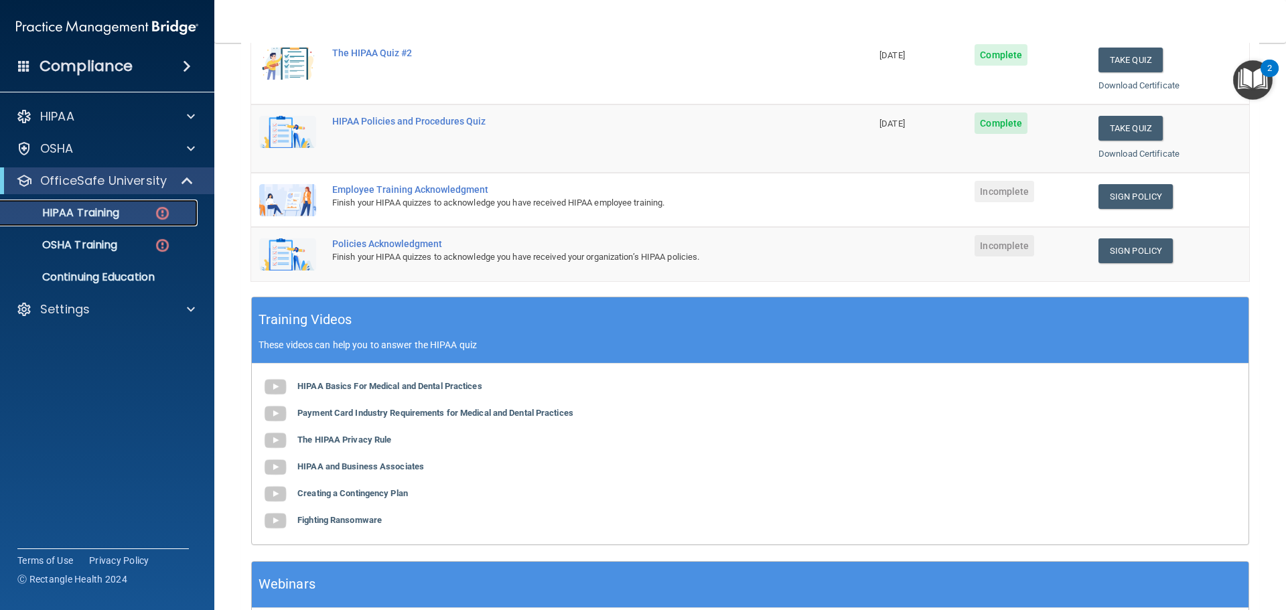
scroll to position [335, 0]
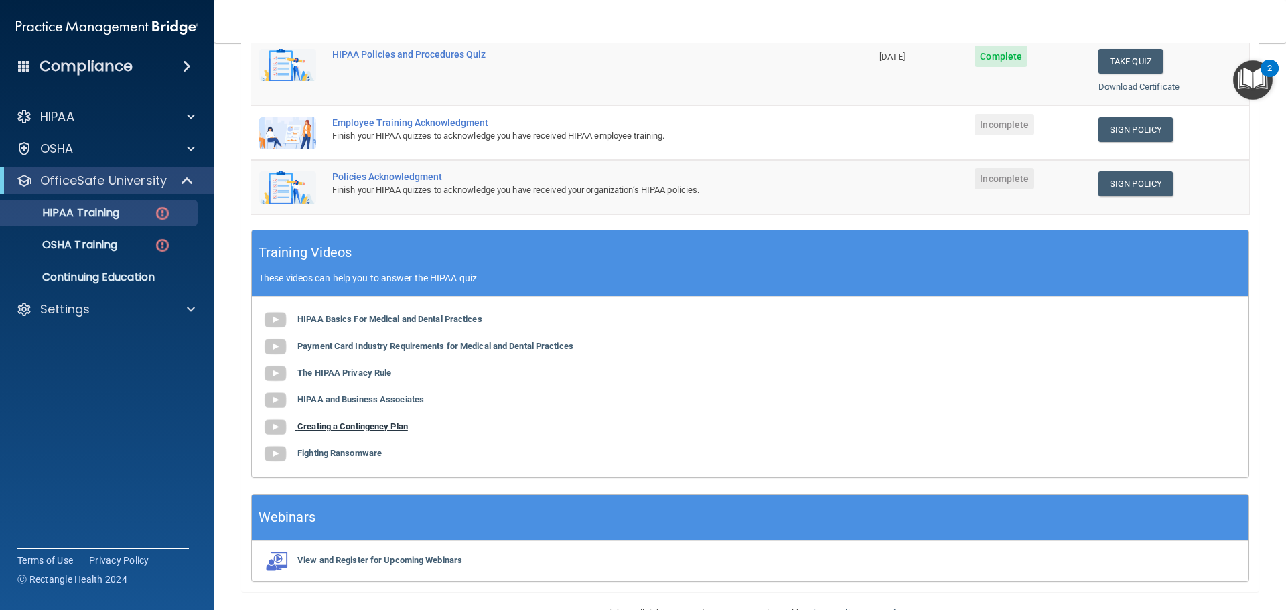
click at [397, 428] on b "Creating a Contingency Plan" at bounding box center [352, 426] width 111 height 10
click at [405, 426] on b "Creating a Contingency Plan" at bounding box center [352, 426] width 111 height 10
click at [344, 453] on b "Fighting Ransomware" at bounding box center [339, 453] width 84 height 10
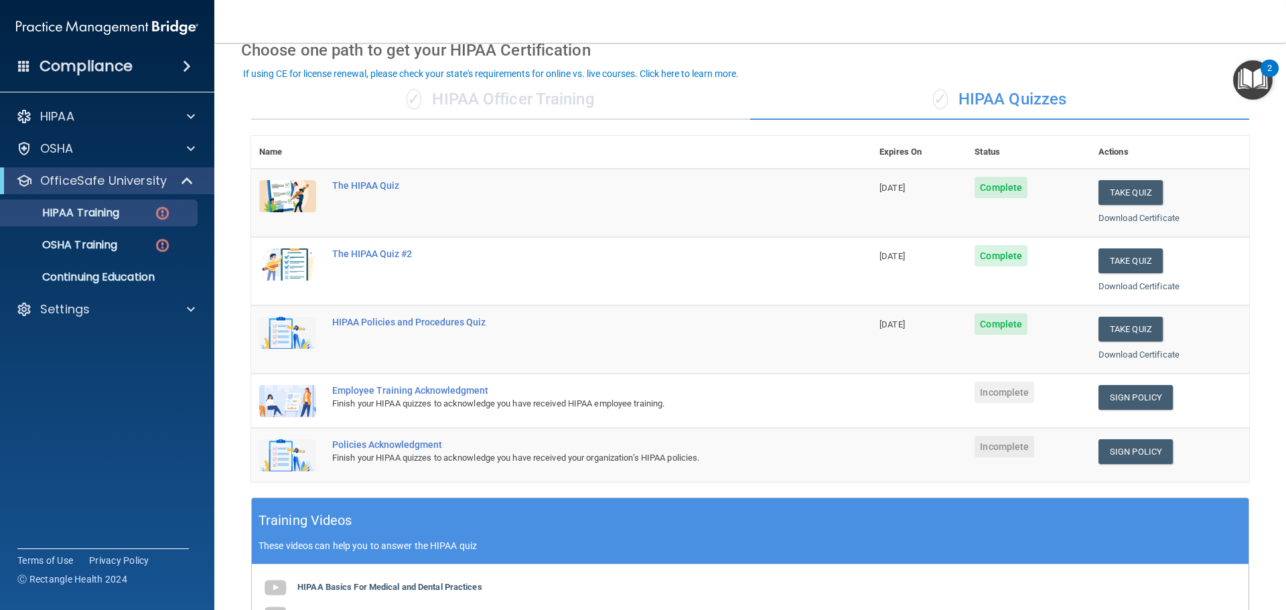
scroll to position [0, 0]
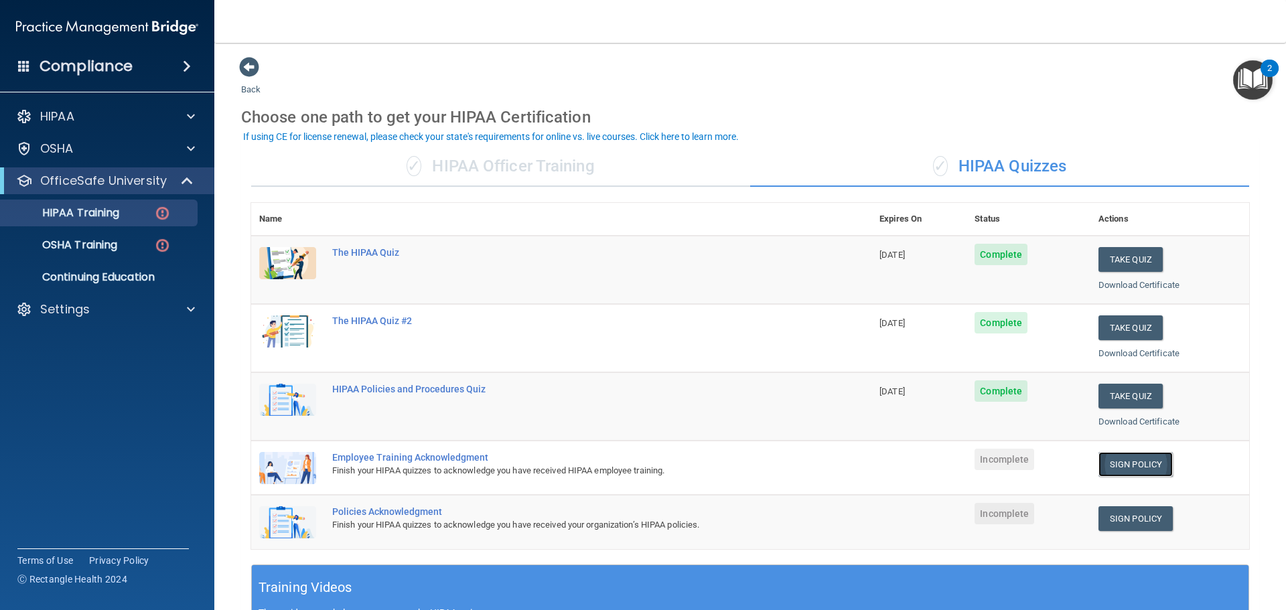
click at [1112, 461] on link "Sign Policy" at bounding box center [1135, 464] width 74 height 25
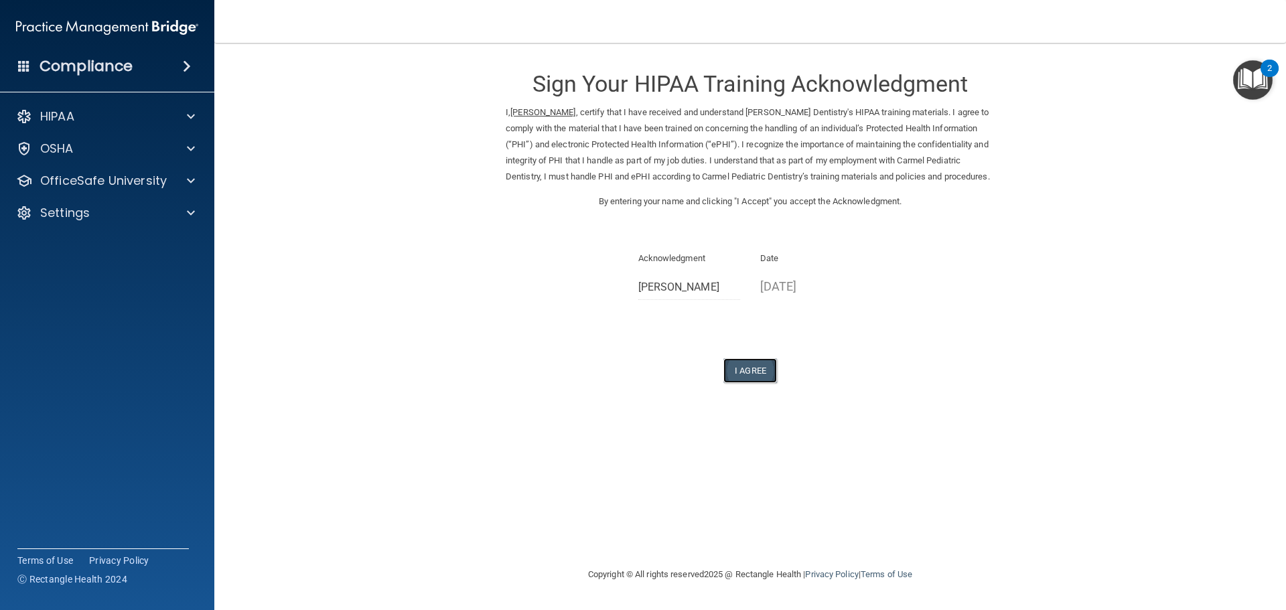
click at [746, 383] on button "I Agree" at bounding box center [750, 370] width 54 height 25
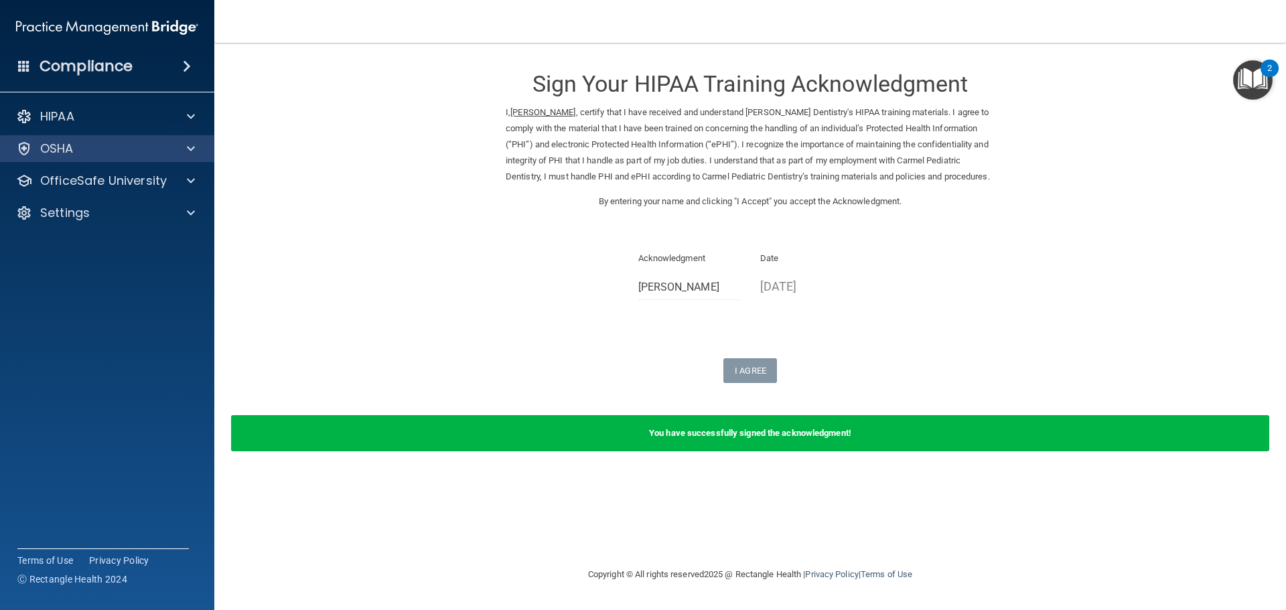
click at [127, 157] on div "OSHA" at bounding box center [107, 148] width 215 height 27
click at [127, 194] on div "OfficeSafe University" at bounding box center [107, 180] width 215 height 27
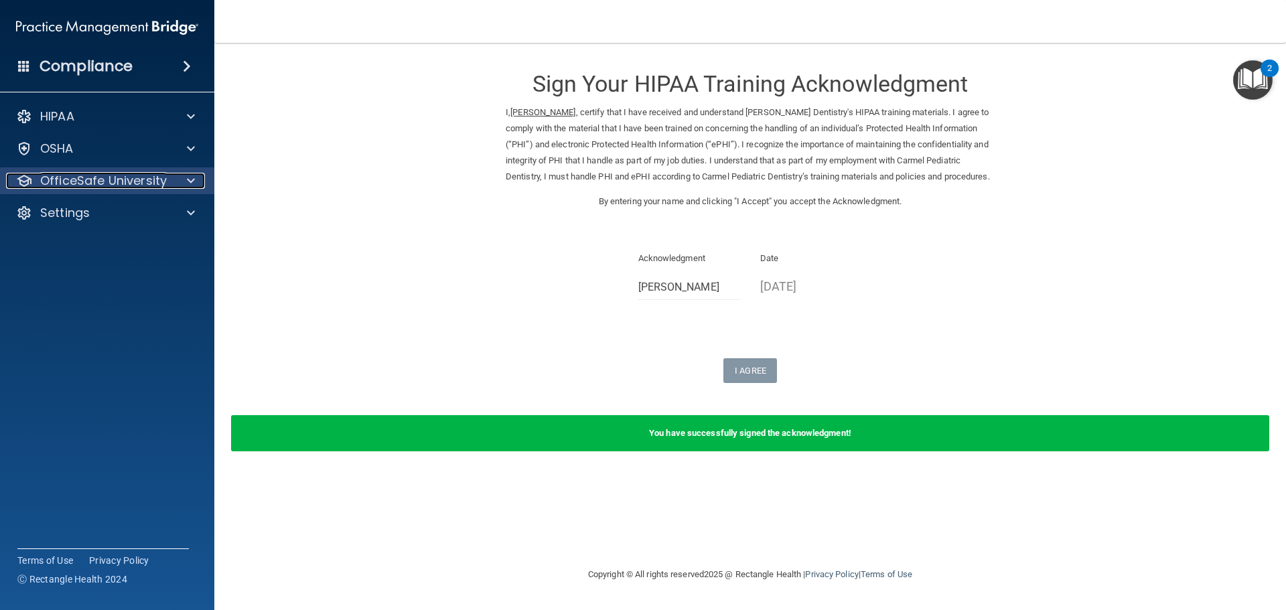
click at [186, 185] on div at bounding box center [188, 181] width 33 height 16
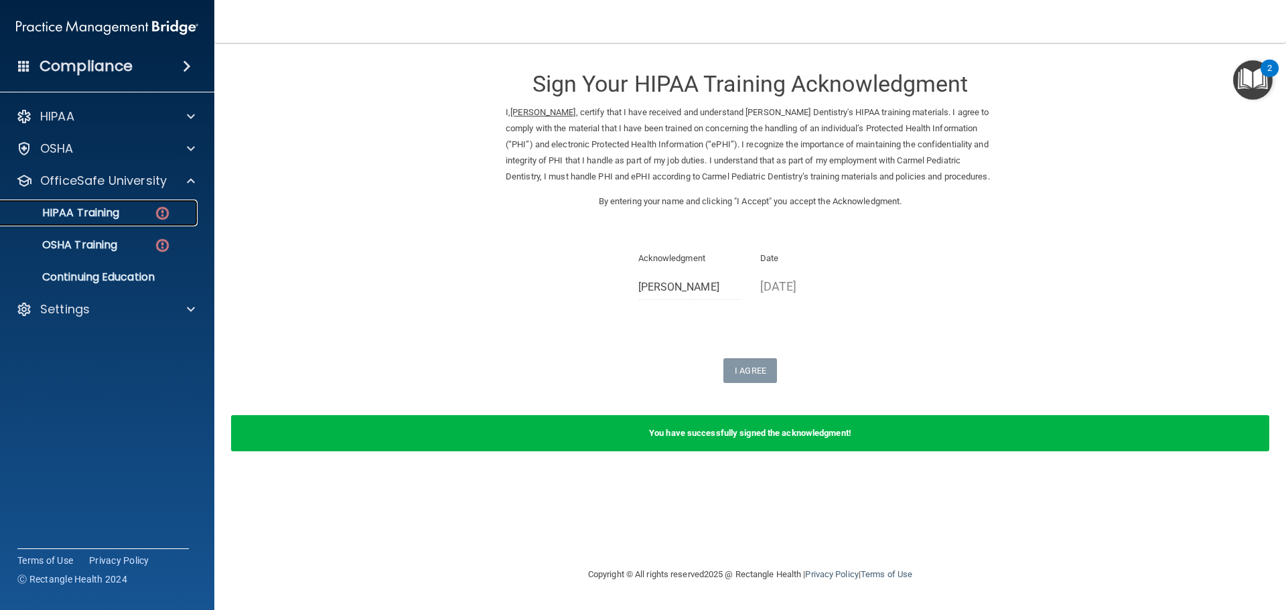
click at [157, 218] on img at bounding box center [162, 213] width 17 height 17
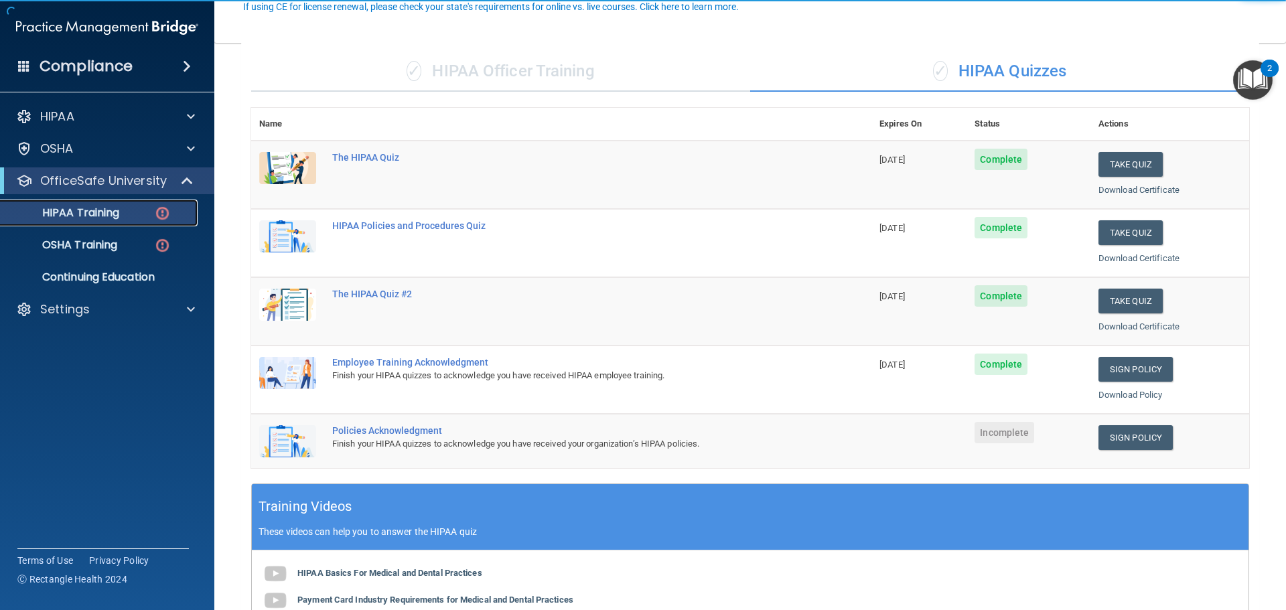
scroll to position [134, 0]
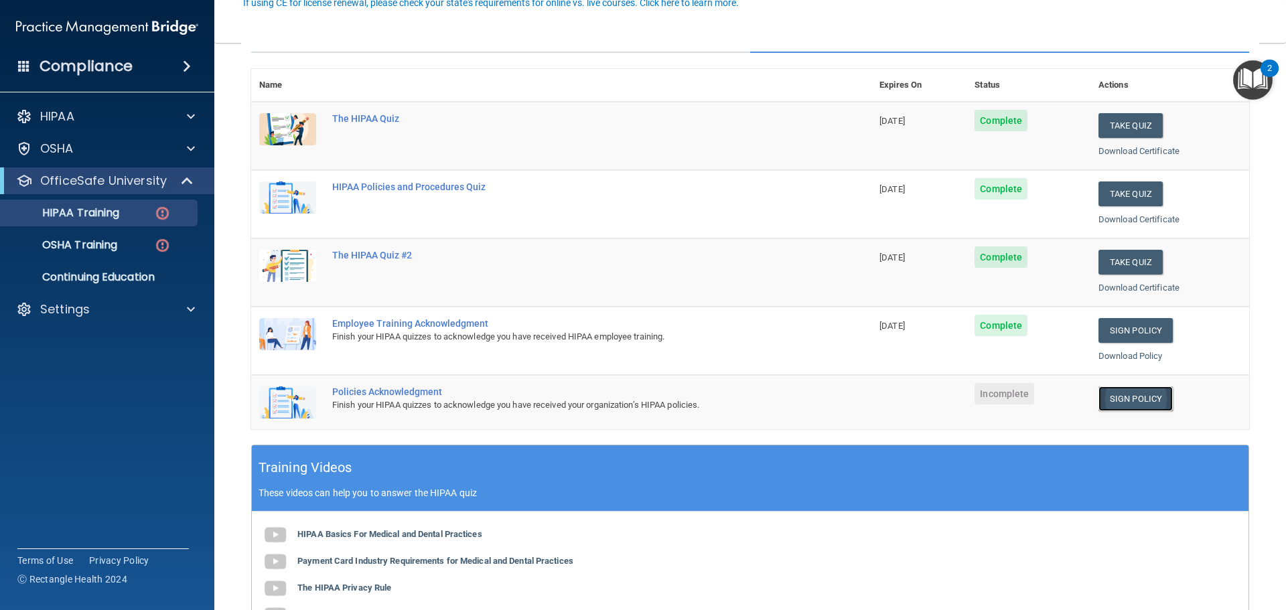
click at [1112, 396] on link "Sign Policy" at bounding box center [1135, 398] width 74 height 25
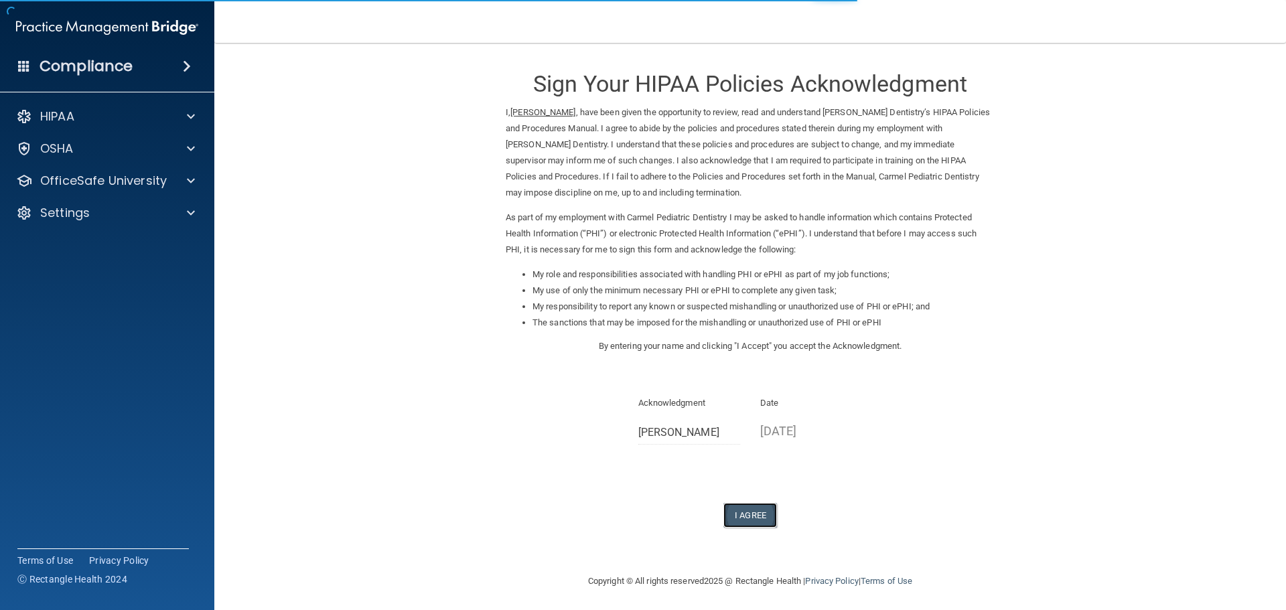
click at [733, 522] on button "I Agree" at bounding box center [750, 515] width 54 height 25
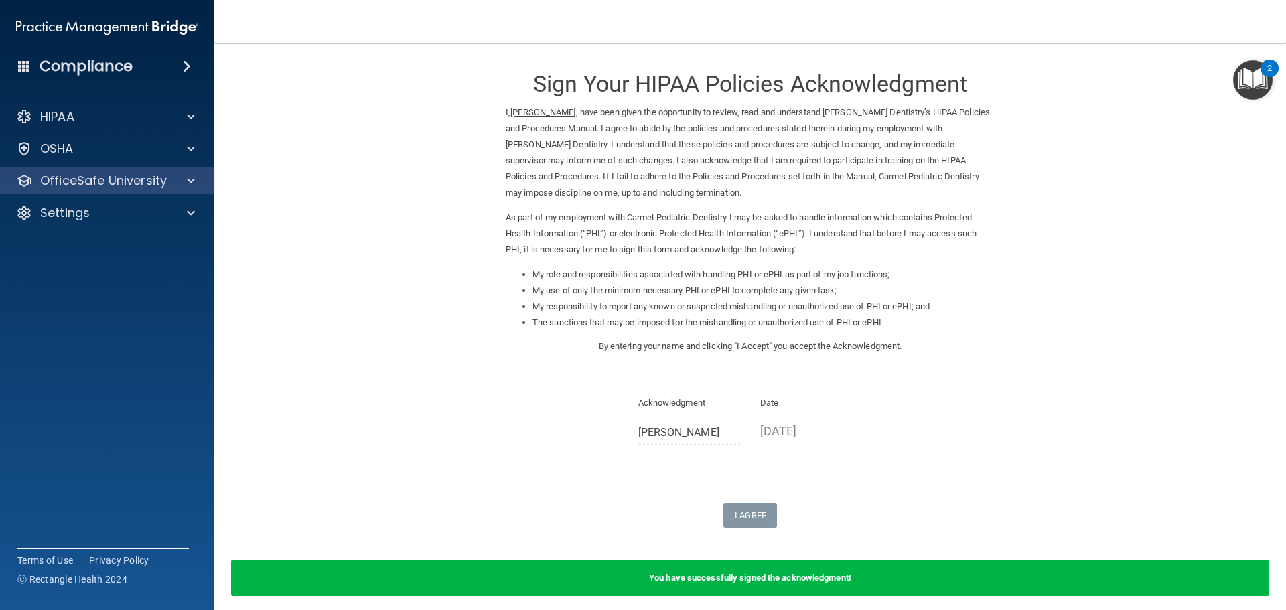
click at [151, 171] on div "OfficeSafe University" at bounding box center [107, 180] width 215 height 27
click at [154, 190] on div "OfficeSafe University" at bounding box center [107, 180] width 215 height 27
click at [167, 187] on div "OfficeSafe University" at bounding box center [89, 181] width 166 height 16
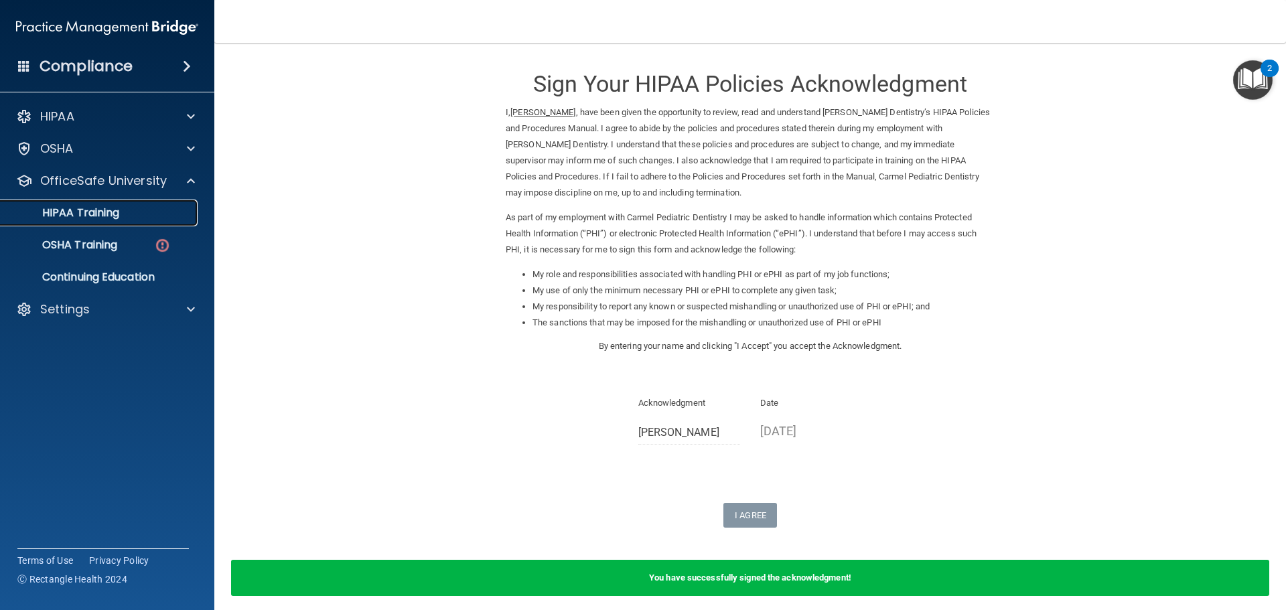
click at [151, 213] on div "HIPAA Training" at bounding box center [100, 212] width 183 height 13
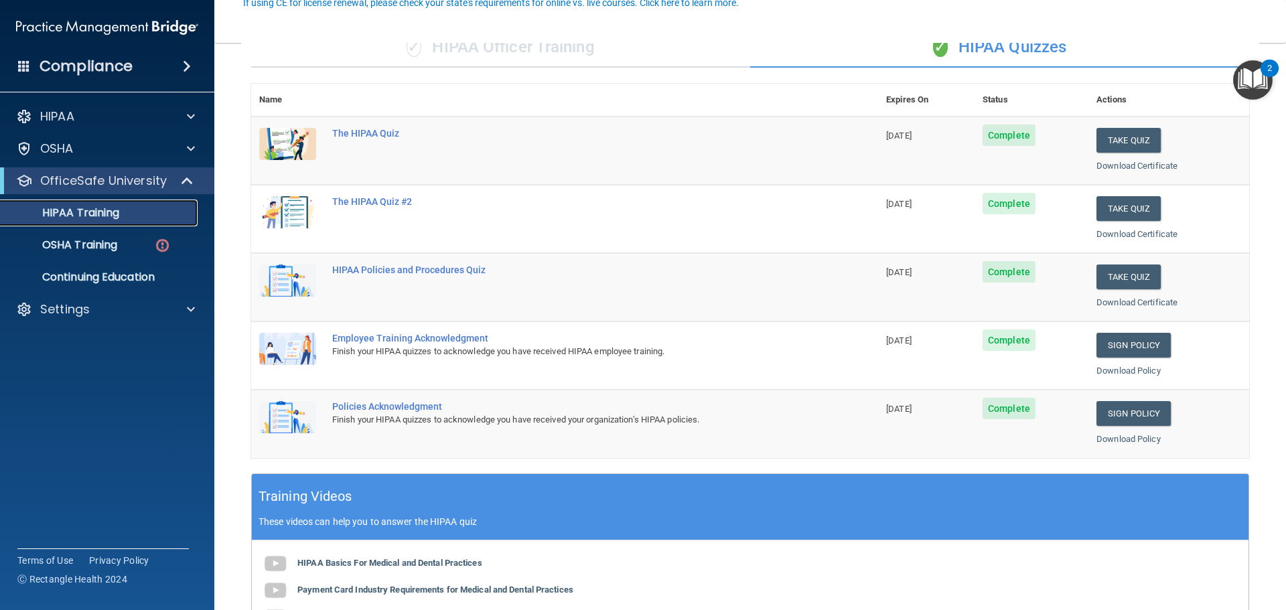
scroll to position [134, 0]
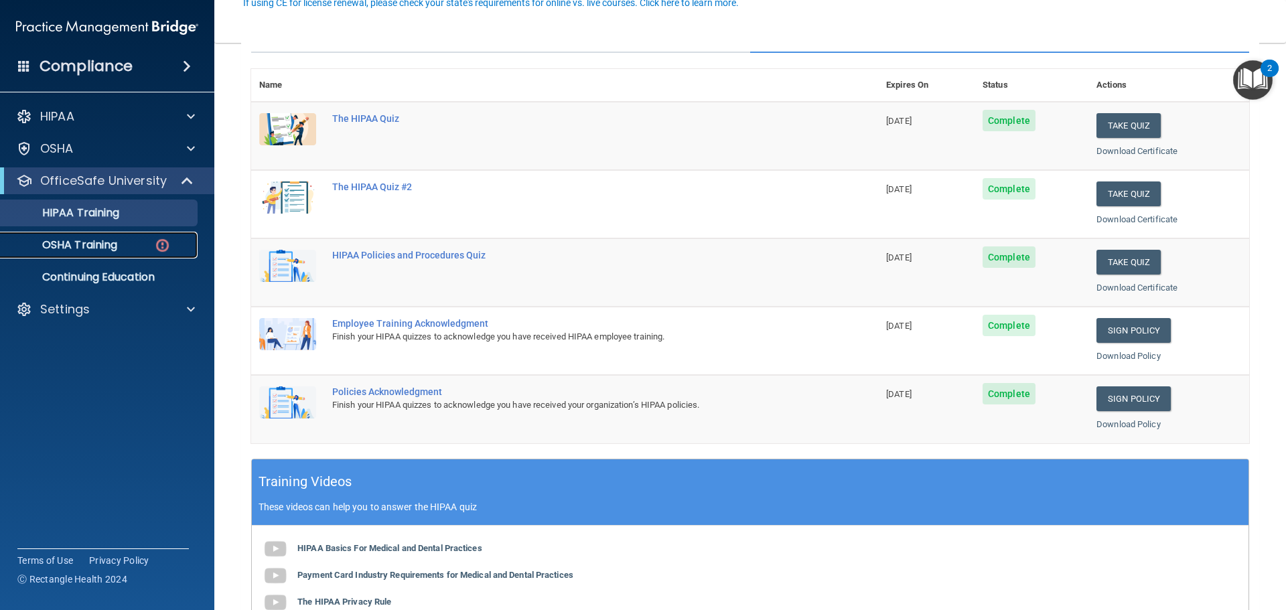
click at [115, 244] on p "OSHA Training" at bounding box center [63, 244] width 108 height 13
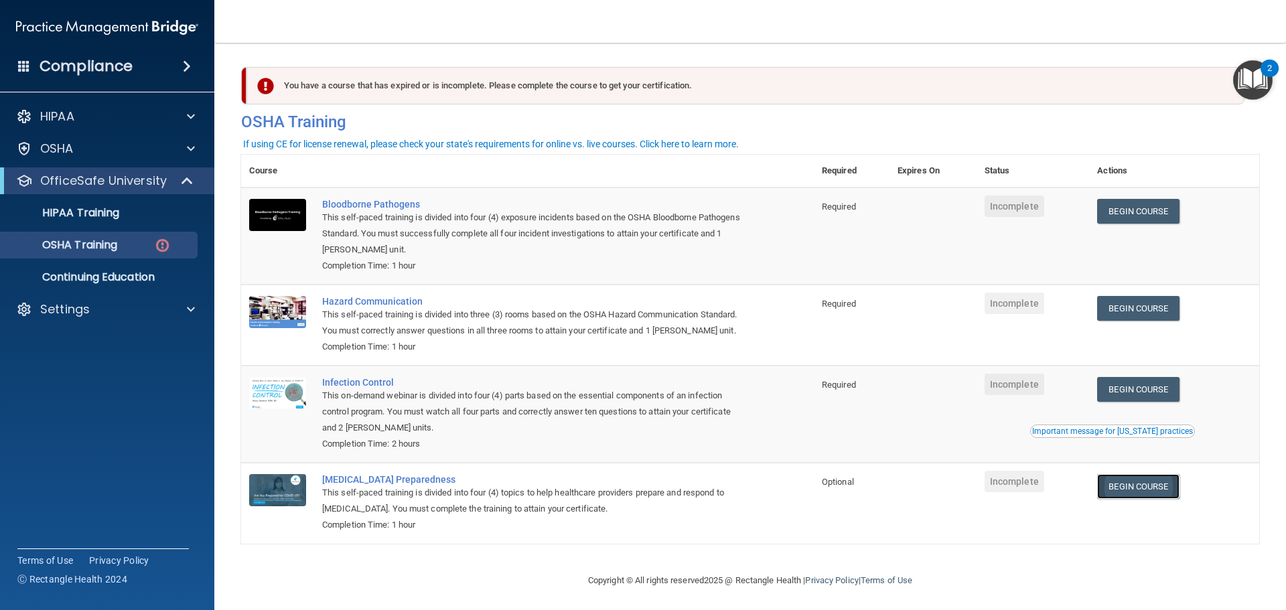
click at [1134, 499] on link "Begin Course" at bounding box center [1138, 486] width 82 height 25
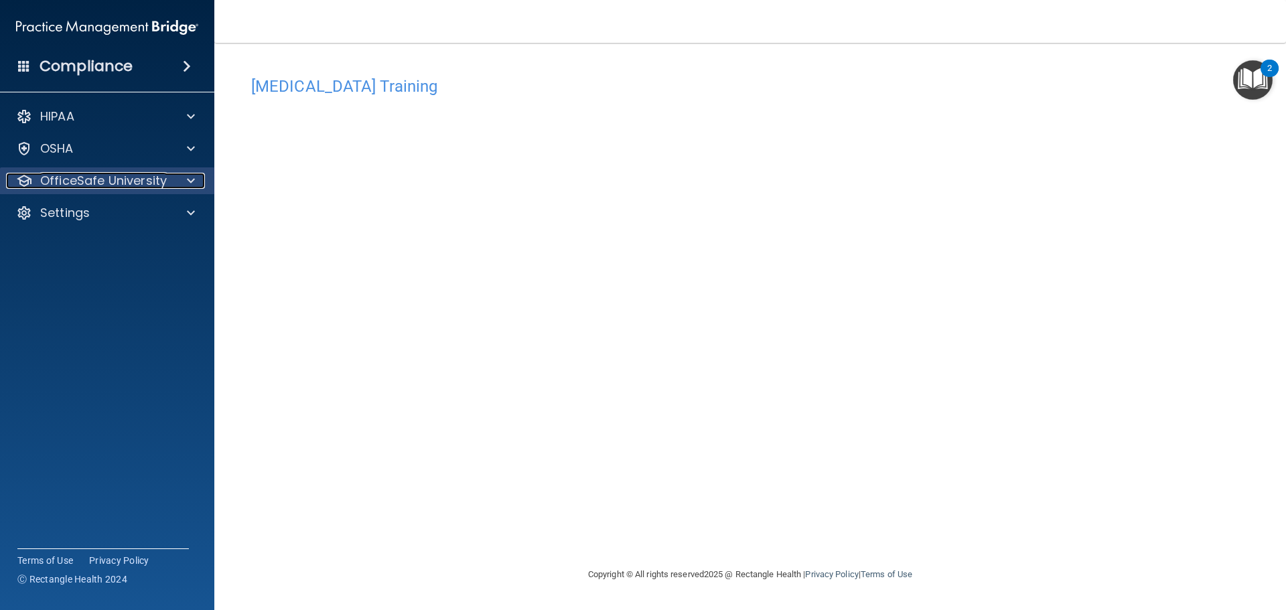
click at [135, 179] on p "OfficeSafe University" at bounding box center [103, 181] width 127 height 16
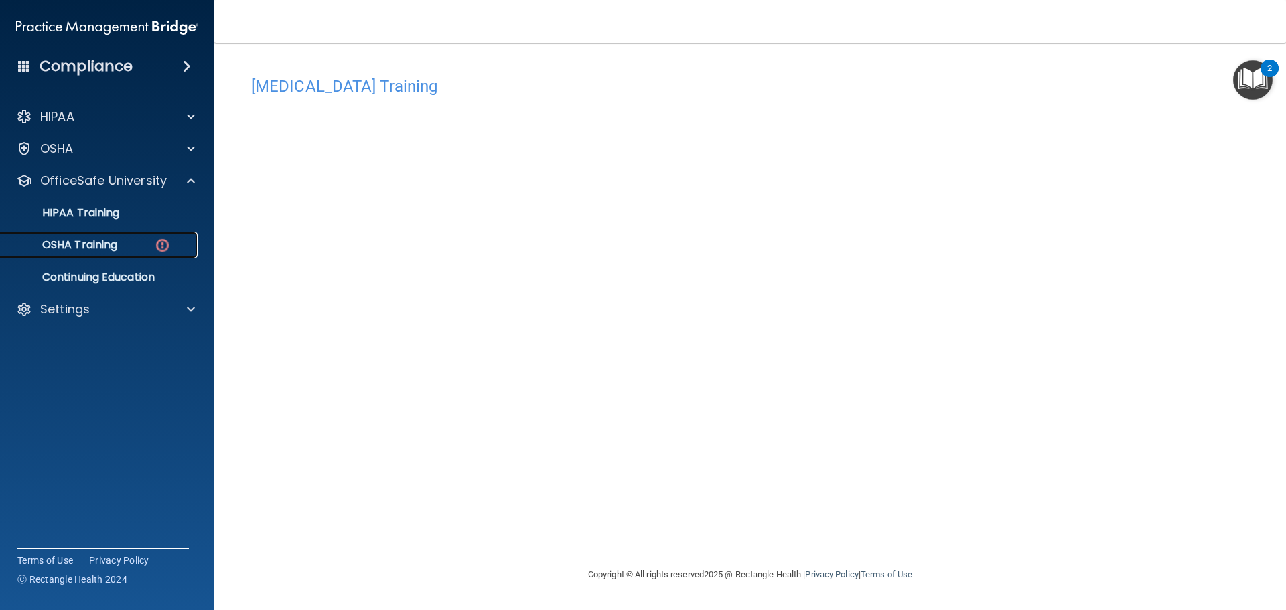
click at [137, 246] on div "OSHA Training" at bounding box center [100, 244] width 183 height 13
